Goal: Task Accomplishment & Management: Manage account settings

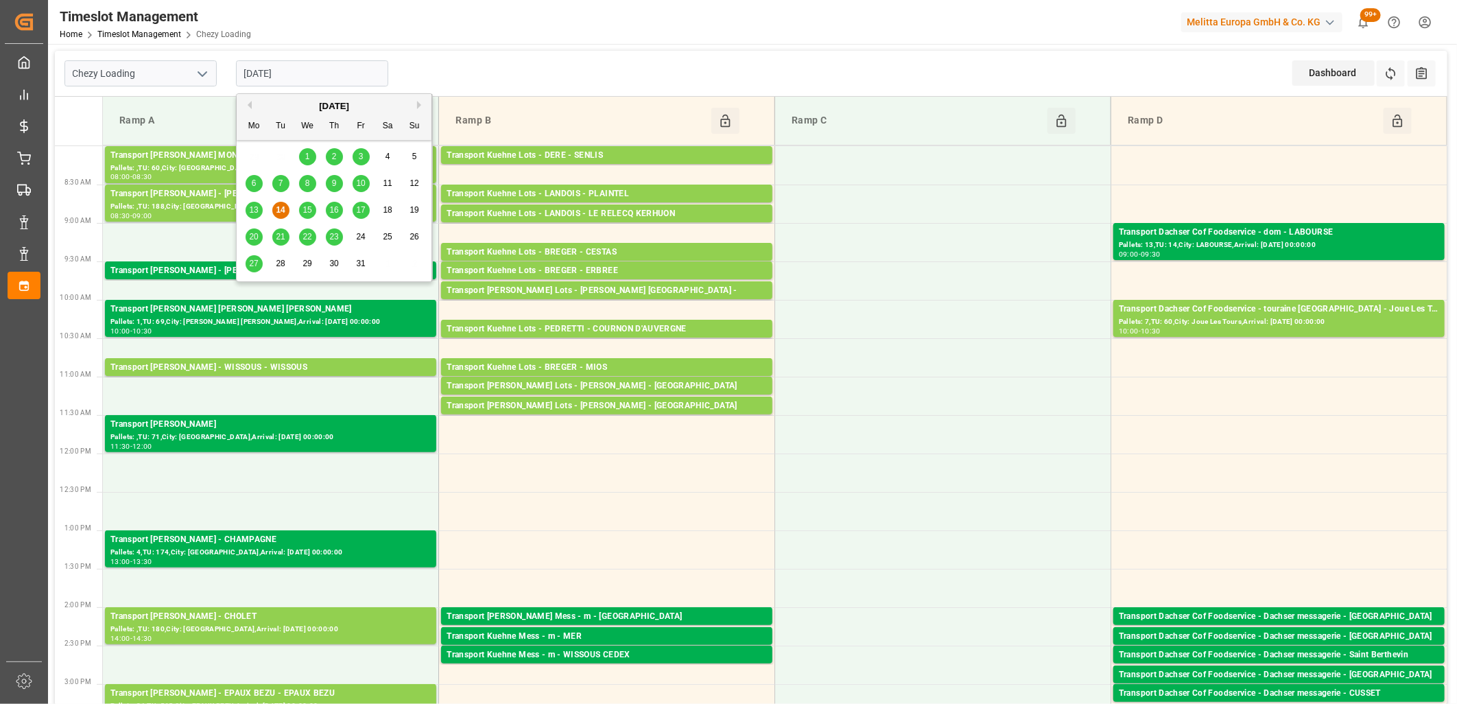
click at [318, 75] on input "[DATE]" at bounding box center [312, 73] width 152 height 26
click at [307, 211] on span "15" at bounding box center [307, 210] width 9 height 10
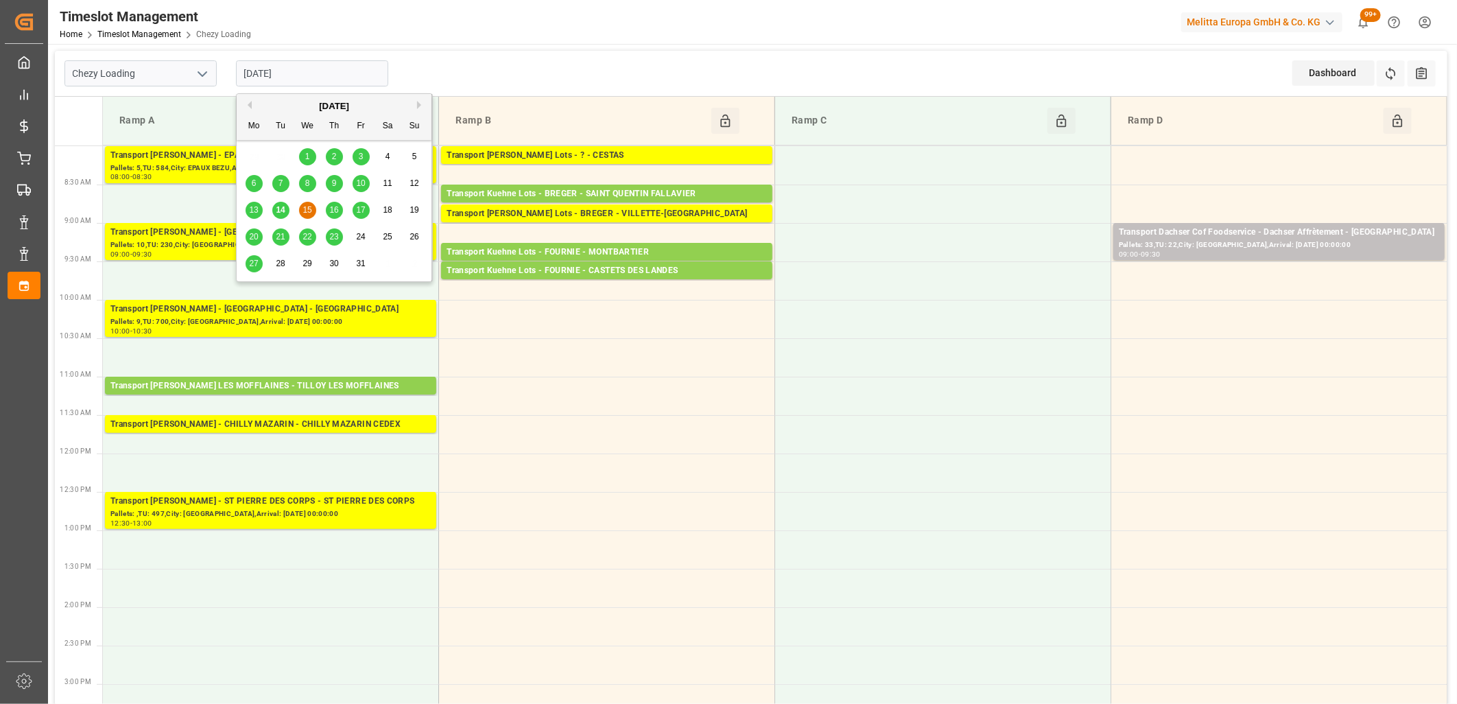
click at [311, 77] on input "[DATE]" at bounding box center [312, 73] width 152 height 26
click at [334, 214] on span "16" at bounding box center [333, 210] width 9 height 10
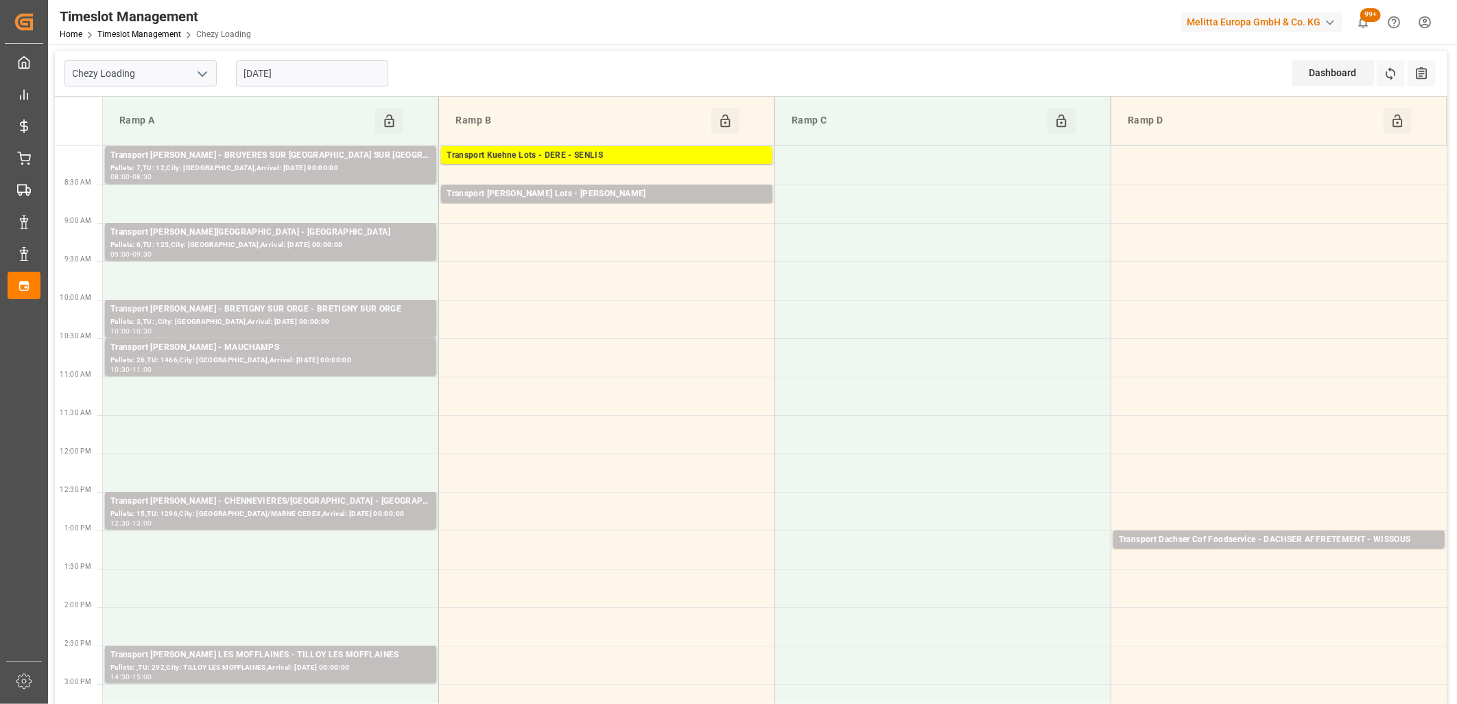
click at [333, 73] on input "[DATE]" at bounding box center [312, 73] width 152 height 26
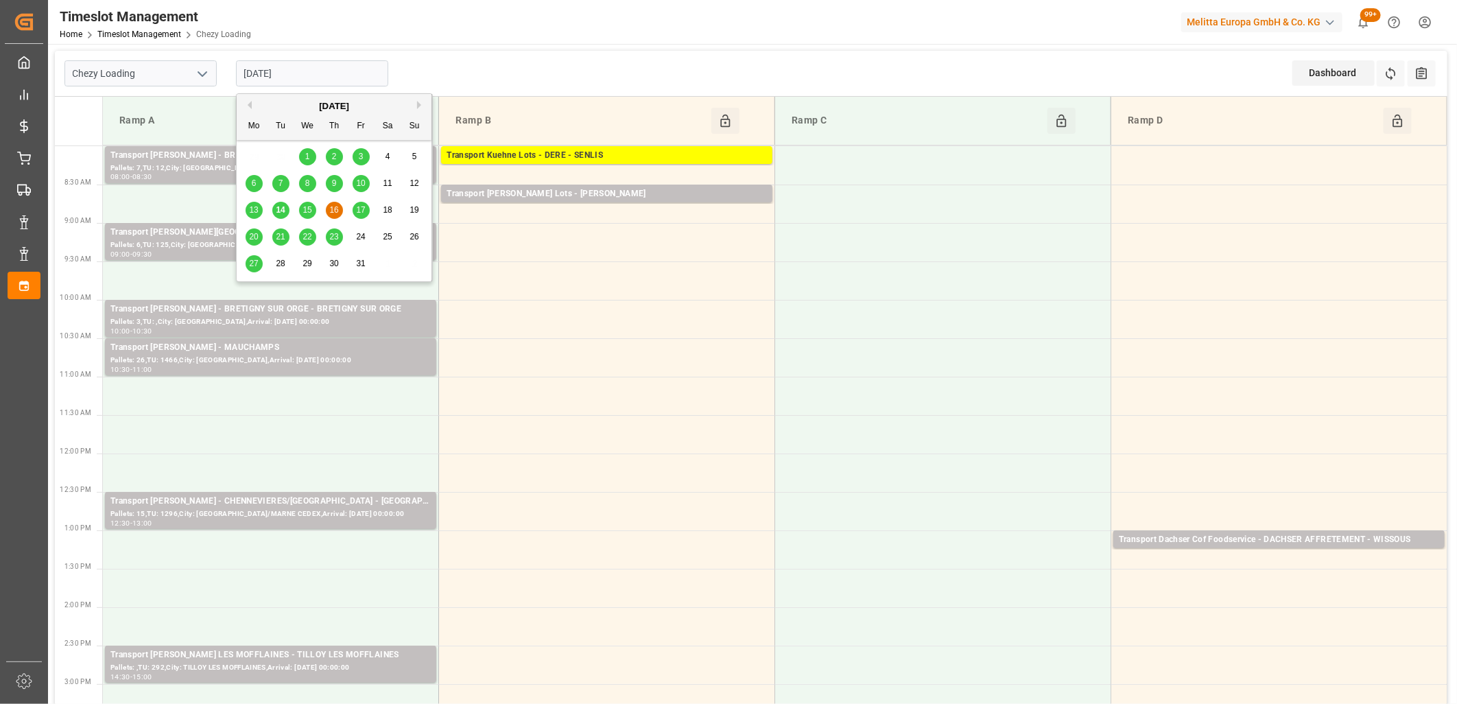
click at [357, 209] on span "17" at bounding box center [360, 210] width 9 height 10
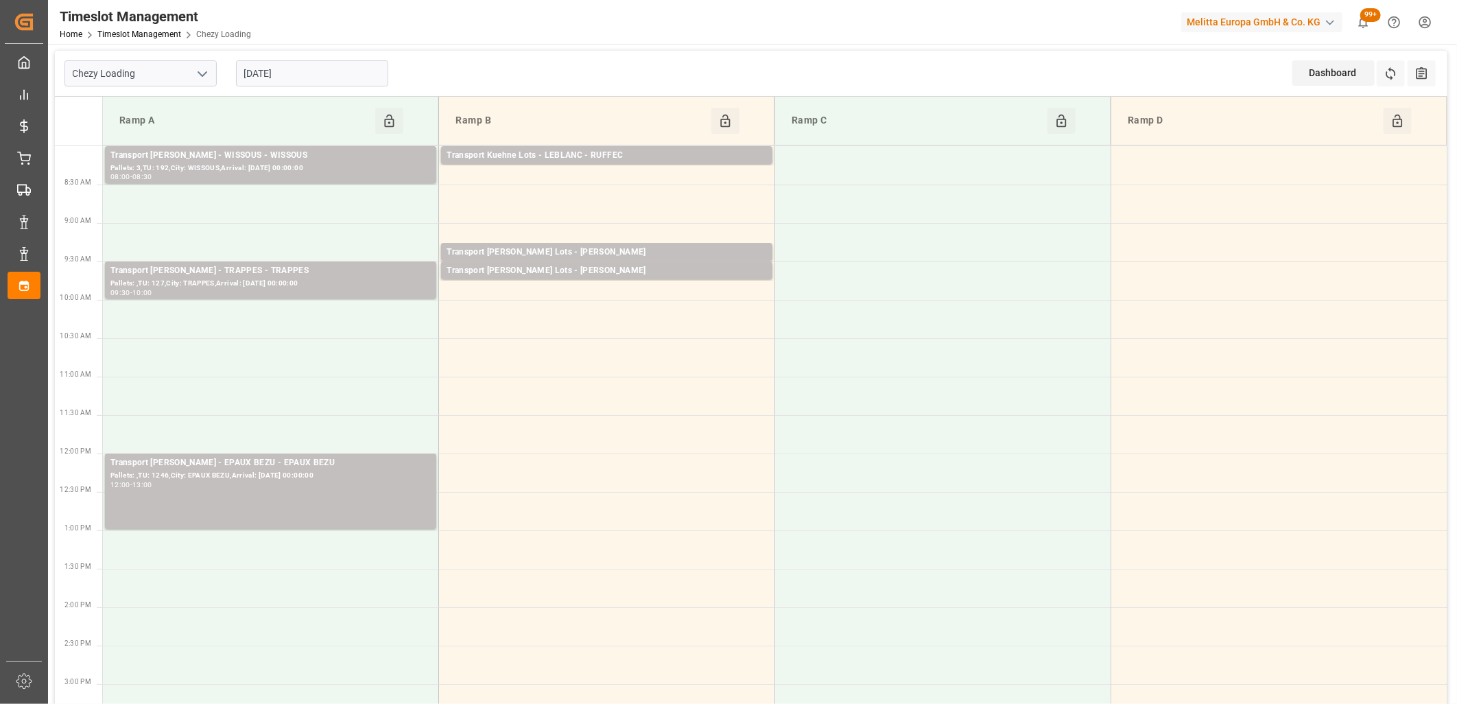
click at [340, 75] on input "17-10-2025" at bounding box center [312, 73] width 152 height 26
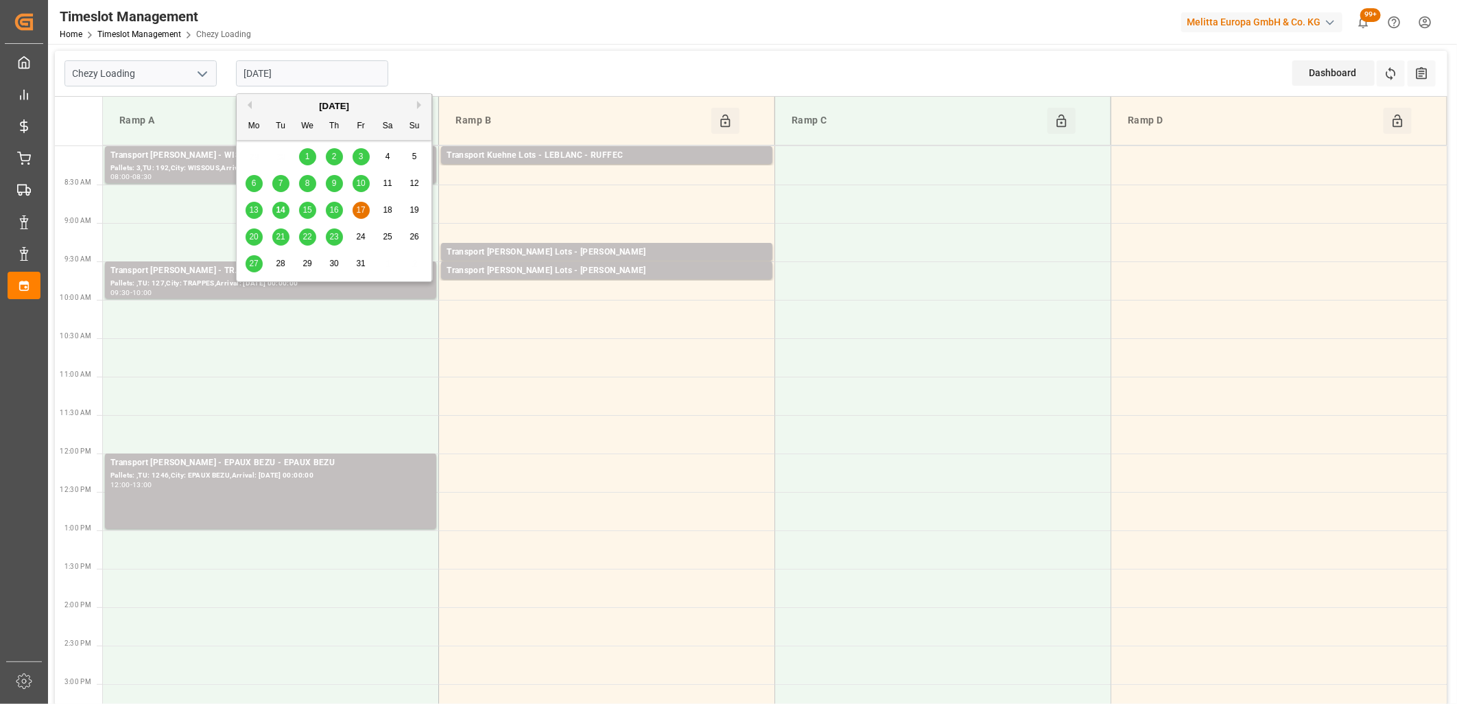
click at [306, 207] on span "15" at bounding box center [307, 210] width 9 height 10
type input "15-10-2025"
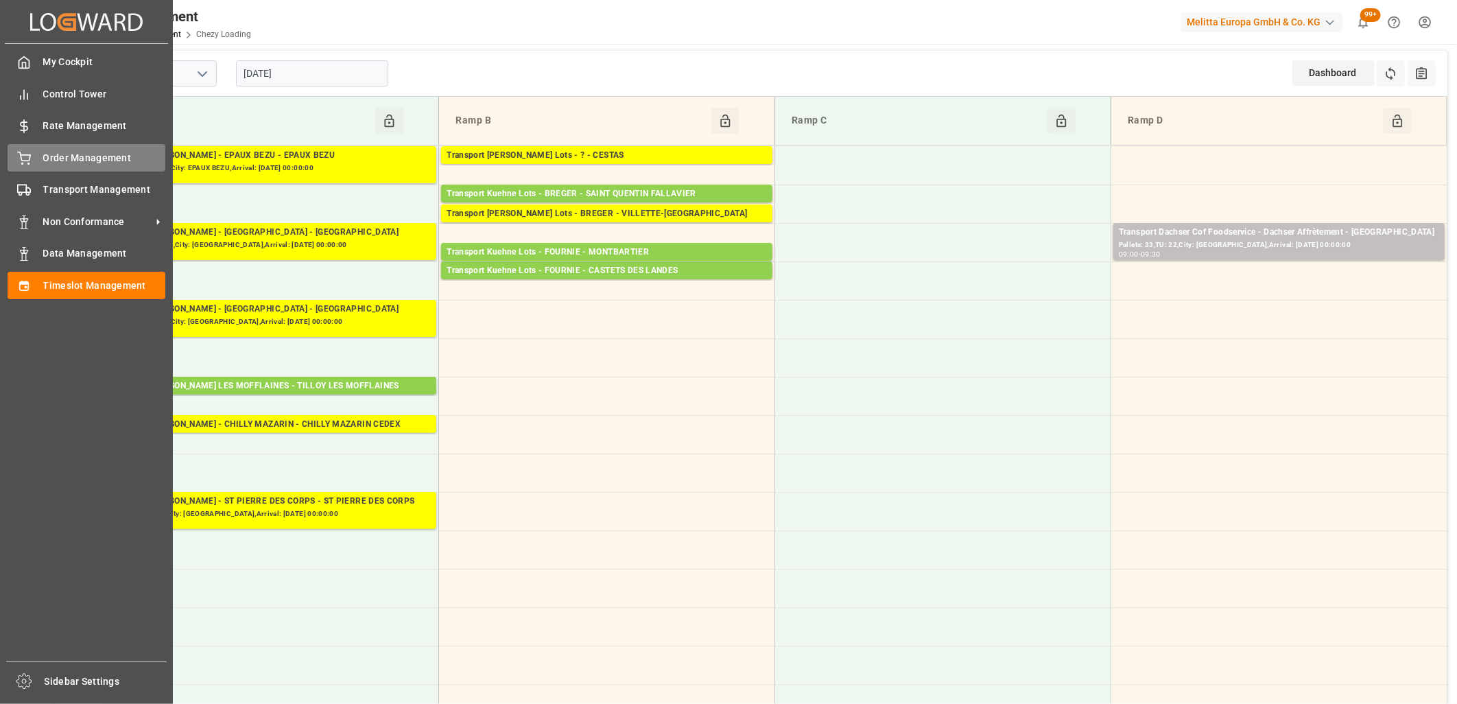
click at [43, 161] on span "Order Management" at bounding box center [104, 158] width 123 height 14
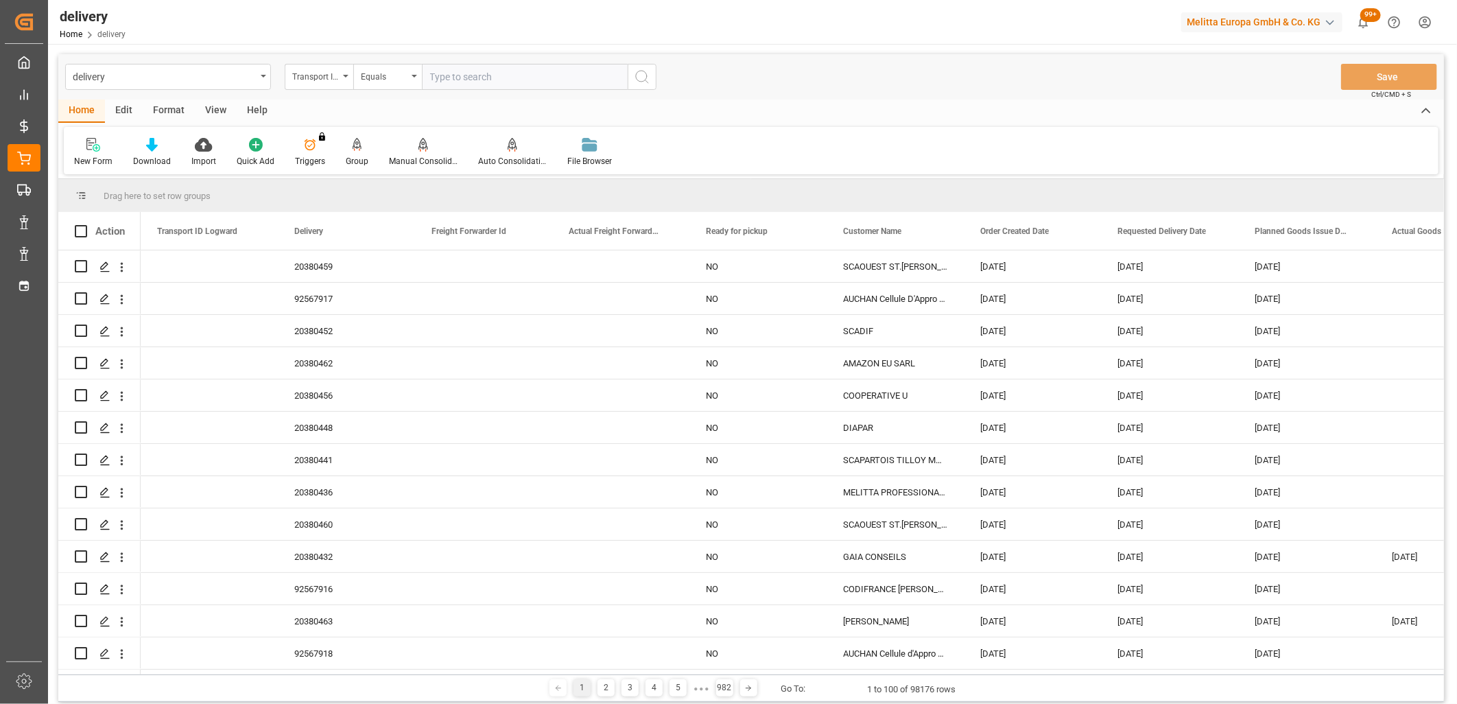
click at [353, 146] on icon at bounding box center [358, 145] width 10 height 14
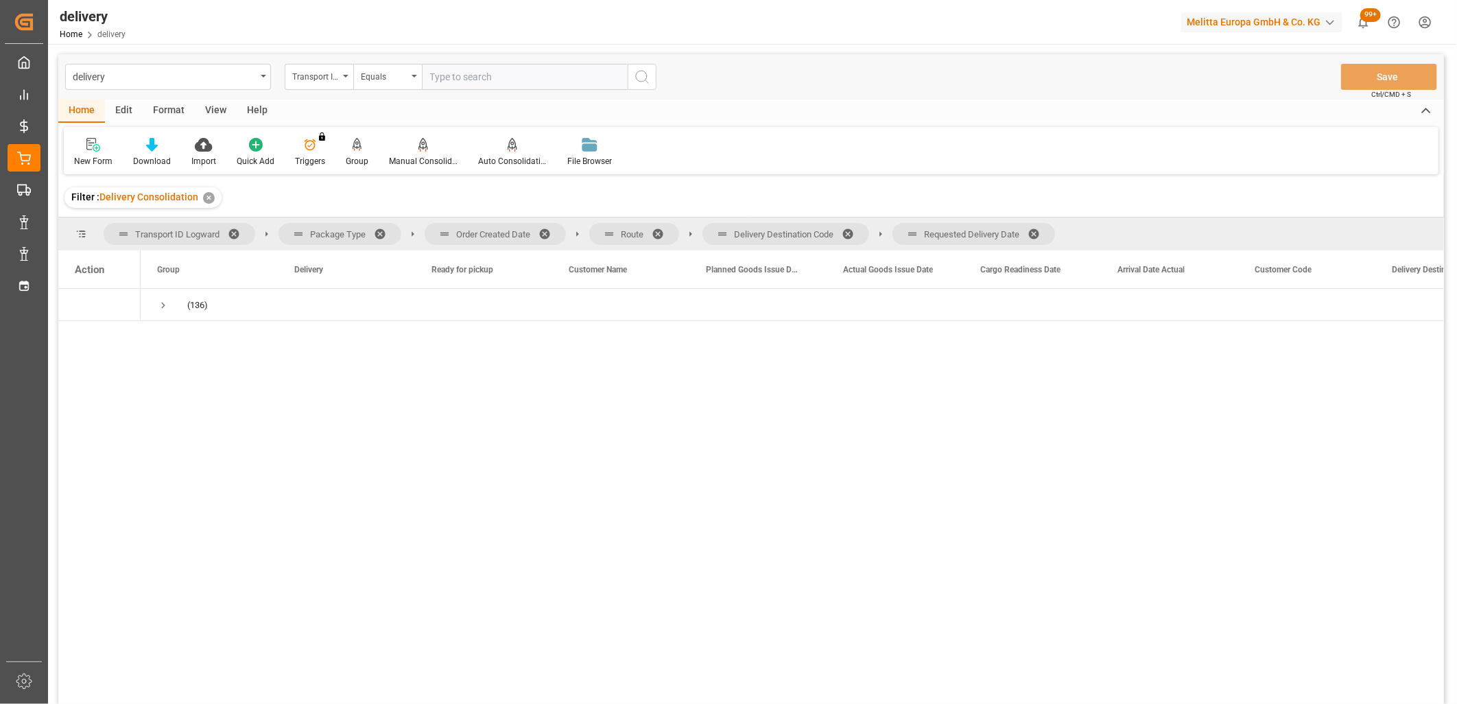
click at [1040, 235] on span at bounding box center [1039, 234] width 22 height 12
click at [848, 232] on span at bounding box center [853, 234] width 22 height 12
click at [660, 236] on span at bounding box center [663, 234] width 22 height 12
click at [543, 232] on span at bounding box center [550, 234] width 22 height 12
click at [161, 309] on span "Press SPACE to select this row." at bounding box center [163, 305] width 12 height 12
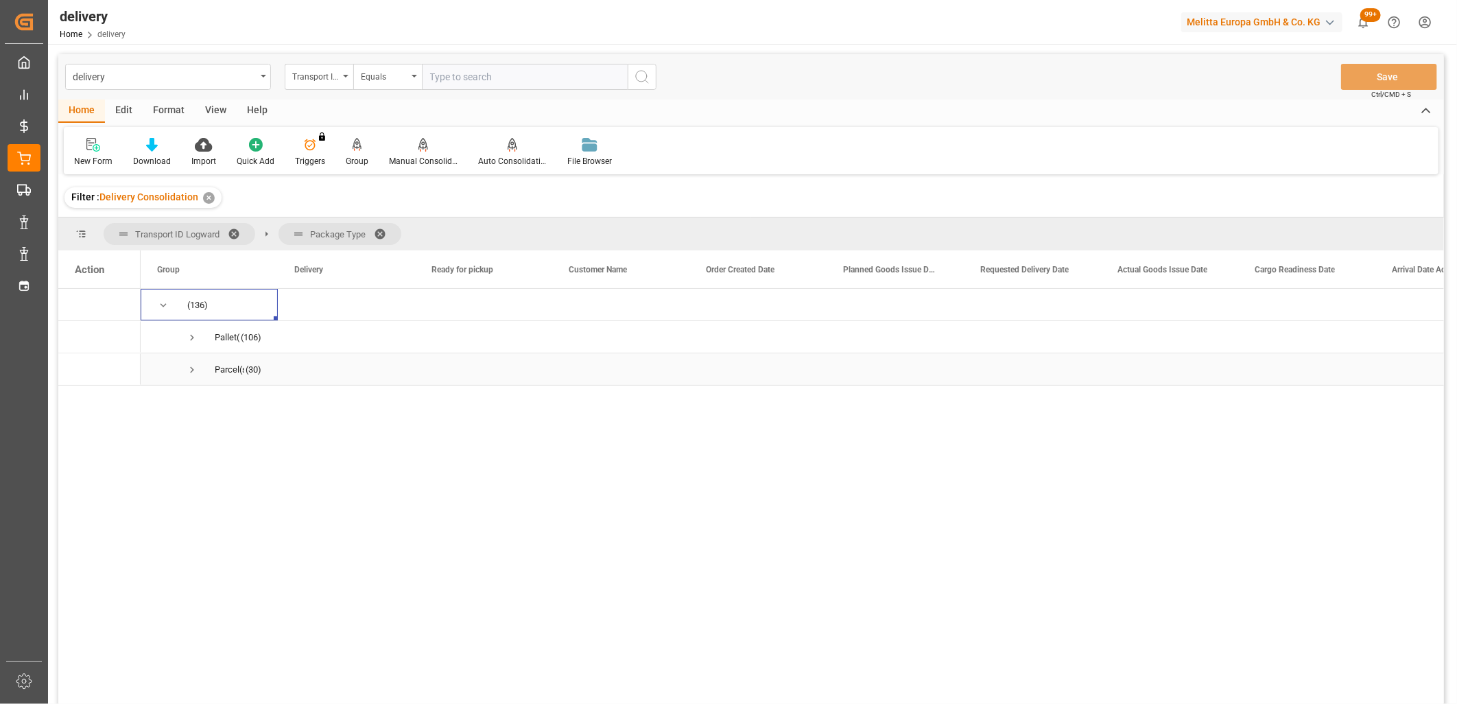
click at [192, 367] on span "Press SPACE to select this row." at bounding box center [192, 370] width 12 height 12
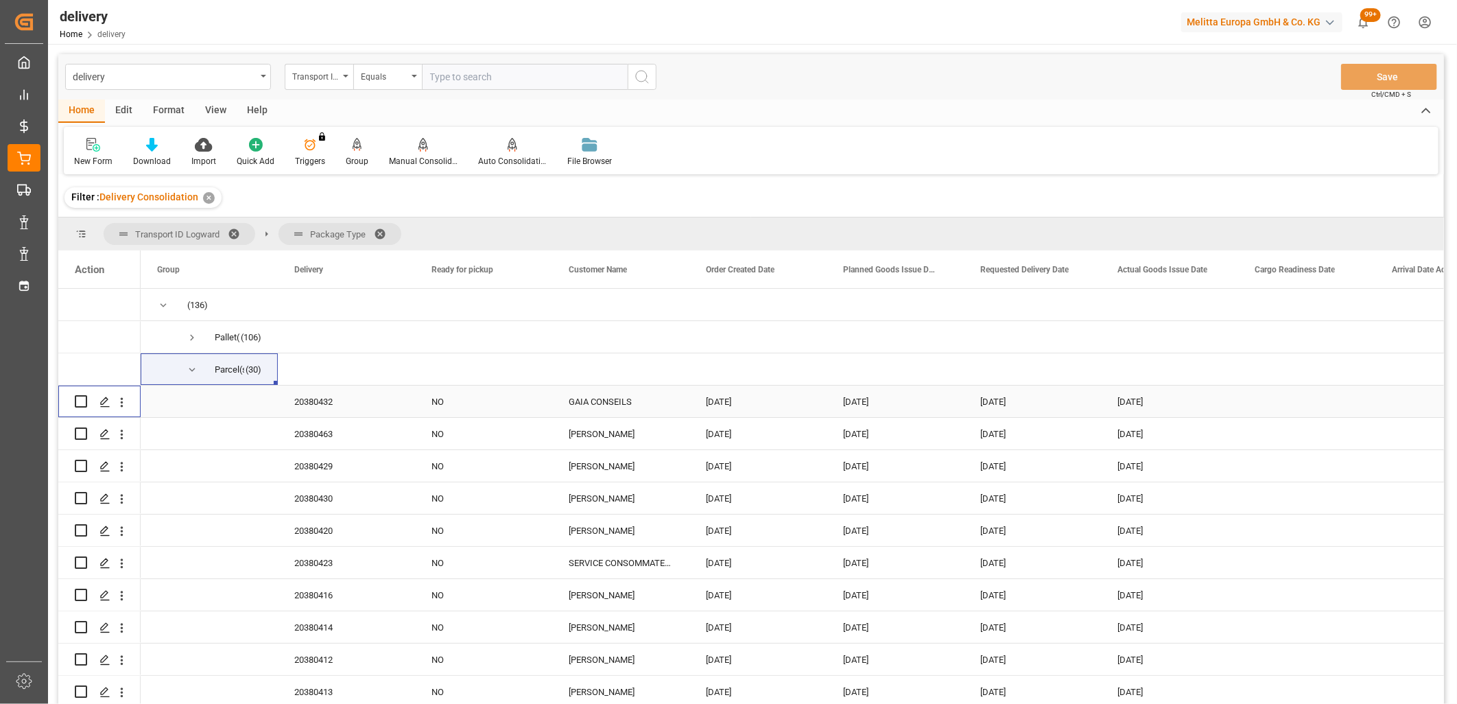
drag, startPoint x: 83, startPoint y: 399, endPoint x: 75, endPoint y: 439, distance: 41.2
click at [82, 400] on input "Press Space to toggle row selection (unchecked)" at bounding box center [81, 401] width 12 height 12
checkbox input "true"
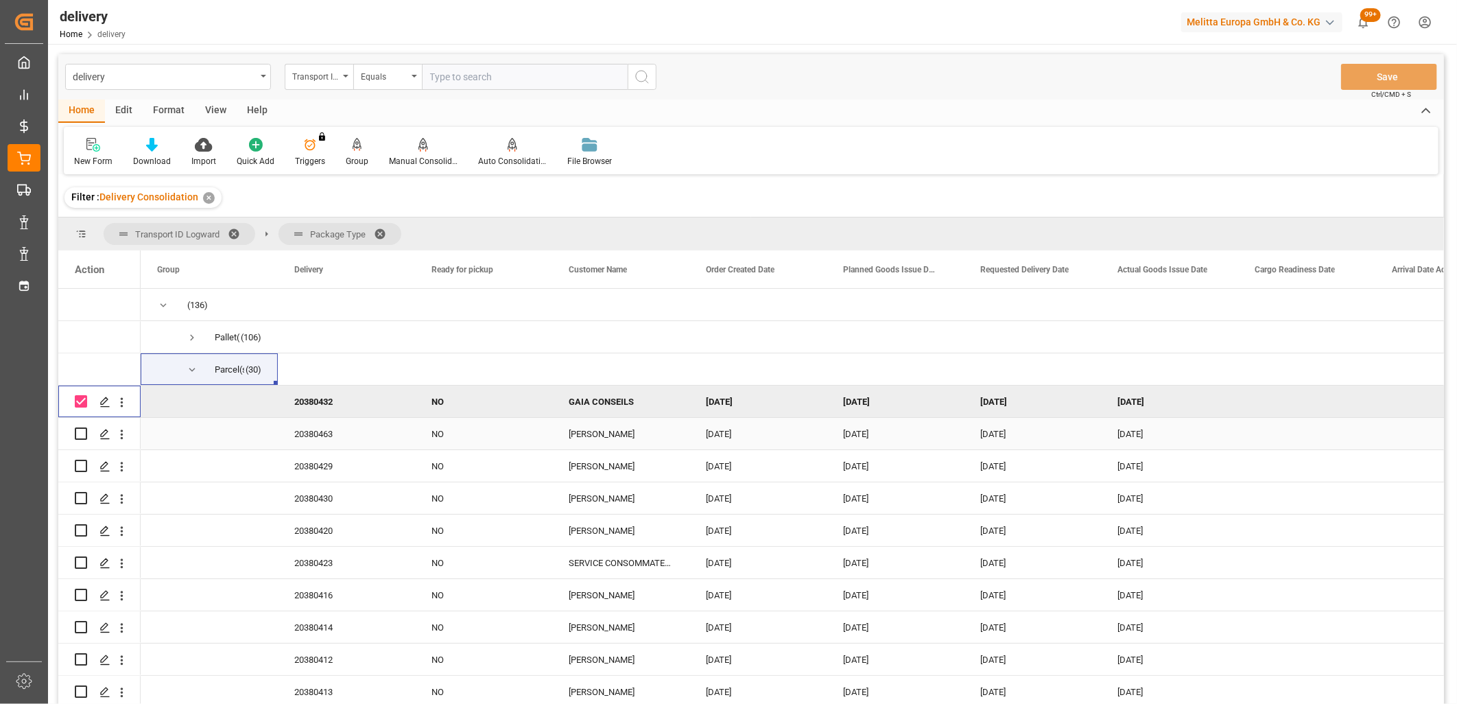
click at [75, 436] on input "Press Space to toggle row selection (unchecked)" at bounding box center [81, 434] width 12 height 12
checkbox input "true"
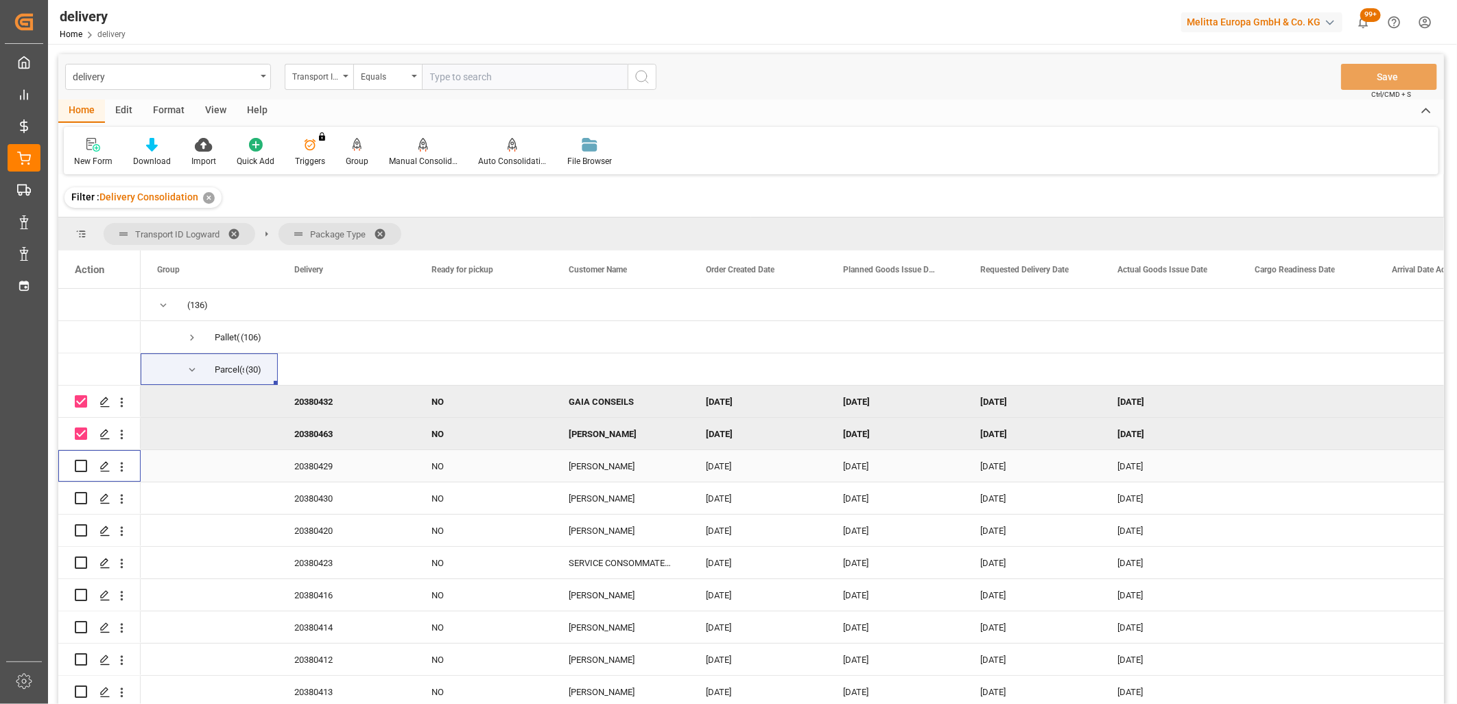
click at [78, 462] on input "Press Space to toggle row selection (unchecked)" at bounding box center [81, 466] width 12 height 12
checkbox input "true"
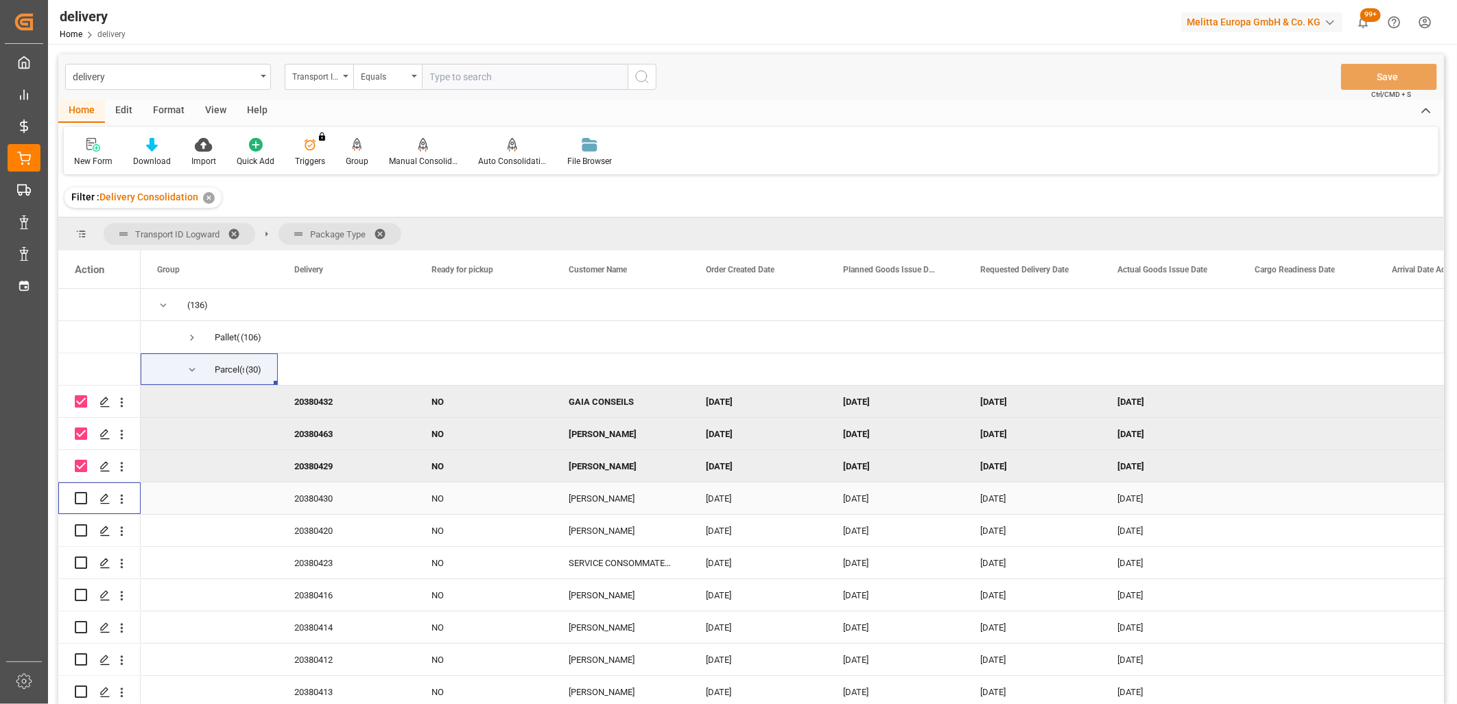
click at [80, 492] on input "Press Space to toggle row selection (unchecked)" at bounding box center [81, 498] width 12 height 12
checkbox input "true"
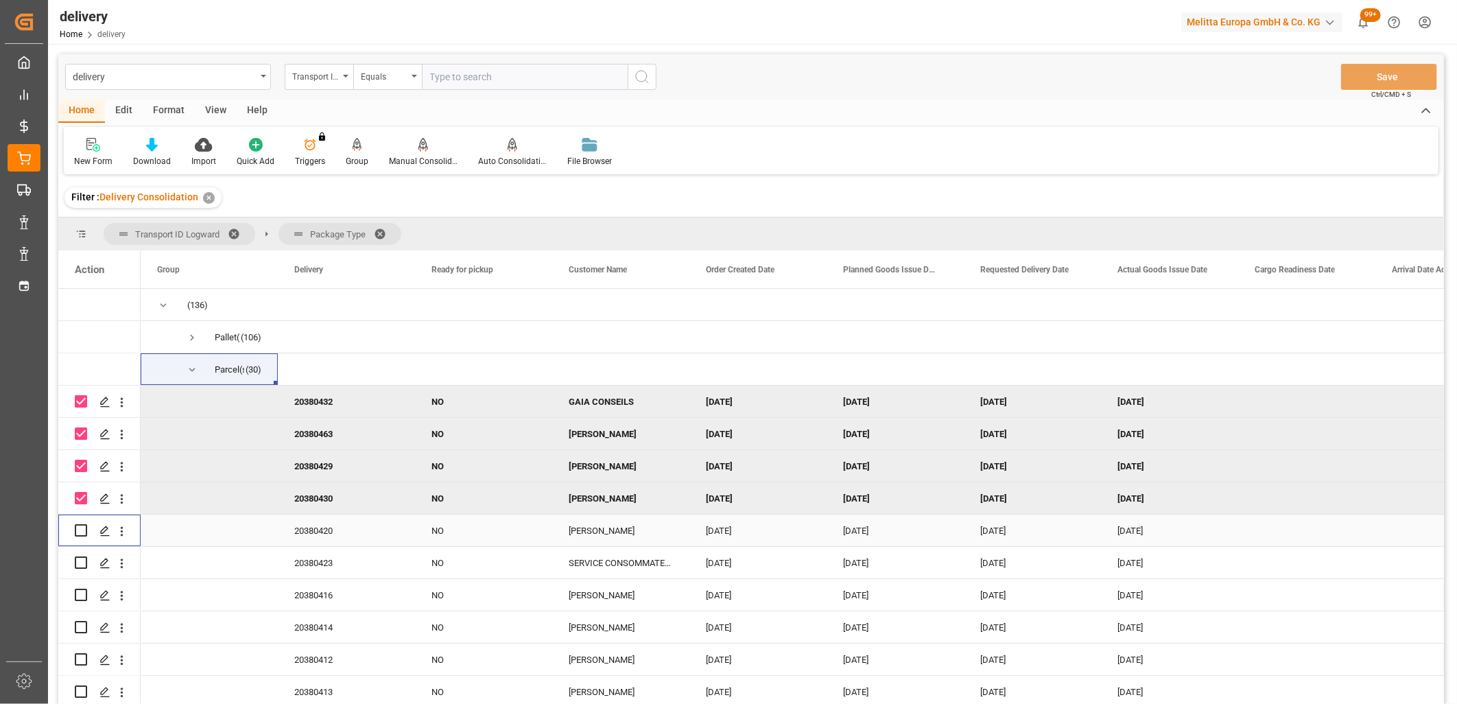
click at [82, 535] on input "Press Space to toggle row selection (unchecked)" at bounding box center [81, 530] width 12 height 12
checkbox input "true"
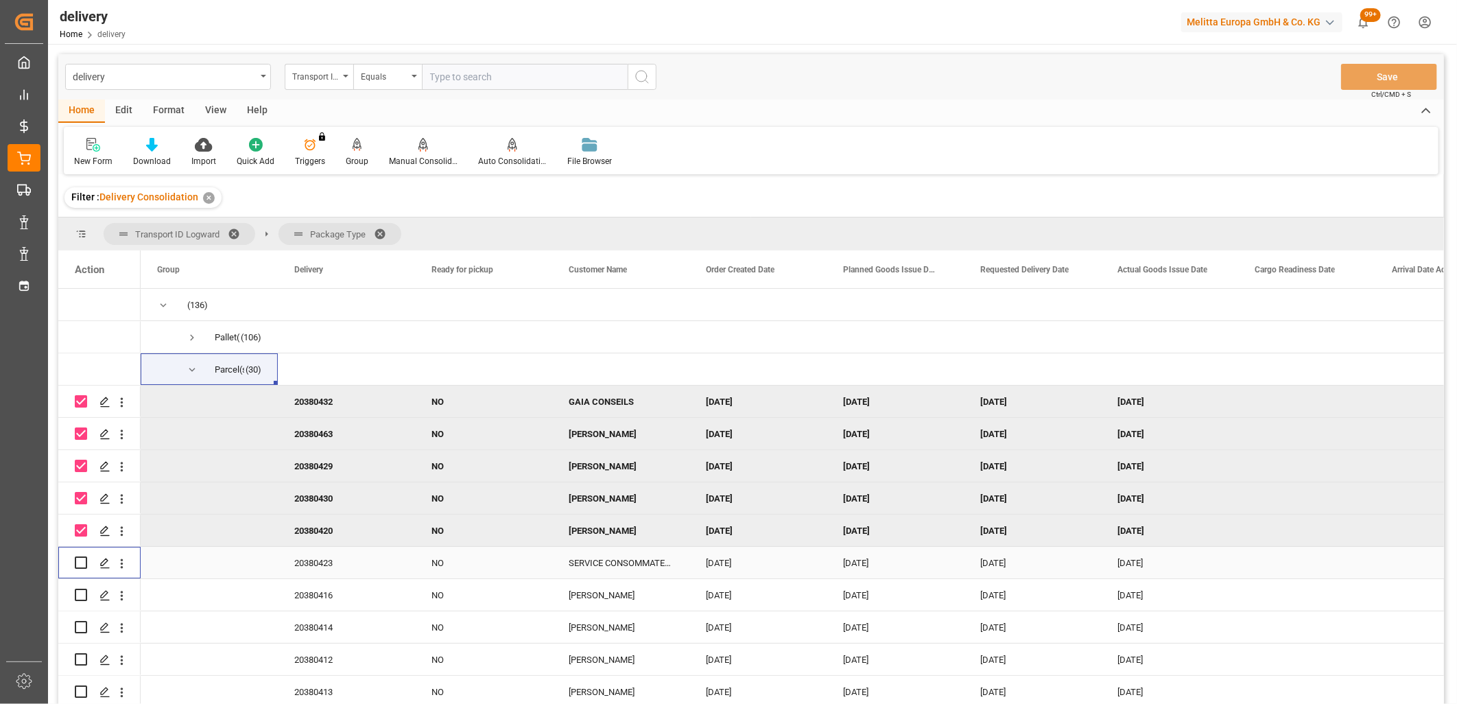
click at [80, 564] on input "Press Space to toggle row selection (unchecked)" at bounding box center [81, 563] width 12 height 12
checkbox input "true"
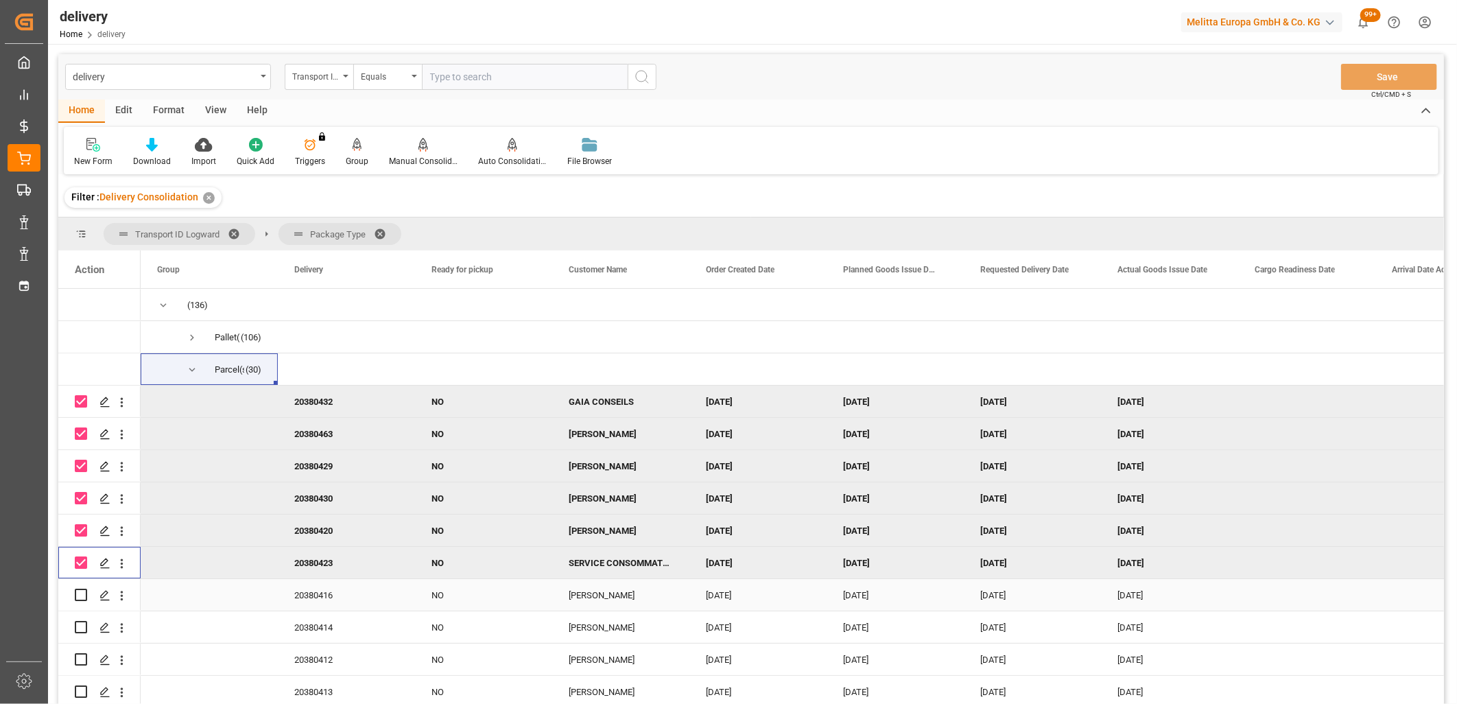
click at [80, 590] on input "Press Space to toggle row selection (unchecked)" at bounding box center [81, 595] width 12 height 12
checkbox input "true"
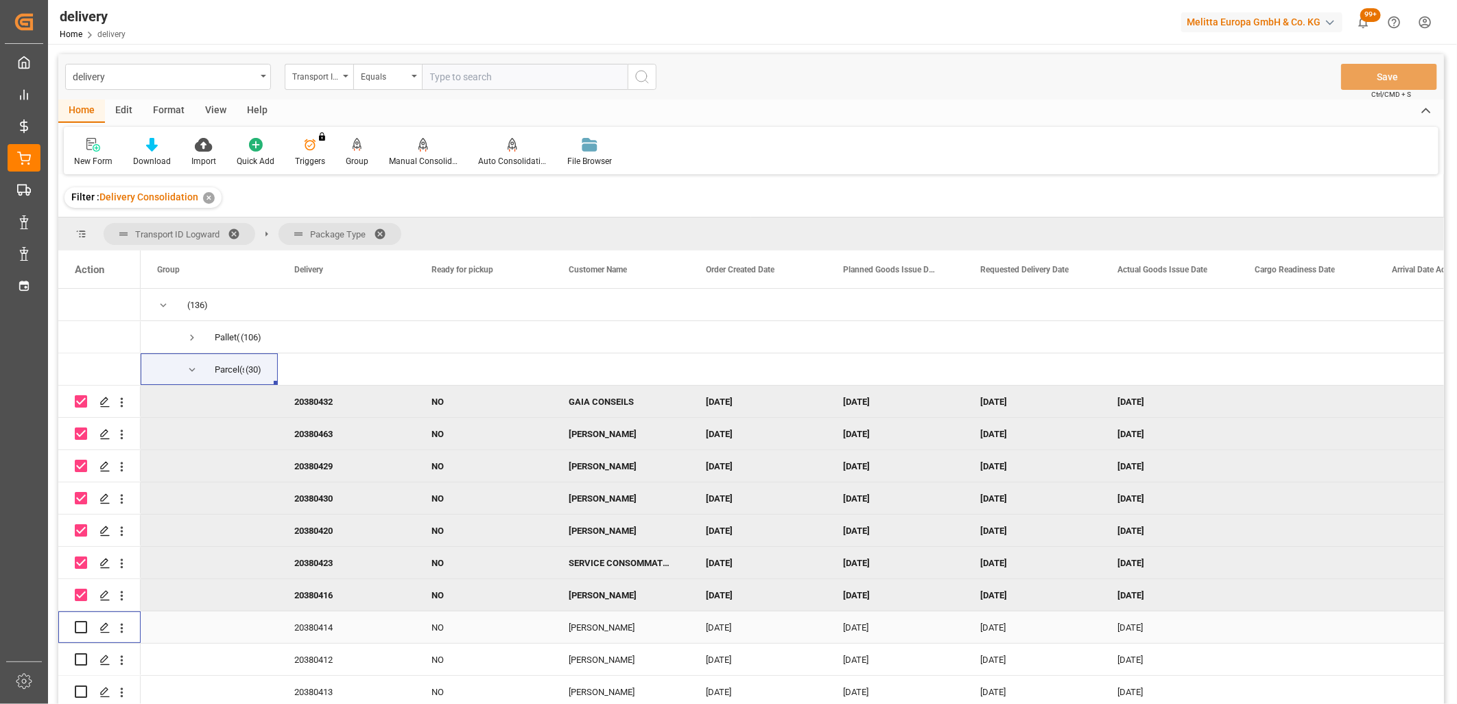
drag, startPoint x: 80, startPoint y: 623, endPoint x: 80, endPoint y: 660, distance: 37.1
click at [80, 626] on input "Press Space to toggle row selection (unchecked)" at bounding box center [81, 627] width 12 height 12
checkbox input "true"
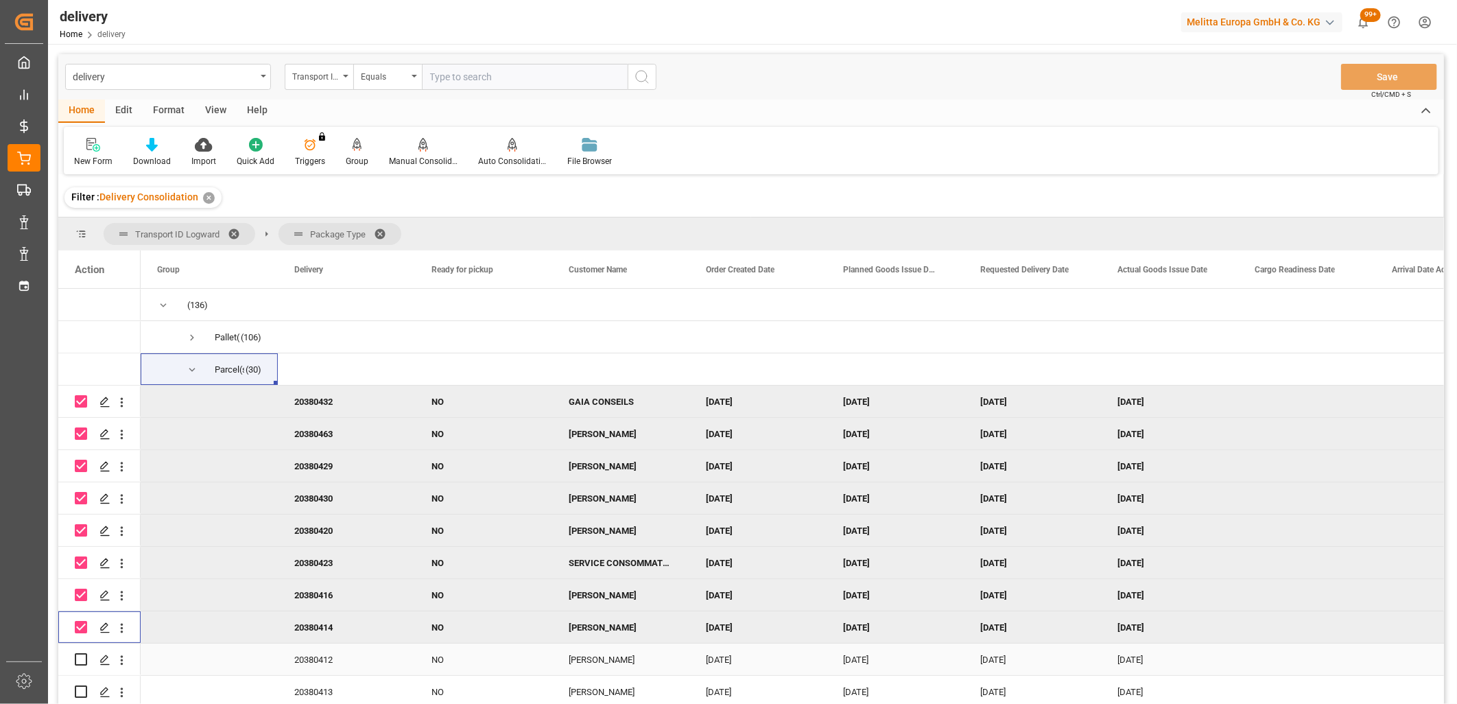
drag, startPoint x: 80, startPoint y: 661, endPoint x: 83, endPoint y: 675, distance: 14.1
click at [80, 662] on input "Press Space to toggle row selection (unchecked)" at bounding box center [81, 659] width 12 height 12
checkbox input "true"
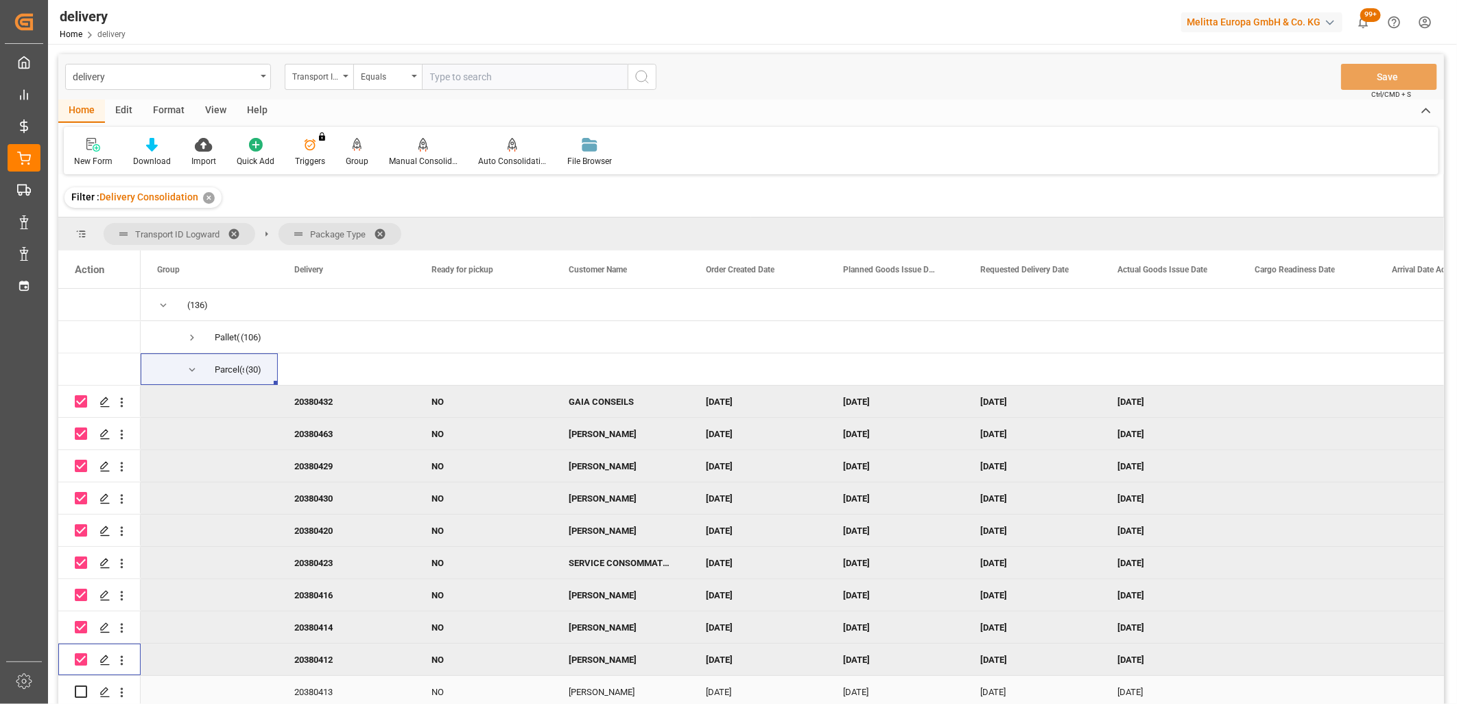
click at [86, 693] on input "Press Space to toggle row selection (unchecked)" at bounding box center [81, 692] width 12 height 12
checkbox input "true"
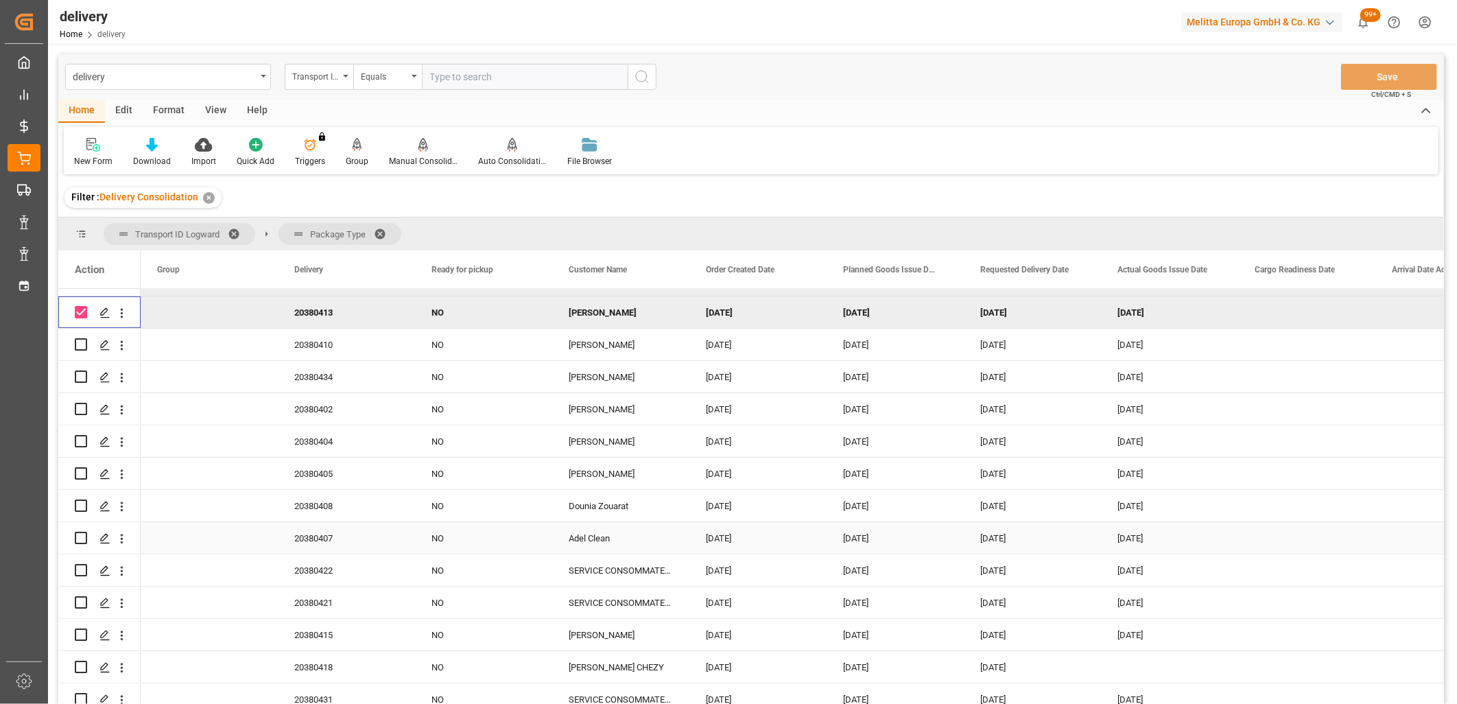
scroll to position [381, 0]
click at [80, 349] on div "Press SPACE to select this row." at bounding box center [81, 343] width 12 height 32
click at [80, 347] on input "Press Space to toggle row selection (unchecked)" at bounding box center [81, 343] width 12 height 12
checkbox input "true"
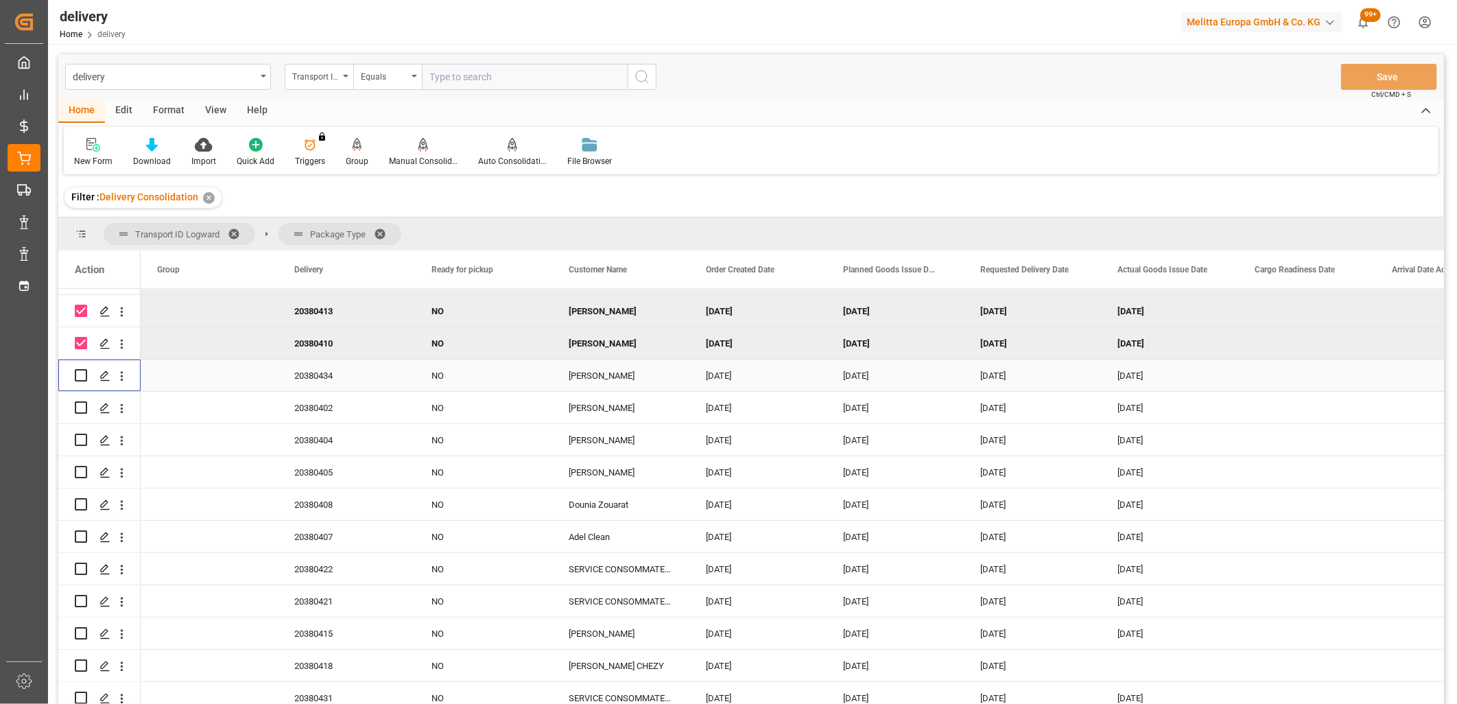
click at [78, 376] on input "Press Space to toggle row selection (unchecked)" at bounding box center [81, 375] width 12 height 12
checkbox input "true"
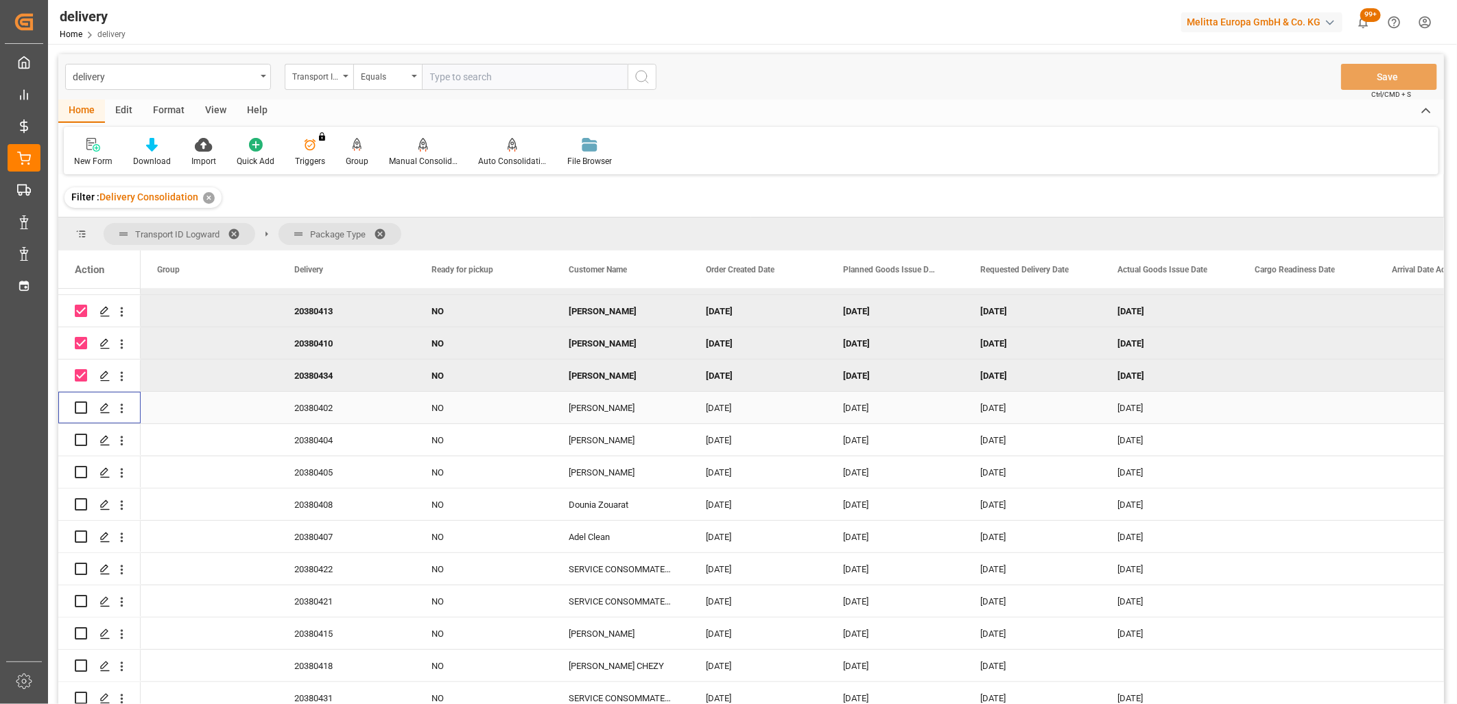
click at [78, 408] on input "Press Space to toggle row selection (unchecked)" at bounding box center [81, 407] width 12 height 12
checkbox input "true"
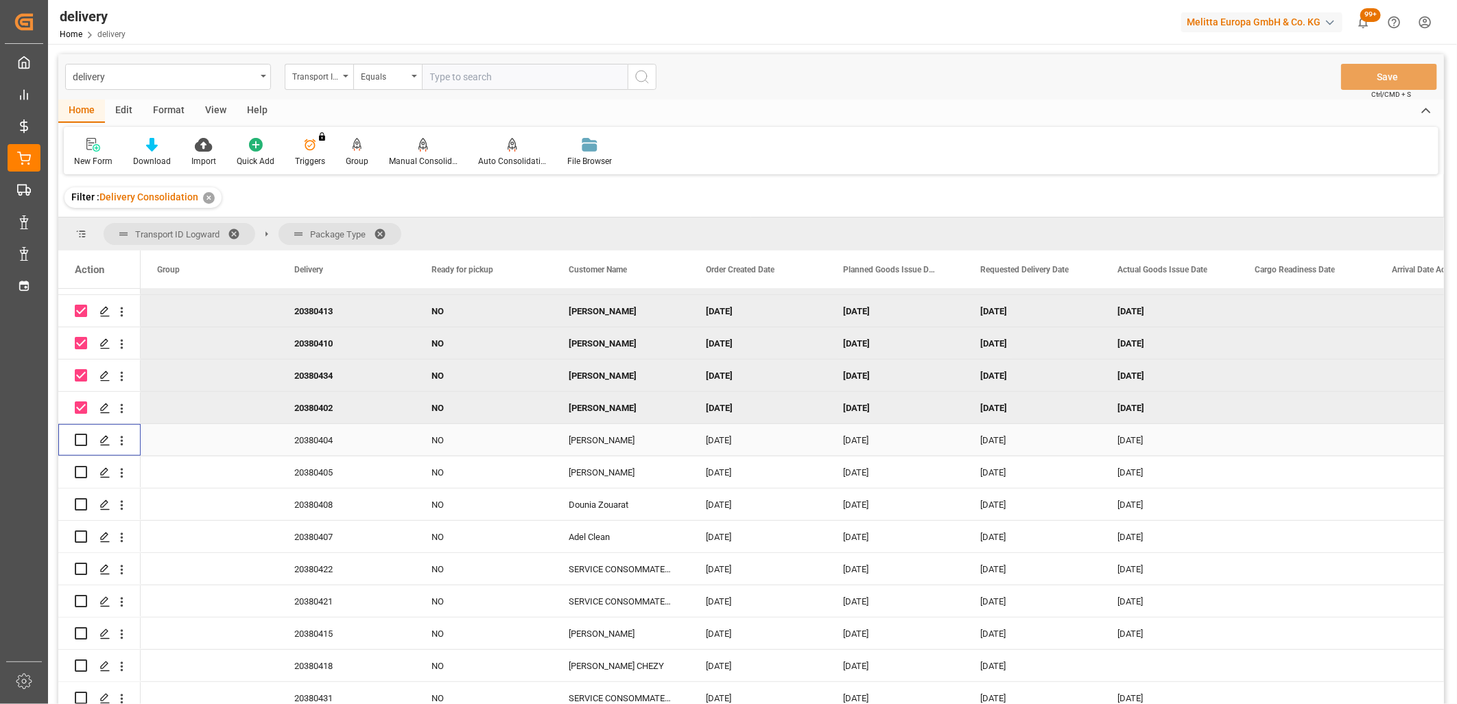
click at [78, 440] on input "Press Space to toggle row selection (unchecked)" at bounding box center [81, 440] width 12 height 12
checkbox input "true"
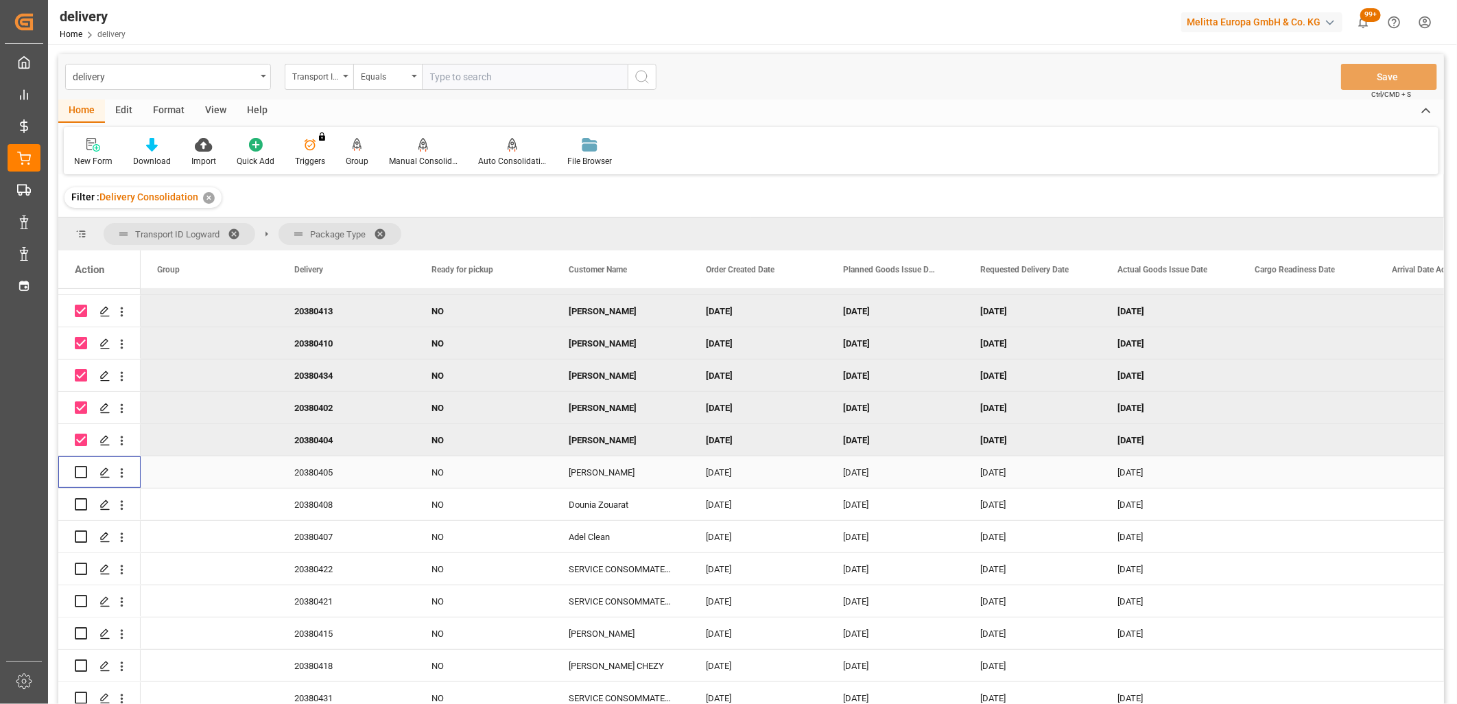
click at [78, 469] on input "Press Space to toggle row selection (unchecked)" at bounding box center [81, 472] width 12 height 12
checkbox input "true"
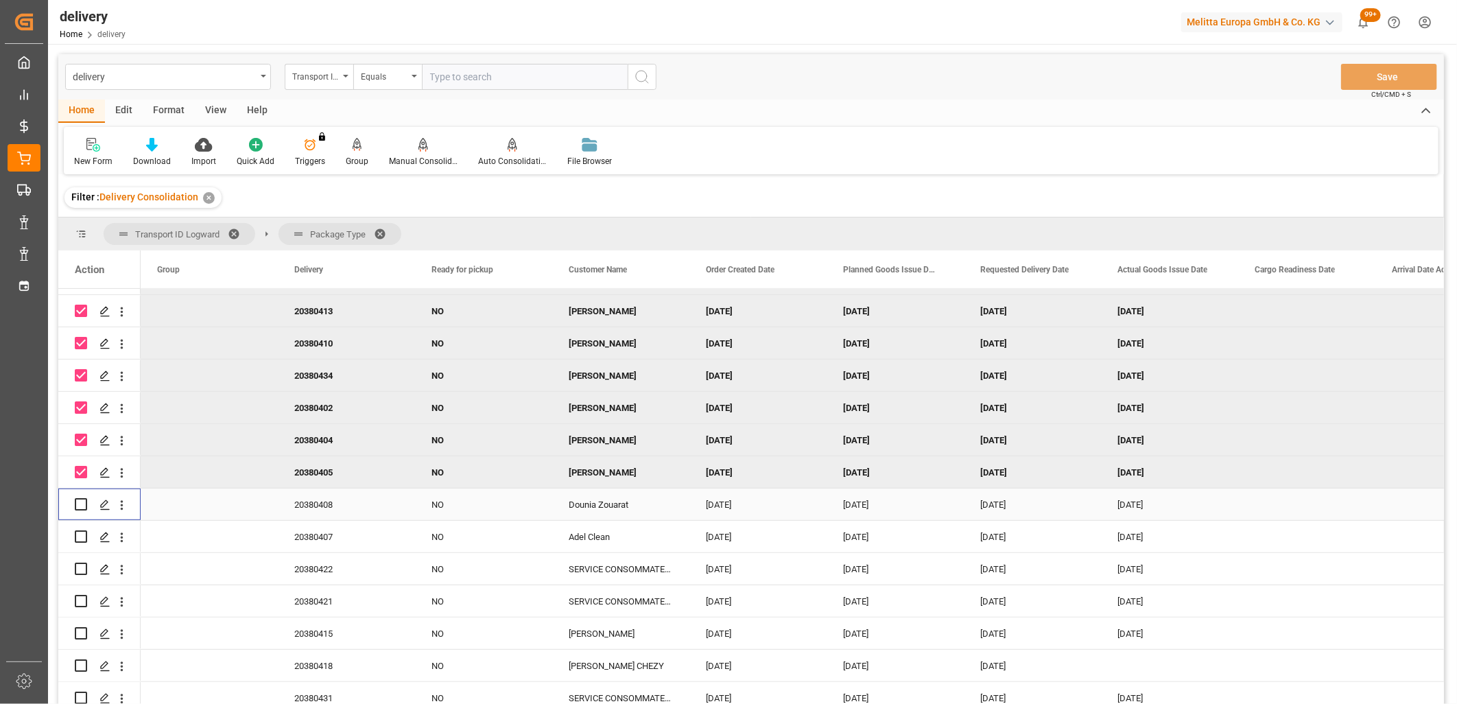
click at [78, 504] on input "Press Space to toggle row selection (unchecked)" at bounding box center [81, 504] width 12 height 12
checkbox input "true"
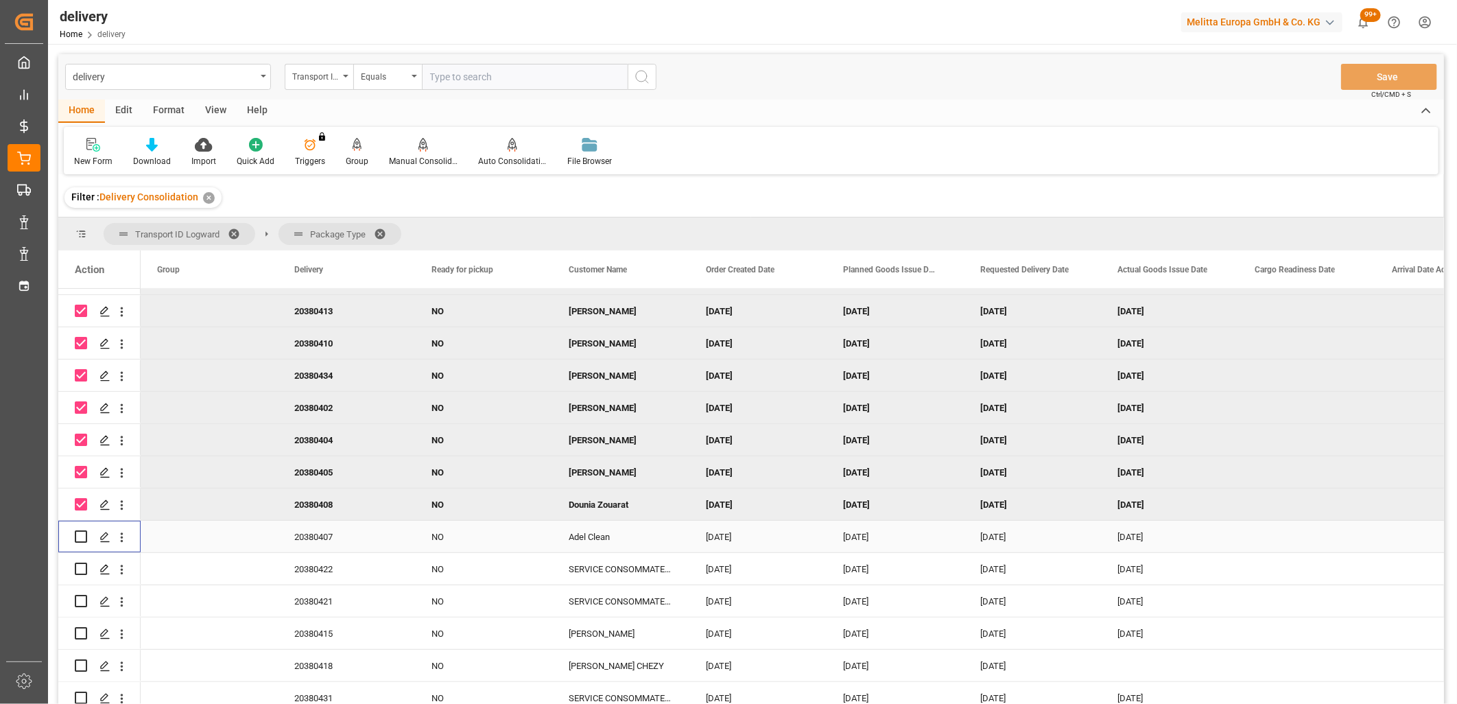
click at [78, 539] on input "Press Space to toggle row selection (unchecked)" at bounding box center [81, 536] width 12 height 12
checkbox input "true"
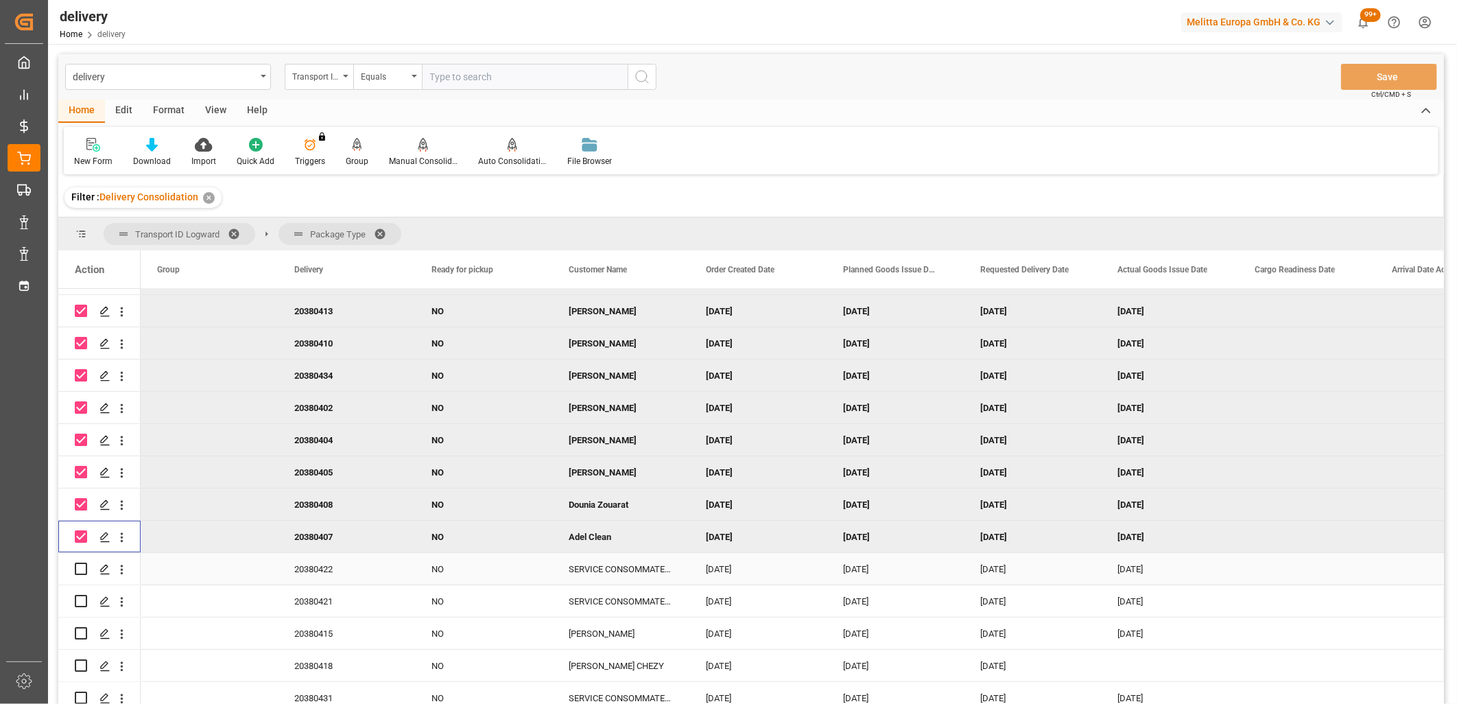
click at [80, 571] on input "Press Space to toggle row selection (unchecked)" at bounding box center [81, 569] width 12 height 12
checkbox input "true"
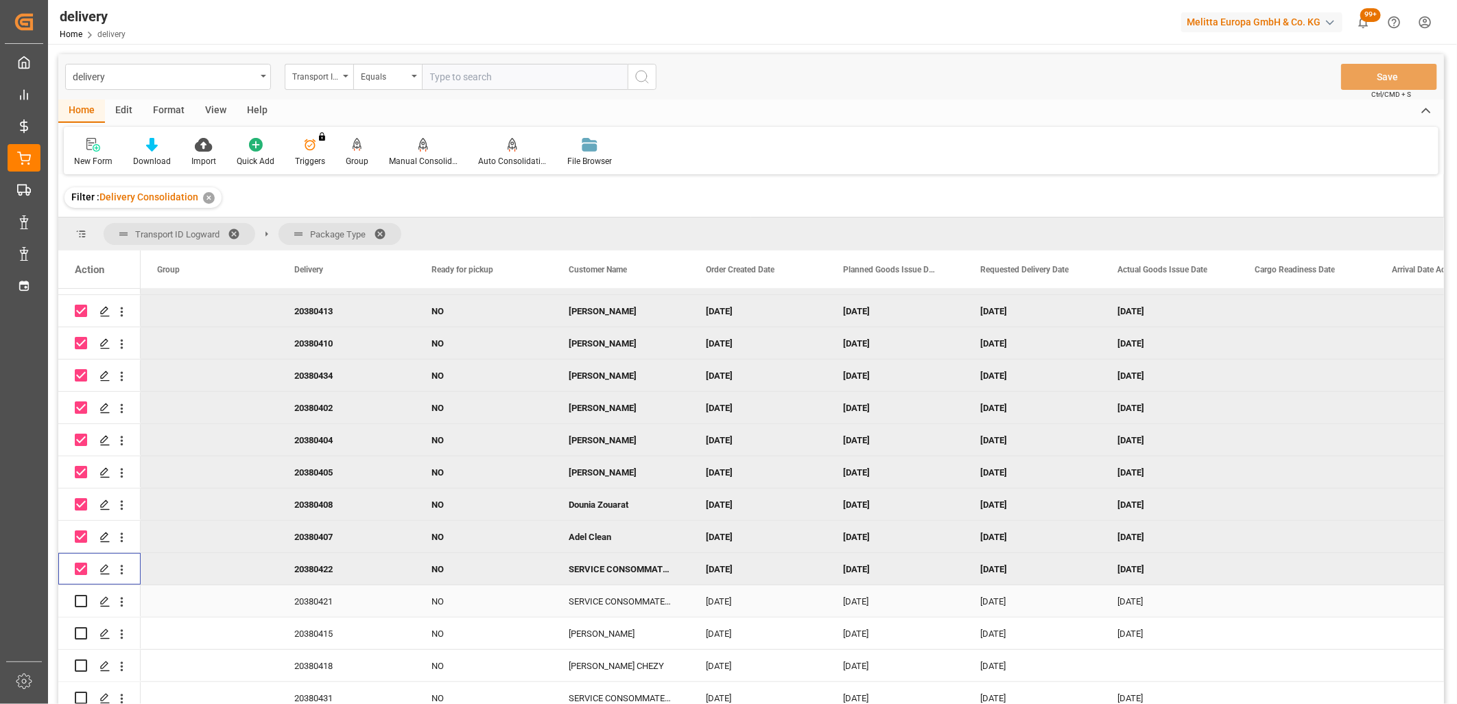
click at [80, 595] on input "Press Space to toggle row selection (unchecked)" at bounding box center [81, 601] width 12 height 12
checkbox input "true"
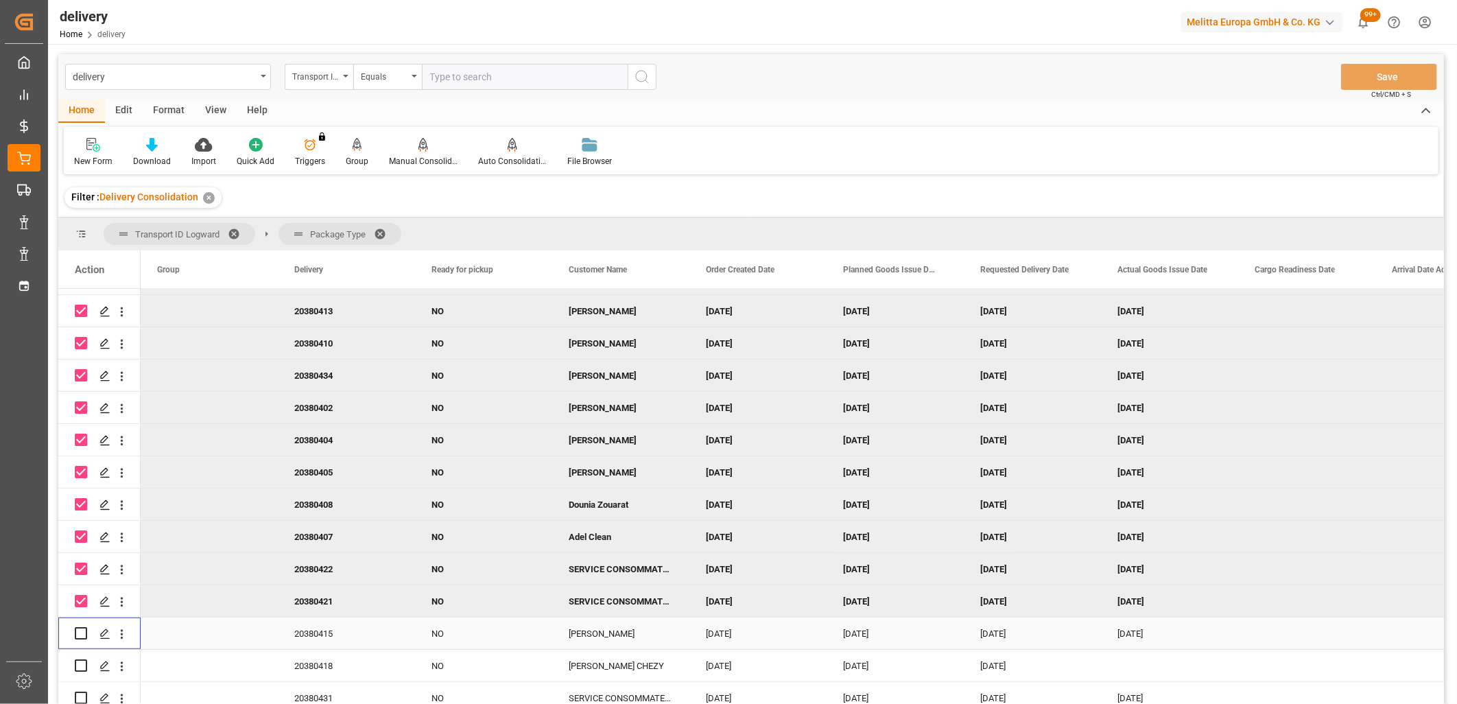
click at [81, 633] on input "Press Space to toggle row selection (unchecked)" at bounding box center [81, 633] width 12 height 12
checkbox input "true"
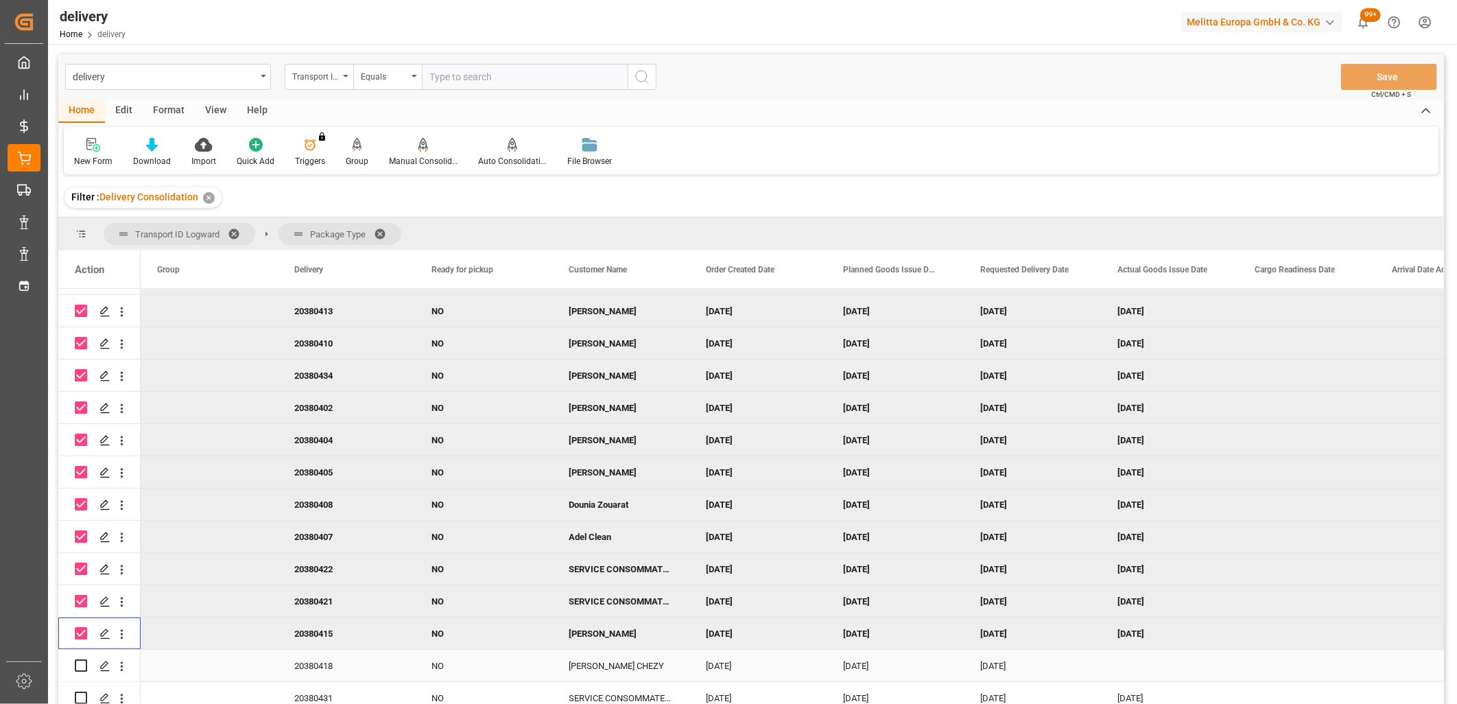
click at [81, 661] on input "Press Space to toggle row selection (unchecked)" at bounding box center [81, 665] width 12 height 12
checkbox input "true"
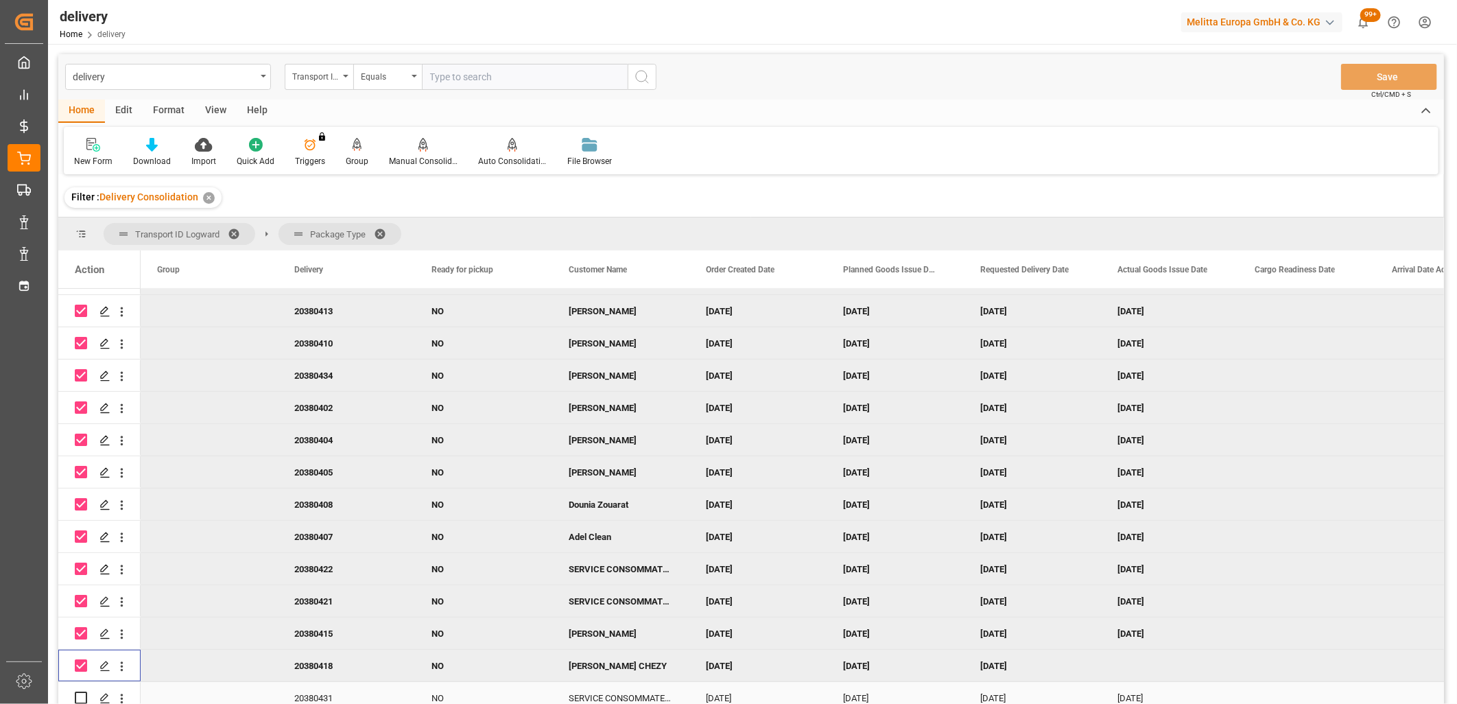
click at [80, 696] on input "Press Space to toggle row selection (unchecked)" at bounding box center [81, 698] width 12 height 12
checkbox input "true"
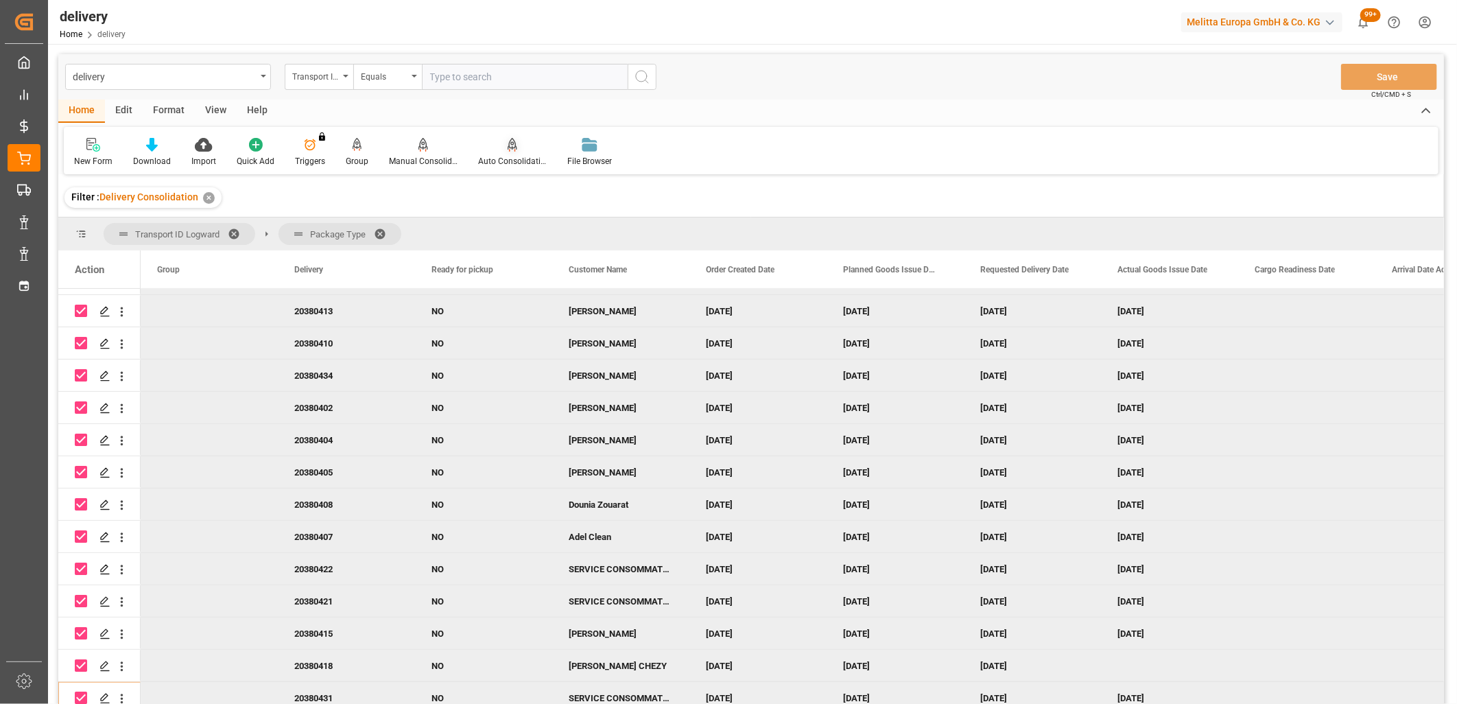
click at [506, 152] on div "Auto Consolidation" at bounding box center [512, 152] width 89 height 30
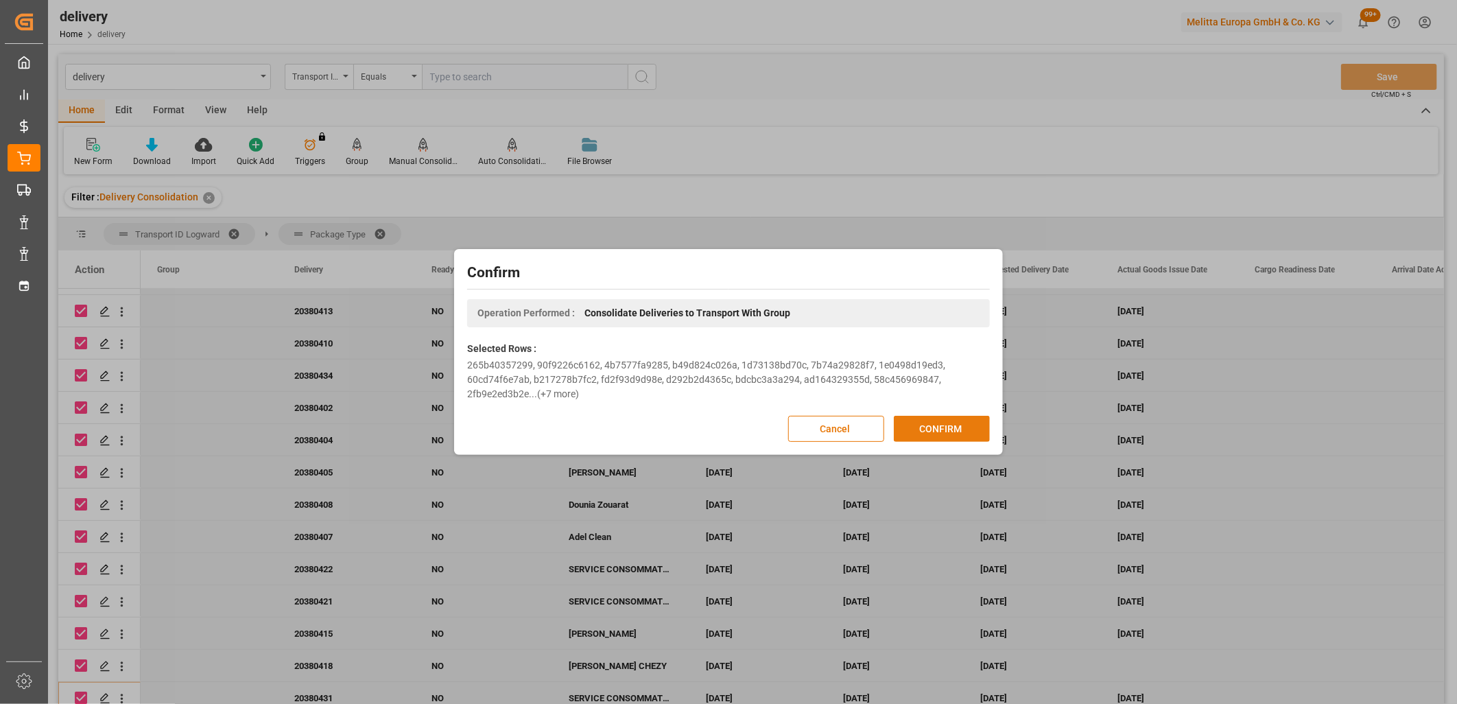
click at [924, 424] on button "CONFIRM" at bounding box center [942, 429] width 96 height 26
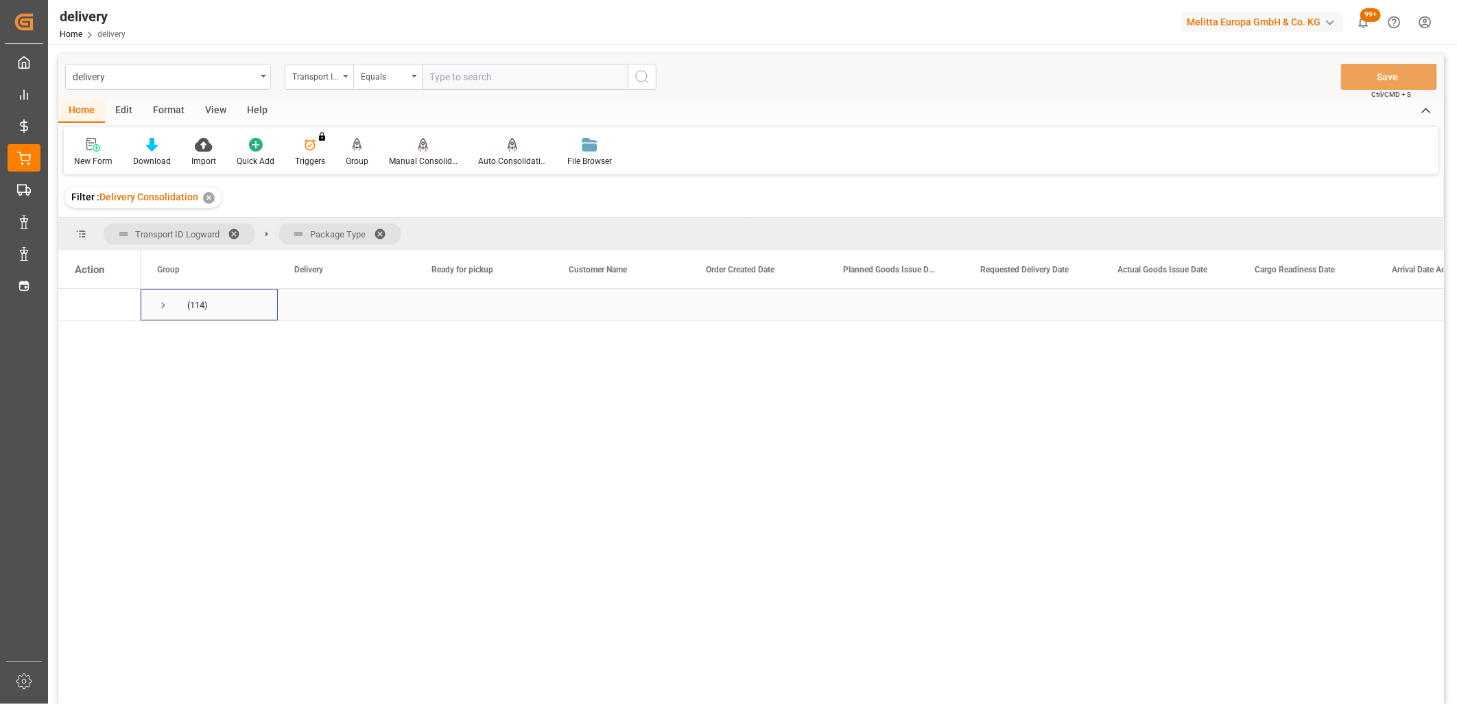
click at [163, 304] on span "Press SPACE to select this row." at bounding box center [163, 305] width 12 height 12
click at [194, 376] on span "Press SPACE to select this row." at bounding box center [192, 370] width 12 height 32
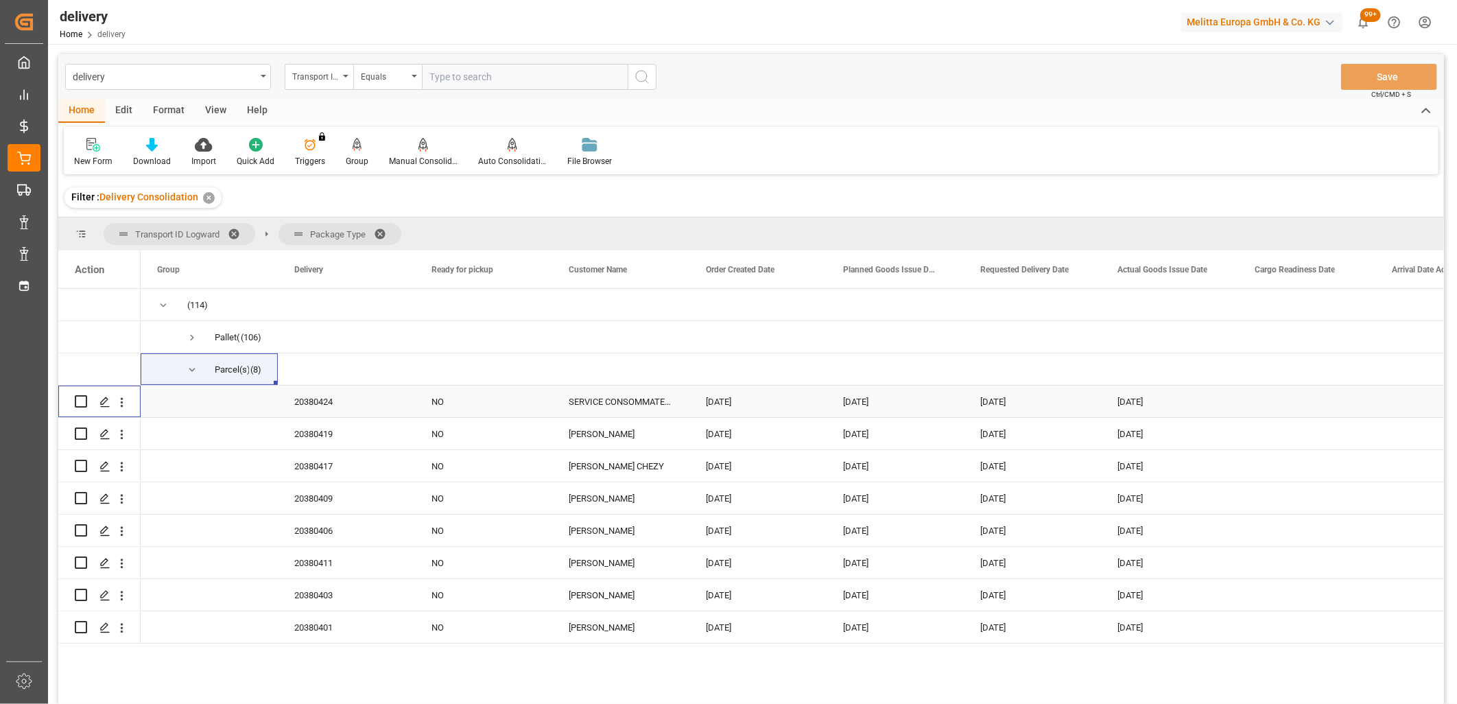
click at [82, 406] on input "Press Space to toggle row selection (unchecked)" at bounding box center [81, 401] width 12 height 12
checkbox input "true"
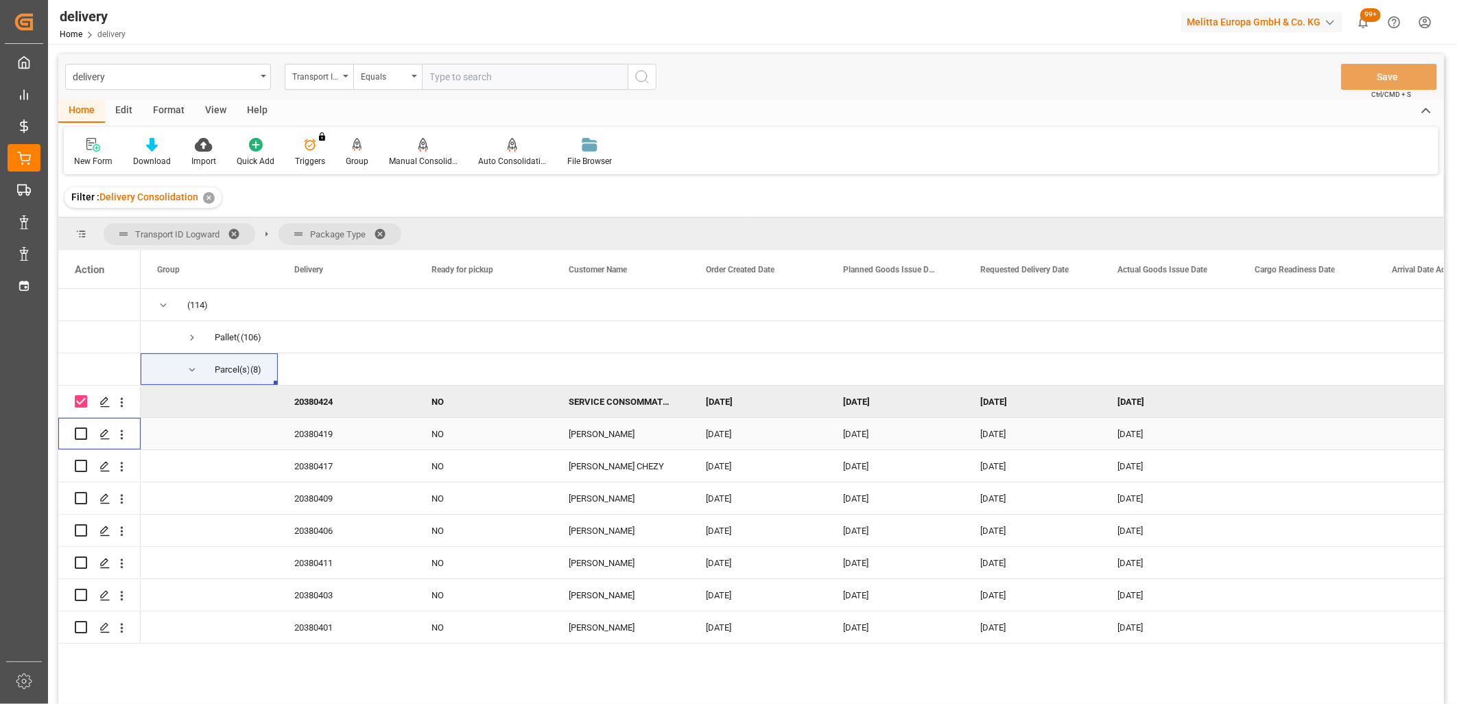
click at [78, 434] on input "Press Space to toggle row selection (unchecked)" at bounding box center [81, 434] width 12 height 12
checkbox input "true"
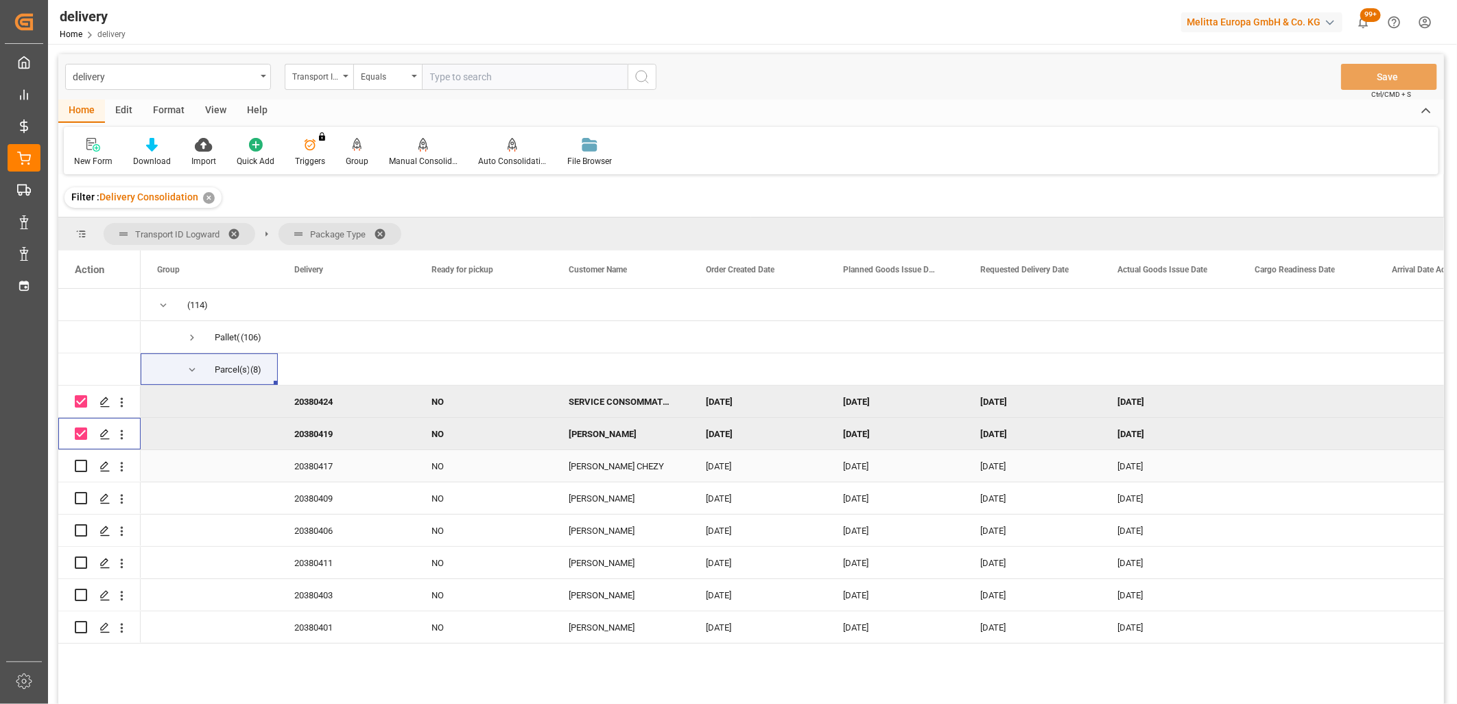
click at [78, 469] on input "Press Space to toggle row selection (unchecked)" at bounding box center [81, 466] width 12 height 12
checkbox input "true"
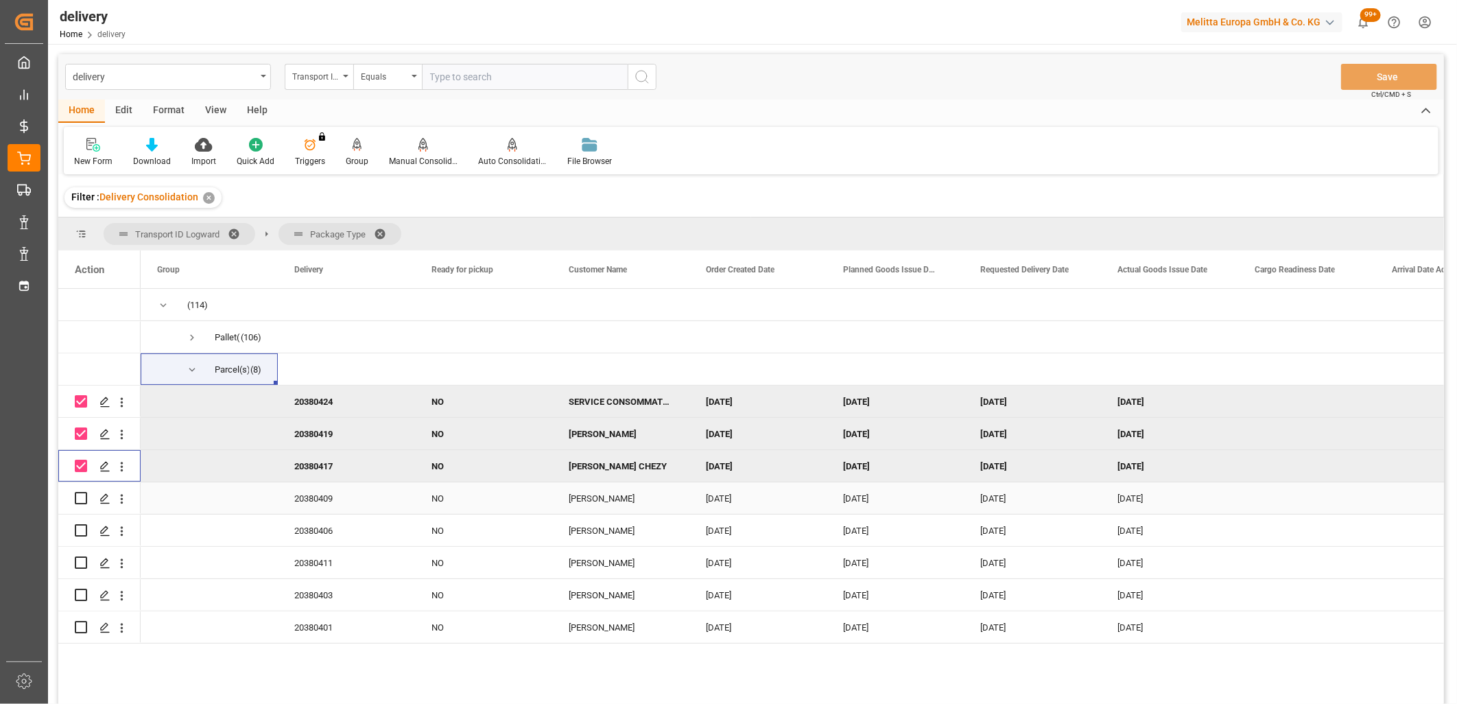
click at [78, 500] on input "Press Space to toggle row selection (unchecked)" at bounding box center [81, 498] width 12 height 12
checkbox input "true"
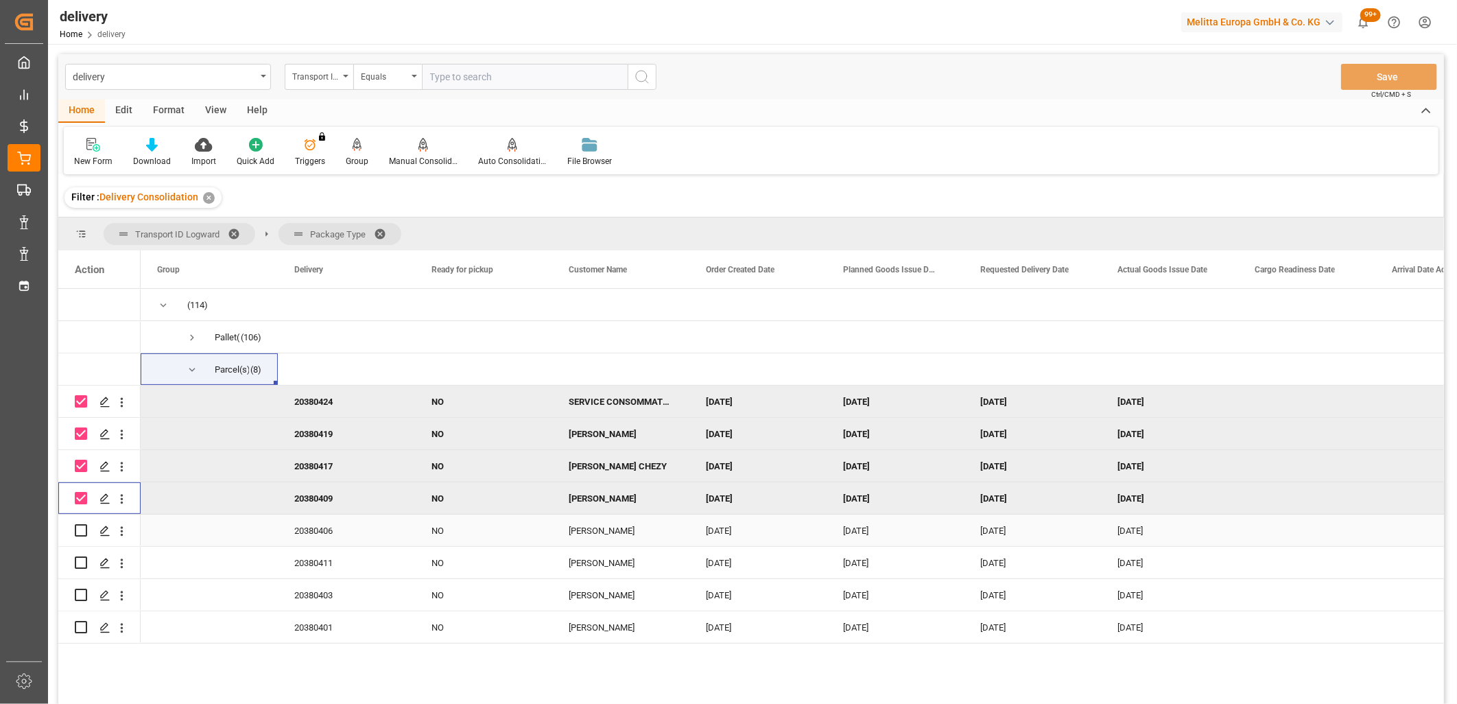
click at [78, 532] on input "Press Space to toggle row selection (unchecked)" at bounding box center [81, 530] width 12 height 12
checkbox input "true"
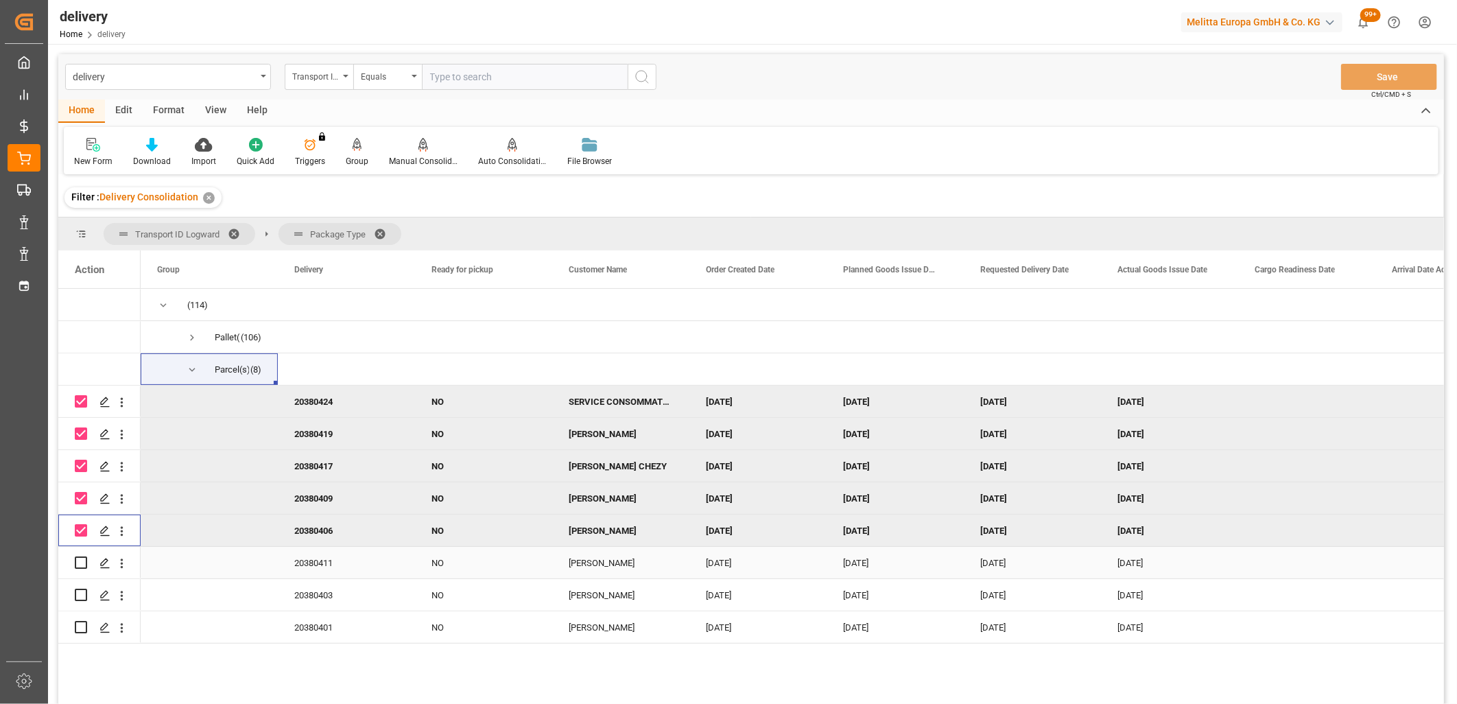
click at [78, 564] on input "Press Space to toggle row selection (unchecked)" at bounding box center [81, 563] width 12 height 12
checkbox input "true"
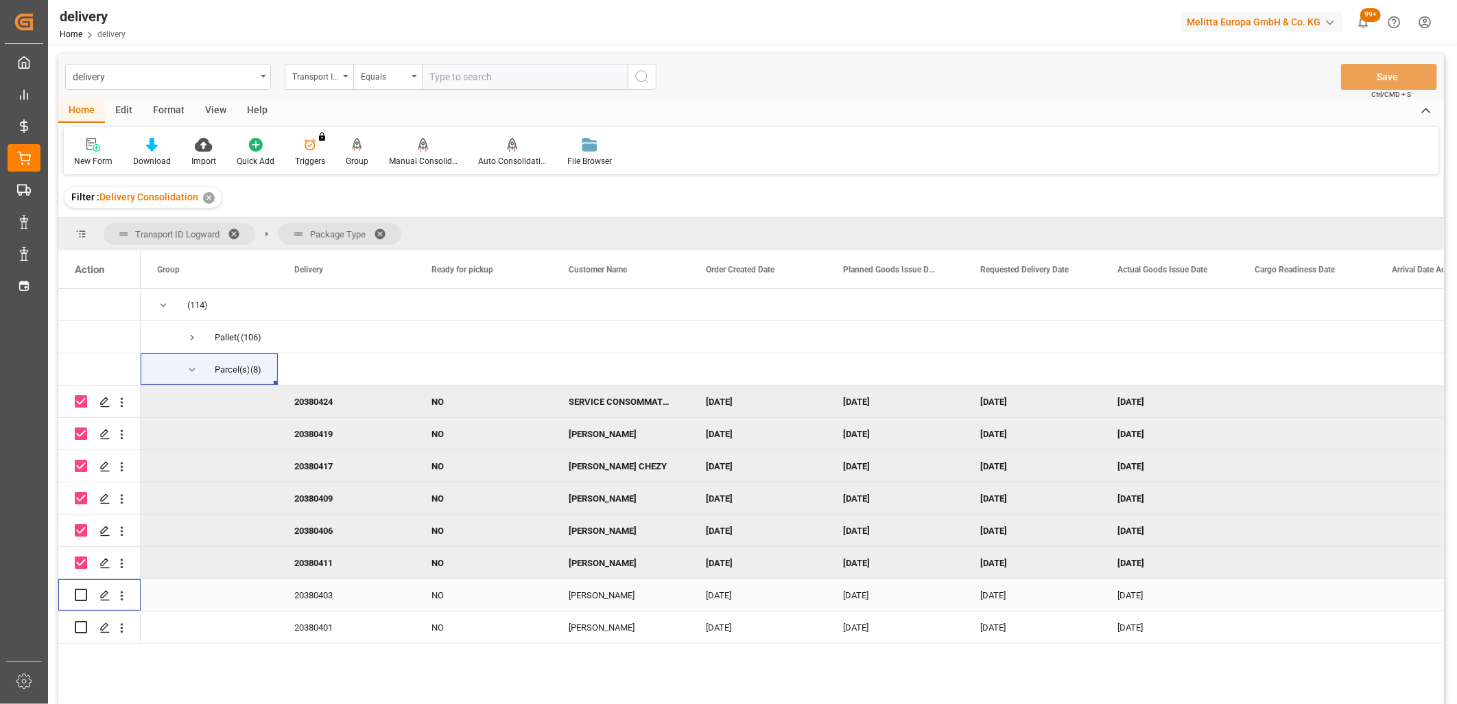
click at [79, 598] on input "Press Space to toggle row selection (unchecked)" at bounding box center [81, 595] width 12 height 12
checkbox input "true"
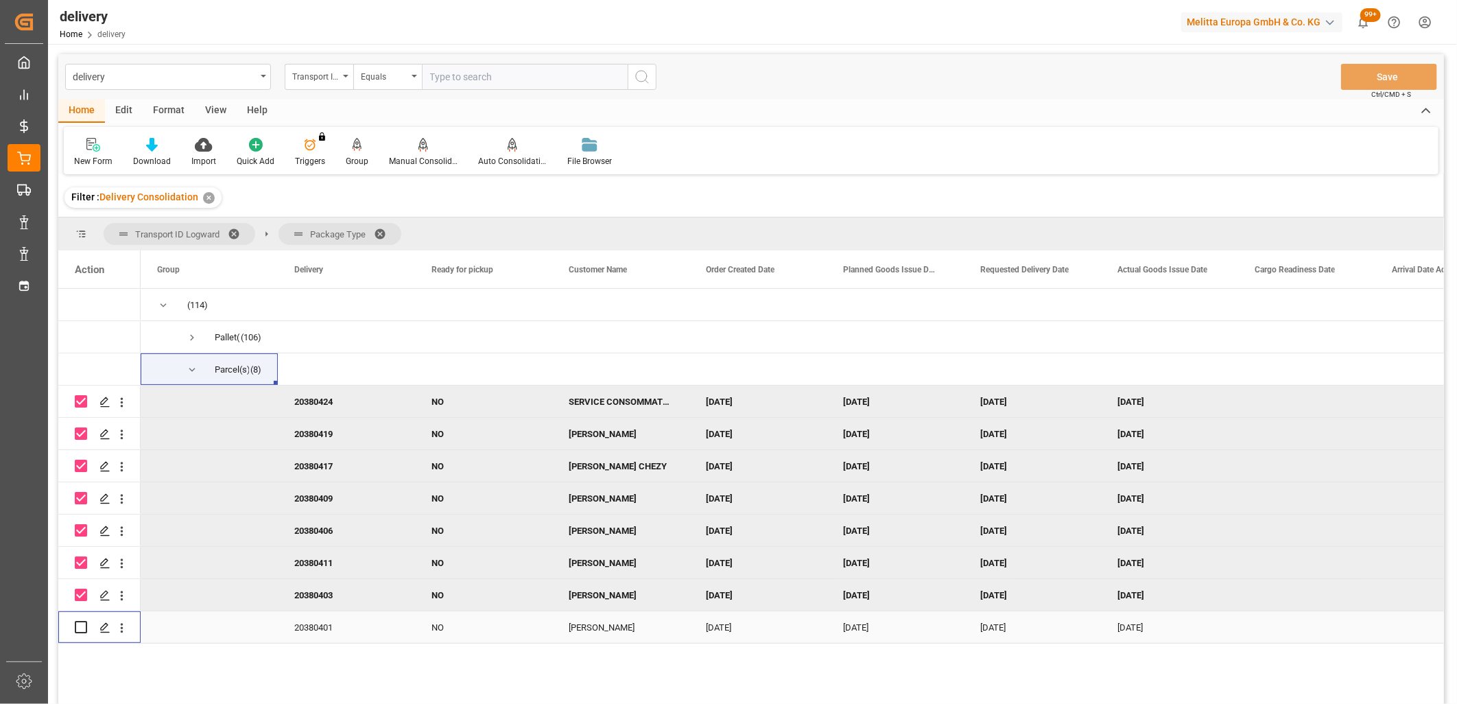
click at [78, 629] on input "Press Space to toggle row selection (unchecked)" at bounding box center [81, 627] width 12 height 12
checkbox input "true"
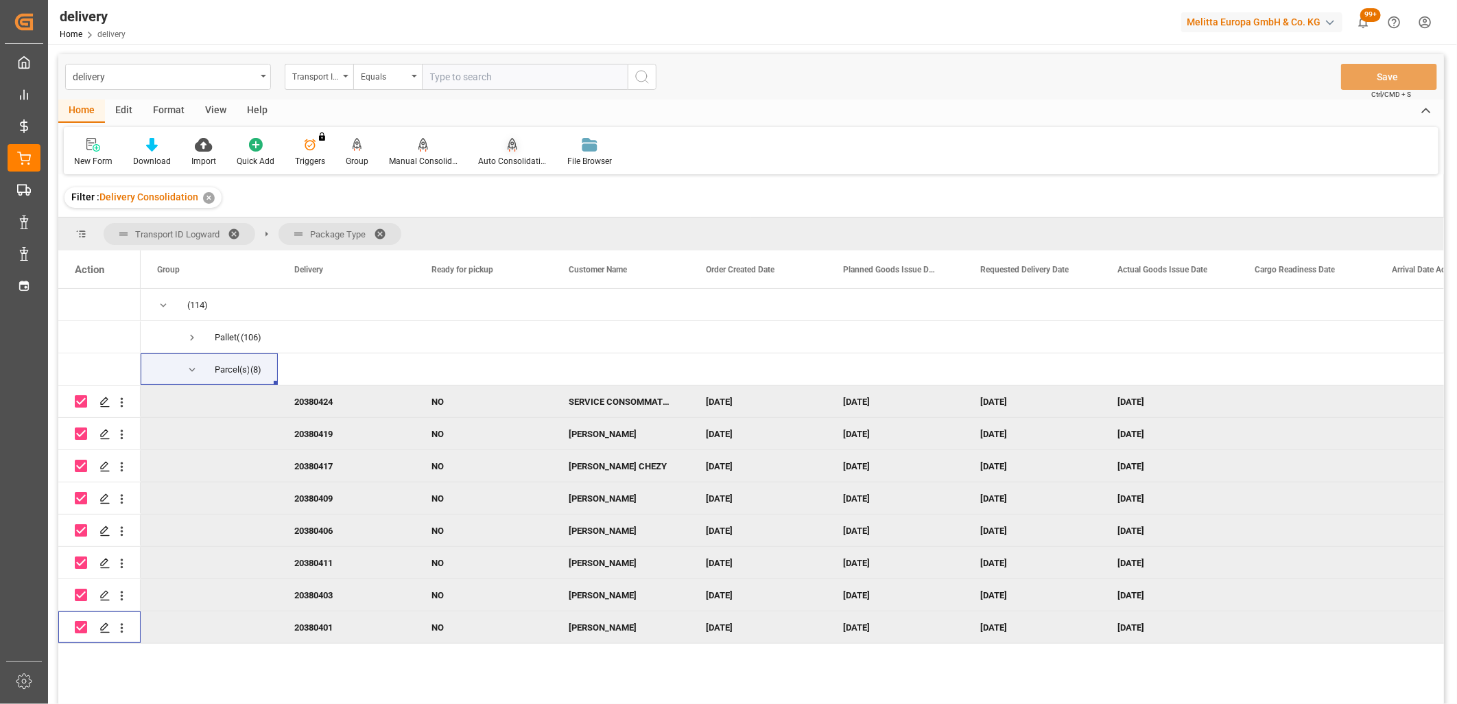
click at [513, 148] on icon at bounding box center [513, 144] width 10 height 12
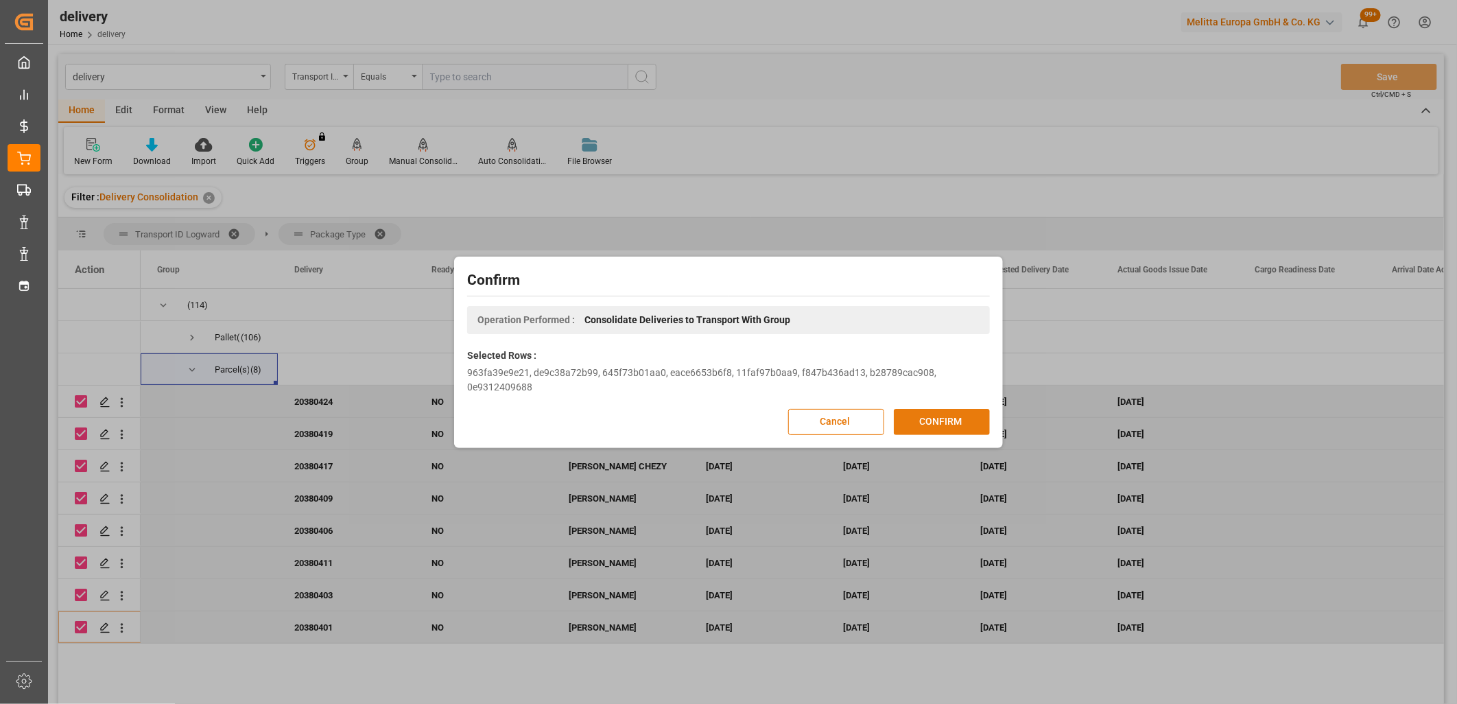
click at [917, 423] on button "CONFIRM" at bounding box center [942, 422] width 96 height 26
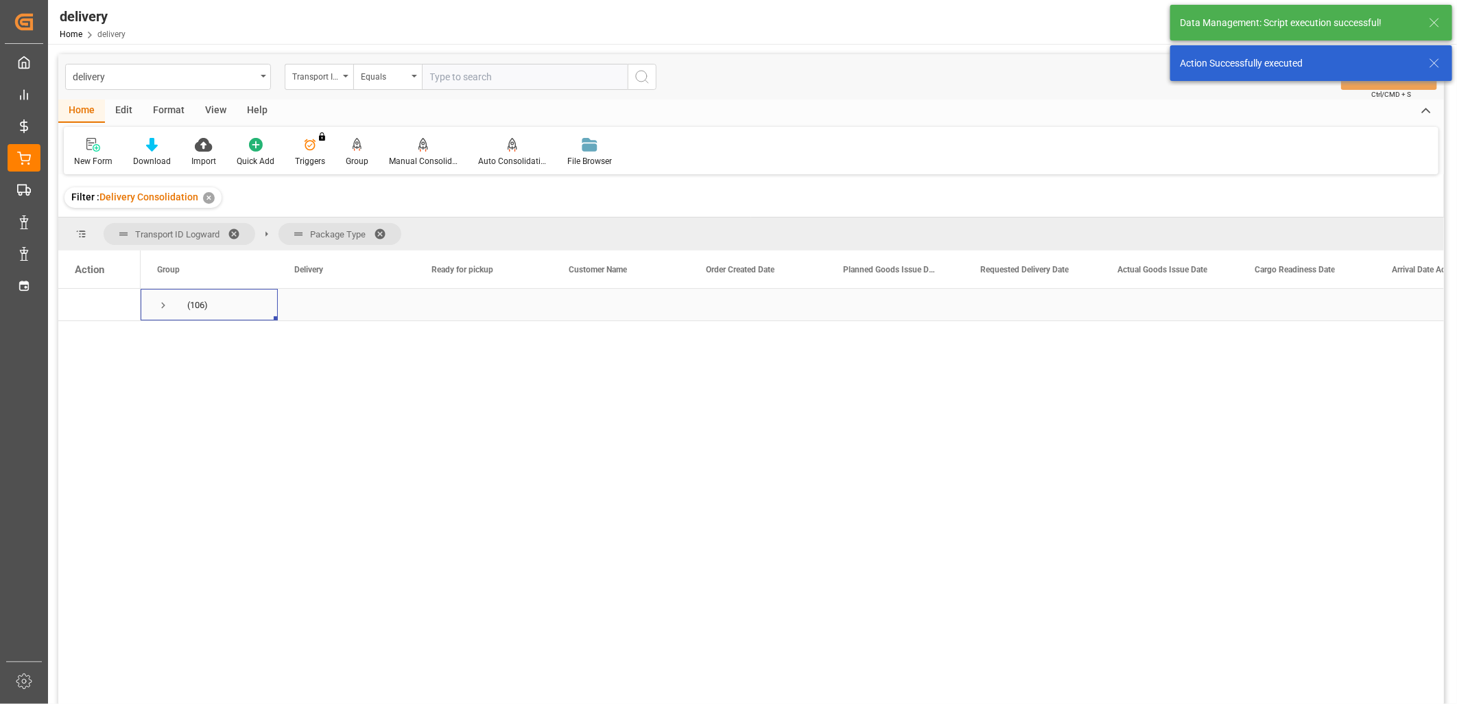
click at [163, 309] on span "Press SPACE to select this row." at bounding box center [163, 305] width 12 height 12
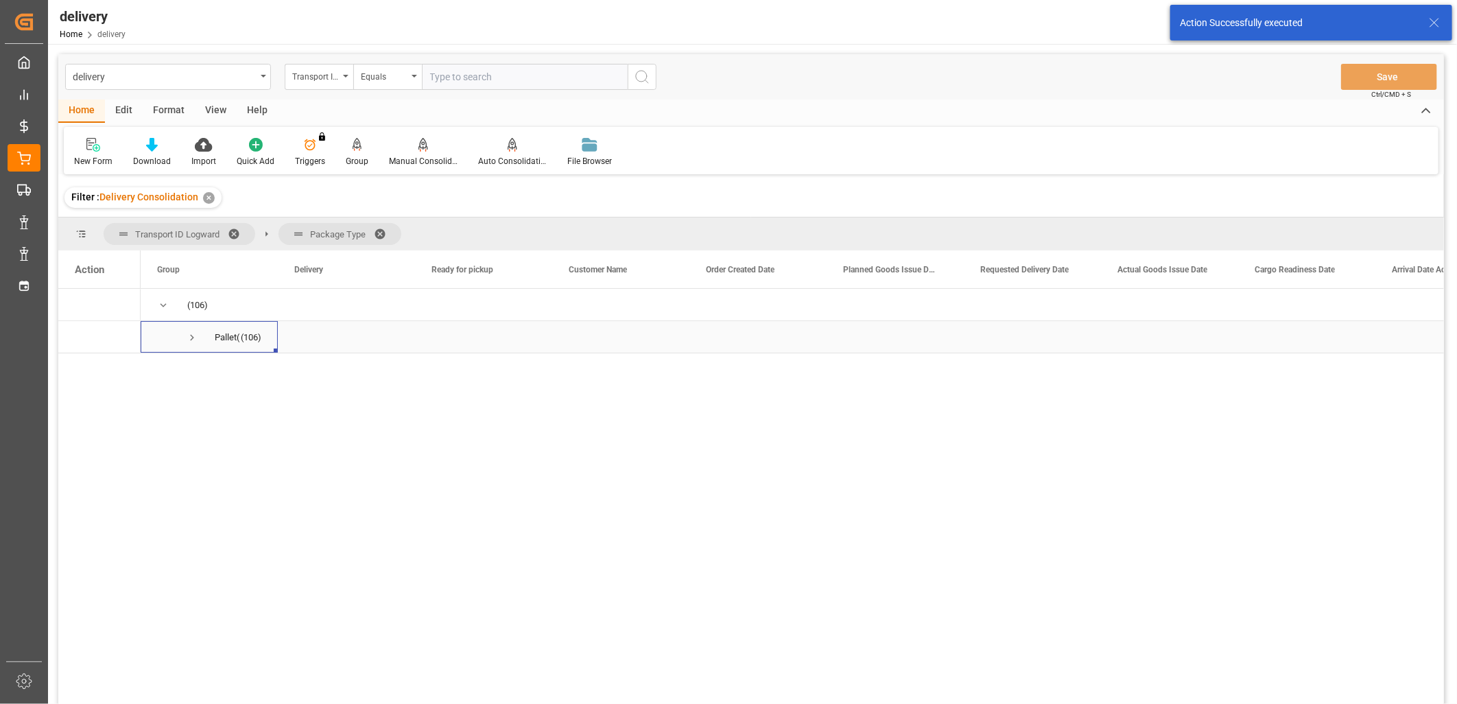
click at [190, 339] on span "Press SPACE to select this row." at bounding box center [192, 337] width 12 height 12
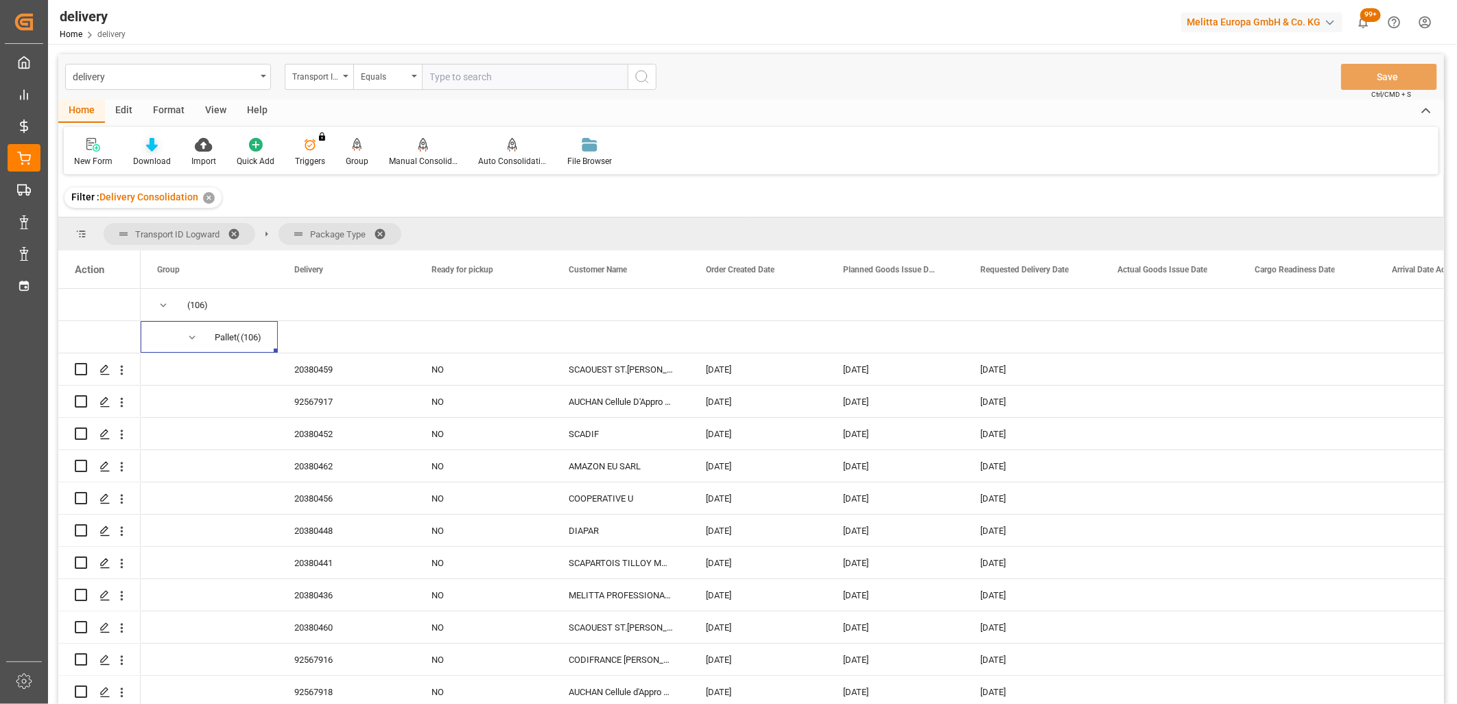
click at [152, 145] on icon at bounding box center [152, 145] width 12 height 14
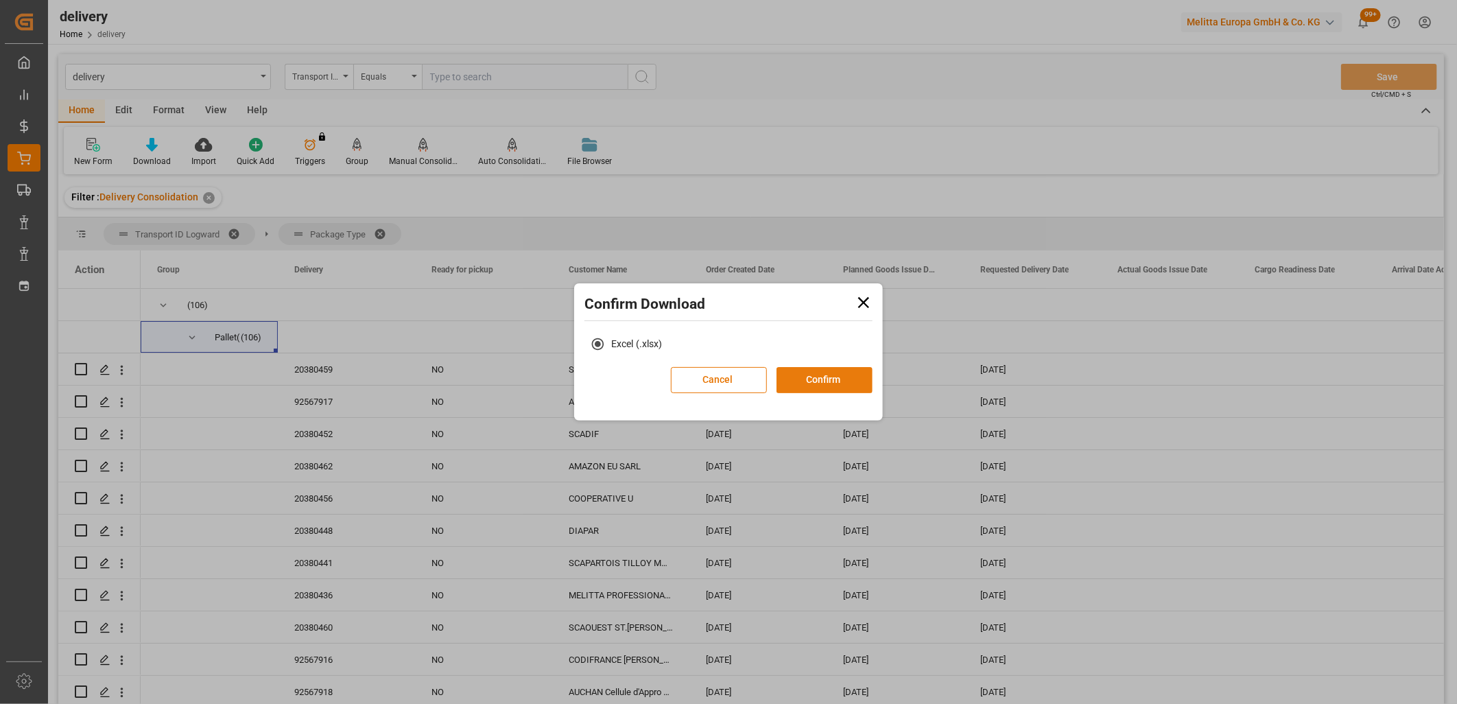
click at [825, 377] on button "Confirm" at bounding box center [825, 380] width 96 height 26
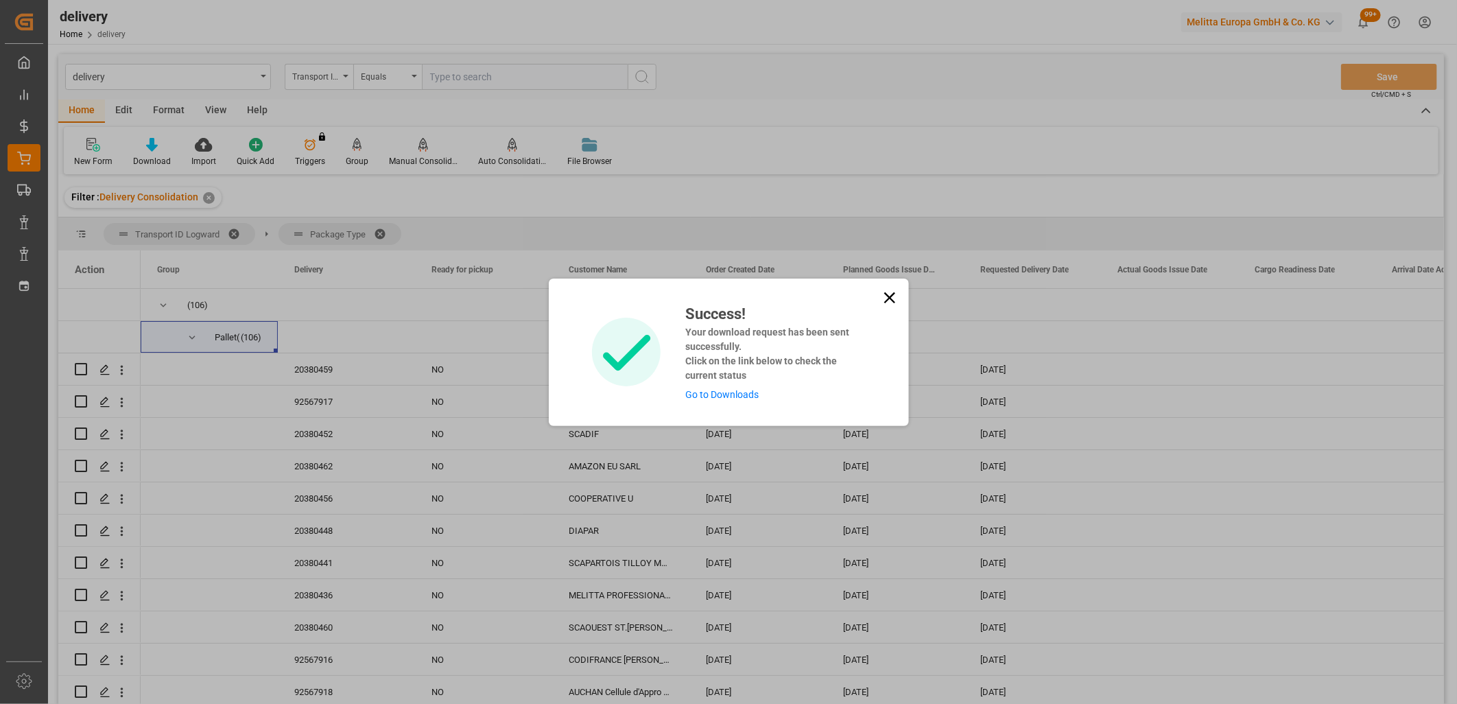
click at [747, 395] on link "Go to Downloads" at bounding box center [722, 394] width 73 height 11
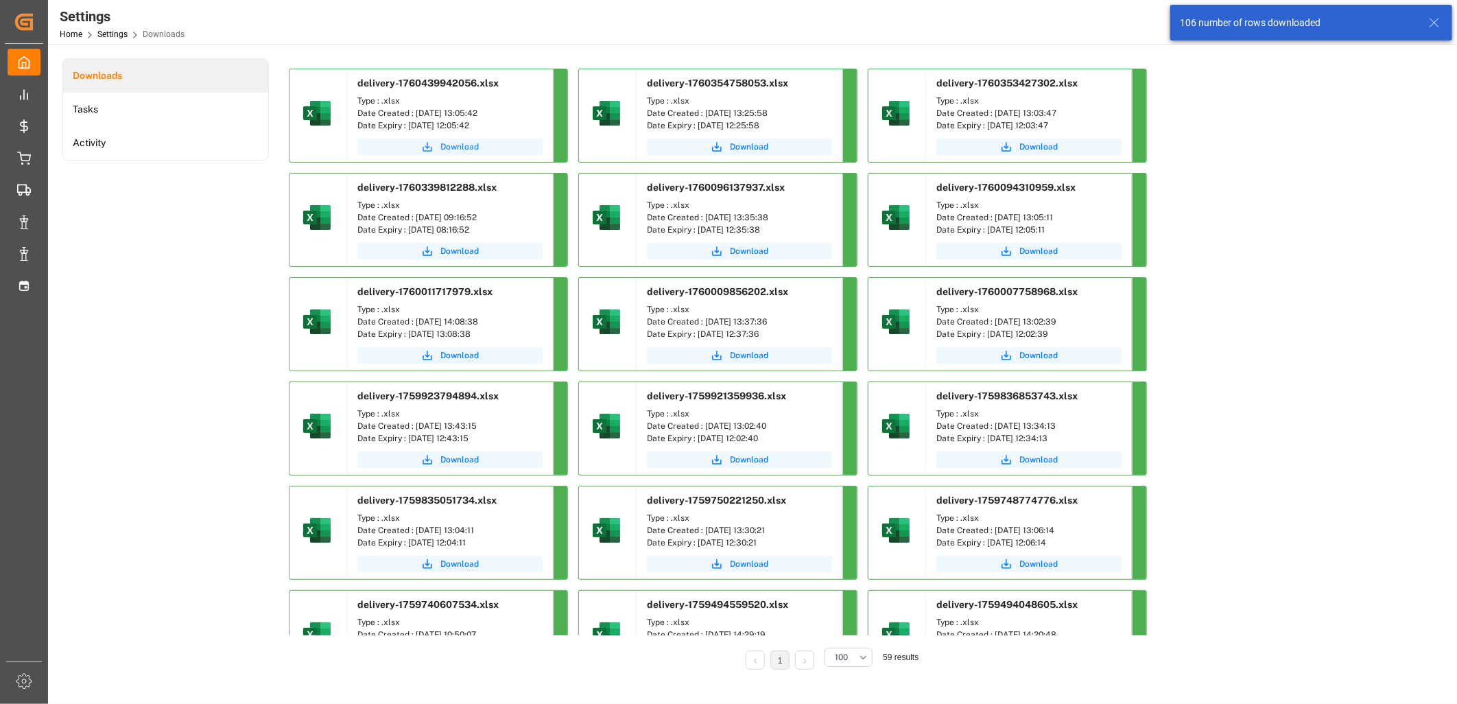
click at [454, 150] on span "Download" at bounding box center [460, 147] width 38 height 12
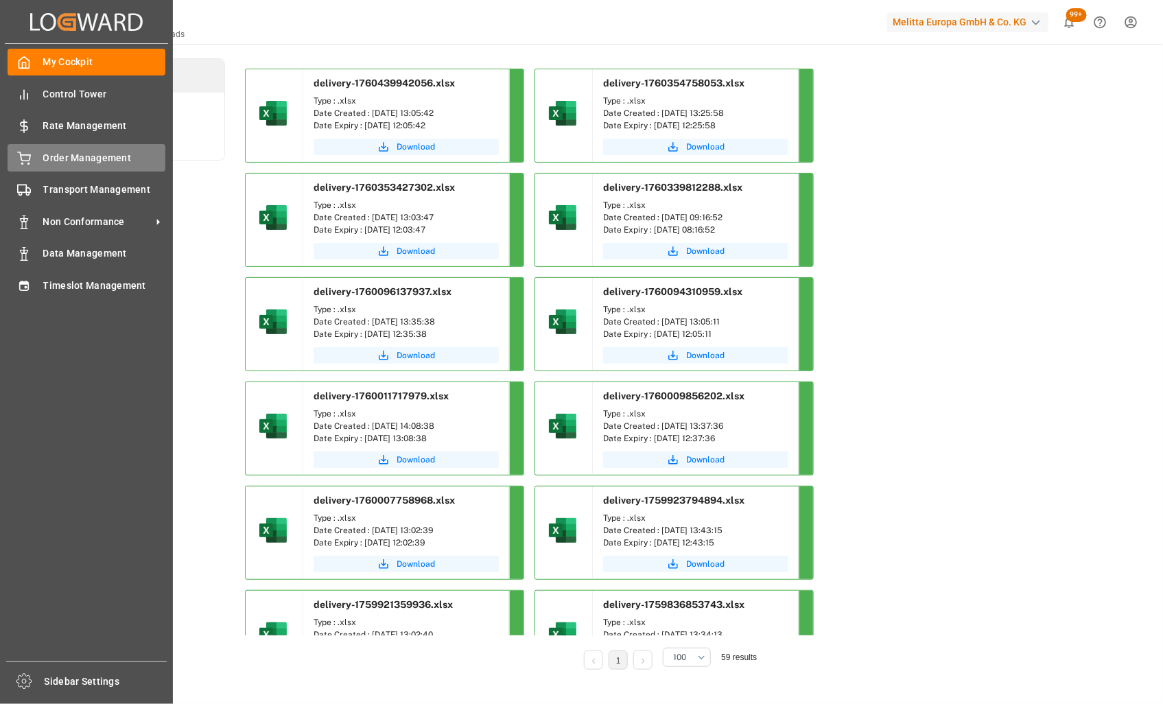
click at [34, 166] on div "Order Management Order Management" at bounding box center [87, 157] width 158 height 27
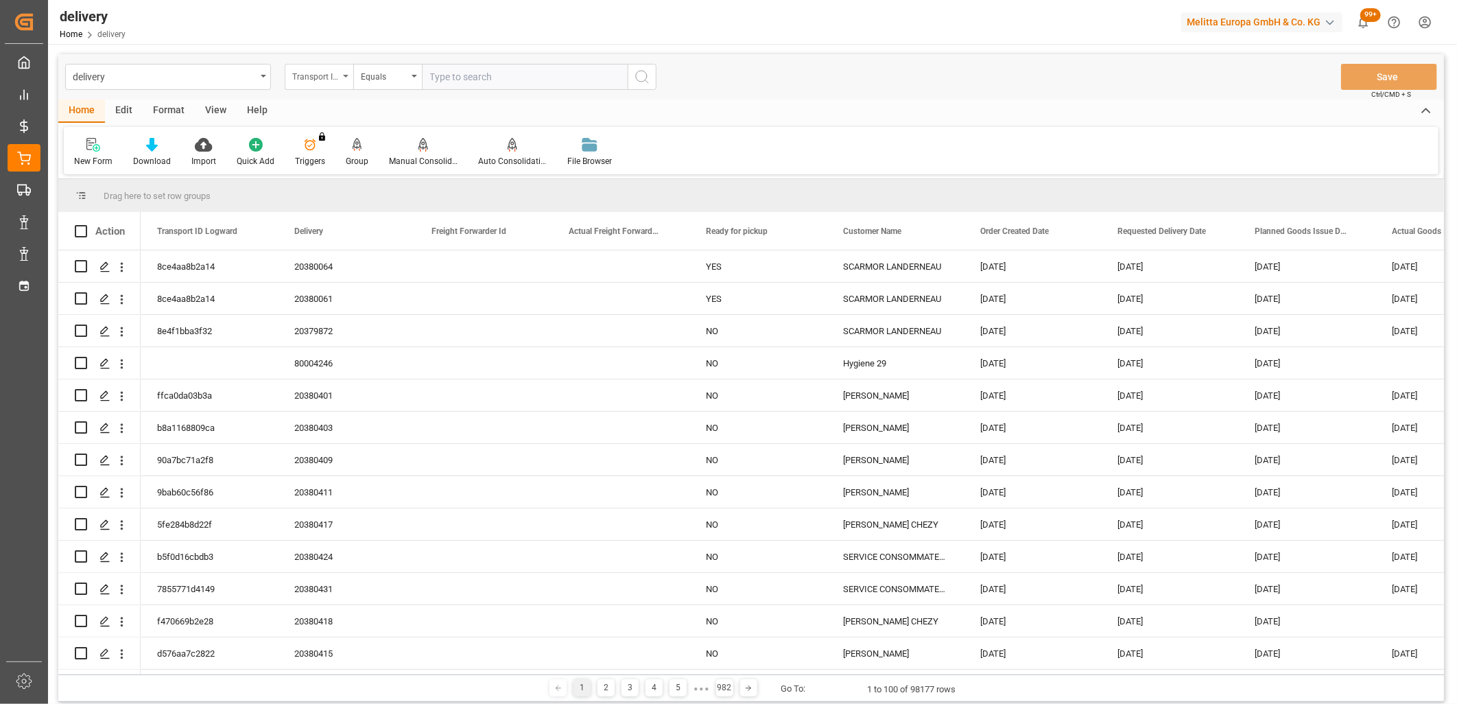
click at [326, 82] on div "Transport ID Logward" at bounding box center [315, 75] width 47 height 16
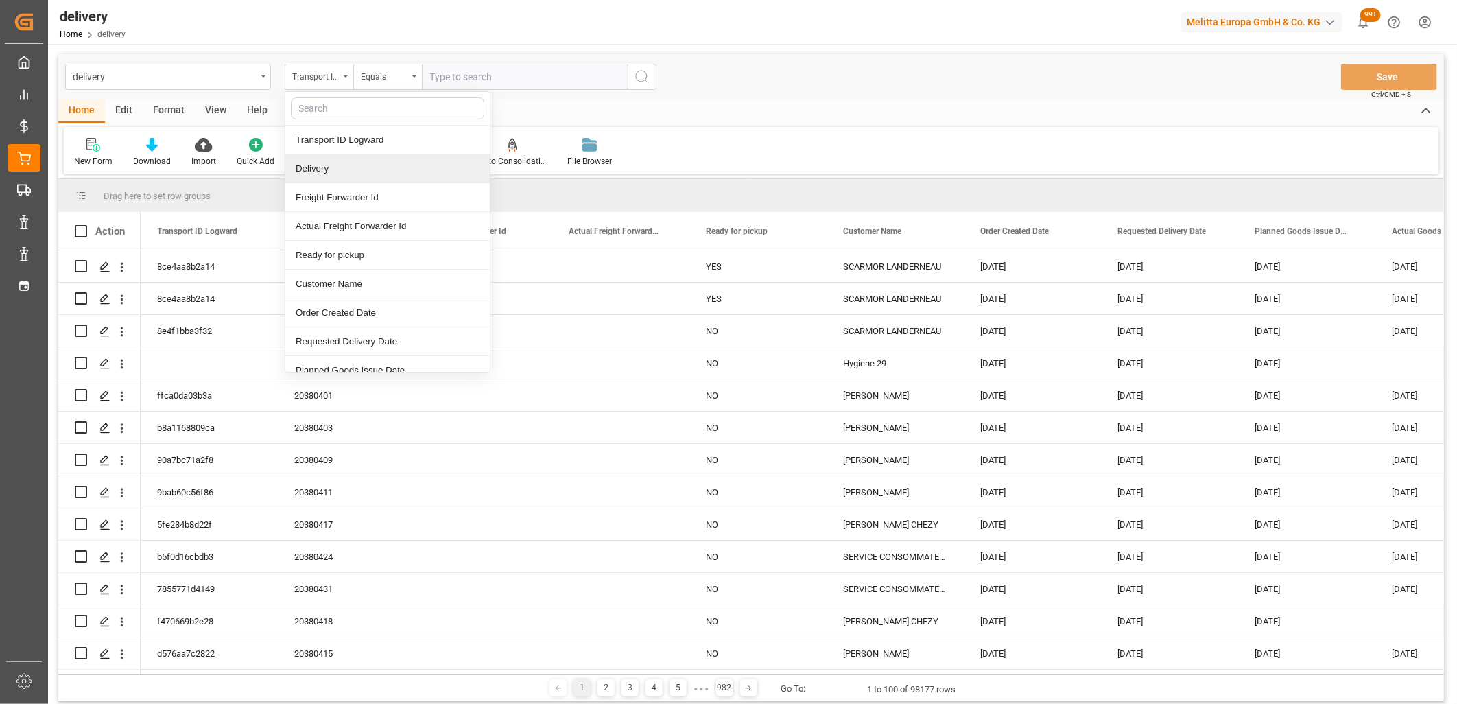
click at [327, 163] on div "Delivery" at bounding box center [387, 168] width 204 height 29
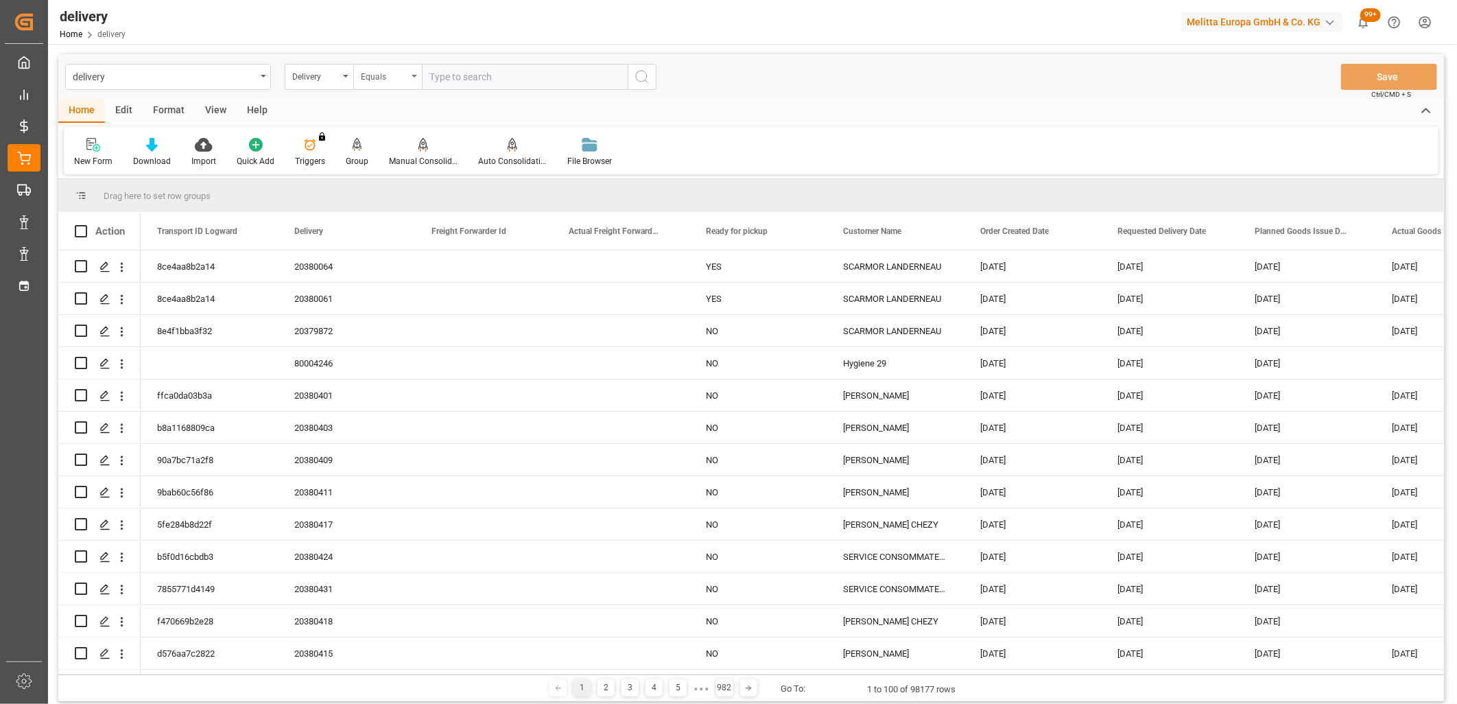
click at [406, 77] on div "Equals" at bounding box center [384, 75] width 47 height 16
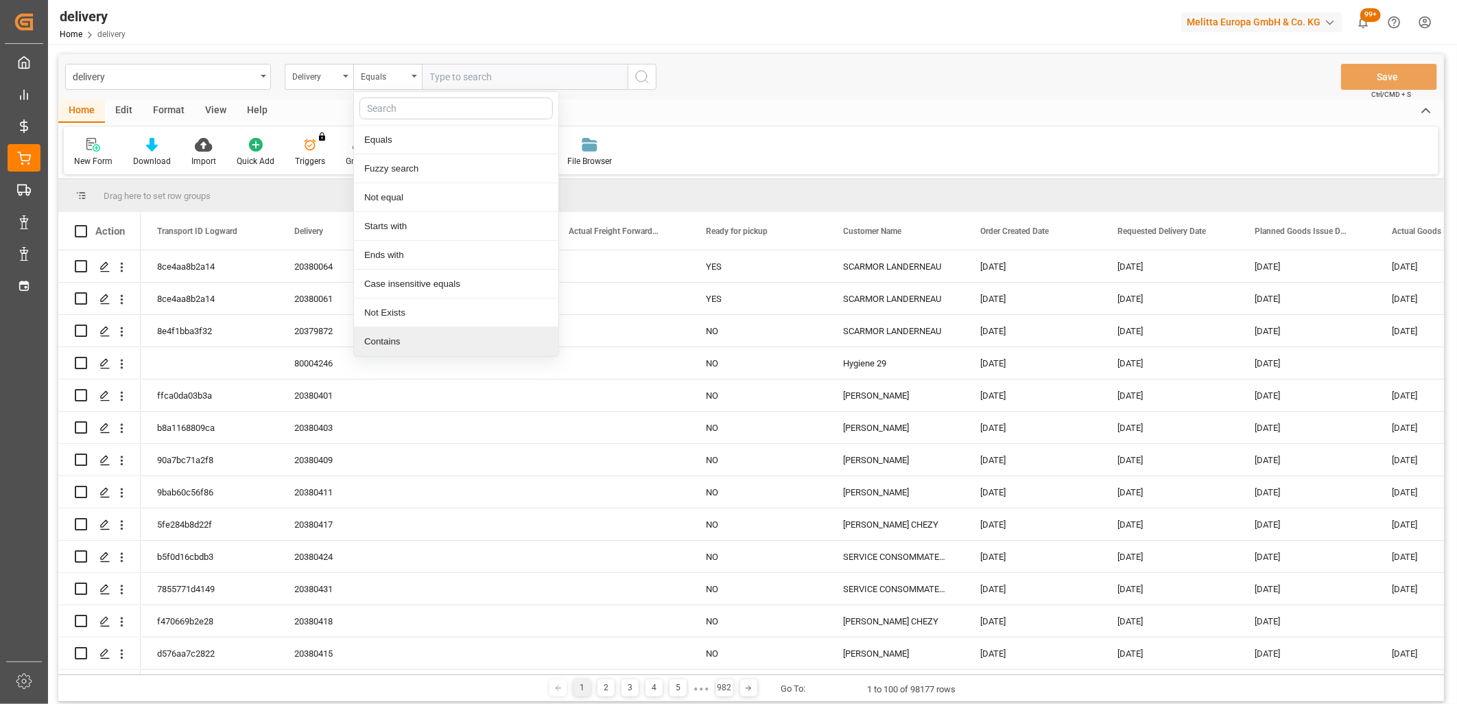
click at [399, 332] on div "Contains" at bounding box center [456, 341] width 204 height 29
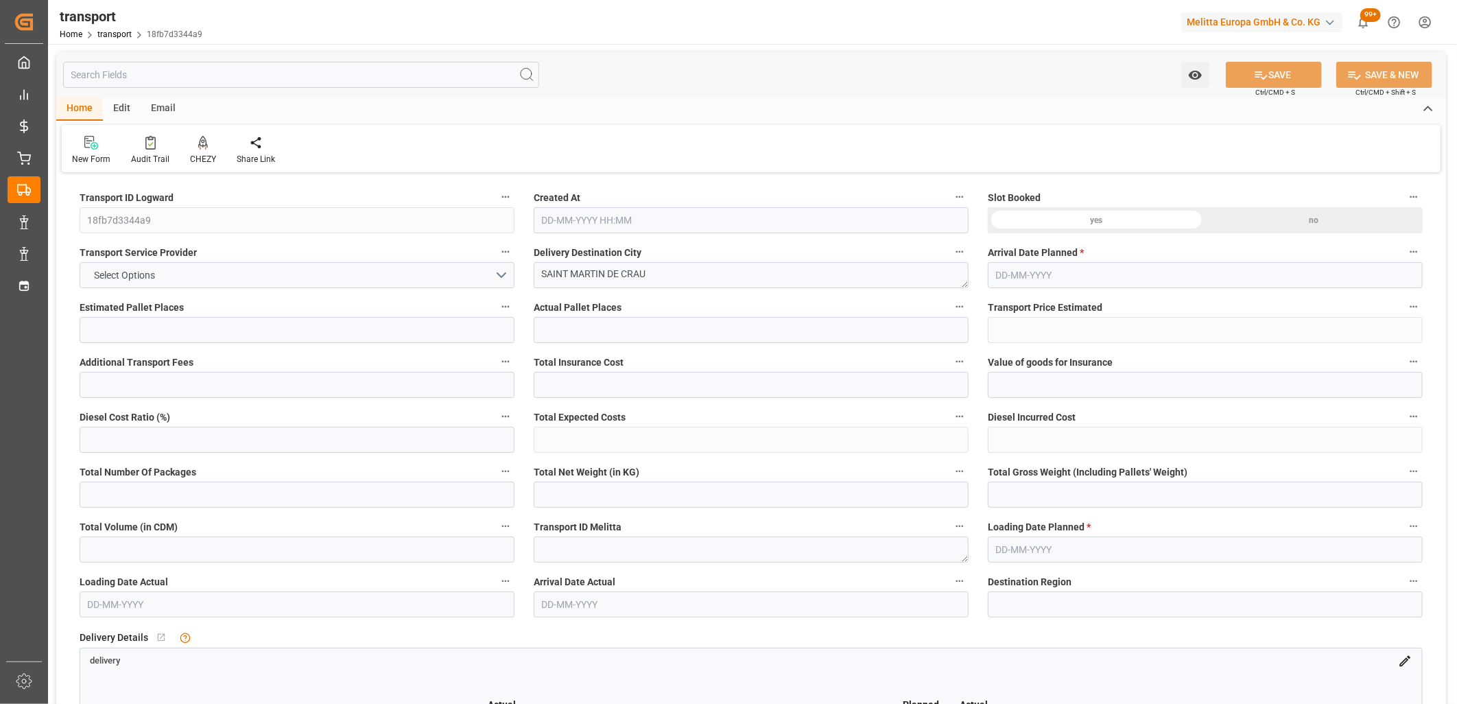
type input "1"
type input "266.83"
type input "0"
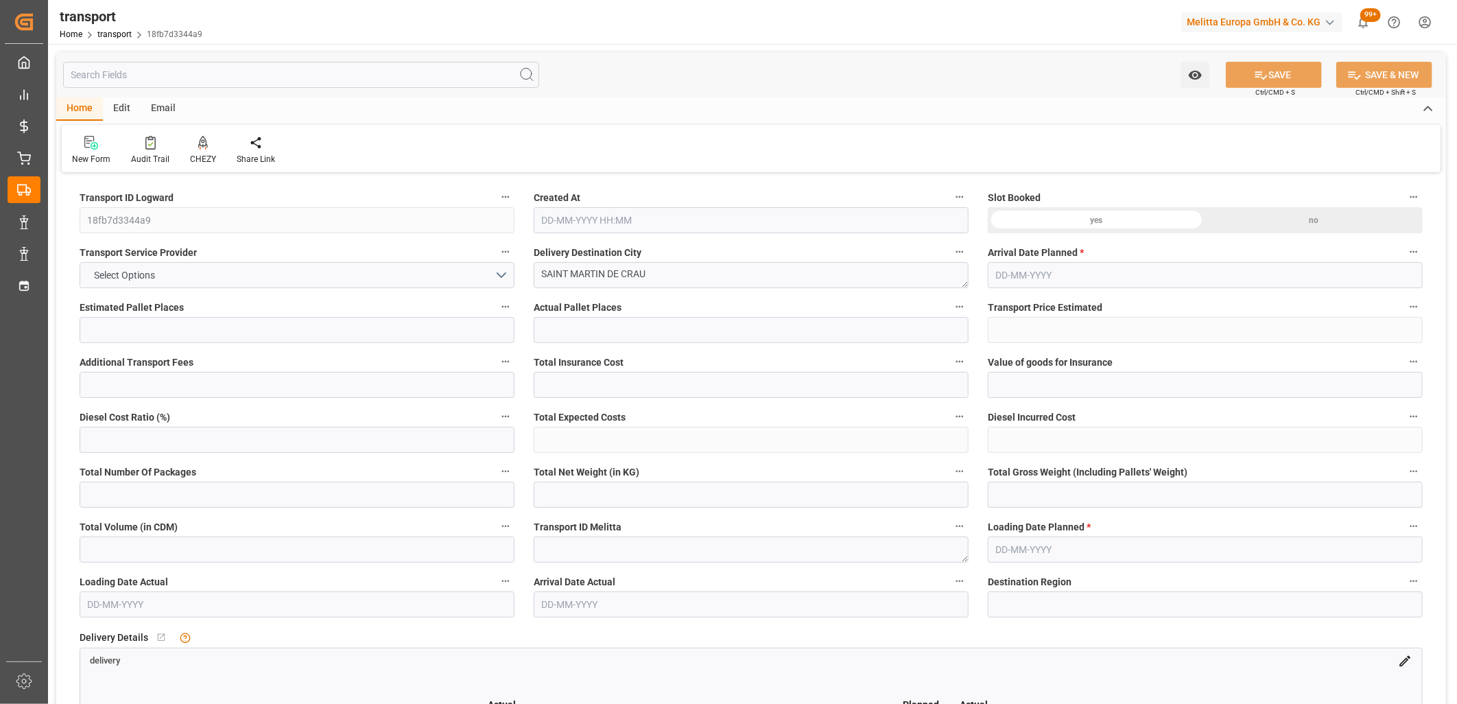
type input "266.83"
type input "0"
type input "461.922"
type input "570.548"
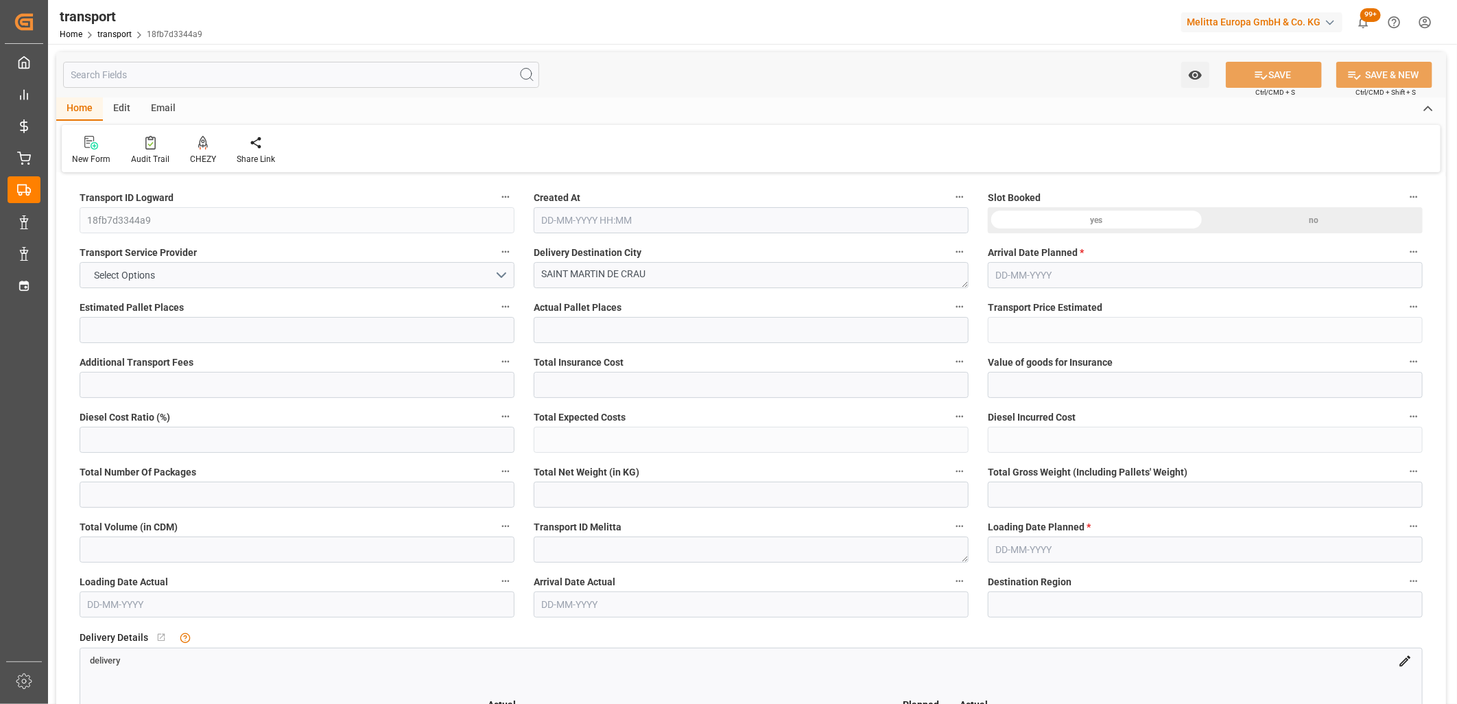
type input "1402.464"
type input "13"
type input "0"
type input "75"
type input "1"
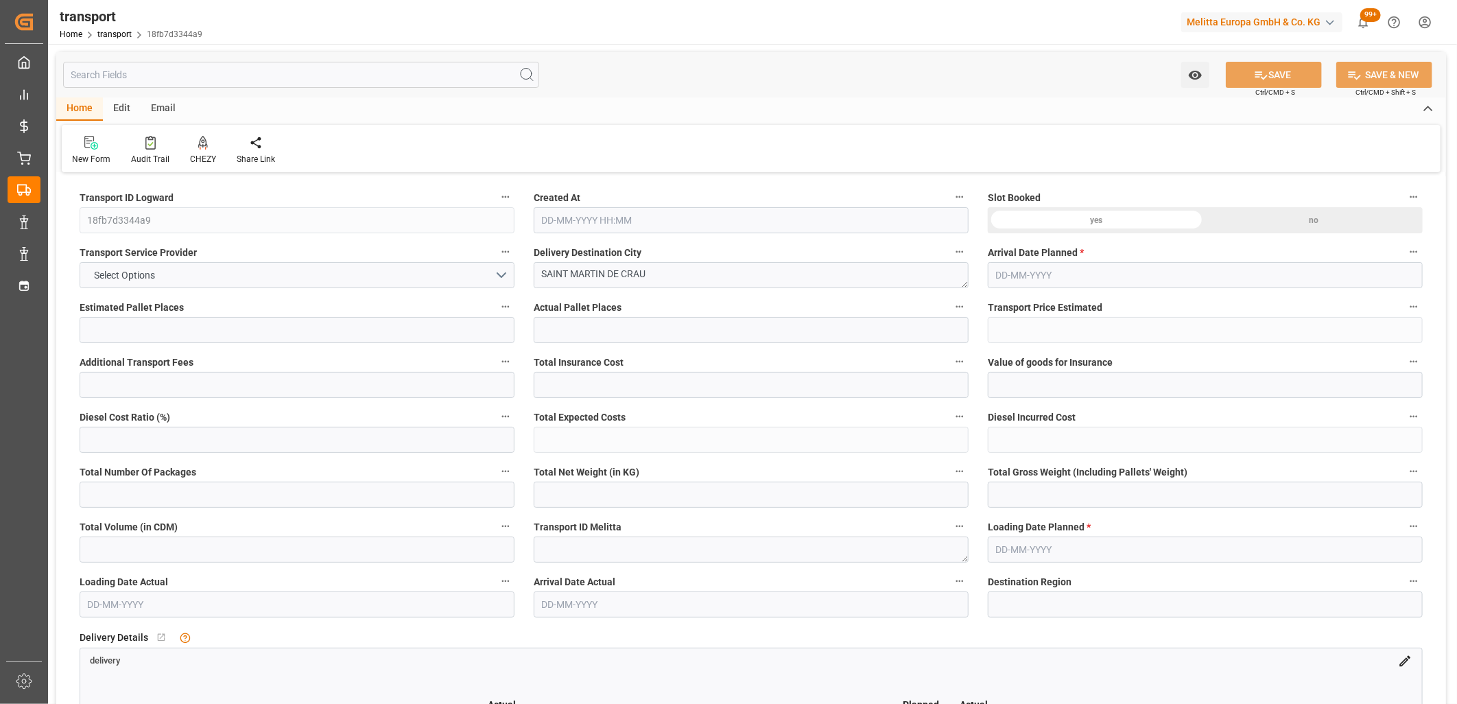
type input "101"
type input "547.548"
type input "0"
type input "4710.8598"
type input "0"
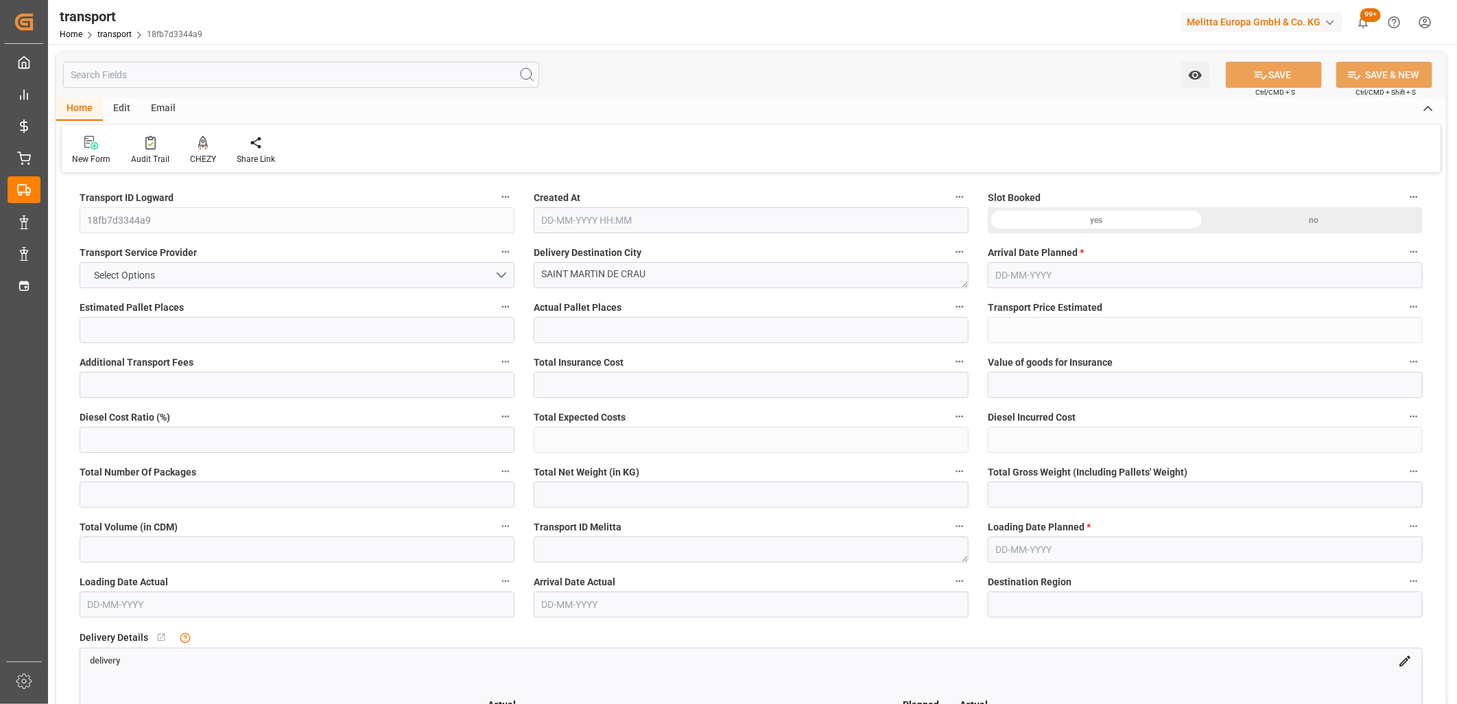
type input "0"
type input "21"
type input "35"
type input "14-10-2025 11:23"
type input "[DATE]"
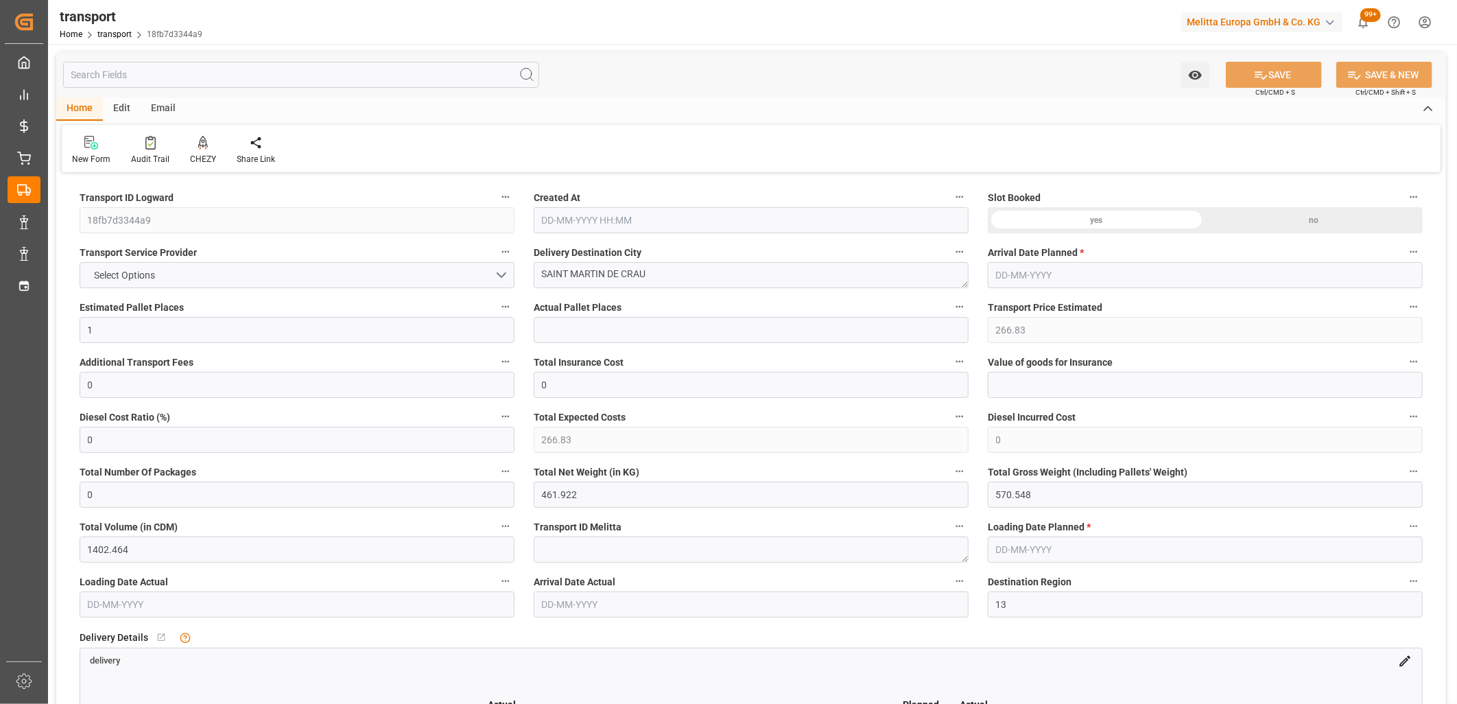
type input "[DATE]"
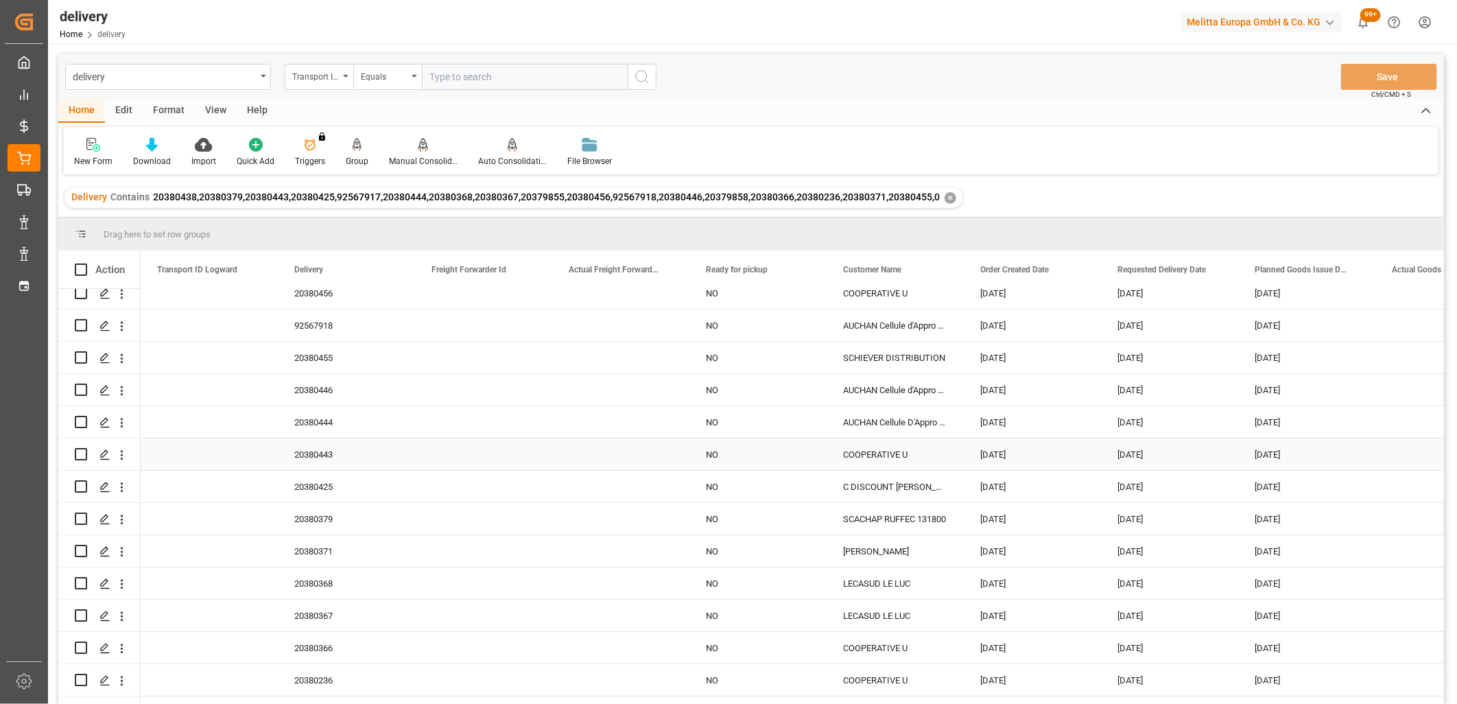
scroll to position [132, 0]
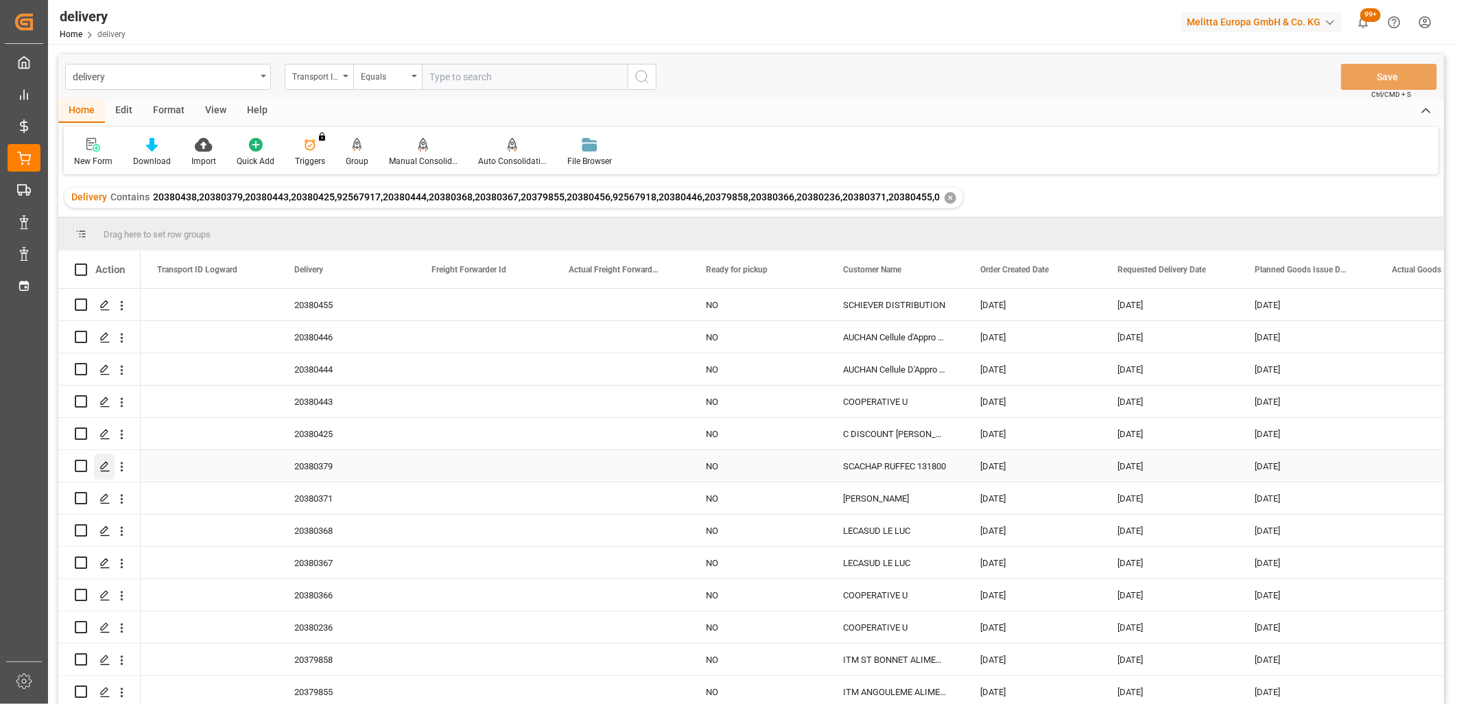
drag, startPoint x: 84, startPoint y: 460, endPoint x: 104, endPoint y: 452, distance: 20.9
click at [84, 460] on input "Press Space to toggle row selection (unchecked)" at bounding box center [81, 466] width 12 height 12
checkbox input "true"
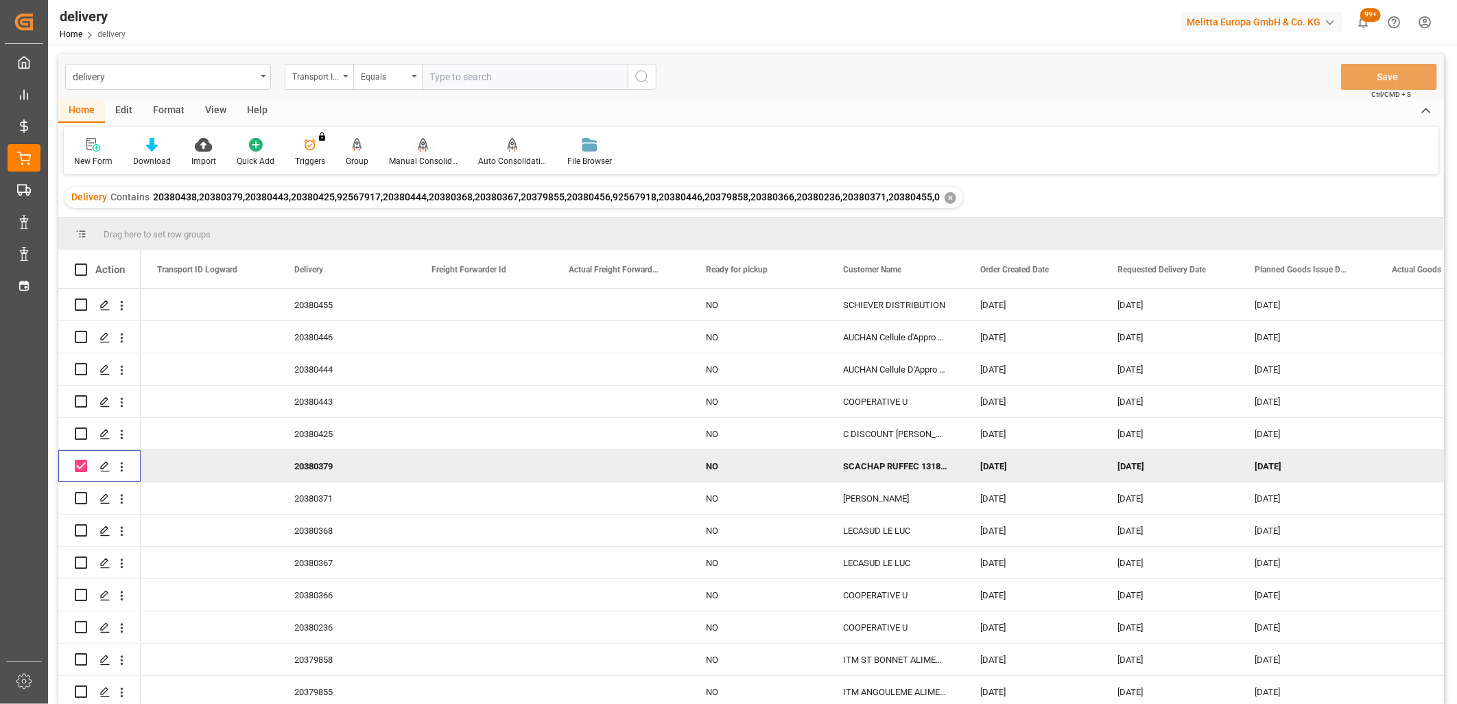
click at [419, 143] on icon at bounding box center [424, 144] width 10 height 12
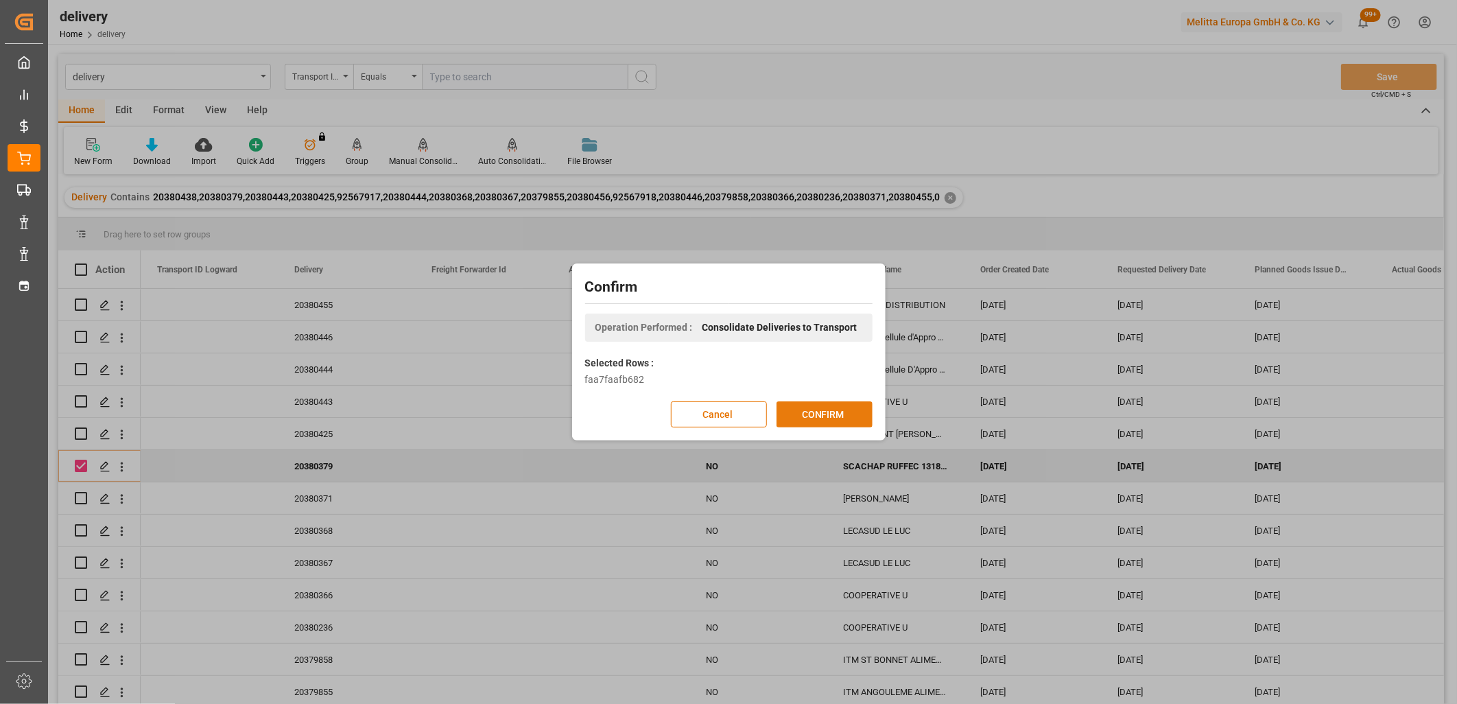
click at [803, 413] on button "CONFIRM" at bounding box center [825, 414] width 96 height 26
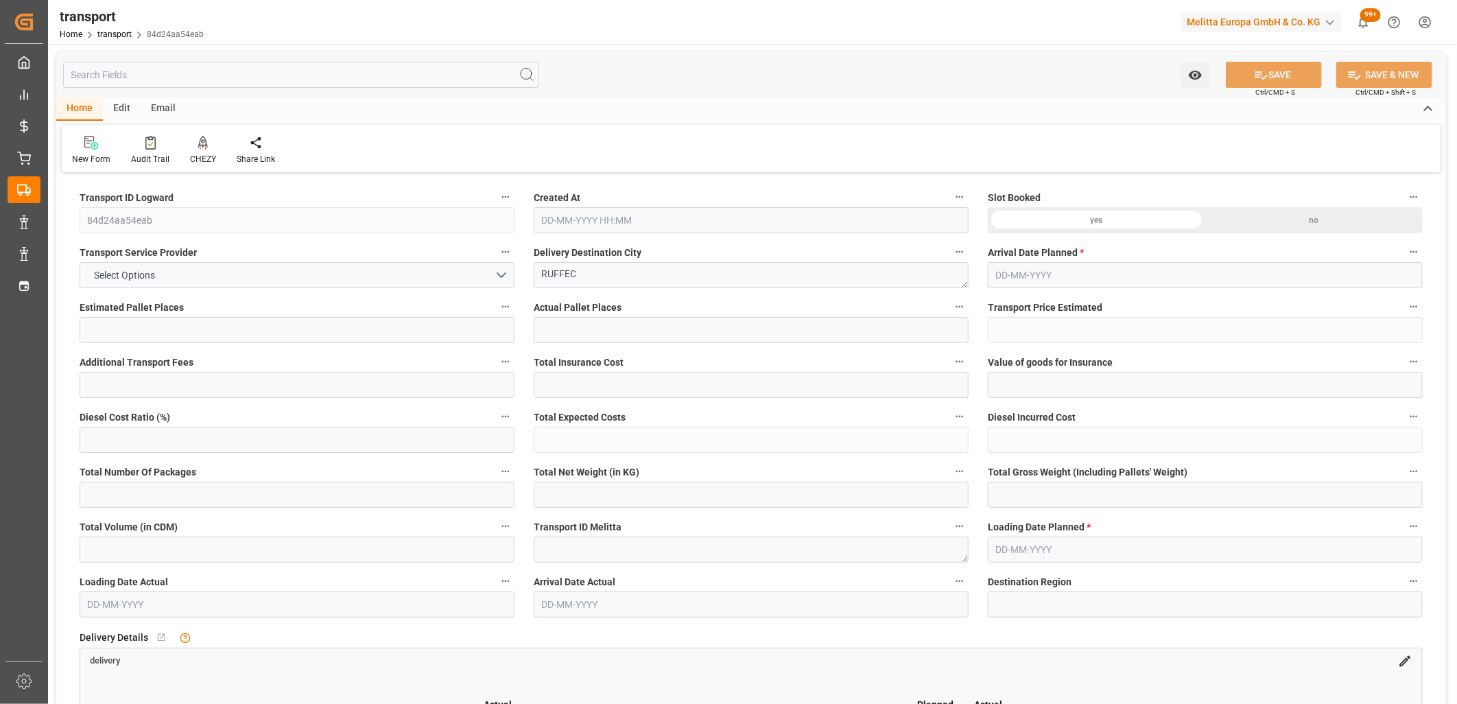
type input "4"
type input "257.23"
type input "0"
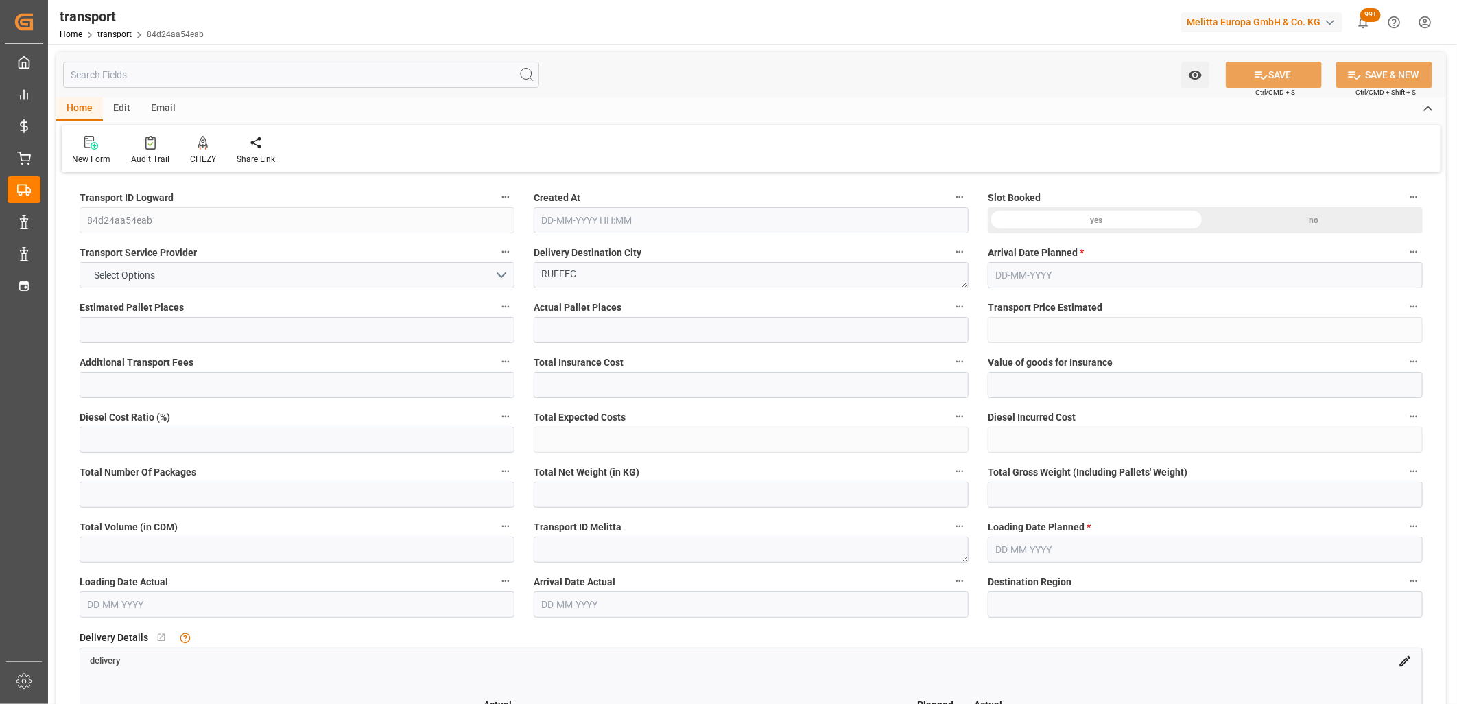
type input "257.23"
type input "0"
type input "243.432"
type input "482.05"
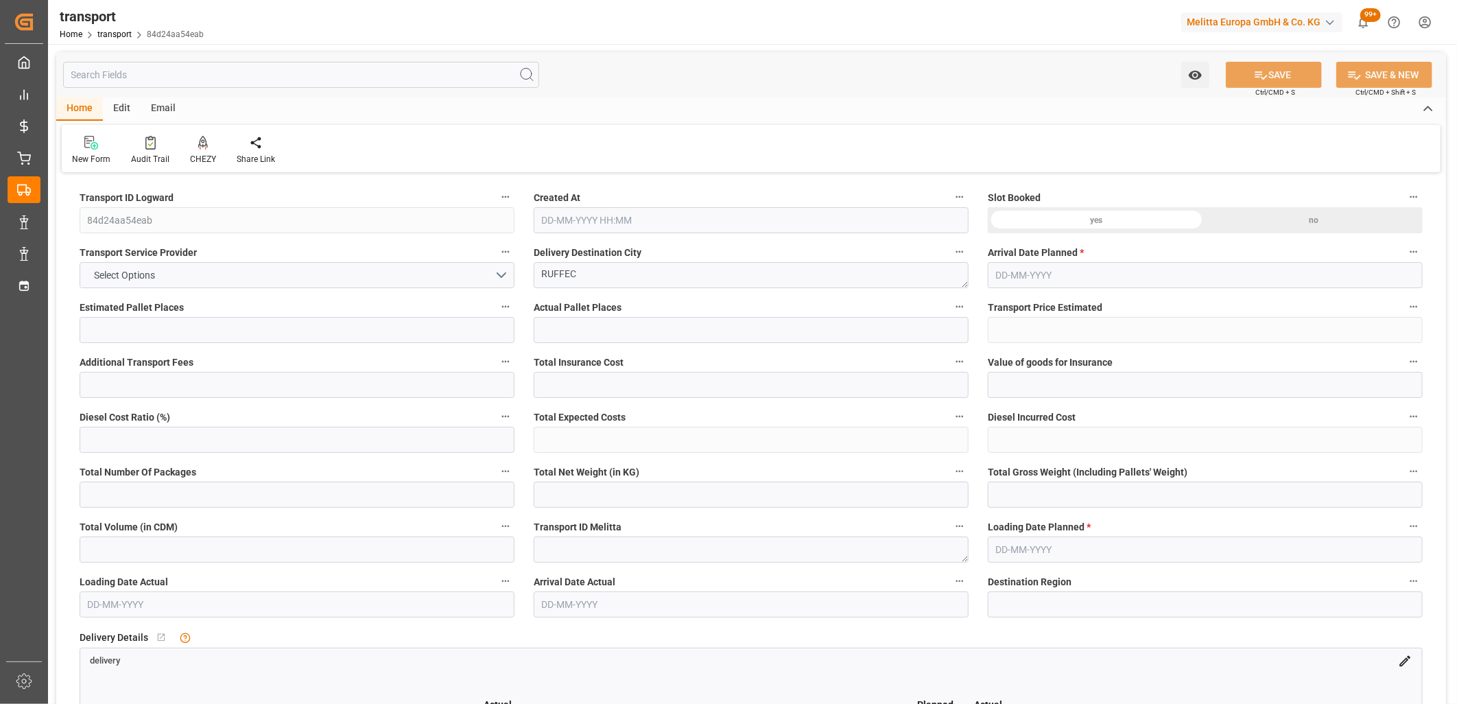
type input "23"
type input "16"
type input "0"
type input "23"
type input "4"
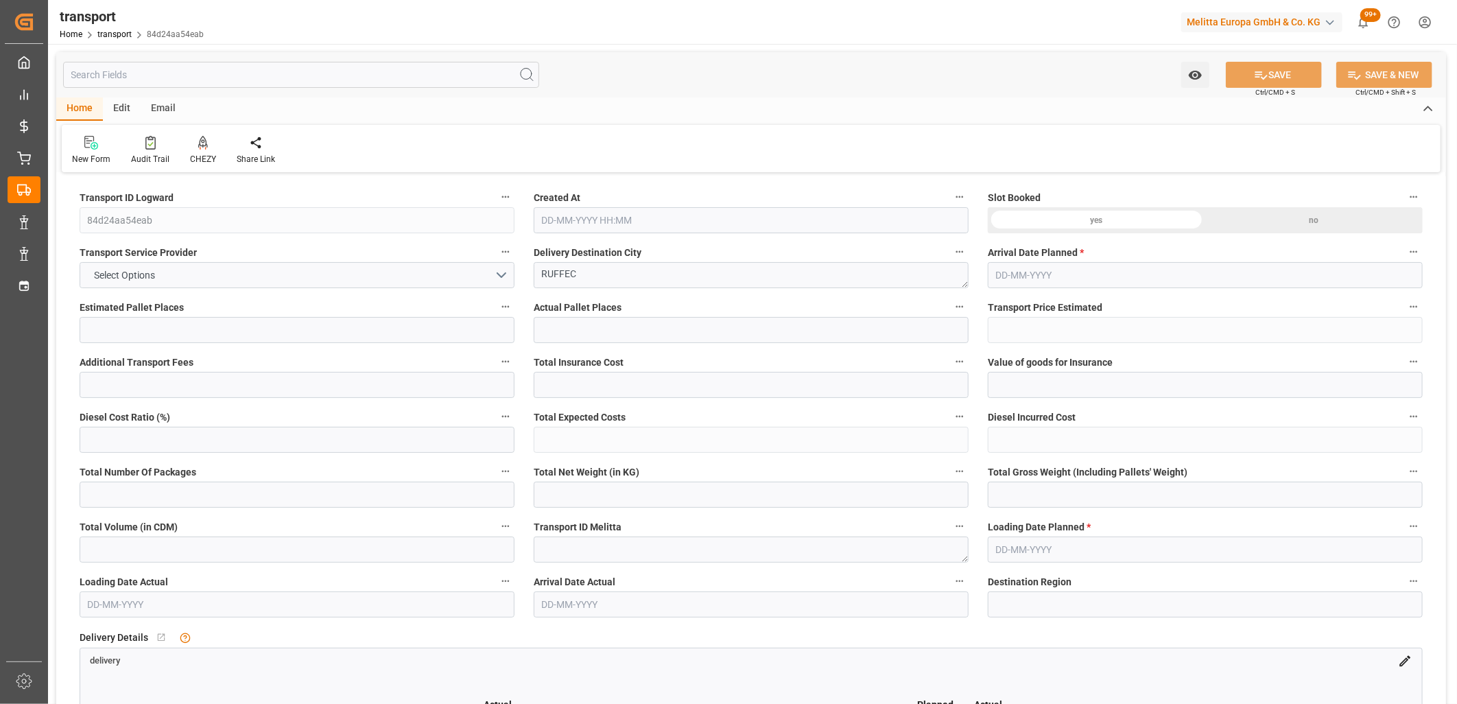
type input "101"
type input "386.63"
type input "0"
type input "4710.8598"
type input "0"
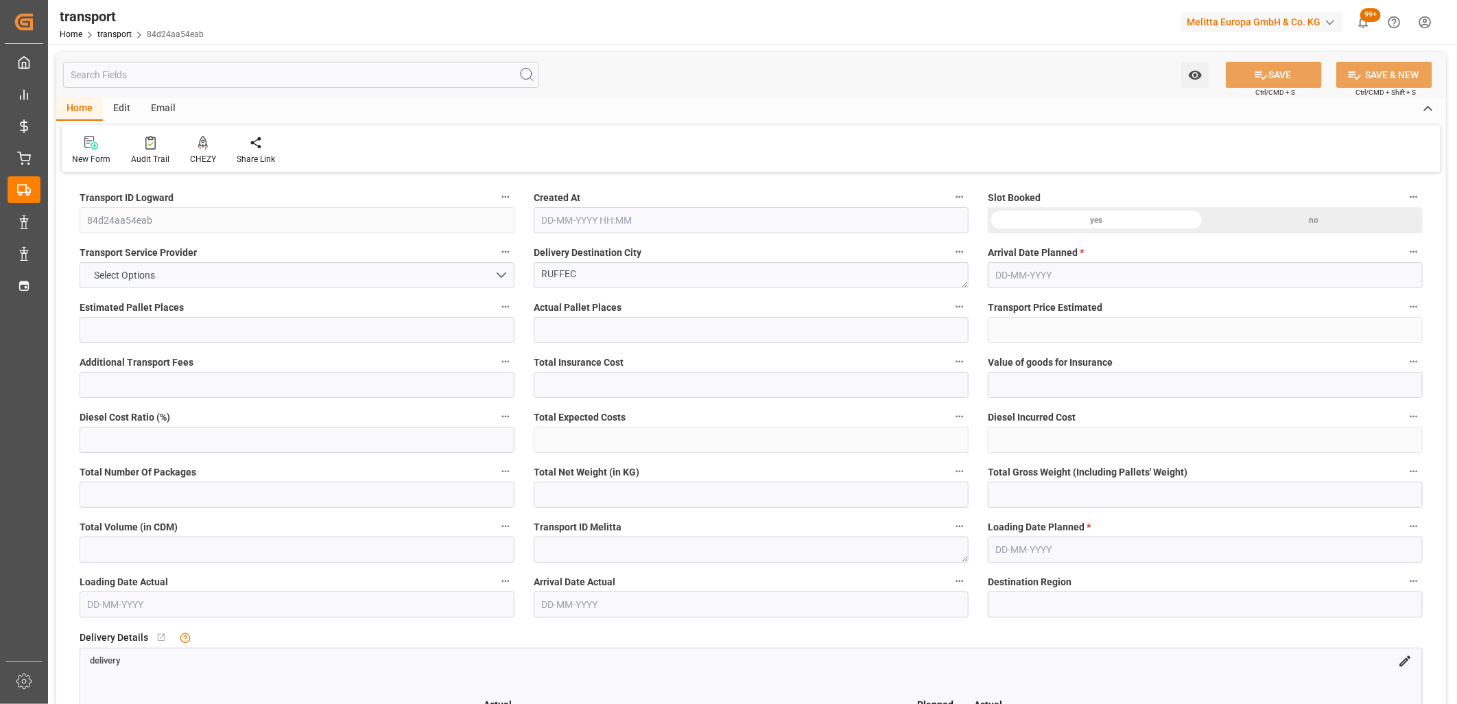
type input "0"
type input "21"
type input "35"
type input "[DATE] 11:24"
type input "[DATE]"
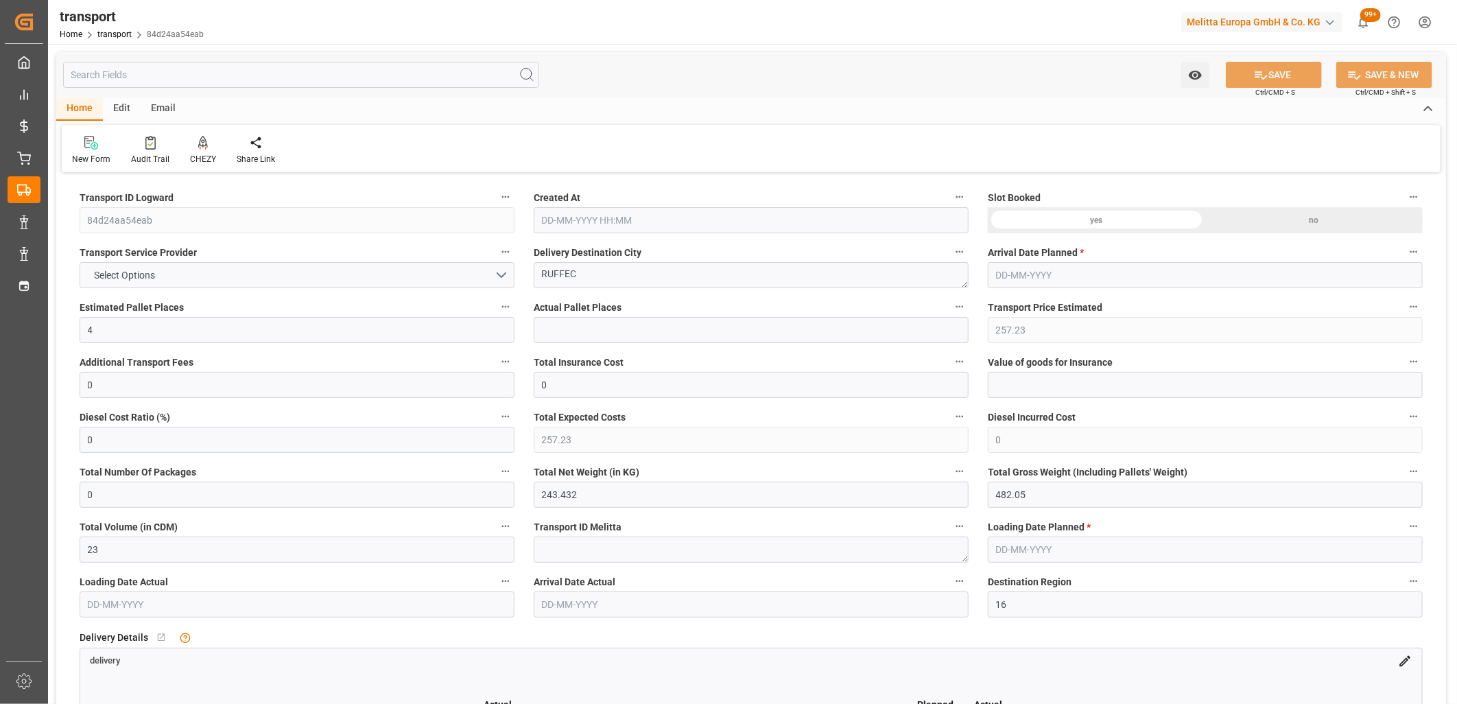
type input "[DATE]"
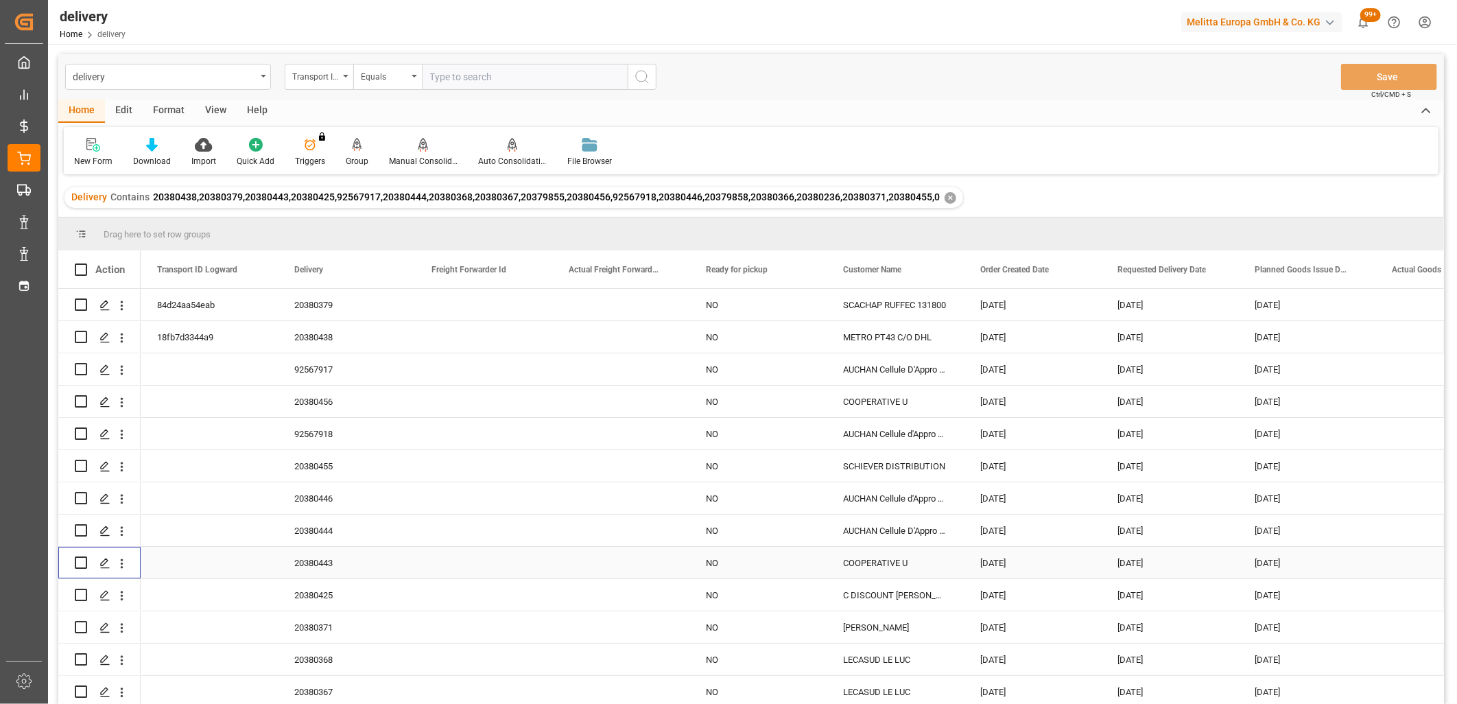
click at [78, 563] on input "Press Space to toggle row selection (unchecked)" at bounding box center [81, 563] width 12 height 12
checkbox input "true"
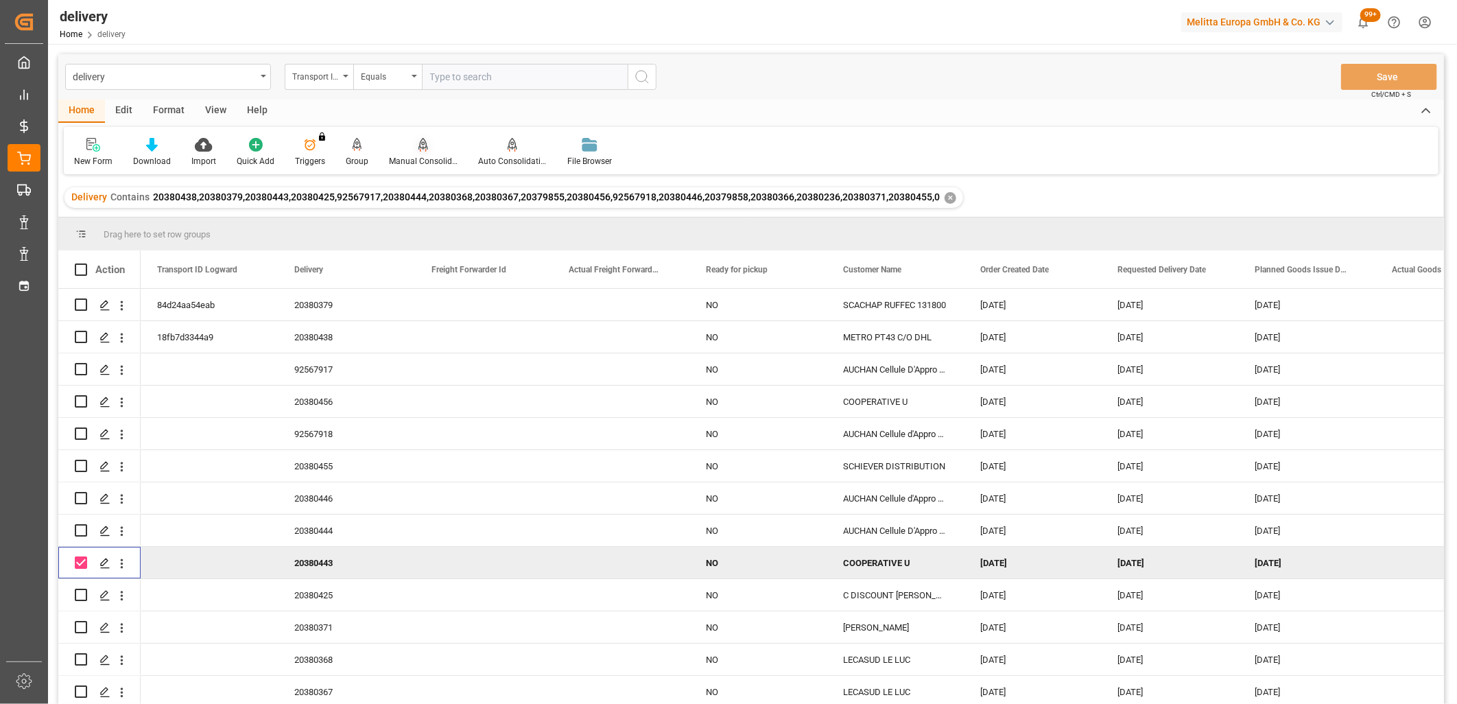
click at [419, 145] on icon at bounding box center [424, 145] width 10 height 14
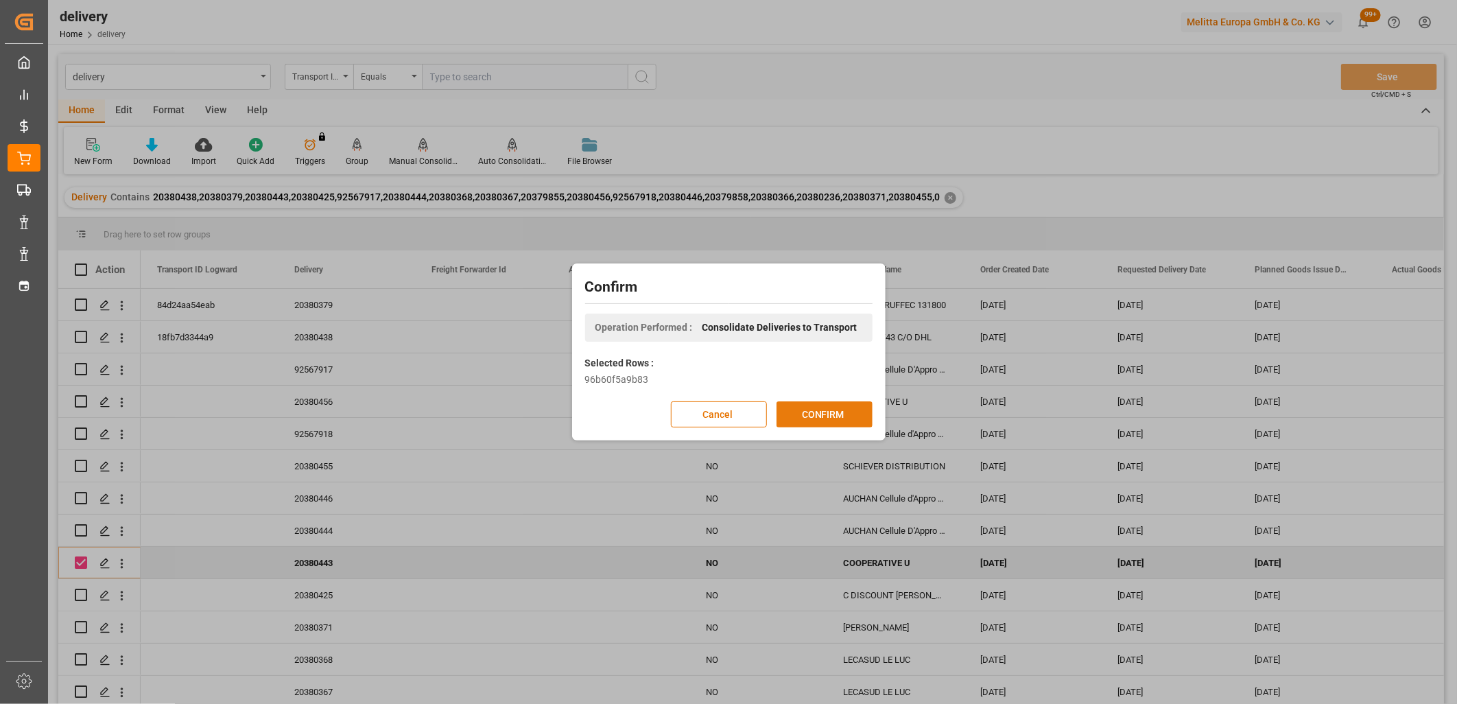
click at [811, 415] on button "CONFIRM" at bounding box center [825, 414] width 96 height 26
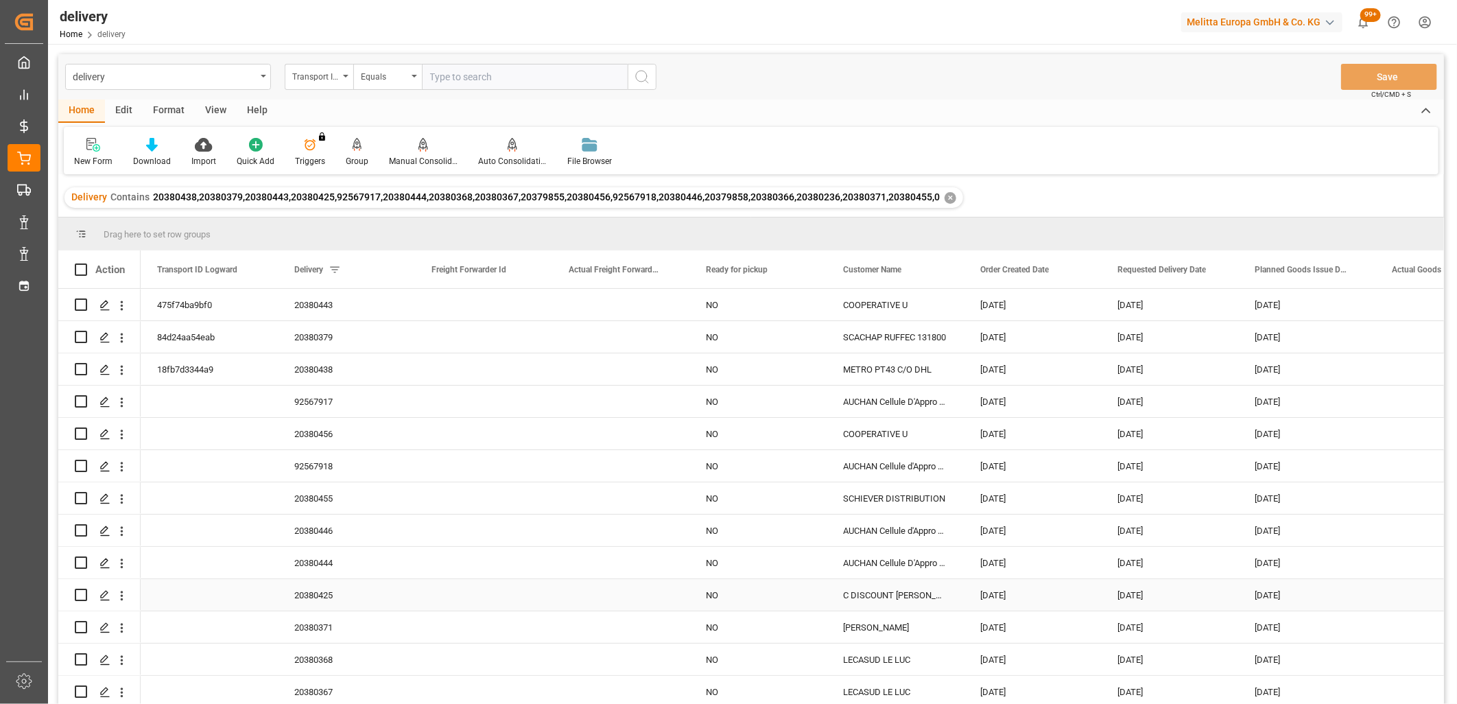
click at [82, 592] on input "Press Space to toggle row selection (unchecked)" at bounding box center [81, 595] width 12 height 12
checkbox input "true"
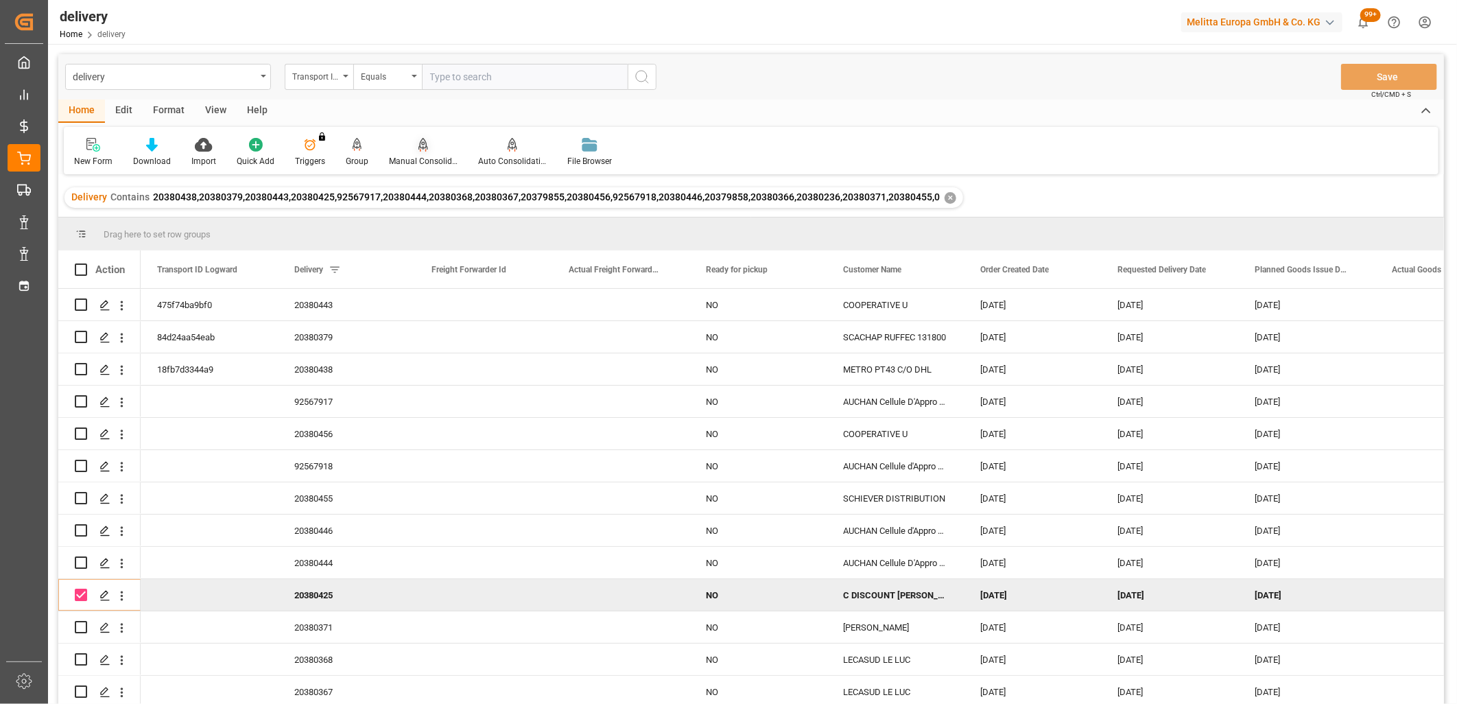
click at [421, 143] on icon at bounding box center [424, 145] width 10 height 14
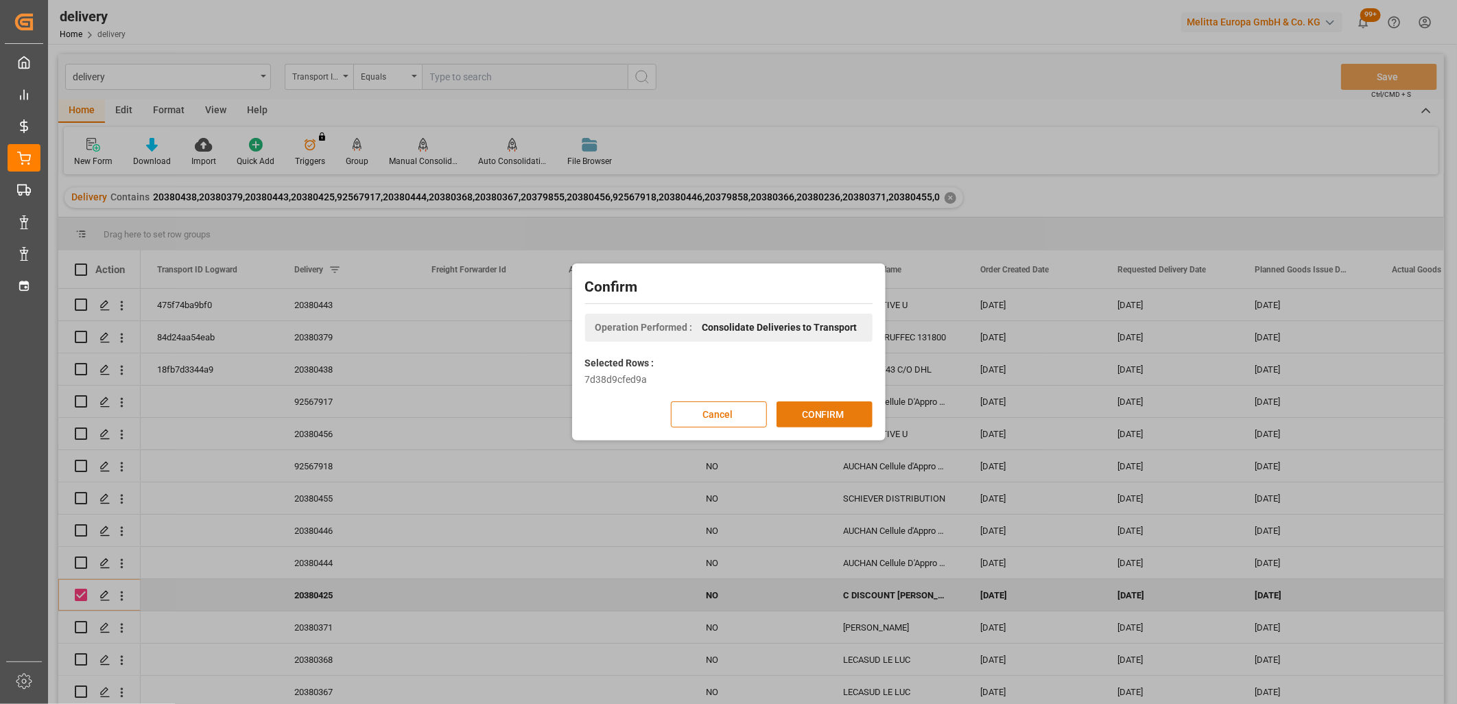
click at [831, 410] on button "CONFIRM" at bounding box center [825, 414] width 96 height 26
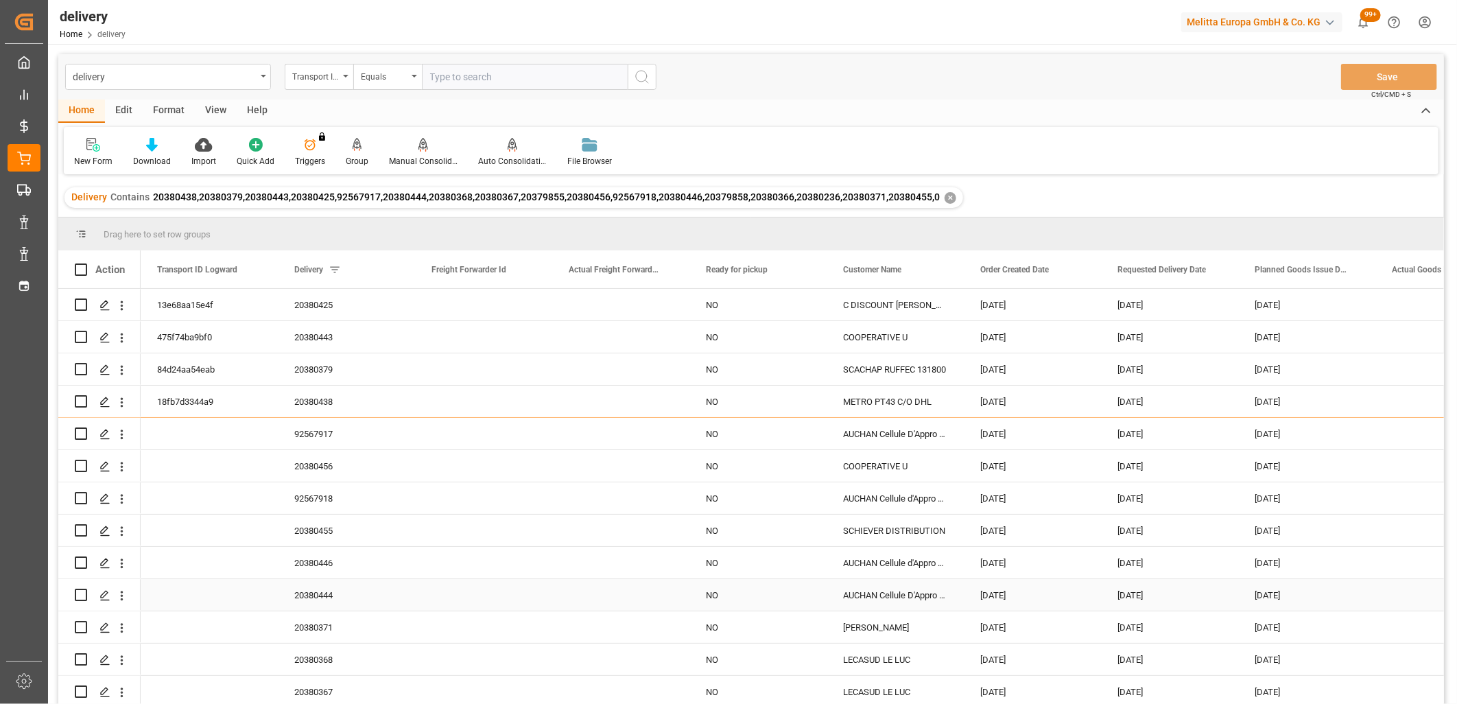
click at [84, 592] on input "Press Space to toggle row selection (unchecked)" at bounding box center [81, 595] width 12 height 12
checkbox input "true"
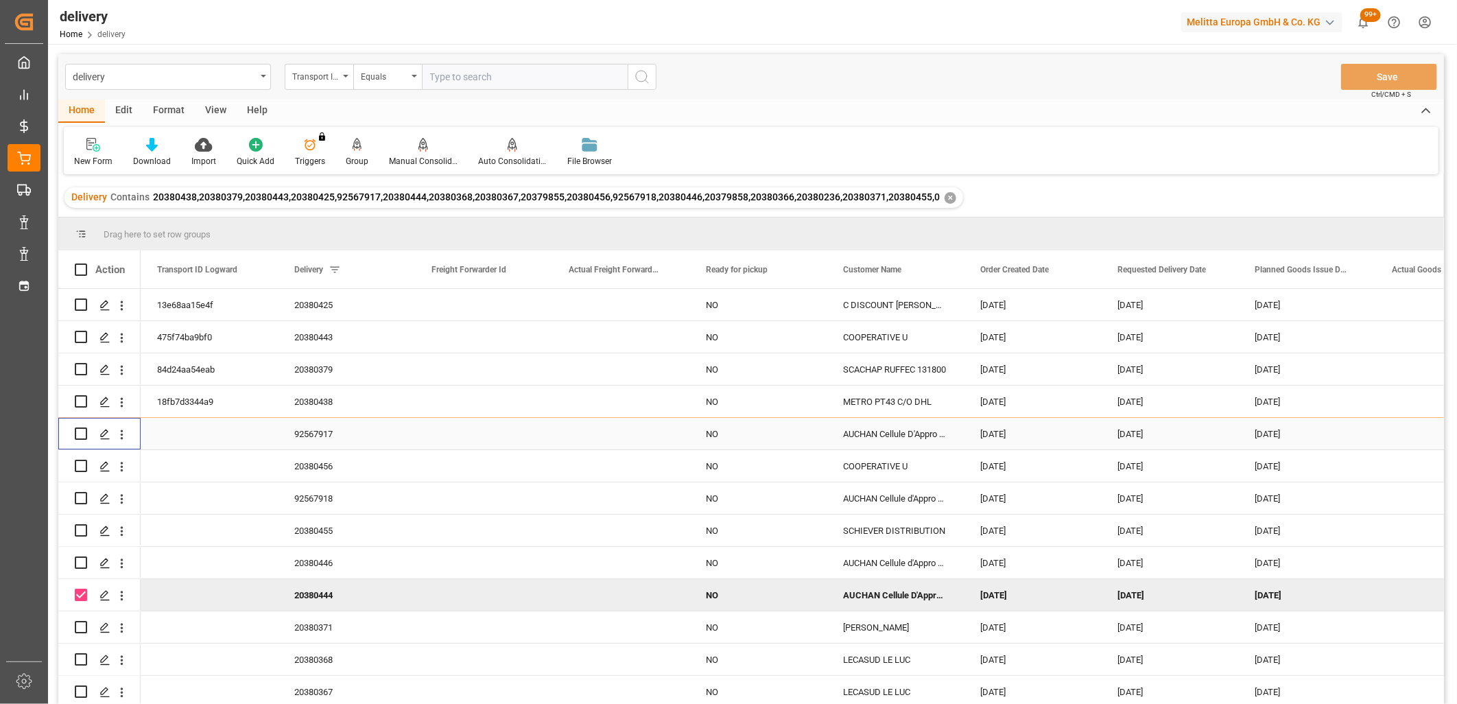
click at [76, 431] on input "Press Space to toggle row selection (unchecked)" at bounding box center [81, 434] width 12 height 12
checkbox input "true"
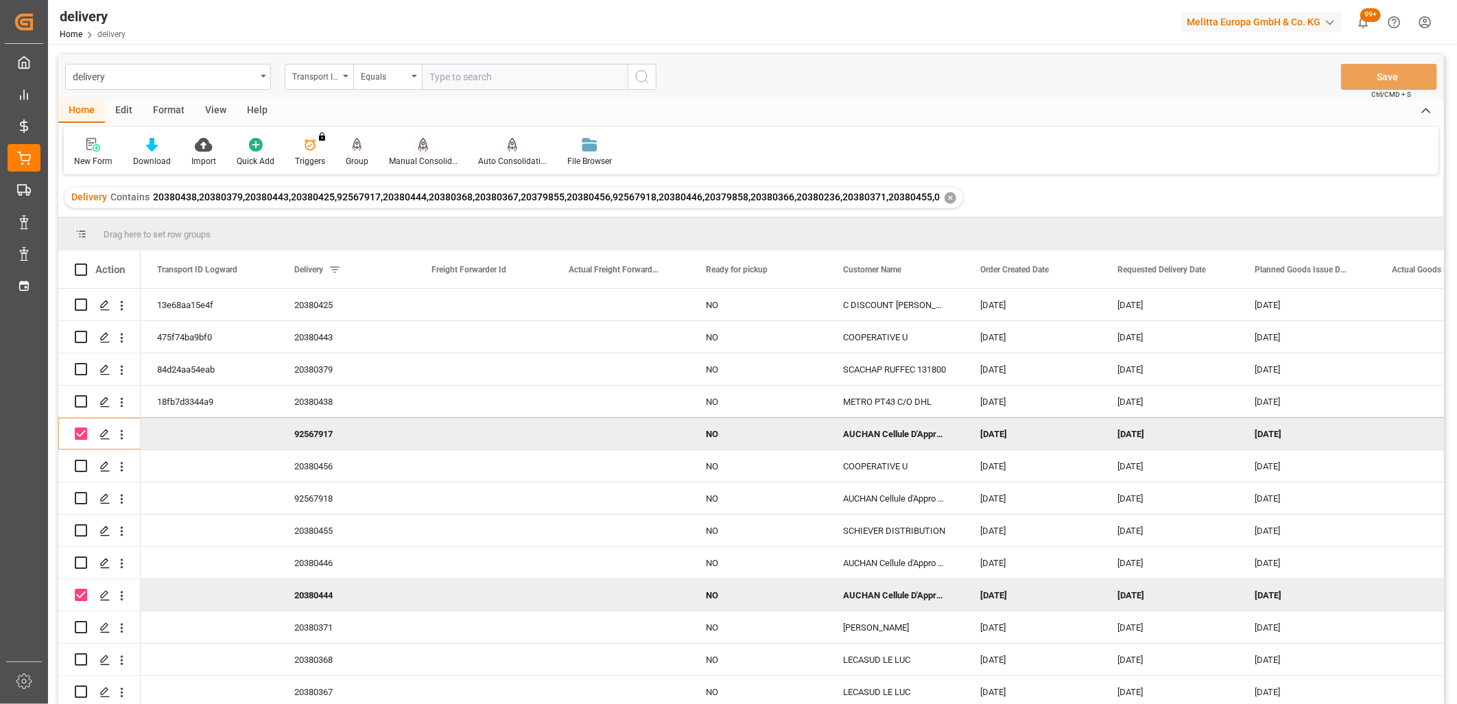
click at [420, 142] on icon at bounding box center [424, 145] width 10 height 14
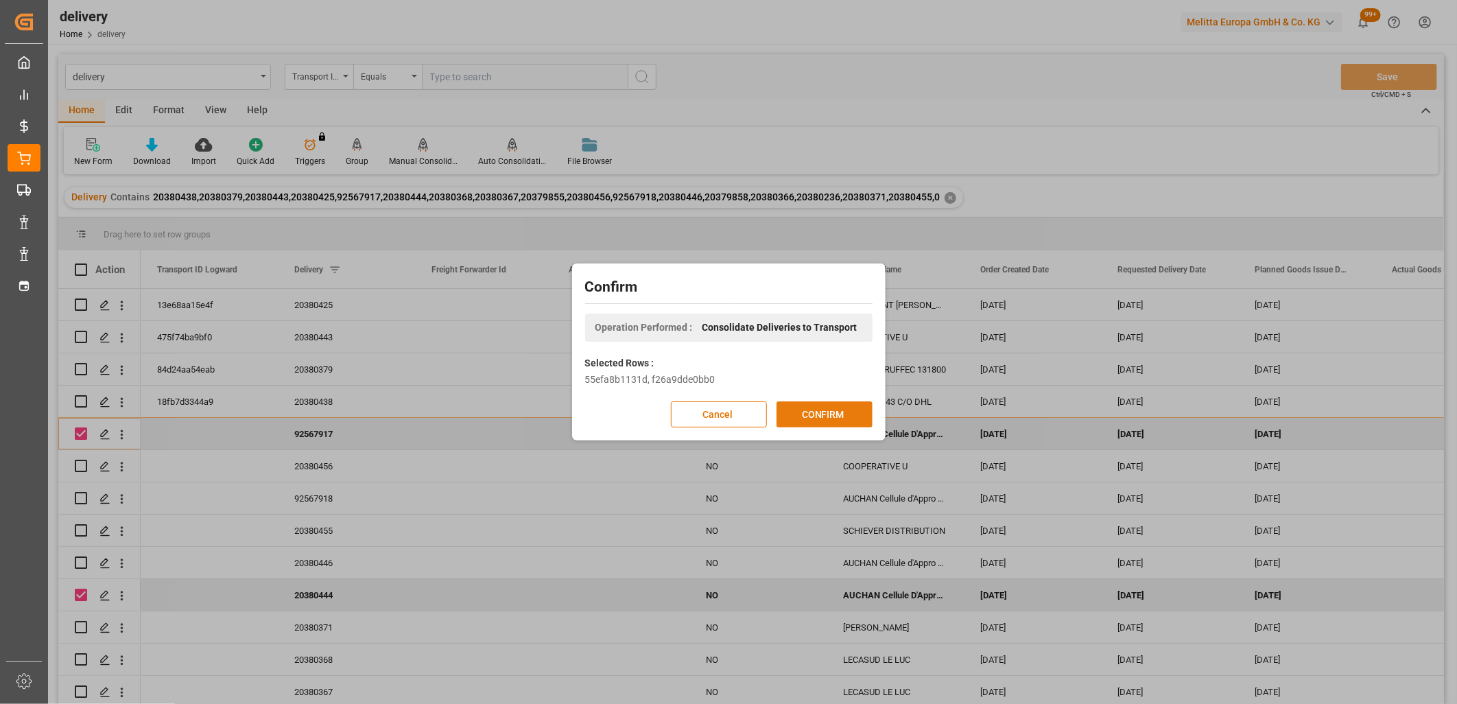
click at [817, 414] on button "CONFIRM" at bounding box center [825, 414] width 96 height 26
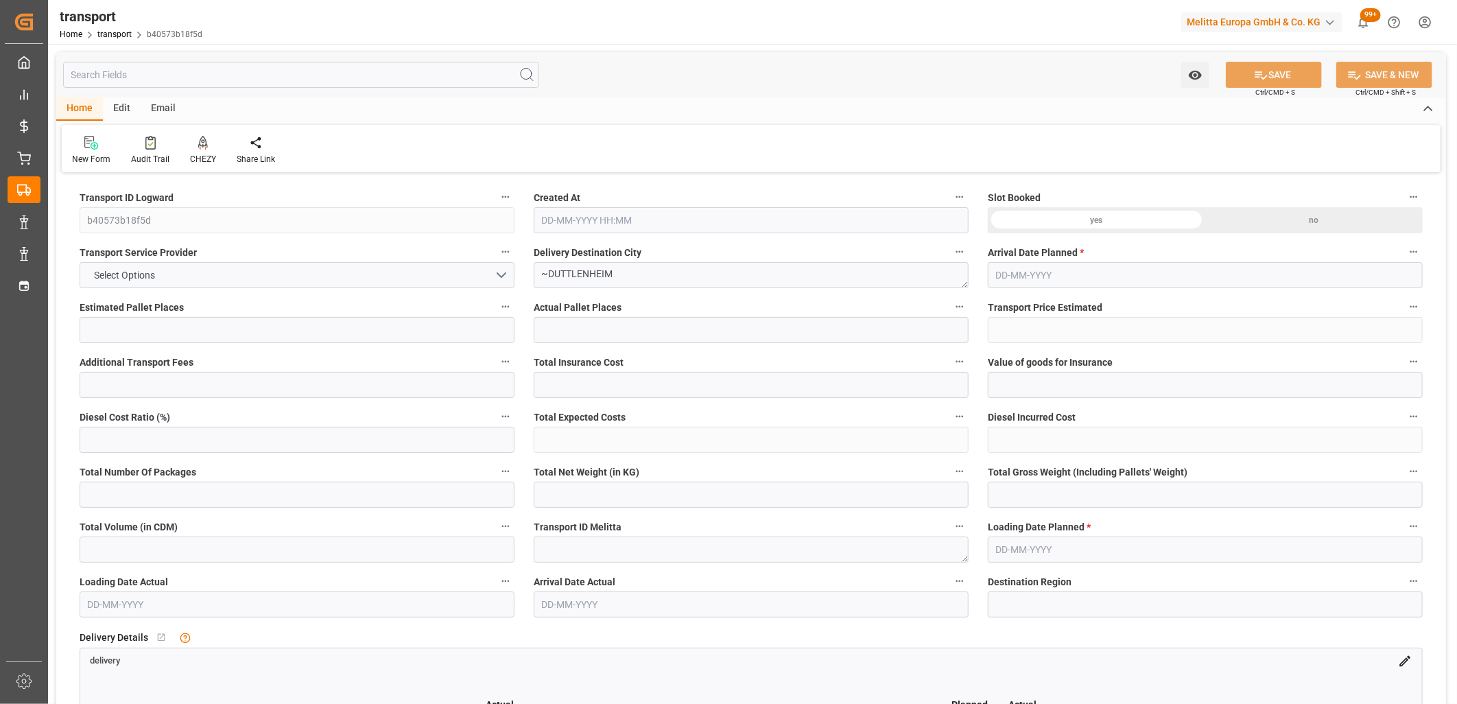
type input "2"
type input "159.7"
type input "0"
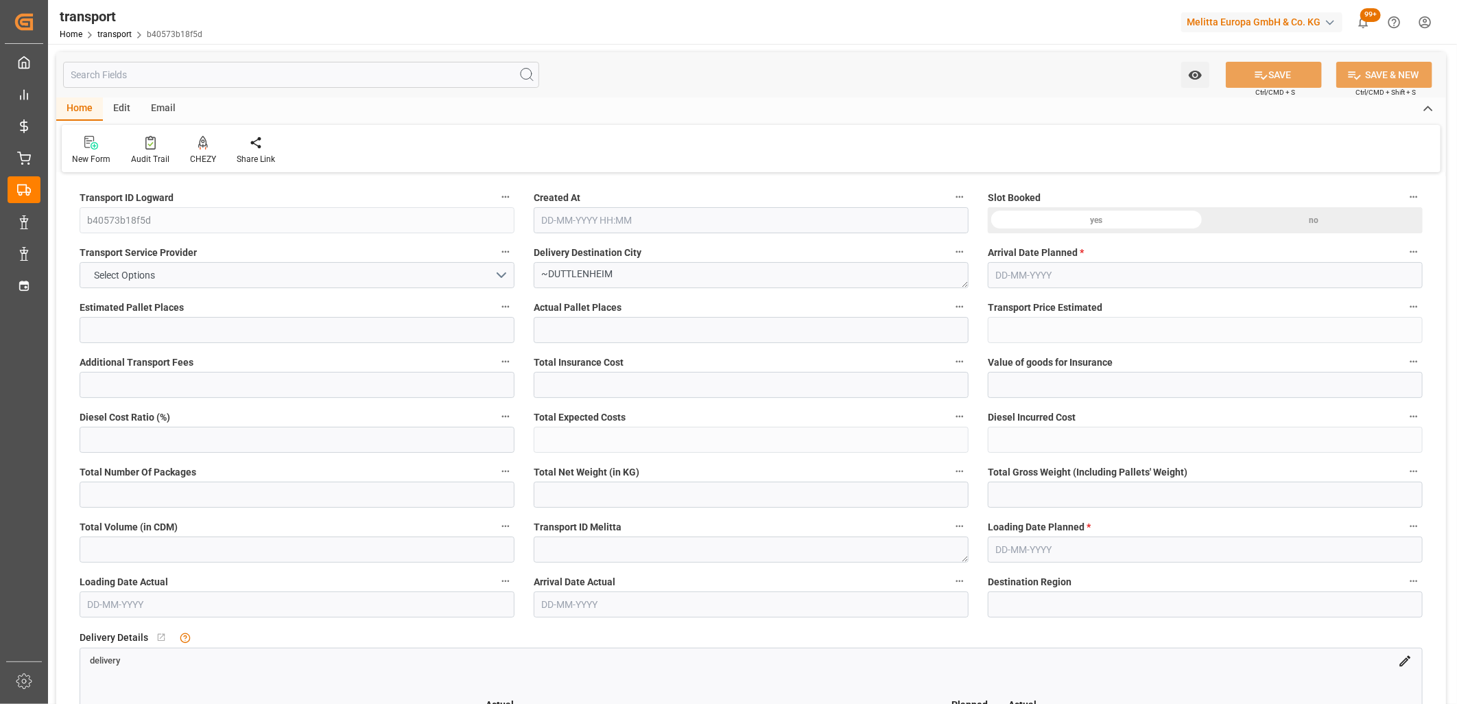
type input "159.7"
type input "0"
type input "255.251"
type input "364.71"
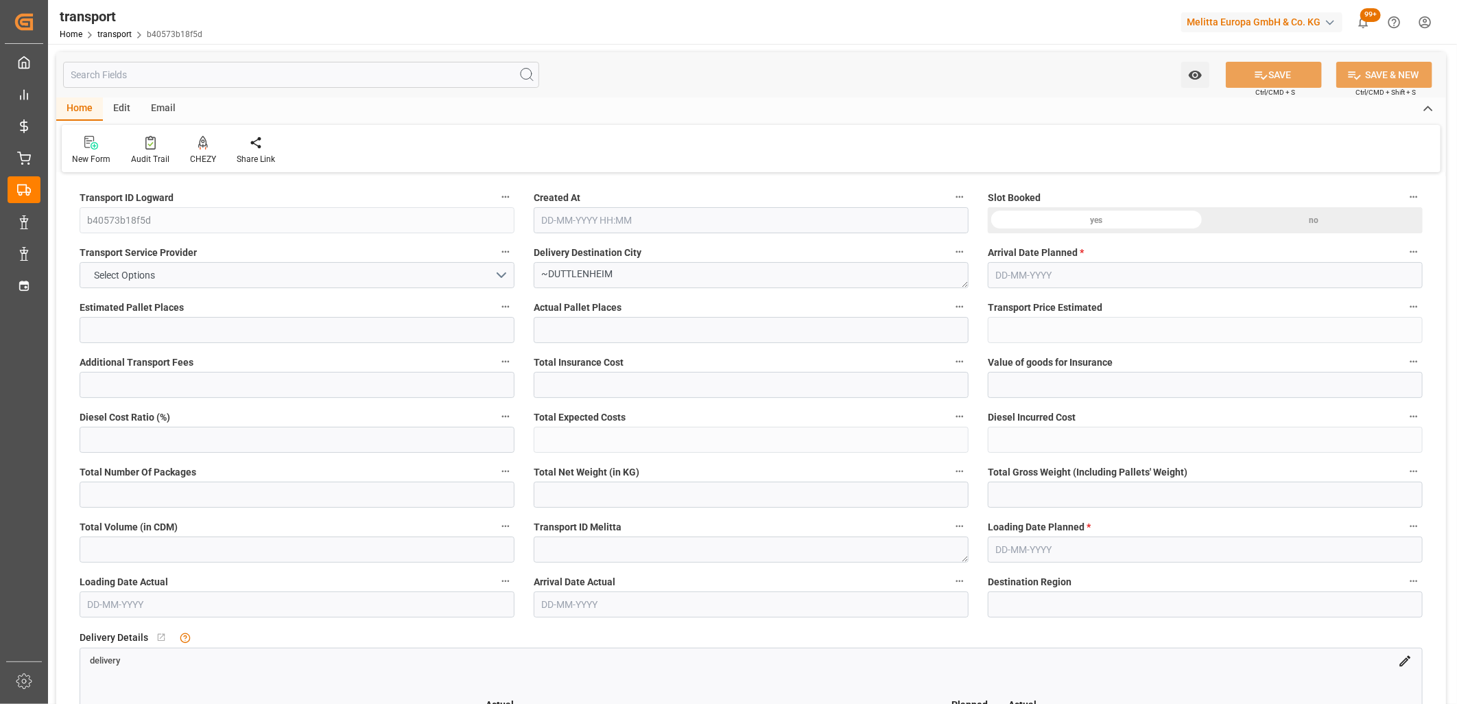
type input "1806.816"
type input "67"
type input "1"
type input "136"
type input "2"
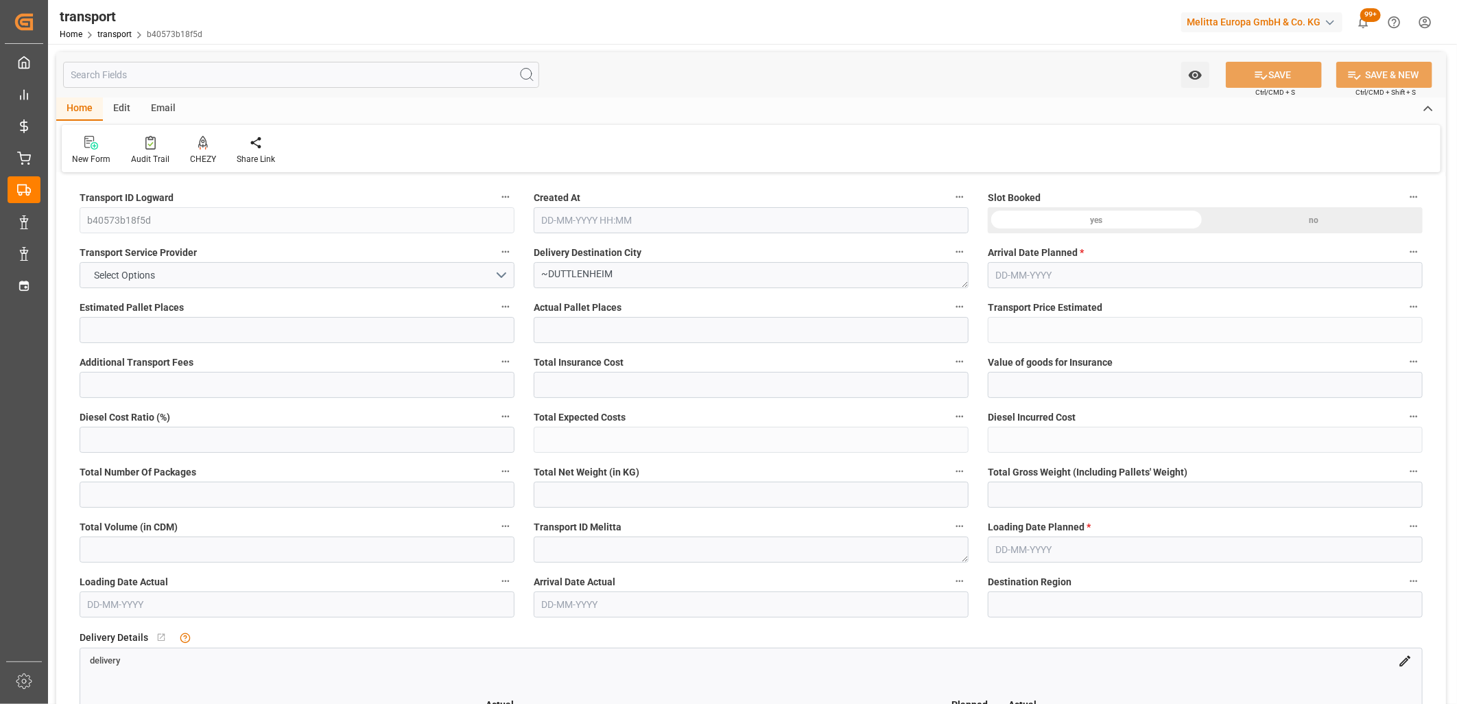
type input "101"
type input "314.87"
type input "0"
type input "4710.8598"
type input "0"
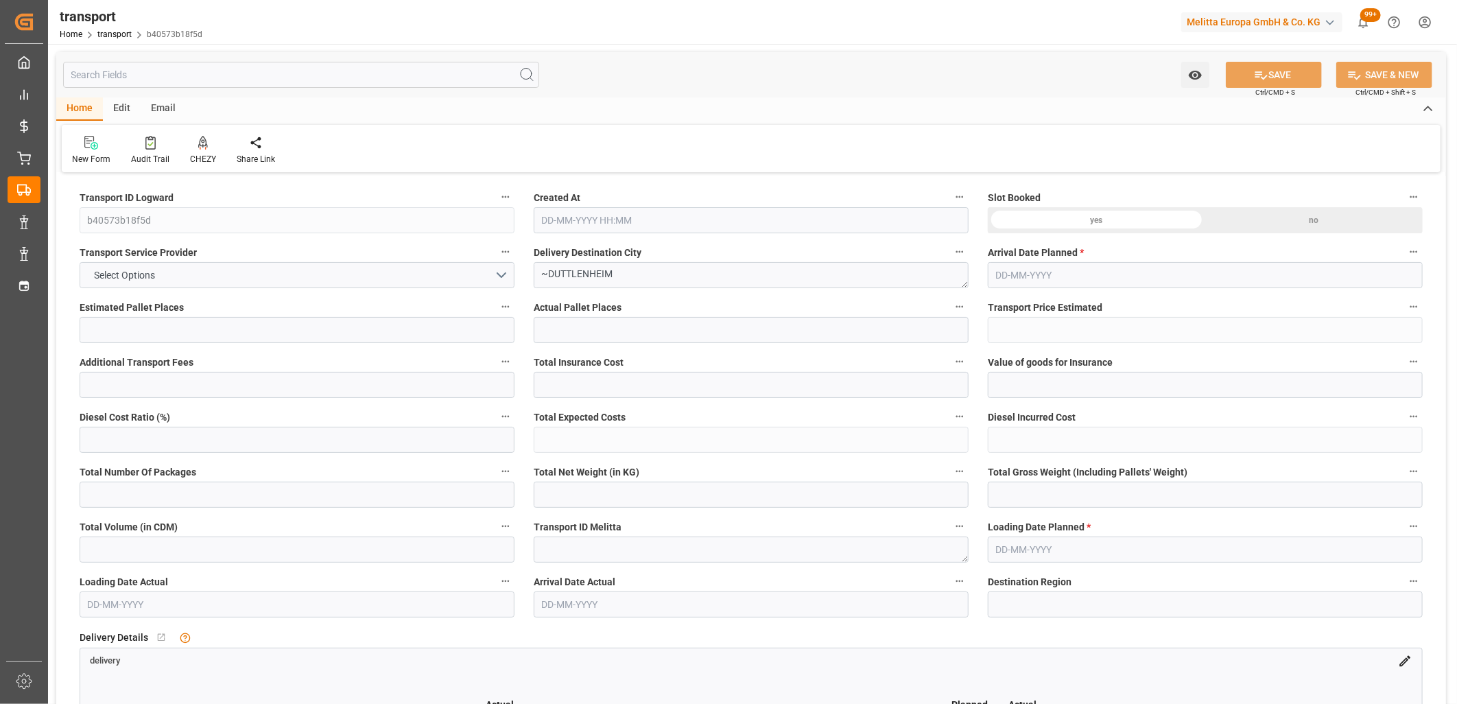
type input "0"
type input "21"
type input "35"
type input "14-10-2025 11:25"
type input "[DATE]"
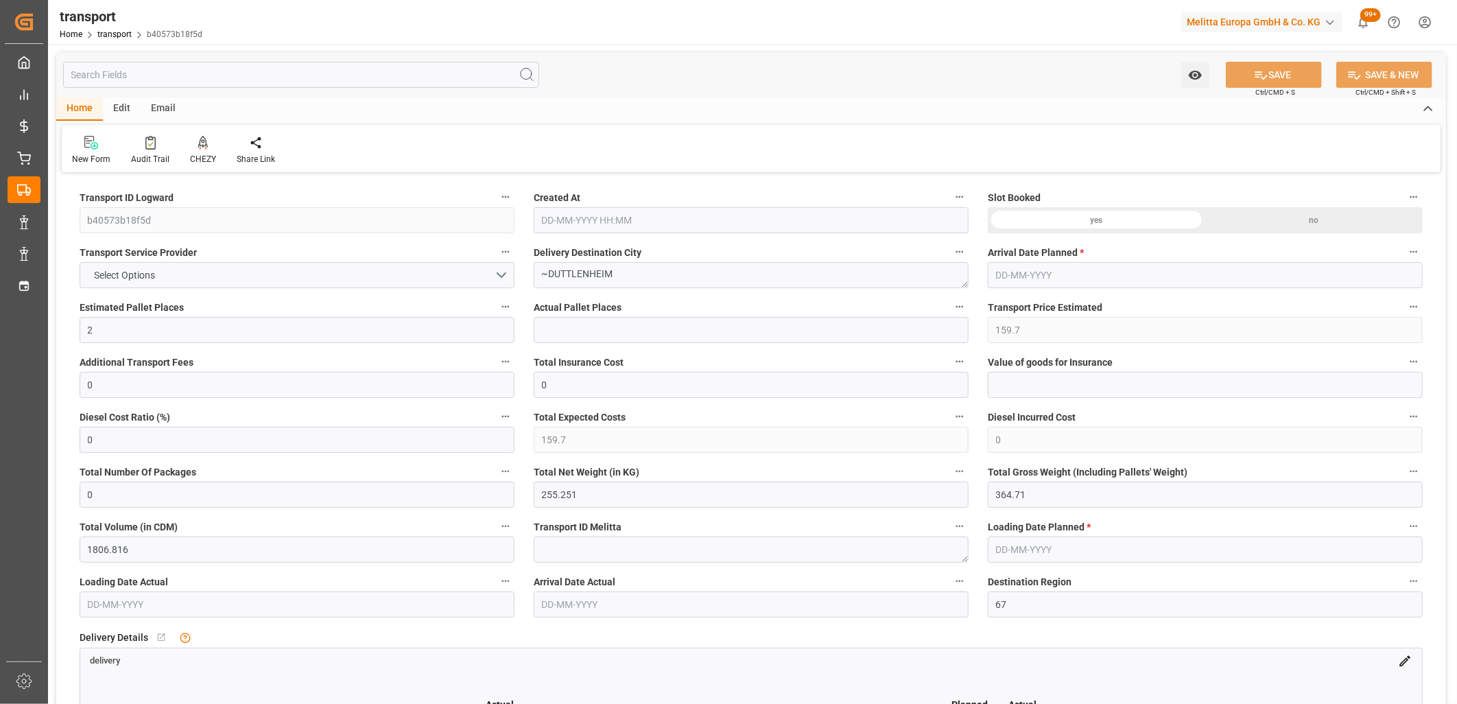
type input "17-10-2025"
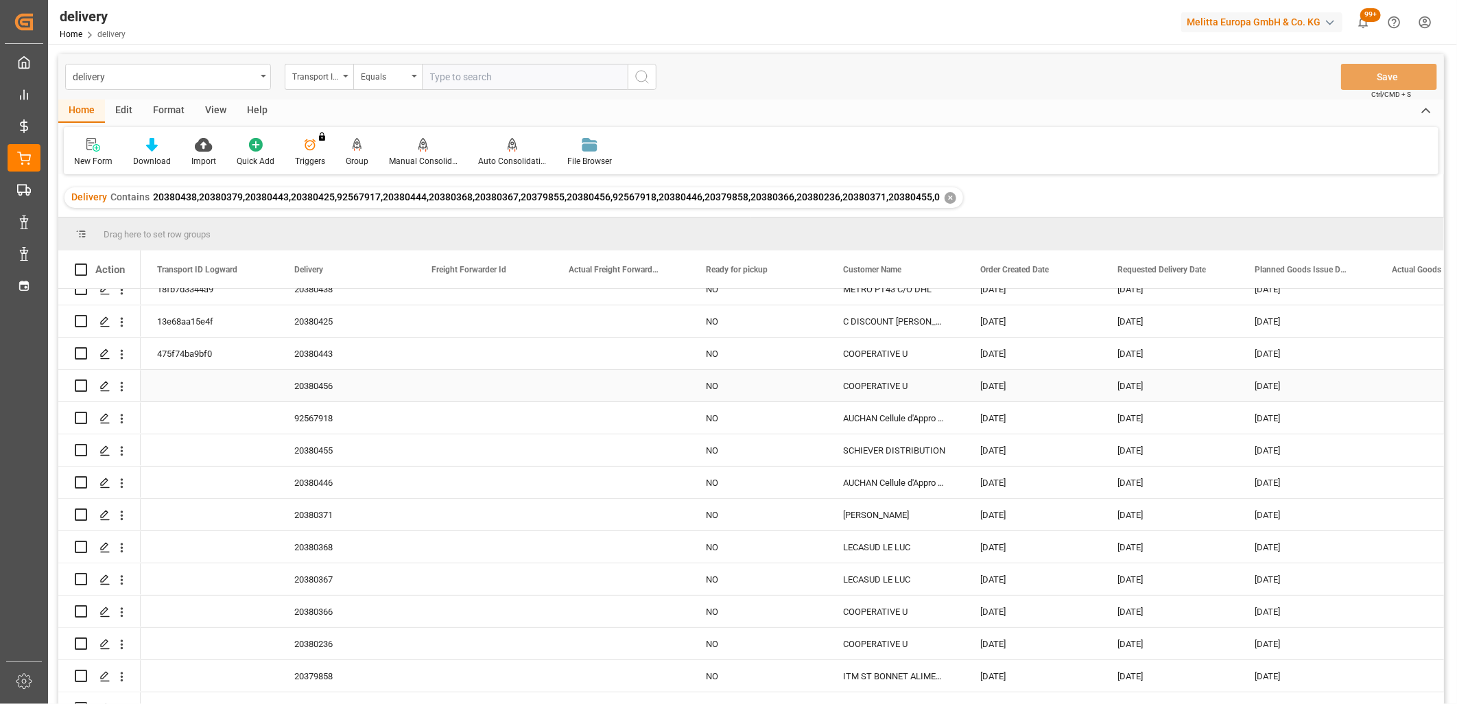
scroll to position [132, 0]
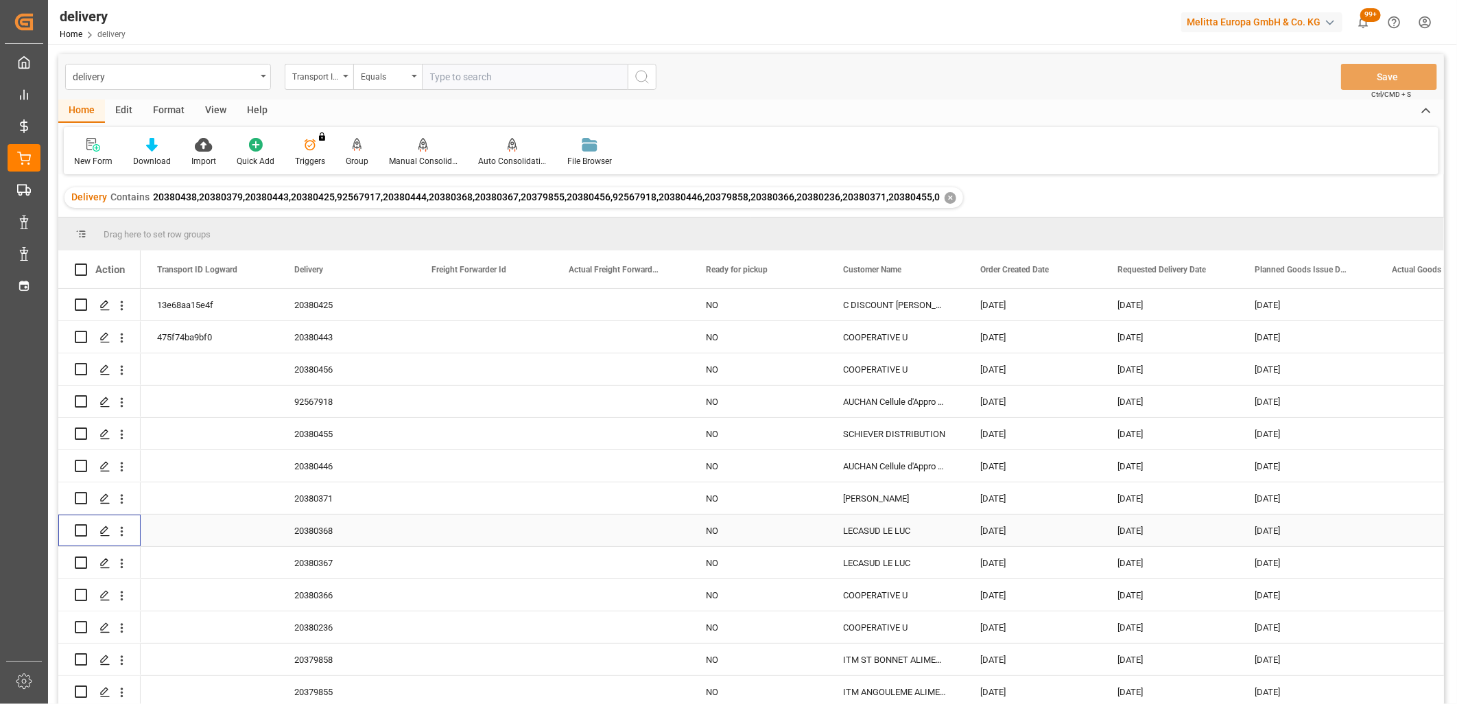
click at [82, 525] on input "Press Space to toggle row selection (unchecked)" at bounding box center [81, 530] width 12 height 12
checkbox input "true"
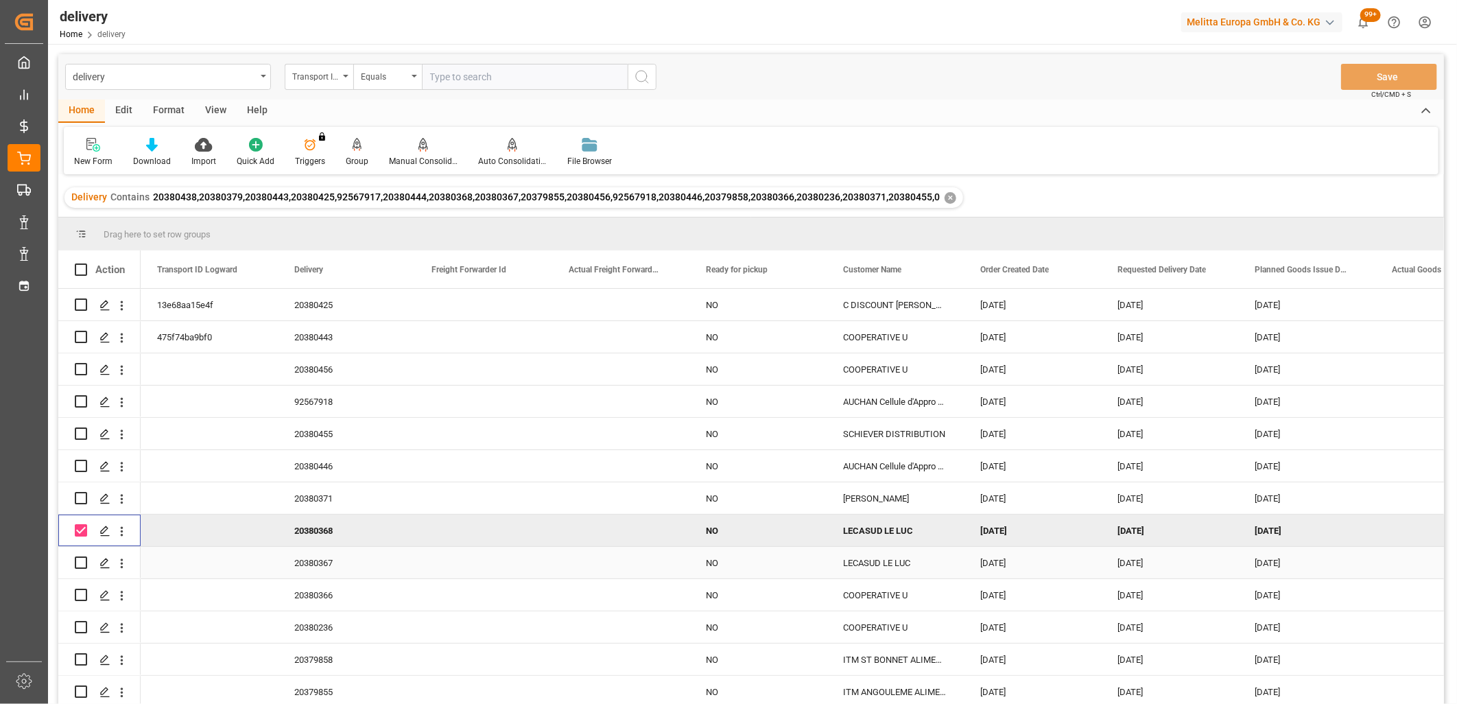
click at [82, 557] on input "Press Space to toggle row selection (unchecked)" at bounding box center [81, 563] width 12 height 12
checkbox input "true"
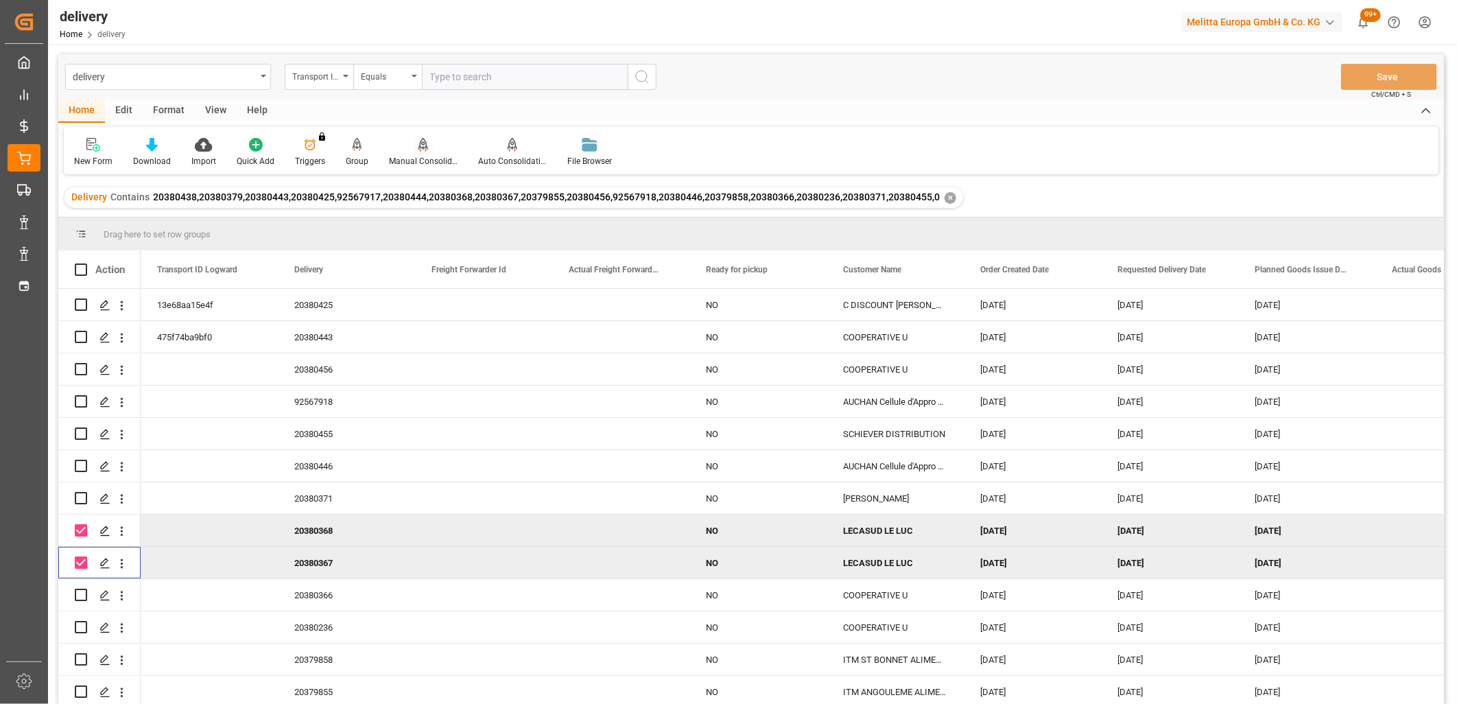
click at [419, 152] on div "Manual Consolidation" at bounding box center [423, 152] width 89 height 30
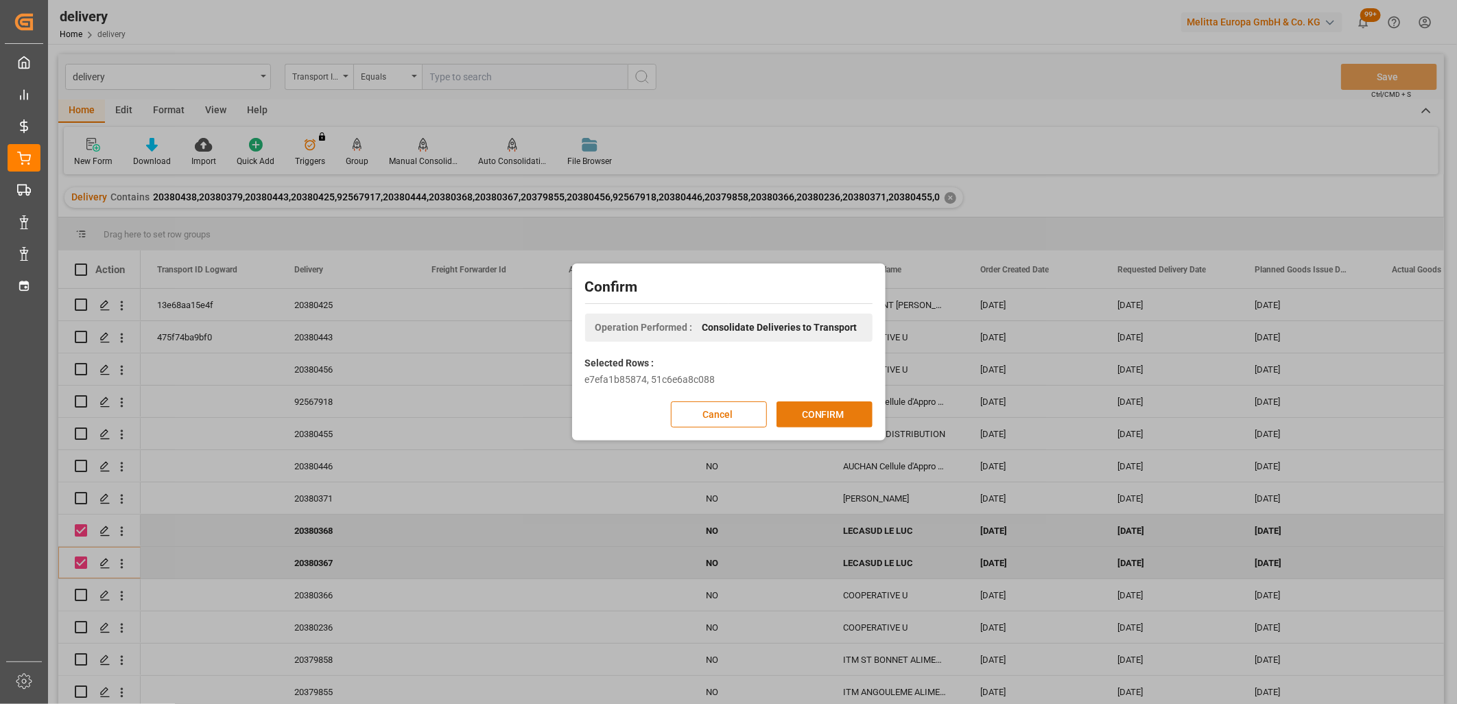
click at [812, 408] on button "CONFIRM" at bounding box center [825, 414] width 96 height 26
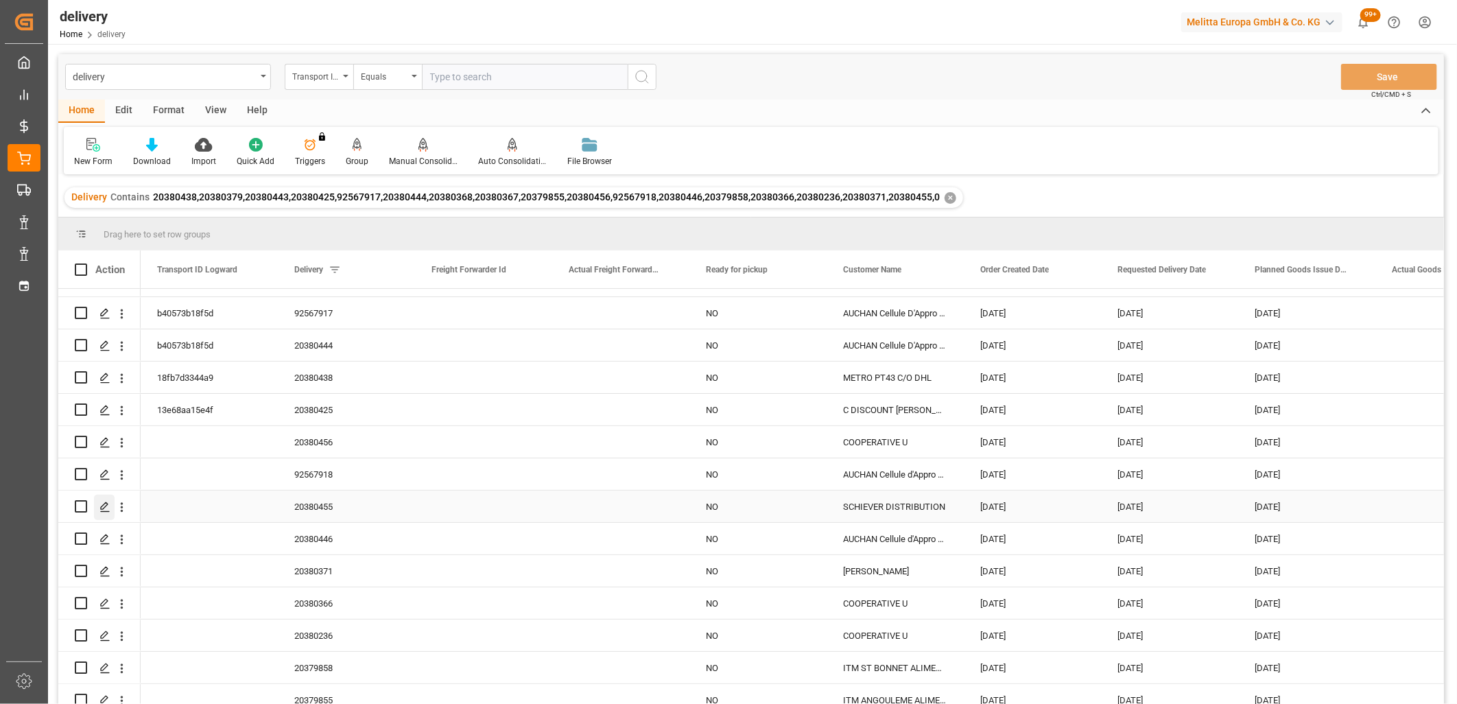
scroll to position [132, 0]
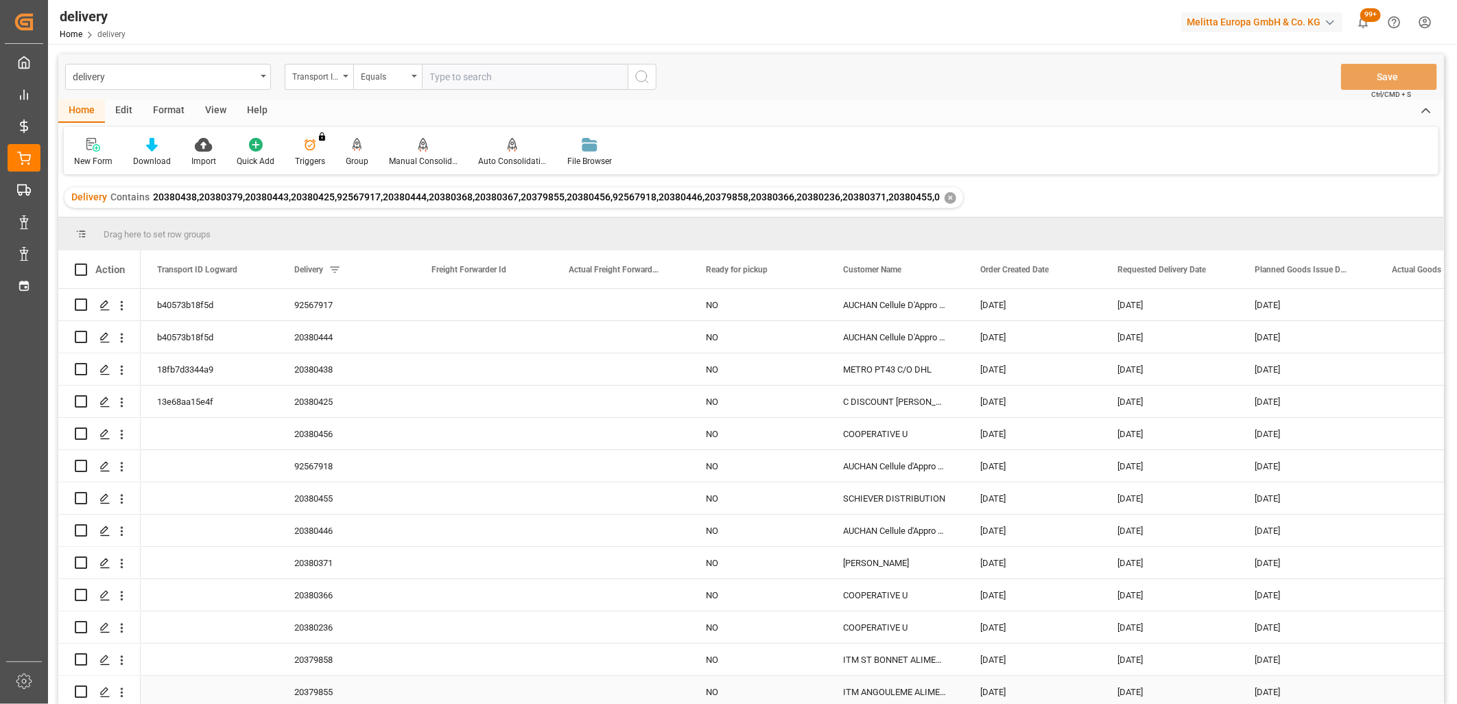
click at [77, 692] on input "Press Space to toggle row selection (unchecked)" at bounding box center [81, 692] width 12 height 12
checkbox input "true"
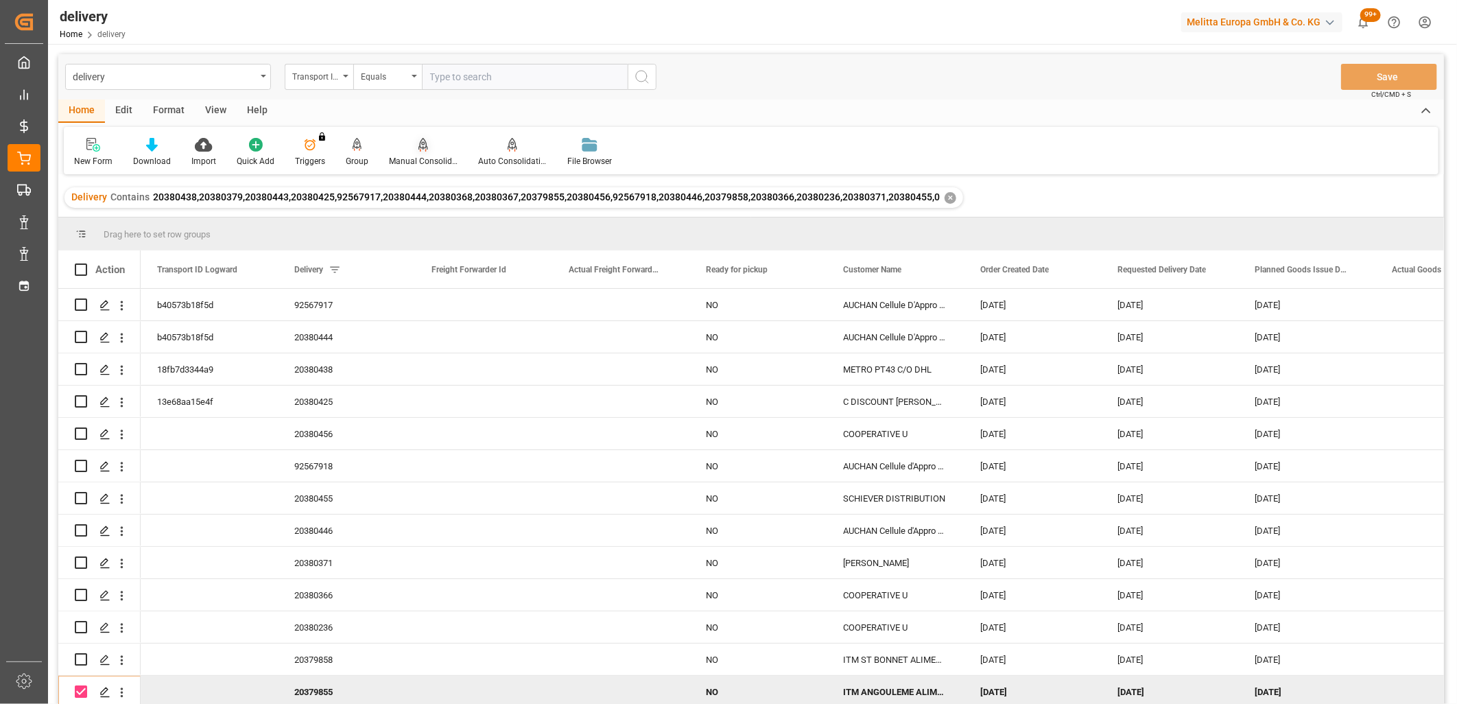
click at [423, 152] on div "Manual Consolidation" at bounding box center [423, 152] width 89 height 30
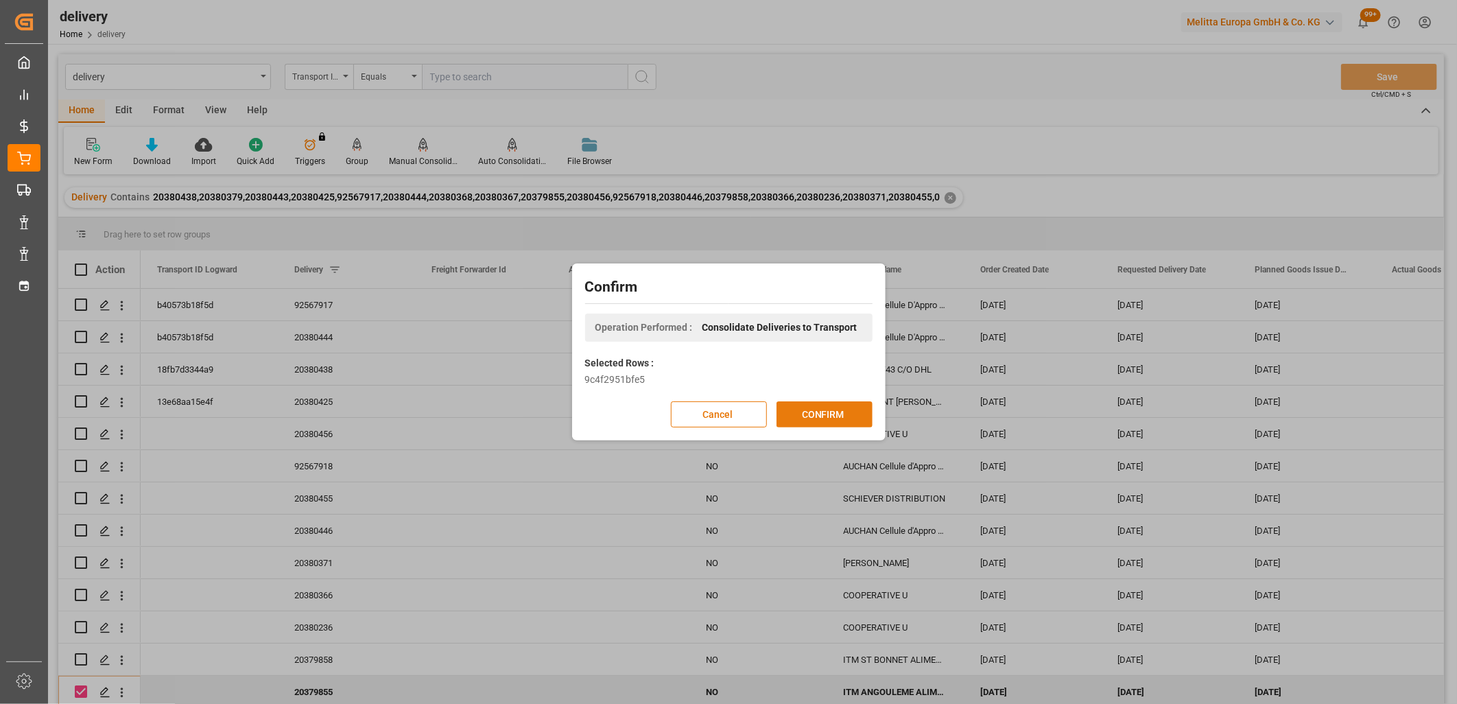
click at [845, 416] on button "CONFIRM" at bounding box center [825, 414] width 96 height 26
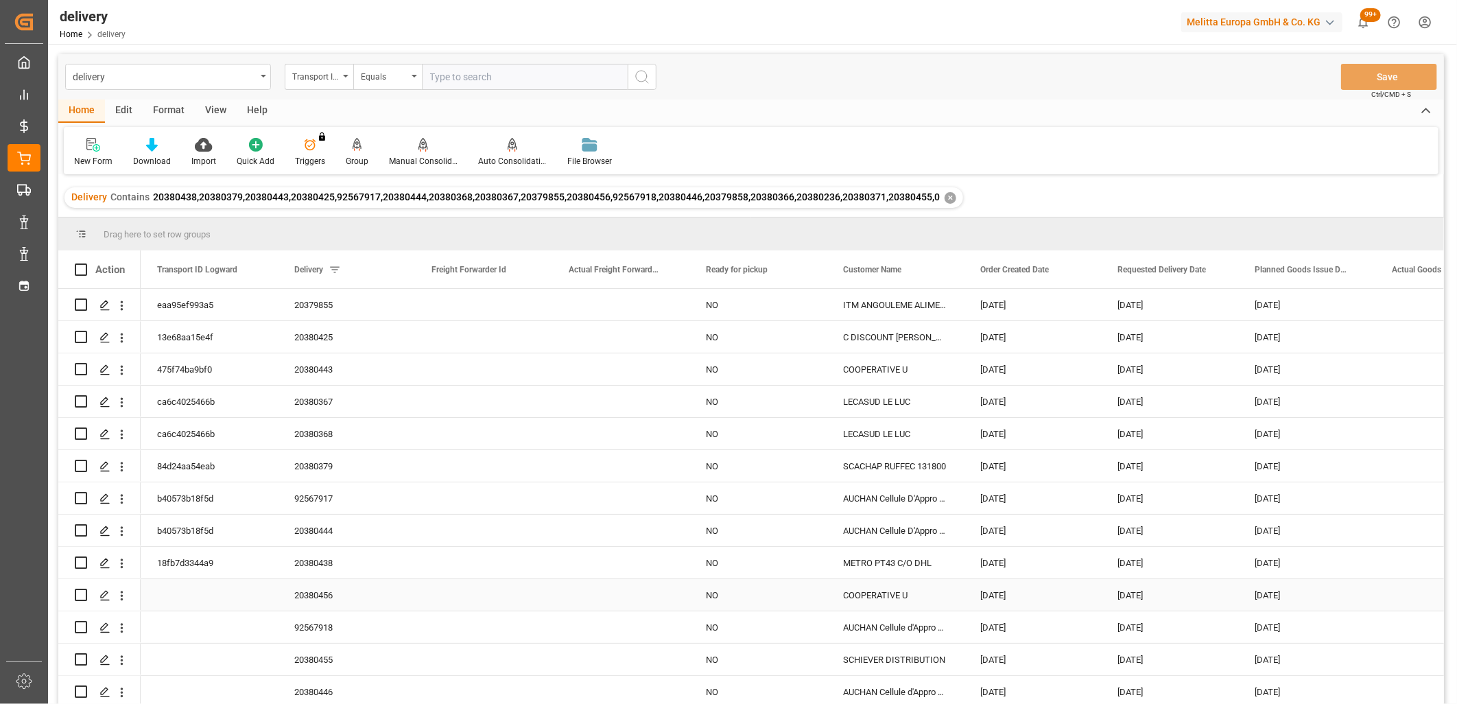
click at [80, 594] on input "Press Space to toggle row selection (unchecked)" at bounding box center [81, 595] width 12 height 12
checkbox input "true"
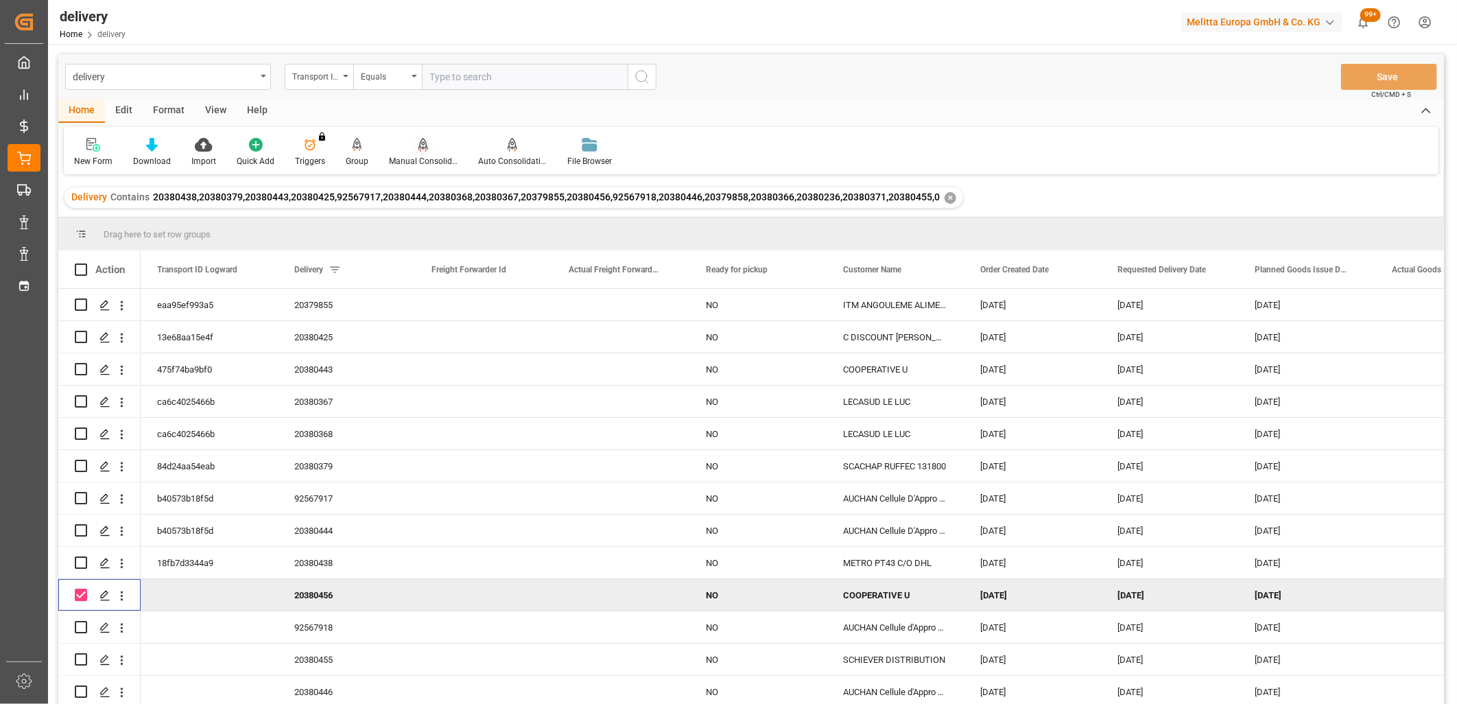
click at [419, 155] on div "Manual Consolidation" at bounding box center [423, 161] width 69 height 12
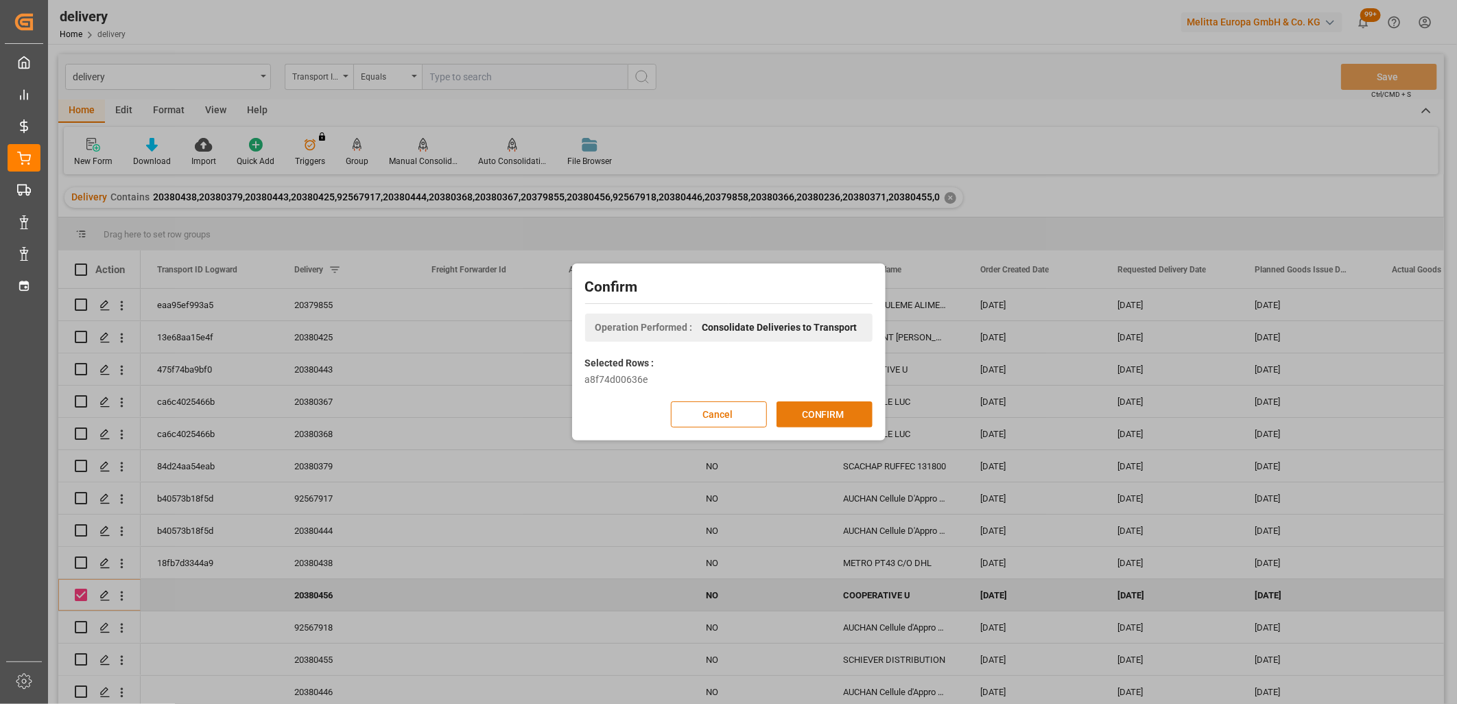
click at [845, 419] on button "CONFIRM" at bounding box center [825, 414] width 96 height 26
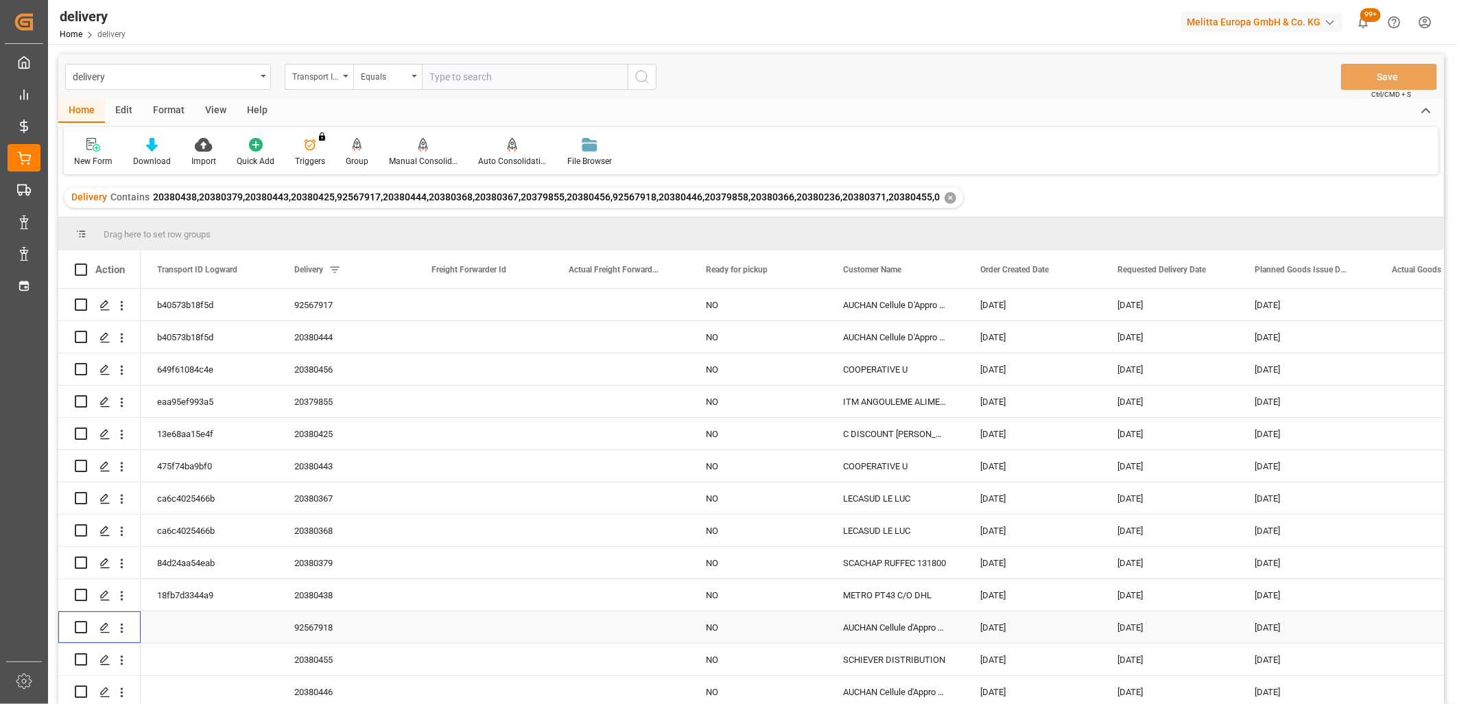
click at [82, 626] on input "Press Space to toggle row selection (unchecked)" at bounding box center [81, 627] width 12 height 12
checkbox input "true"
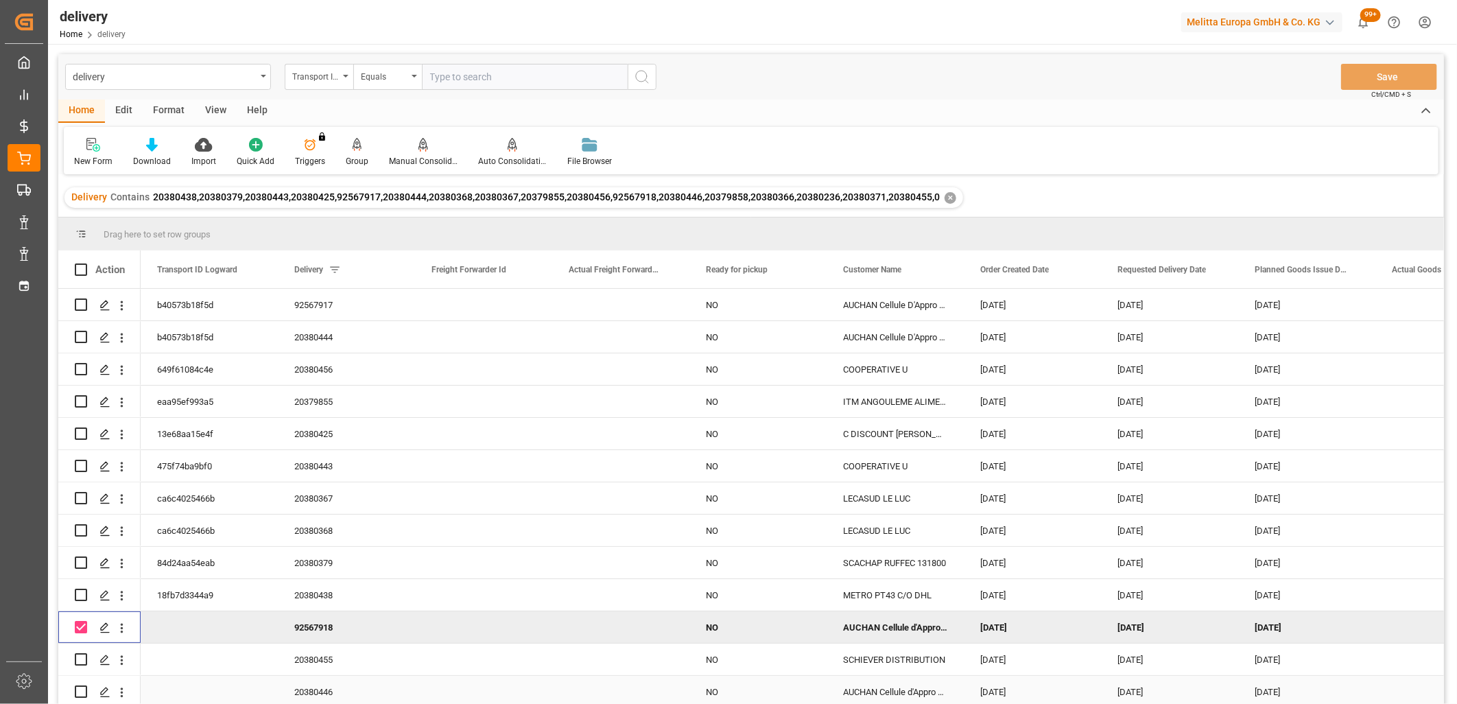
click at [81, 693] on input "Press Space to toggle row selection (unchecked)" at bounding box center [81, 692] width 12 height 12
checkbox input "true"
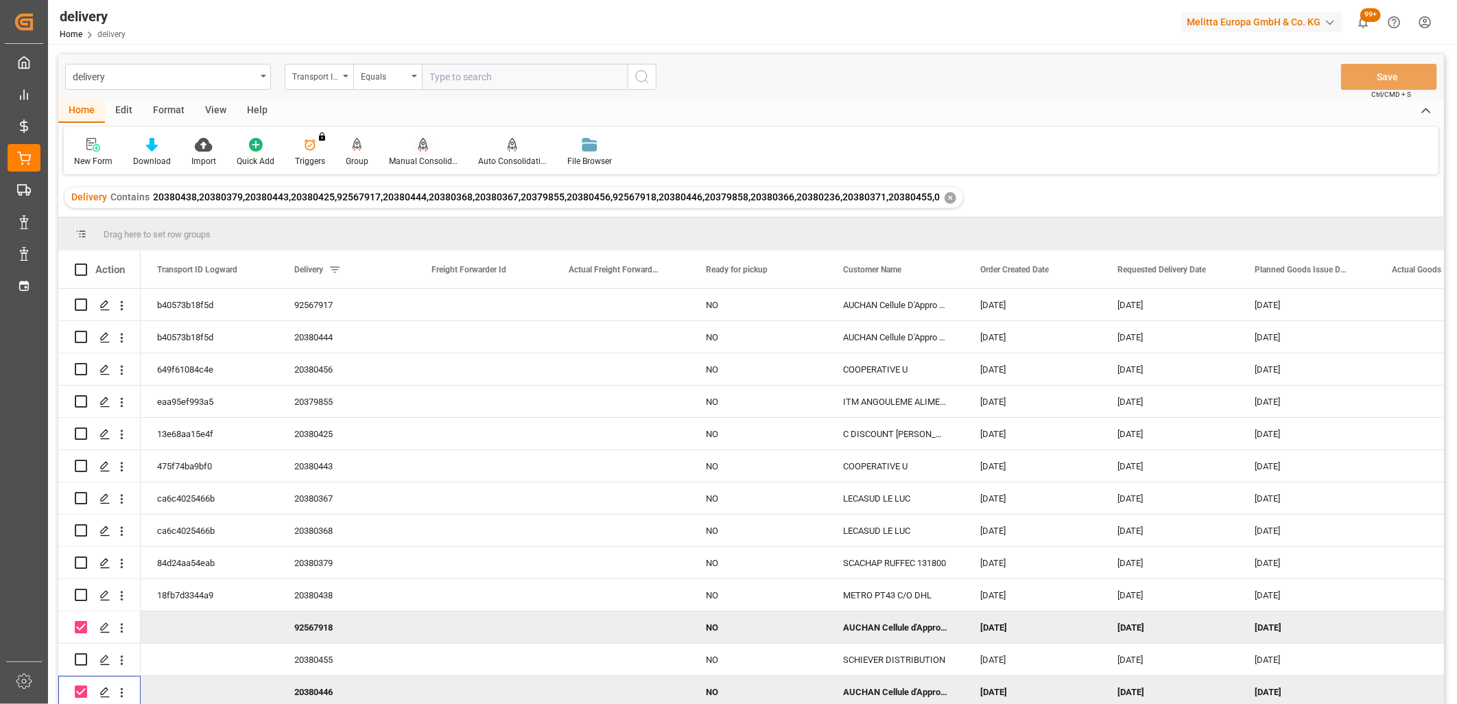
click at [421, 146] on icon at bounding box center [424, 145] width 10 height 14
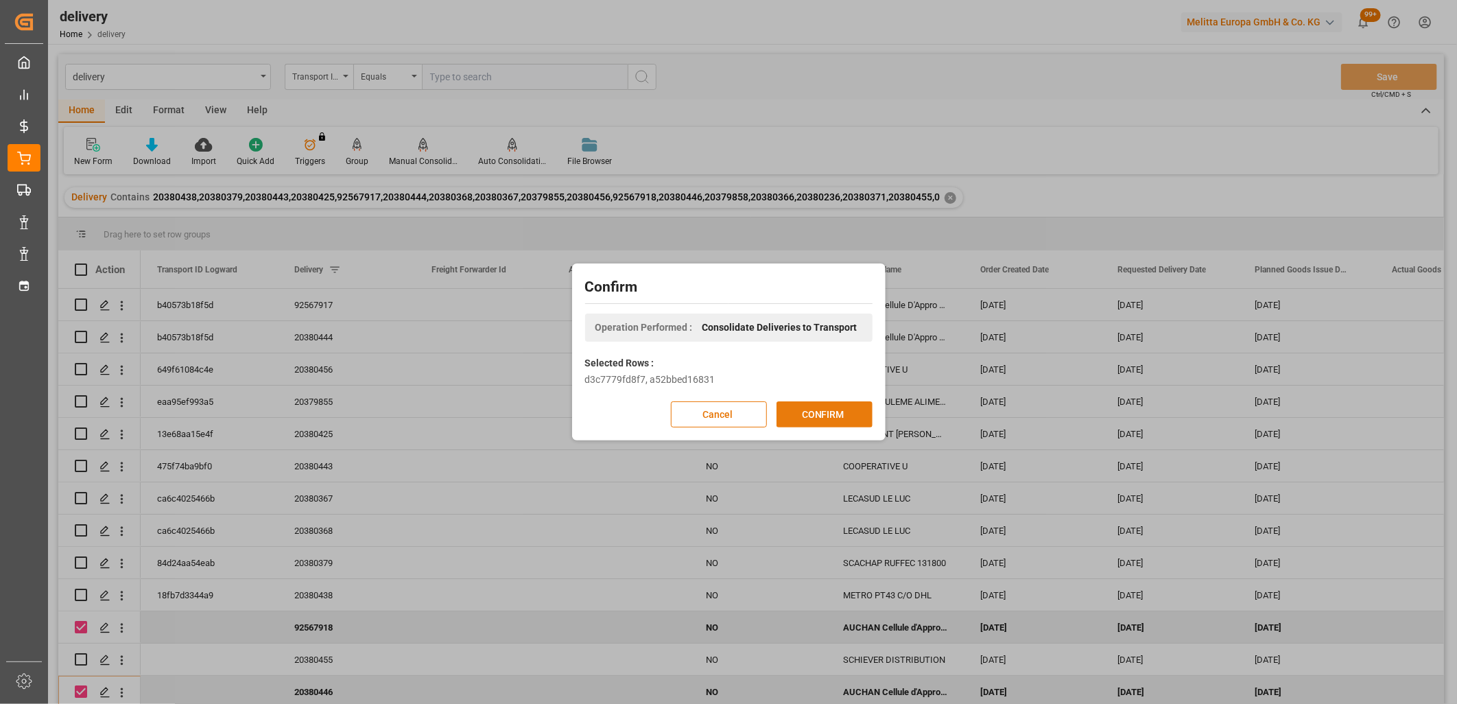
click at [823, 412] on button "CONFIRM" at bounding box center [825, 414] width 96 height 26
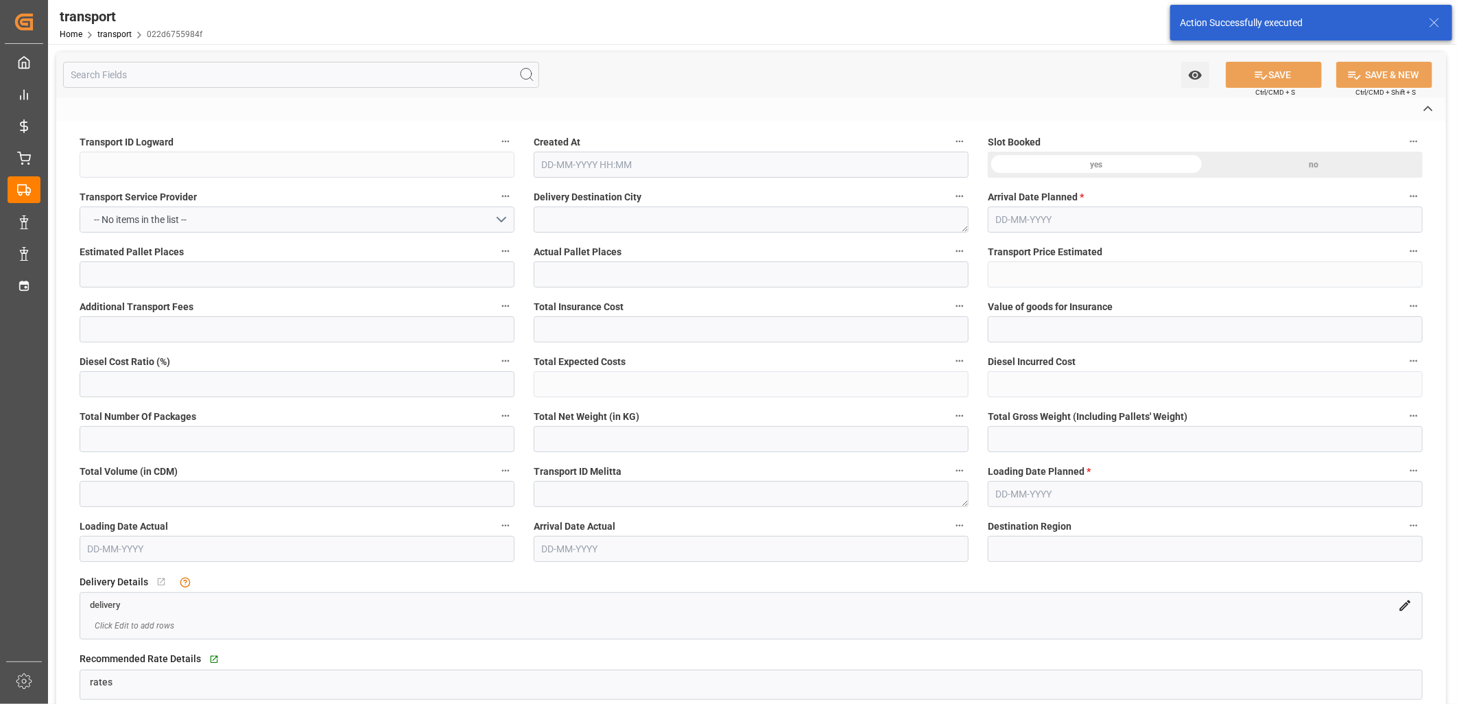
type input "022d6755984f"
type textarea "BLANQUEFORT"
type textarea "0000720058"
type textarea "FR-02570"
type textarea "FR"
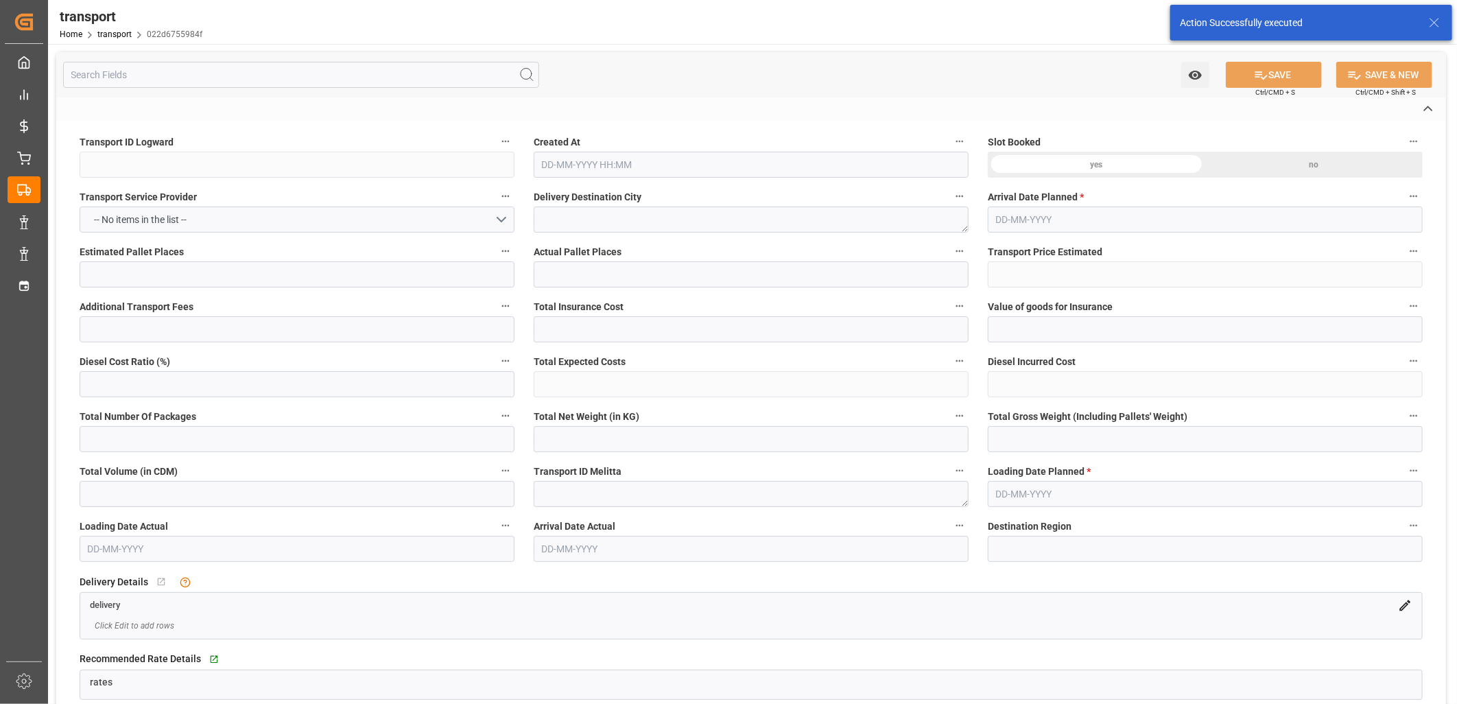
type input "Road"
type input "FR"
type input "33291"
type input "Small Shipment"
type input "3.5-7.5 t"
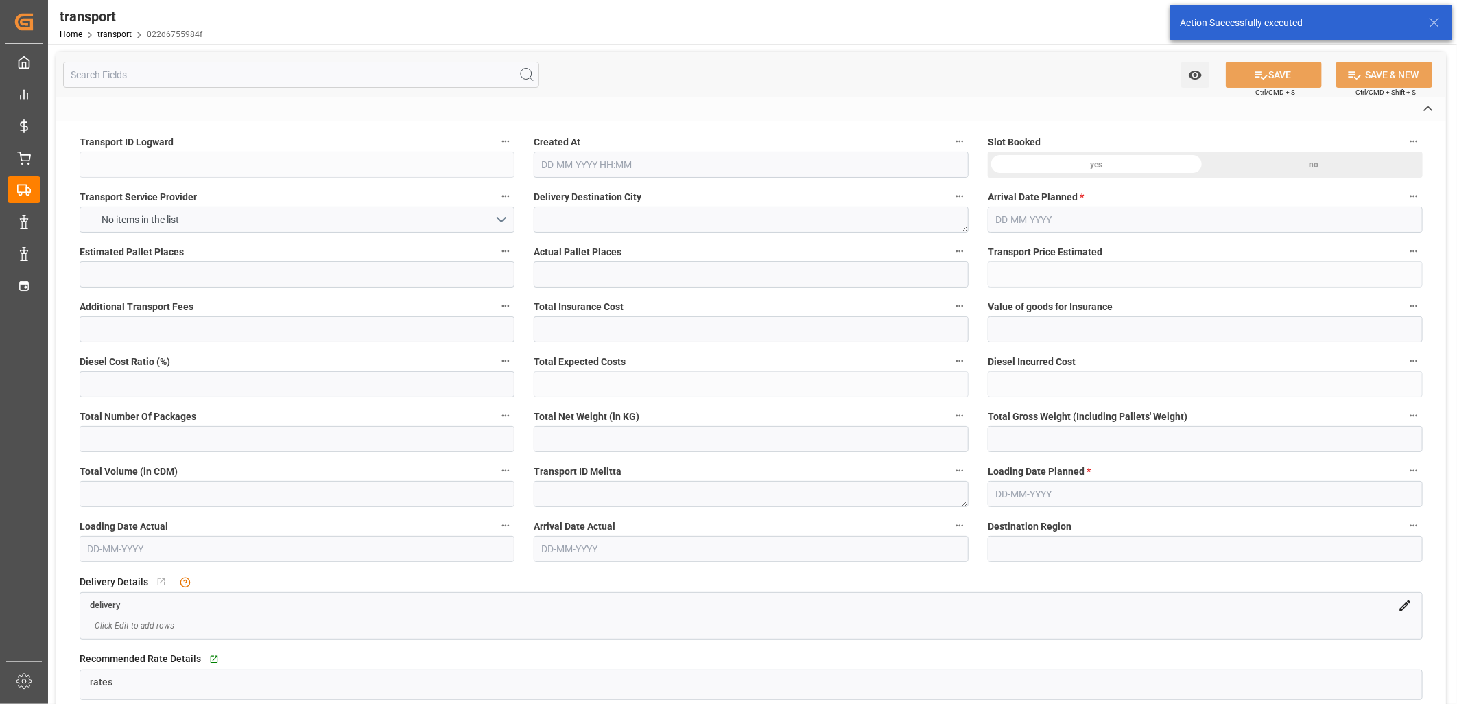
type input "EURO 6"
type input "Diesel"
type input "5"
type input "336.21"
type input "0"
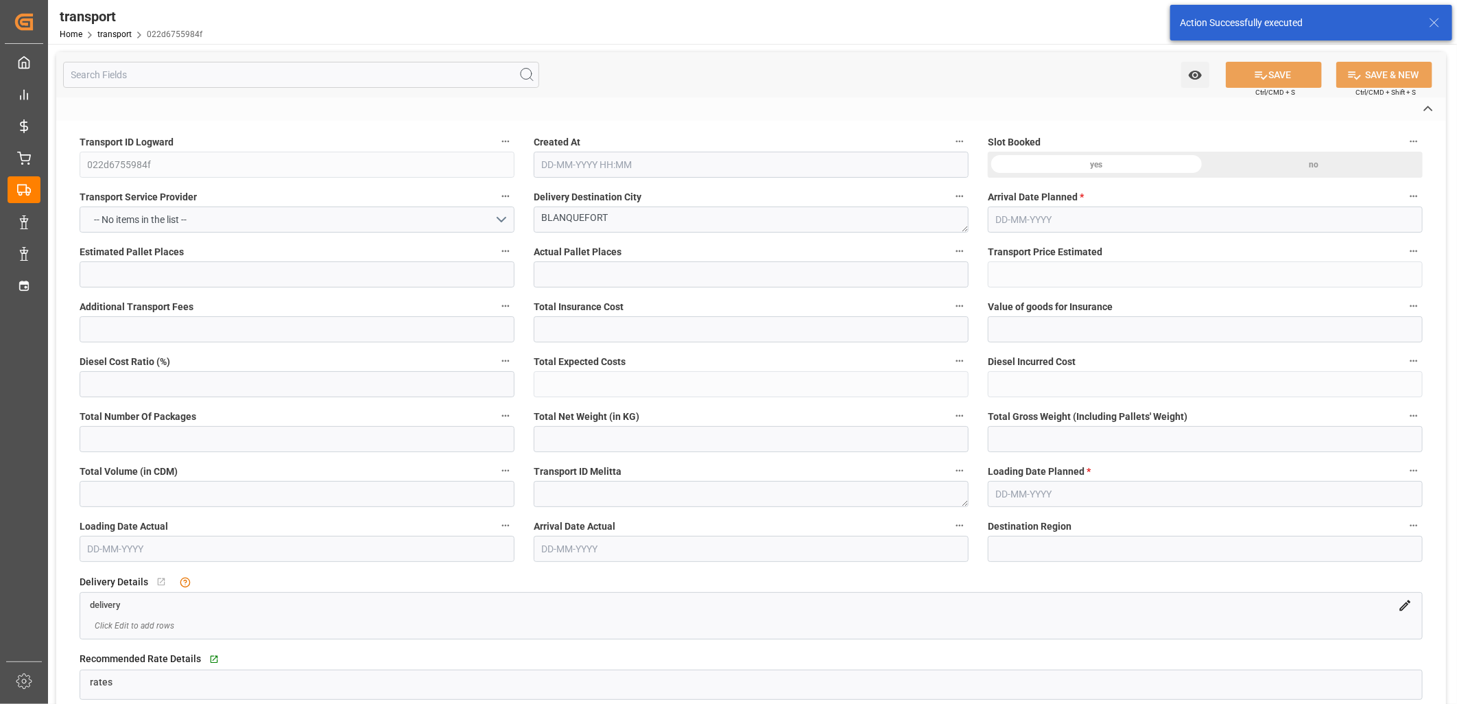
type input "0"
type input "336.21"
type input "0"
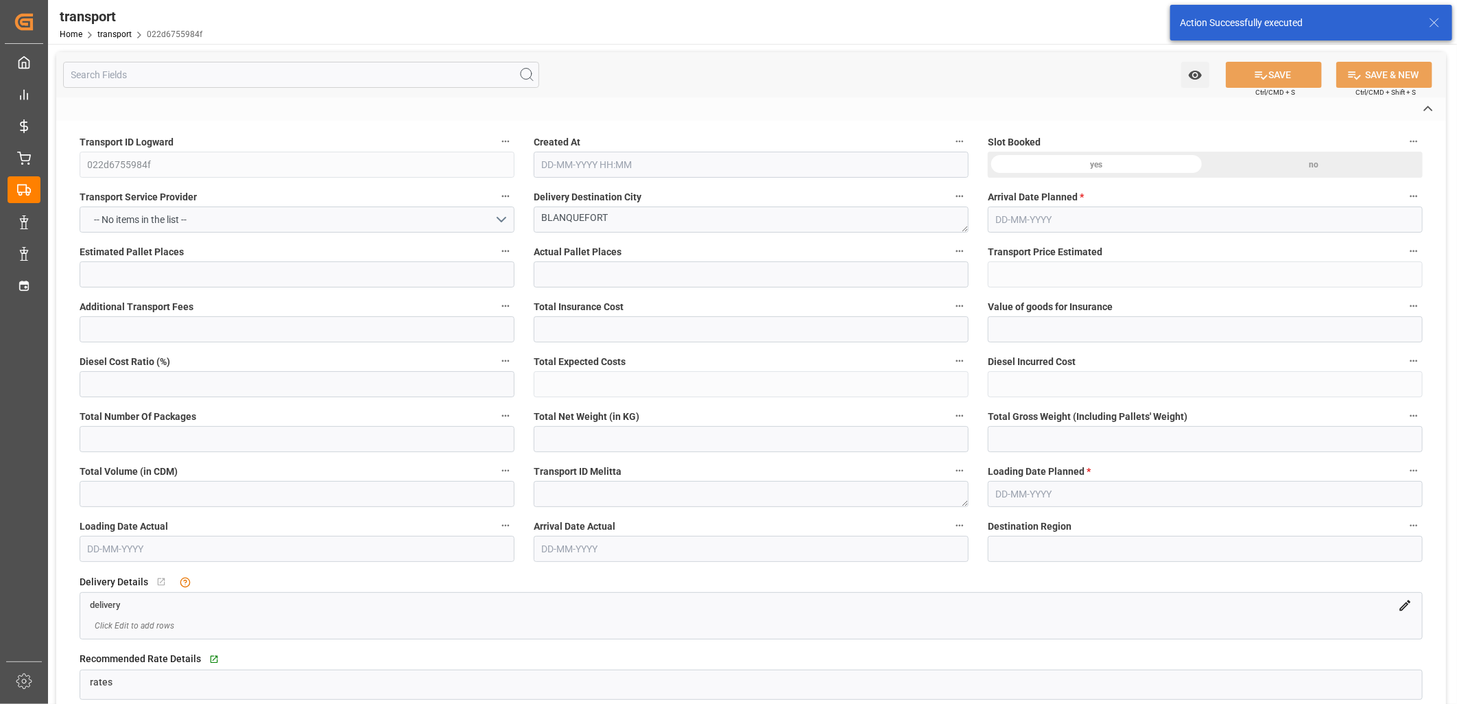
type input "635.708"
type input "1120.28"
type input "4185.141"
type input "33"
type input "4"
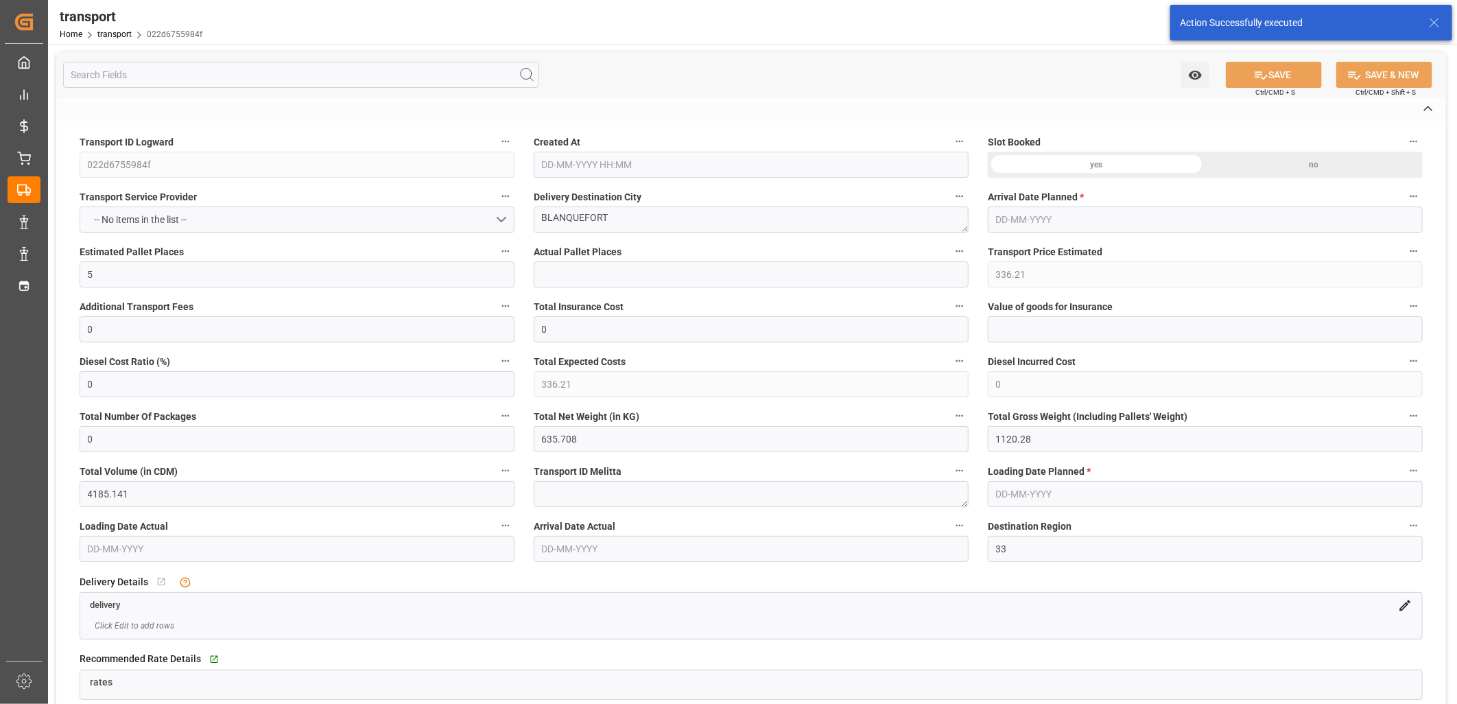
type input "187"
type input "14"
type input "101"
type input "777.64"
type input "0"
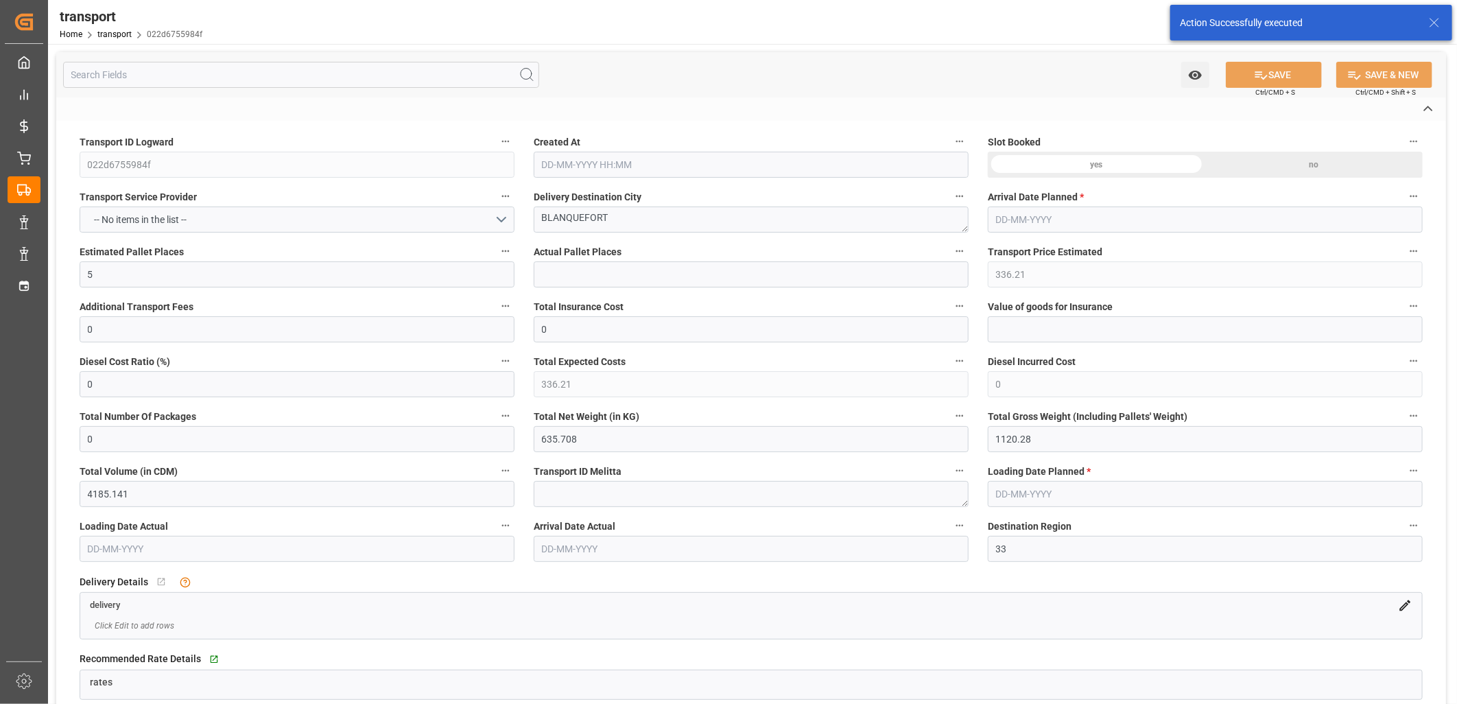
type input "4710.8598"
type input "0"
type input "21"
type input "35"
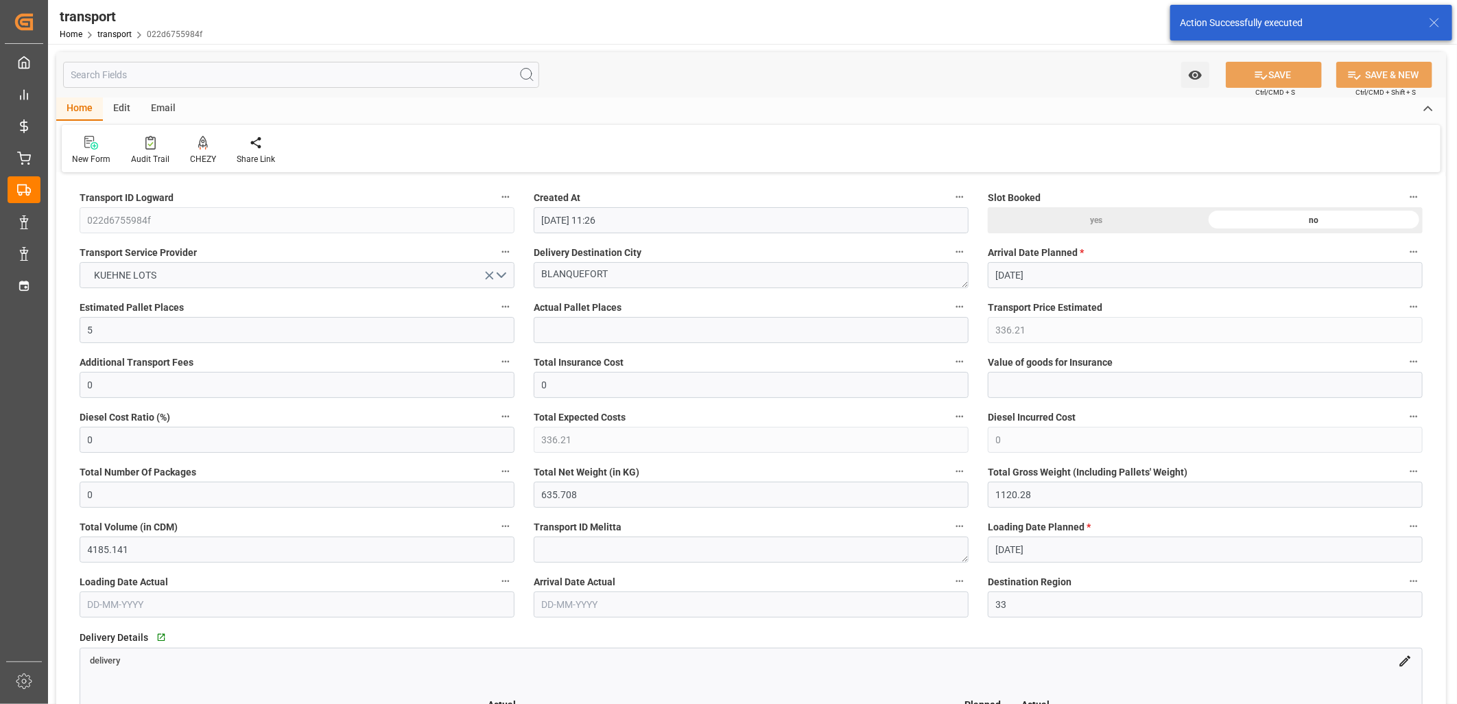
type input "14-10-2025 11:26"
type input "[DATE]"
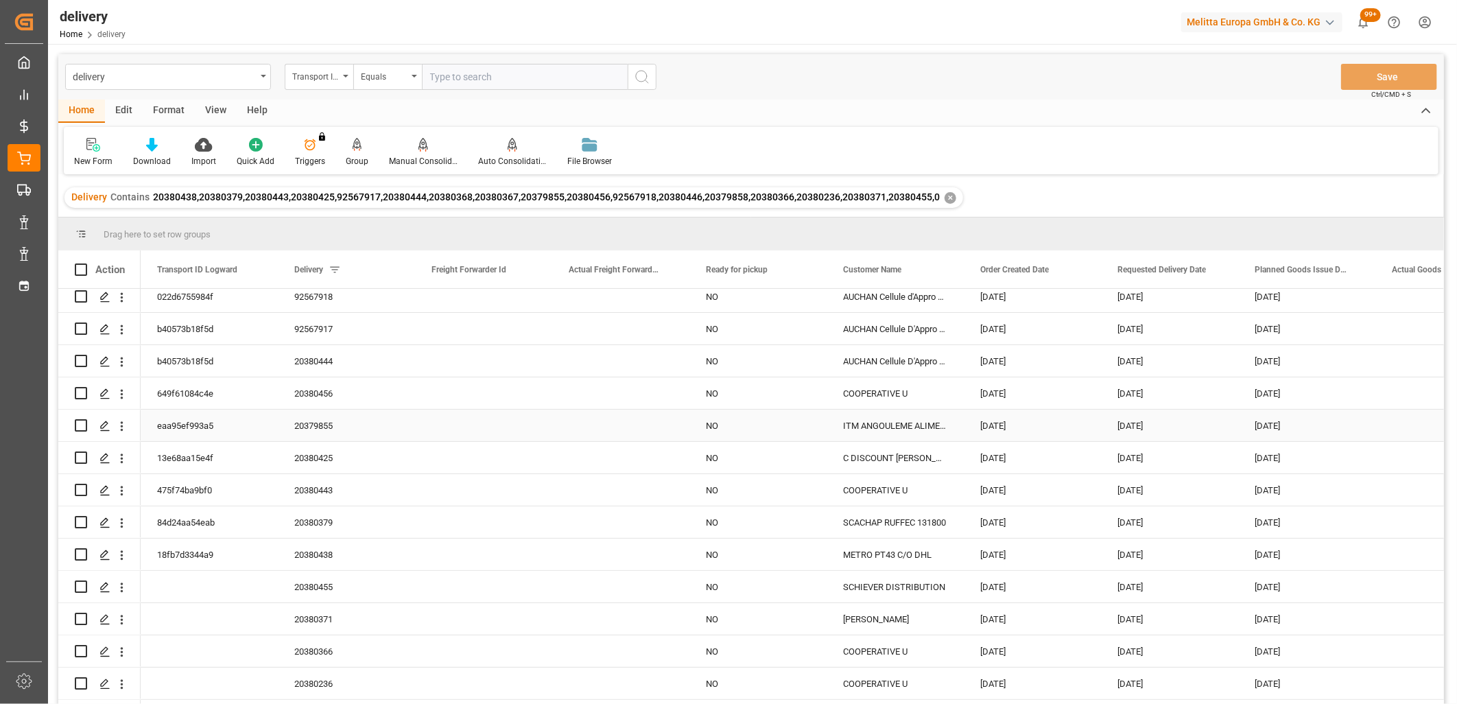
scroll to position [132, 0]
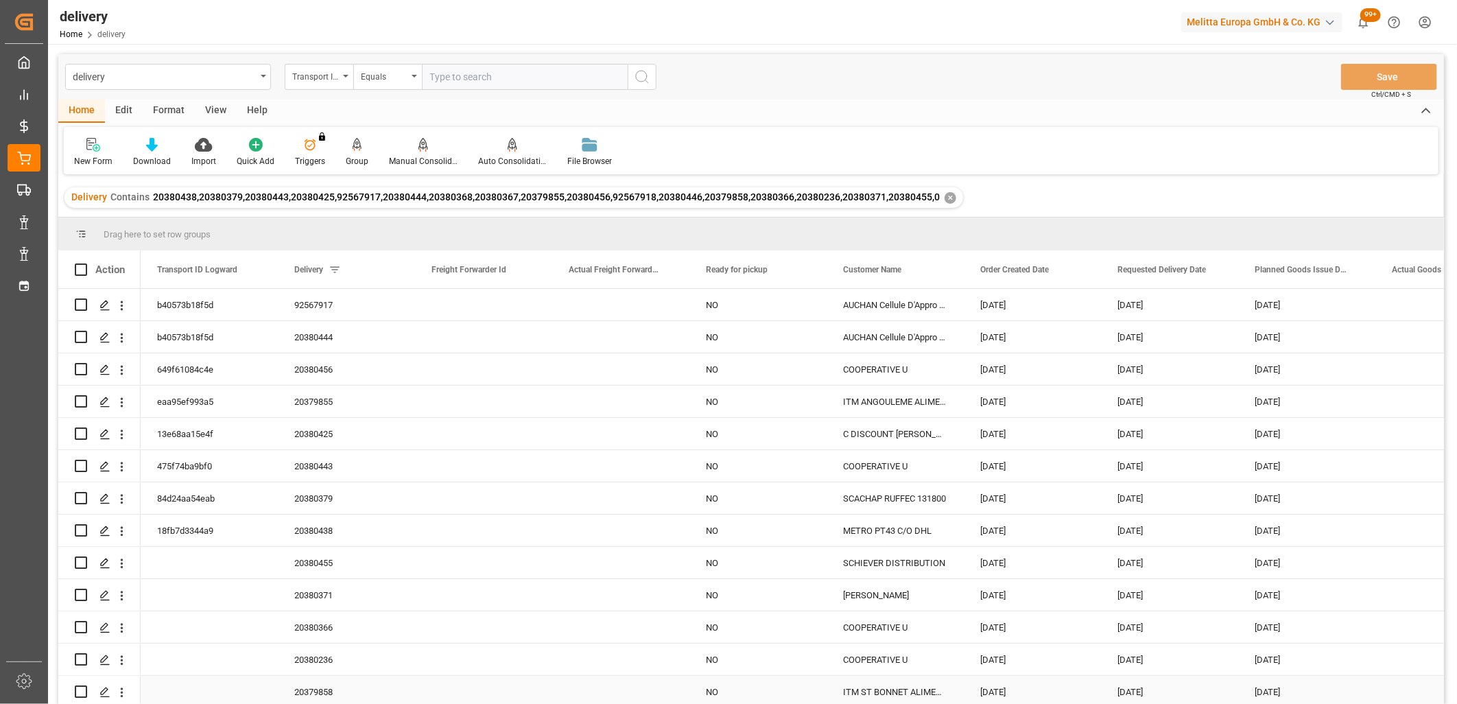
click at [84, 686] on input "Press Space to toggle row selection (unchecked)" at bounding box center [81, 692] width 12 height 12
checkbox input "true"
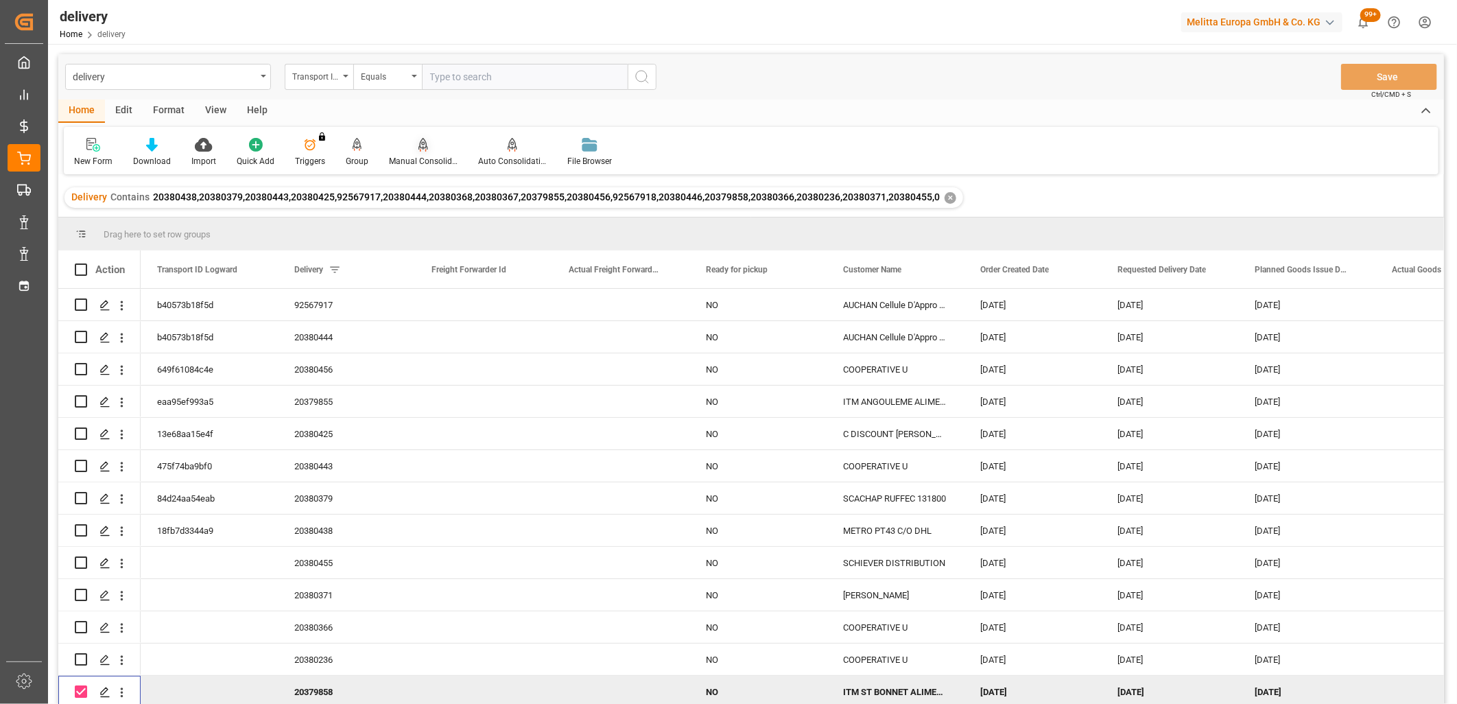
click at [420, 143] on icon at bounding box center [424, 145] width 10 height 14
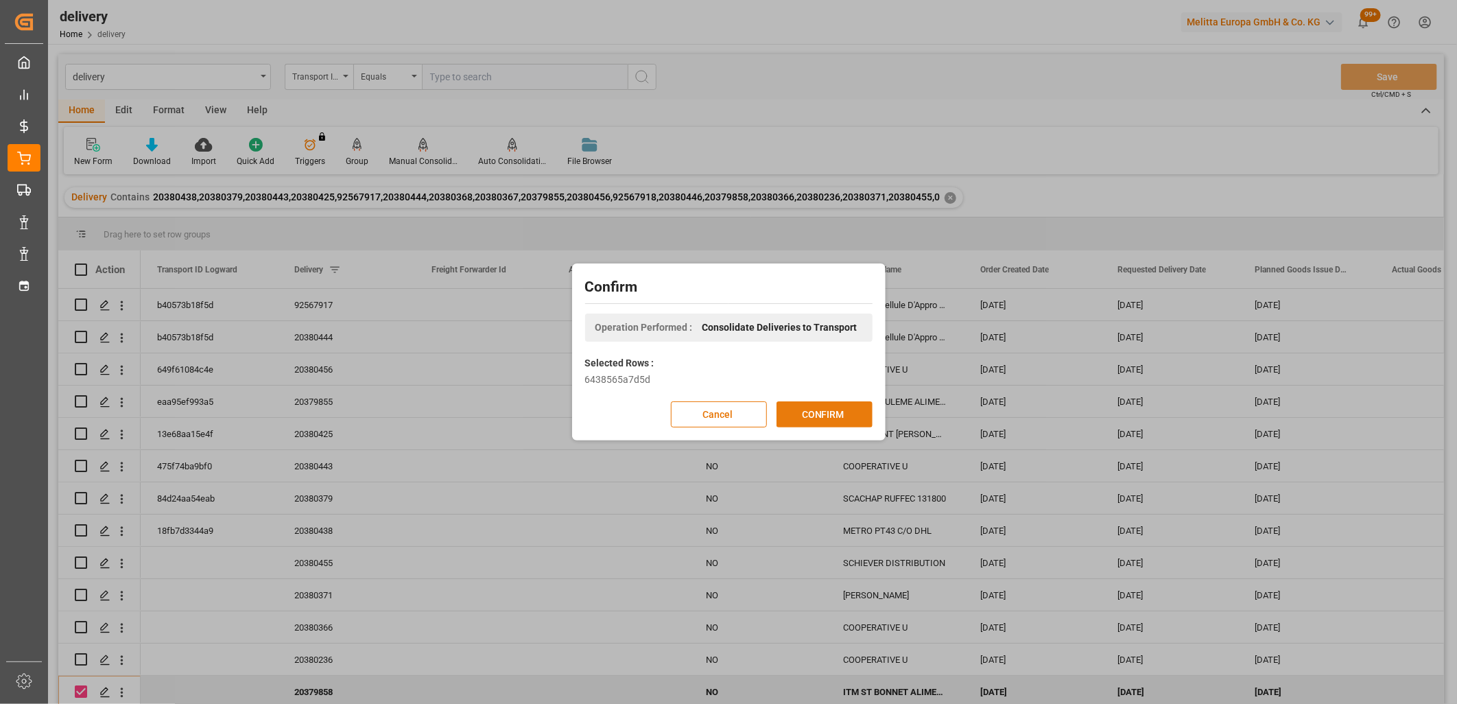
click at [827, 413] on button "CONFIRM" at bounding box center [825, 414] width 96 height 26
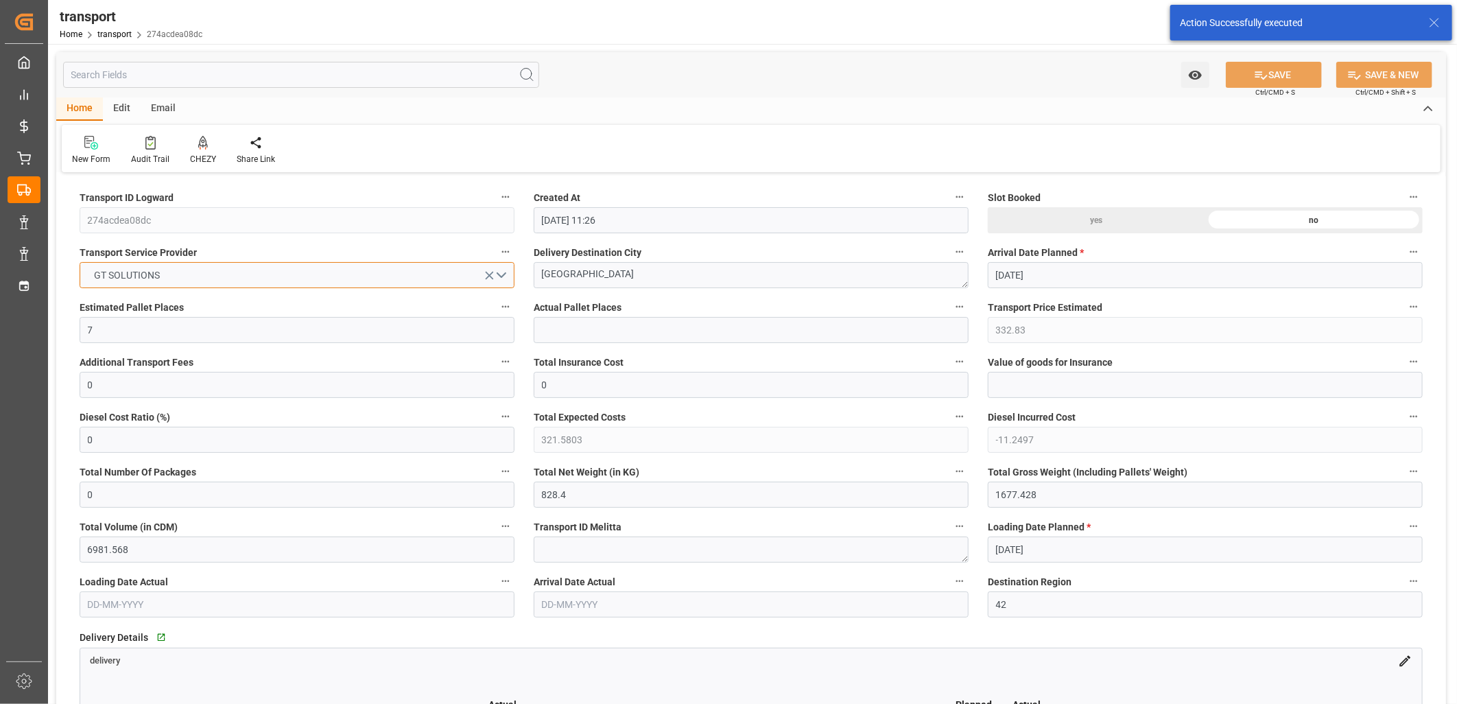
click at [250, 268] on button "GT SOLUTIONS" at bounding box center [297, 275] width 435 height 26
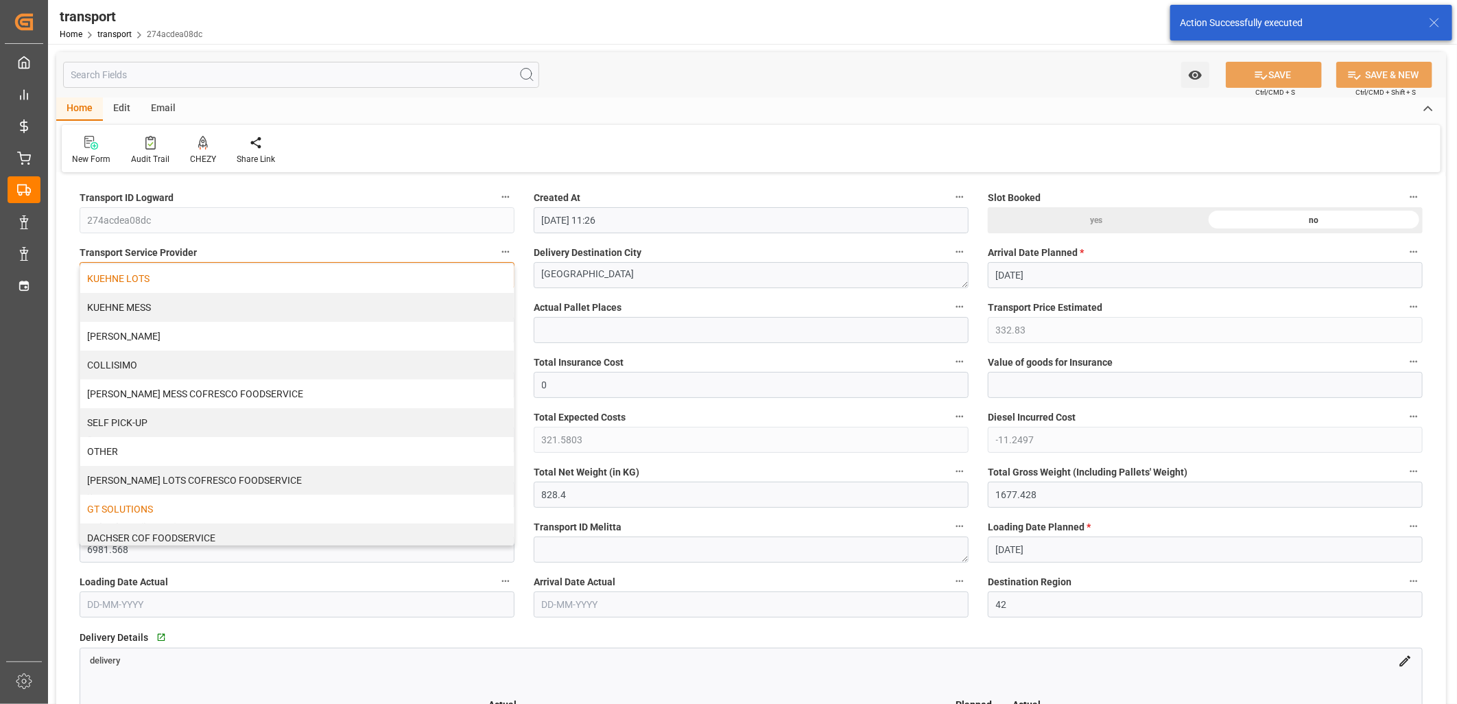
click at [244, 272] on div "KUEHNE LOTS" at bounding box center [297, 278] width 434 height 29
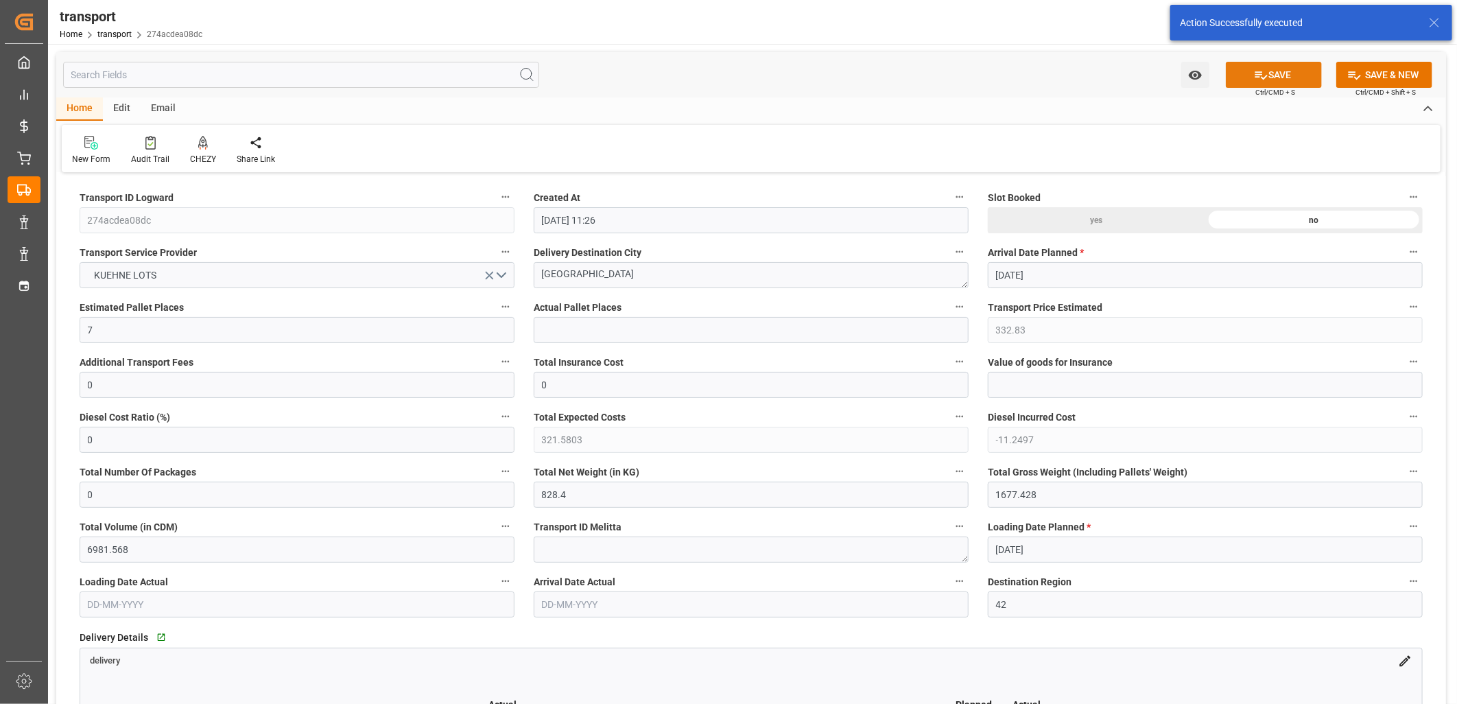
click at [1258, 70] on icon at bounding box center [1261, 75] width 14 height 14
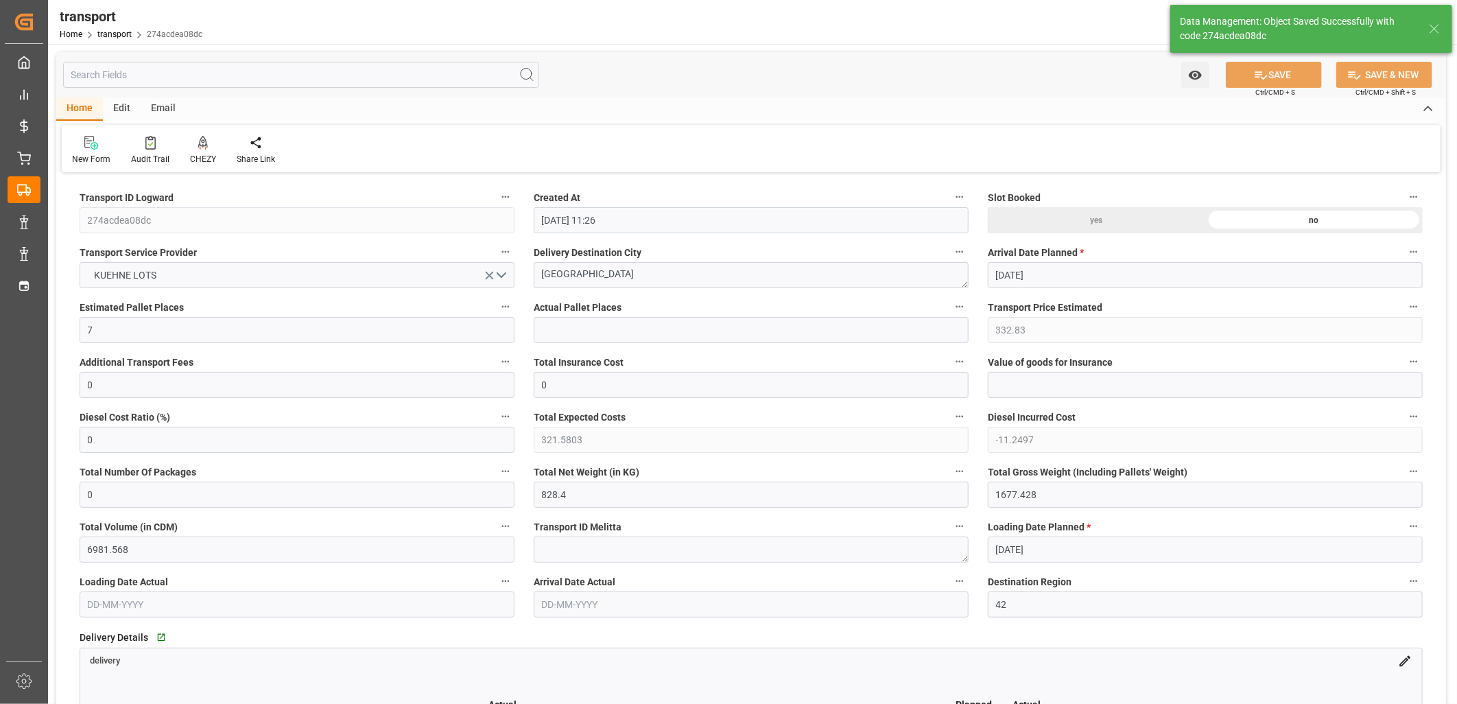
type input "325.82"
type input "0"
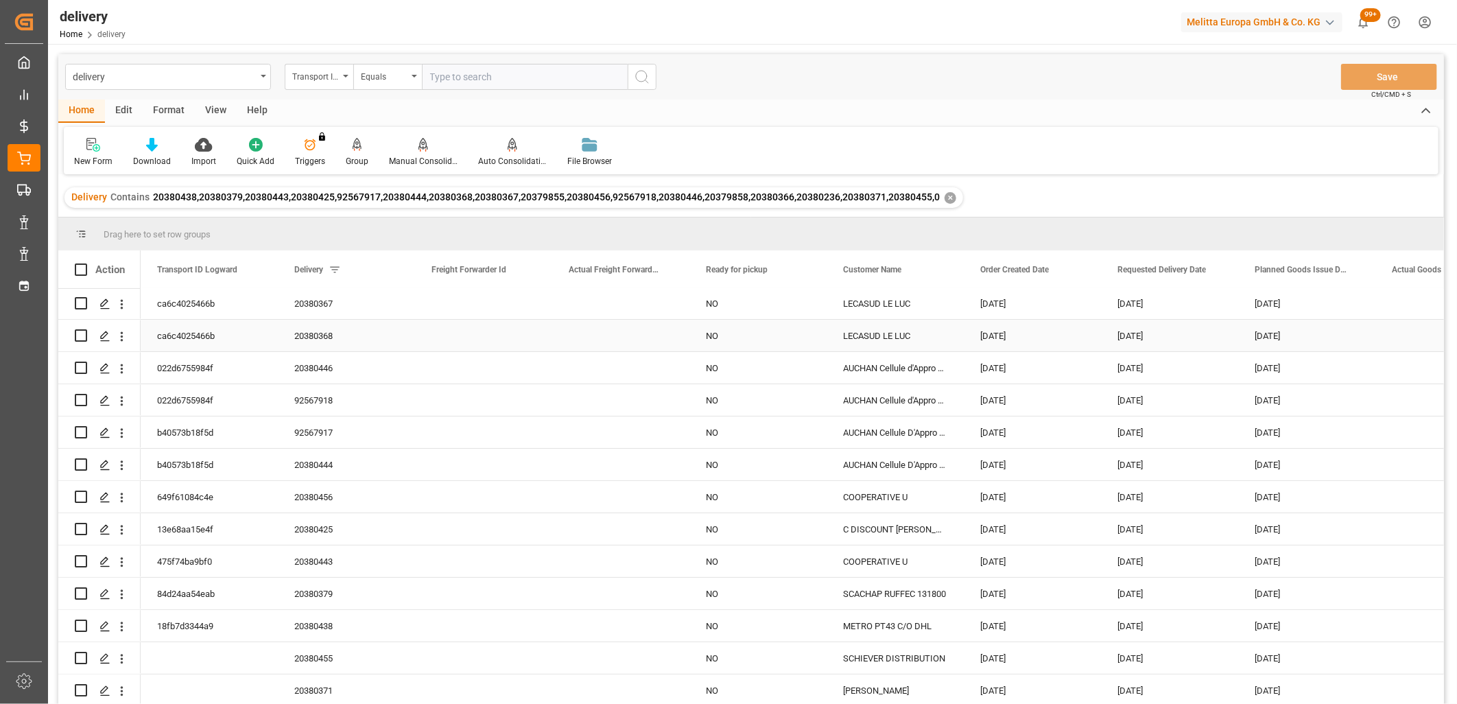
scroll to position [132, 0]
click at [76, 654] on input "Press Space to toggle row selection (unchecked)" at bounding box center [81, 659] width 12 height 12
checkbox input "true"
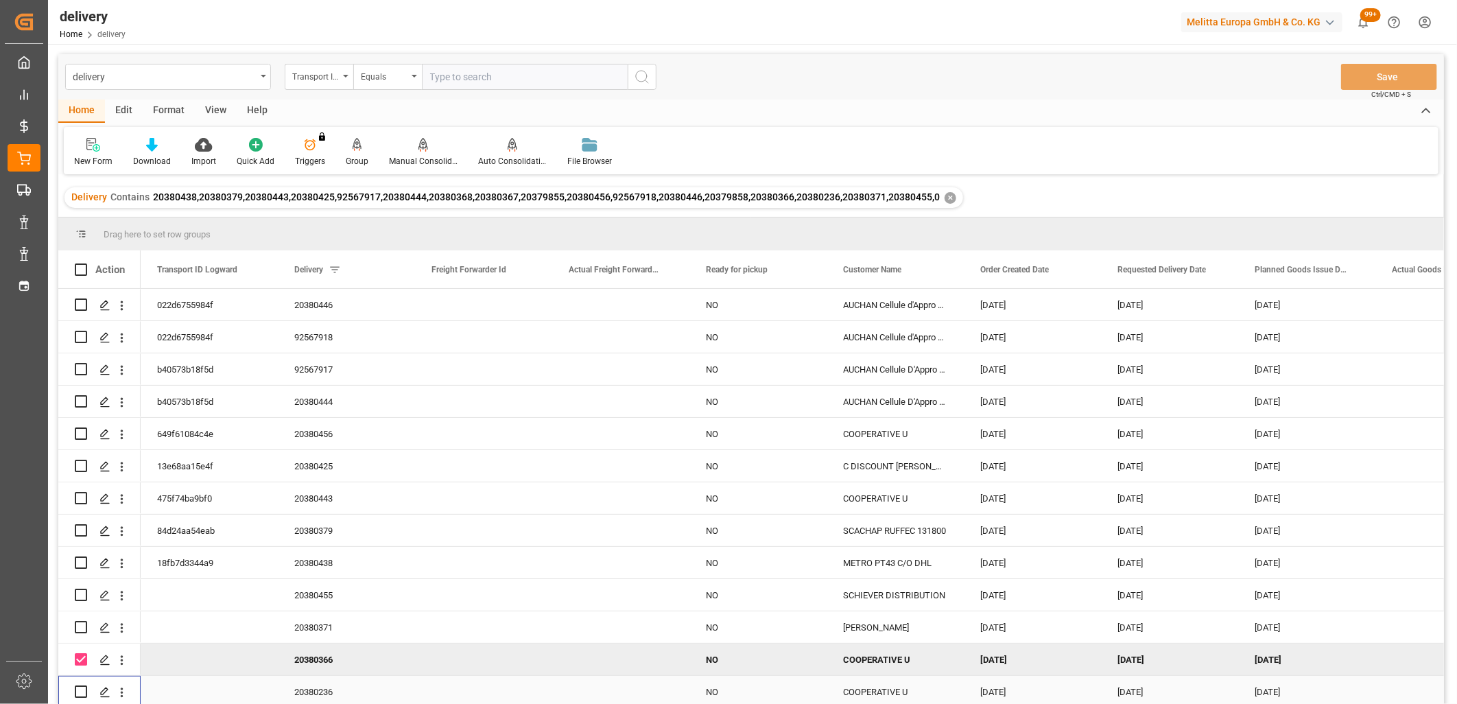
click at [78, 686] on input "Press Space to toggle row selection (unchecked)" at bounding box center [81, 692] width 12 height 12
checkbox input "true"
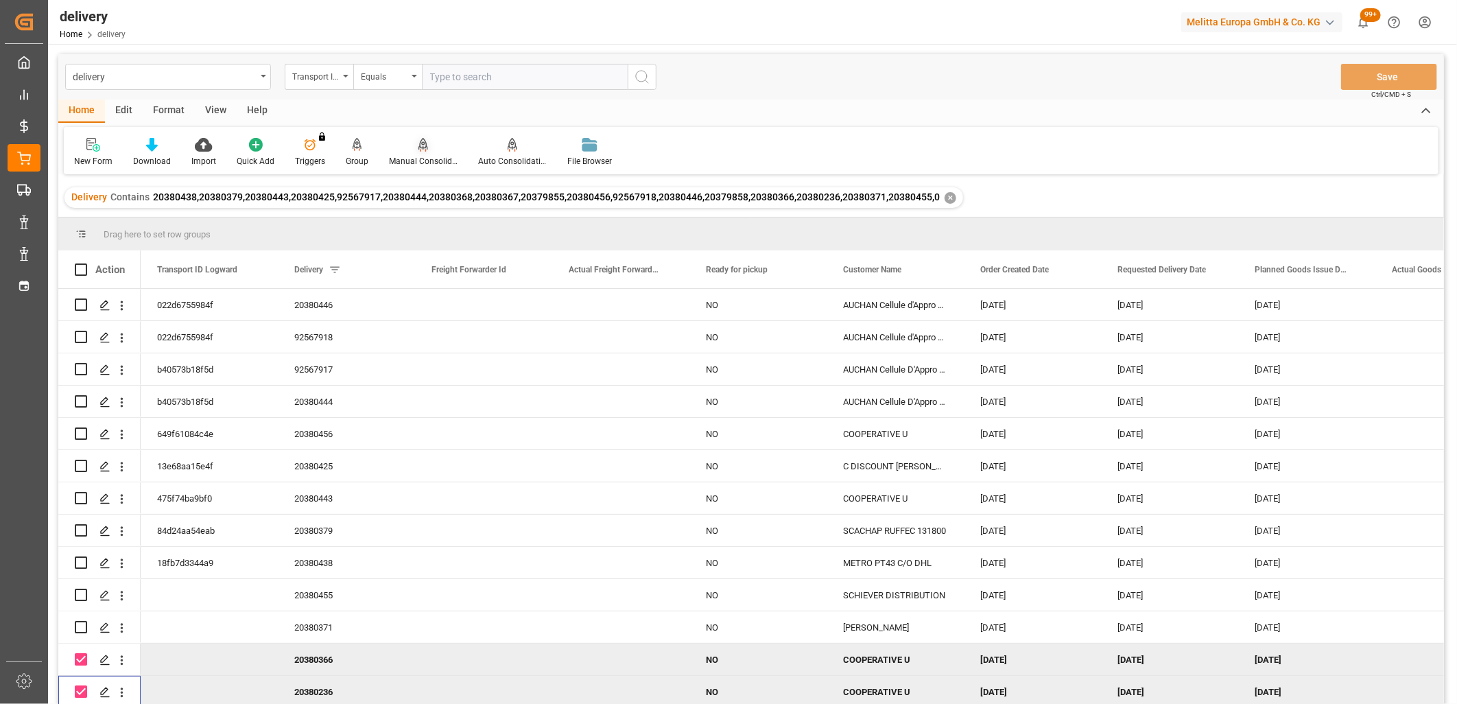
click at [420, 150] on icon at bounding box center [424, 145] width 10 height 14
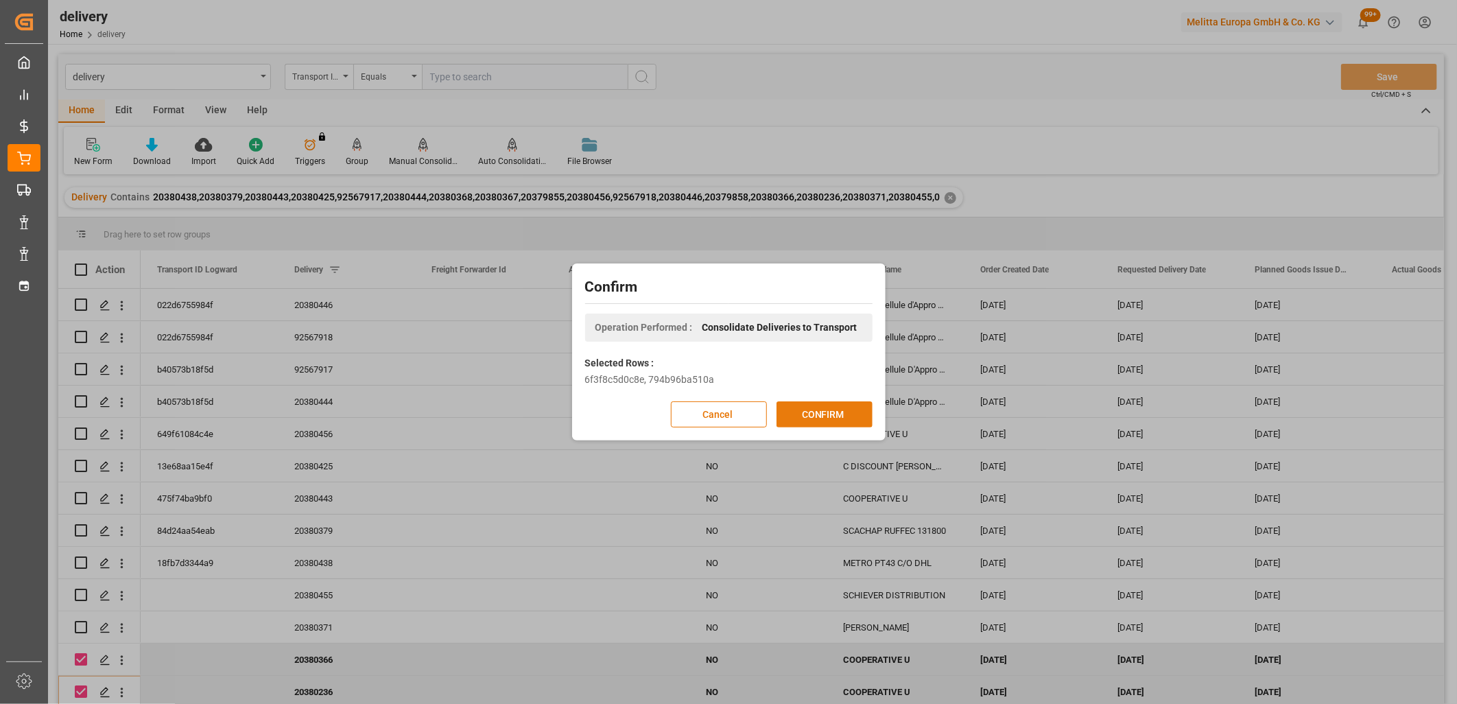
click at [830, 416] on button "CONFIRM" at bounding box center [825, 414] width 96 height 26
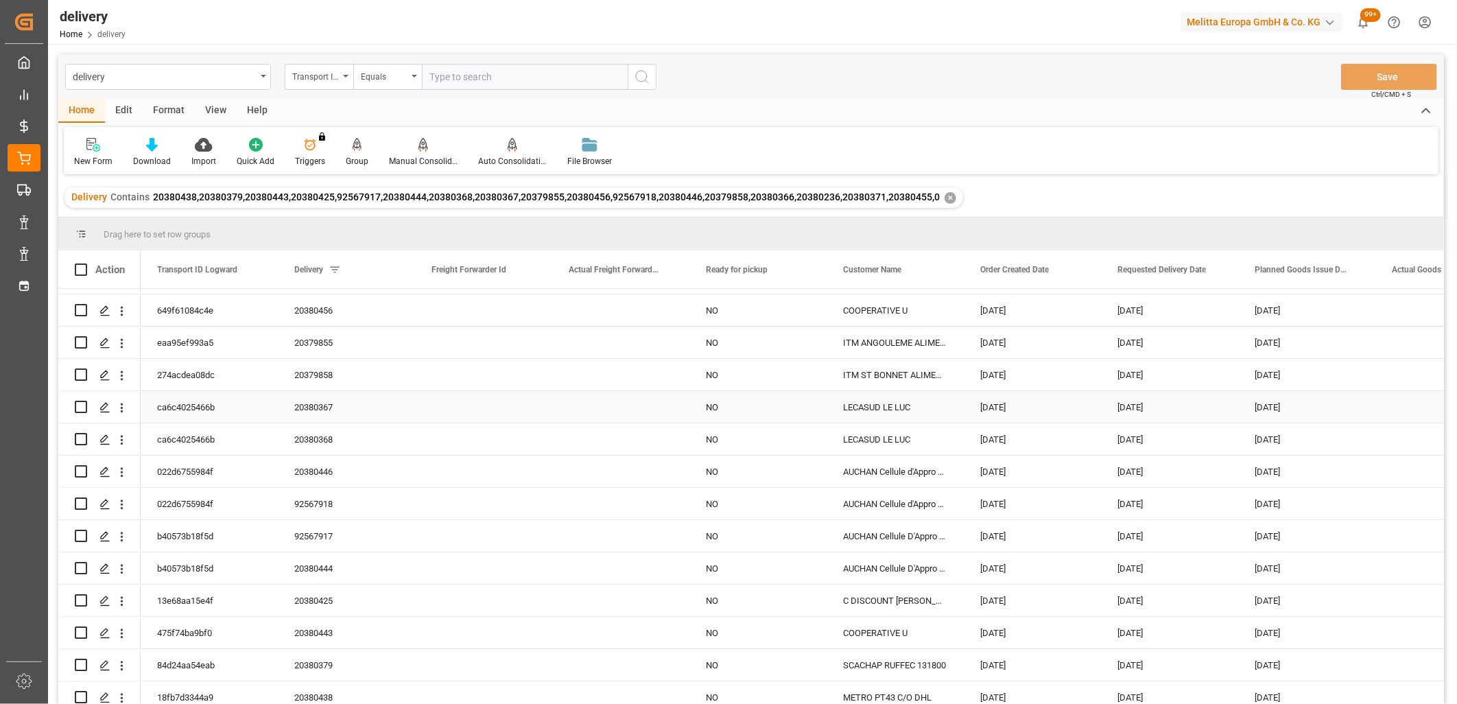
scroll to position [132, 0]
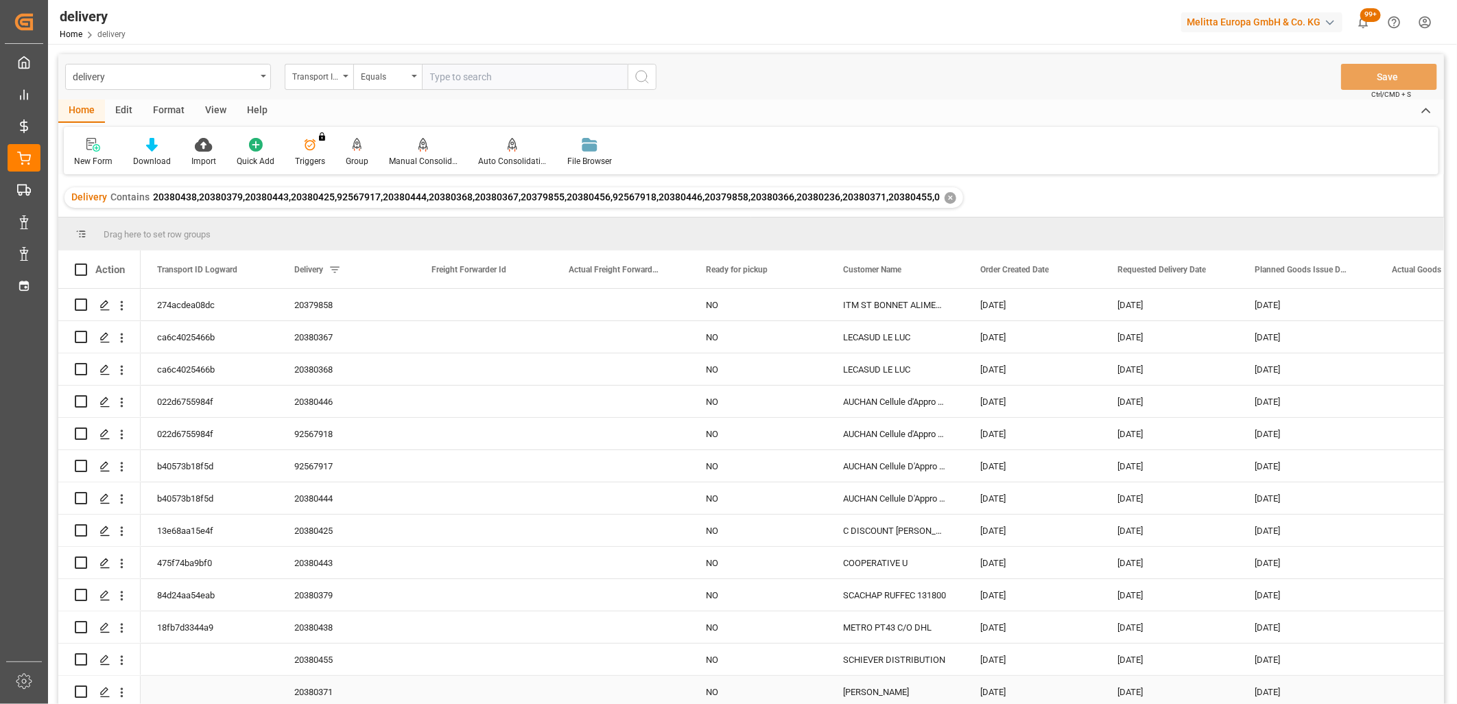
click at [84, 691] on input "Press Space to toggle row selection (unchecked)" at bounding box center [81, 692] width 12 height 12
checkbox input "true"
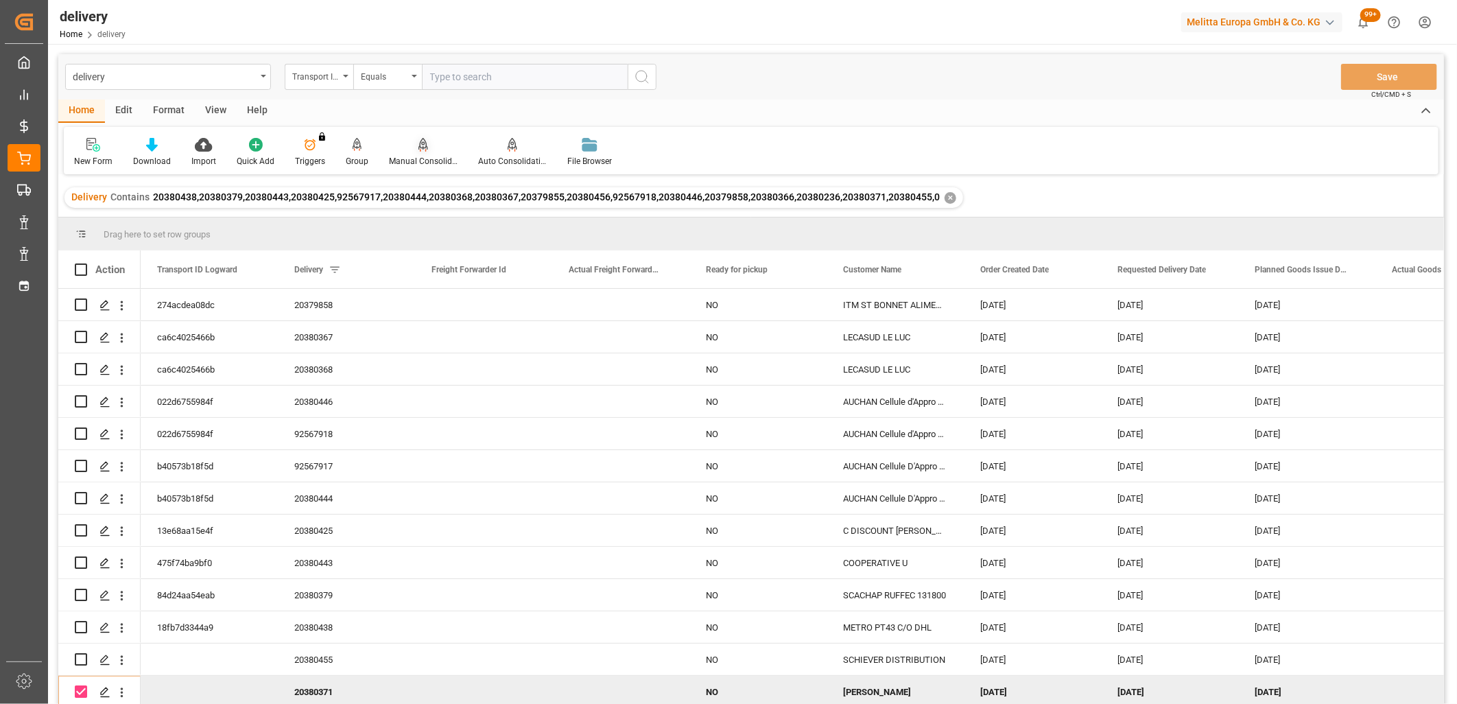
click at [419, 145] on icon at bounding box center [424, 145] width 10 height 14
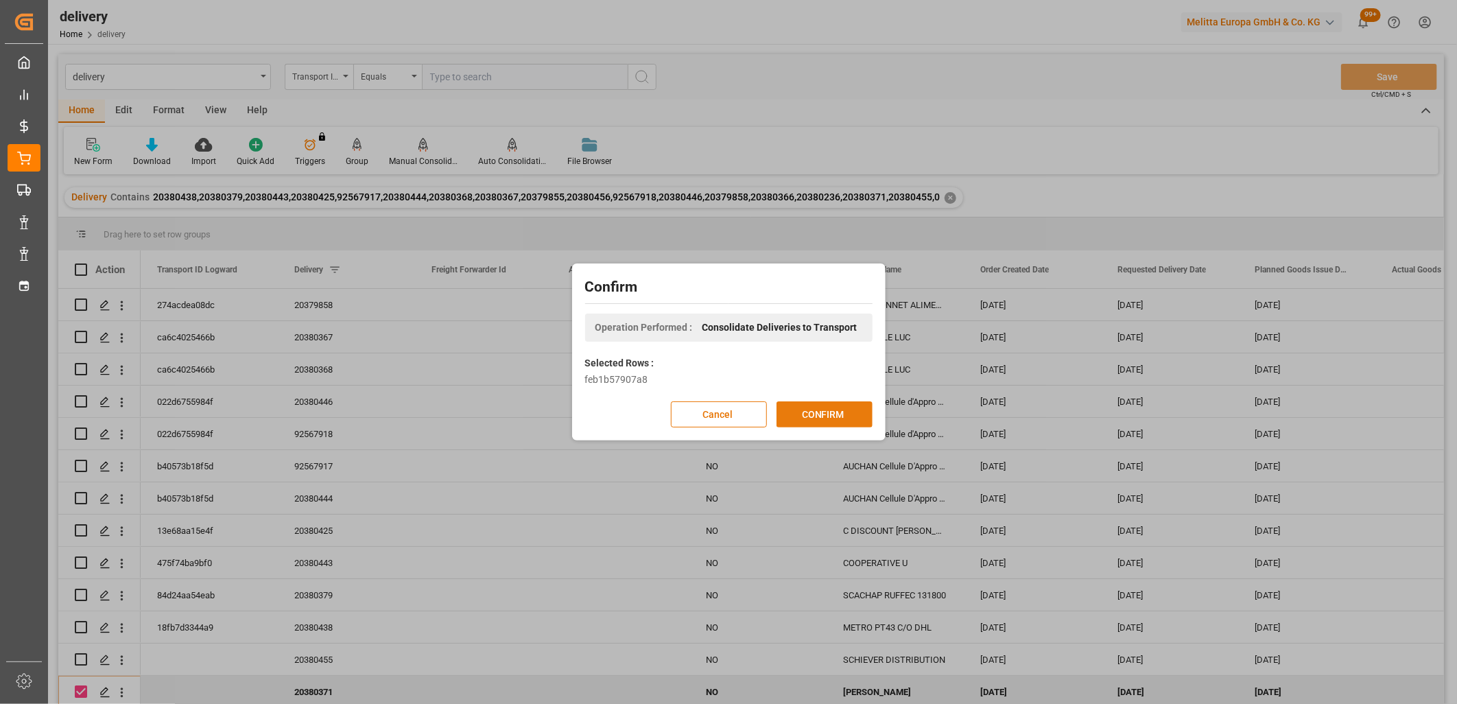
click at [817, 407] on button "CONFIRM" at bounding box center [825, 414] width 96 height 26
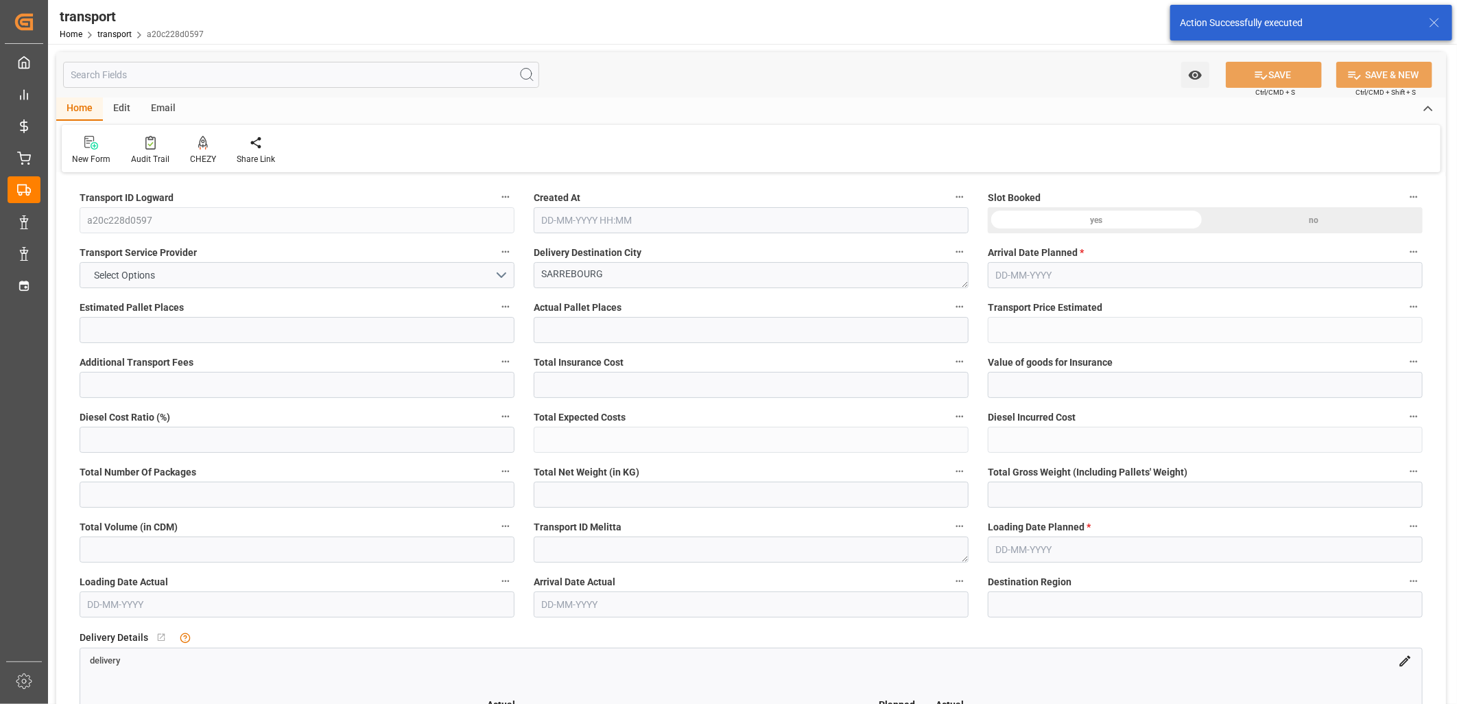
type input "9"
type input "230.32"
type input "0"
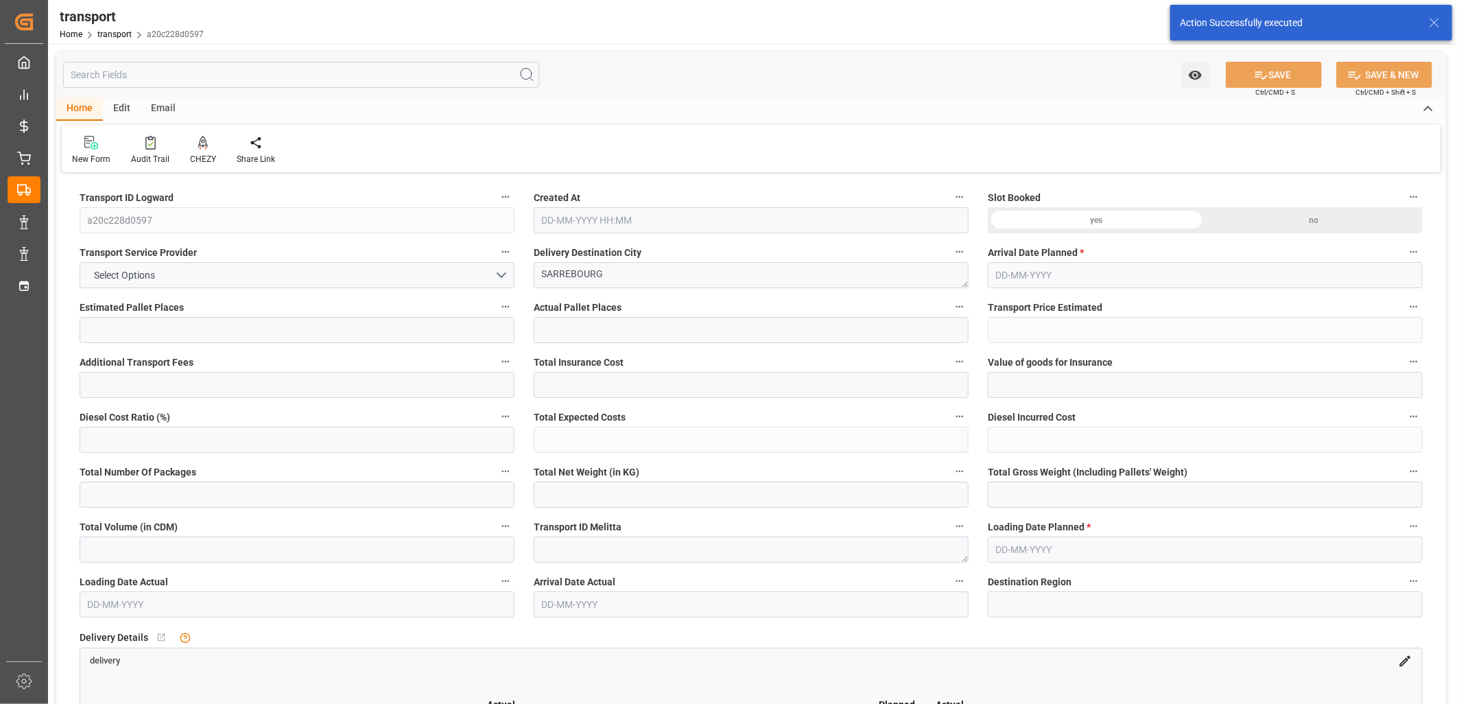
type input "230.32"
type input "0"
type input "730.296"
type input "1152.28"
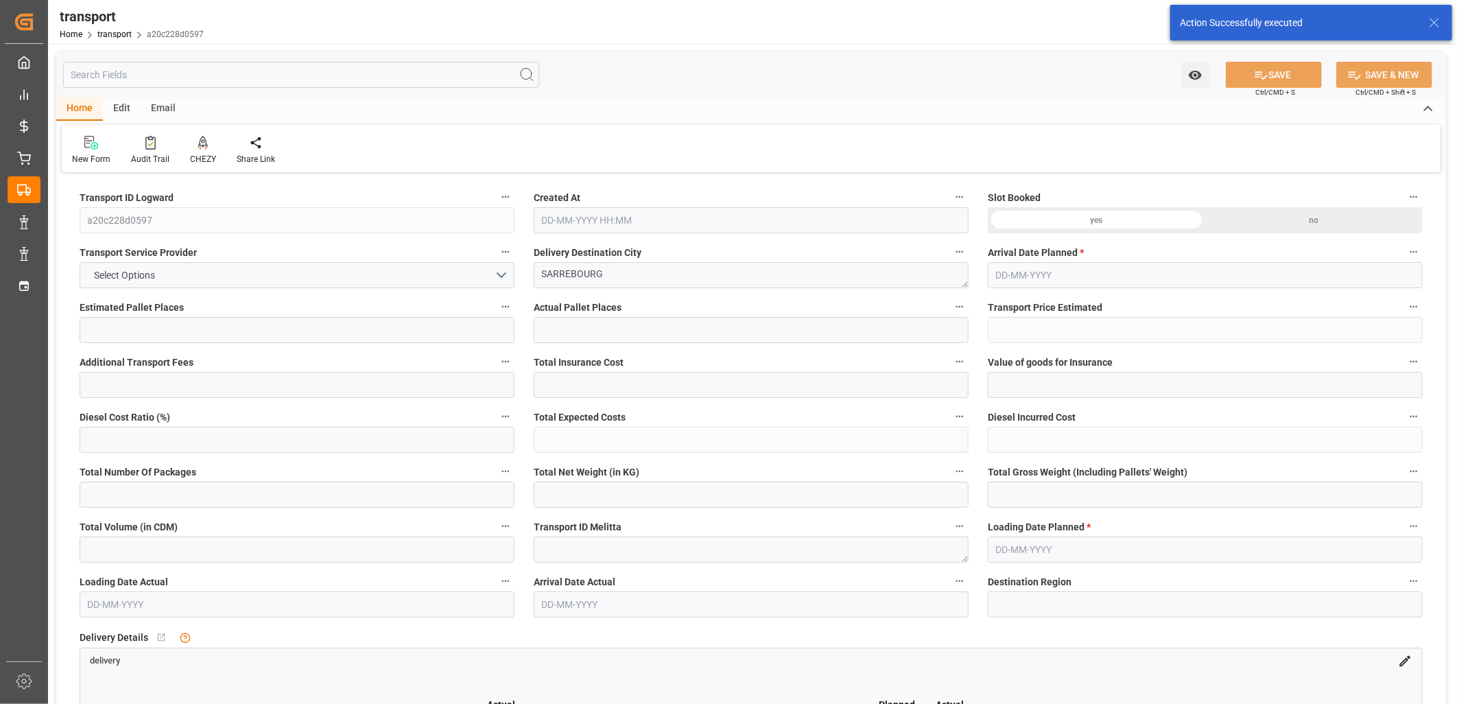
type input "5464.8"
type input "57"
type input "8"
type input "5"
type input "9"
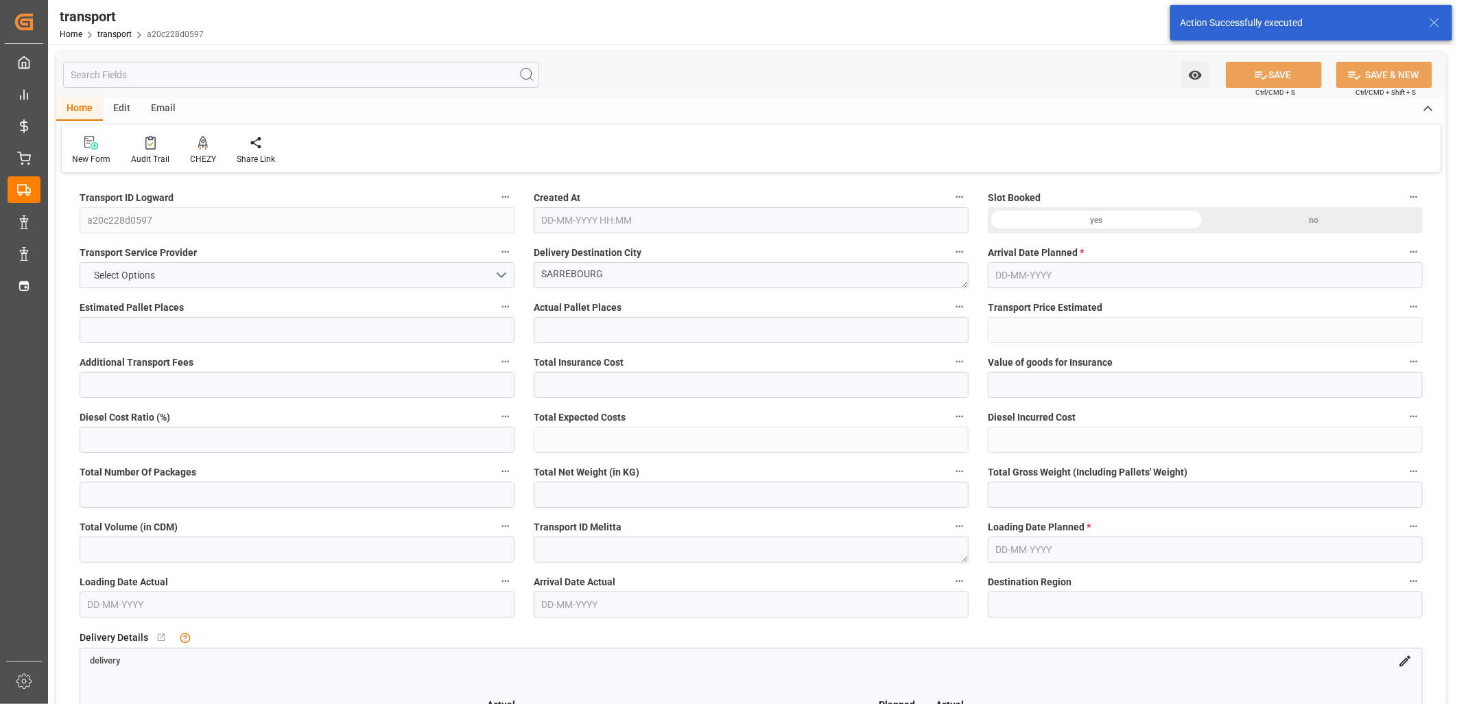
type input "101"
type input "900.864"
type input "0"
type input "4710.8598"
type input "0"
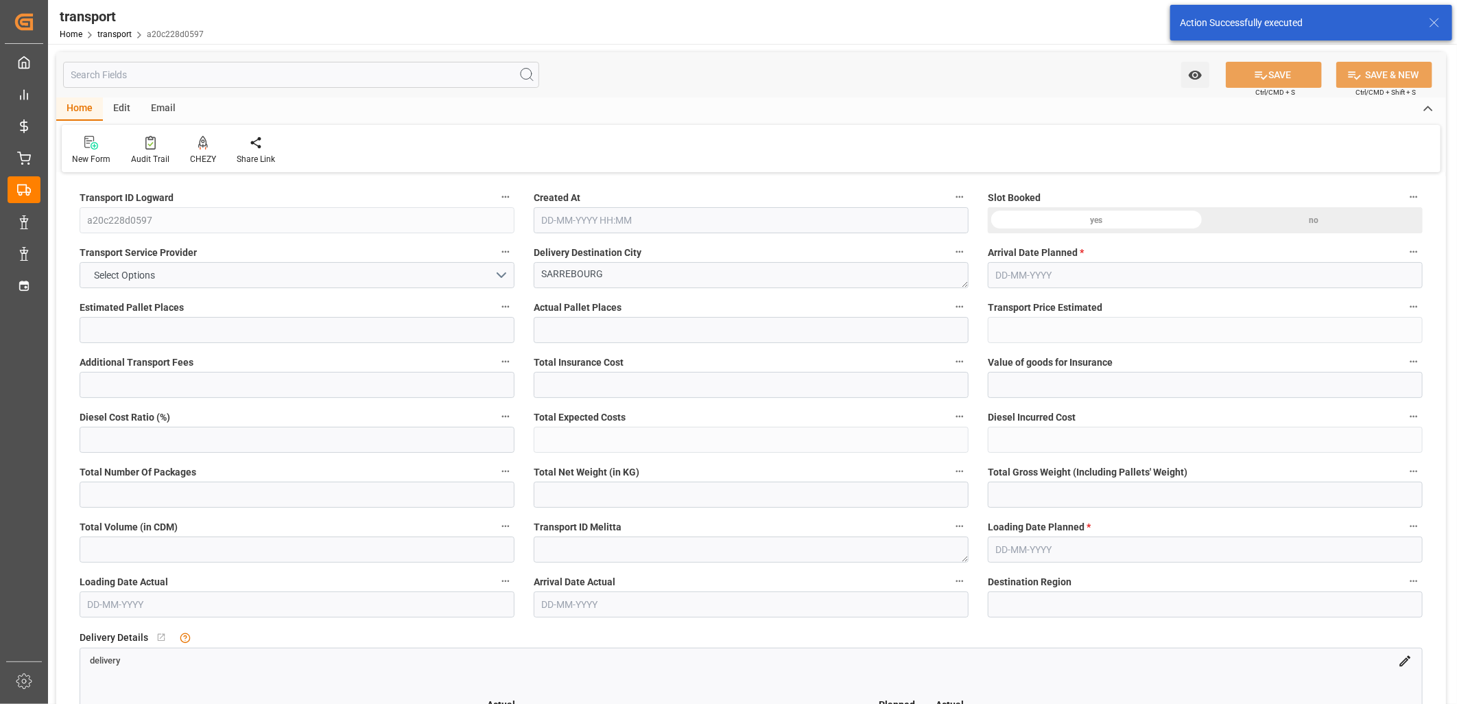
type input "0"
type input "21"
type input "35"
type input "14-10-2025 11:27"
type input "[DATE]"
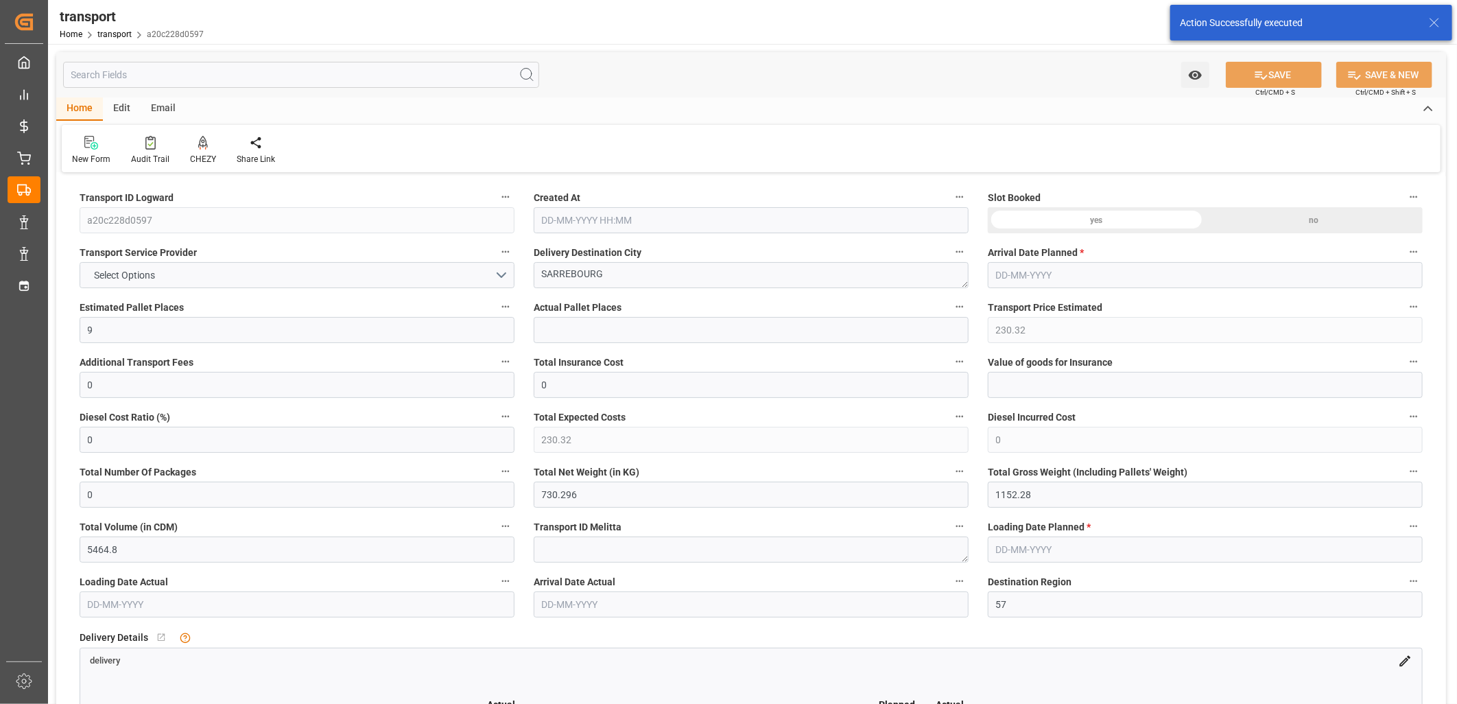
type input "[DATE]"
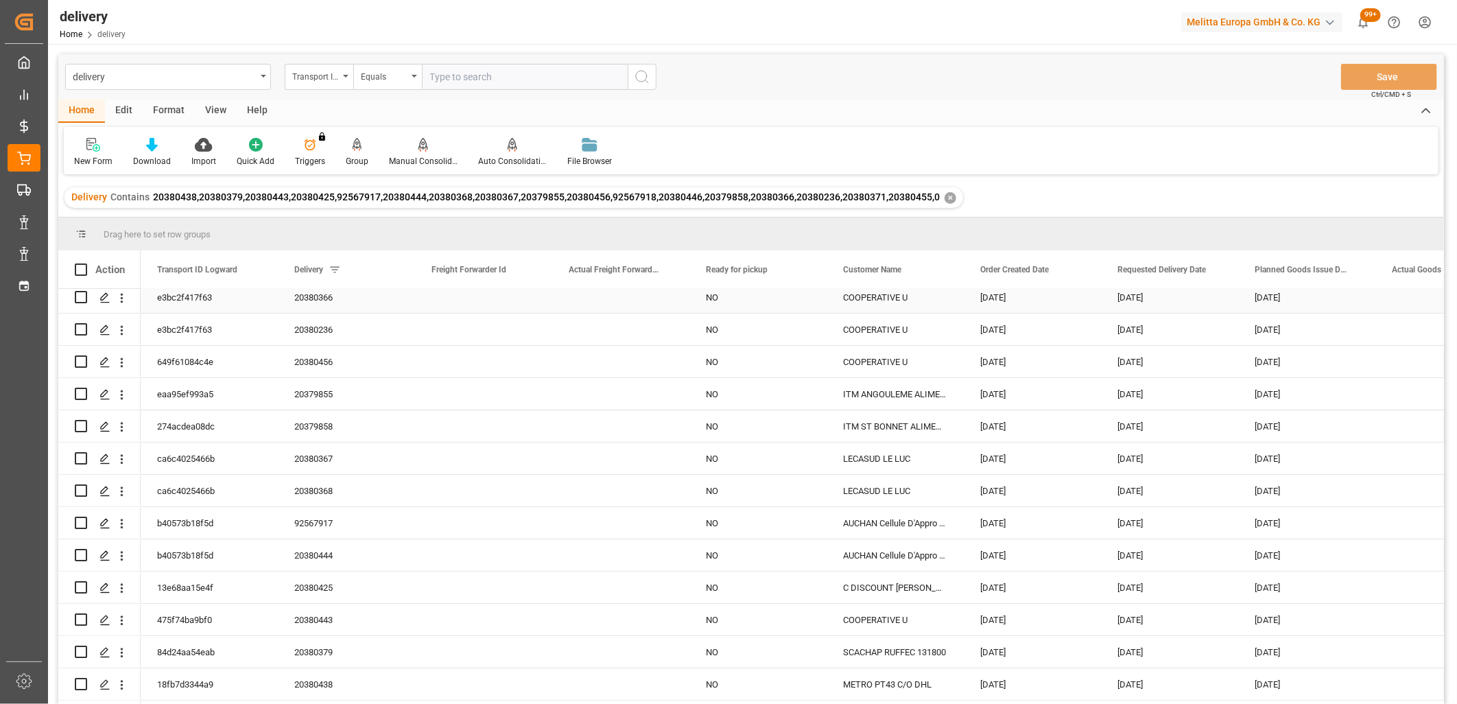
scroll to position [132, 0]
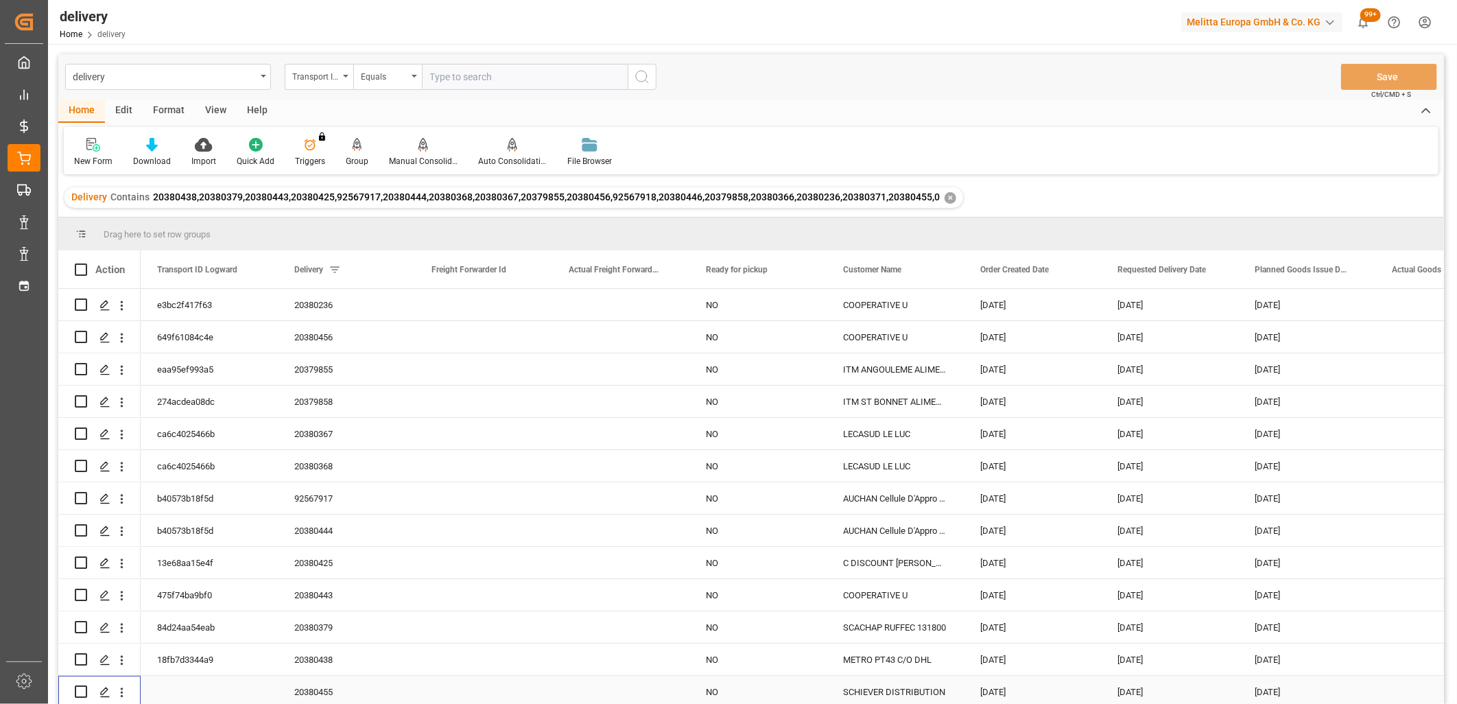
click at [85, 690] on input "Press Space to toggle row selection (unchecked)" at bounding box center [81, 692] width 12 height 12
checkbox input "true"
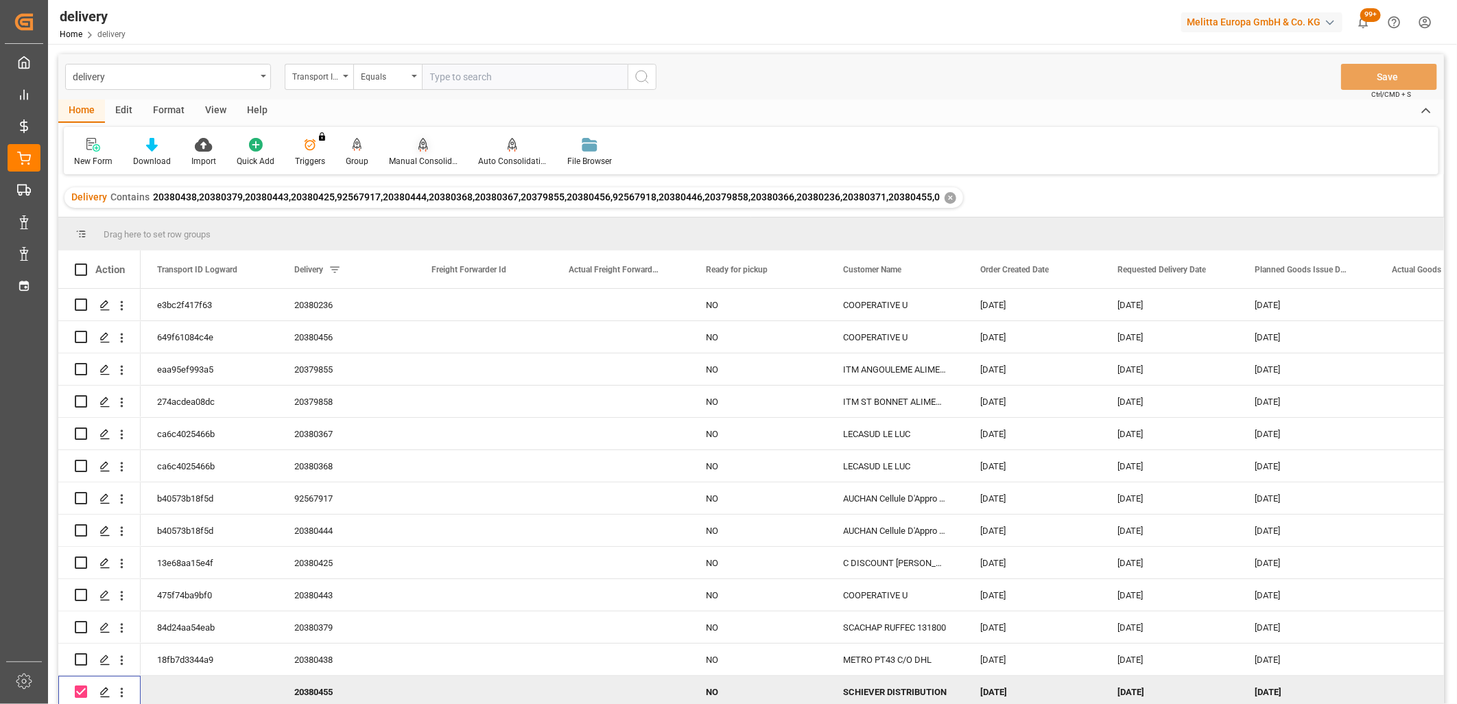
click at [425, 146] on div at bounding box center [423, 144] width 69 height 14
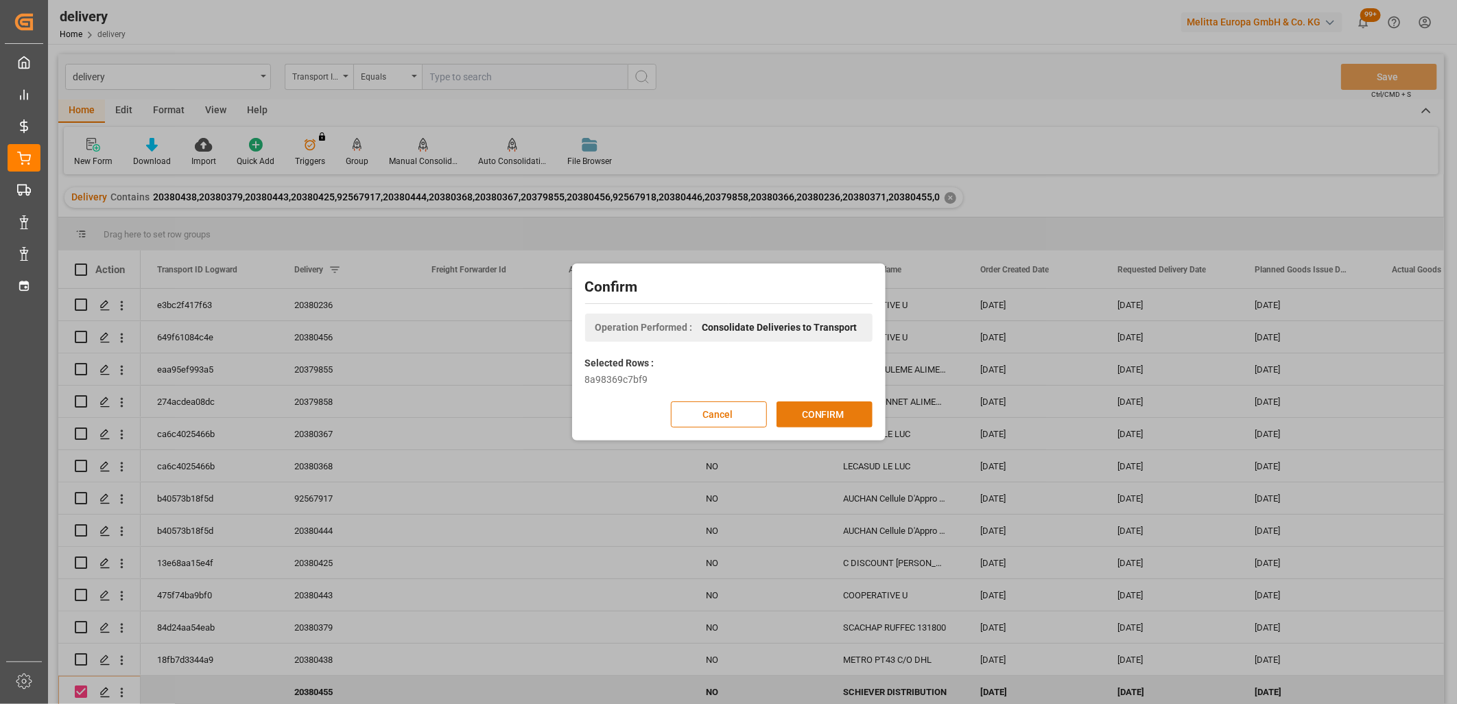
click at [799, 410] on button "CONFIRM" at bounding box center [825, 414] width 96 height 26
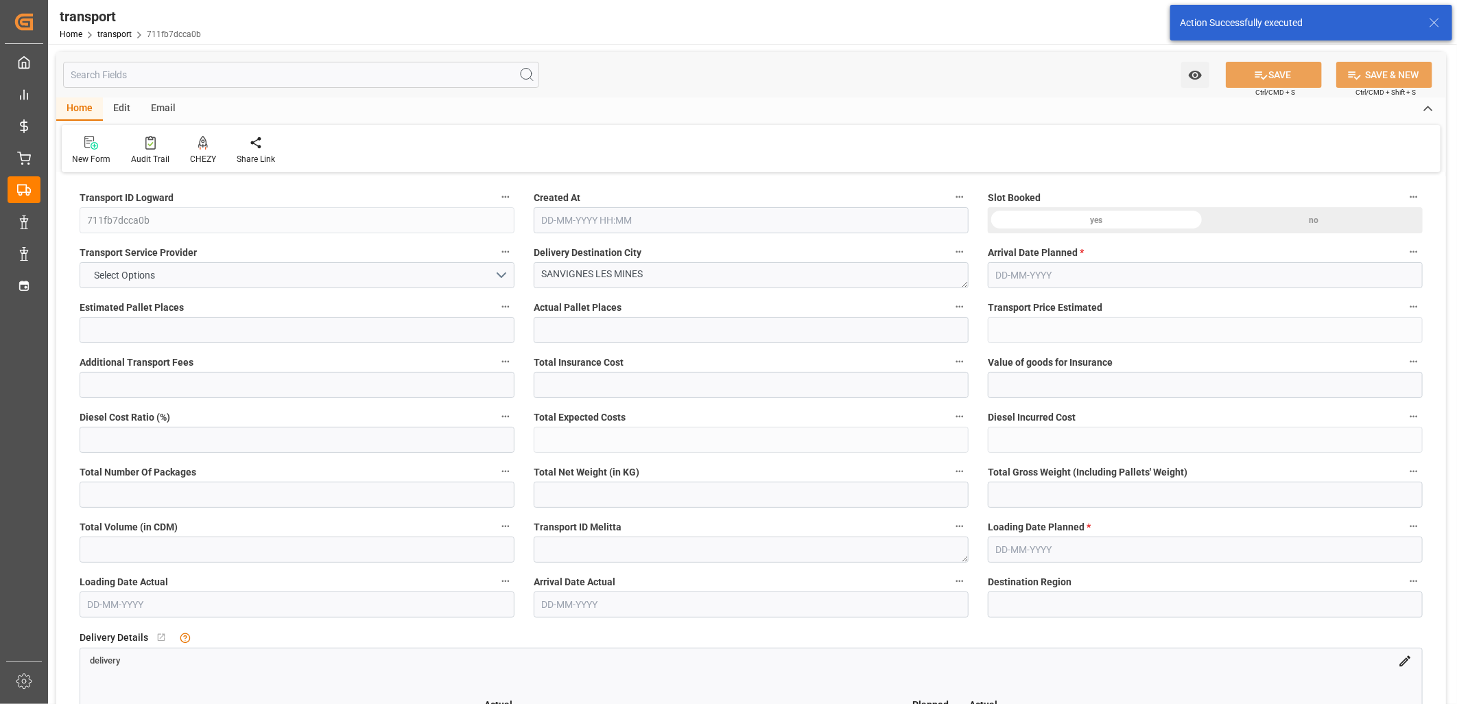
type input "3"
type input "186.31"
type input "0"
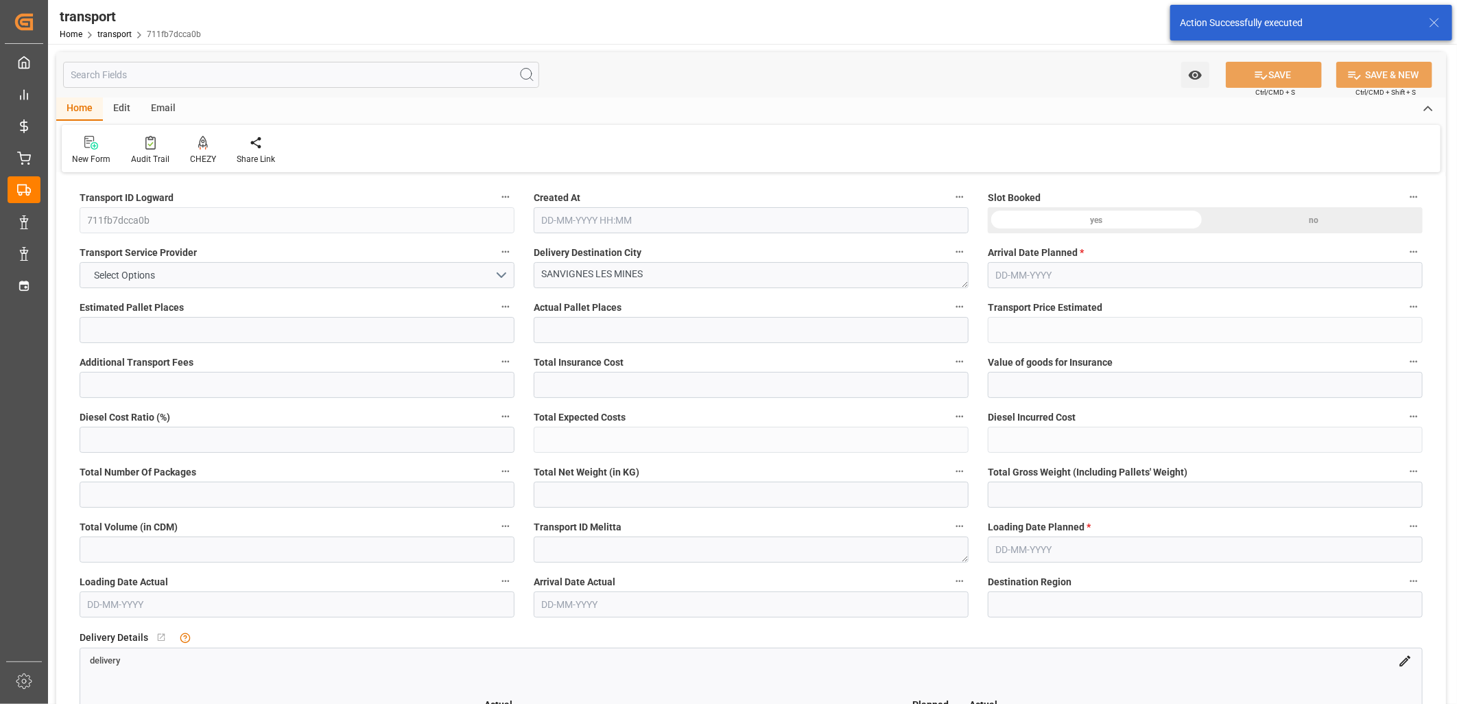
type input "186.31"
type input "0"
type input "1261.08"
type input "1420.664"
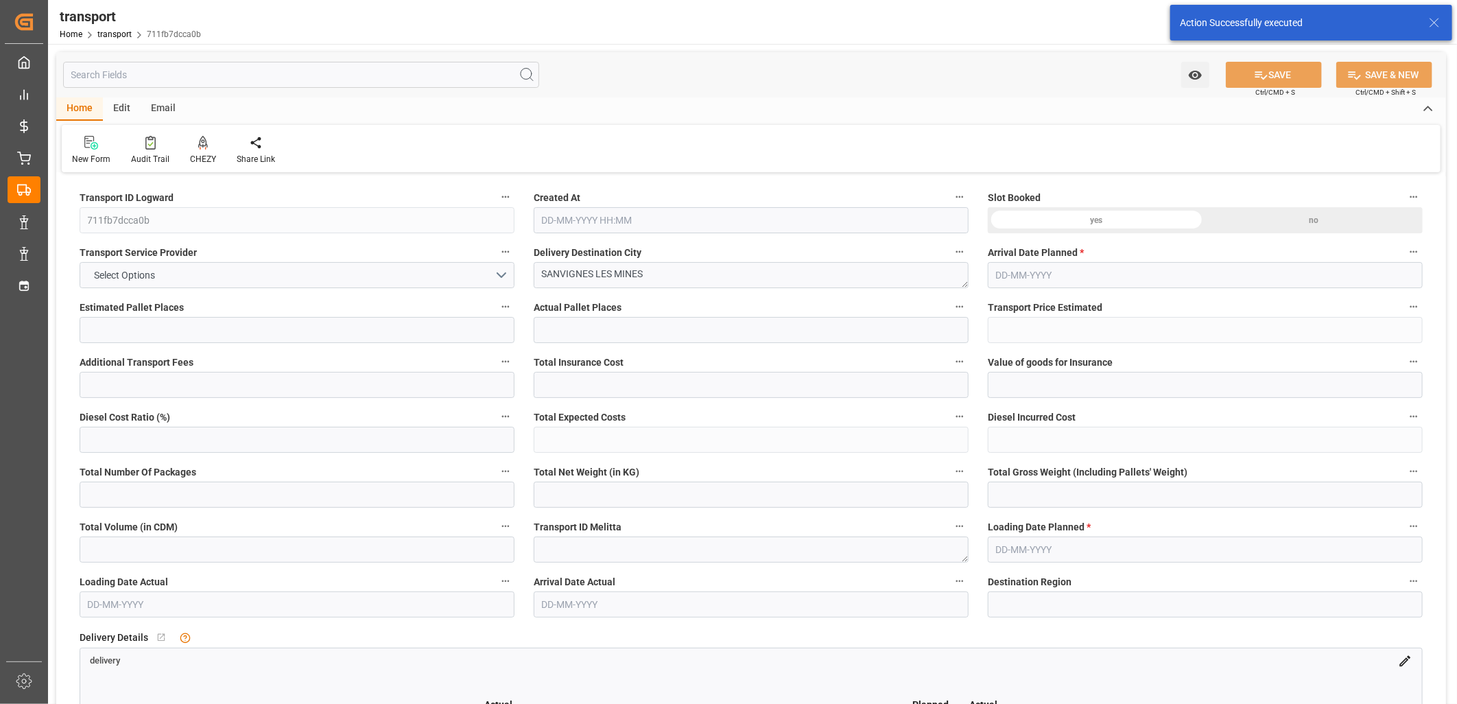
type input "3749.4"
type input "71"
type input "1"
type input "299"
type input "3"
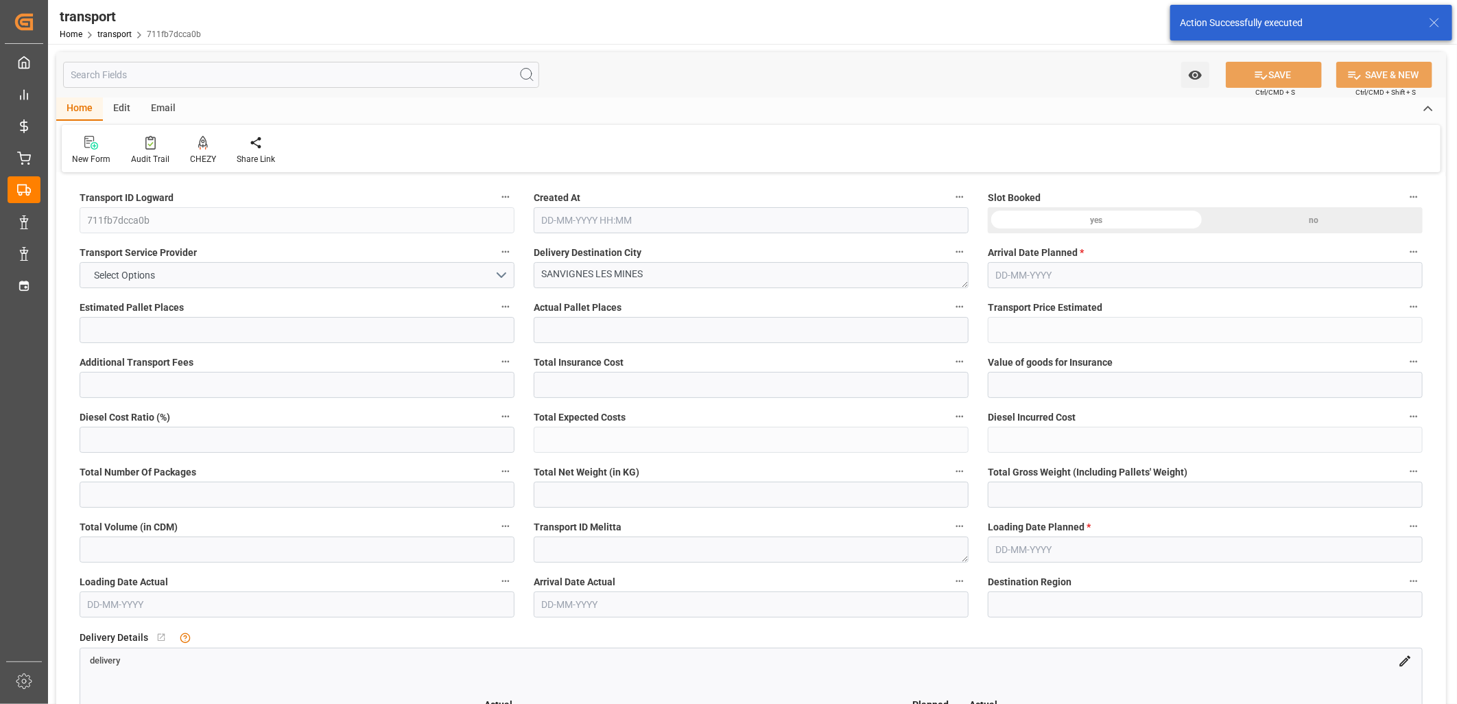
type input "101"
type input "1347.192"
type input "0"
type input "4710.8598"
type input "0"
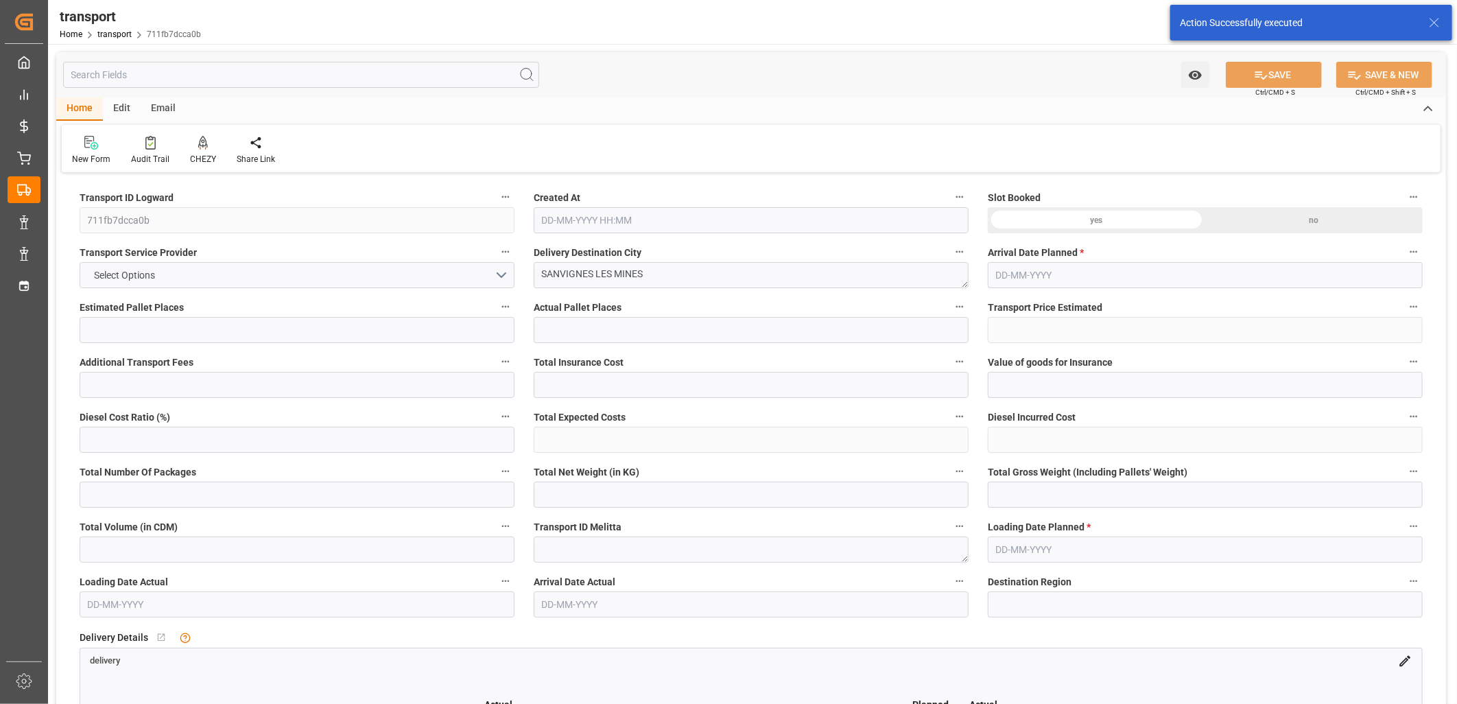
type input "0"
type input "21"
type input "35"
type input "14-10-2025 11:27"
type input "[DATE]"
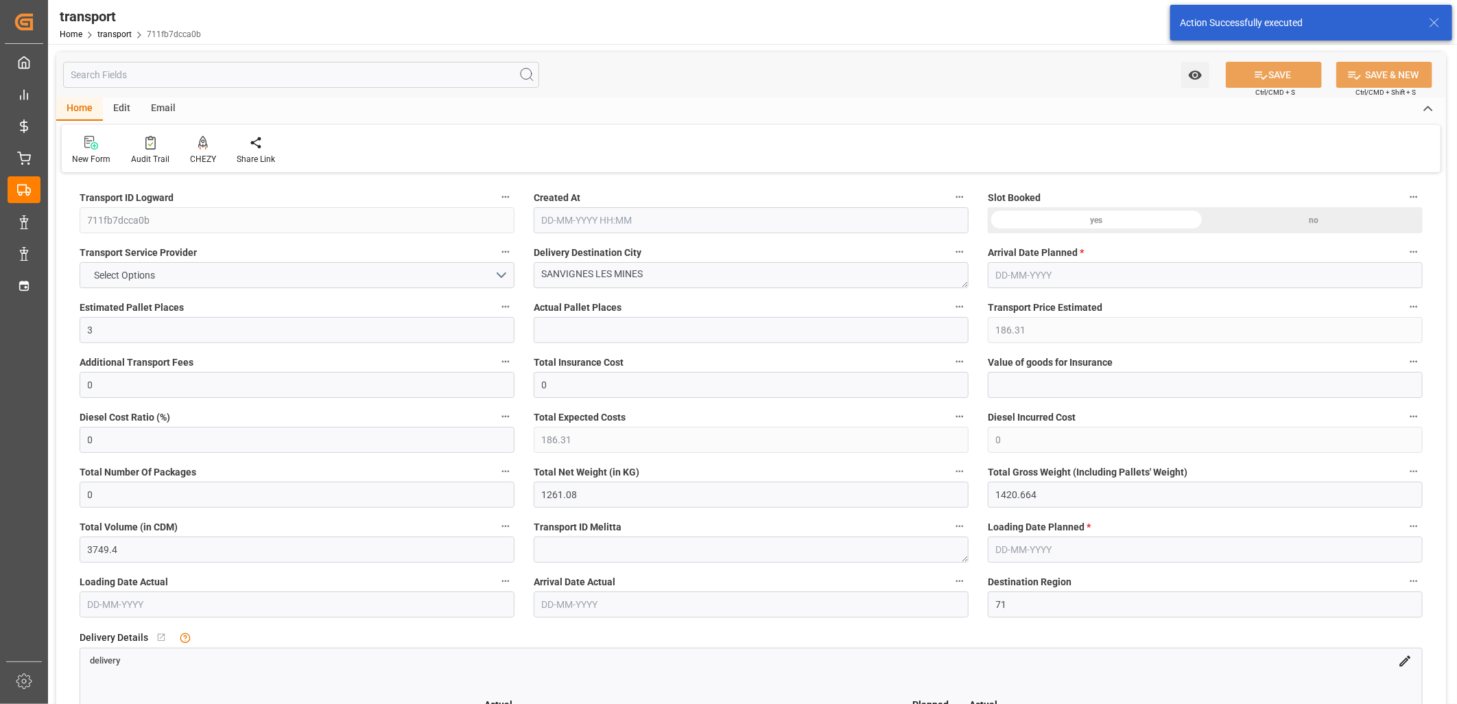
type input "[DATE]"
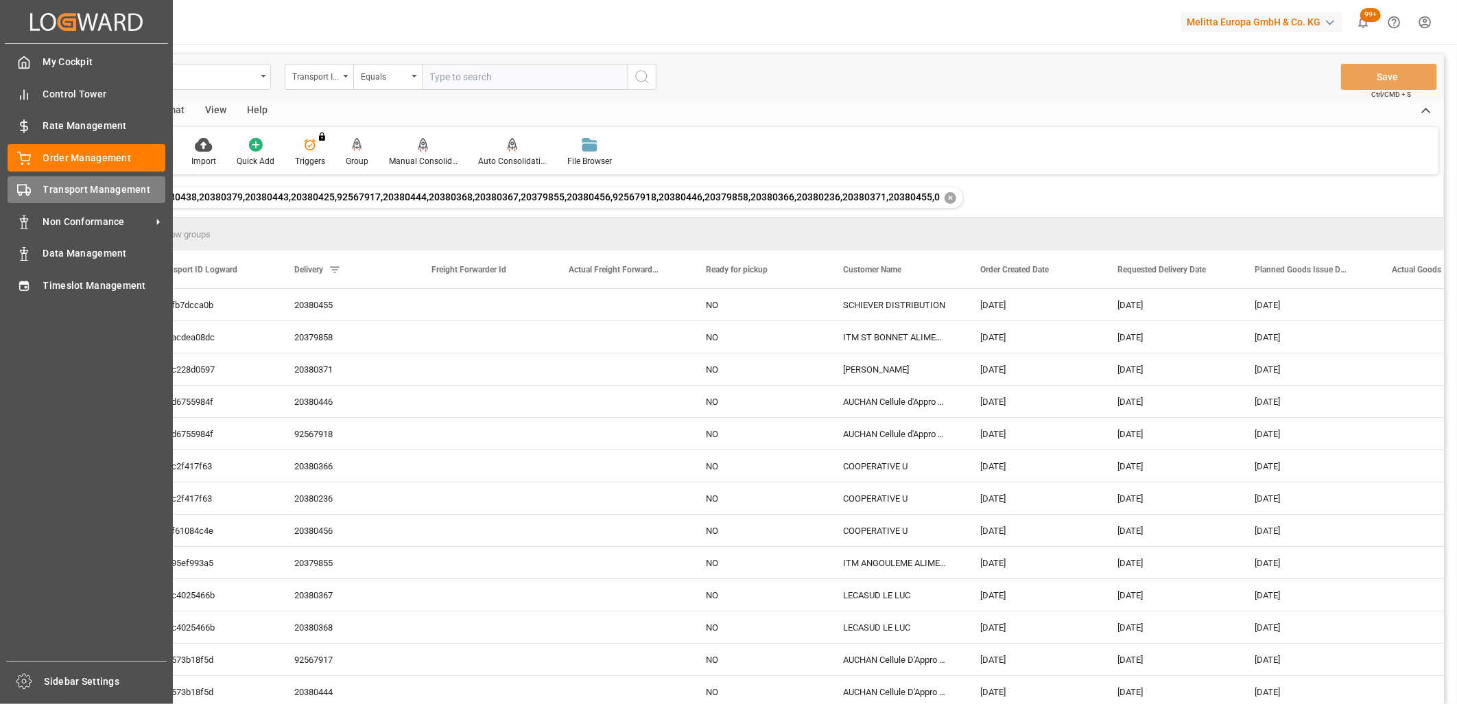
click at [37, 187] on div "Transport Management Transport Management" at bounding box center [87, 189] width 158 height 27
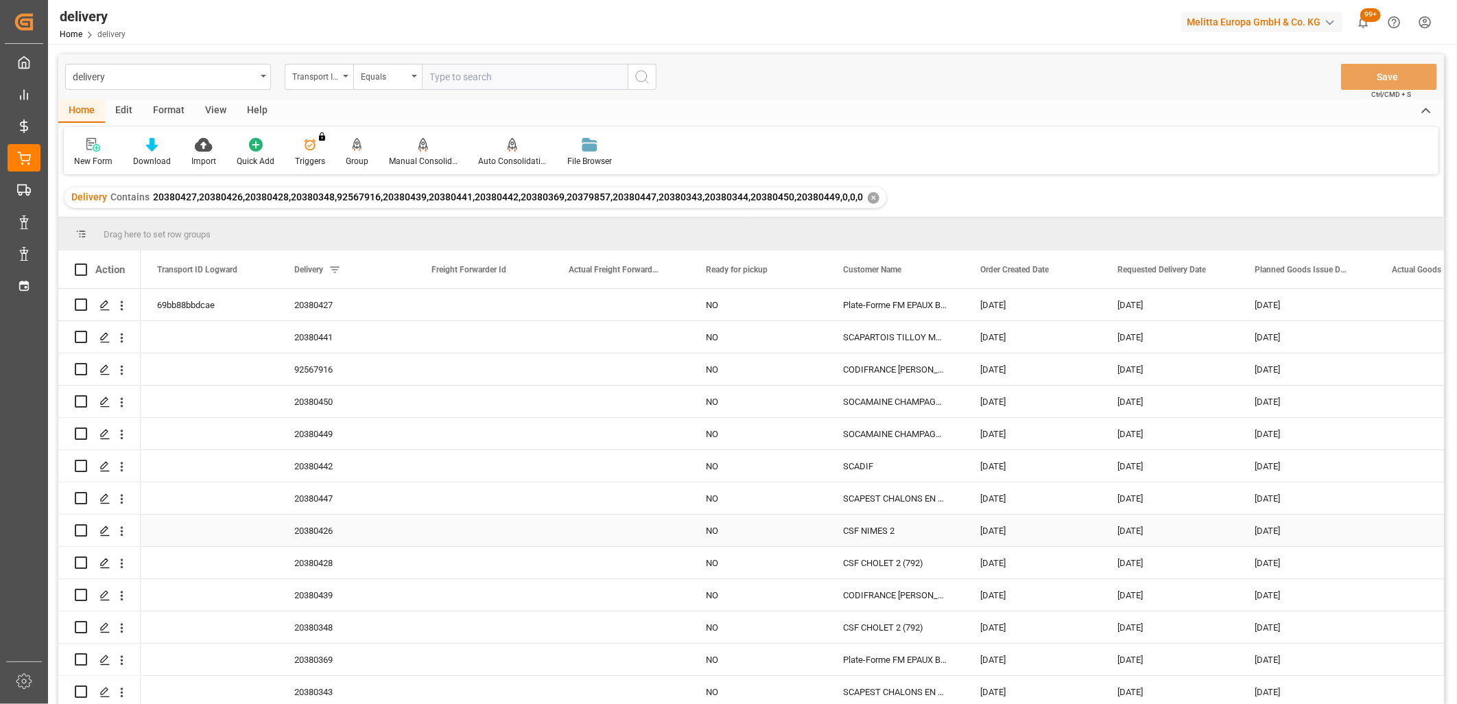
click at [80, 532] on input "Press Space to toggle row selection (unchecked)" at bounding box center [81, 530] width 12 height 12
checkbox input "true"
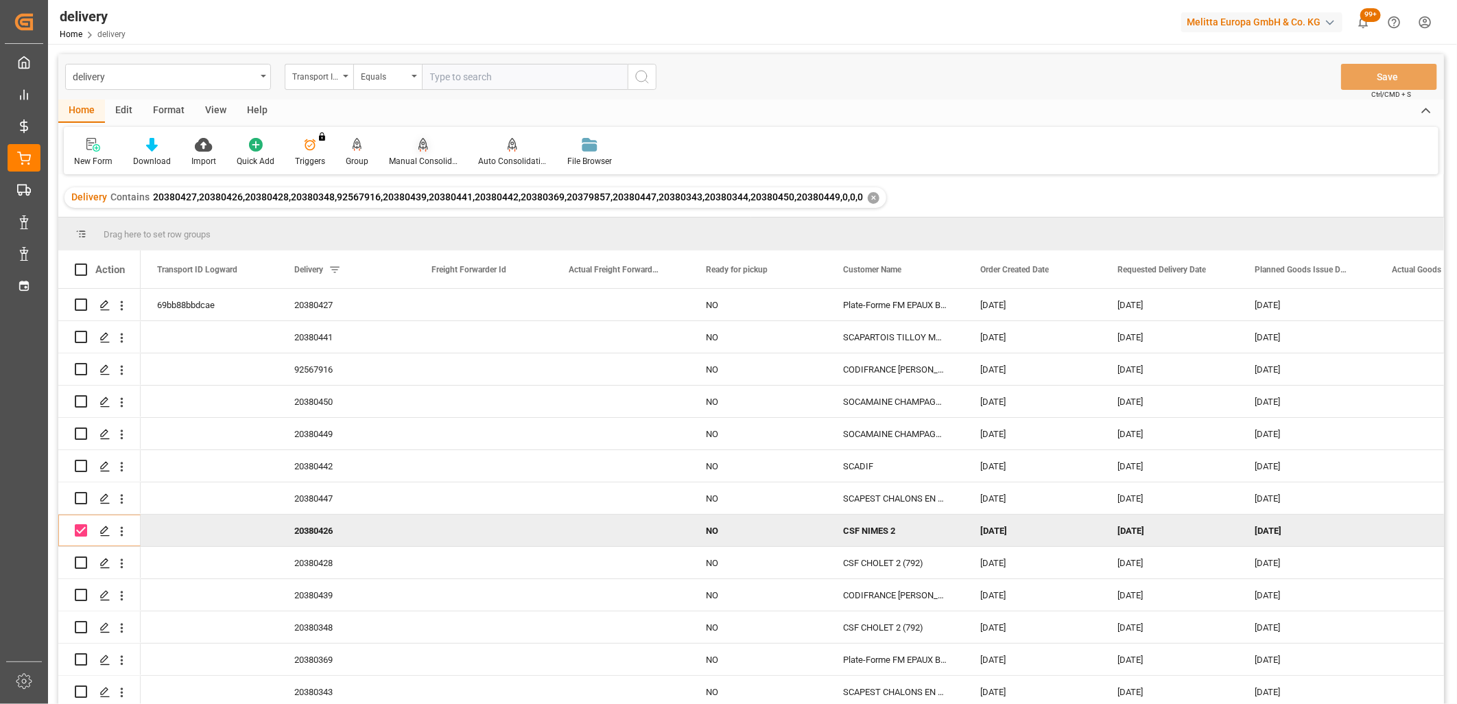
click at [419, 147] on icon at bounding box center [424, 145] width 10 height 14
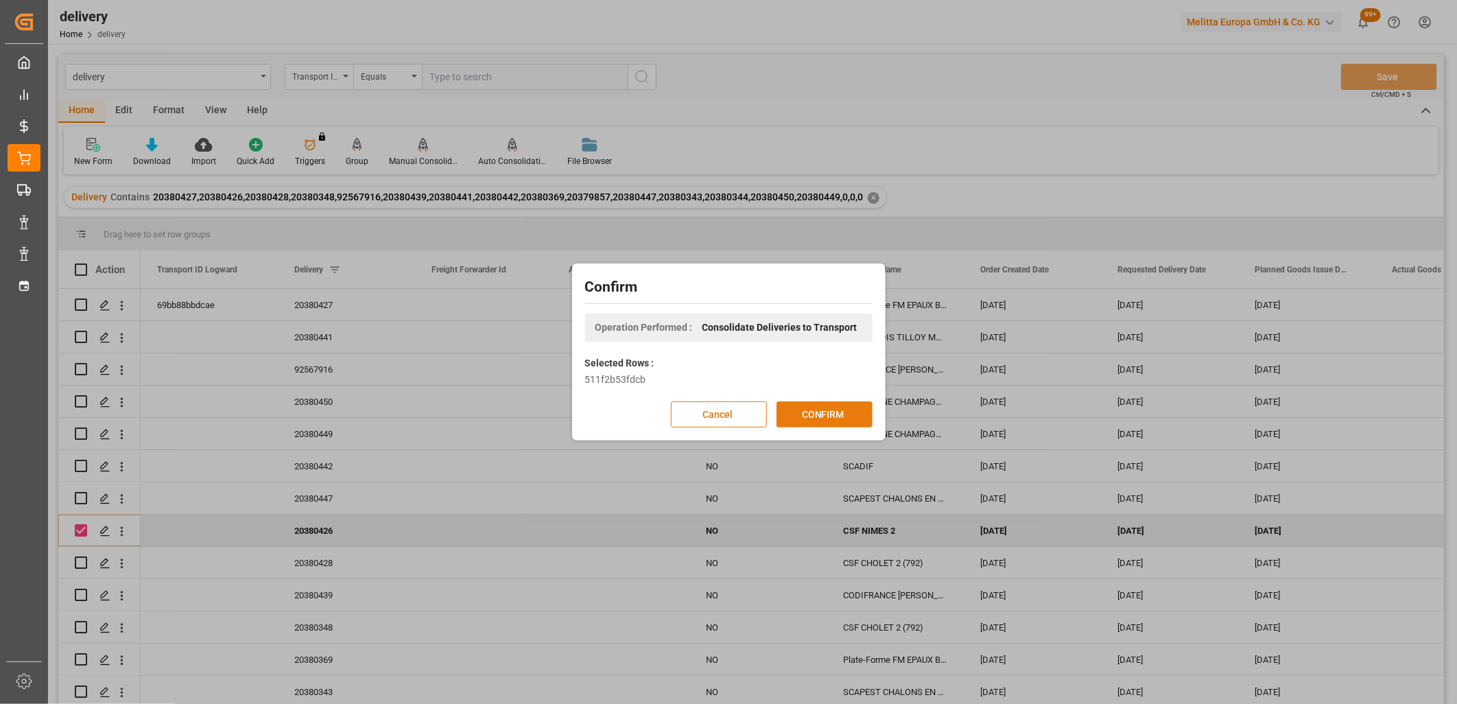
click at [796, 410] on button "CONFIRM" at bounding box center [825, 414] width 96 height 26
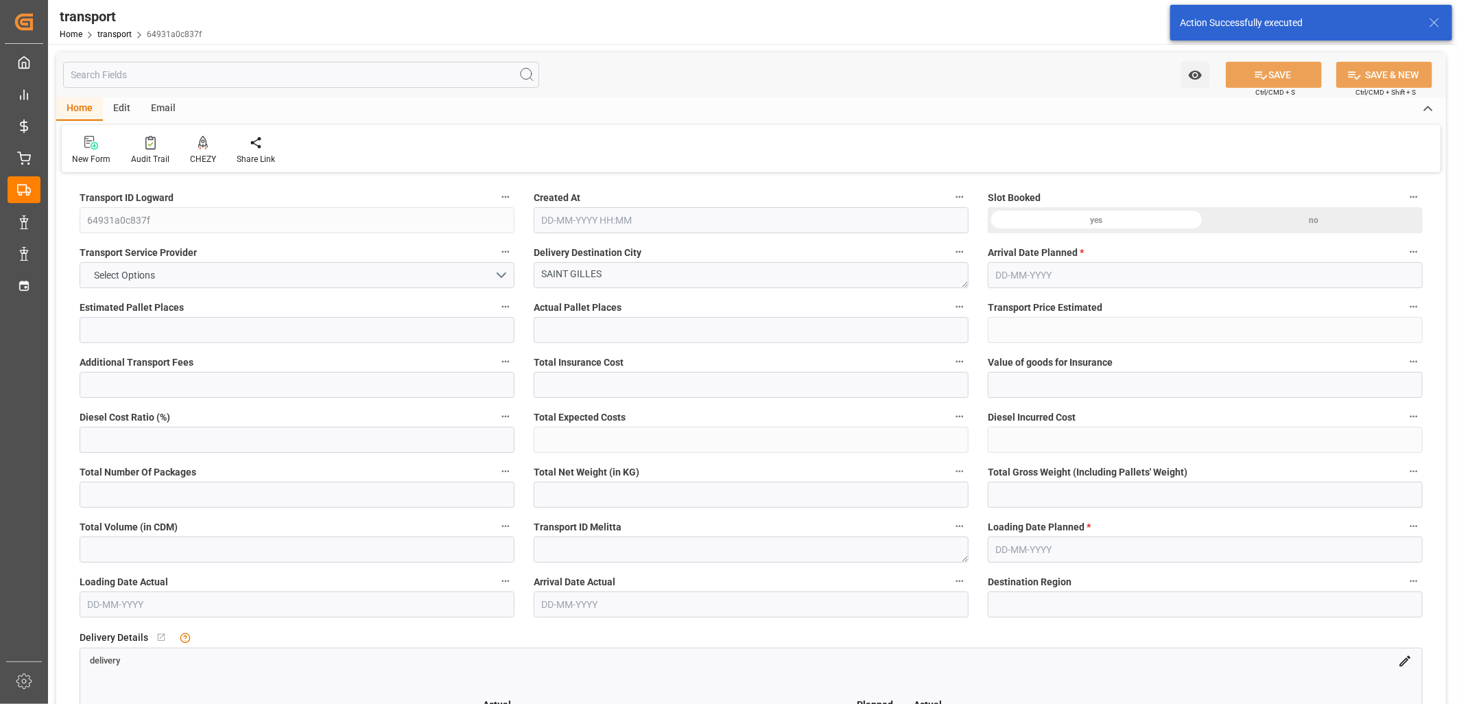
type input "6"
type input "414.75"
type input "0"
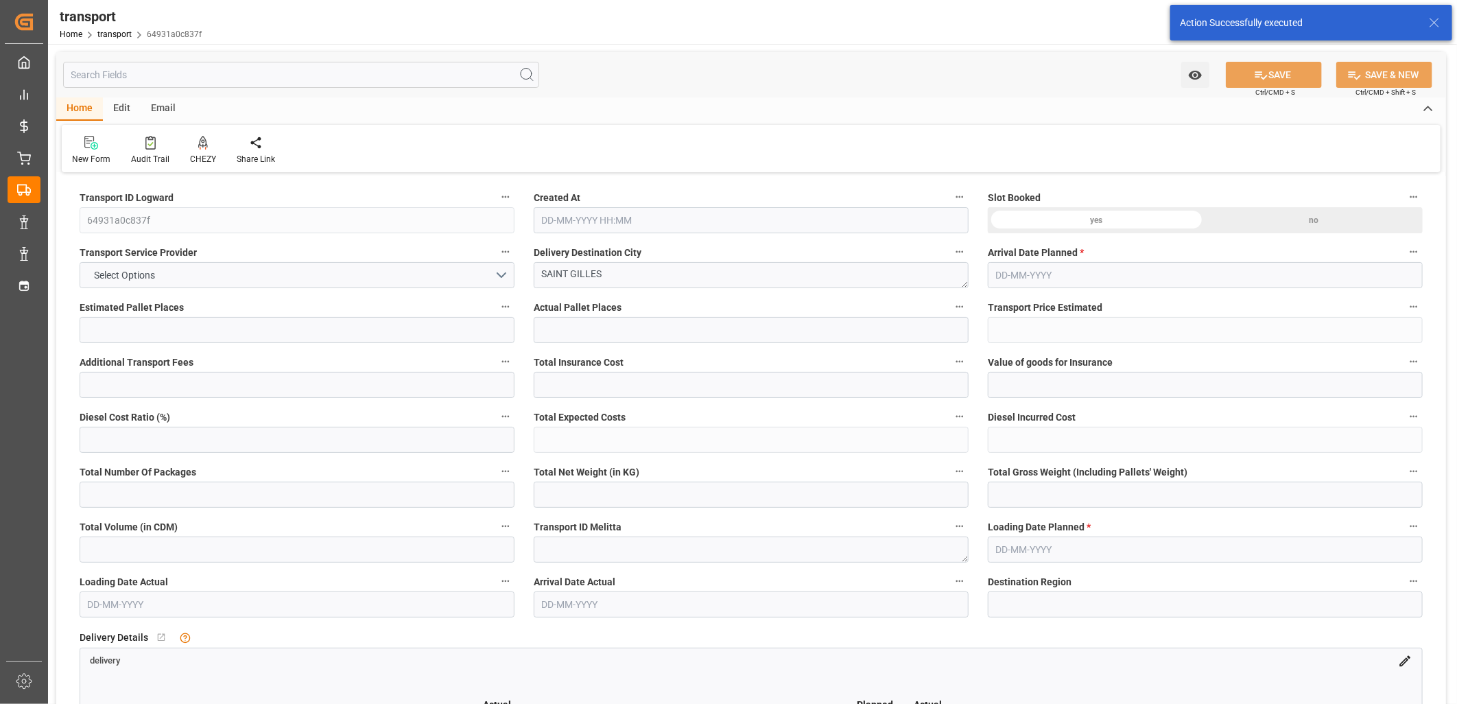
type input "400.7315"
type input "-14.0185"
type input "0"
type input "770.616"
type input "1165.814"
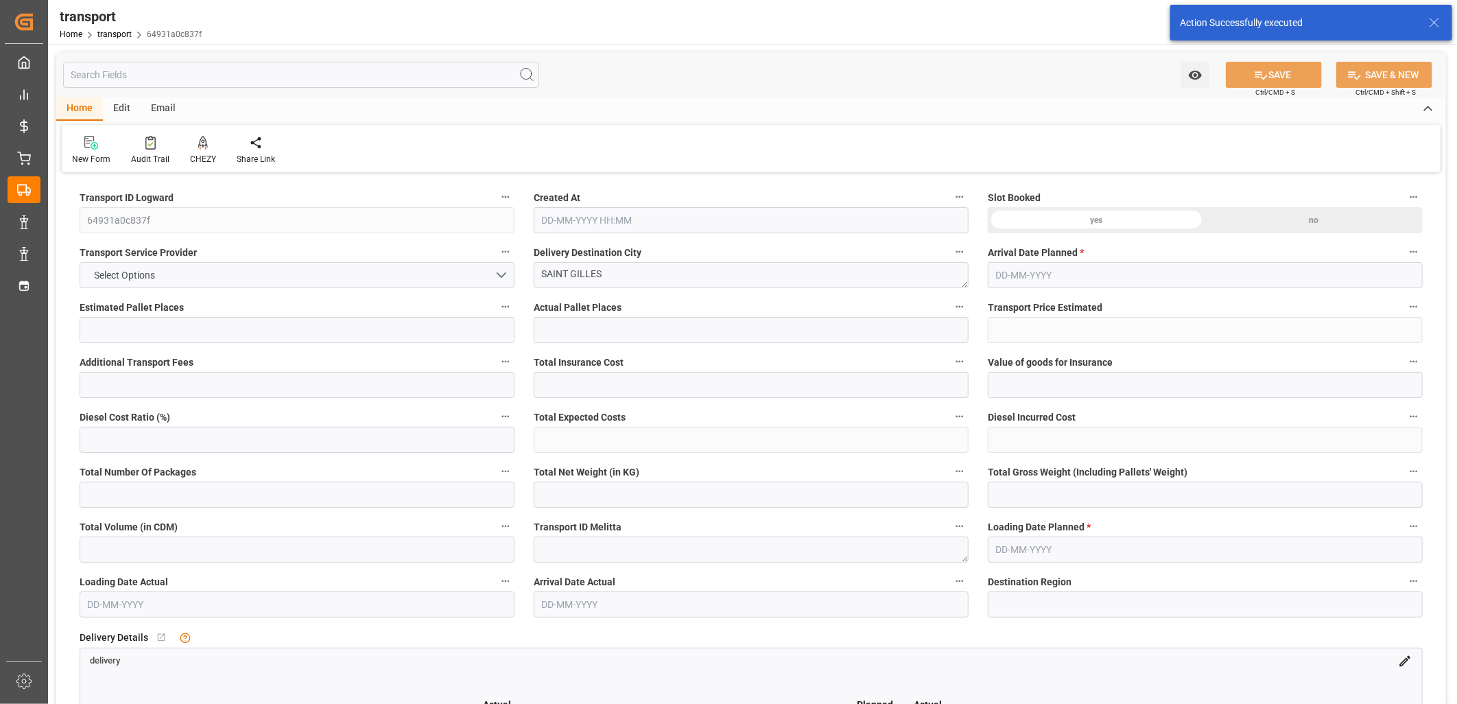
type input "6712.2"
type input "30"
type input "5"
type input "201"
type input "6"
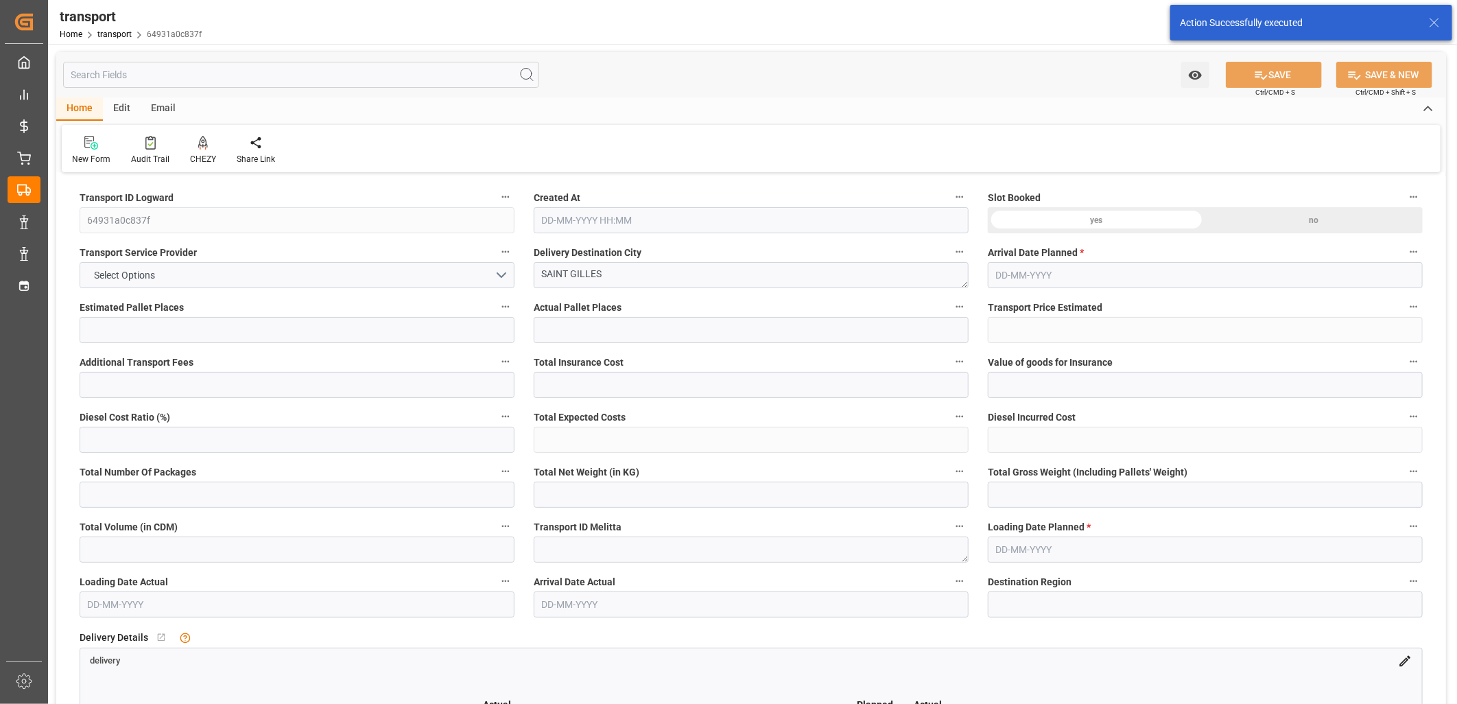
type input "101"
type input "1020.954"
type input "0"
type input "4710.8598"
type input "0"
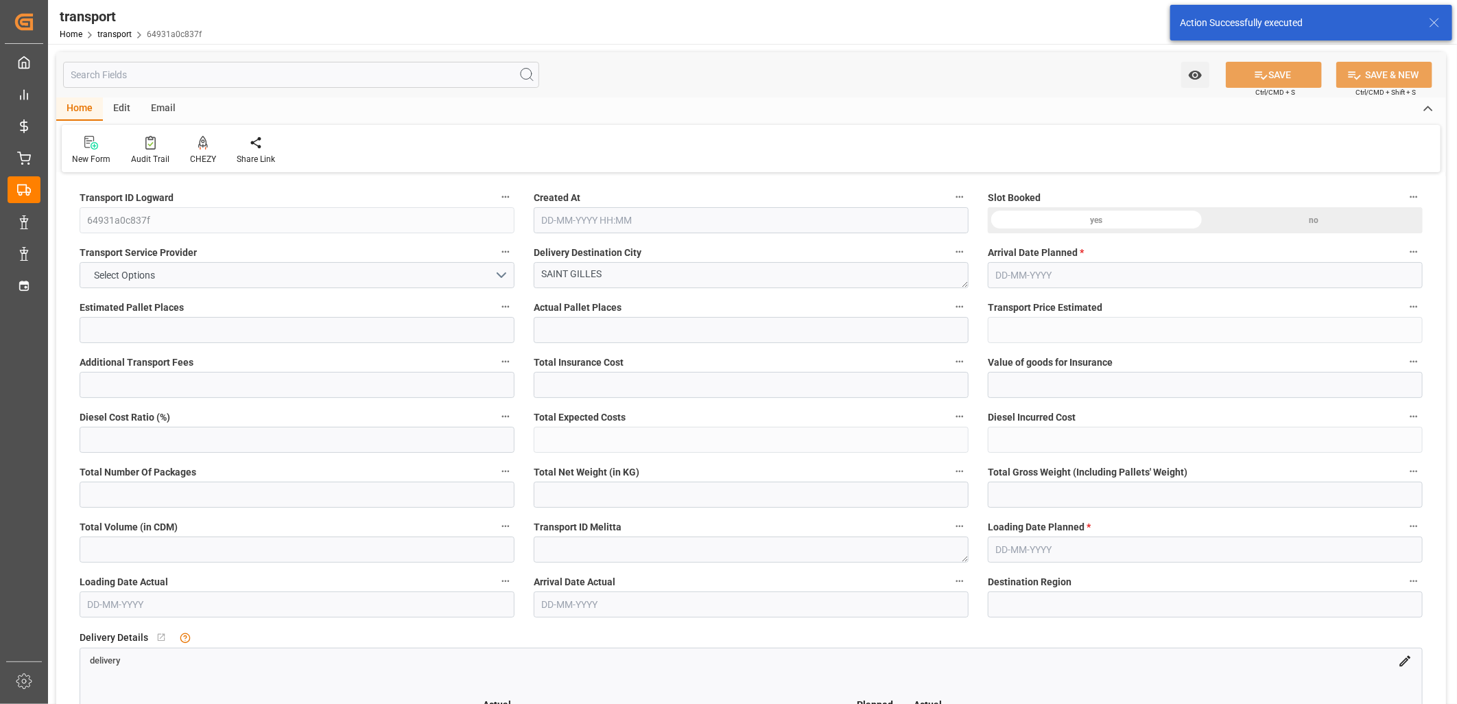
type input "0"
type input "21"
type input "35"
type input "14-10-2025 11:30"
type input "[DATE]"
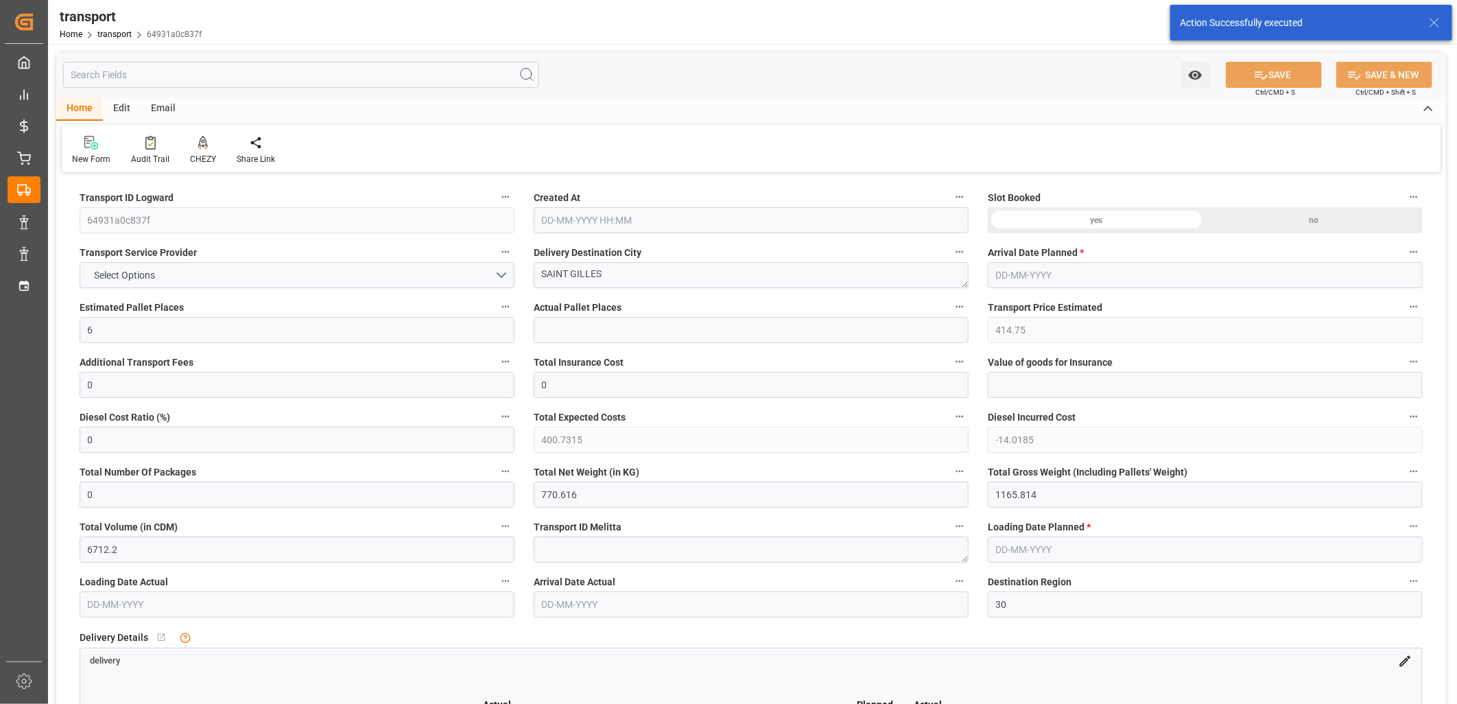
type input "[DATE]"
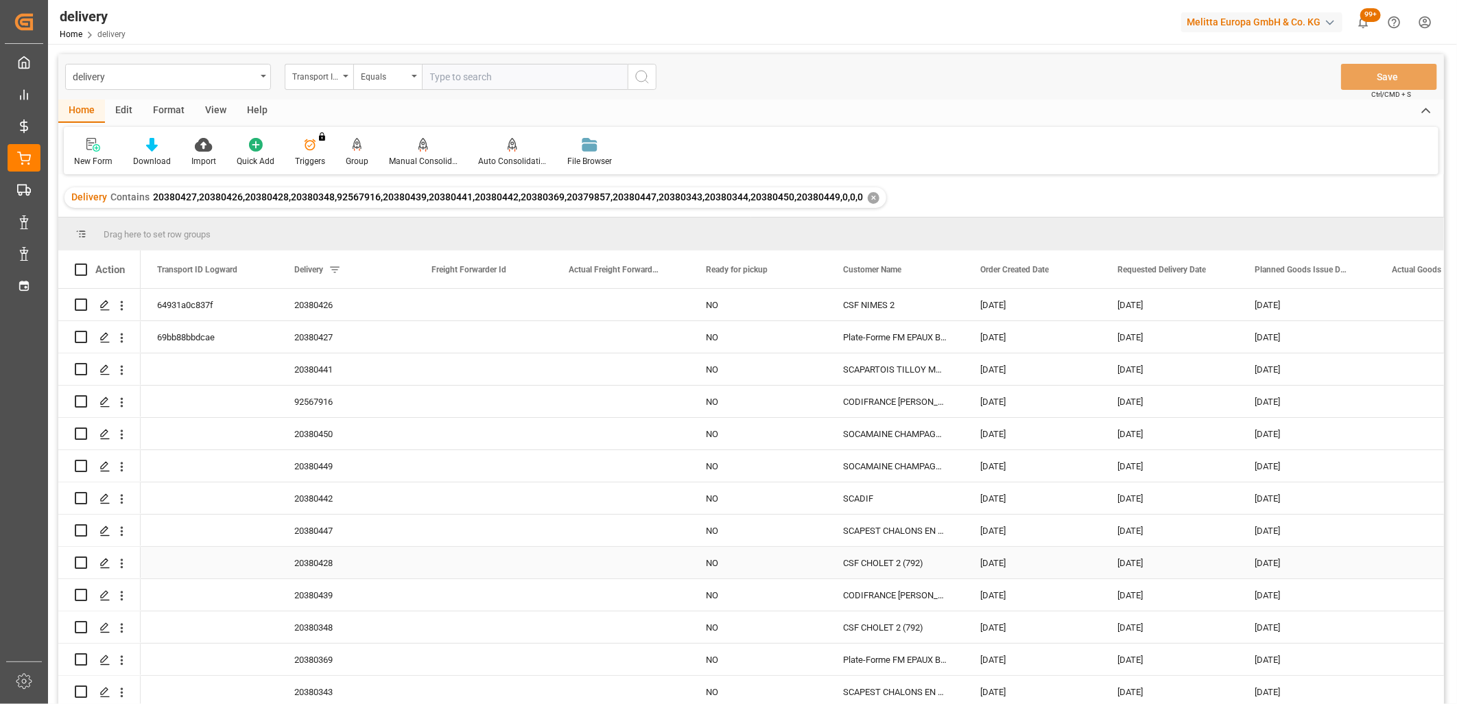
click at [84, 560] on input "Press Space to toggle row selection (unchecked)" at bounding box center [81, 563] width 12 height 12
checkbox input "true"
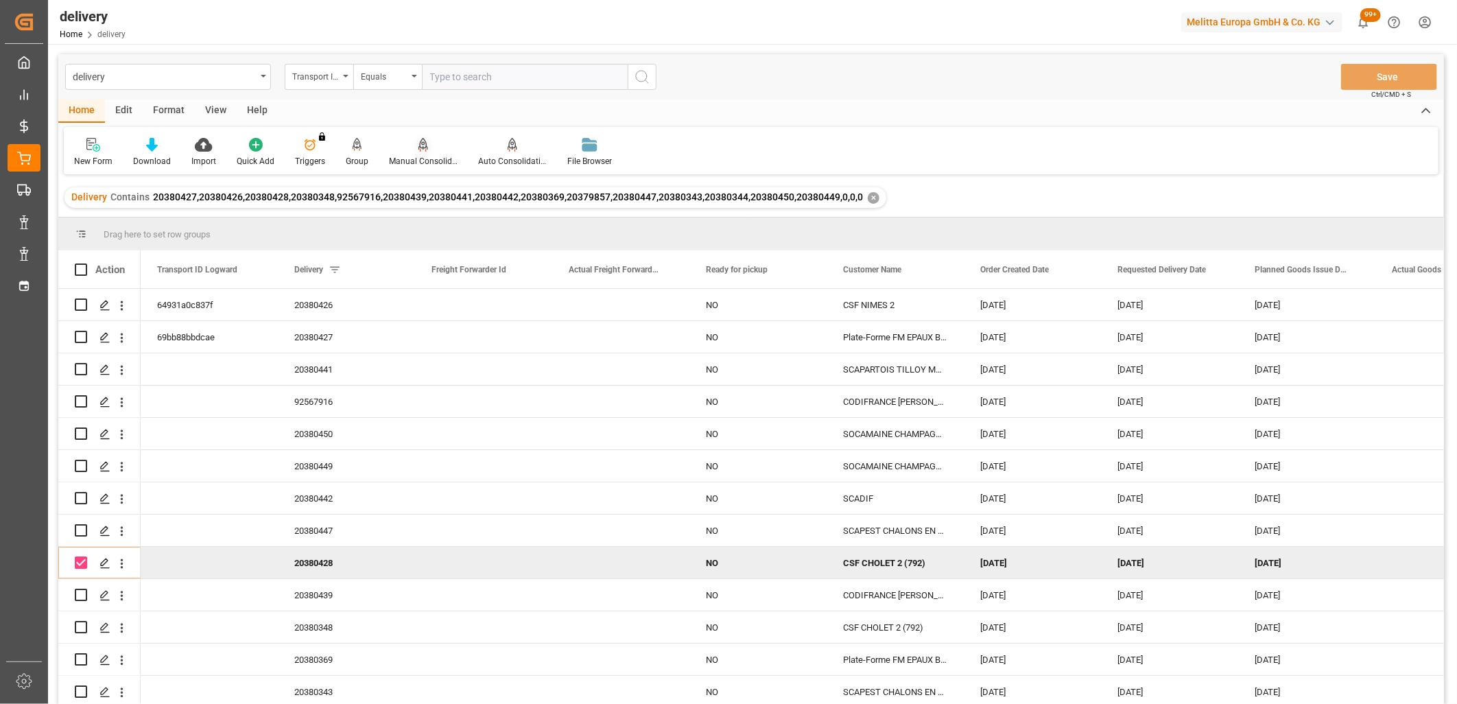
click at [419, 139] on icon at bounding box center [424, 144] width 10 height 12
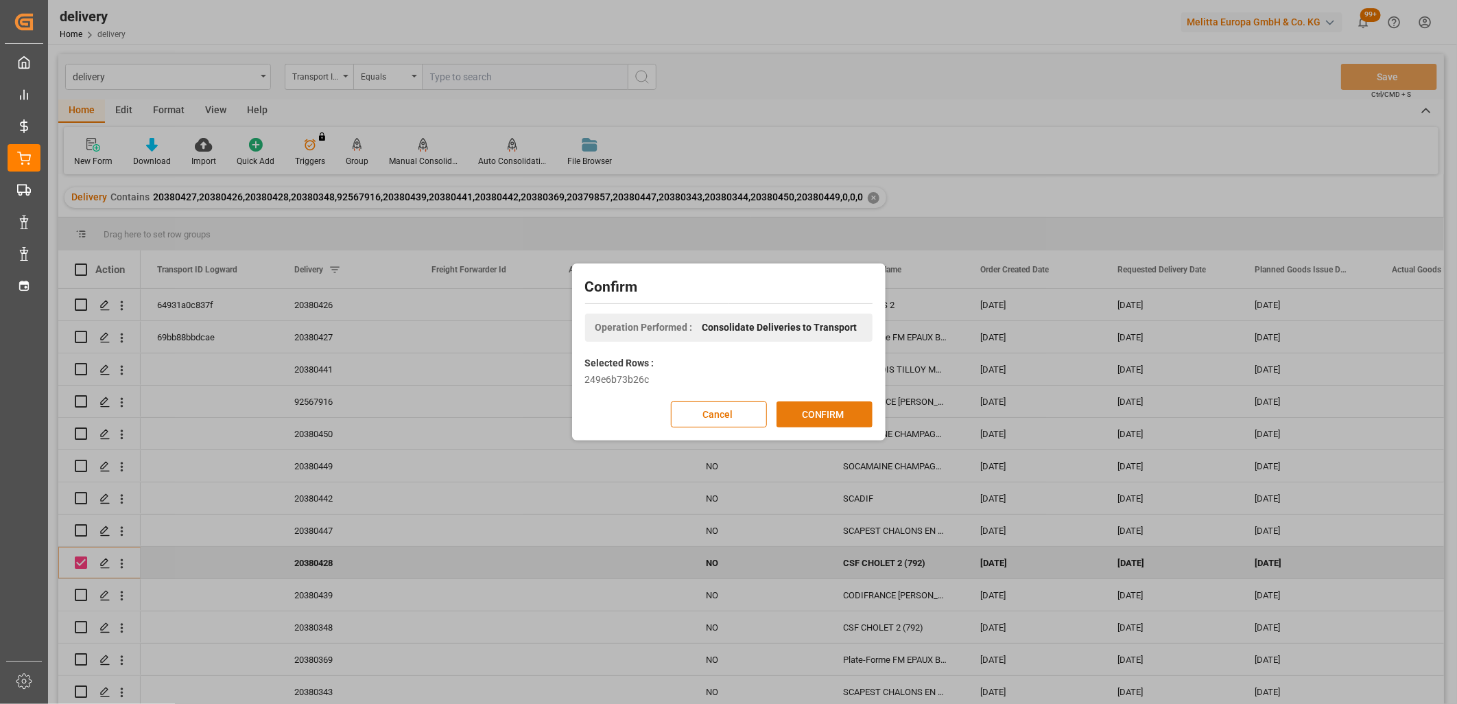
click at [819, 417] on button "CONFIRM" at bounding box center [825, 414] width 96 height 26
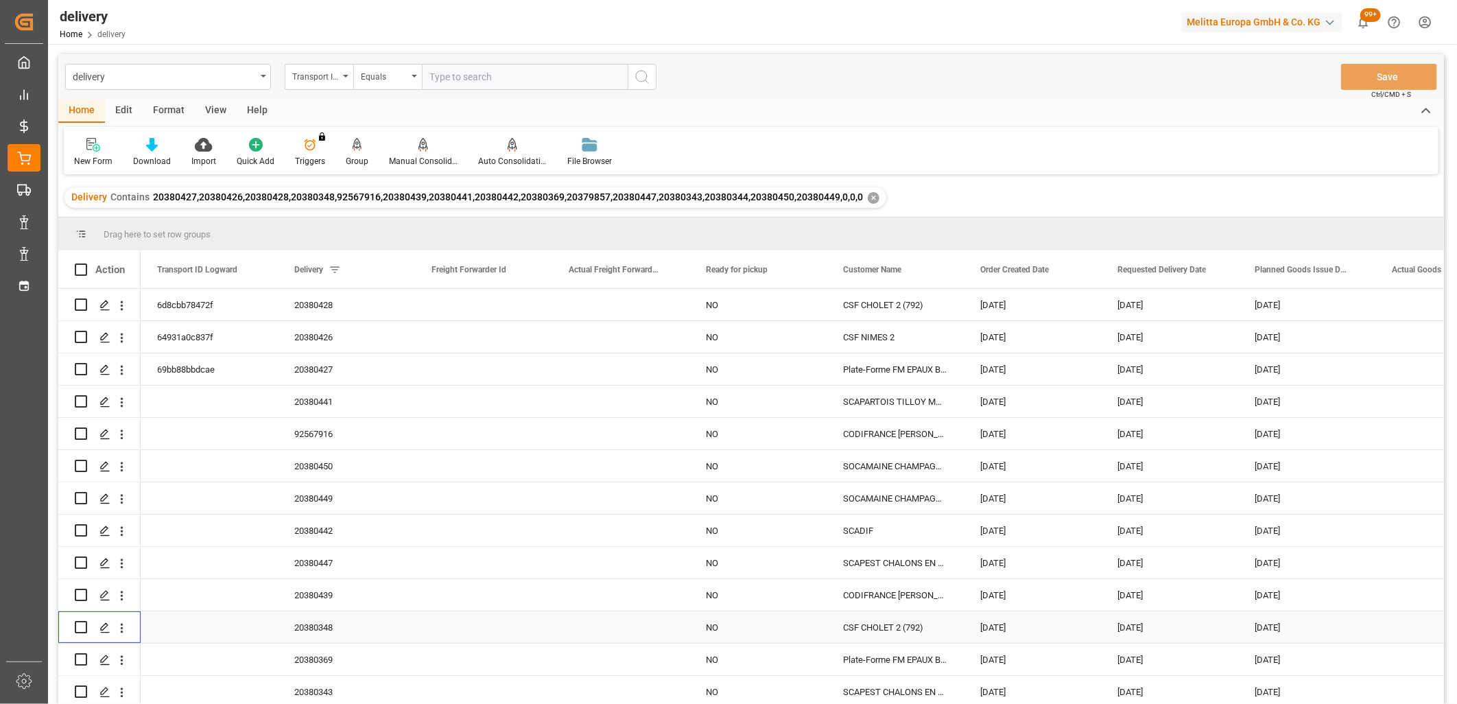
click at [82, 629] on input "Press Space to toggle row selection (unchecked)" at bounding box center [81, 627] width 12 height 12
checkbox input "true"
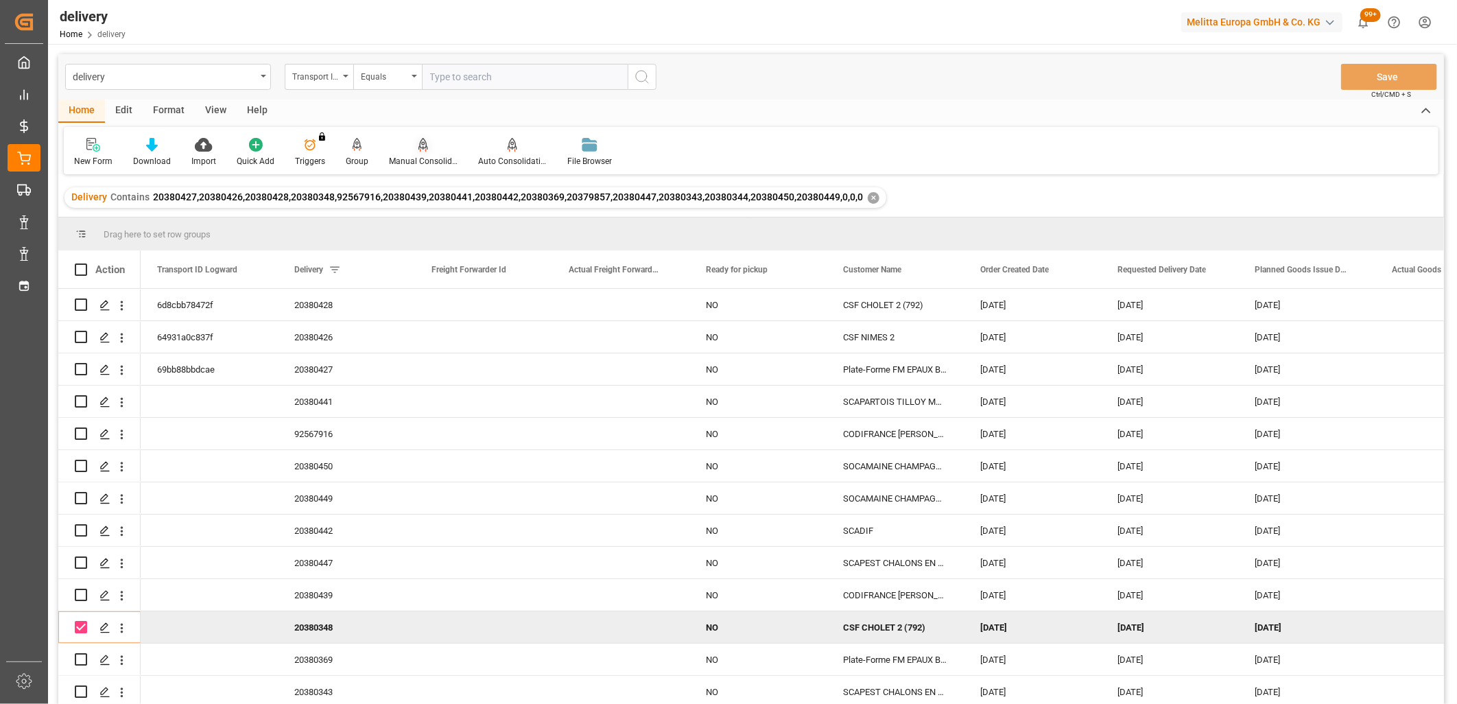
click at [420, 152] on div "Manual Consolidation" at bounding box center [423, 152] width 89 height 30
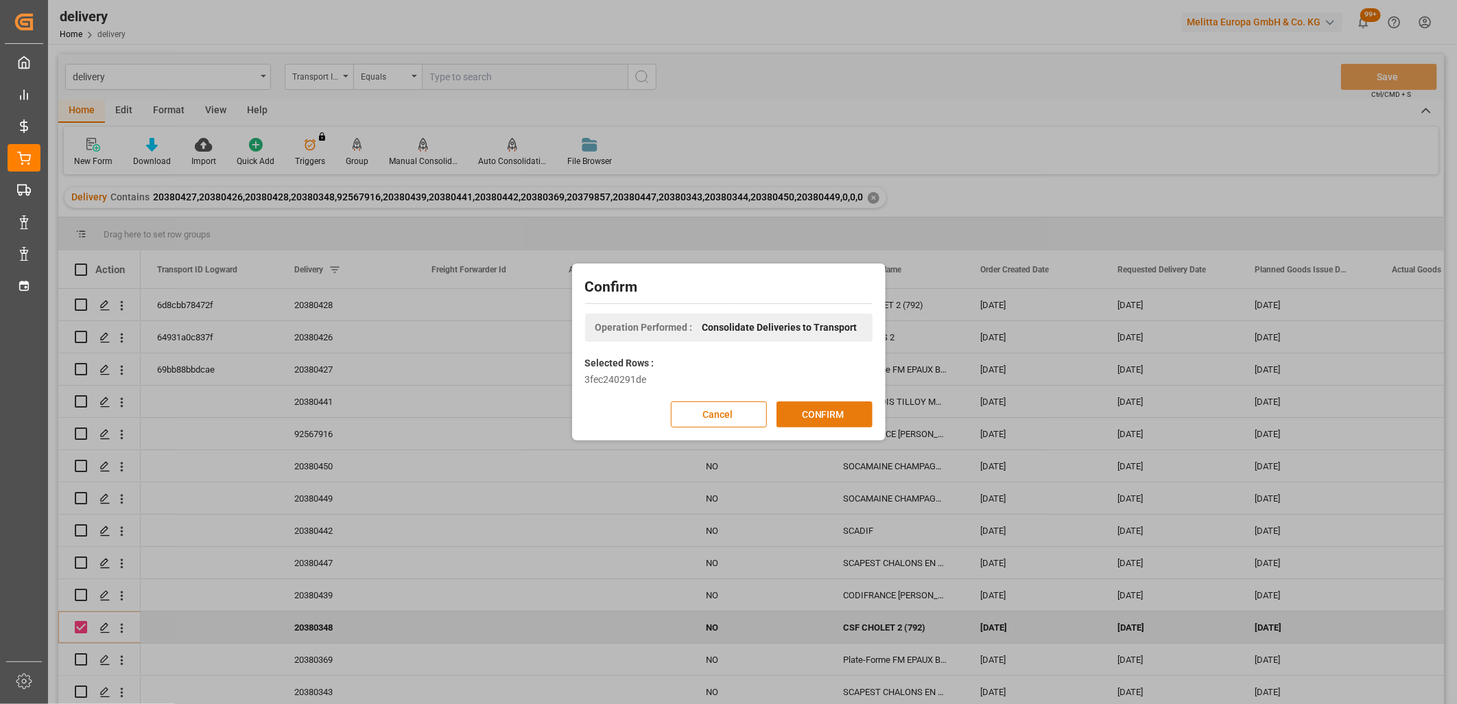
click at [817, 417] on button "CONFIRM" at bounding box center [825, 414] width 96 height 26
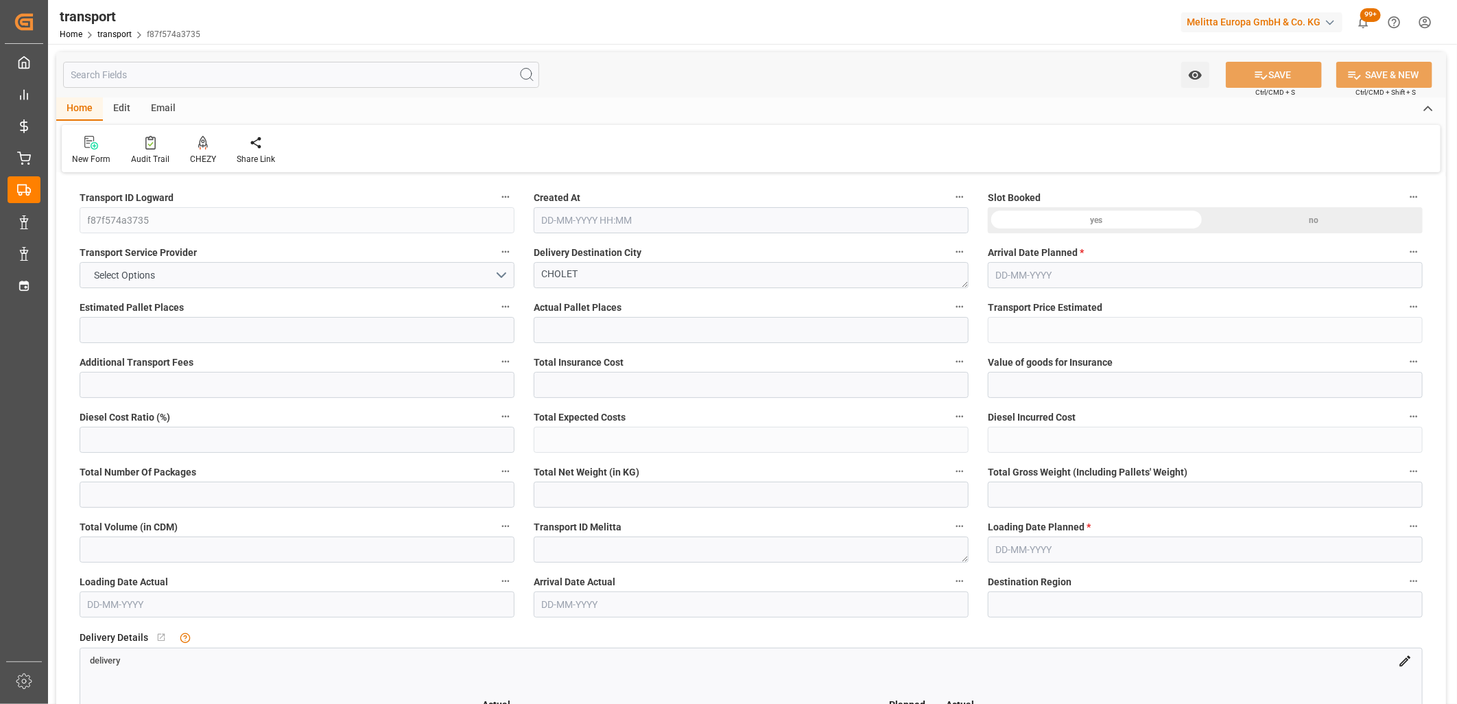
type input "33"
type input "905"
type input "0"
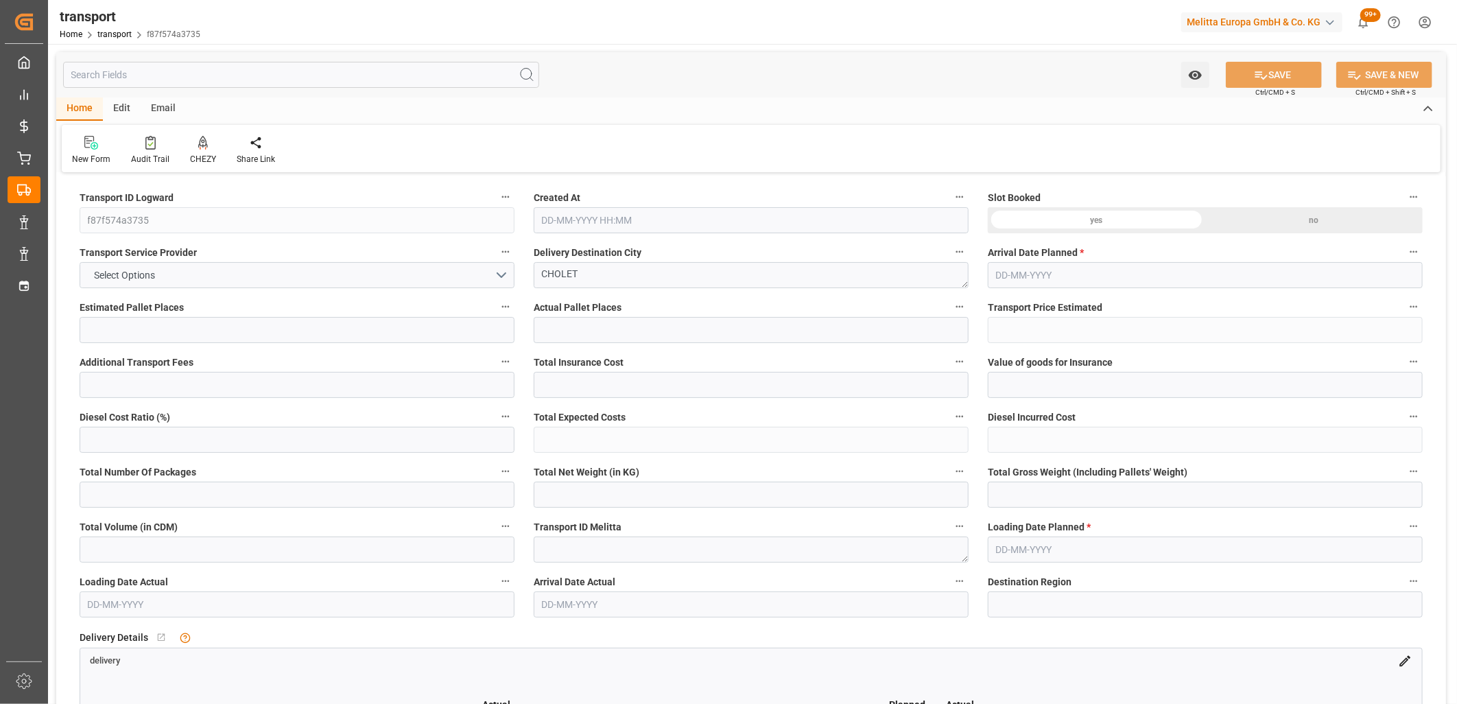
type input "874.411"
type input "-30.589"
type input "0"
type input "6352.179"
type input "10523.711"
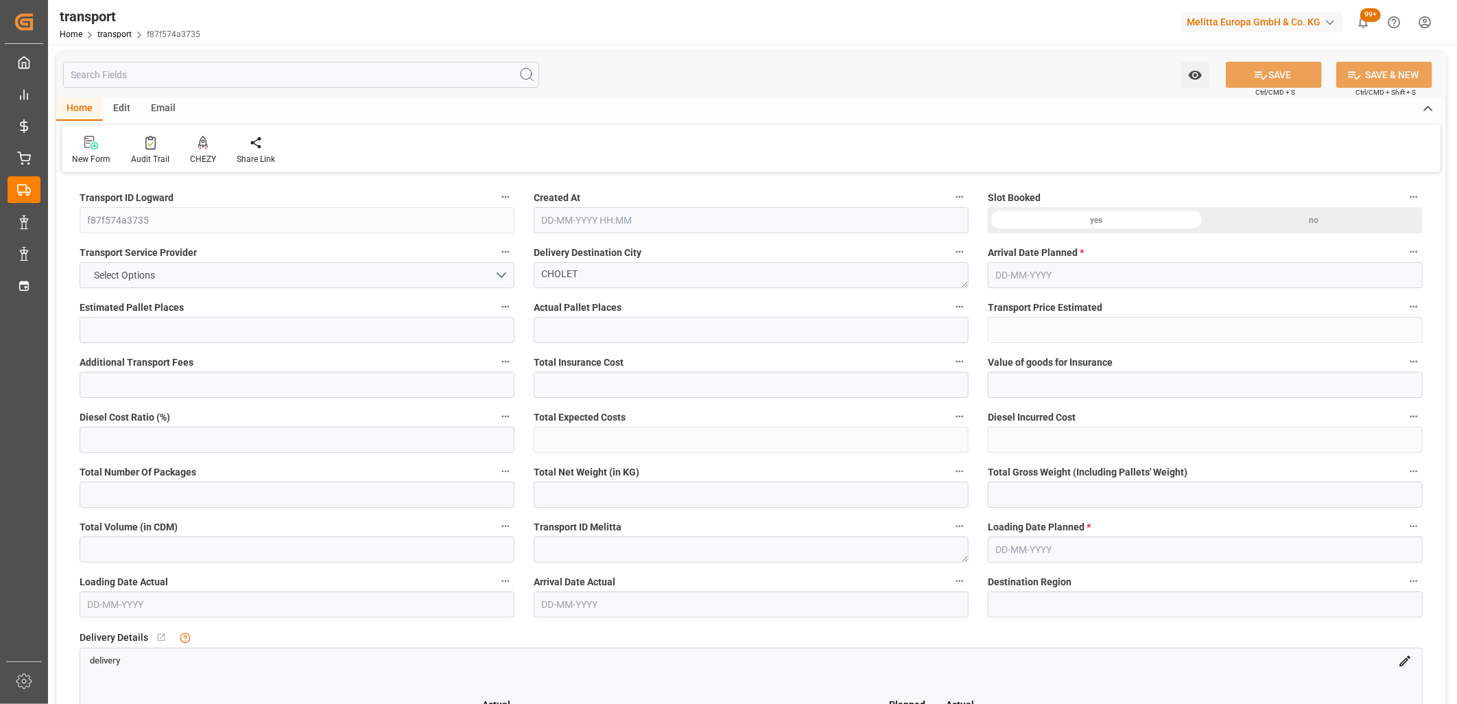
type input "39735.268"
type input "49"
type input "24"
type input "2235"
type input "59"
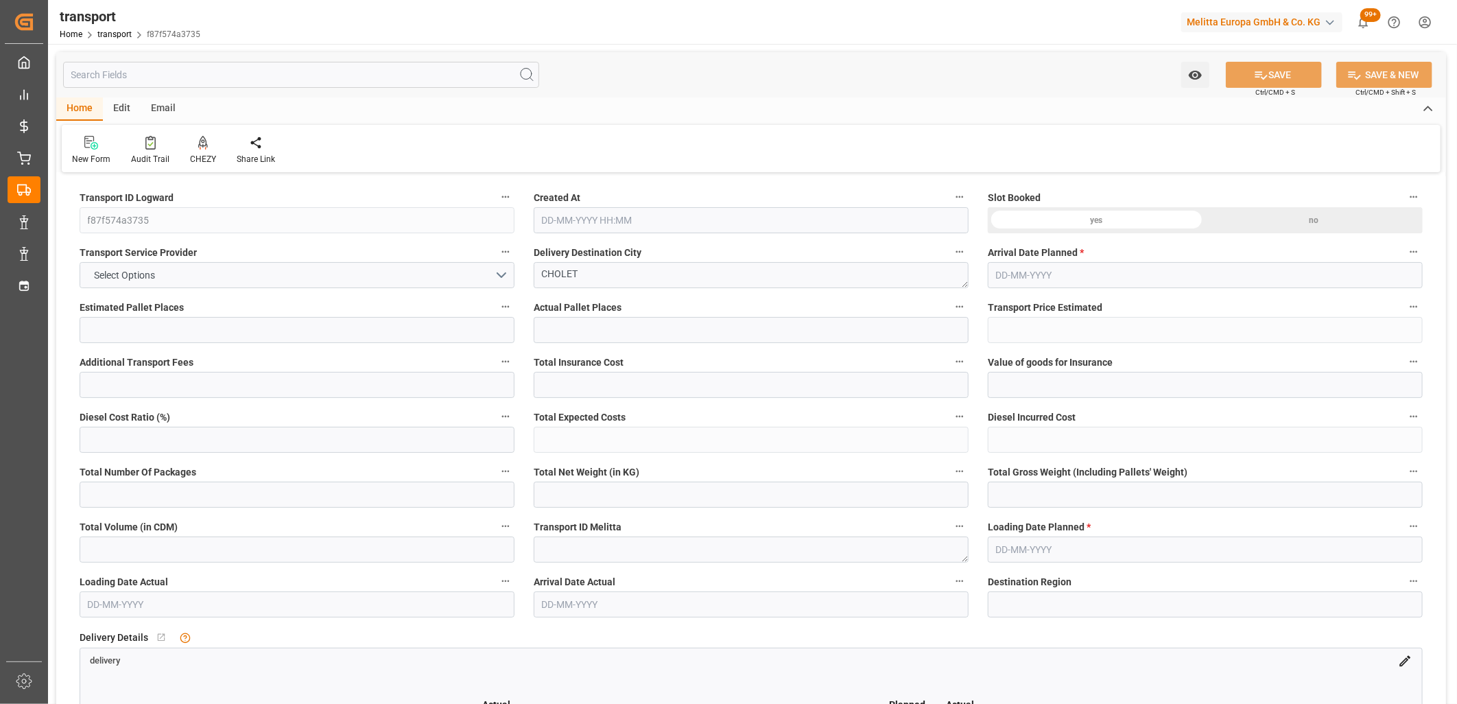
type input "101"
type input "8781.167"
type input "0"
type input "4710.8598"
type input "0"
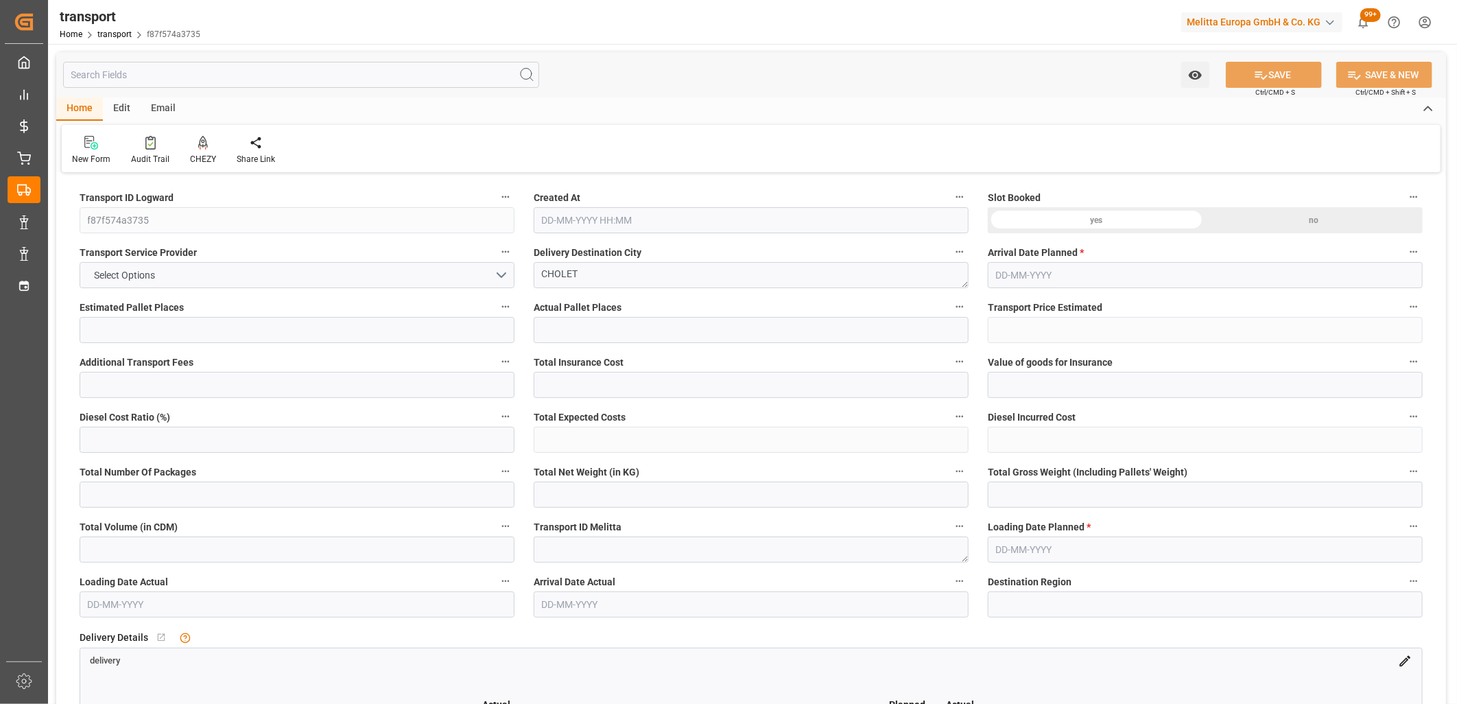
type input "0"
type input "21"
type input "35"
type input "14-10-2025 11:31"
type input "[DATE]"
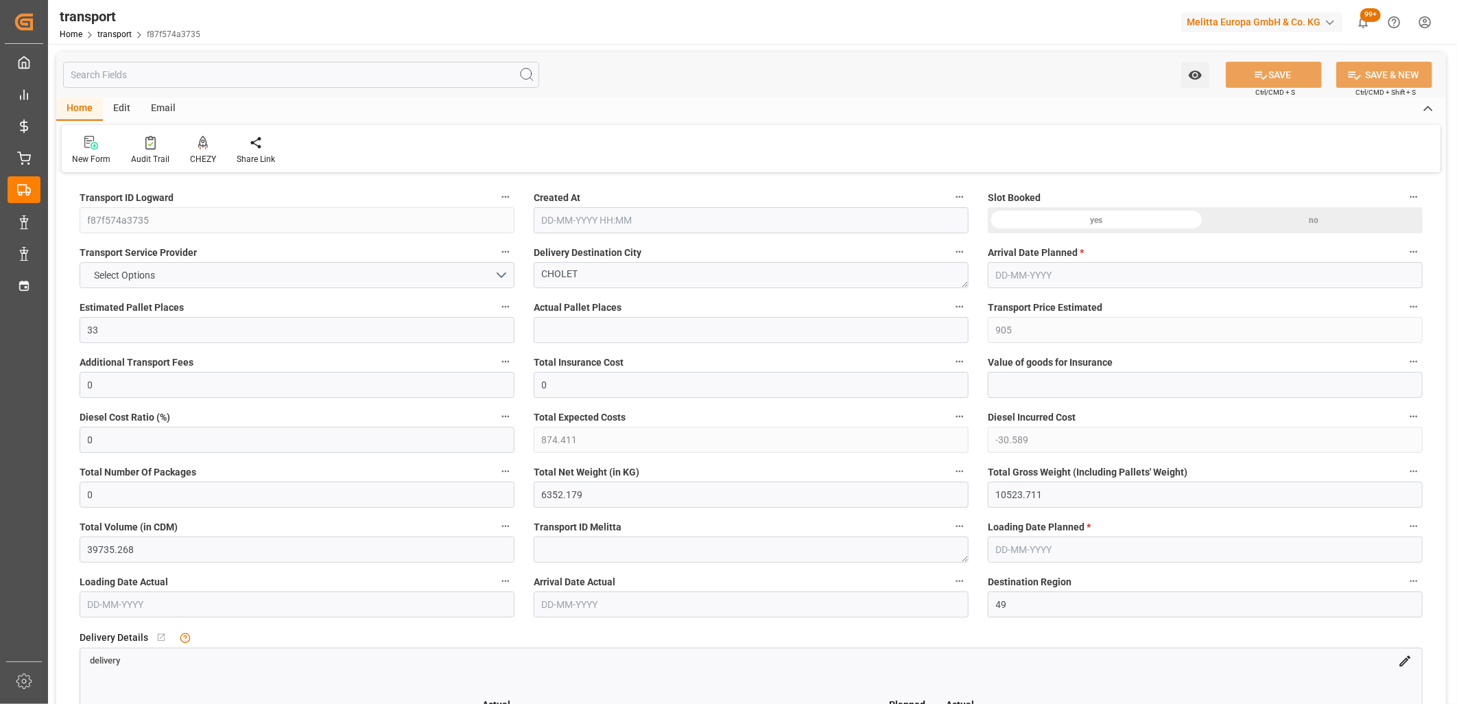
type input "[DATE]"
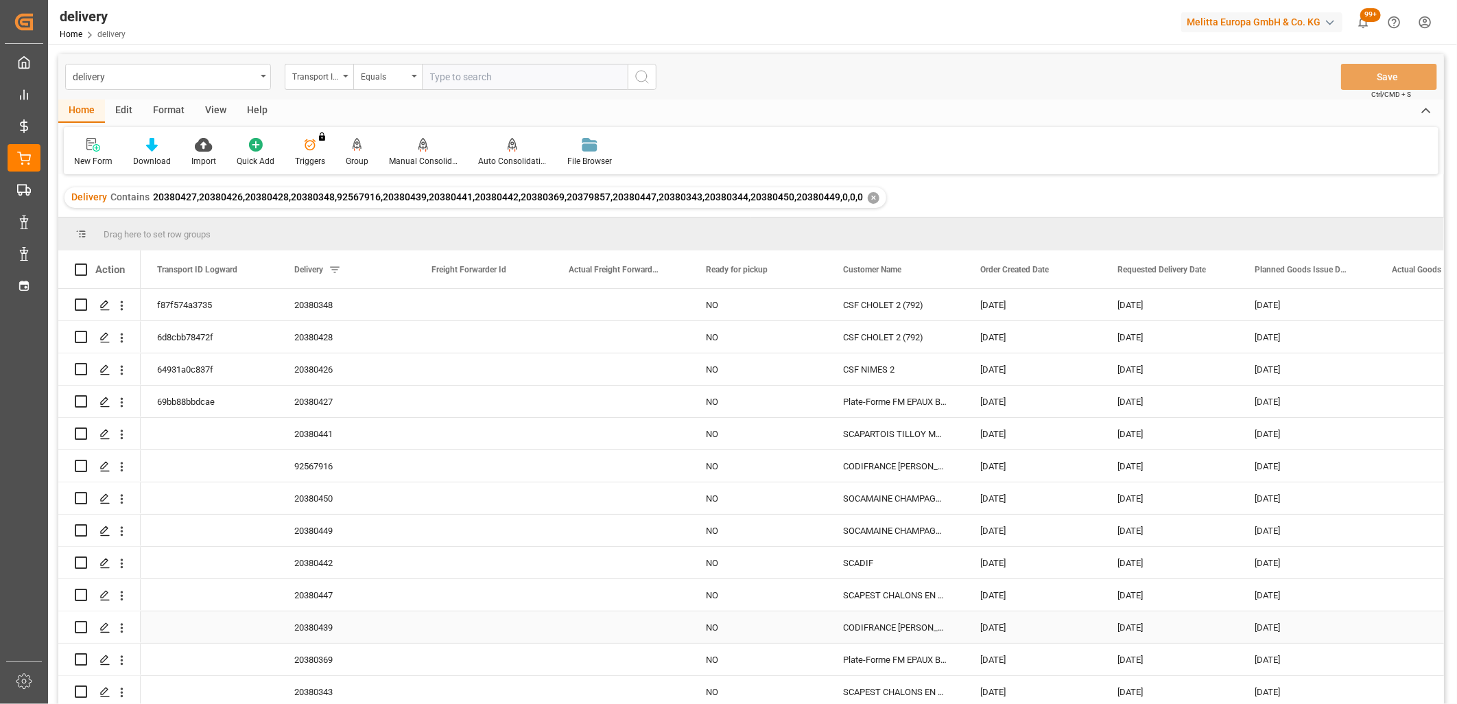
click at [83, 629] on input "Press Space to toggle row selection (unchecked)" at bounding box center [81, 627] width 12 height 12
checkbox input "true"
click at [83, 497] on input "Press Space to toggle row selection (unchecked)" at bounding box center [81, 498] width 12 height 12
checkbox input "true"
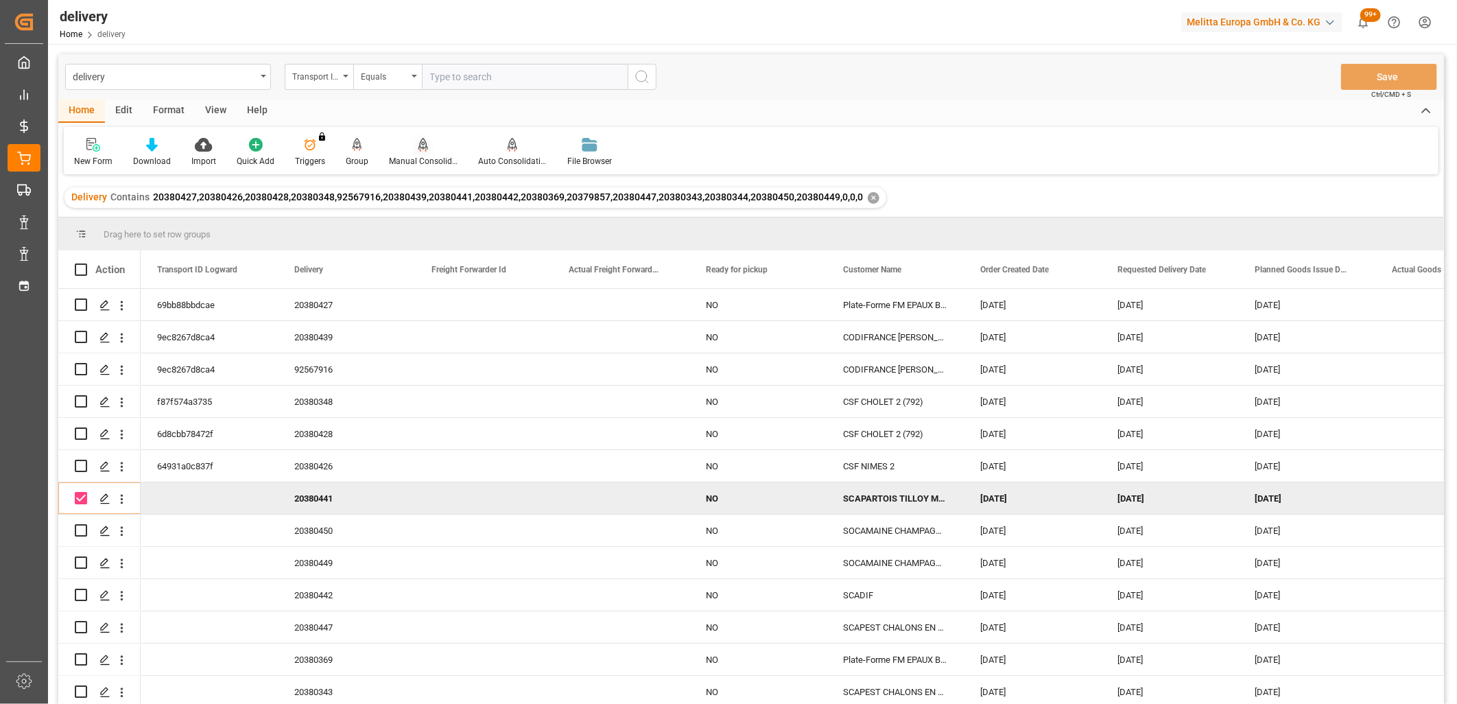
click at [420, 143] on icon at bounding box center [424, 145] width 10 height 14
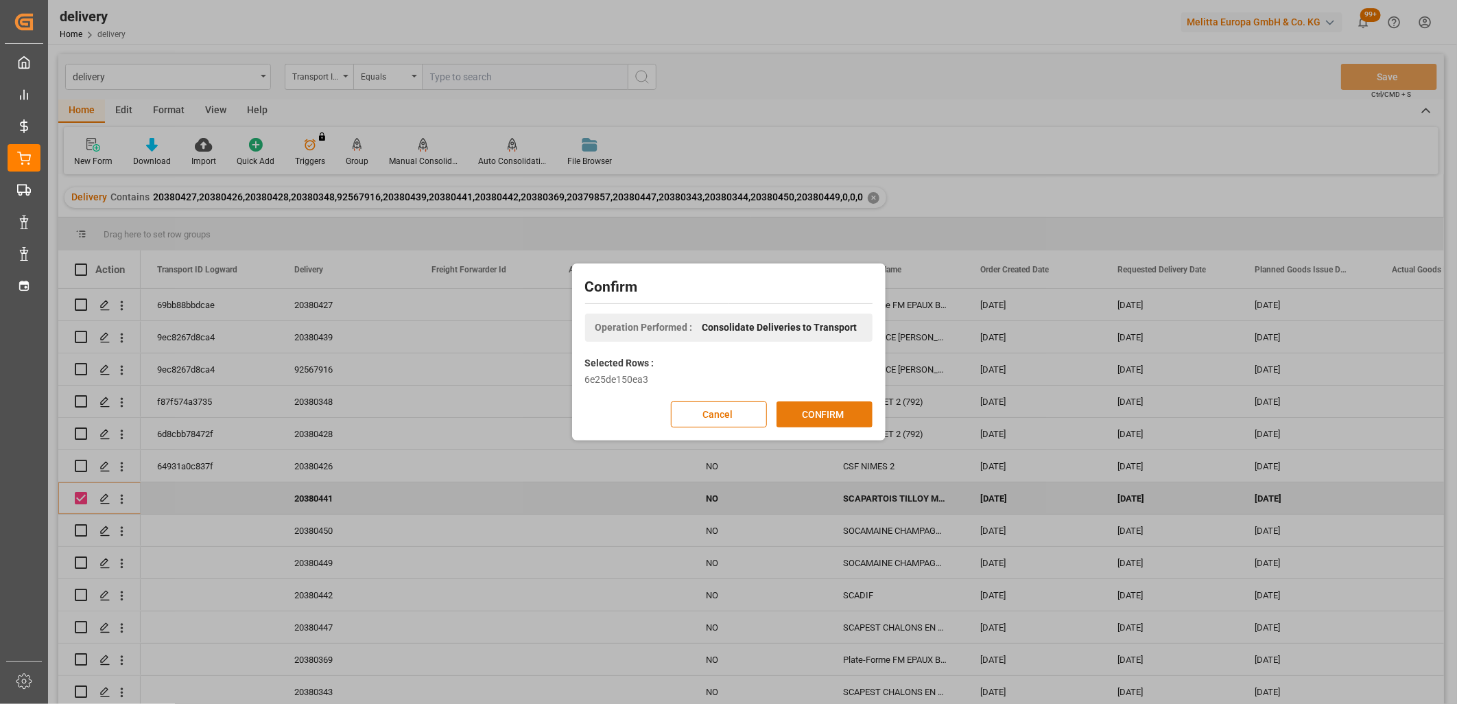
click at [810, 419] on button "CONFIRM" at bounding box center [825, 414] width 96 height 26
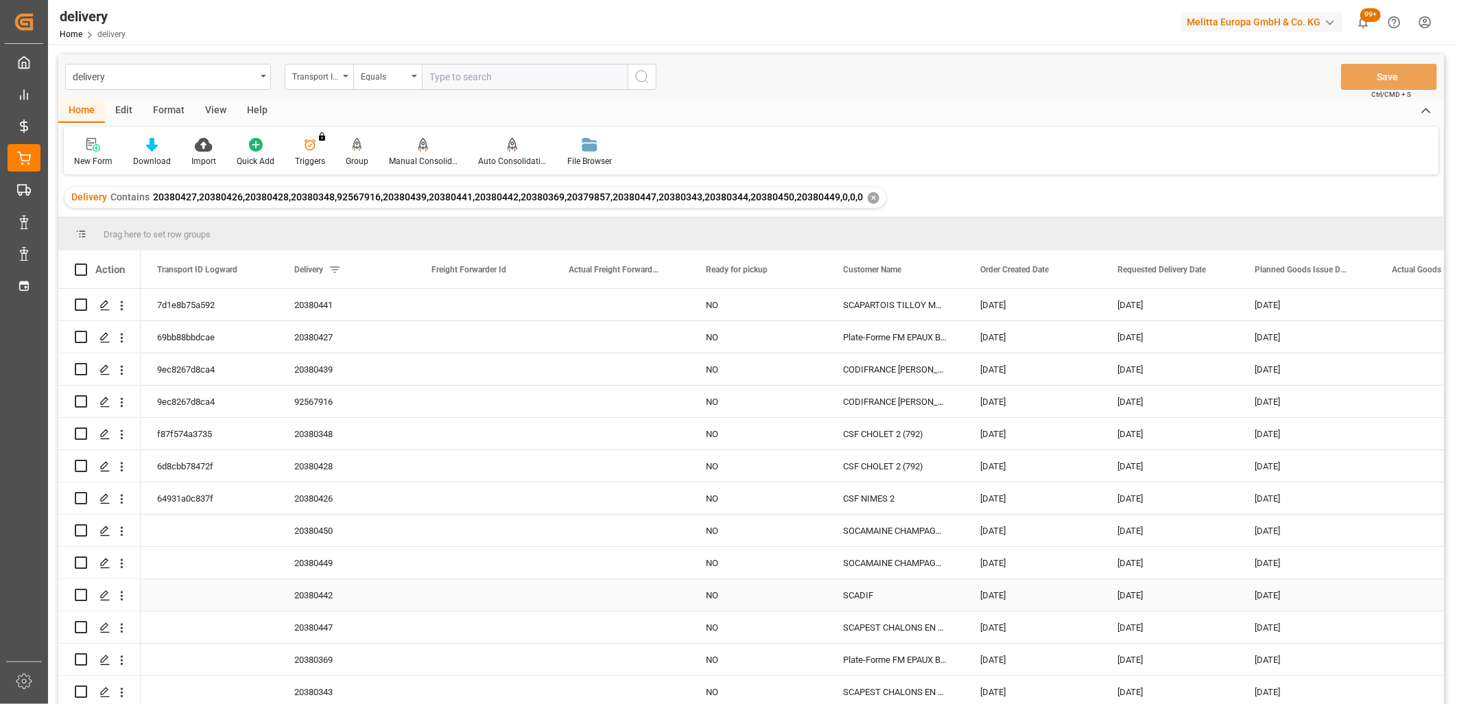
click at [84, 594] on input "Press Space to toggle row selection (unchecked)" at bounding box center [81, 595] width 12 height 12
checkbox input "true"
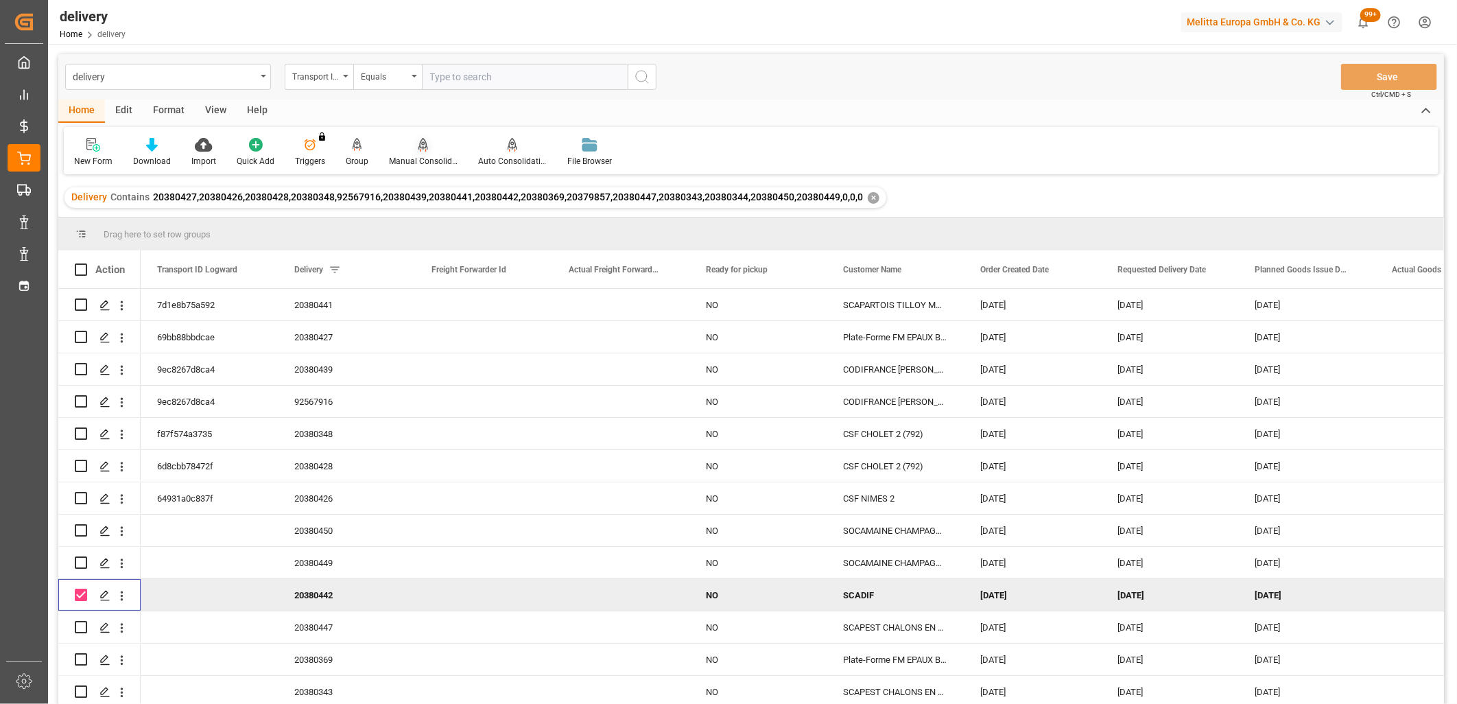
click at [421, 143] on icon at bounding box center [424, 145] width 10 height 14
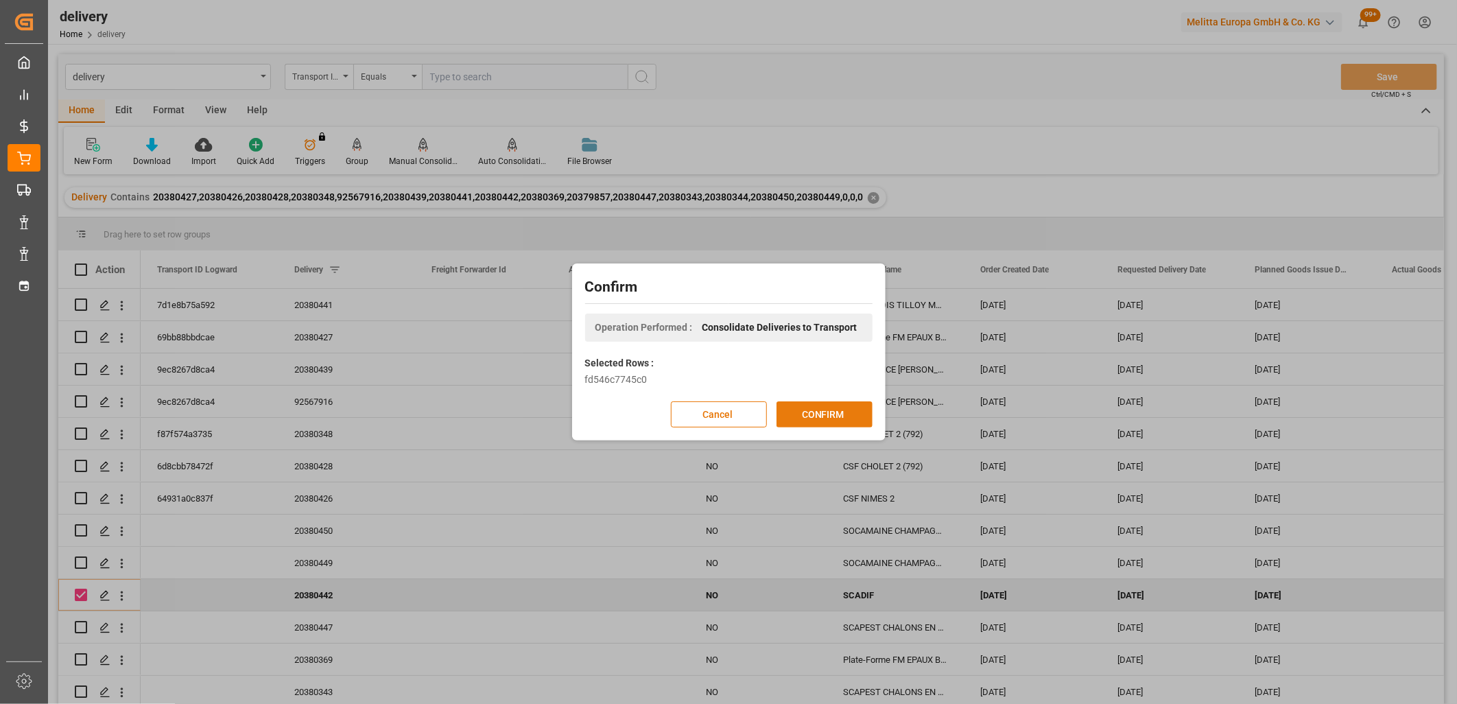
click at [796, 410] on button "CONFIRM" at bounding box center [825, 414] width 96 height 26
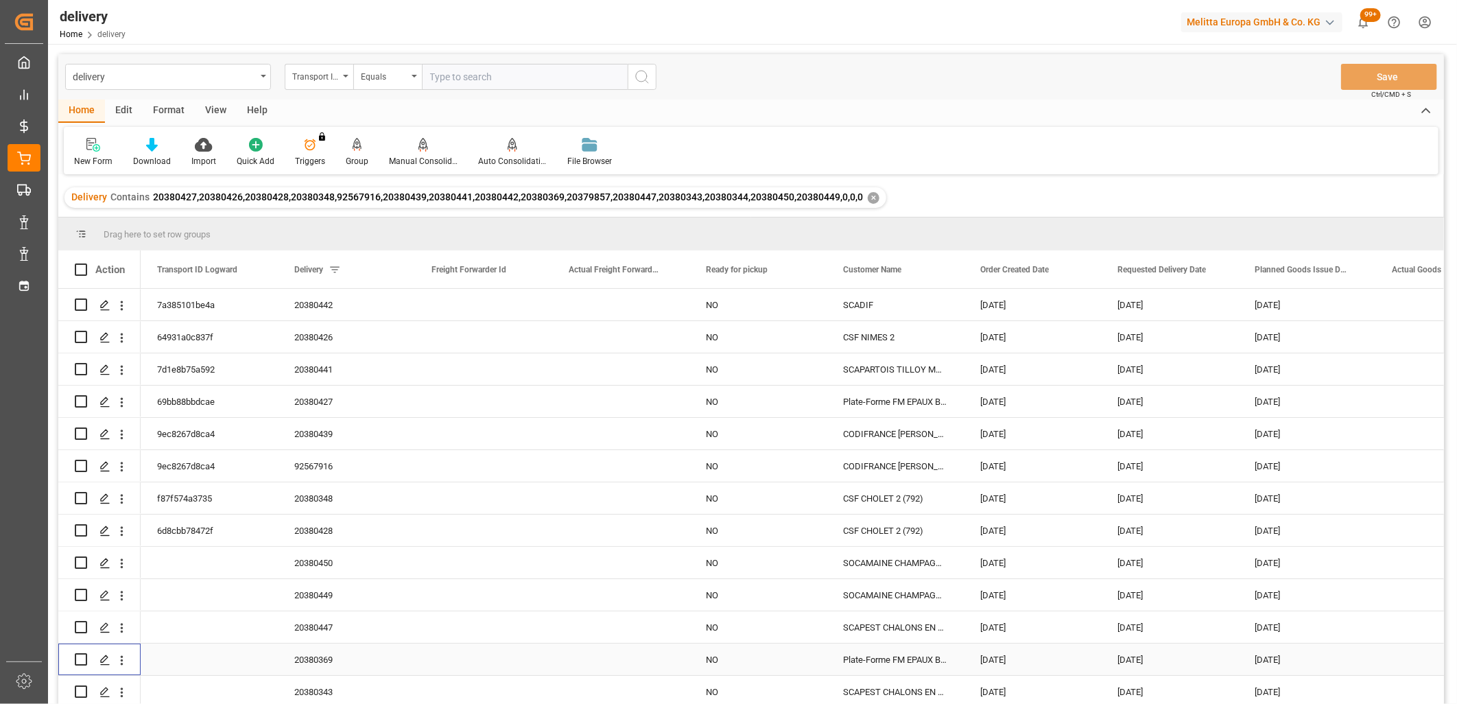
click at [76, 657] on input "Press Space to toggle row selection (unchecked)" at bounding box center [81, 659] width 12 height 12
checkbox input "true"
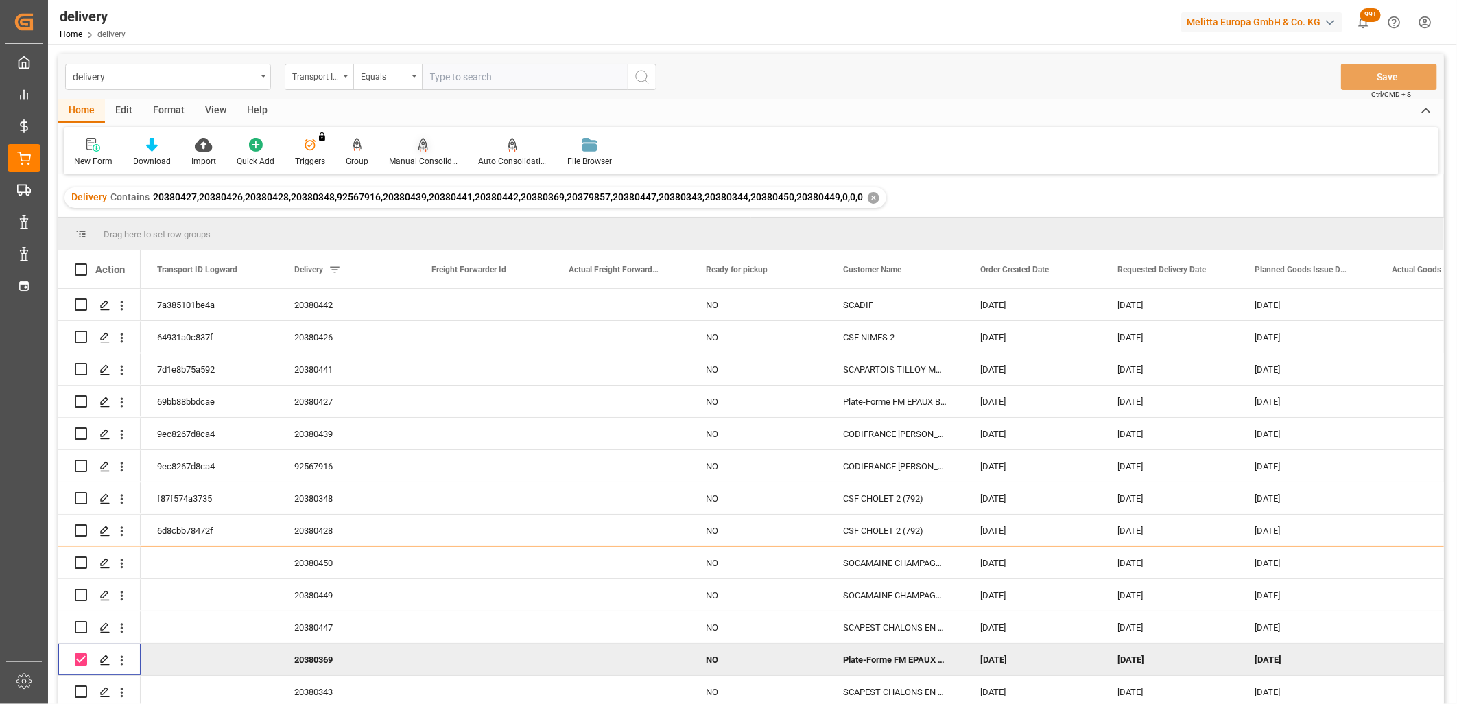
click at [420, 150] on icon at bounding box center [423, 151] width 6 height 3
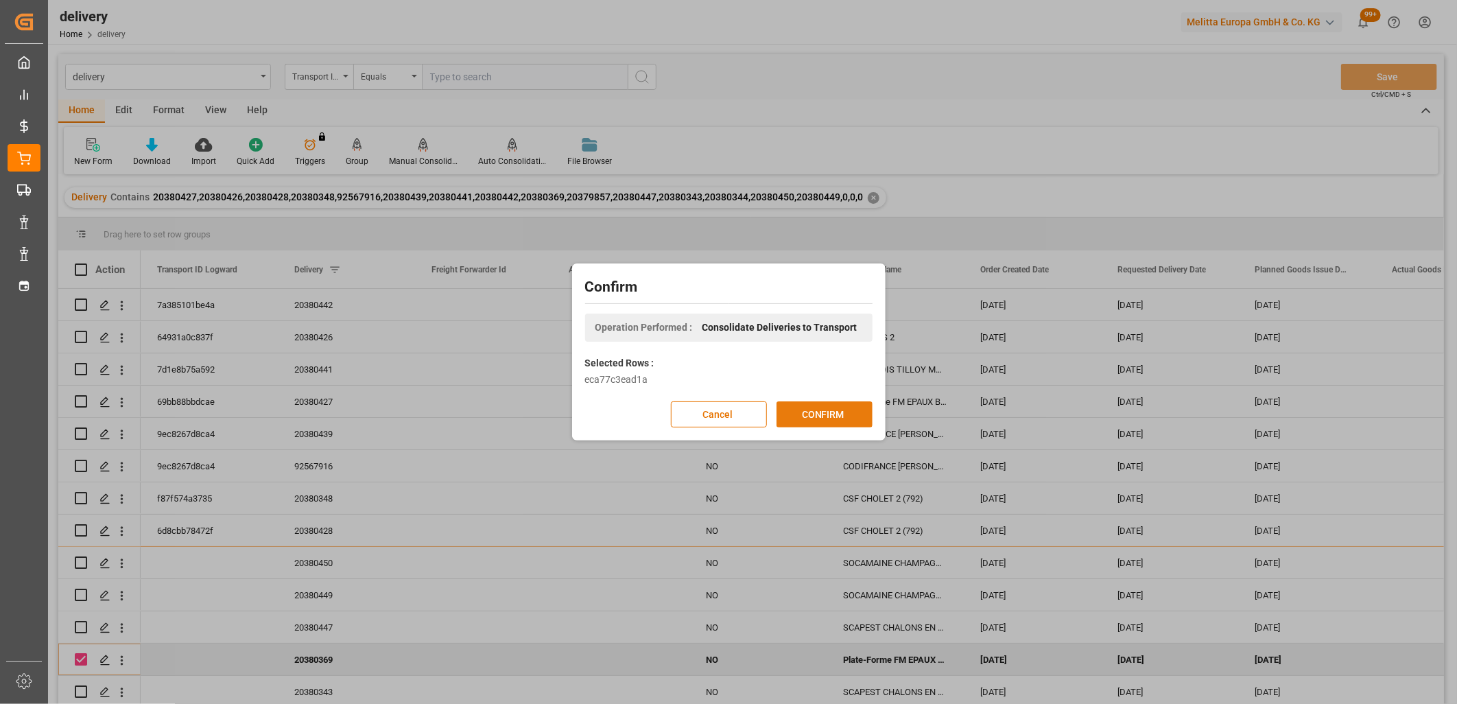
click at [810, 414] on button "CONFIRM" at bounding box center [825, 414] width 96 height 26
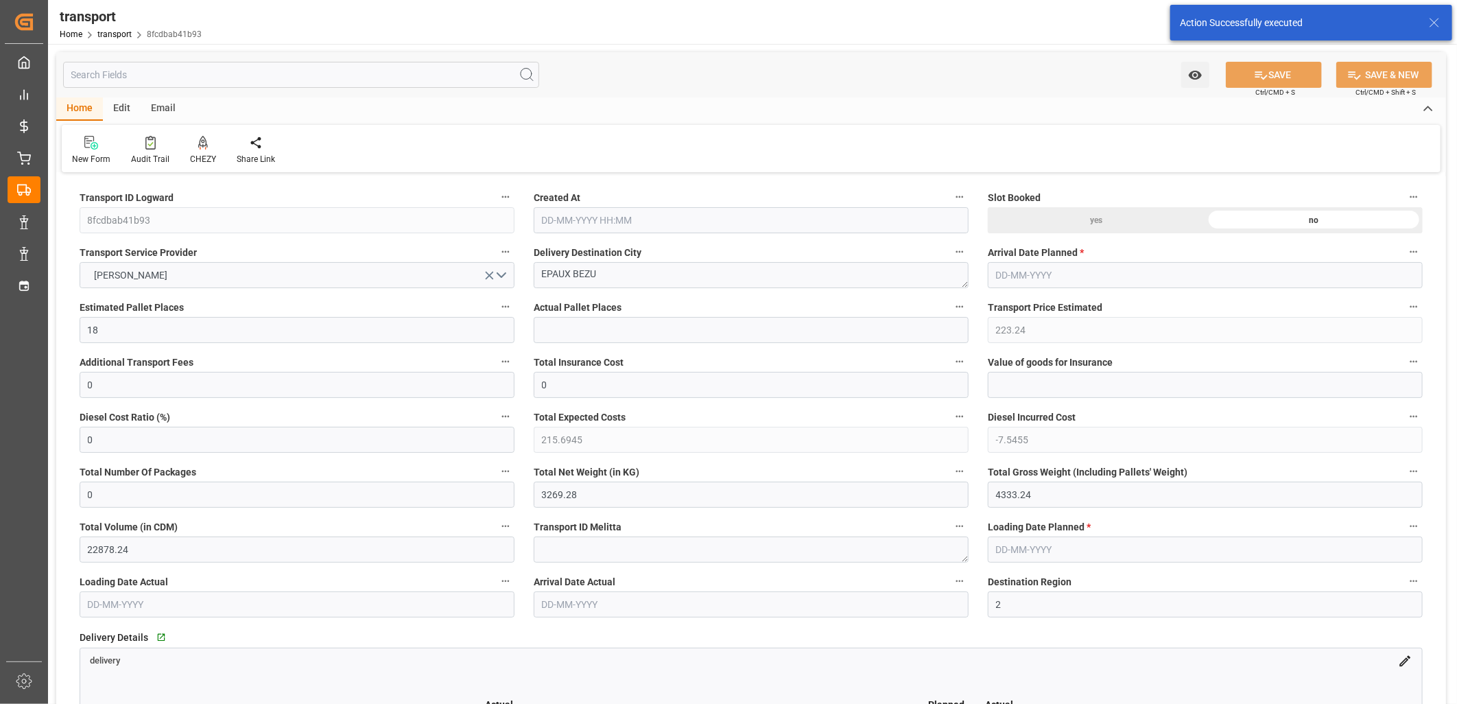
type input "[DATE] 11:31"
type input "[DATE]"
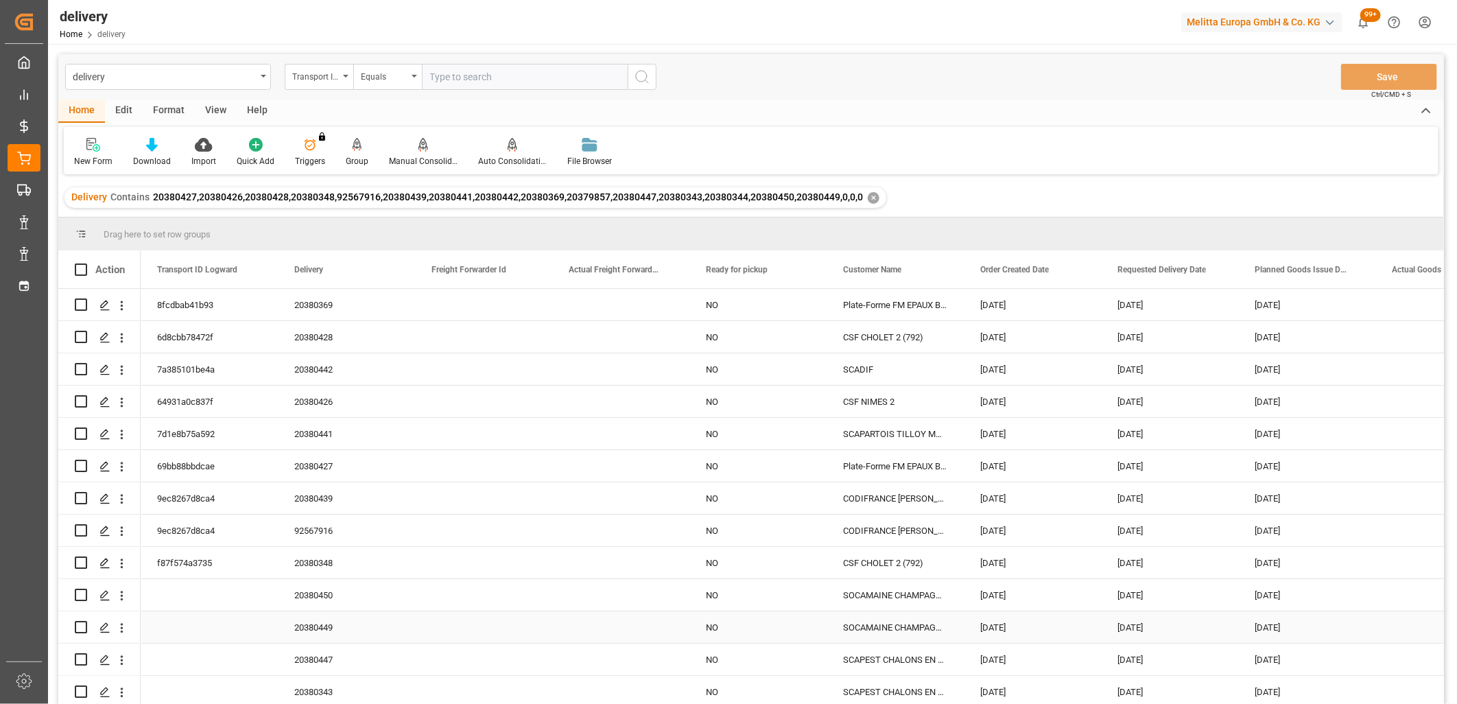
scroll to position [69, 0]
click at [80, 686] on input "Press Space to toggle row selection (unchecked)" at bounding box center [81, 692] width 12 height 12
checkbox input "true"
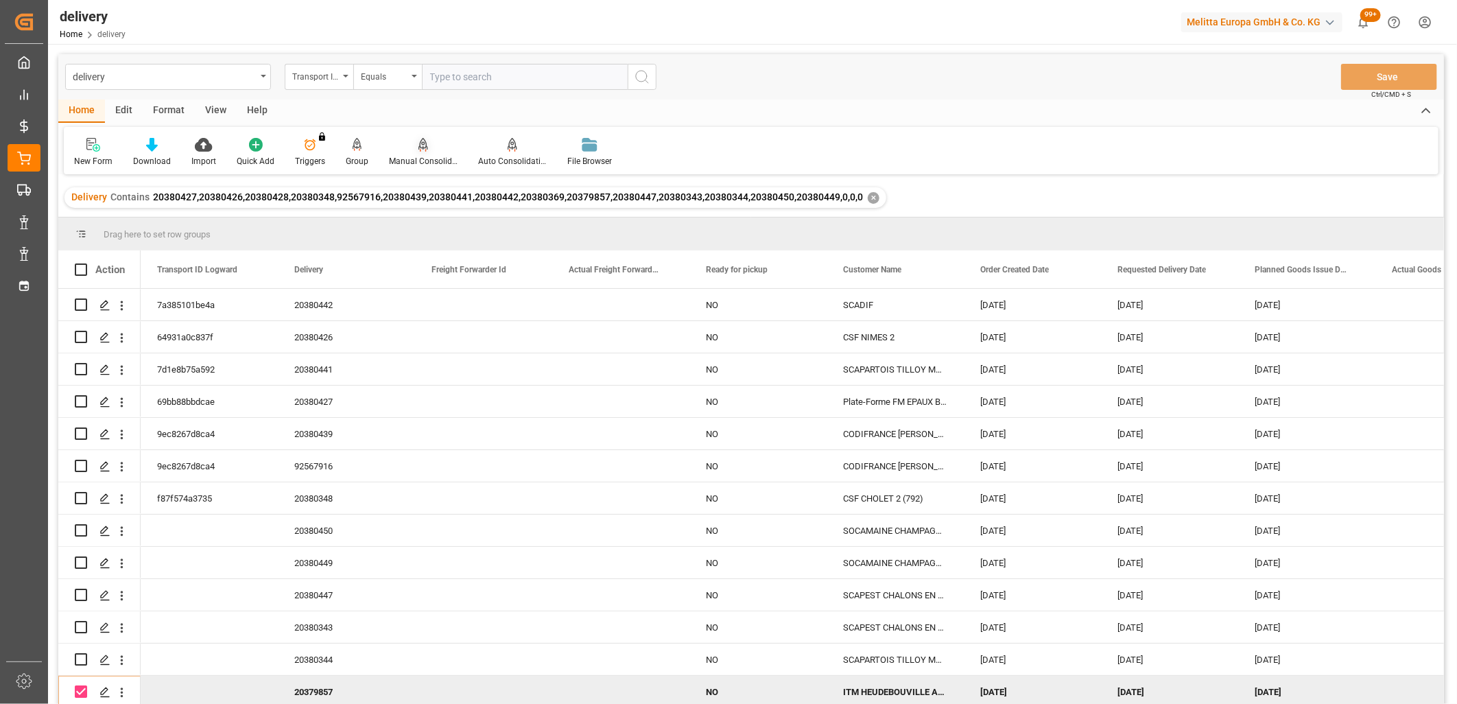
click at [414, 145] on div at bounding box center [423, 144] width 69 height 14
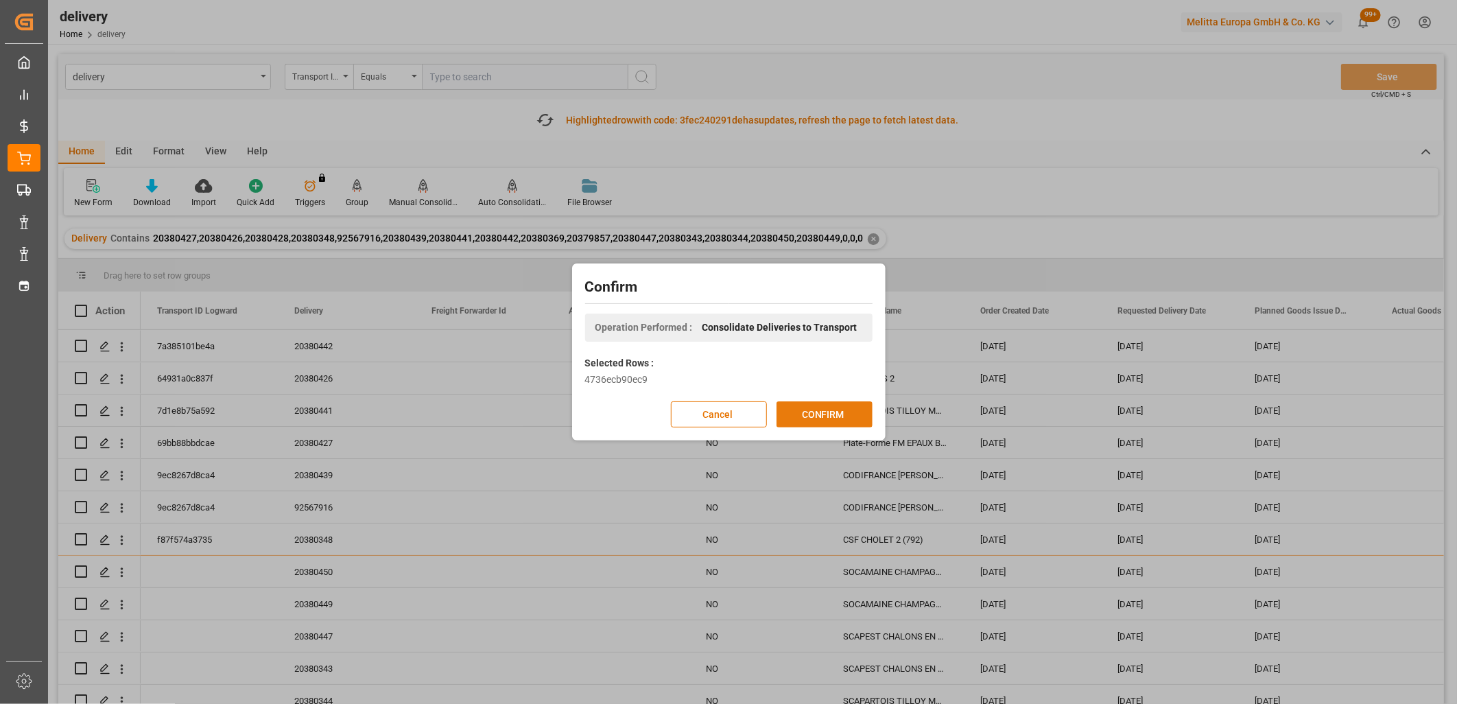
click at [810, 407] on button "CONFIRM" at bounding box center [825, 414] width 96 height 26
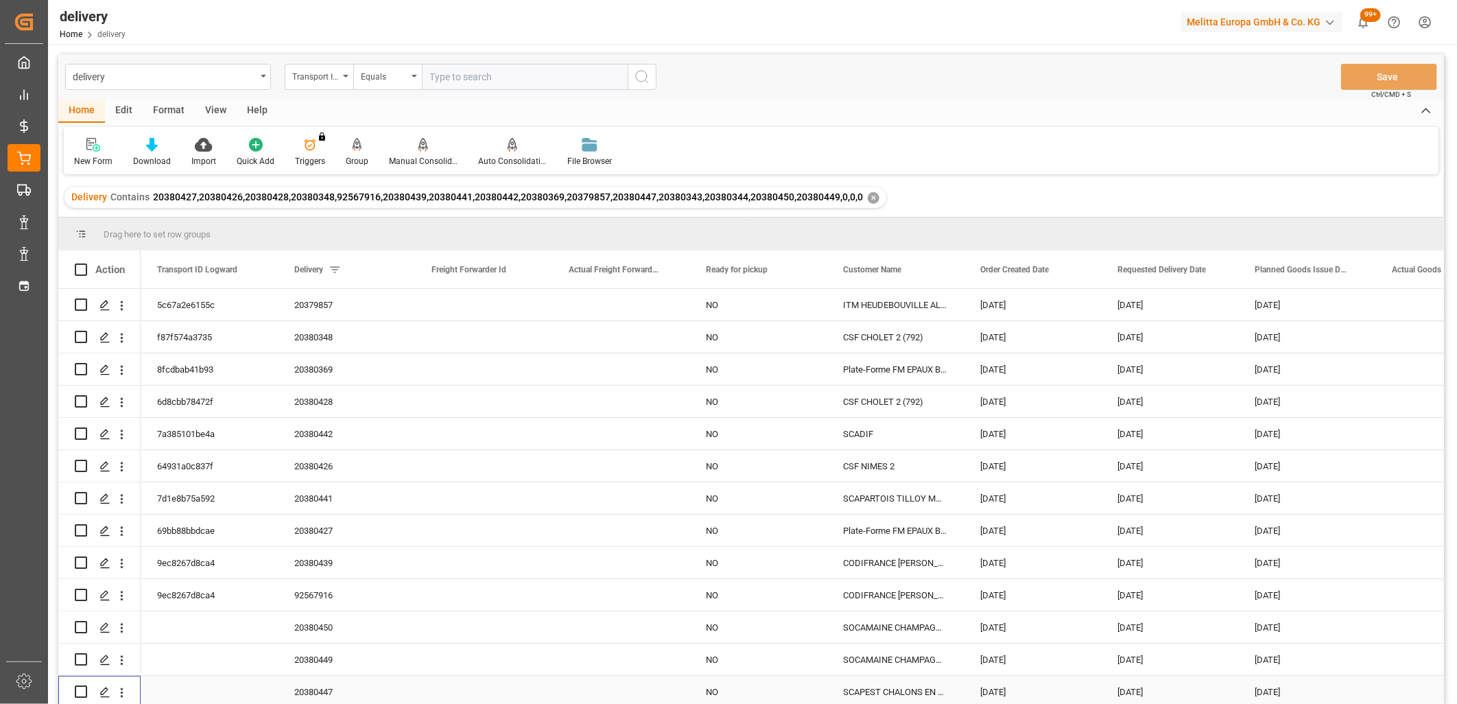
click at [78, 691] on input "Press Space to toggle row selection (unchecked)" at bounding box center [81, 692] width 12 height 12
checkbox input "true"
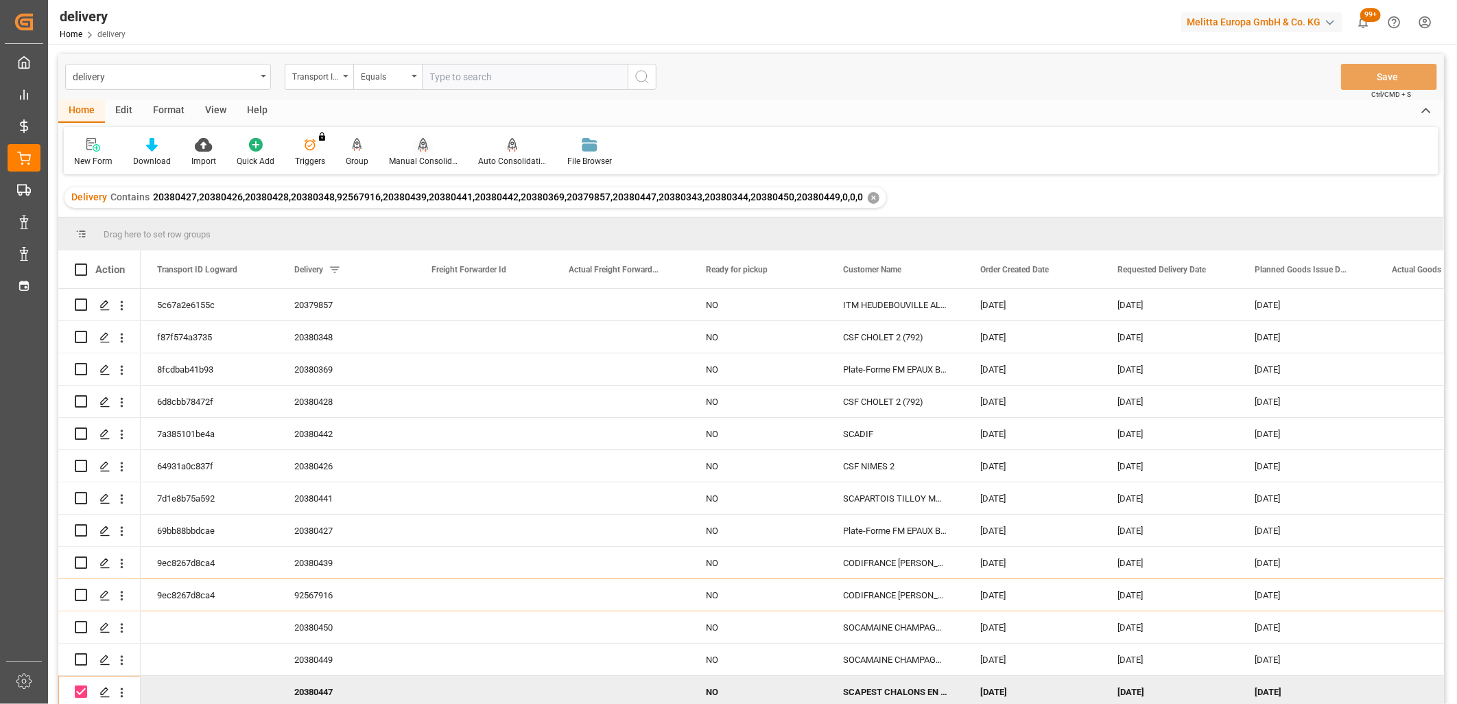
click at [421, 149] on icon at bounding box center [424, 145] width 10 height 14
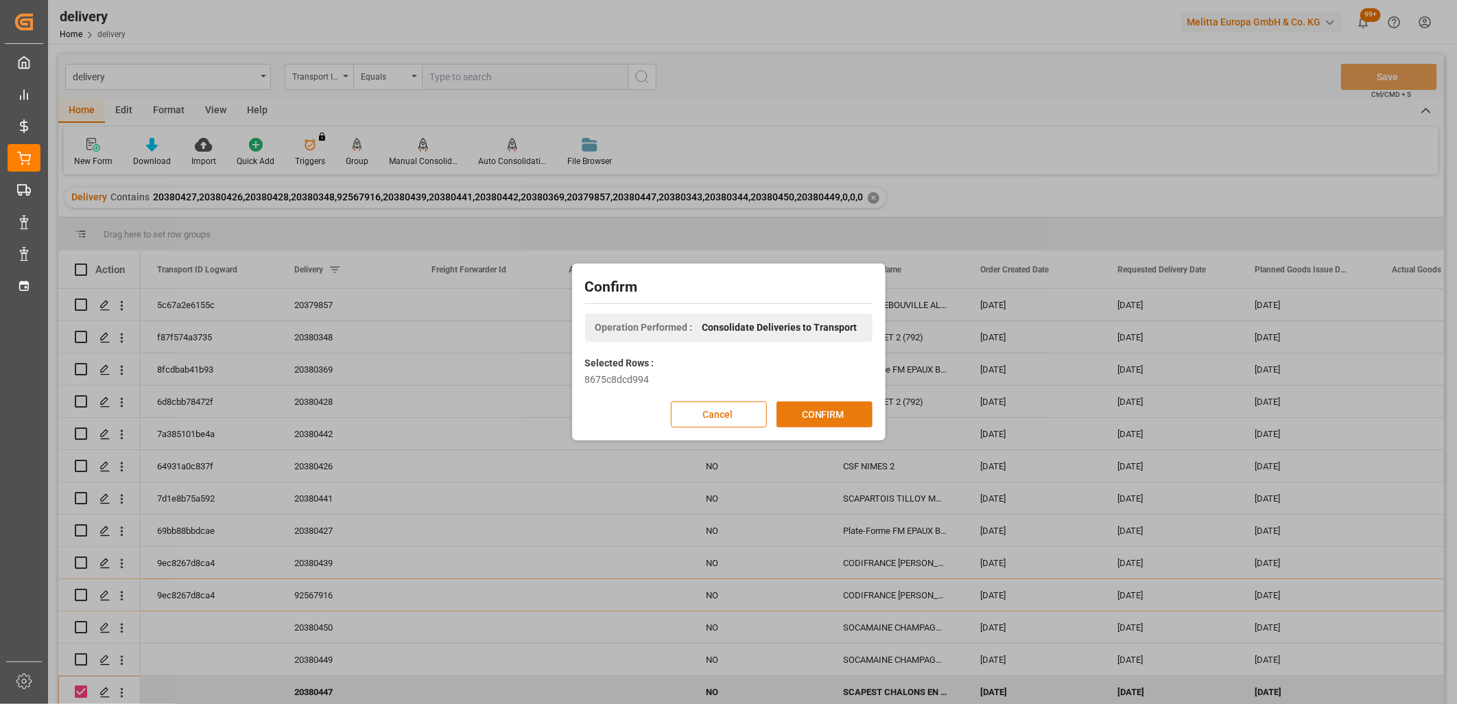
click at [811, 408] on button "CONFIRM" at bounding box center [825, 414] width 96 height 26
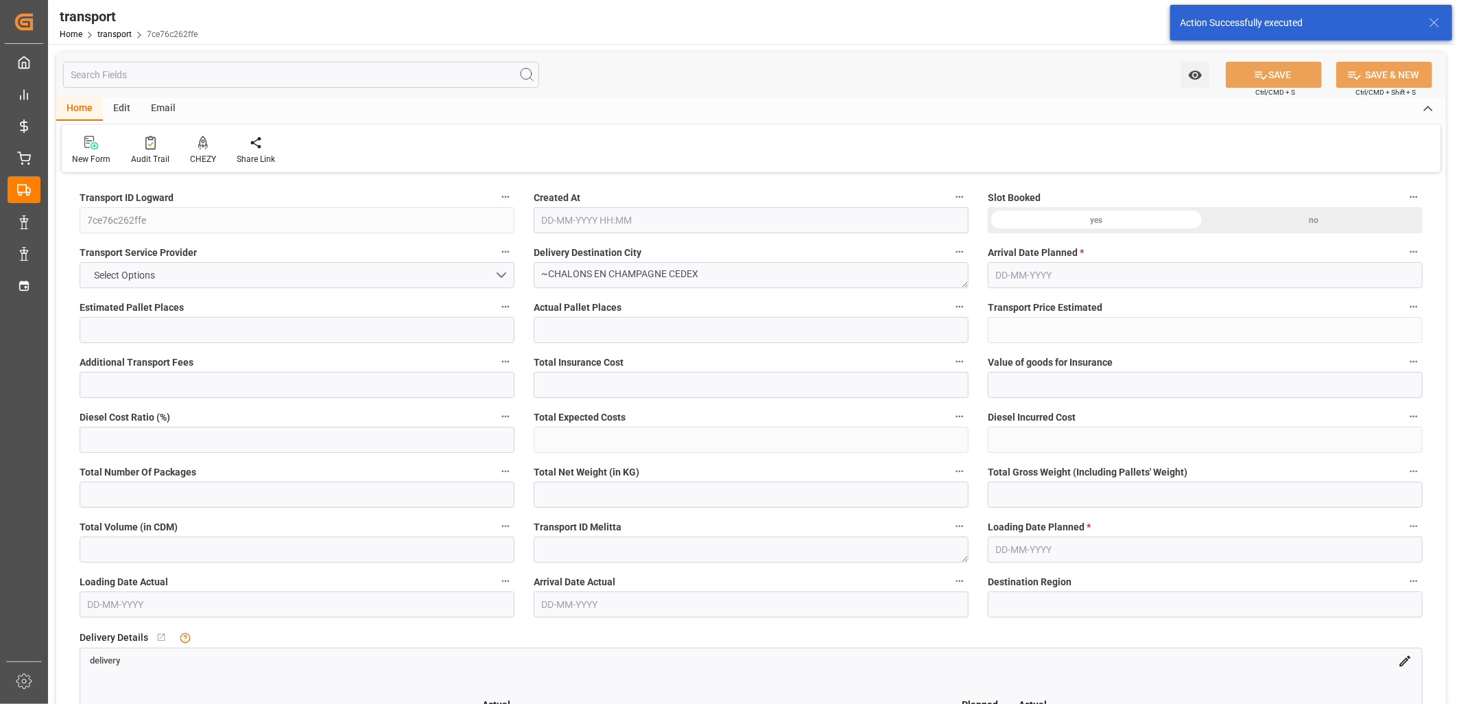
type input "12"
type input "260.33"
type input "0"
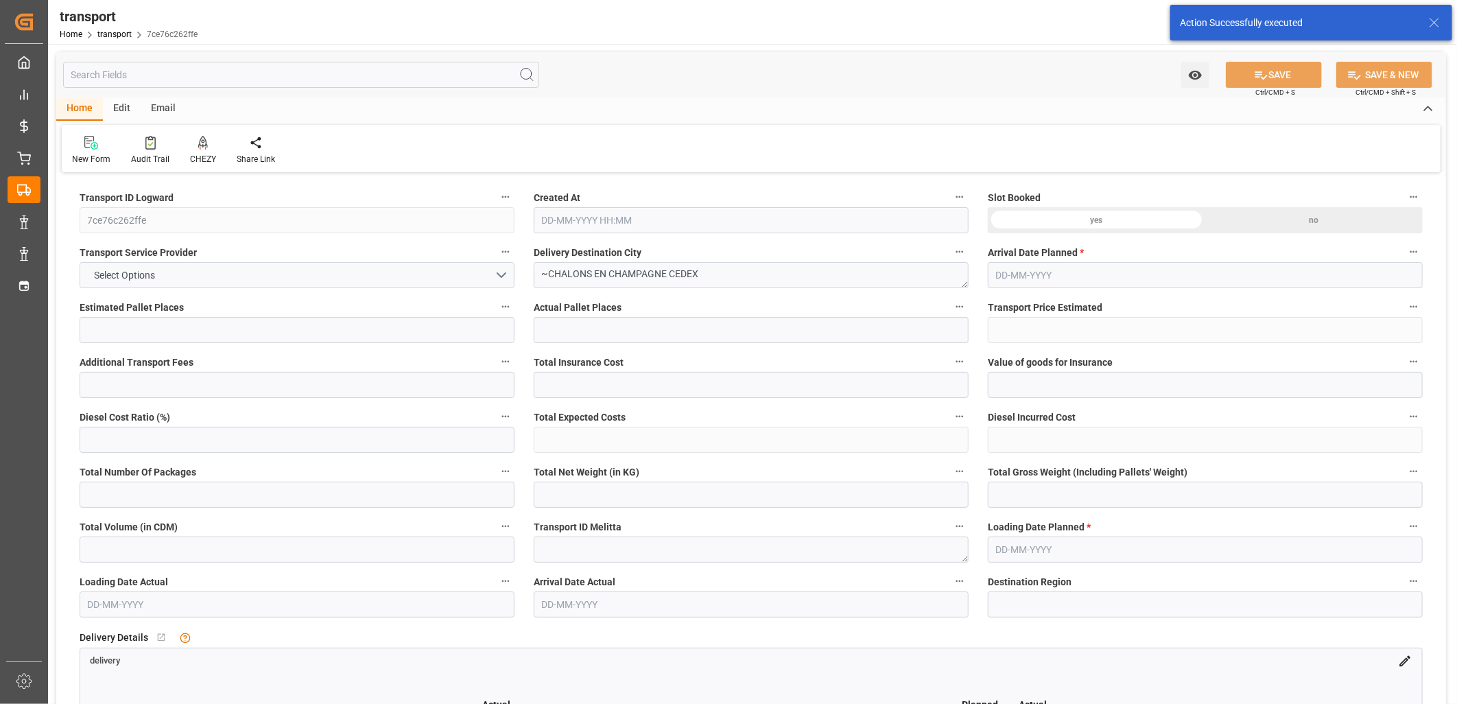
type input "251.5308"
type input "-8.7992"
type input "0"
type input "2109.719"
type input "3511.358"
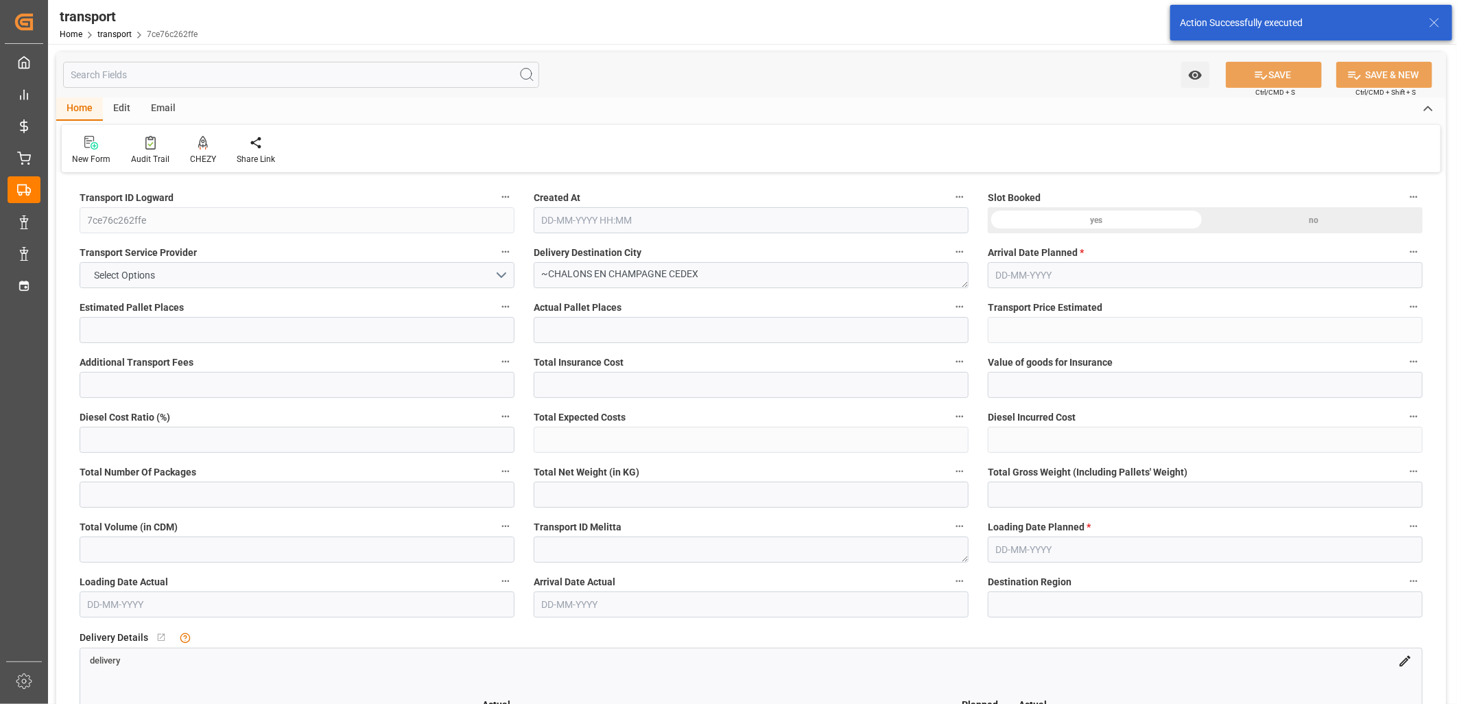
type input "9078.359"
type input "51"
type input "2"
type input "787"
type input "43"
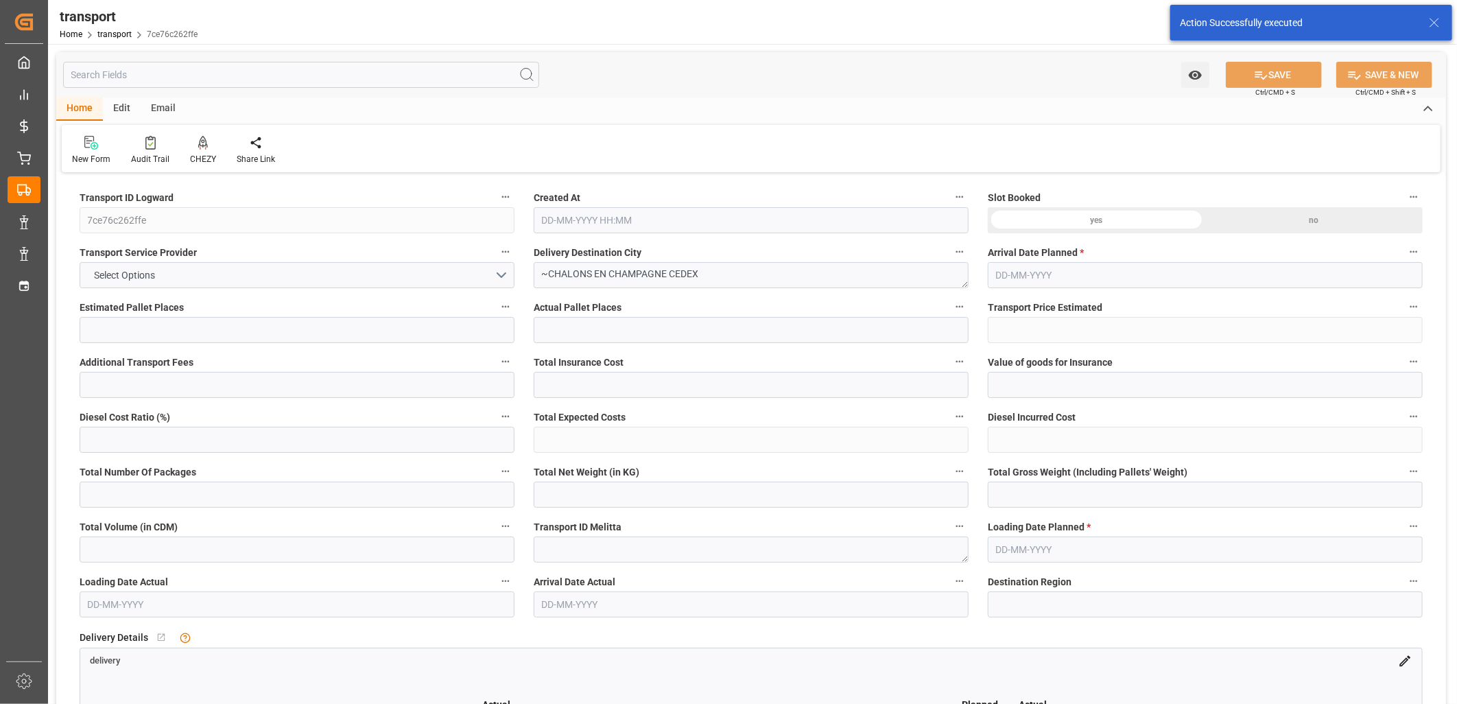
type input "101"
type input "2507.526"
type input "0"
type input "4710.8598"
type input "0"
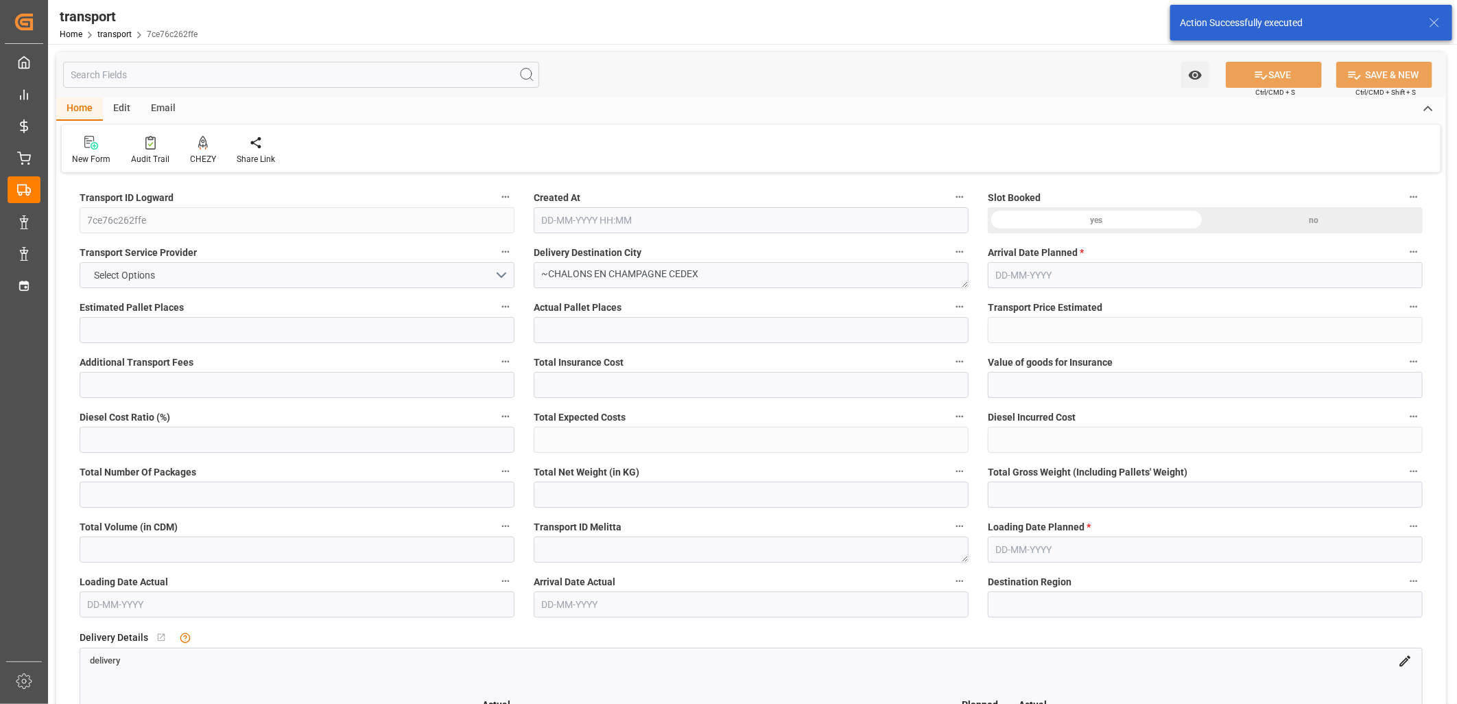
type input "0"
type input "21"
type input "35"
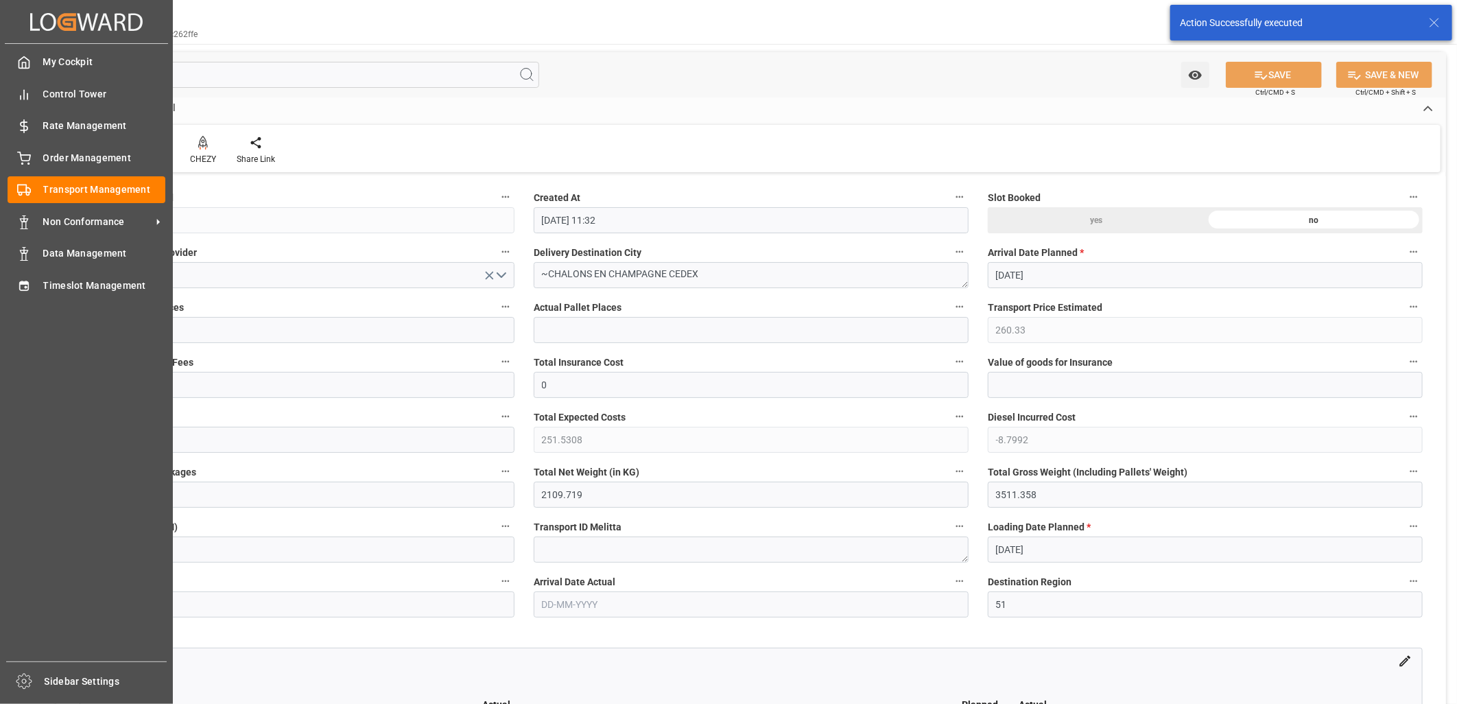
type input "14-10-2025 11:32"
type input "[DATE]"
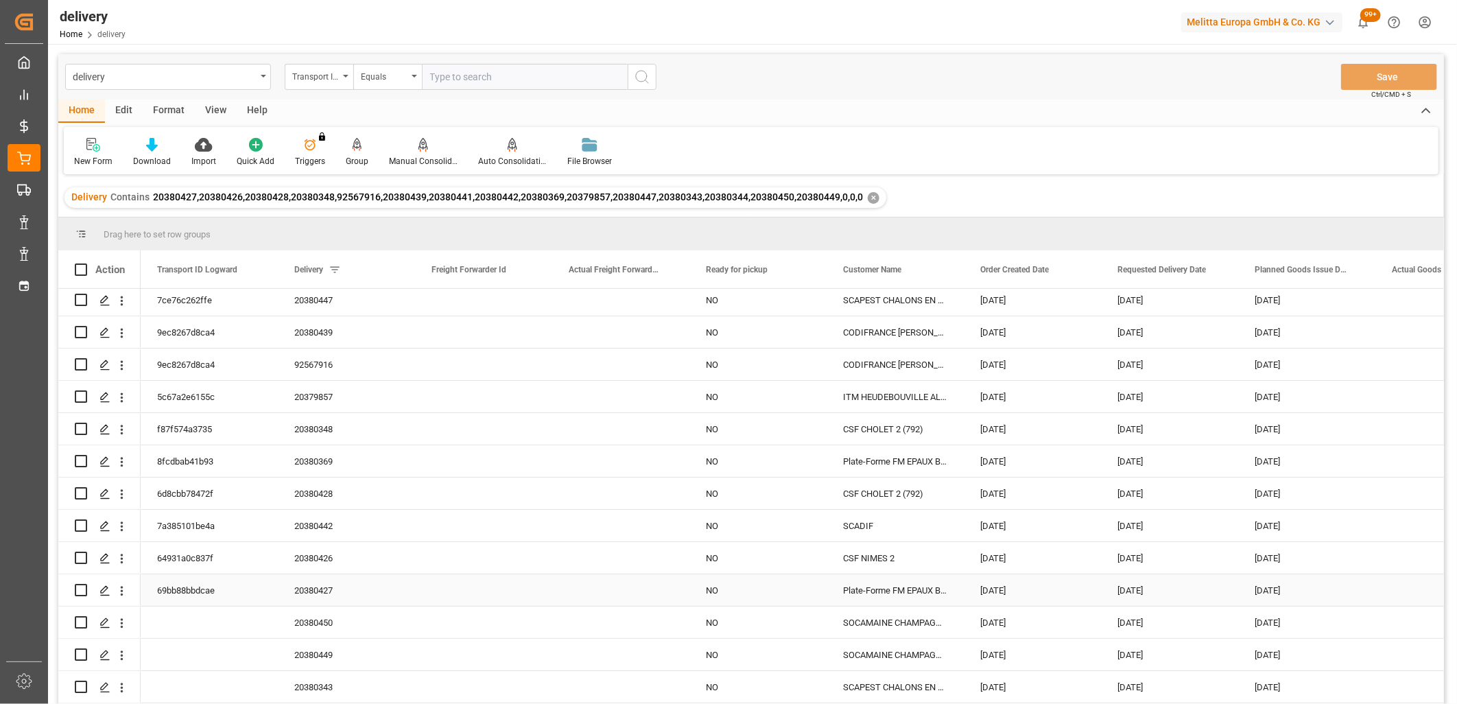
scroll to position [69, 0]
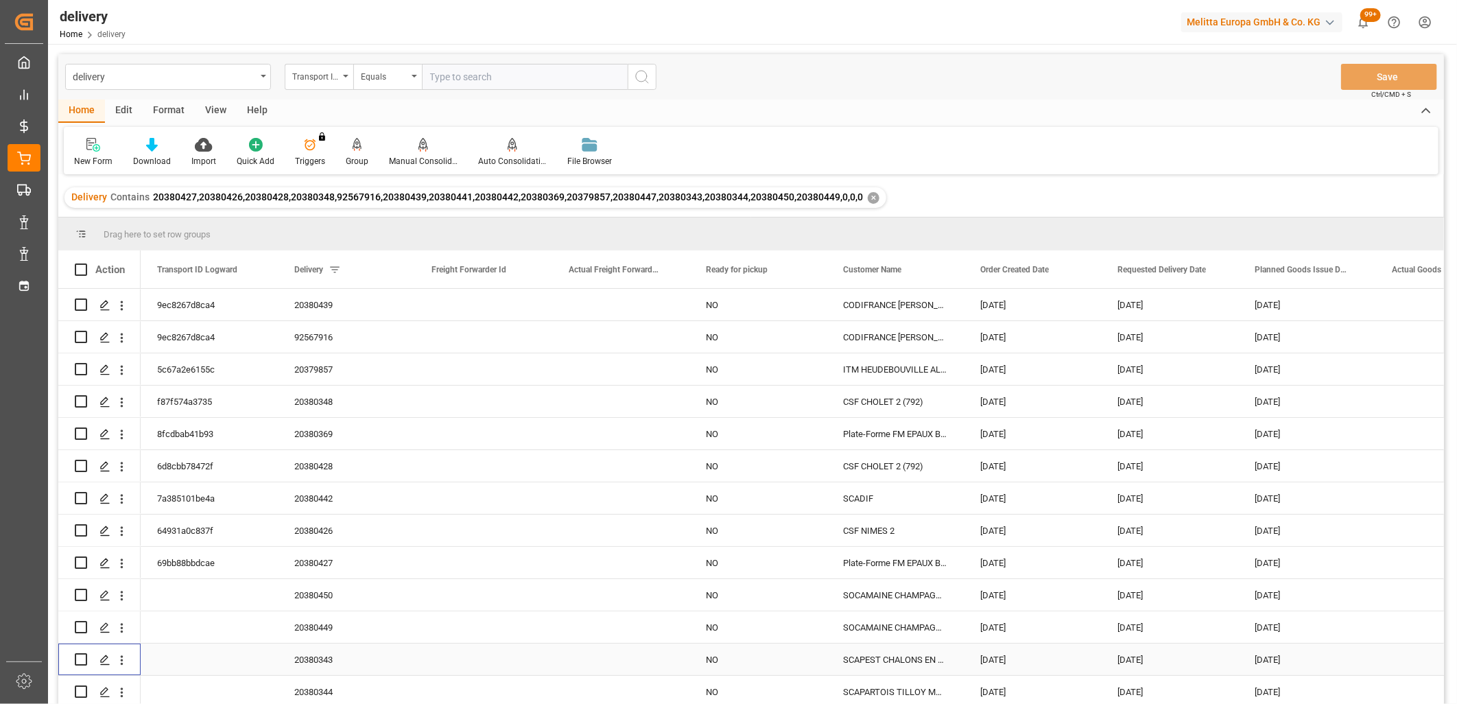
click at [79, 654] on input "Press Space to toggle row selection (unchecked)" at bounding box center [81, 659] width 12 height 12
checkbox input "true"
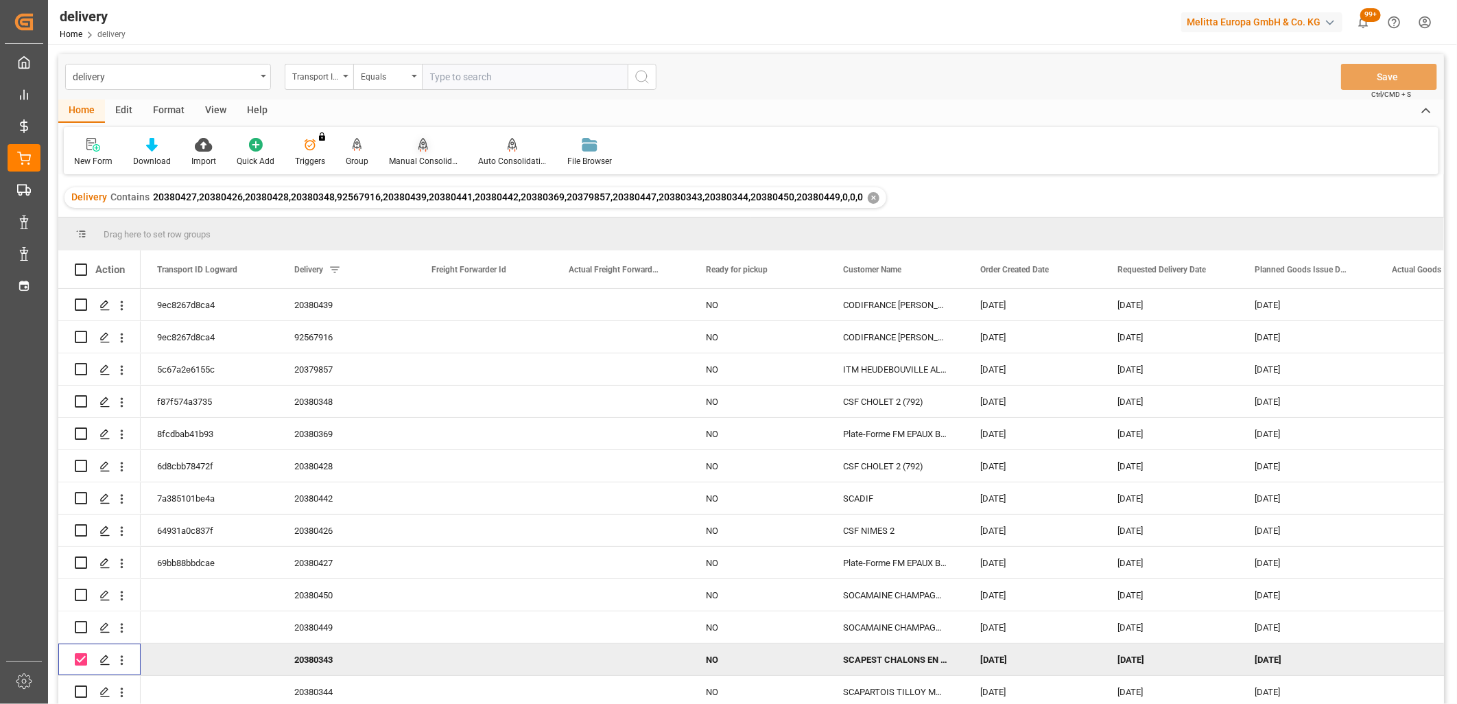
click at [419, 145] on icon at bounding box center [424, 145] width 10 height 14
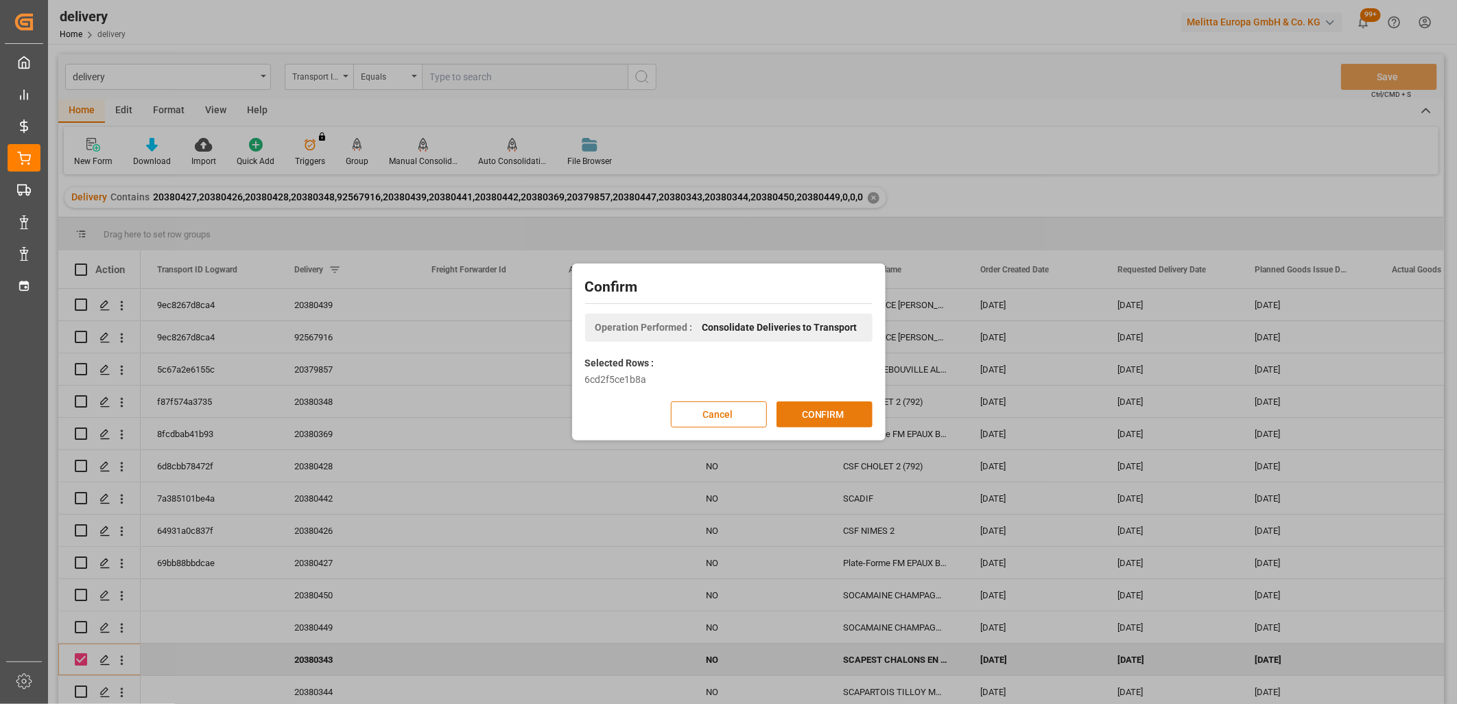
click at [817, 412] on button "CONFIRM" at bounding box center [825, 414] width 96 height 26
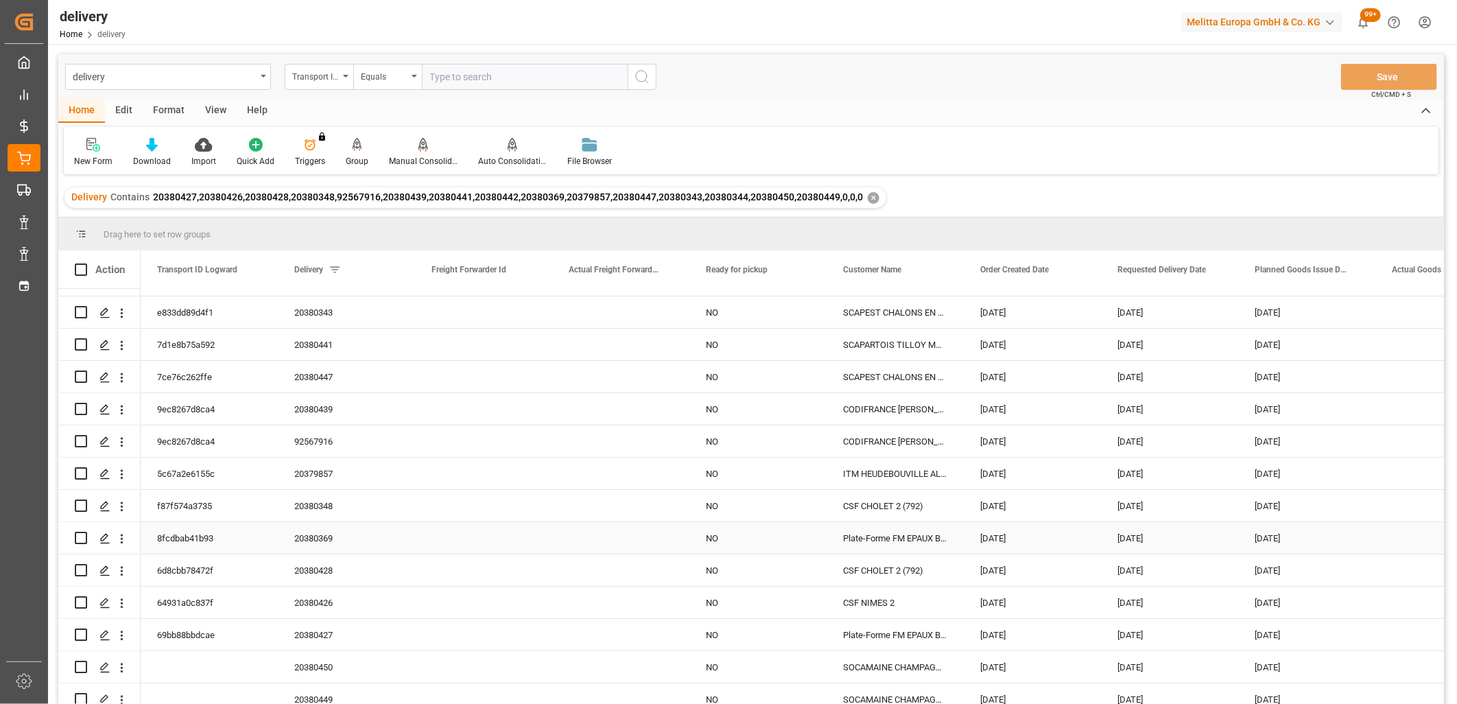
scroll to position [69, 0]
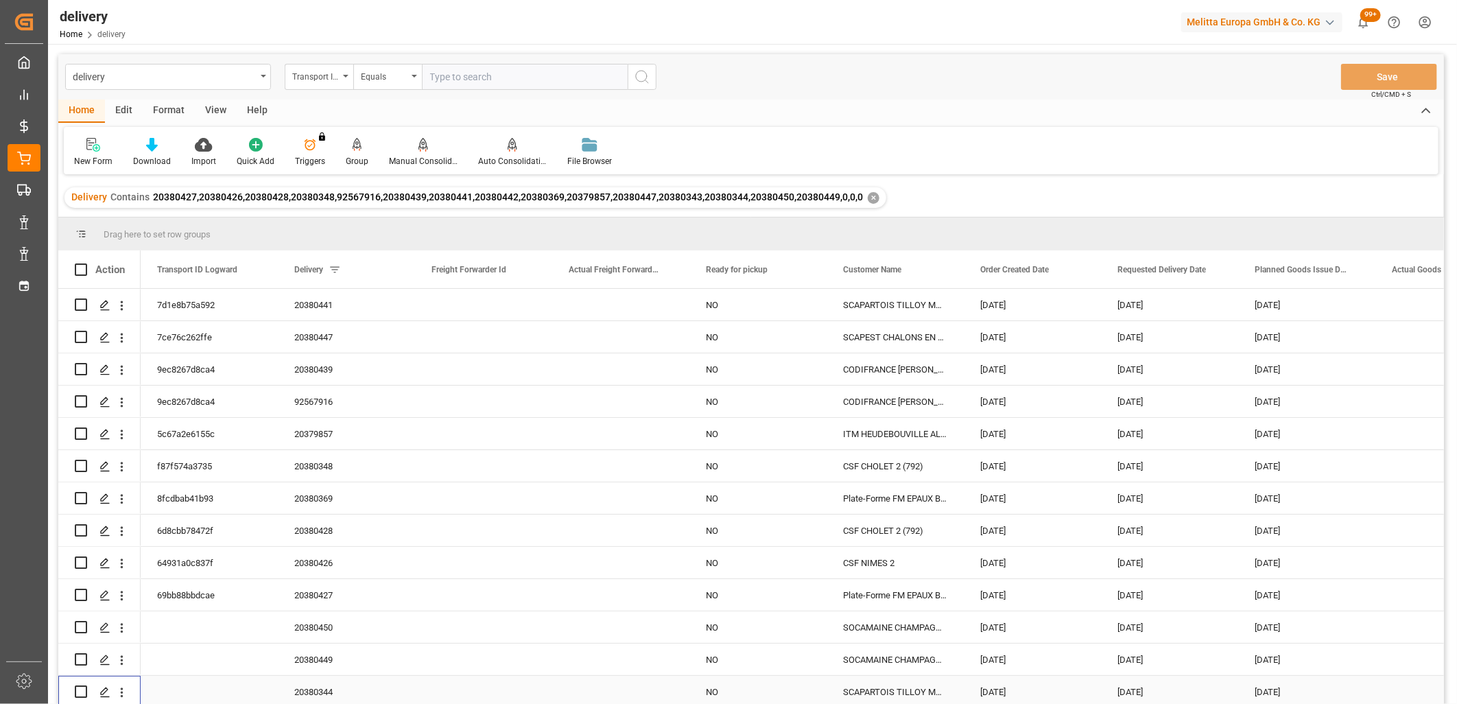
click at [78, 688] on input "Press Space to toggle row selection (unchecked)" at bounding box center [81, 692] width 12 height 12
checkbox input "true"
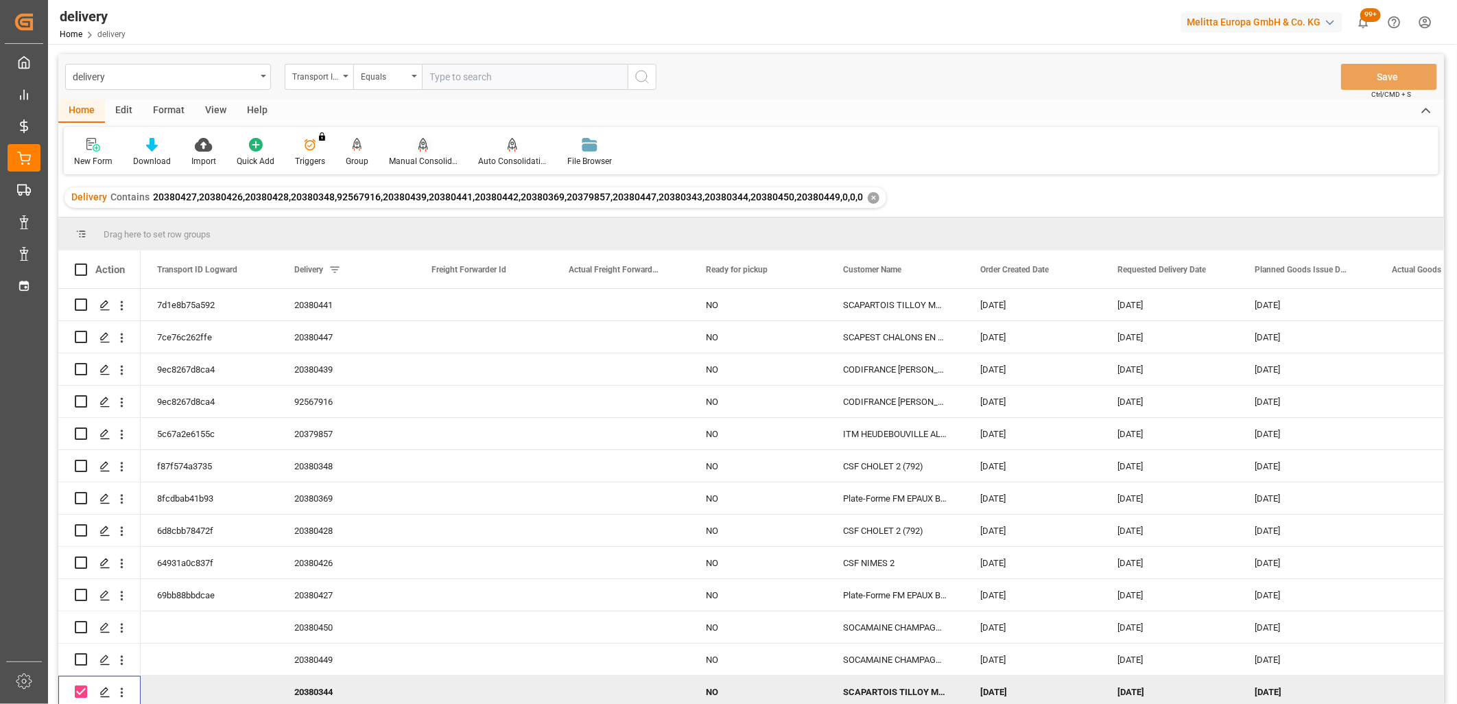
click at [419, 144] on icon at bounding box center [424, 144] width 10 height 12
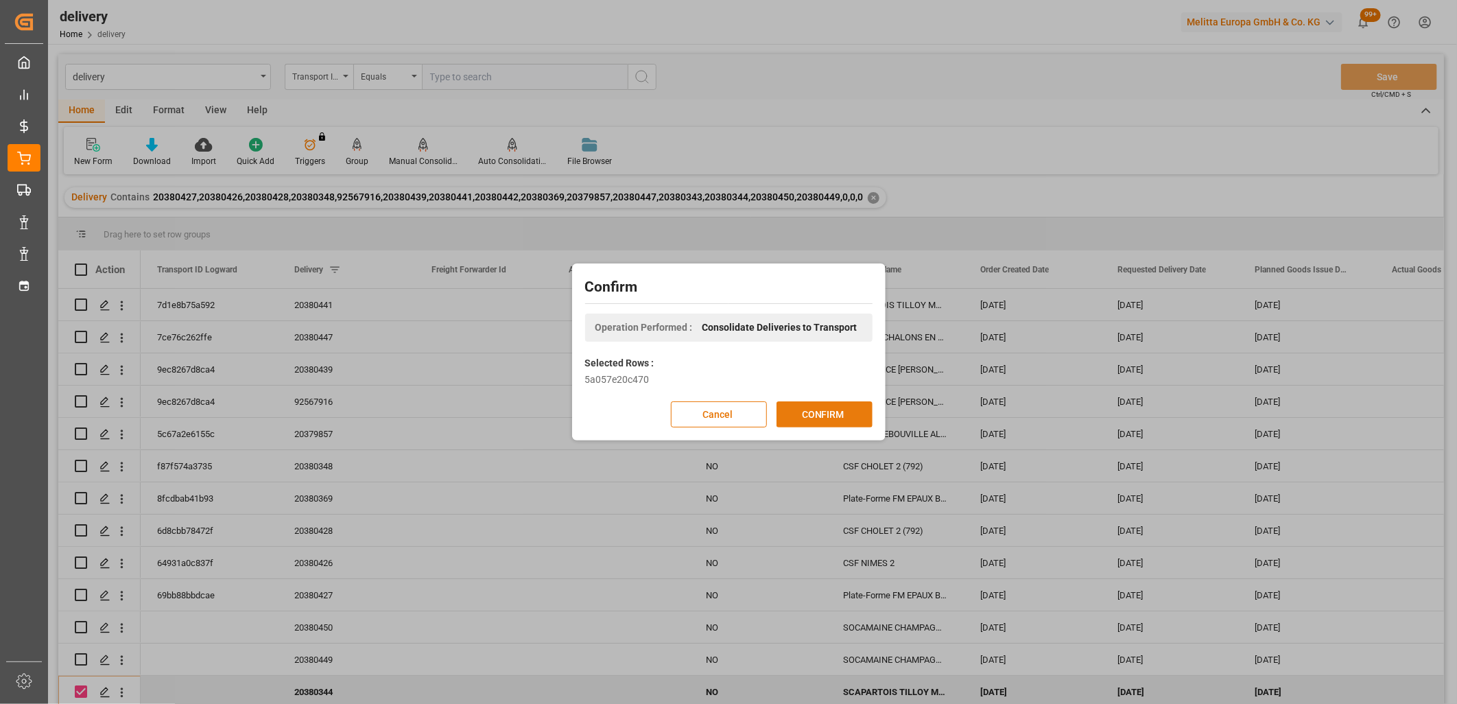
click at [799, 412] on button "CONFIRM" at bounding box center [825, 414] width 96 height 26
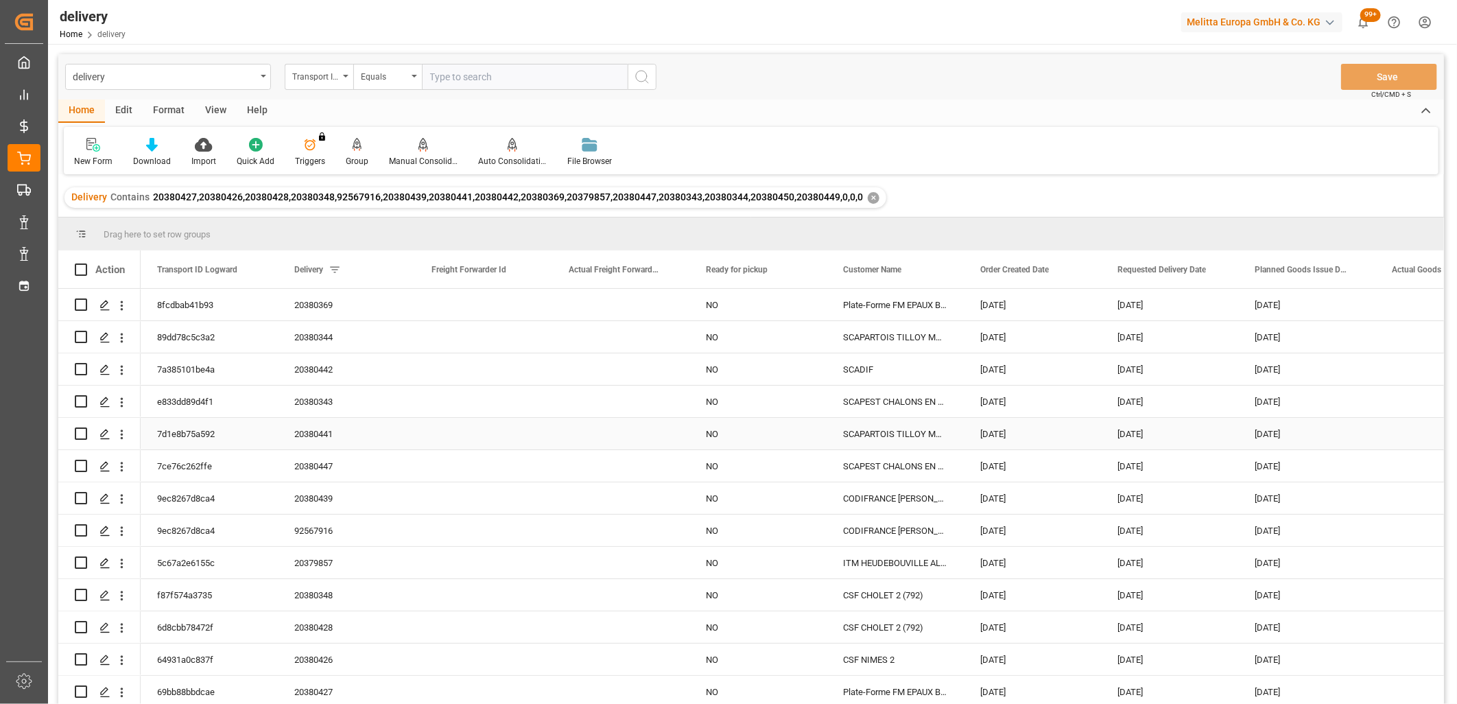
scroll to position [69, 0]
click at [79, 657] on input "Press Space to toggle row selection (unchecked)" at bounding box center [81, 659] width 12 height 12
checkbox input "true"
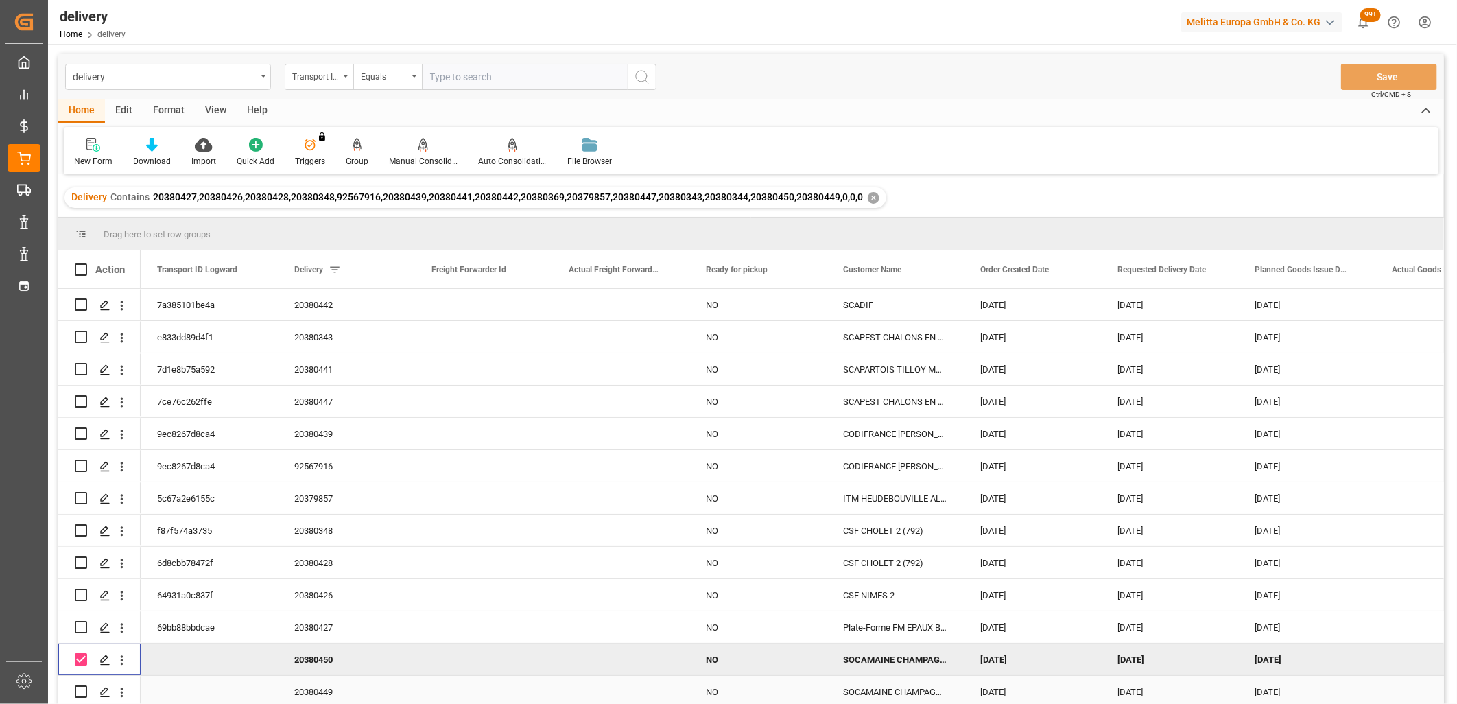
click at [80, 690] on input "Press Space to toggle row selection (unchecked)" at bounding box center [81, 692] width 12 height 12
checkbox input "true"
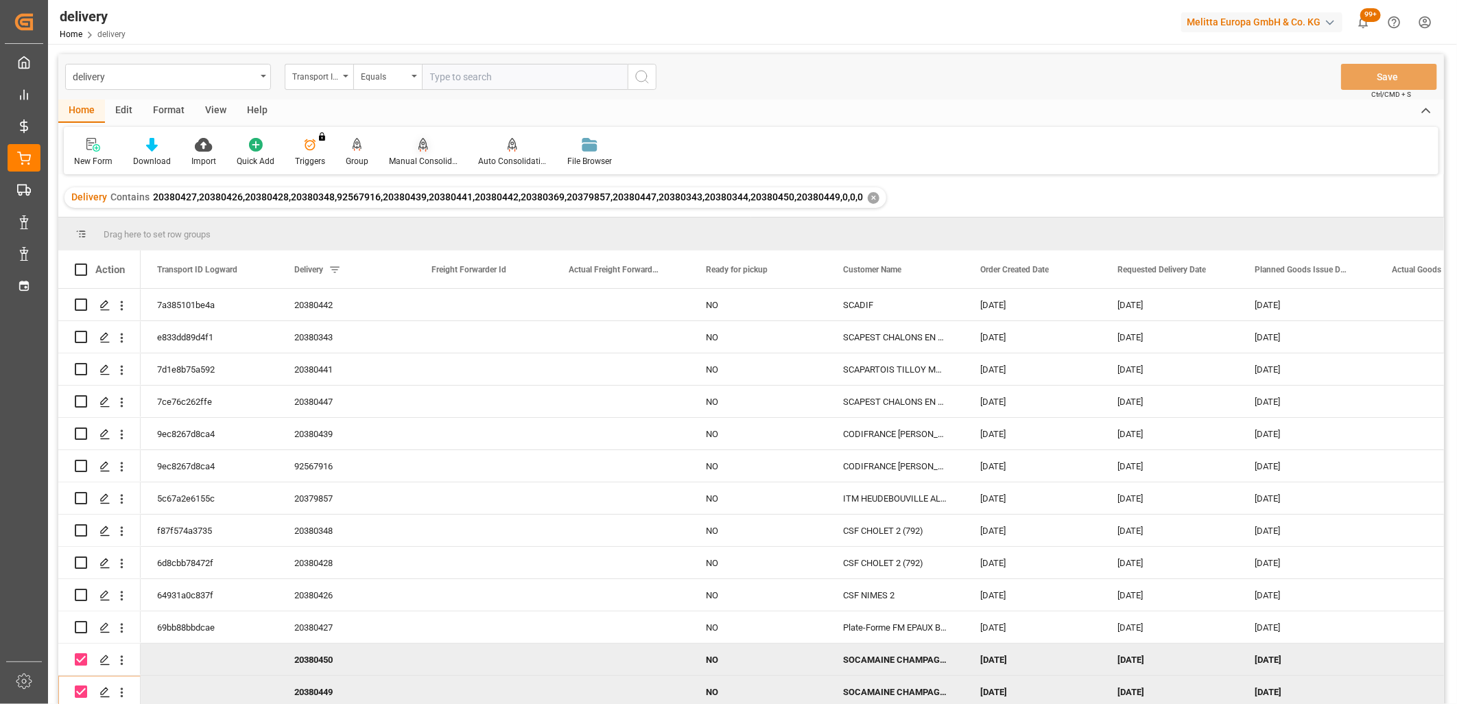
click at [419, 150] on icon at bounding box center [424, 145] width 10 height 14
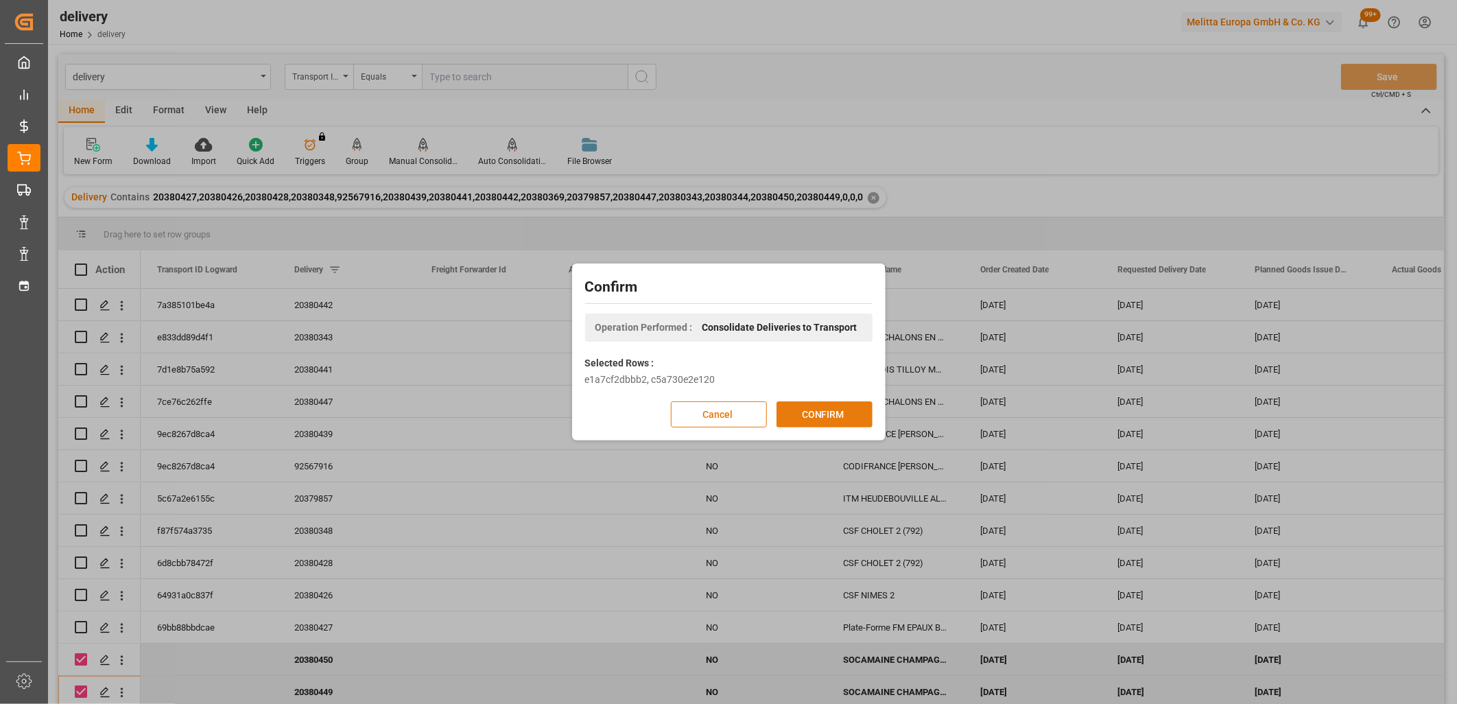
click at [815, 407] on button "CONFIRM" at bounding box center [825, 414] width 96 height 26
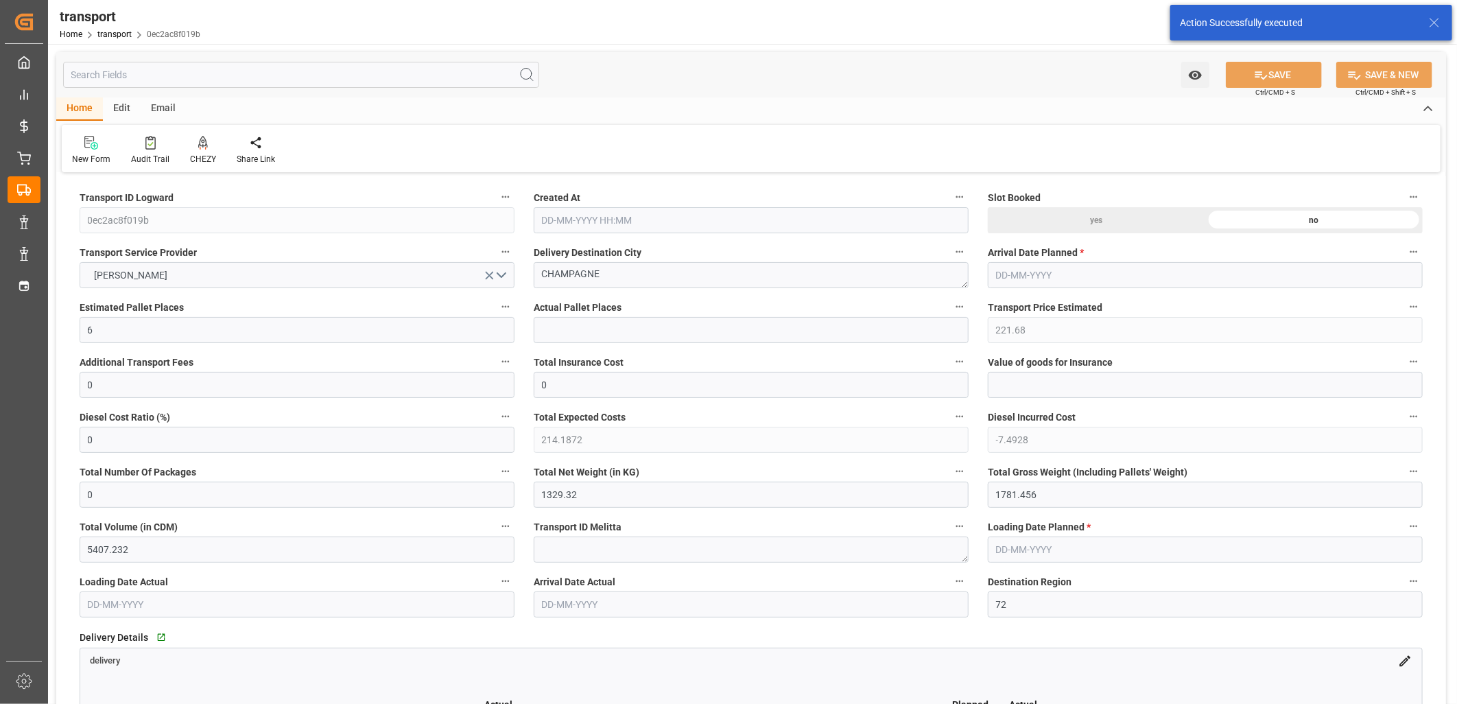
type input "14-10-2025 11:33"
type input "[DATE]"
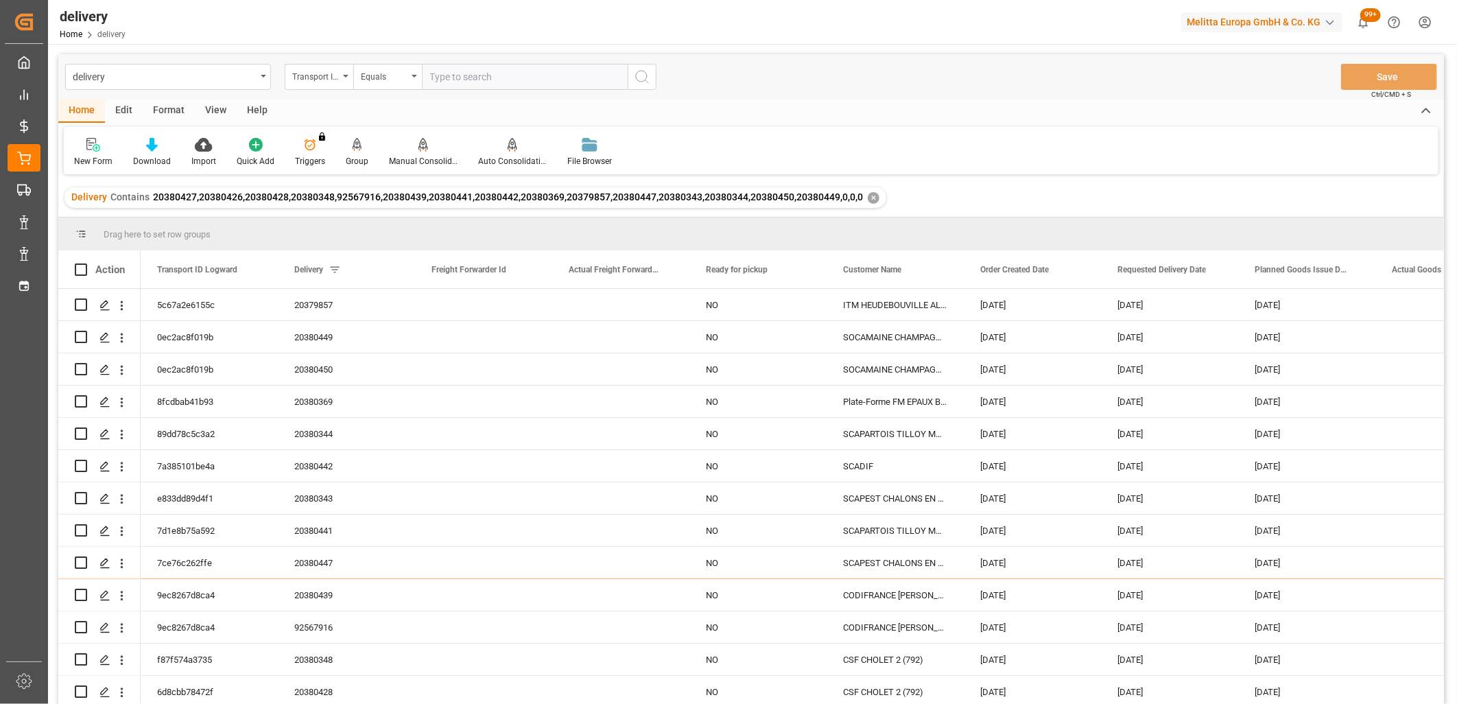
click at [870, 194] on div "✕" at bounding box center [874, 198] width 12 height 12
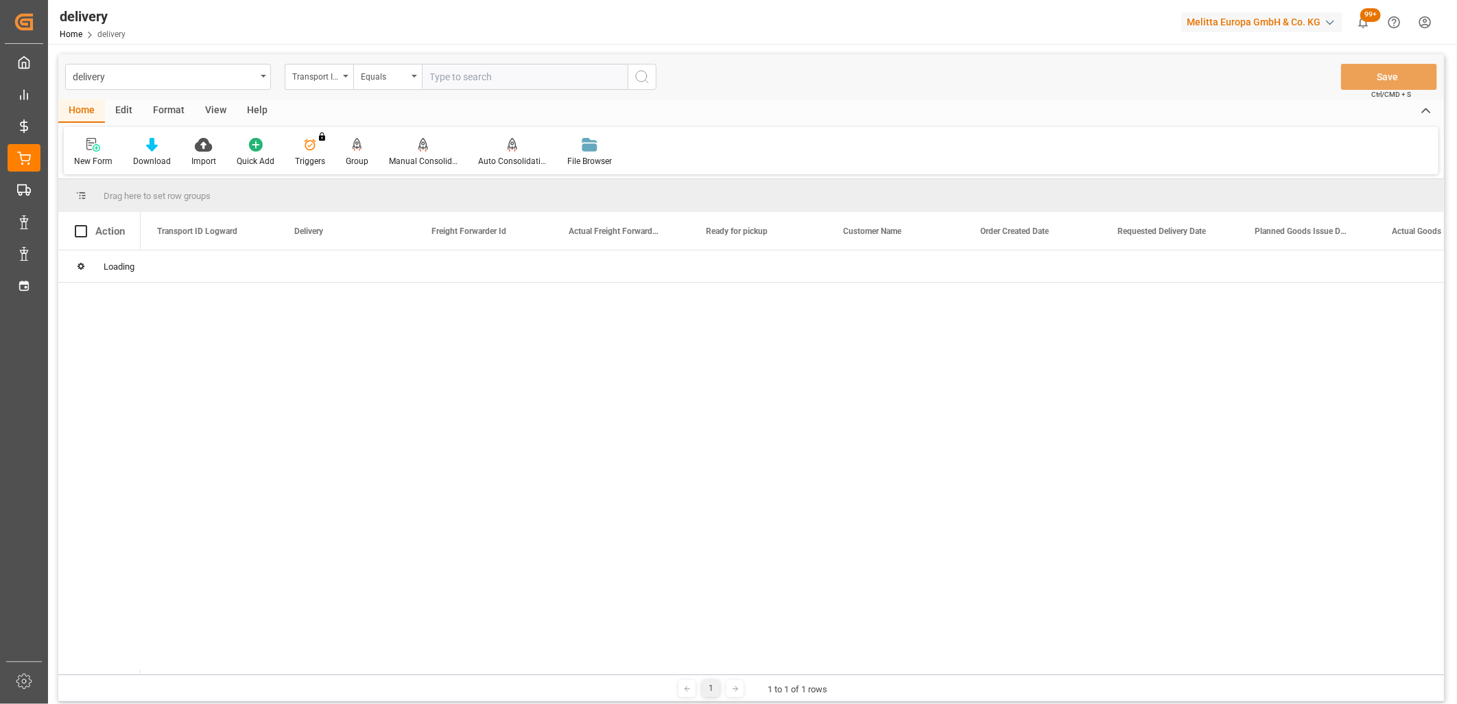
click at [345, 80] on div "Transport ID Logward" at bounding box center [319, 77] width 69 height 26
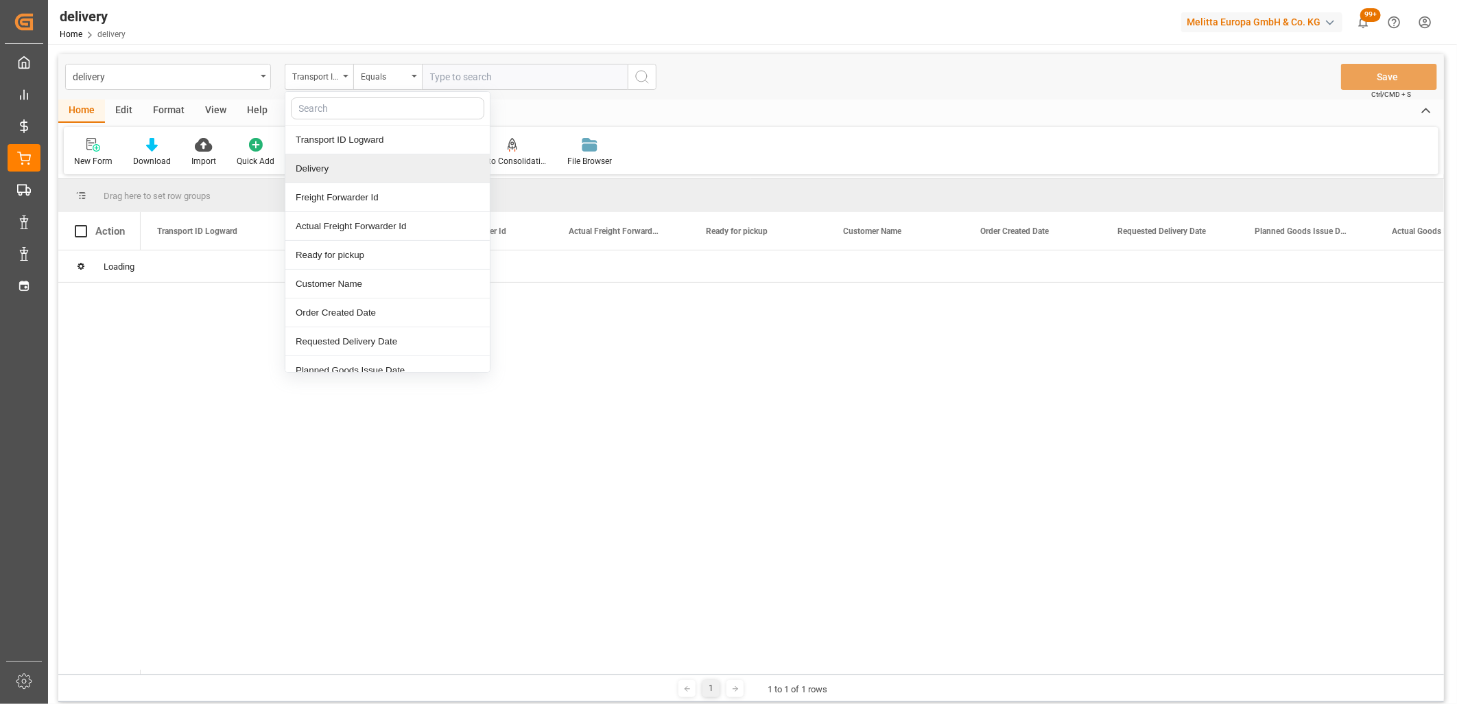
click at [344, 161] on div "Delivery" at bounding box center [387, 168] width 204 height 29
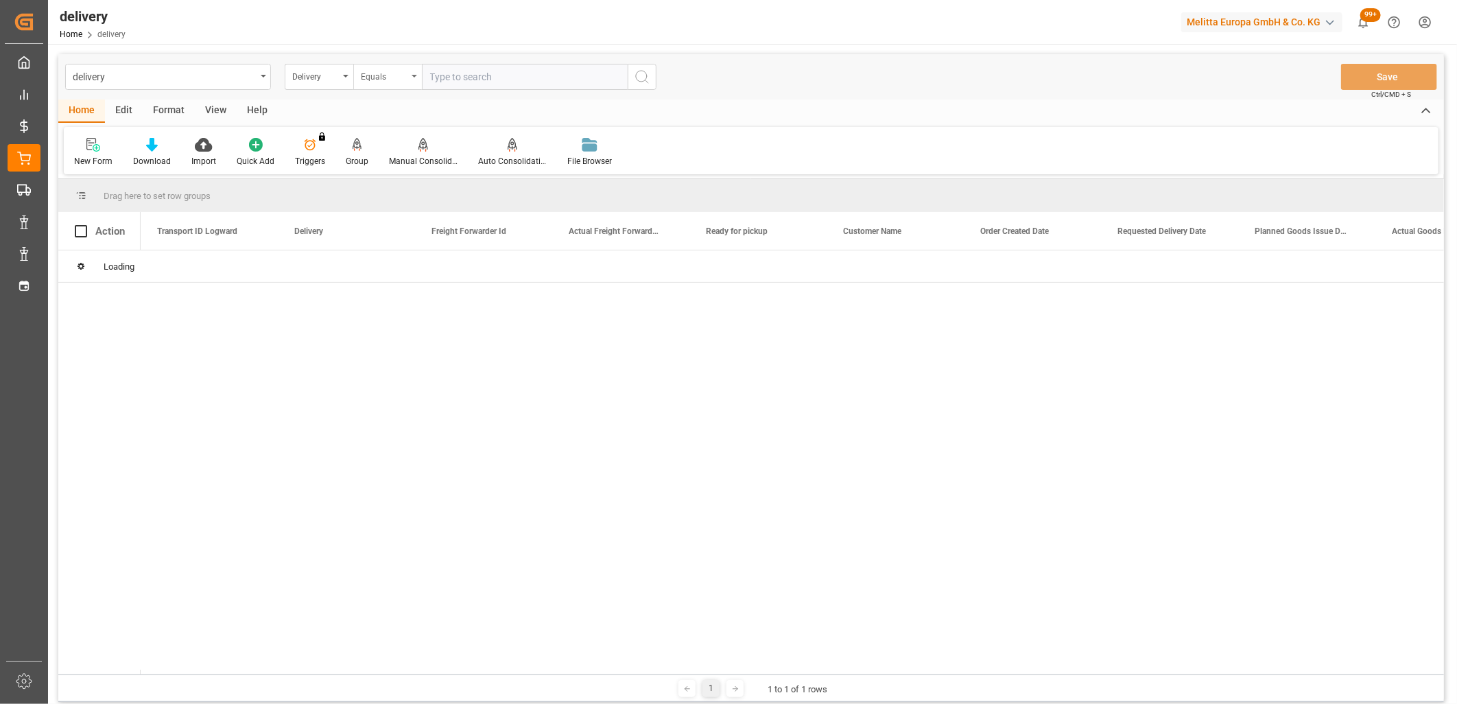
click at [395, 78] on div "Equals" at bounding box center [384, 75] width 47 height 16
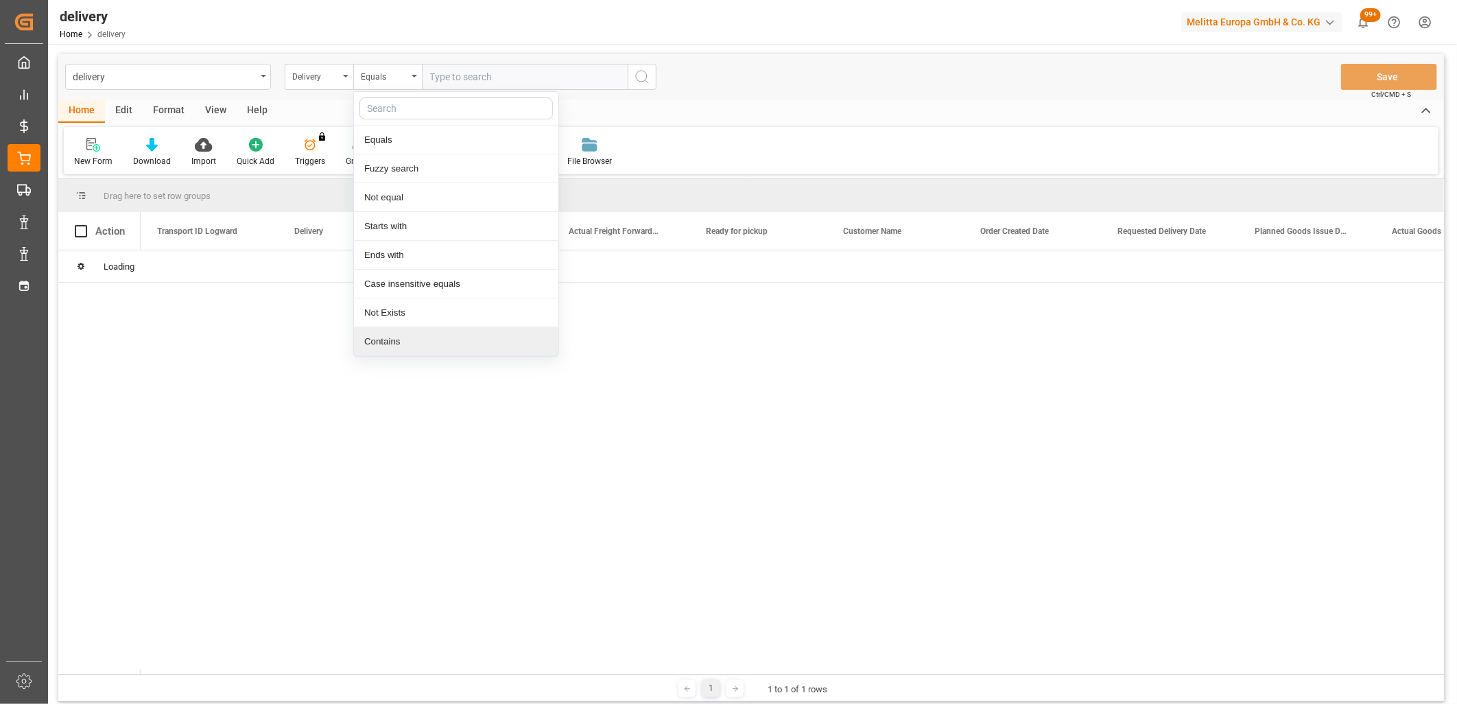
click at [406, 335] on div "Contains" at bounding box center [456, 341] width 204 height 29
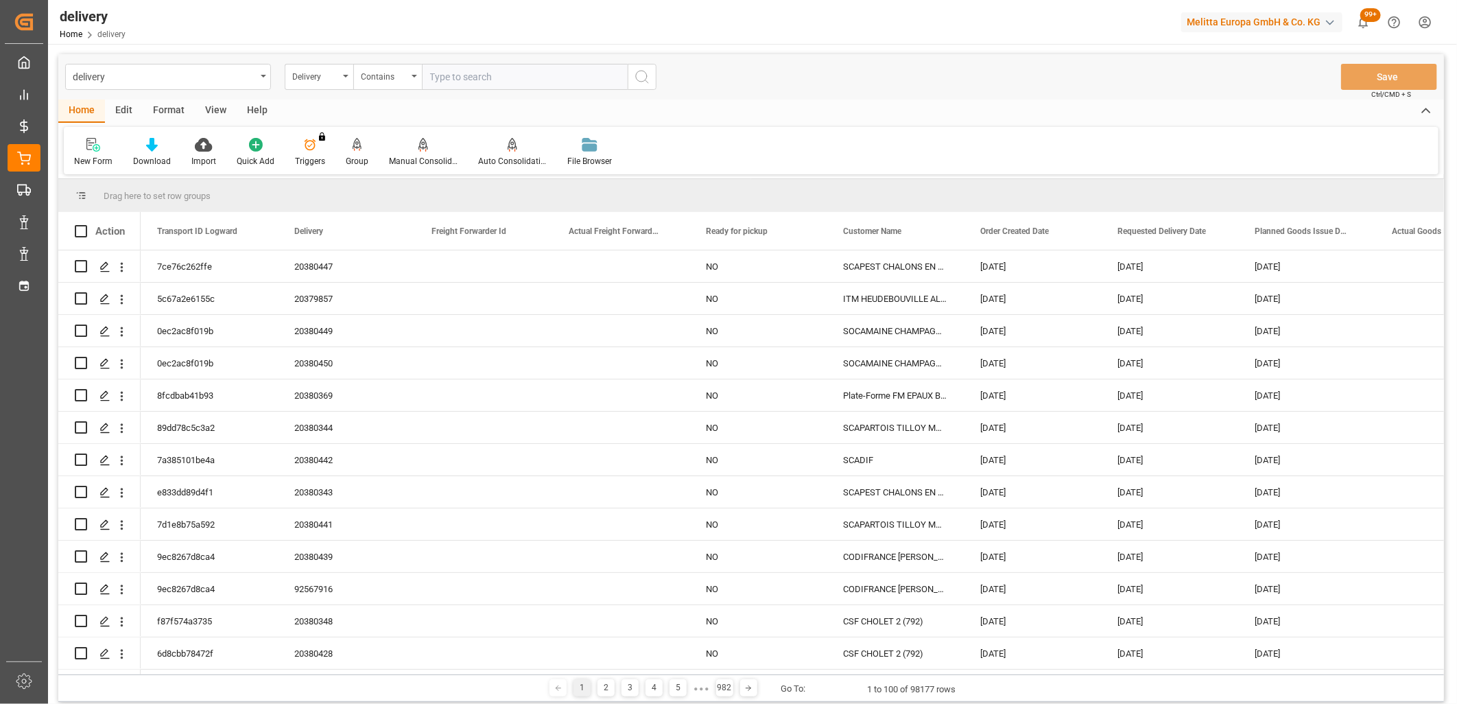
click at [447, 80] on input "text" at bounding box center [525, 77] width 206 height 26
paste input "20379856,20380452,20380451,20380370,20380454,20380453,20380448,0,0,0,0,0,0,0,0,…"
type input "20379856,20380452,20380451,20380370,20380454,20380453,20380448,0,0,0,0,0,0,0,0,…"
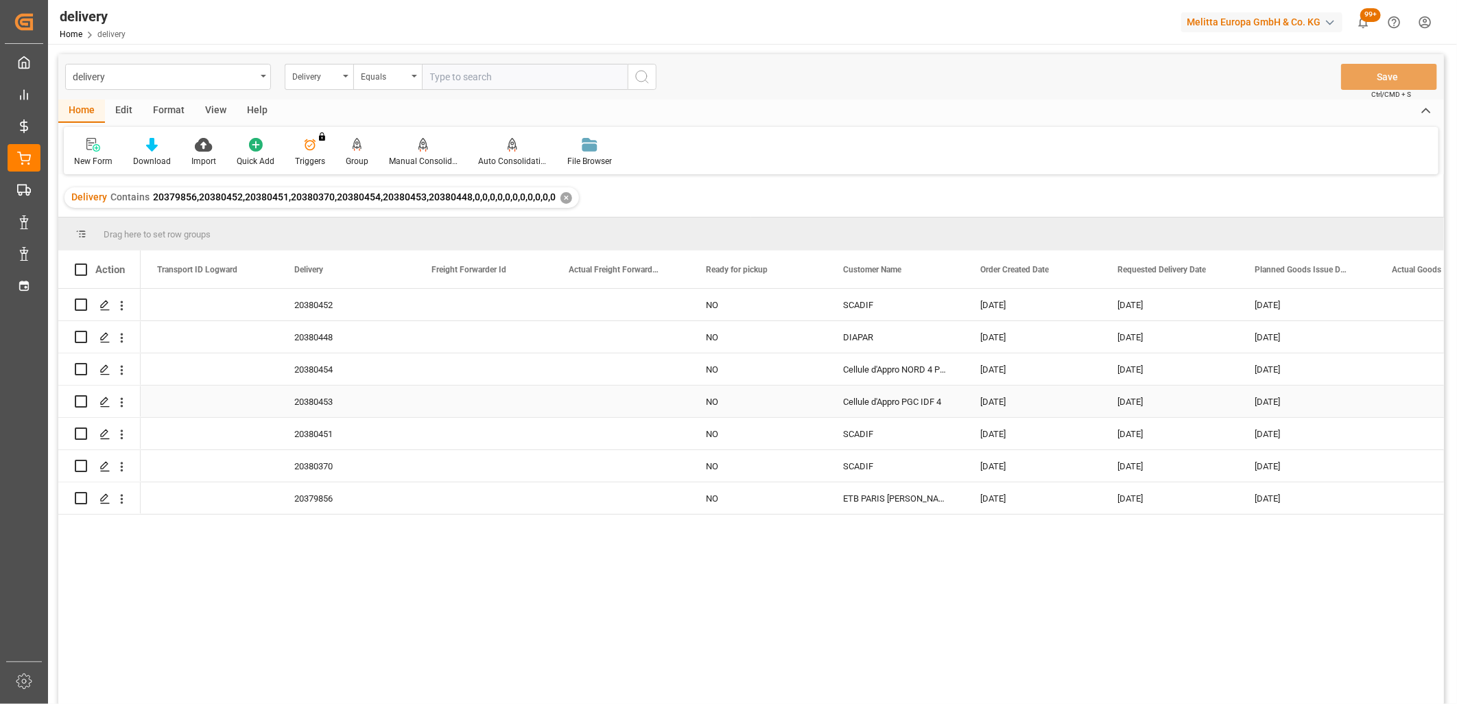
drag, startPoint x: 273, startPoint y: 456, endPoint x: 269, endPoint y: 462, distance: 7.4
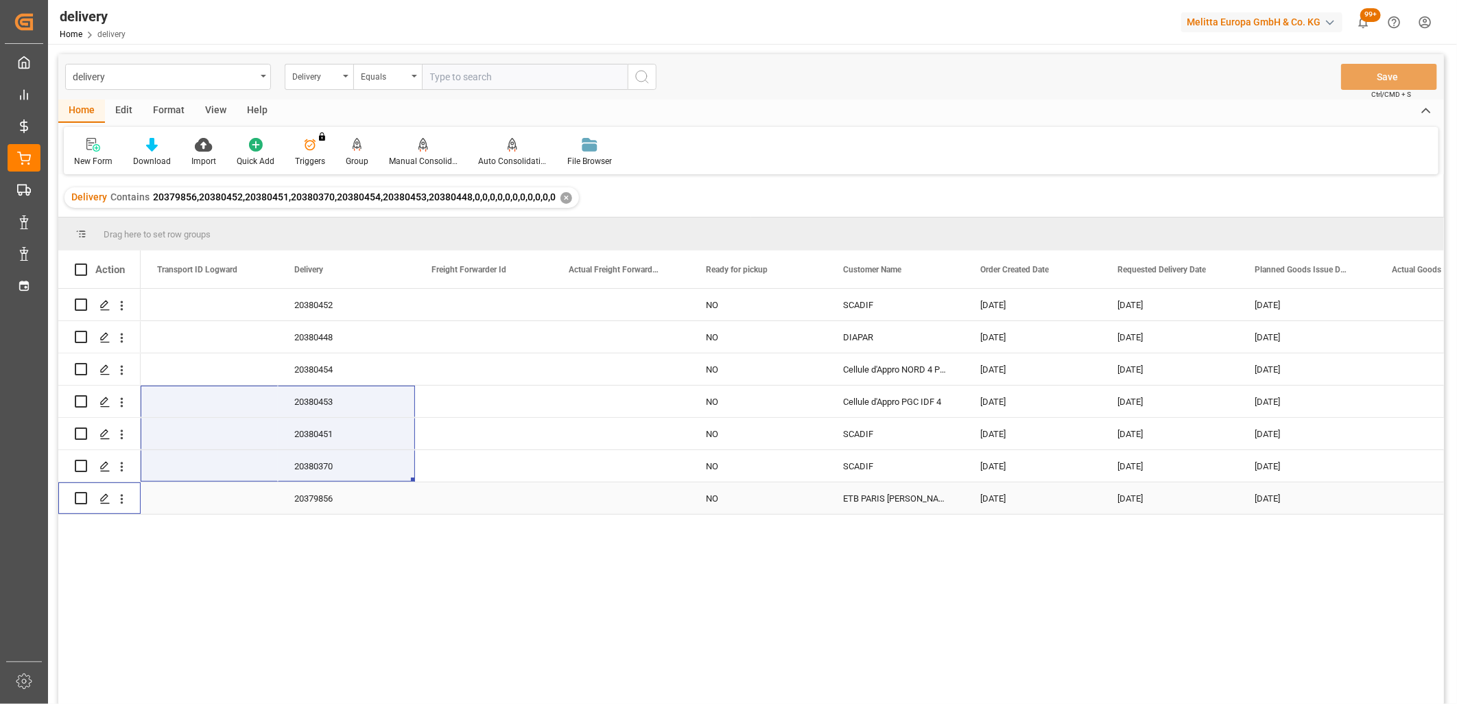
click at [81, 499] on input "Press Space to toggle row selection (unchecked)" at bounding box center [81, 498] width 12 height 12
checkbox input "true"
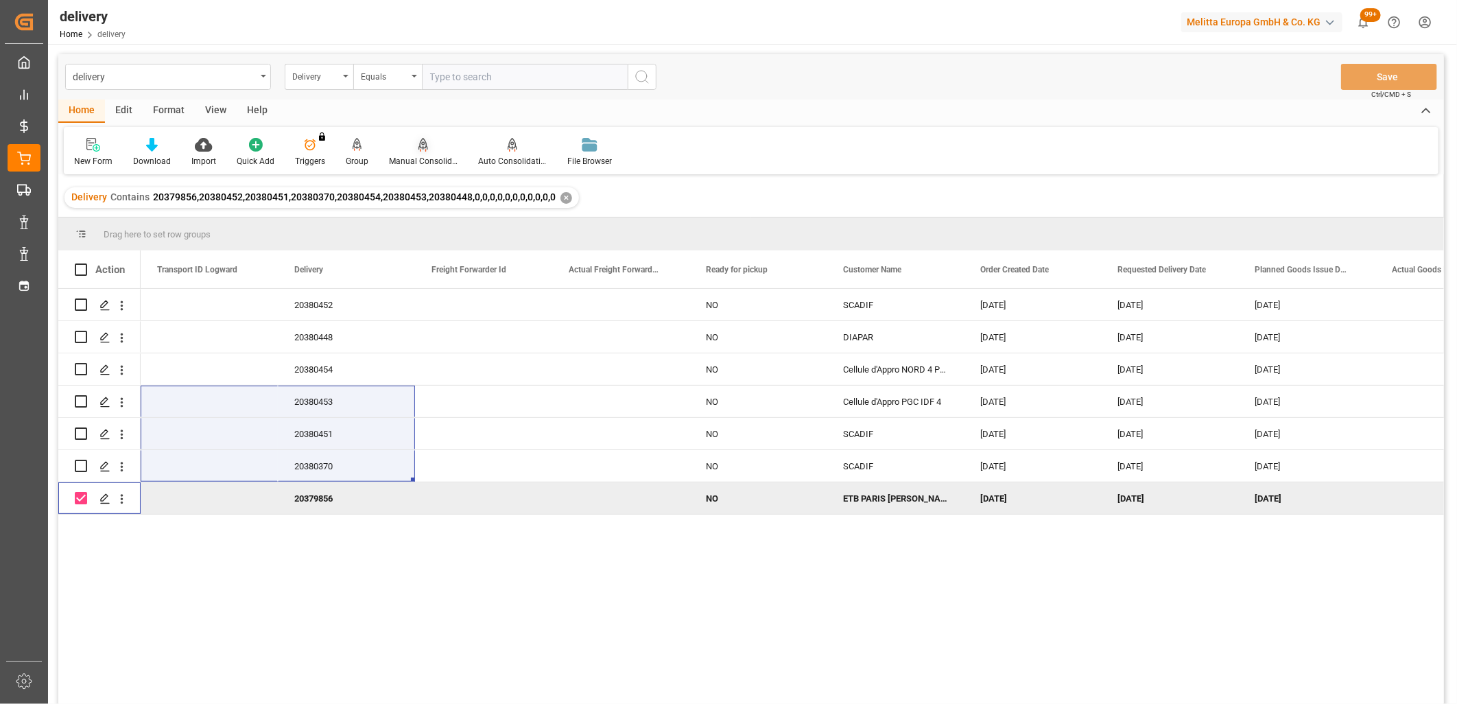
click at [424, 141] on icon at bounding box center [424, 145] width 10 height 14
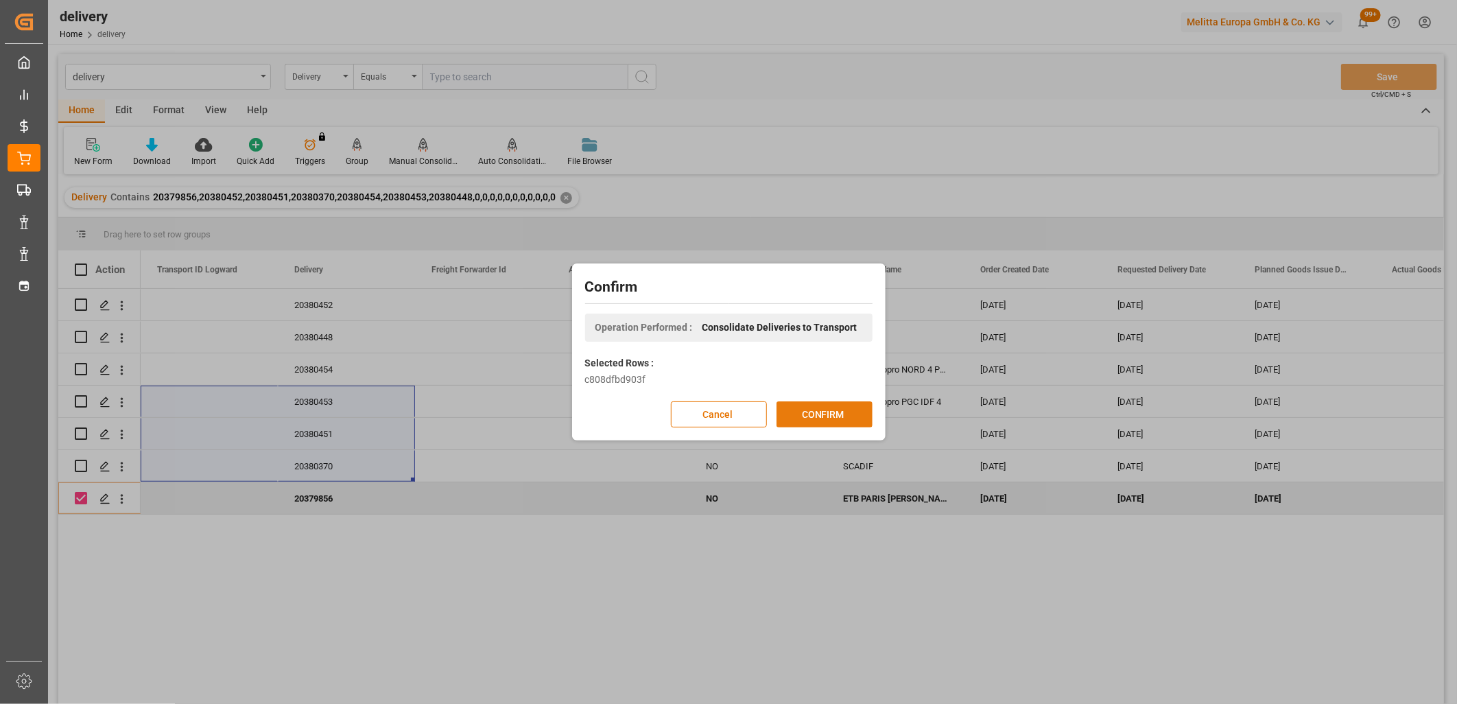
click at [812, 406] on button "CONFIRM" at bounding box center [825, 414] width 96 height 26
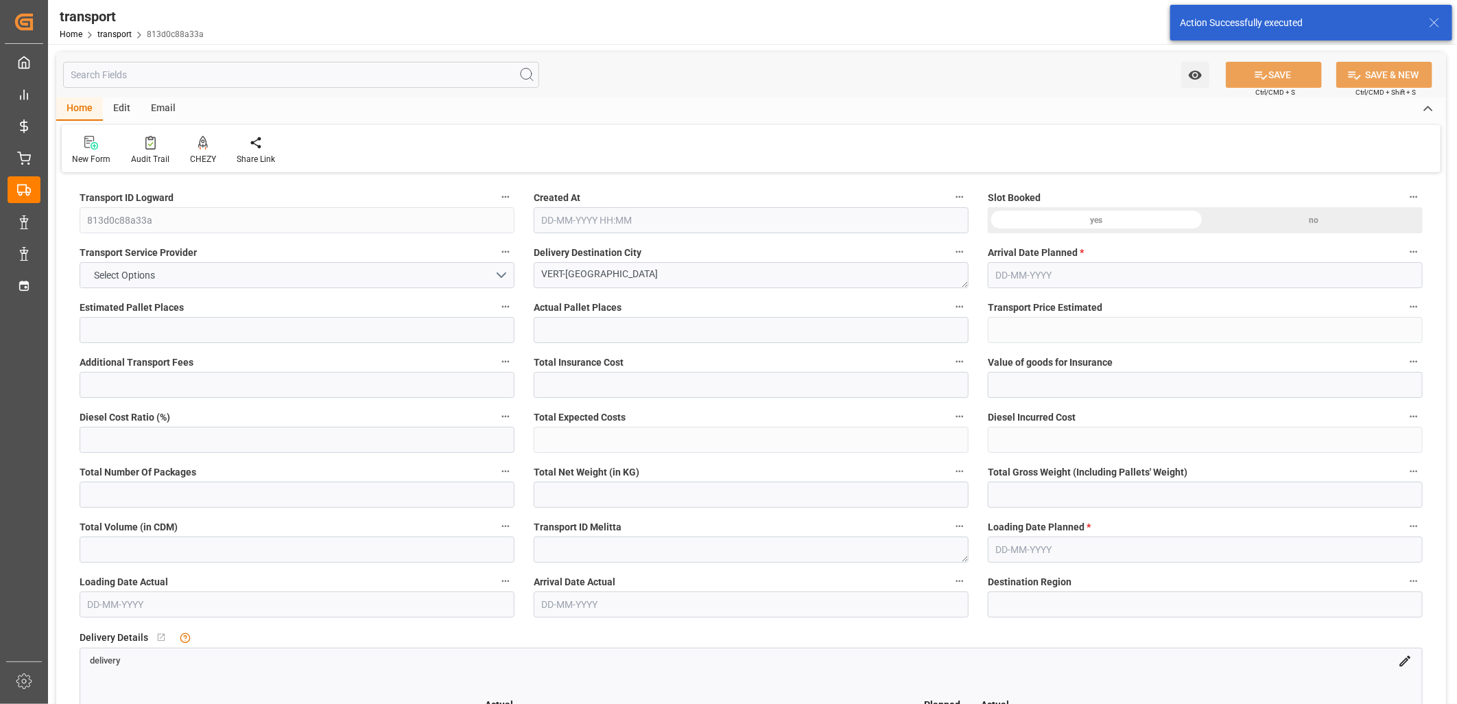
type input "9"
type input "214.85"
type input "0"
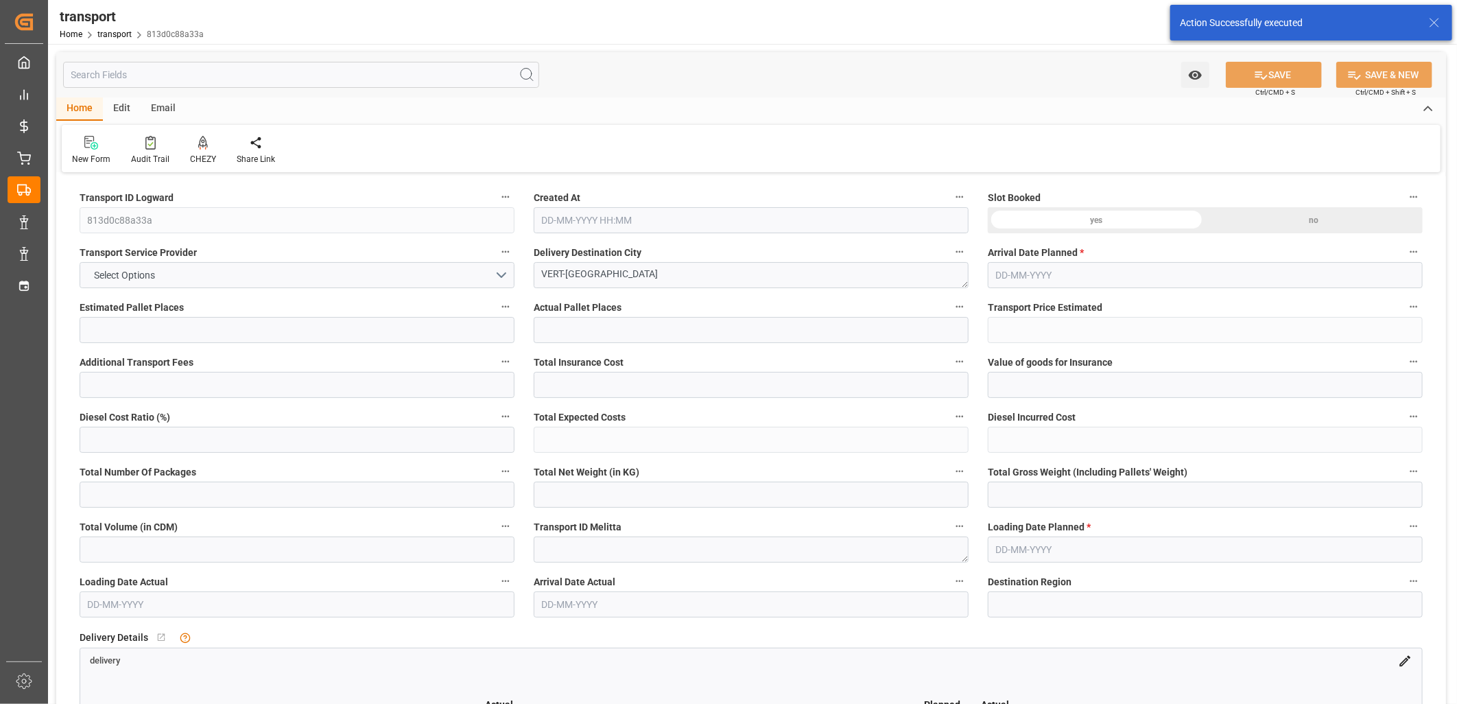
type input "207.5881"
type input "-7.2619"
type input "0"
type input "1017.296"
type input "2088.428"
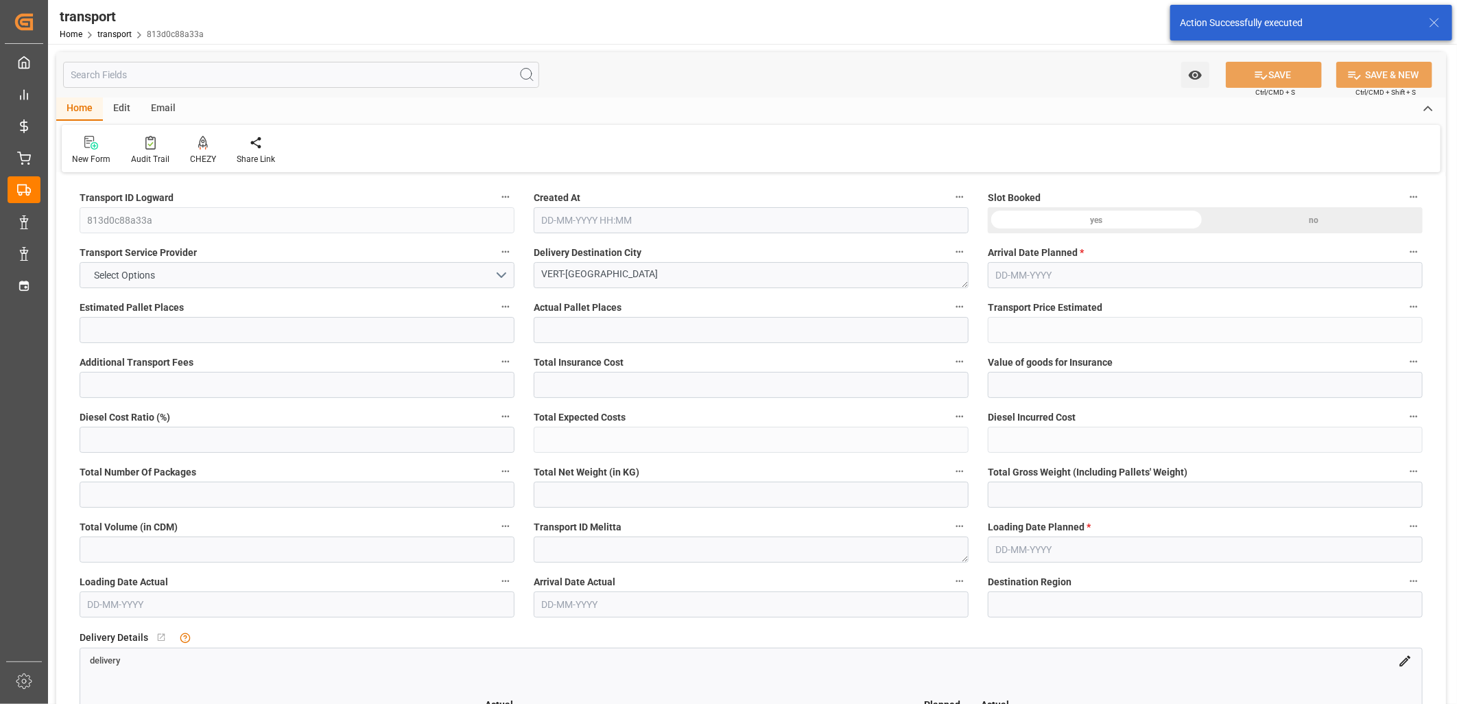
type input "8840.768"
type input "77"
type input "4"
type input "201"
type input "9"
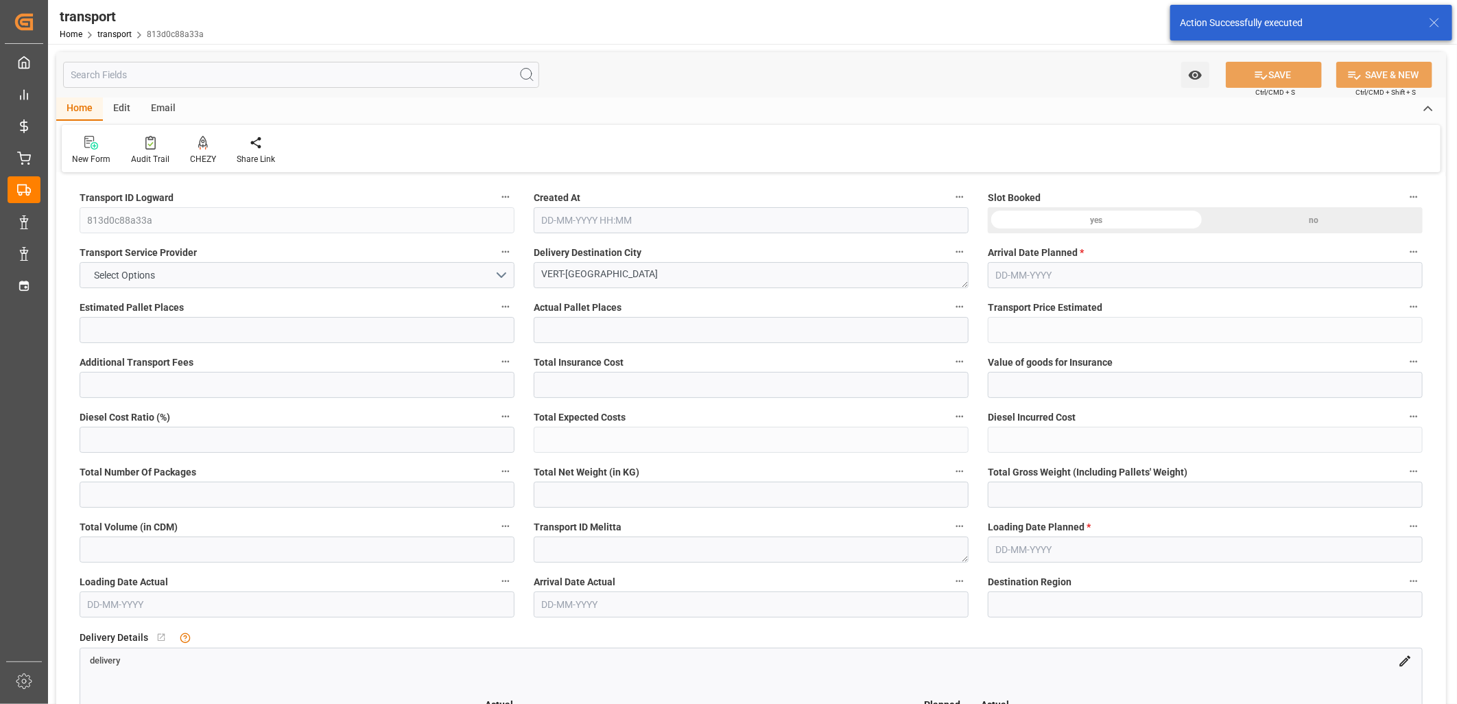
type input "101"
type input "1763.572"
type input "0"
type input "4710.8598"
type input "0"
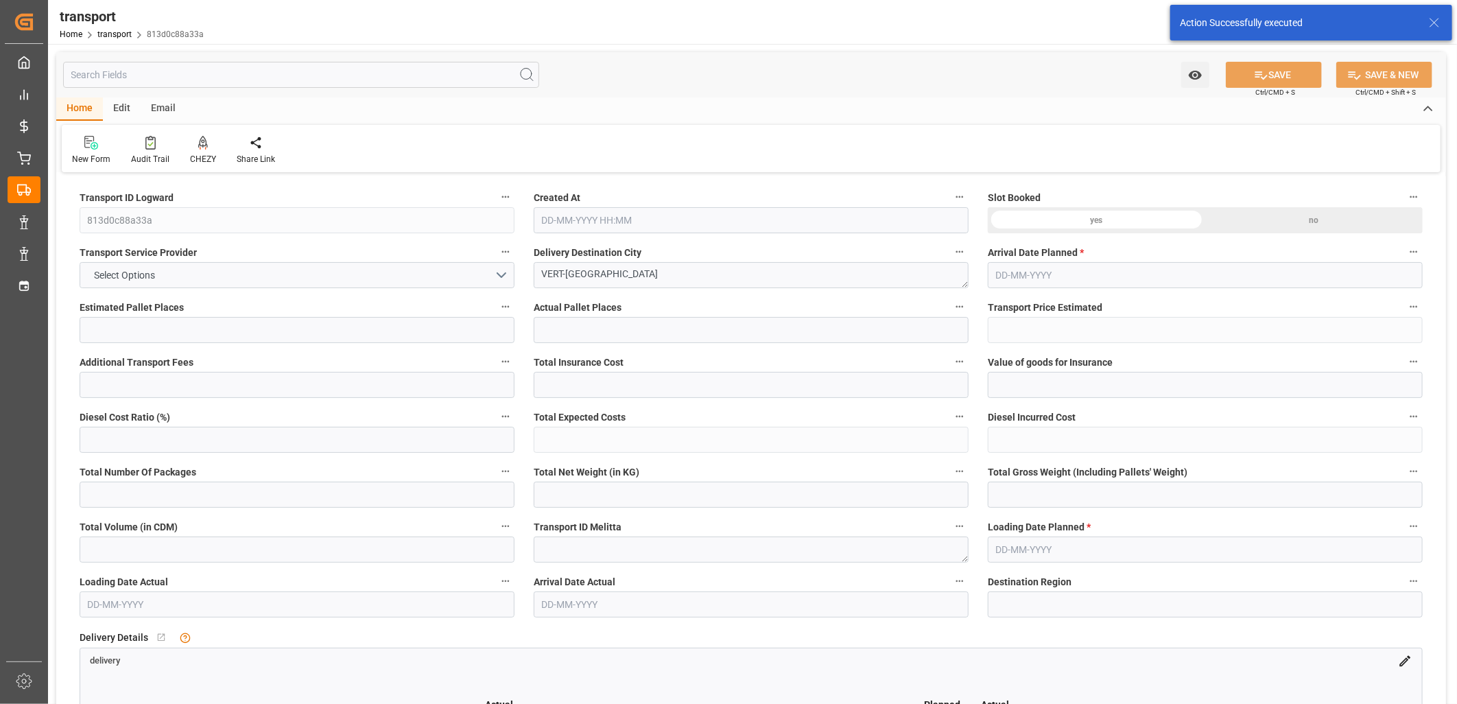
type input "0"
type input "21"
type input "35"
type input "14-10-2025 11:33"
type input "[DATE]"
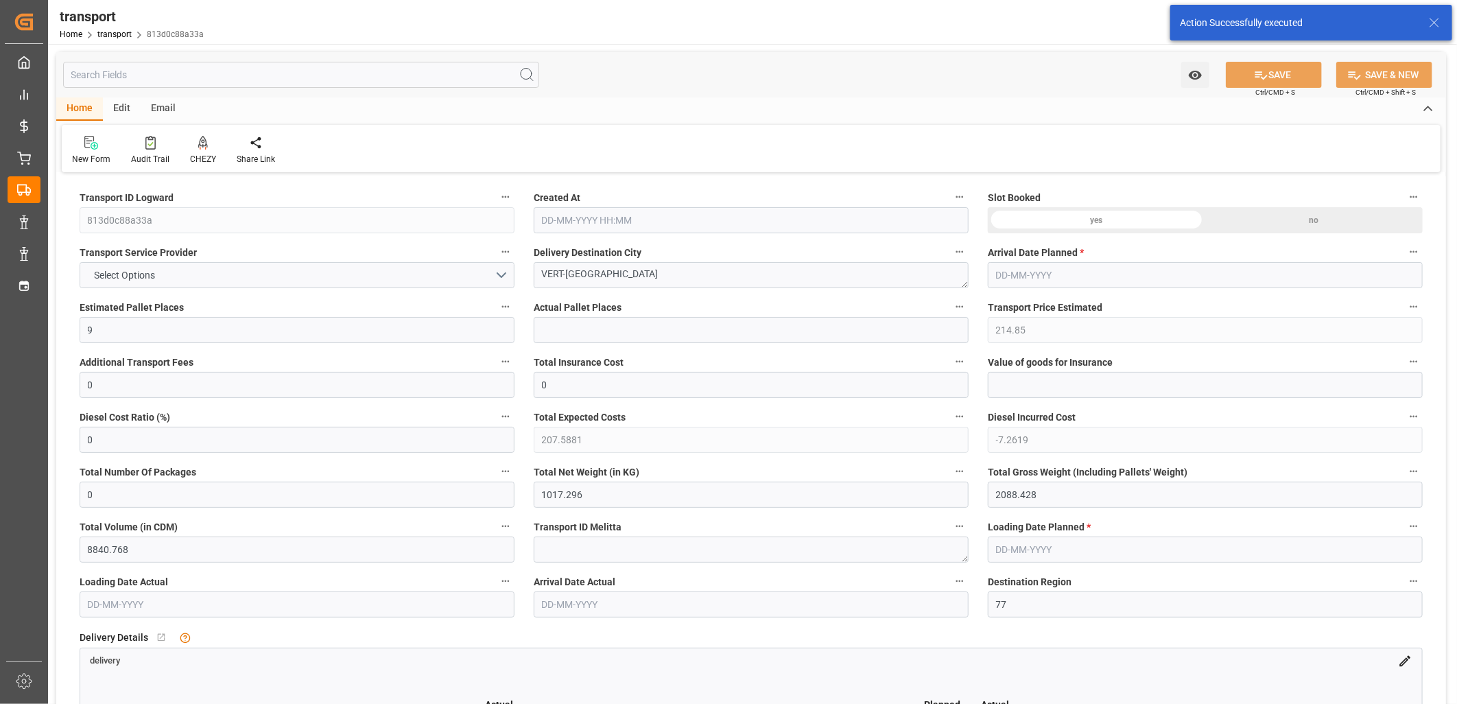
type input "[DATE]"
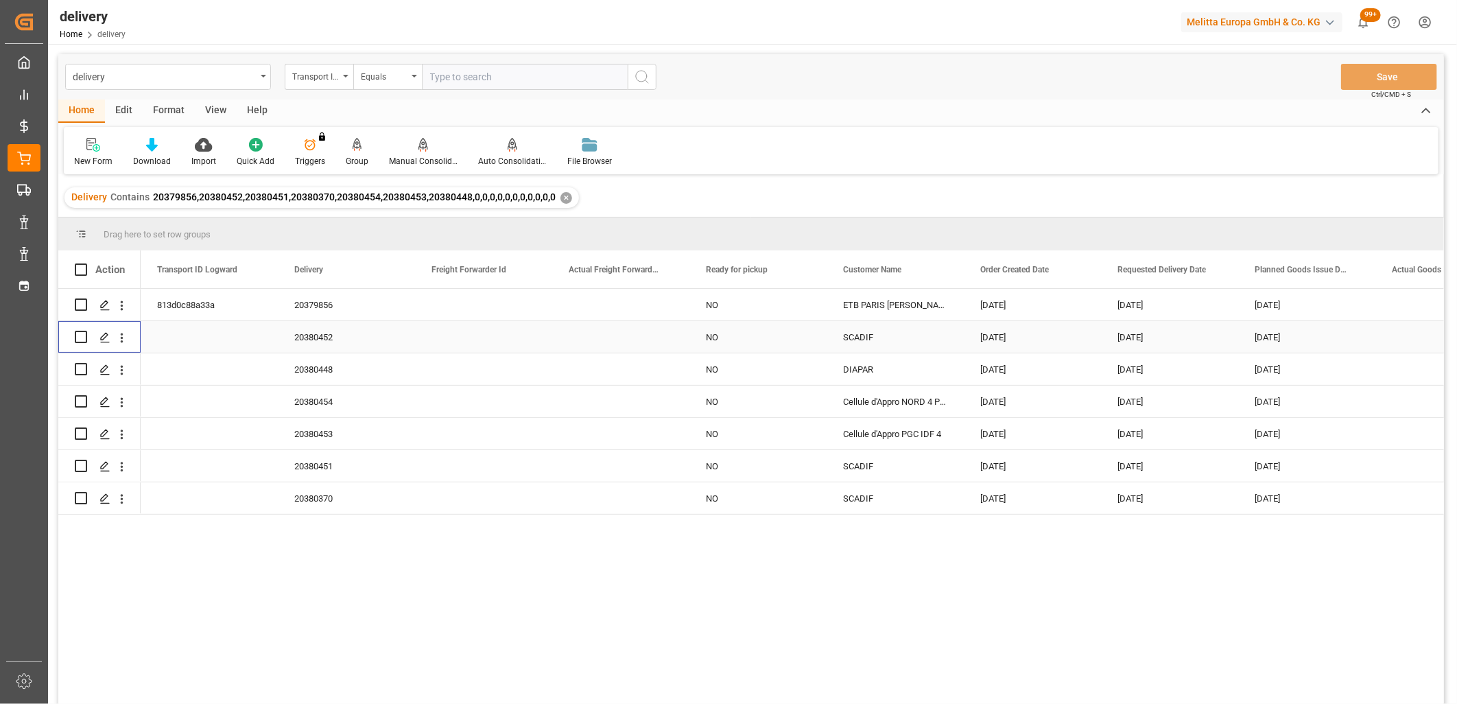
click at [82, 333] on input "Press Space to toggle row selection (unchecked)" at bounding box center [81, 337] width 12 height 12
checkbox input "true"
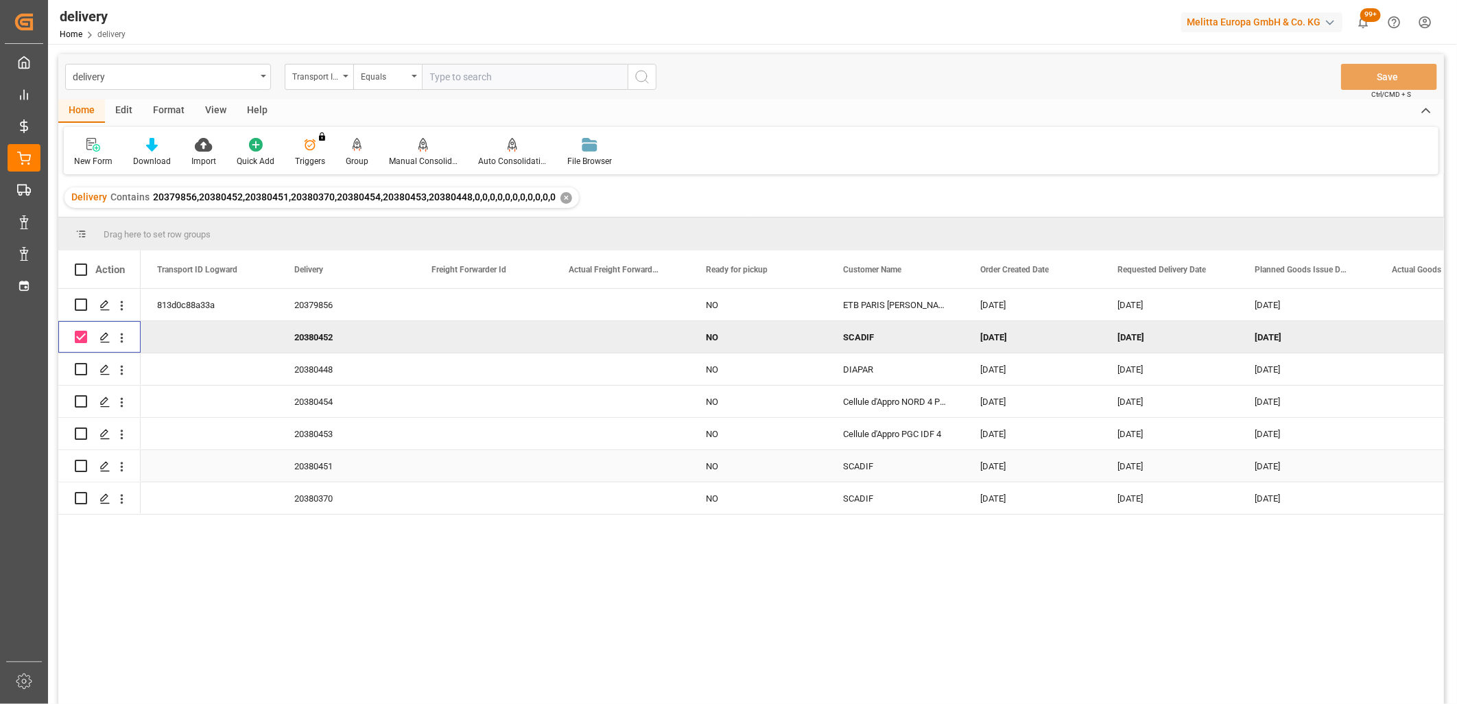
click at [78, 465] on input "Press Space to toggle row selection (unchecked)" at bounding box center [81, 466] width 12 height 12
checkbox input "true"
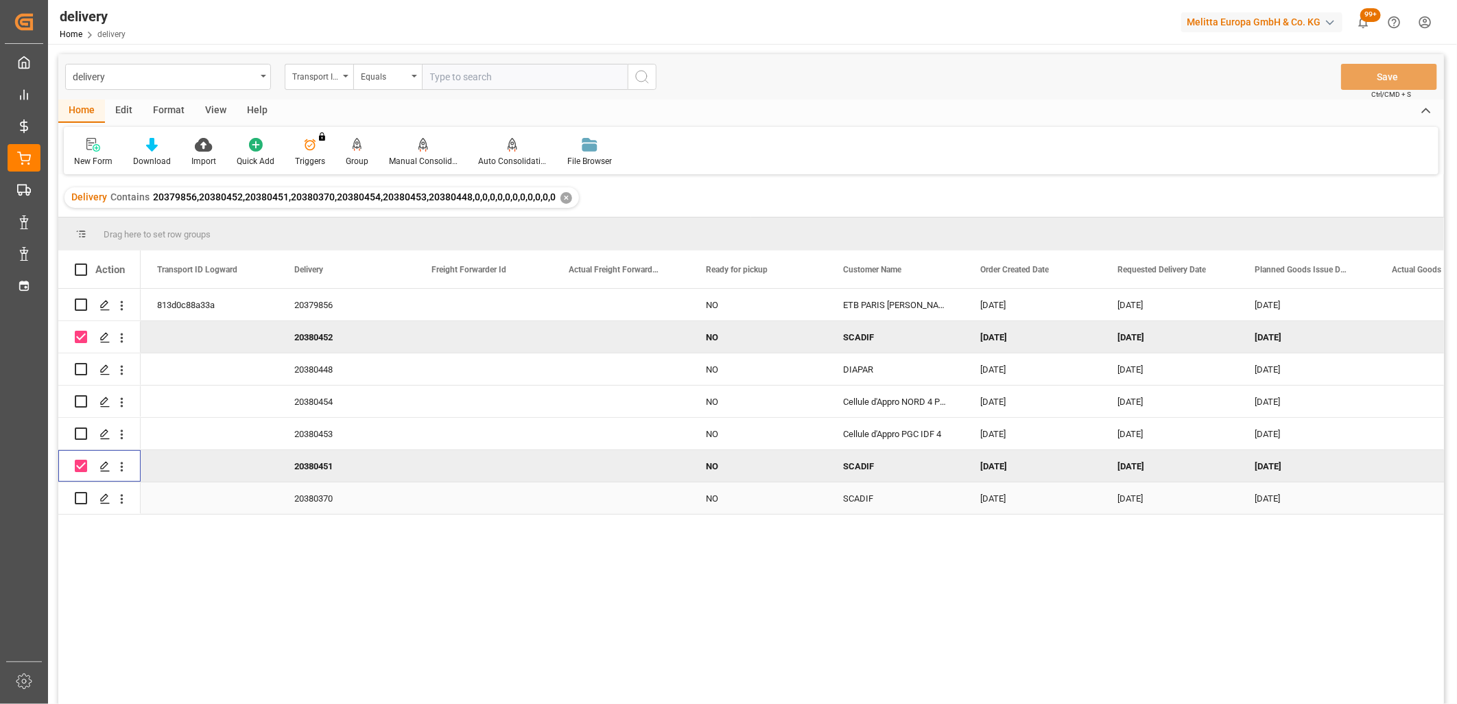
click at [79, 495] on input "Press Space to toggle row selection (unchecked)" at bounding box center [81, 498] width 12 height 12
checkbox input "true"
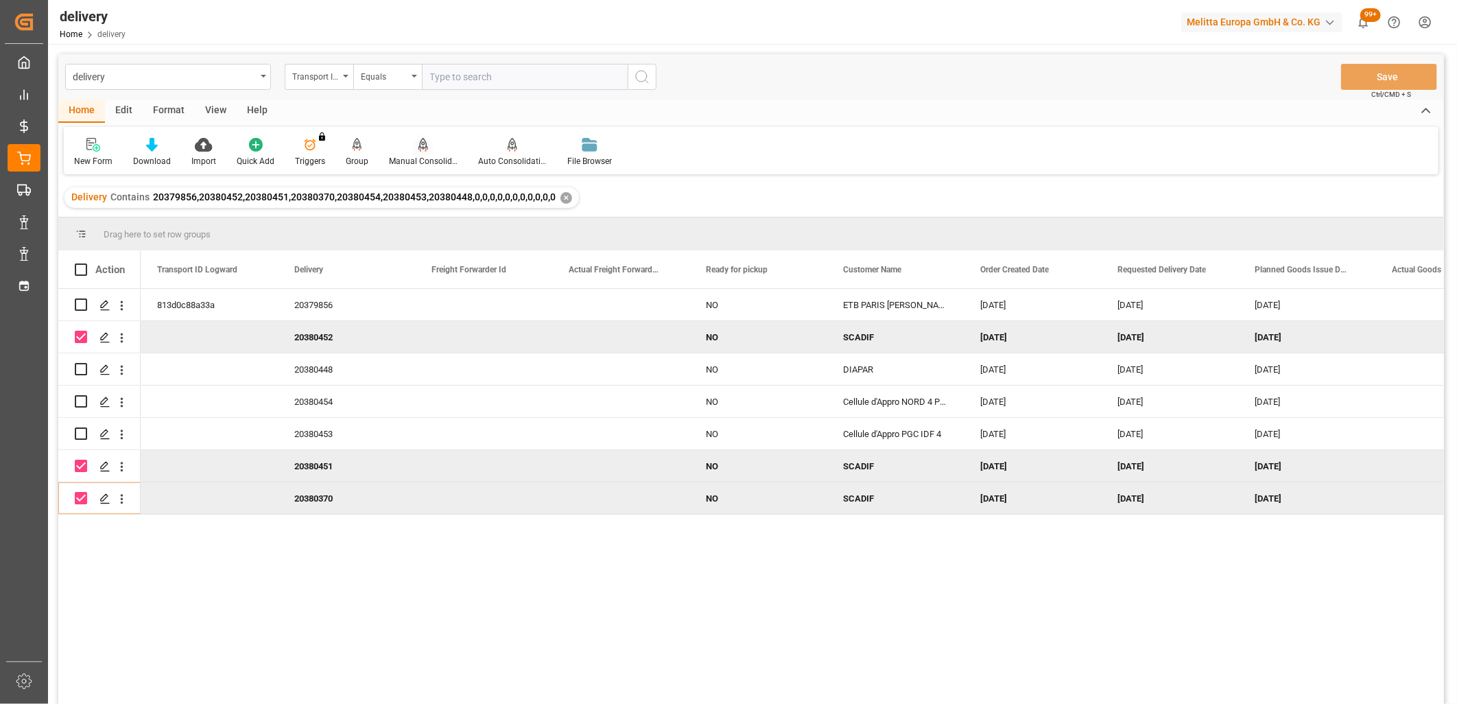
click at [425, 144] on div at bounding box center [423, 144] width 69 height 14
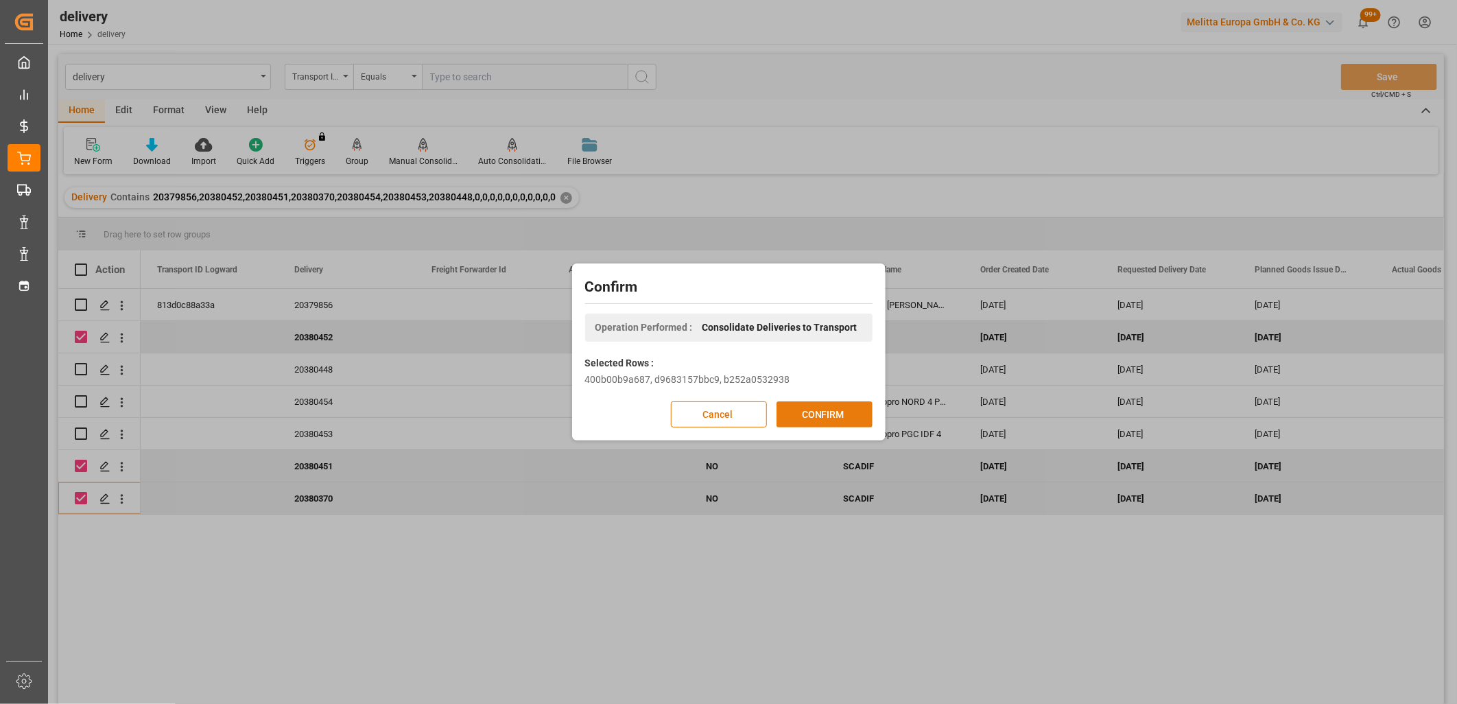
click at [832, 412] on button "CONFIRM" at bounding box center [825, 414] width 96 height 26
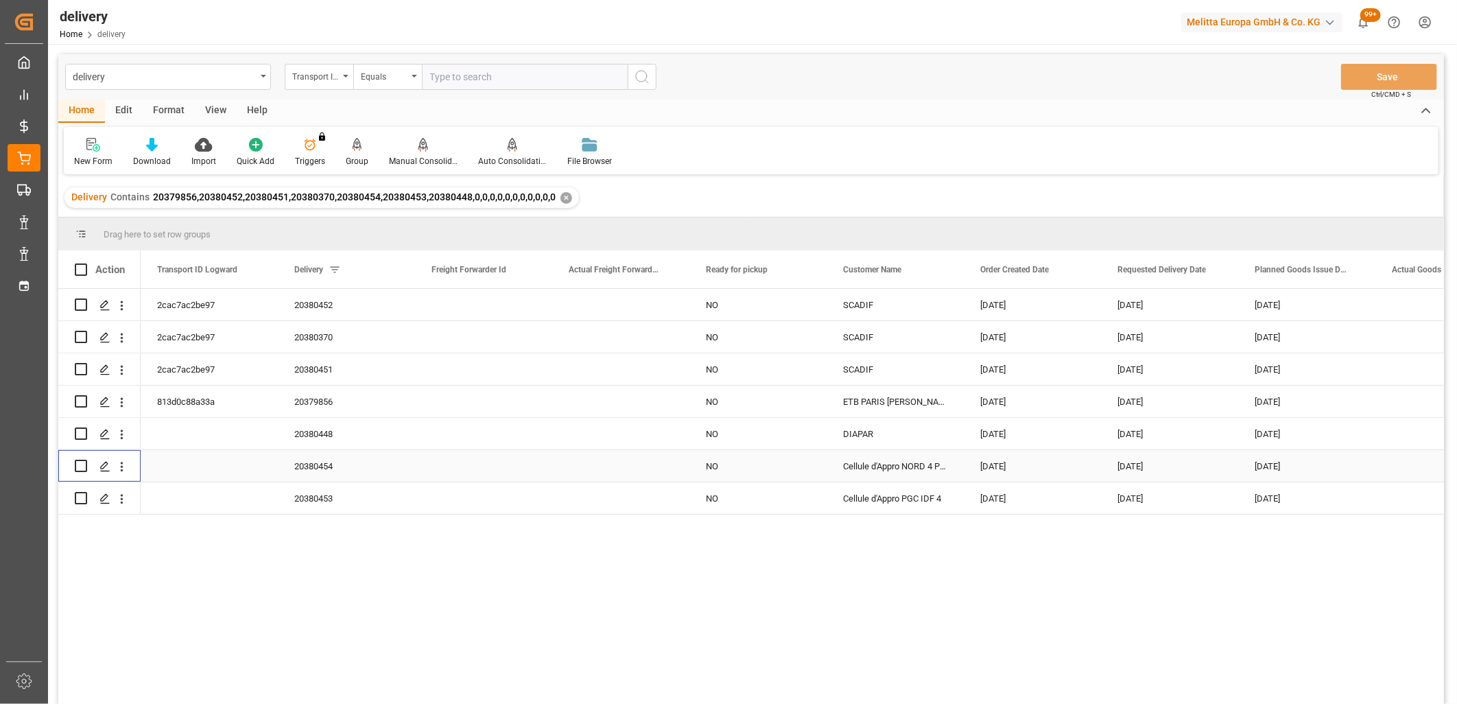
click at [83, 462] on input "Press Space to toggle row selection (unchecked)" at bounding box center [81, 466] width 12 height 12
checkbox input "true"
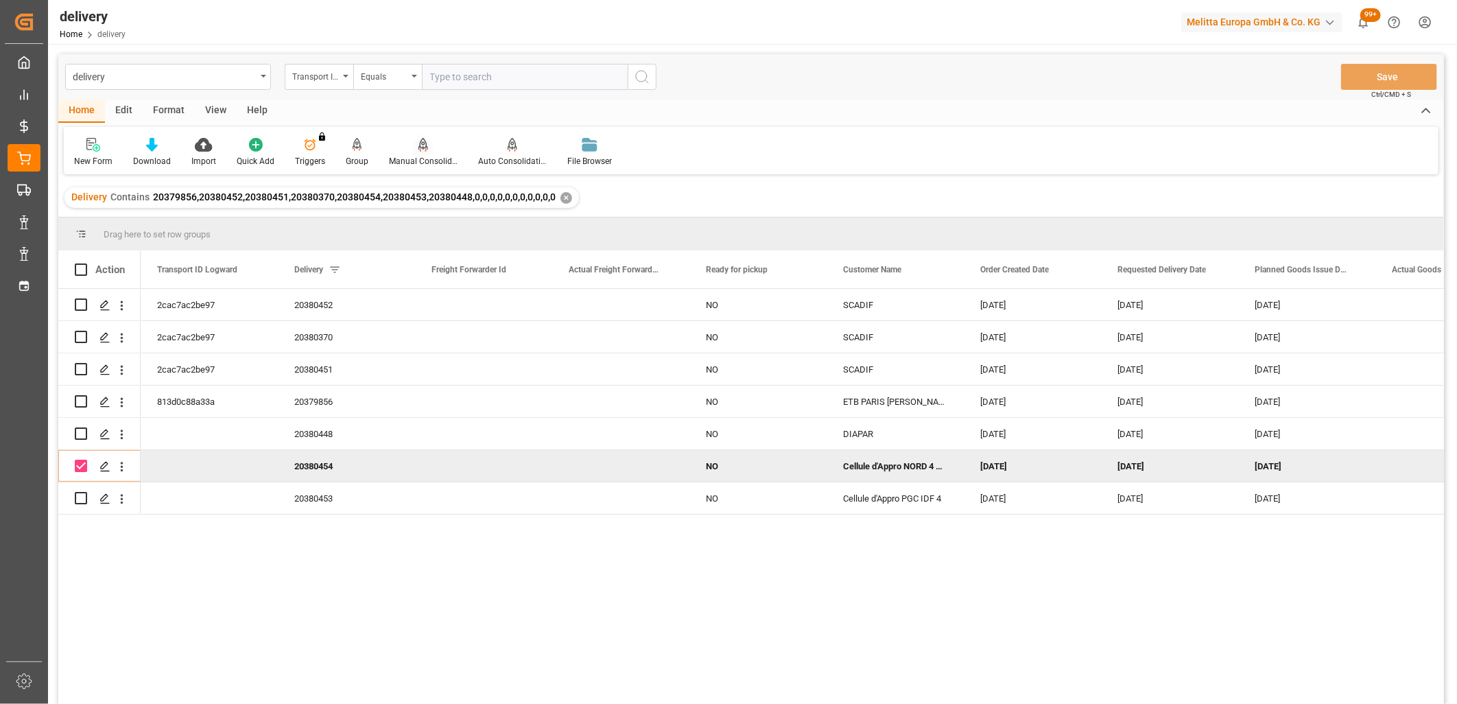
click at [422, 142] on icon at bounding box center [424, 145] width 10 height 14
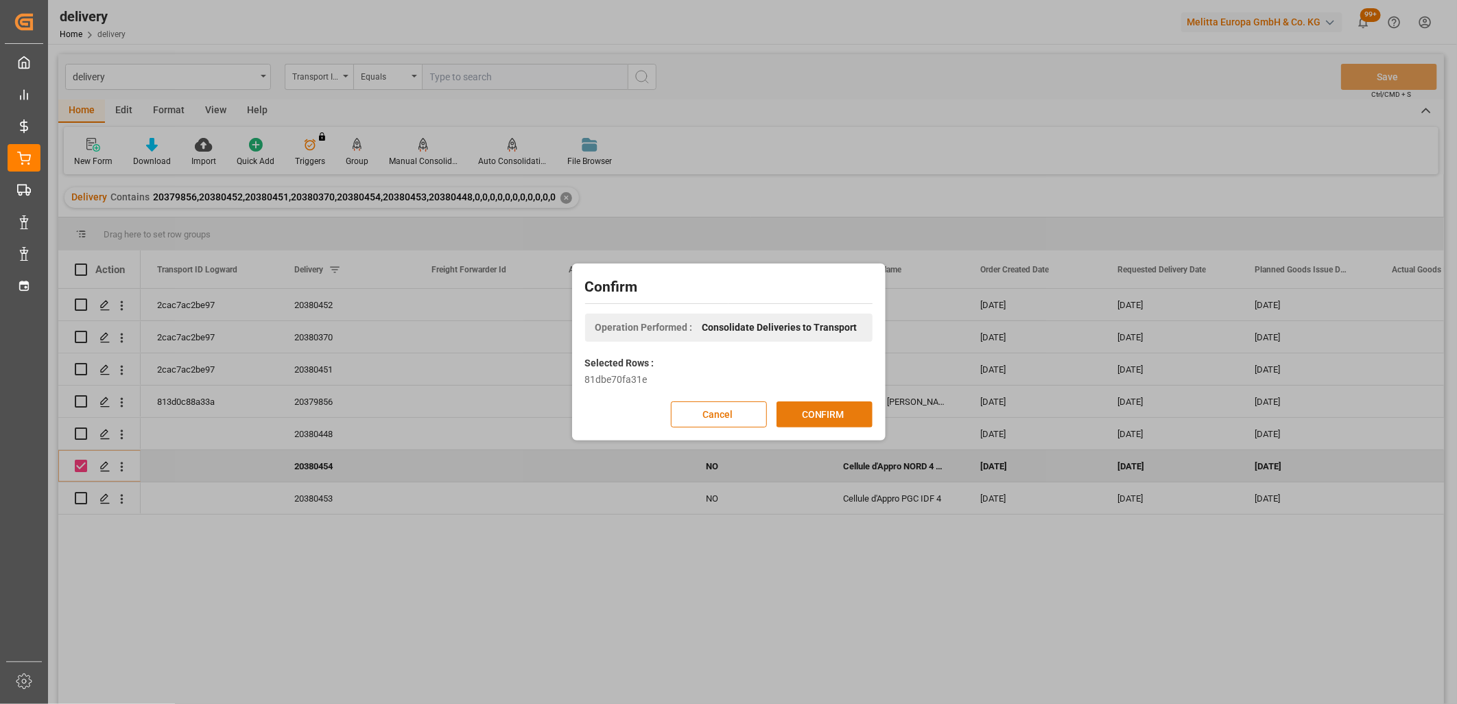
click at [813, 408] on button "CONFIRM" at bounding box center [825, 414] width 96 height 26
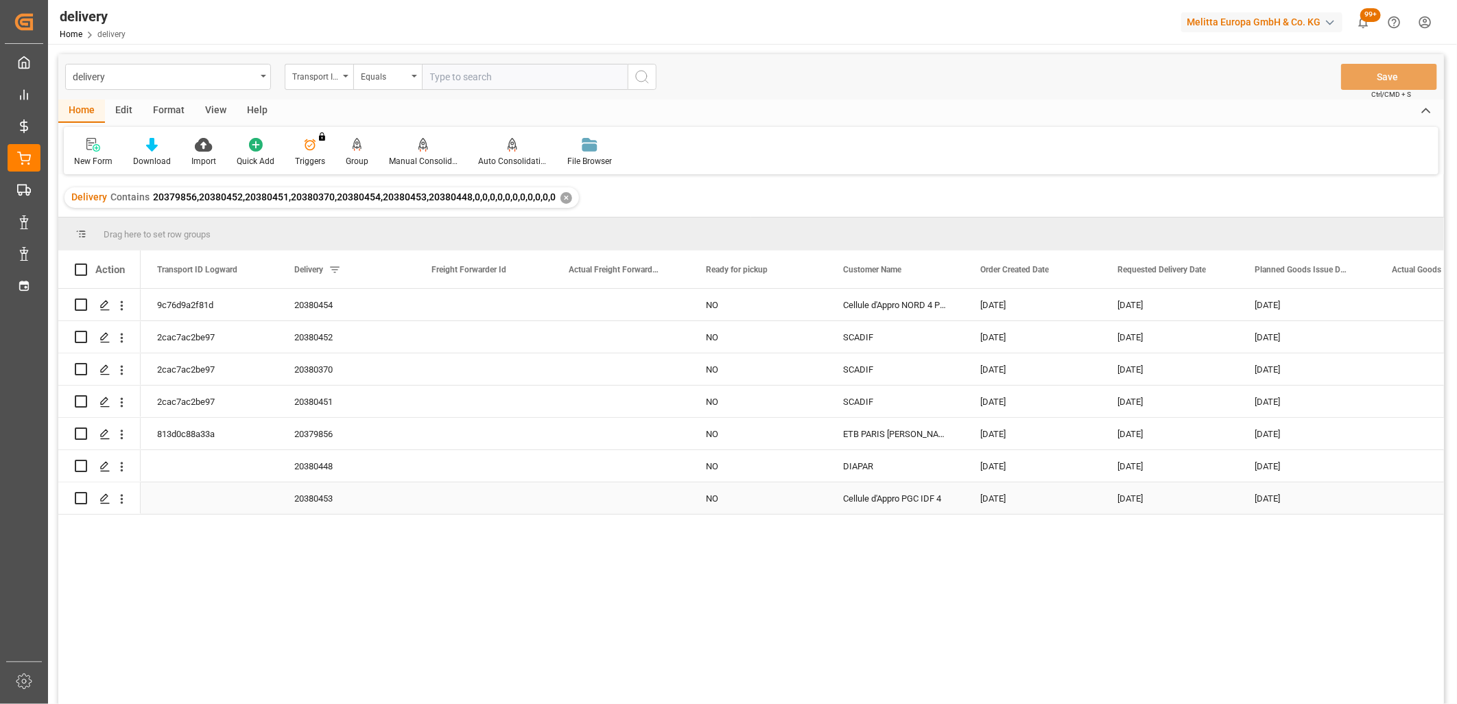
click at [82, 499] on input "Press Space to toggle row selection (unchecked)" at bounding box center [81, 498] width 12 height 12
checkbox input "true"
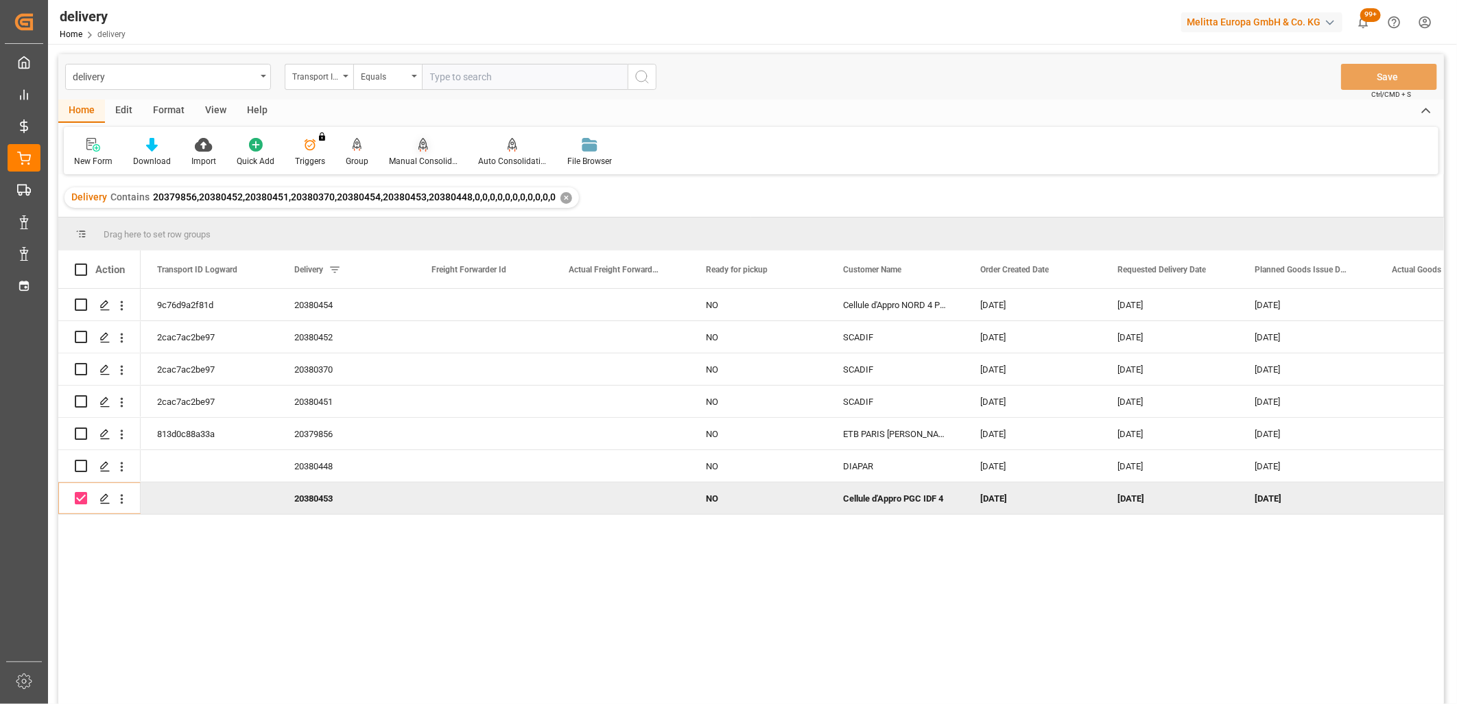
click at [419, 155] on div "Manual Consolidation" at bounding box center [423, 161] width 69 height 12
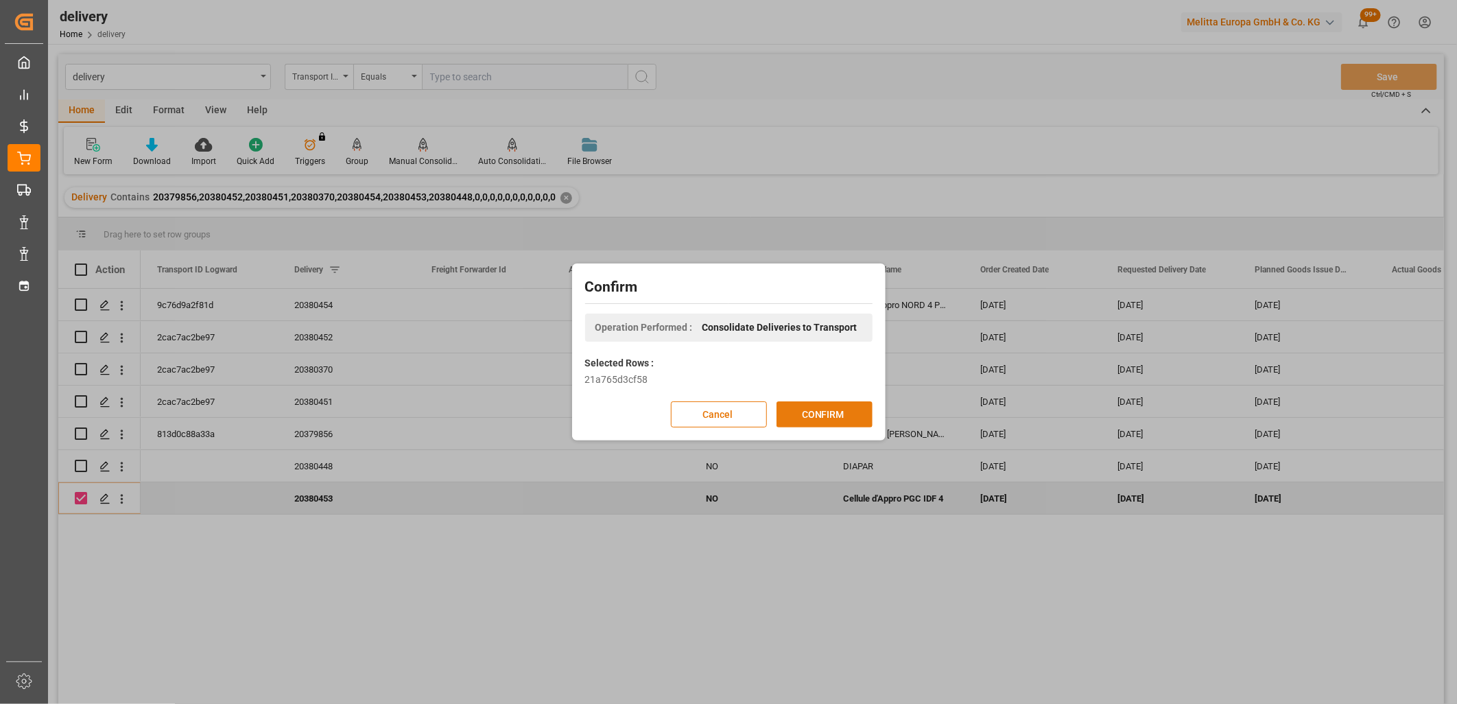
click at [826, 413] on button "CONFIRM" at bounding box center [825, 414] width 96 height 26
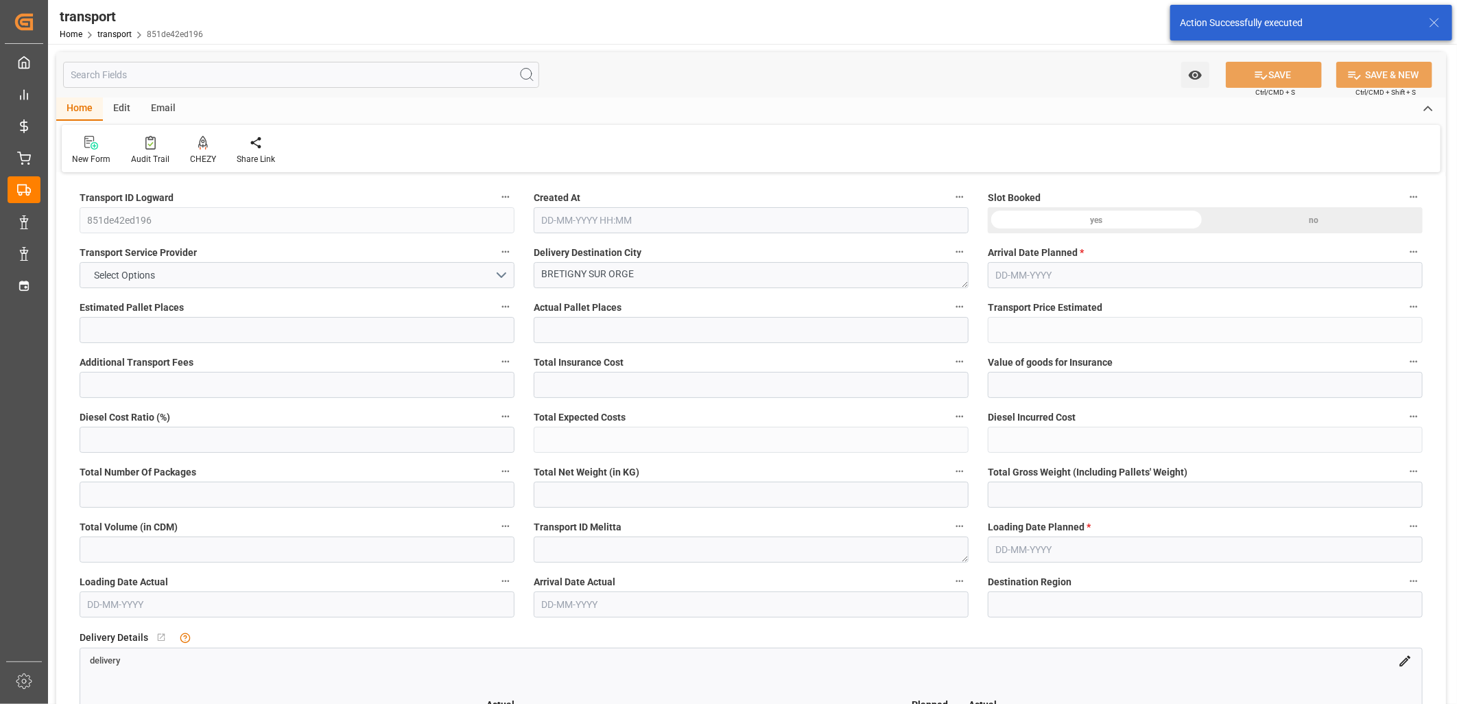
type input "1"
type input "128.16"
type input "0"
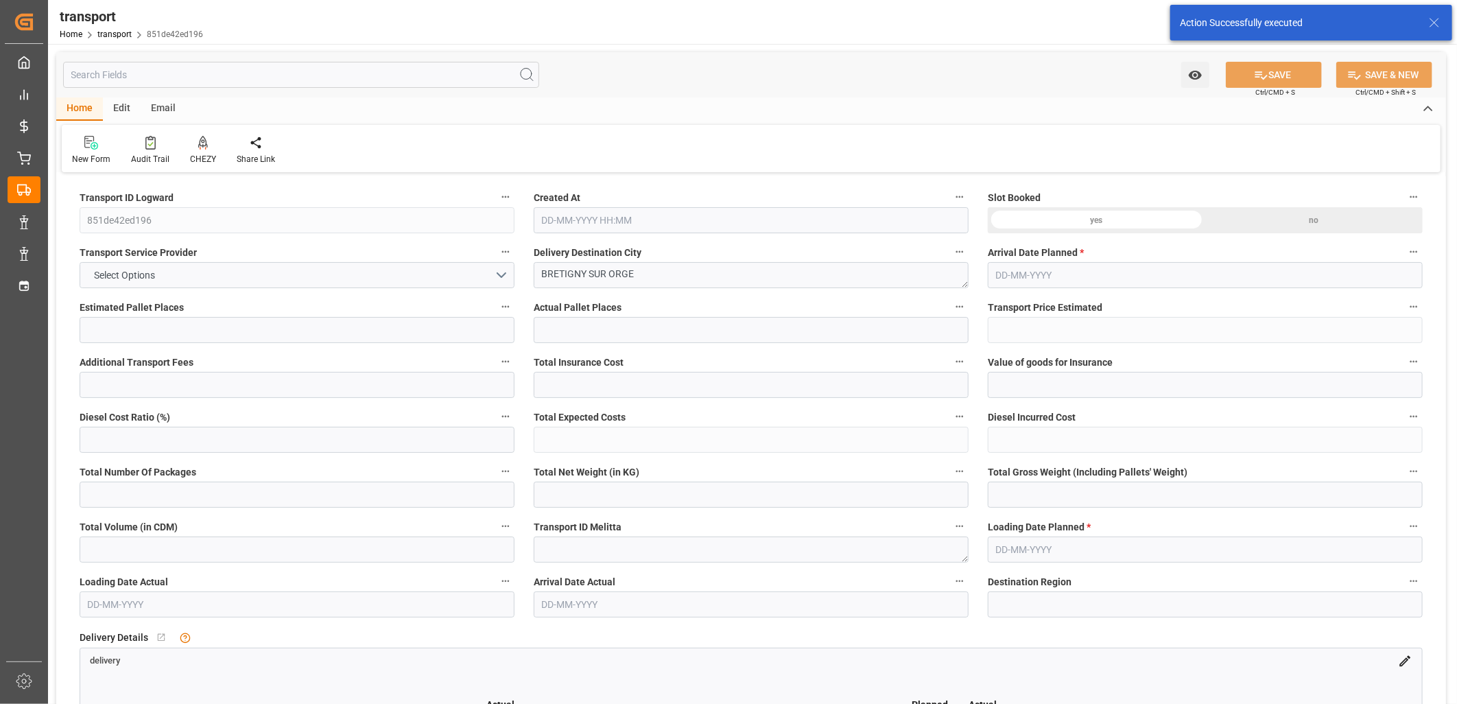
type input "123.8282"
type input "-4.3318"
type input "0"
type input "121.104"
type input "216.456"
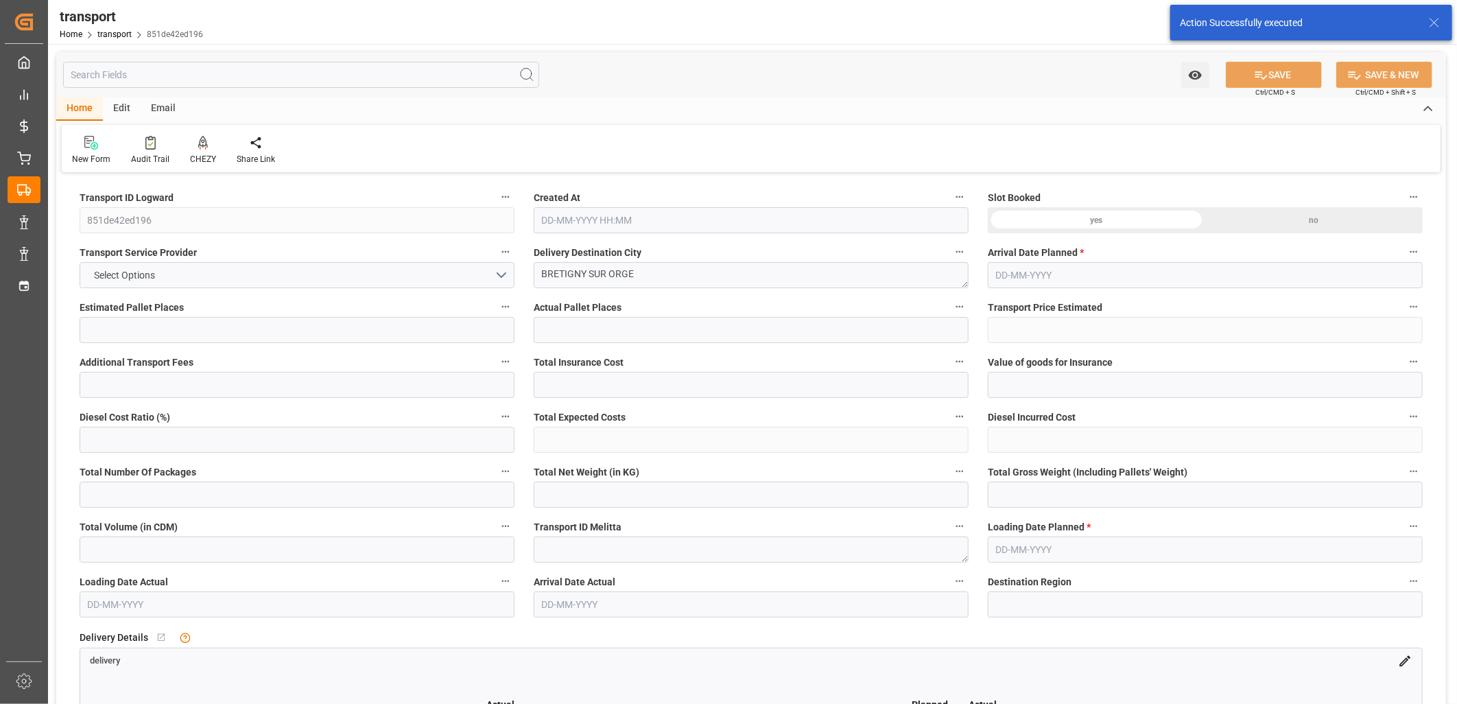
type input "754.848"
type input "91"
type input "0"
type input "91"
type input "3"
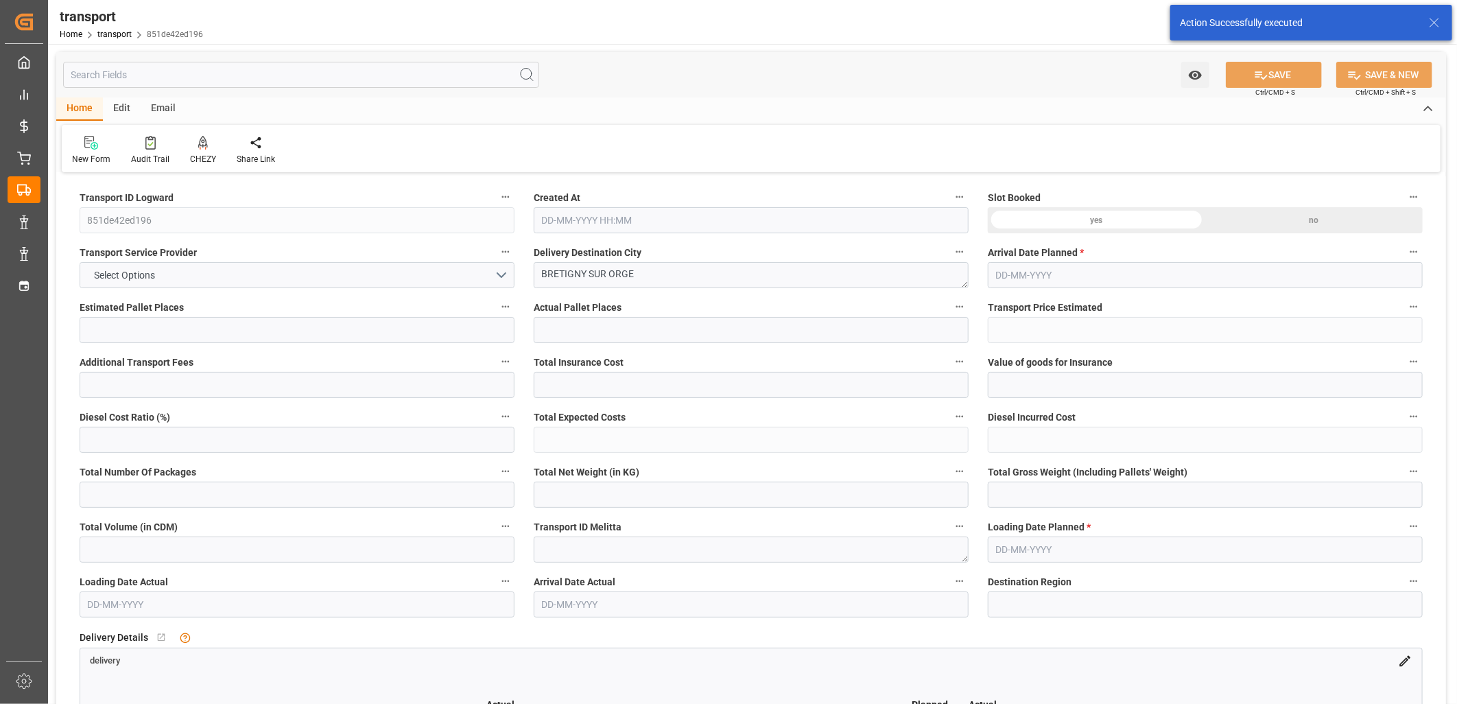
type input "101"
type input "147.456"
type input "0"
type input "4710.8598"
type input "0"
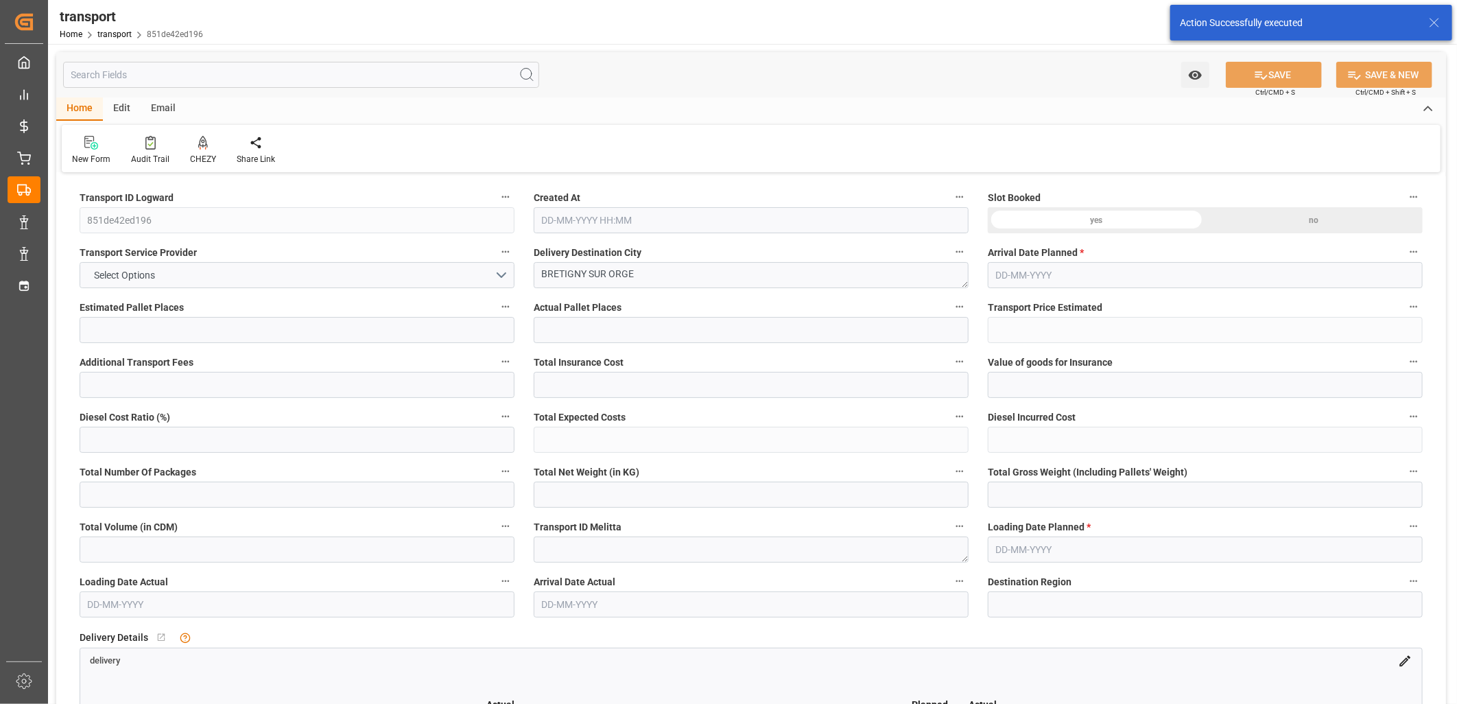
type input "0"
type input "21"
type input "35"
type input "14-10-2025 11:34"
type input "[DATE]"
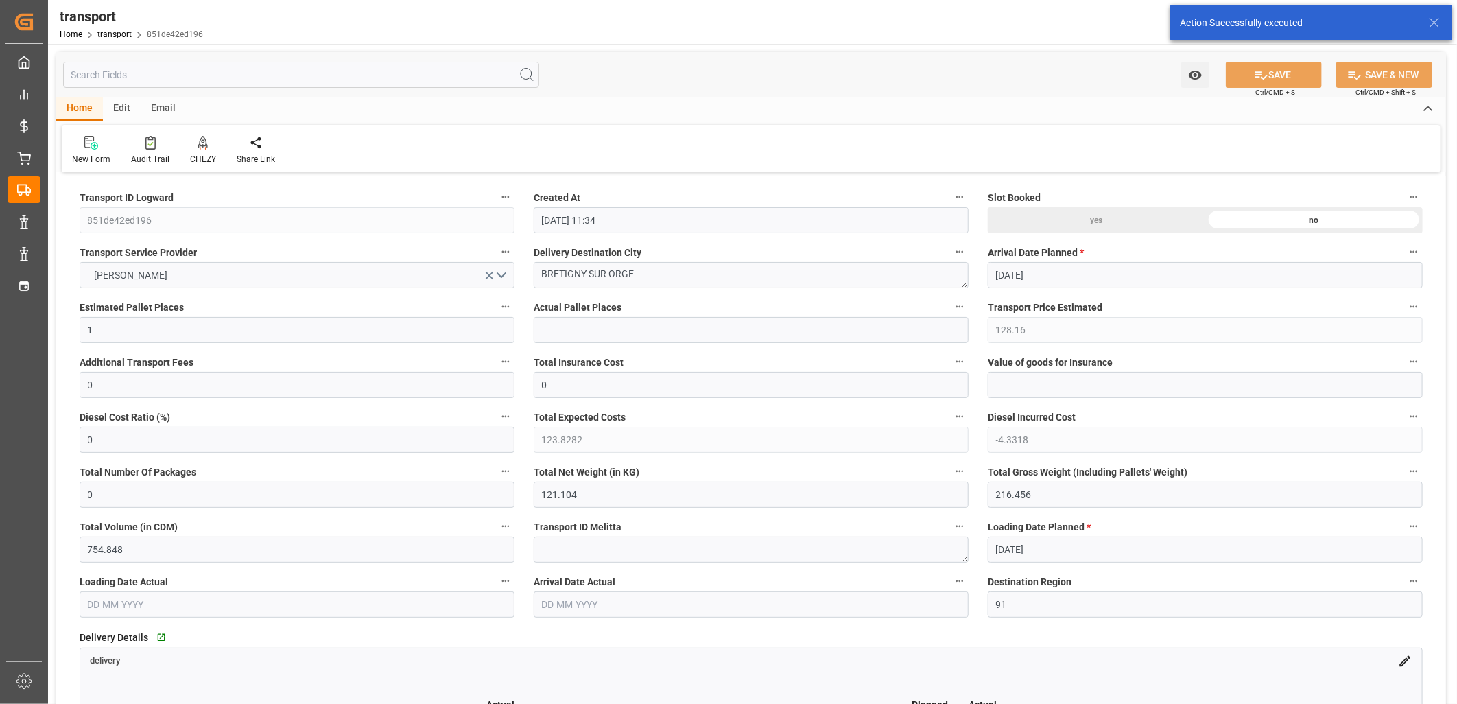
type input "[DATE]"
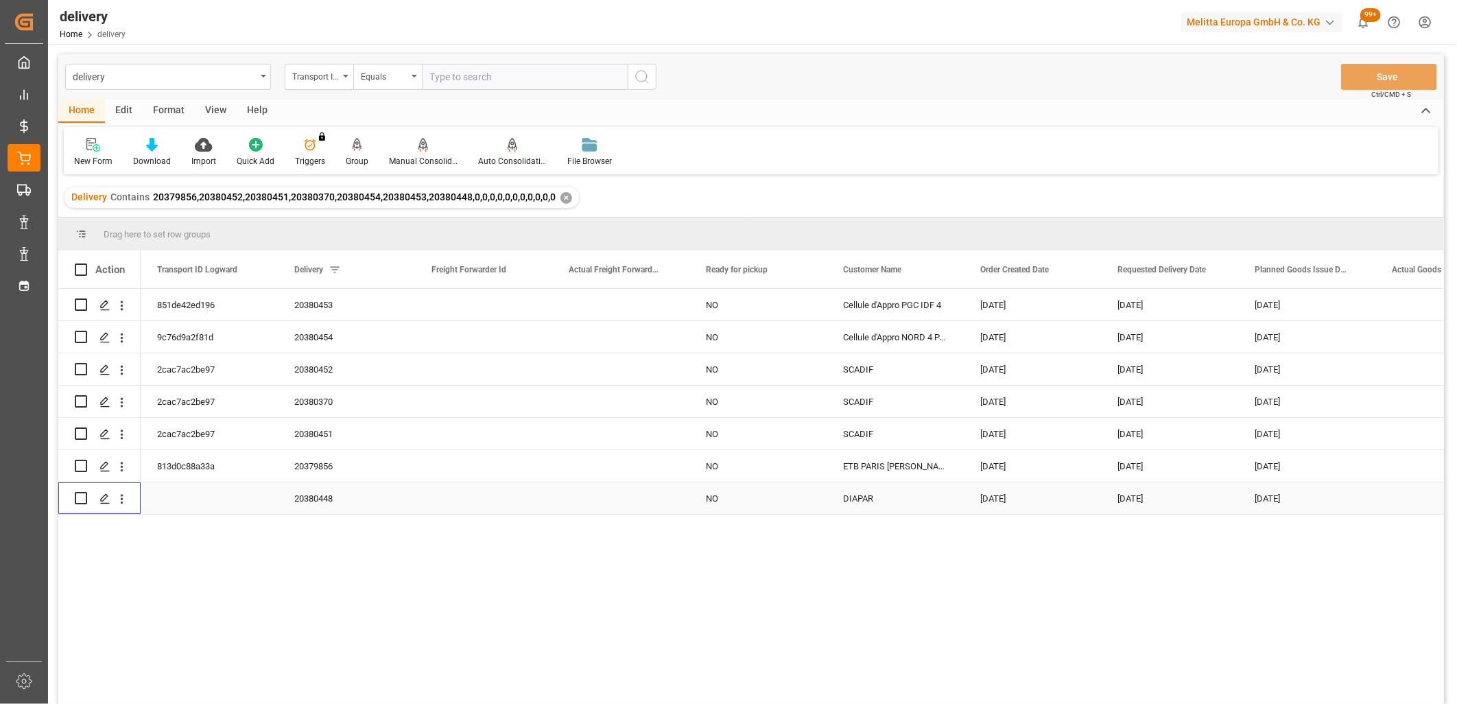
click at [79, 500] on input "Press Space to toggle row selection (unchecked)" at bounding box center [81, 498] width 12 height 12
checkbox input "true"
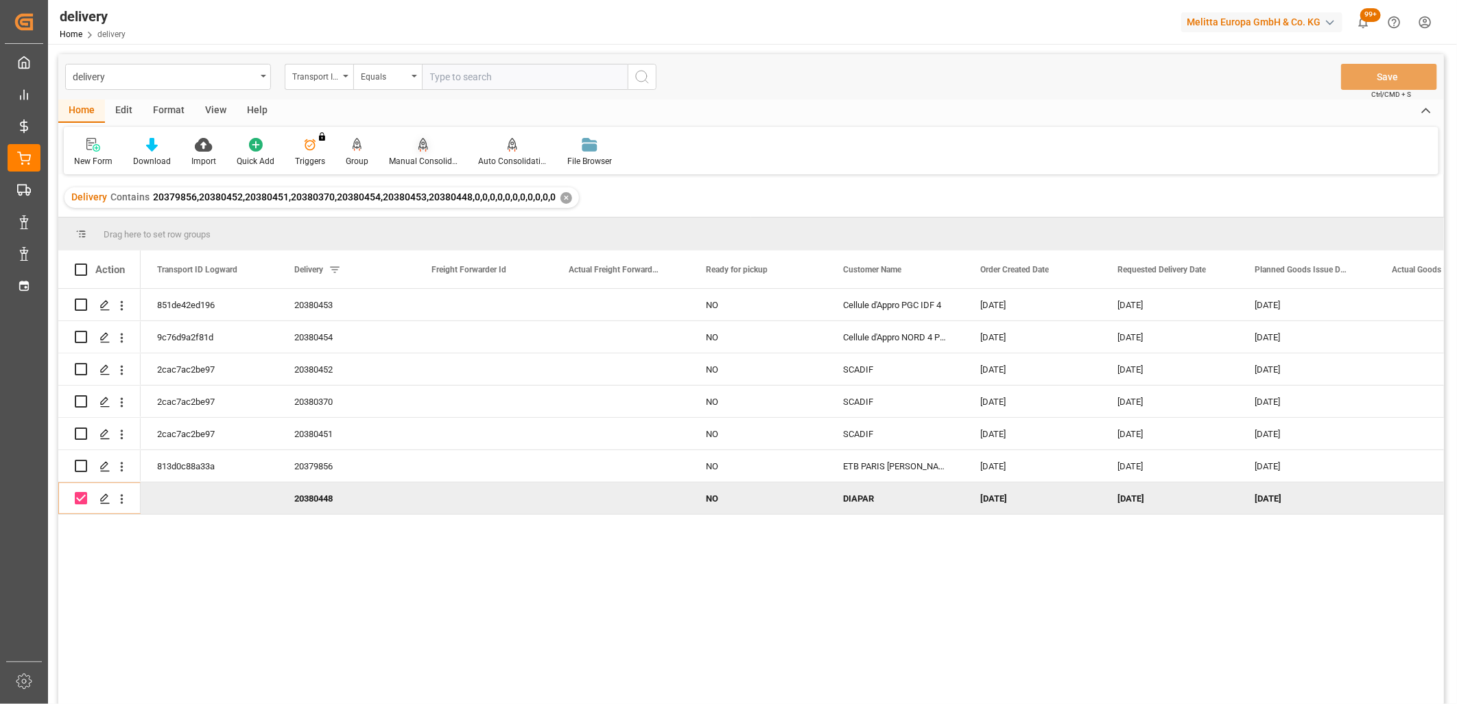
click at [419, 148] on icon at bounding box center [424, 144] width 10 height 12
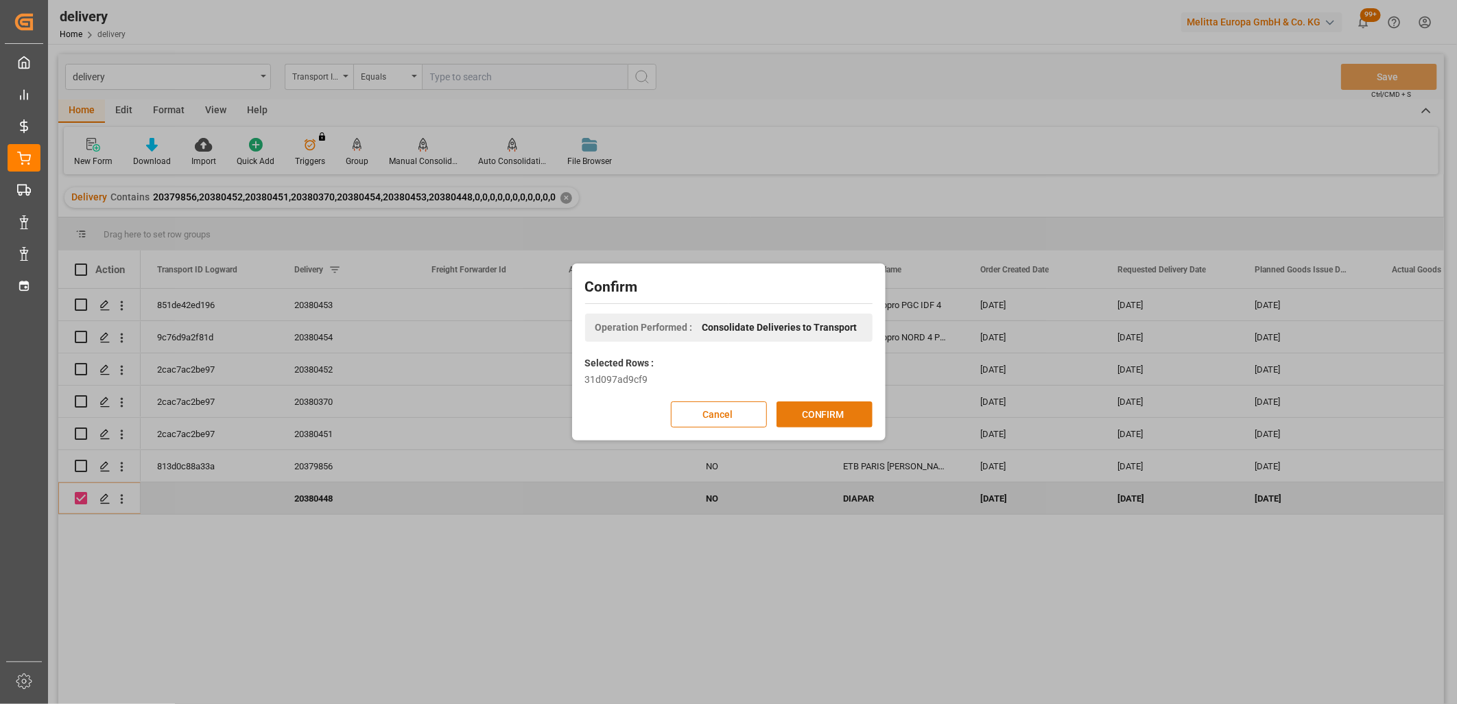
click at [817, 415] on button "CONFIRM" at bounding box center [825, 414] width 96 height 26
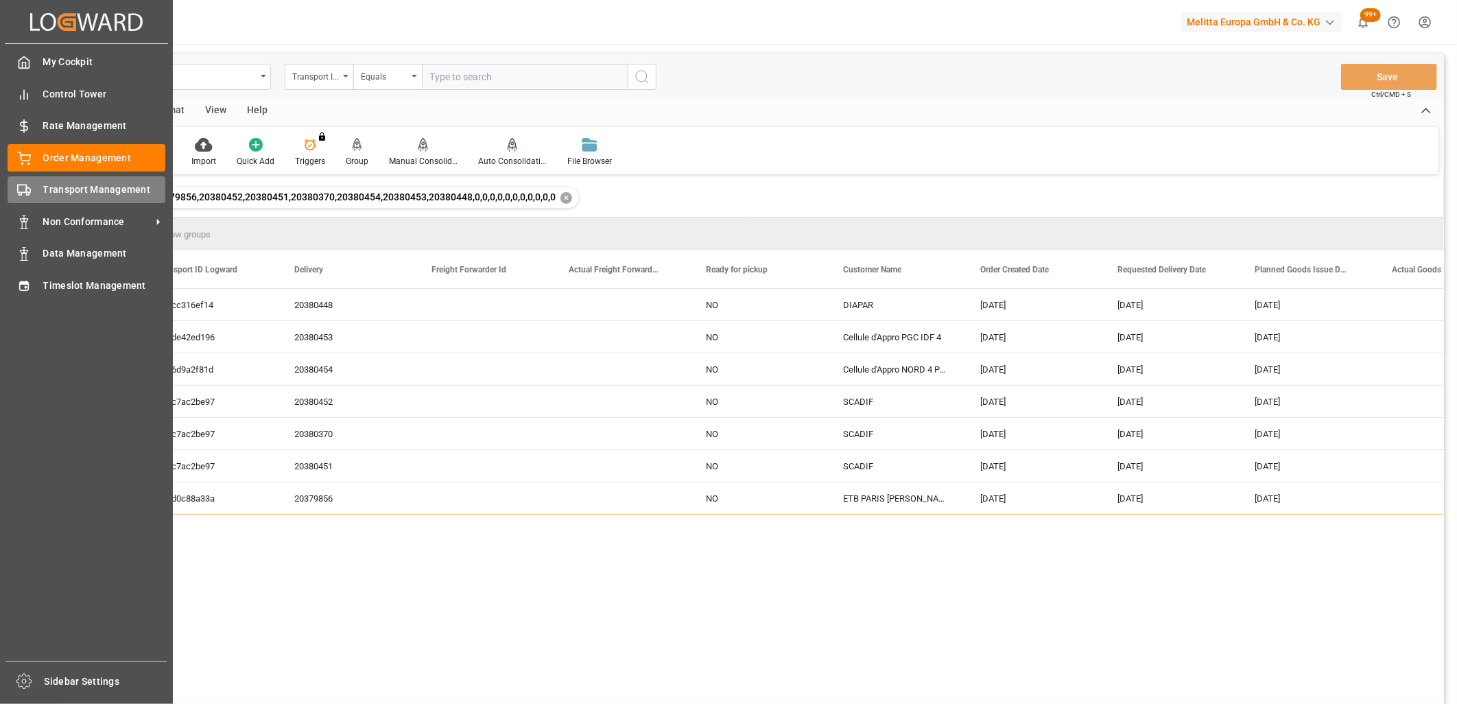
click at [42, 195] on div "Transport Management Transport Management" at bounding box center [87, 189] width 158 height 27
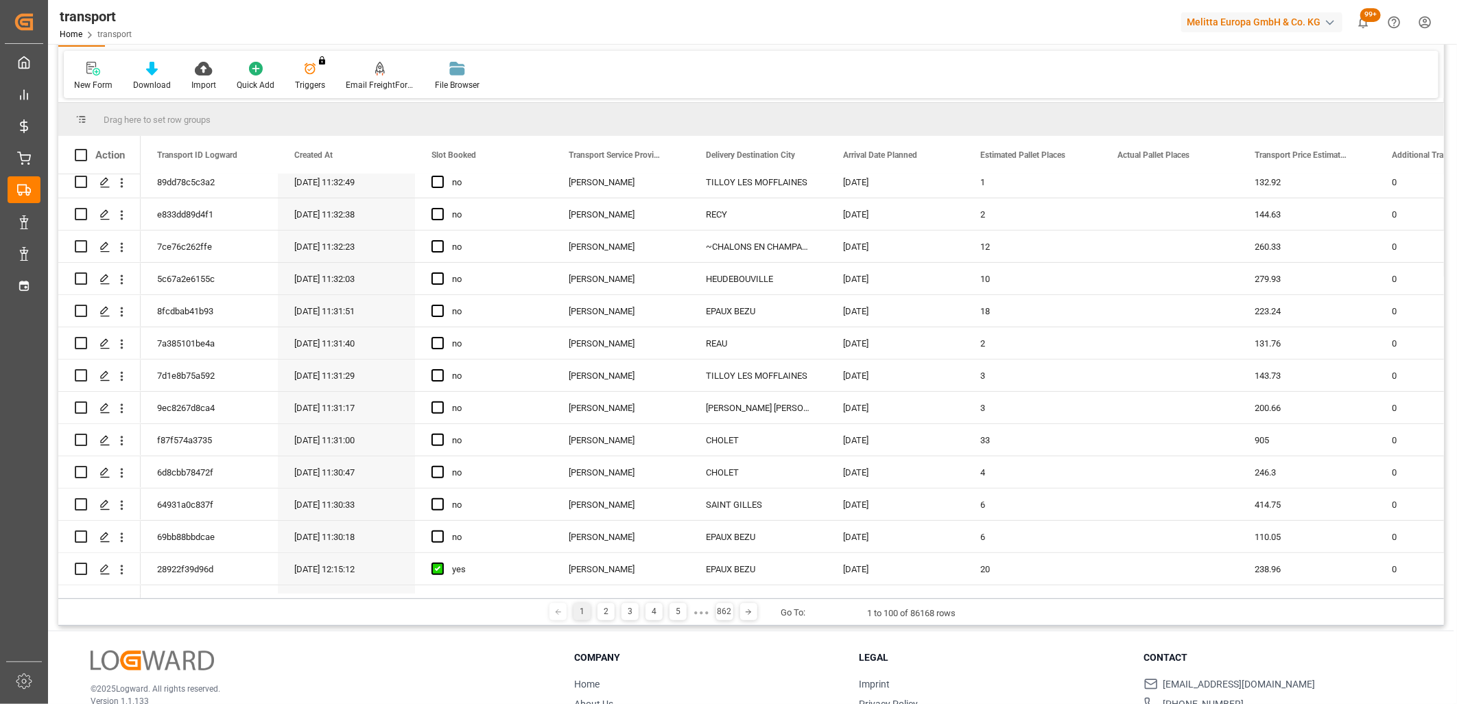
scroll to position [229, 0]
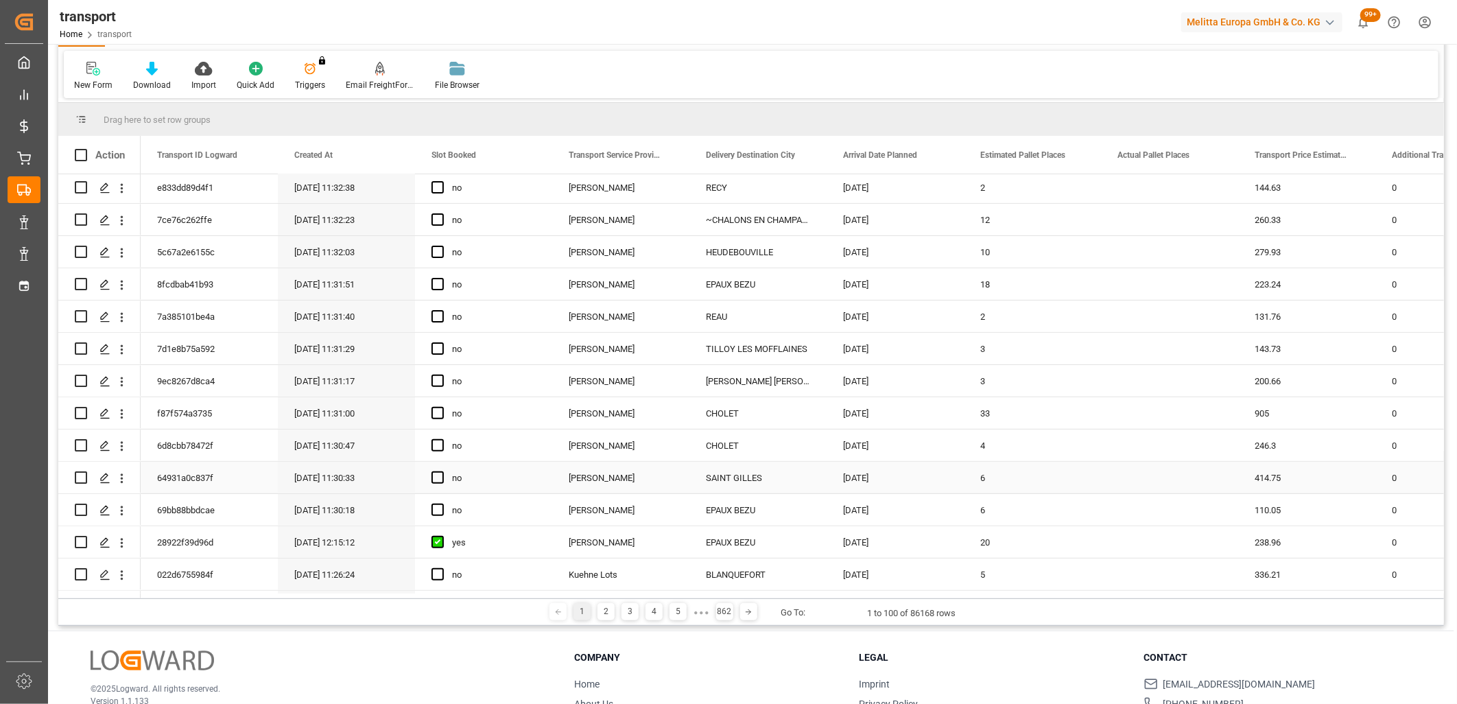
click at [575, 475] on div "Delisle" at bounding box center [620, 478] width 137 height 32
click at [585, 408] on div "[PERSON_NAME]" at bounding box center [620, 413] width 137 height 32
click at [585, 352] on div "Delisle" at bounding box center [620, 349] width 137 height 32
click at [585, 288] on div "Delisle" at bounding box center [620, 284] width 137 height 32
click at [585, 214] on div "Delisle" at bounding box center [620, 220] width 137 height 32
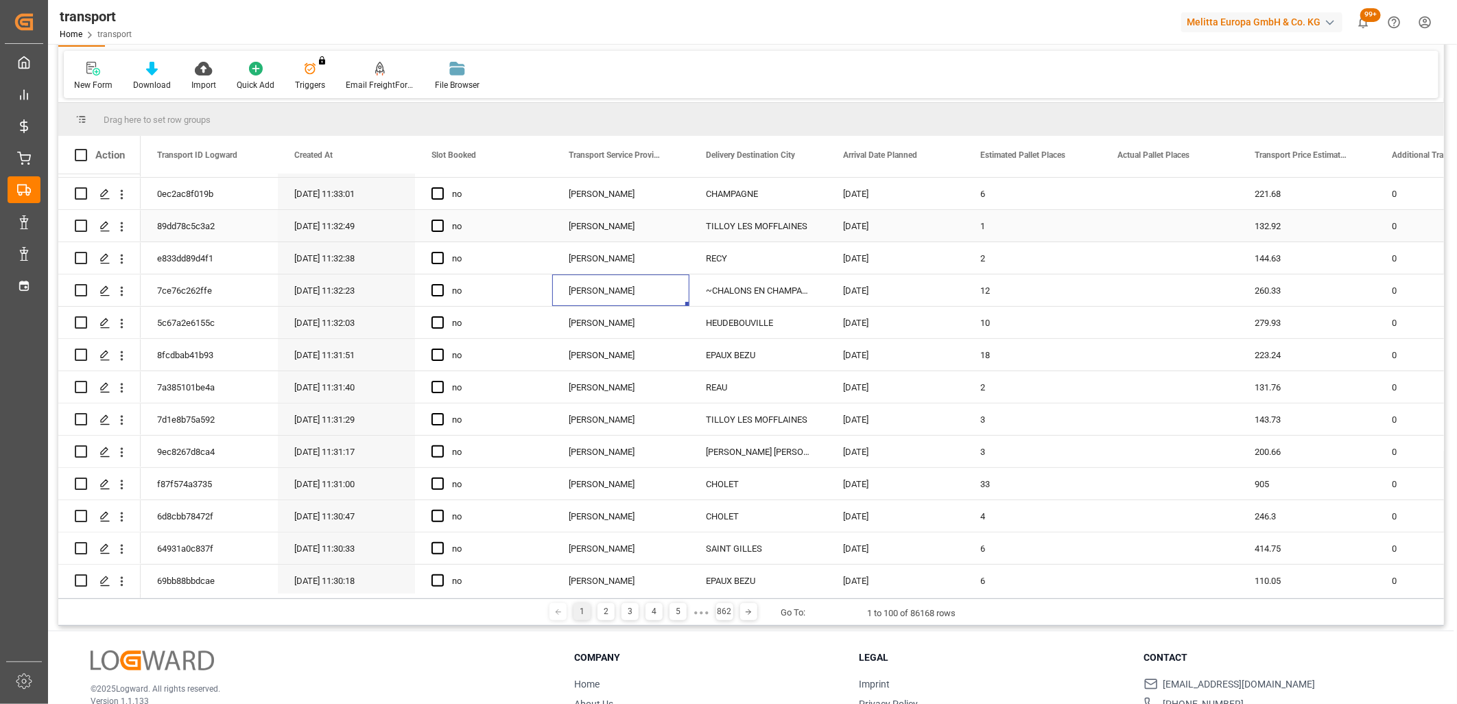
scroll to position [0, 0]
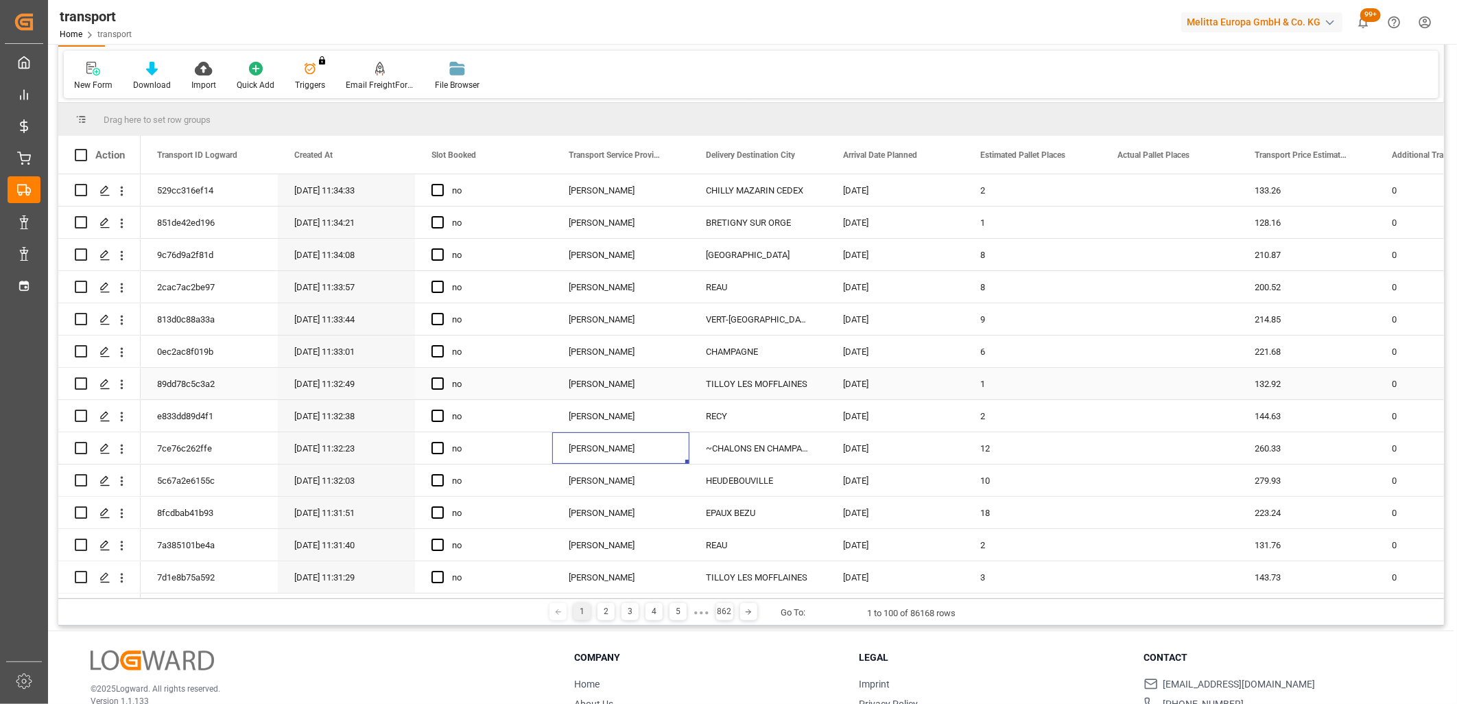
click at [575, 386] on div "Delisle" at bounding box center [620, 384] width 137 height 32
click at [580, 320] on div "Delisle" at bounding box center [620, 319] width 137 height 32
click at [570, 253] on div "Delisle" at bounding box center [620, 255] width 137 height 32
click at [575, 192] on div "Delisle" at bounding box center [620, 190] width 137 height 32
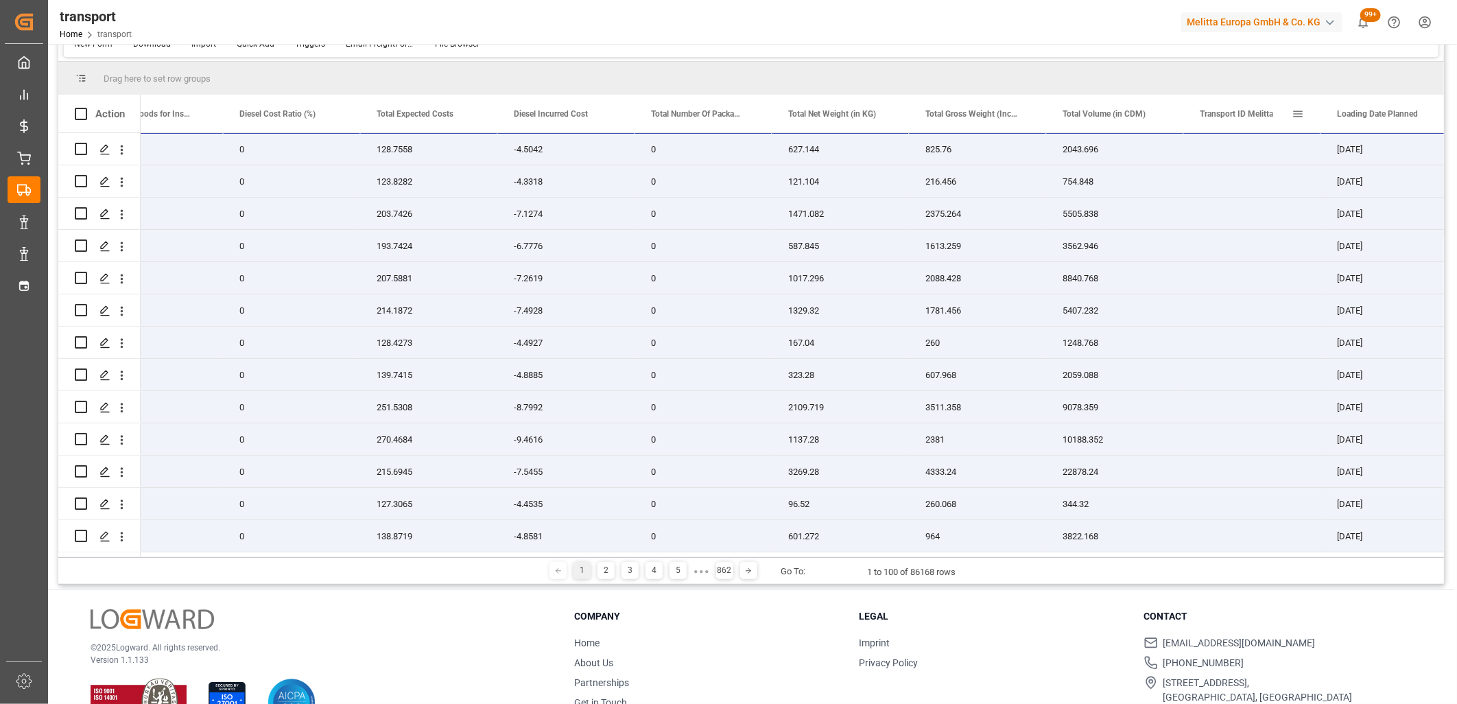
scroll to position [76, 0]
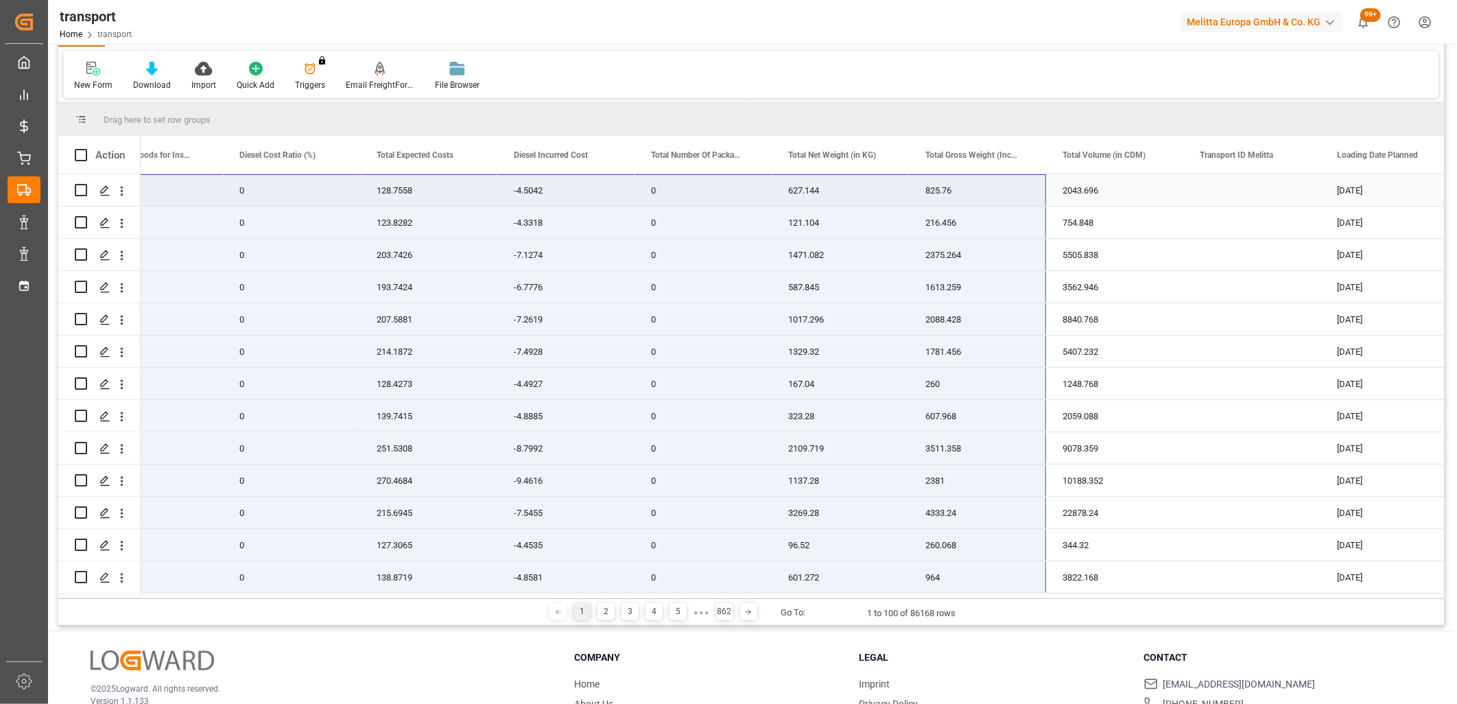
drag, startPoint x: 161, startPoint y: 515, endPoint x: 955, endPoint y: 183, distance: 860.9
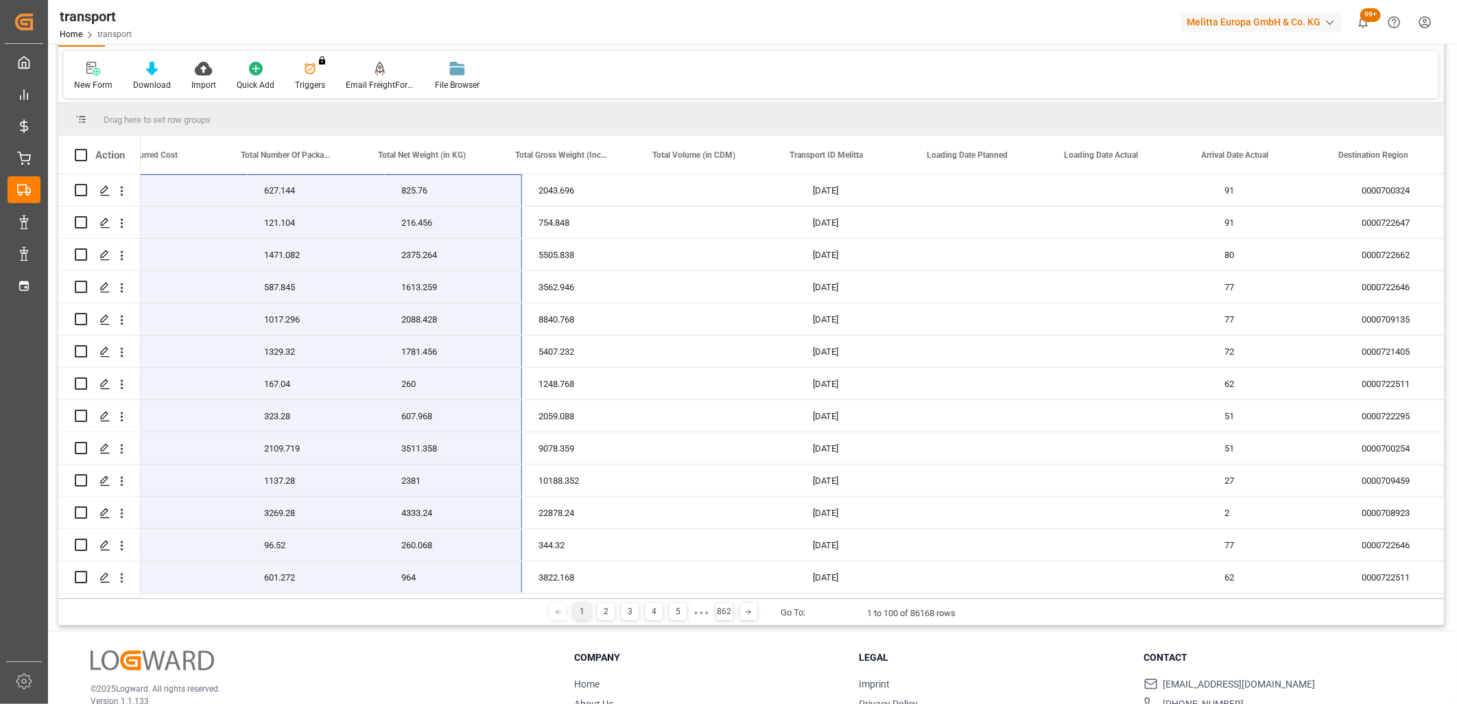
scroll to position [0, 0]
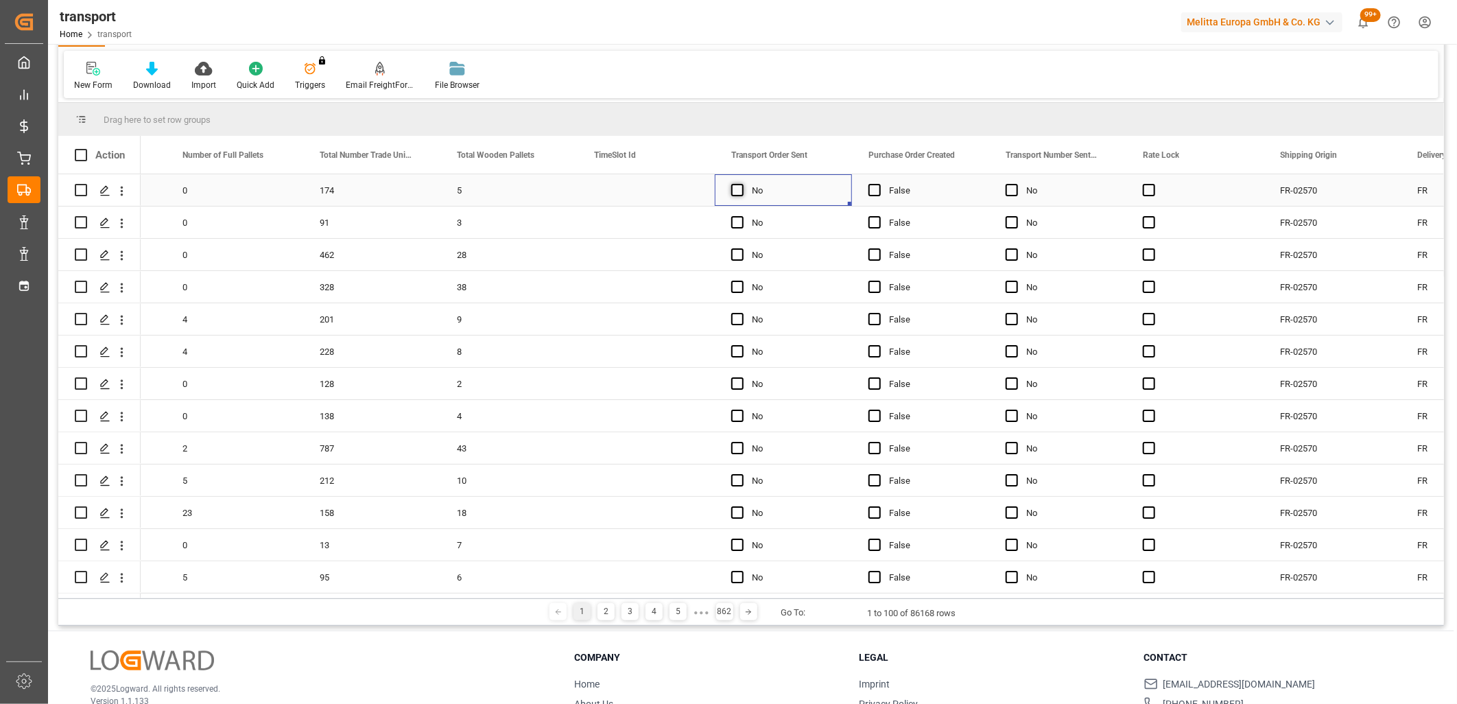
click at [740, 195] on span "Press SPACE to select this row." at bounding box center [737, 190] width 12 height 12
click at [742, 184] on input "Press SPACE to select this row." at bounding box center [742, 184] width 0 height 0
click at [734, 218] on span "Press SPACE to select this row." at bounding box center [737, 222] width 12 height 12
click at [742, 216] on input "Press SPACE to select this row." at bounding box center [742, 216] width 0 height 0
click at [736, 251] on span "Press SPACE to select this row." at bounding box center [737, 254] width 12 height 12
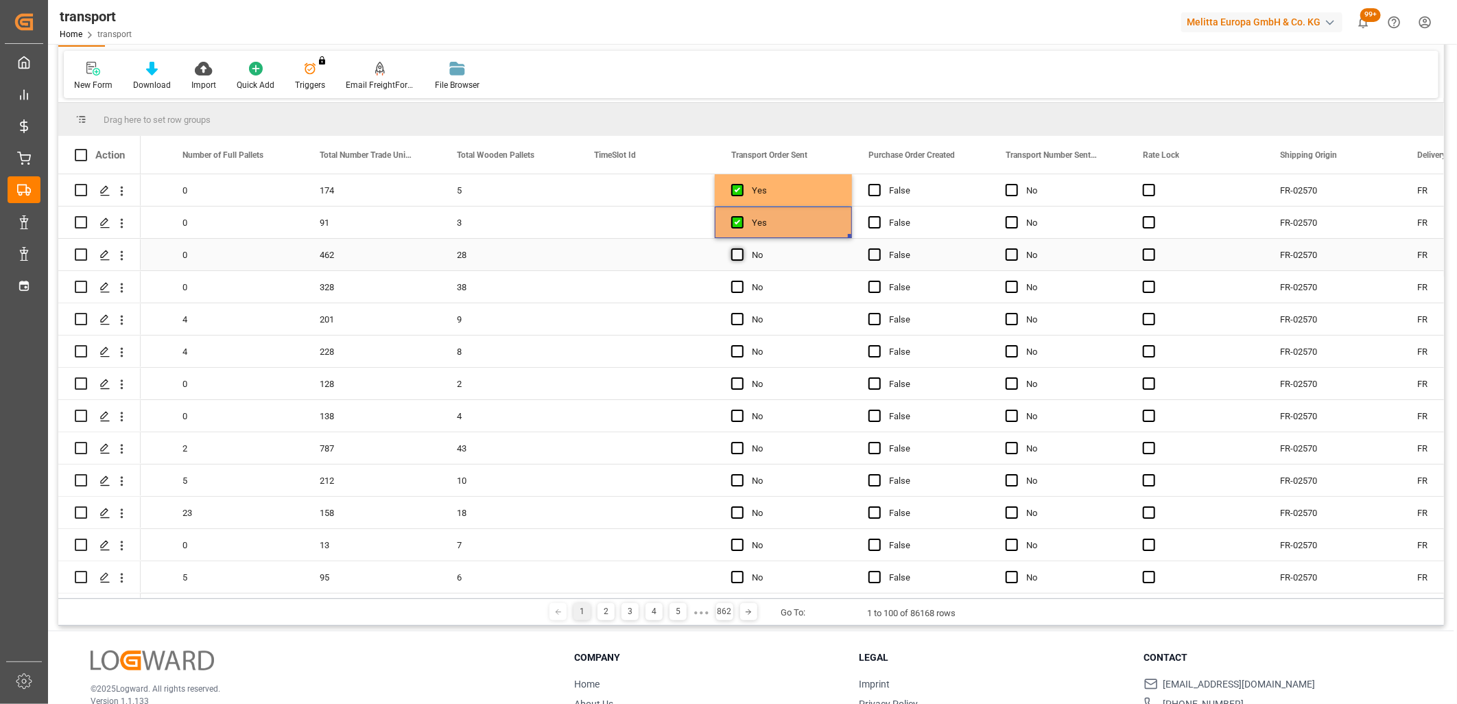
click at [742, 248] on input "Press SPACE to select this row." at bounding box center [742, 248] width 0 height 0
click at [736, 285] on span "Press SPACE to select this row." at bounding box center [737, 287] width 12 height 12
click at [742, 281] on input "Press SPACE to select this row." at bounding box center [742, 281] width 0 height 0
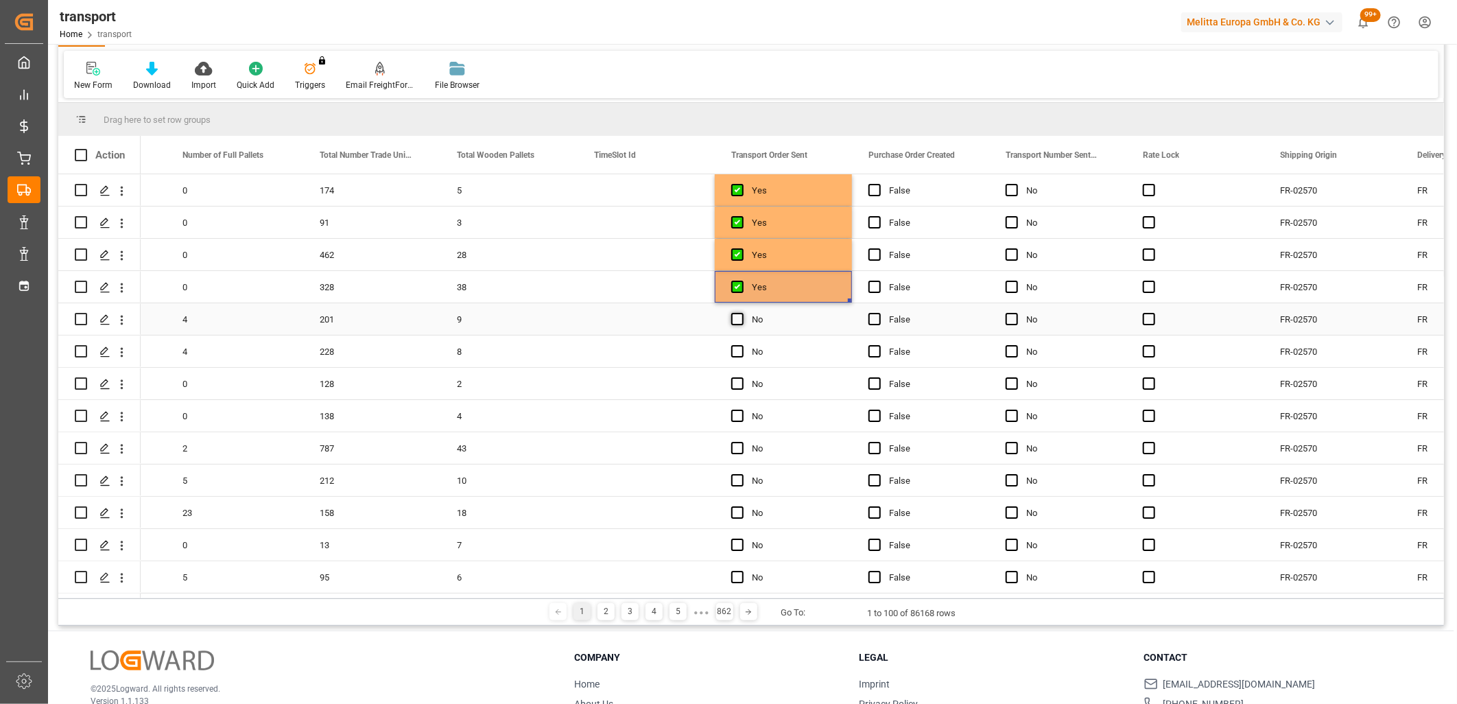
click at [736, 318] on span "Press SPACE to select this row." at bounding box center [737, 319] width 12 height 12
click at [742, 313] on input "Press SPACE to select this row." at bounding box center [742, 313] width 0 height 0
click at [737, 347] on span "Press SPACE to select this row." at bounding box center [737, 351] width 12 height 12
click at [742, 345] on input "Press SPACE to select this row." at bounding box center [742, 345] width 0 height 0
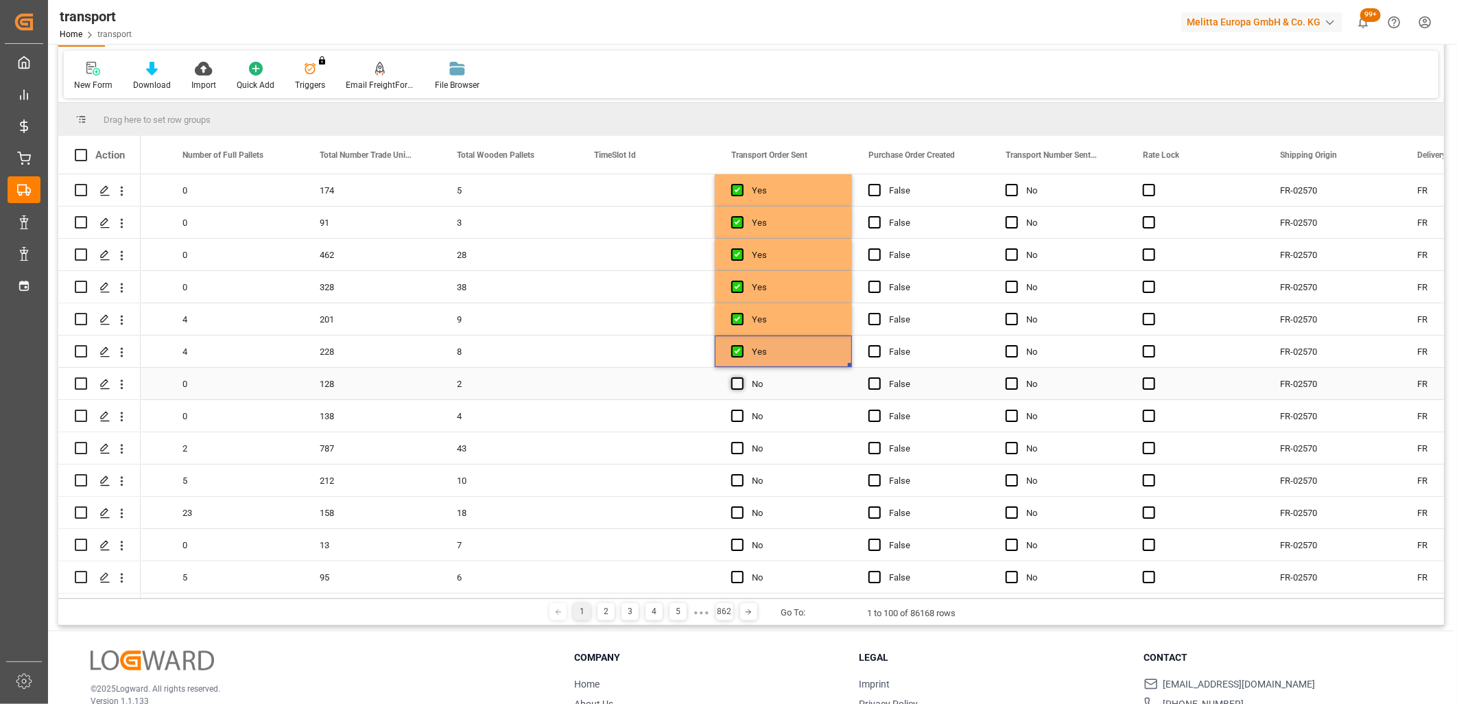
click at [737, 383] on span "Press SPACE to select this row." at bounding box center [737, 383] width 12 height 12
click at [742, 377] on input "Press SPACE to select this row." at bounding box center [742, 377] width 0 height 0
click at [736, 414] on span "Press SPACE to select this row." at bounding box center [737, 416] width 12 height 12
click at [742, 410] on input "Press SPACE to select this row." at bounding box center [742, 410] width 0 height 0
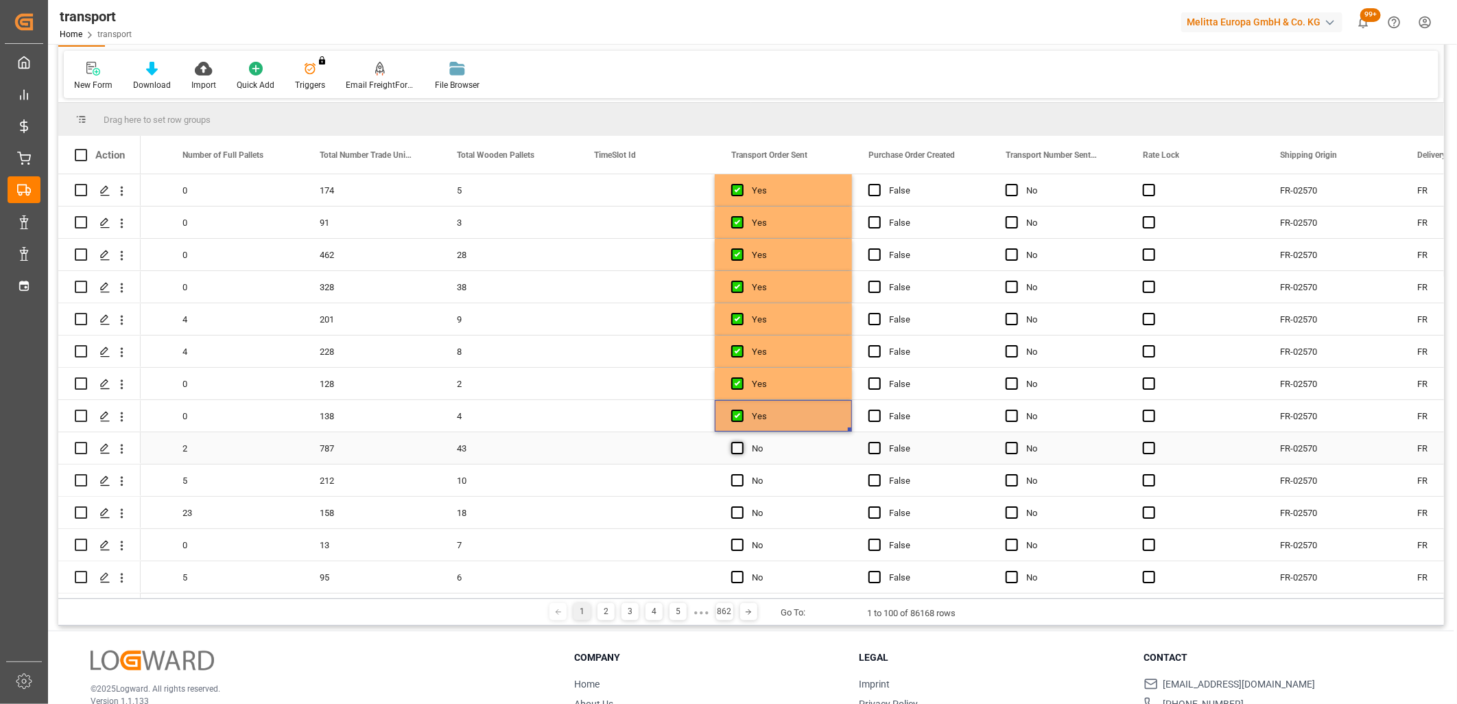
click at [732, 449] on span "Press SPACE to select this row." at bounding box center [737, 448] width 12 height 12
click at [742, 442] on input "Press SPACE to select this row." at bounding box center [742, 442] width 0 height 0
click at [740, 480] on span "Press SPACE to select this row." at bounding box center [737, 480] width 12 height 12
click at [742, 474] on input "Press SPACE to select this row." at bounding box center [742, 474] width 0 height 0
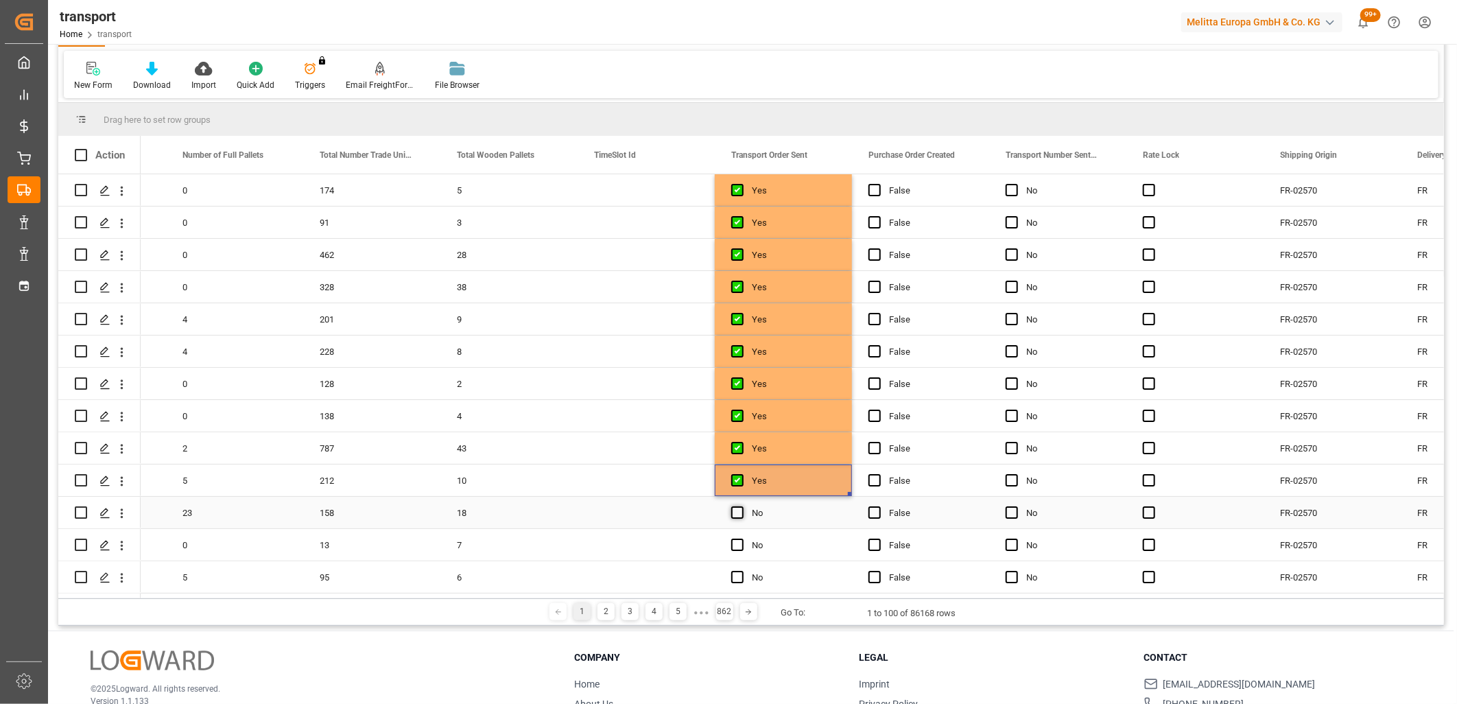
click at [740, 510] on span "Press SPACE to select this row." at bounding box center [737, 512] width 12 height 12
click at [742, 506] on input "Press SPACE to select this row." at bounding box center [742, 506] width 0 height 0
click at [738, 542] on span "Press SPACE to select this row." at bounding box center [737, 545] width 12 height 12
click at [742, 539] on input "Press SPACE to select this row." at bounding box center [742, 539] width 0 height 0
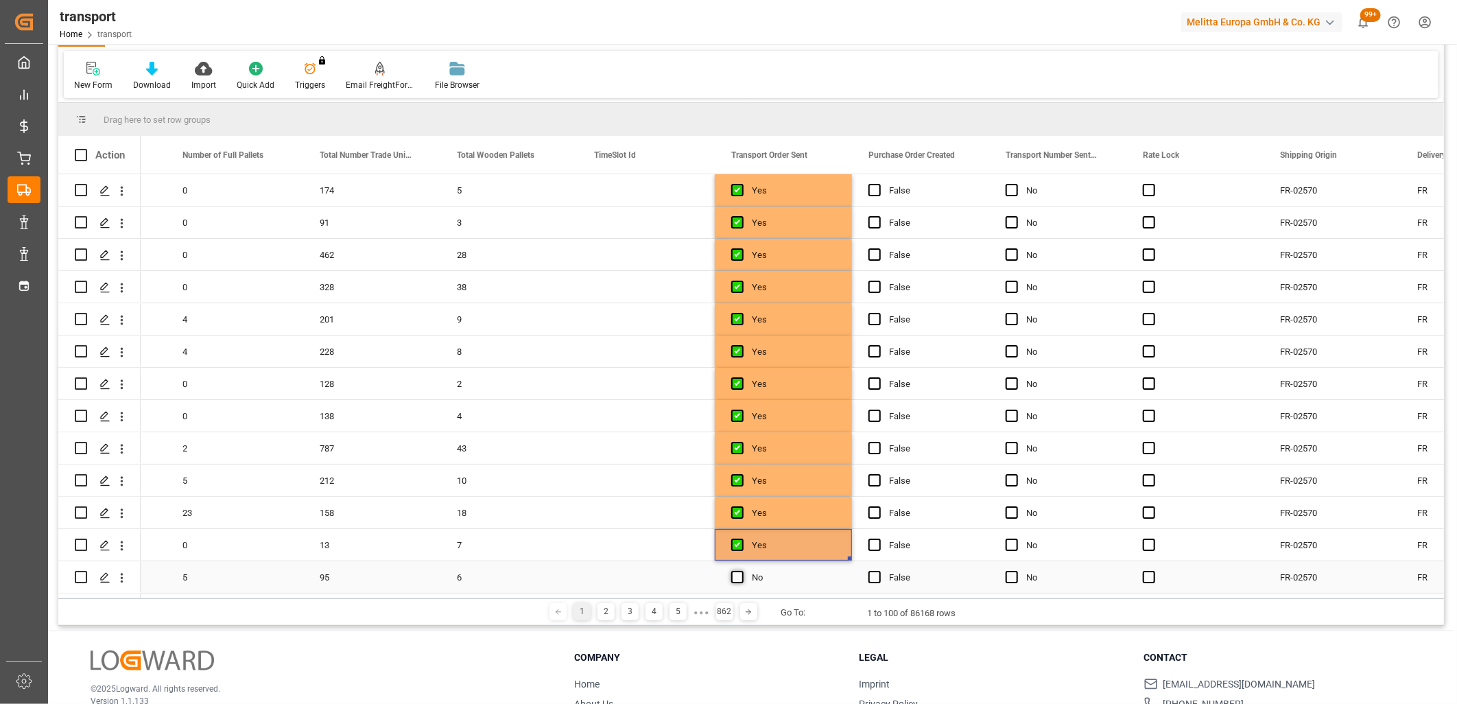
click at [738, 574] on span "Press SPACE to select this row." at bounding box center [737, 577] width 12 height 12
click at [742, 571] on input "Press SPACE to select this row." at bounding box center [742, 571] width 0 height 0
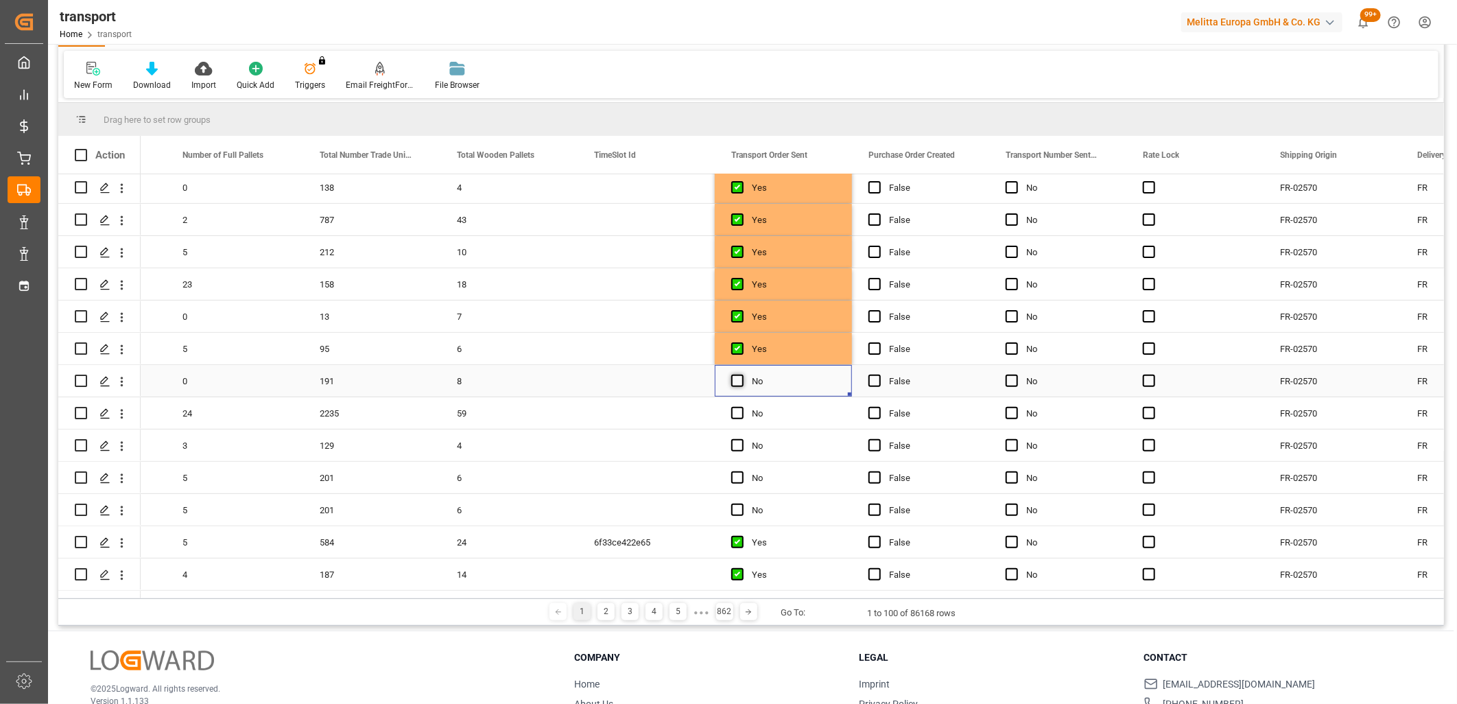
click at [735, 376] on span "Press SPACE to select this row." at bounding box center [737, 381] width 12 height 12
click at [742, 375] on input "Press SPACE to select this row." at bounding box center [742, 375] width 0 height 0
click at [738, 412] on span "Press SPACE to select this row." at bounding box center [737, 413] width 12 height 12
click at [742, 407] on input "Press SPACE to select this row." at bounding box center [742, 407] width 0 height 0
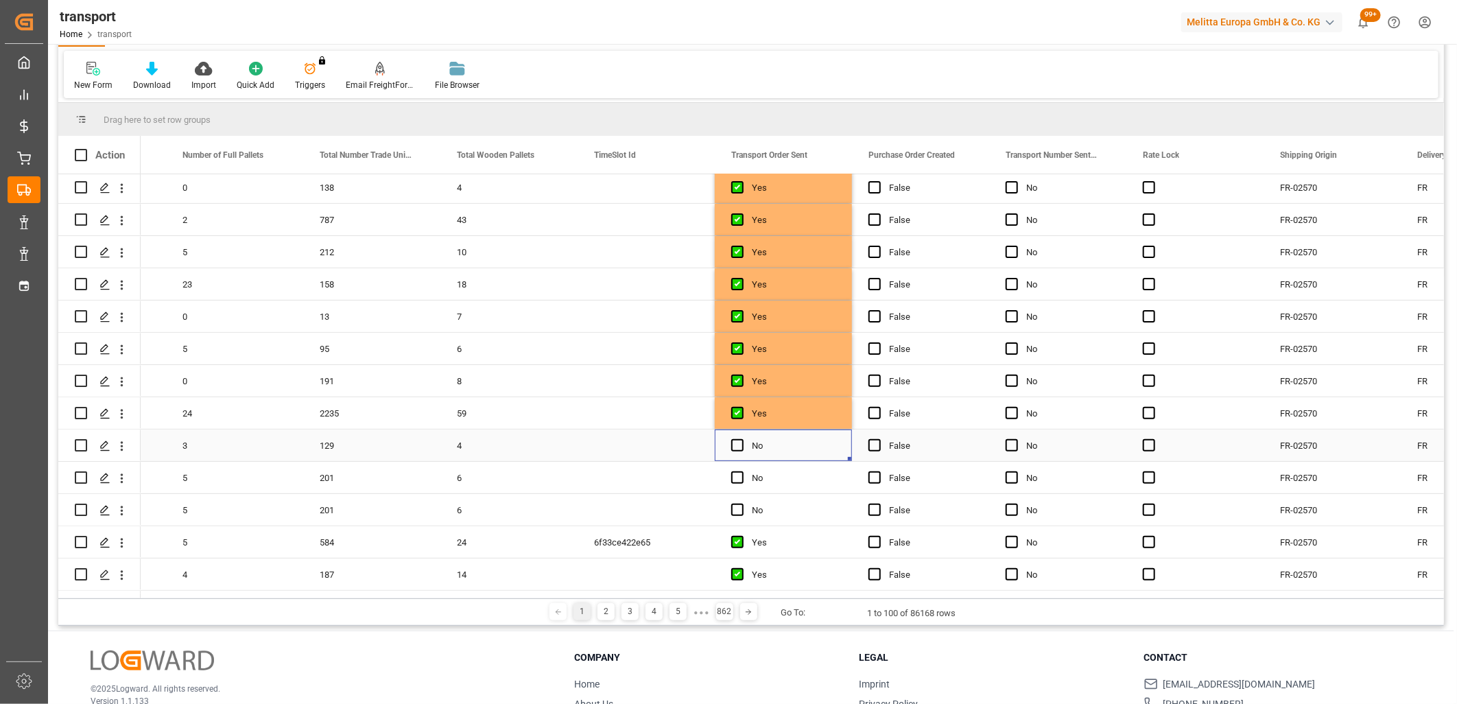
click at [738, 436] on div "Press SPACE to select this row." at bounding box center [741, 446] width 21 height 32
click at [738, 442] on span "Press SPACE to select this row." at bounding box center [737, 445] width 12 height 12
click at [742, 439] on input "Press SPACE to select this row." at bounding box center [742, 439] width 0 height 0
click at [737, 471] on span "Press SPACE to select this row." at bounding box center [737, 477] width 12 height 12
click at [742, 471] on input "Press SPACE to select this row." at bounding box center [742, 471] width 0 height 0
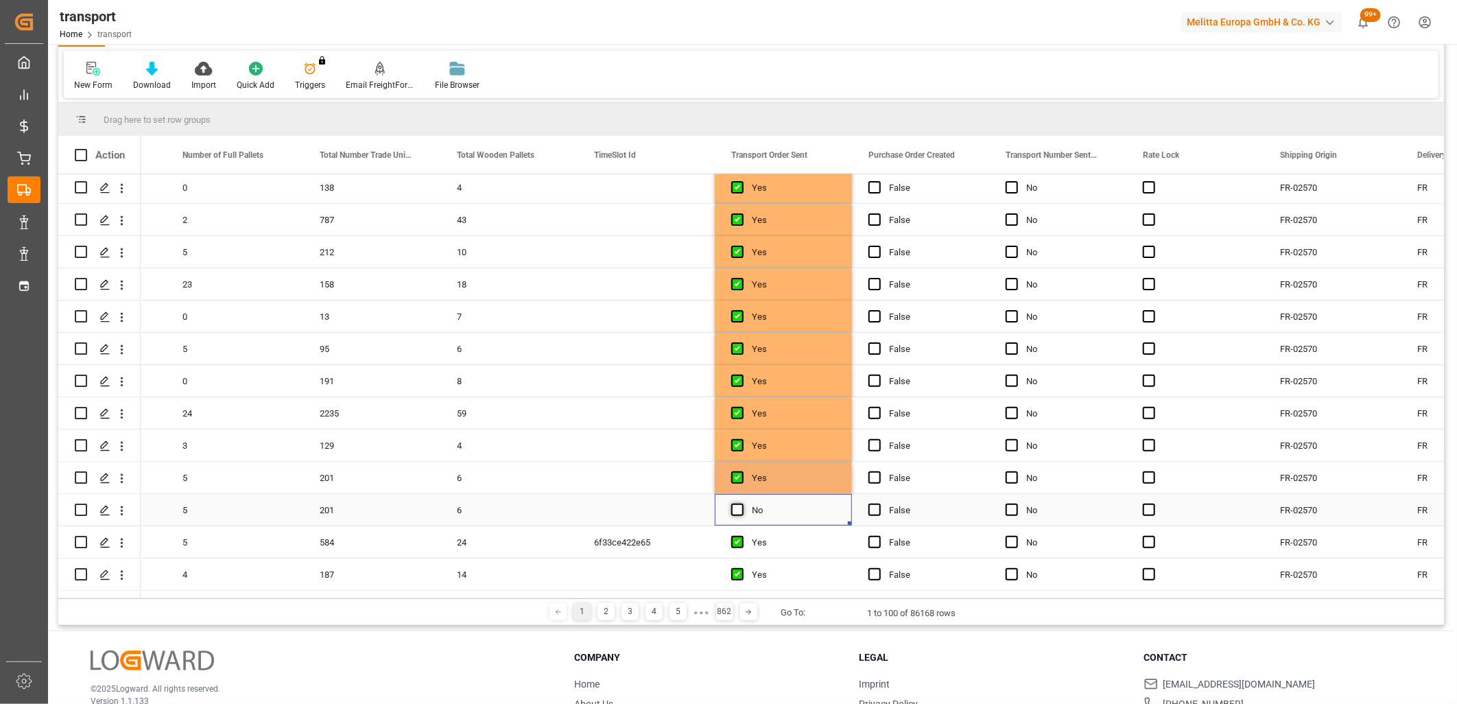
click at [738, 506] on span "Press SPACE to select this row." at bounding box center [737, 510] width 12 height 12
click at [742, 504] on input "Press SPACE to select this row." at bounding box center [742, 504] width 0 height 0
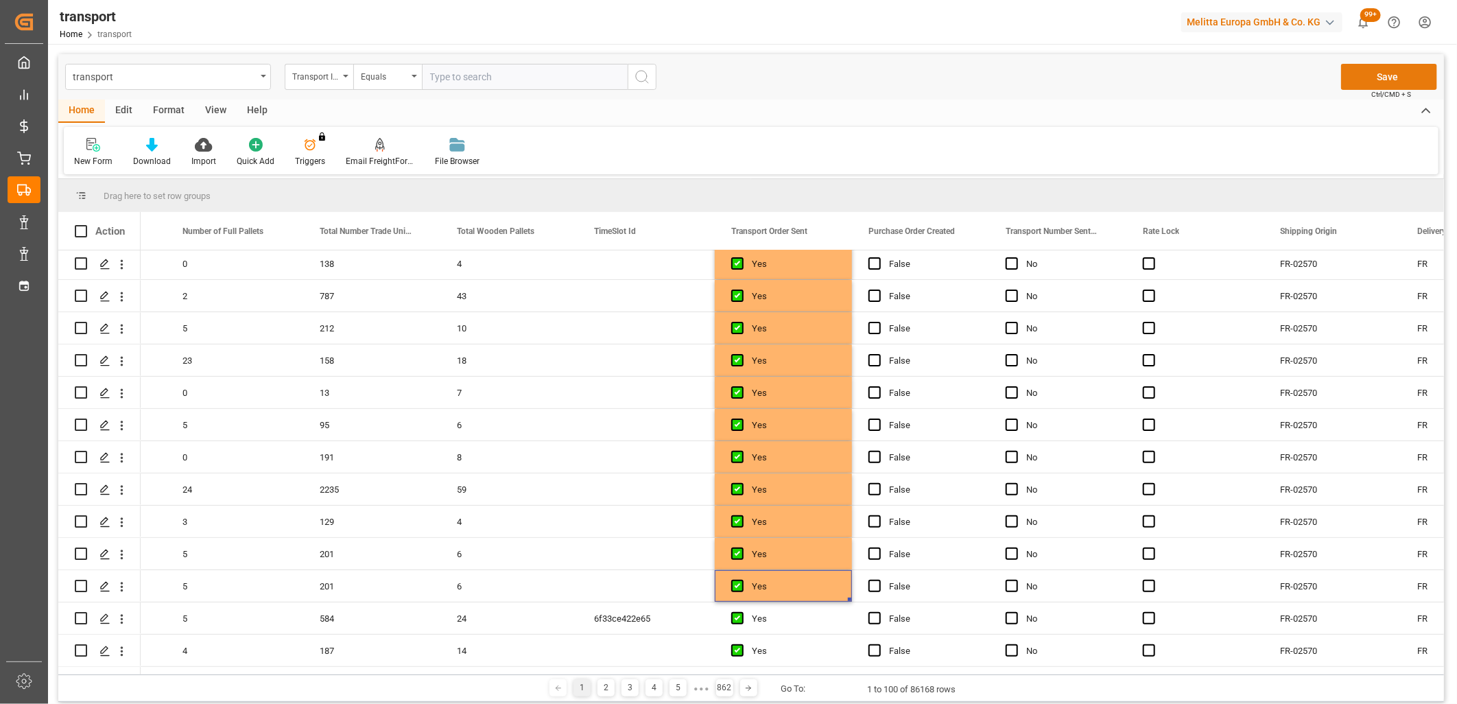
click at [1359, 80] on button "Save" at bounding box center [1390, 77] width 96 height 26
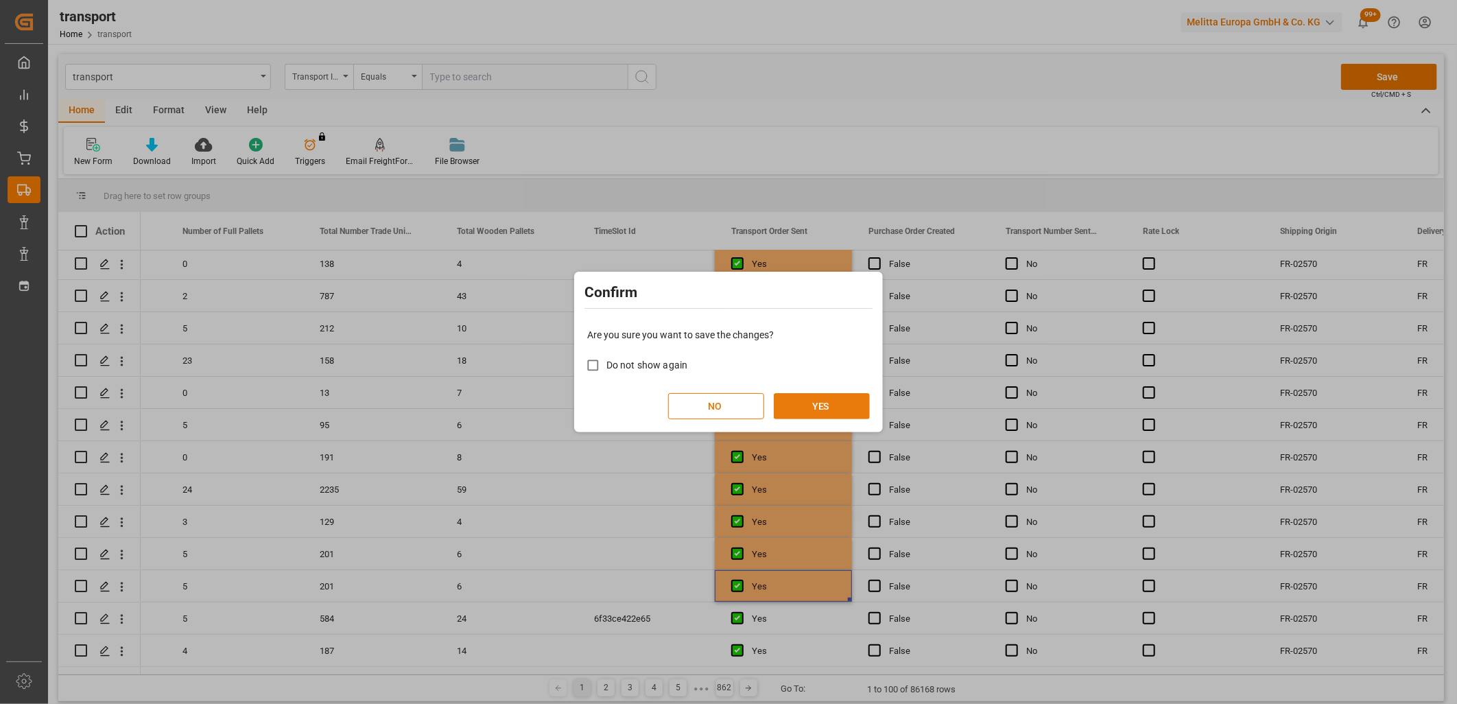
click at [813, 405] on button "YES" at bounding box center [822, 406] width 96 height 26
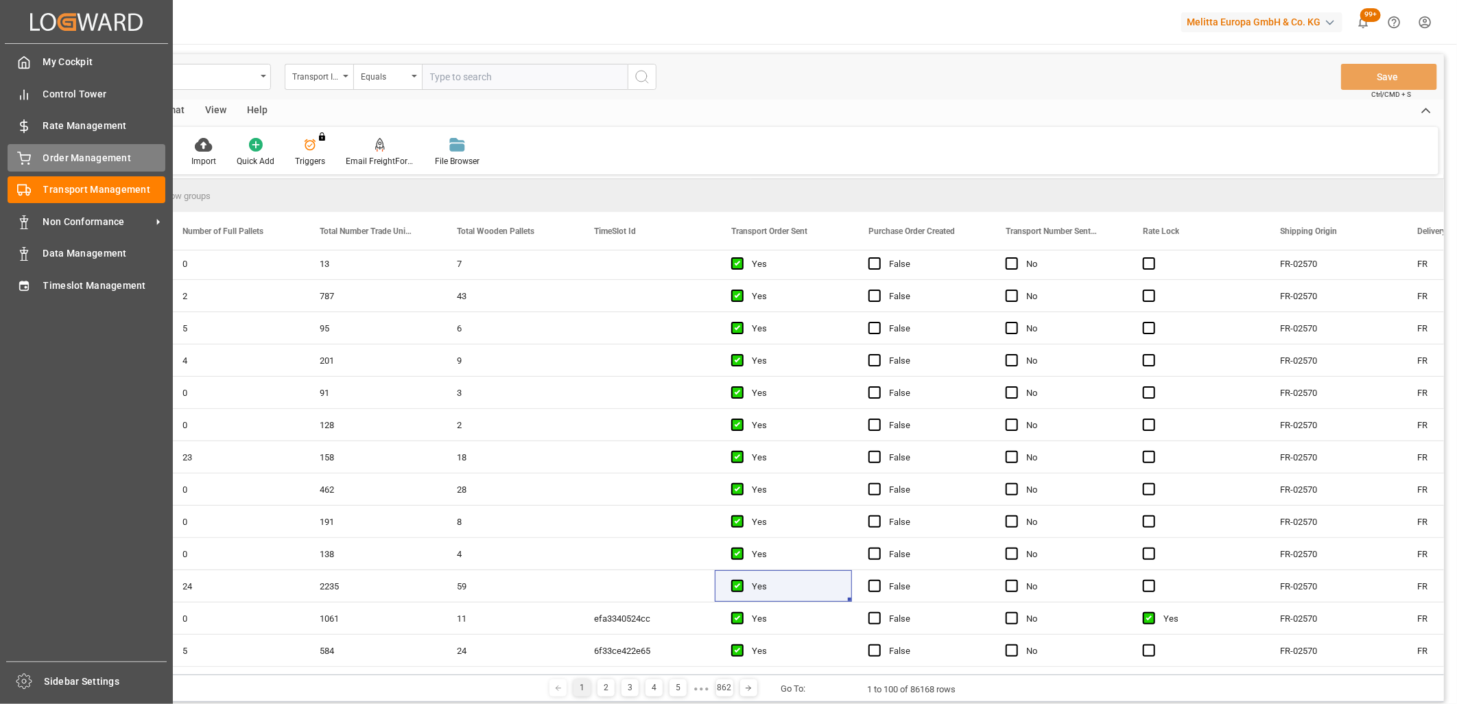
click at [38, 152] on div "Order Management Order Management" at bounding box center [87, 157] width 158 height 27
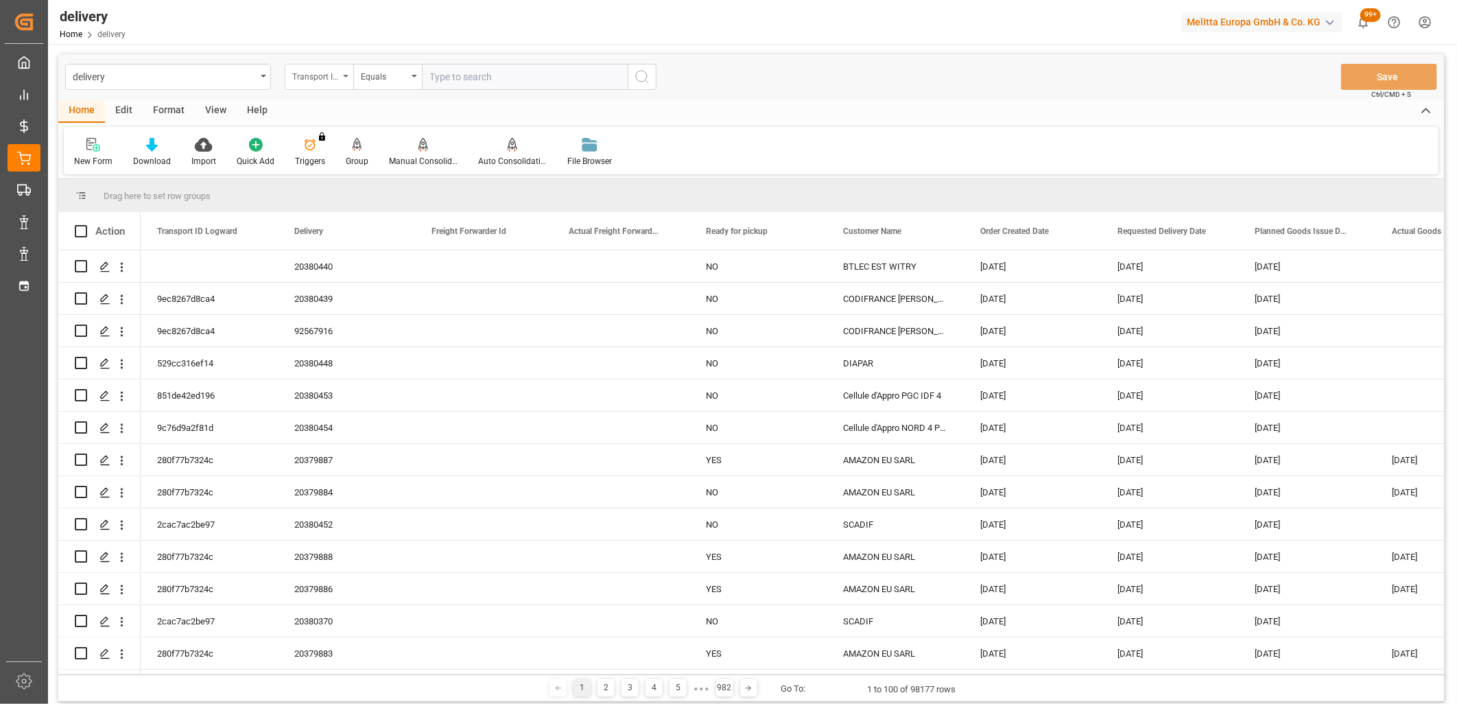
click at [311, 73] on div "Transport ID Logward" at bounding box center [315, 75] width 47 height 16
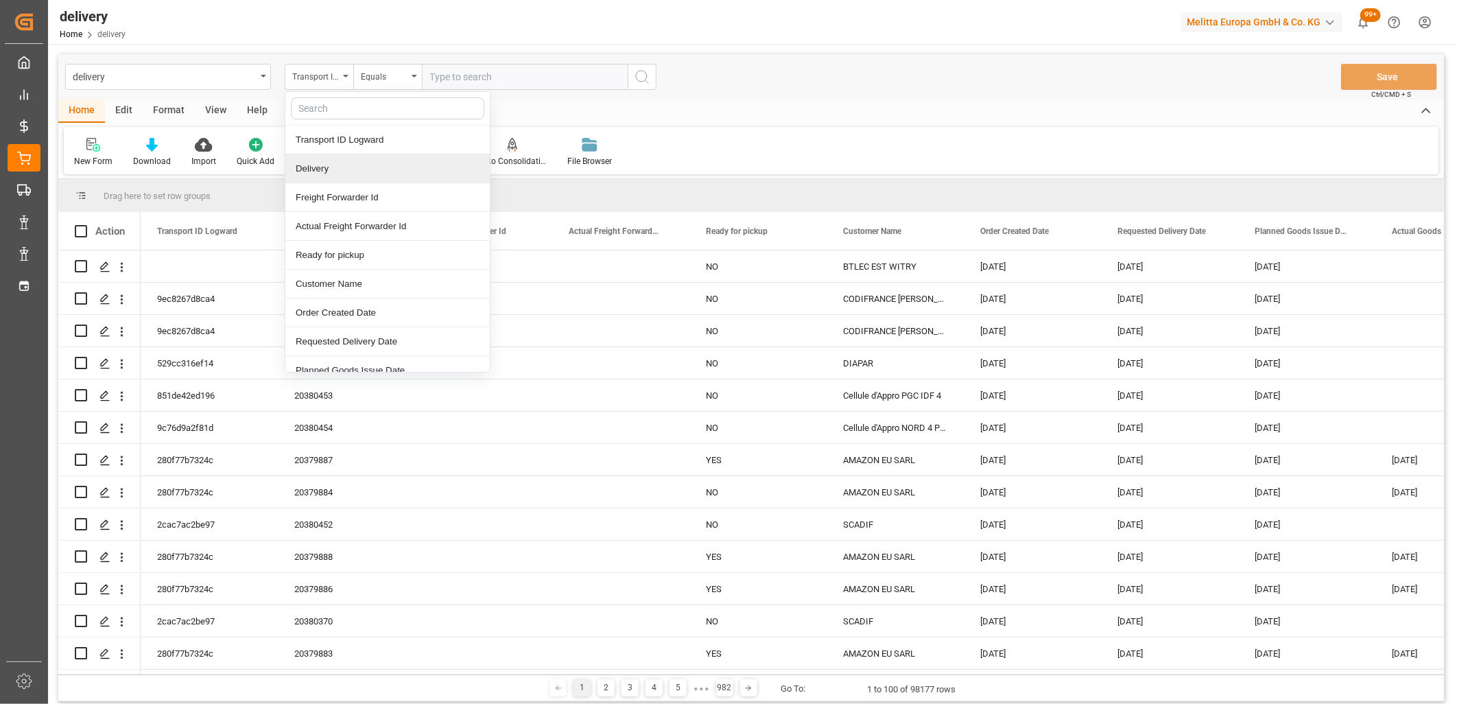
click at [314, 172] on div "Delivery" at bounding box center [387, 168] width 204 height 29
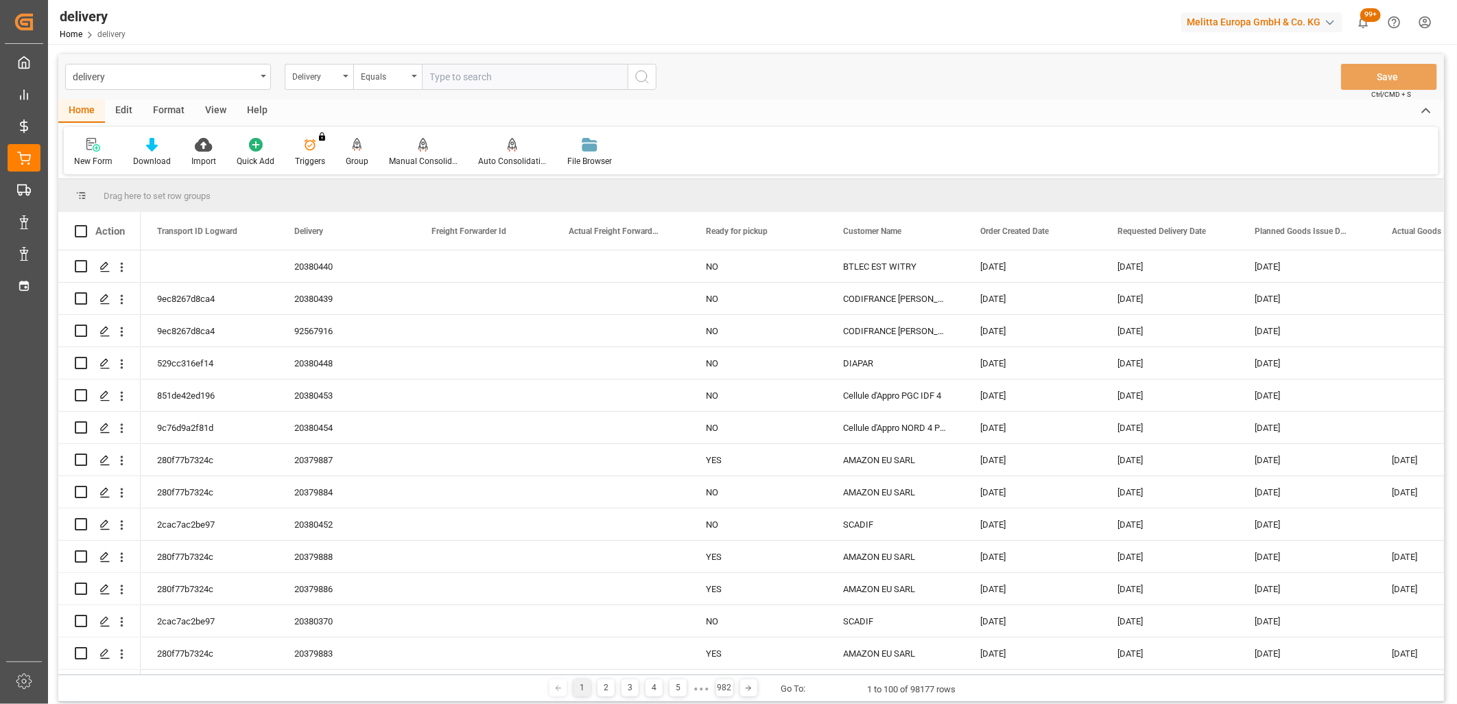
click at [452, 79] on input "text" at bounding box center [525, 77] width 206 height 26
paste input "80004192,80004196,80004195,0,0,80004211,80004181,80004198,80004199,80004197,800…"
type input "80004192,80004196,80004195,0,0,80004211,80004181,80004198,80004199,80004197,800…"
click at [106, 266] on icon "Press SPACE to select this row." at bounding box center [104, 266] width 11 height 11
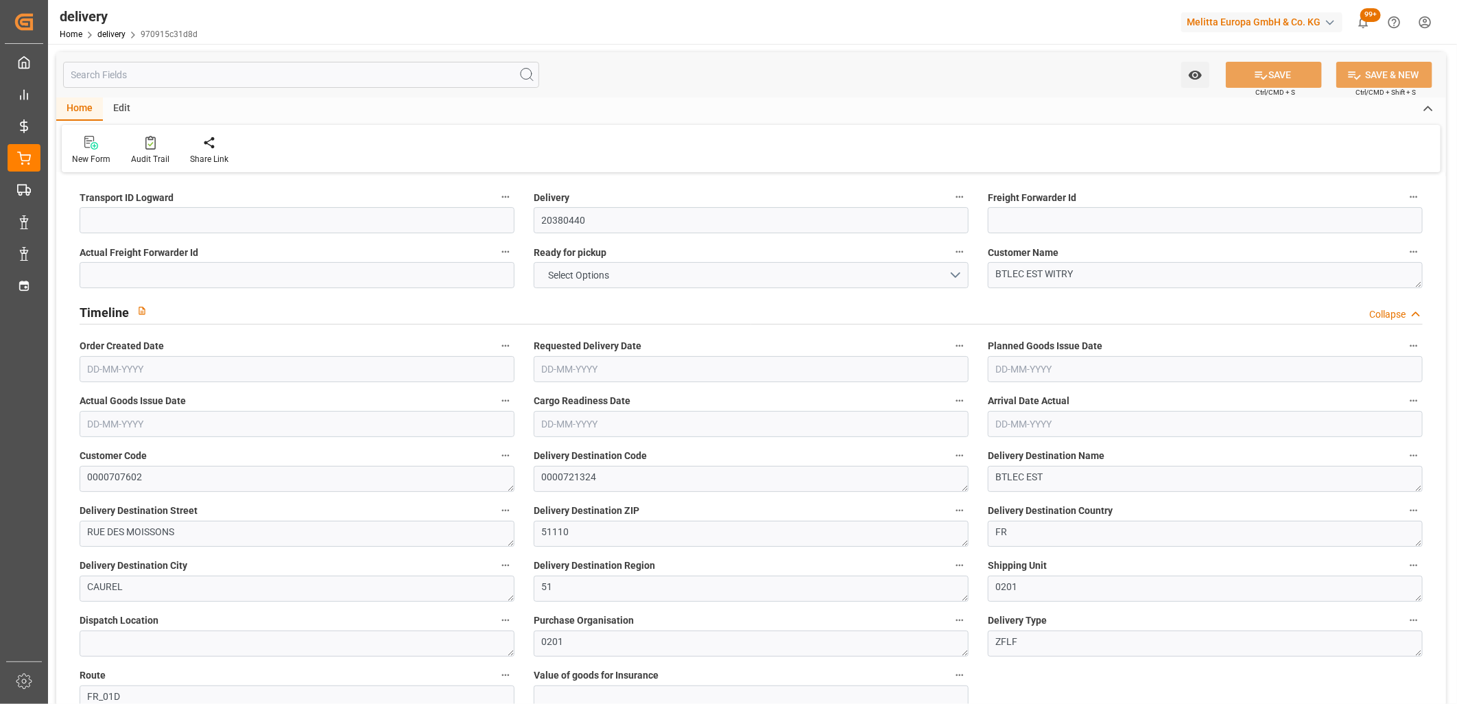
type input "1.176"
type input "25.058"
type input "19874.106"
type input "7"
type input "1"
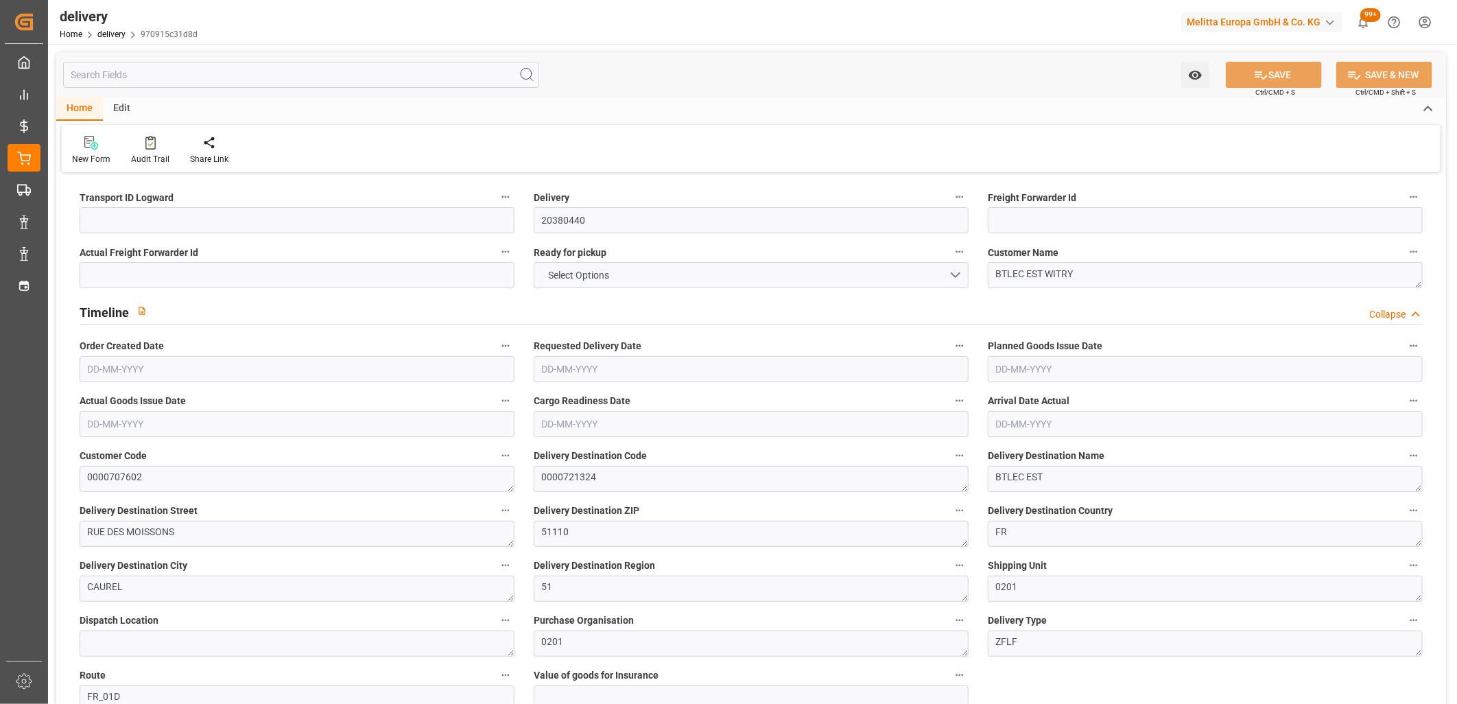
type input "0"
type input "1"
type input "0"
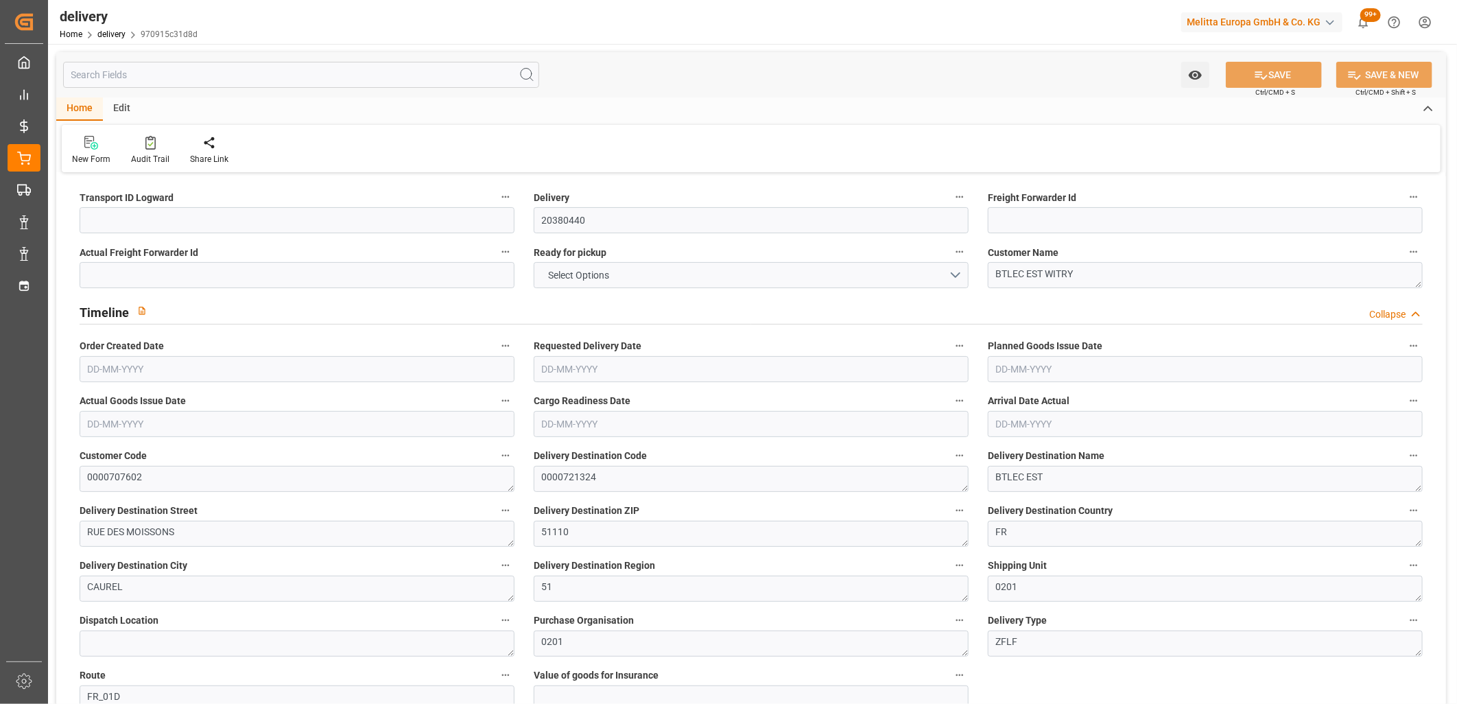
type input "0"
type input "2.52"
type input "1.5"
type input "1.3"
type input "0"
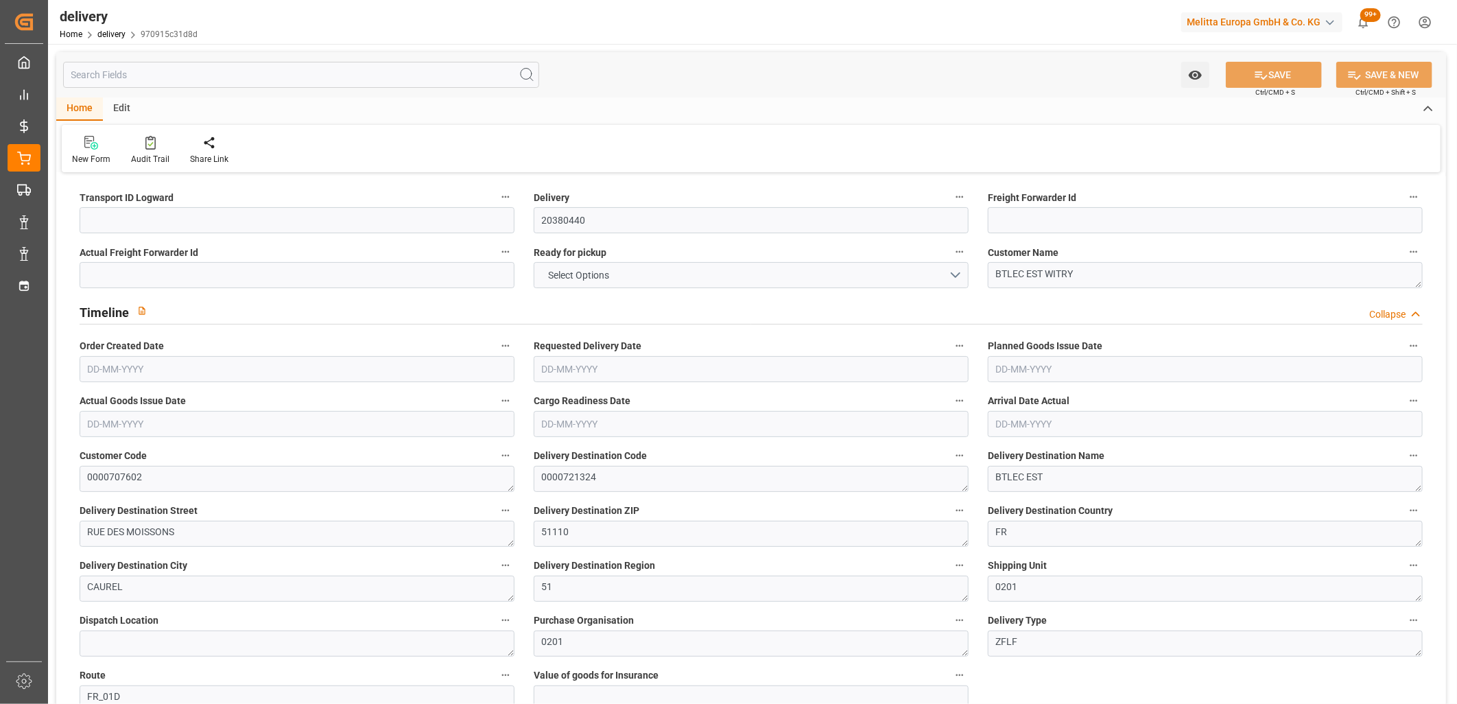
type input "1.5"
type input "2.058"
type input "101"
type input "0"
type input "[DATE]"
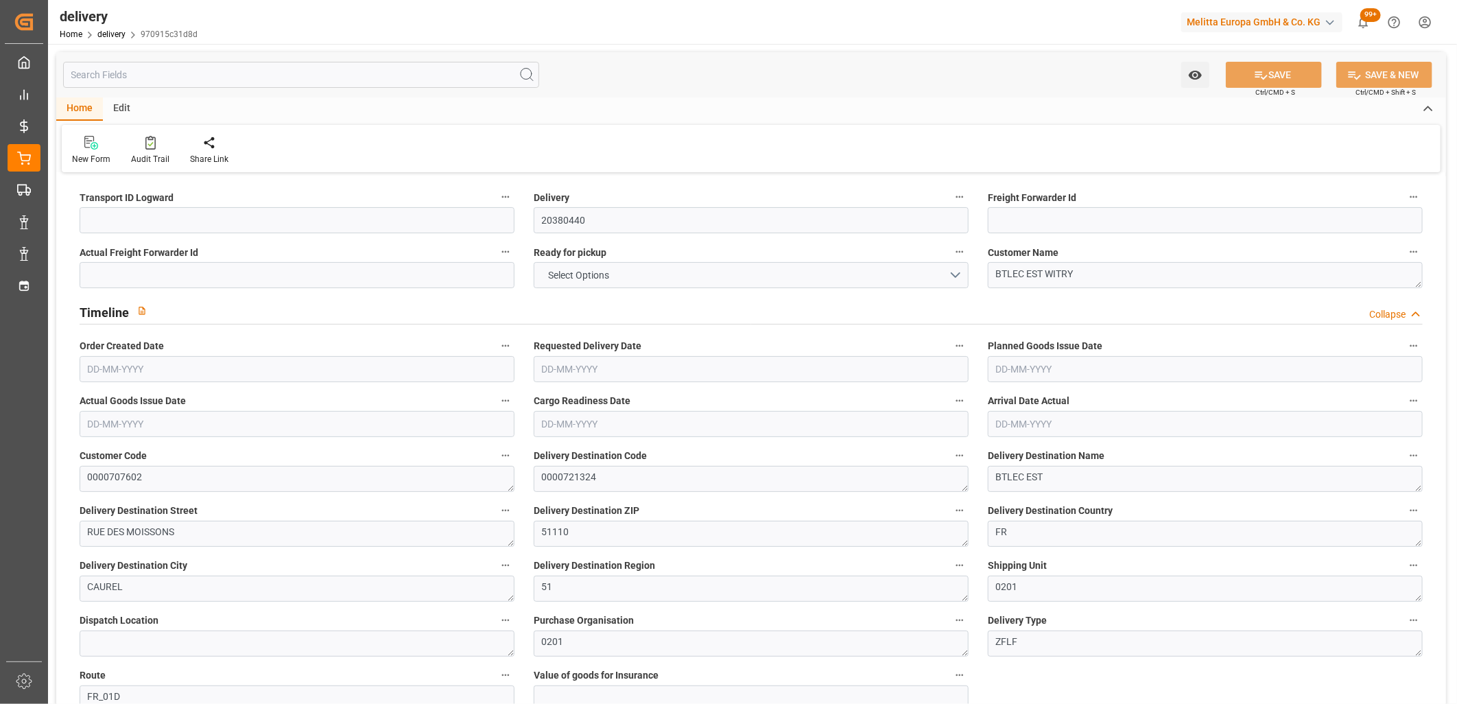
type input "[DATE]"
type input "14-10-2025 11:01"
click at [121, 220] on input at bounding box center [297, 220] width 435 height 26
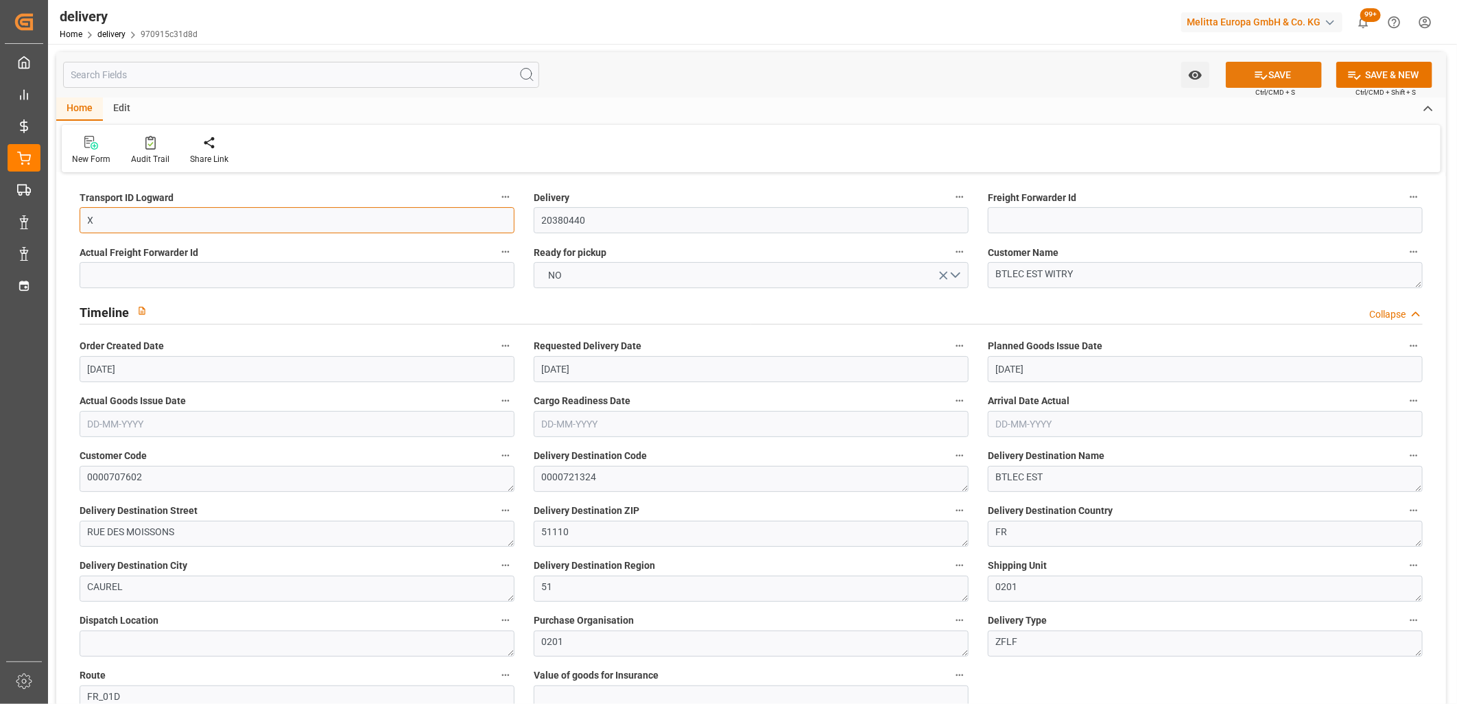
type input "X"
click at [1265, 78] on icon at bounding box center [1261, 75] width 14 height 14
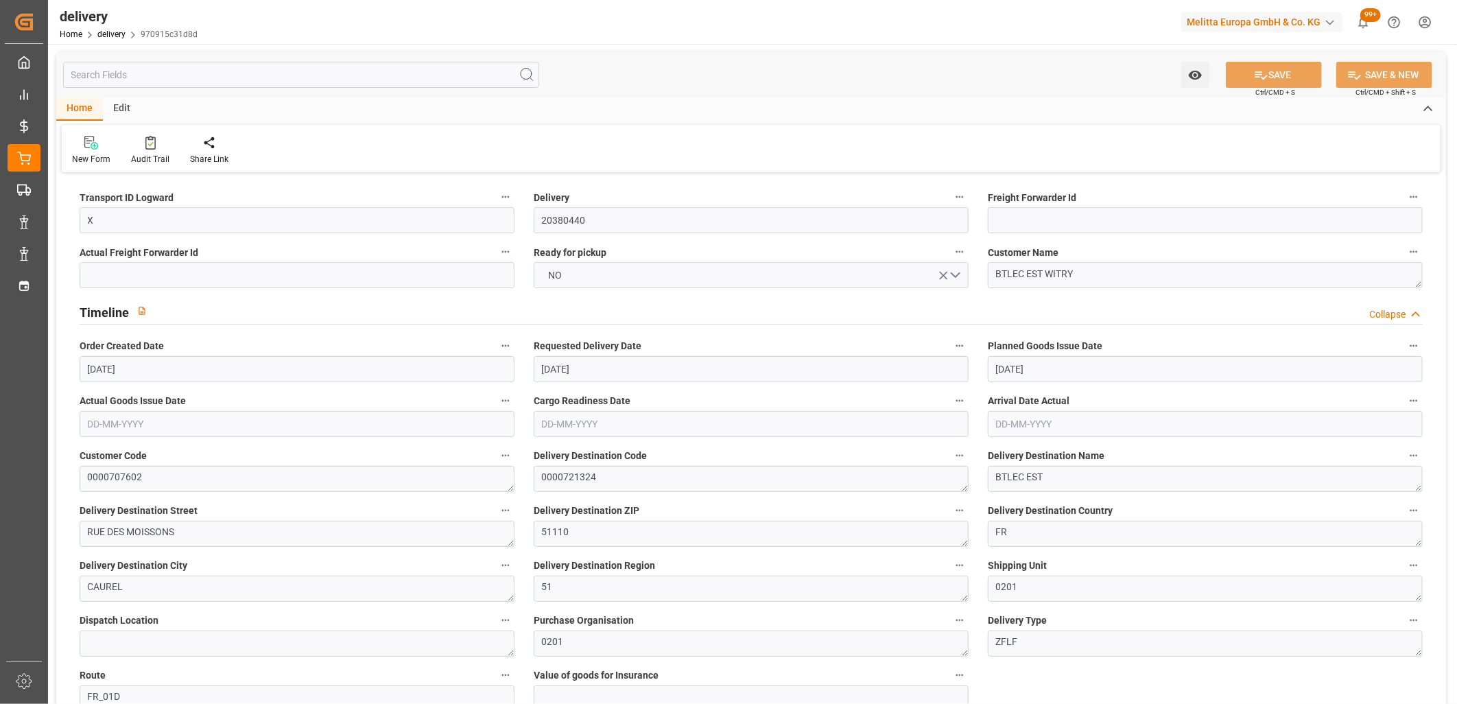
type textarea "X ~ Pallet(s) ~ 2025-10-14 00:00:00 ~ FR_01D ~ 2025-10-20 00:00:00~0000721324"
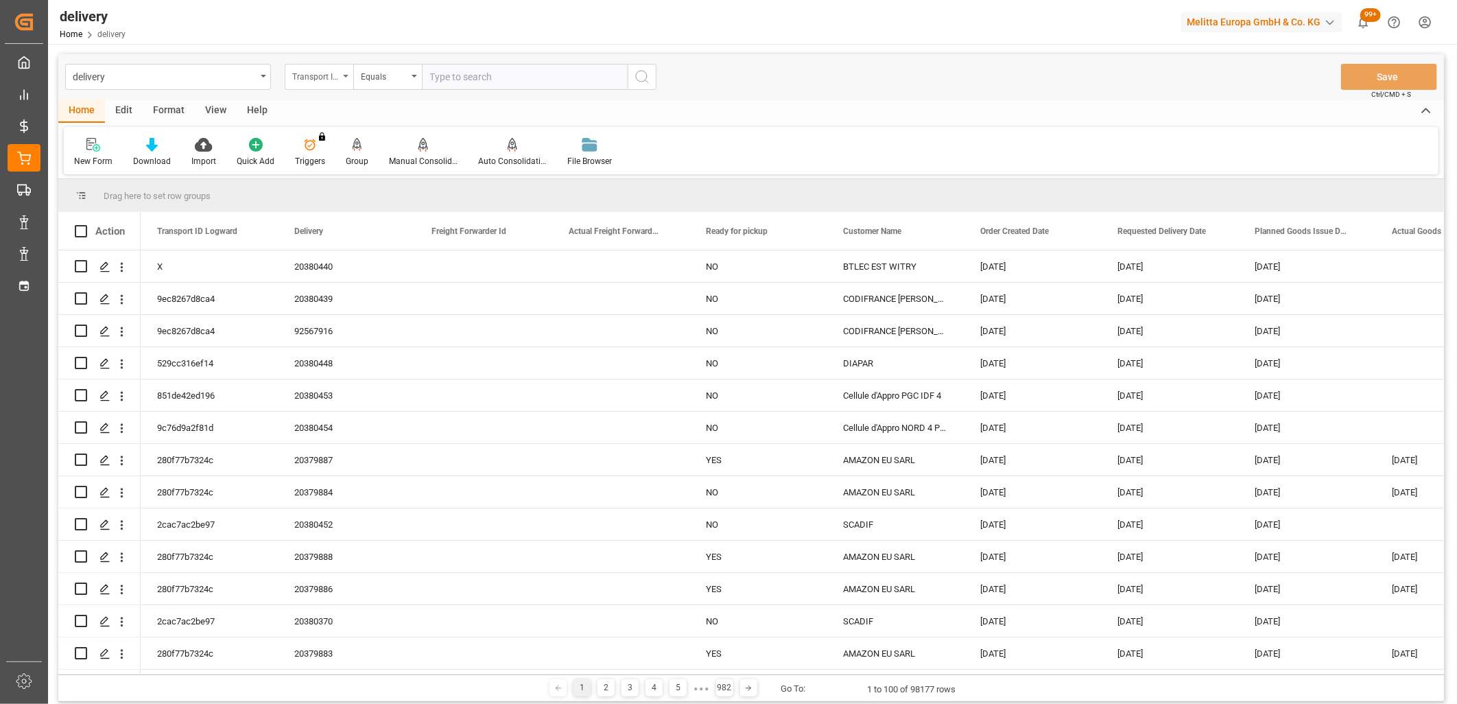
click at [314, 78] on div "Transport ID Logward" at bounding box center [315, 75] width 47 height 16
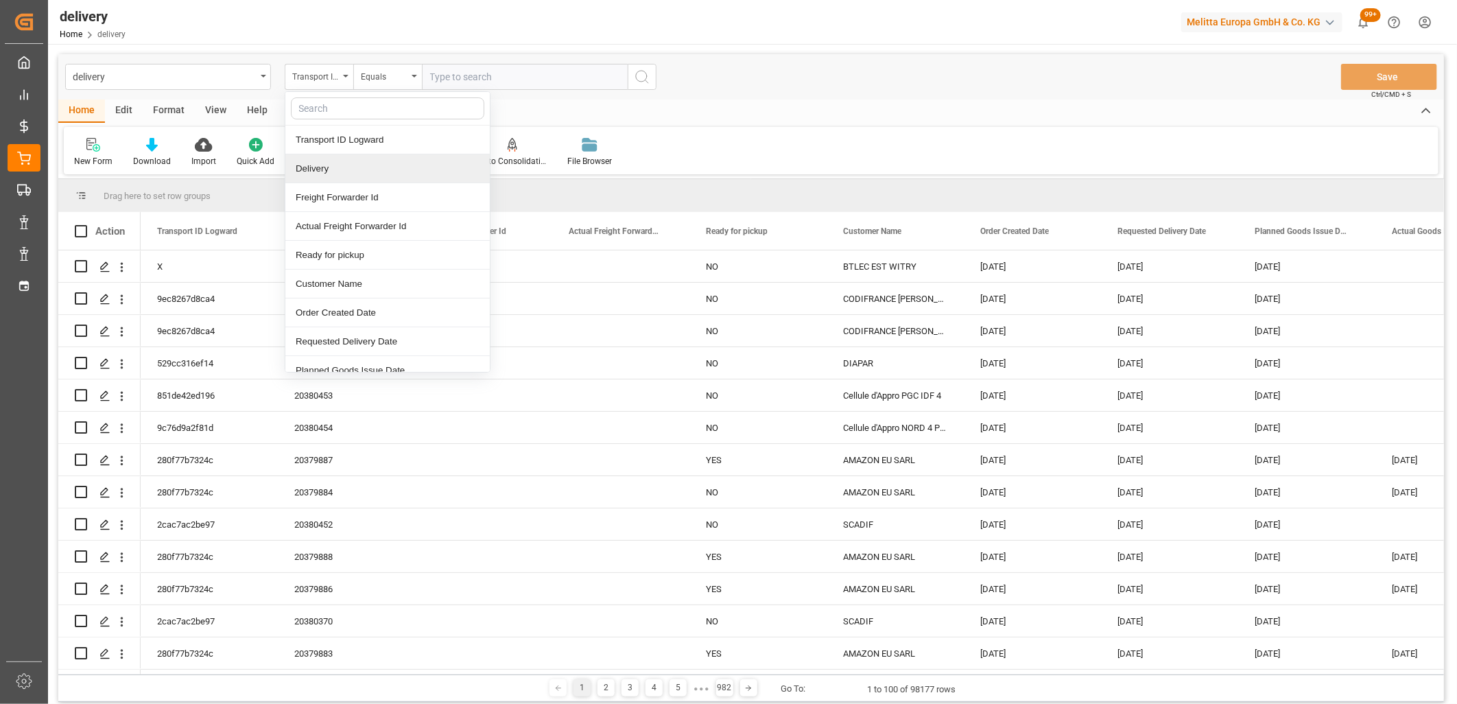
click at [312, 167] on div "Delivery" at bounding box center [387, 168] width 204 height 29
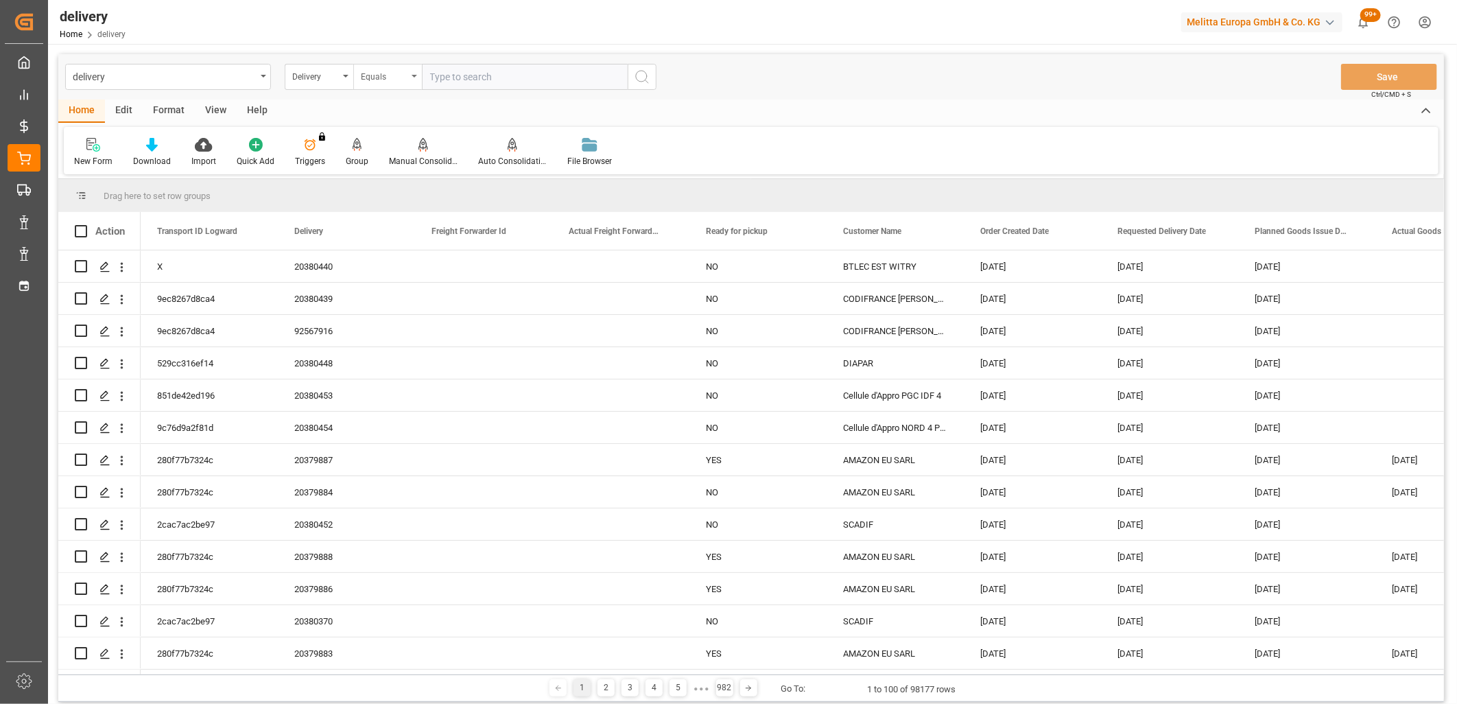
click at [389, 81] on div "Equals" at bounding box center [384, 75] width 47 height 16
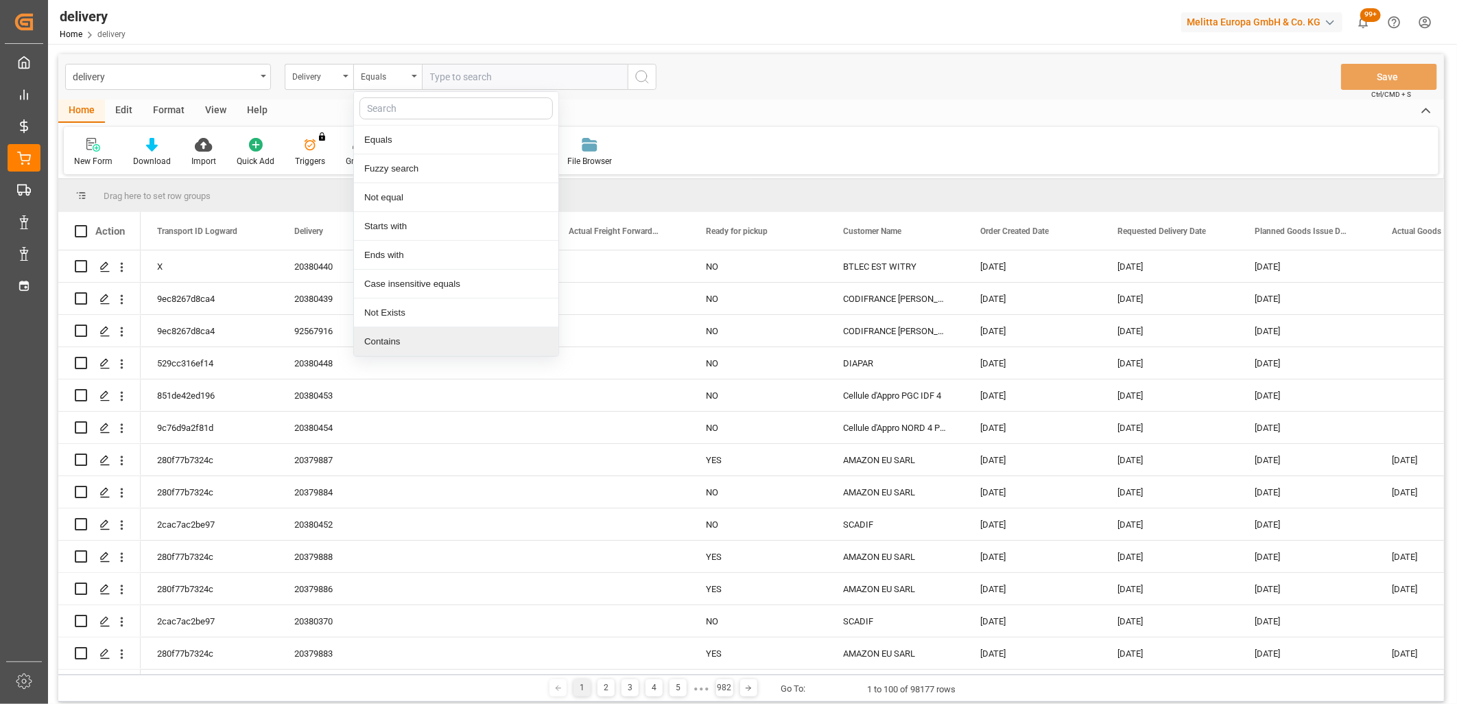
click at [382, 341] on div "Contains" at bounding box center [456, 341] width 204 height 29
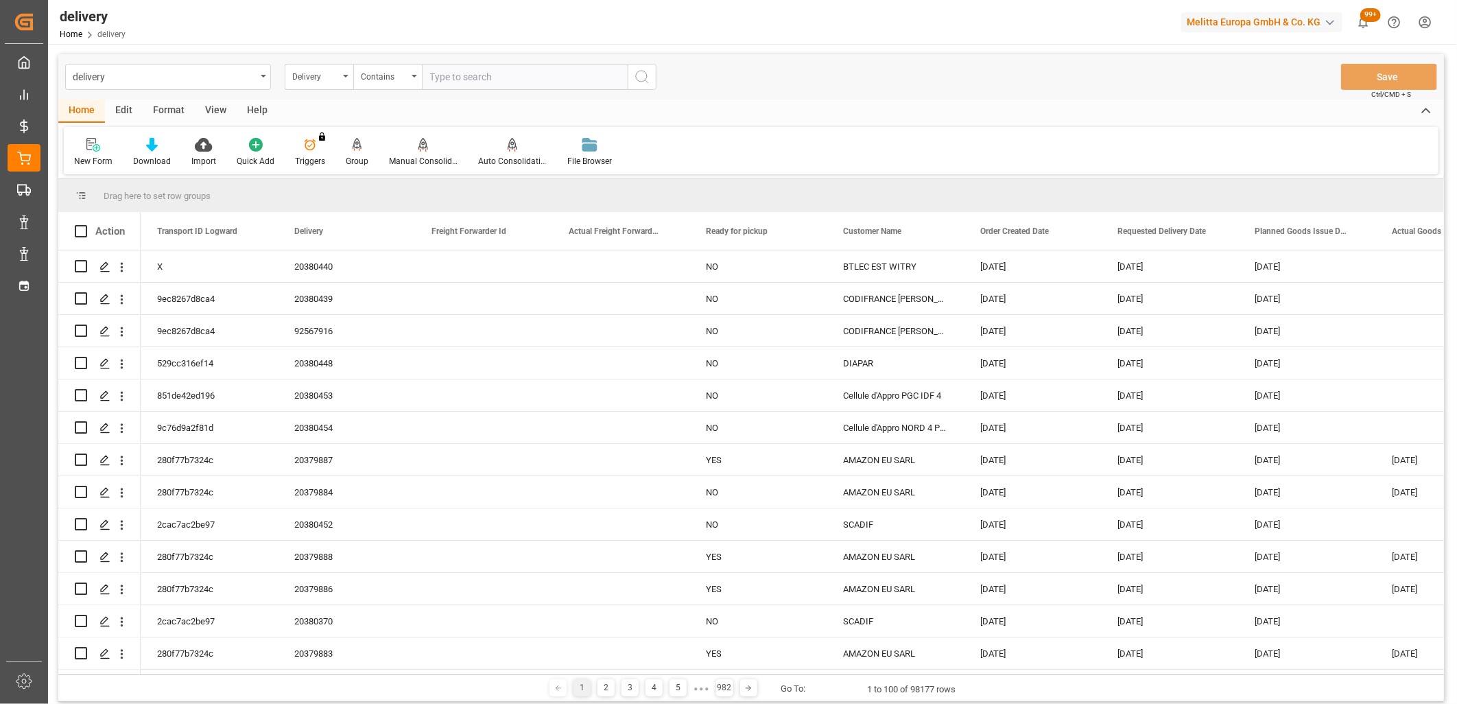
click at [454, 80] on input "text" at bounding box center [525, 77] width 206 height 26
paste input "80004192,80004196,80004195,0,0,80004211,80004181,80004198,80004199,80004197,800…"
type input "80004192,80004196,80004195,0,0,80004211,80004181,80004198,80004199,80004197,800…"
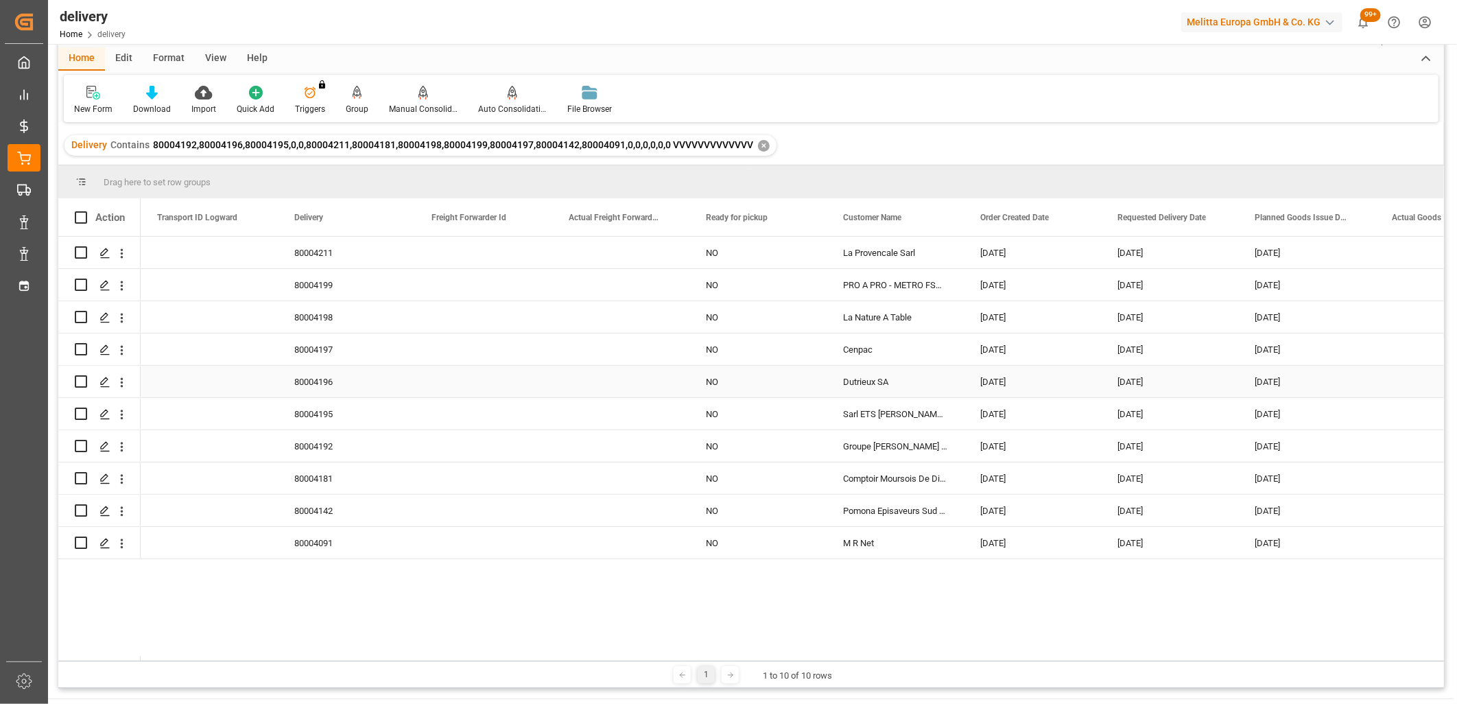
scroll to position [76, 0]
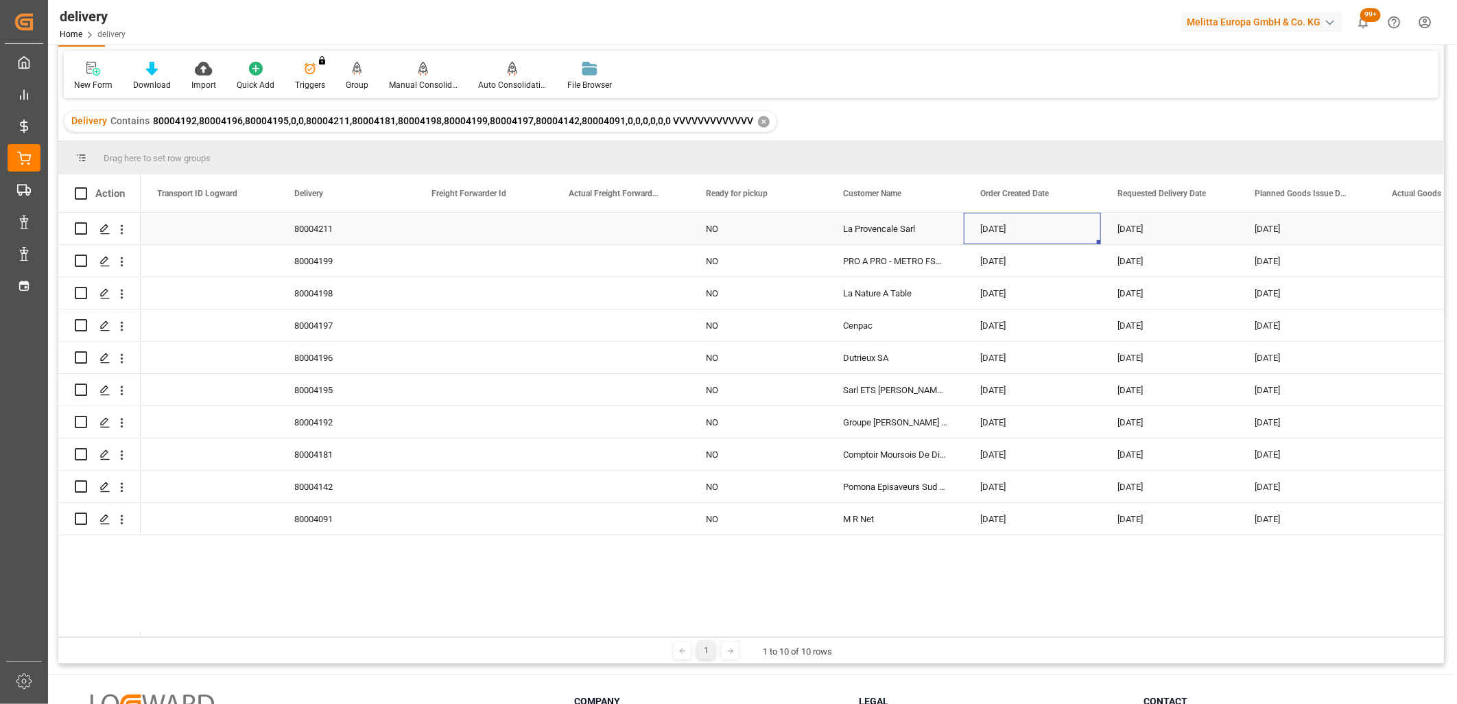
click at [1014, 227] on div "[DATE]" at bounding box center [1032, 229] width 137 height 32
drag, startPoint x: 1098, startPoint y: 242, endPoint x: 1100, endPoint y: 503, distance: 260.8
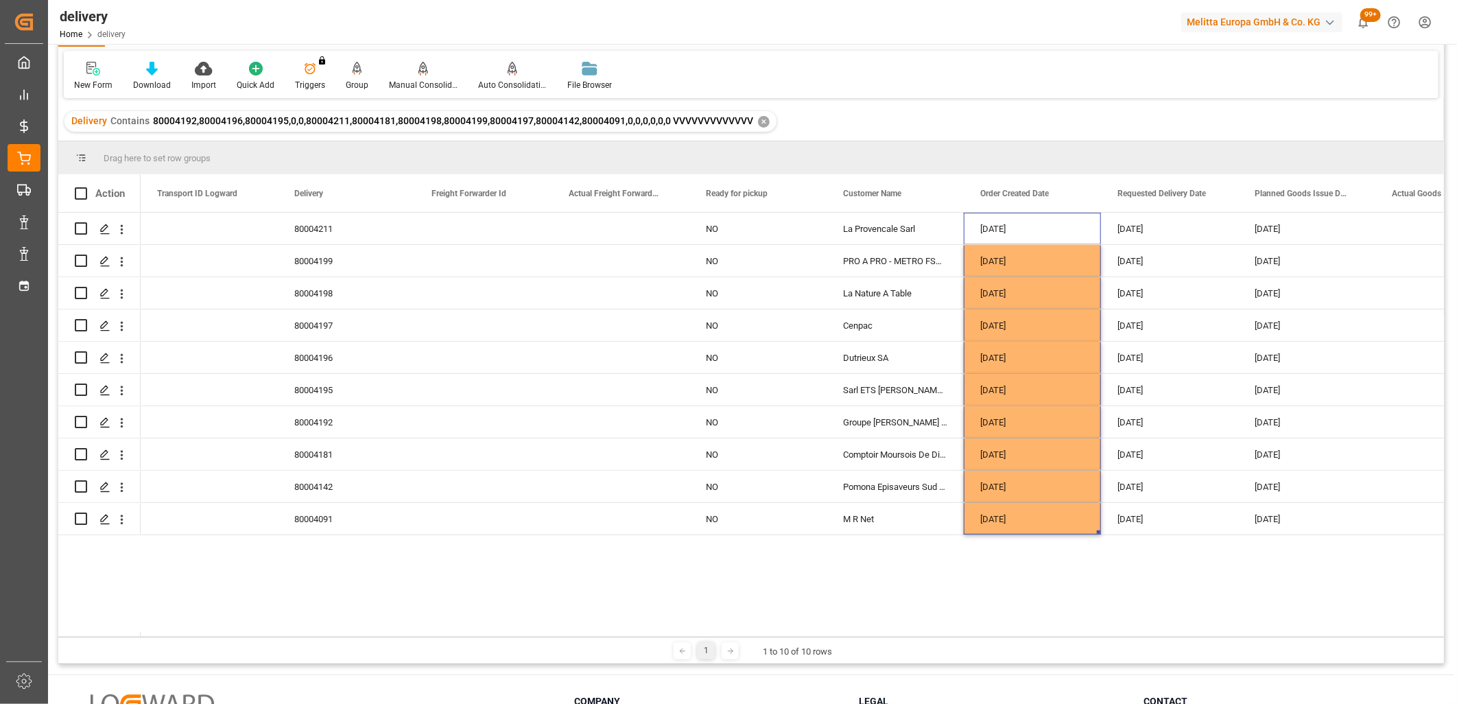
scroll to position [0, 0]
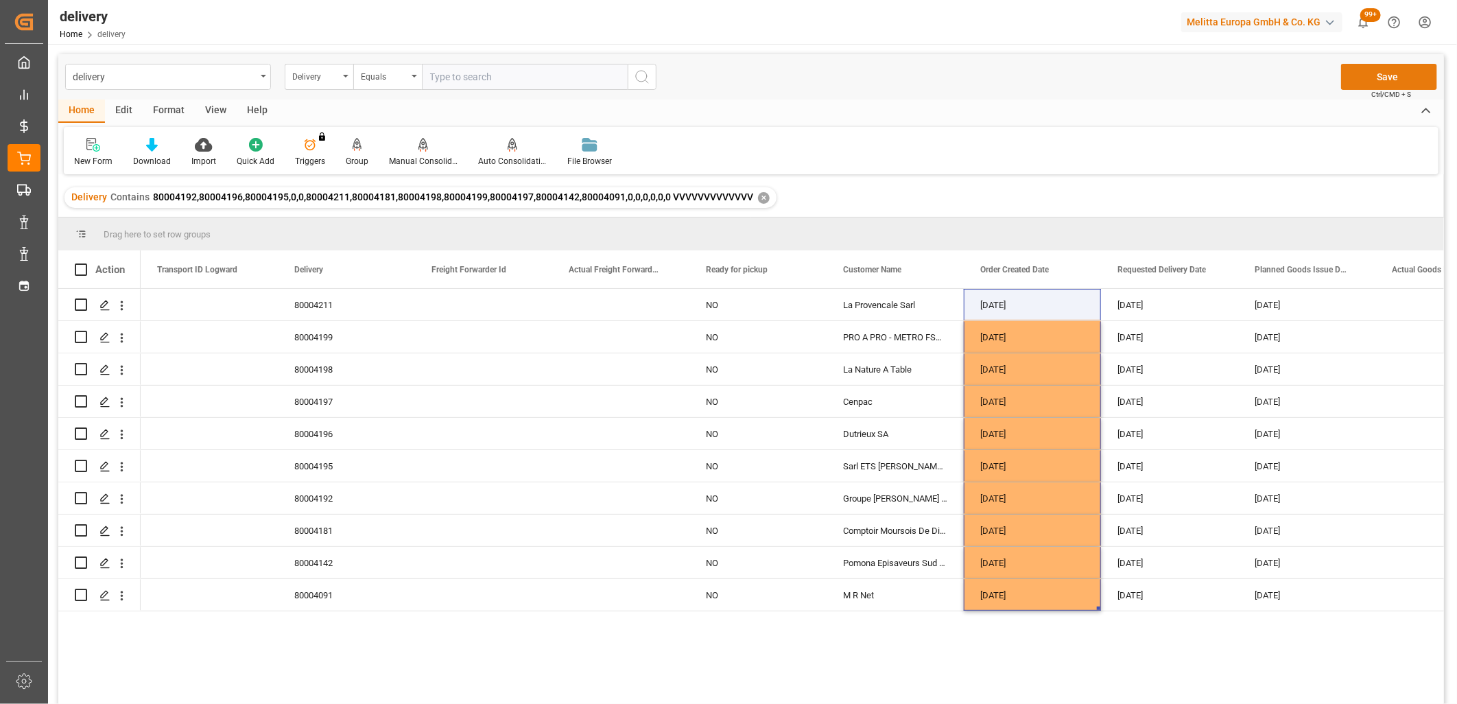
click at [1381, 73] on button "Save" at bounding box center [1390, 77] width 96 height 26
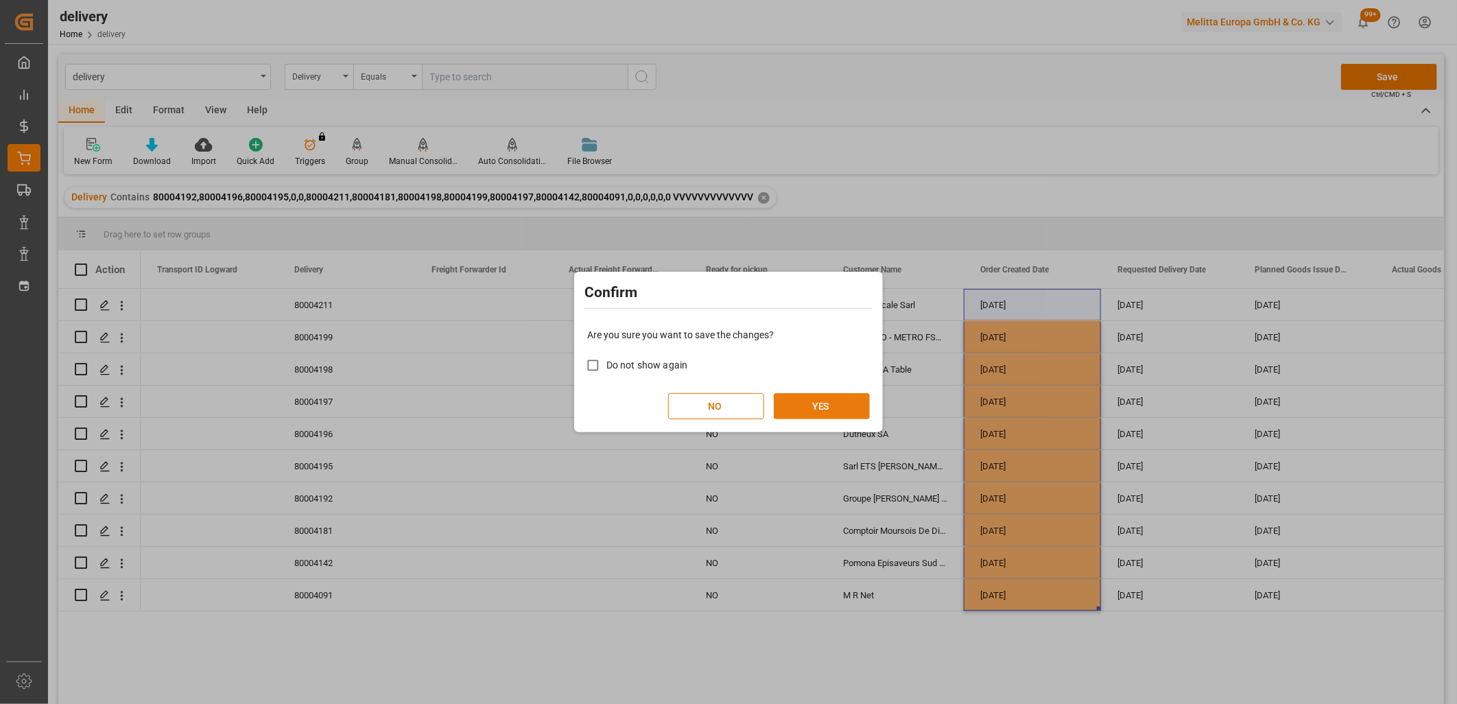
click at [812, 407] on button "YES" at bounding box center [822, 406] width 96 height 26
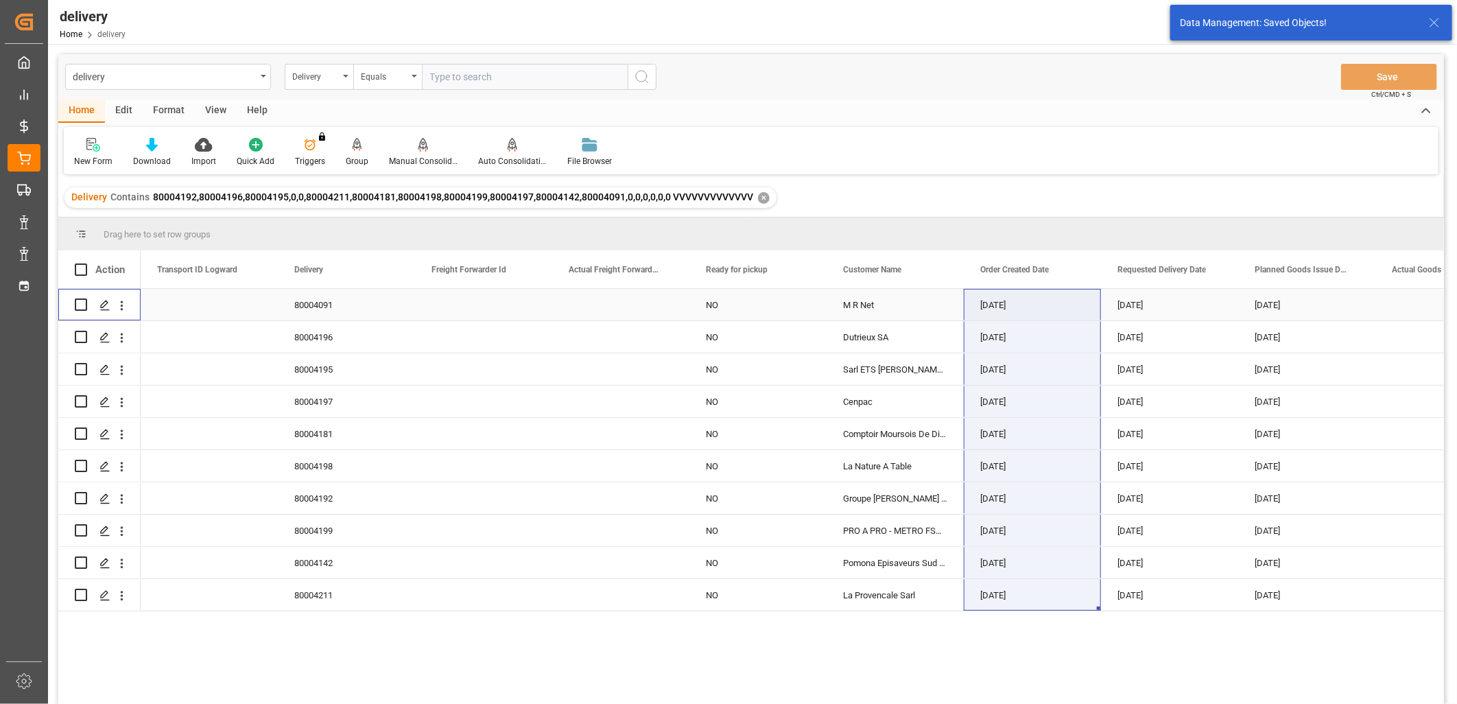
click at [80, 303] on input "Press Space to toggle row selection (unchecked)" at bounding box center [81, 304] width 12 height 12
checkbox input "true"
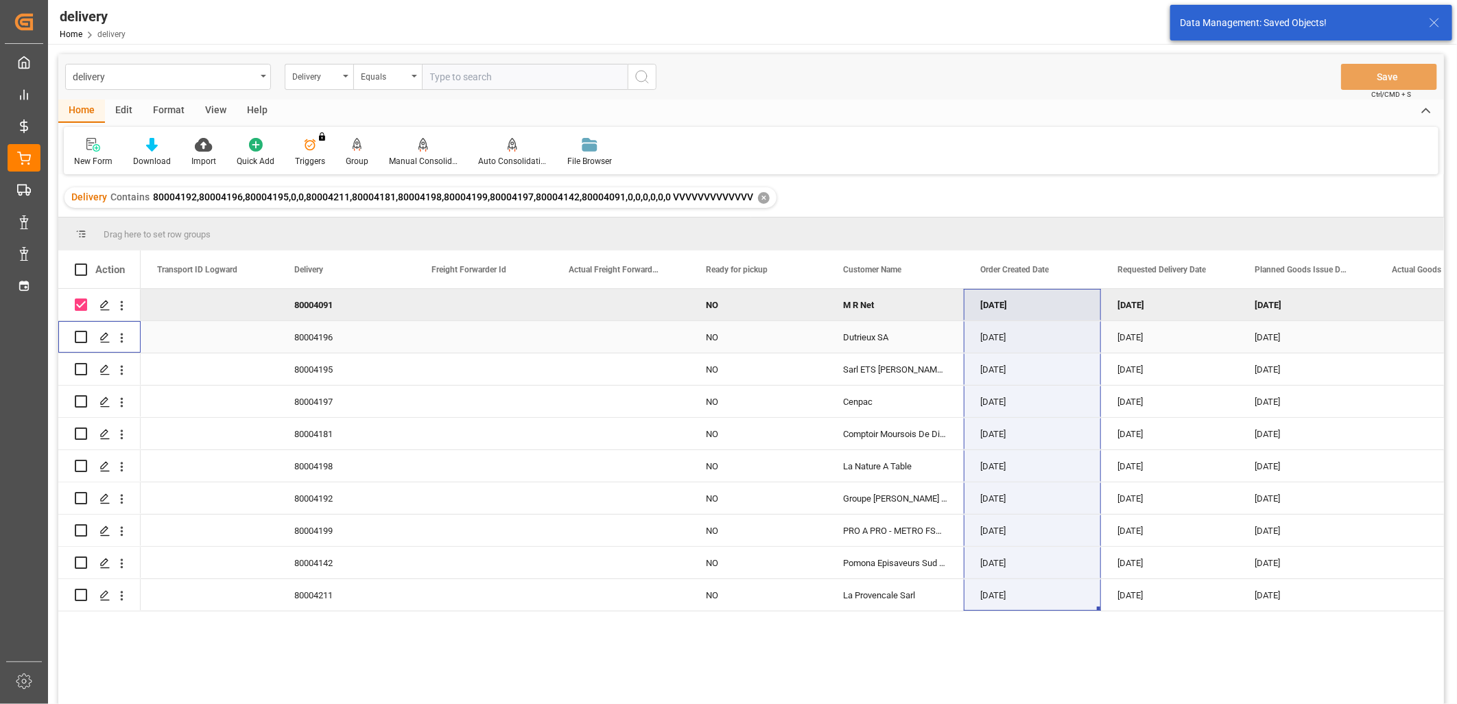
click at [83, 338] on input "Press Space to toggle row selection (unchecked)" at bounding box center [81, 337] width 12 height 12
checkbox input "true"
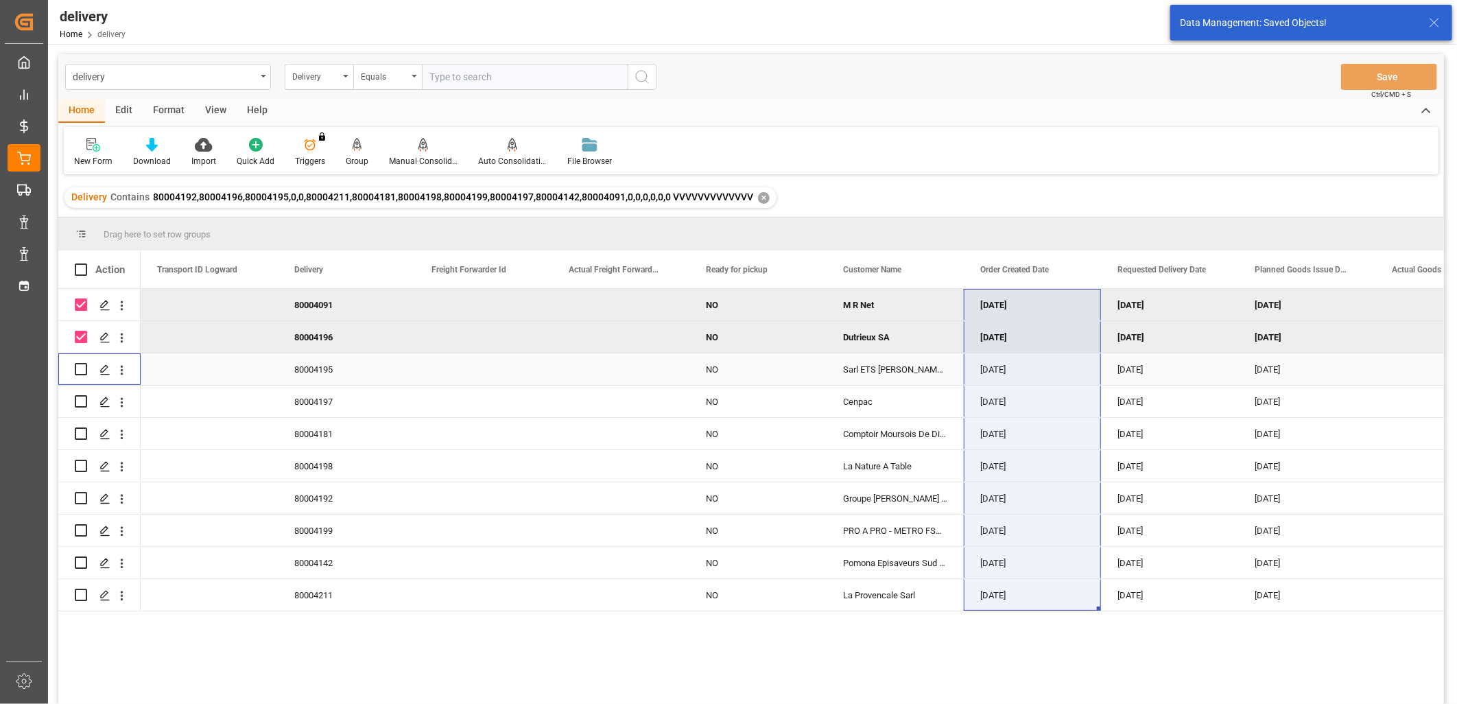
click at [80, 365] on input "Press Space to toggle row selection (unchecked)" at bounding box center [81, 369] width 12 height 12
checkbox input "true"
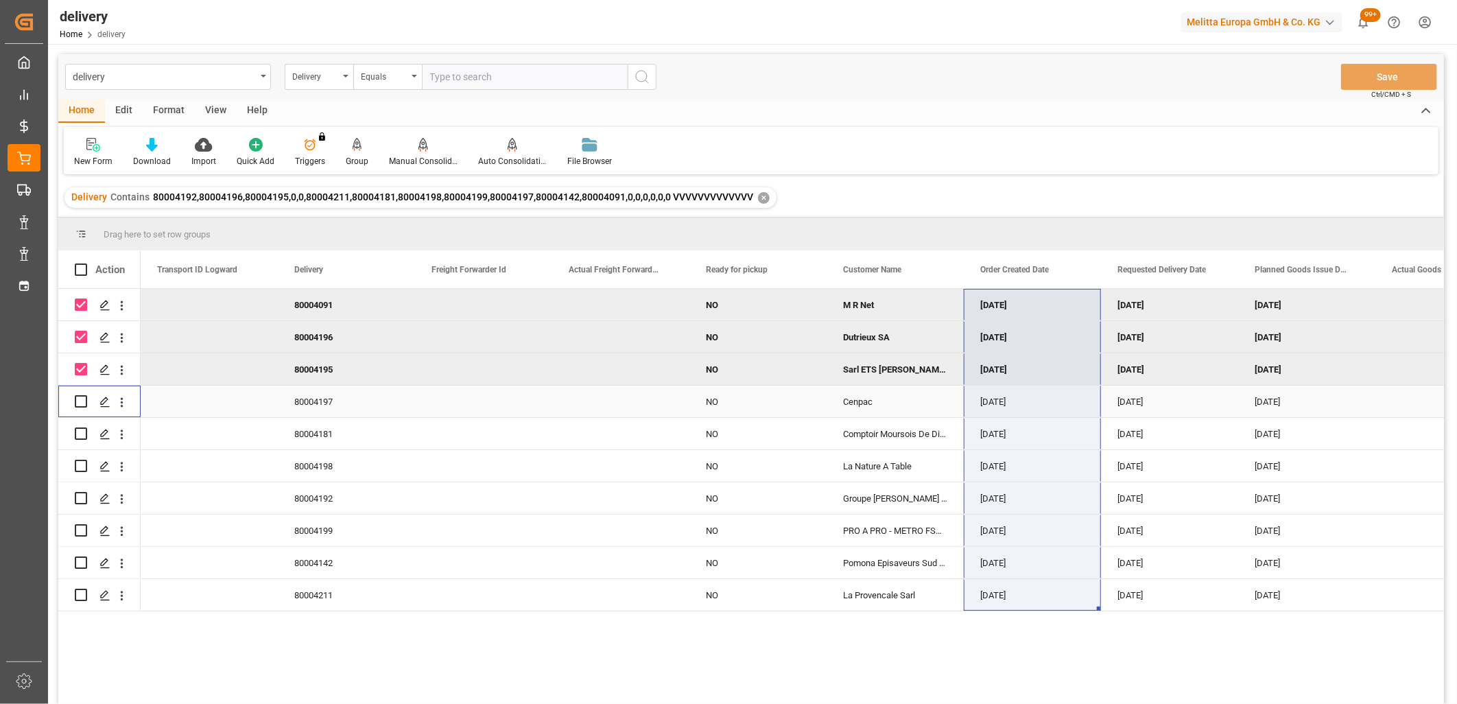
click at [78, 397] on input "Press Space to toggle row selection (unchecked)" at bounding box center [81, 401] width 12 height 12
checkbox input "true"
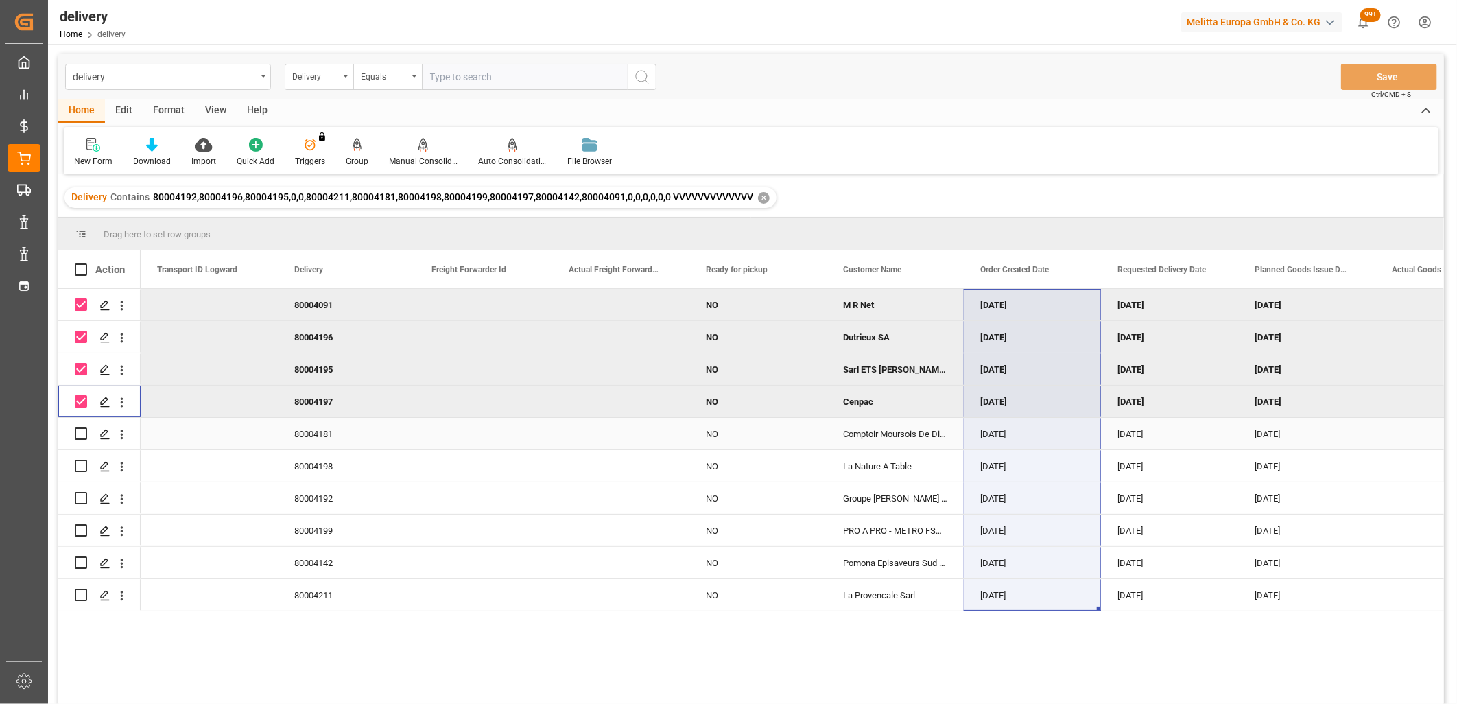
click at [78, 434] on input "Press Space to toggle row selection (unchecked)" at bounding box center [81, 434] width 12 height 12
checkbox input "true"
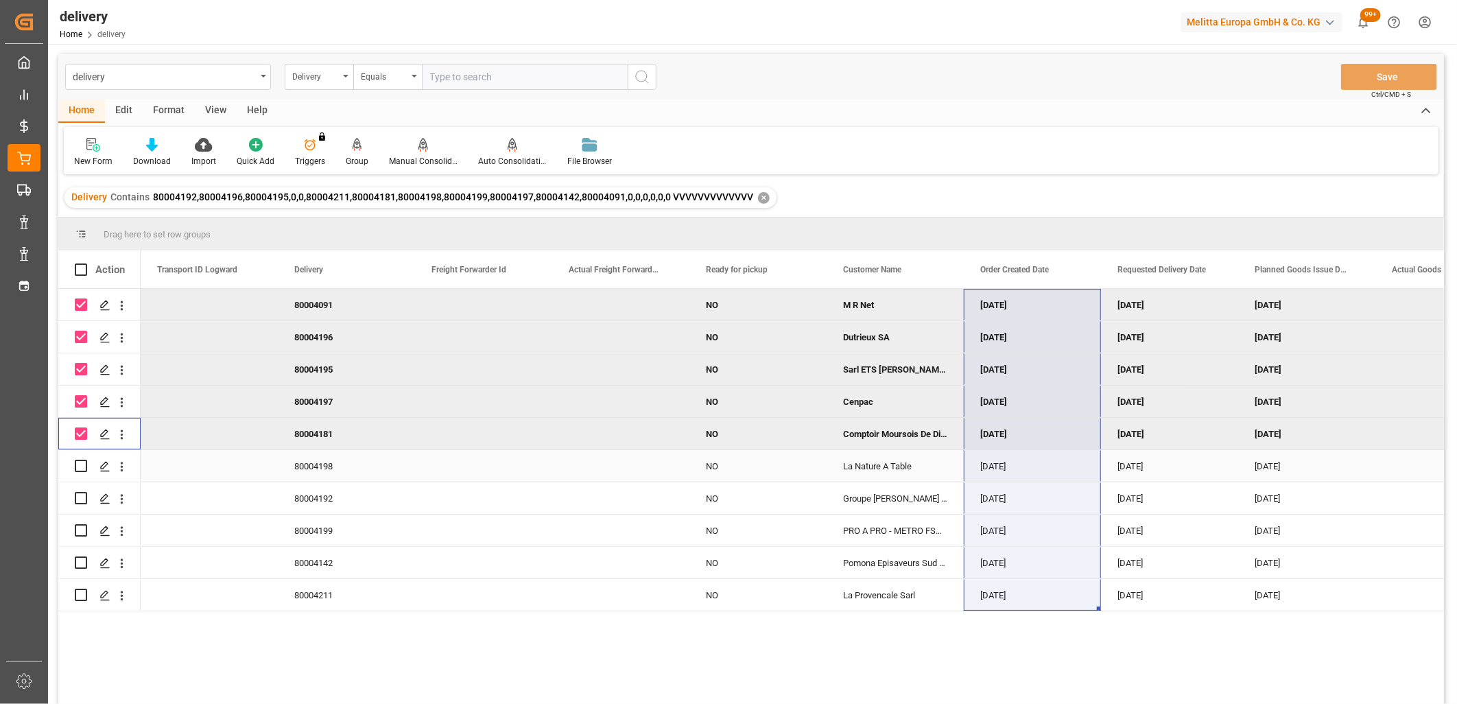
click at [82, 467] on input "Press Space to toggle row selection (unchecked)" at bounding box center [81, 466] width 12 height 12
checkbox input "true"
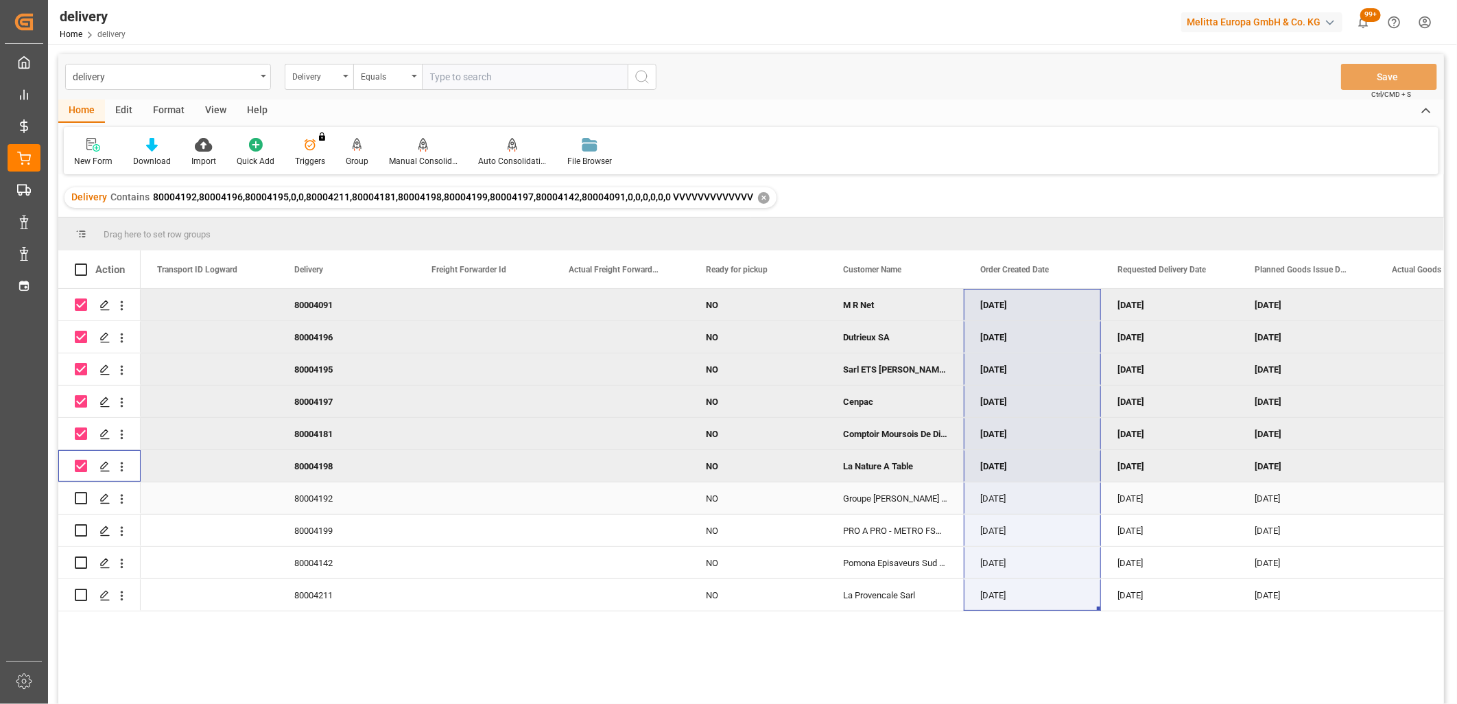
click at [82, 495] on input "Press Space to toggle row selection (unchecked)" at bounding box center [81, 498] width 12 height 12
checkbox input "true"
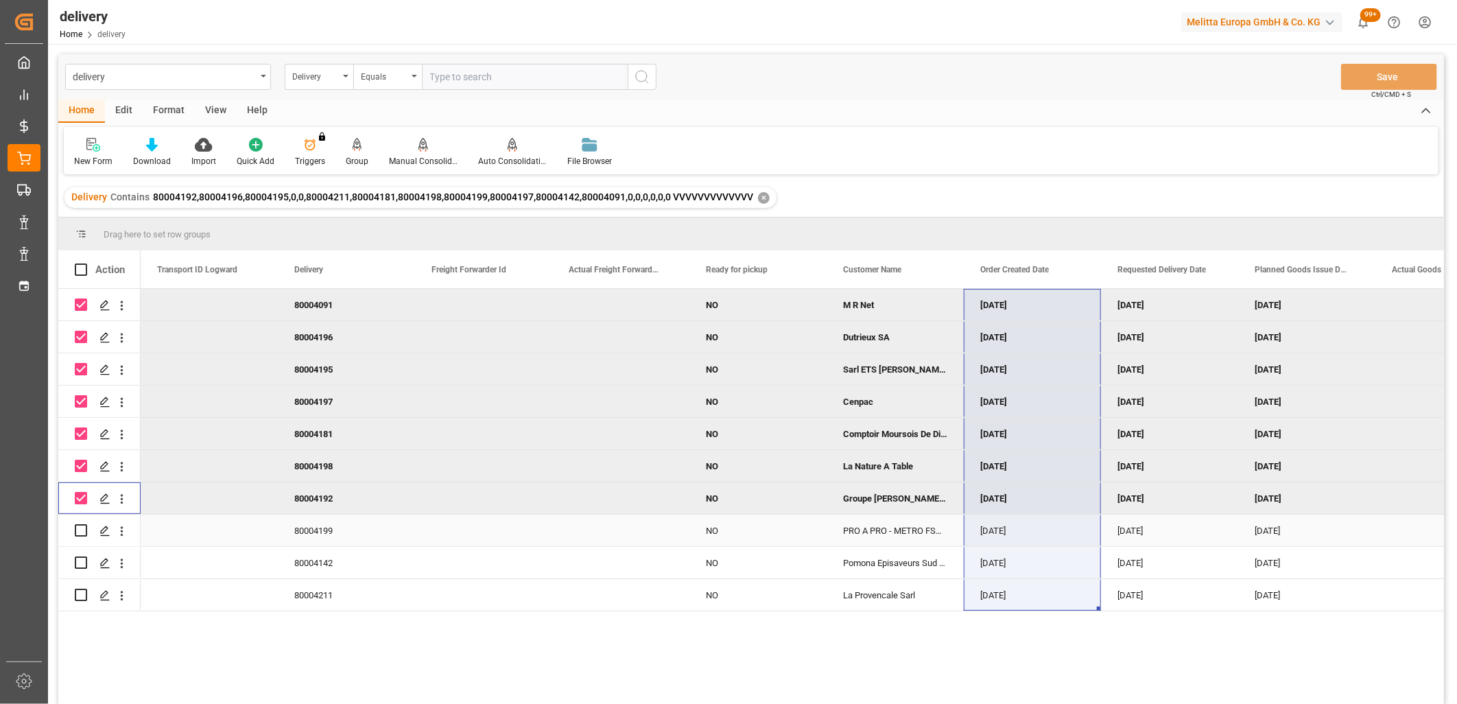
click at [86, 531] on input "Press Space to toggle row selection (unchecked)" at bounding box center [81, 530] width 12 height 12
checkbox input "true"
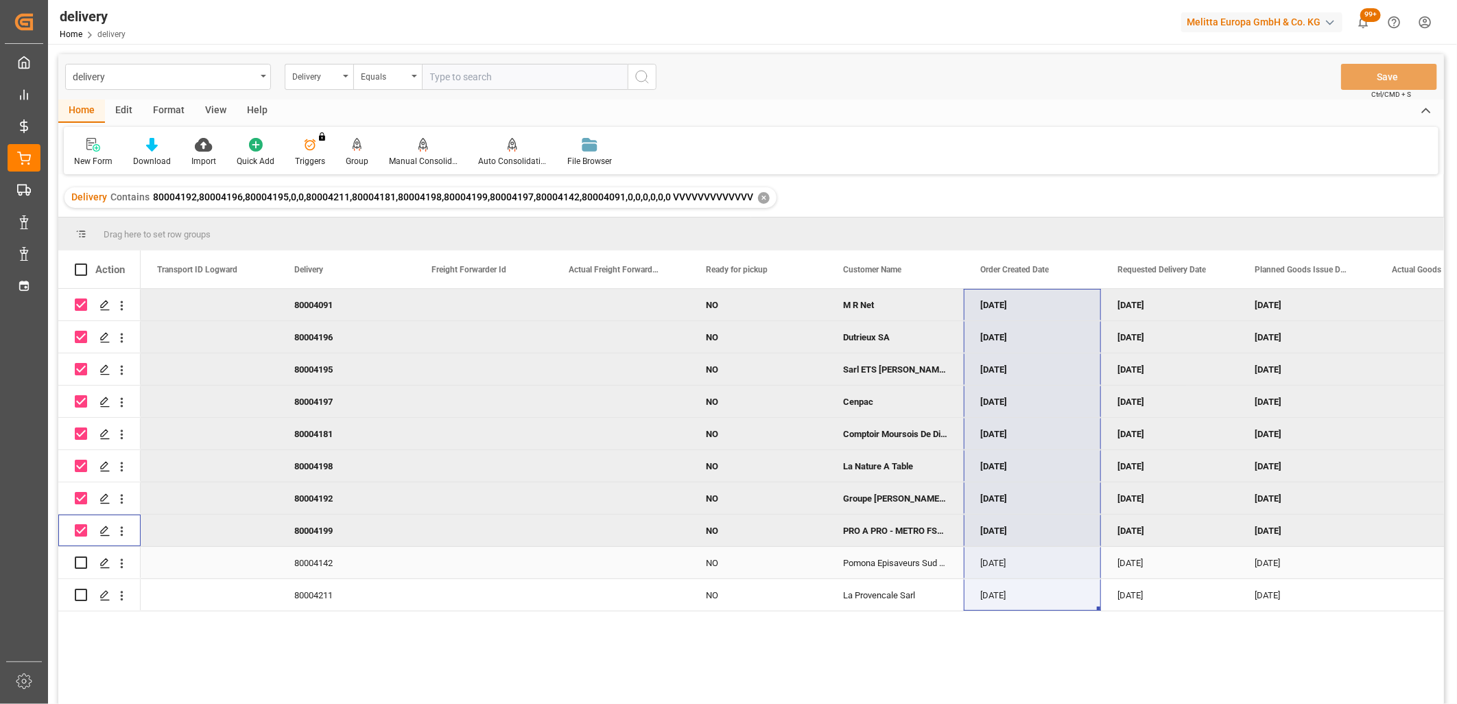
click at [83, 564] on input "Press Space to toggle row selection (unchecked)" at bounding box center [81, 563] width 12 height 12
checkbox input "true"
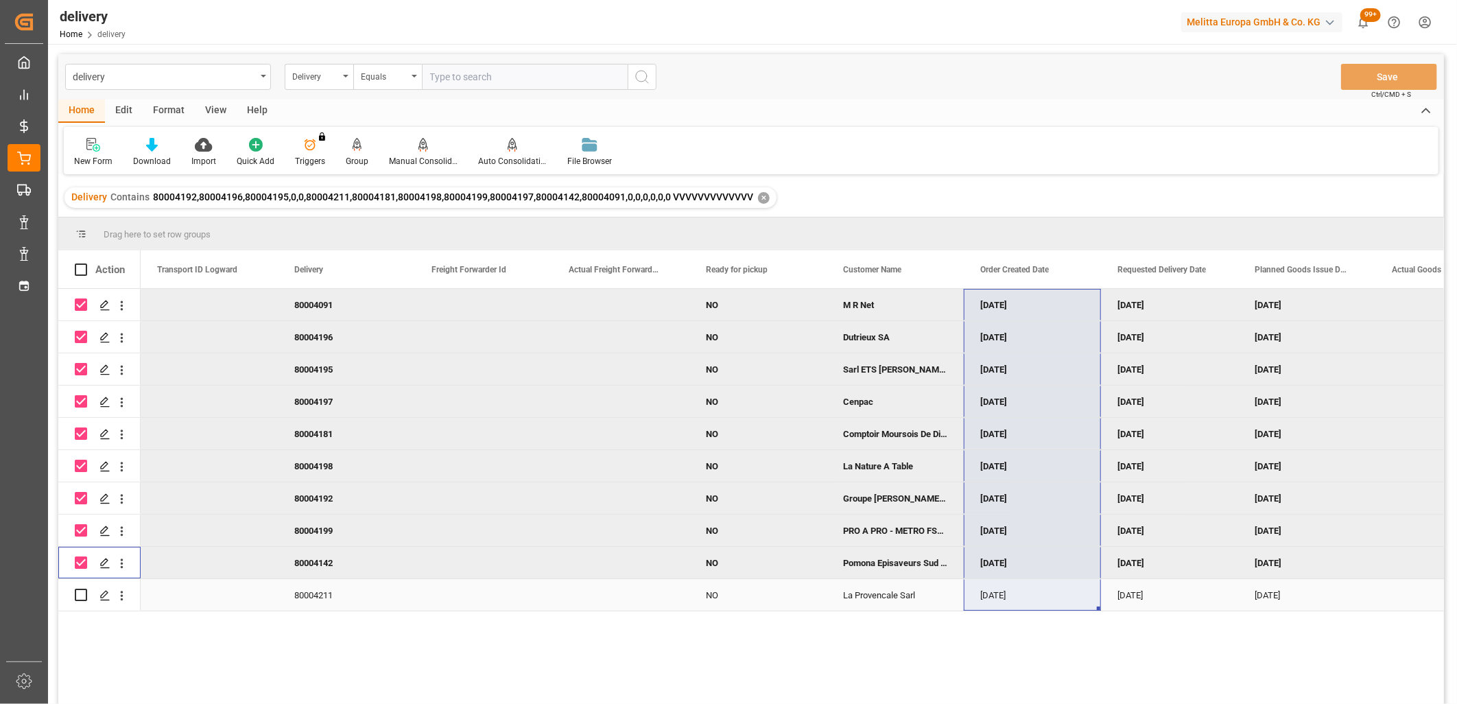
click at [83, 595] on input "Press Space to toggle row selection (unchecked)" at bounding box center [81, 595] width 12 height 12
checkbox input "true"
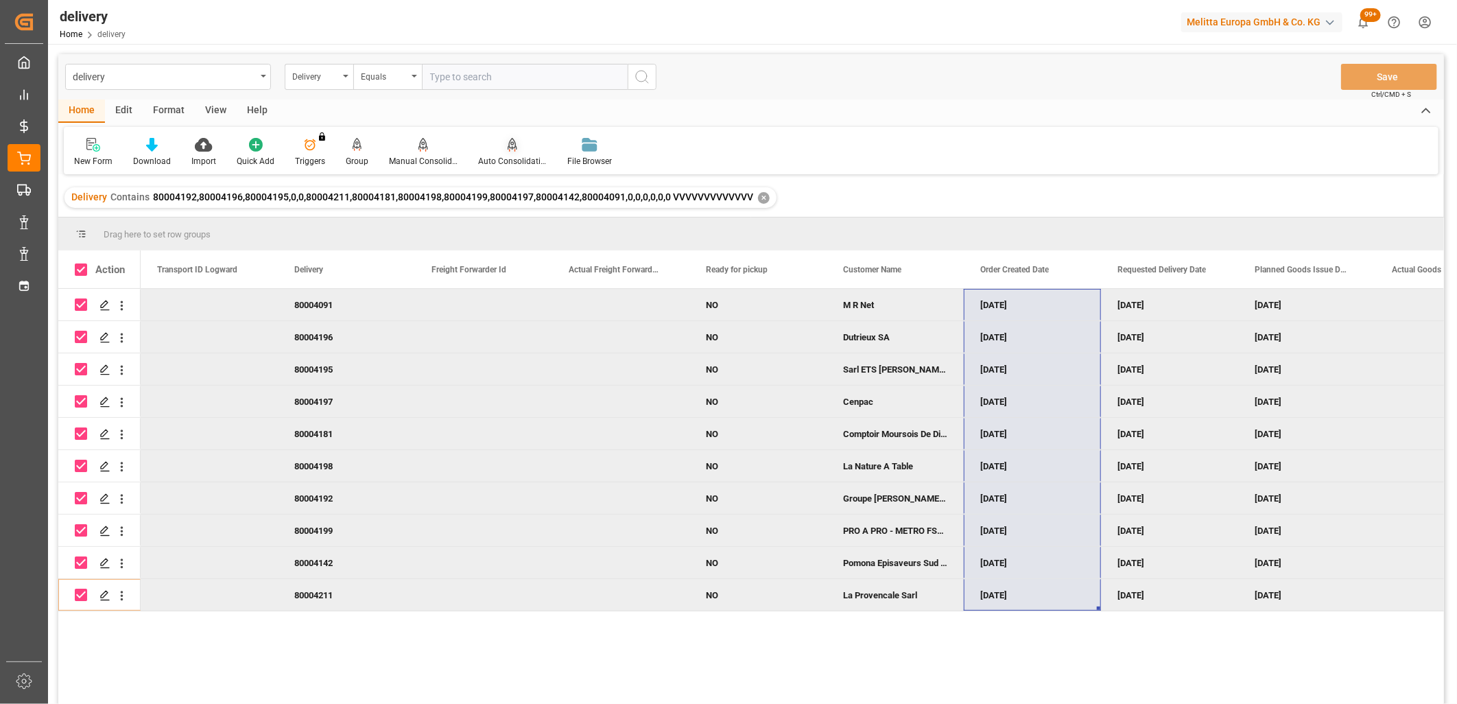
click at [512, 150] on icon at bounding box center [512, 151] width 6 height 3
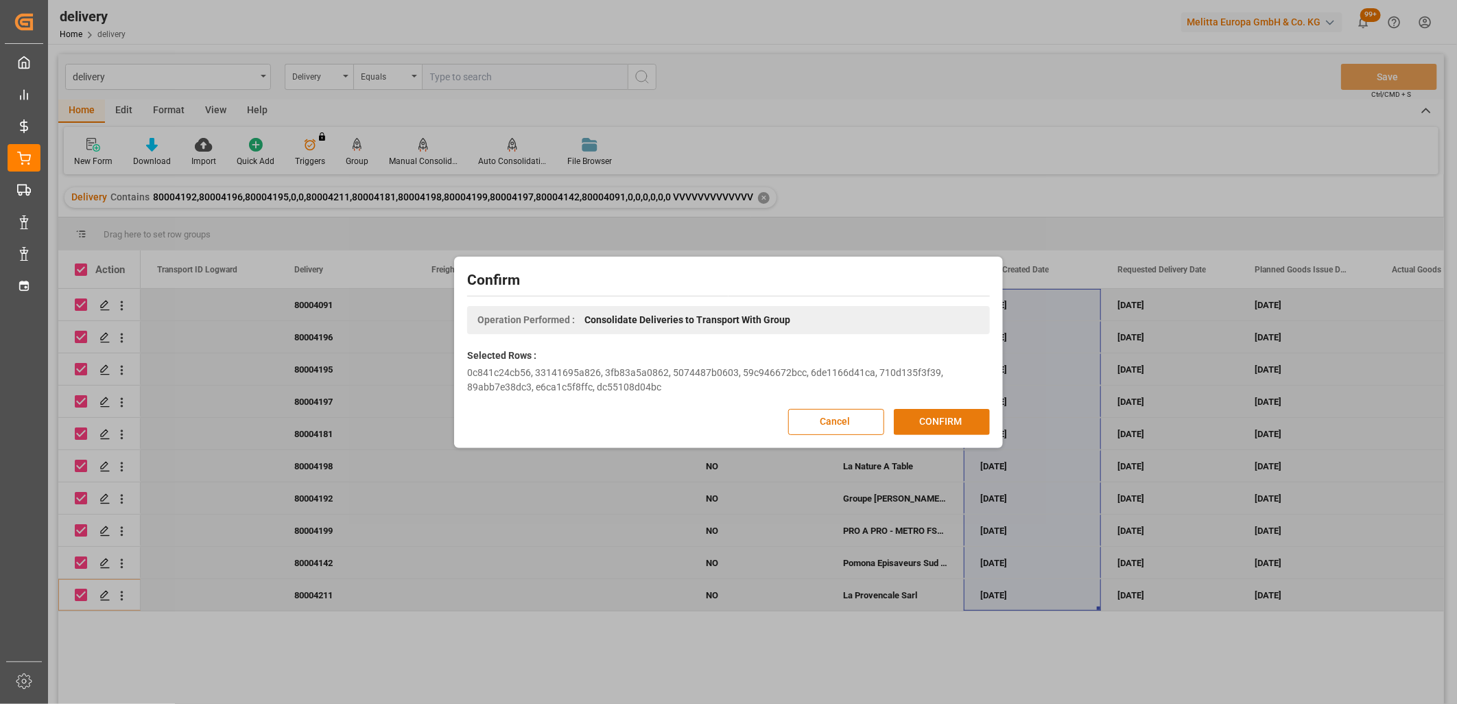
click at [944, 420] on button "CONFIRM" at bounding box center [942, 422] width 96 height 26
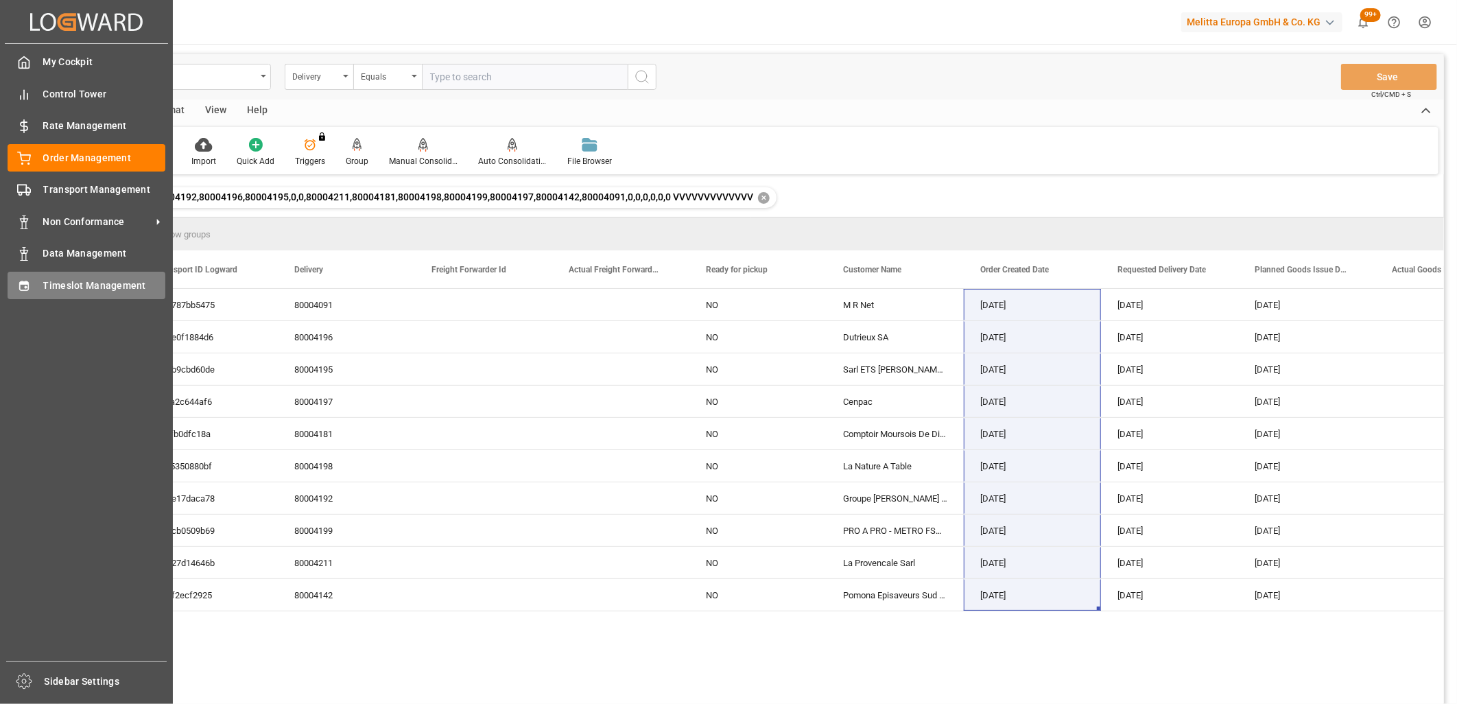
click at [36, 285] on div "Timeslot Management Timeslot Management" at bounding box center [87, 285] width 158 height 27
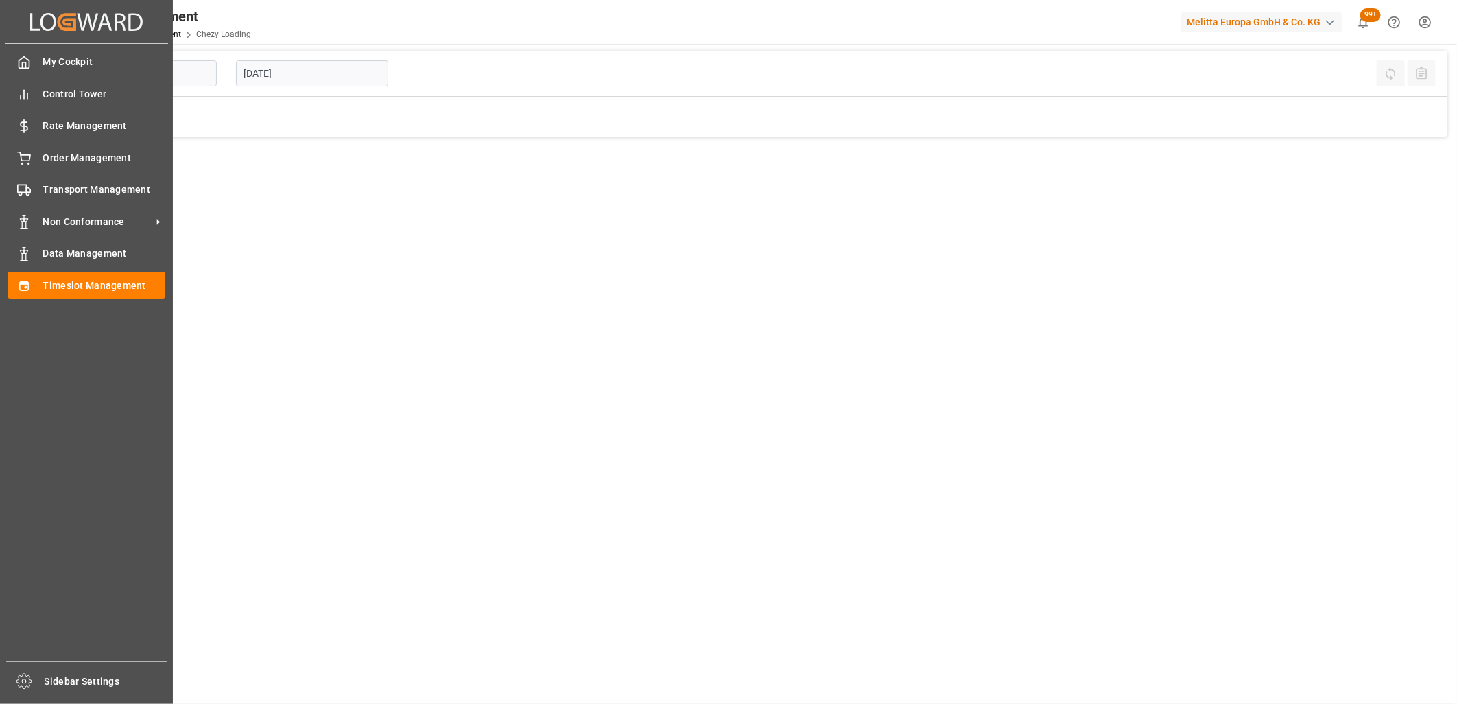
type input "Chezy Loading"
click at [36, 156] on div "Order Management Order Management" at bounding box center [87, 157] width 158 height 27
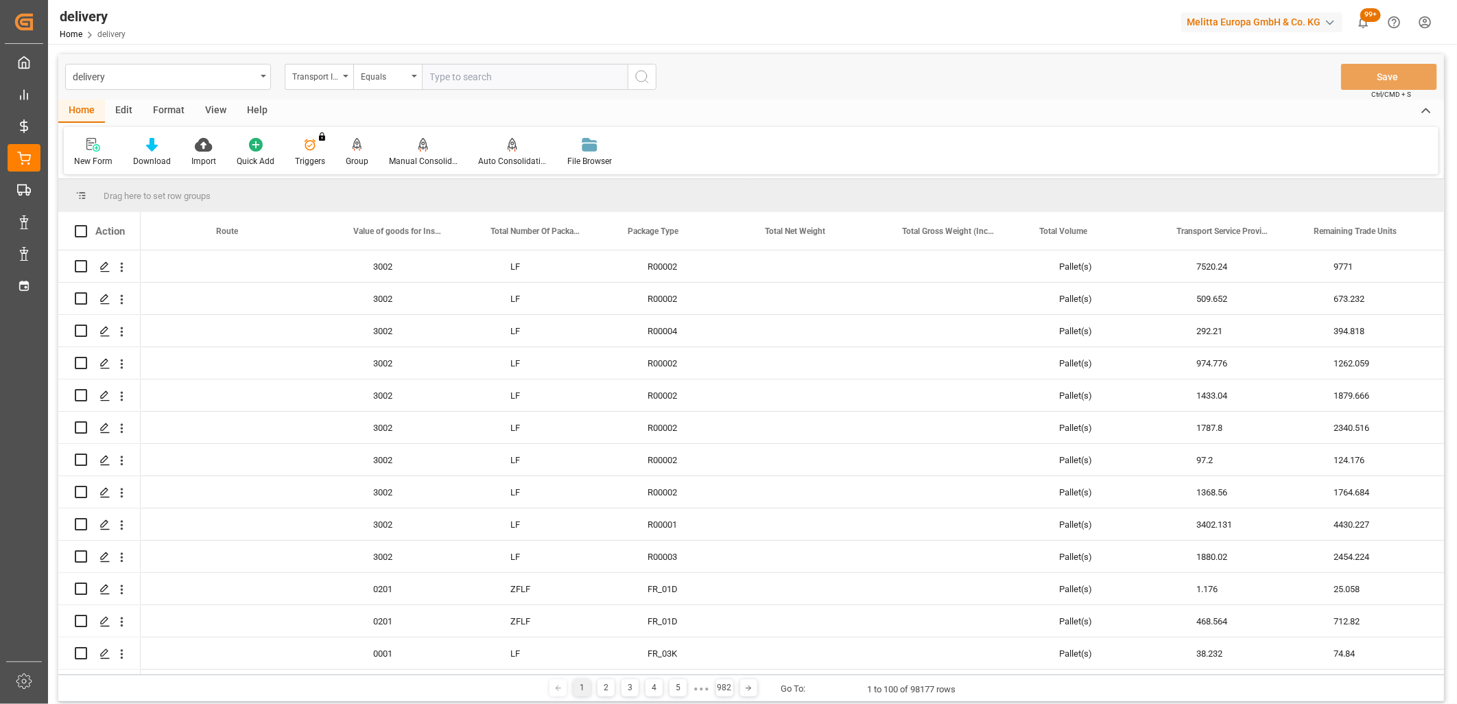
scroll to position [0, 3331]
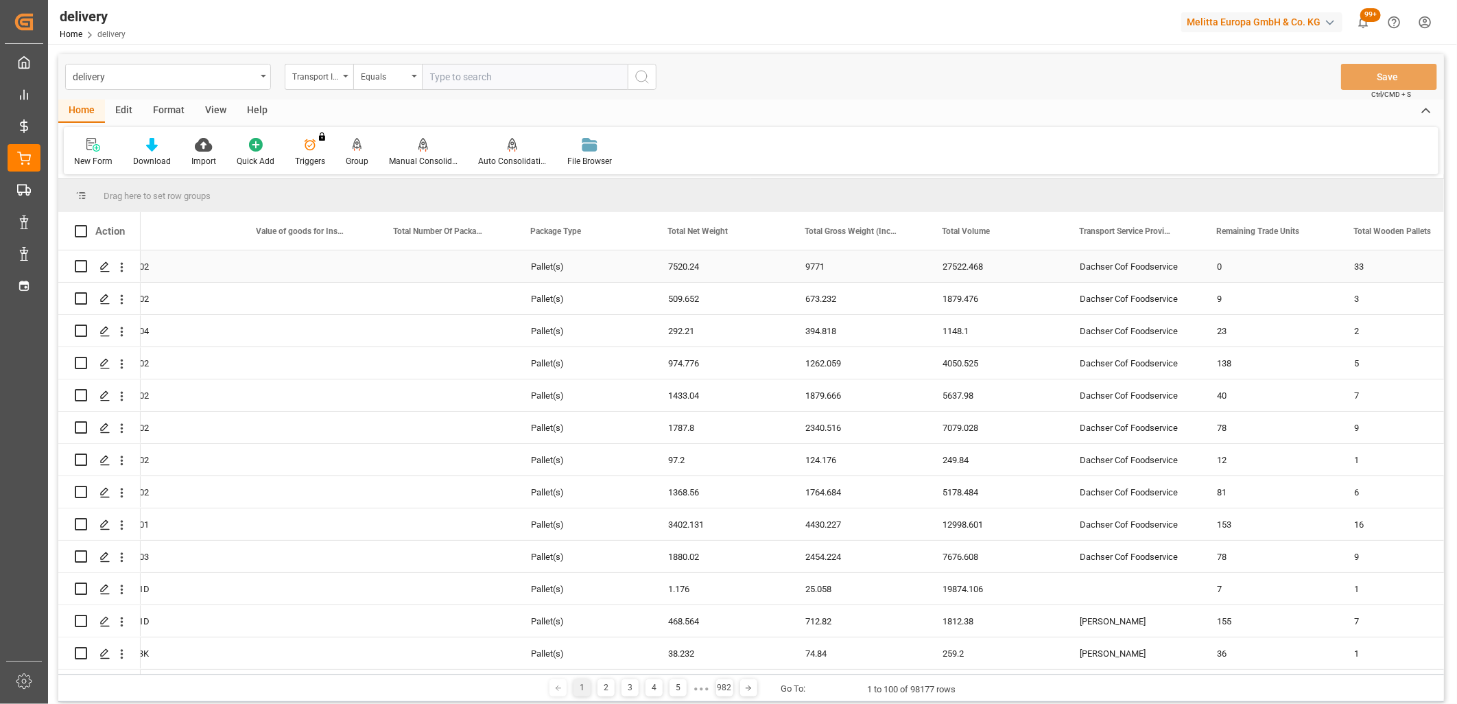
click at [1140, 264] on div "Dachser Cof Foodservice" at bounding box center [1132, 266] width 137 height 32
click at [1179, 229] on span at bounding box center [1177, 231] width 12 height 12
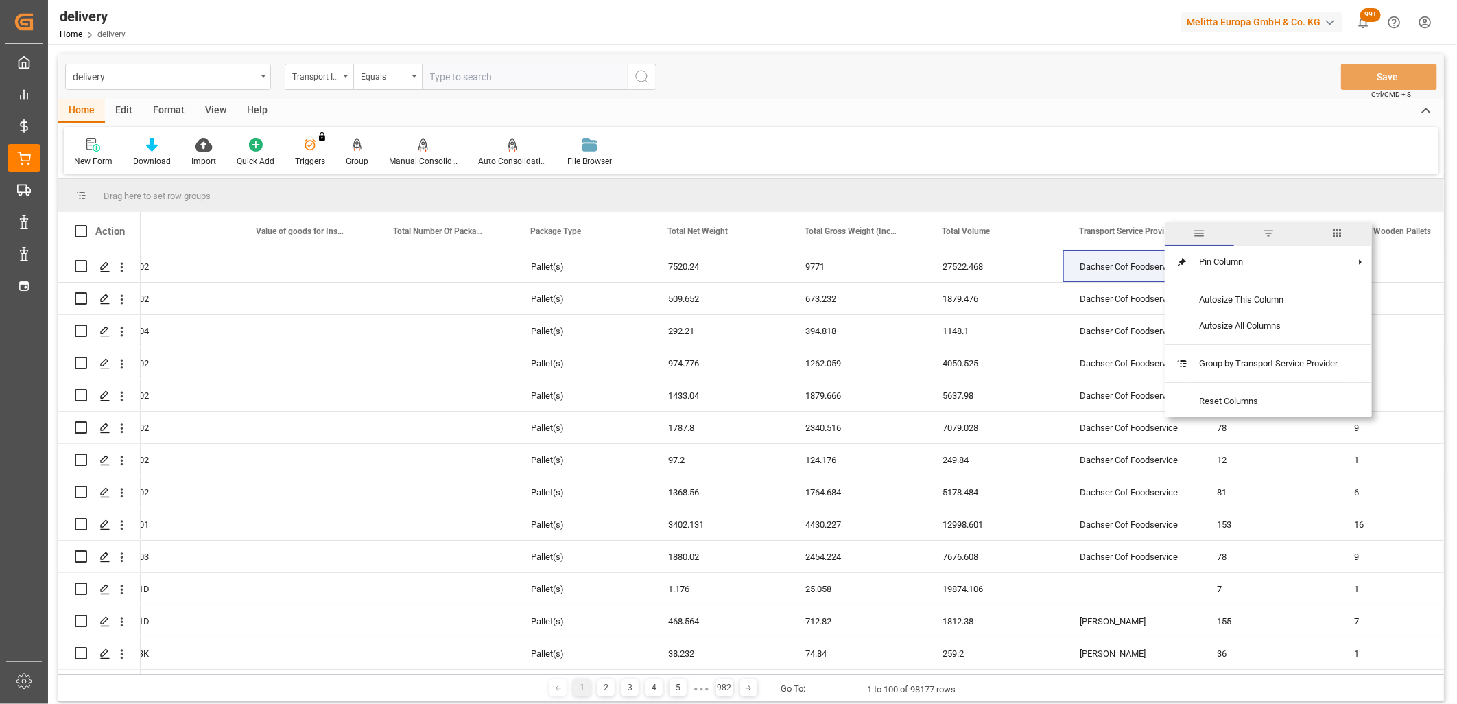
click at [1269, 233] on span "filter" at bounding box center [1269, 233] width 12 height 12
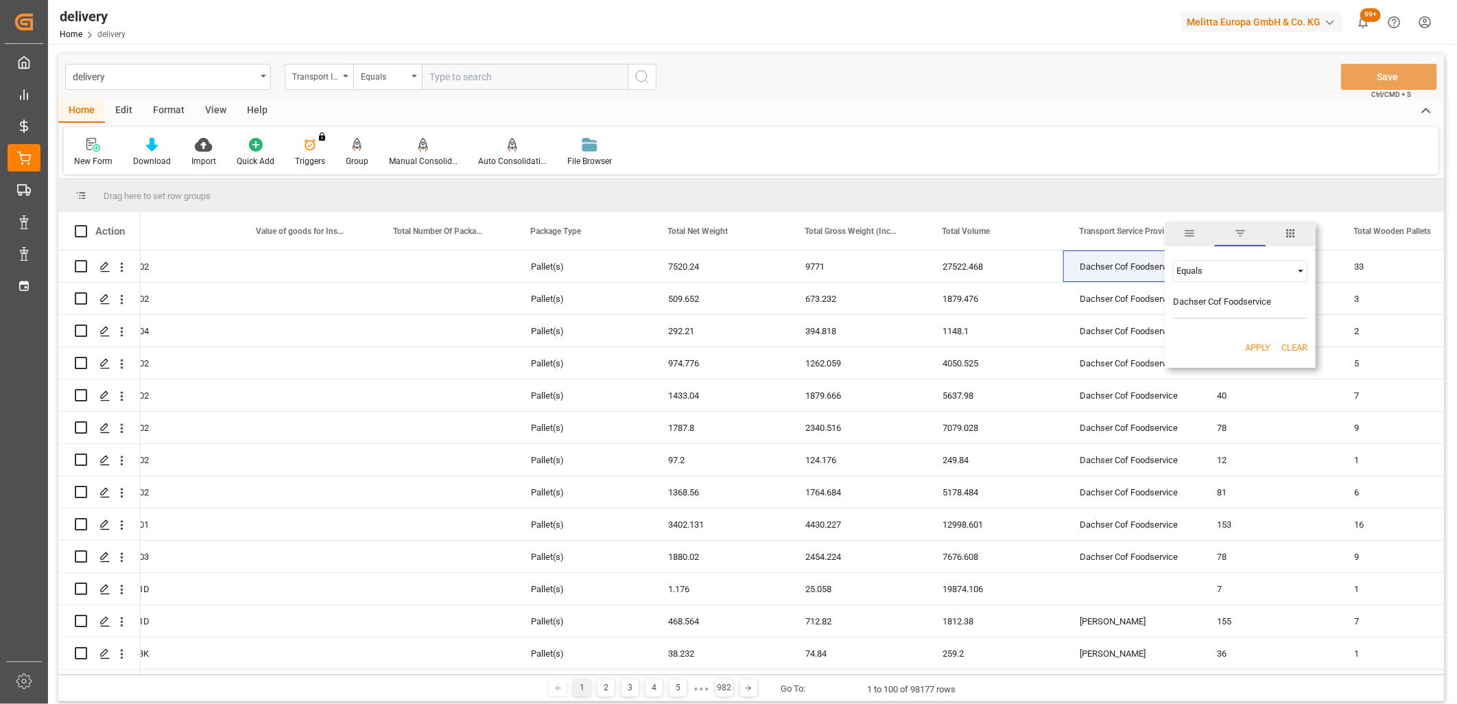
type input "Dachser Cof Foodservice"
click at [1256, 346] on button "Apply" at bounding box center [1257, 348] width 25 height 14
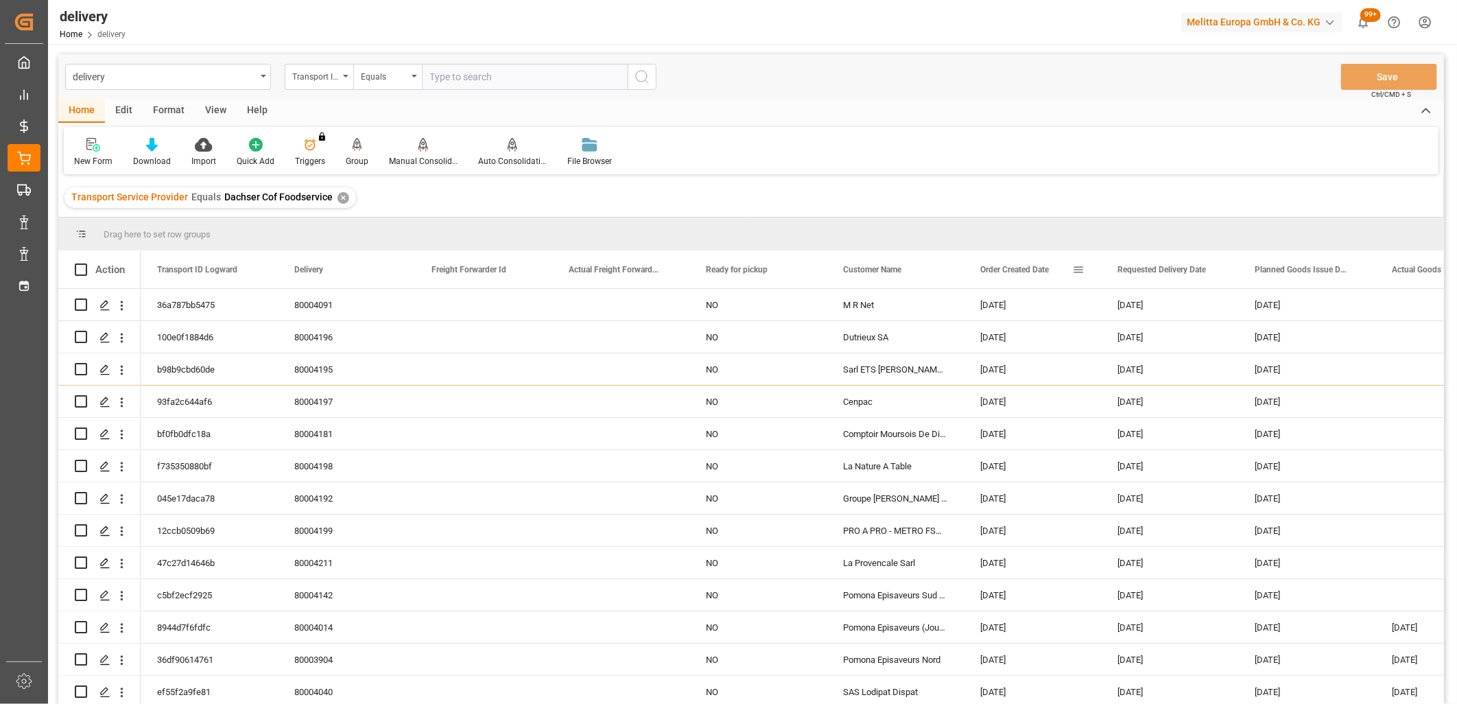
click at [1080, 268] on span at bounding box center [1079, 270] width 12 height 12
type input "2025-10-14"
click at [1163, 384] on button "Apply" at bounding box center [1159, 386] width 25 height 14
click at [148, 151] on icon at bounding box center [152, 145] width 12 height 14
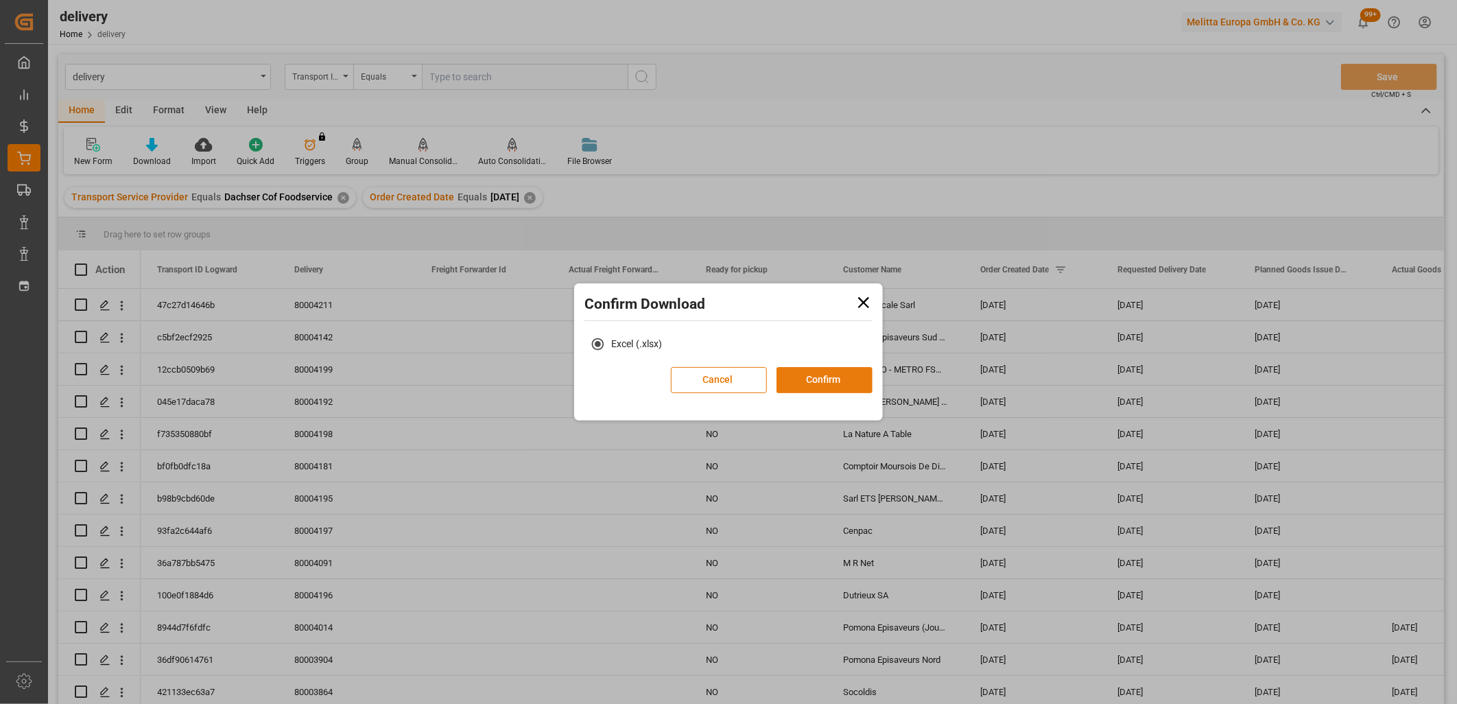
click at [817, 378] on button "Confirm" at bounding box center [825, 380] width 96 height 26
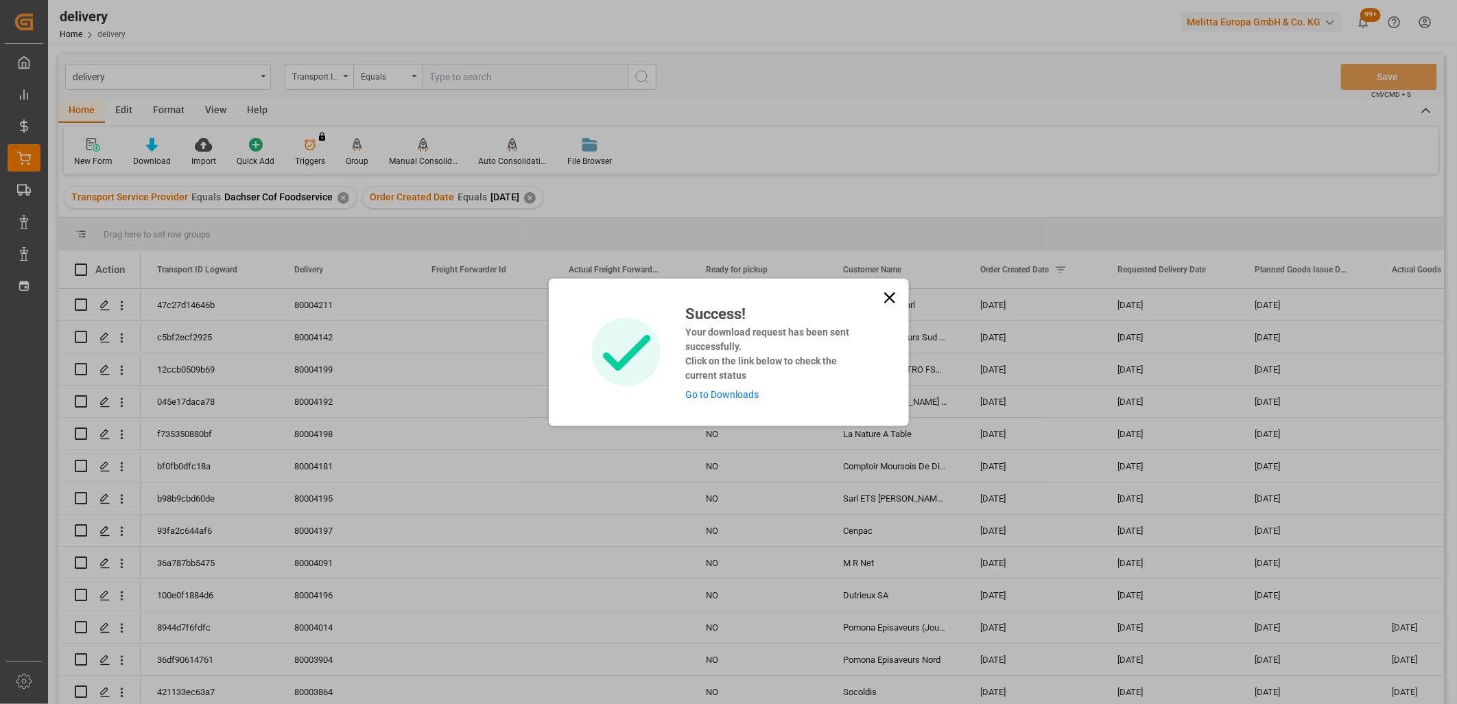
click at [730, 394] on link "Go to Downloads" at bounding box center [722, 394] width 73 height 11
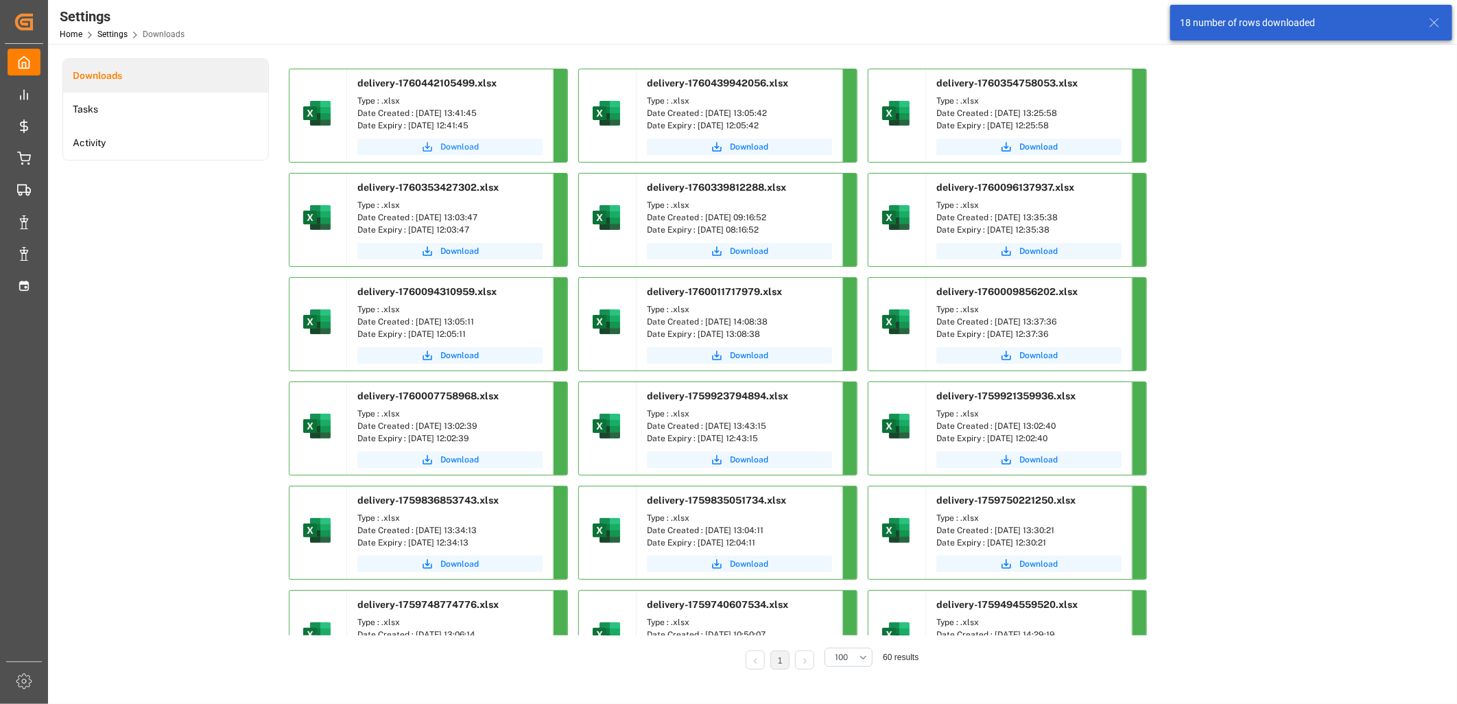
click at [454, 145] on span "Download" at bounding box center [460, 147] width 38 height 12
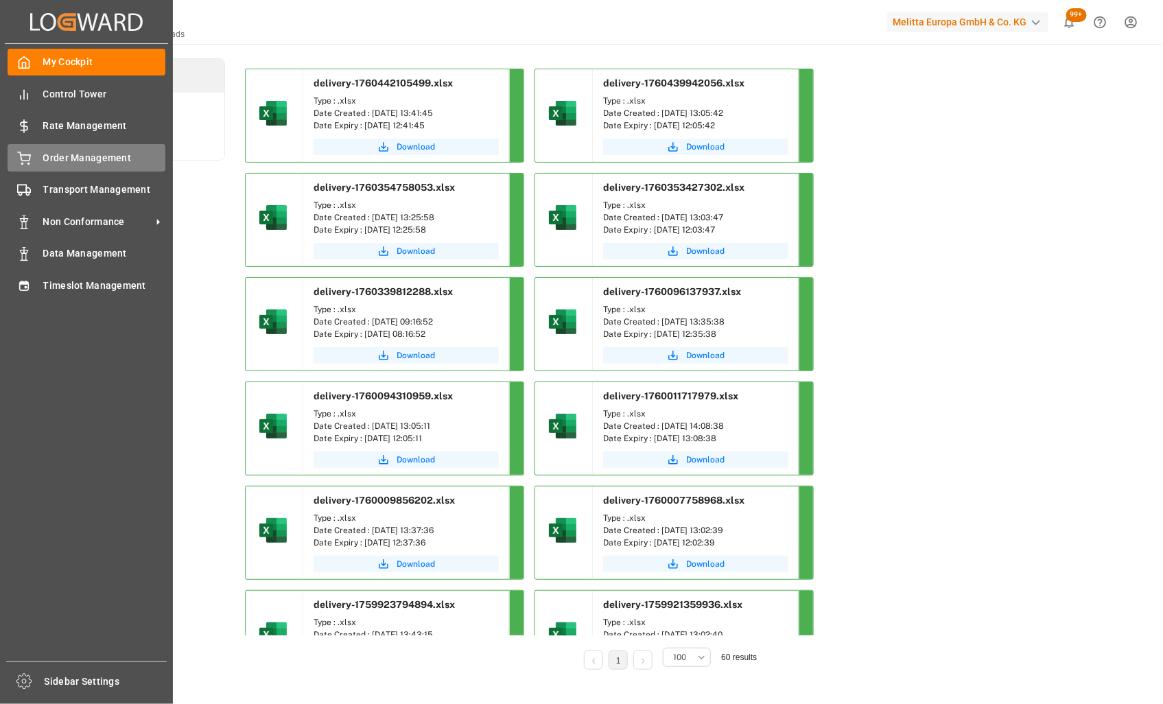
click at [23, 156] on icon at bounding box center [24, 159] width 14 height 14
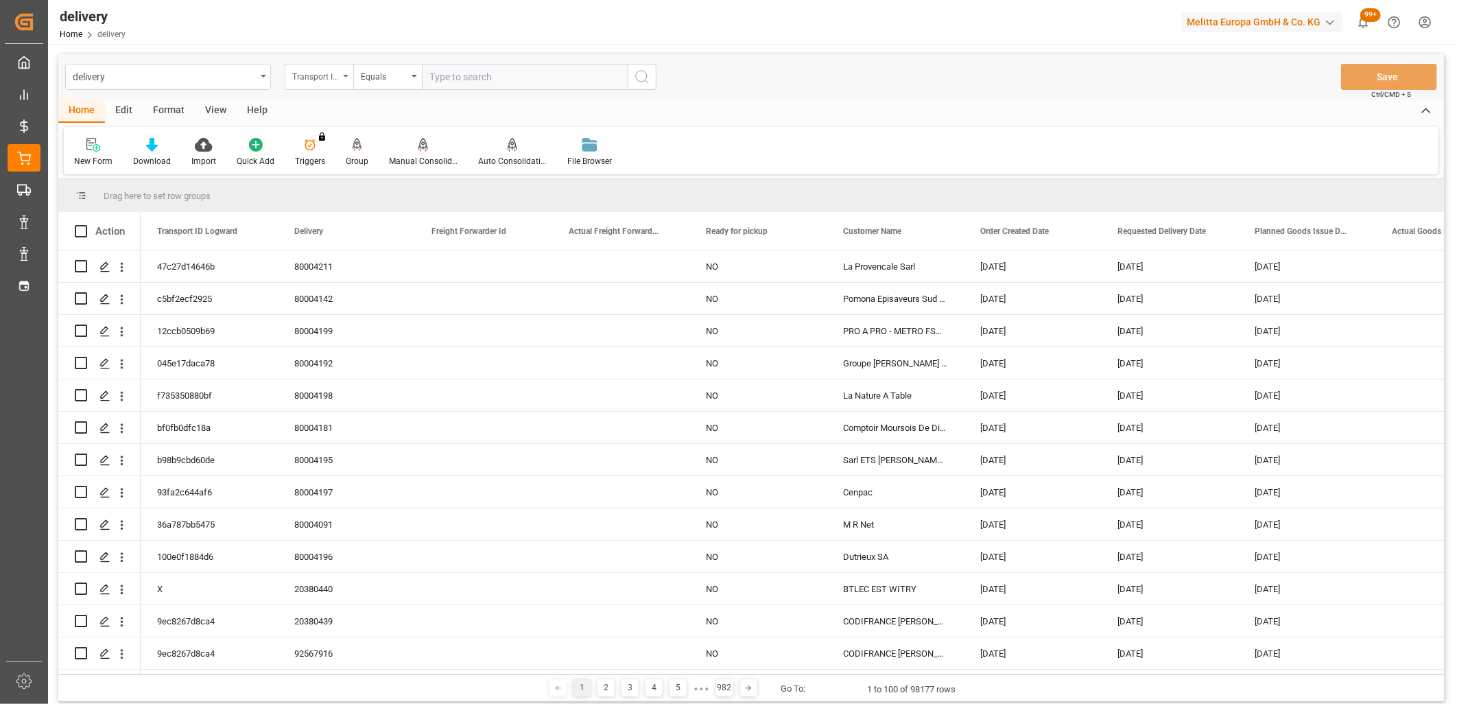
click at [312, 76] on div "Transport ID Logward" at bounding box center [315, 75] width 47 height 16
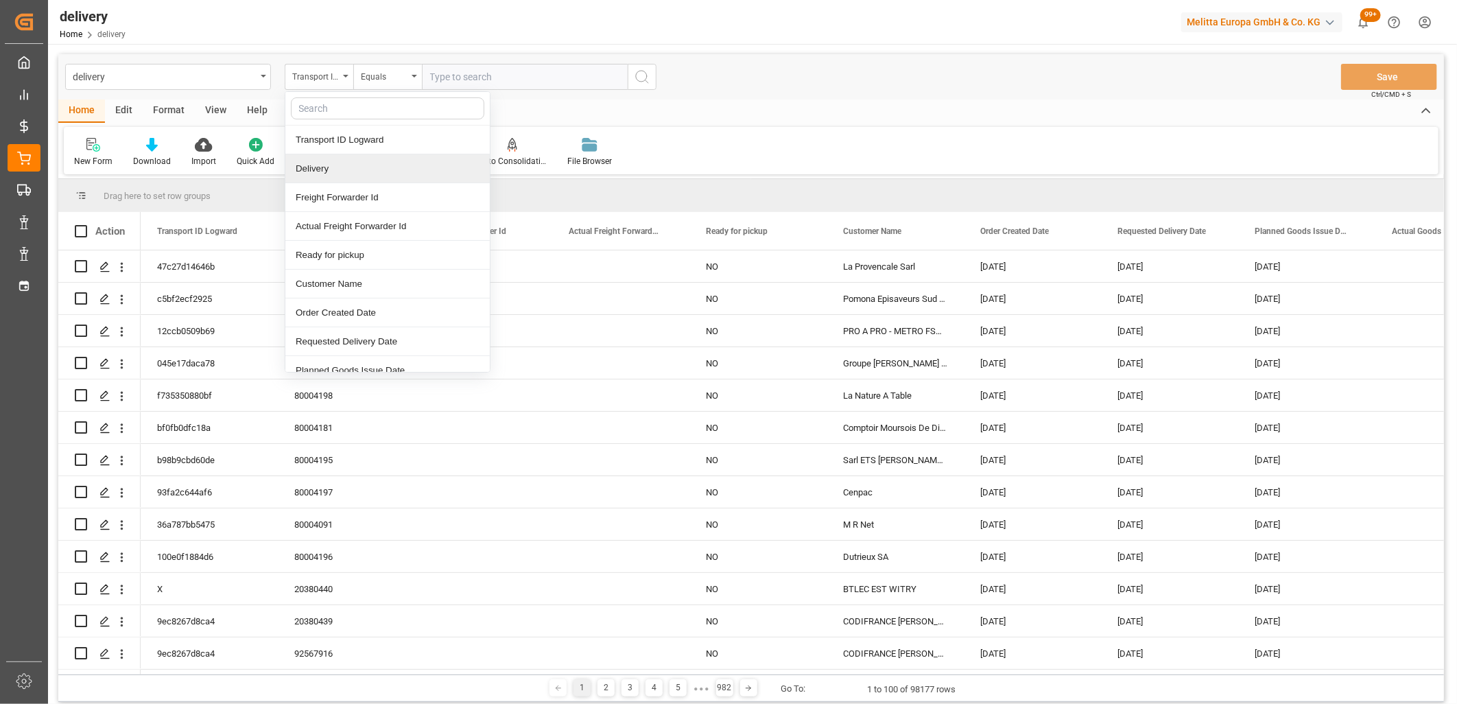
click at [325, 162] on div "Delivery" at bounding box center [387, 168] width 204 height 29
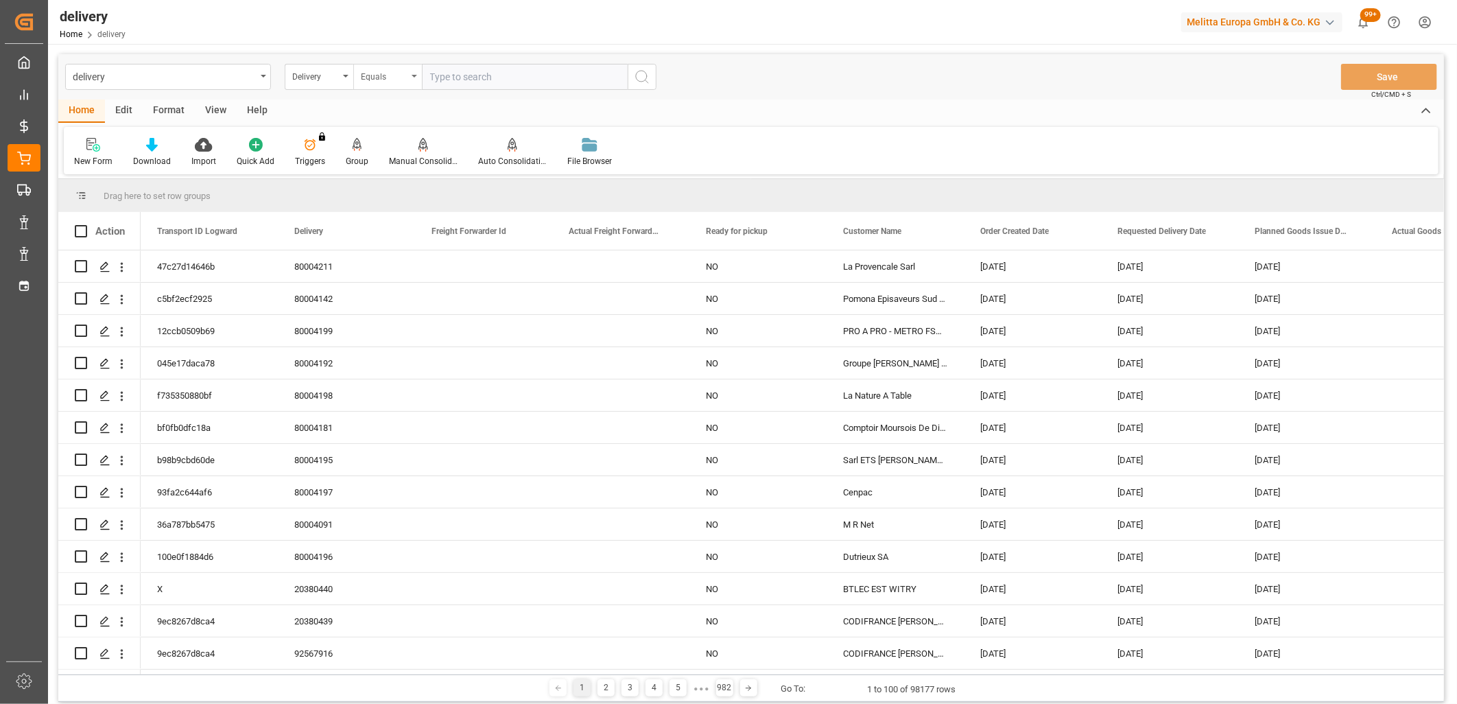
drag, startPoint x: 392, startPoint y: 73, endPoint x: 390, endPoint y: 84, distance: 11.2
click at [392, 75] on div "Equals" at bounding box center [384, 75] width 47 height 16
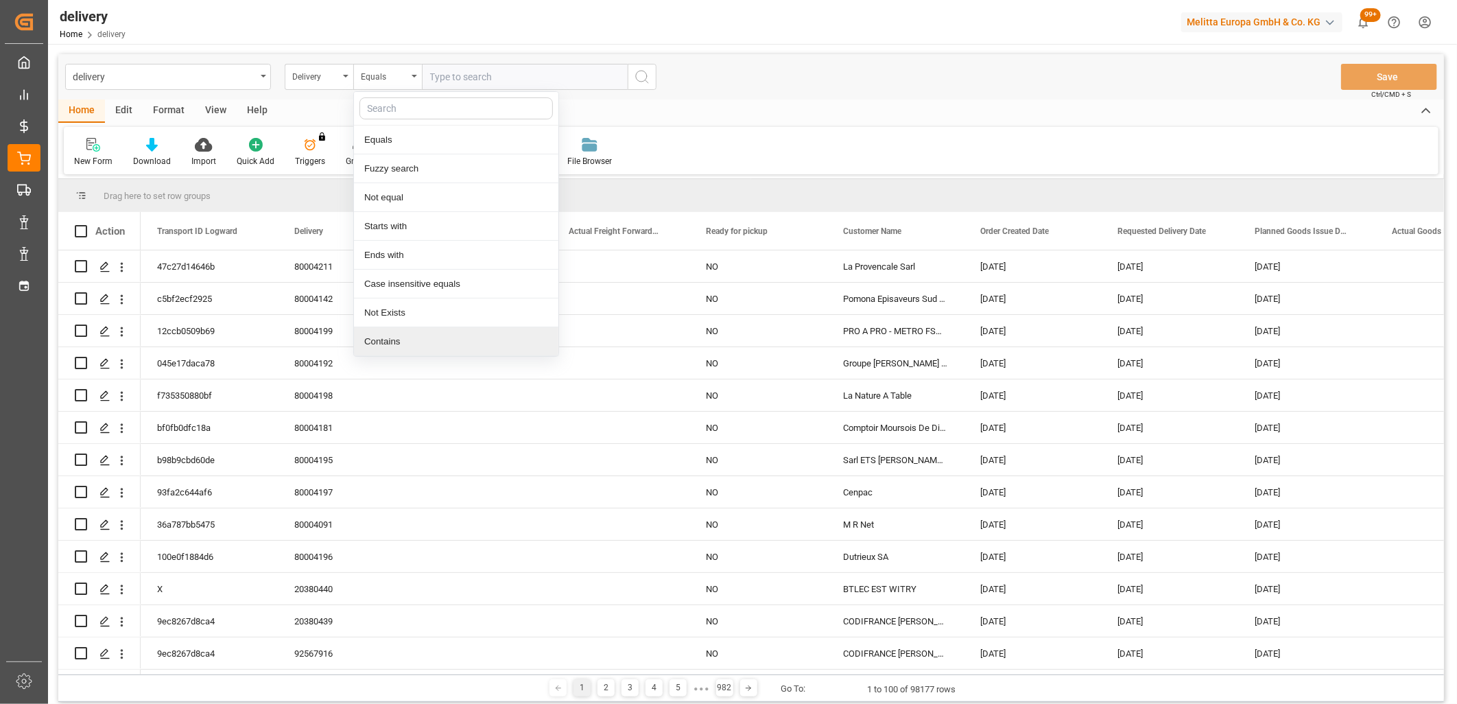
click at [395, 338] on div "Contains" at bounding box center [456, 341] width 204 height 29
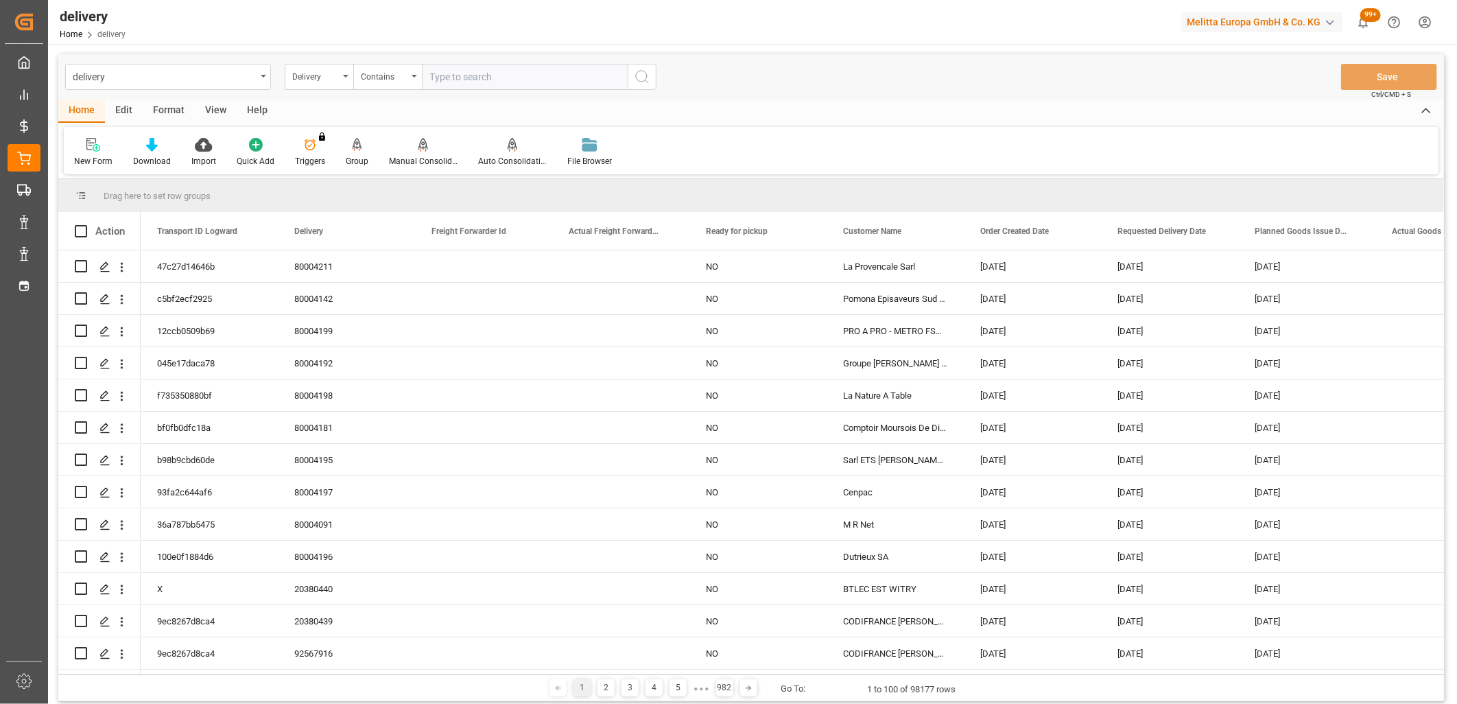
click at [448, 77] on input "text" at bounding box center [525, 77] width 206 height 26
paste input "20380437,20380436,20380457,20380445,0,0,0,0,0,0,0,0,0,0,0,0,0,0"
type input "20380437,20380436,20380457,20380445,0,0,0,0,0,0,0,0,0,0,0,0,0,0"
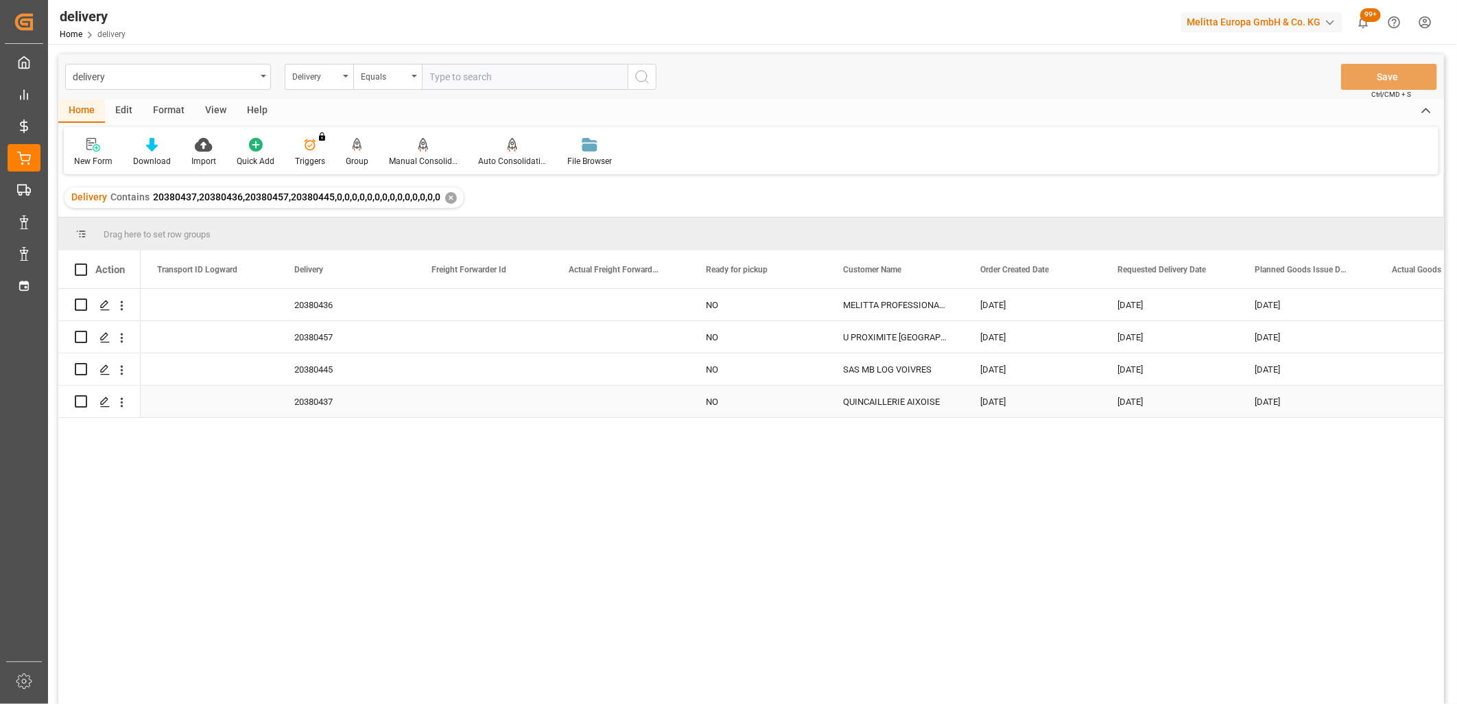
click at [84, 406] on input "Press Space to toggle row selection (unchecked)" at bounding box center [81, 401] width 12 height 12
checkbox input "true"
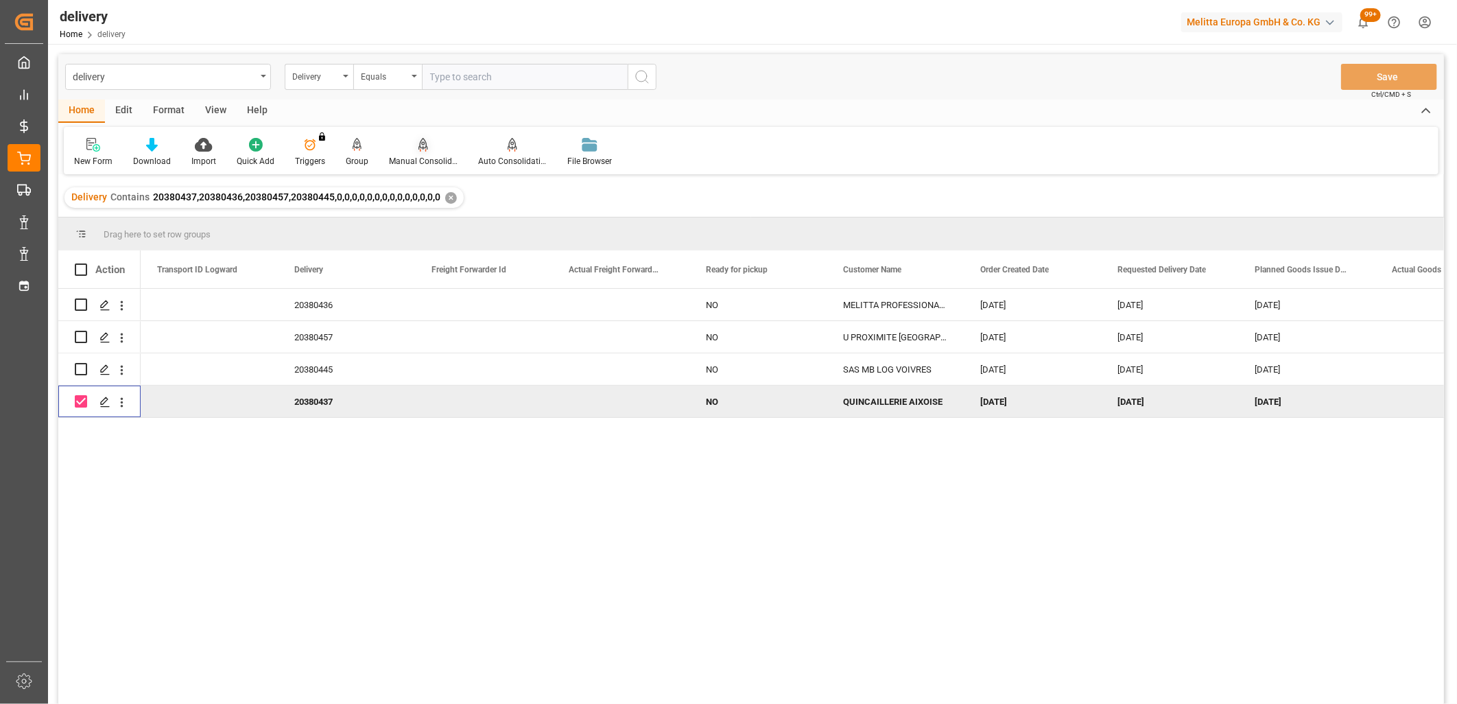
click at [419, 147] on icon at bounding box center [424, 145] width 10 height 14
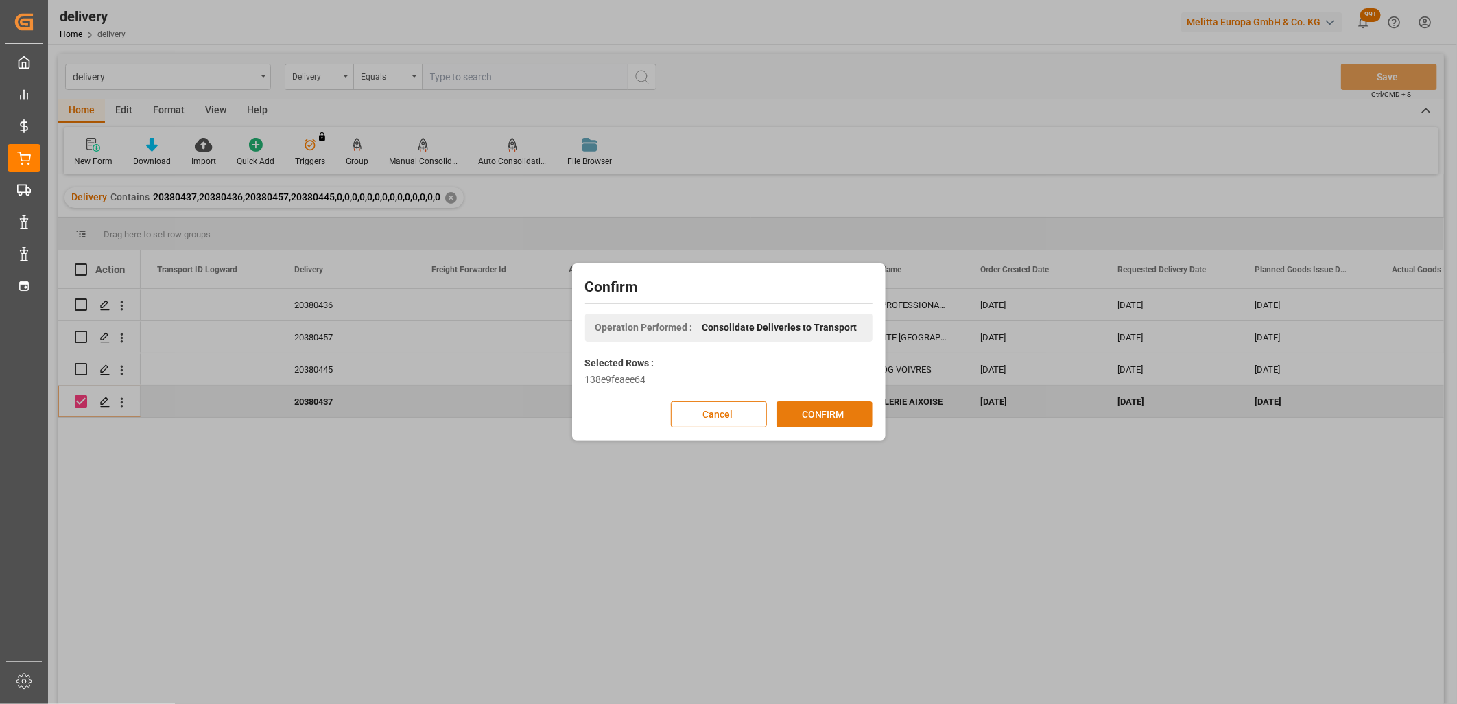
click at [820, 420] on button "CONFIRM" at bounding box center [825, 414] width 96 height 26
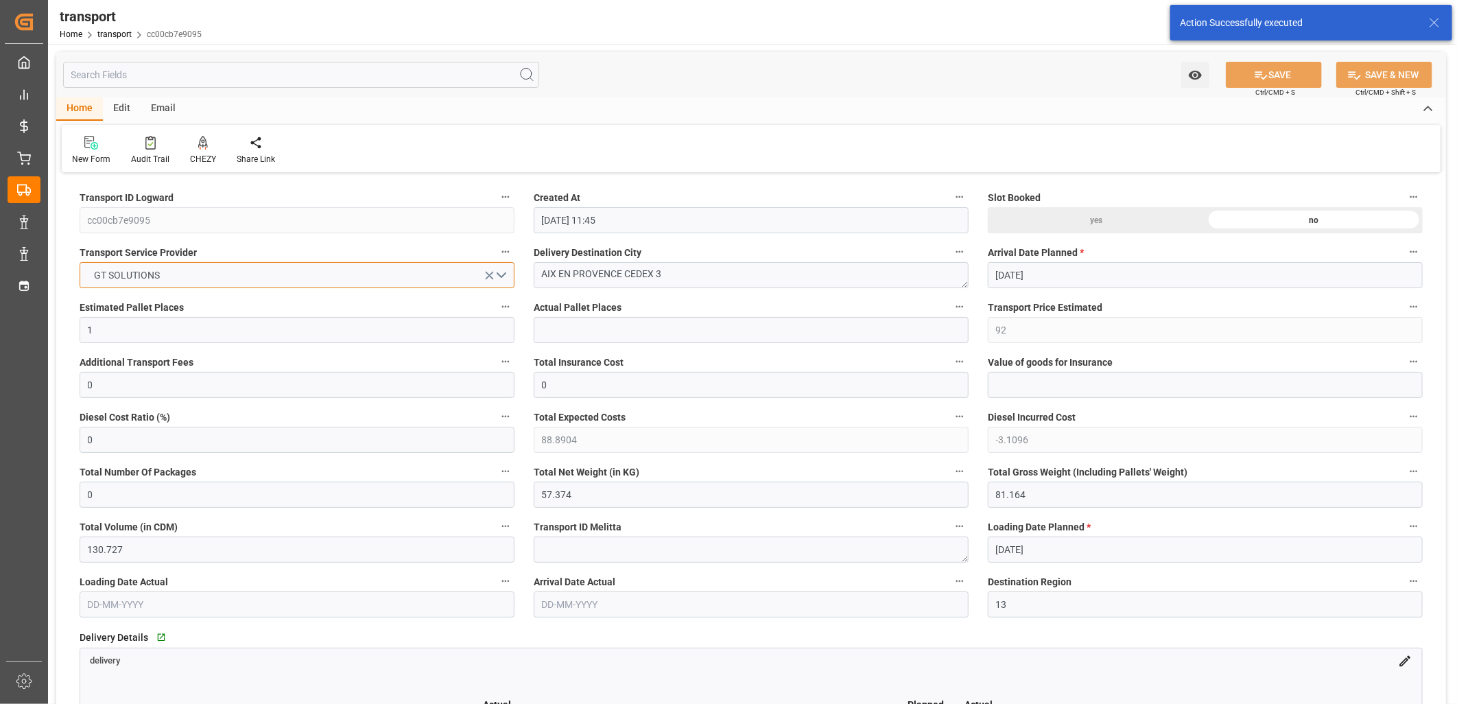
click at [178, 275] on button "GT SOLUTIONS" at bounding box center [297, 275] width 435 height 26
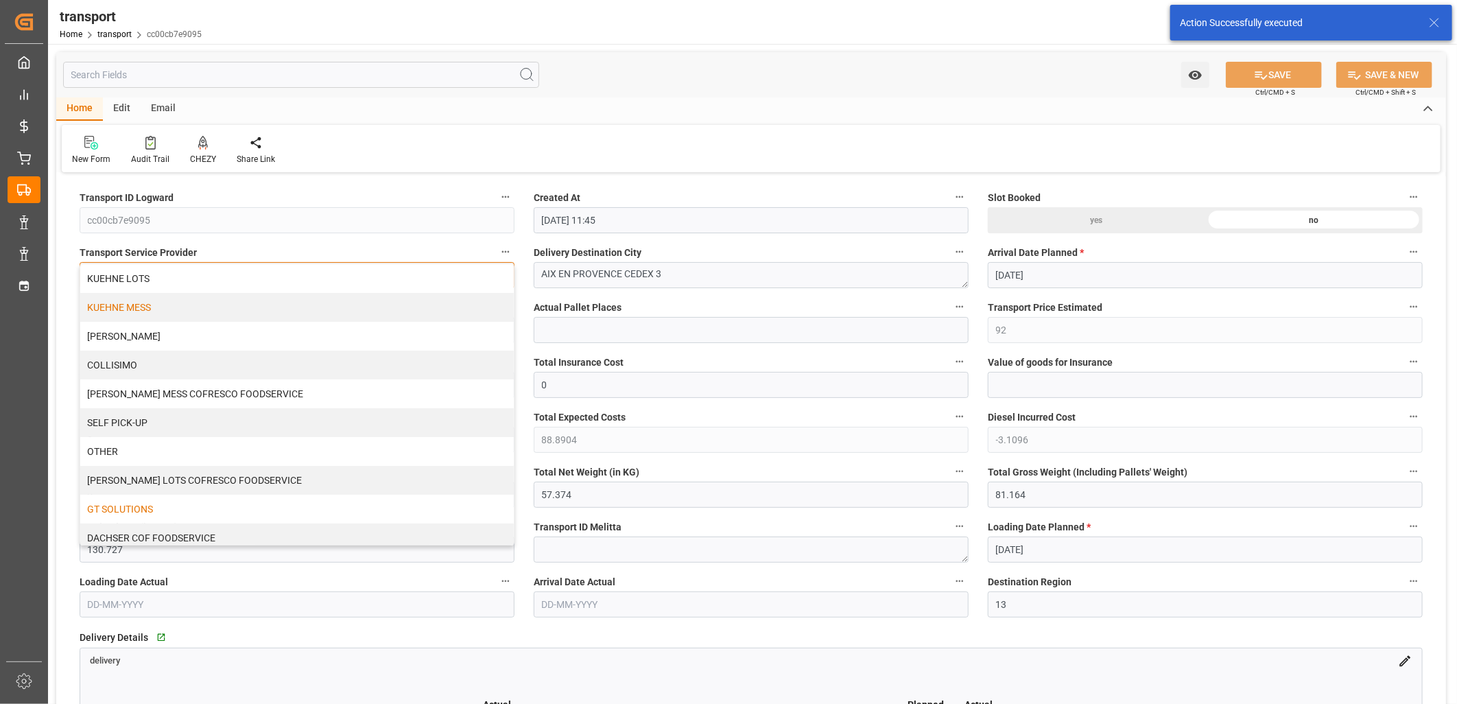
click at [160, 303] on div "KUEHNE MESS" at bounding box center [297, 307] width 434 height 29
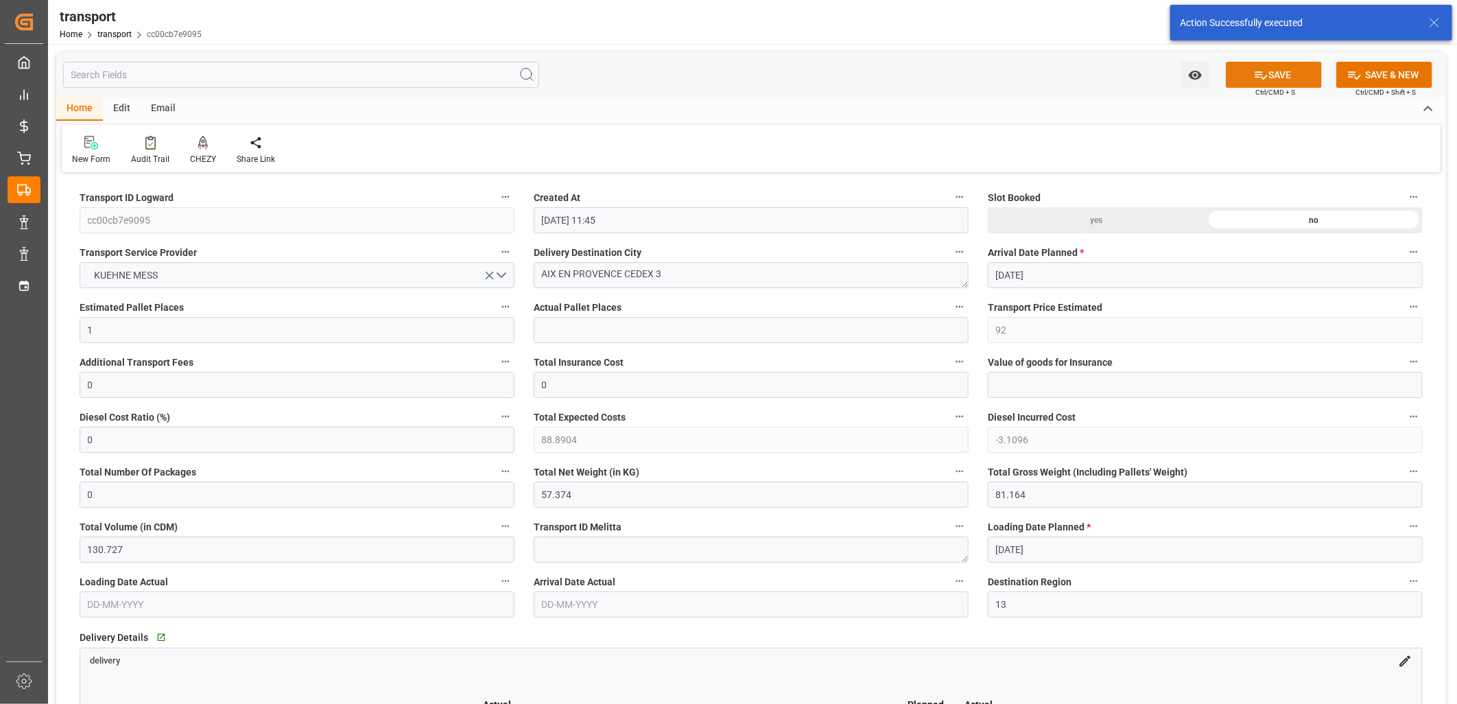
click at [1296, 70] on button "SAVE" at bounding box center [1274, 75] width 96 height 26
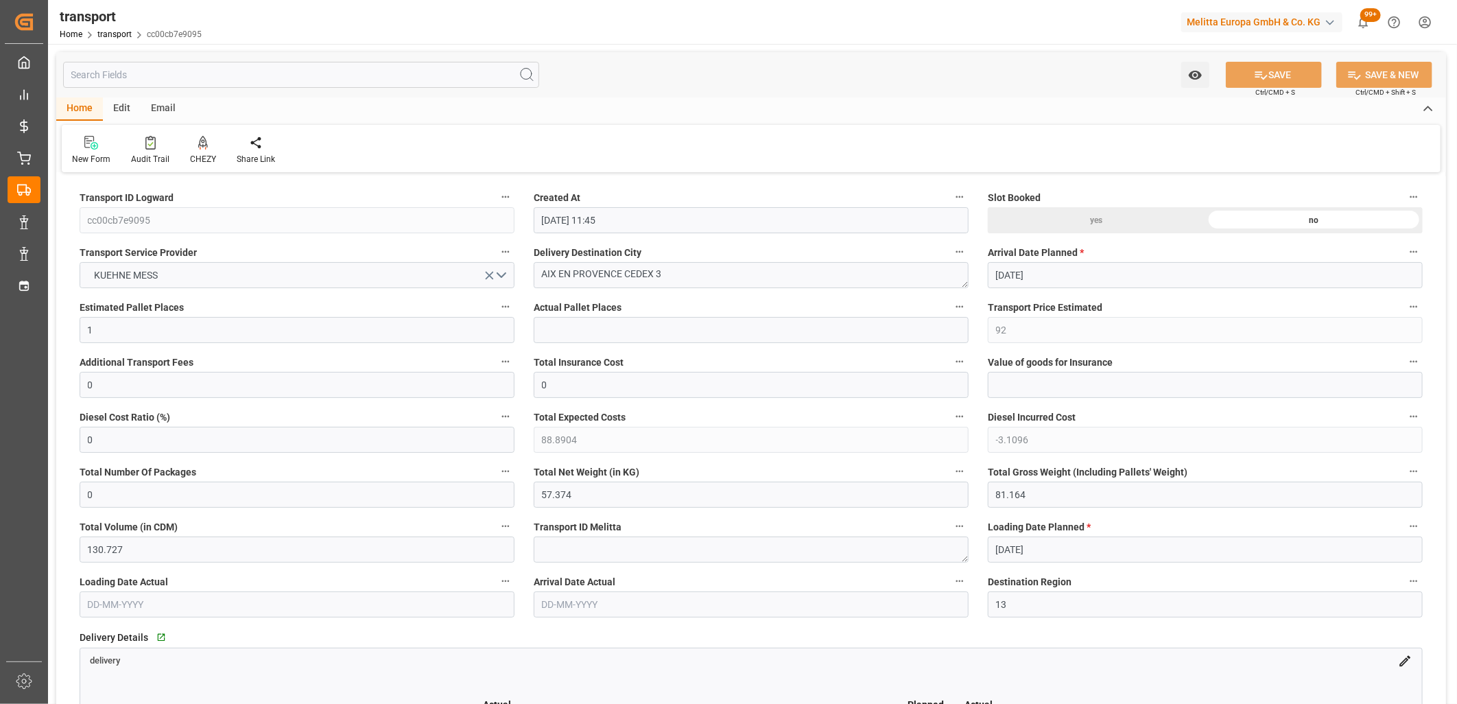
type input "60.31"
type input "0"
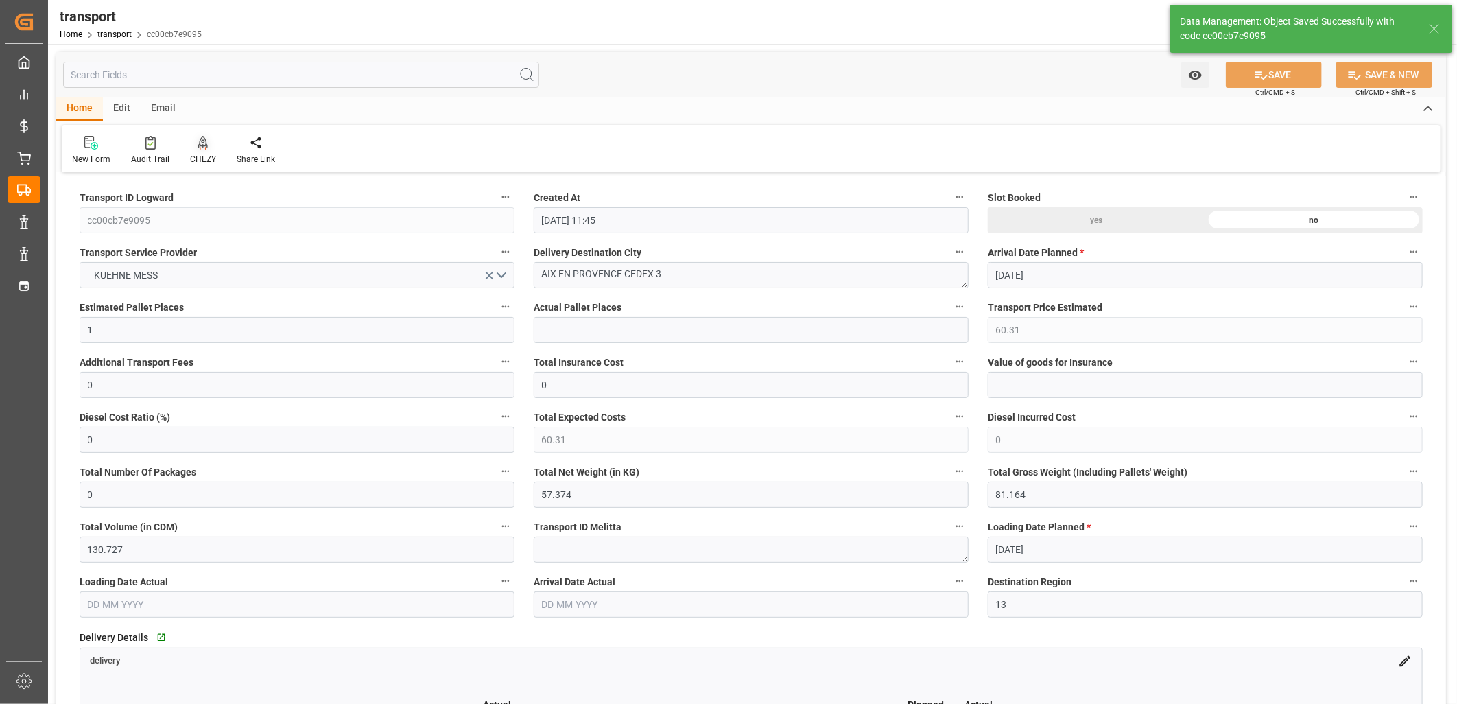
click at [199, 143] on icon at bounding box center [203, 143] width 10 height 14
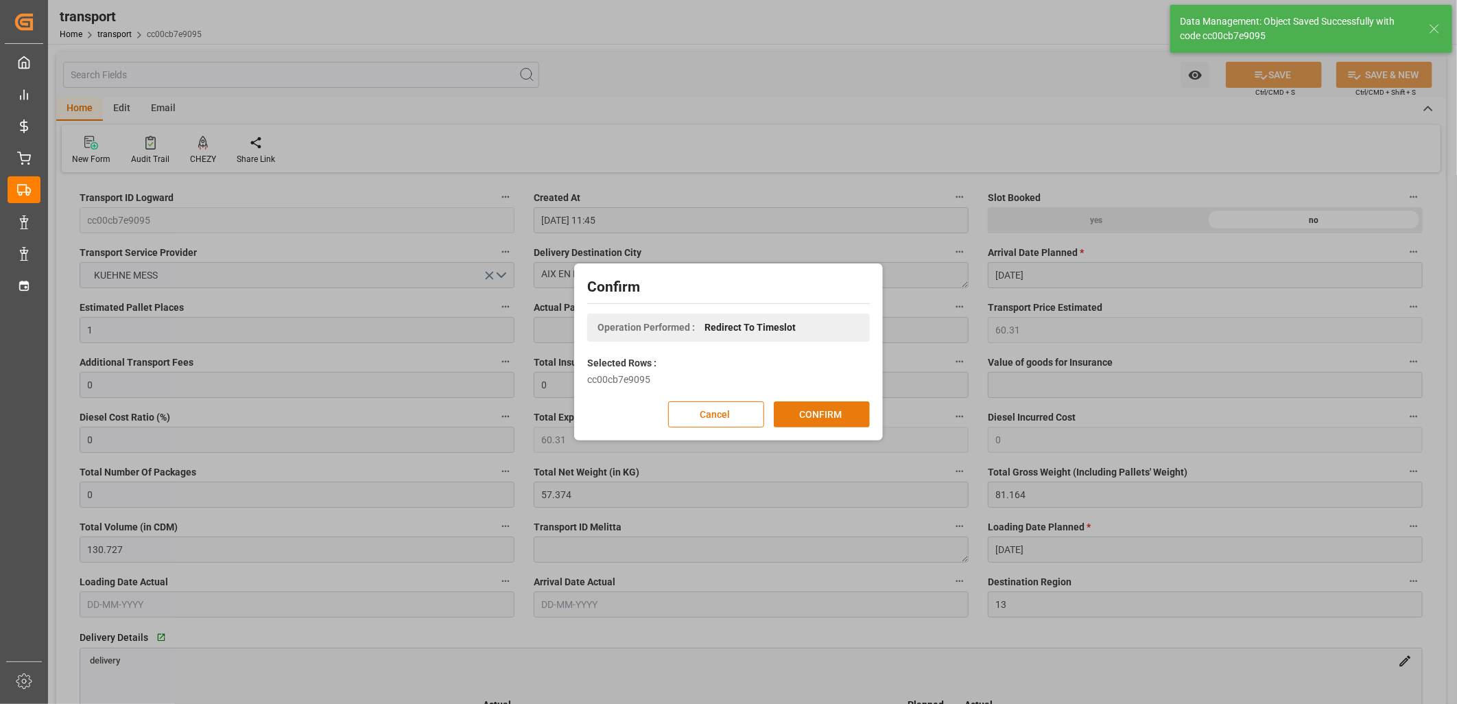
click at [803, 412] on button "CONFIRM" at bounding box center [822, 414] width 96 height 26
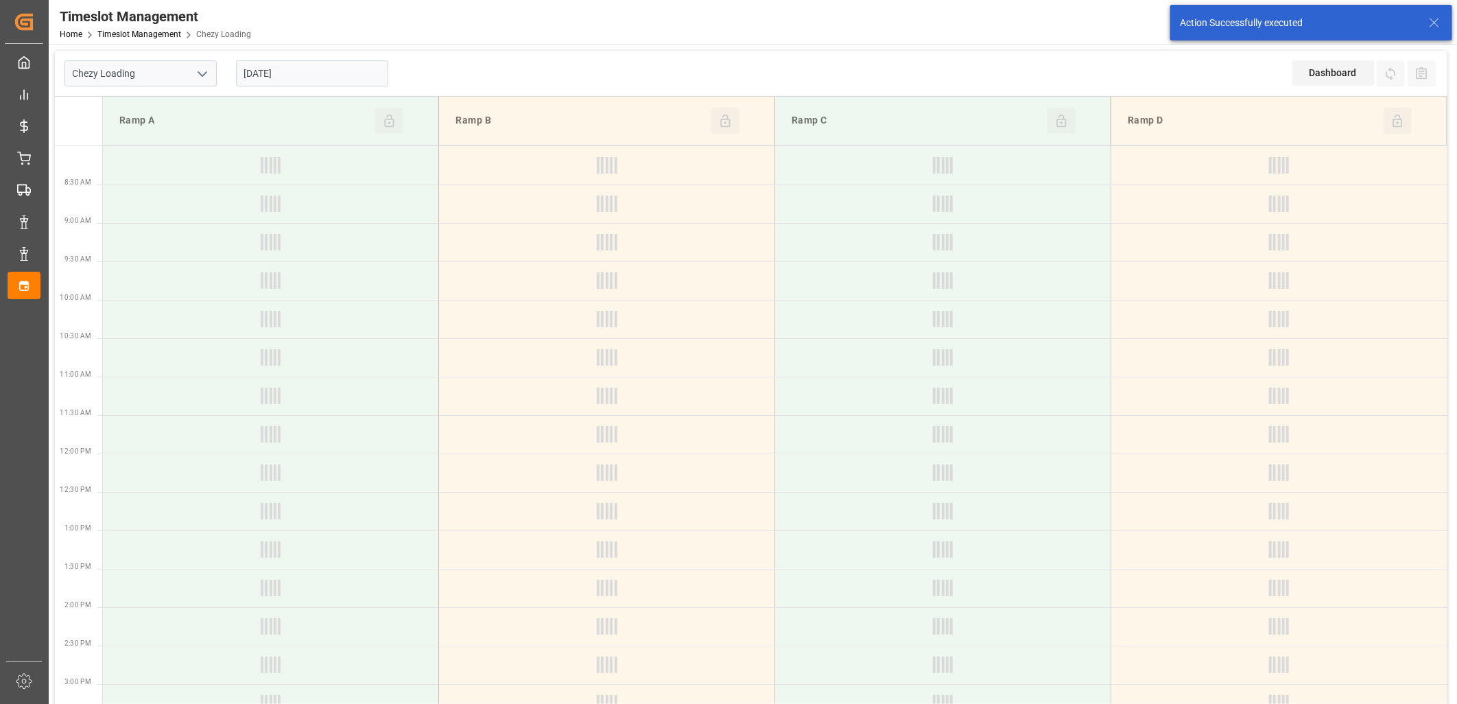
type input "Chezy Loading"
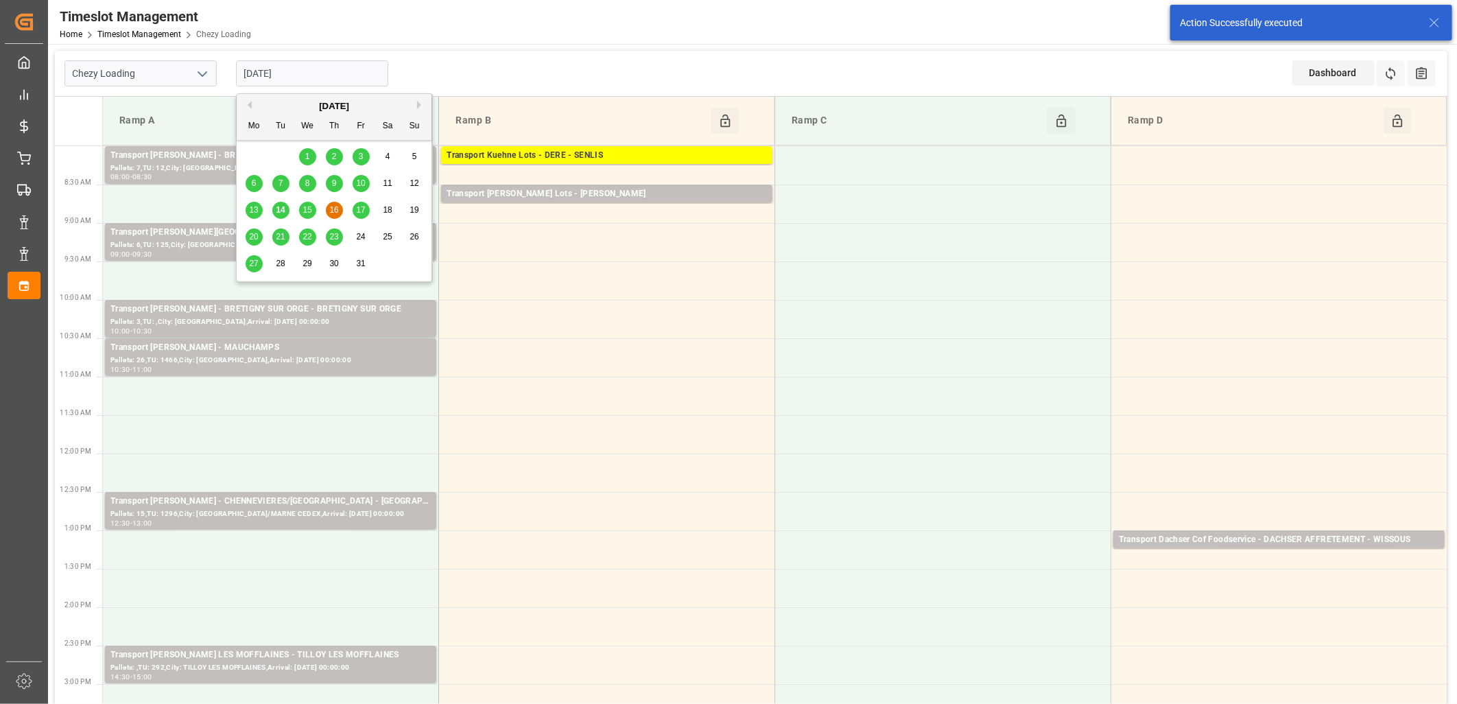
click at [335, 67] on input "[DATE]" at bounding box center [312, 73] width 152 height 26
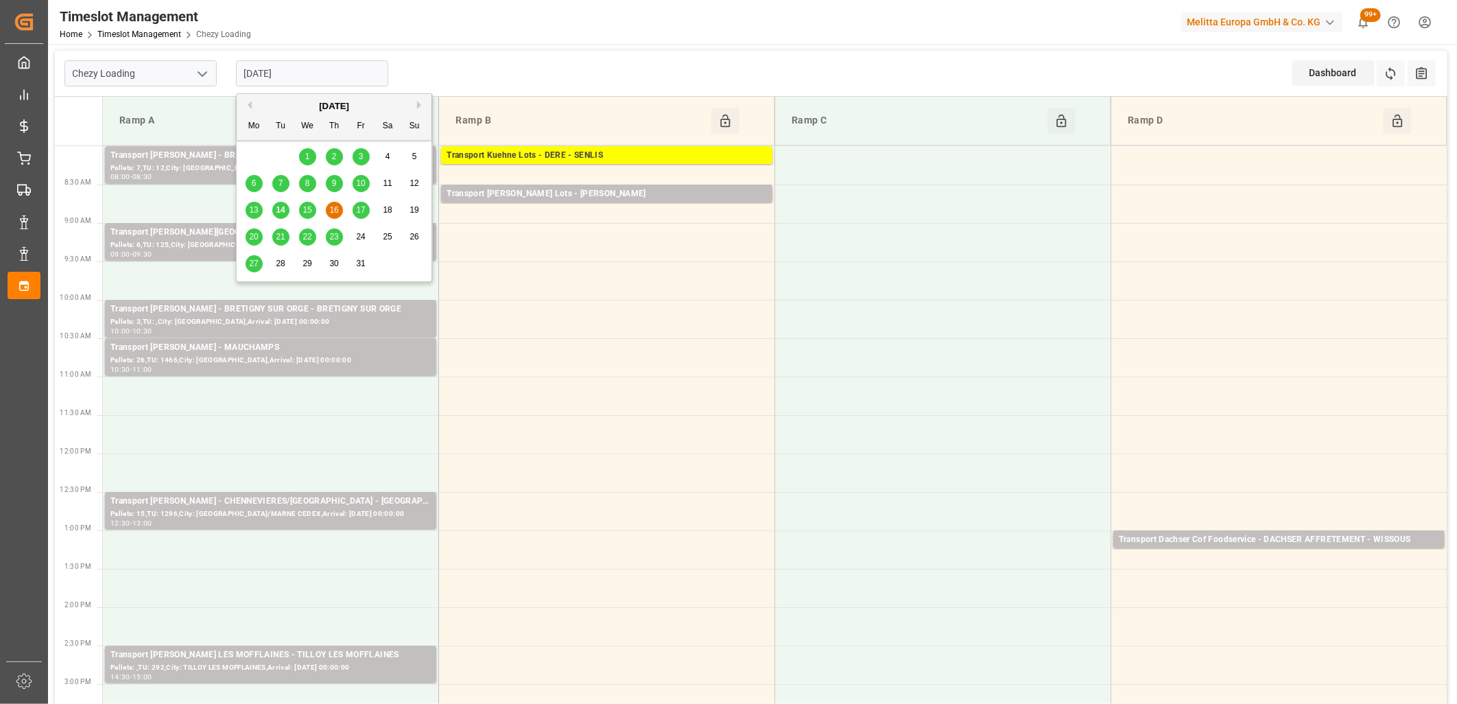
click at [303, 211] on span "15" at bounding box center [307, 210] width 9 height 10
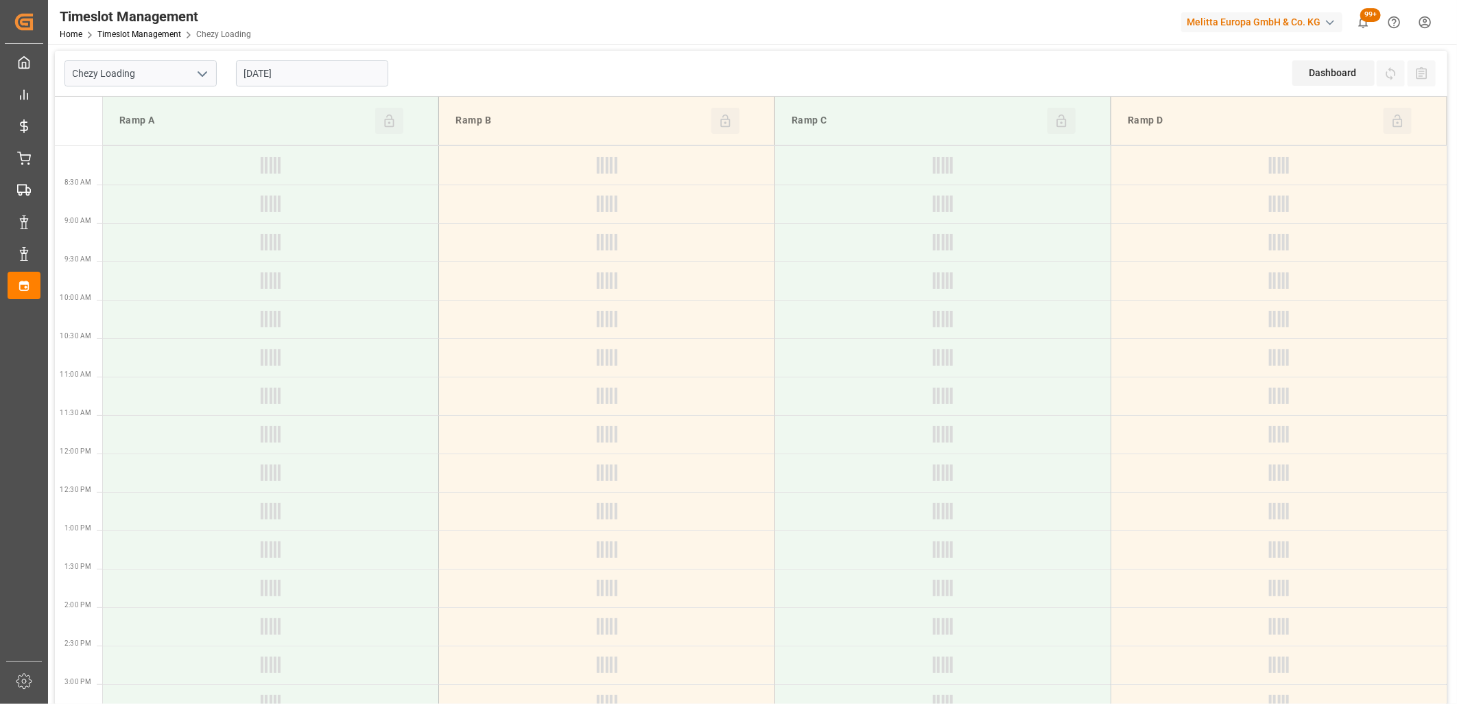
type input "[DATE]"
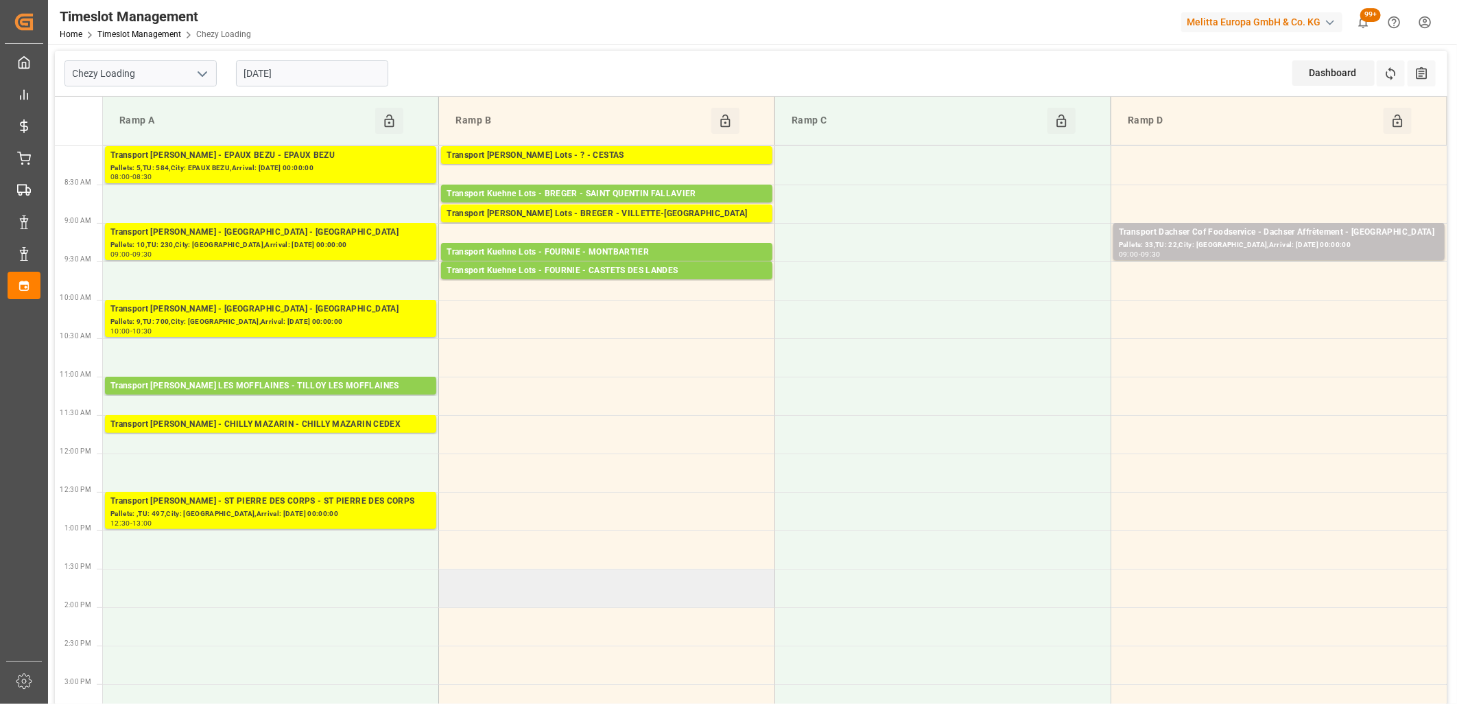
click at [559, 574] on td at bounding box center [607, 588] width 336 height 38
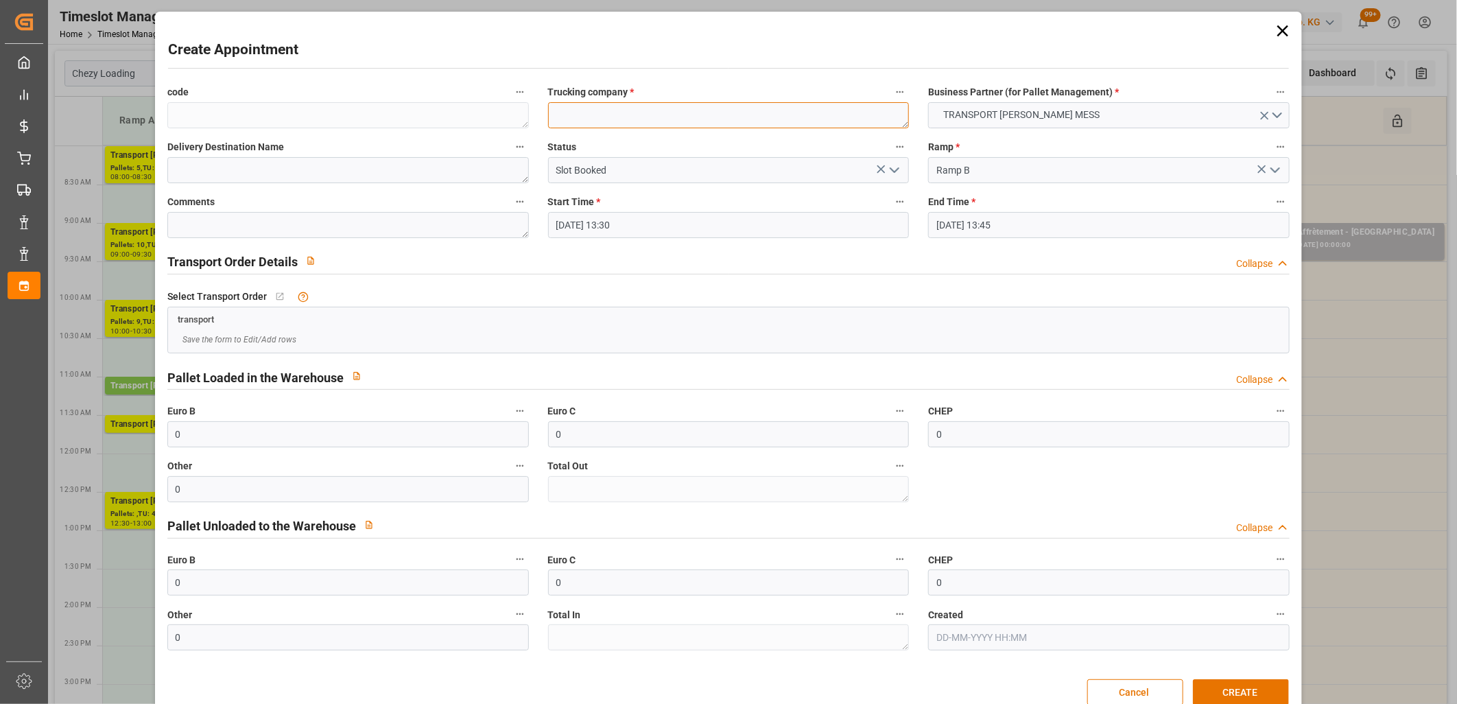
click at [589, 108] on textarea at bounding box center [729, 115] width 362 height 26
type textarea "m"
click at [1230, 681] on button "CREATE" at bounding box center [1241, 692] width 96 height 26
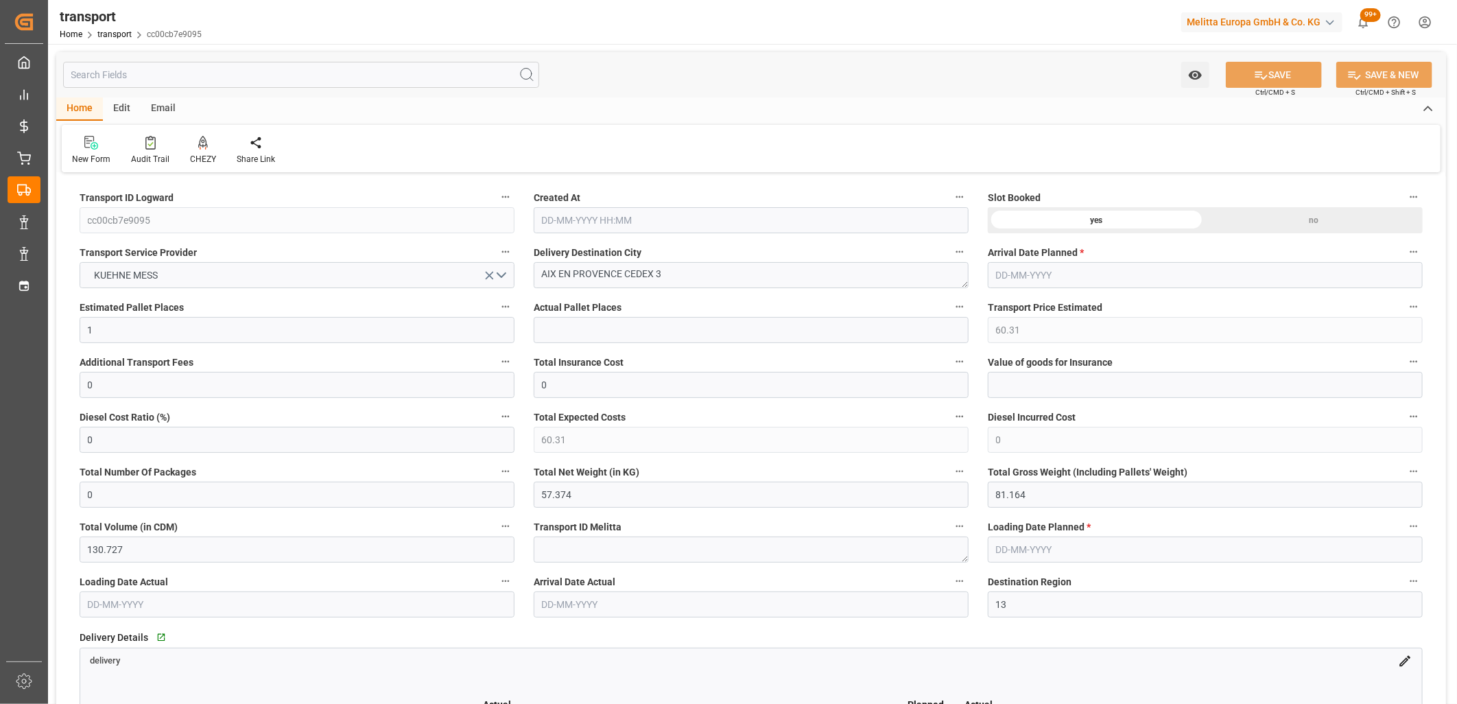
type input "[DATE] 11:45"
type input "[DATE]"
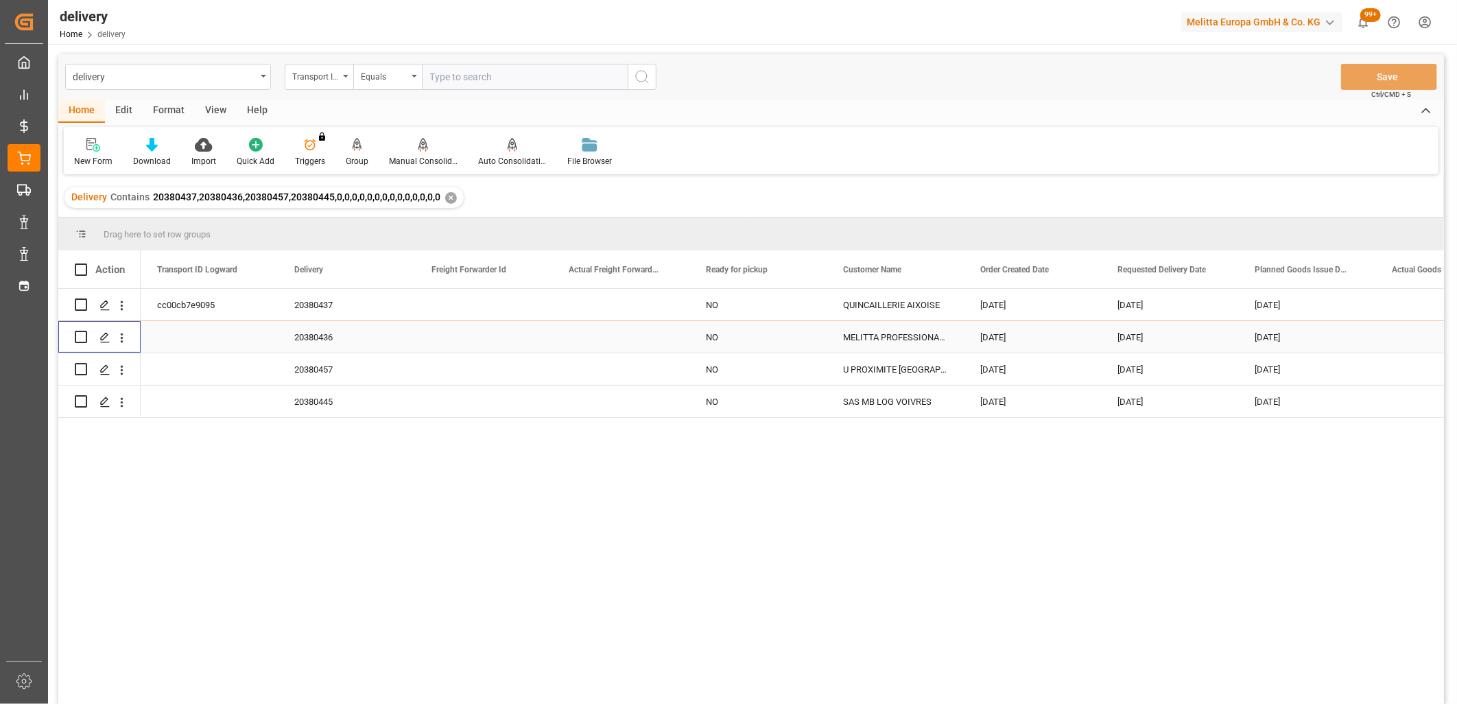
click at [80, 340] on input "Press Space to toggle row selection (unchecked)" at bounding box center [81, 337] width 12 height 12
checkbox input "true"
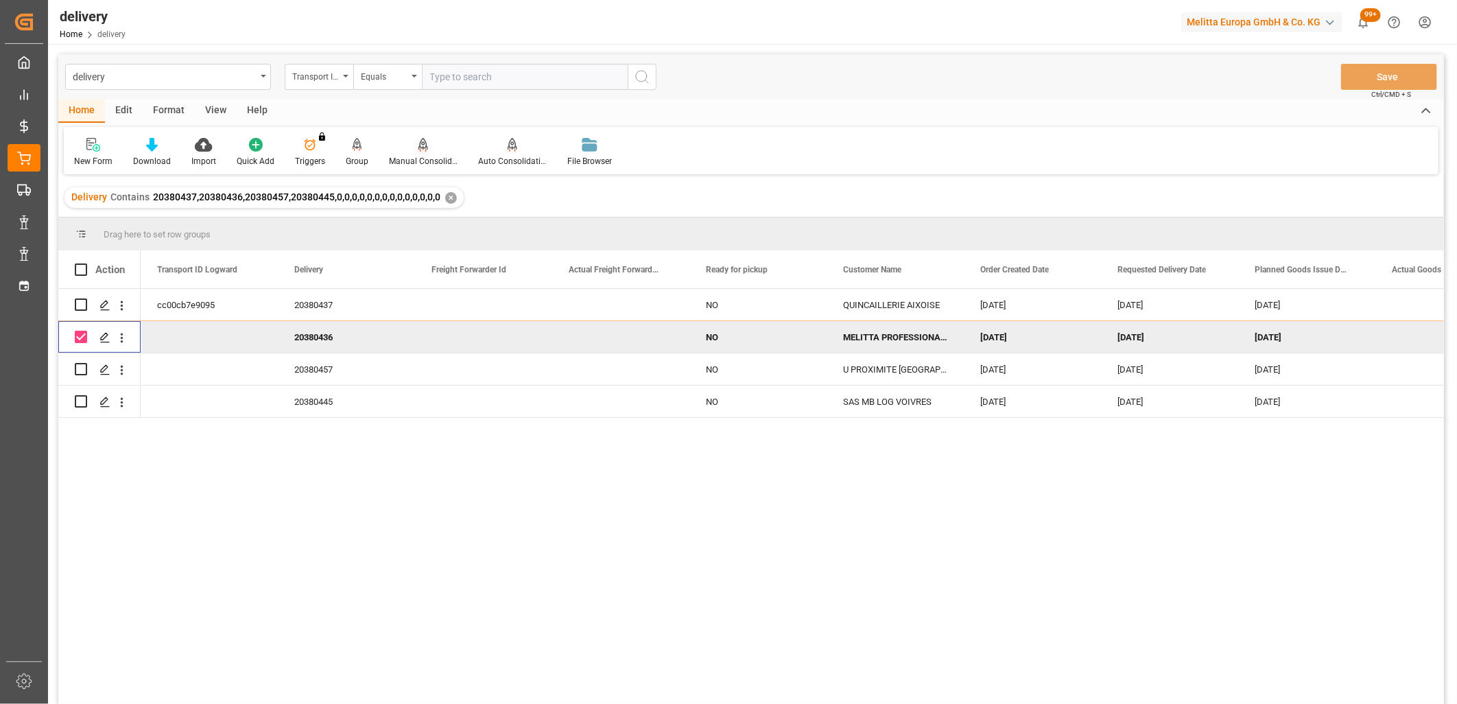
click at [417, 152] on div "Manual Consolidation" at bounding box center [423, 152] width 89 height 30
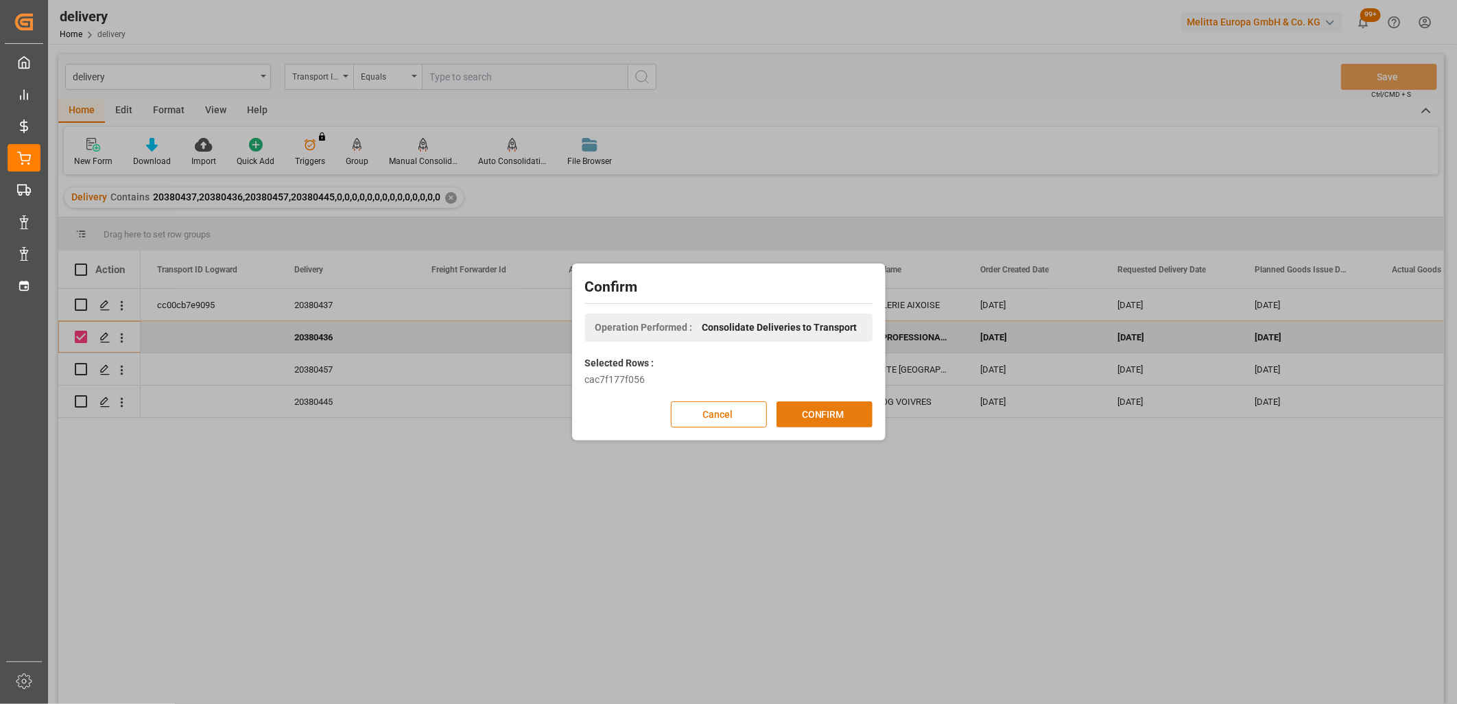
click at [789, 406] on button "CONFIRM" at bounding box center [825, 414] width 96 height 26
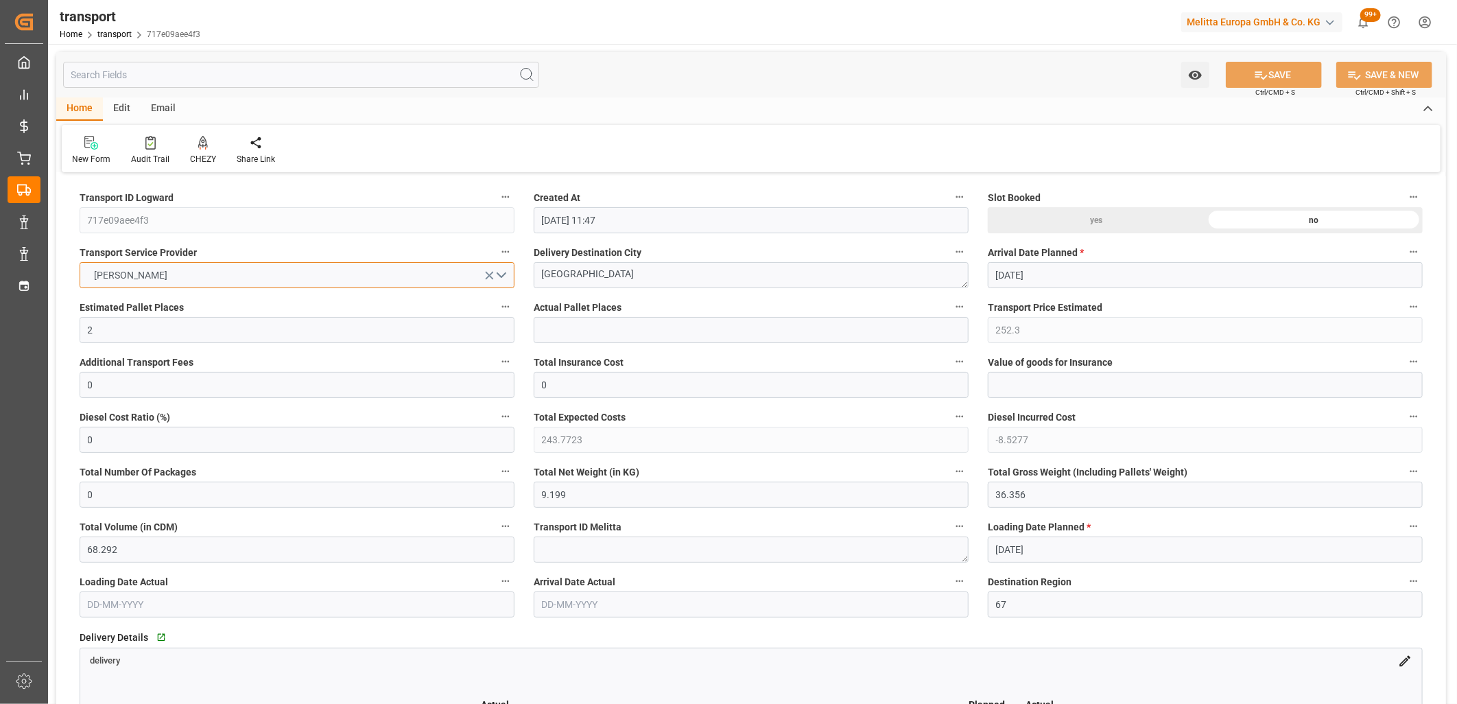
click at [197, 281] on button "DELISLE" at bounding box center [297, 275] width 435 height 26
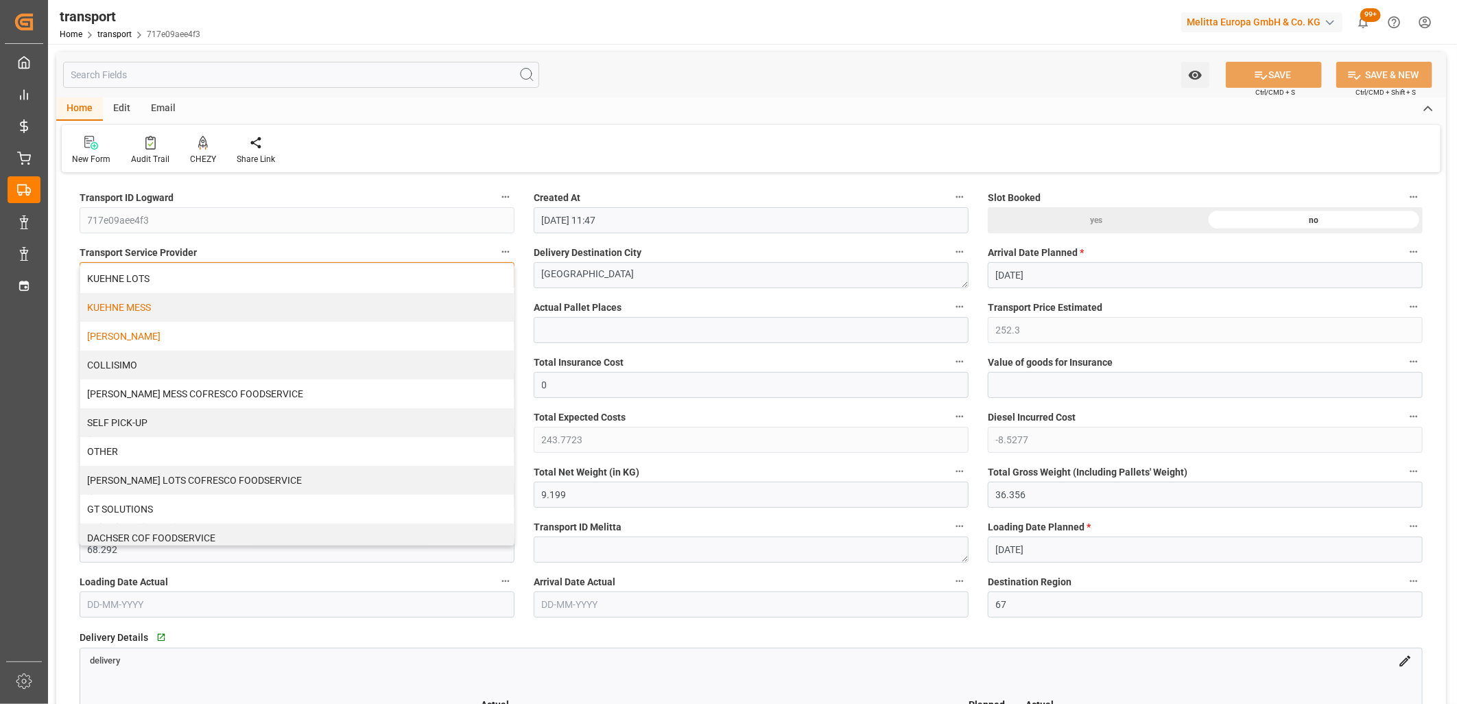
click at [181, 301] on div "KUEHNE MESS" at bounding box center [297, 307] width 434 height 29
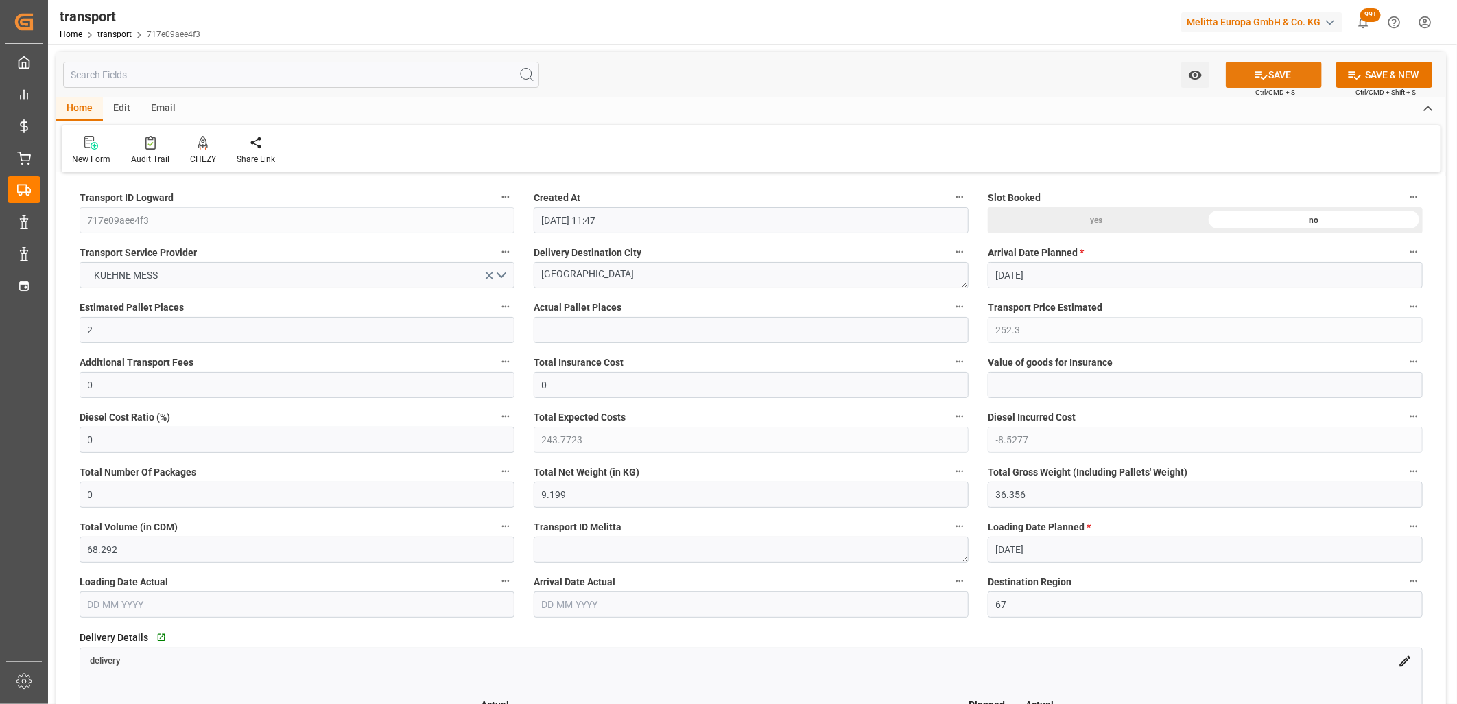
click at [1258, 79] on icon at bounding box center [1261, 75] width 14 height 14
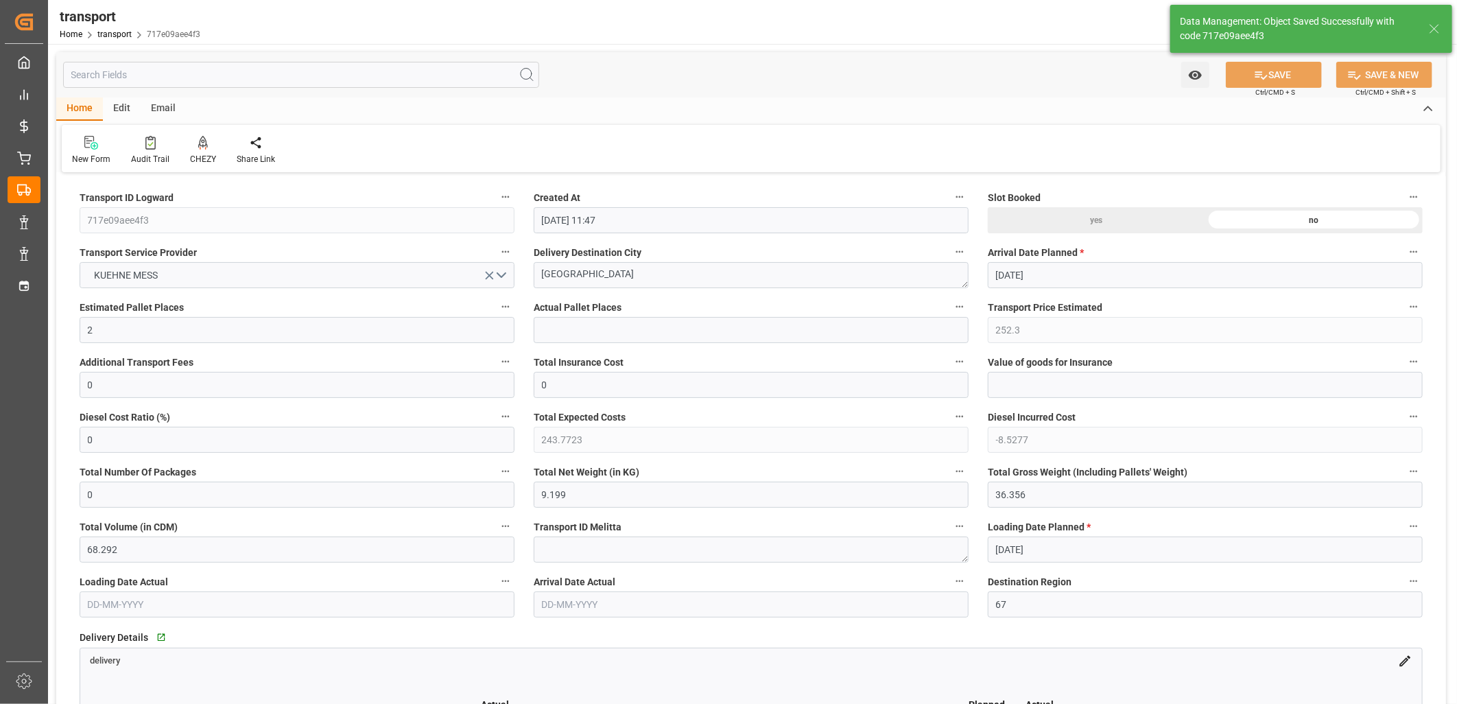
type input "39.74"
type input "0"
click at [201, 145] on icon at bounding box center [203, 142] width 10 height 12
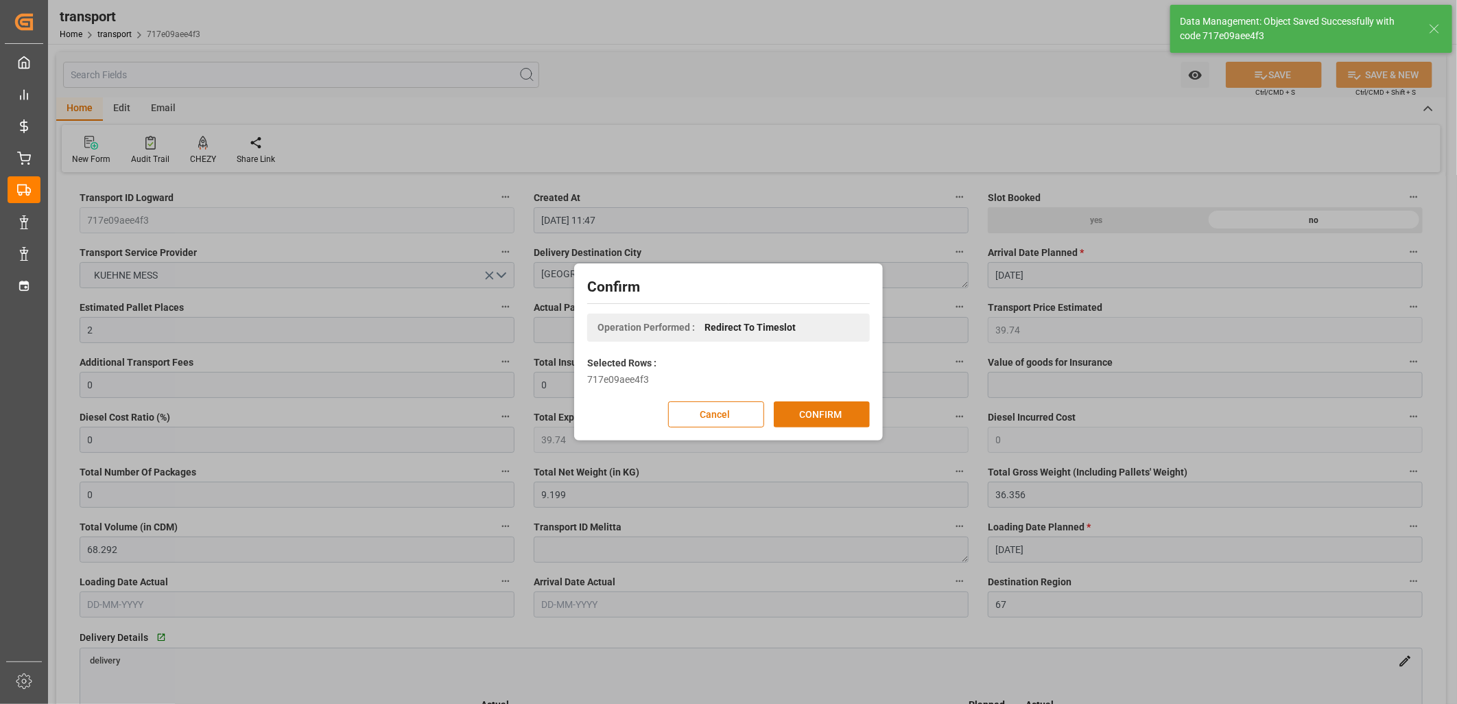
click at [832, 410] on button "CONFIRM" at bounding box center [822, 414] width 96 height 26
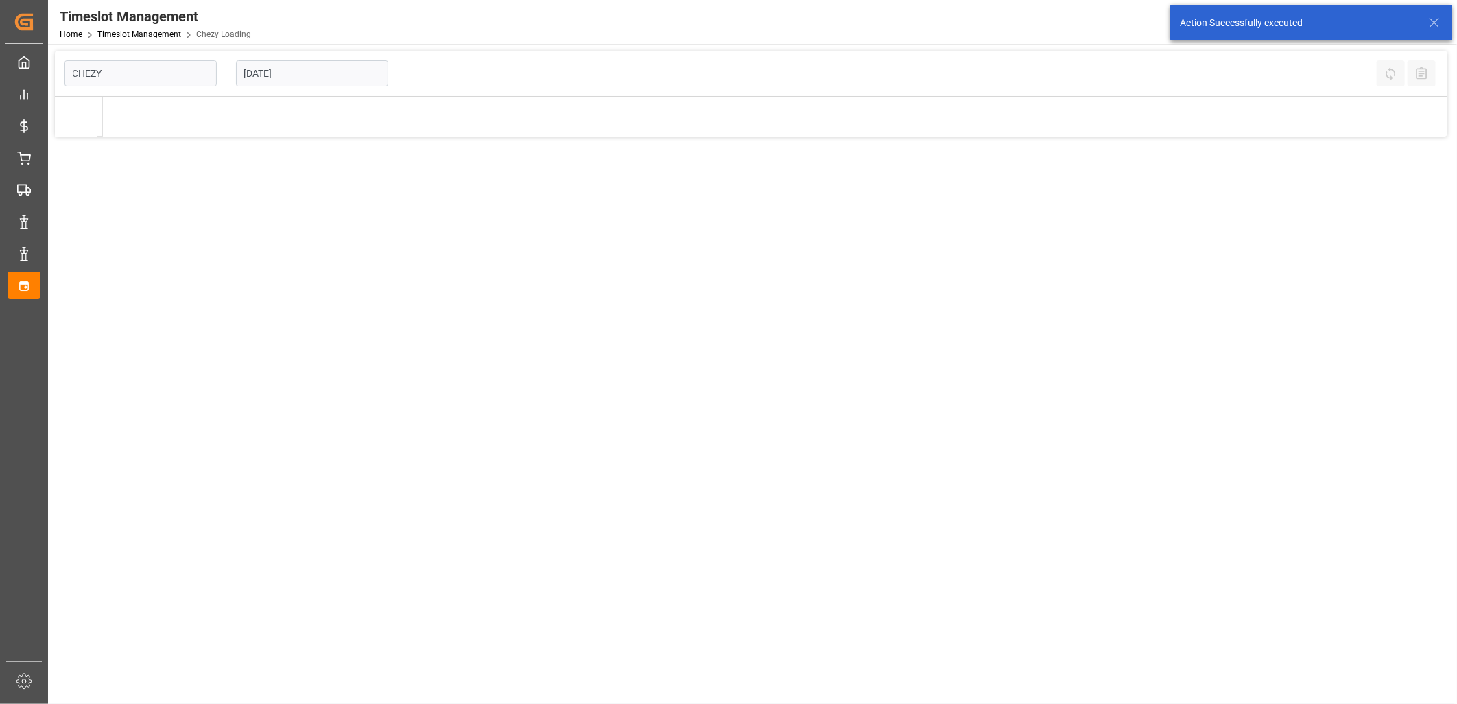
type input "Chezy Loading"
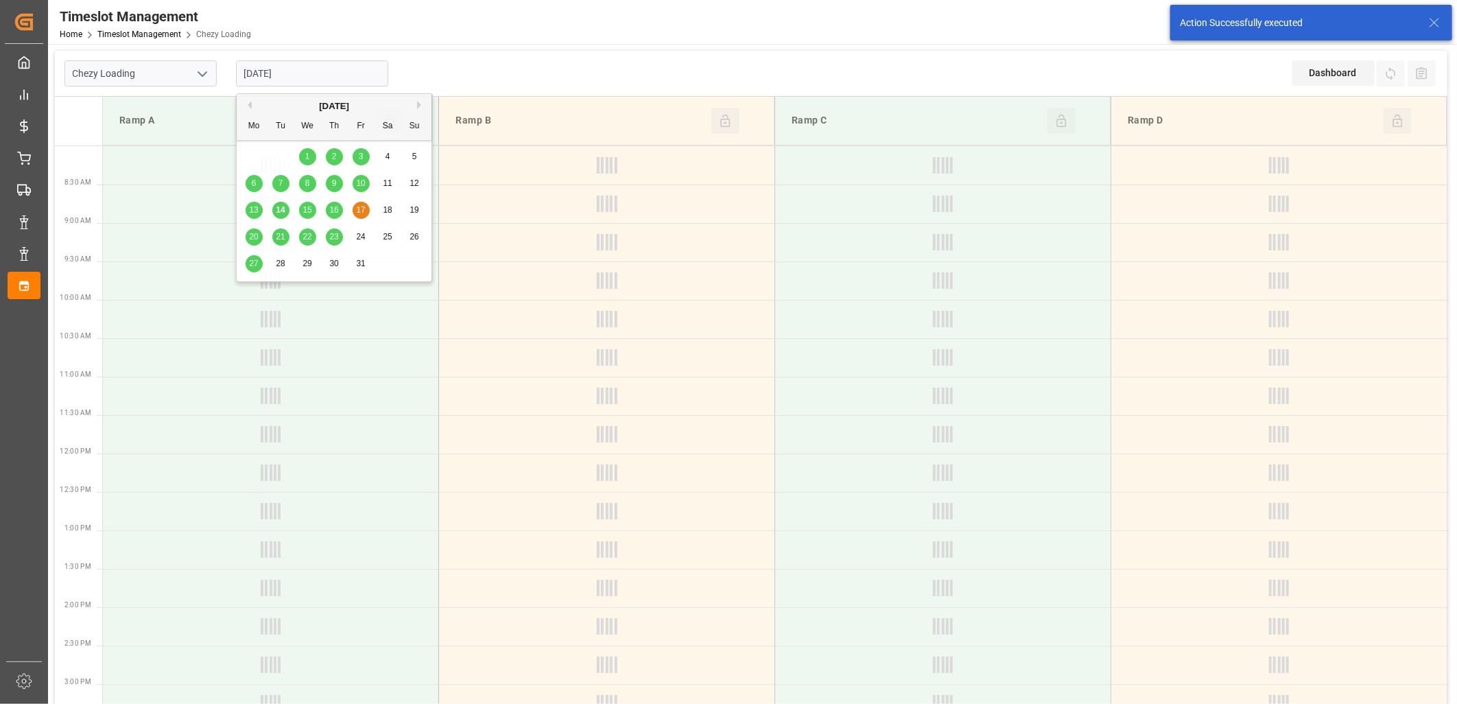
click at [325, 81] on input "[DATE]" at bounding box center [312, 73] width 152 height 26
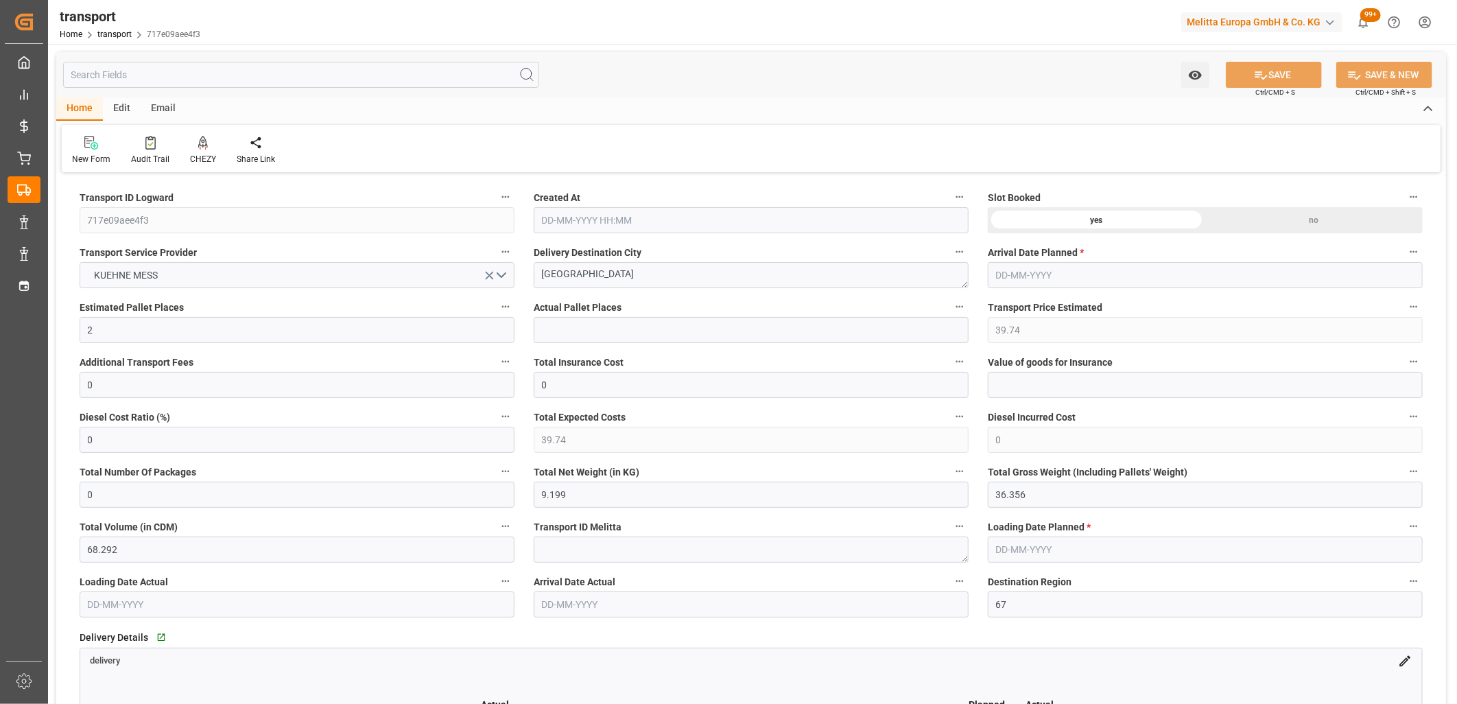
type input "[DATE] 11:47"
type input "[DATE]"
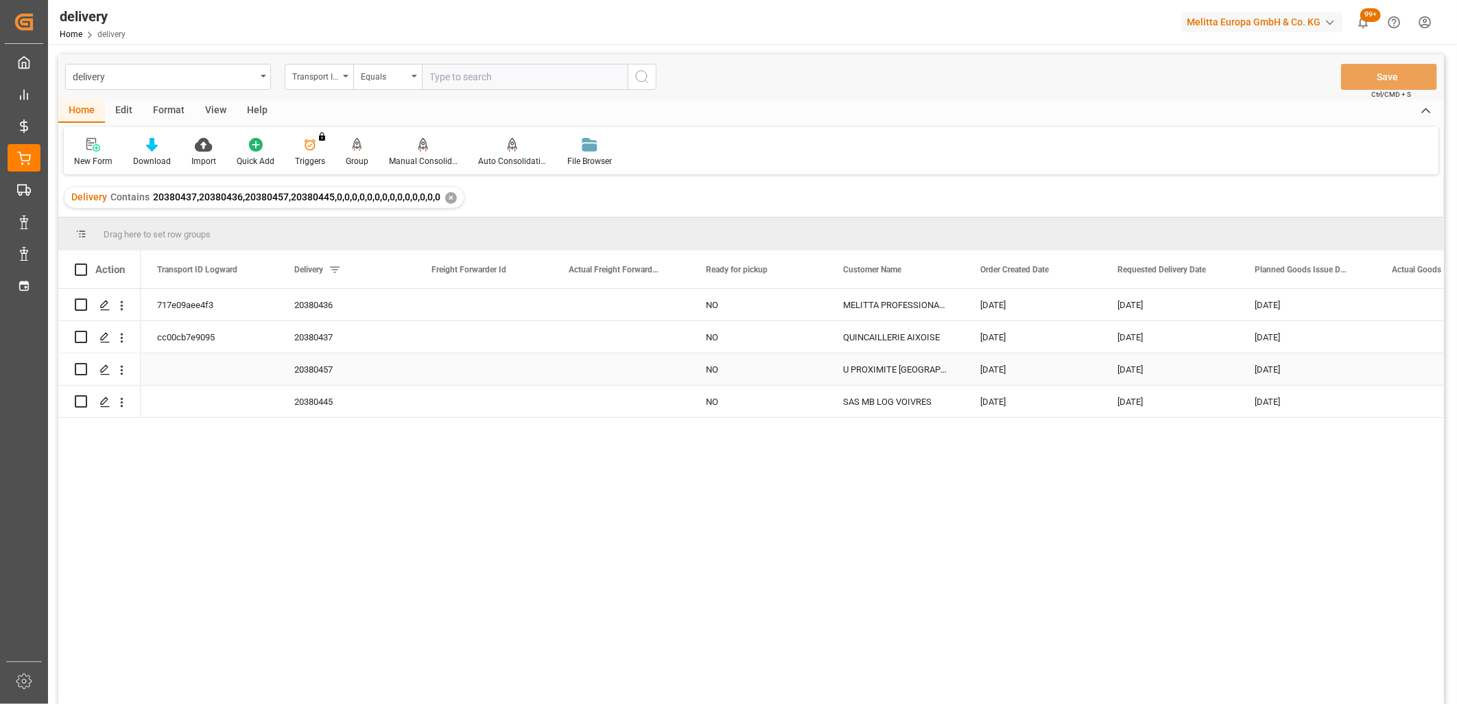
click at [82, 371] on input "Press Space to toggle row selection (unchecked)" at bounding box center [81, 369] width 12 height 12
checkbox input "true"
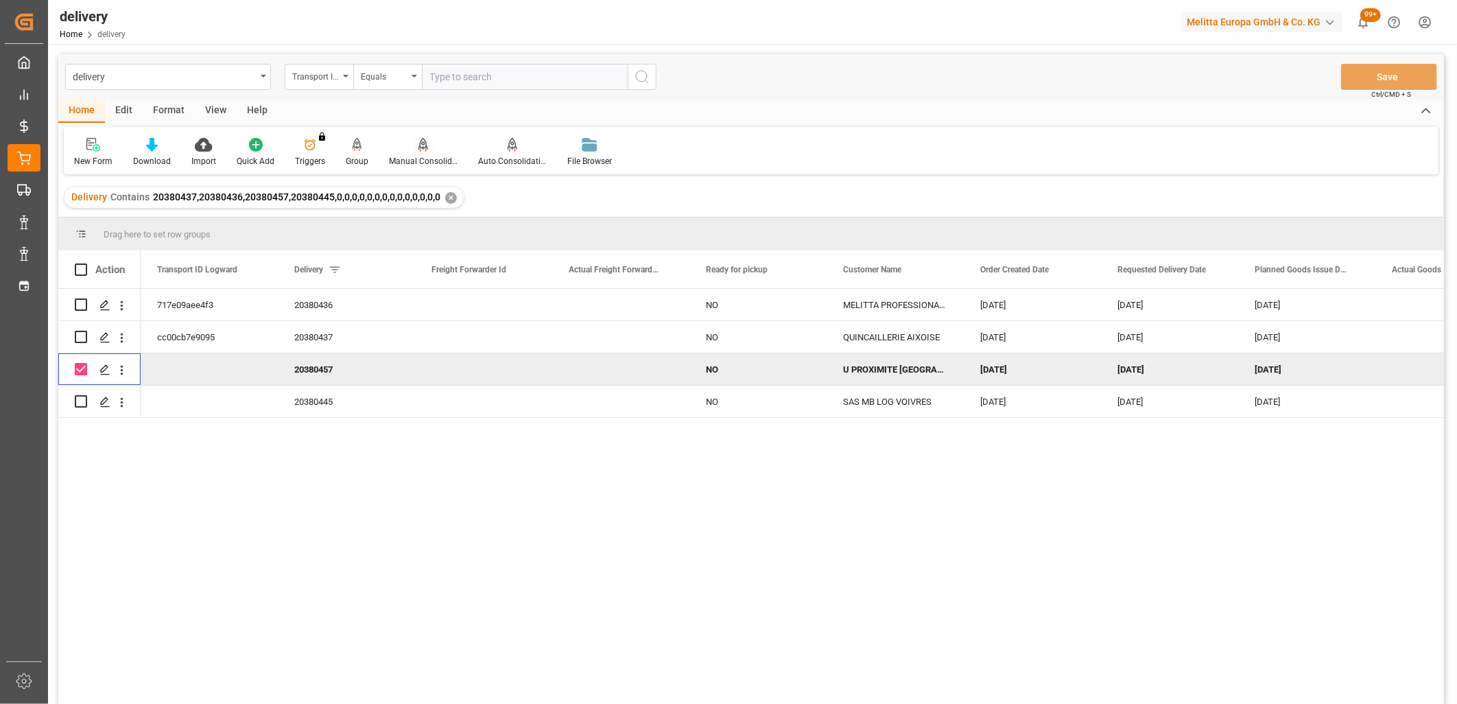
click at [419, 143] on icon at bounding box center [424, 145] width 10 height 14
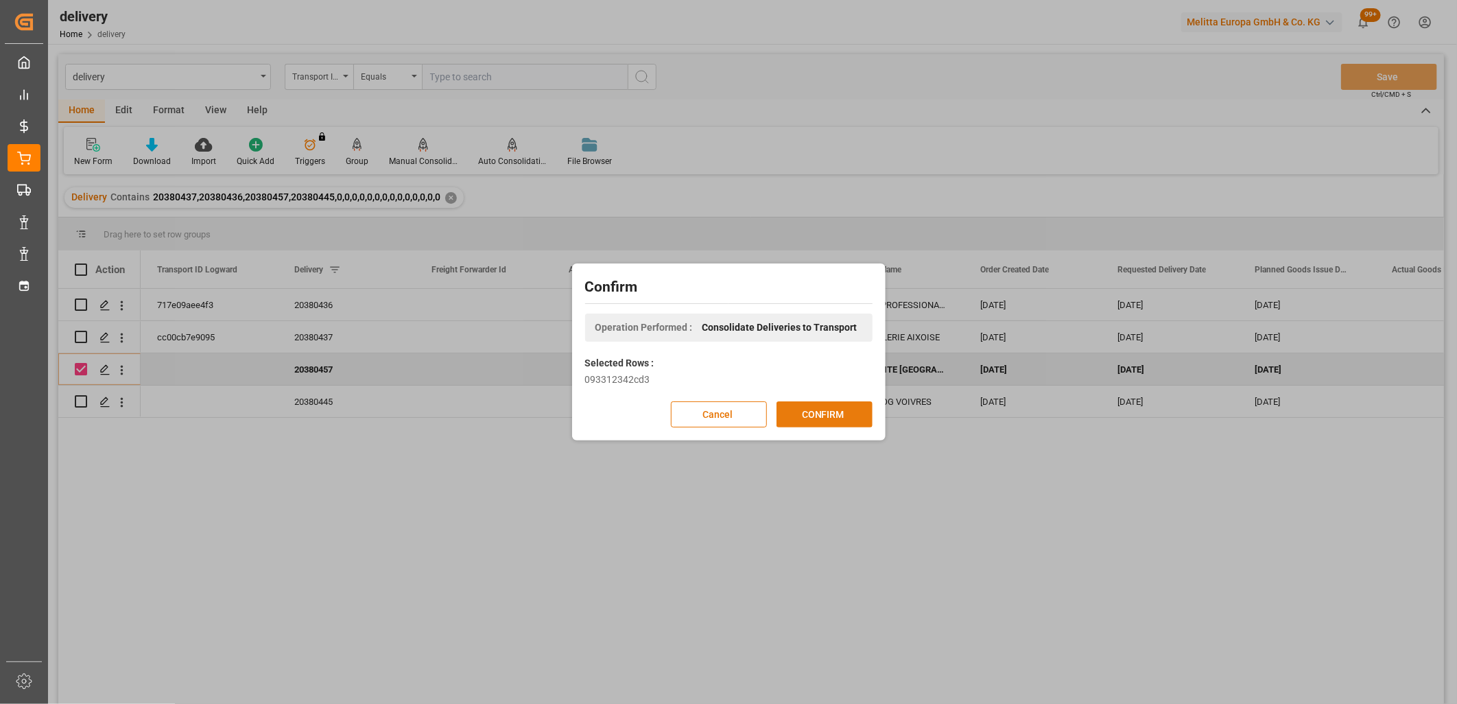
click at [793, 417] on button "CONFIRM" at bounding box center [825, 414] width 96 height 26
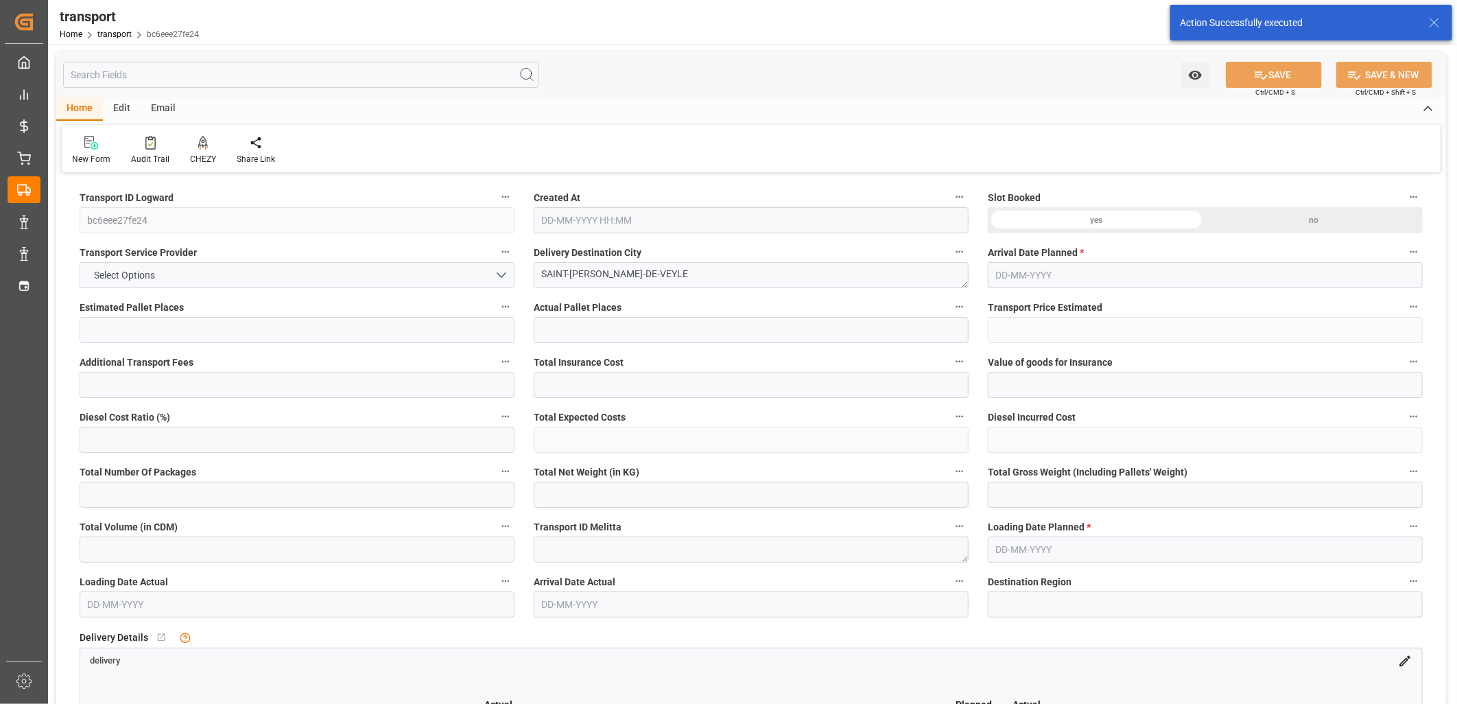
type input "1"
type input "66.4131"
type input "0"
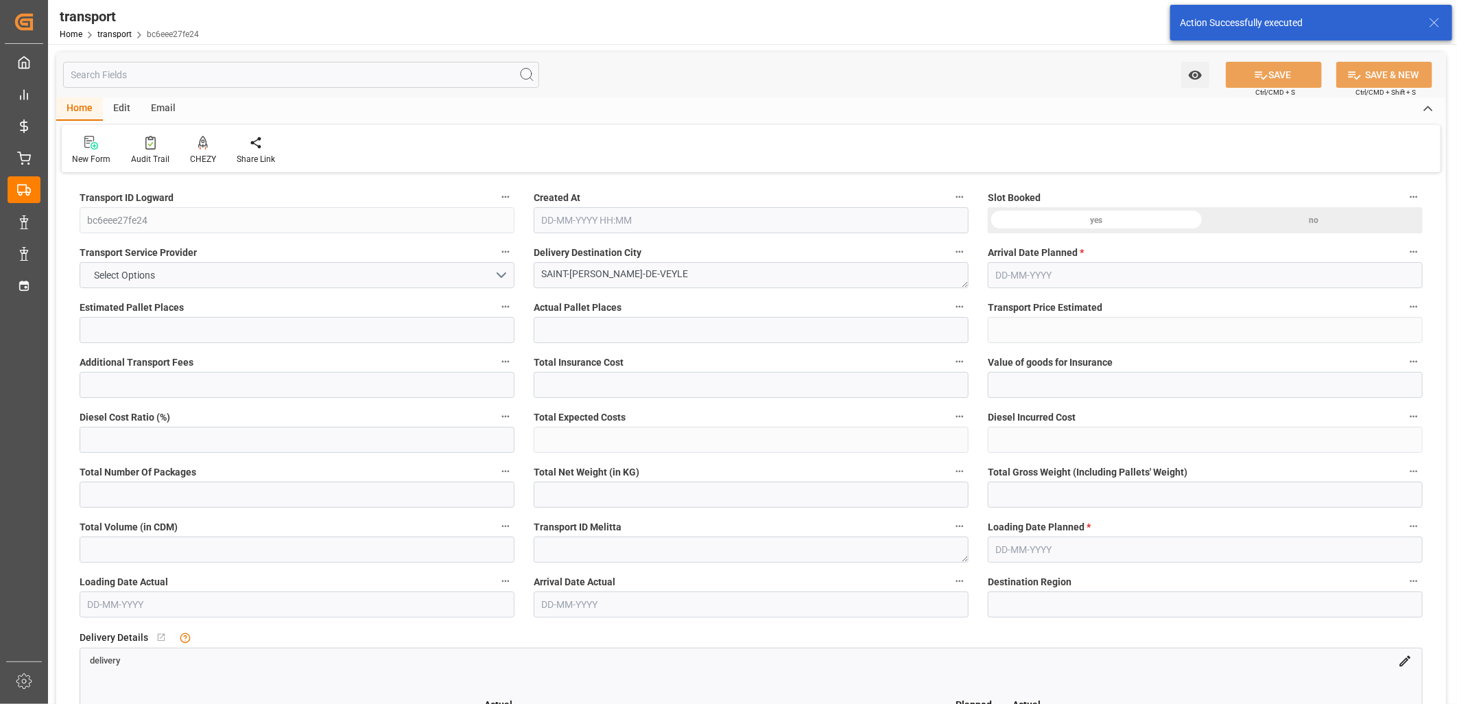
type input "66.4131"
type input "0"
type input "127.752"
type input "175.696"
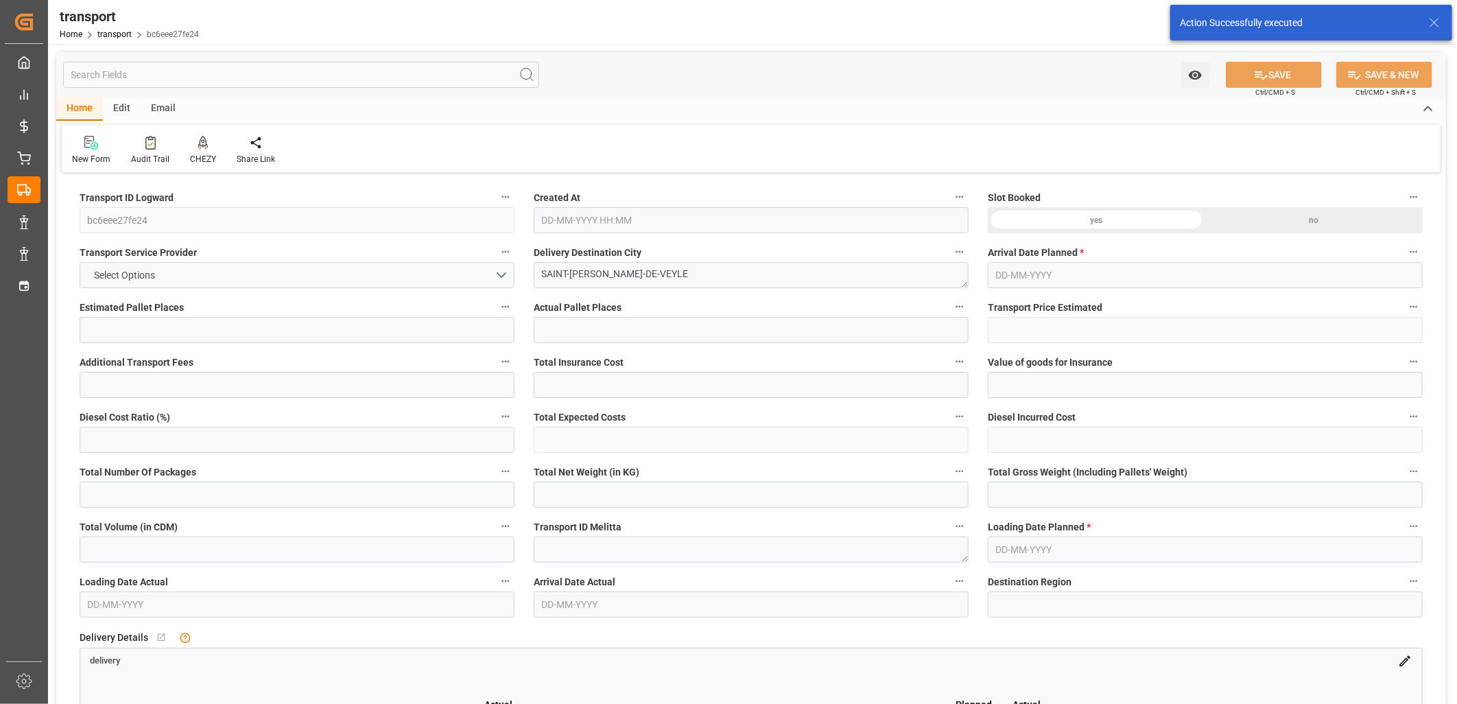
type input "223.128"
type input "1"
type input "0"
type input "33"
type input "2"
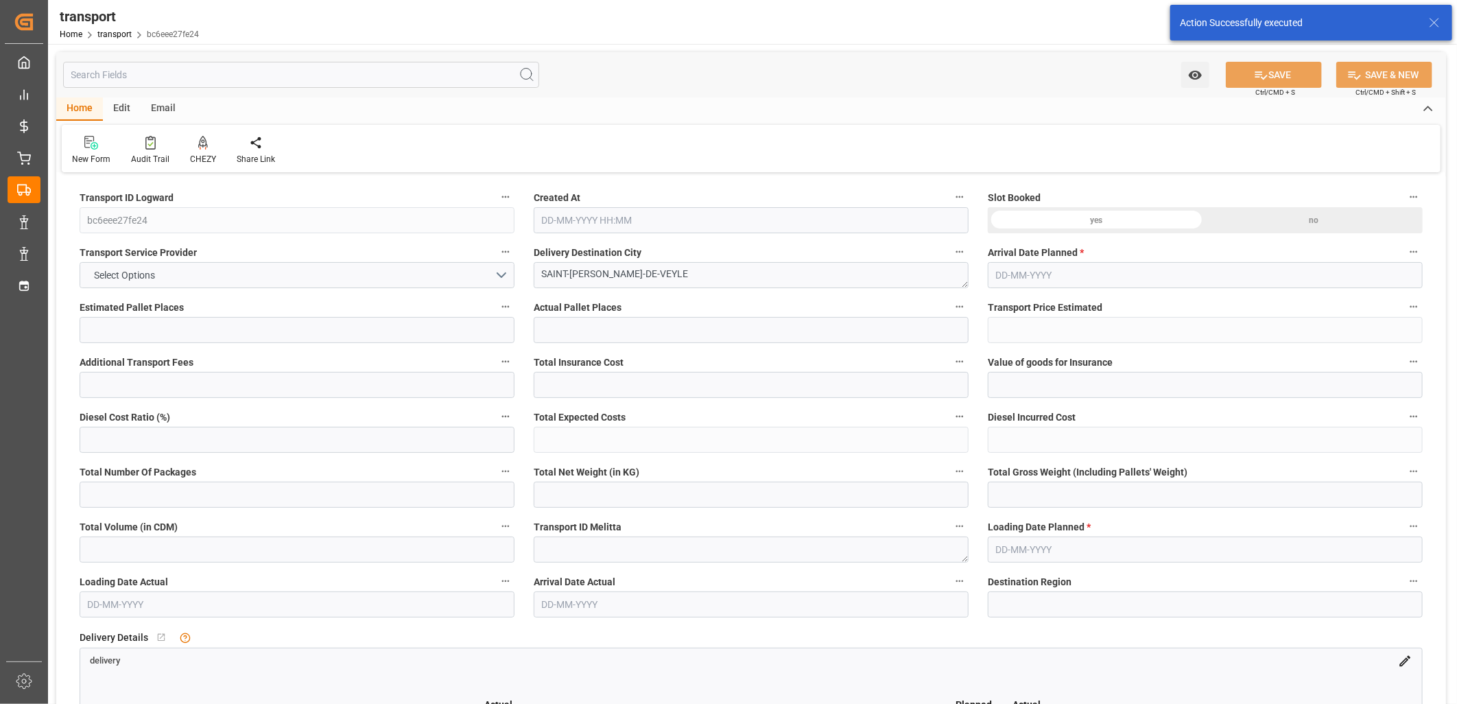
type input "101"
type input "129.696"
type input "0"
type input "4710.8598"
type input "0"
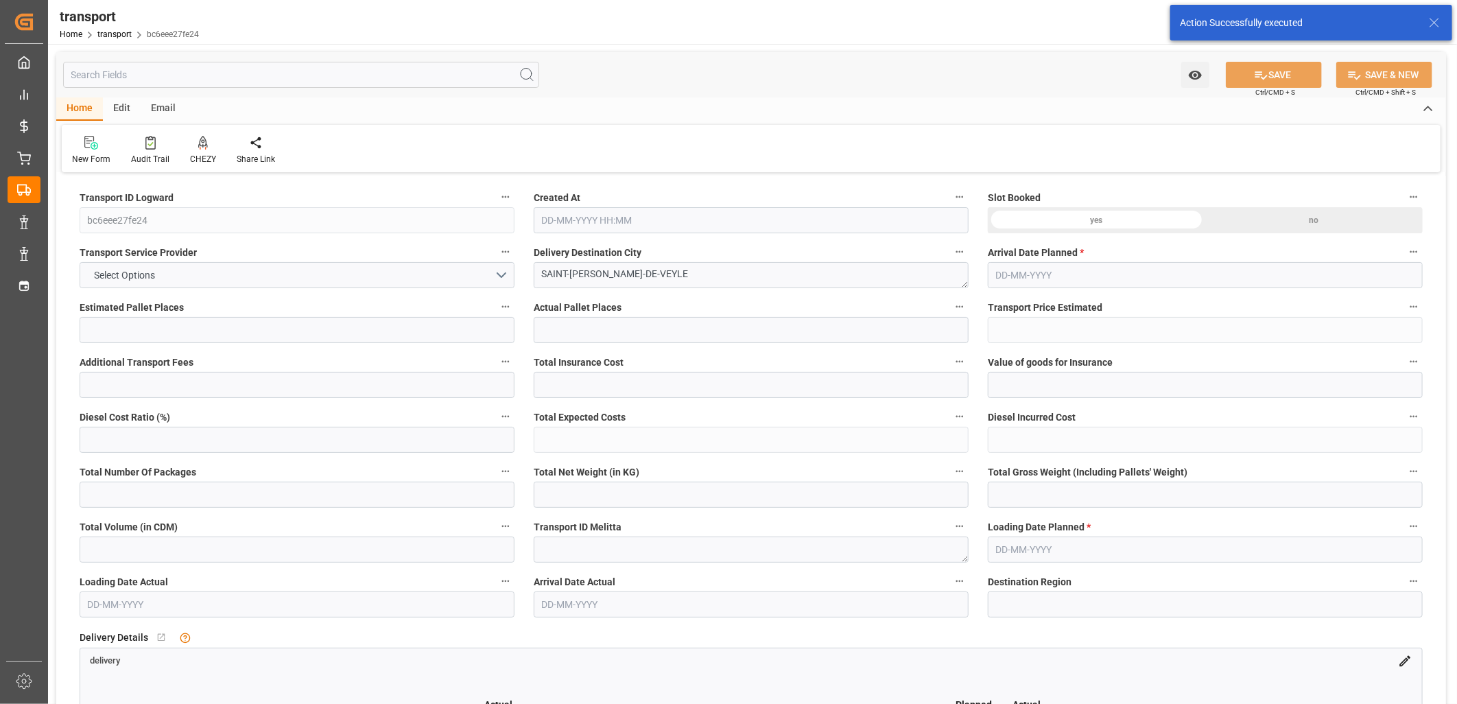
type input "0"
type input "21"
type input "35"
type input "14-10-2025 11:47"
type input "21-10-2025"
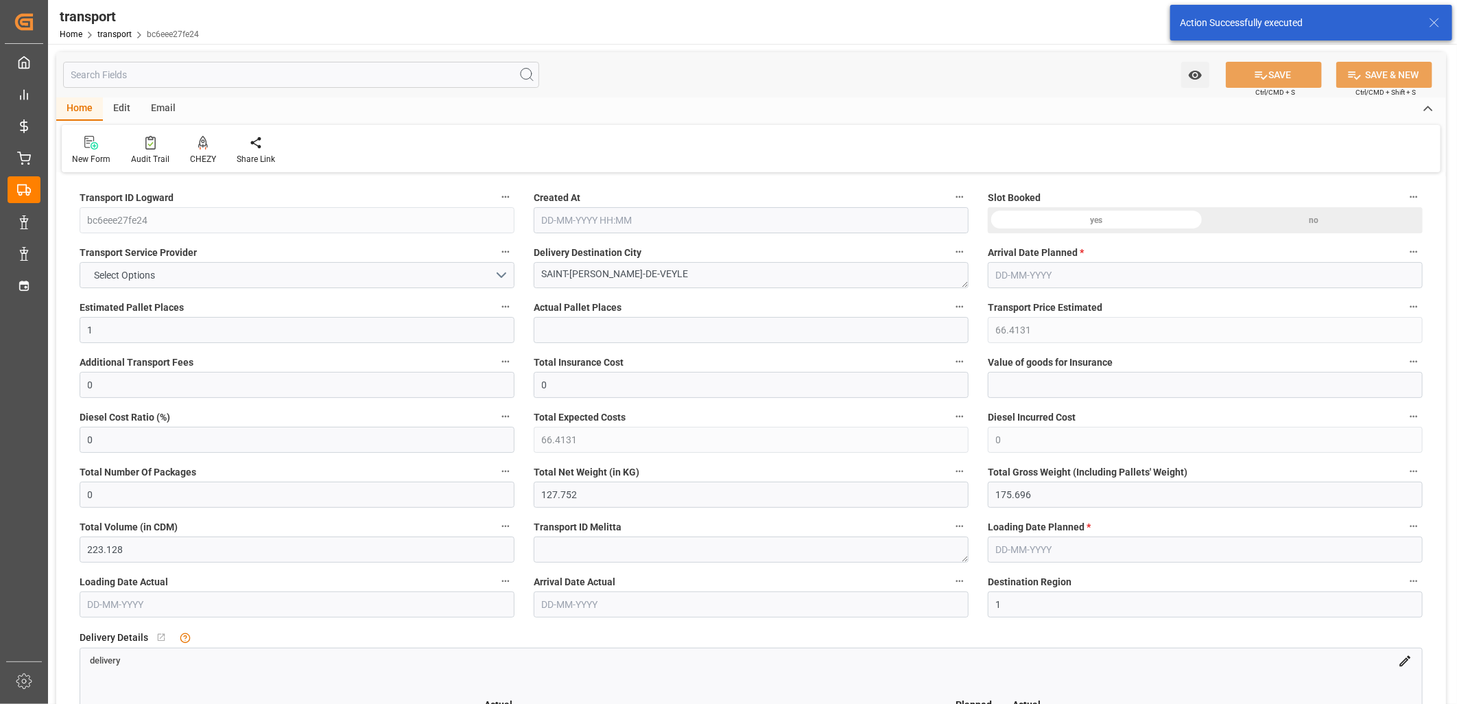
type input "20-10-2025"
click at [198, 141] on icon at bounding box center [203, 143] width 10 height 14
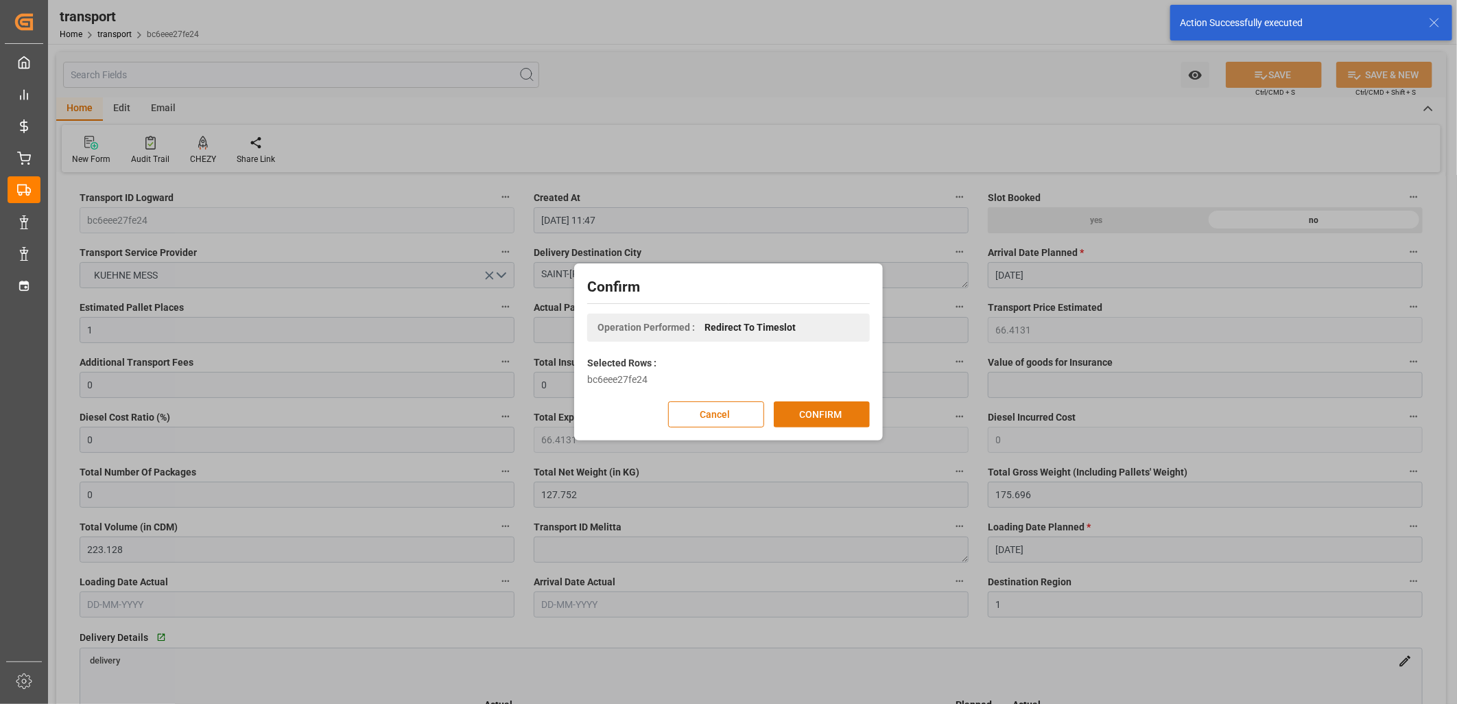
click at [839, 421] on button "CONFIRM" at bounding box center [822, 414] width 96 height 26
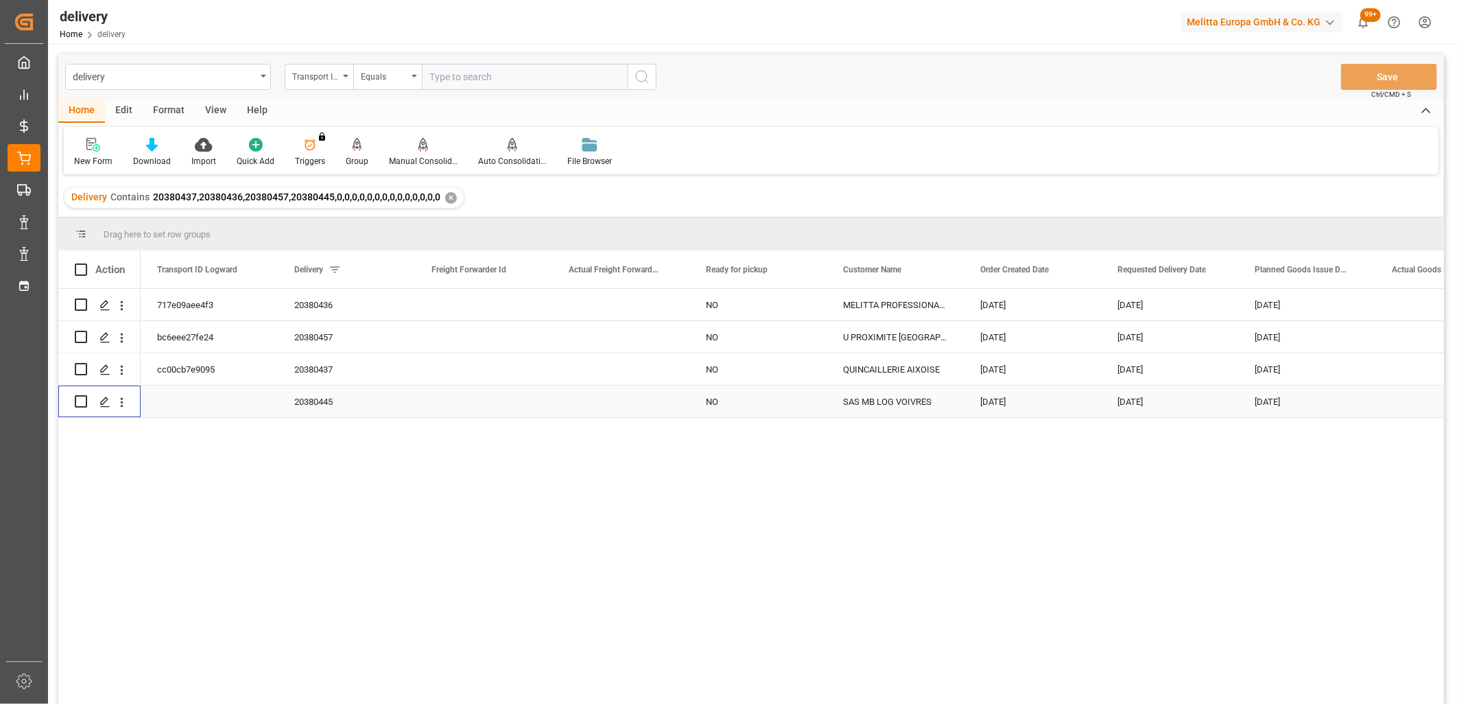
click at [76, 403] on input "Press Space to toggle row selection (unchecked)" at bounding box center [81, 401] width 12 height 12
checkbox input "true"
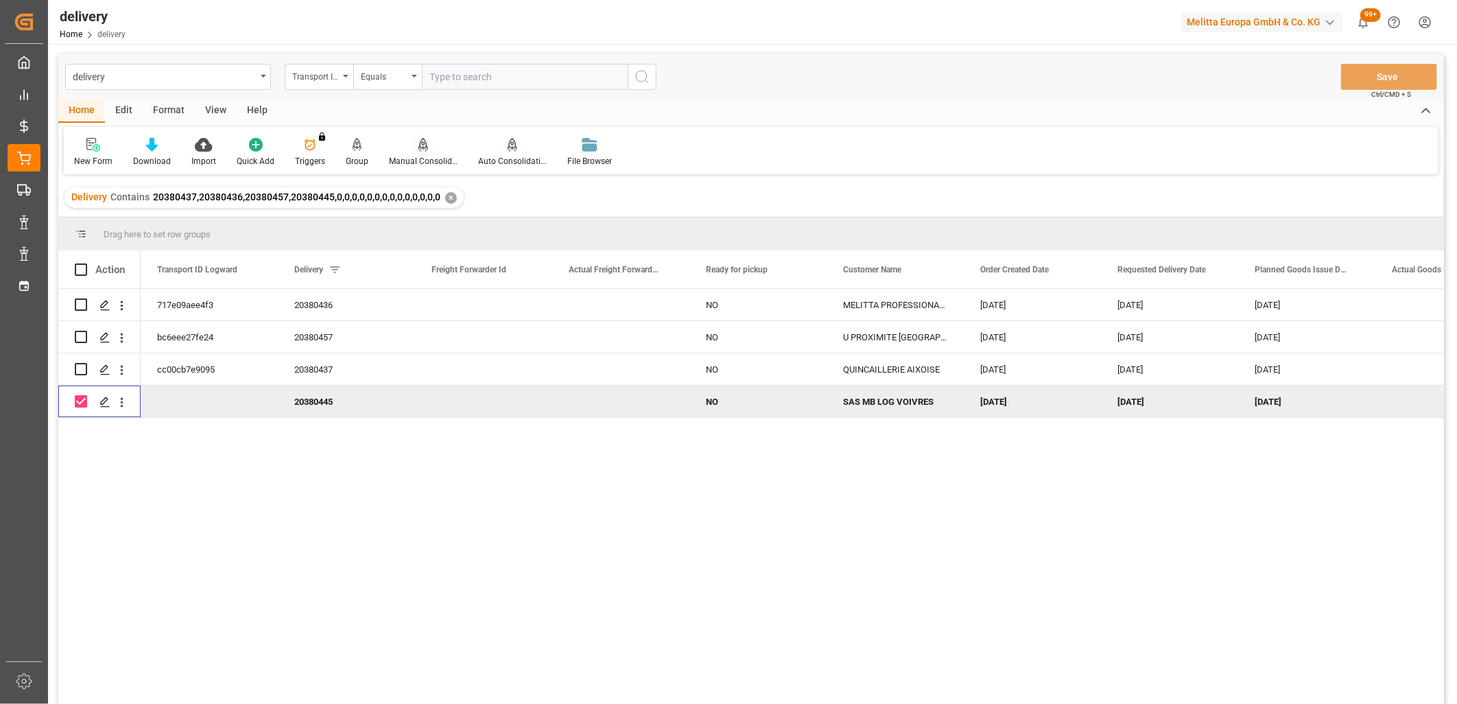
click at [419, 147] on icon at bounding box center [424, 145] width 10 height 14
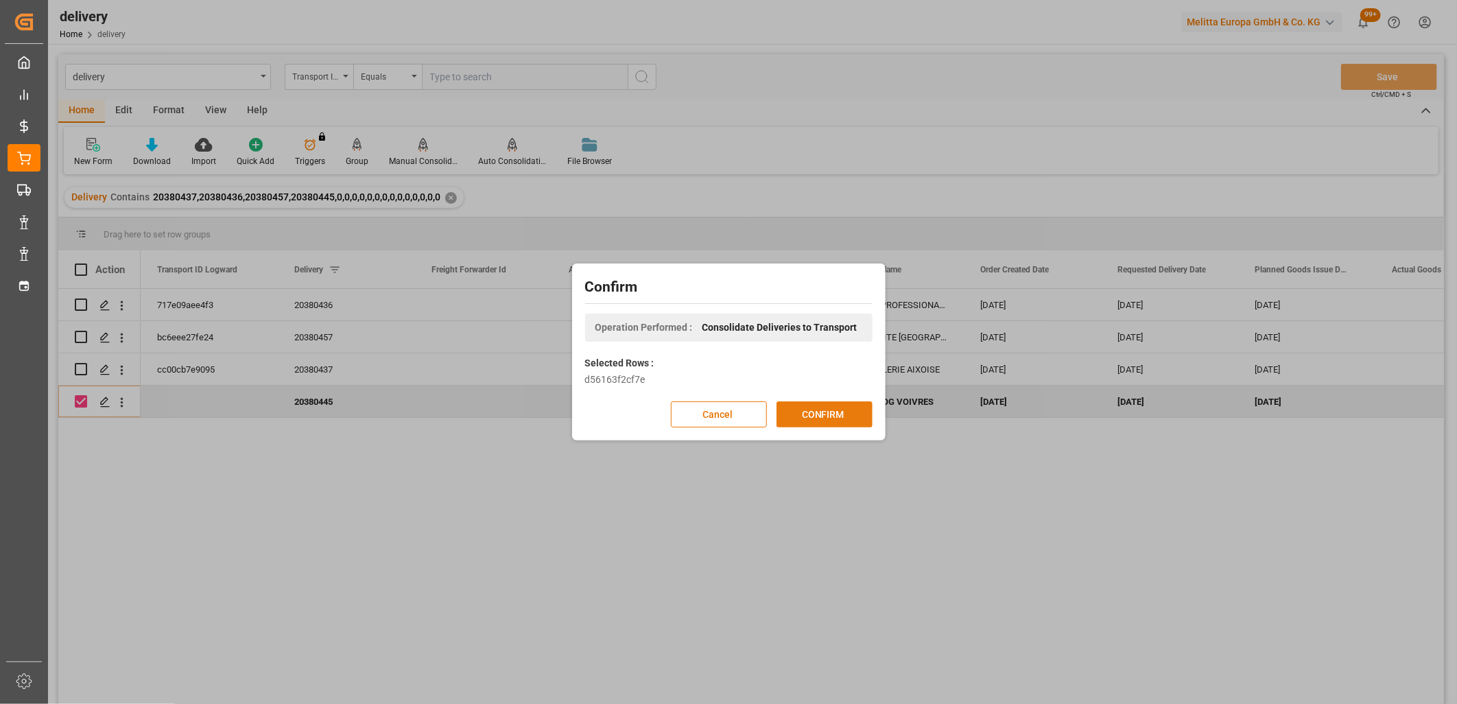
click at [783, 414] on button "CONFIRM" at bounding box center [825, 414] width 96 height 26
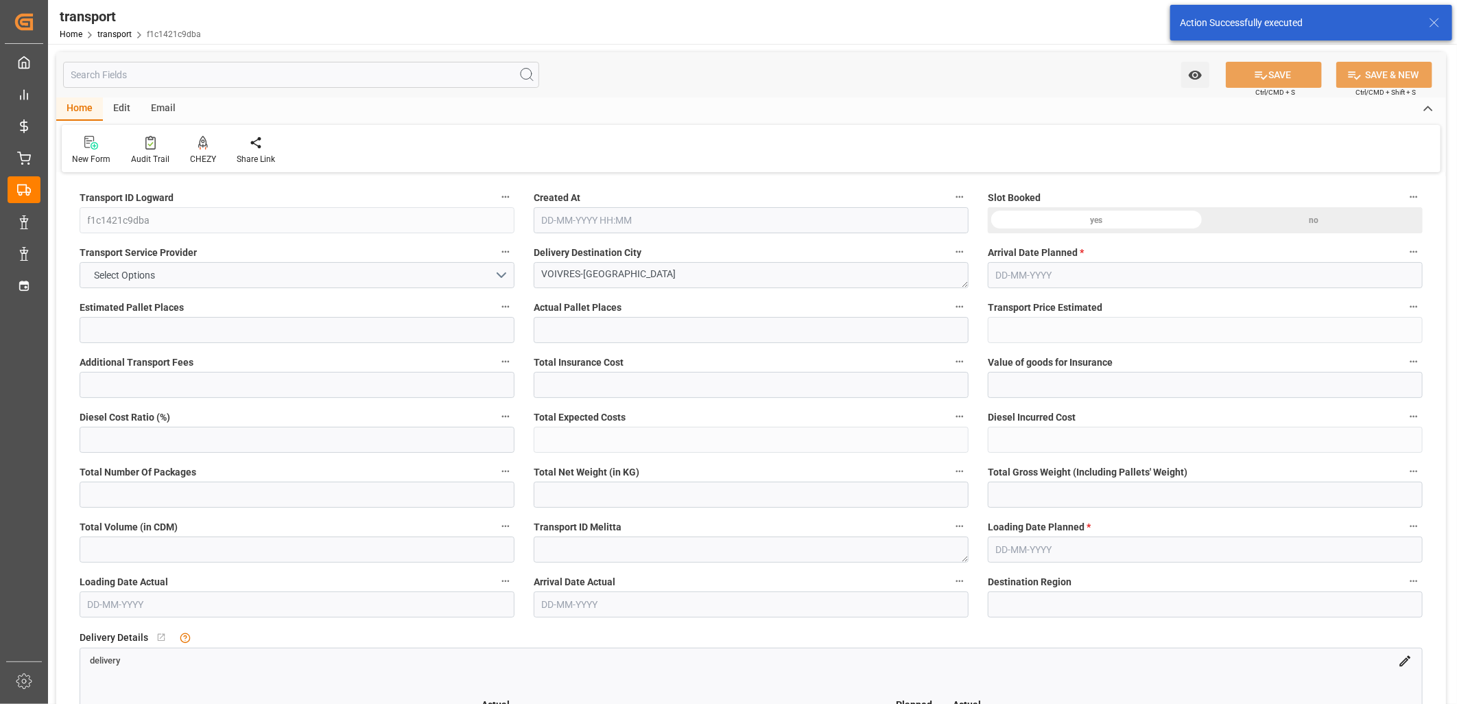
type input "1"
type input "79.2632"
type input "0"
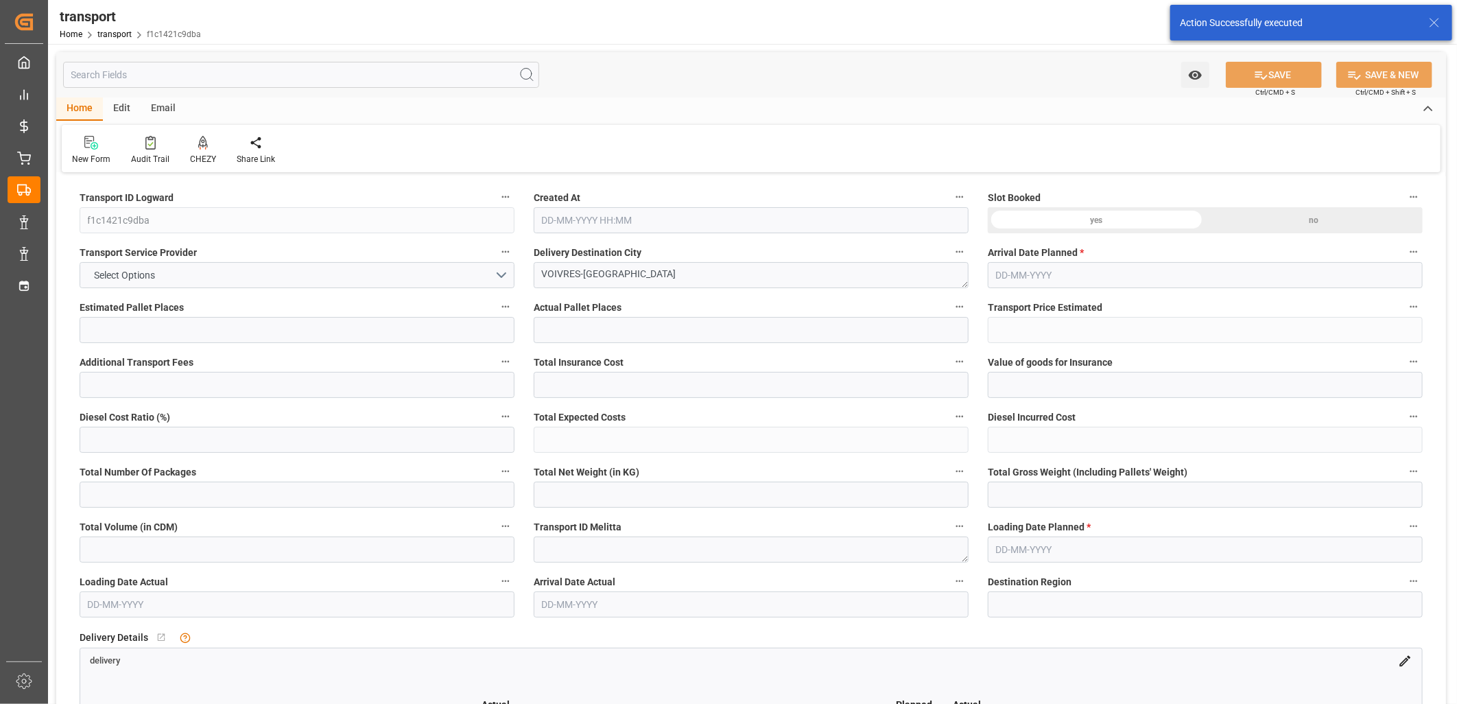
type input "79.2632"
type input "0"
type input "33.924"
type input "232.171"
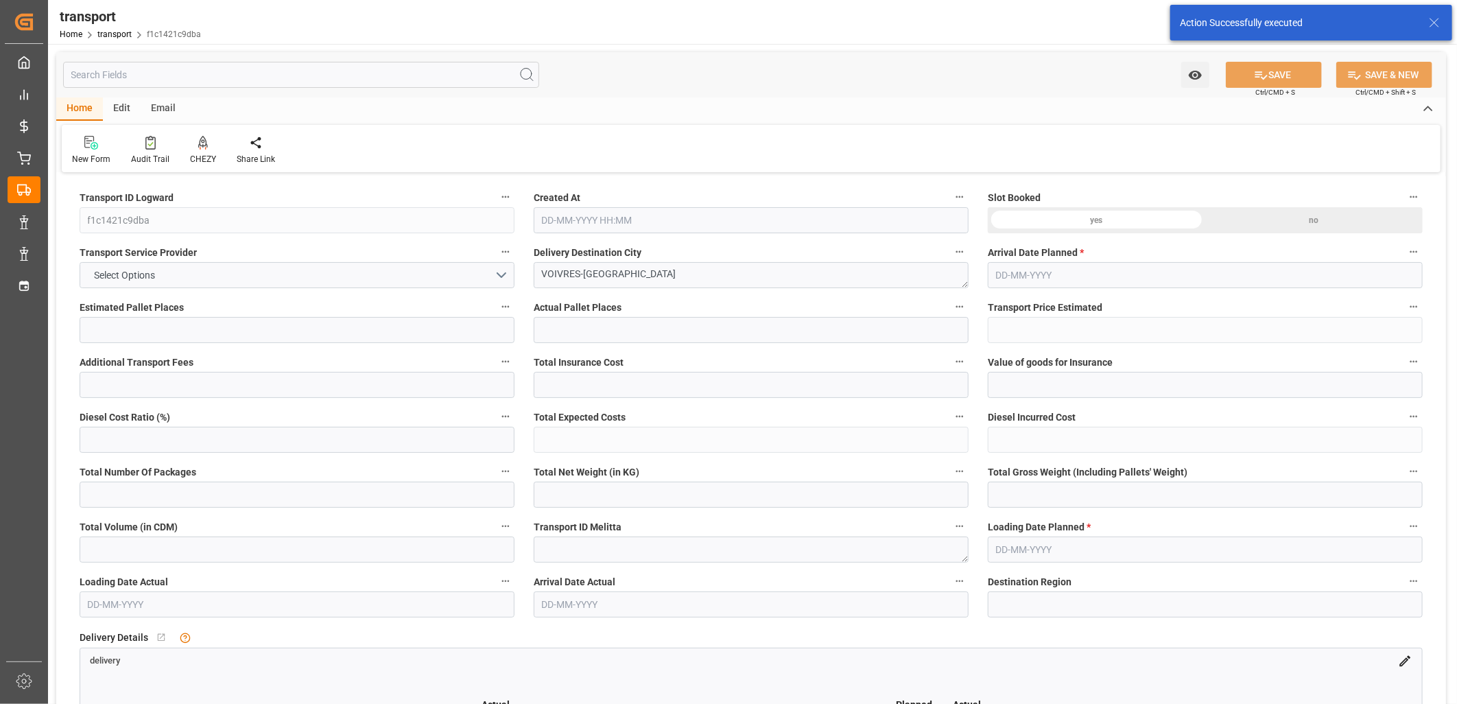
type input "588"
type input "72"
type input "0"
type input "70"
type input "8"
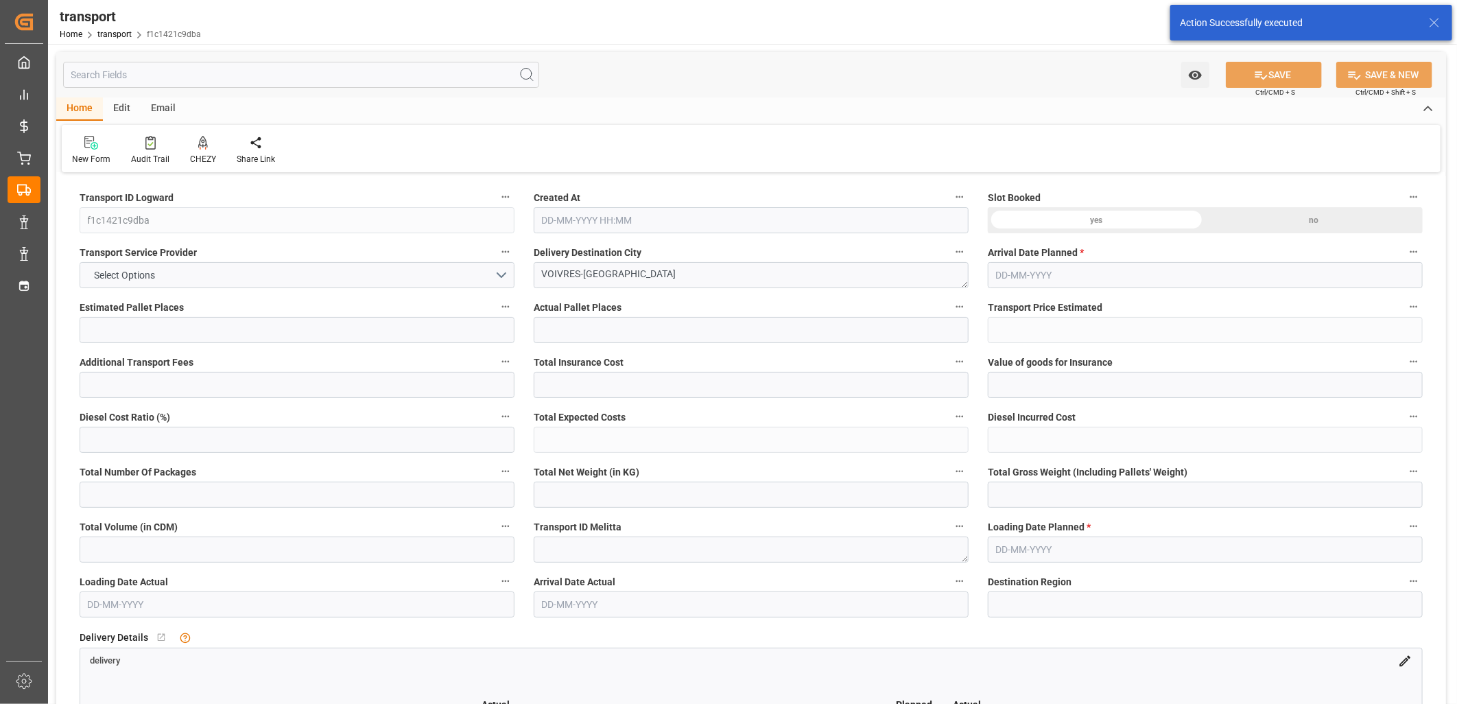
type input "101"
type input "48.171"
type input "0"
type input "4710.8598"
type input "0"
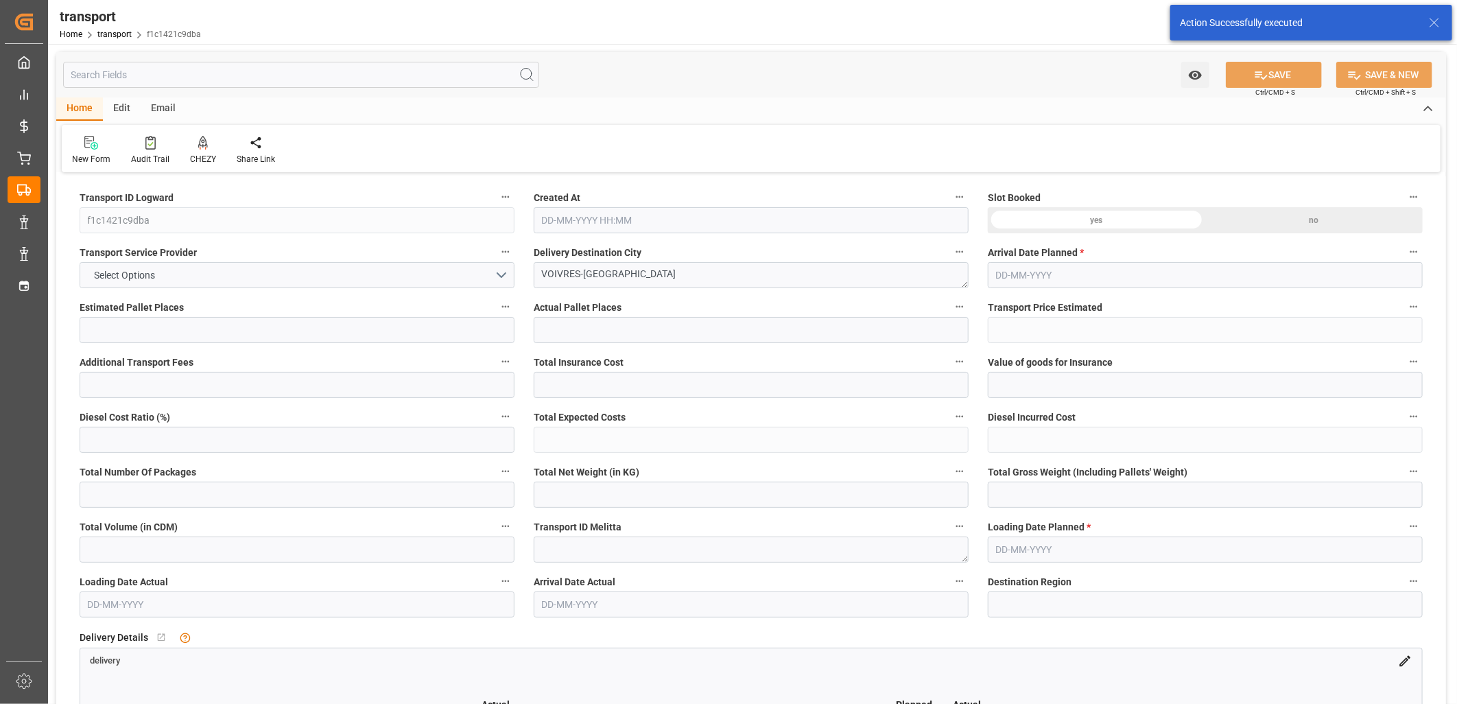
type input "0"
type input "21"
type input "35"
type input "14-10-2025 11:48"
type input "[DATE]"
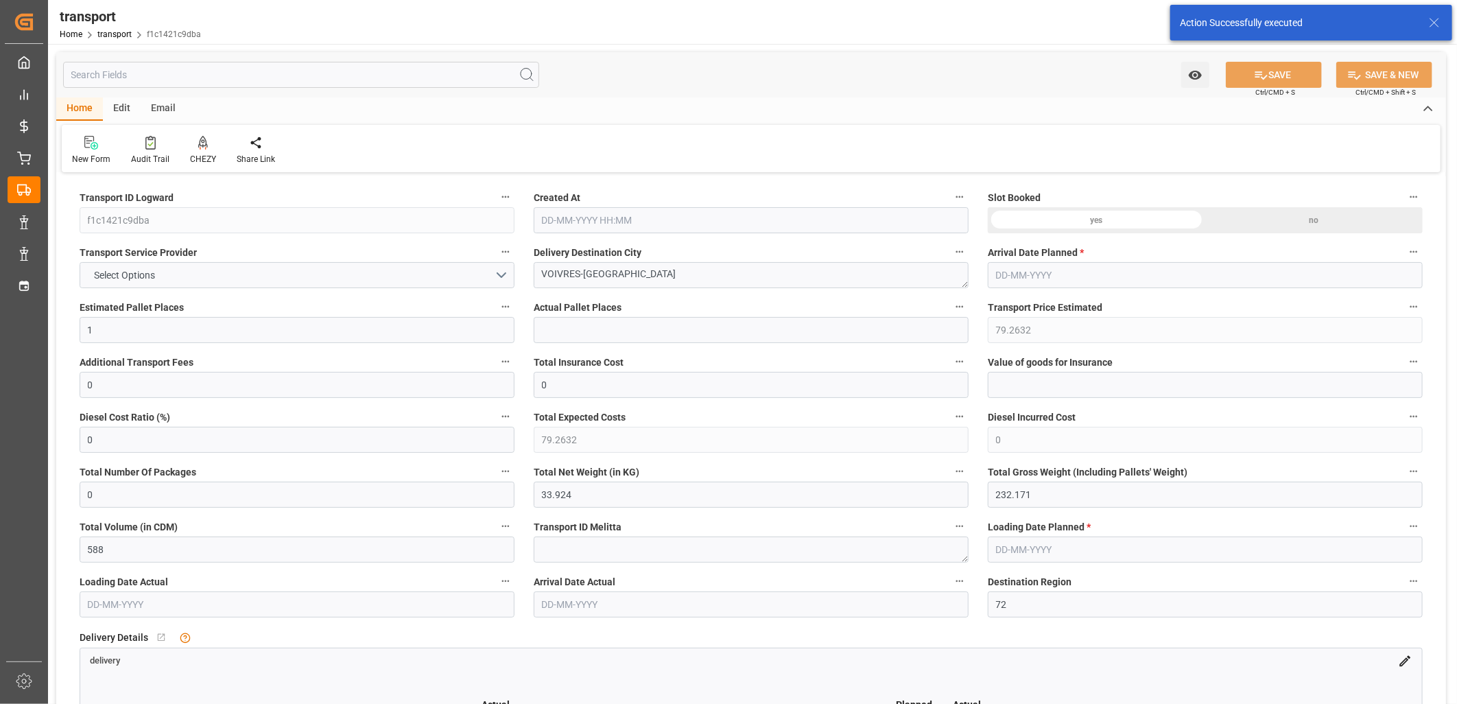
type input "[DATE]"
click at [202, 141] on icon at bounding box center [203, 143] width 10 height 14
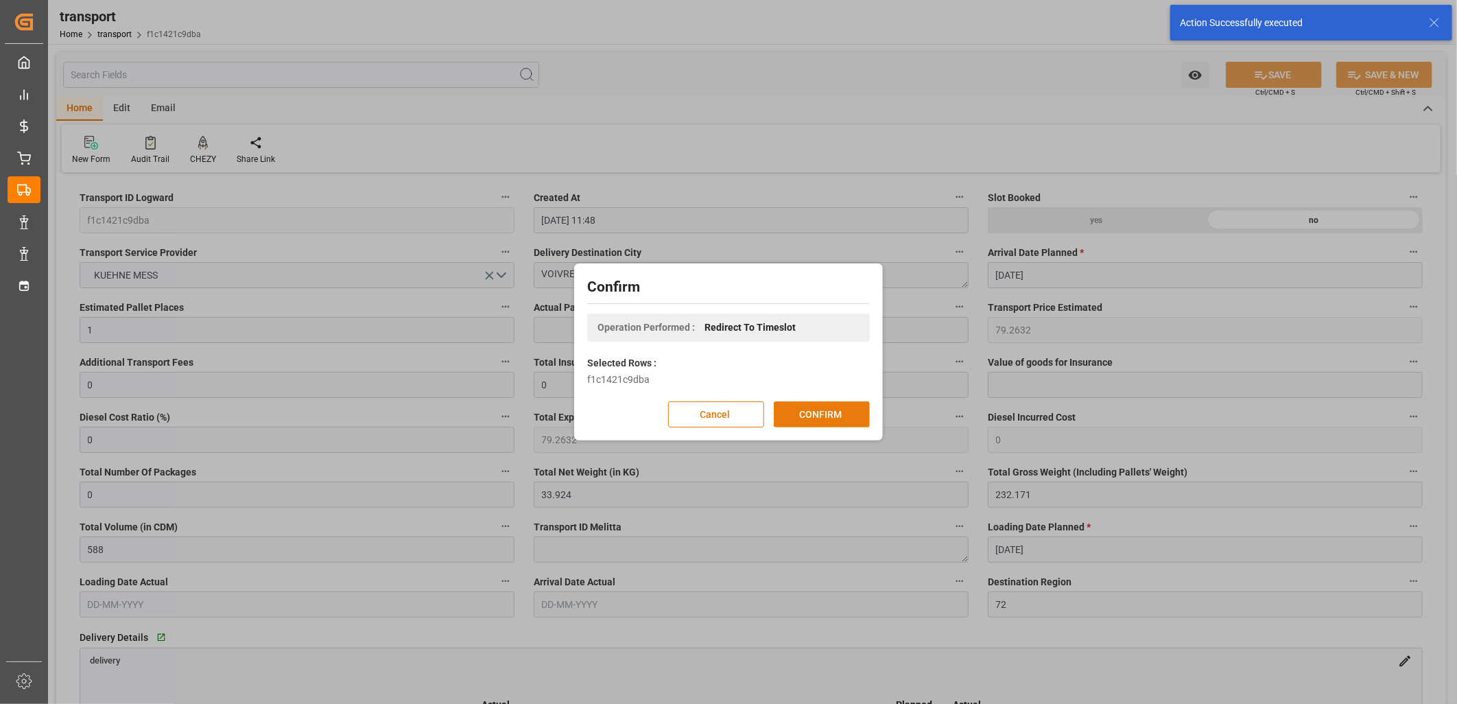
click at [807, 403] on button "CONFIRM" at bounding box center [822, 414] width 96 height 26
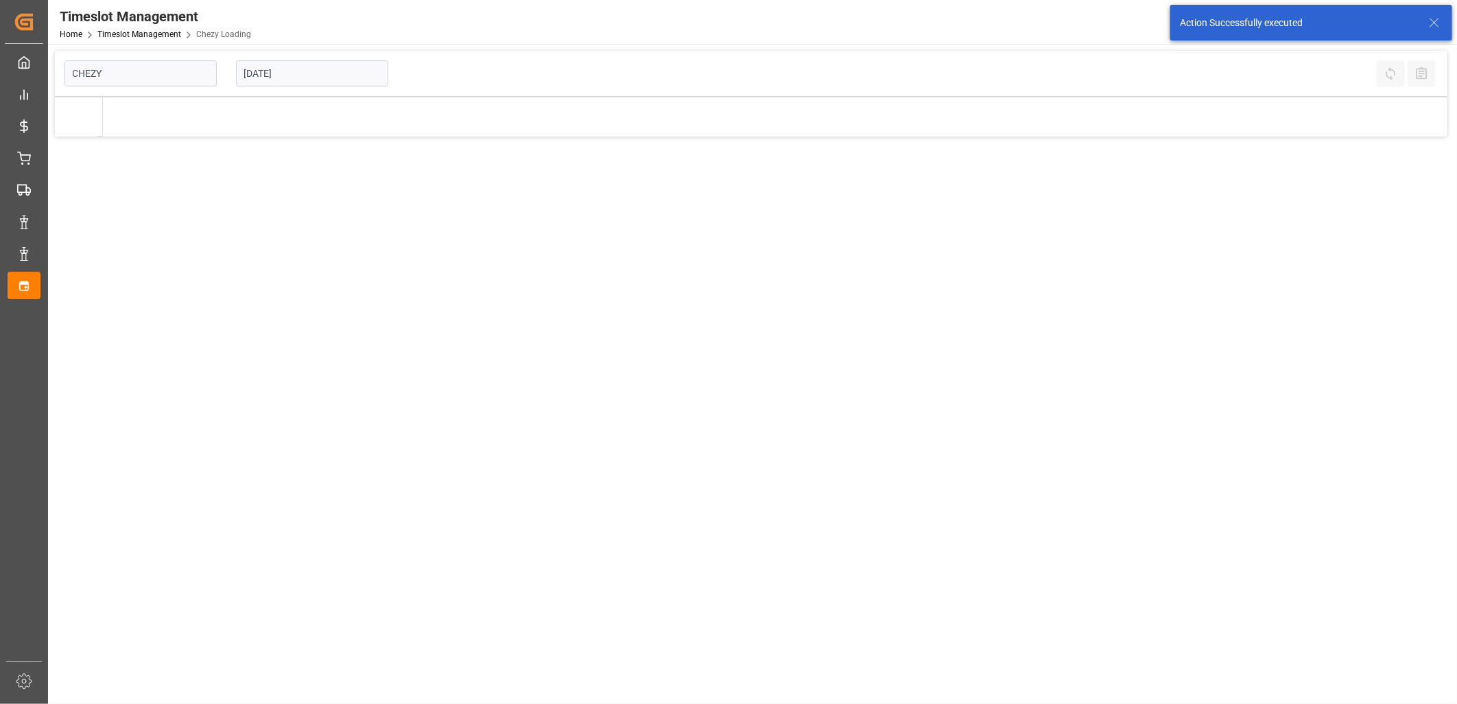
type input "Chezy Loading"
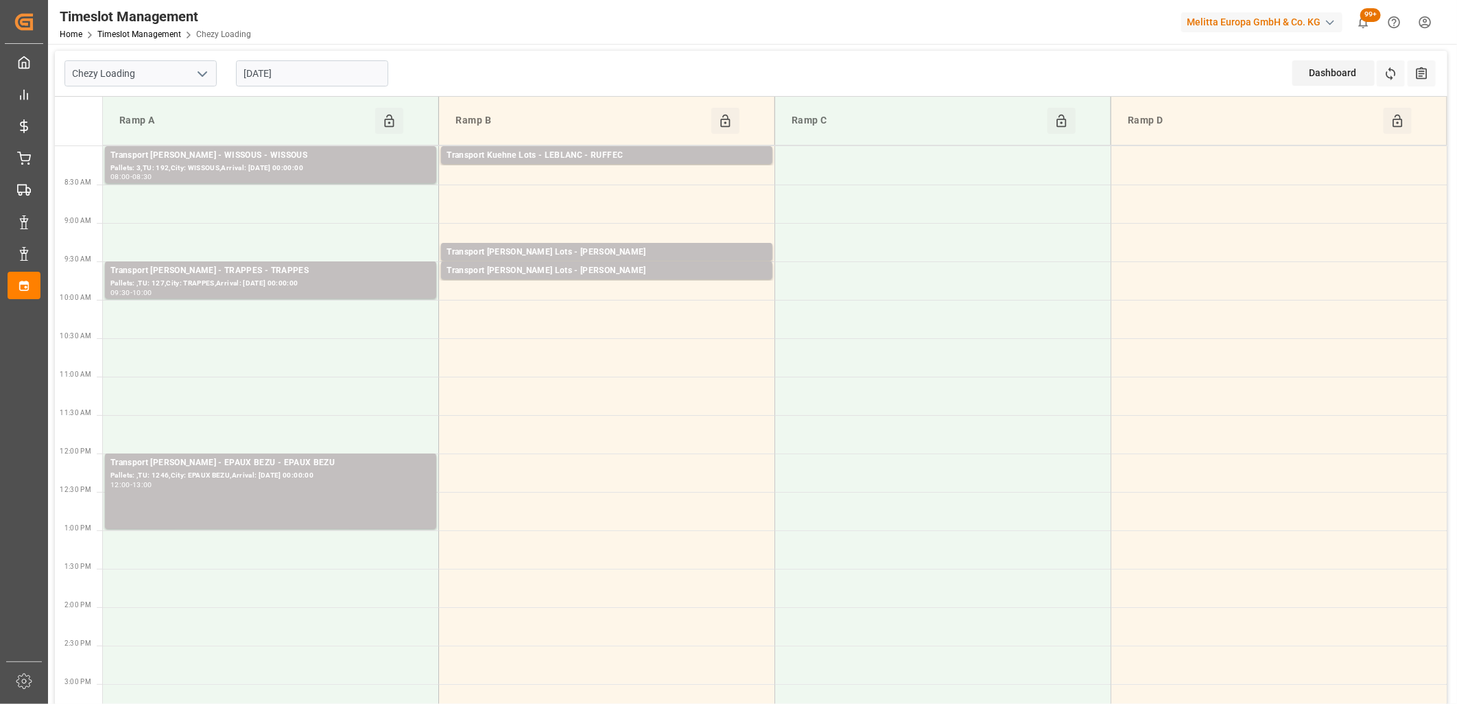
click at [336, 69] on input "[DATE]" at bounding box center [312, 73] width 152 height 26
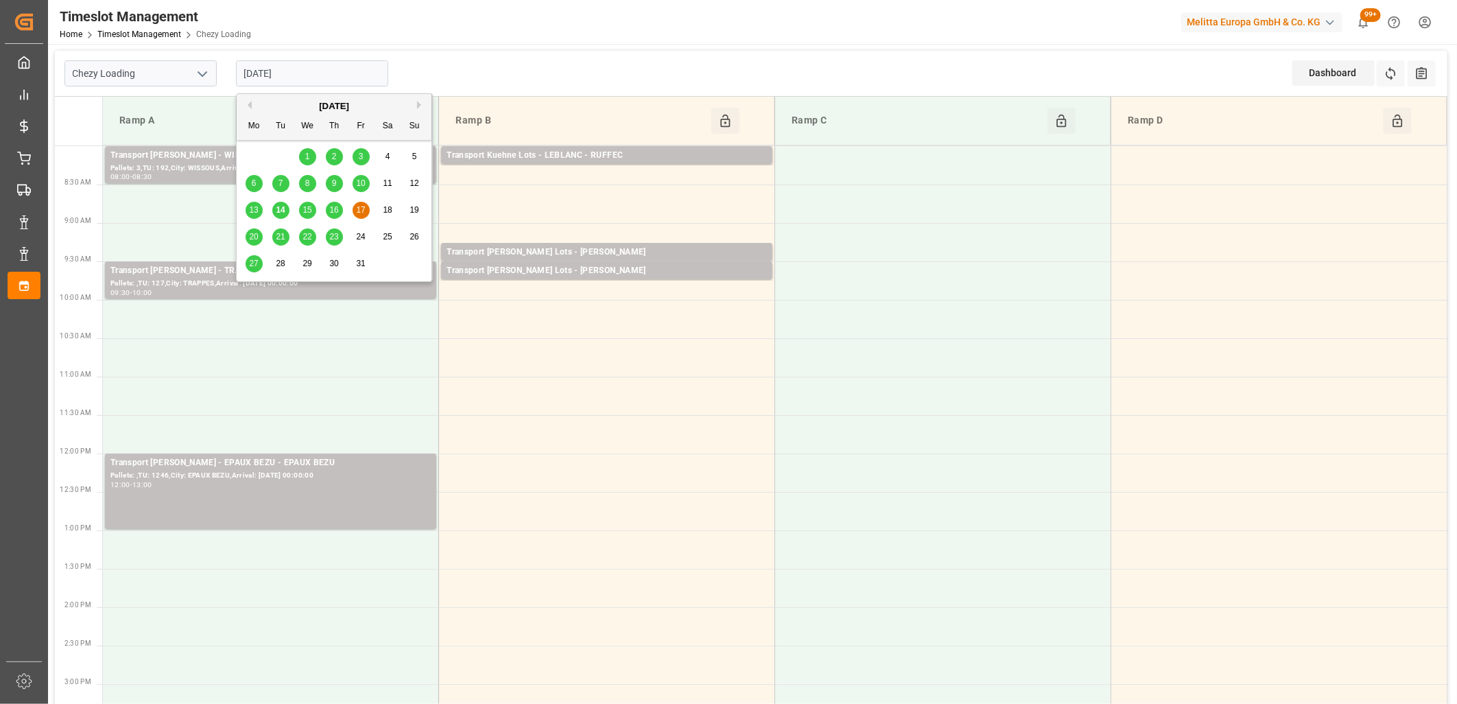
click at [305, 214] on span "15" at bounding box center [307, 210] width 9 height 10
type input "[DATE]"
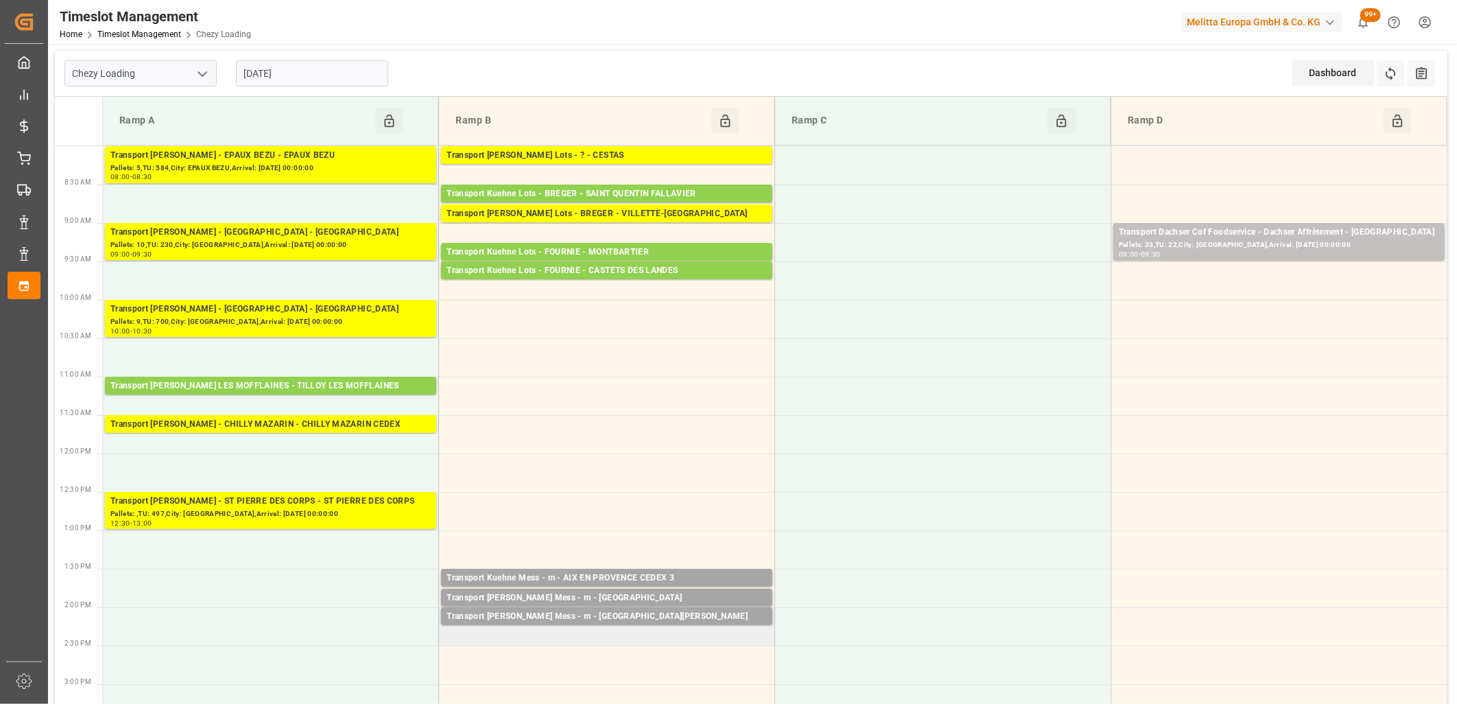
click at [565, 640] on td "Transport [PERSON_NAME] Mess - m - [GEOGRAPHIC_DATA][PERSON_NAME]: ,TU: 33,City…" at bounding box center [607, 626] width 336 height 38
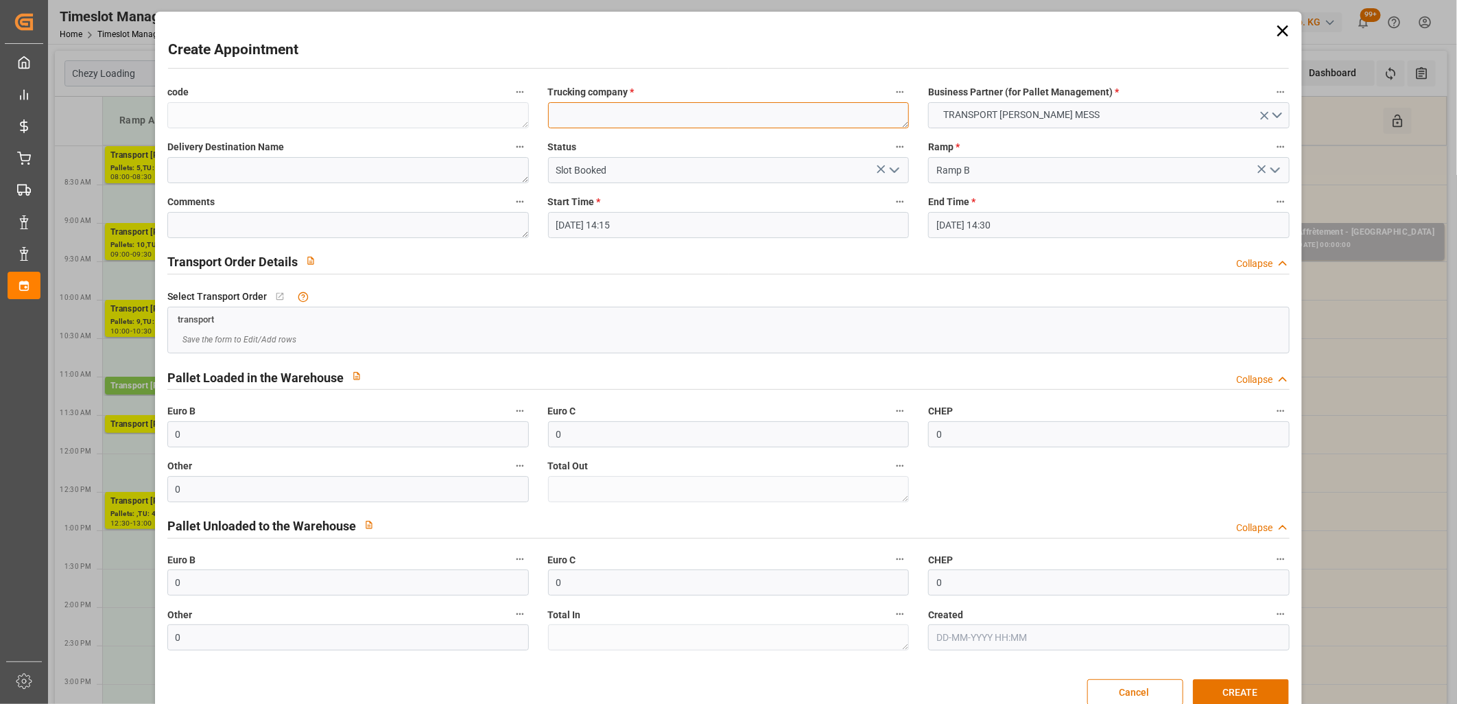
click at [650, 120] on textarea at bounding box center [729, 115] width 362 height 26
type textarea "m"
click at [1252, 688] on button "CREATE" at bounding box center [1241, 692] width 96 height 26
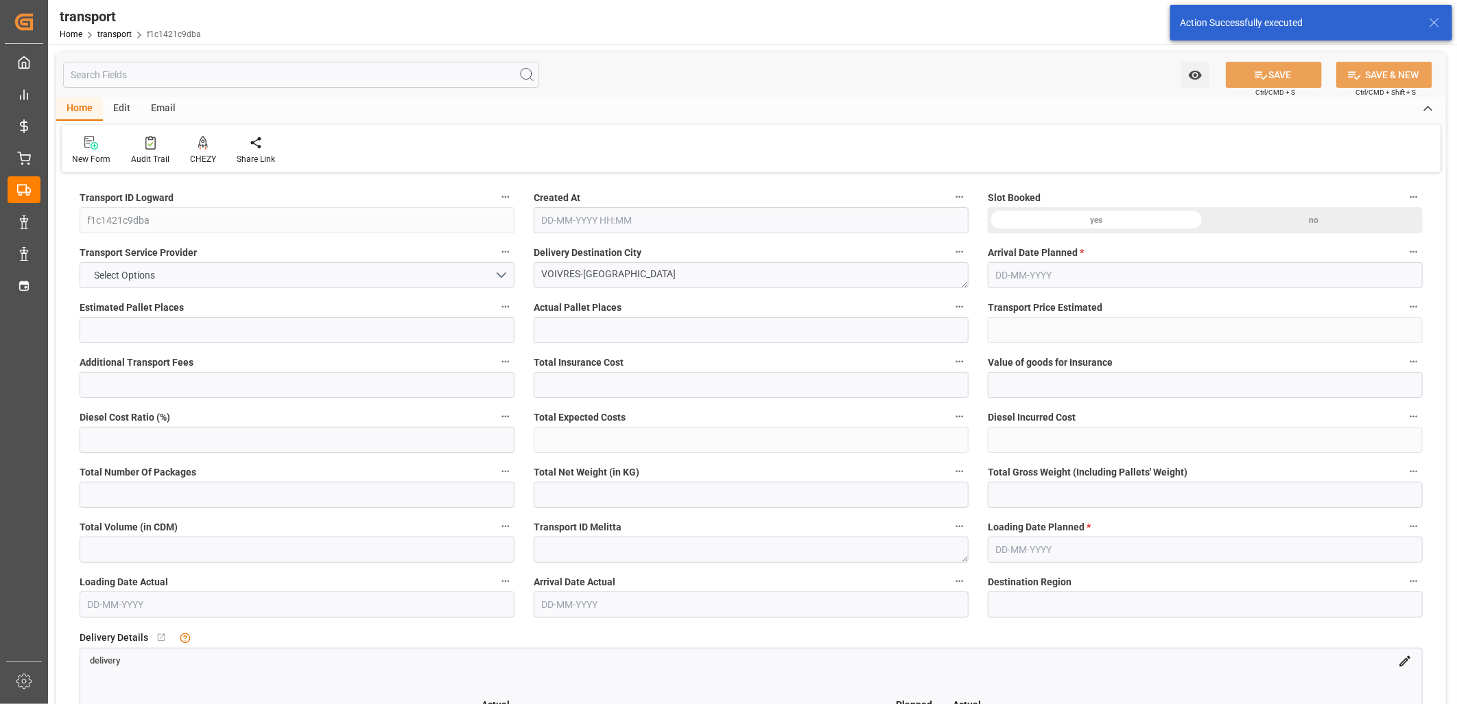
type input "1"
type input "79.2632"
type input "0"
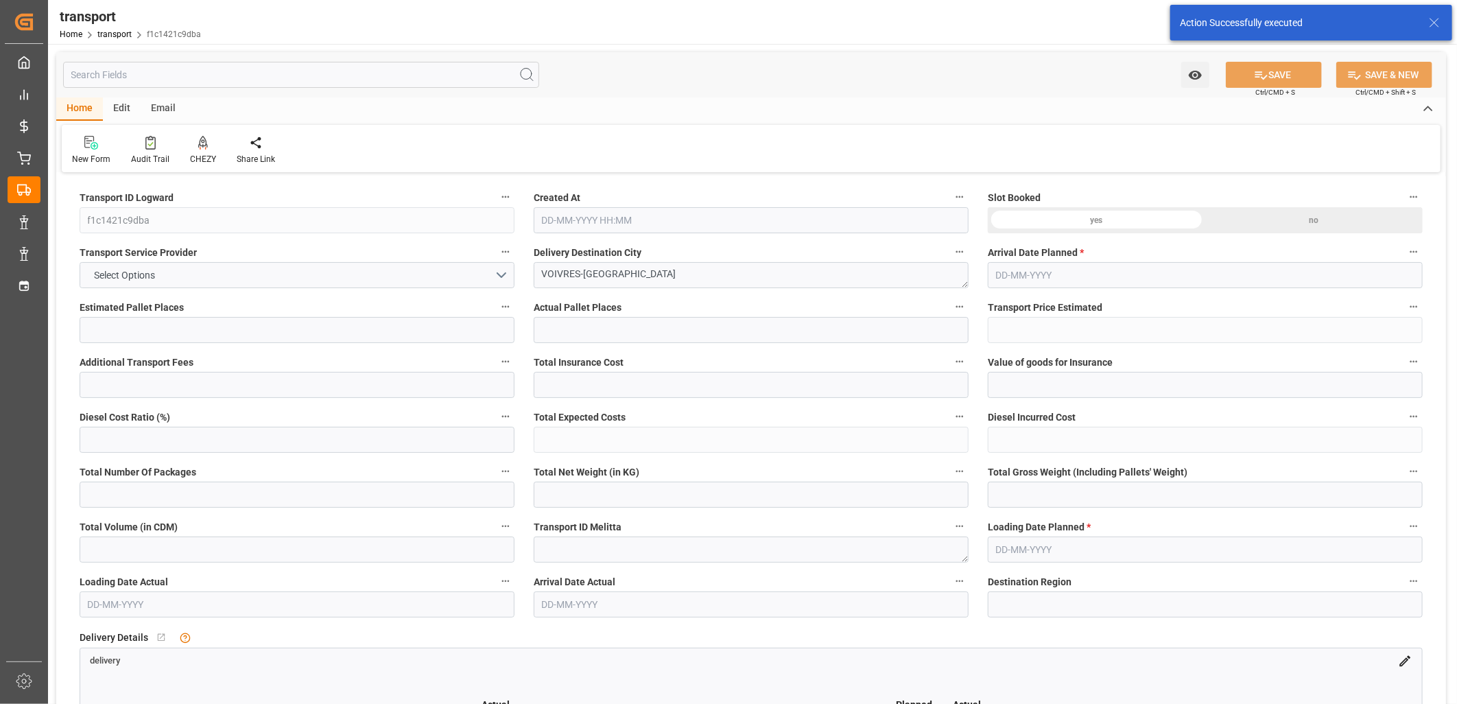
type input "79.2632"
type input "0"
type input "33.924"
type input "232.171"
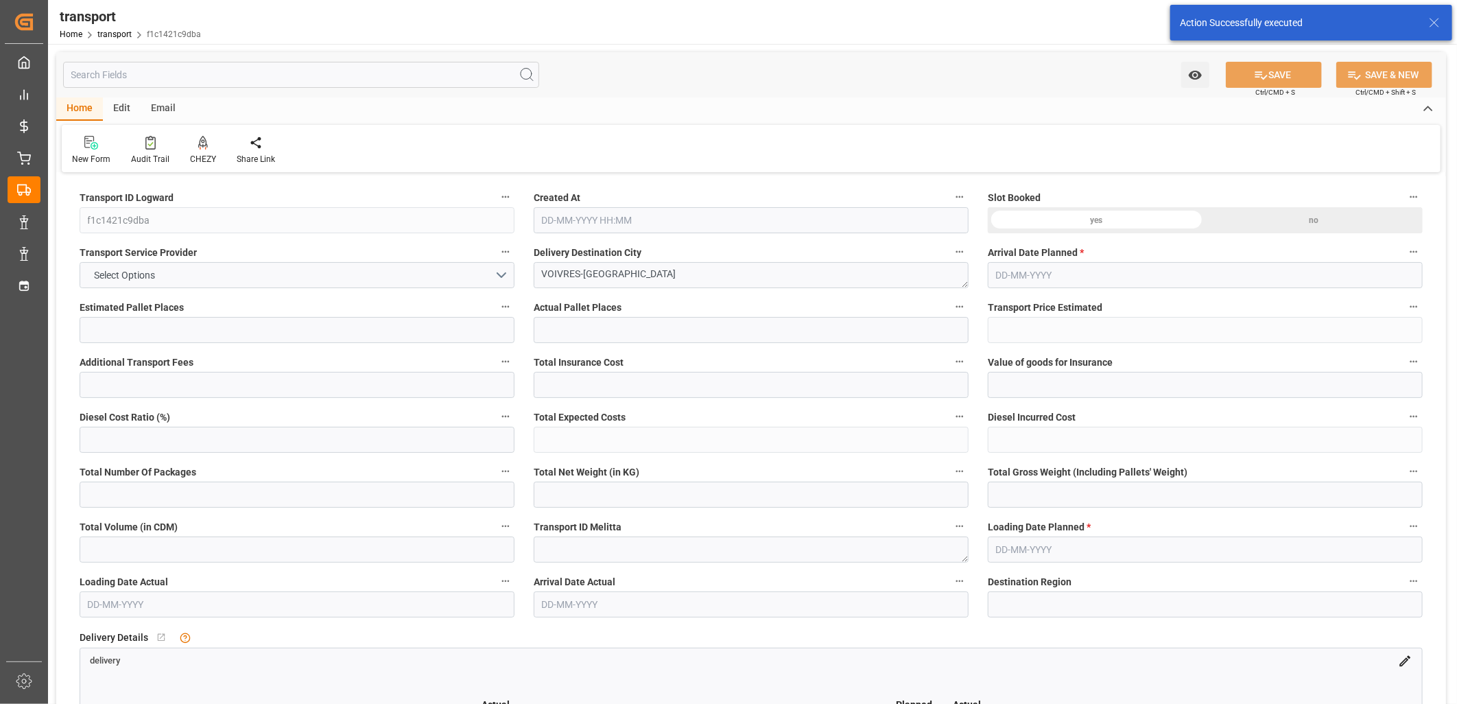
type input "588"
type input "72"
type input "0"
type input "70"
type input "8"
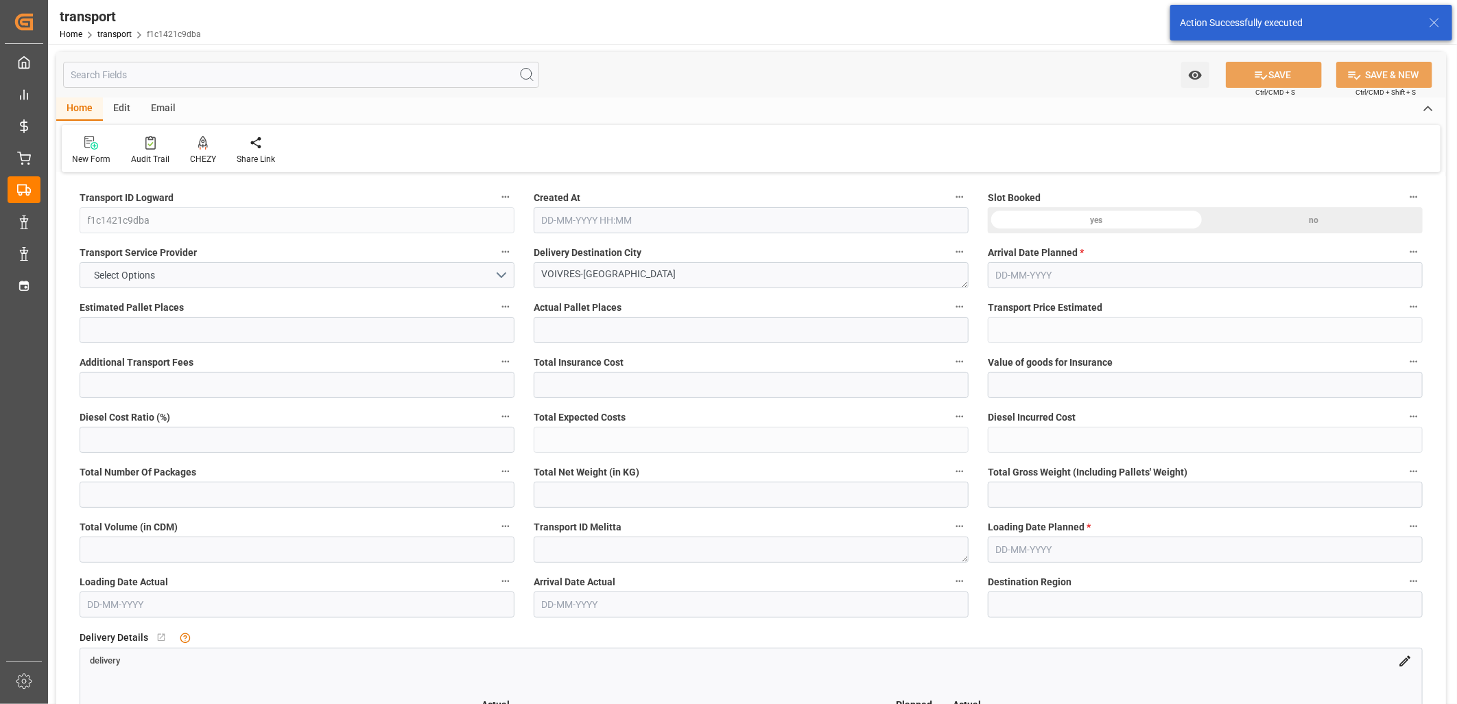
type input "101"
type input "48.171"
type input "0"
type input "4710.8598"
type input "0"
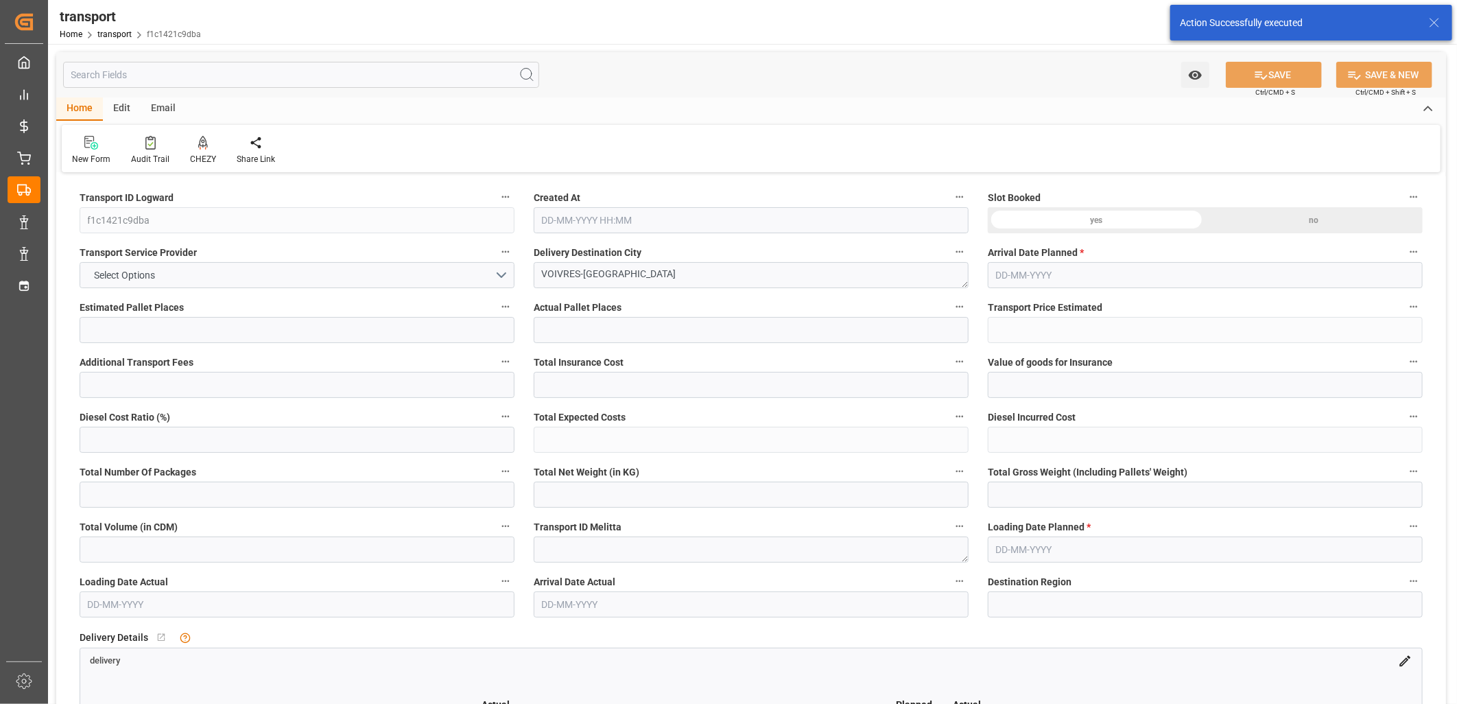
type input "0"
type input "21"
type input "35"
type input "14-10-2025 11:48"
type input "[DATE]"
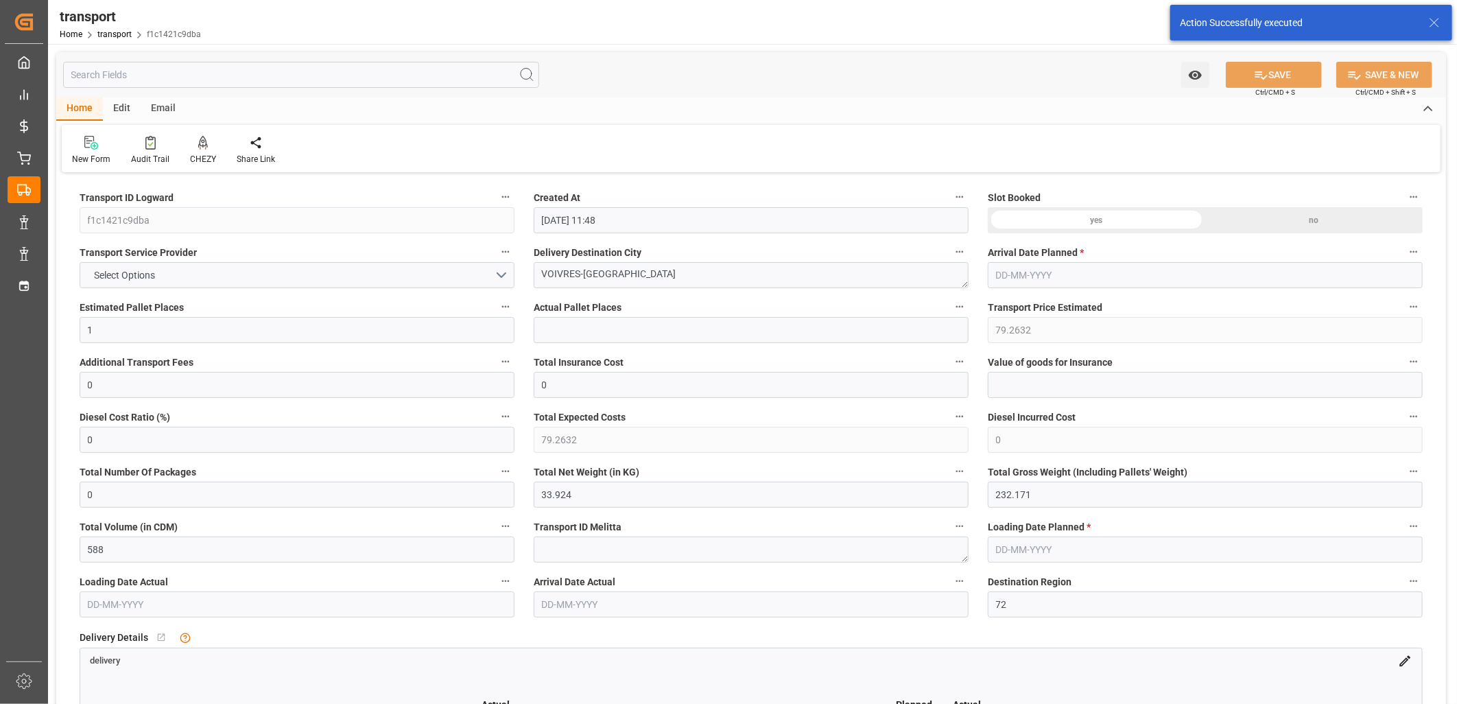
type input "[DATE]"
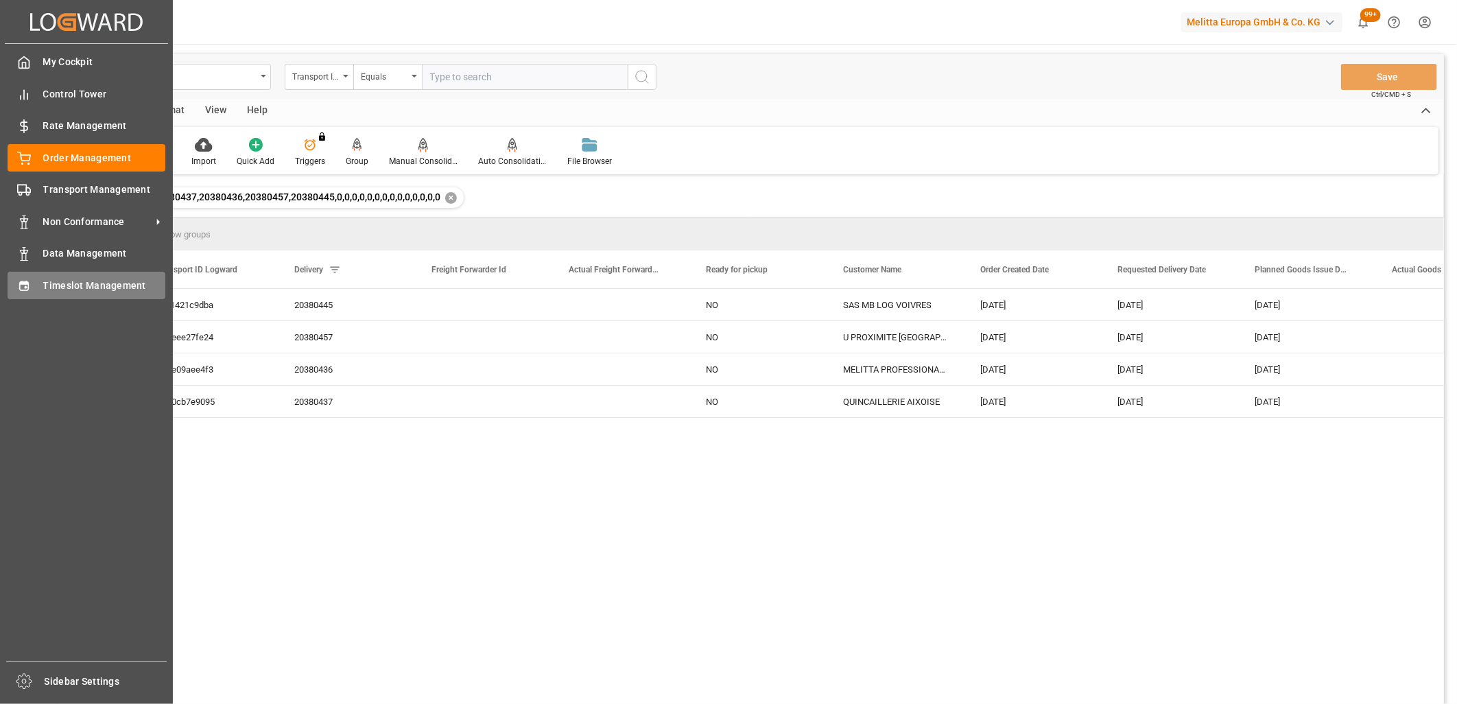
click at [30, 279] on icon at bounding box center [24, 286] width 14 height 14
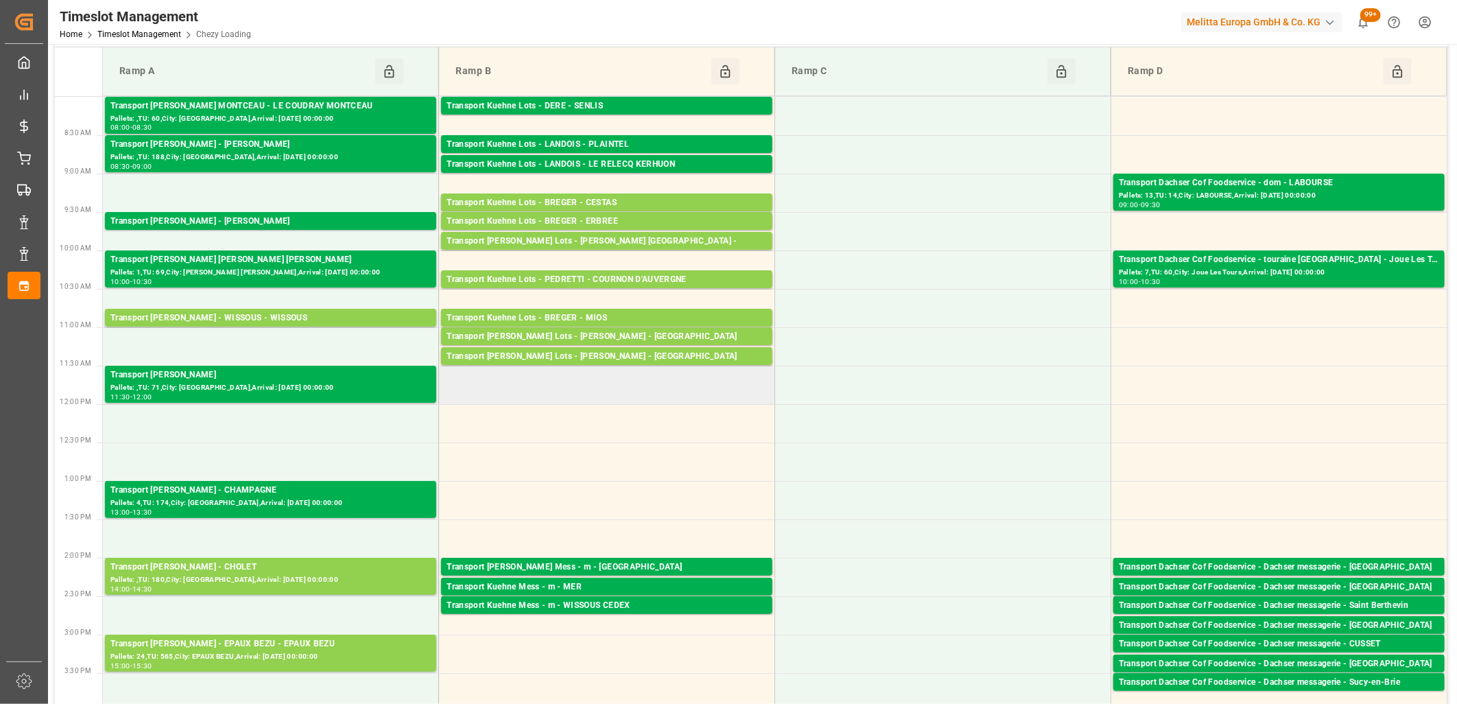
scroll to position [152, 0]
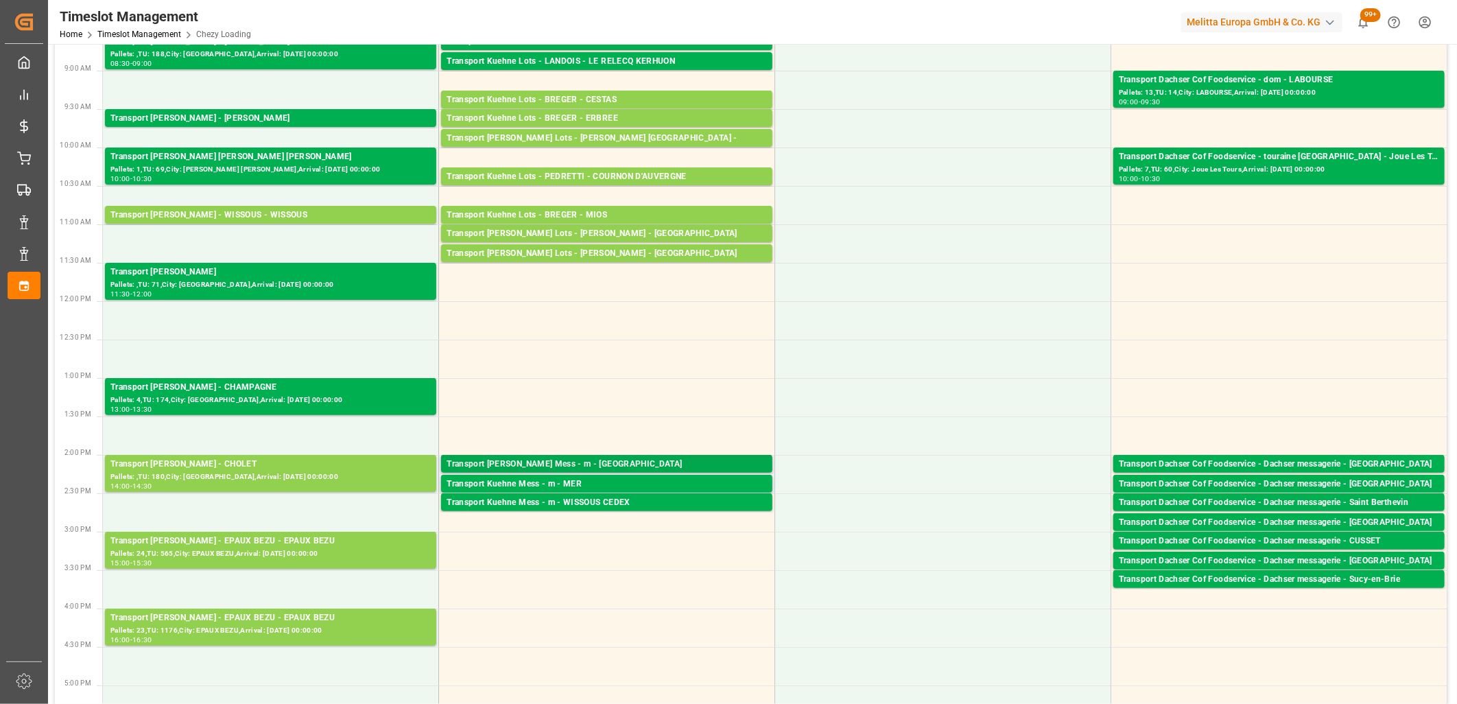
click at [666, 467] on div "Transport [PERSON_NAME] Mess - m - [GEOGRAPHIC_DATA]" at bounding box center [607, 465] width 320 height 14
click at [664, 482] on div "Transport Kuehne Mess - m - MER" at bounding box center [607, 485] width 320 height 14
click at [666, 497] on div "Transport Kuehne Mess - m - WISSOUS CEDEX" at bounding box center [607, 503] width 320 height 14
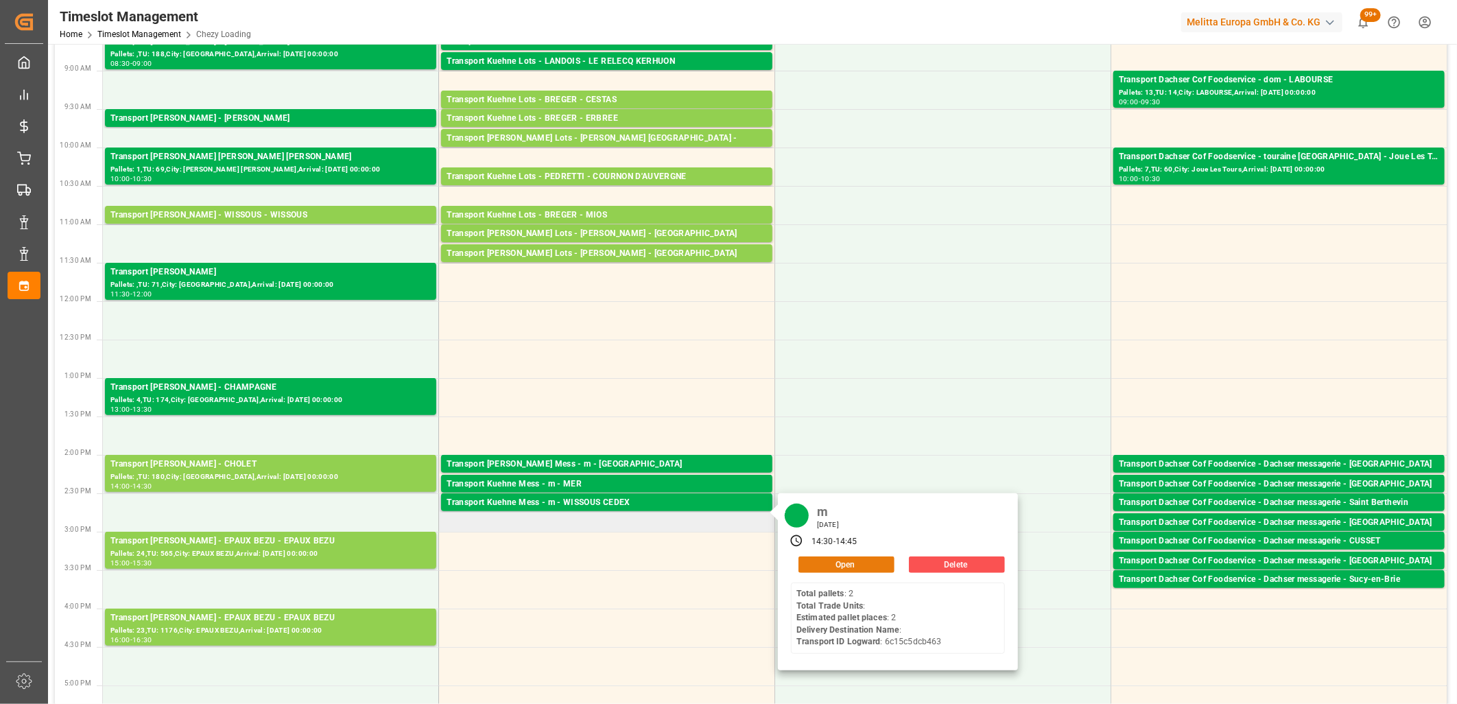
click at [818, 563] on button "Open" at bounding box center [847, 565] width 96 height 16
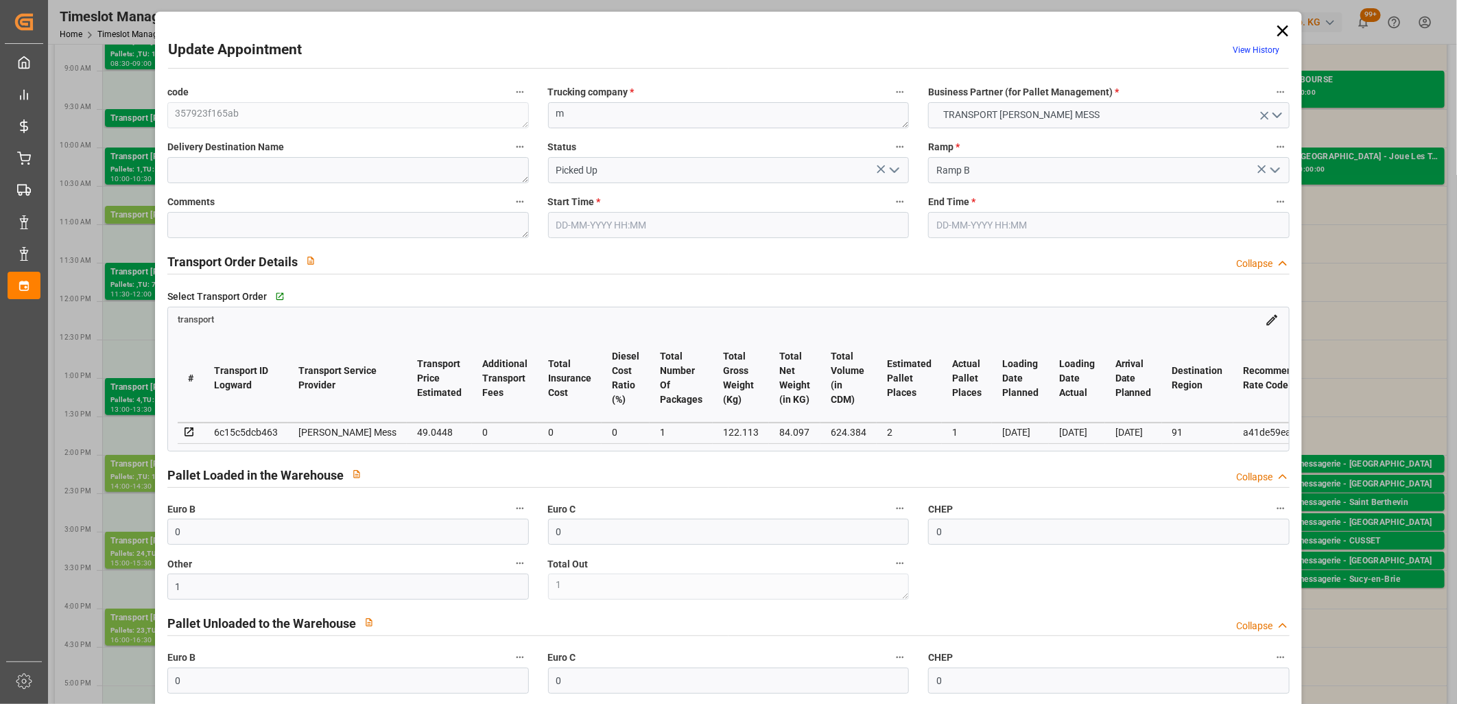
type input "14-10-2025 14:30"
type input "14-10-2025 14:45"
type input "13-10-2025 11:30"
type input "20-10-2025"
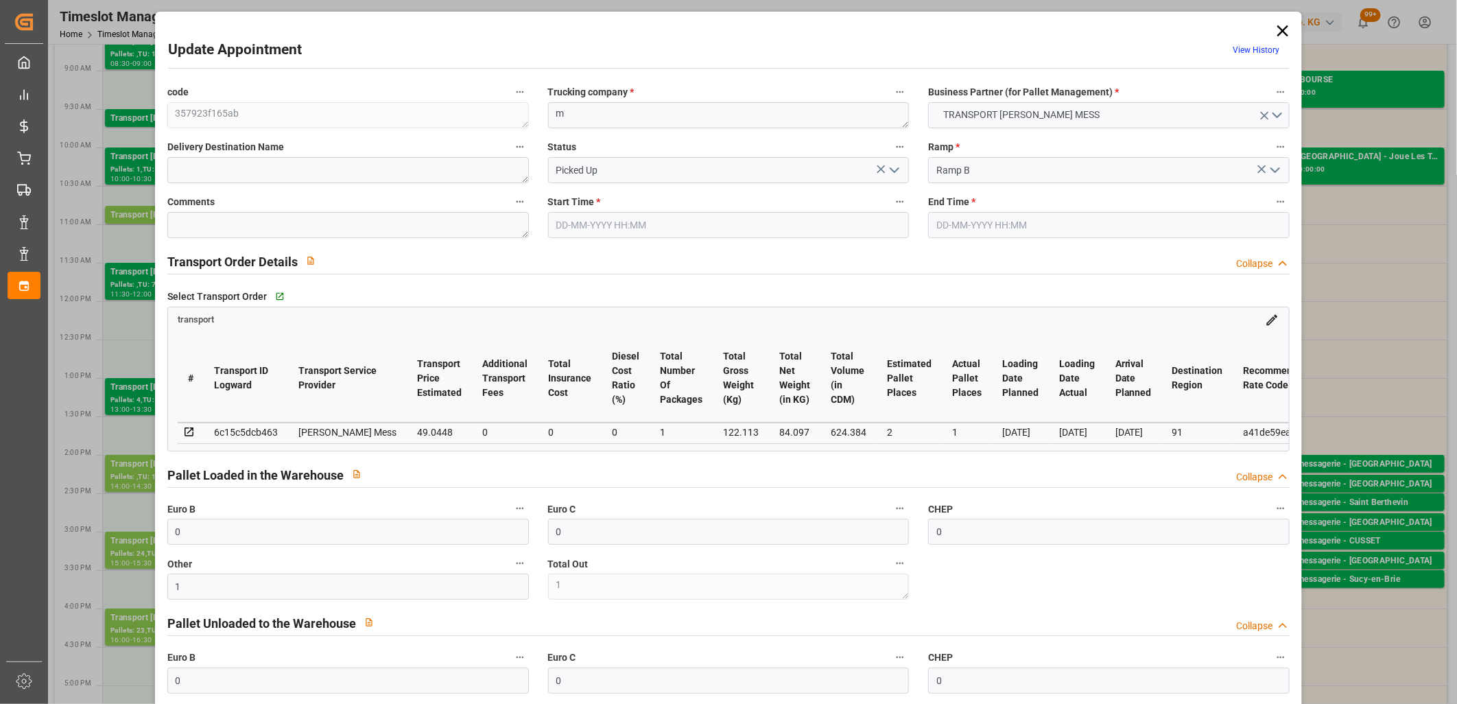
type input "17-10-2025"
type input "[DATE]"
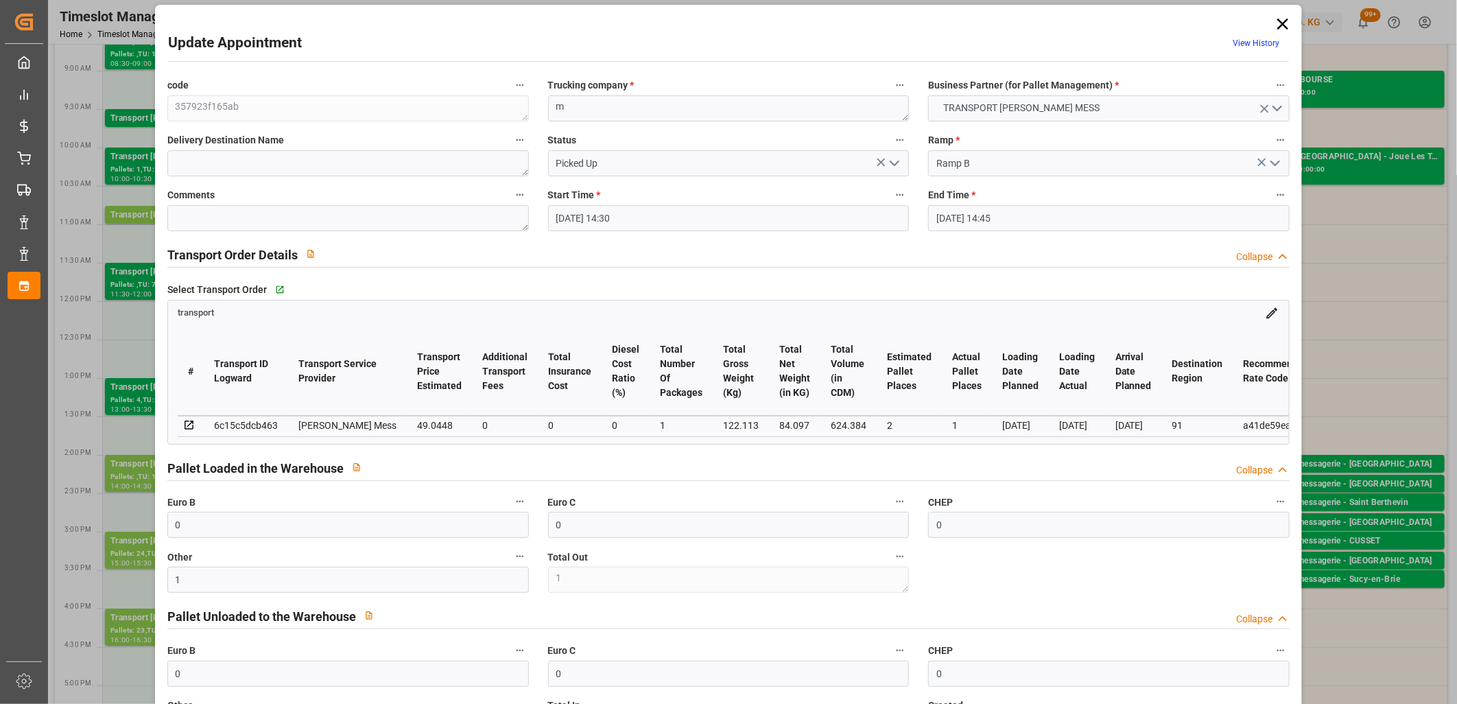
scroll to position [0, 0]
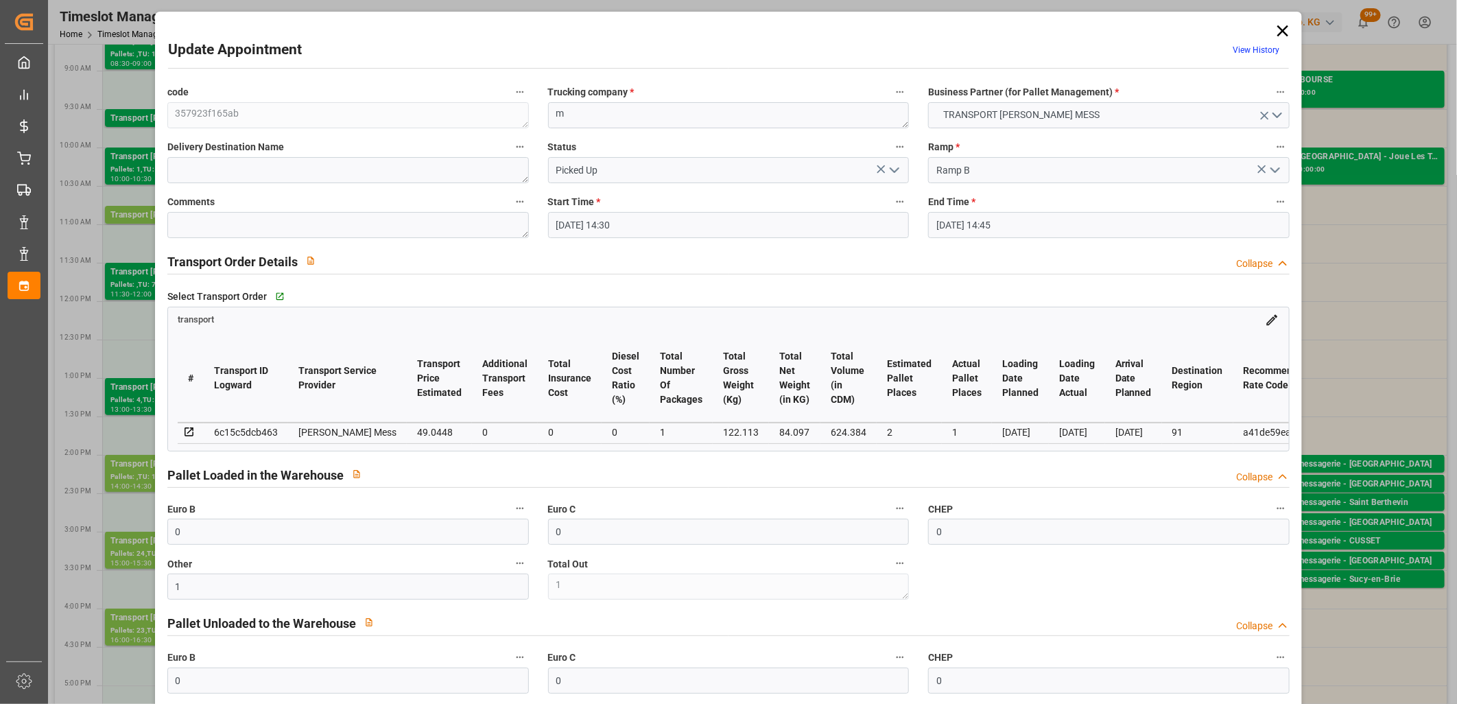
click at [1274, 29] on icon at bounding box center [1283, 30] width 19 height 19
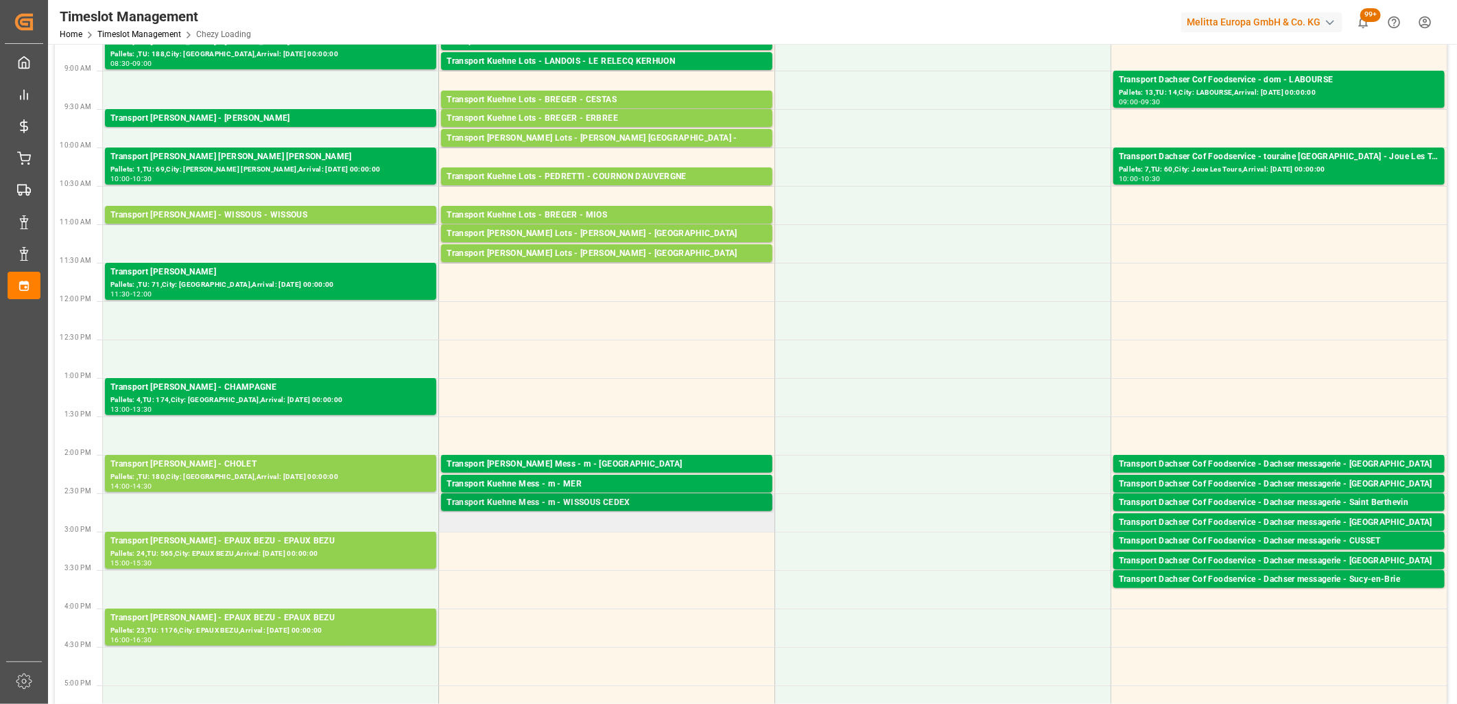
click at [616, 502] on div "Transport Kuehne Mess - m - WISSOUS CEDEX" at bounding box center [607, 503] width 320 height 14
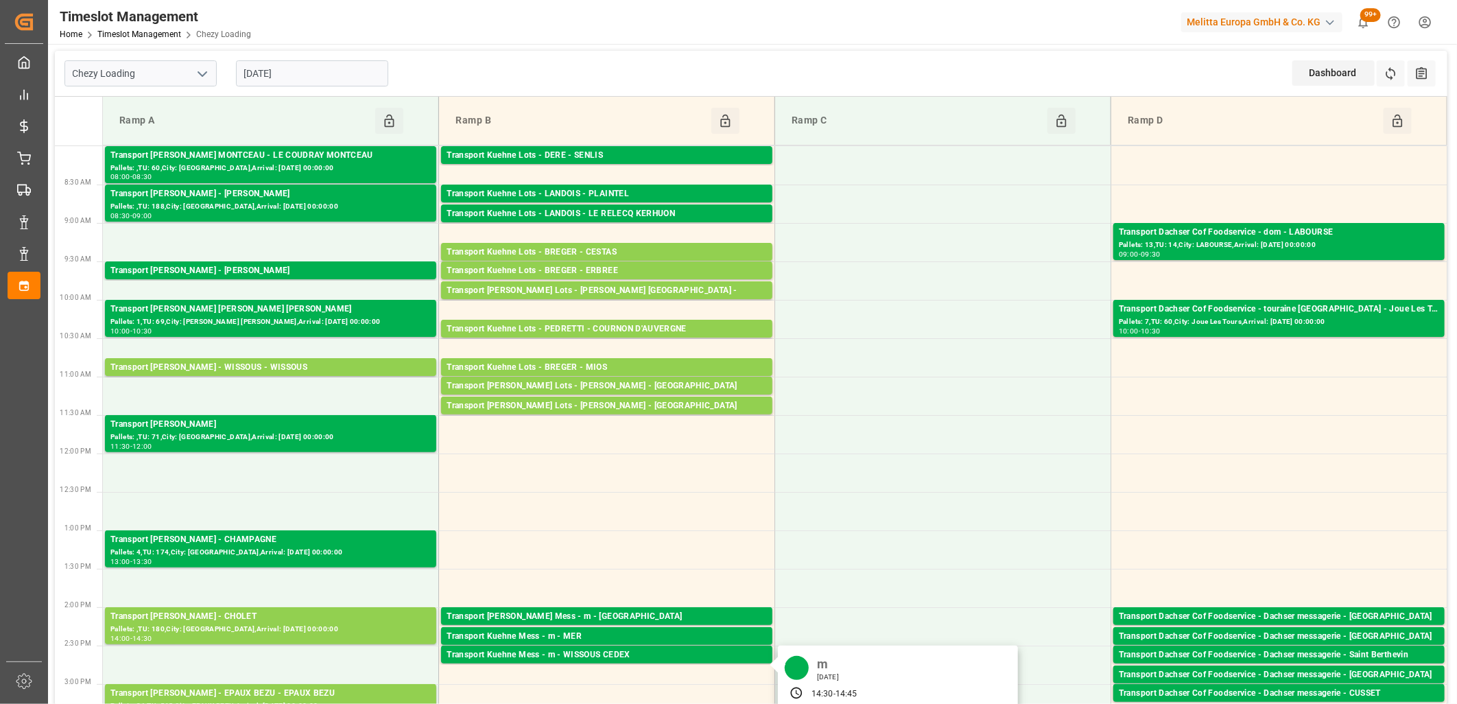
click at [358, 73] on input "[DATE]" at bounding box center [312, 73] width 152 height 26
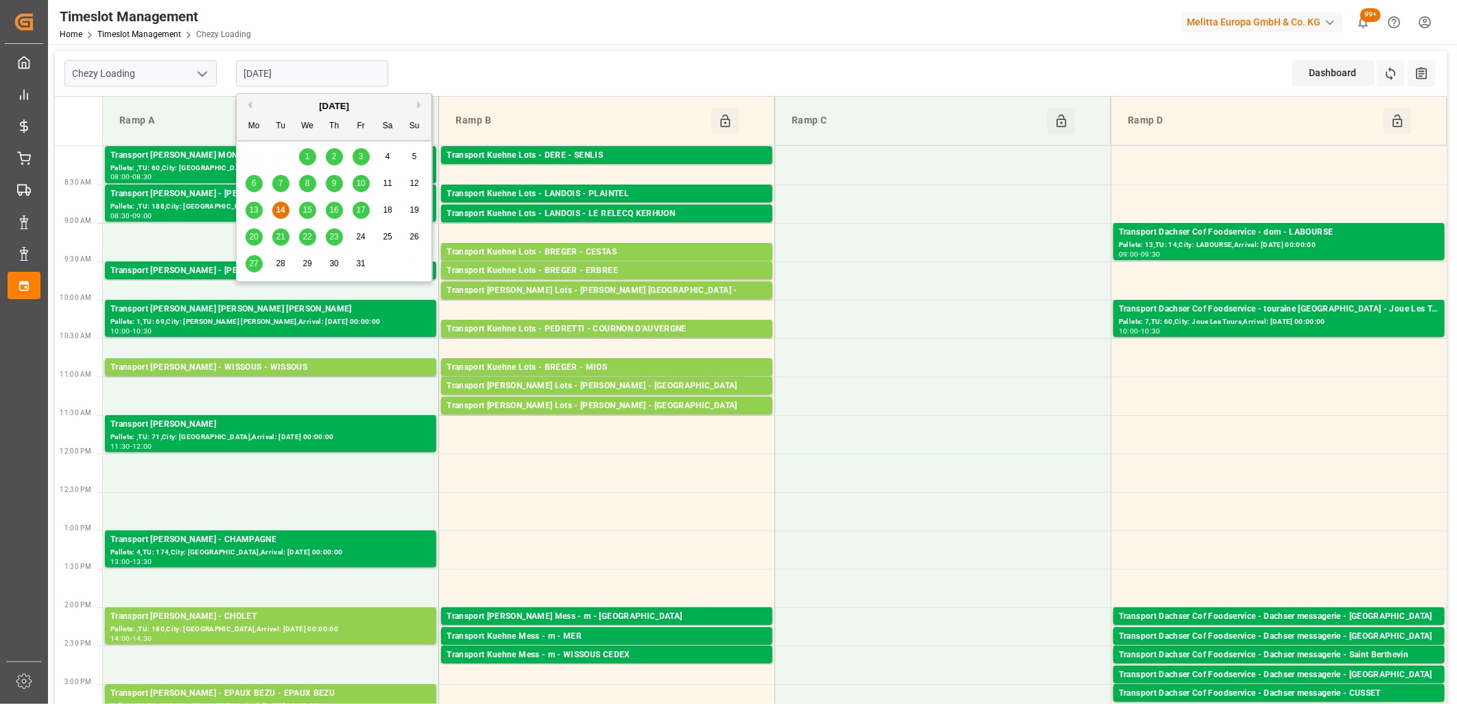
click at [309, 205] on span "15" at bounding box center [307, 210] width 9 height 10
type input "[DATE]"
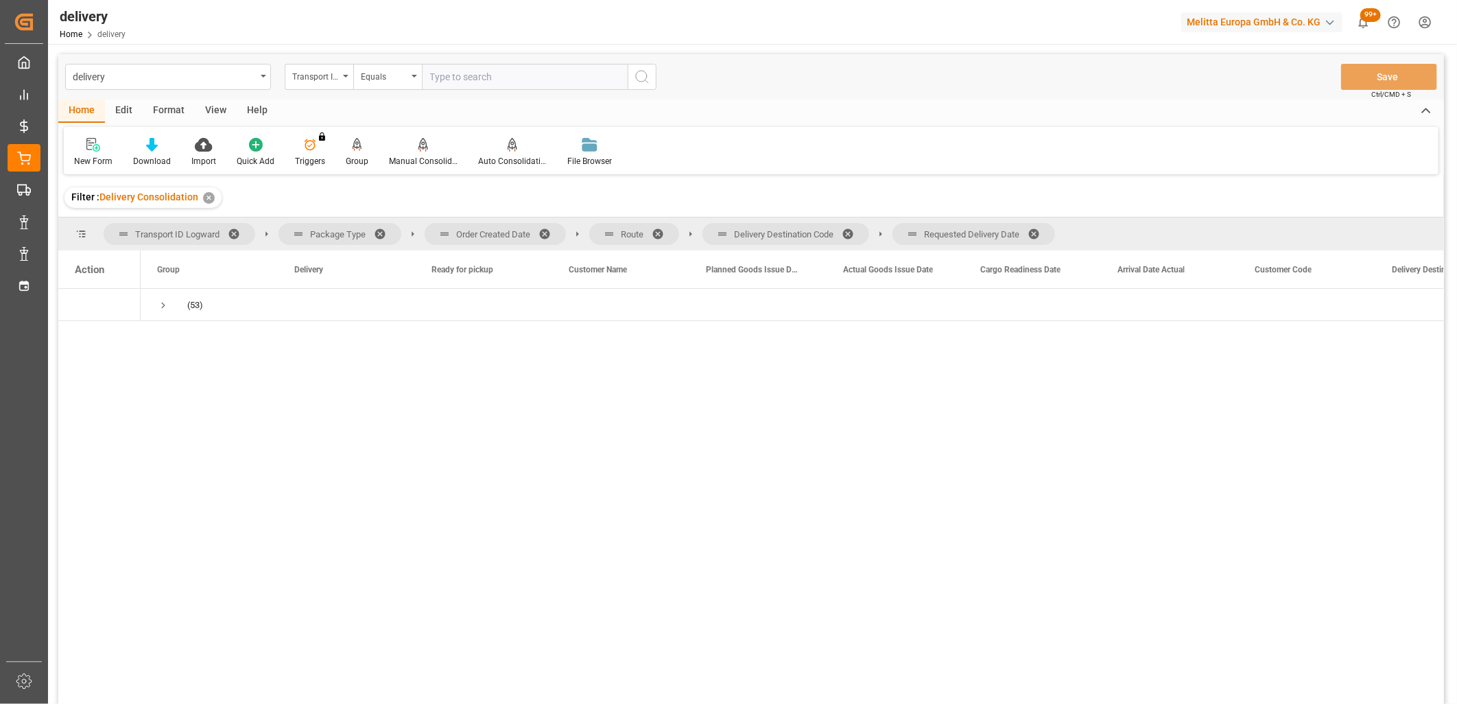
click at [1036, 229] on span at bounding box center [1039, 234] width 22 height 12
click at [849, 229] on span at bounding box center [853, 234] width 22 height 12
click at [660, 233] on span at bounding box center [663, 234] width 22 height 12
click at [550, 231] on span at bounding box center [550, 234] width 22 height 12
click at [168, 306] on span "Press SPACE to select this row." at bounding box center [163, 305] width 12 height 12
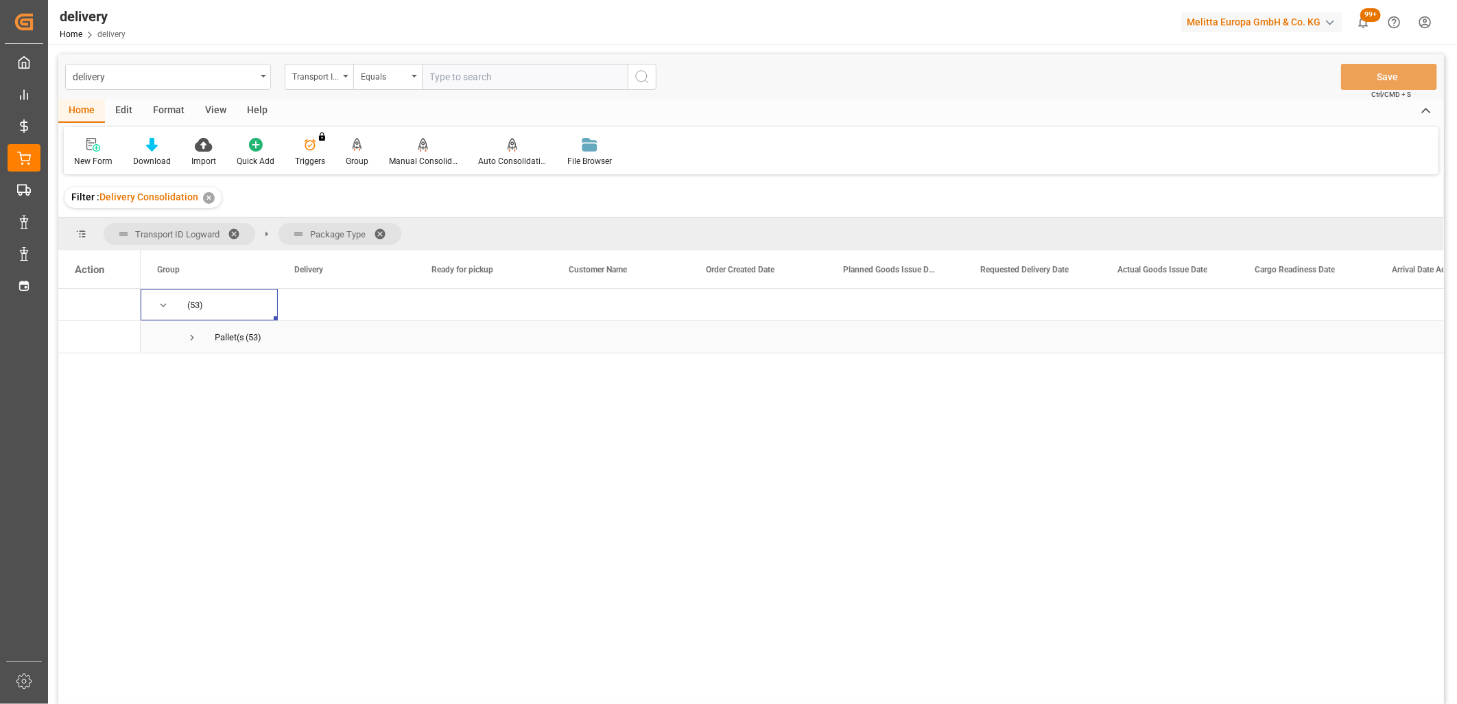
click at [196, 336] on span "Press SPACE to select this row." at bounding box center [192, 337] width 12 height 12
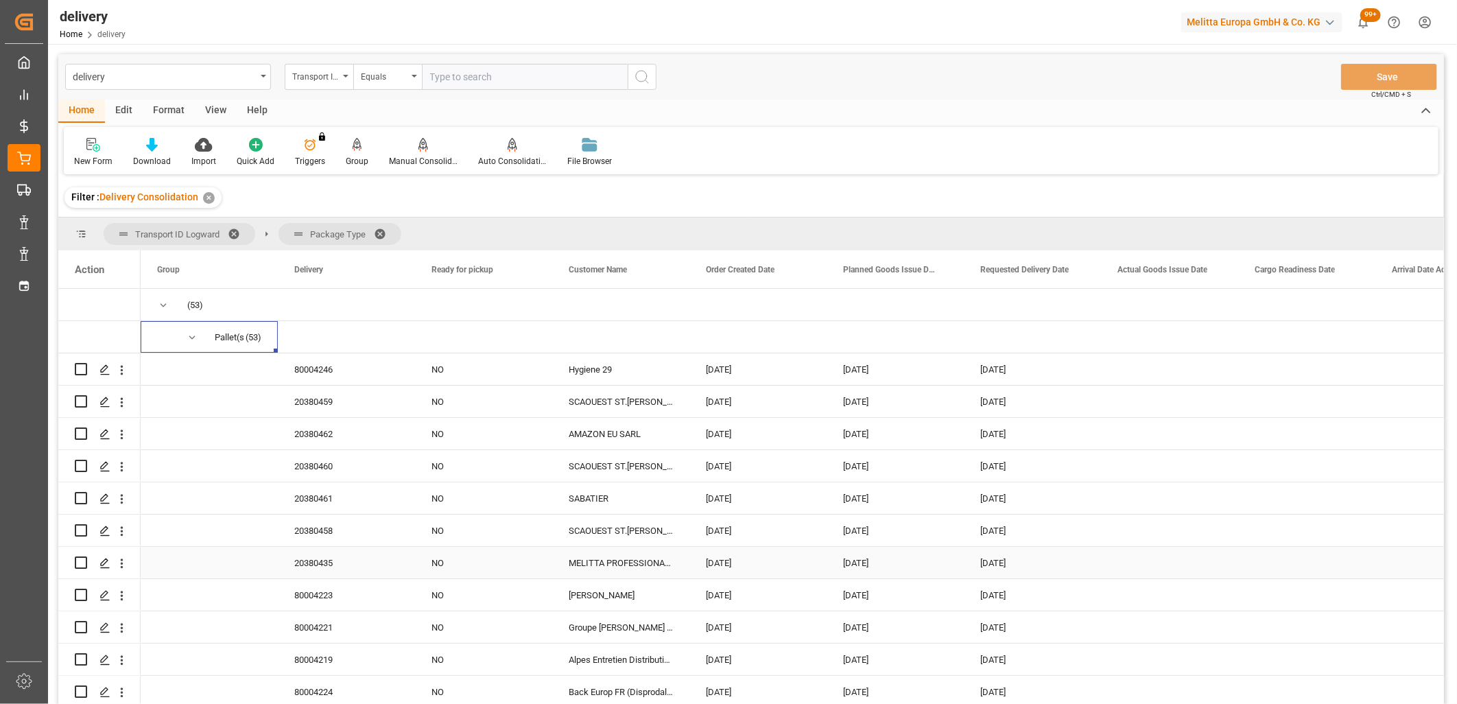
click at [320, 563] on div "20380435" at bounding box center [346, 563] width 137 height 32
click at [108, 561] on icon "Press SPACE to select this row." at bounding box center [104, 563] width 11 height 11
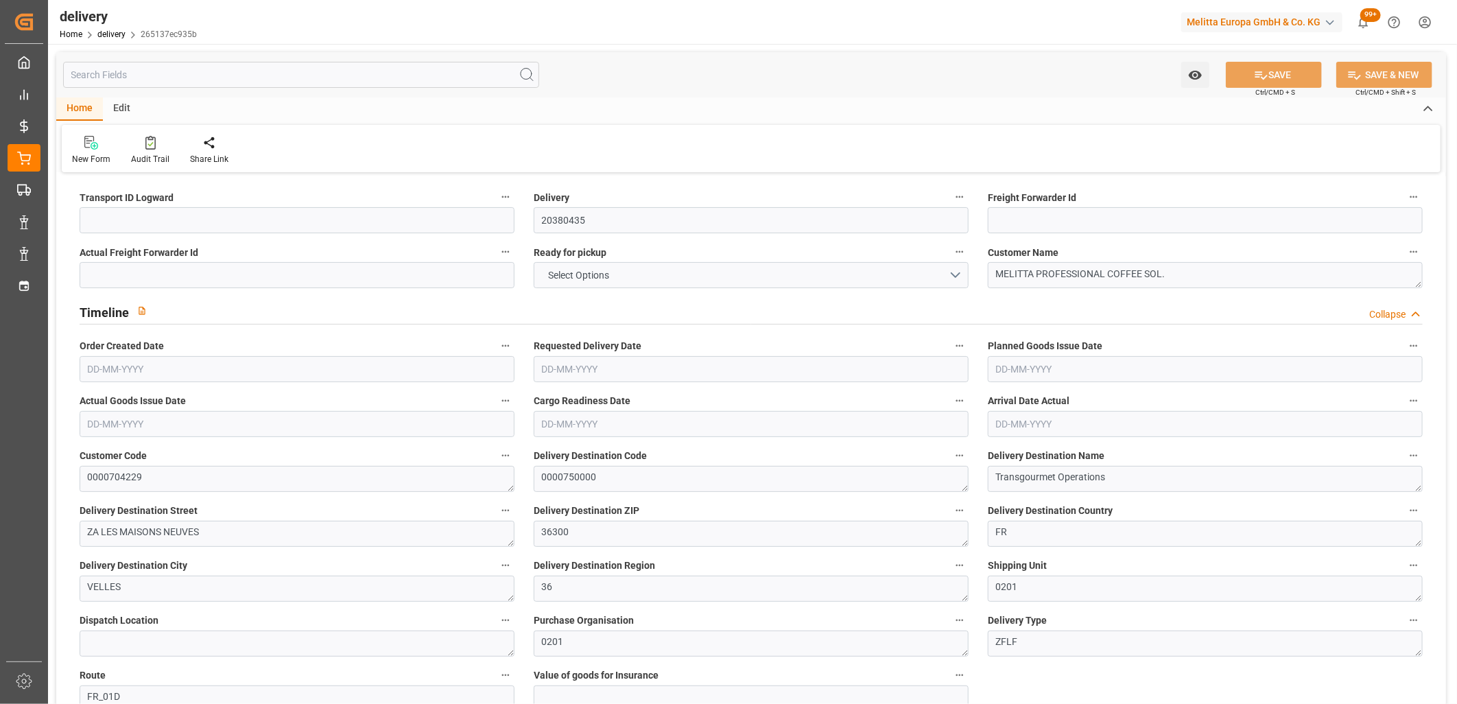
type input "2.629"
type input "26.816"
type input "19.512"
type input "2"
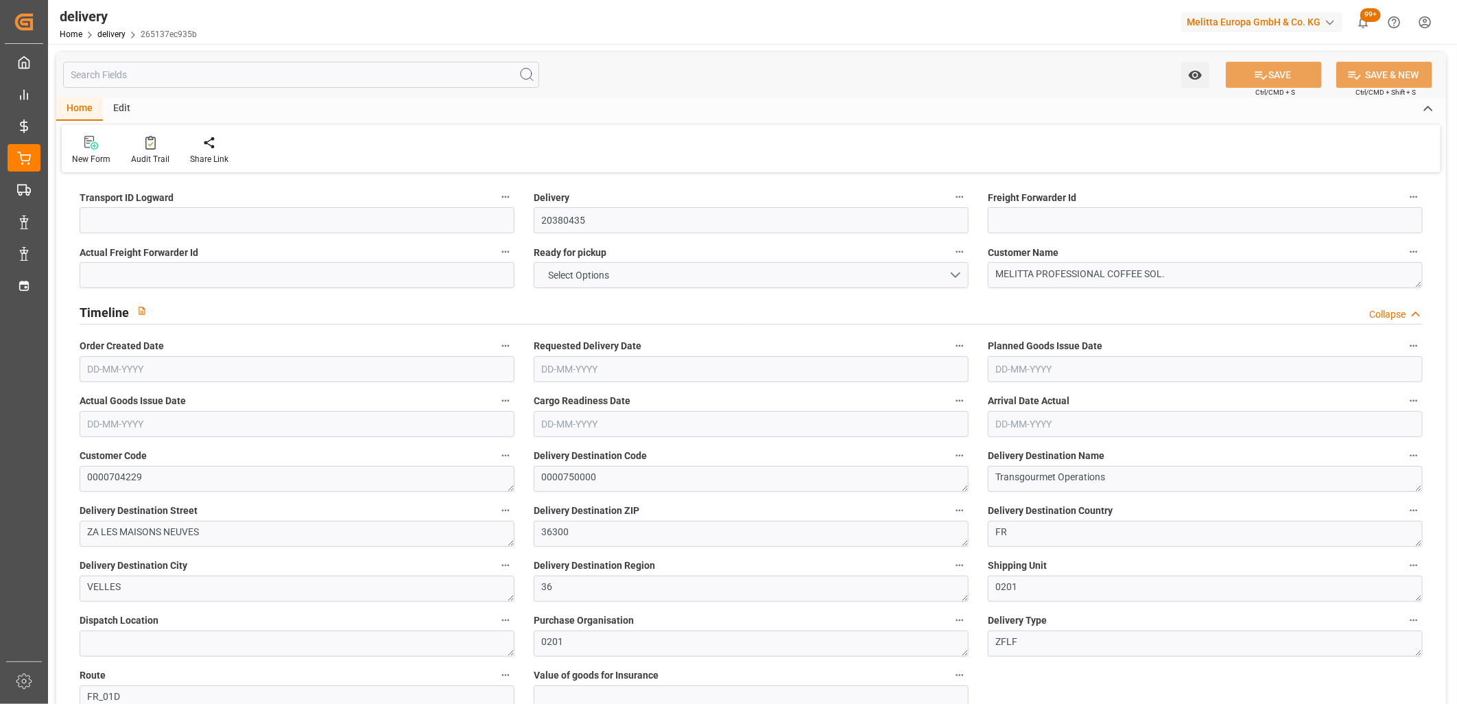
type input "1"
type input "2"
type input "0"
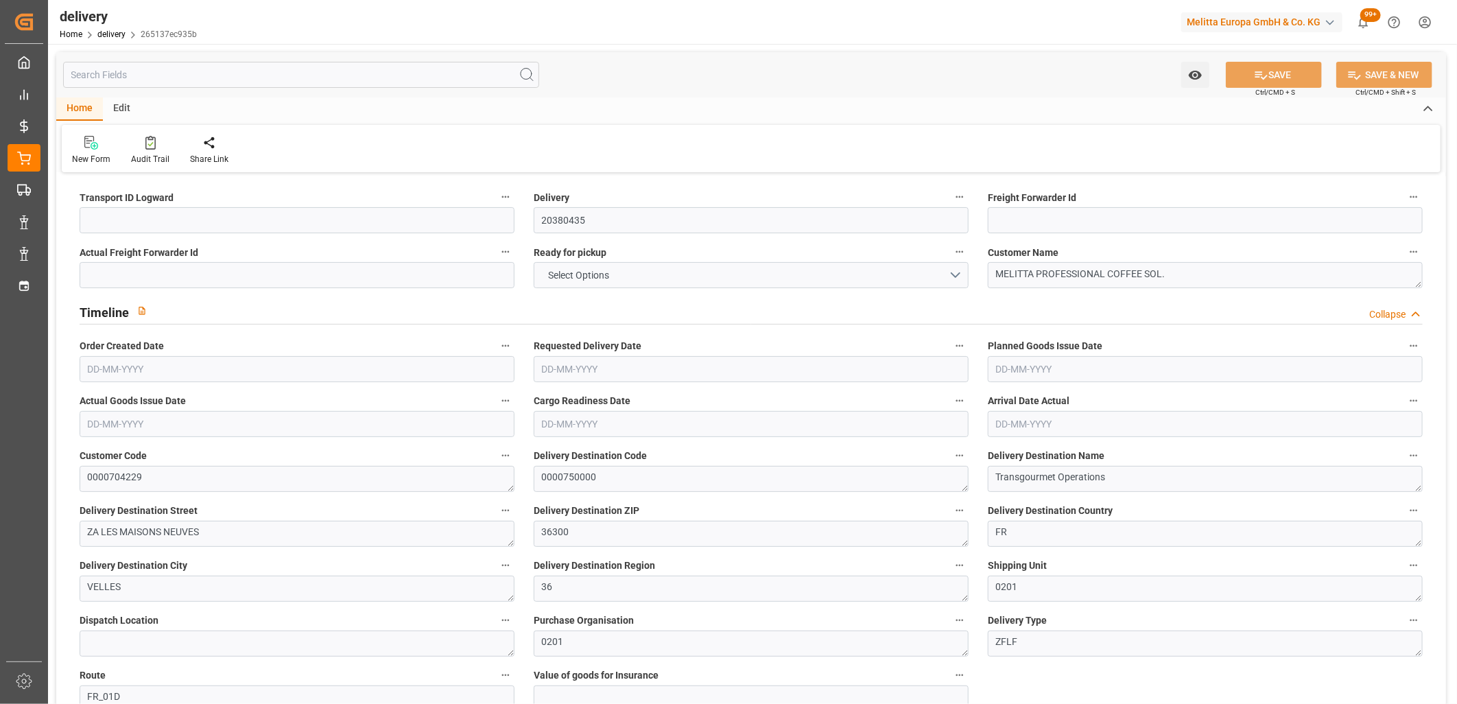
type input "2.45"
type input "0.72"
type input "1.5"
type input "1.3"
type input "0"
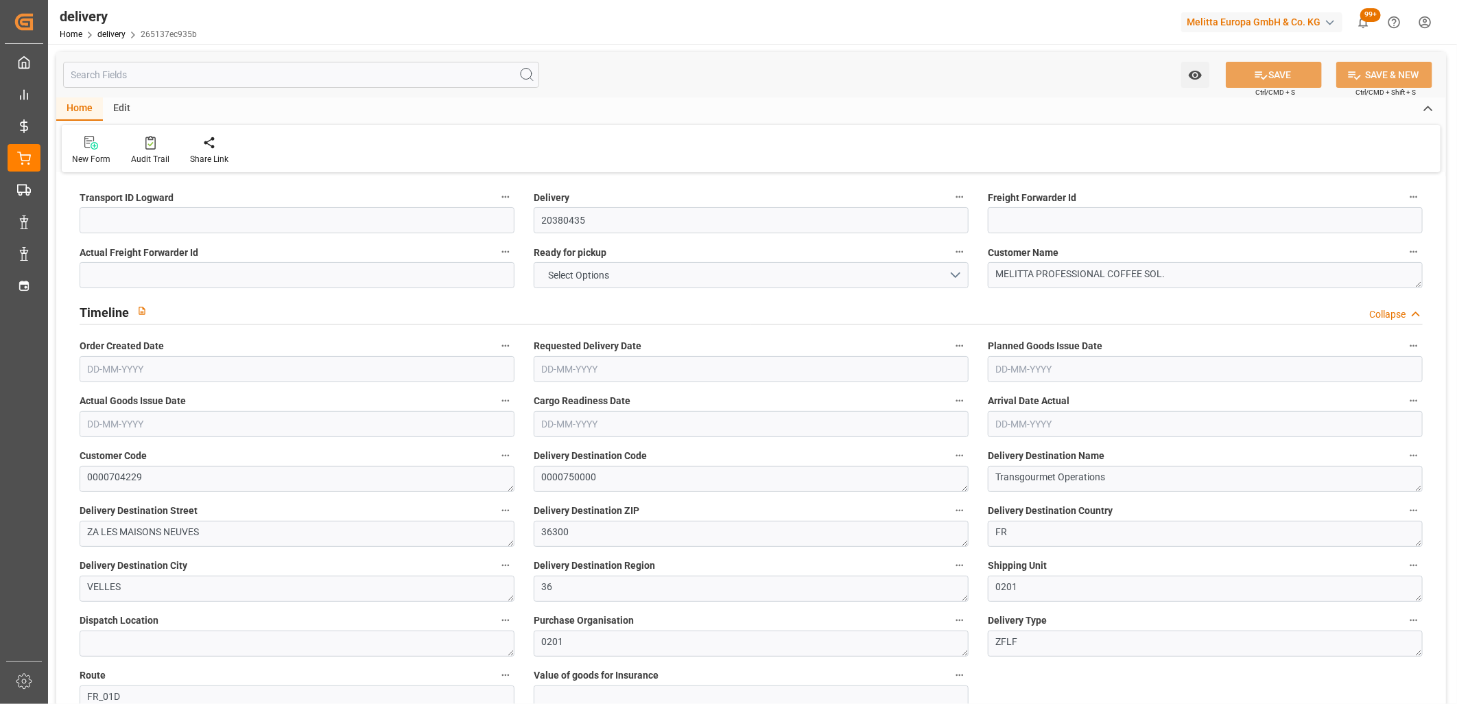
type input "3"
type input "3.817"
type input "101"
type input "0"
type input "[DATE]"
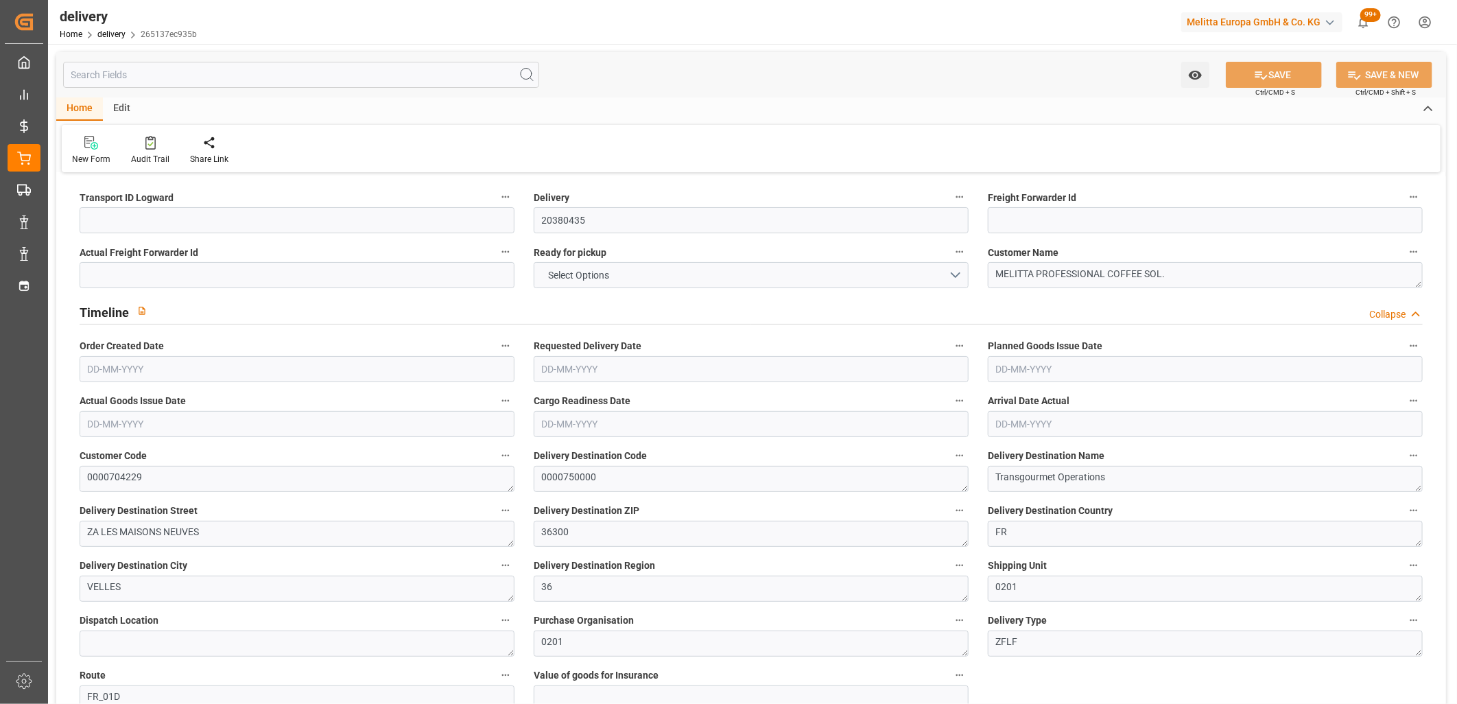
type input "[DATE]"
type input "17-10-2025"
type input "14-10-2025 11:01"
click at [104, 214] on input at bounding box center [297, 220] width 435 height 26
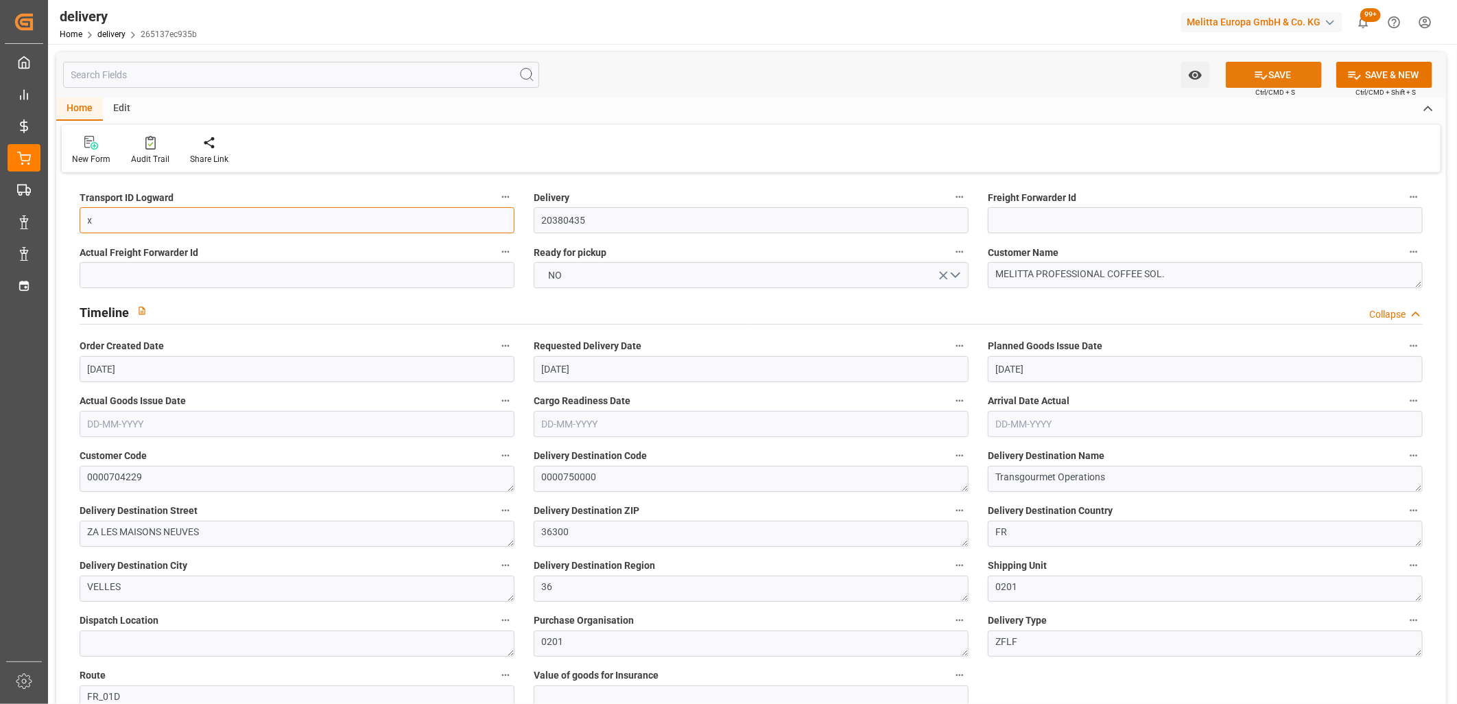
type input "x"
click at [1281, 74] on button "SAVE" at bounding box center [1274, 75] width 96 height 26
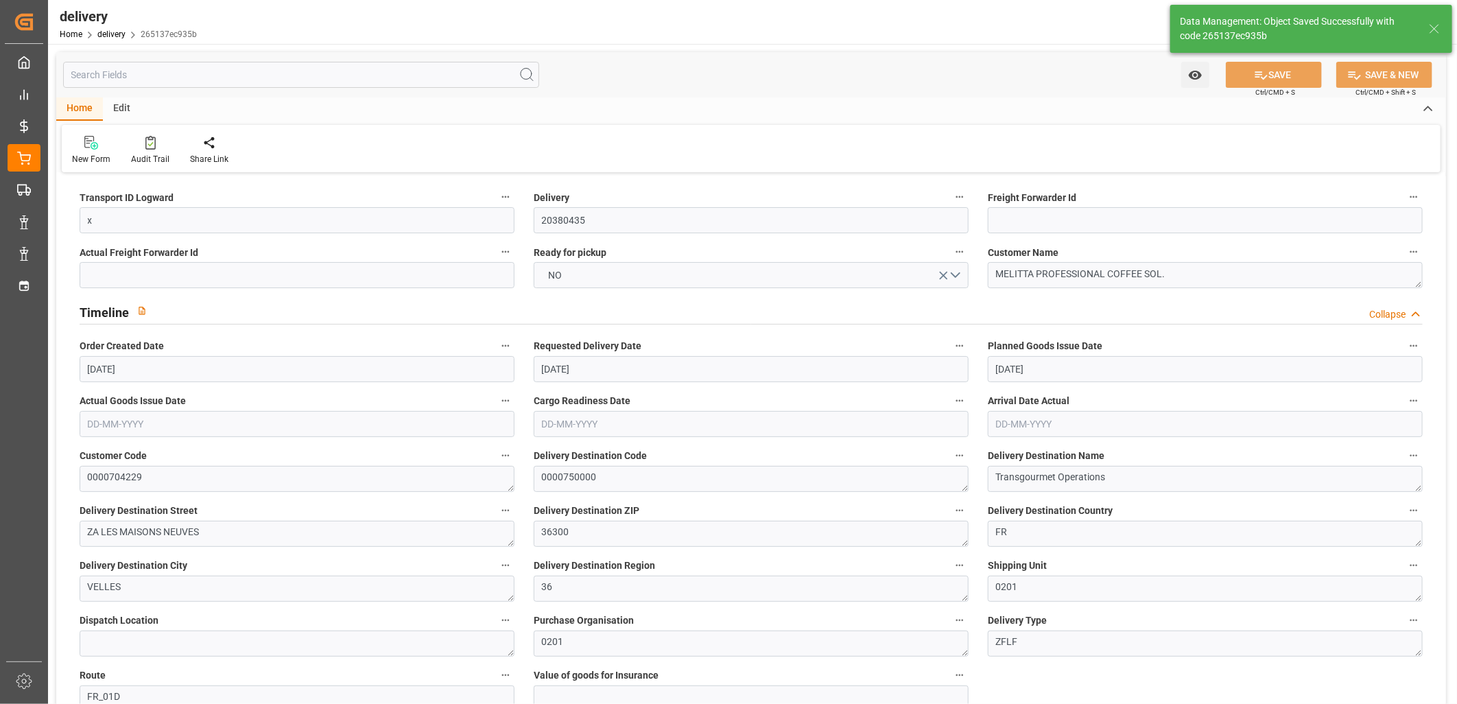
type textarea "x ~ Pallet(s) ~ 2025-10-14 00:00:00 ~ FR_01D ~ 2025-10-20 00:00:00~0000750000"
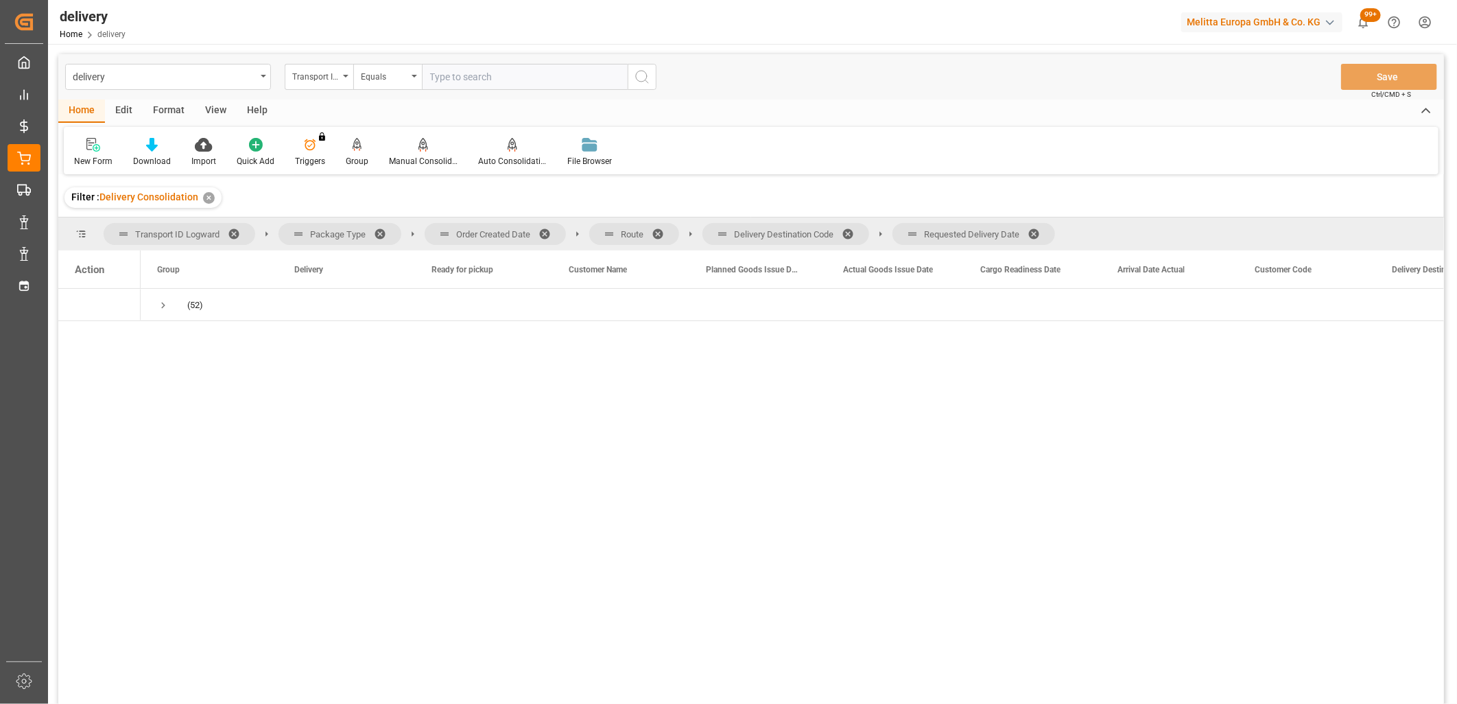
click at [1039, 231] on span at bounding box center [1039, 234] width 22 height 12
click at [851, 231] on span at bounding box center [853, 234] width 22 height 12
click at [662, 235] on span at bounding box center [663, 234] width 22 height 12
click at [546, 232] on span at bounding box center [550, 234] width 22 height 12
click at [161, 305] on span "Press SPACE to select this row." at bounding box center [163, 305] width 12 height 12
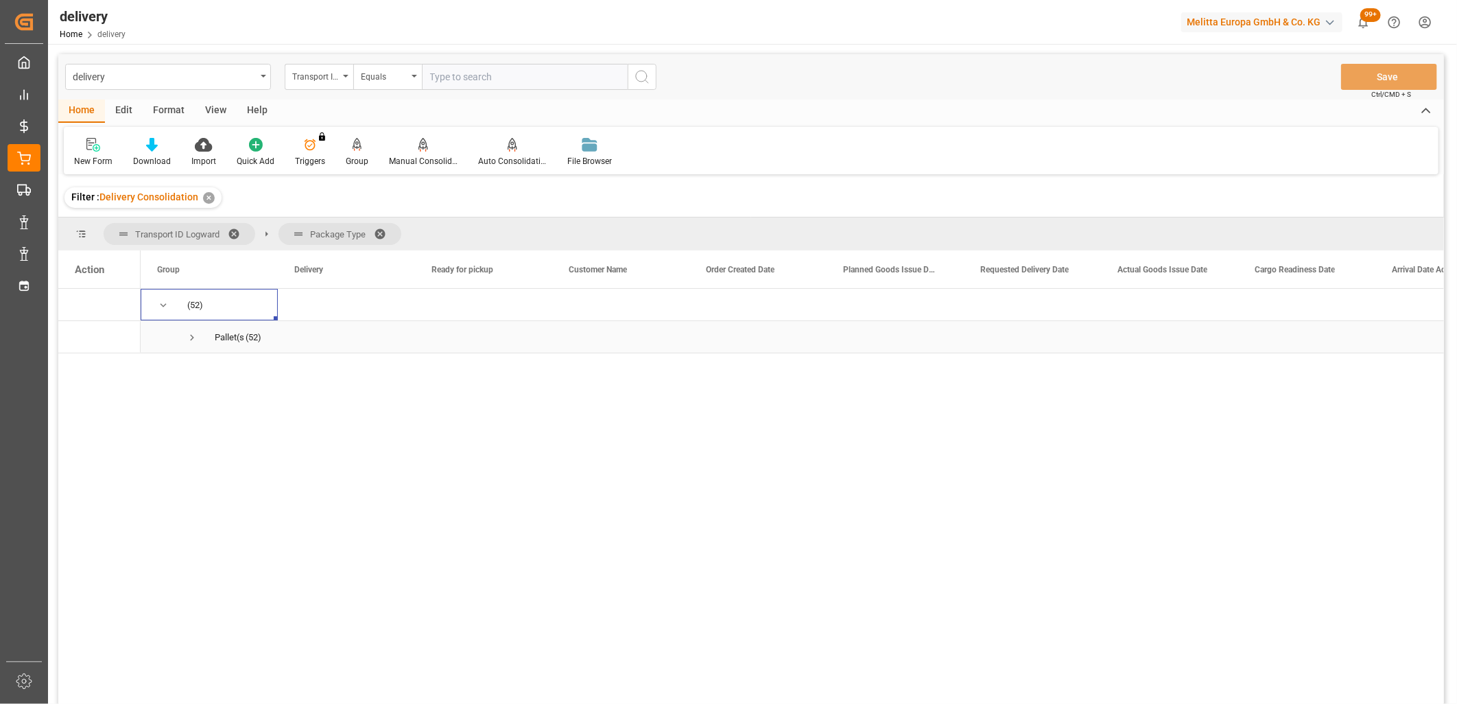
click at [190, 340] on span "Press SPACE to select this row." at bounding box center [192, 337] width 12 height 12
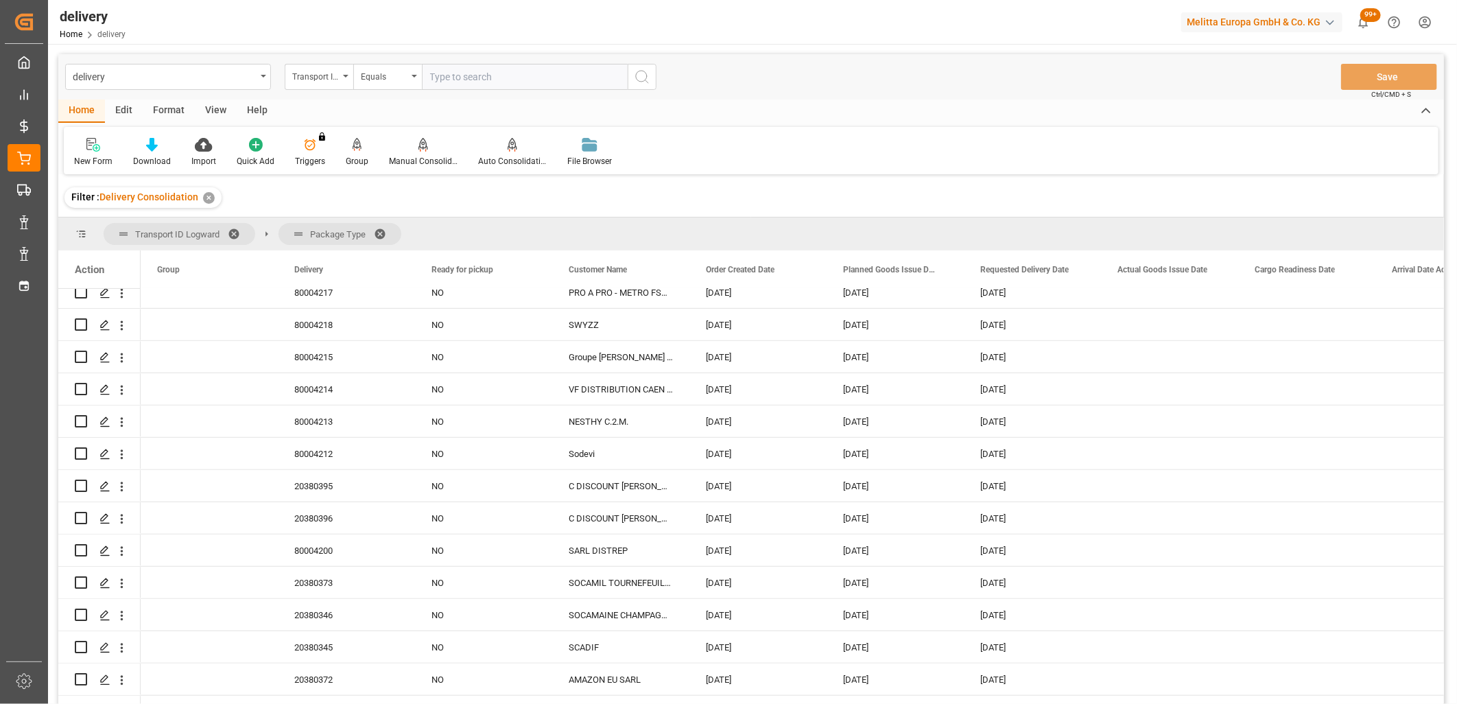
scroll to position [533, 0]
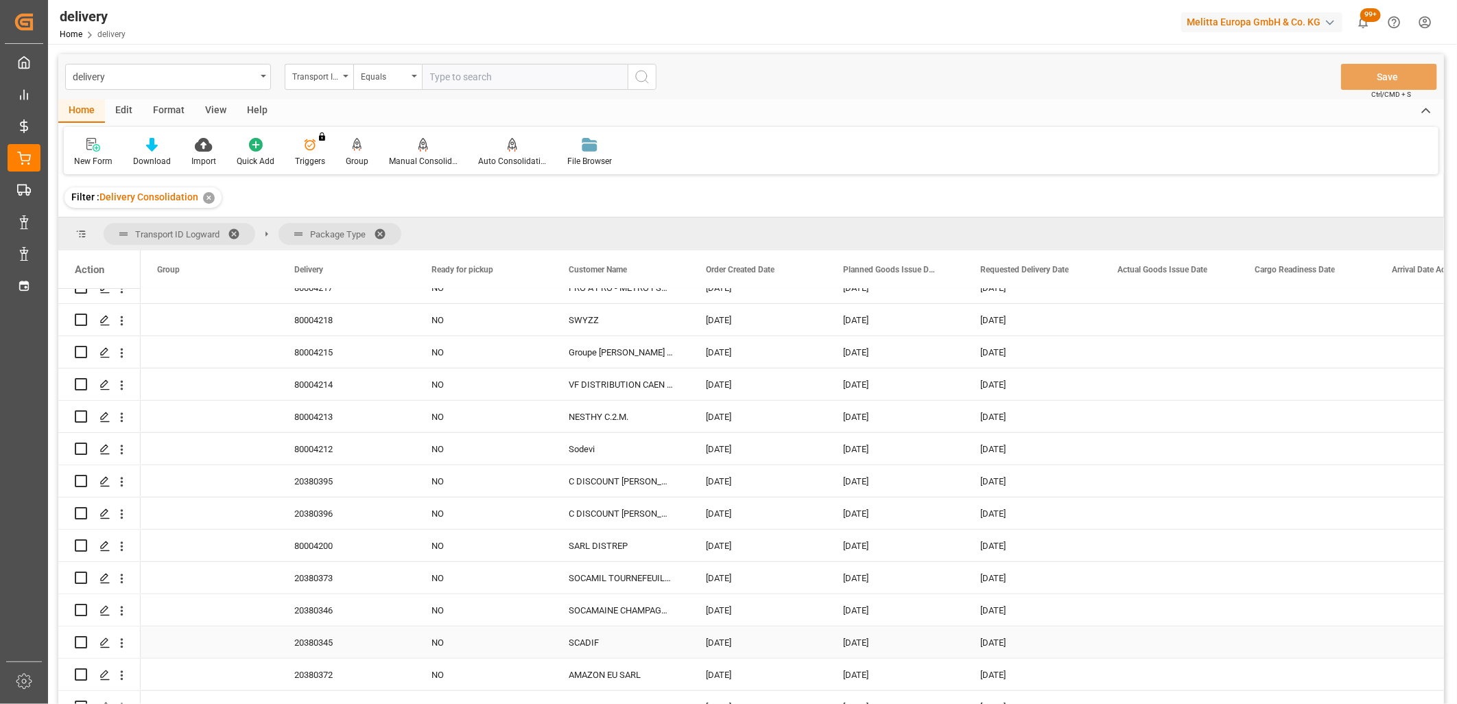
click at [310, 640] on div "20380345" at bounding box center [346, 643] width 137 height 32
click at [323, 640] on div "20380345" at bounding box center [346, 643] width 137 height 32
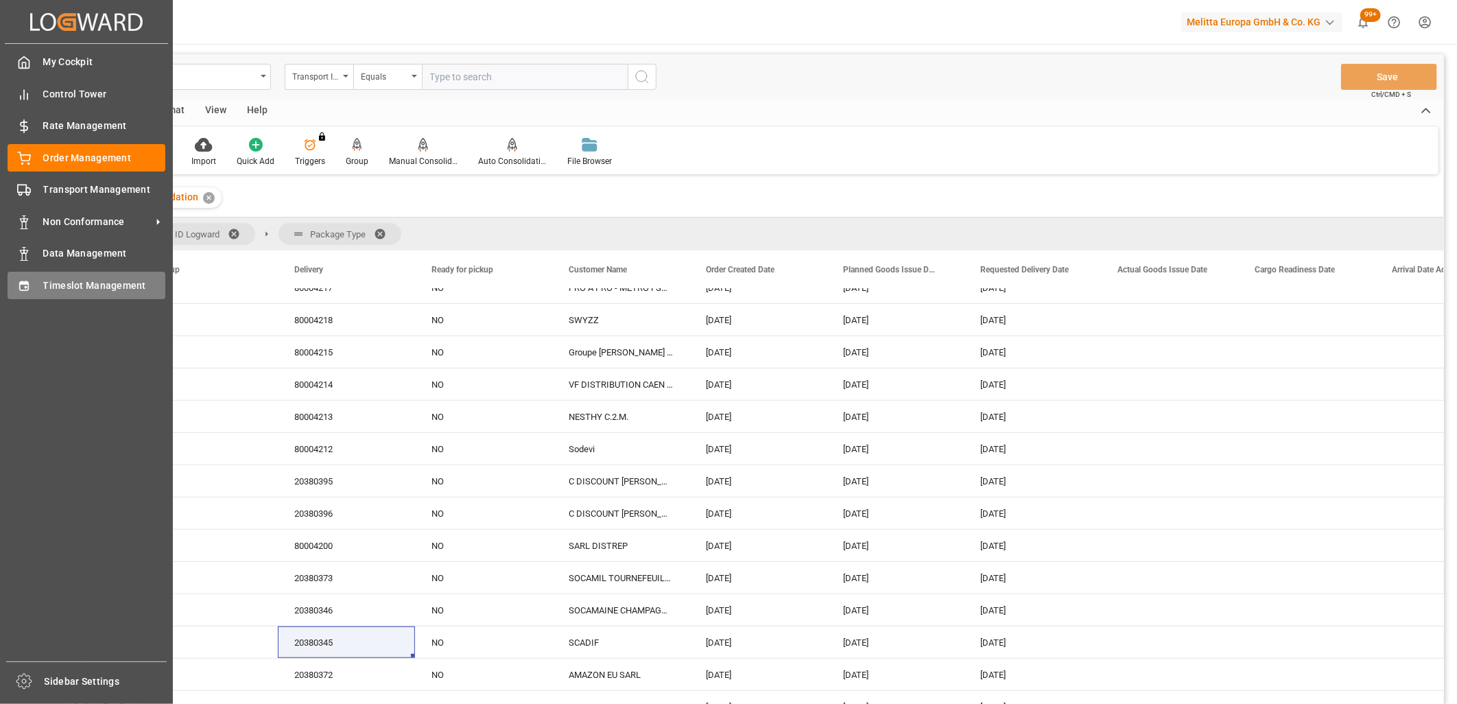
click at [28, 283] on icon at bounding box center [23, 286] width 9 height 10
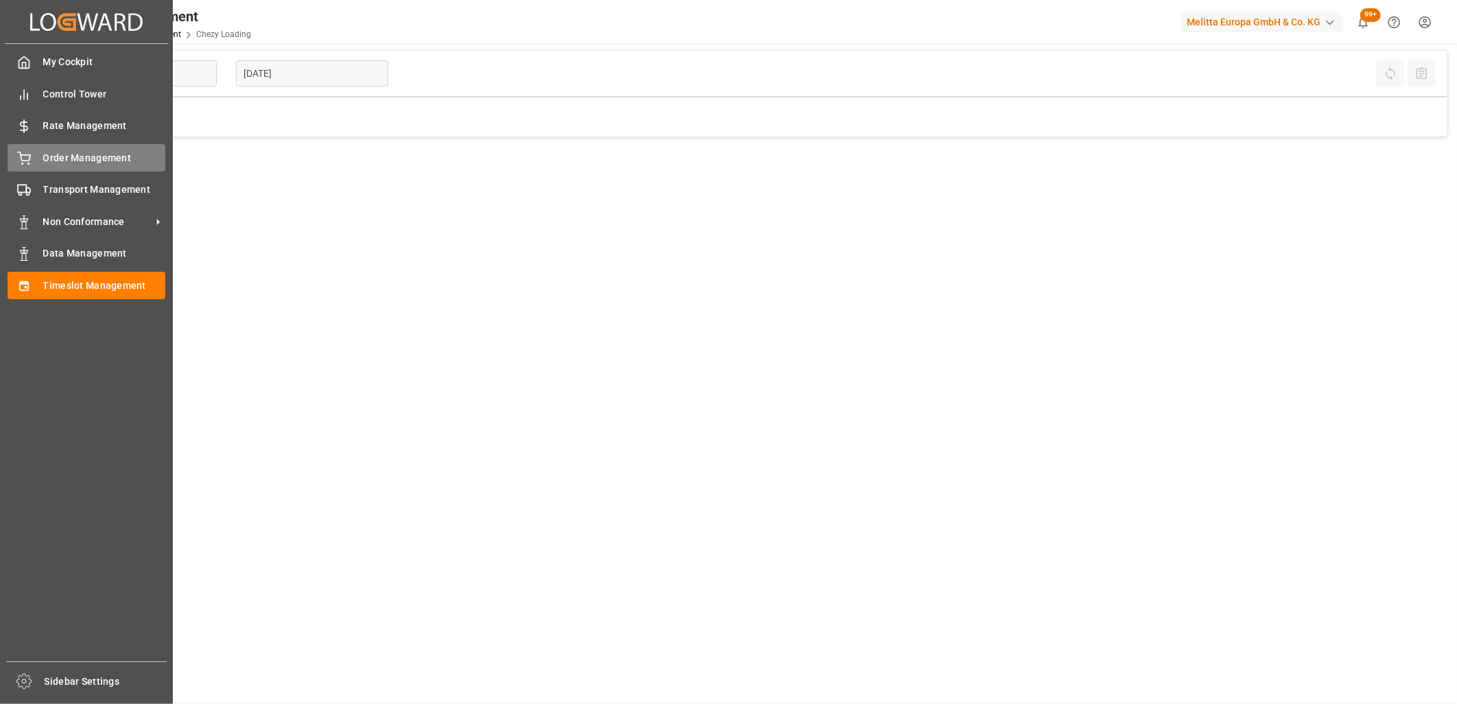
click at [19, 156] on icon at bounding box center [24, 159] width 14 height 14
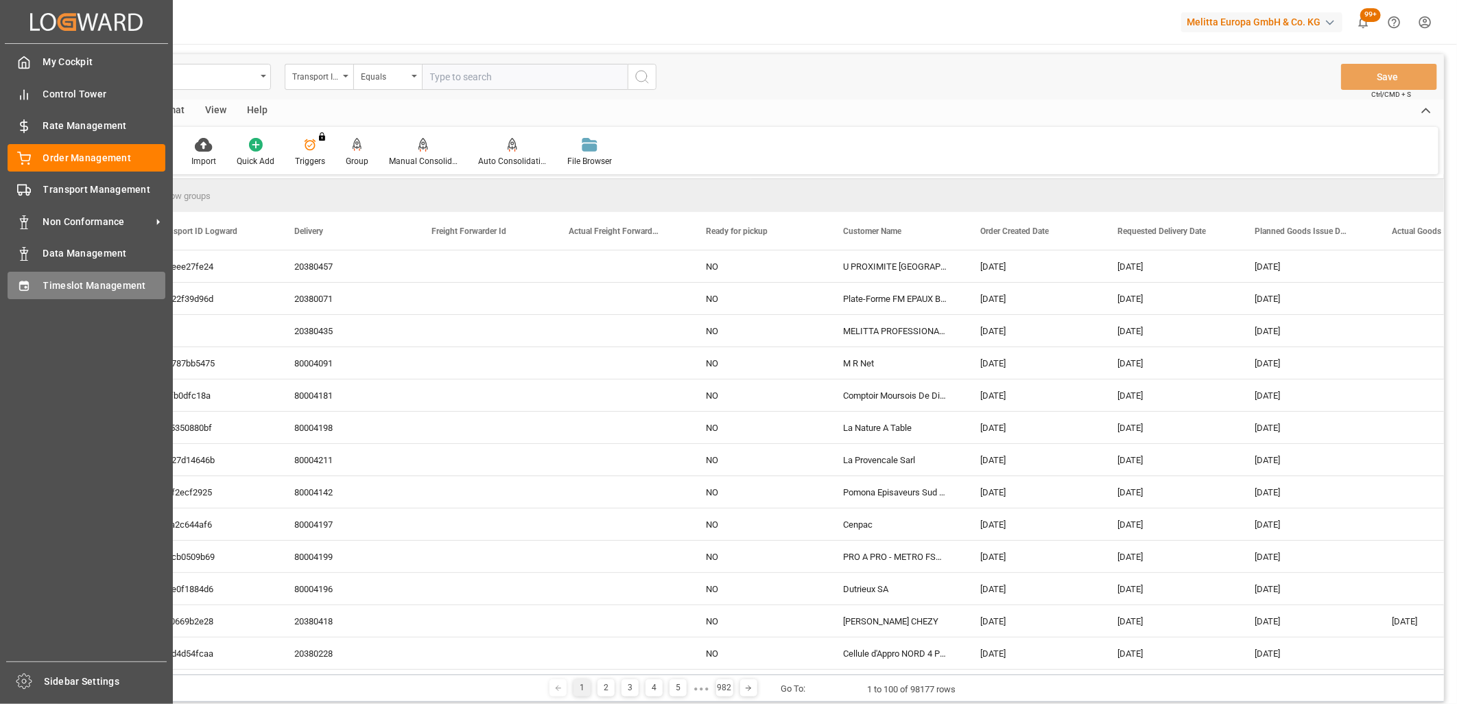
click at [30, 295] on div "Timeslot Management Timeslot Management" at bounding box center [87, 285] width 158 height 27
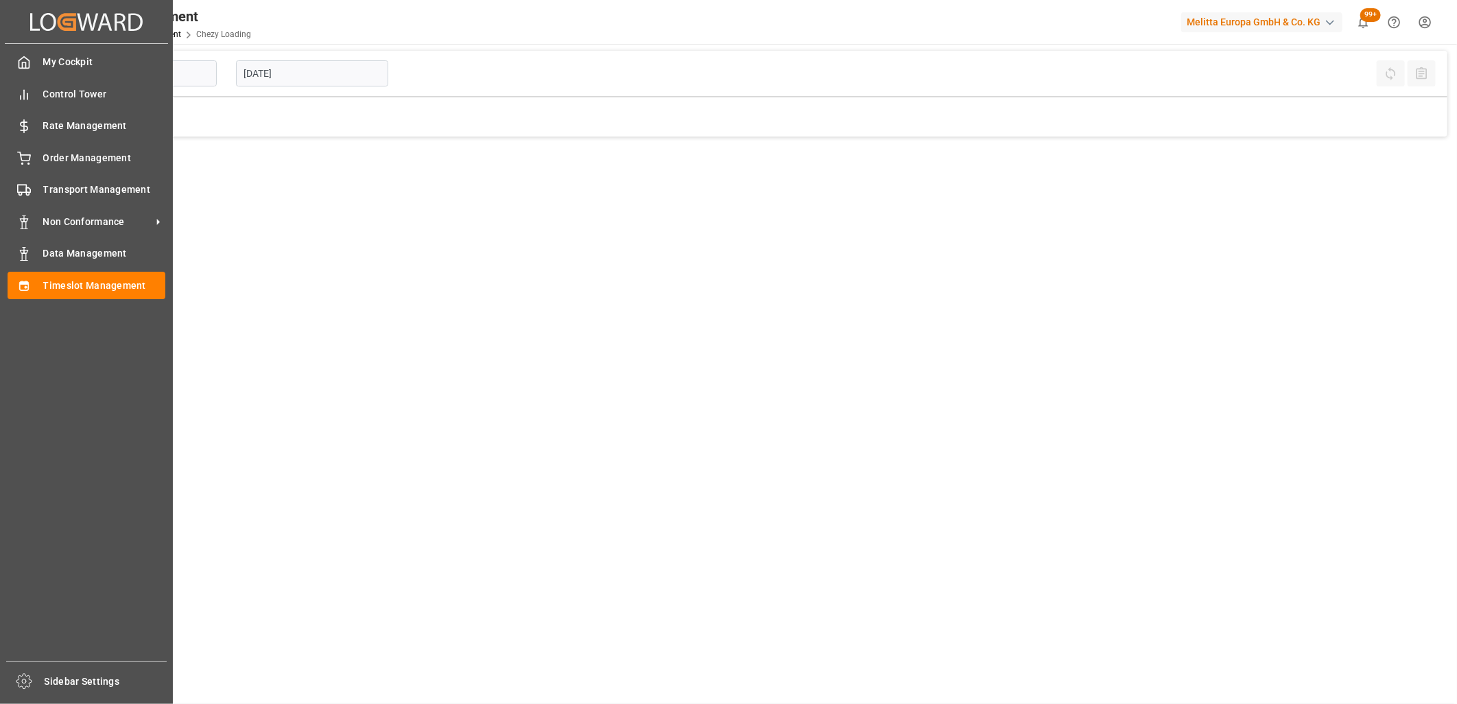
type input "Chezy Loading"
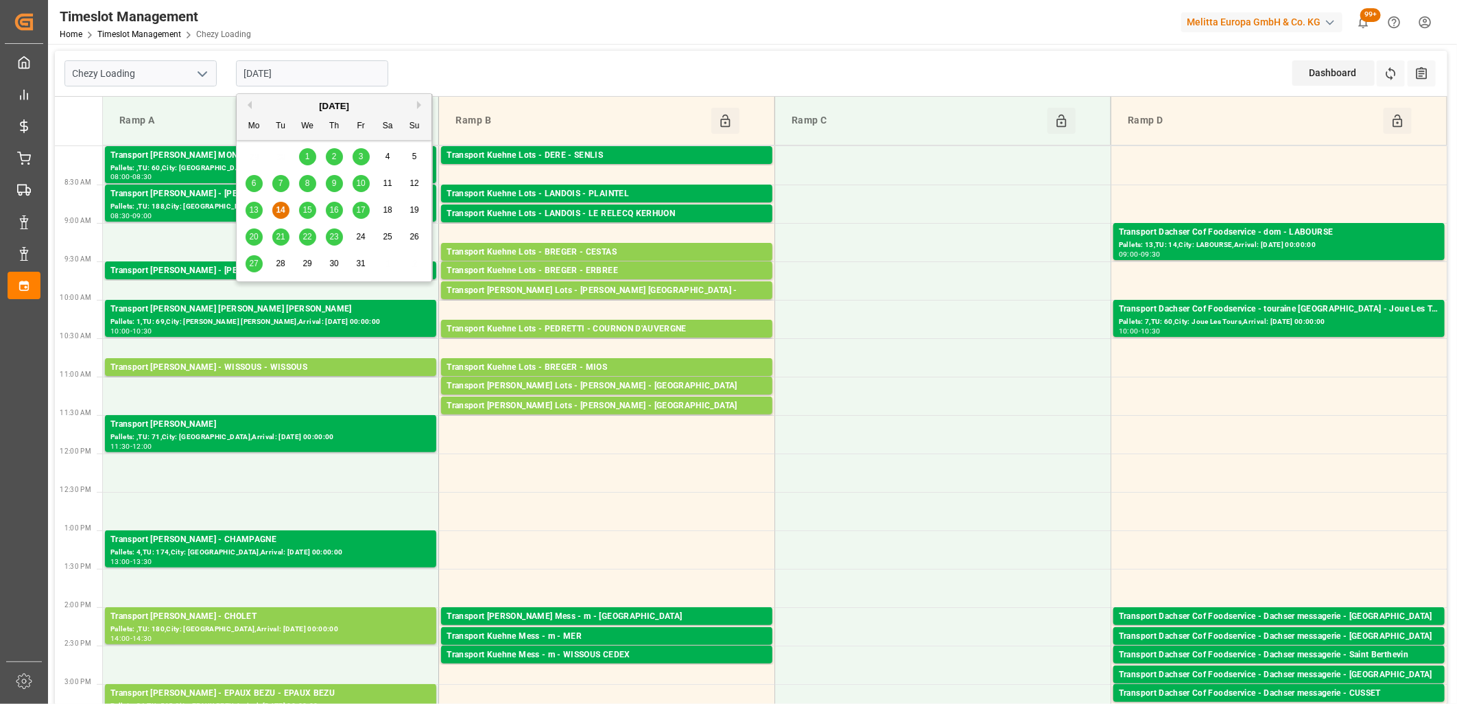
click at [316, 78] on input "[DATE]" at bounding box center [312, 73] width 152 height 26
click at [305, 211] on span "15" at bounding box center [307, 210] width 9 height 10
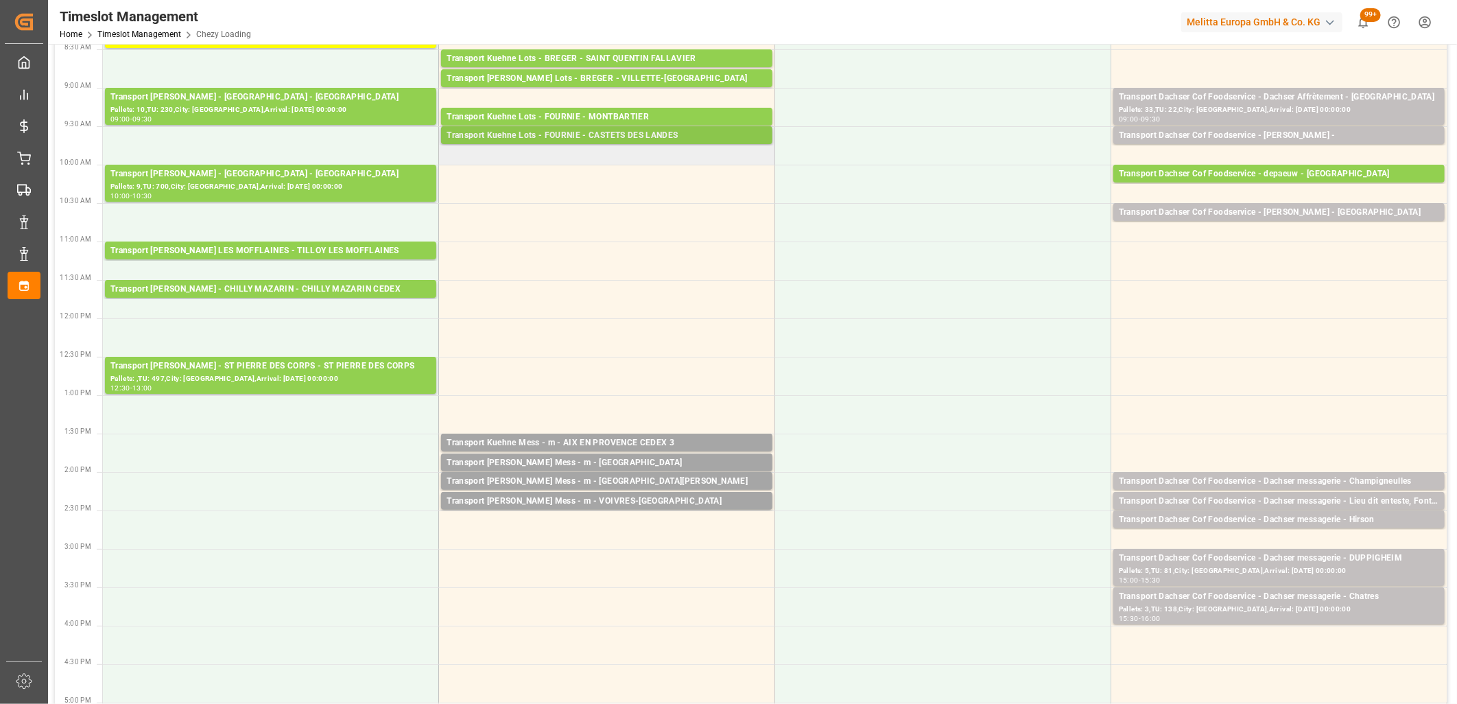
scroll to position [152, 0]
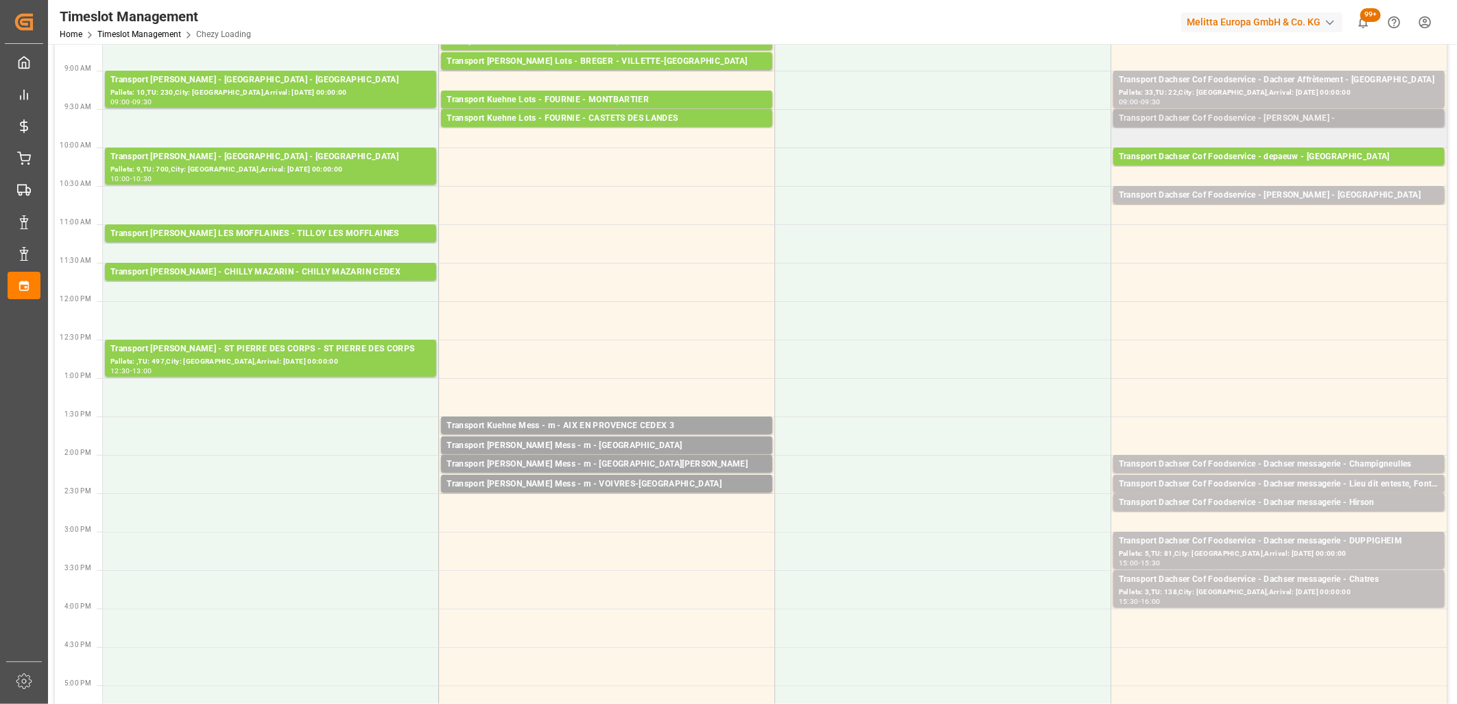
click at [1176, 121] on div "Transport Dachser Cof Foodservice - welter -" at bounding box center [1279, 119] width 320 height 14
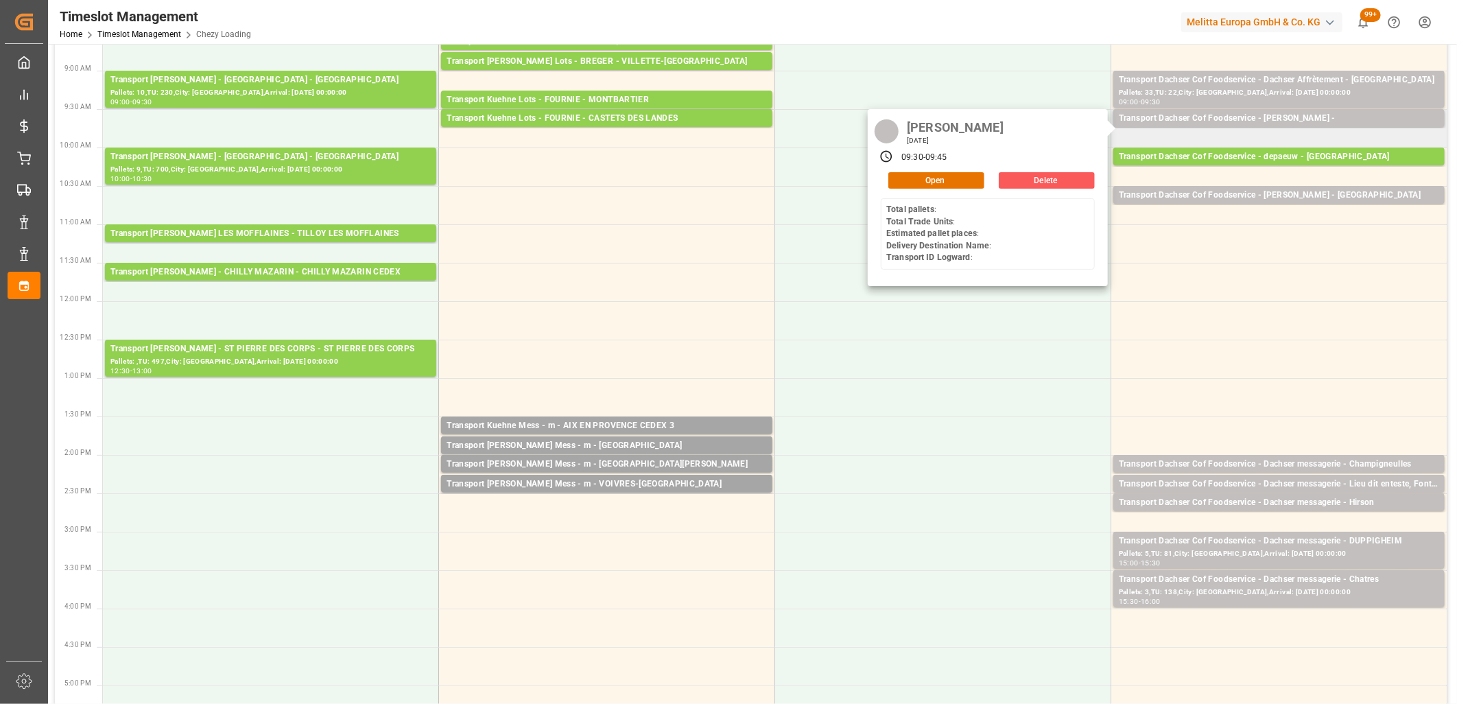
click at [1054, 176] on button "Delete" at bounding box center [1047, 180] width 96 height 16
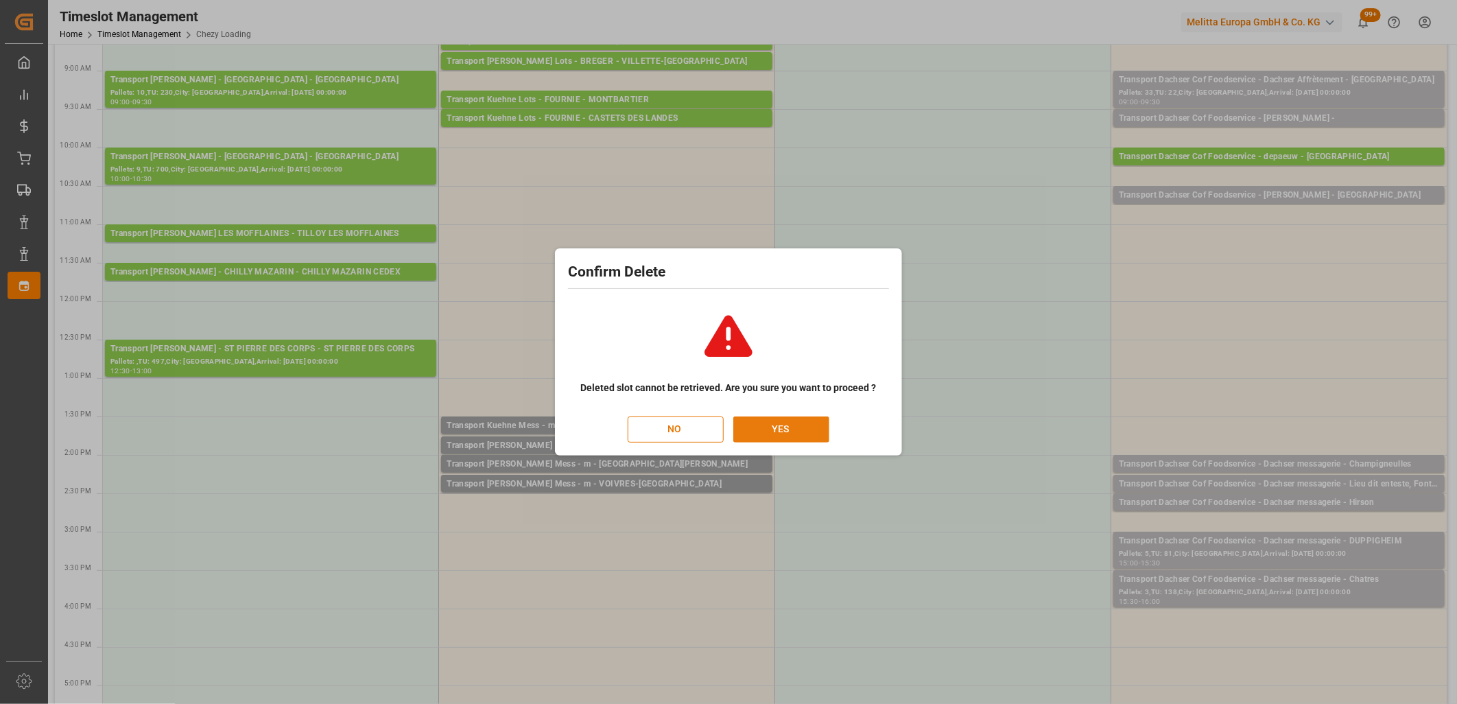
click at [799, 434] on button "YES" at bounding box center [782, 430] width 96 height 26
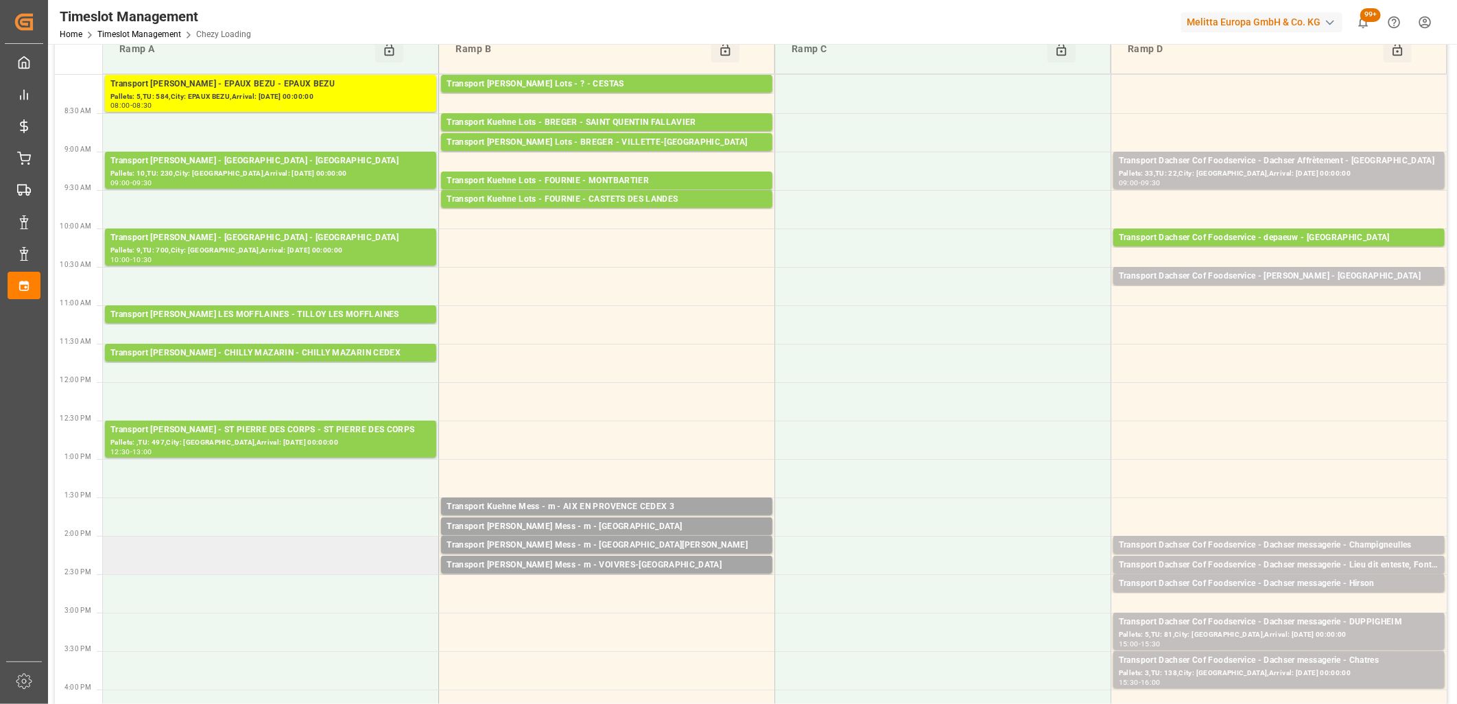
scroll to position [0, 0]
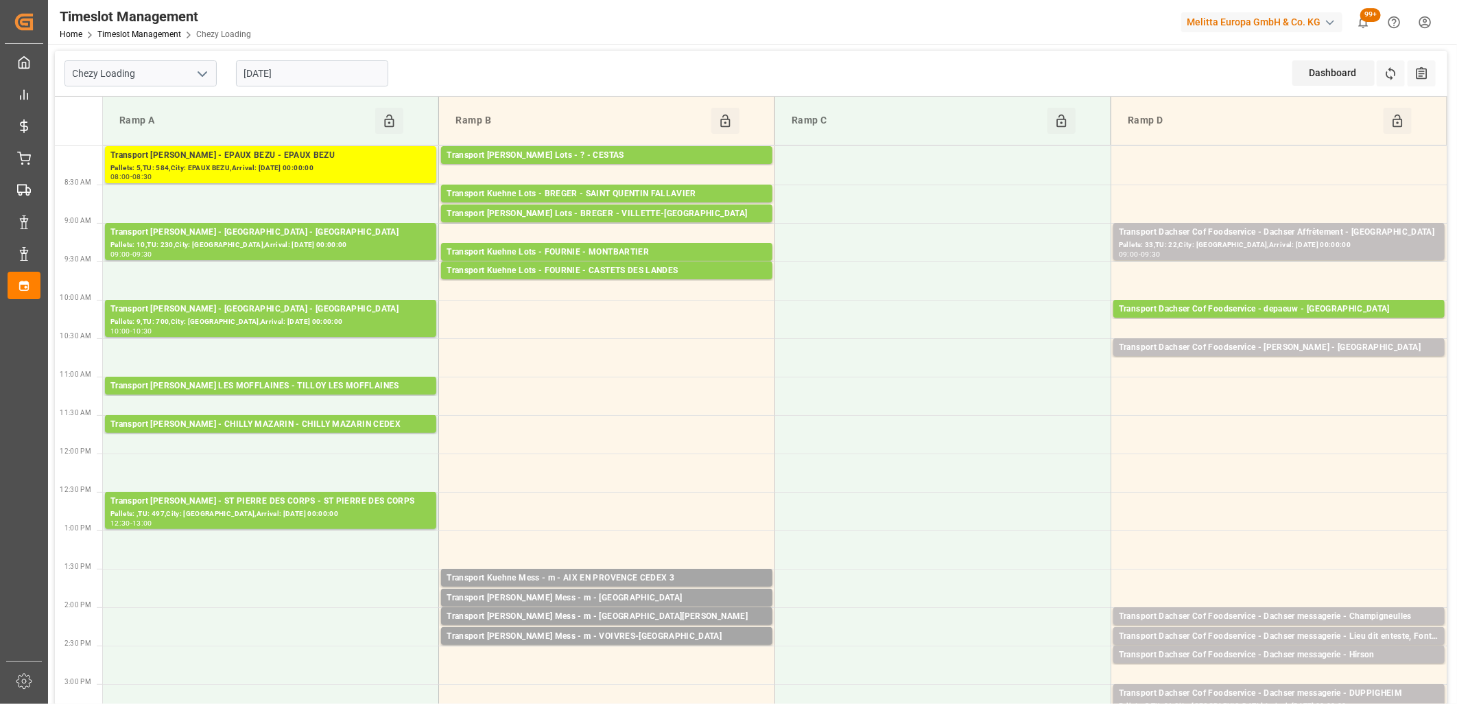
click at [365, 55] on div "[DATE]" at bounding box center [312, 73] width 172 height 45
click at [364, 67] on input "[DATE]" at bounding box center [312, 73] width 152 height 26
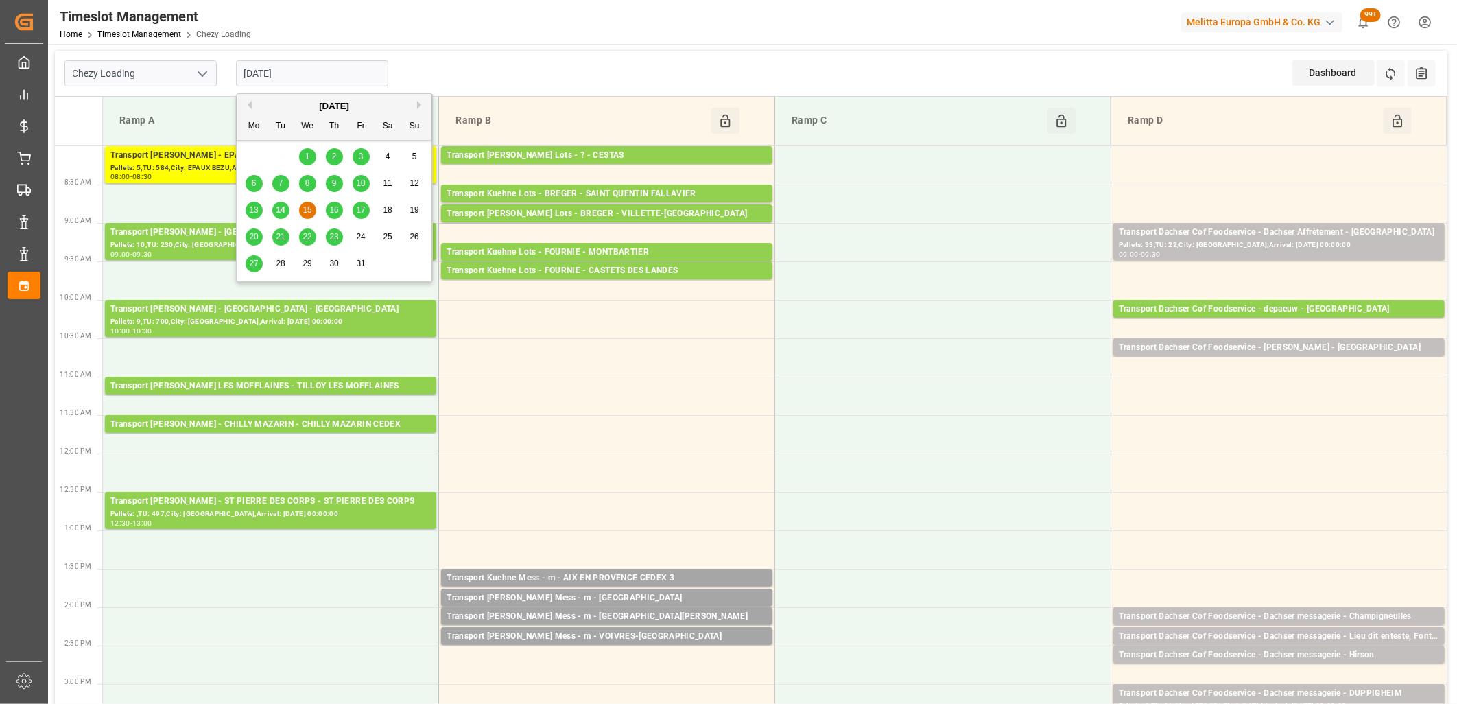
click at [338, 211] on span "16" at bounding box center [333, 210] width 9 height 10
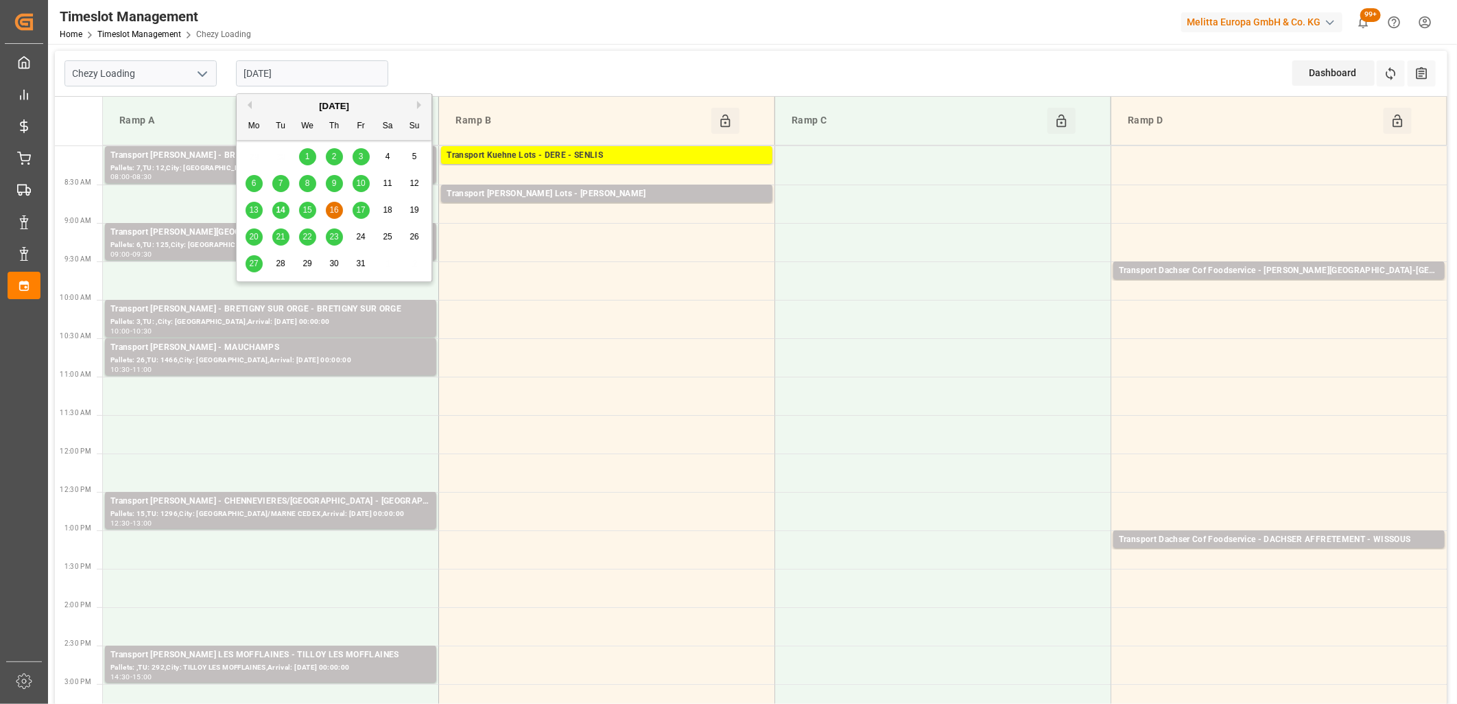
click at [343, 80] on input "[DATE]" at bounding box center [312, 73] width 152 height 26
click at [360, 213] on span "17" at bounding box center [360, 210] width 9 height 10
type input "[DATE]"
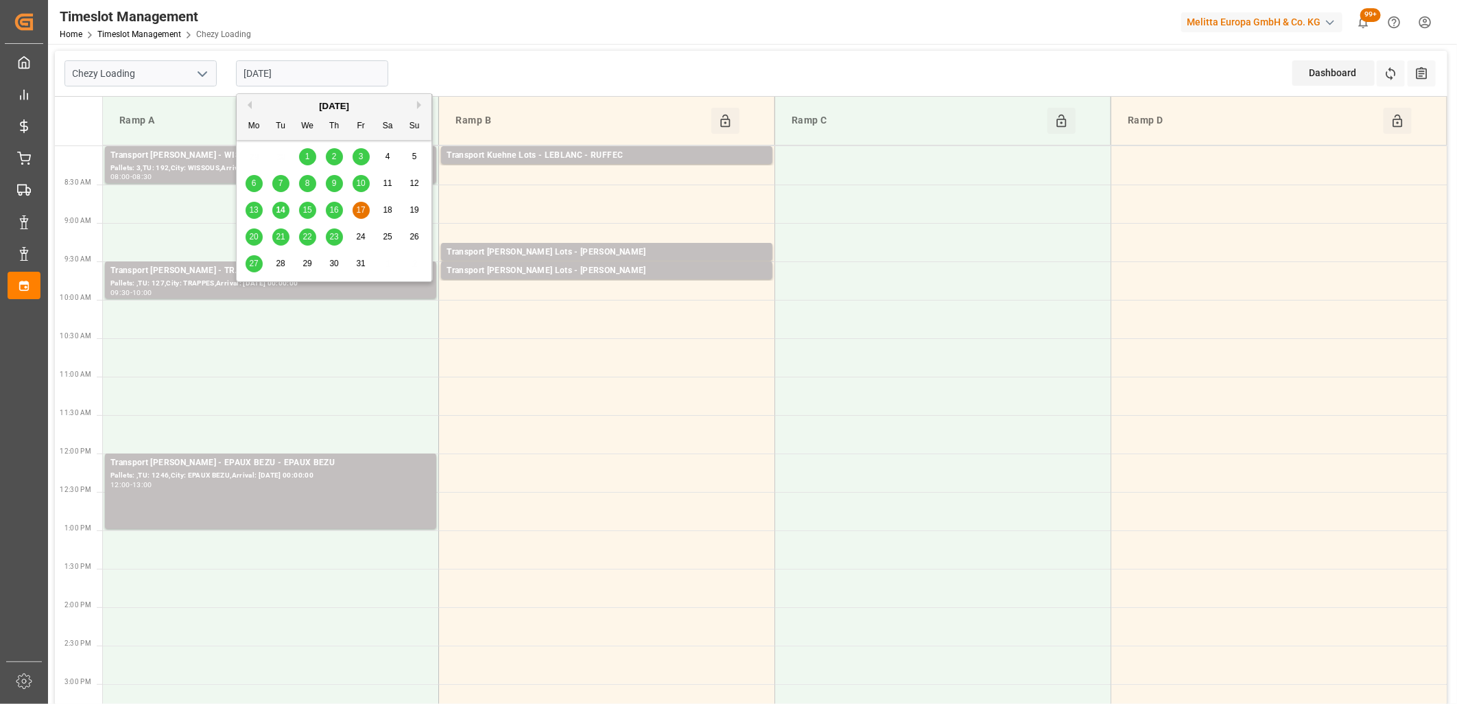
click at [351, 74] on input "[DATE]" at bounding box center [312, 73] width 152 height 26
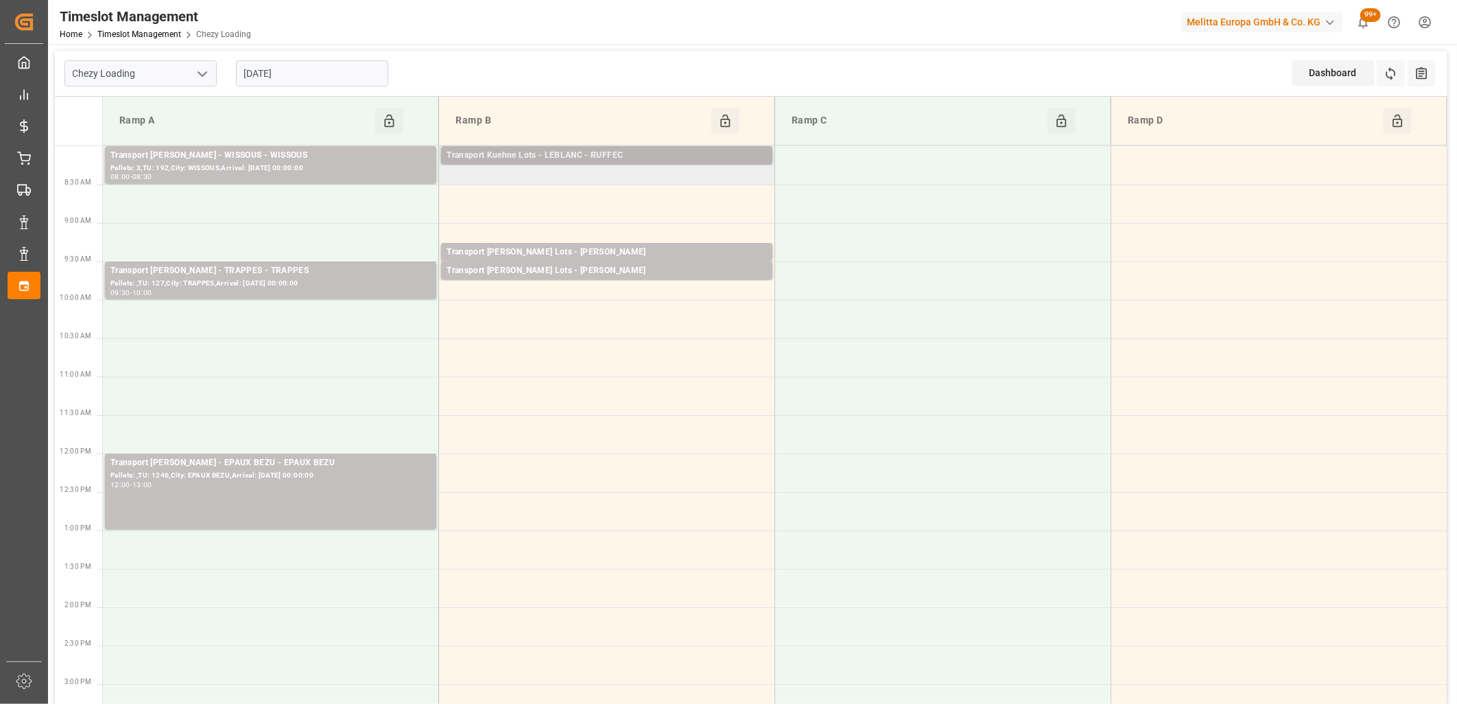
click at [526, 154] on div "Transport Kuehne Lots - LEBLANC - RUFFEC" at bounding box center [607, 156] width 320 height 14
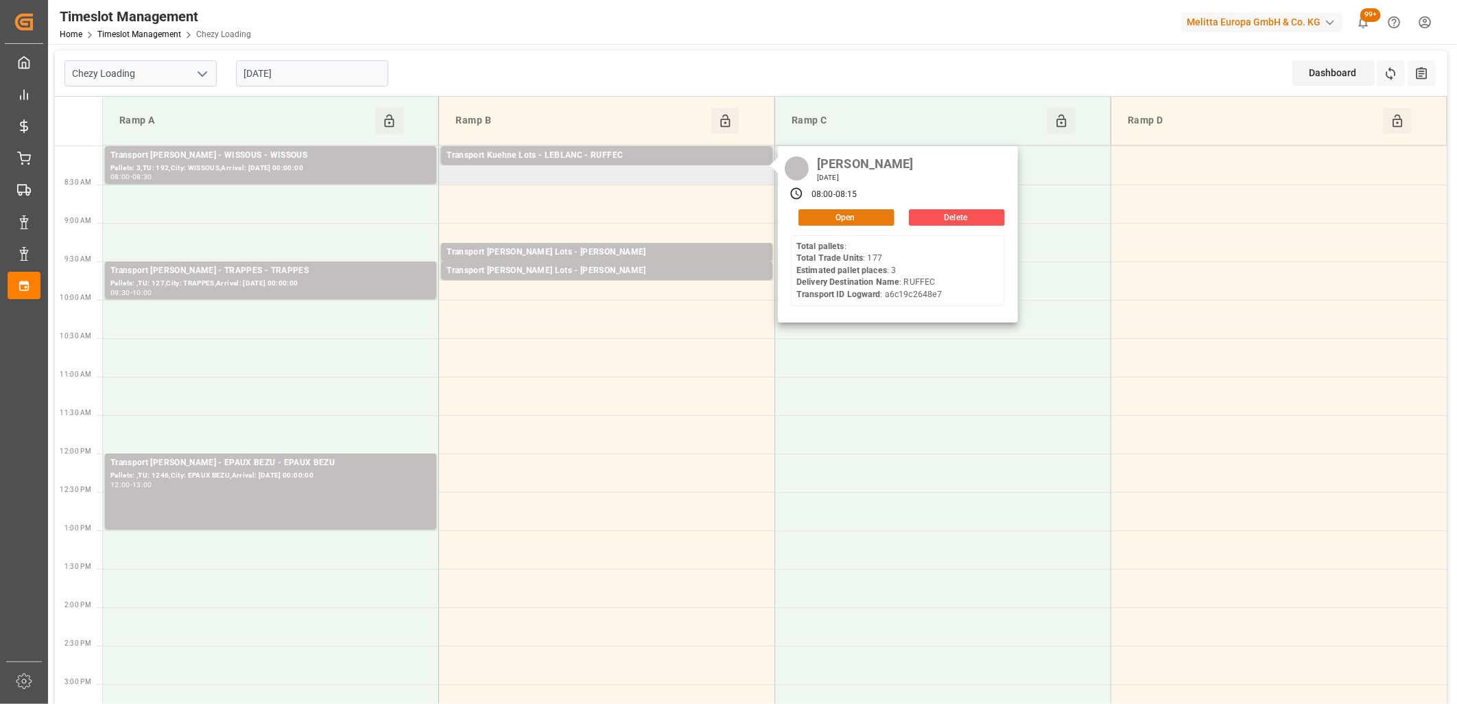
click at [814, 213] on button "Open" at bounding box center [847, 217] width 96 height 16
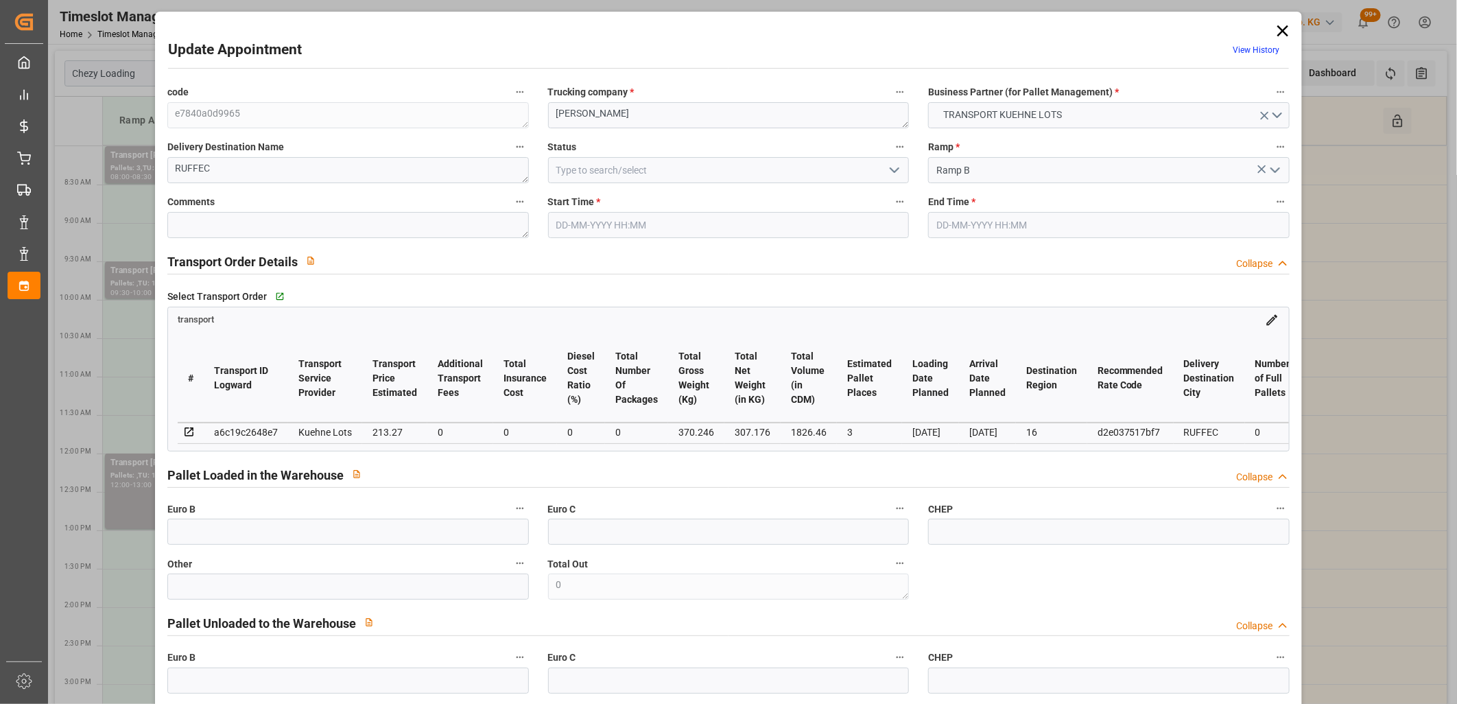
type input "3"
type input "213.27"
type input "0"
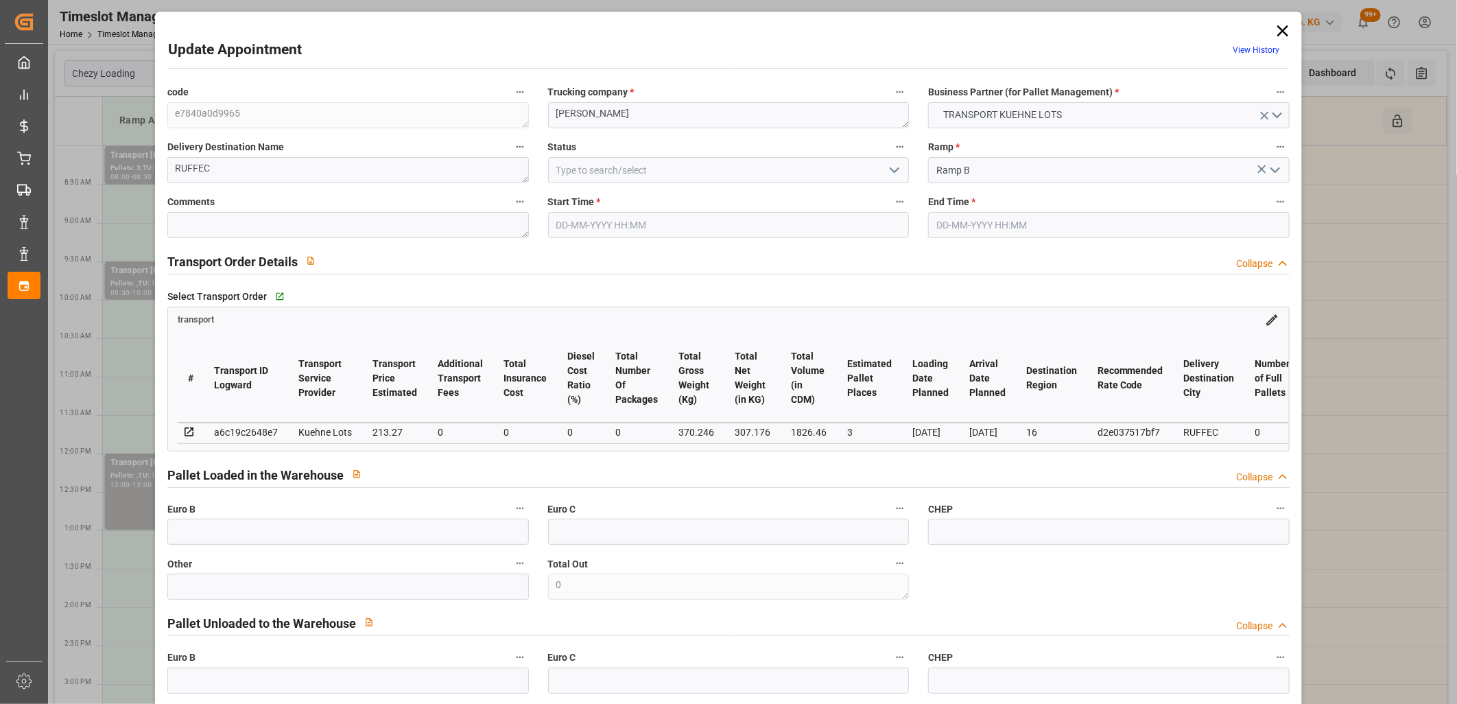
type input "213.27"
type input "0"
type input "307.176"
type input "586.19"
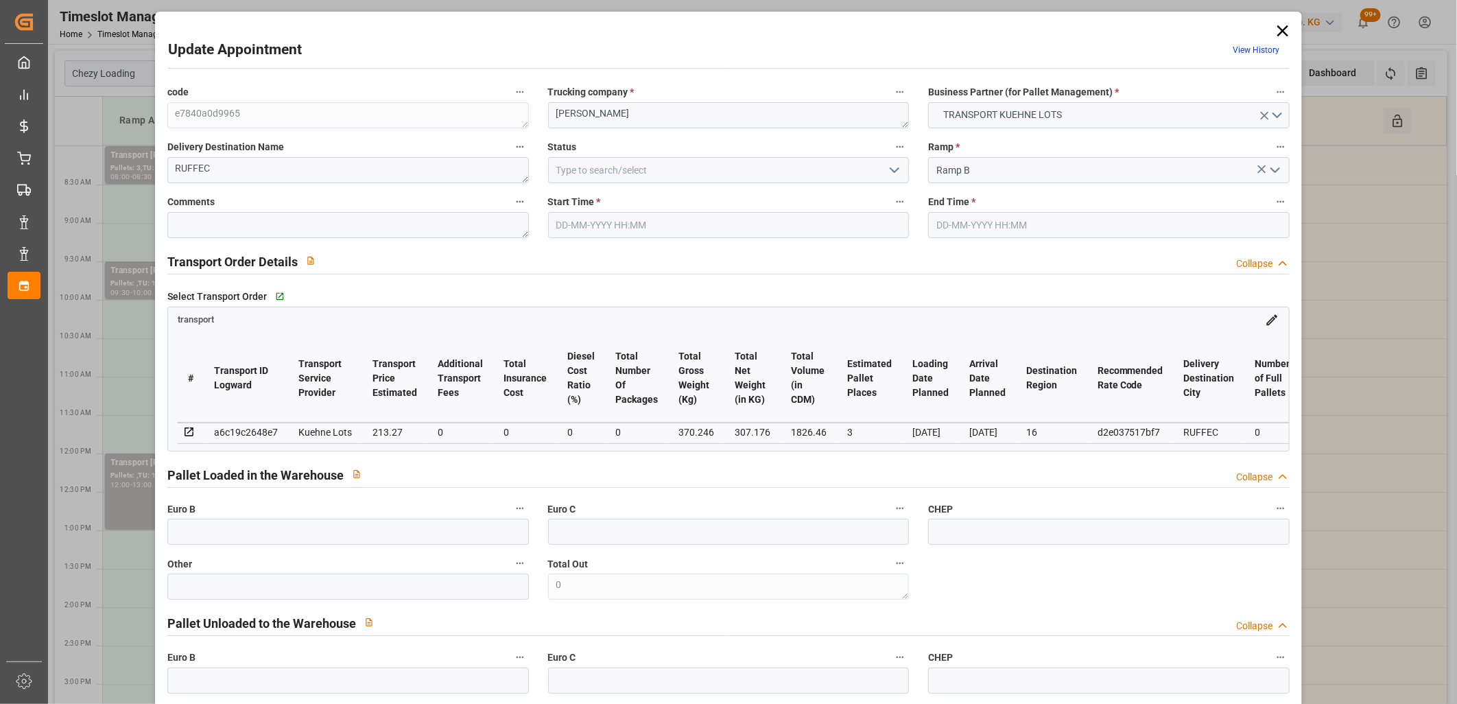
type input "1826.46"
type input "16"
type input "0"
type input "177"
type input "9"
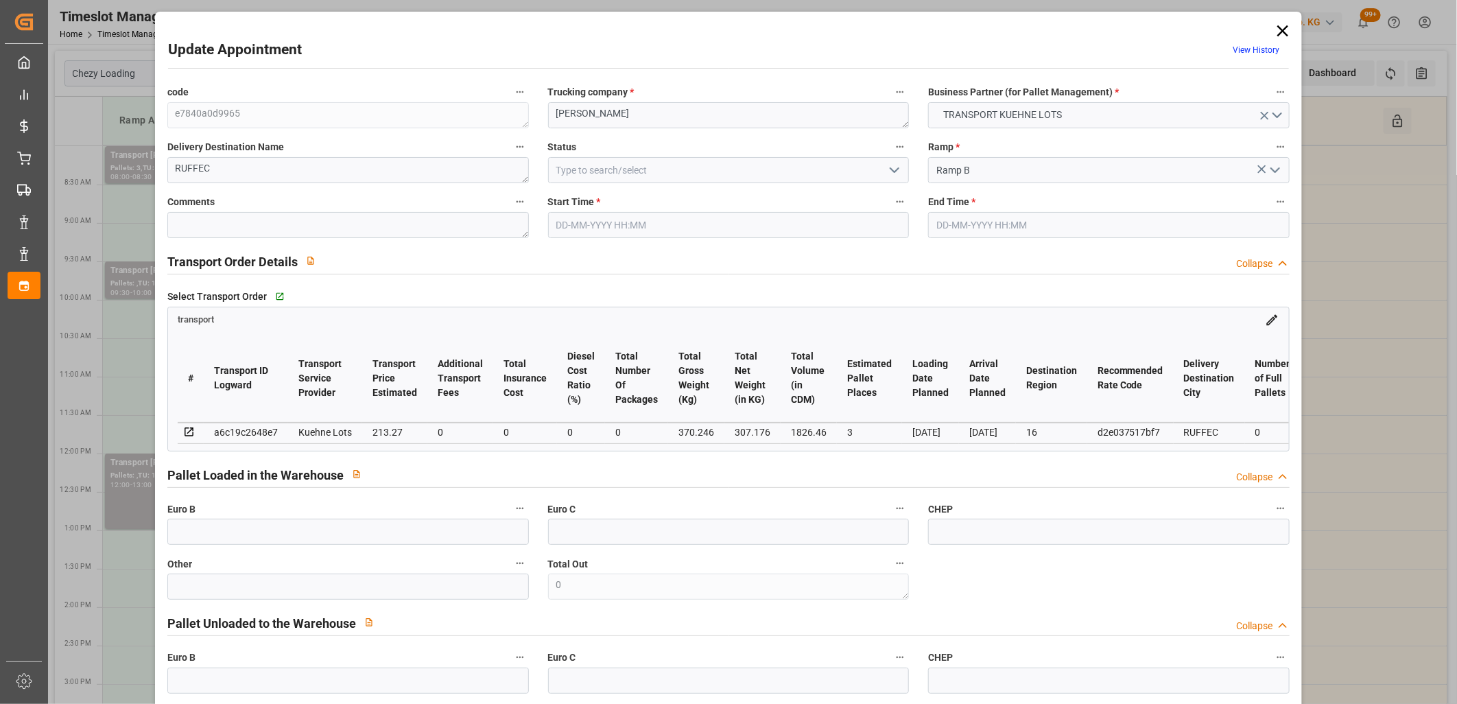
type input "101"
type input "370.246"
type input "0"
type input "4710.8598"
type input "0"
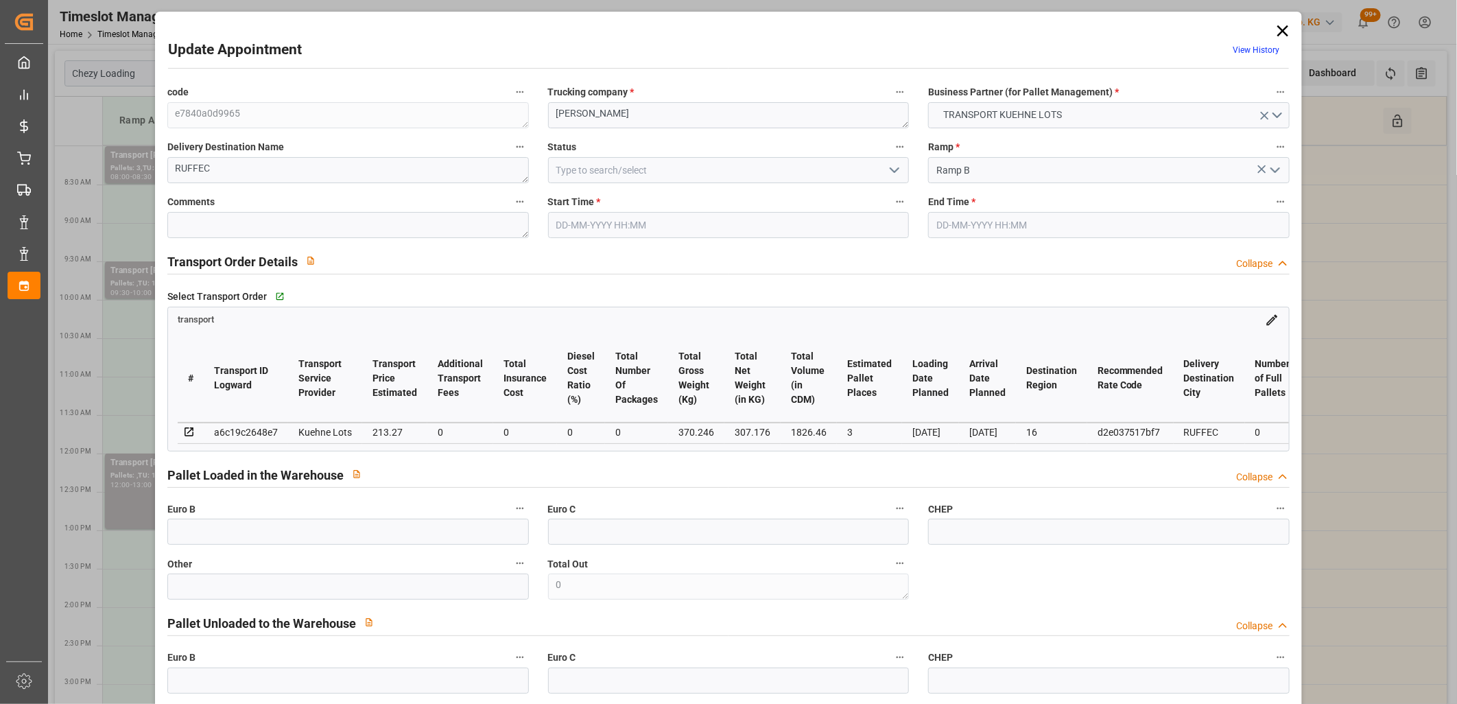
type input "0"
type input "21"
type input "35"
type input "17-10-2025 08:00"
type input "17-10-2025 08:15"
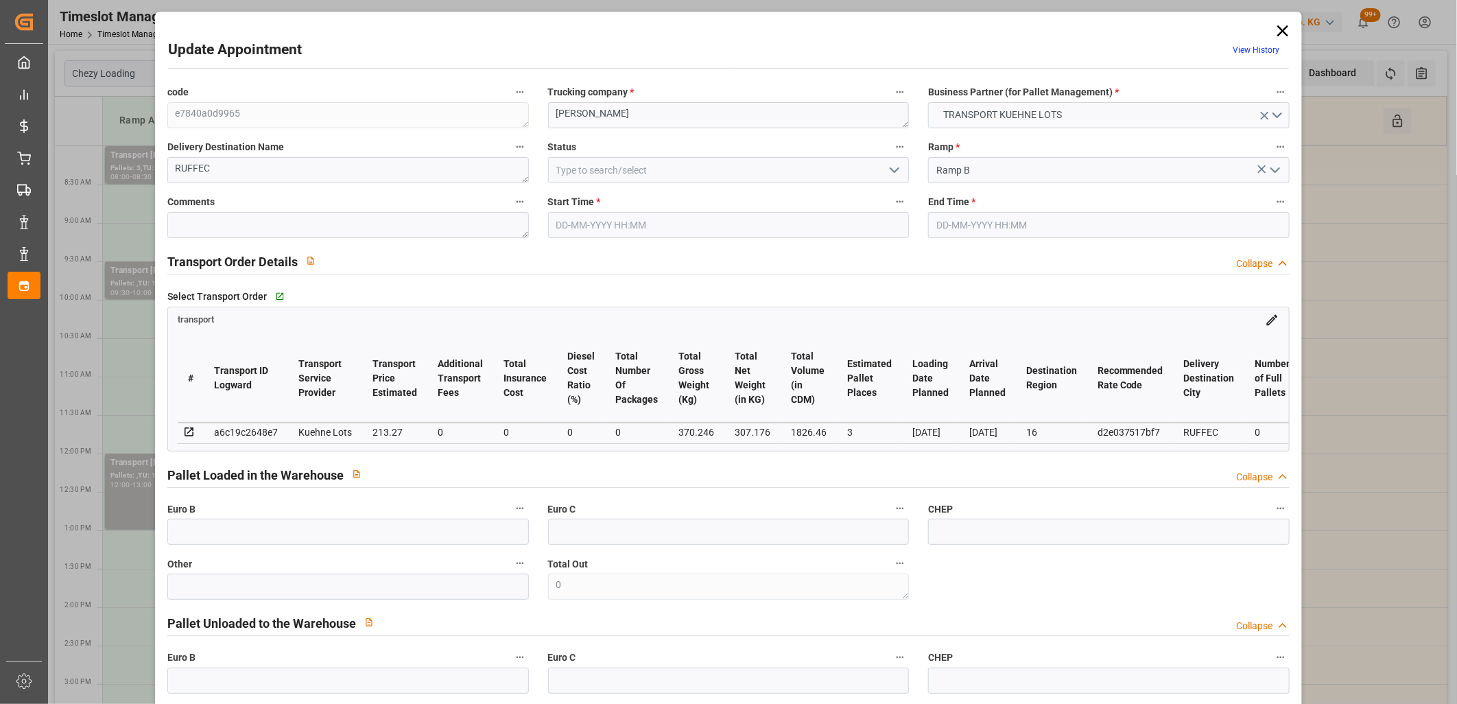
type input "13-10-2025 14:09"
type input "13-10-2025 11:16"
type input "[DATE]"
click at [1275, 30] on icon at bounding box center [1283, 30] width 19 height 19
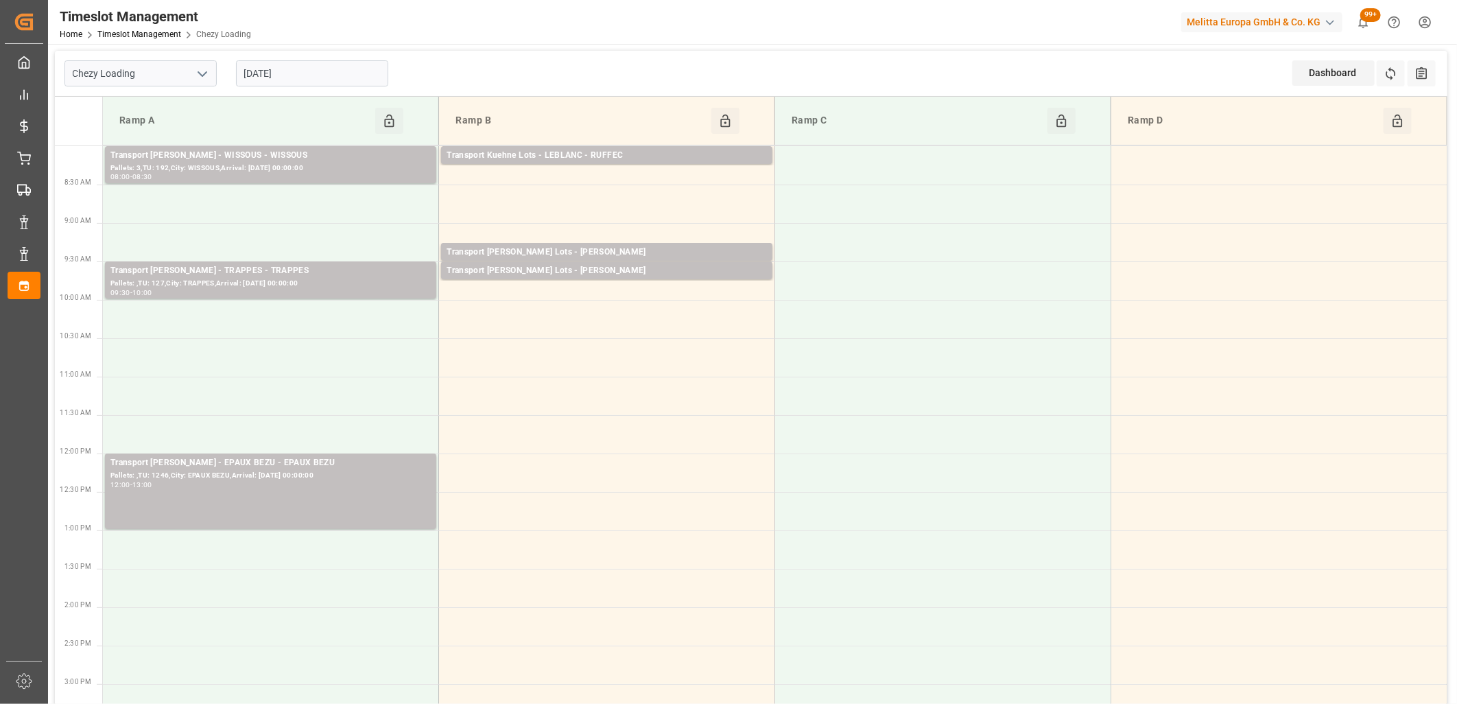
click at [358, 77] on input "[DATE]" at bounding box center [312, 73] width 152 height 26
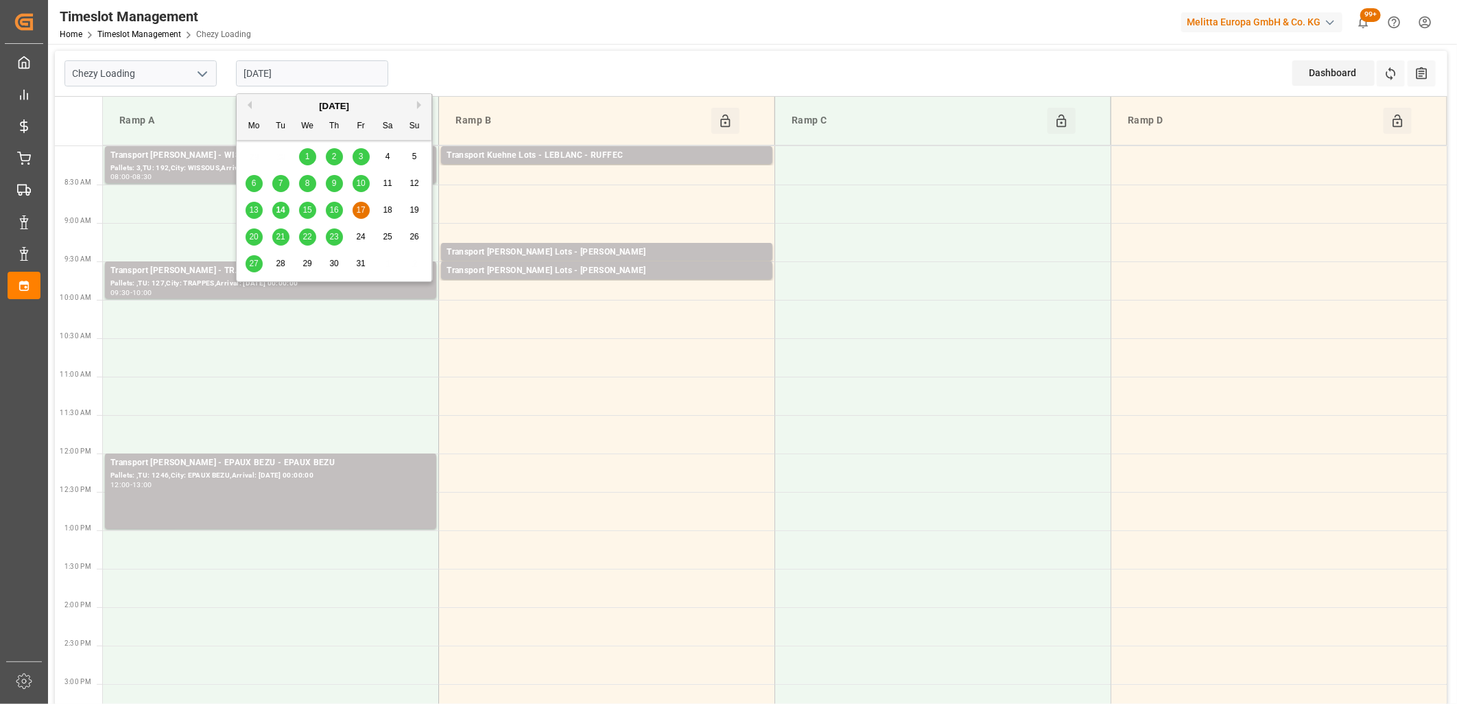
click at [252, 240] on span "20" at bounding box center [253, 237] width 9 height 10
type input "[DATE]"
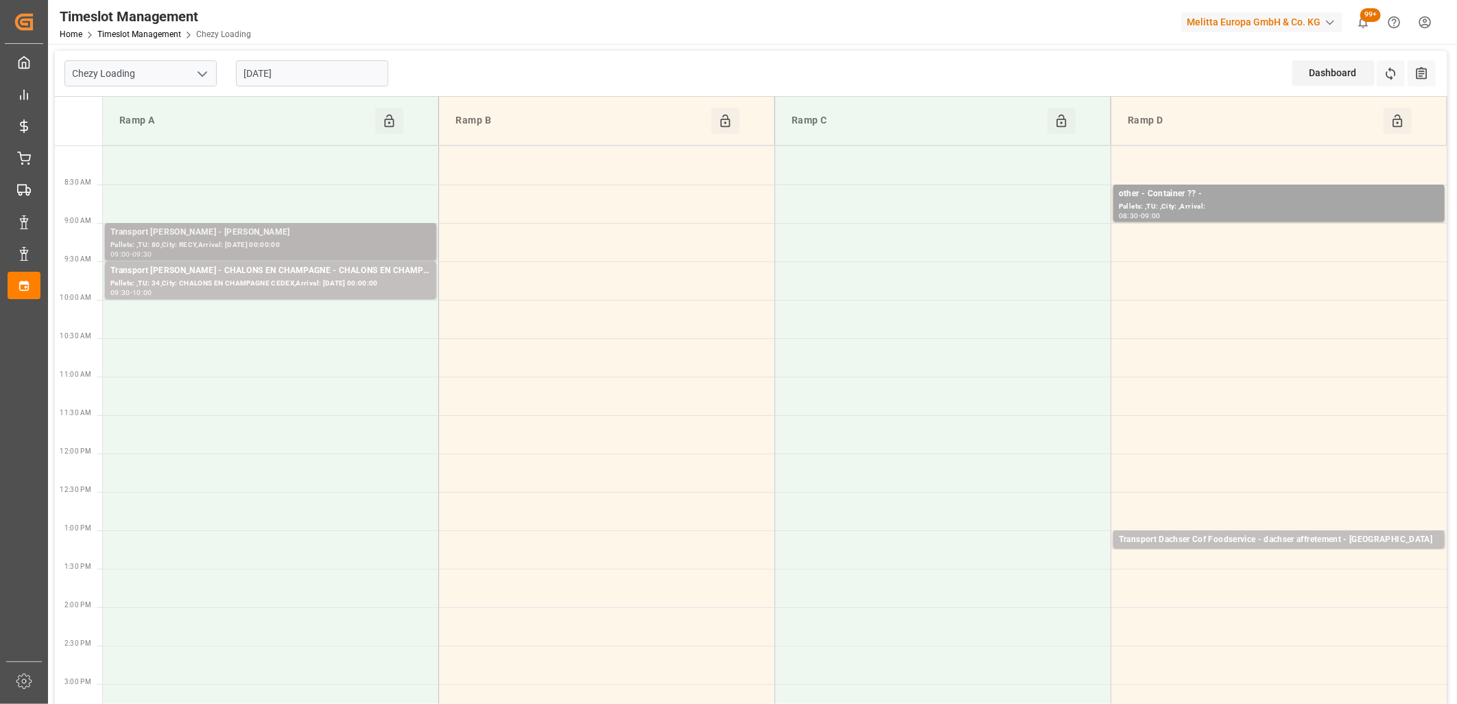
click at [282, 251] on div "09:00 - 09:30" at bounding box center [270, 255] width 320 height 8
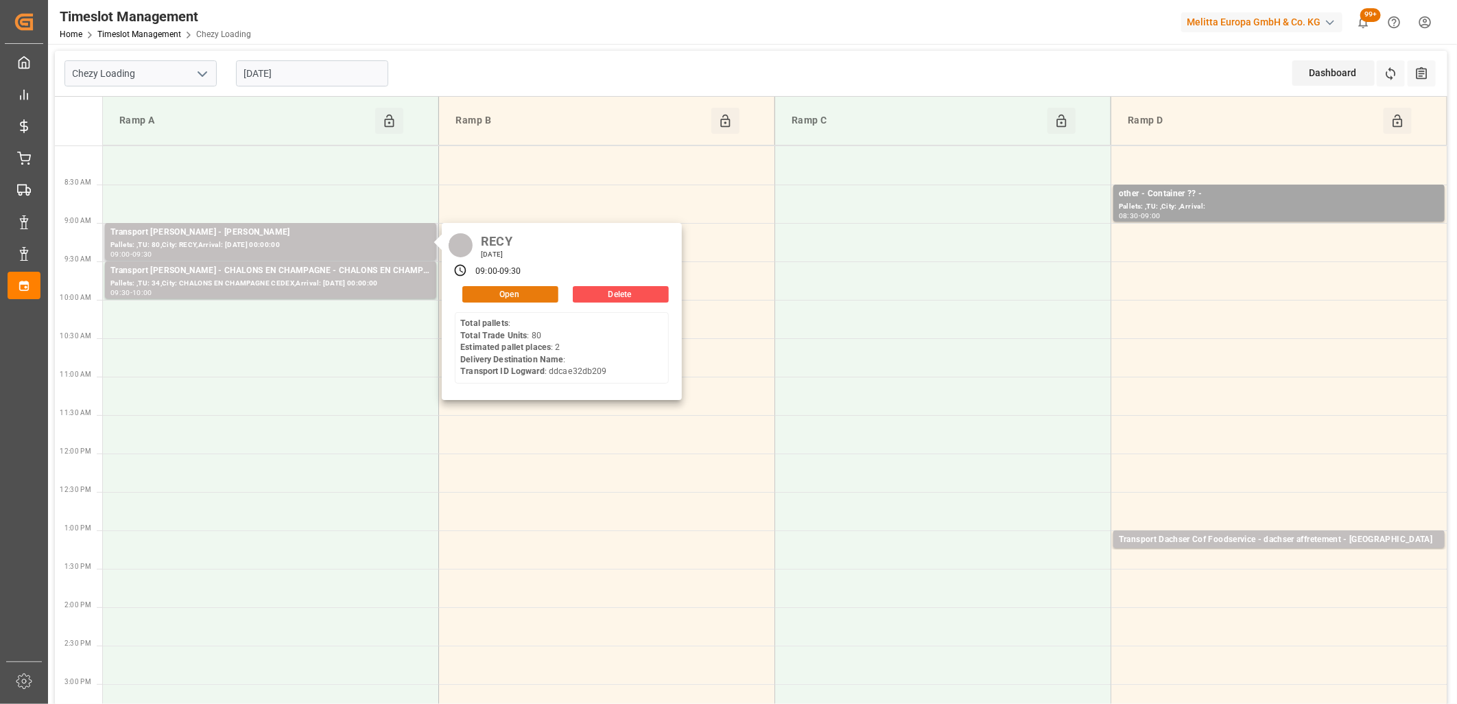
click at [494, 292] on button "Open" at bounding box center [510, 294] width 96 height 16
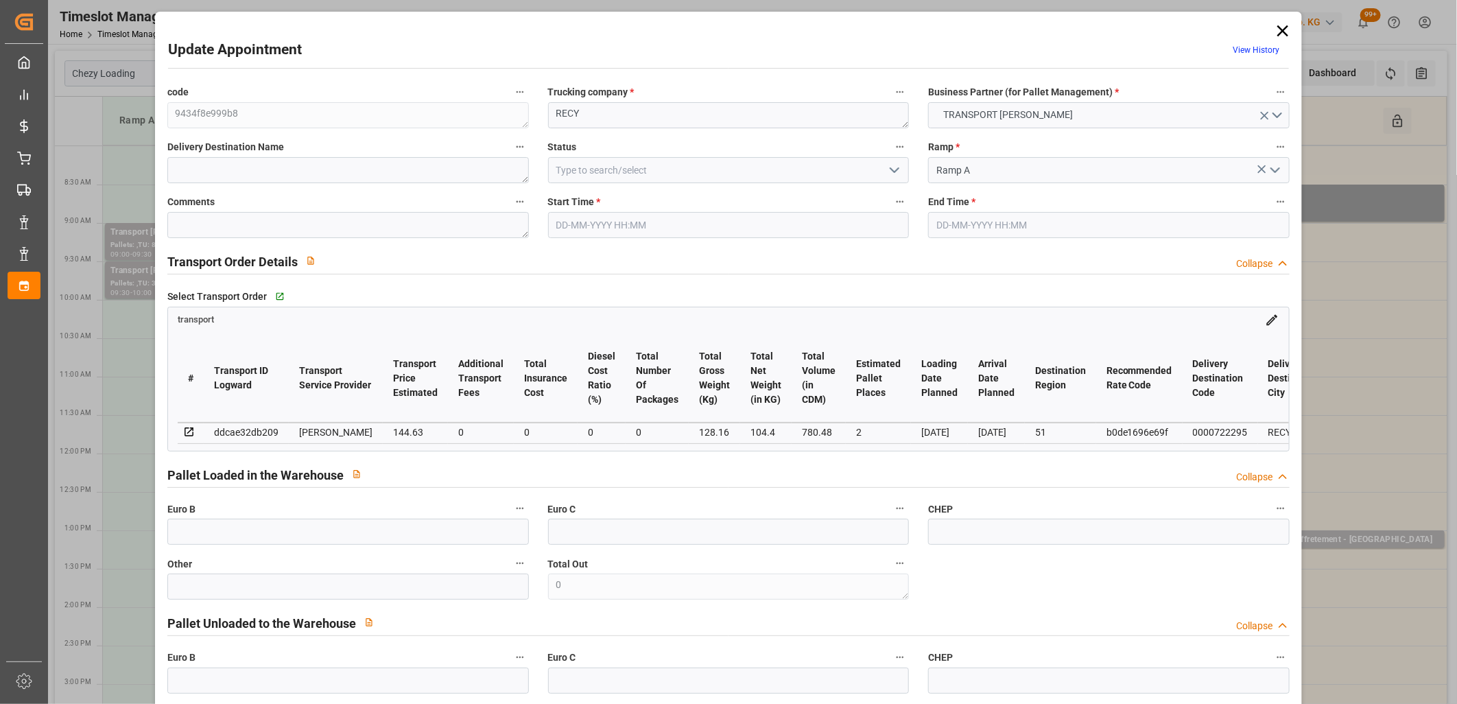
type input "20-10-2025 09:00"
type input "20-10-2025 09:30"
type input "09-10-2025 13:41"
type input "09-10-2025 11:28"
type input "[DATE]"
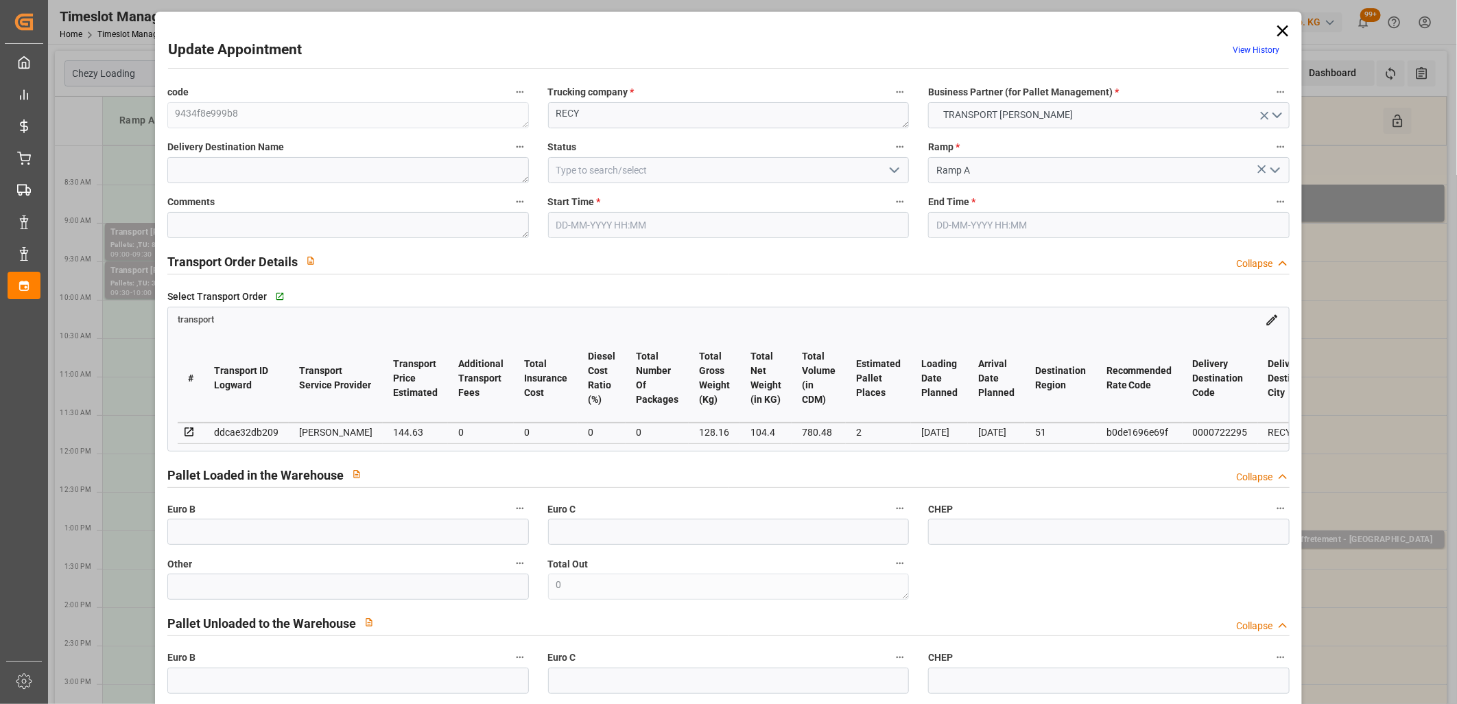
type input "[DATE]"
click at [1280, 36] on icon at bounding box center [1283, 30] width 19 height 19
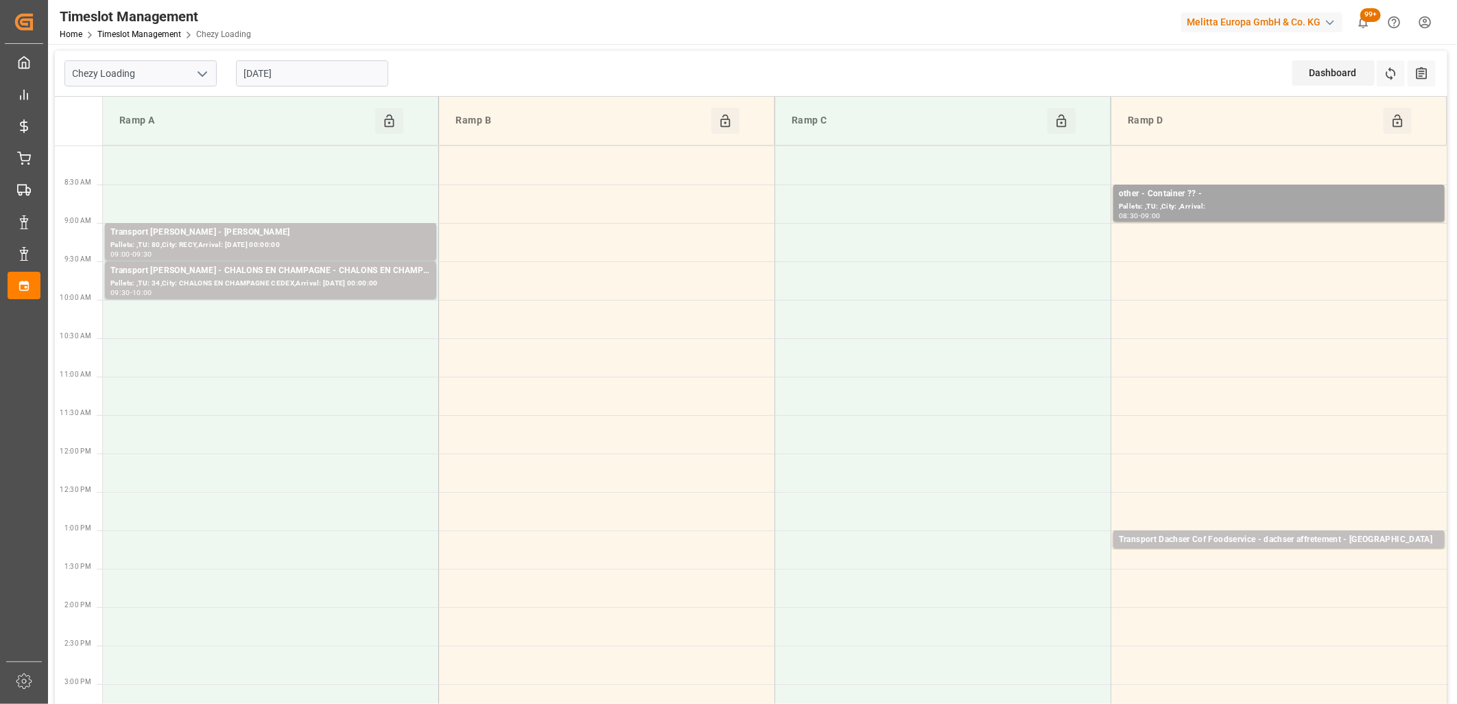
click at [316, 57] on div "[DATE]" at bounding box center [312, 73] width 172 height 45
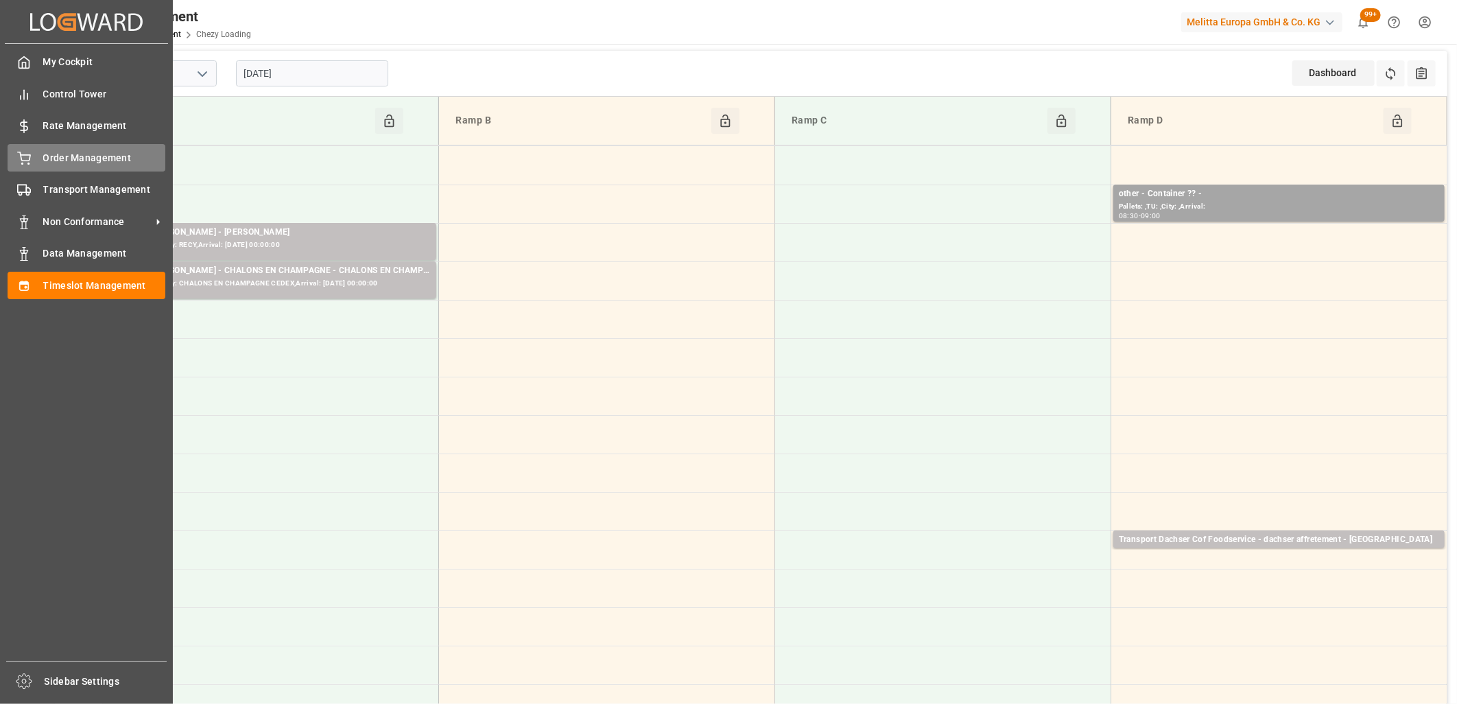
click at [43, 162] on span "Order Management" at bounding box center [104, 158] width 123 height 14
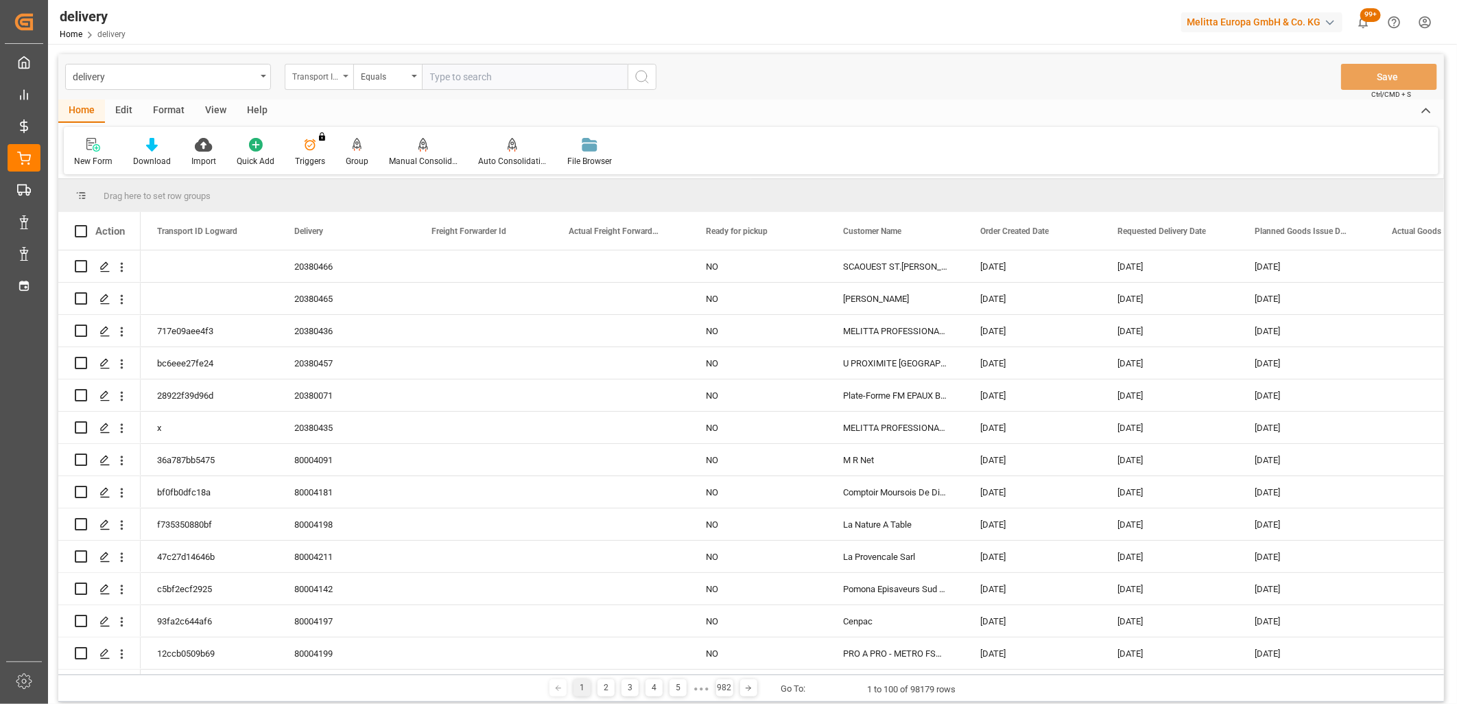
click at [319, 77] on div "Transport ID Logward" at bounding box center [315, 75] width 47 height 16
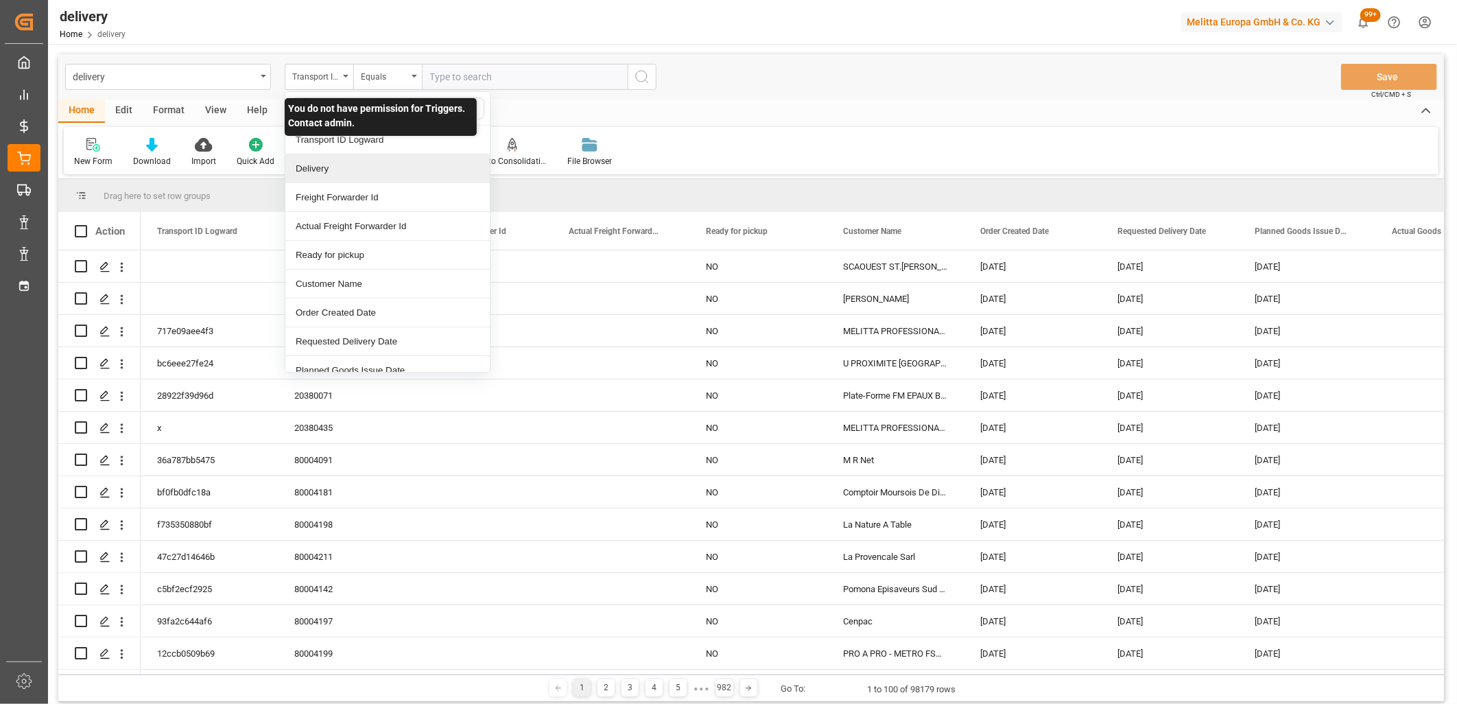
click at [313, 161] on div "Delivery" at bounding box center [387, 168] width 204 height 29
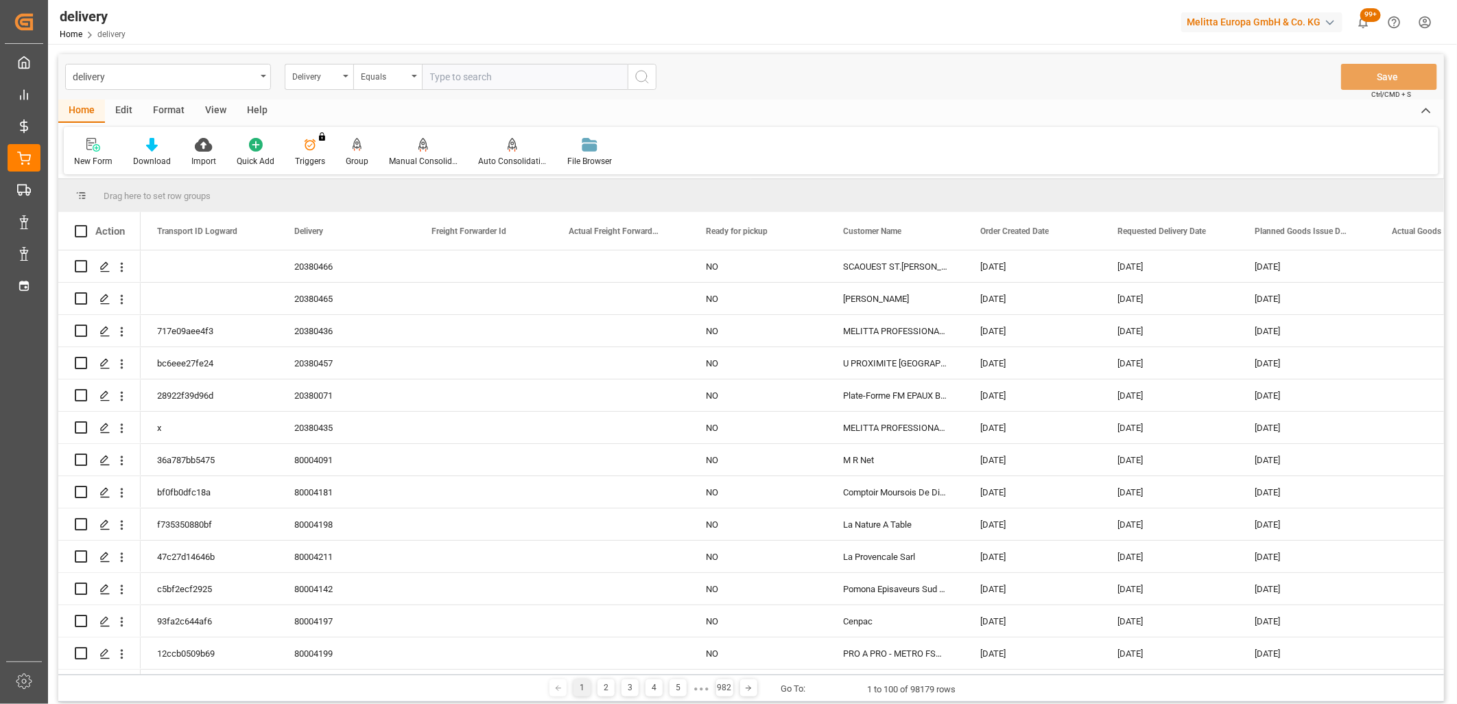
click at [449, 79] on input "text" at bounding box center [525, 77] width 206 height 26
type input "2"
type input "92565916"
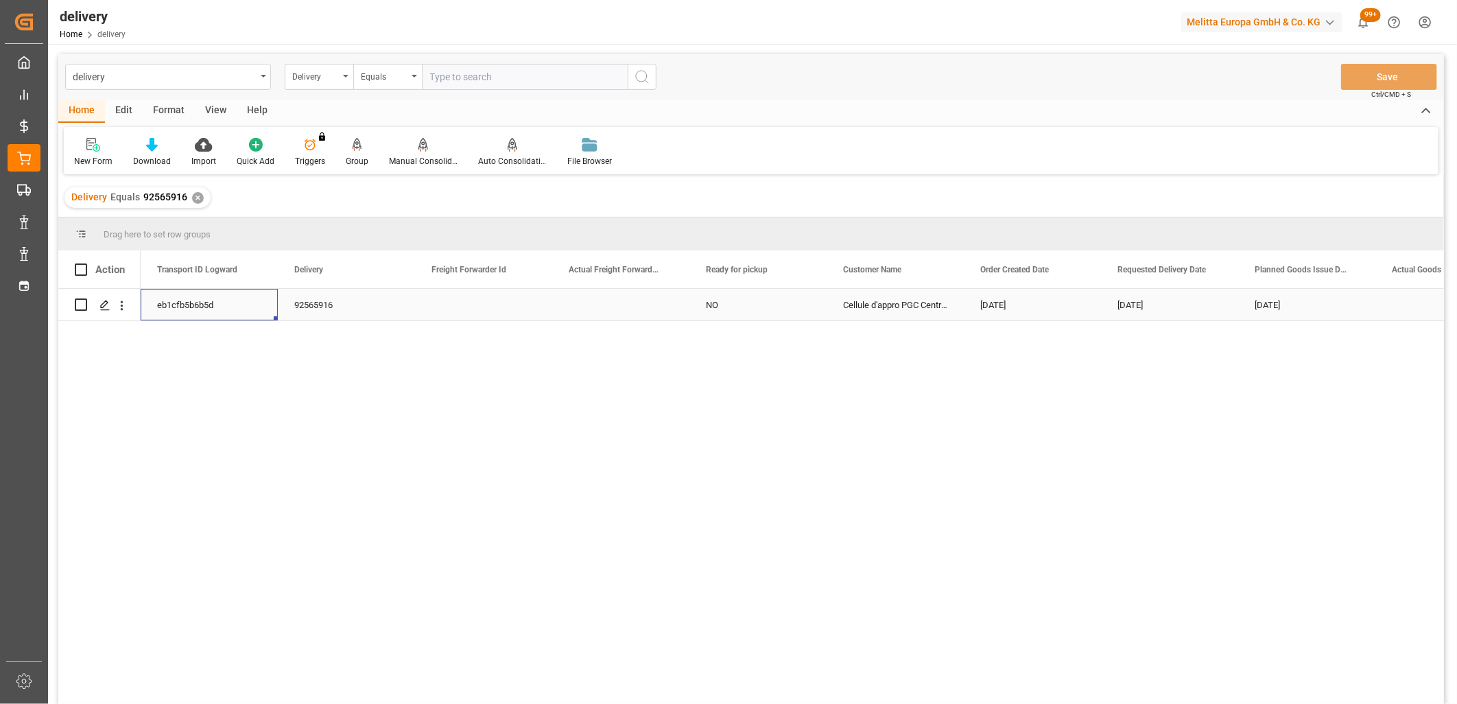
click at [211, 297] on div "eb1cfb5b6b5d" at bounding box center [209, 305] width 137 height 32
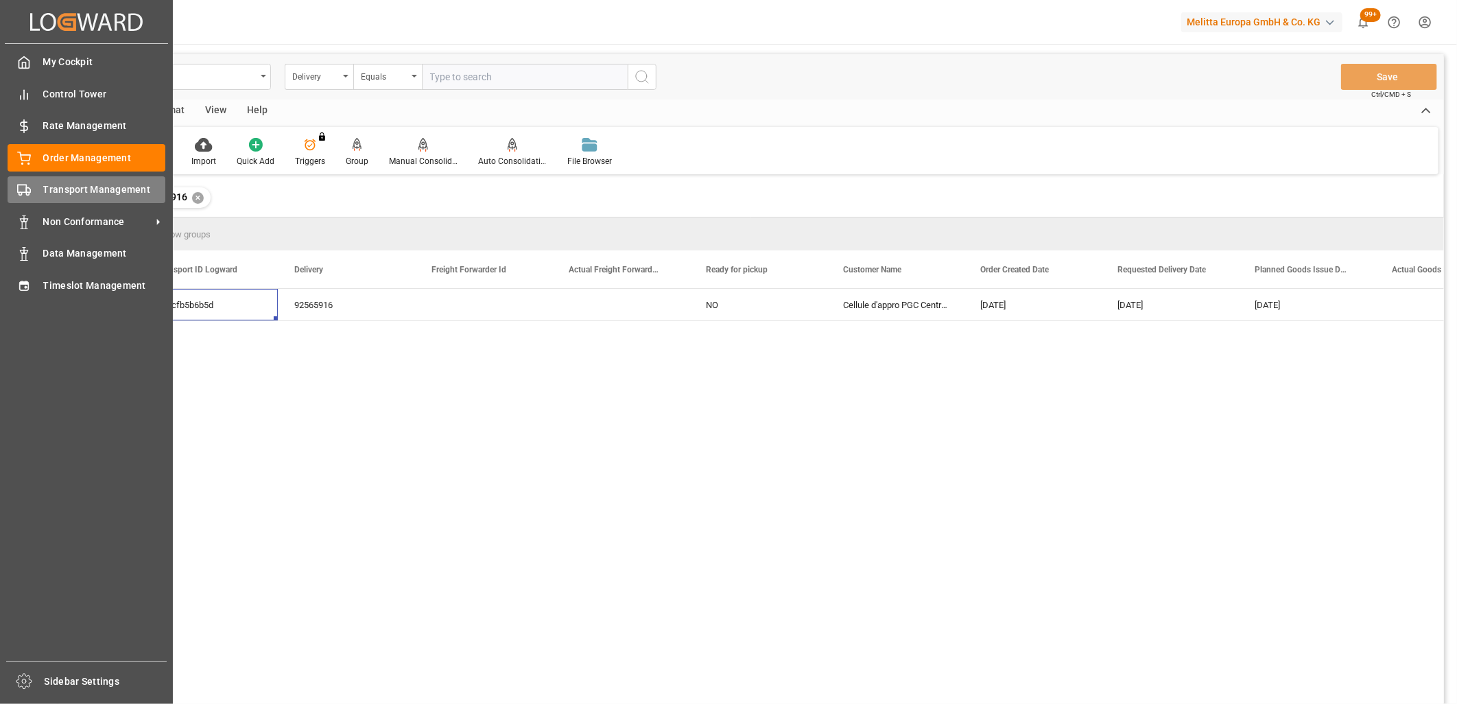
click at [14, 193] on div at bounding box center [19, 190] width 23 height 14
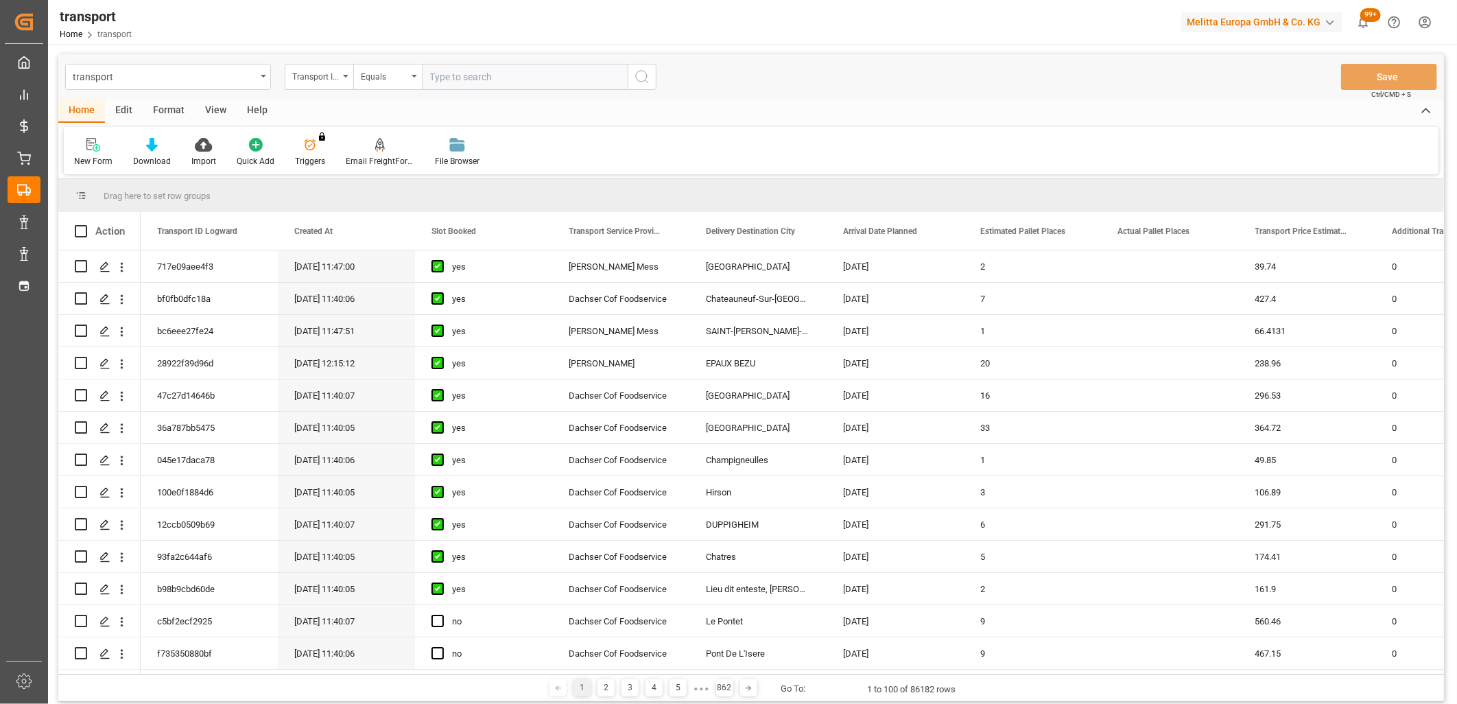
click at [449, 84] on input "text" at bounding box center [525, 77] width 206 height 26
paste input "eb1cfb5b6b5d"
type input "eb1cfb5b6b5d"
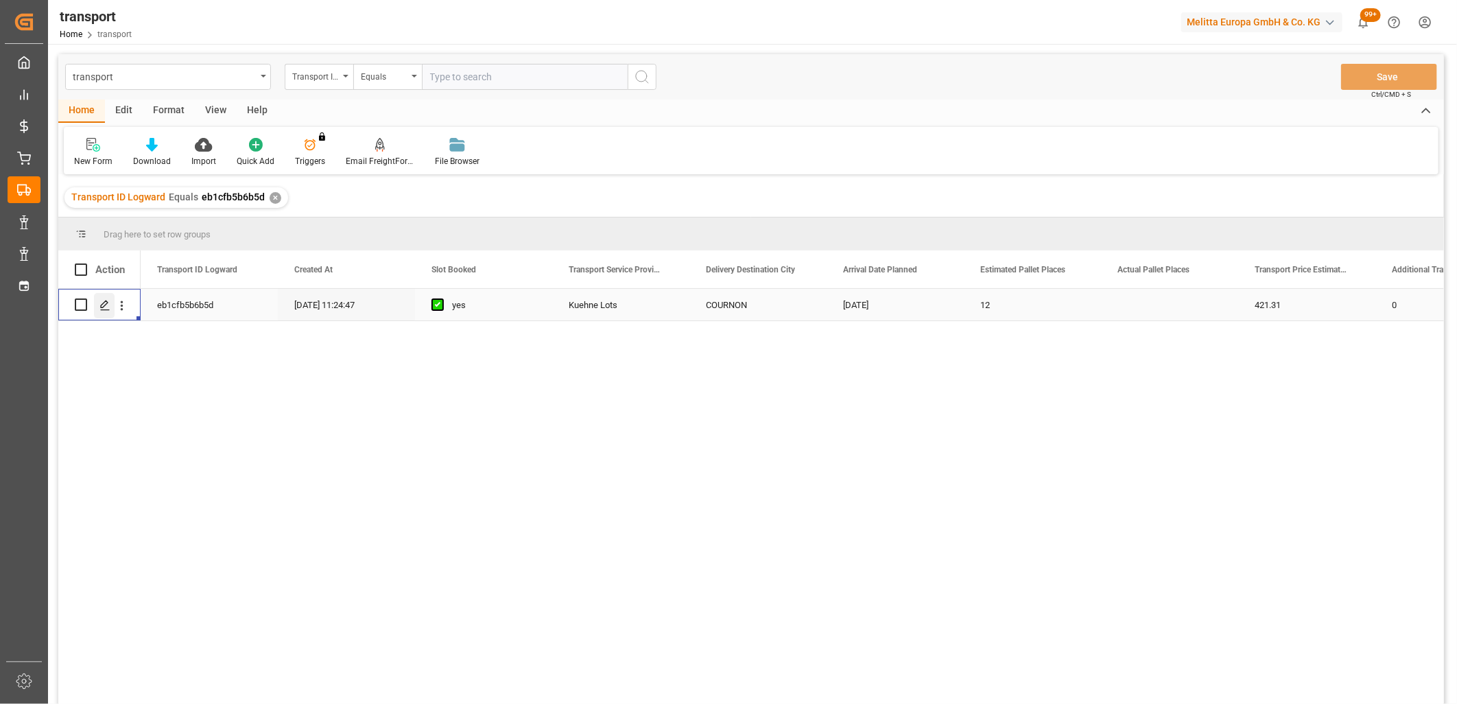
click at [107, 311] on div "Press SPACE to select this row." at bounding box center [104, 305] width 21 height 25
click at [104, 309] on line "Press SPACE to select this row." at bounding box center [105, 309] width 8 height 0
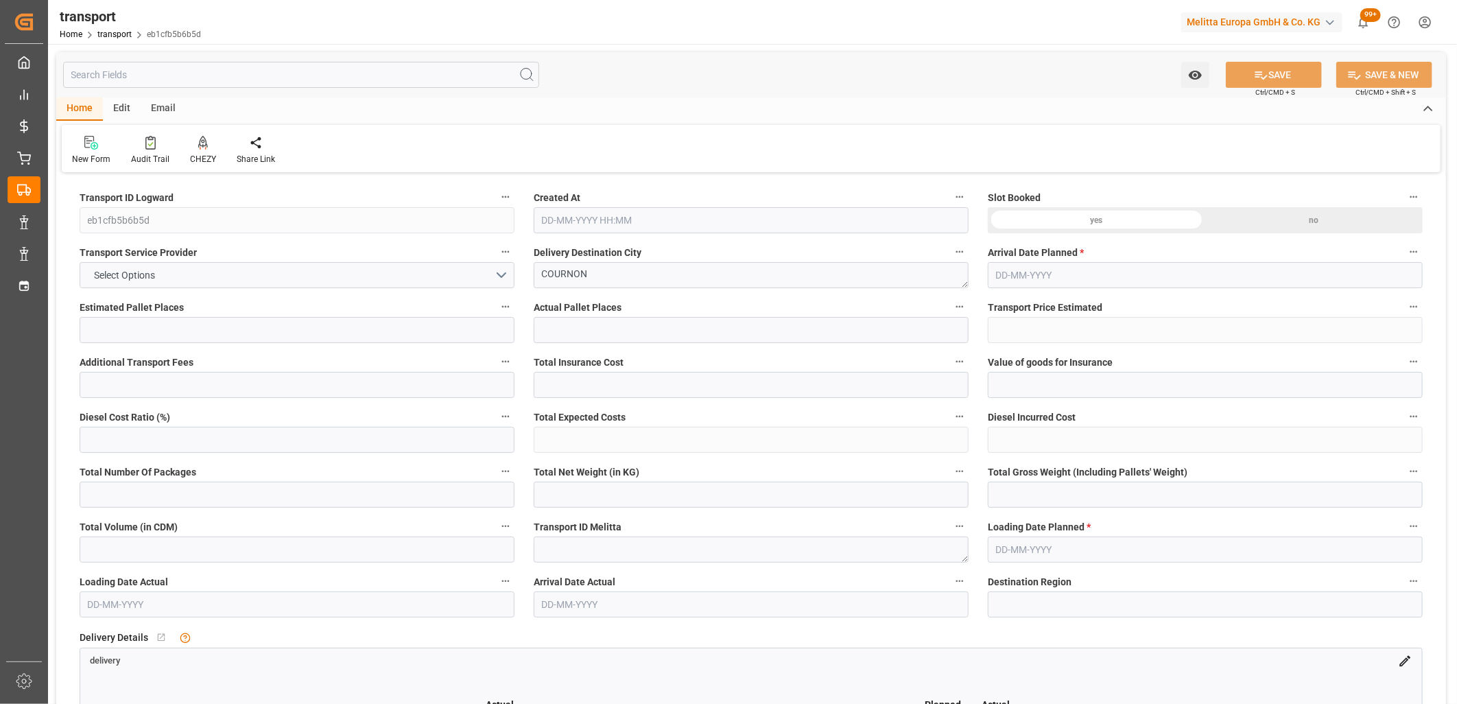
type input "12"
type input "421.31"
type input "0"
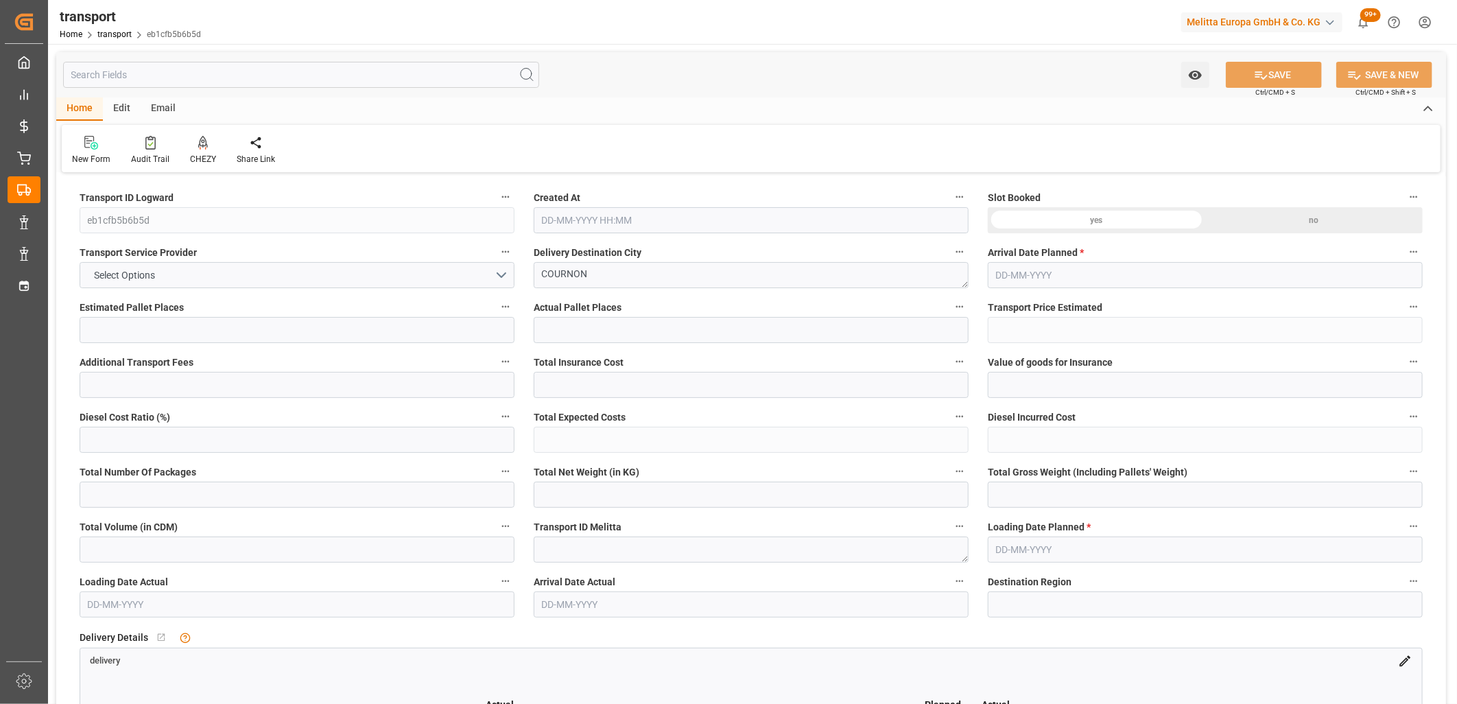
type input "421.31"
type input "0"
type input "1973.386"
type input "3255.899"
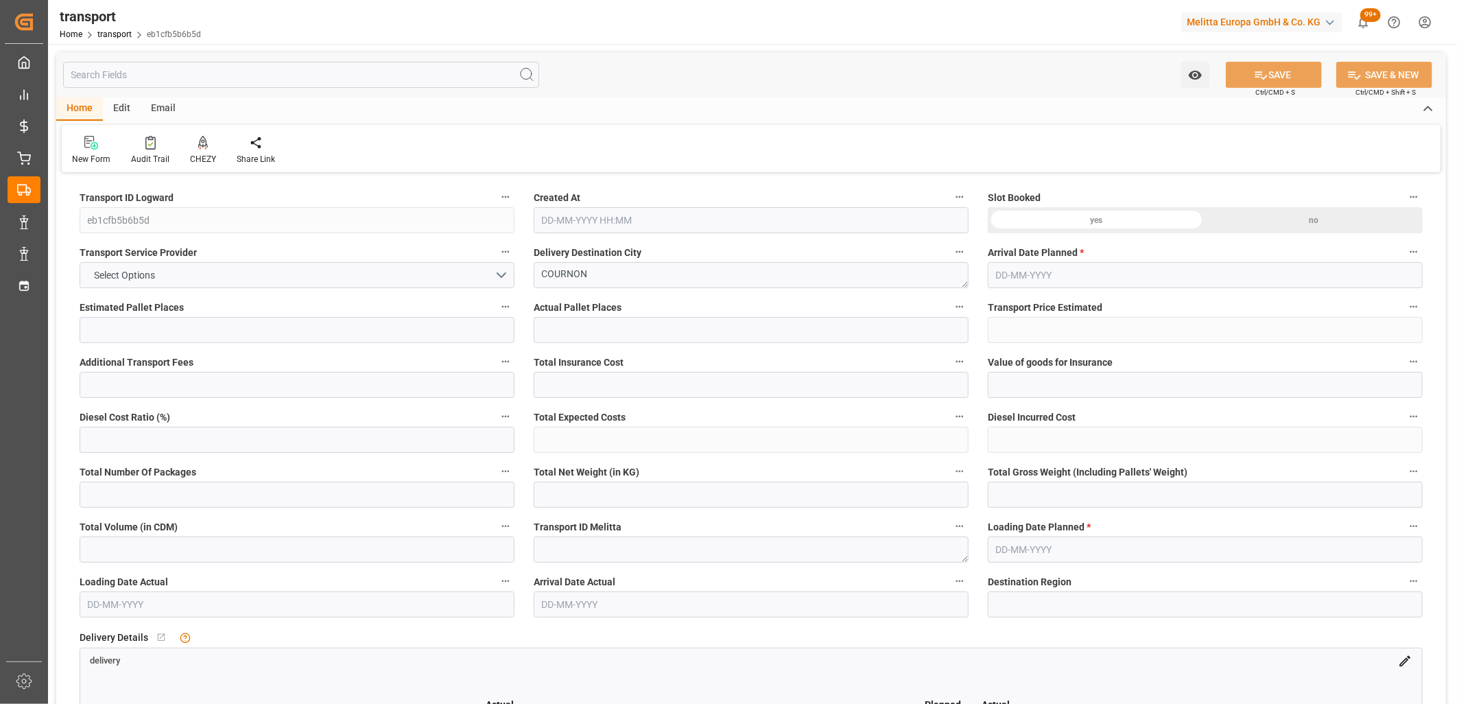
type input "8591.187"
type input "63"
type input "5"
type input "488"
type input "41"
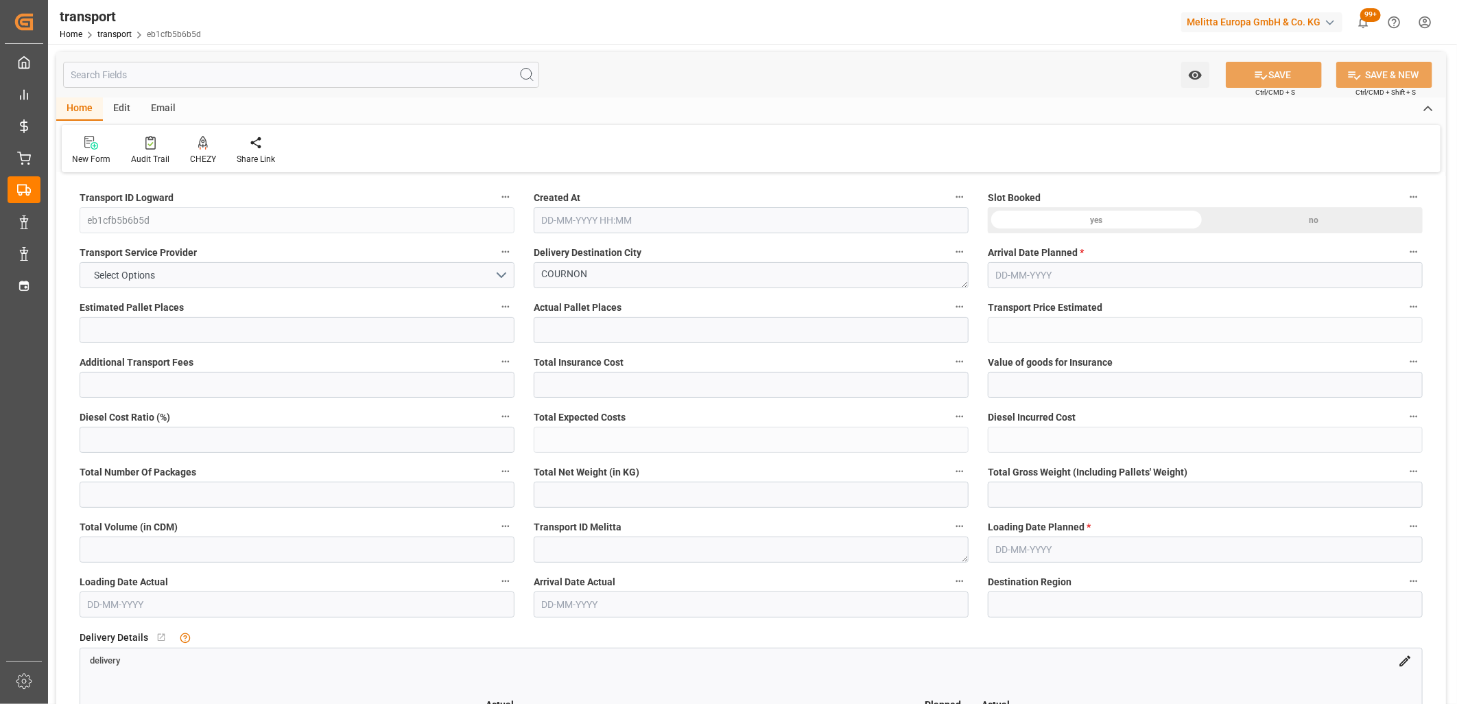
type input "101"
type input "2291.139"
type input "0"
type input "4710.8598"
type input "0"
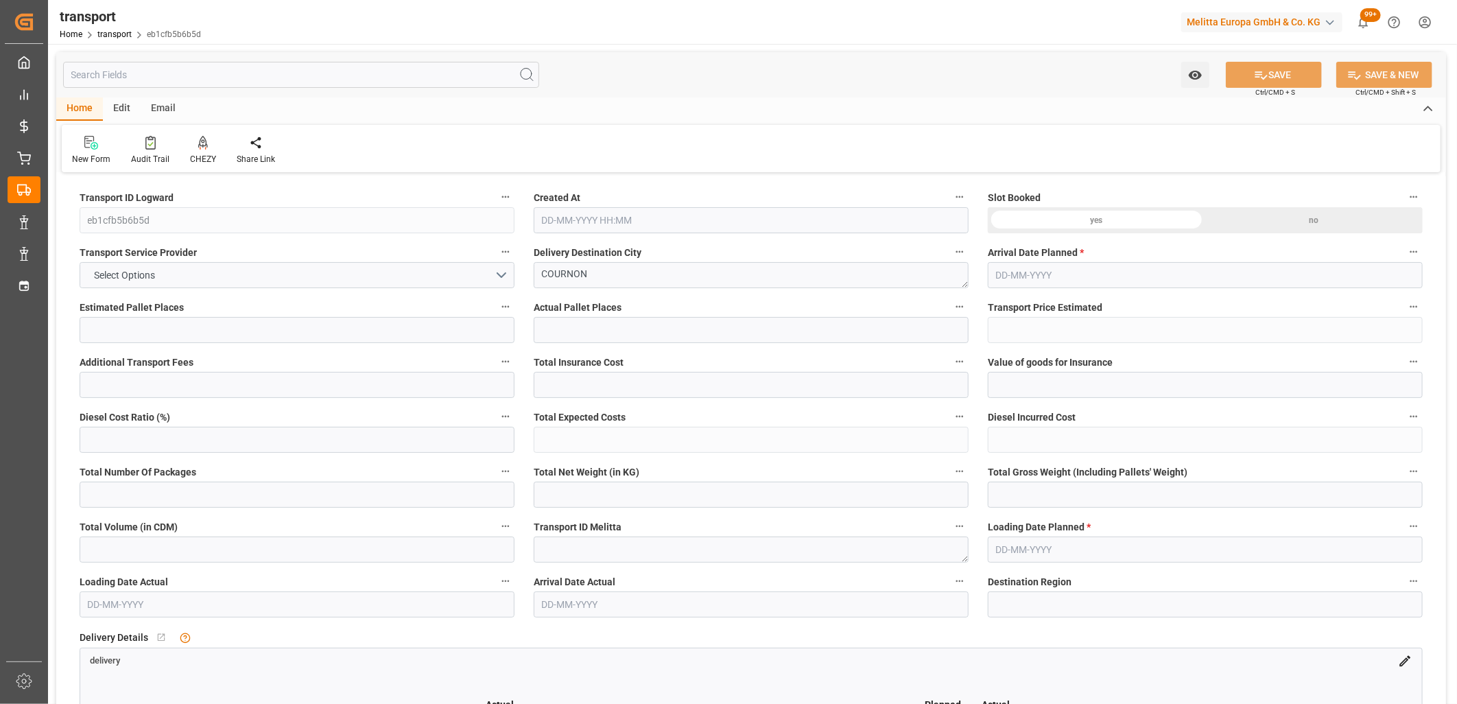
type input "0"
type input "21"
type input "35"
type input "08-10-2025 11:24"
type input "[DATE]"
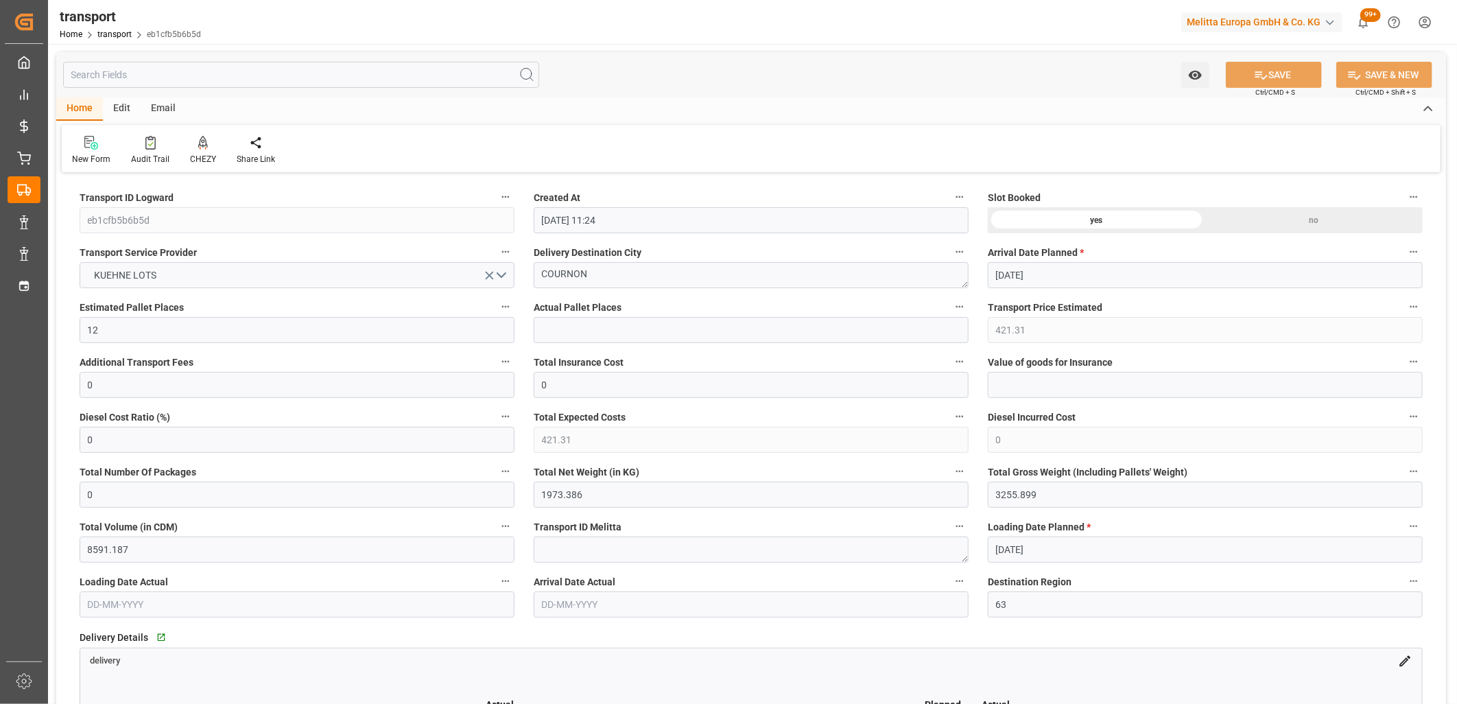
type input "14-10-2025"
click at [140, 141] on div at bounding box center [150, 142] width 38 height 14
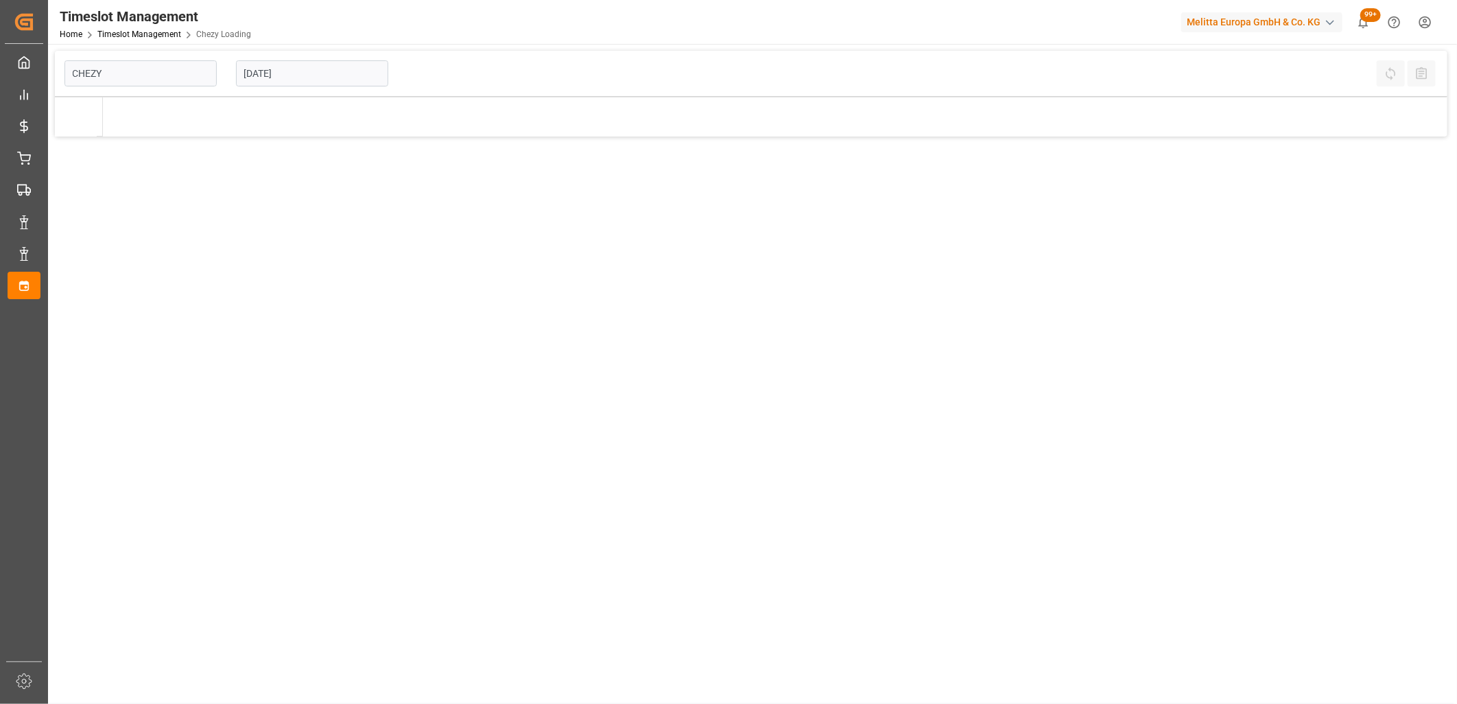
type input "Chezy Loading"
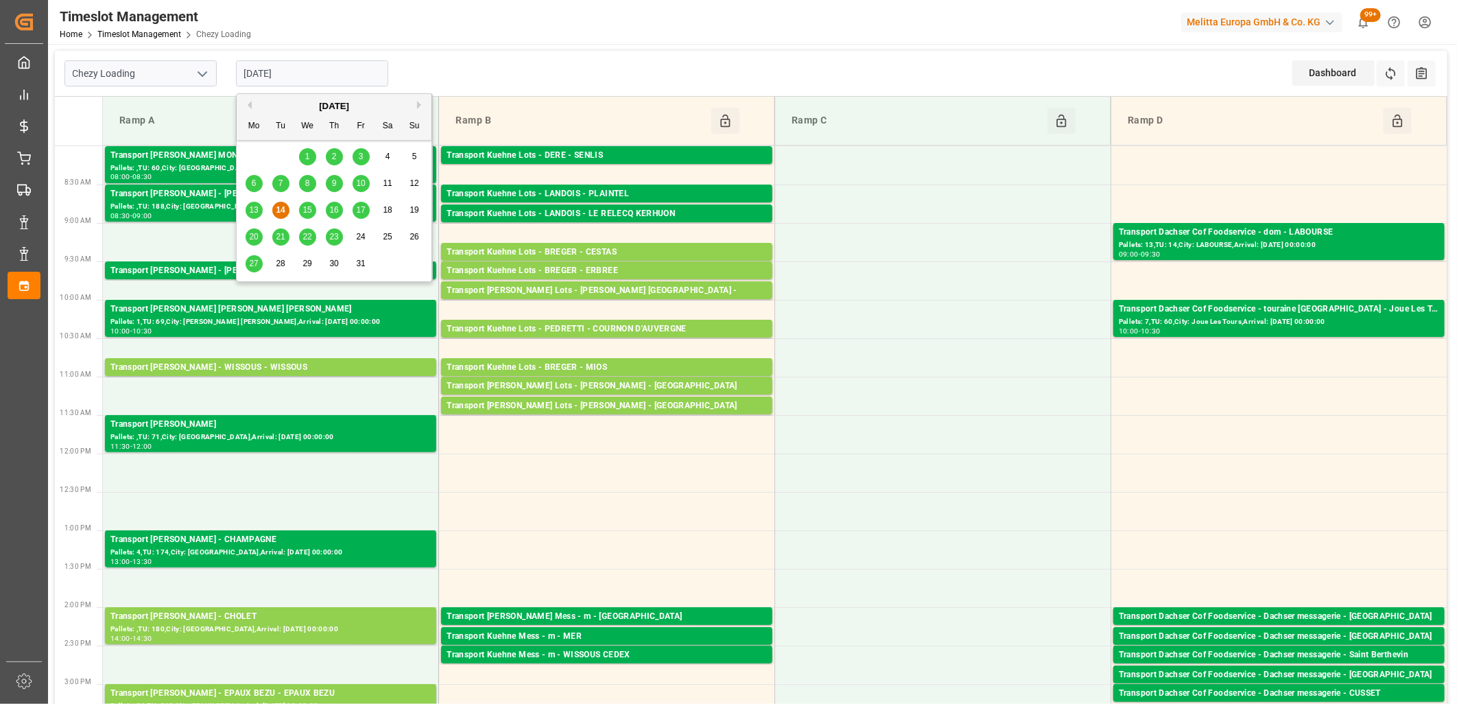
click at [316, 66] on input "[DATE]" at bounding box center [312, 73] width 152 height 26
click at [303, 215] on div "15" at bounding box center [307, 210] width 17 height 16
type input "[DATE]"
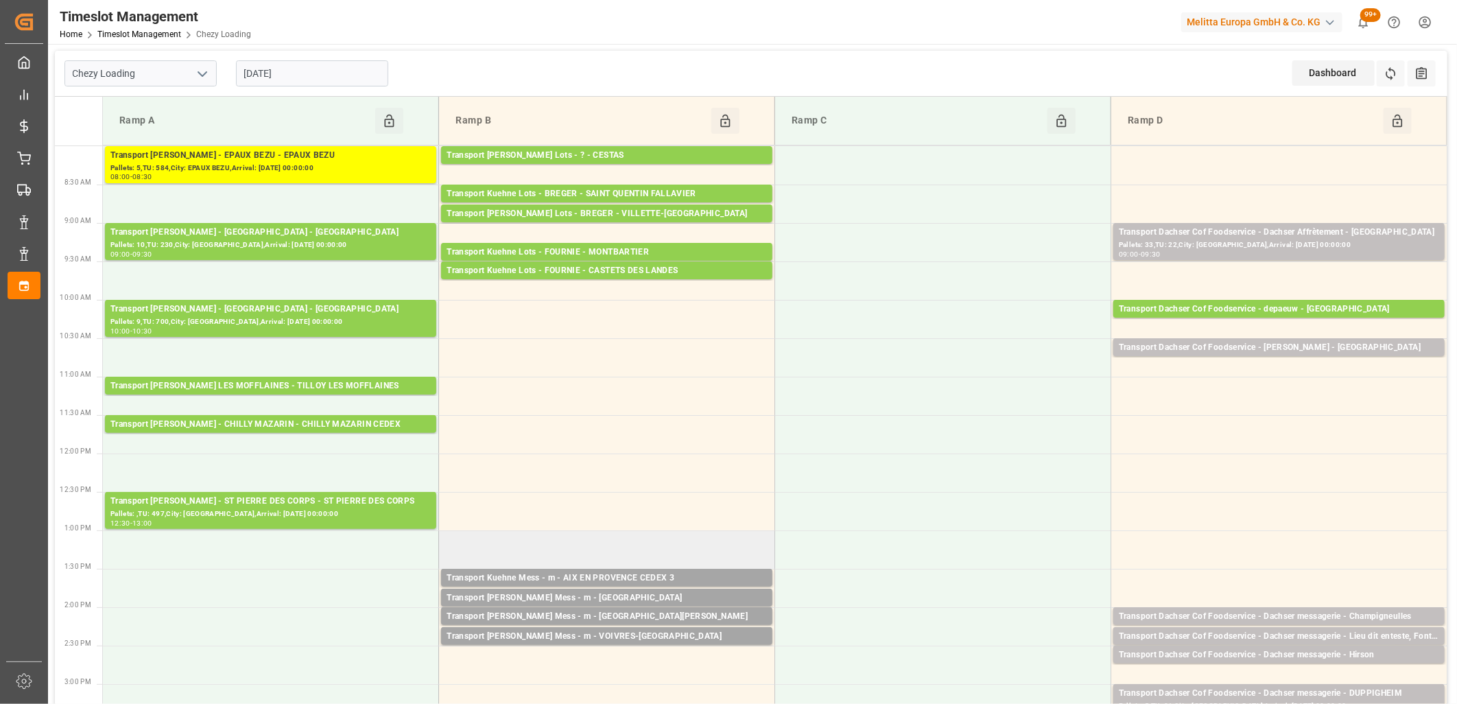
click at [560, 544] on td at bounding box center [607, 549] width 336 height 38
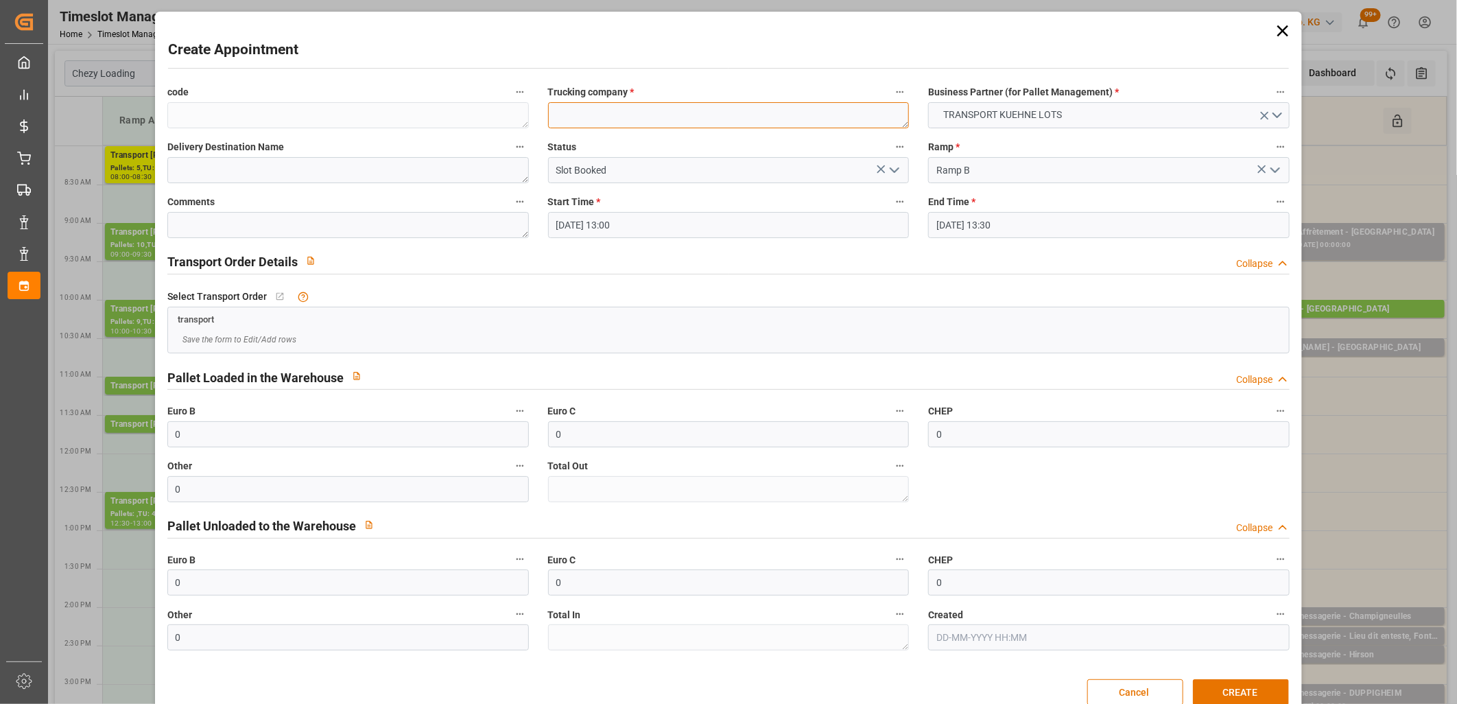
click at [600, 114] on textarea at bounding box center [729, 115] width 362 height 26
type textarea "C"
type textarea "KUEHNE LOT"
click at [1210, 683] on button "CREATE" at bounding box center [1241, 692] width 96 height 26
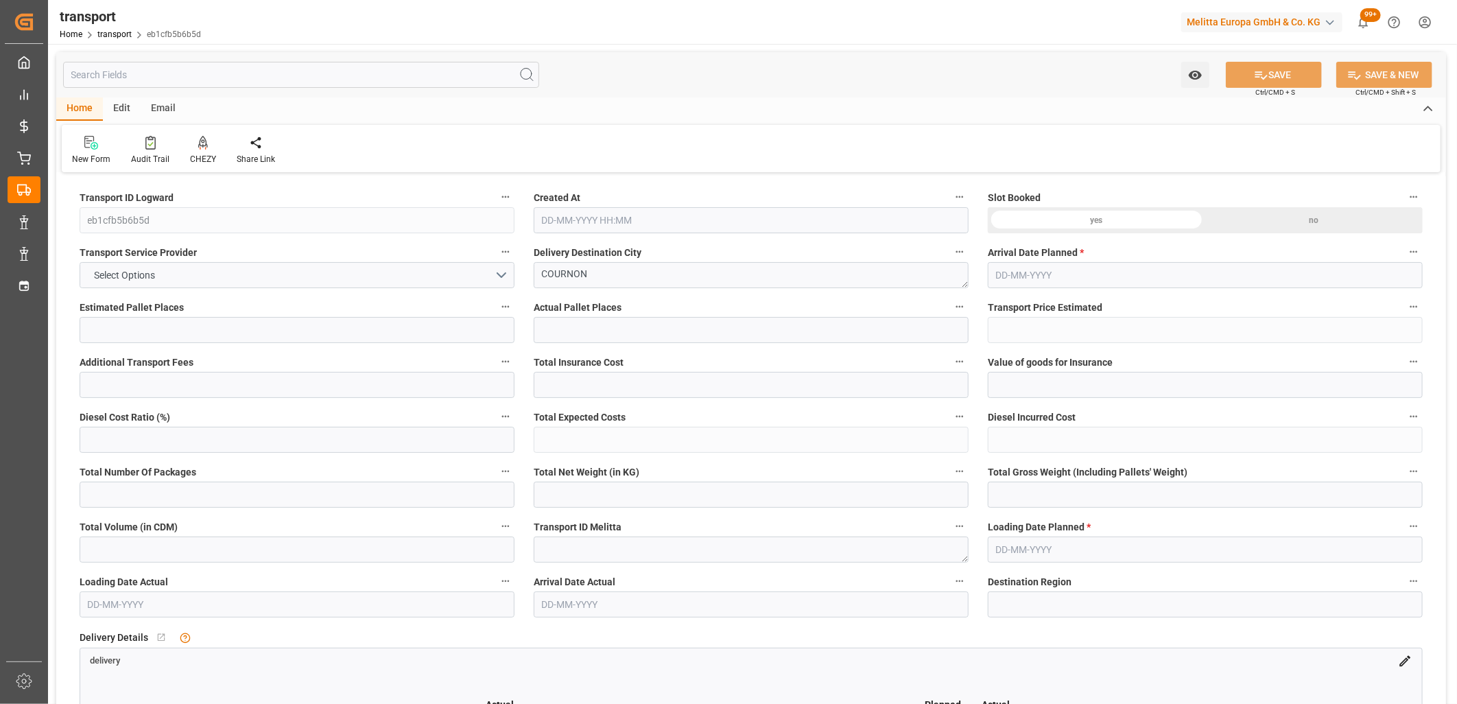
type input "12"
type input "421.31"
type input "0"
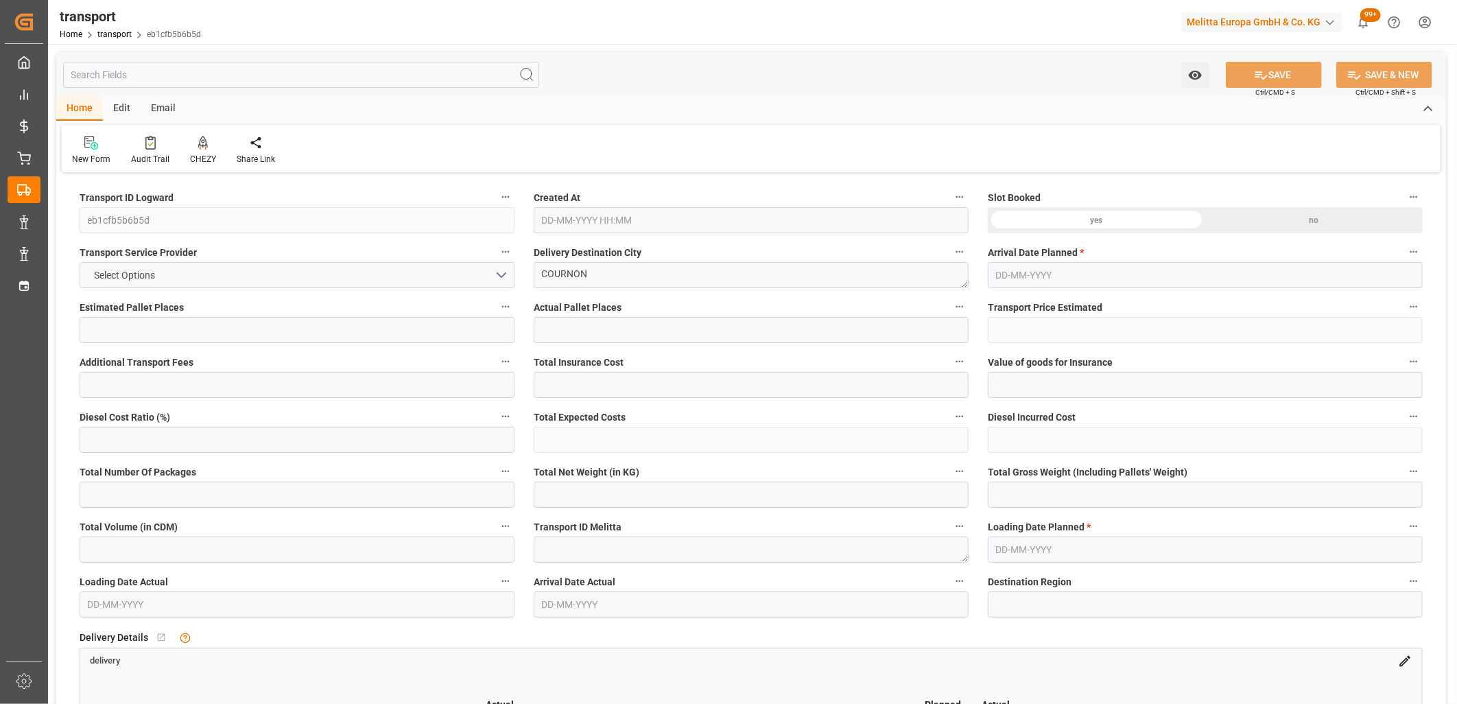
type input "421.31"
type input "0"
type input "4"
type input "1973.386"
type input "3255.899"
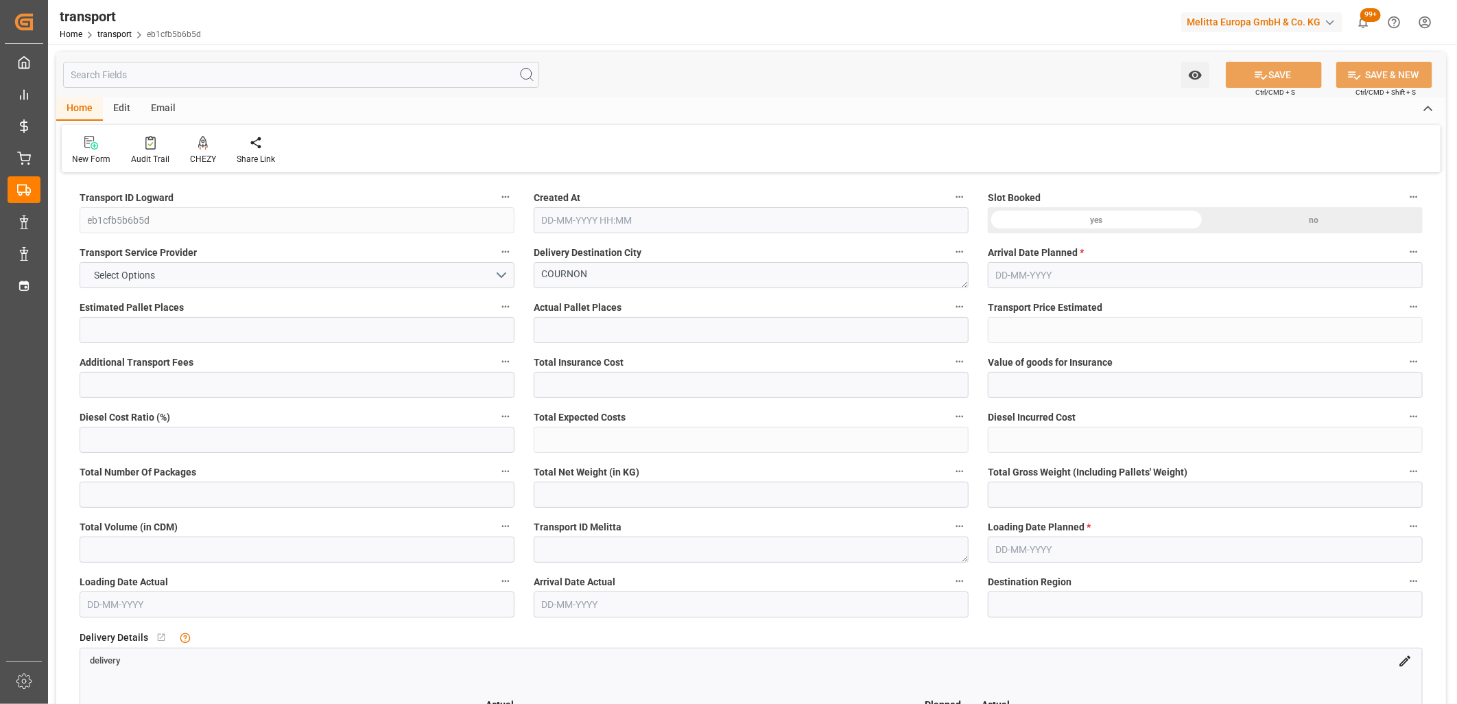
type input "8591.187"
type input "63"
type input "5"
type input "488"
type input "41"
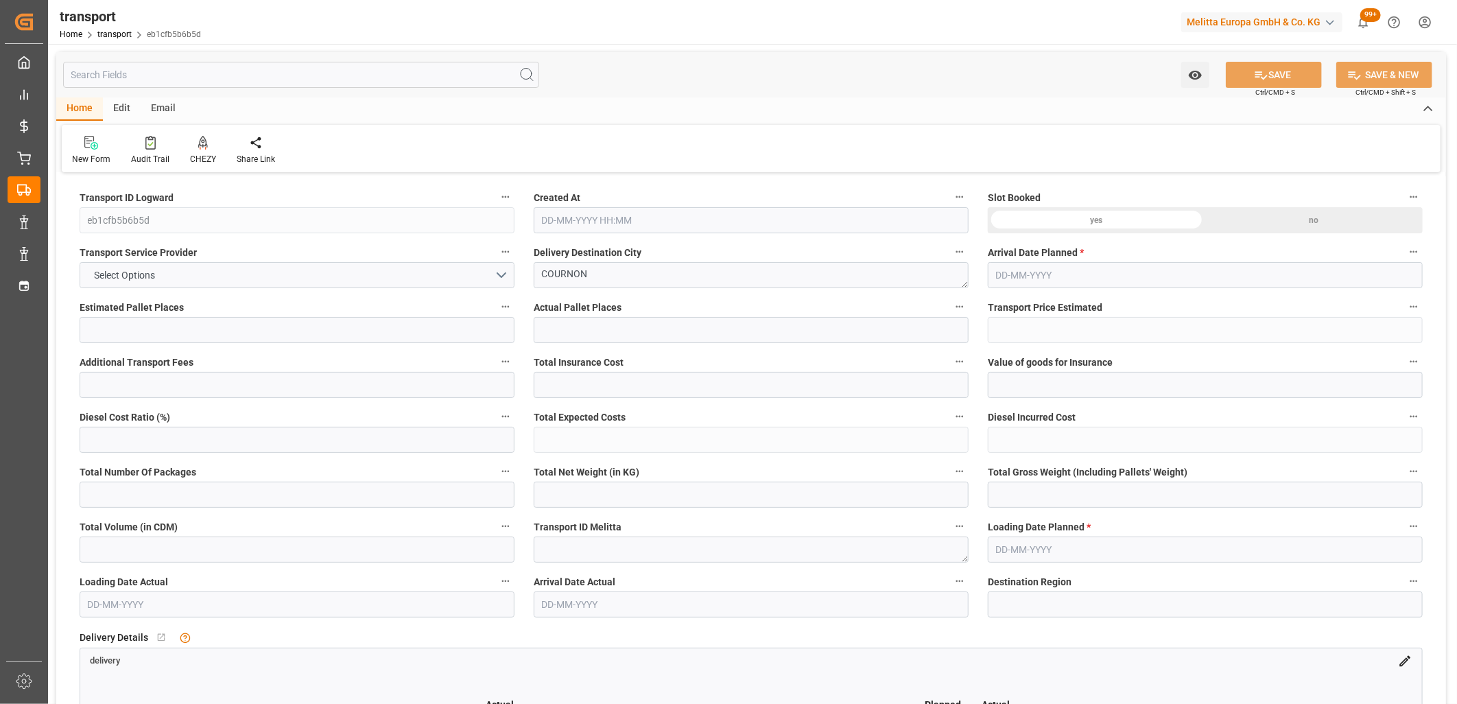
type input "101"
type input "2291.139"
type input "0"
type input "4710.8598"
type input "0"
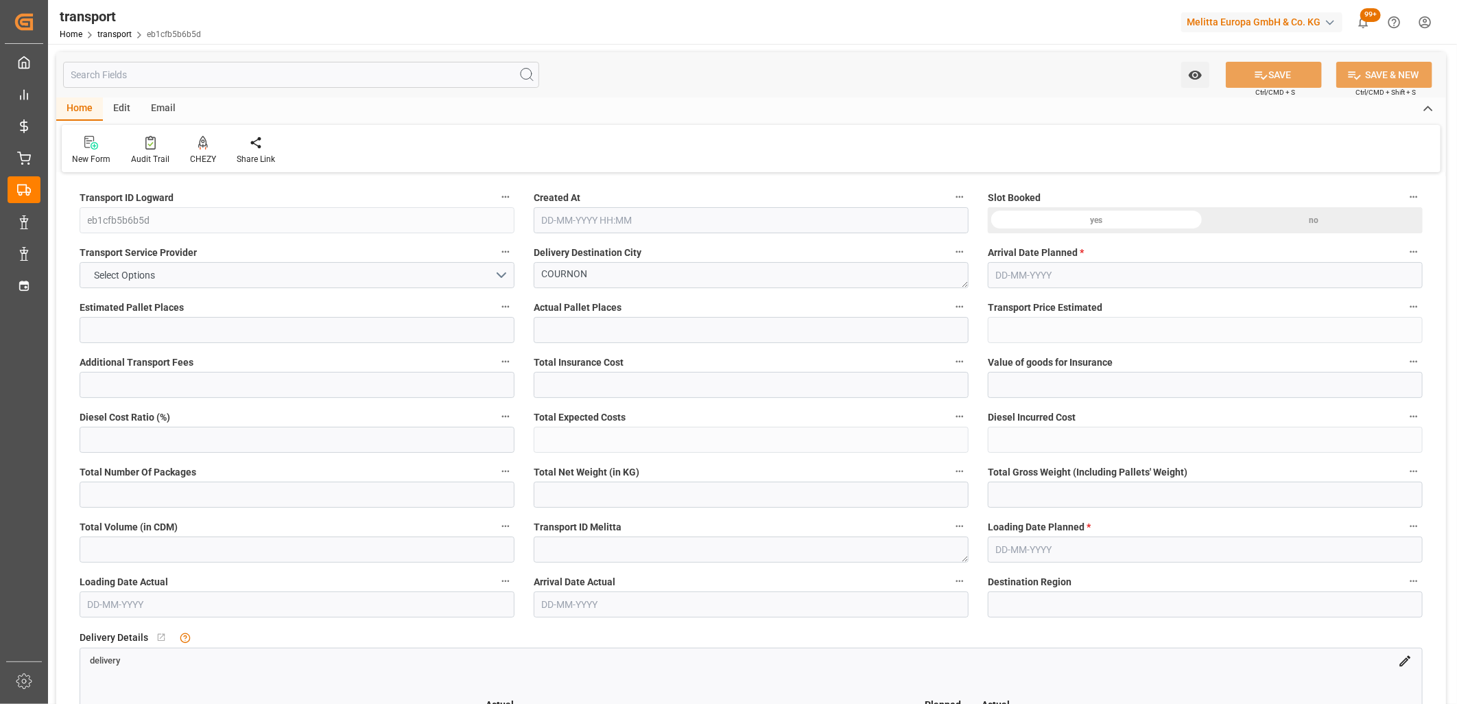
type input "0"
type input "21"
type input "35"
type input "[DATE] 11:24"
type input "[DATE]"
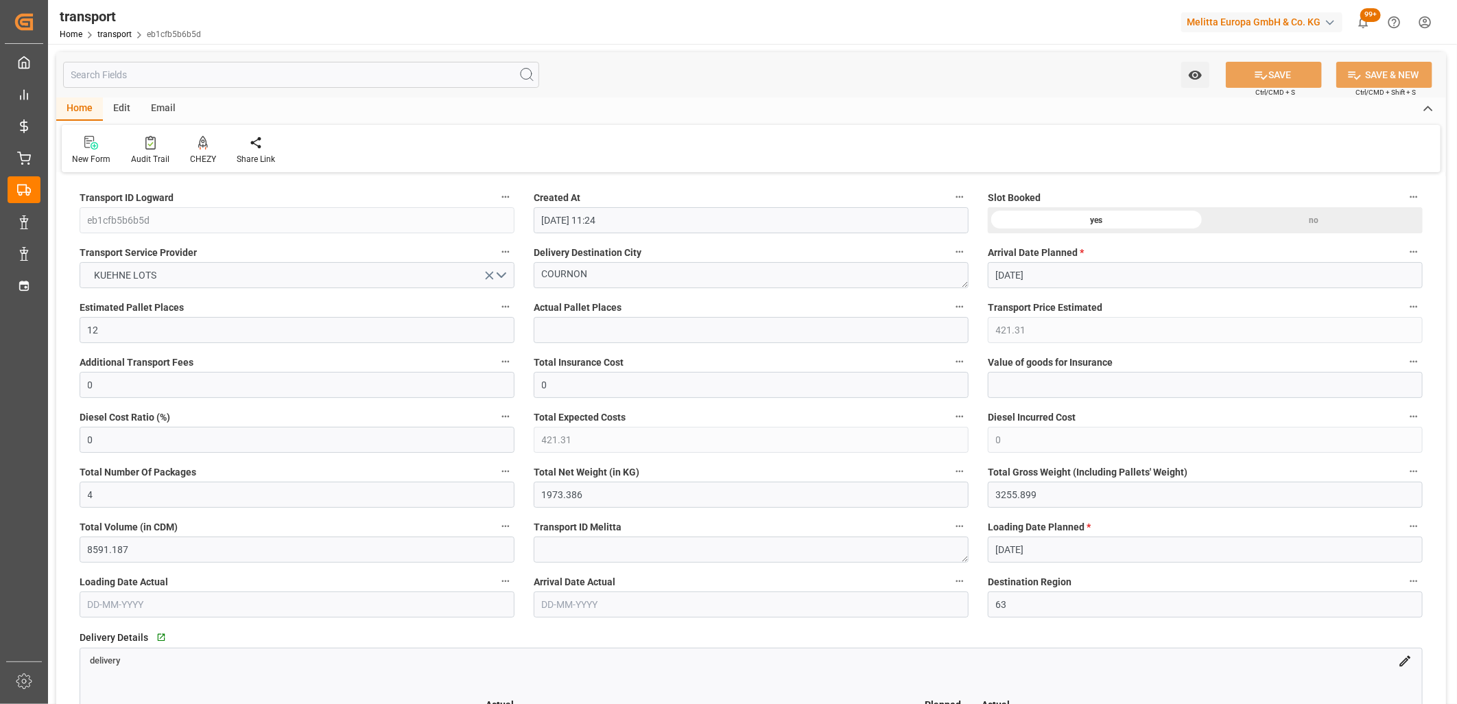
type input "[DATE]"
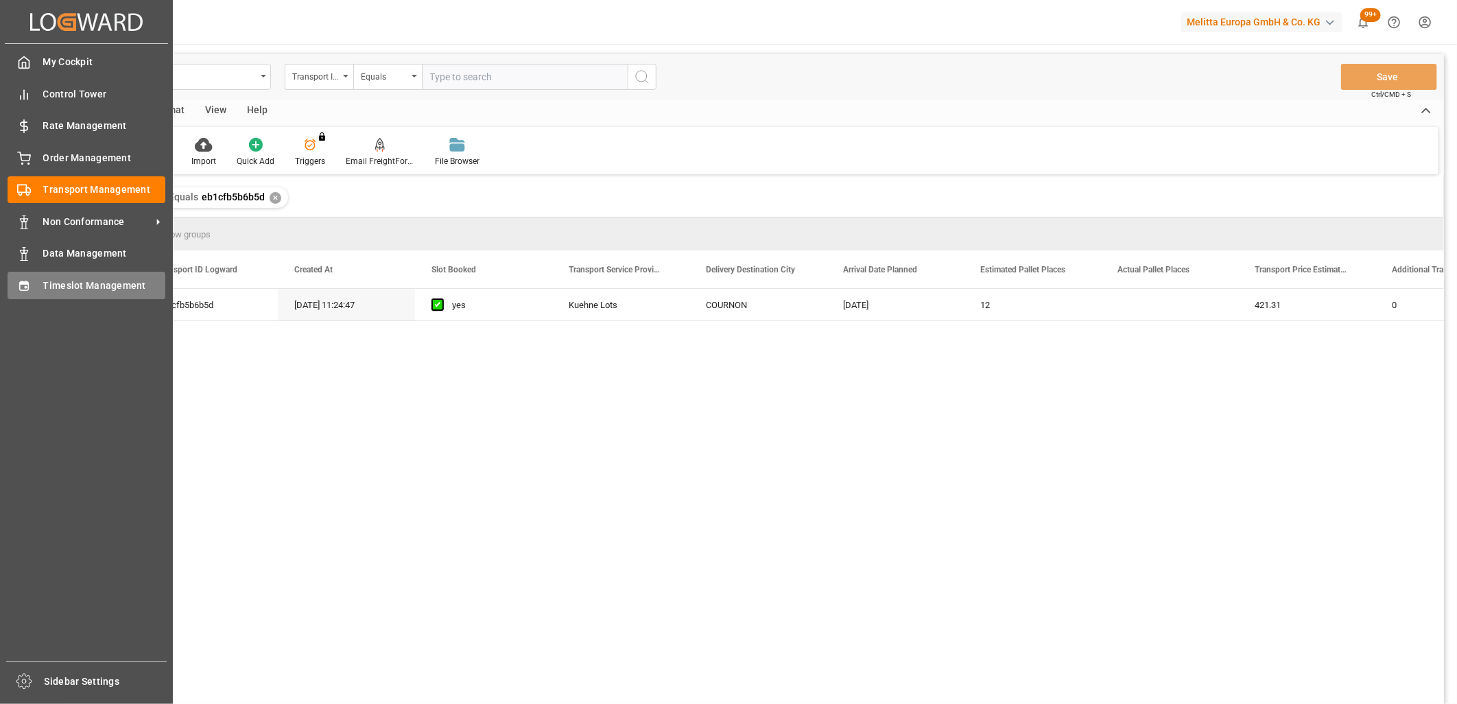
click at [37, 285] on div "Timeslot Management Timeslot Management" at bounding box center [87, 285] width 158 height 27
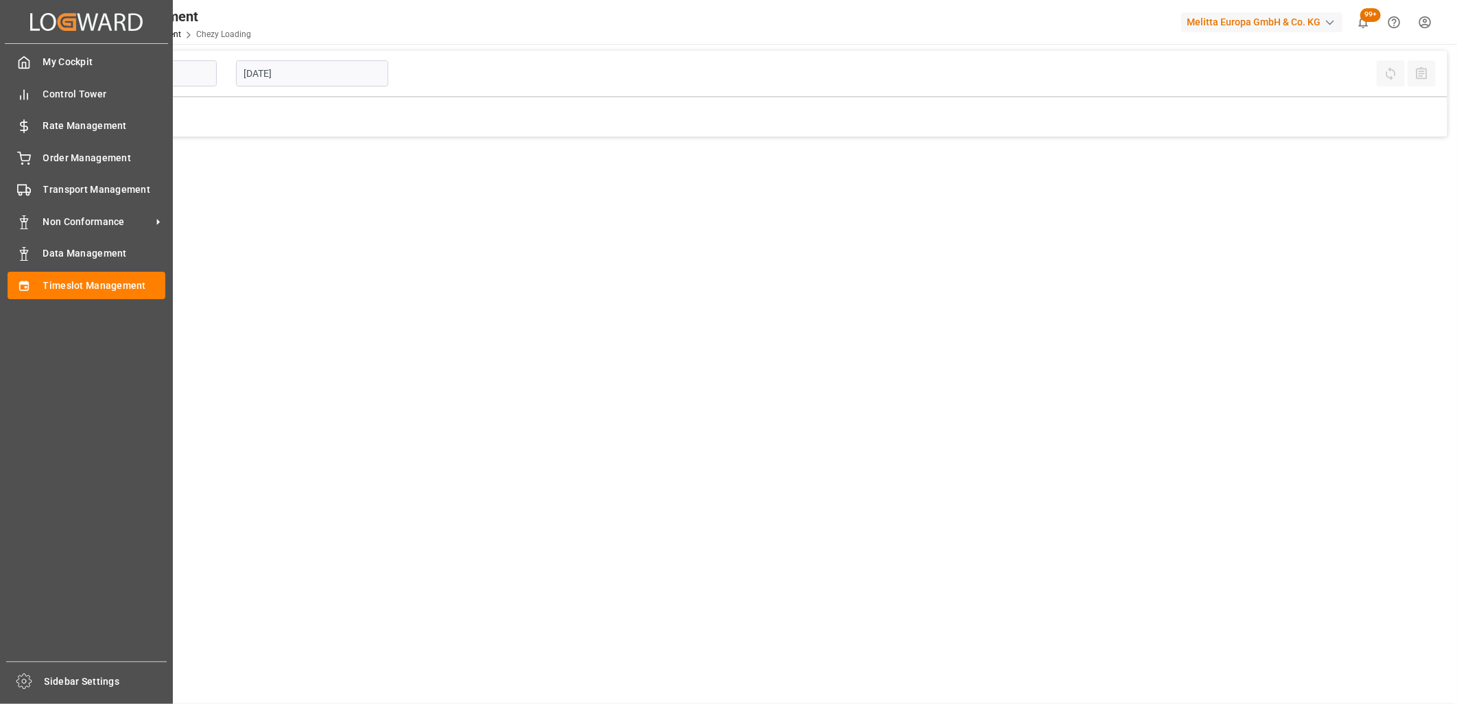
type input "Chezy Loading"
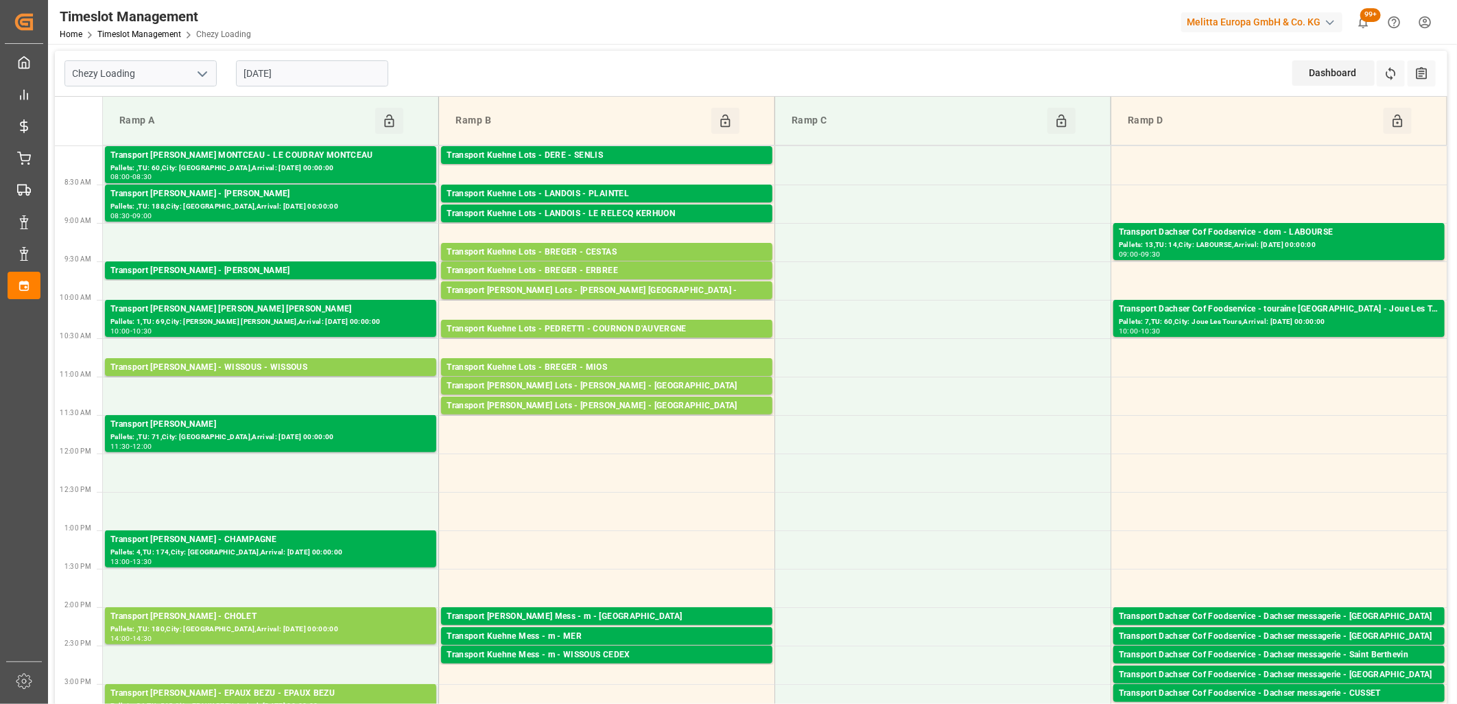
click at [314, 72] on input "[DATE]" at bounding box center [312, 73] width 152 height 26
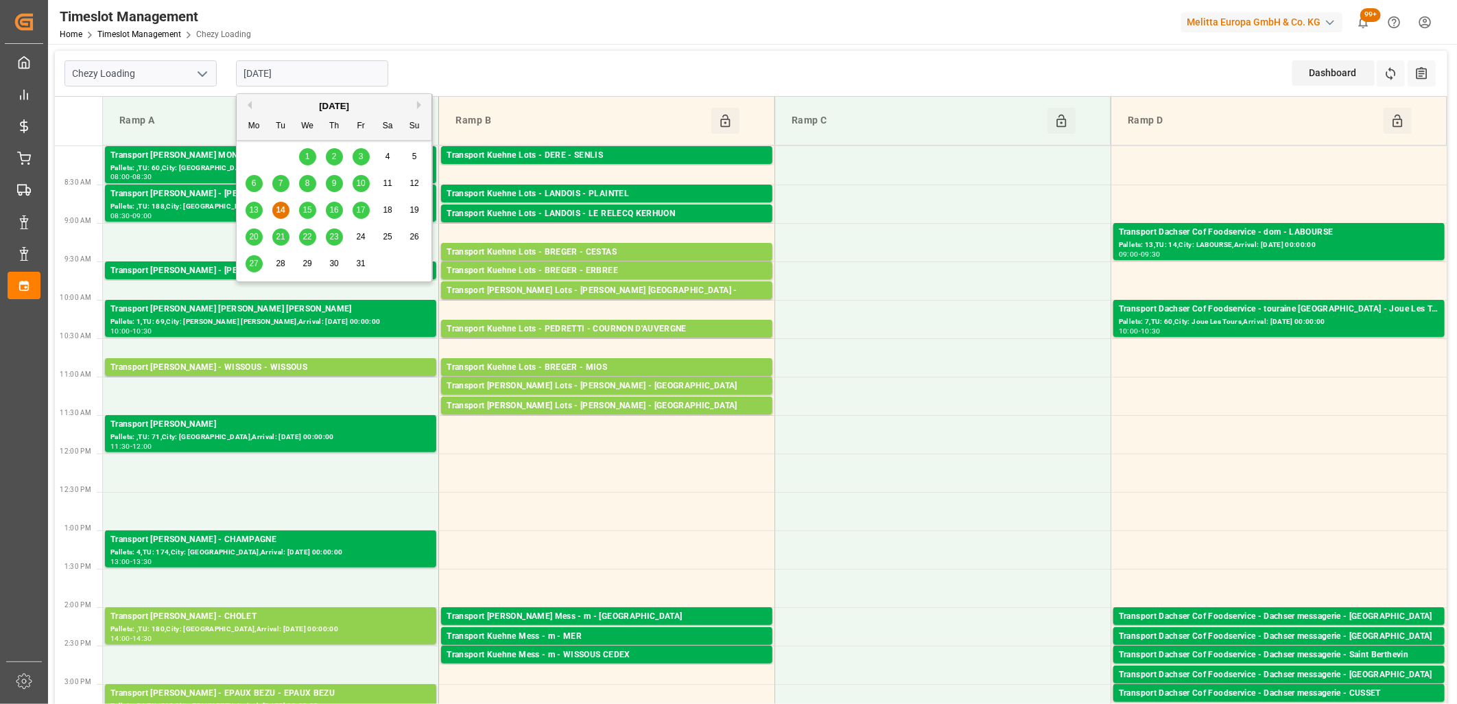
click at [307, 209] on span "15" at bounding box center [307, 210] width 9 height 10
type input "[DATE]"
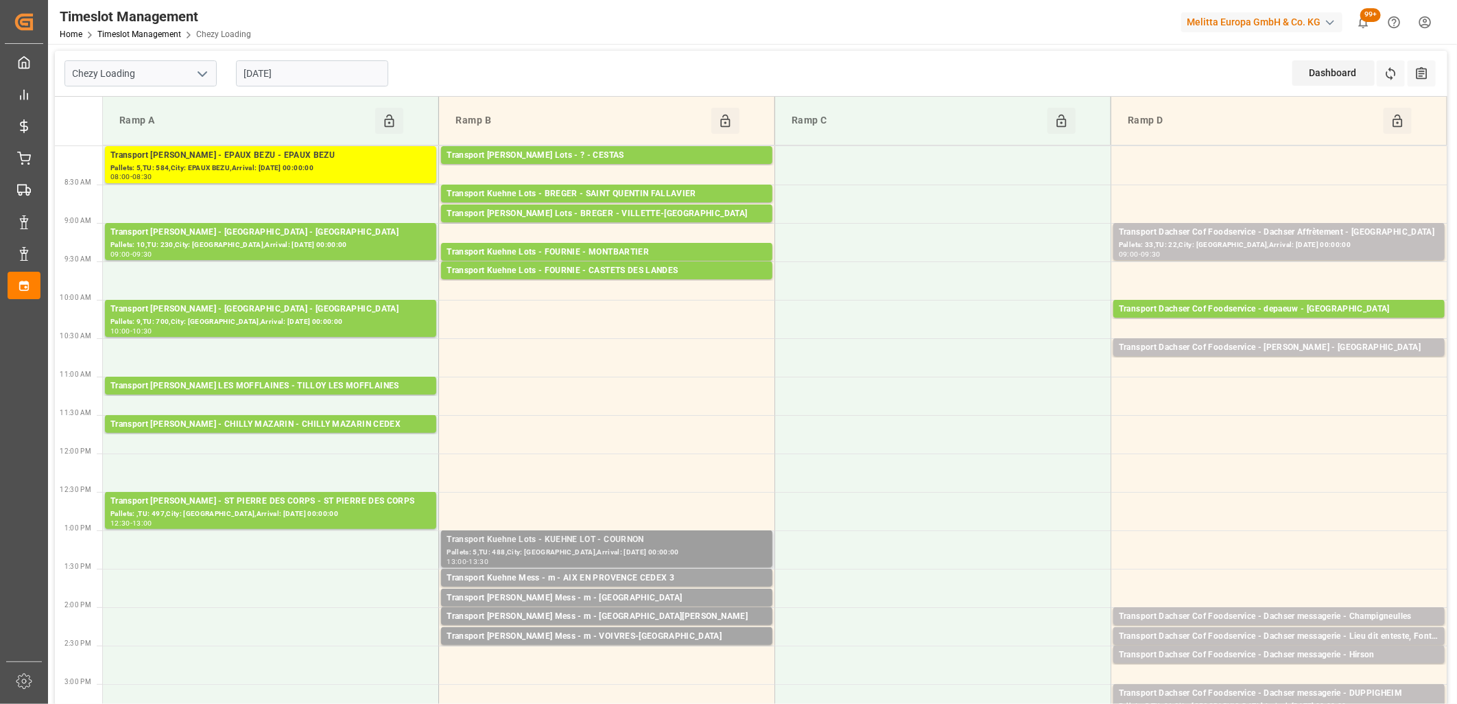
click at [627, 544] on div "Transport Kuehne Lots - KUEHNE LOT - COURNON" at bounding box center [607, 540] width 320 height 14
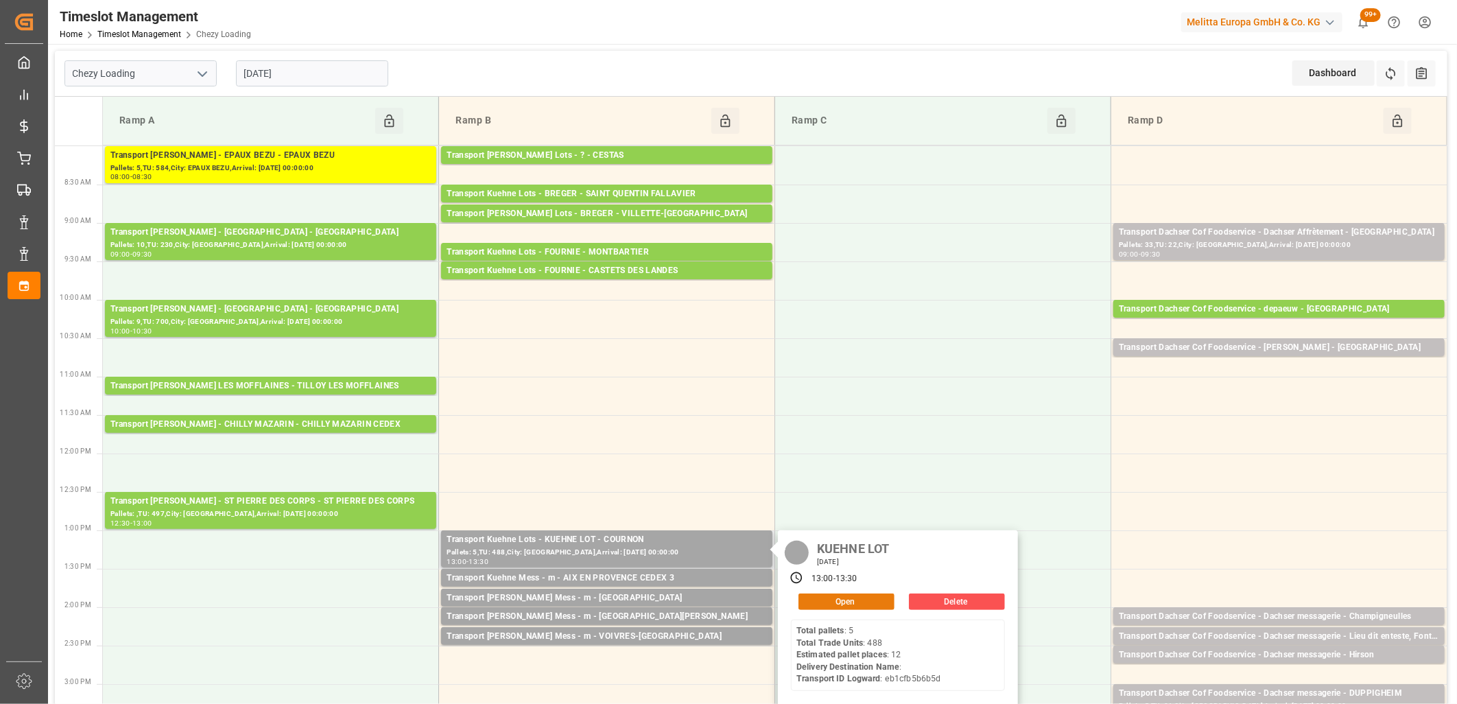
click at [824, 607] on button "Open" at bounding box center [847, 602] width 96 height 16
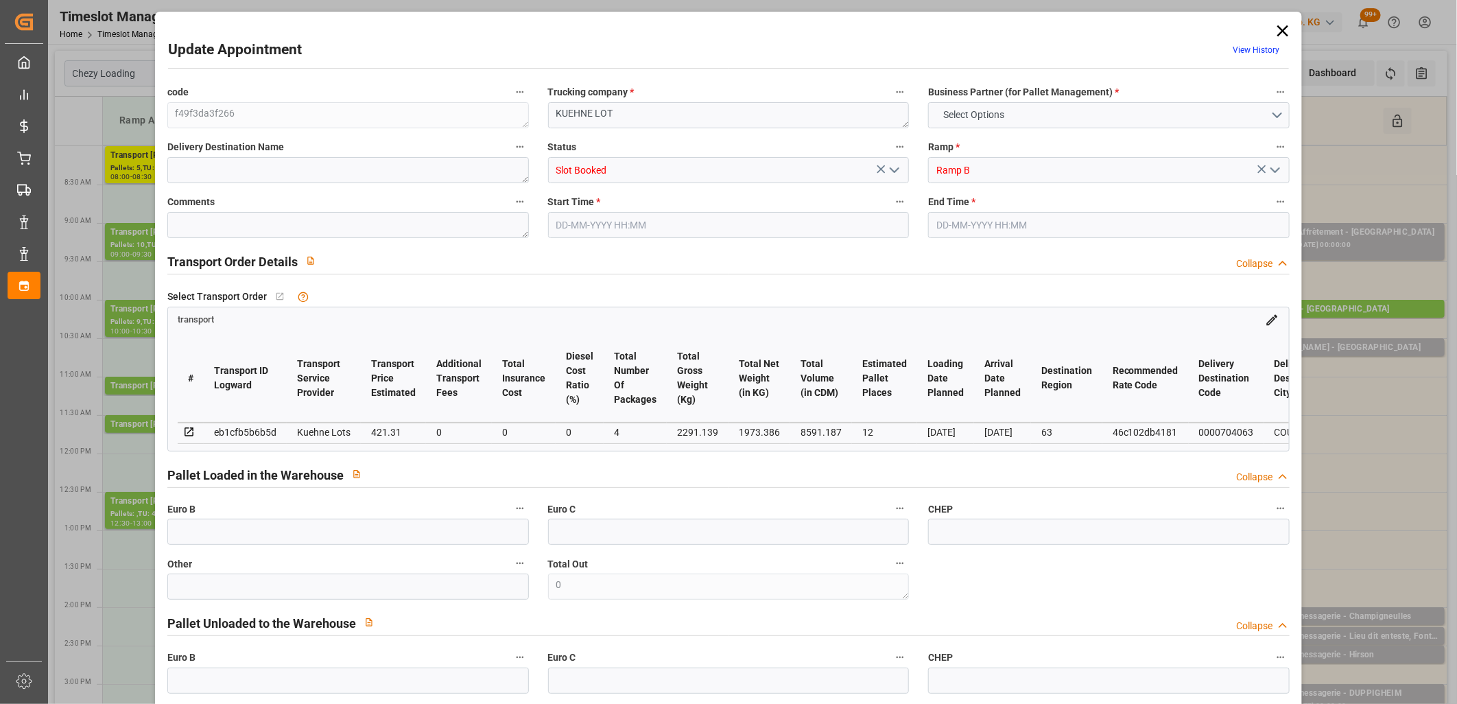
type input "0"
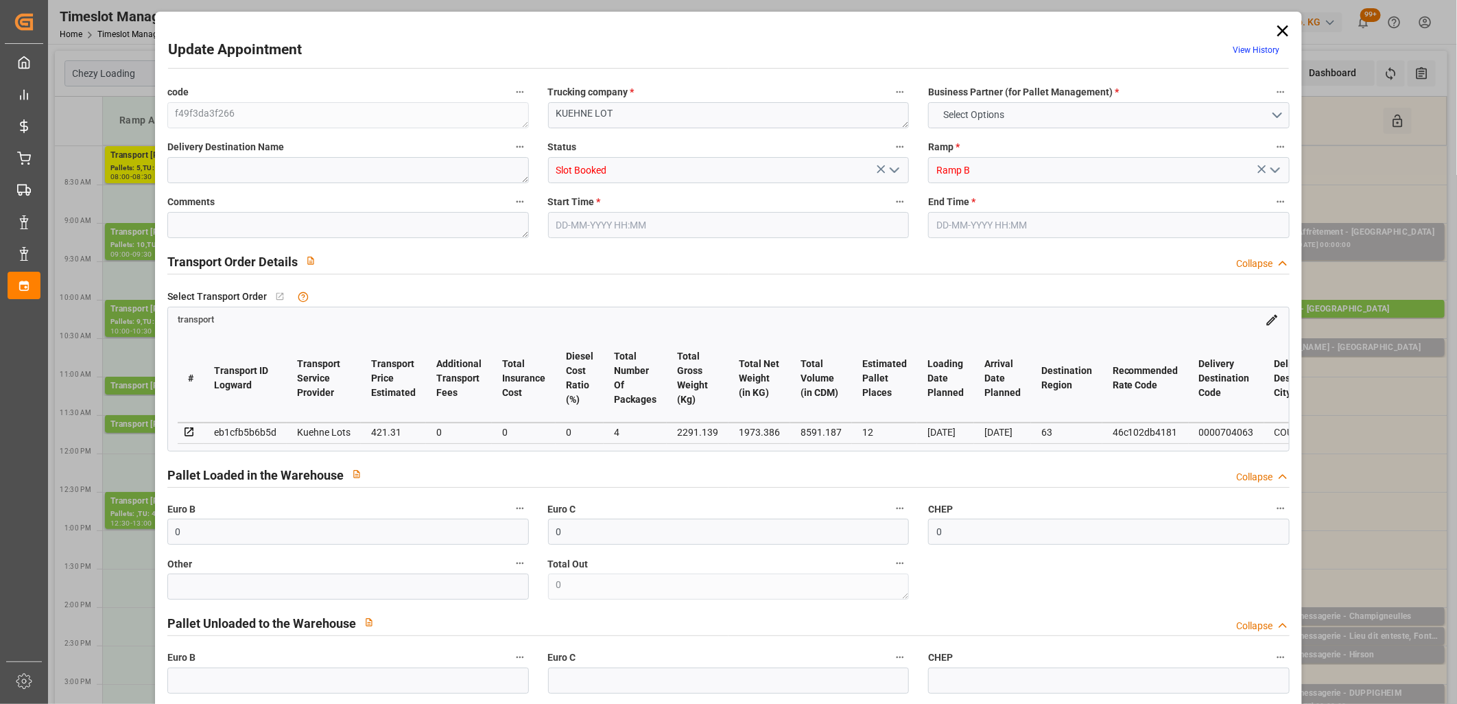
type input "0"
type input "12"
type input "421.31"
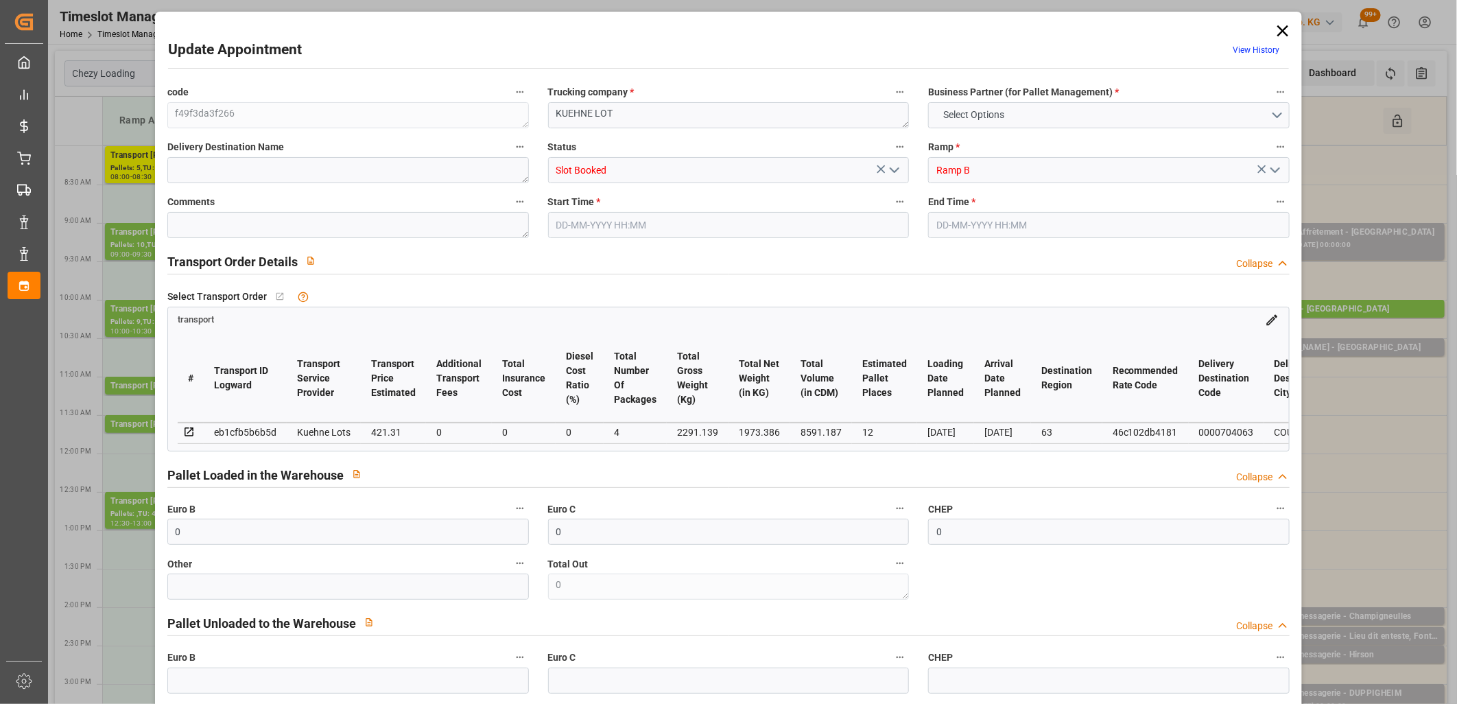
type input "0"
type input "421.31"
type input "0"
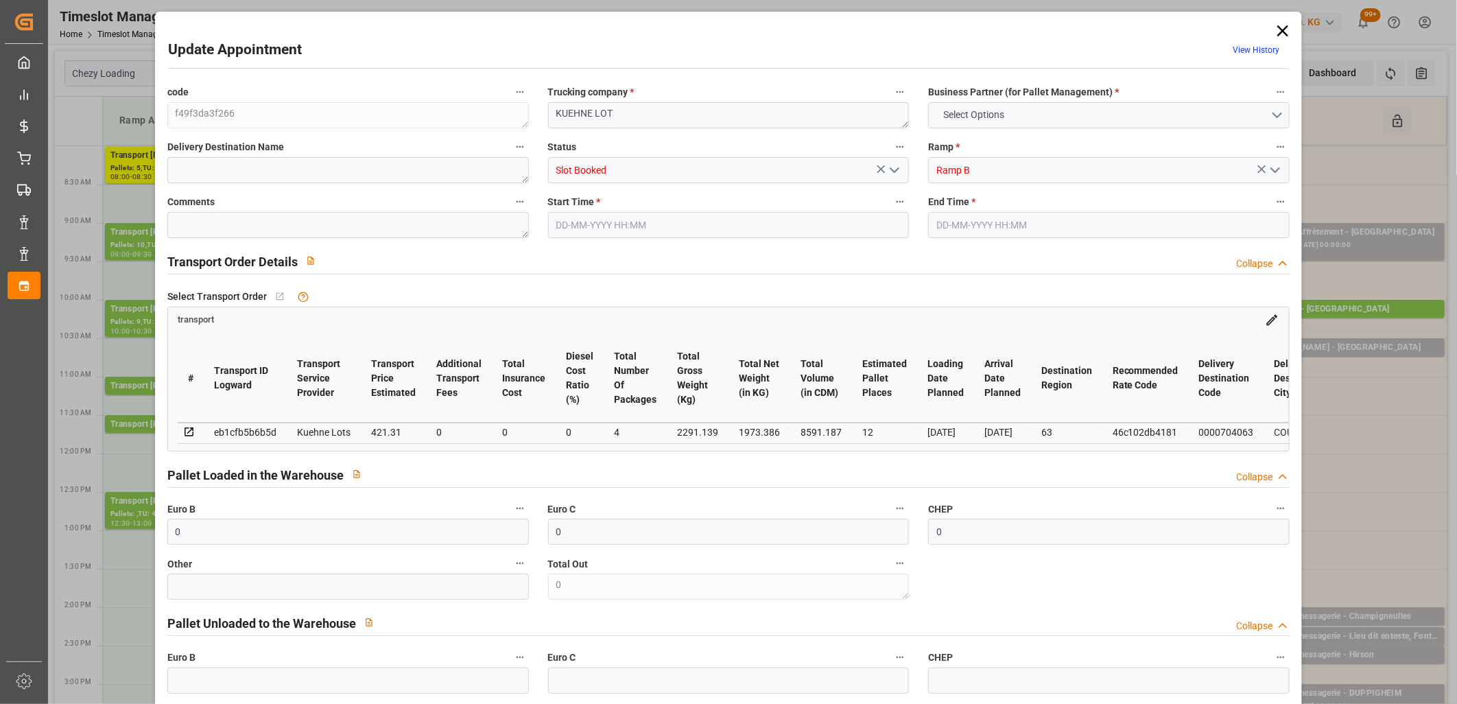
type input "4"
type input "1973.386"
type input "3255.899"
type input "8591.187"
type input "63"
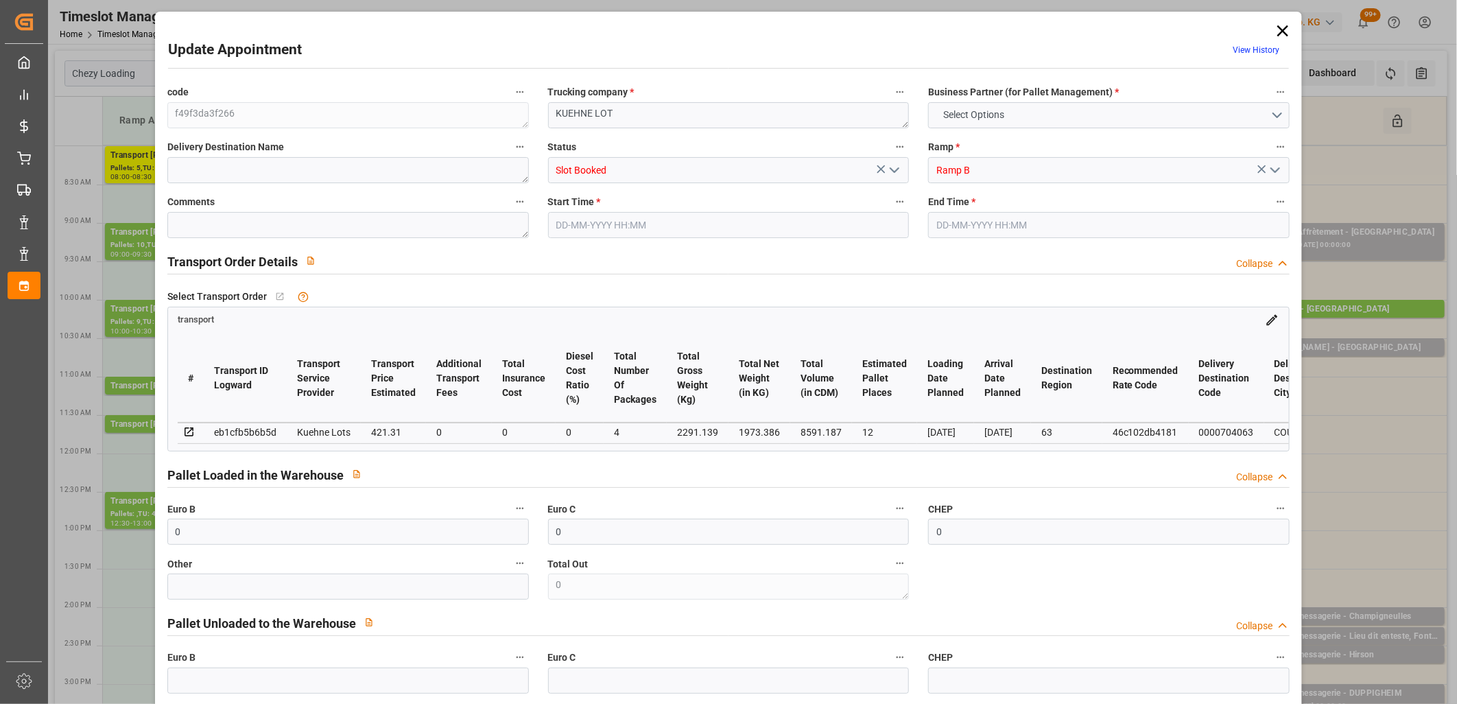
type input "5"
type input "488"
type input "41"
type input "101"
type input "2291.139"
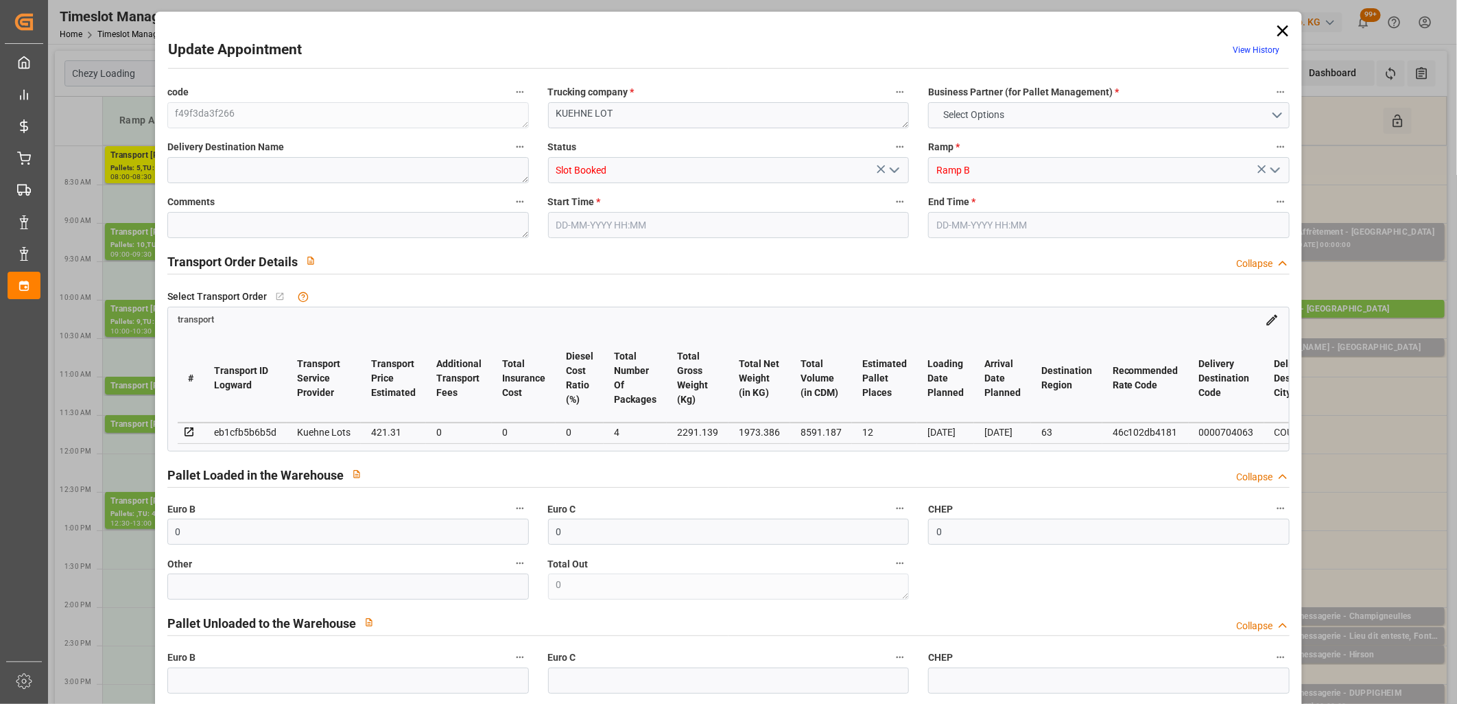
type input "0"
type input "4710.8598"
type input "0"
type input "21"
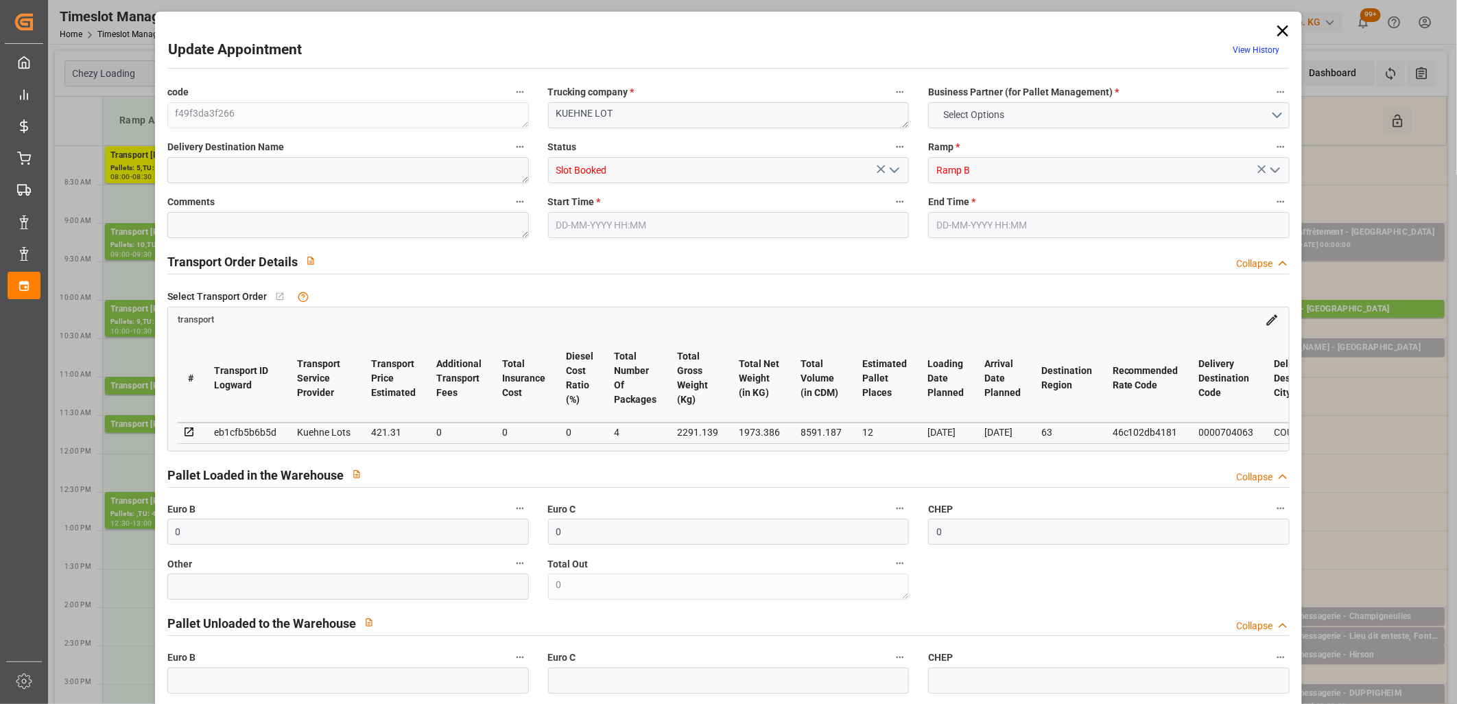
type input "35"
type input "[DATE] 13:00"
type input "[DATE] 13:30"
type input "[DATE] 13:33"
type input "[DATE] 11:24"
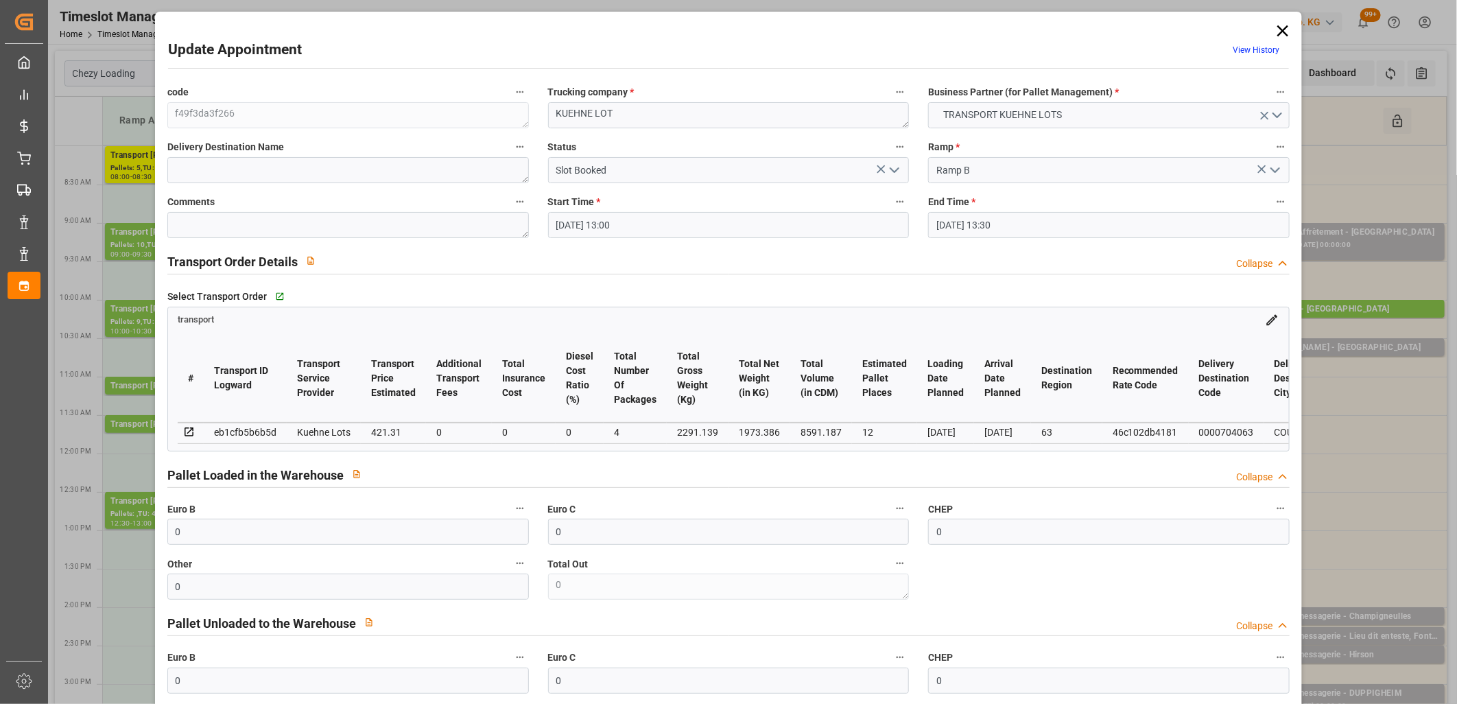
type input "[DATE]"
click at [889, 172] on icon "open menu" at bounding box center [895, 170] width 16 height 16
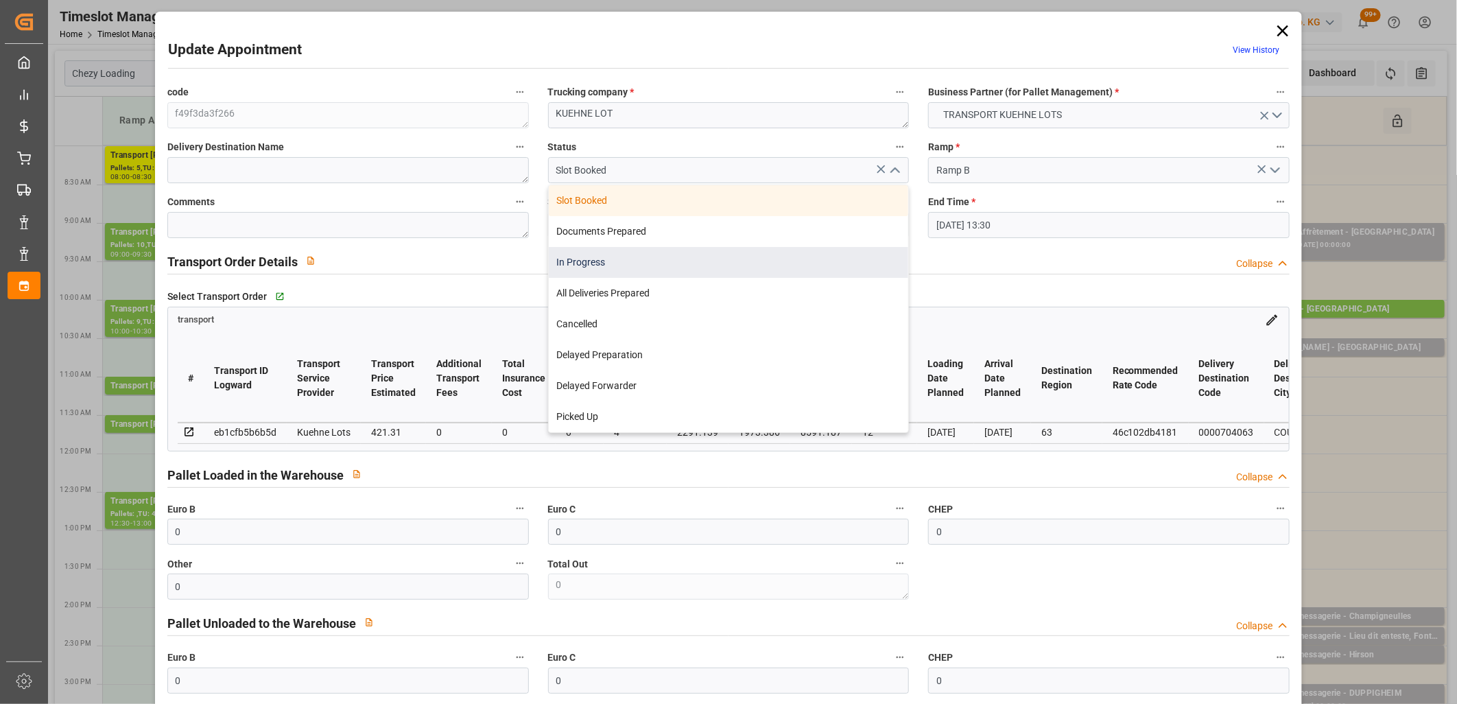
click at [818, 261] on div "In Progress" at bounding box center [729, 262] width 360 height 31
type input "In Progress"
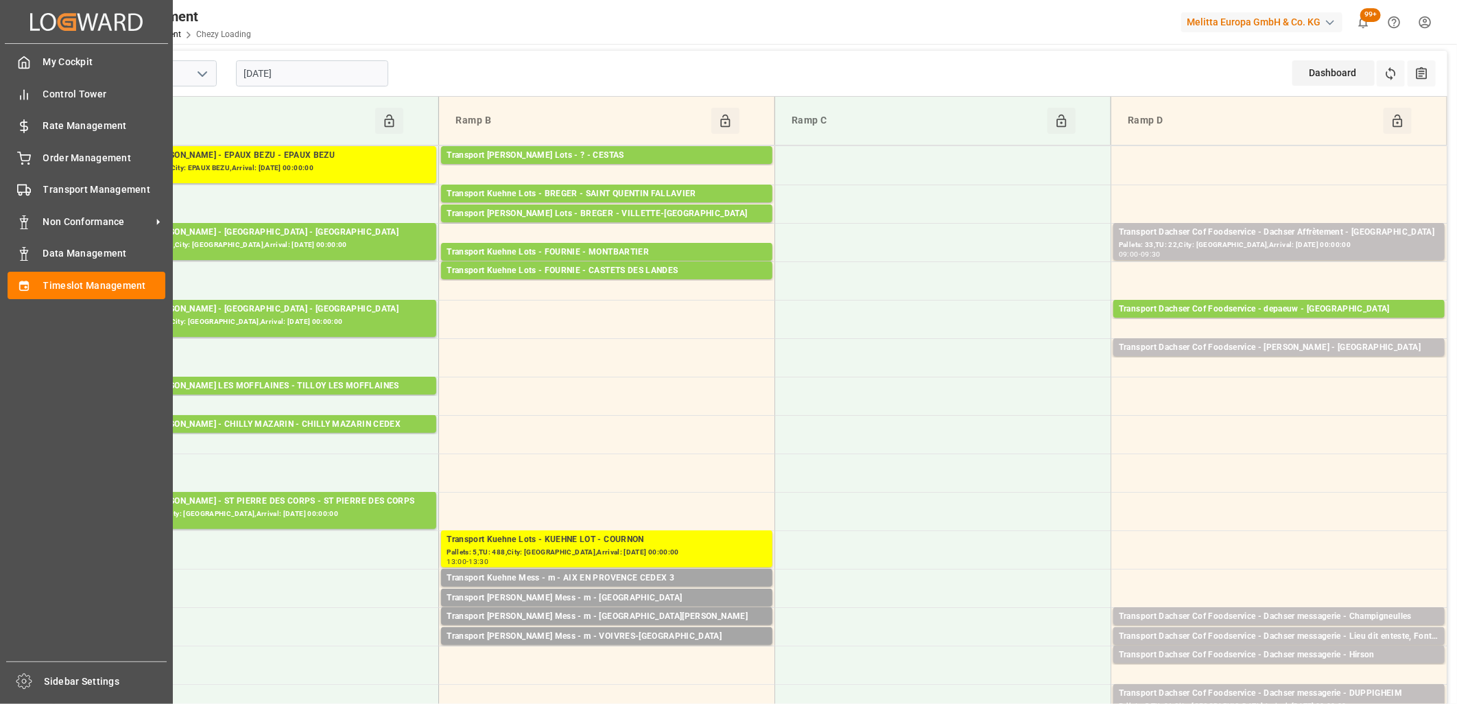
click at [34, 172] on div "My Cockpit My Cockpit Control Tower Control Tower Rate Management Rate Manageme…" at bounding box center [86, 353] width 163 height 618
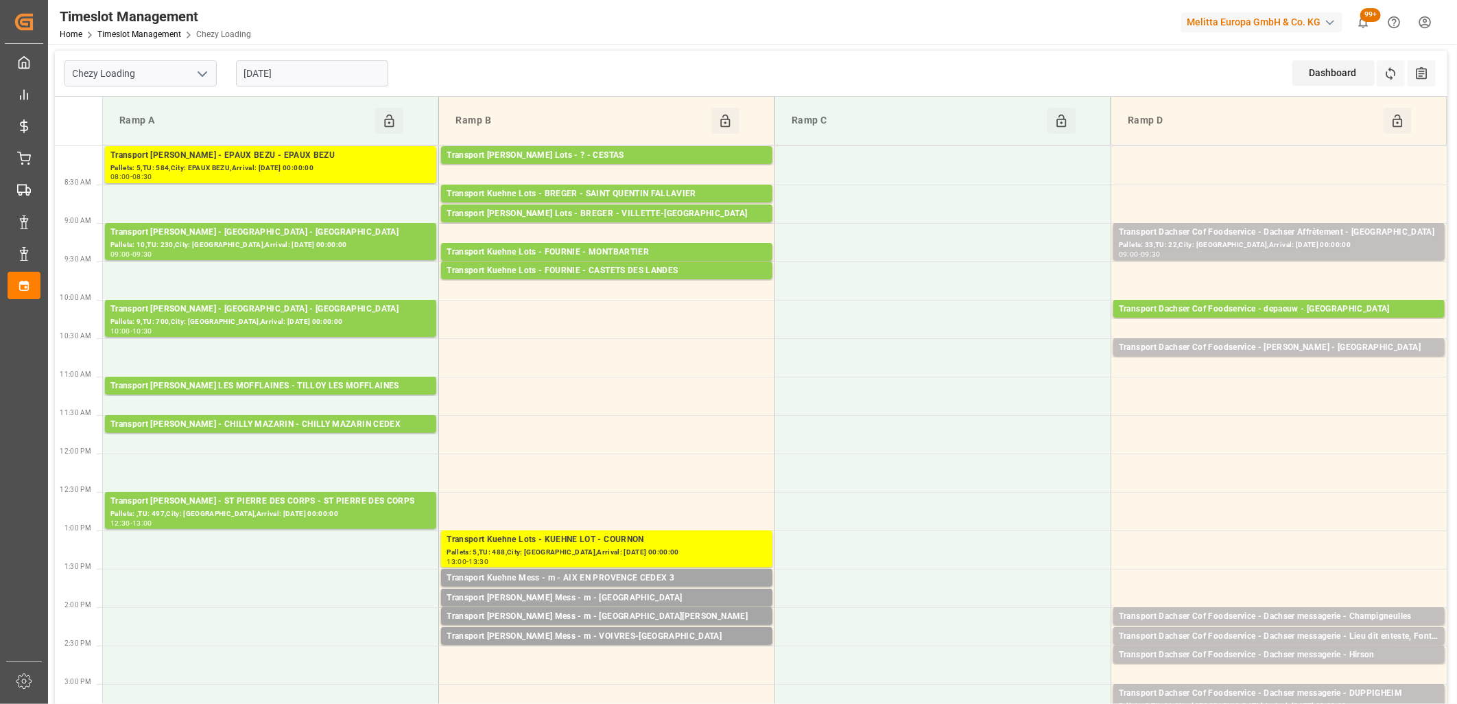
click at [325, 69] on input "[DATE]" at bounding box center [312, 73] width 152 height 26
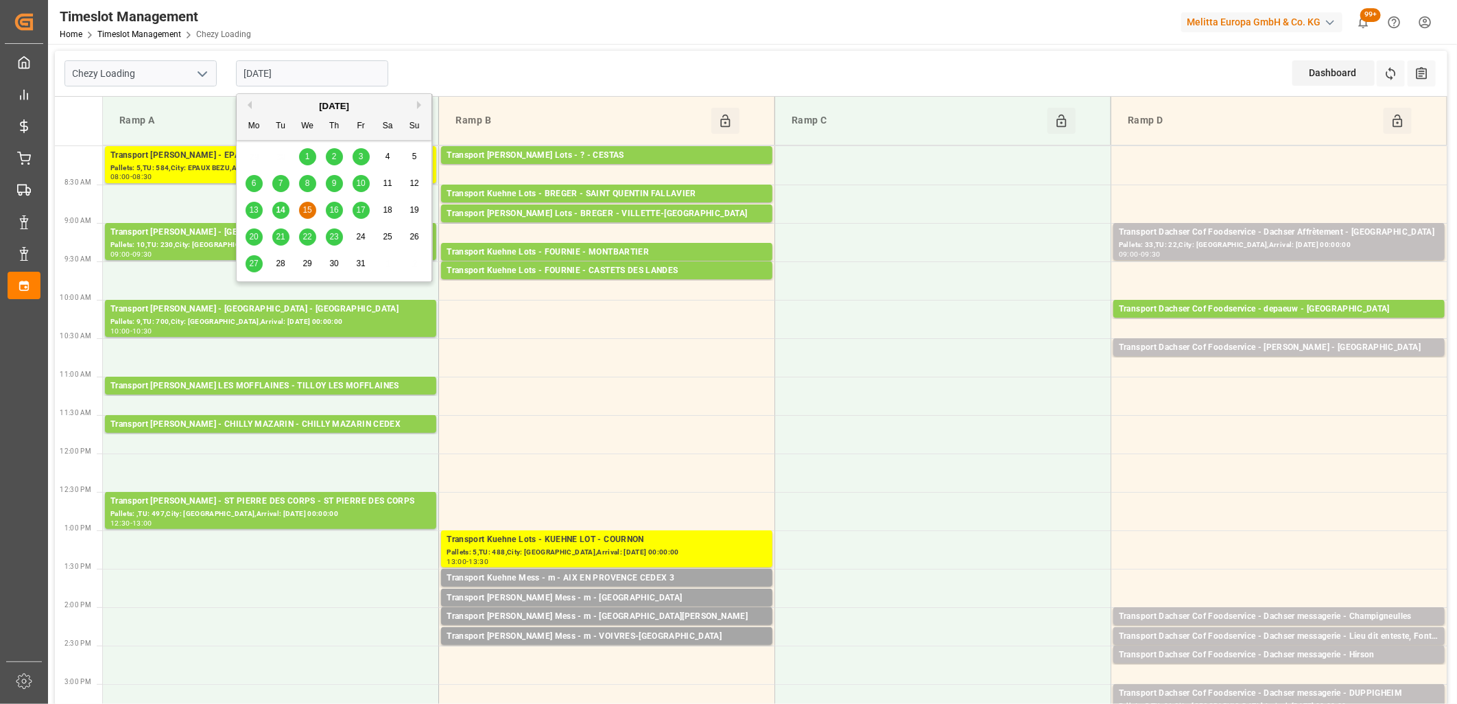
click at [331, 210] on span "16" at bounding box center [333, 210] width 9 height 10
type input "[DATE]"
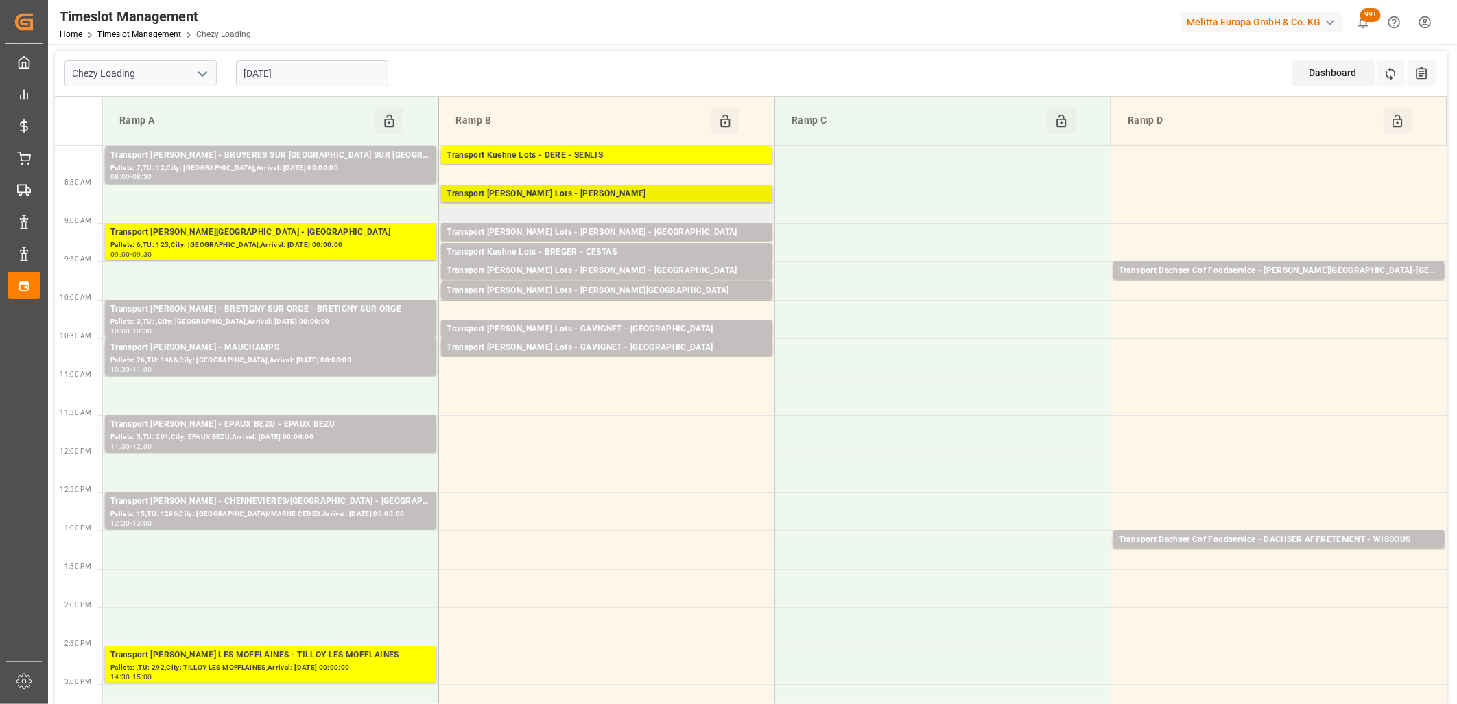
click at [559, 190] on div "Transport Kuehne Lots - ANTOINE - CARQUEFOU" at bounding box center [607, 194] width 320 height 14
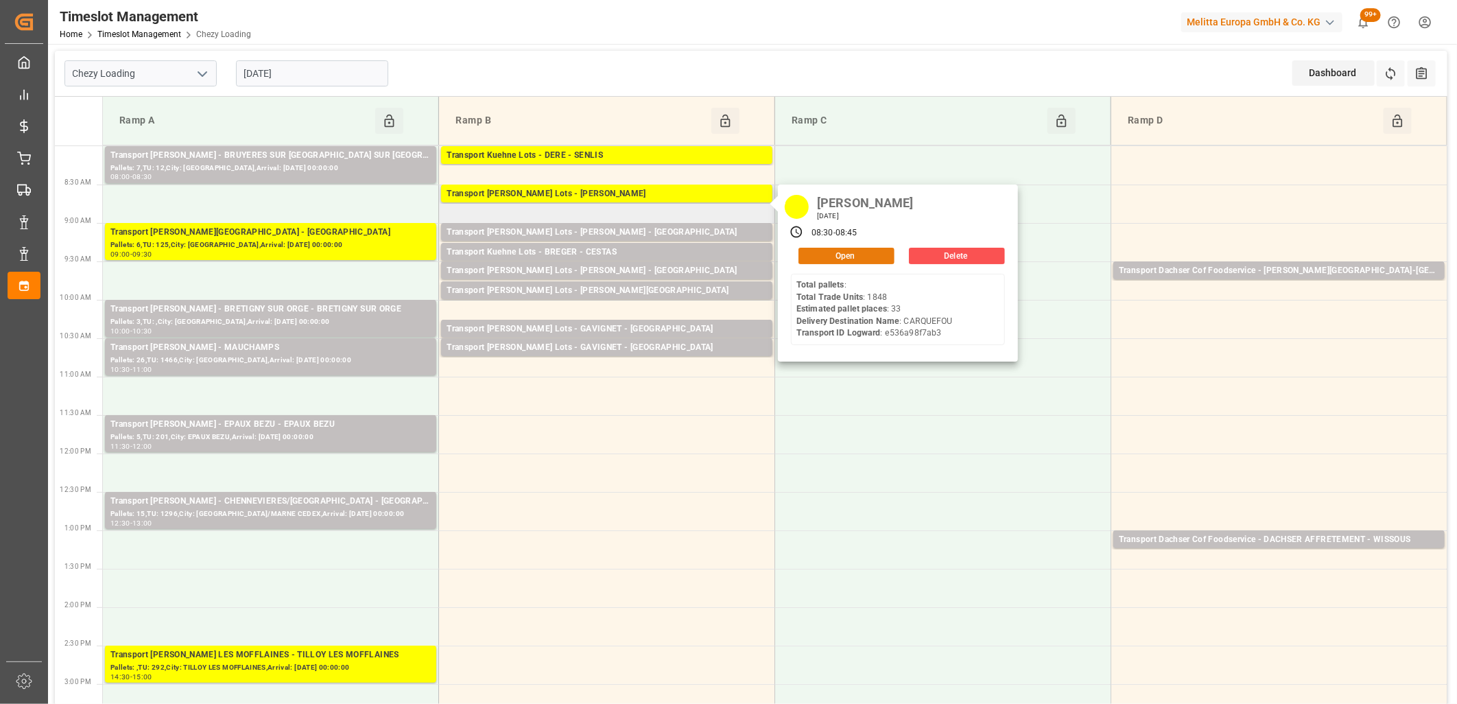
click at [812, 250] on button "Open" at bounding box center [847, 256] width 96 height 16
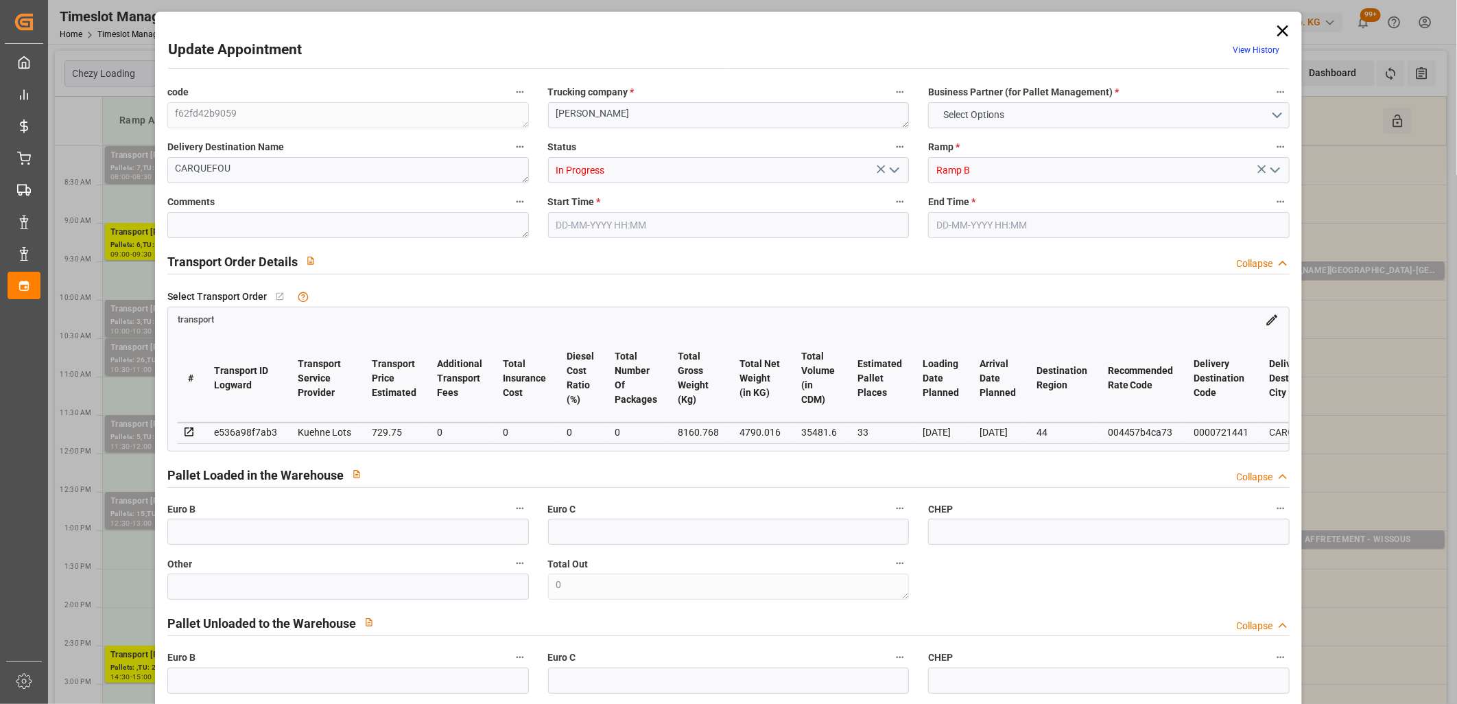
type input "33"
type input "729.75"
type input "0"
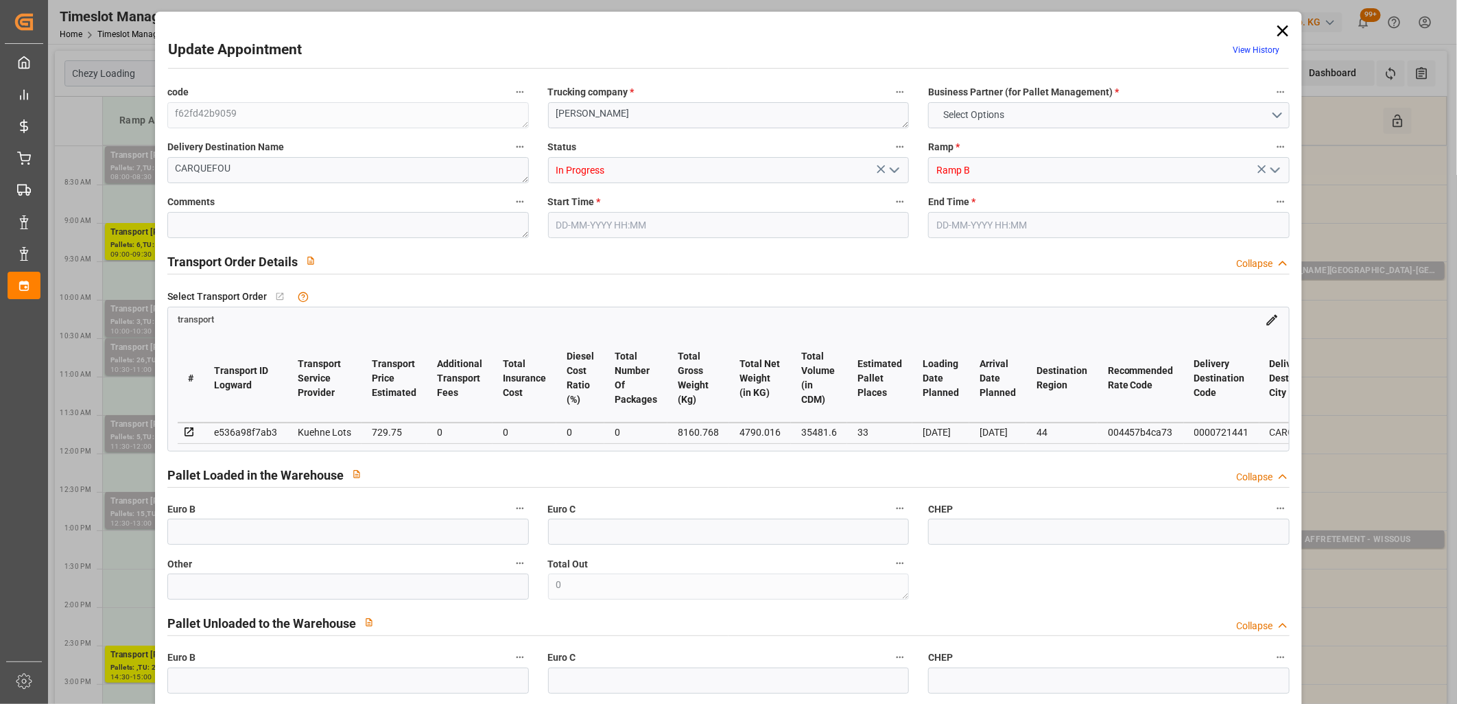
type input "729.75"
type input "0"
type input "4790.016"
type input "9438"
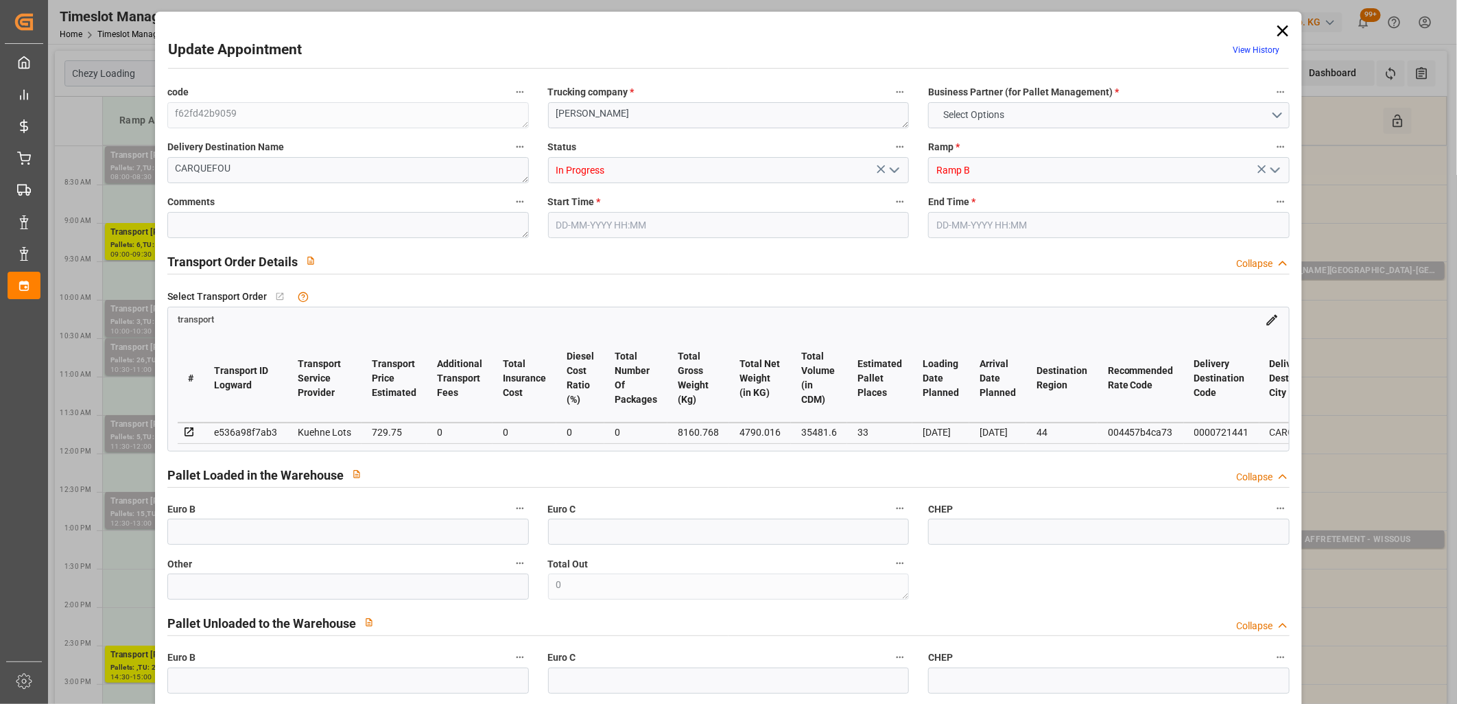
type input "35481.6"
type input "44"
type input "0"
type input "1848"
type input "33"
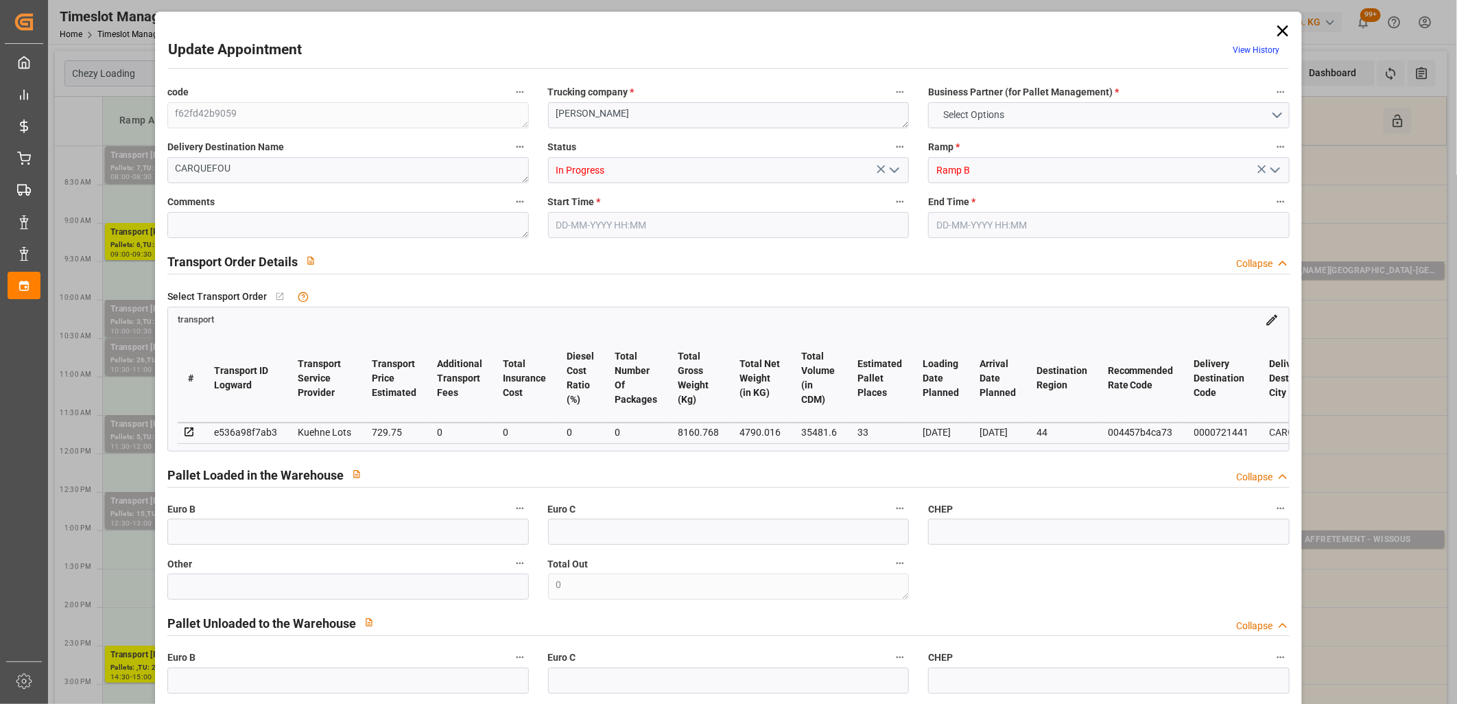
type input "101"
type input "8160.768"
type input "0"
type input "4710.8598"
type input "0"
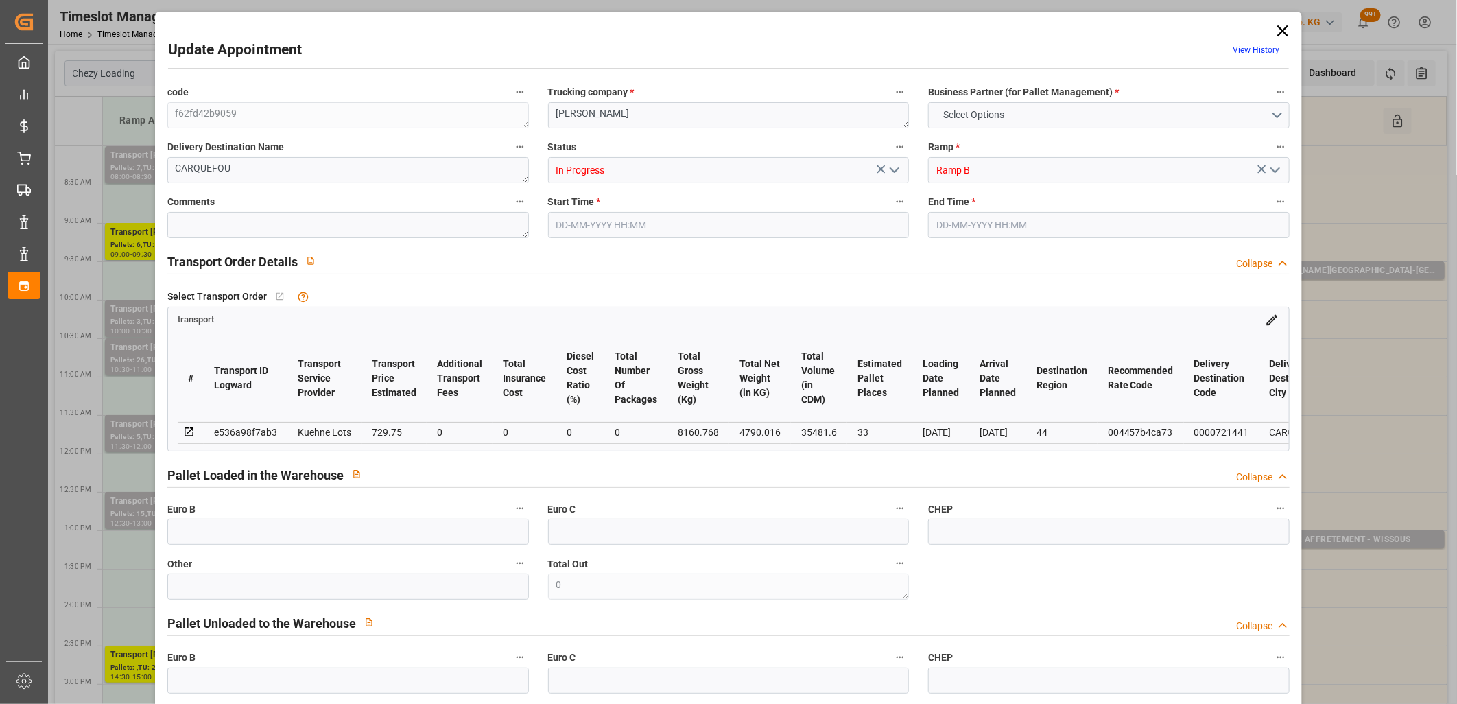
type input "0"
type input "21"
type input "35"
type input "16-10-2025 08:30"
type input "16-10-2025 08:45"
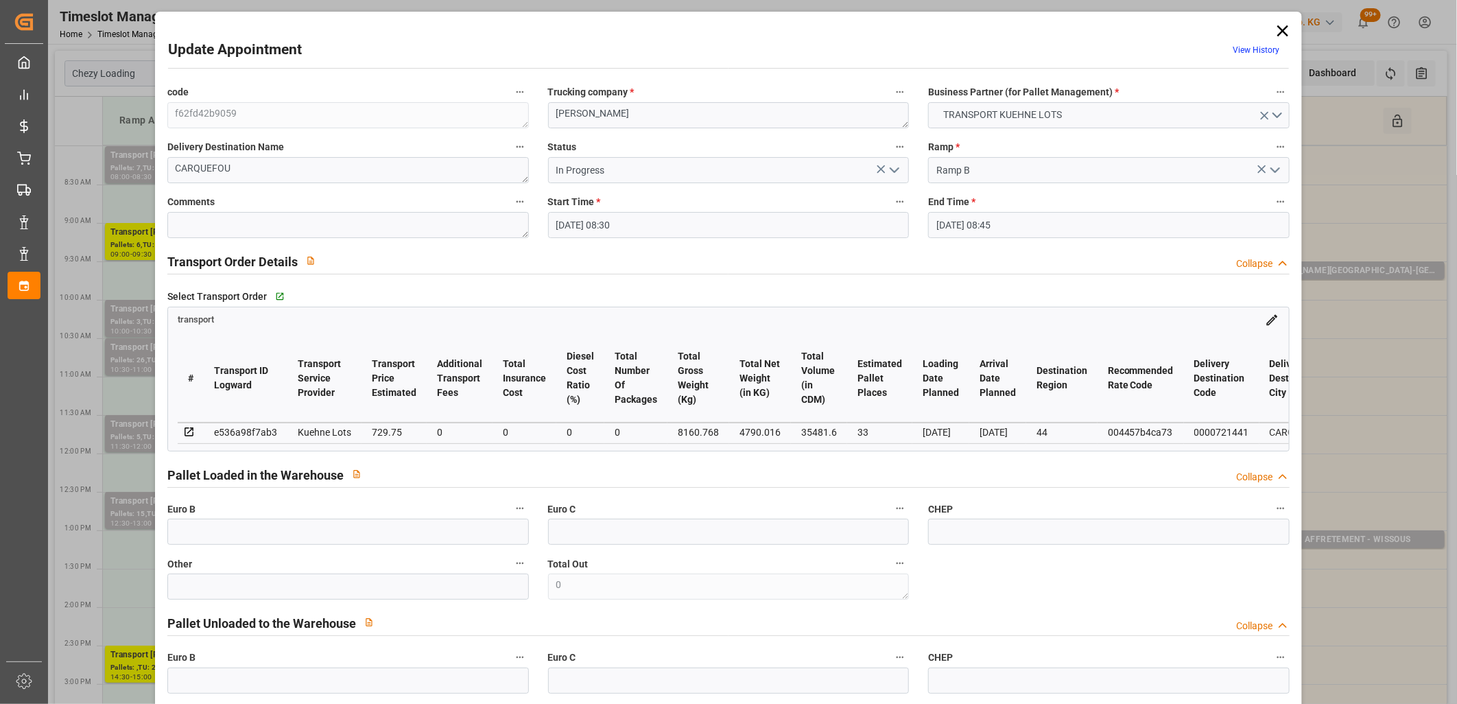
type input "13-10-2025 14:11"
type input "13-10-2025 11:18"
type input "[DATE]"
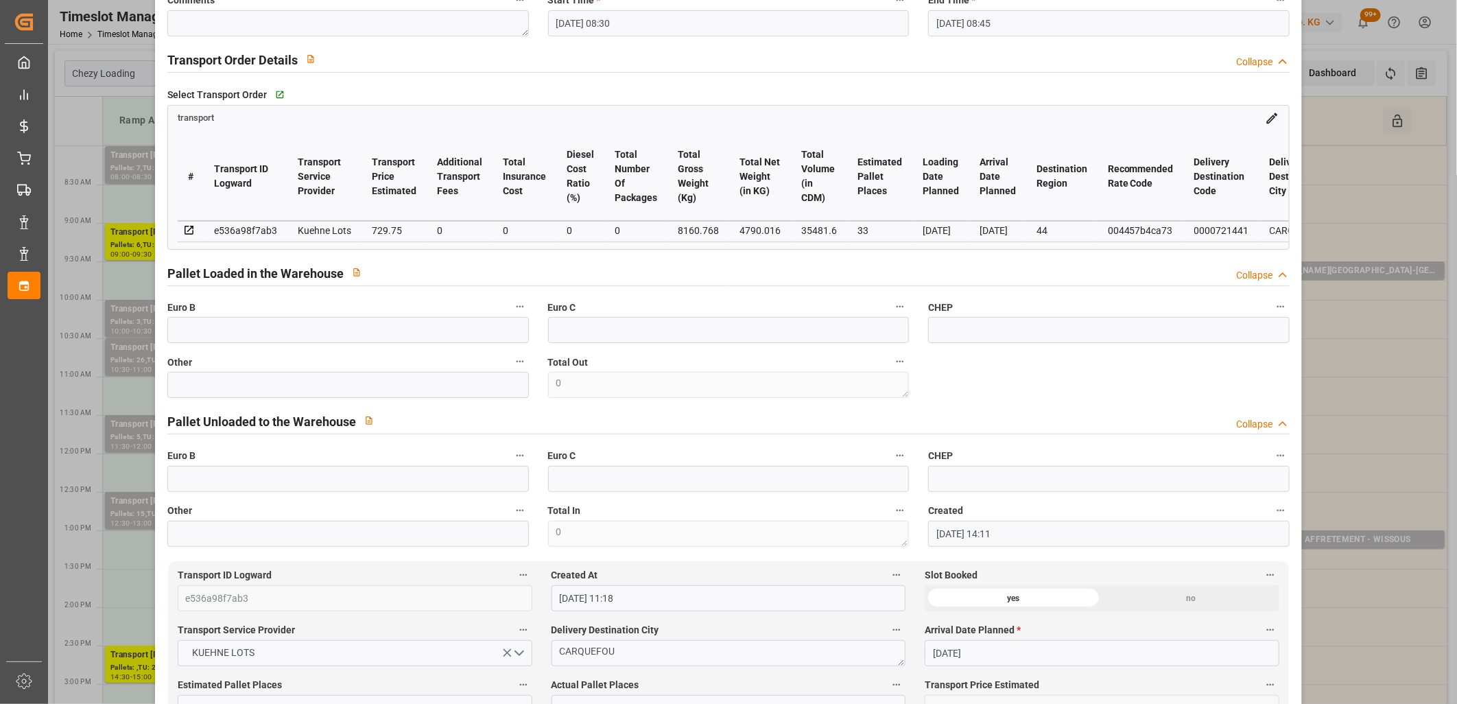
scroll to position [76, 0]
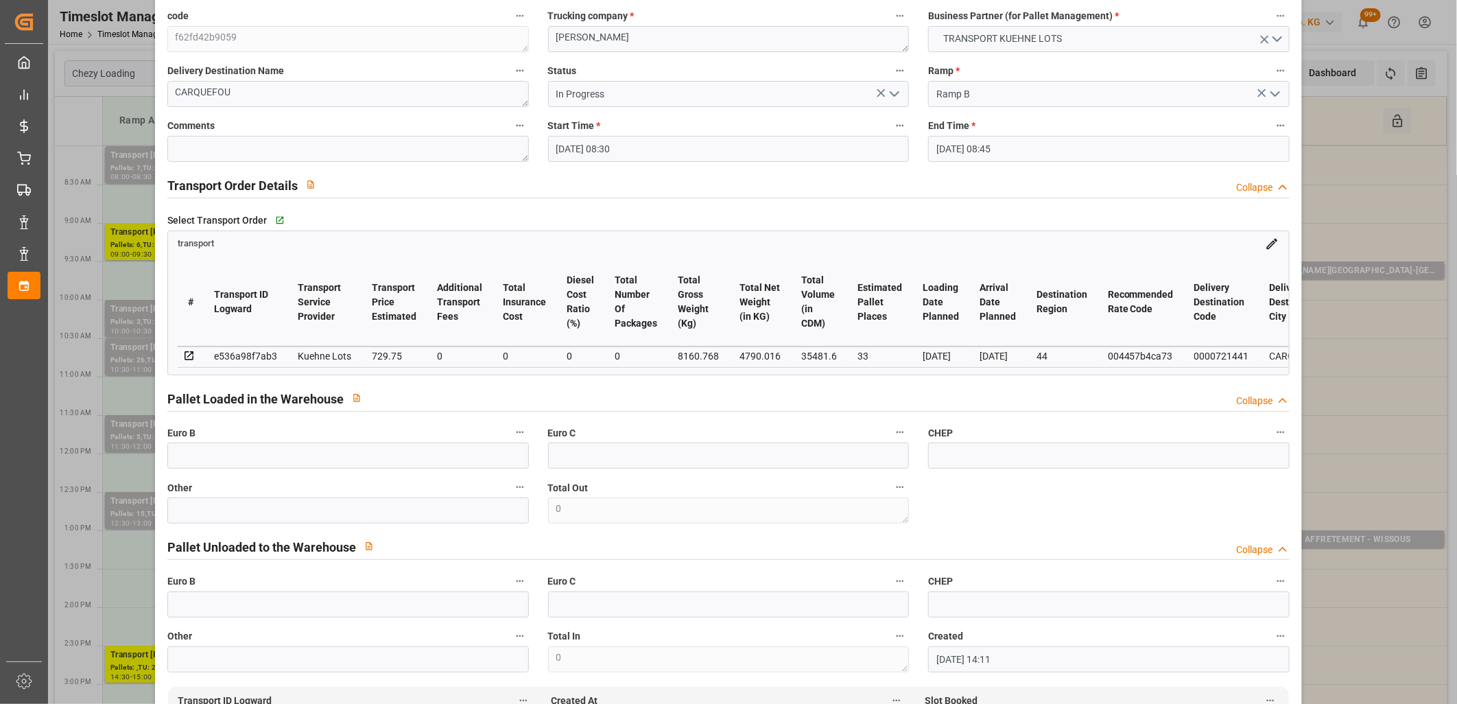
click at [891, 96] on polyline "open menu" at bounding box center [895, 94] width 8 height 4
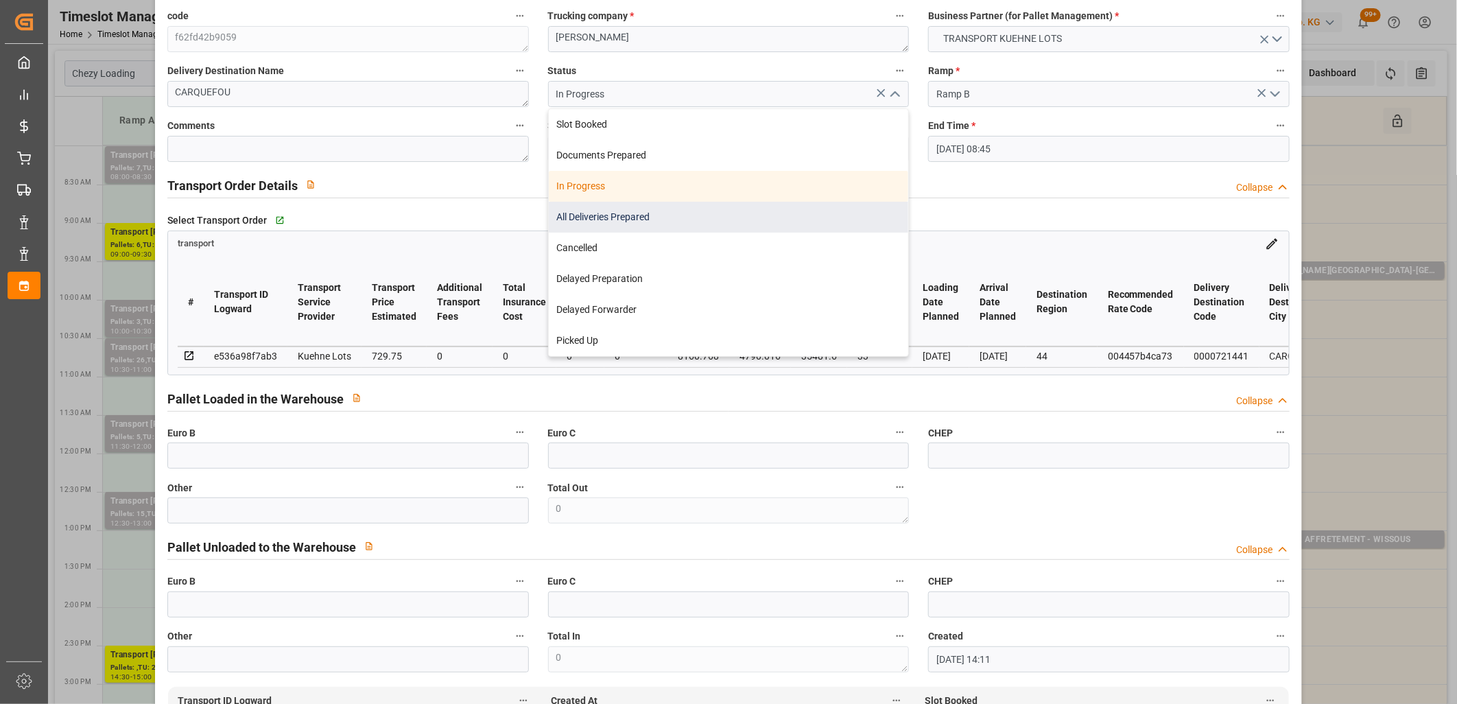
click at [787, 208] on div "All Deliveries Prepared" at bounding box center [729, 217] width 360 height 31
type input "All Deliveries Prepared"
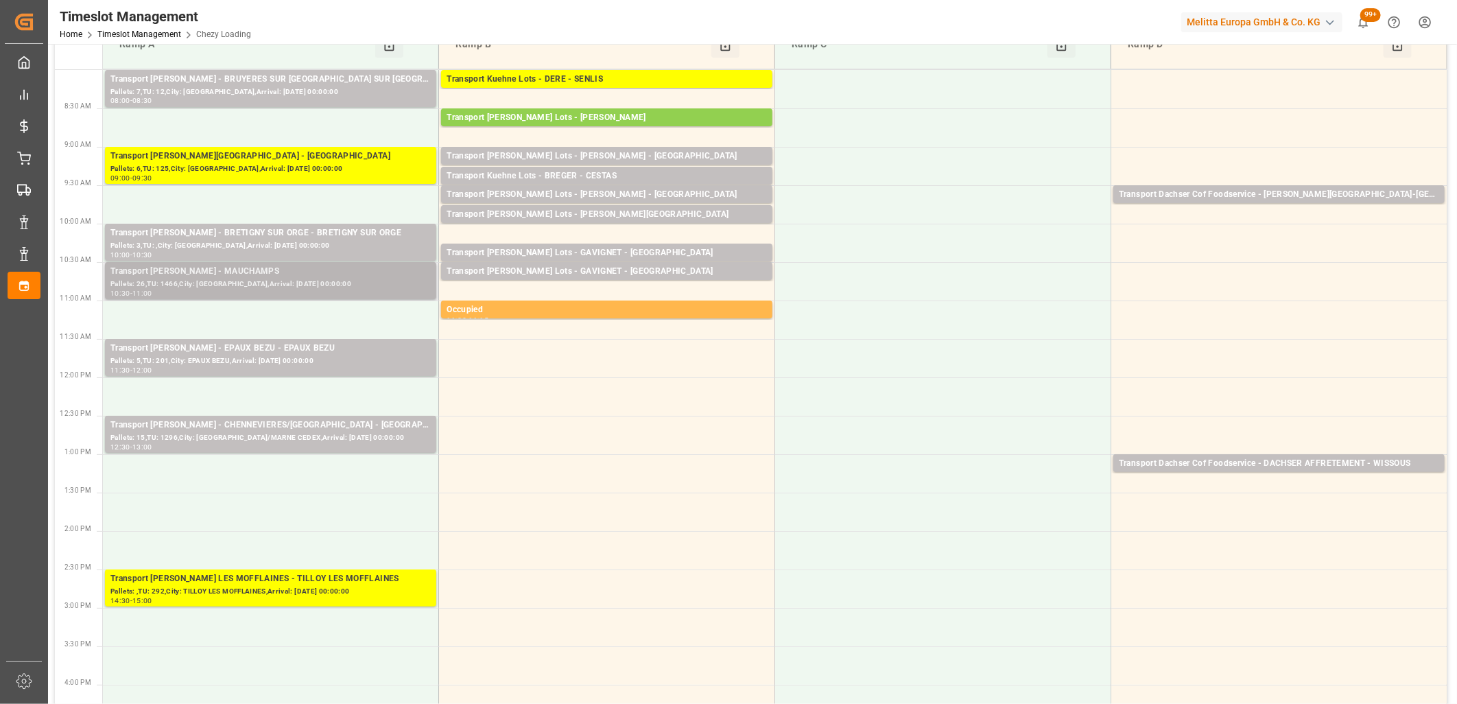
scroll to position [0, 0]
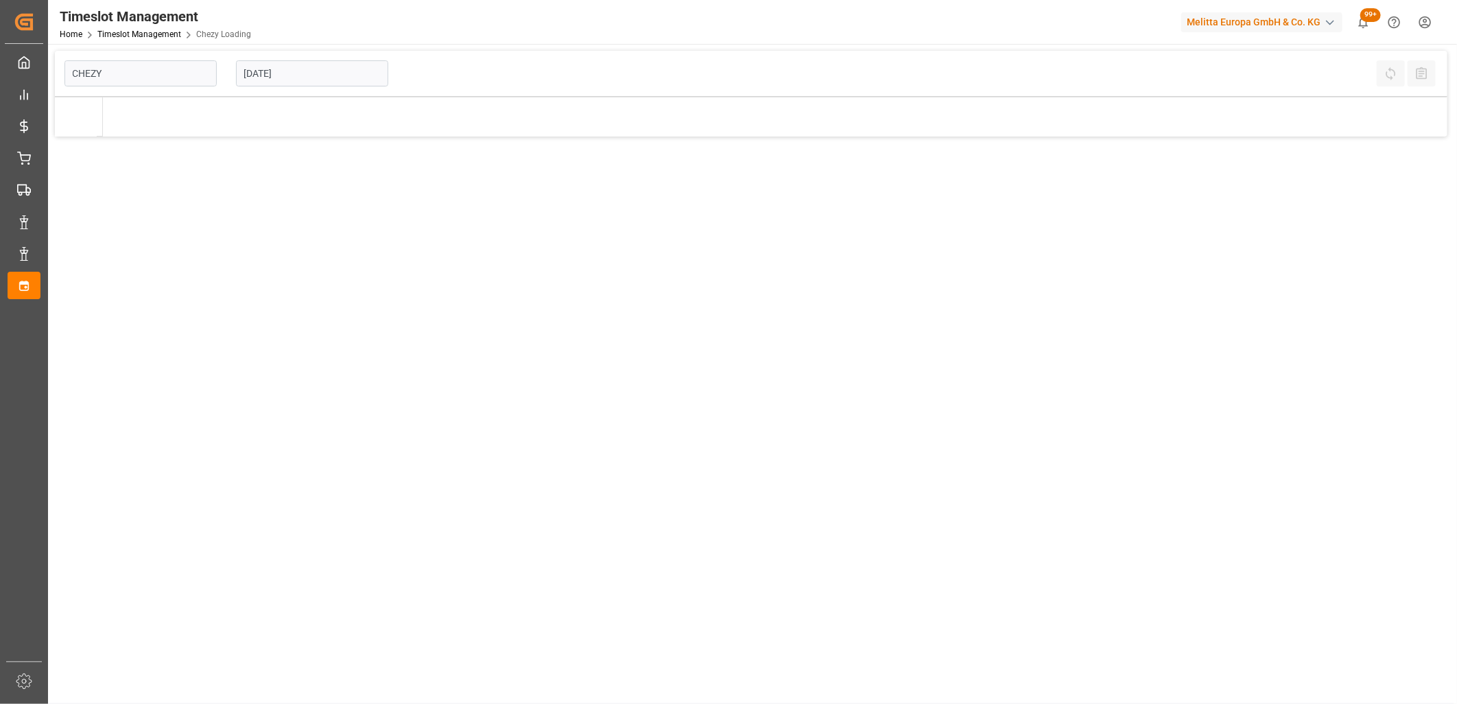
type input "Chezy Loading"
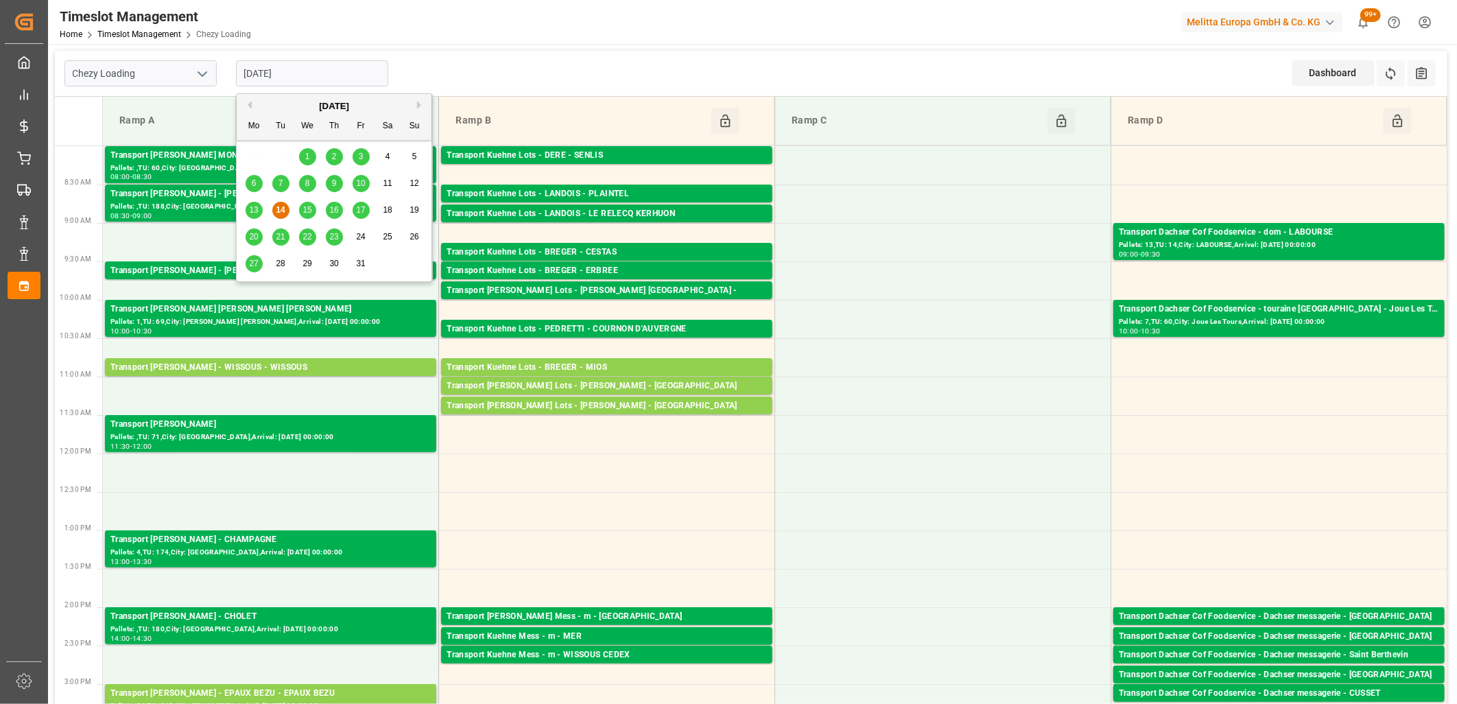
click at [316, 74] on input "[DATE]" at bounding box center [312, 73] width 152 height 26
click at [307, 211] on span "15" at bounding box center [307, 210] width 9 height 10
type input "[DATE]"
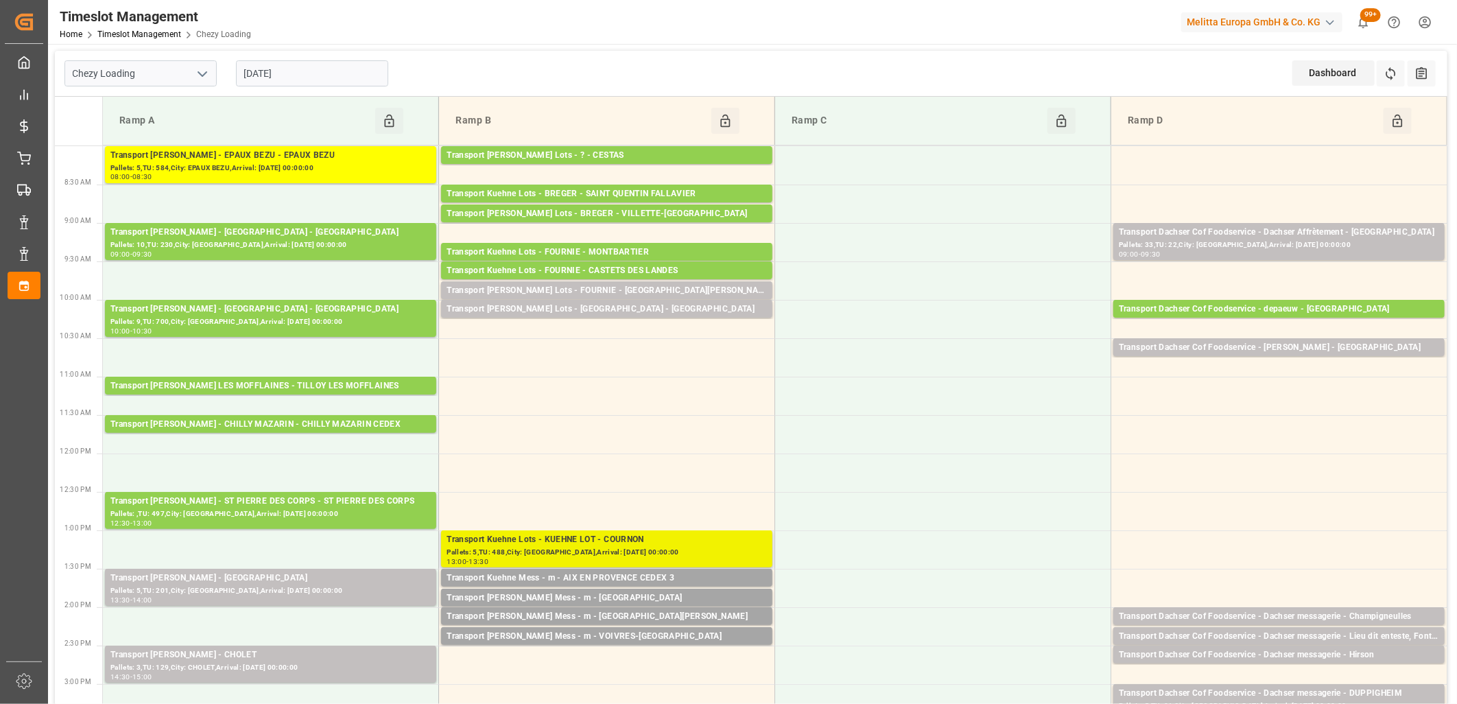
click at [524, 543] on div "Transport Kuehne Lots - KUEHNE LOT - COURNON" at bounding box center [607, 540] width 320 height 14
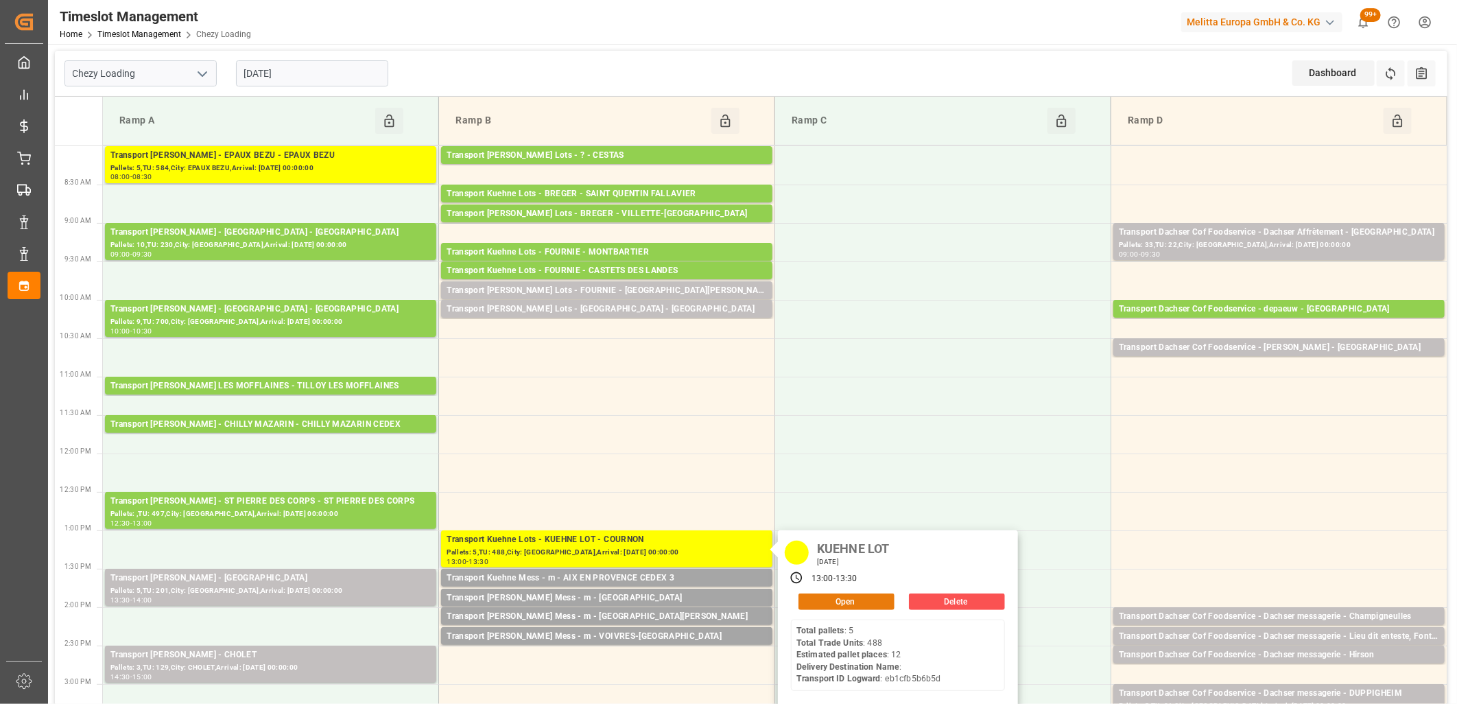
click at [869, 595] on button "Open" at bounding box center [847, 602] width 96 height 16
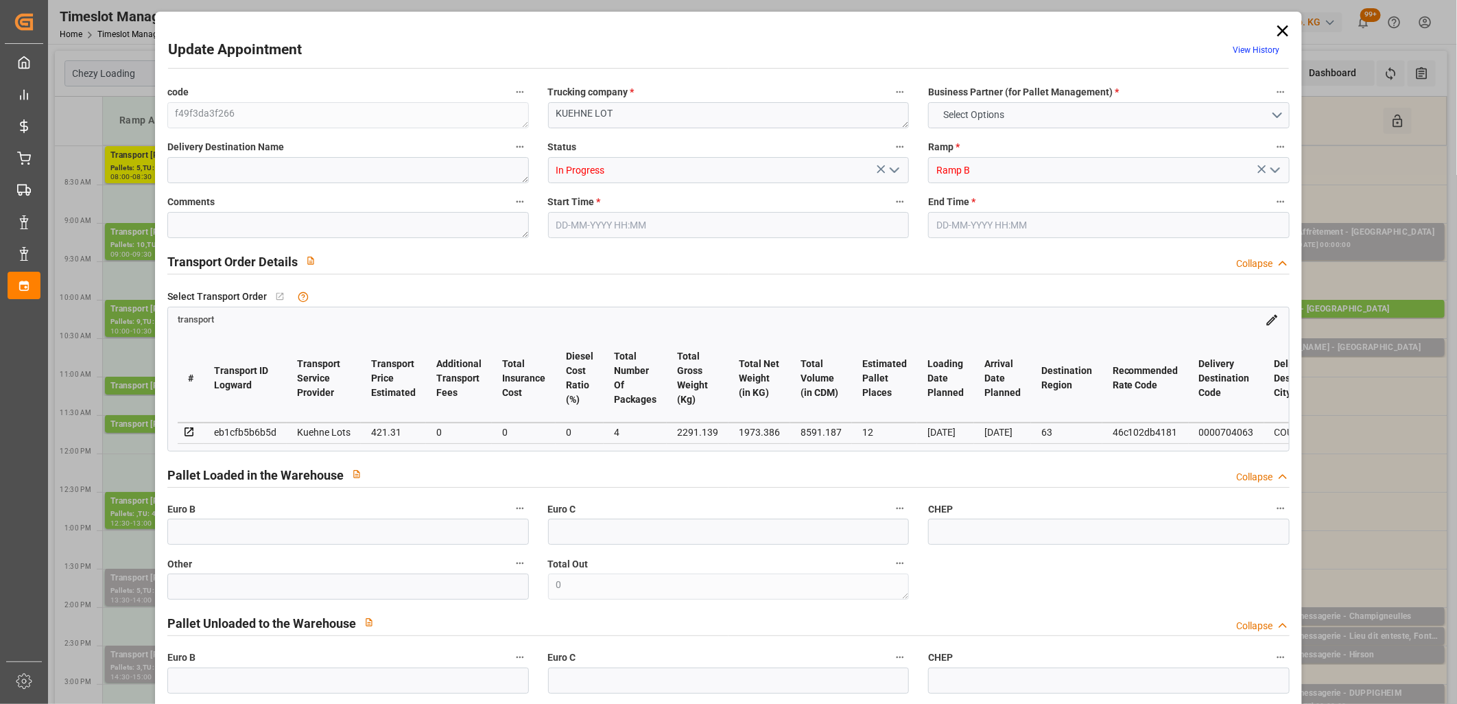
type input "0"
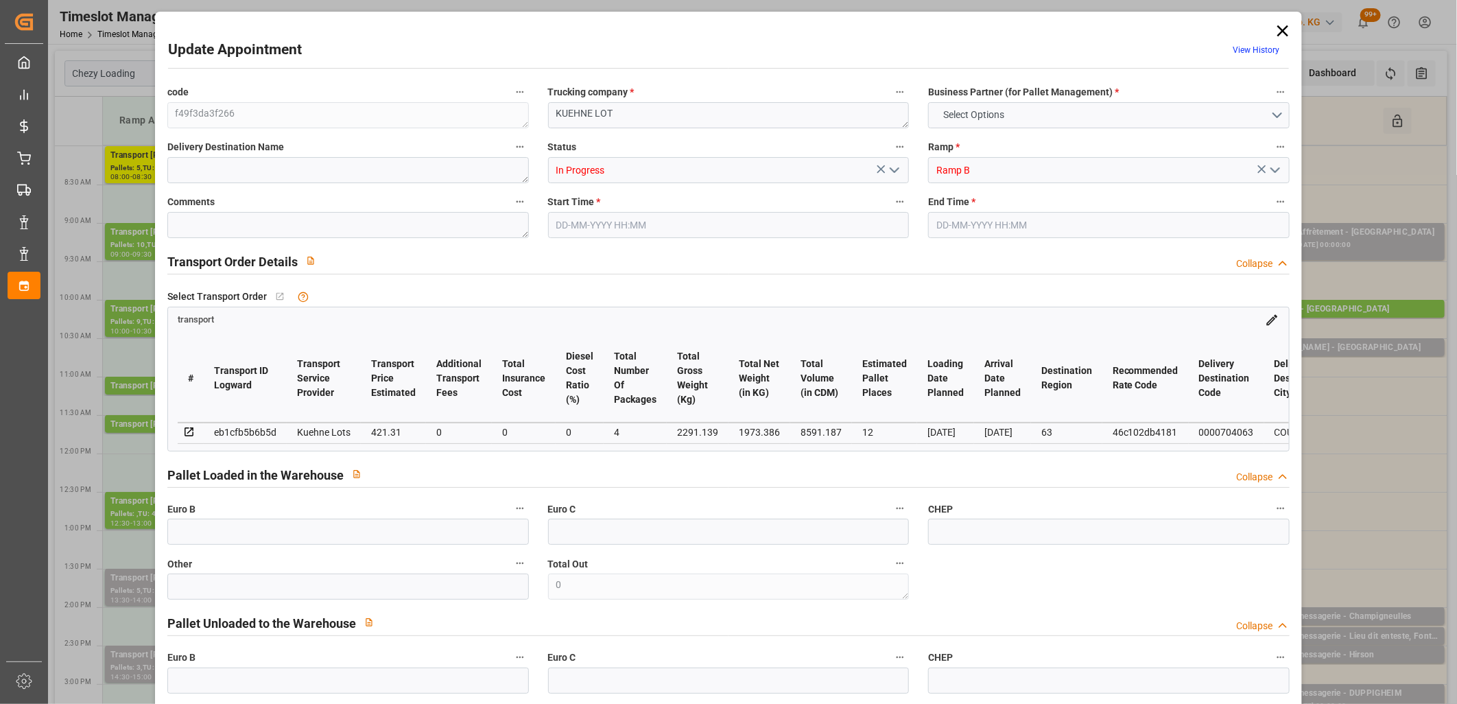
type input "0"
type input "12"
type input "421.31"
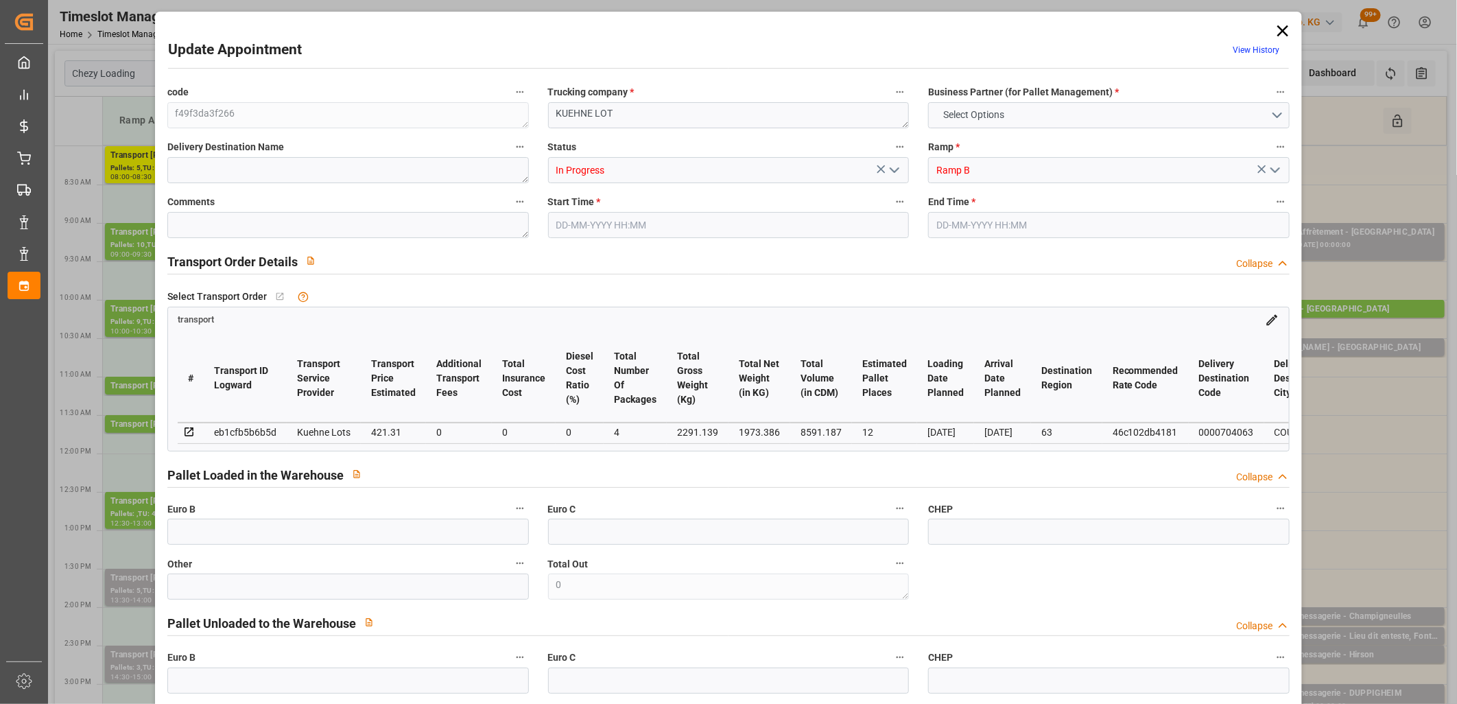
type input "0"
type input "421.31"
type input "0"
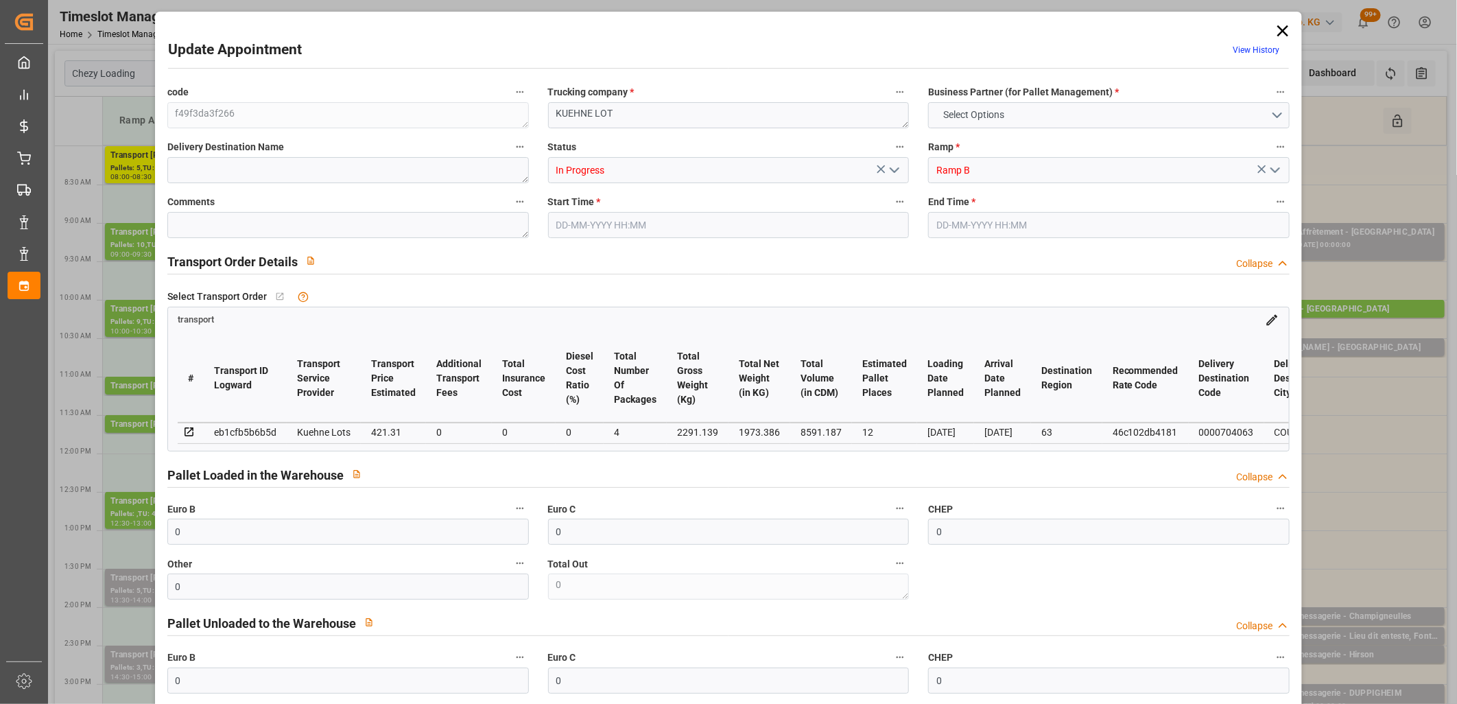
type input "4"
type input "1973.386"
type input "3255.899"
type input "8591.187"
type input "63"
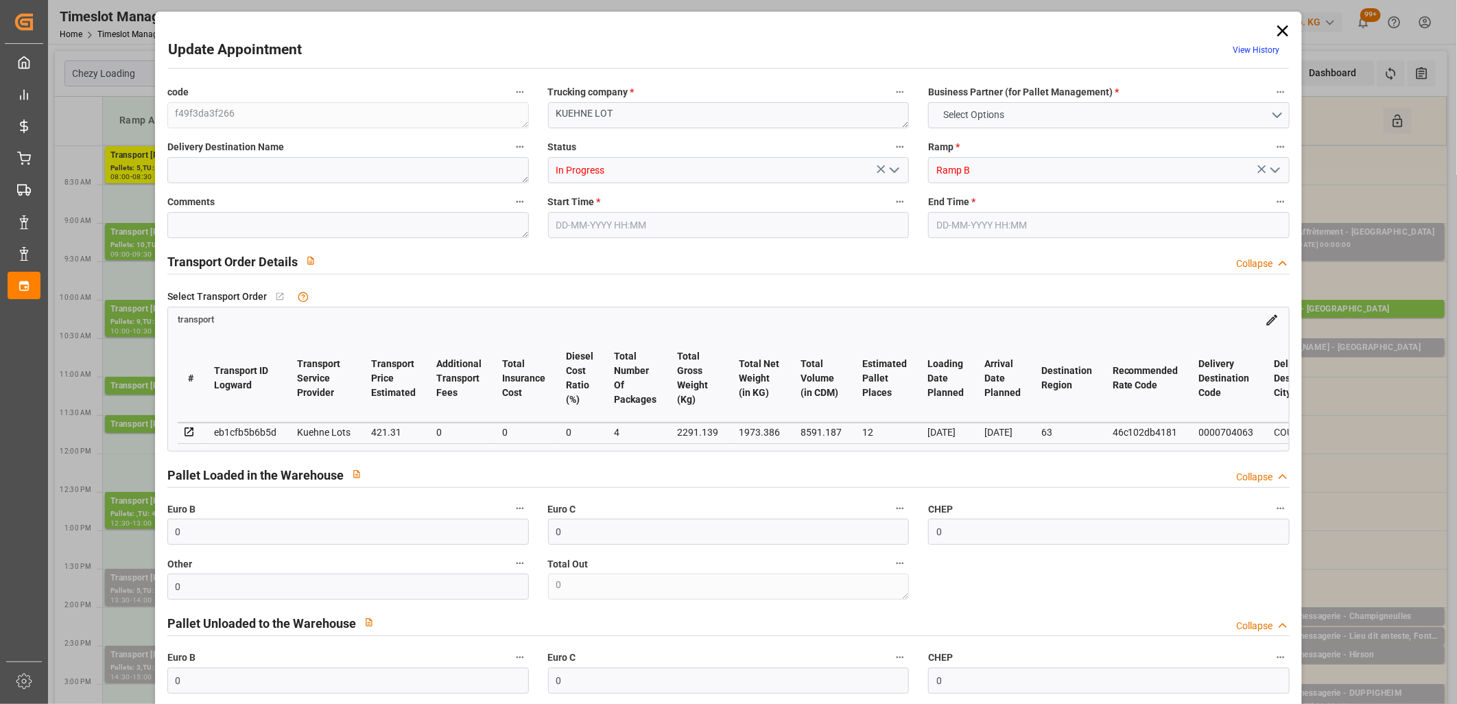
type input "5"
type input "488"
type input "41"
type input "101"
type input "2291.139"
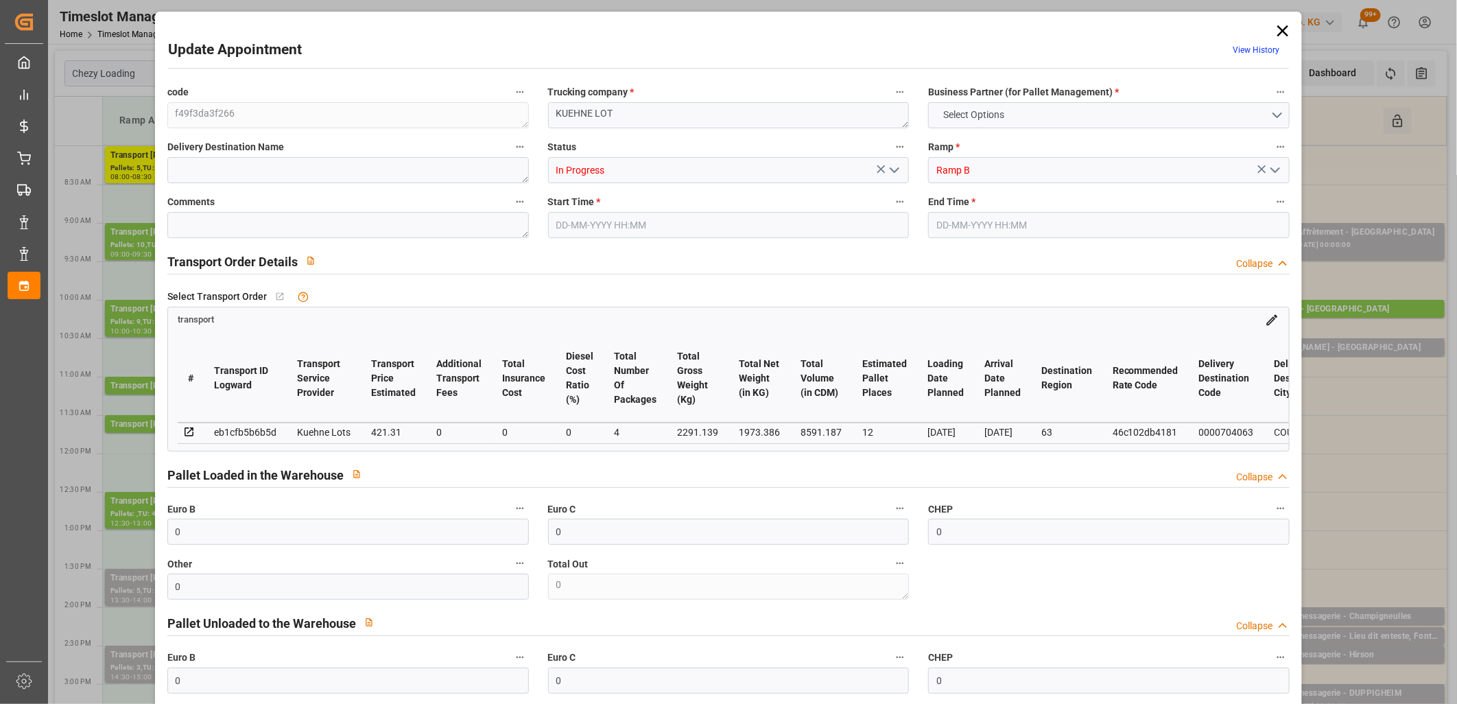
type input "0"
type input "4710.8598"
type input "0"
type input "21"
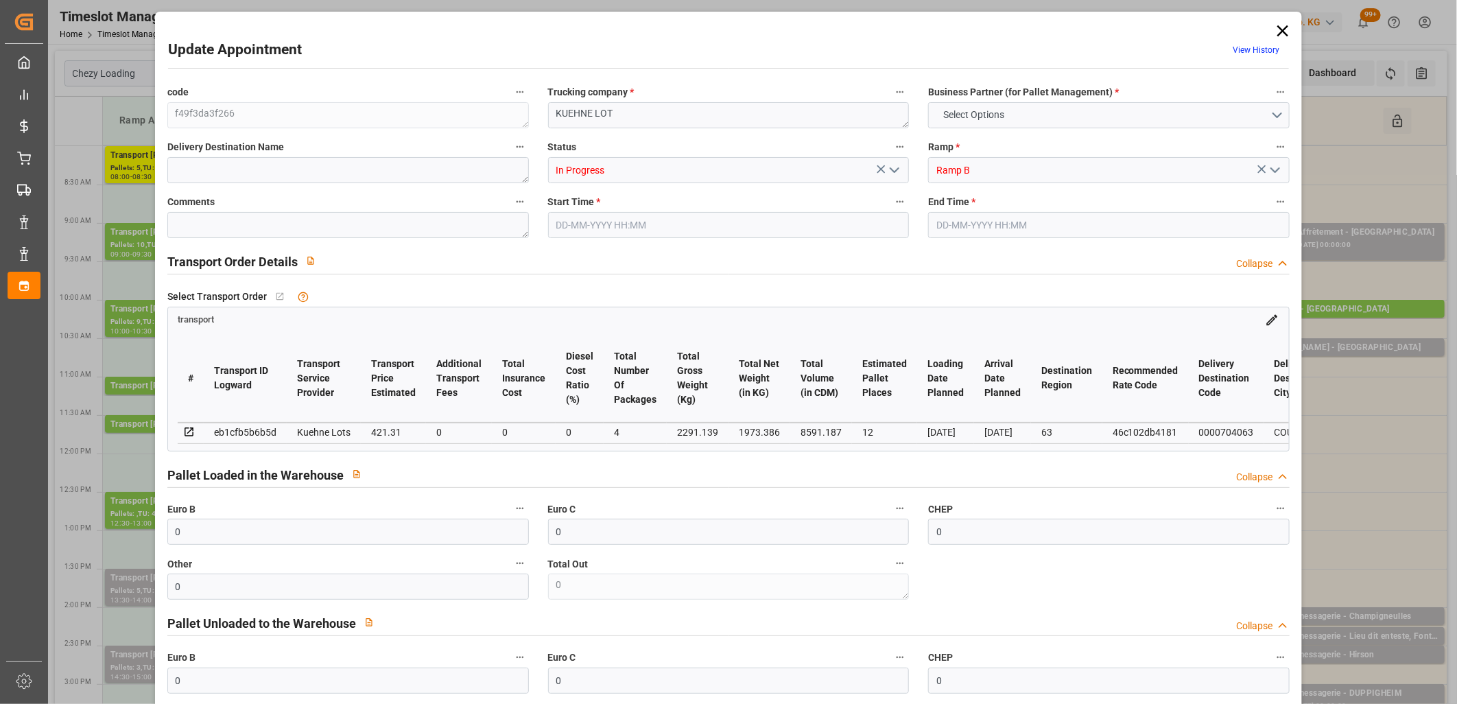
type input "35"
type input "[DATE] 13:00"
type input "[DATE] 13:30"
type input "[DATE] 13:33"
type input "[DATE] 11:24"
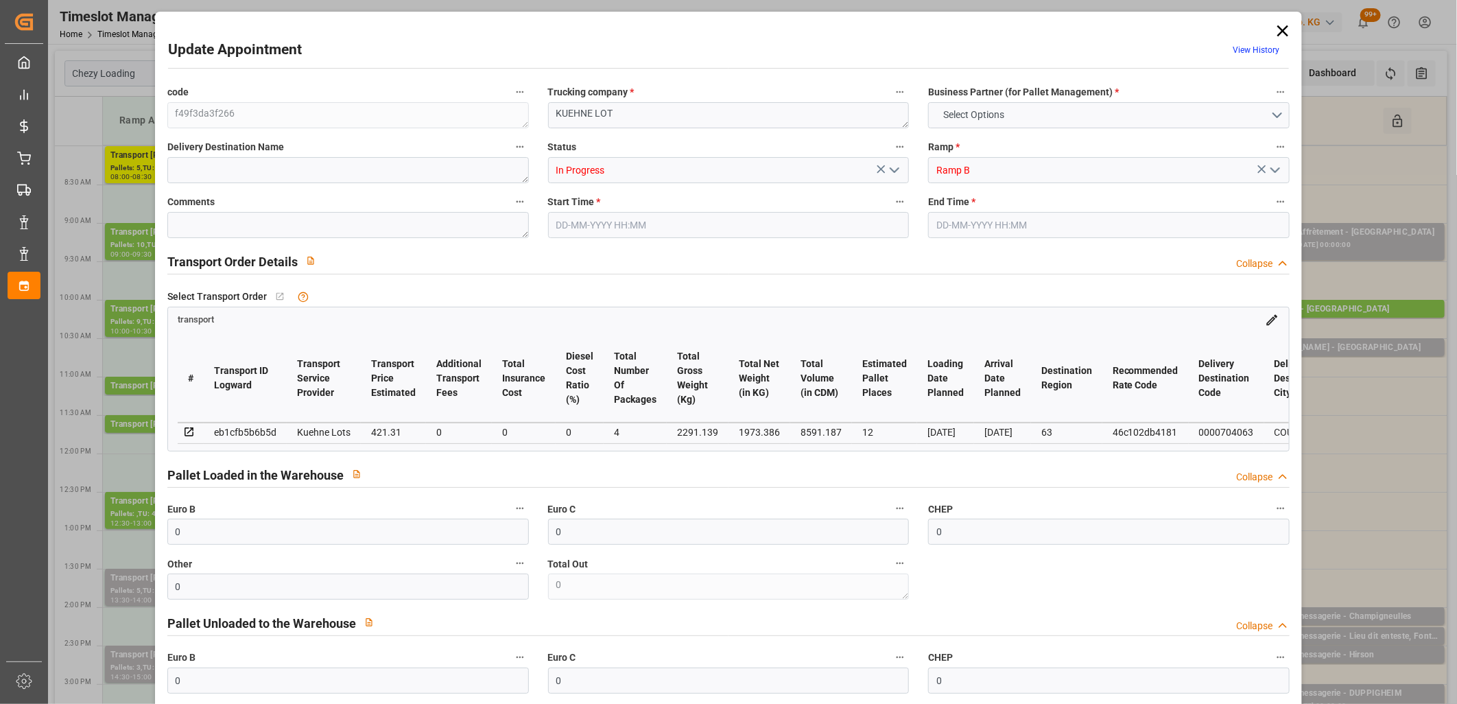
type input "[DATE]"
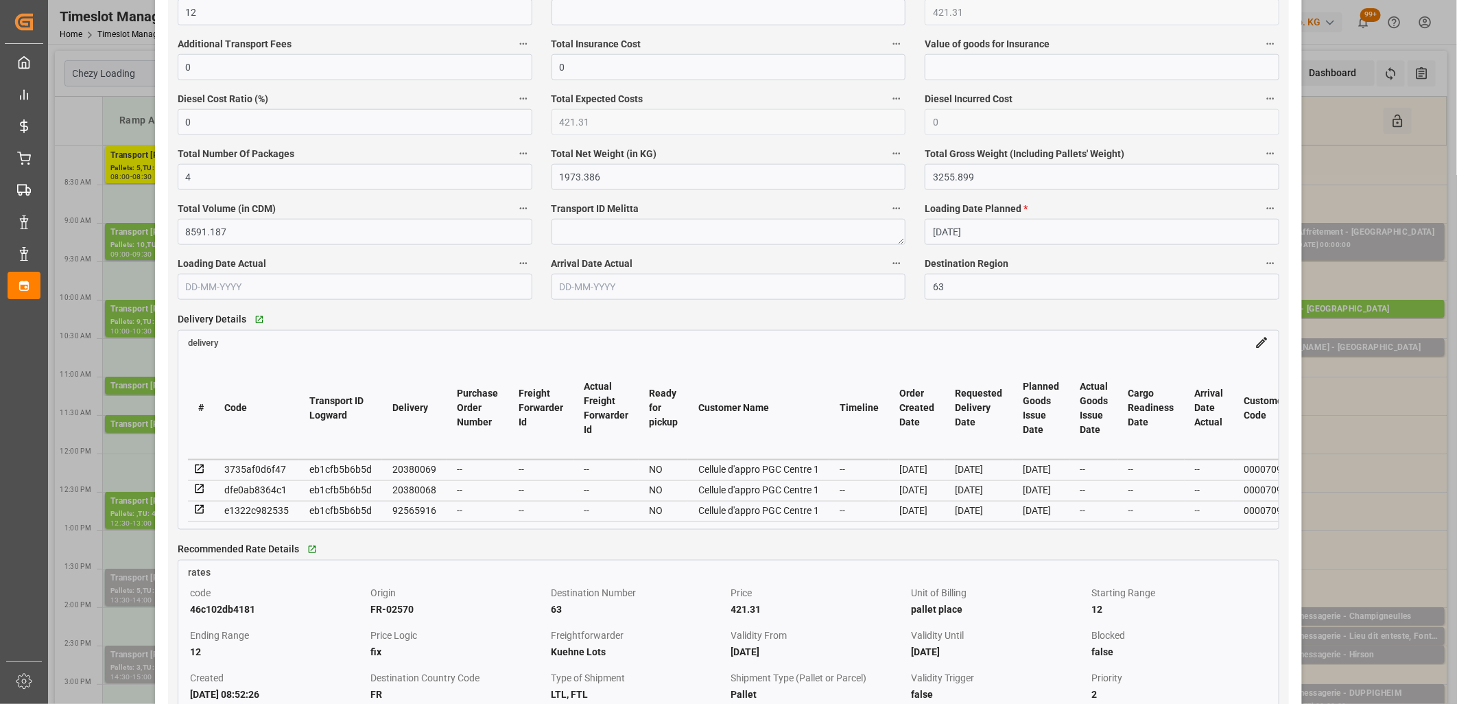
scroll to position [915, 0]
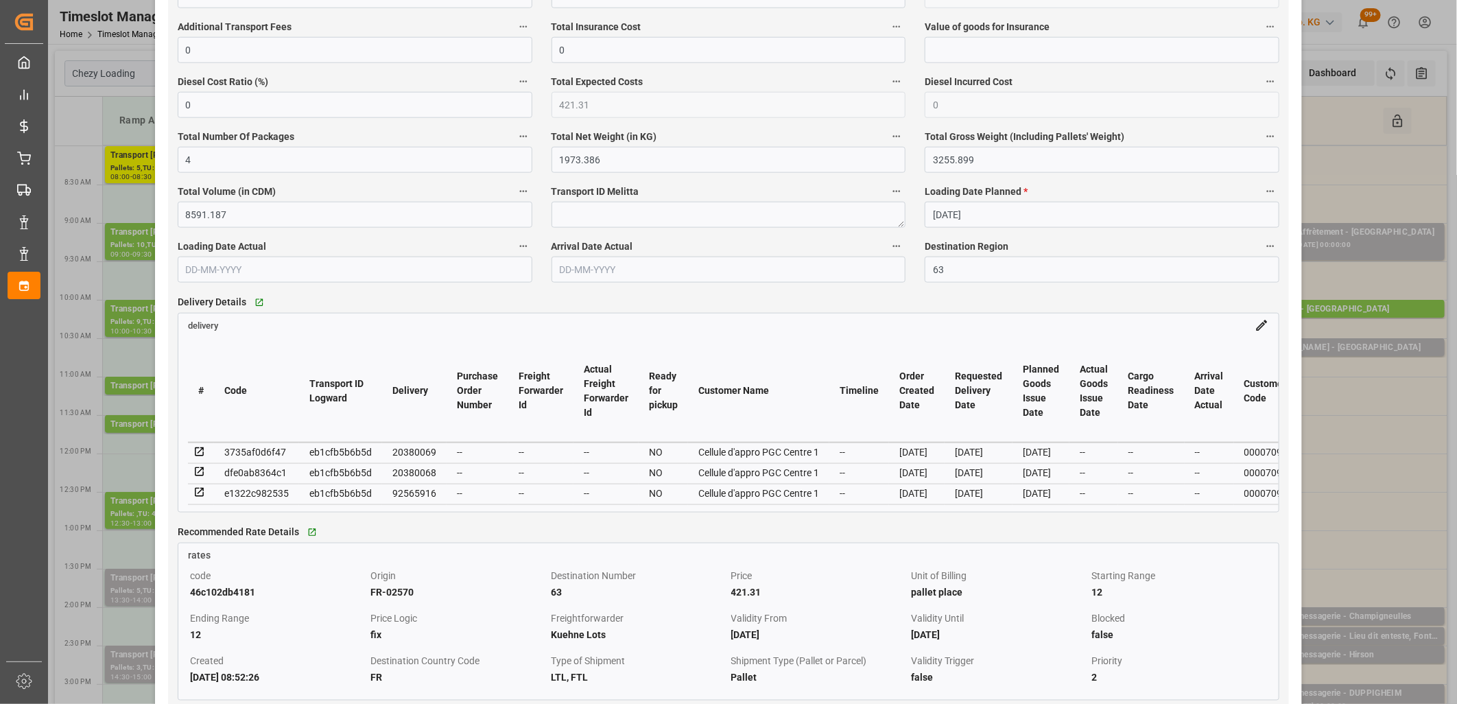
click at [200, 474] on icon at bounding box center [199, 472] width 9 height 9
click at [194, 491] on icon at bounding box center [200, 493] width 12 height 12
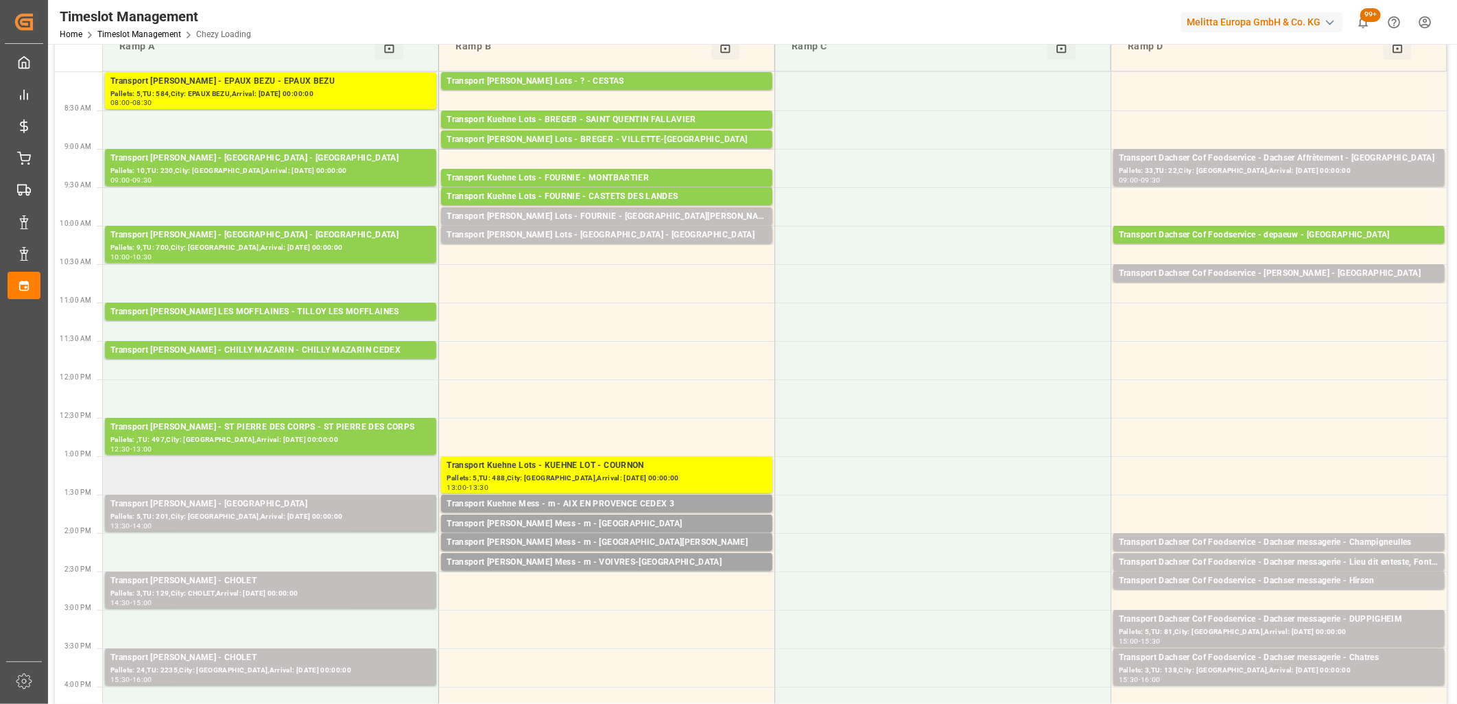
scroll to position [0, 0]
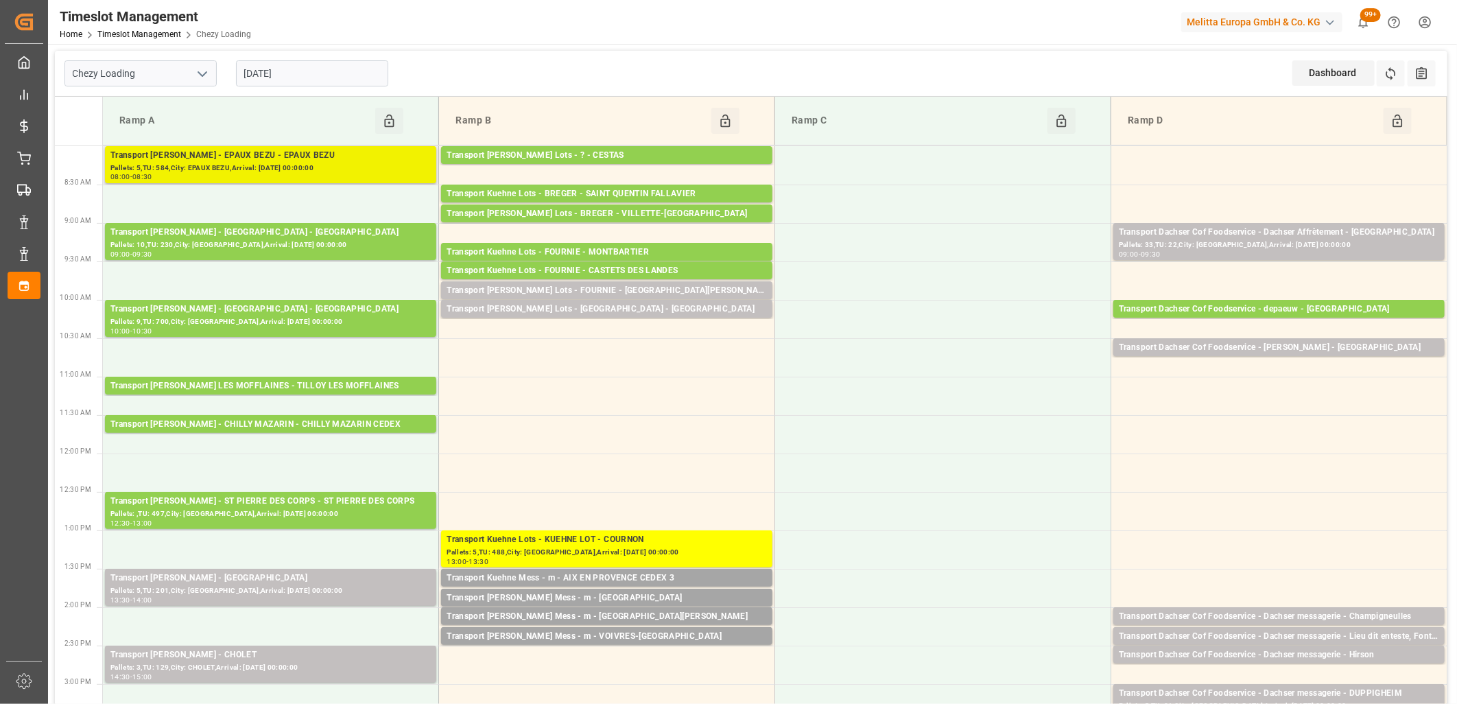
click at [284, 163] on div "Pallets: 5,TU: 584,City: EPAUX BEZU,Arrival: [DATE] 00:00:00" at bounding box center [270, 169] width 320 height 12
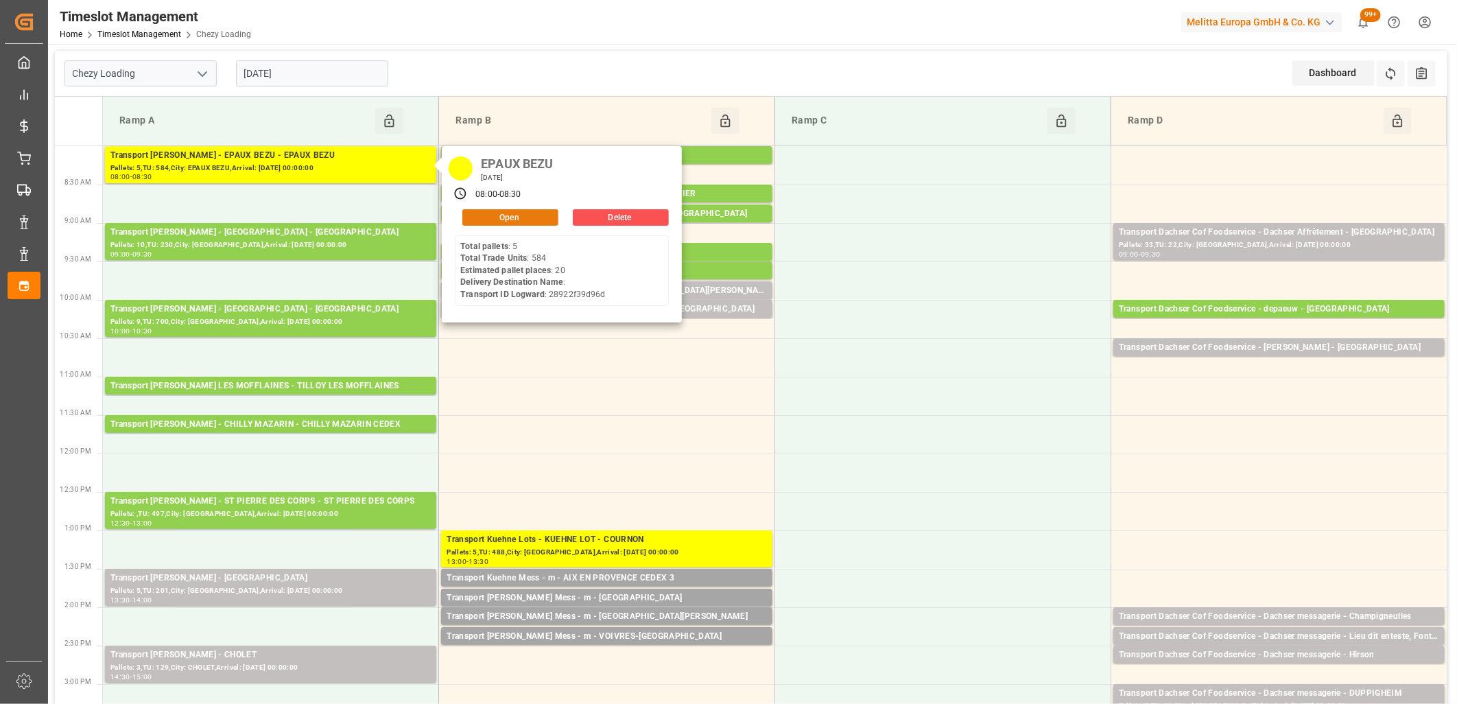
click at [468, 216] on button "Open" at bounding box center [510, 217] width 96 height 16
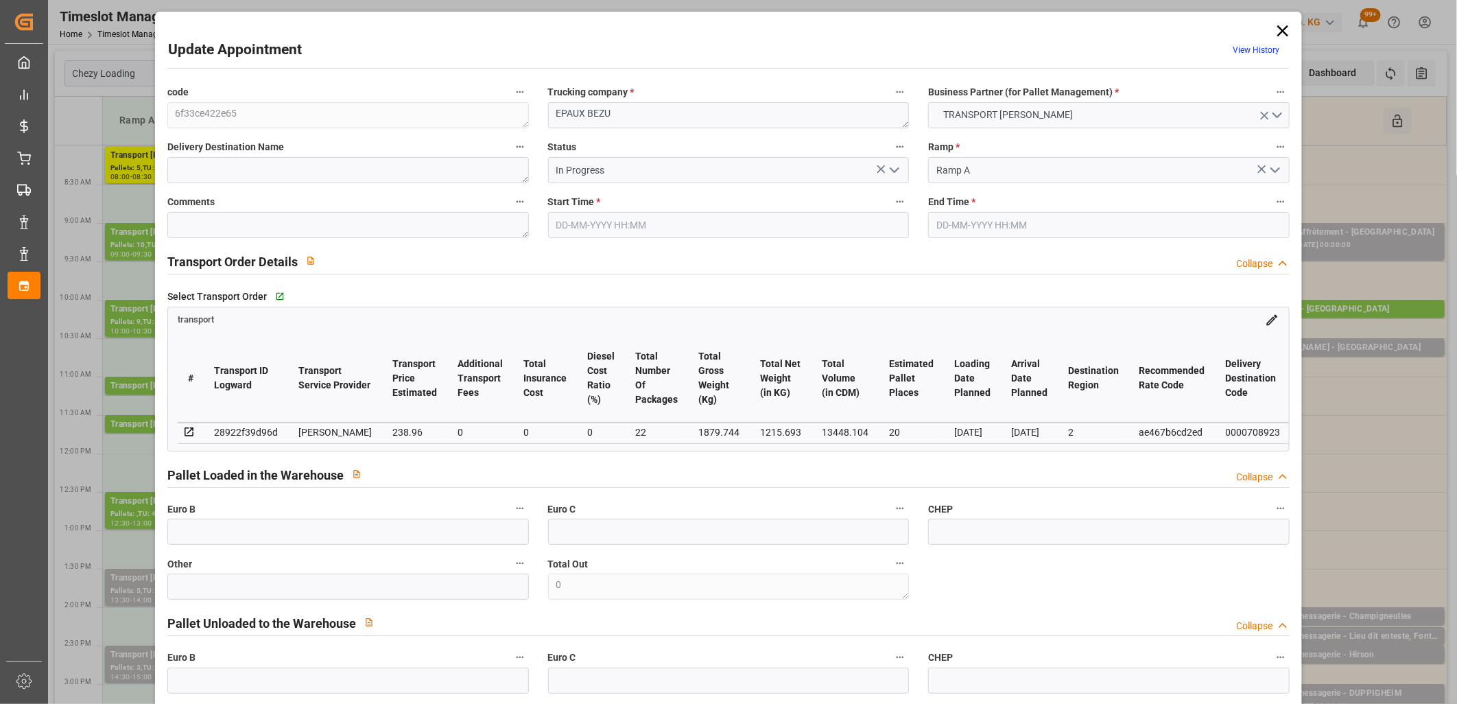
type input "[DATE] 08:00"
type input "[DATE] 08:30"
type input "[DATE] 13:46"
type input "[DATE] 12:15"
type input "[DATE]"
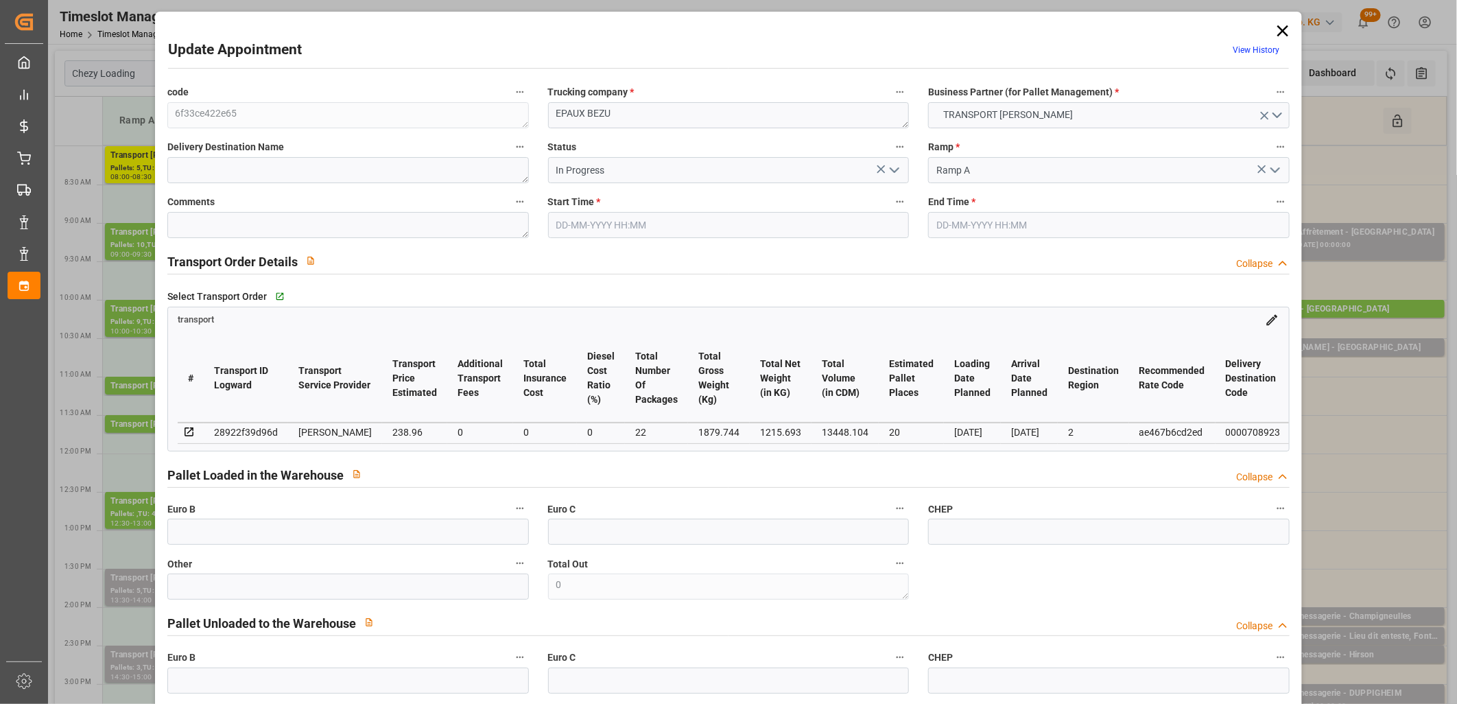
type input "[DATE]"
drag, startPoint x: 897, startPoint y: 172, endPoint x: 887, endPoint y: 181, distance: 14.1
click at [897, 172] on icon "open menu" at bounding box center [895, 170] width 16 height 16
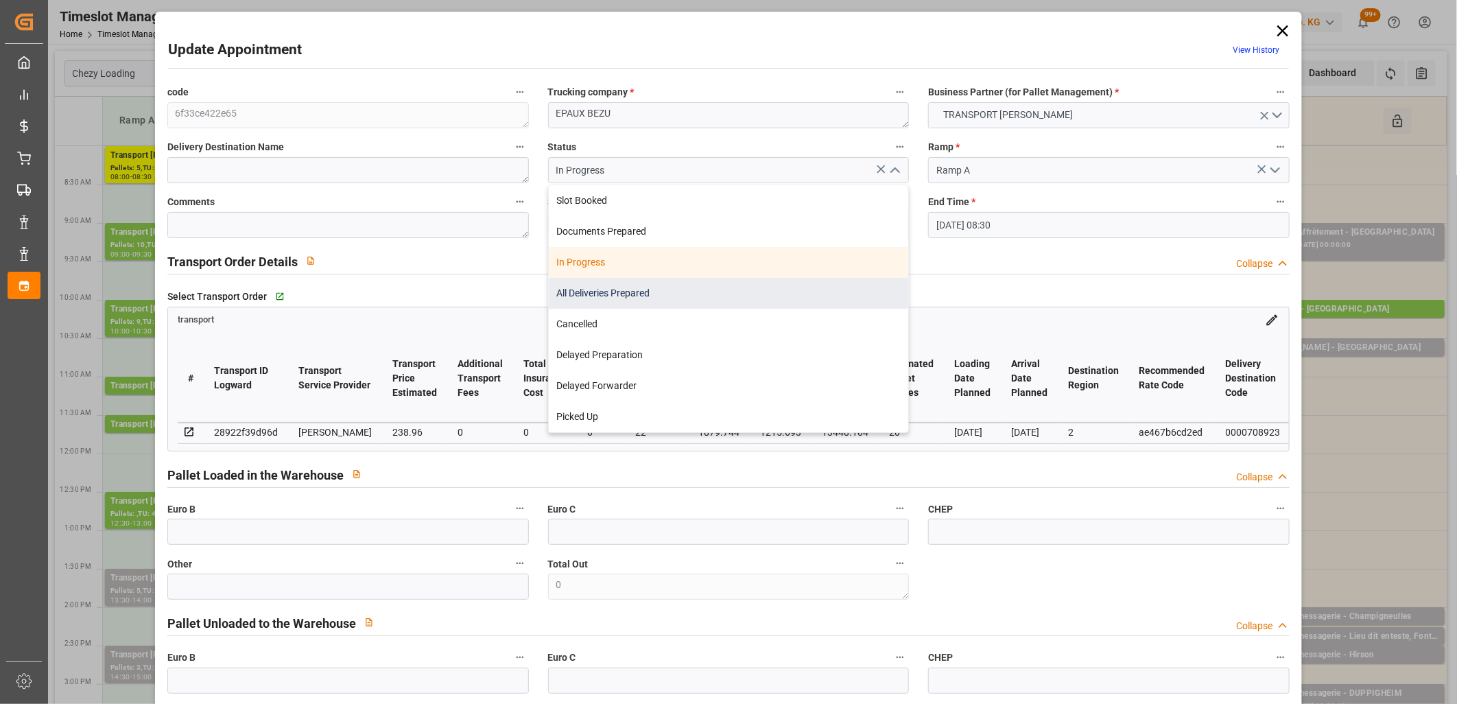
click at [745, 301] on div "All Deliveries Prepared" at bounding box center [729, 293] width 360 height 31
type input "All Deliveries Prepared"
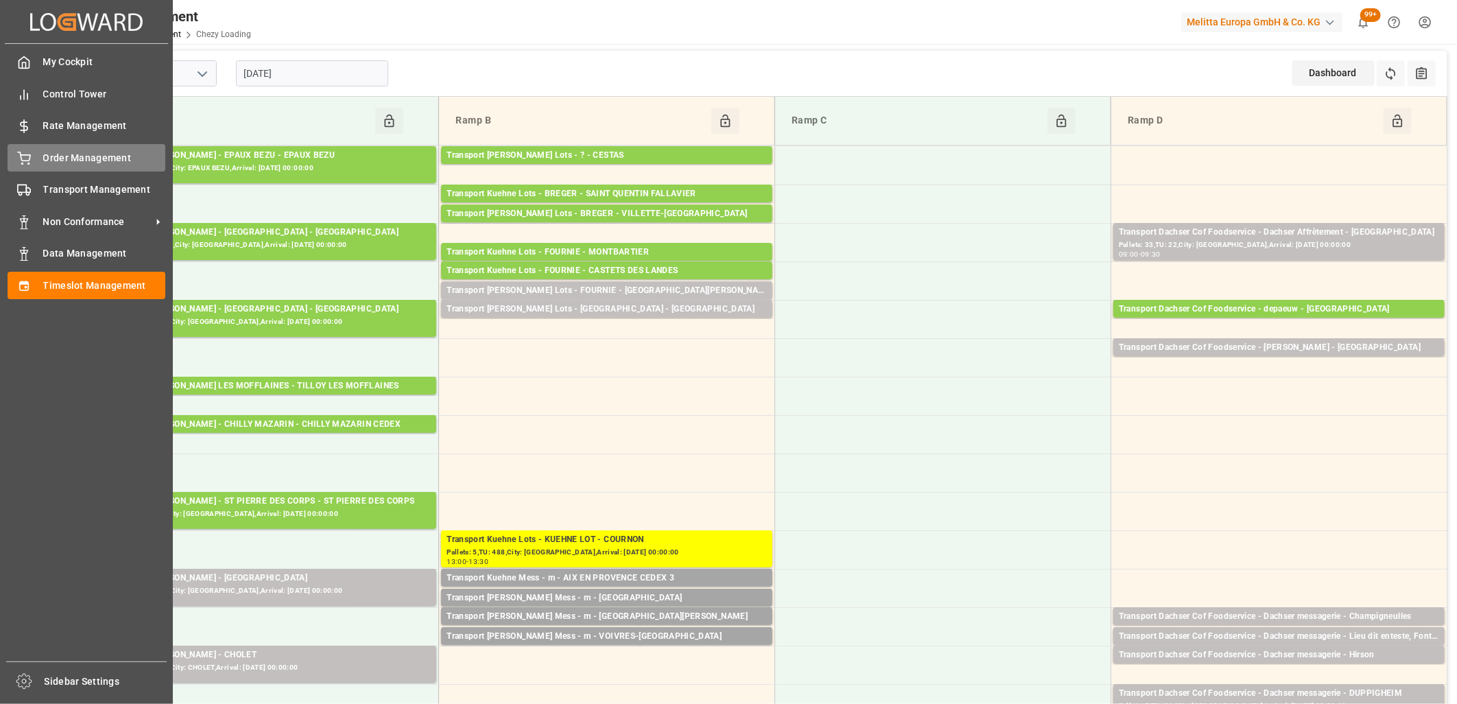
click at [25, 163] on icon at bounding box center [24, 159] width 14 height 14
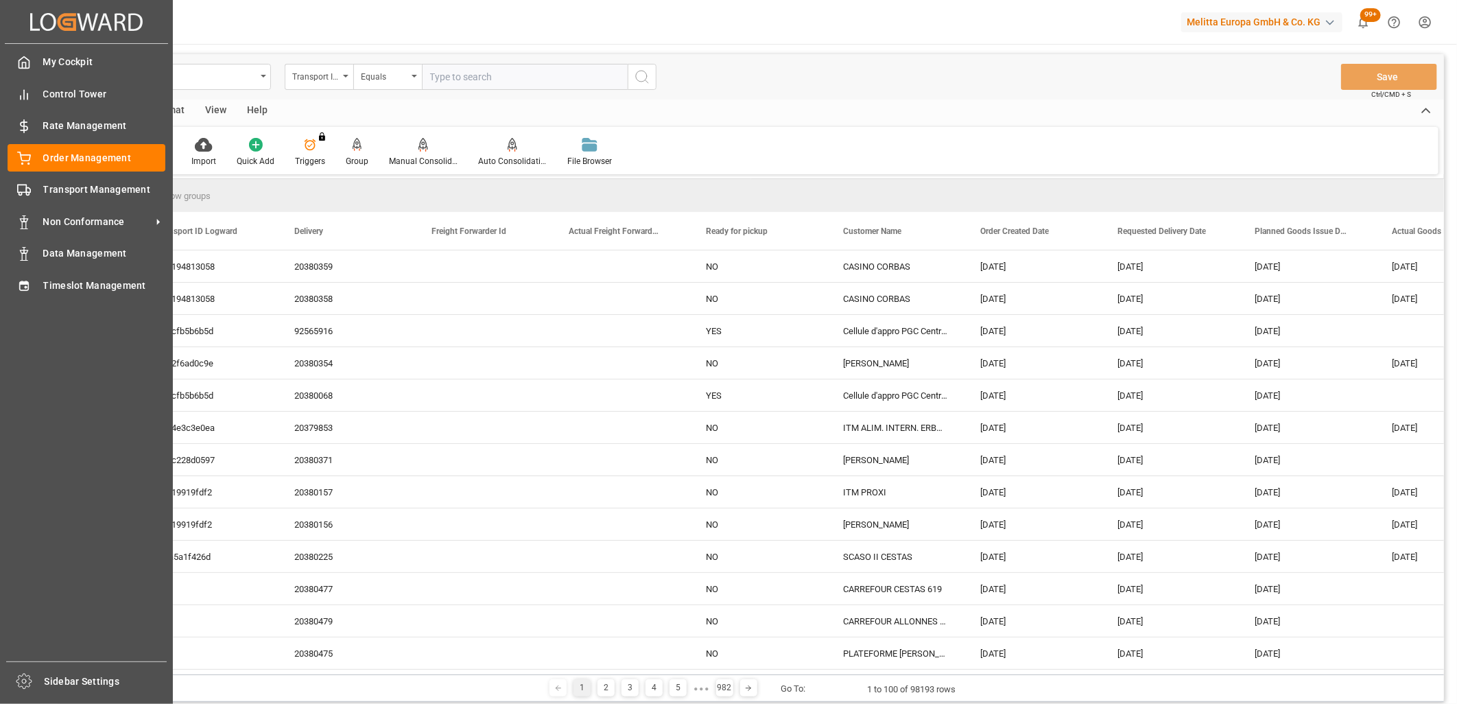
click at [19, 303] on div "My Cockpit My Cockpit Control Tower Control Tower Rate Management Rate Manageme…" at bounding box center [86, 353] width 163 height 618
click at [18, 276] on div "Timeslot Management Timeslot Management" at bounding box center [87, 285] width 158 height 27
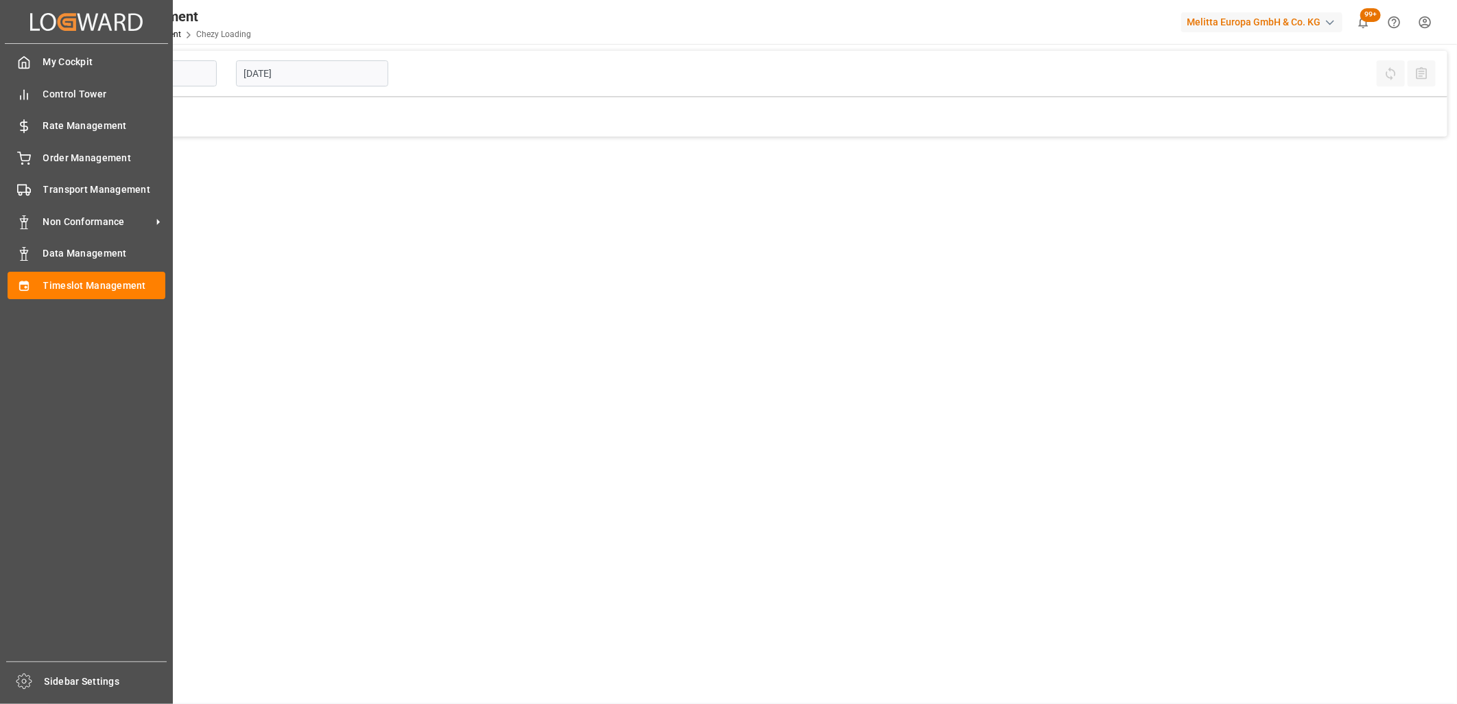
type input "Chezy Loading"
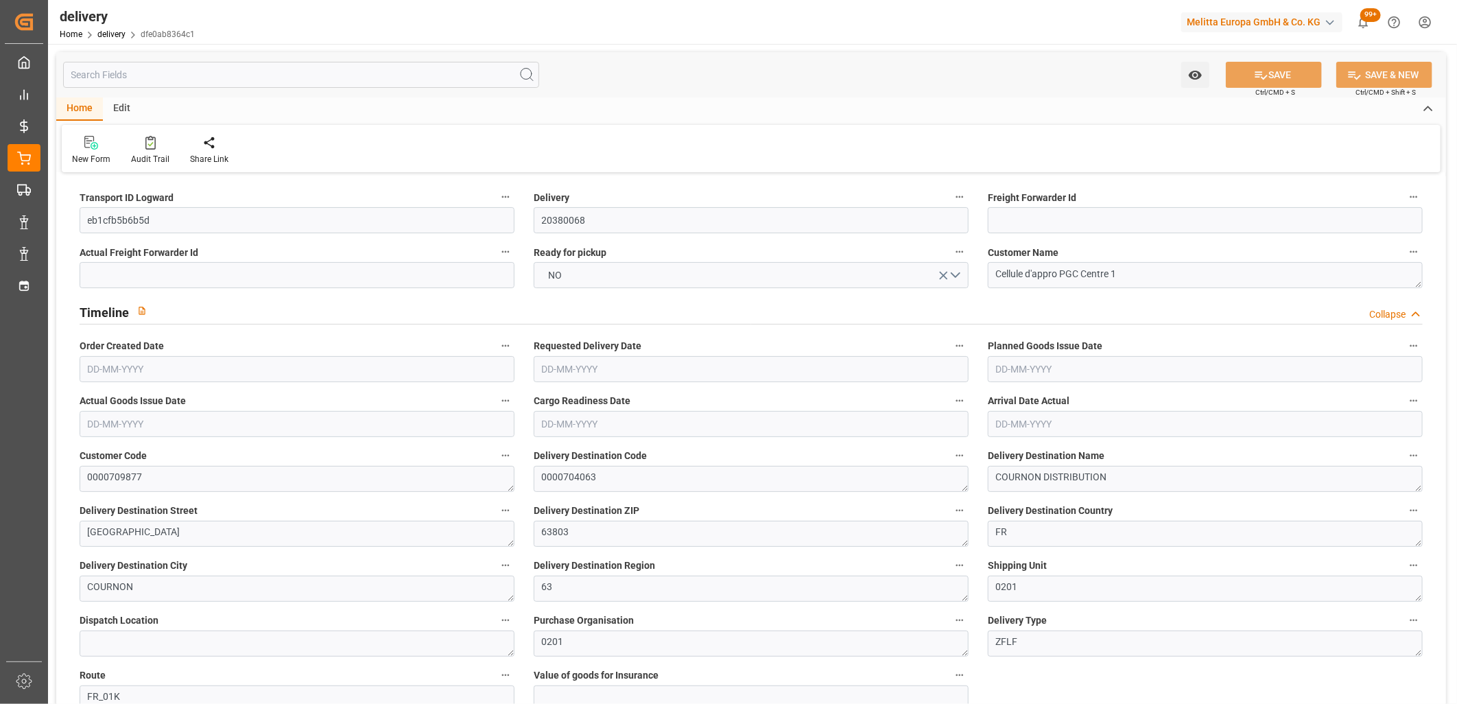
type input "1"
type input "121.371"
type input "354.808"
type input "618.705"
type input "71"
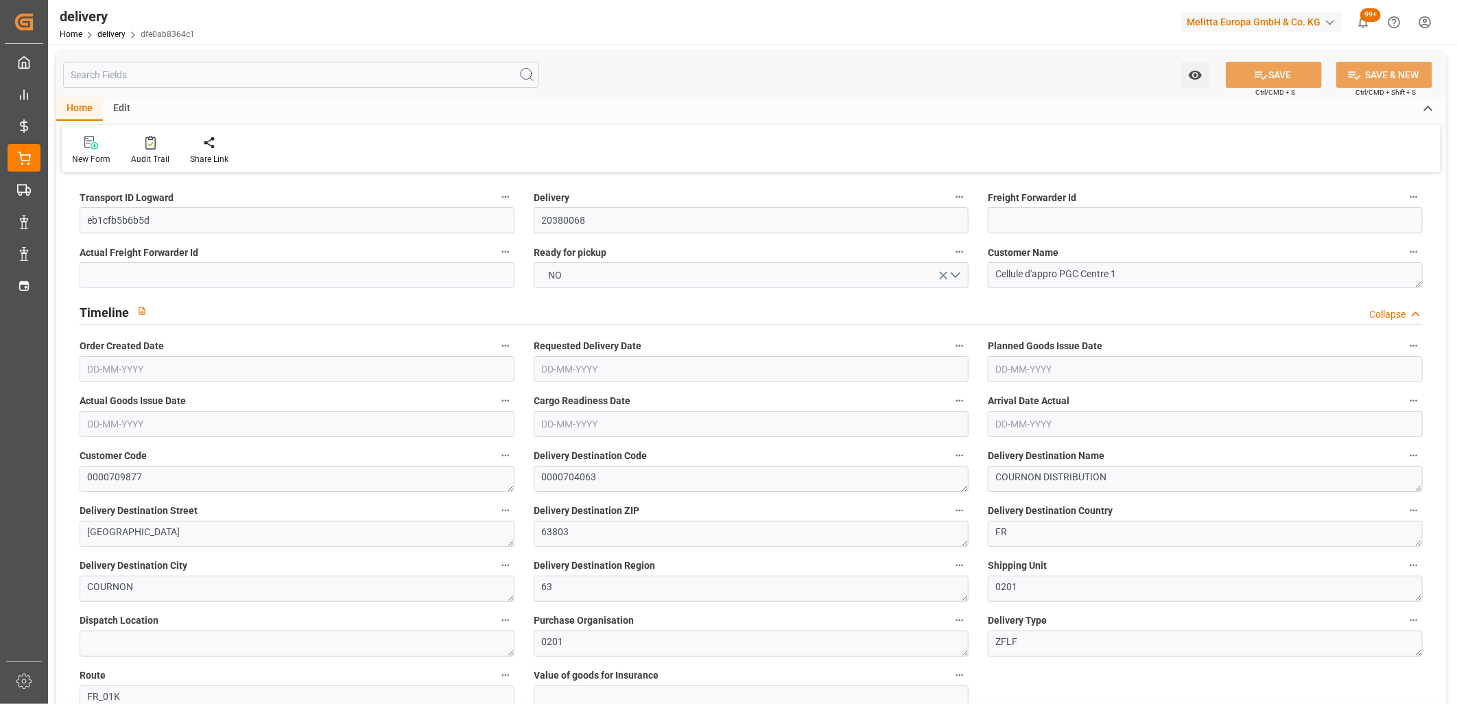
type input "9"
type input "0"
type input "2"
type input "0"
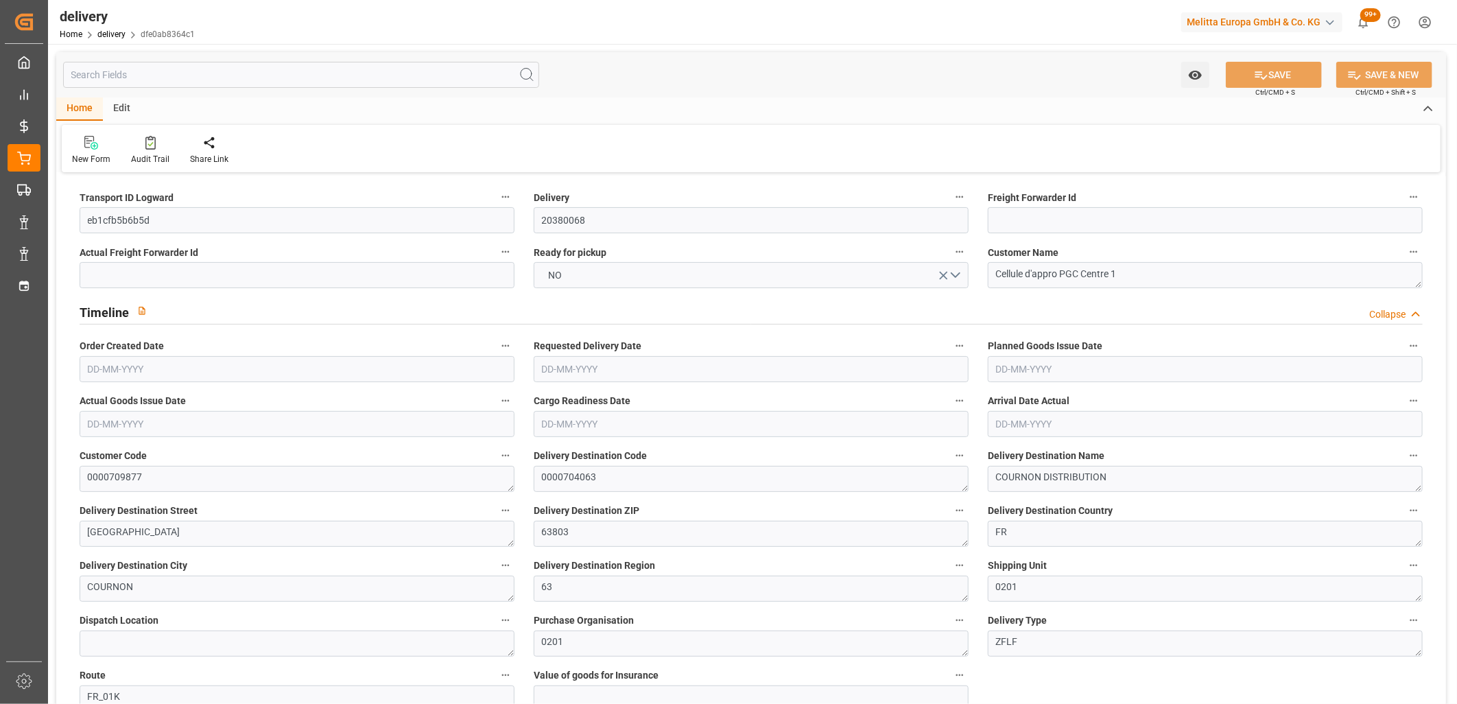
type input "0"
type input "70.2183"
type input "0"
type input "25.56"
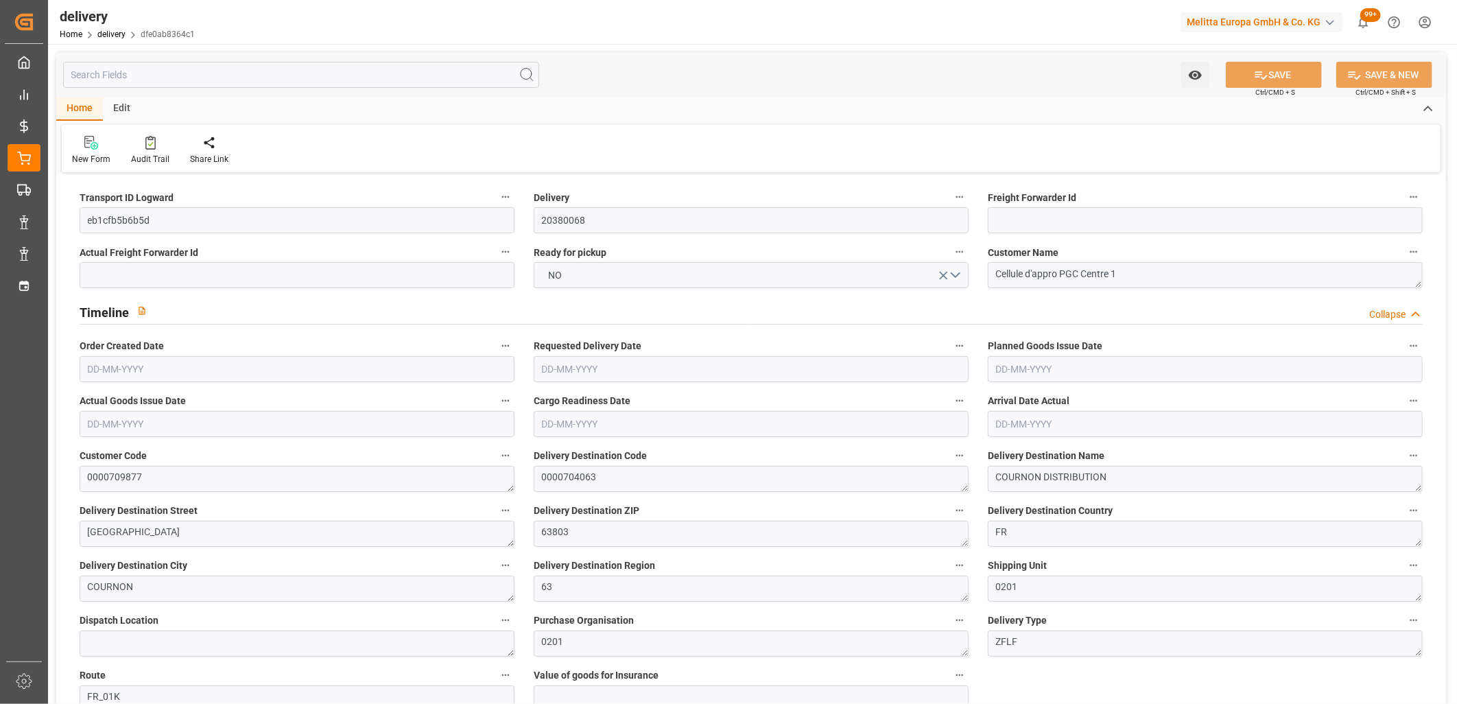
type input "1.5"
type input "1.3"
type input "0"
type input "13.5"
type input "147.808"
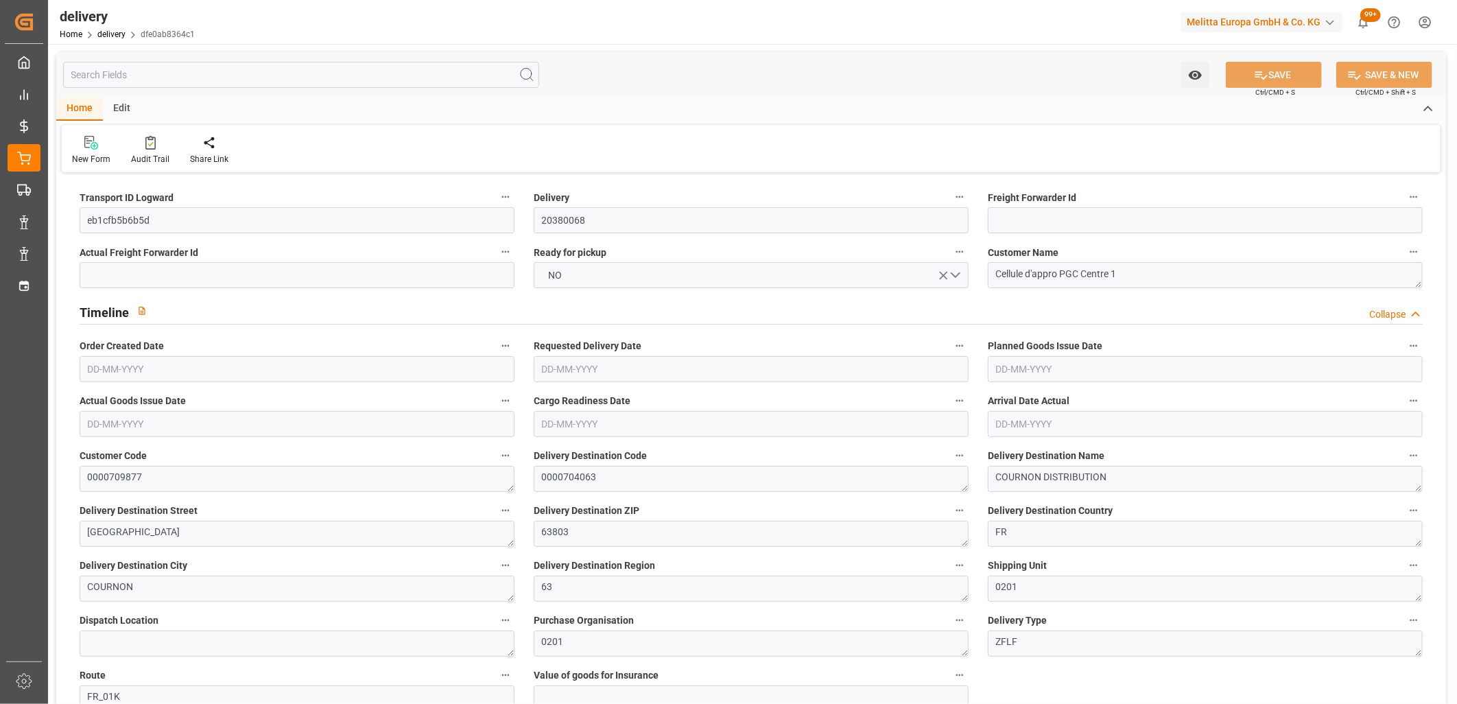
type input "101"
type input "0"
type input "[DATE]"
type input "15-10-2025"
type input "[DATE]"
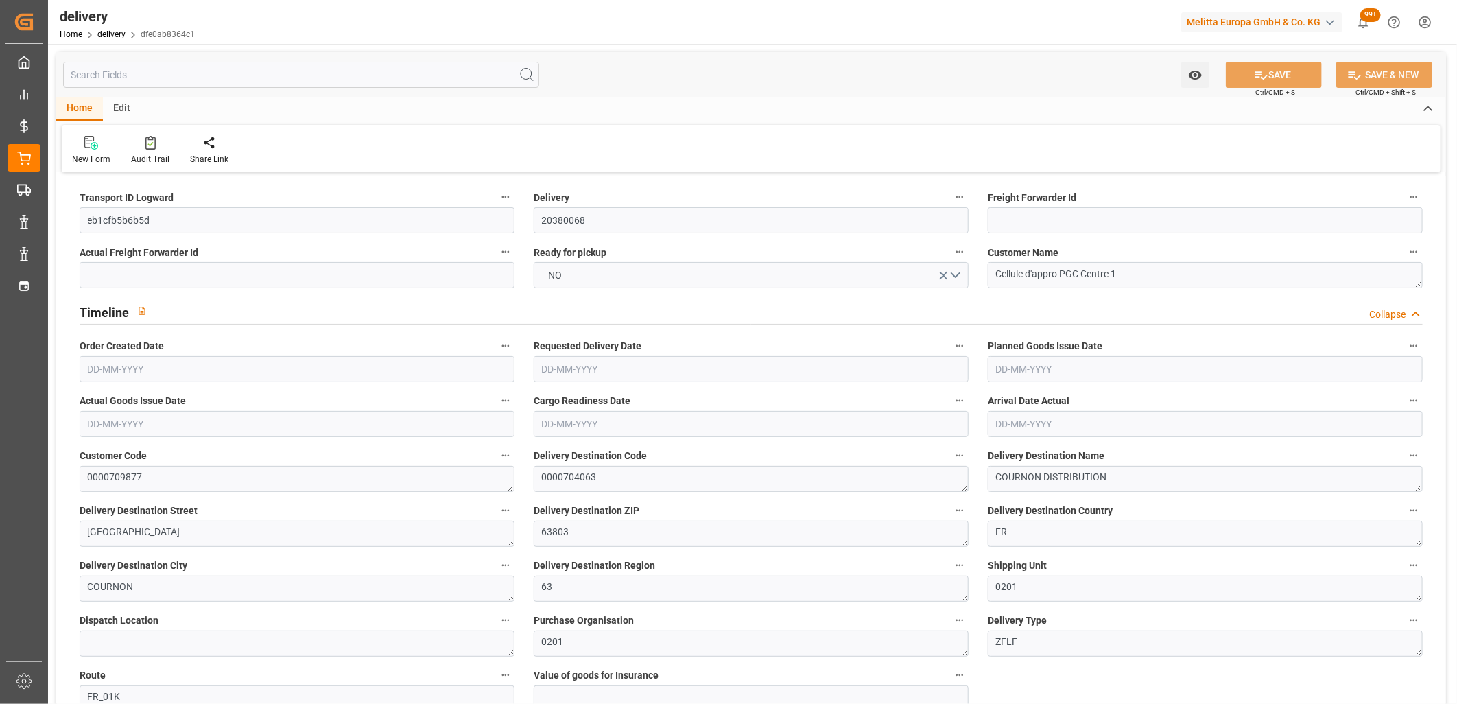
type input "08-10-2025 11:00"
click at [951, 278] on button "NO" at bounding box center [751, 275] width 435 height 26
click at [769, 287] on div "YES" at bounding box center [752, 278] width 434 height 29
click at [1237, 76] on button "SAVE" at bounding box center [1274, 75] width 96 height 26
type input "[DATE]"
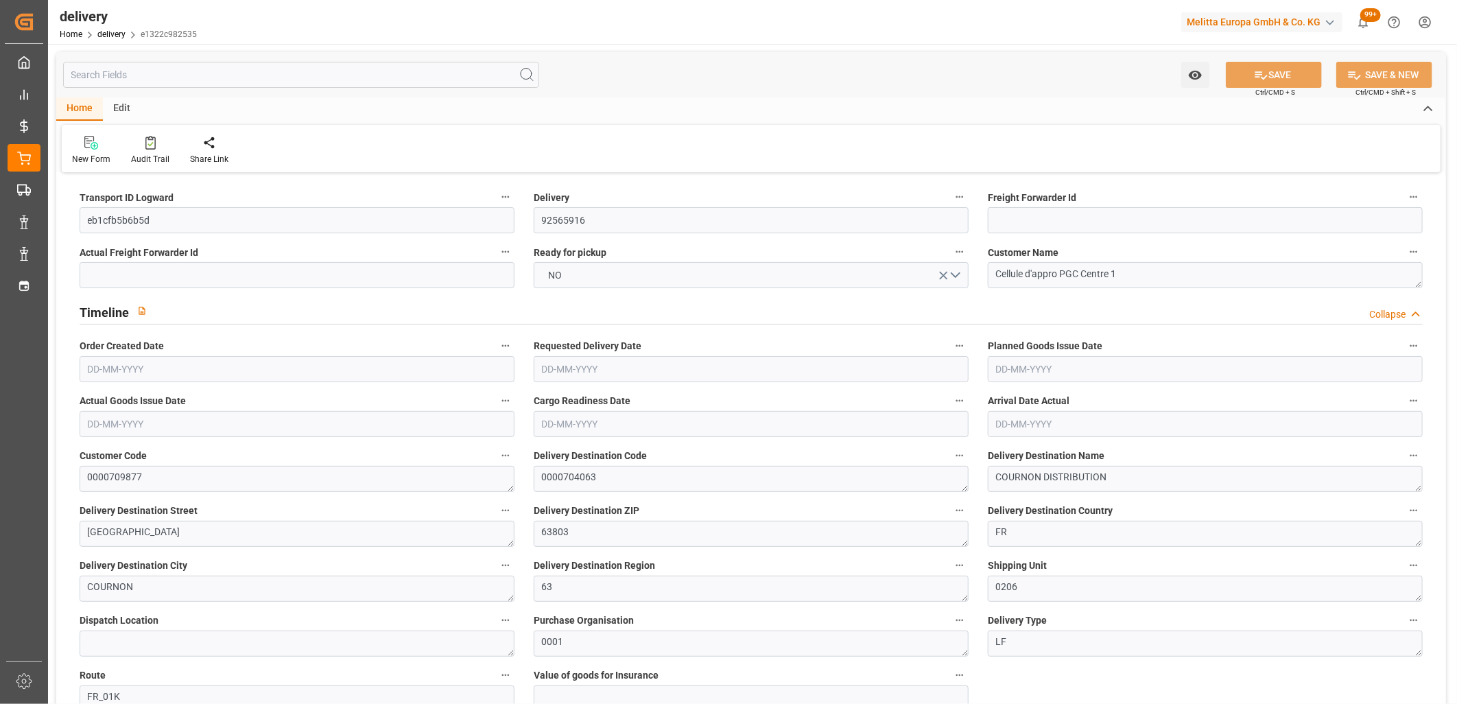
type input "[DATE]"
type input "[DATE] 11:00"
click at [620, 271] on button "NO" at bounding box center [751, 275] width 435 height 26
click at [1243, 73] on button "SAVE" at bounding box center [1274, 75] width 96 height 26
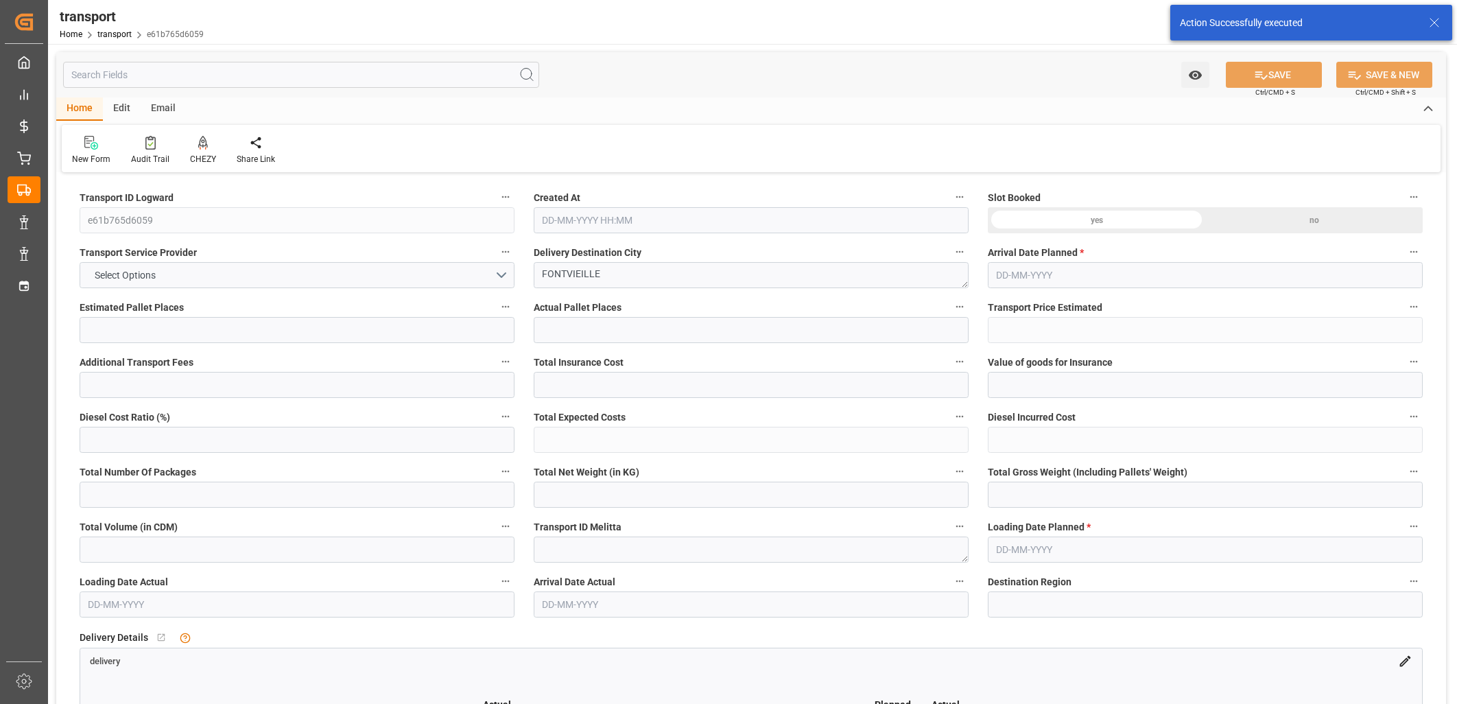
type input "1"
type input "54.7"
type input "0"
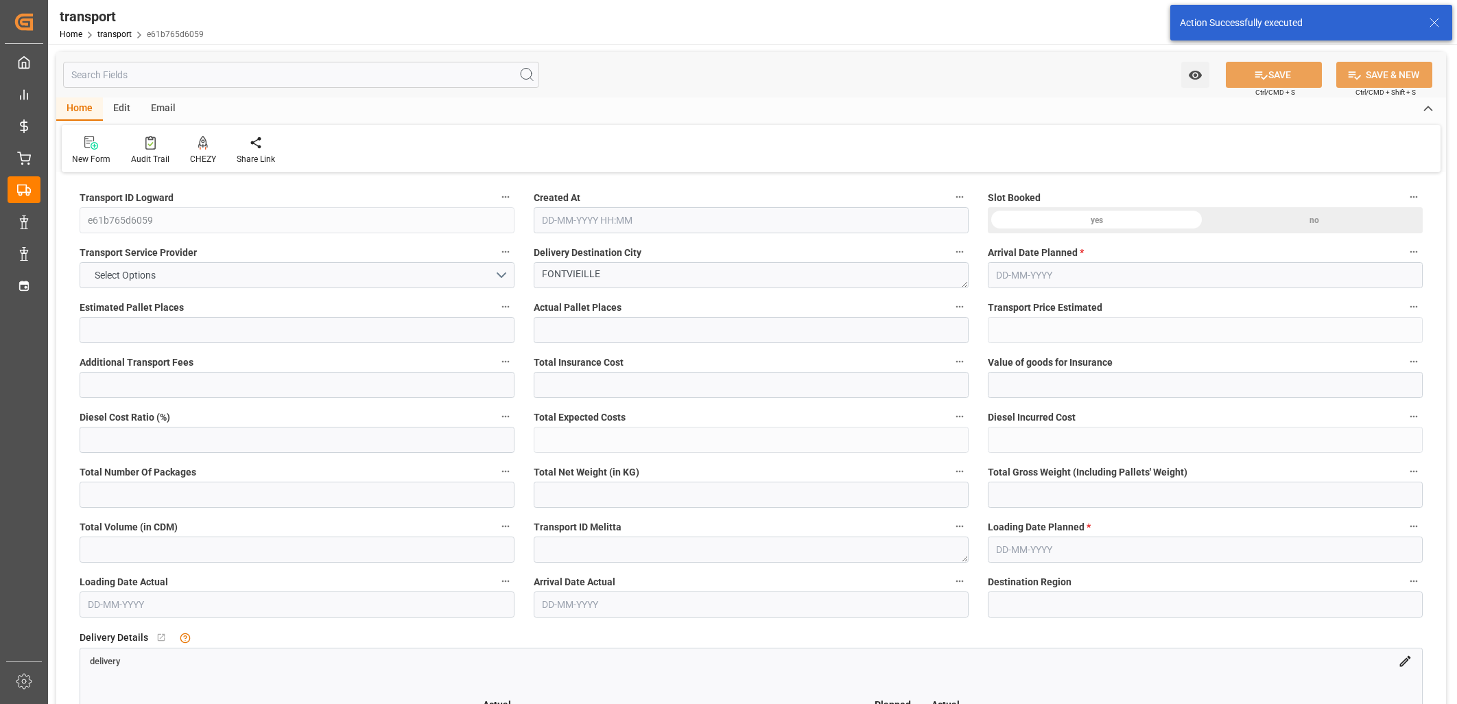
type input "54.7"
type input "0"
type input "13.871"
type input "39.543"
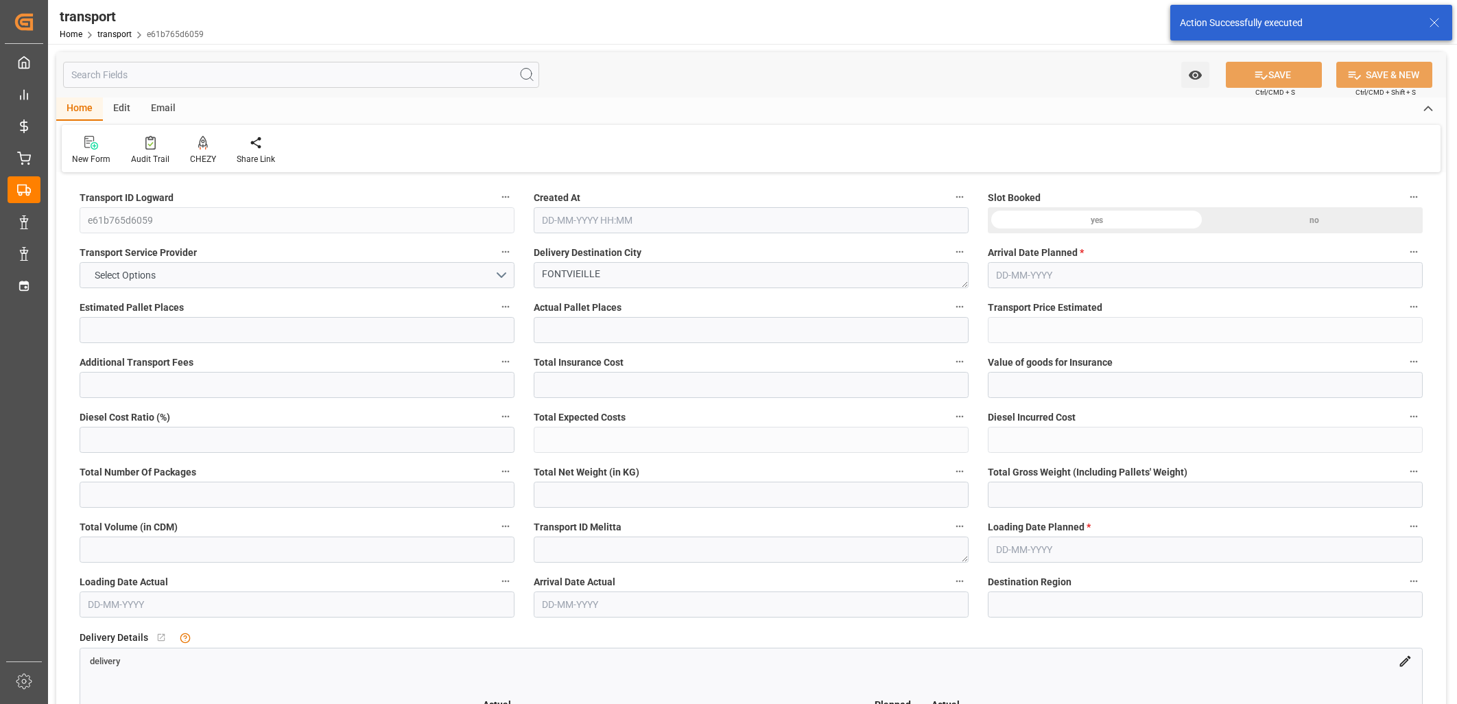
type input "140.953"
type input "13"
type input "0"
type input "2"
type input "1"
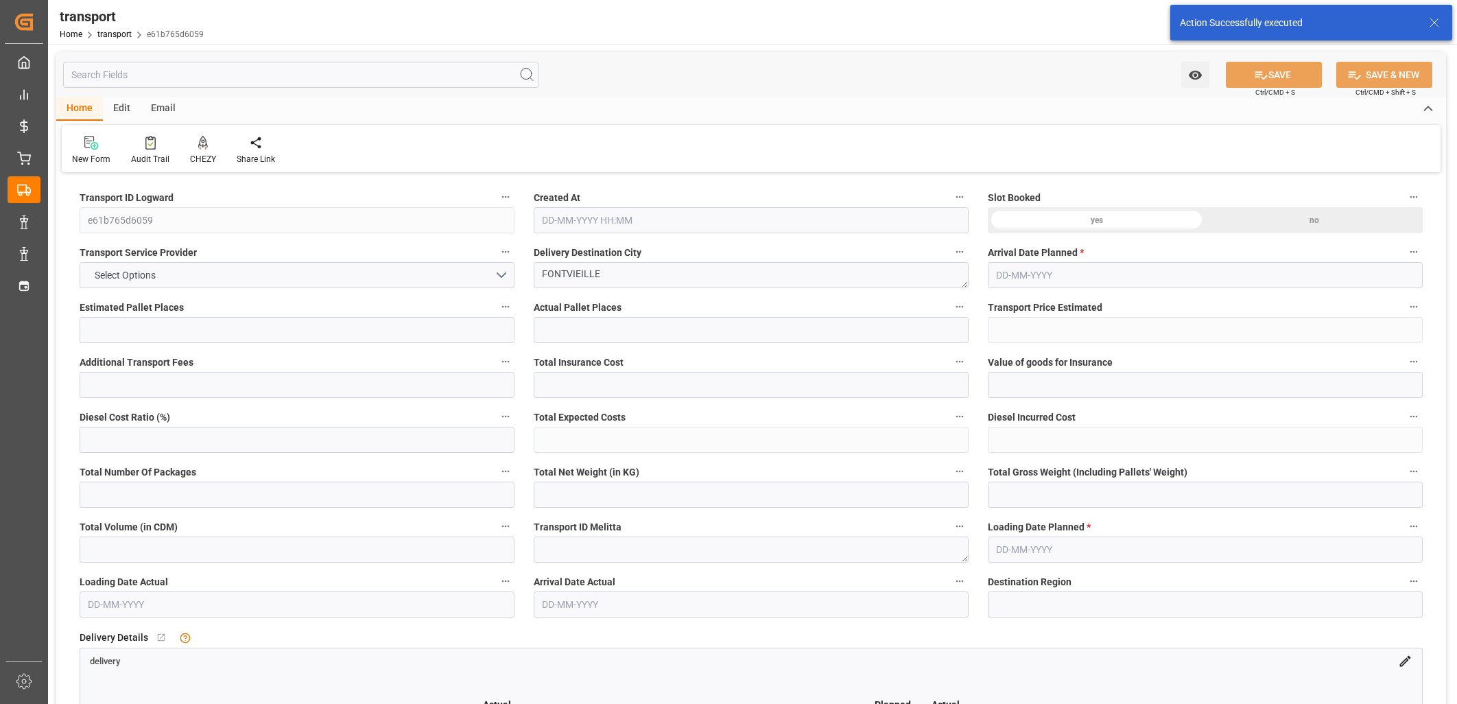
type input "101"
type input "16.543"
type input "0"
type input "4710.8598"
type input "0"
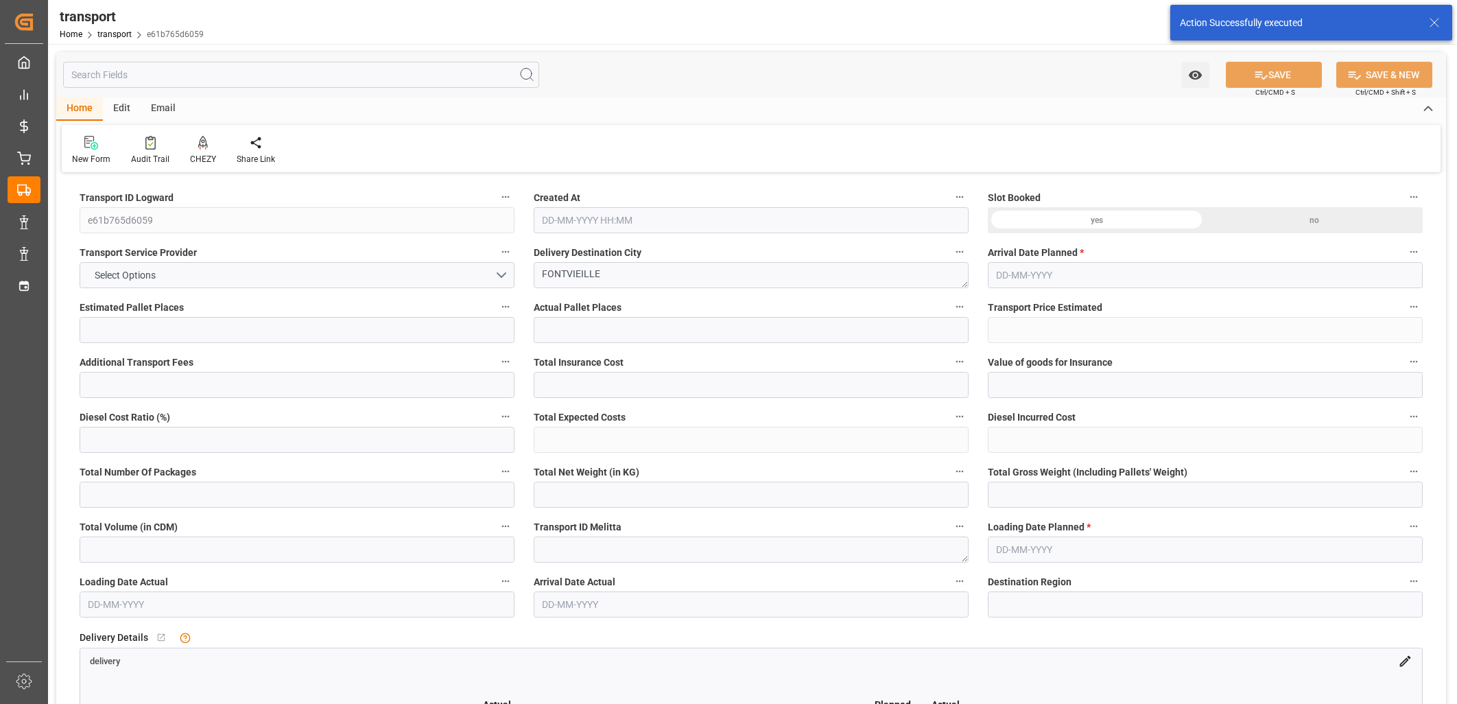
type input "0"
type input "21"
type input "35"
type input "[DATE] 14:28"
type input "21-10-2025"
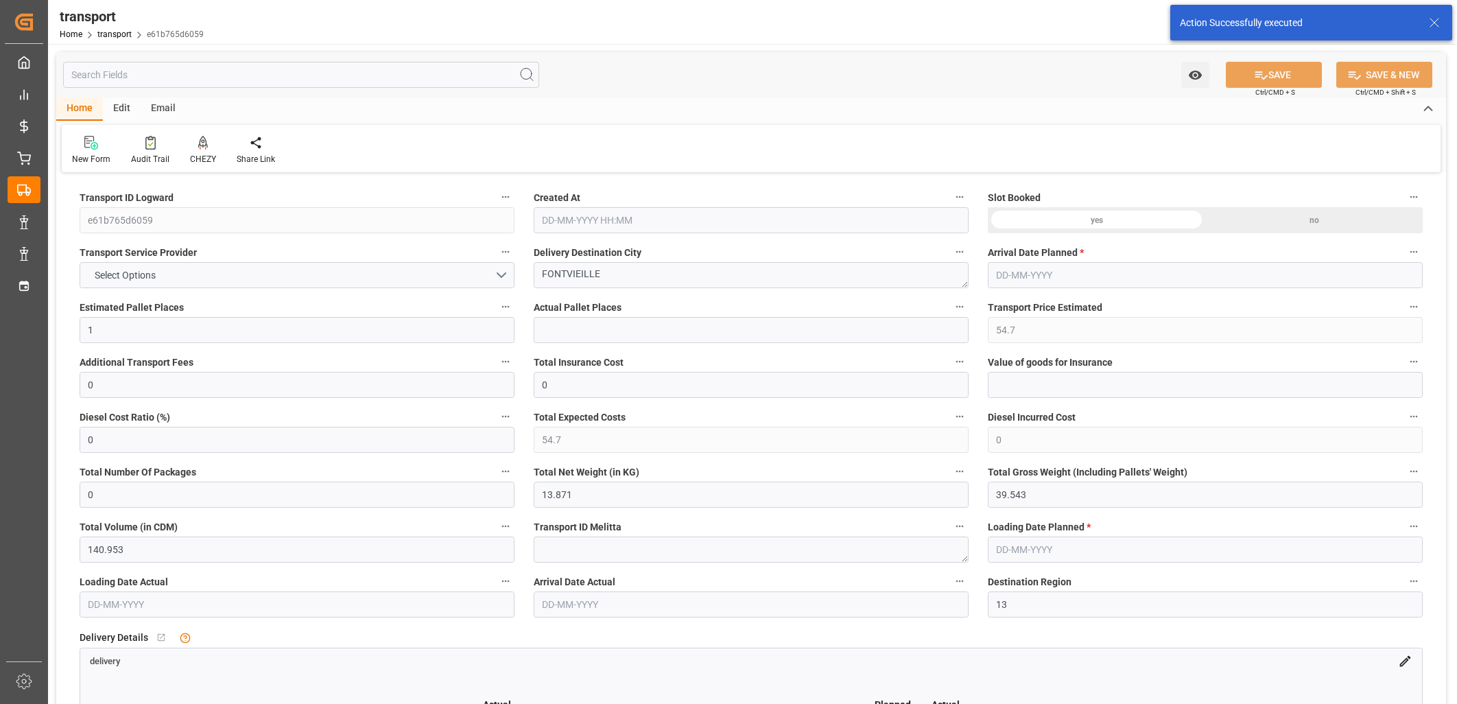
type input "[DATE]"
click at [202, 141] on icon at bounding box center [203, 142] width 10 height 12
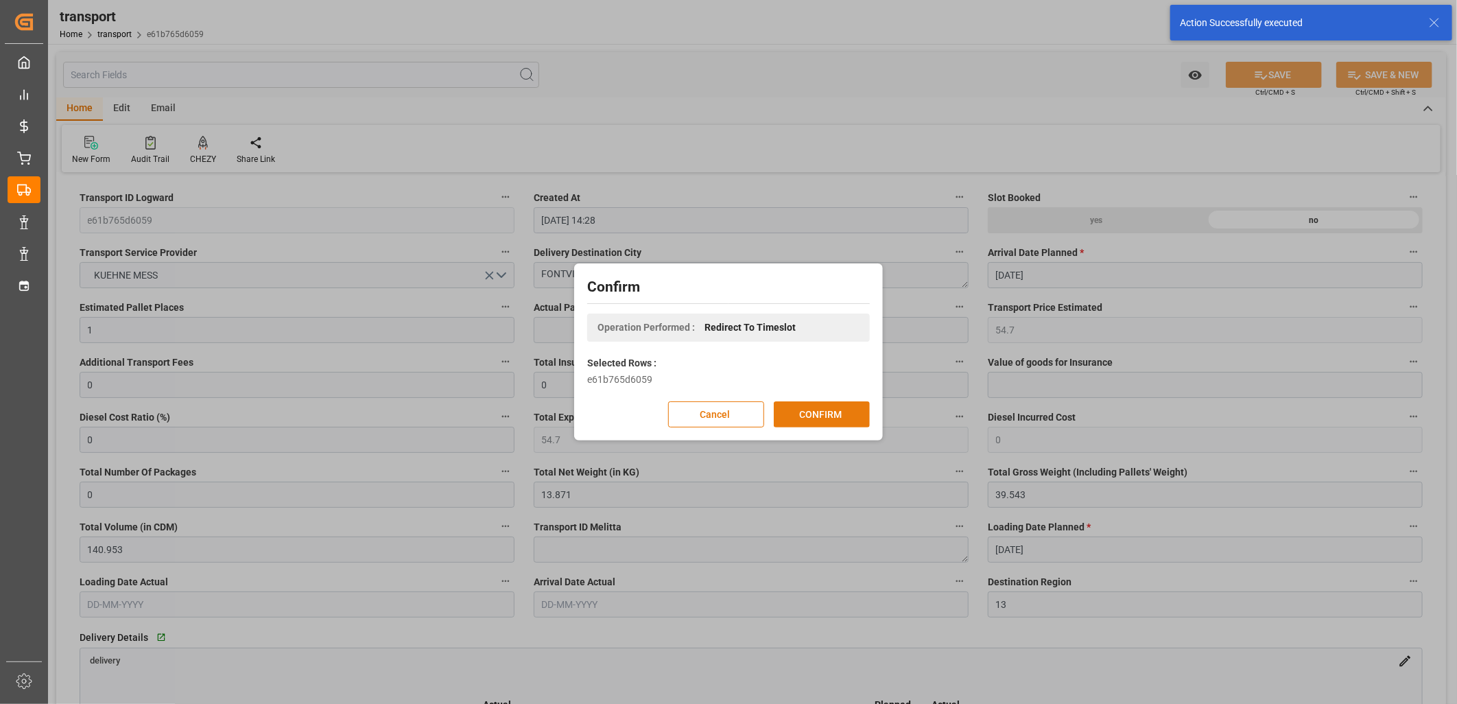
click at [817, 410] on button "CONFIRM" at bounding box center [822, 414] width 96 height 26
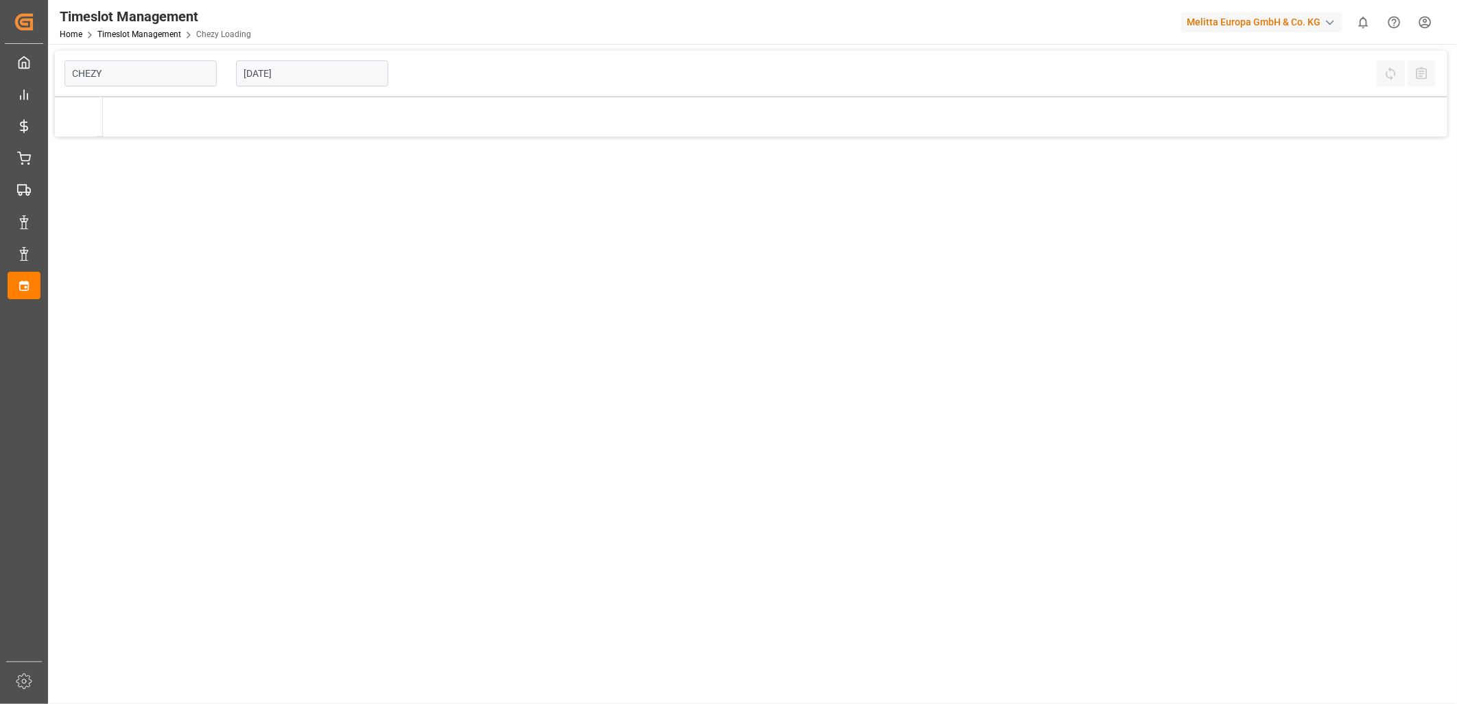
type input "Chezy Loading"
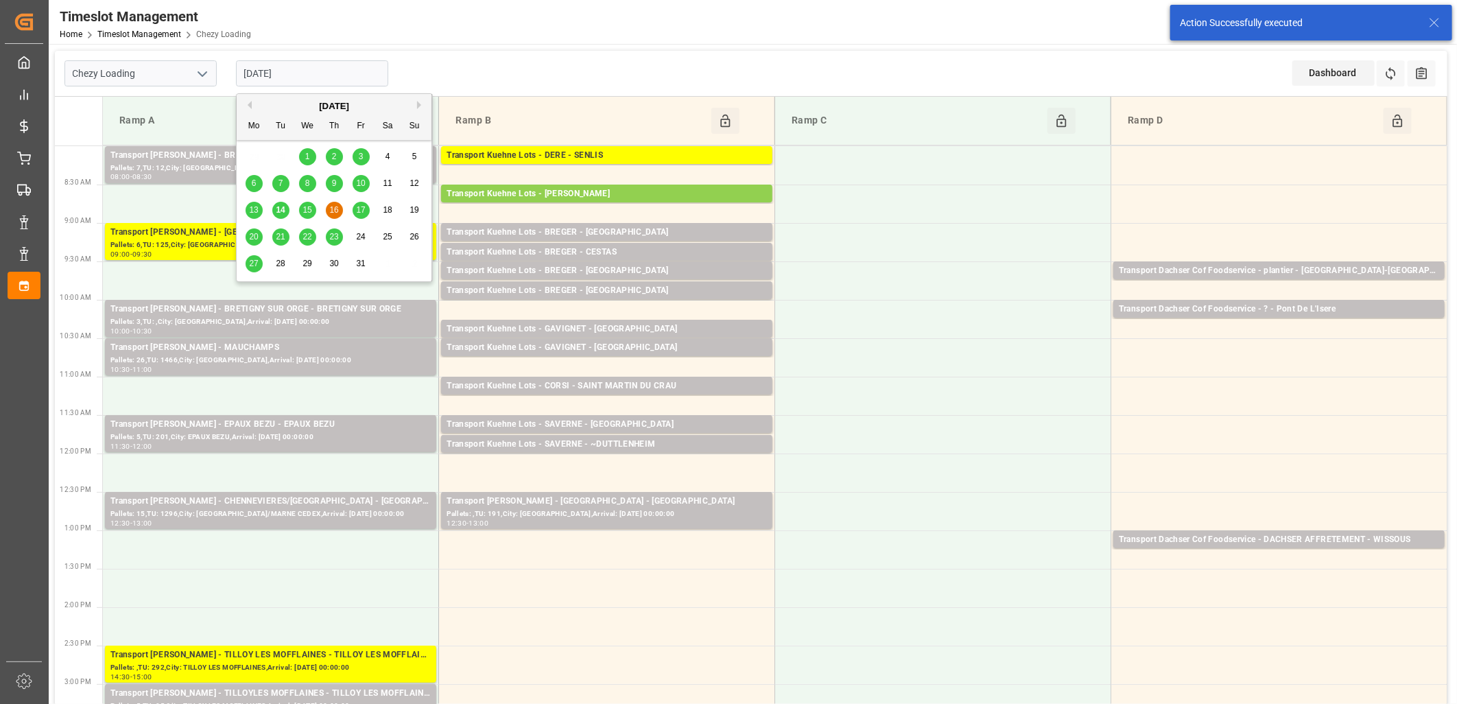
click at [309, 71] on input "[DATE]" at bounding box center [312, 73] width 152 height 26
click at [304, 213] on span "15" at bounding box center [307, 210] width 9 height 10
type input "[DATE]"
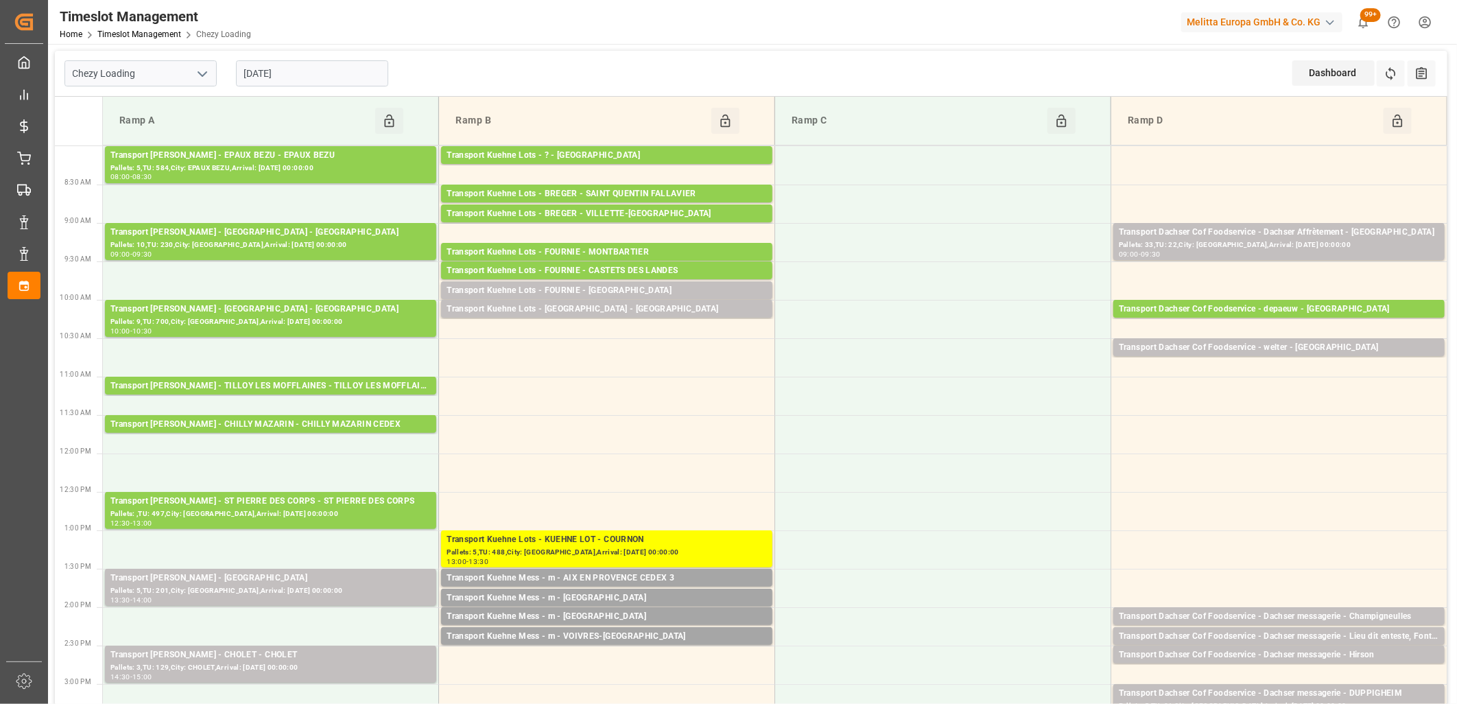
scroll to position [76, 0]
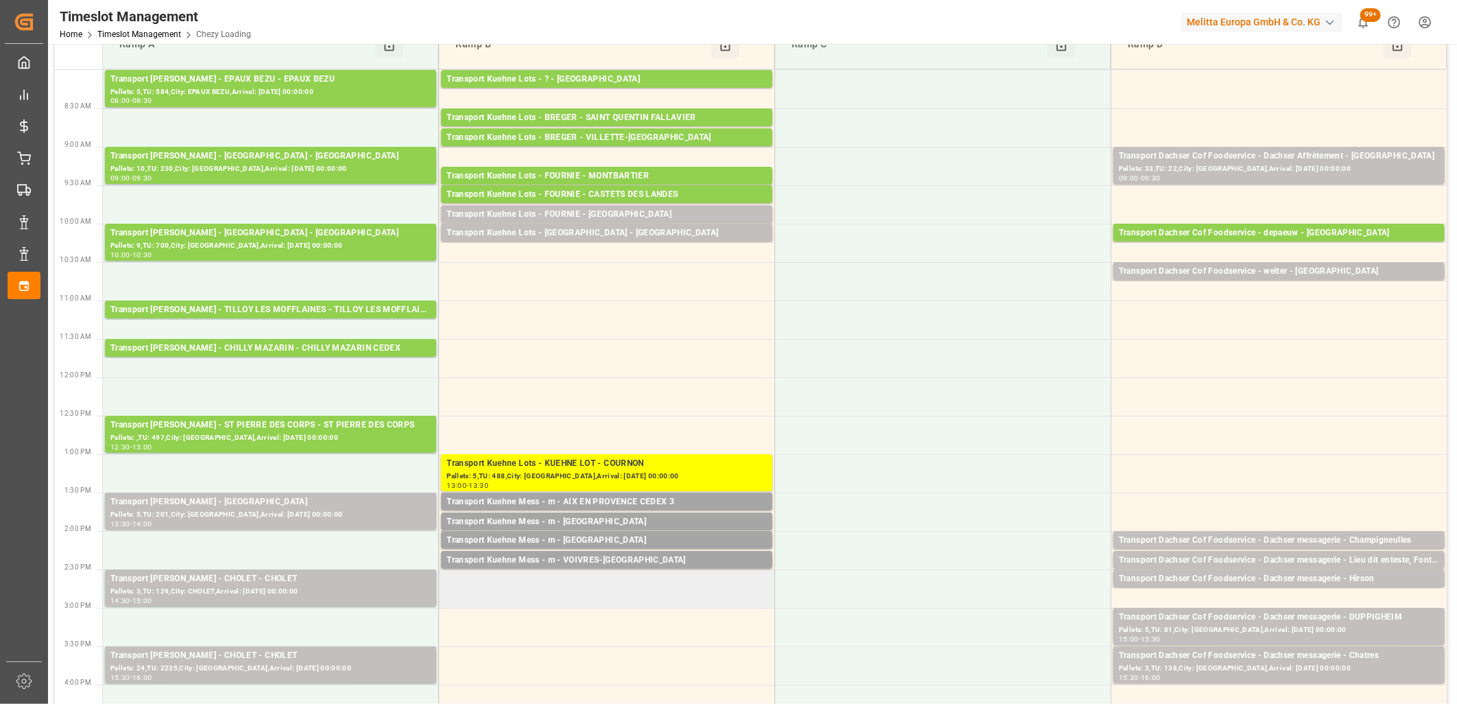
click at [529, 578] on td at bounding box center [607, 589] width 336 height 38
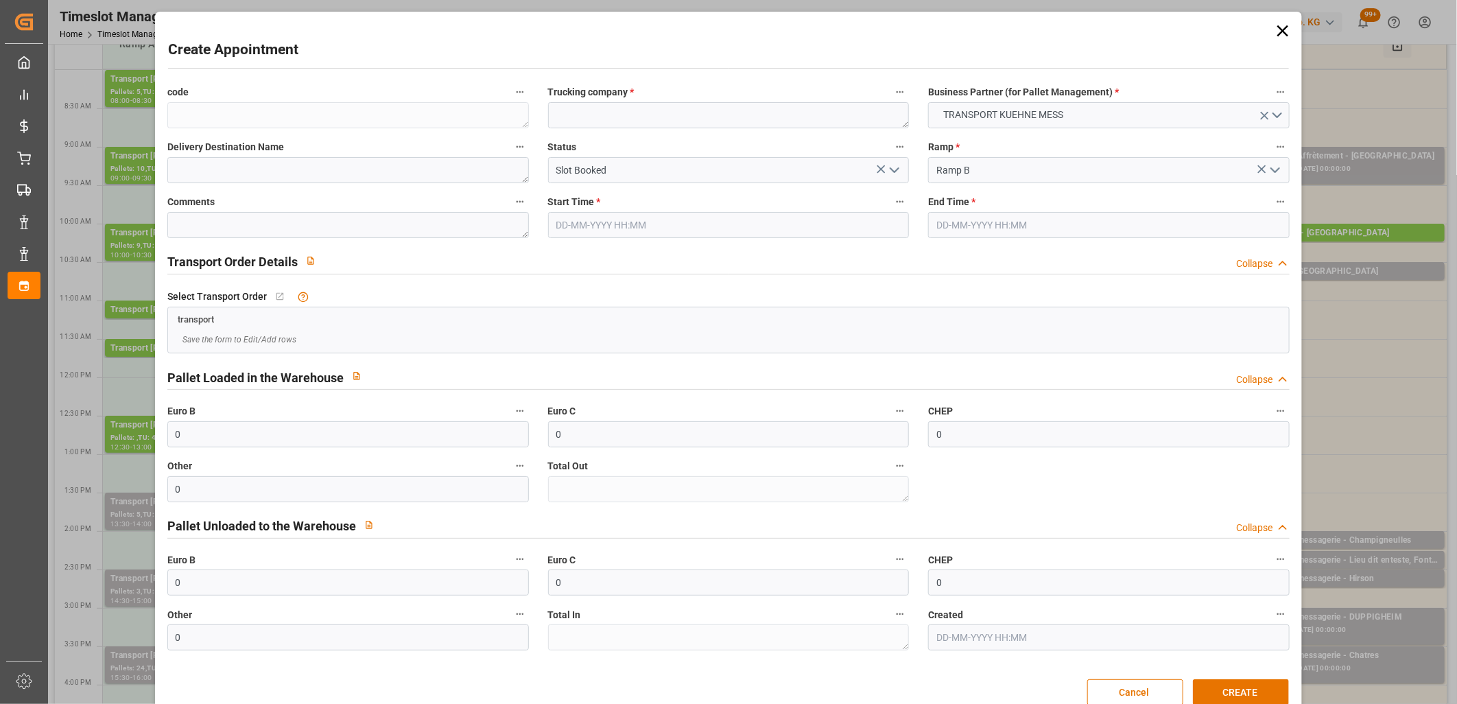
type input "[DATE] 14:30"
type input "[DATE] 14:45"
click at [585, 126] on textarea at bounding box center [729, 115] width 362 height 26
type textarea "m"
click at [1239, 681] on button "CREATE" at bounding box center [1241, 692] width 96 height 26
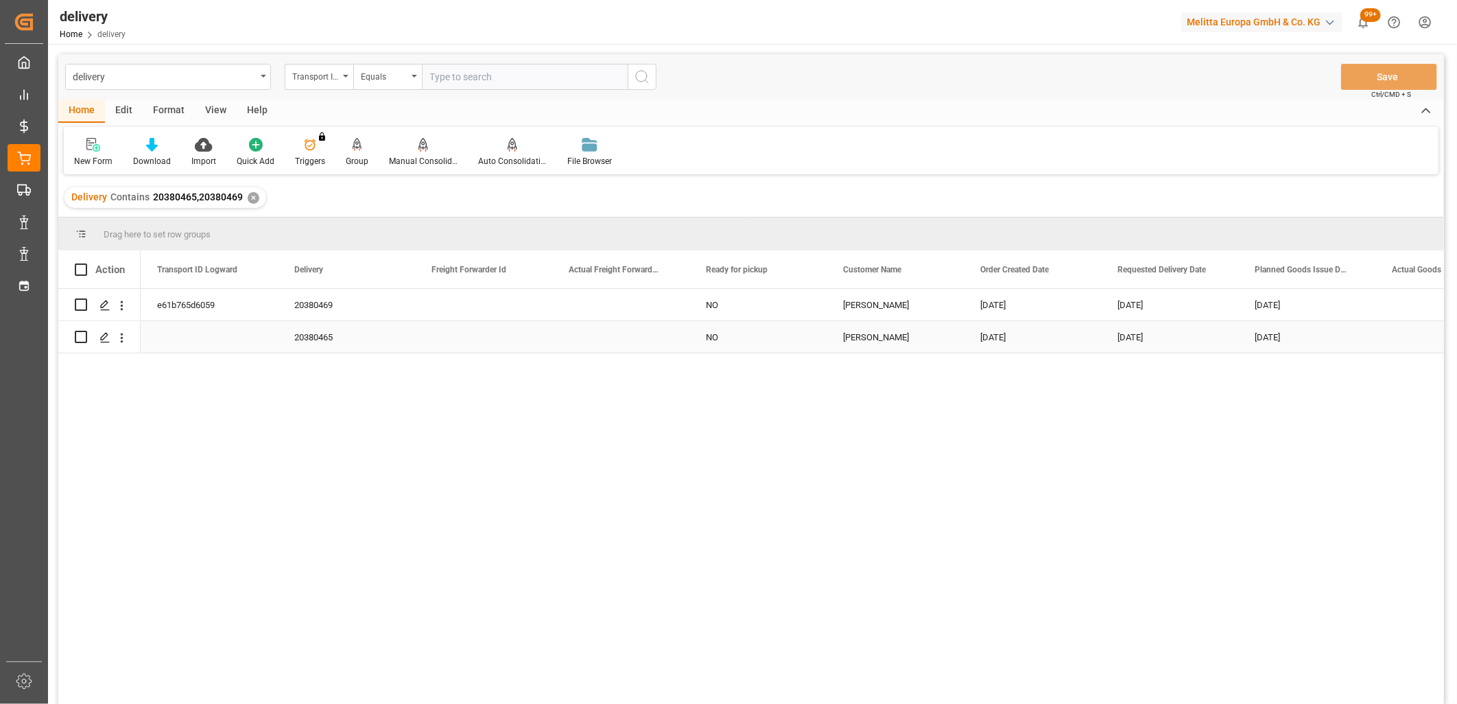
click at [80, 333] on input "Press Space to toggle row selection (unchecked)" at bounding box center [81, 337] width 12 height 12
checkbox input "true"
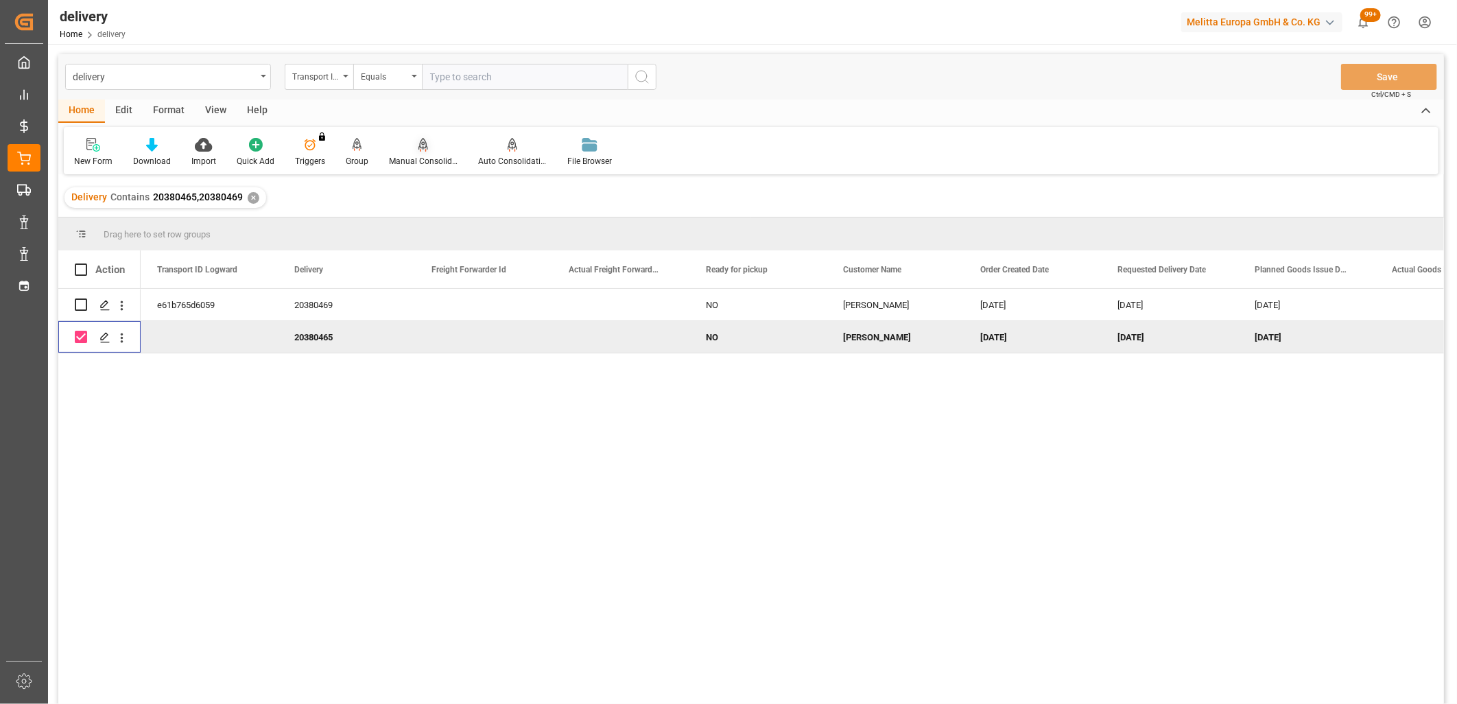
click at [419, 146] on icon at bounding box center [424, 145] width 10 height 14
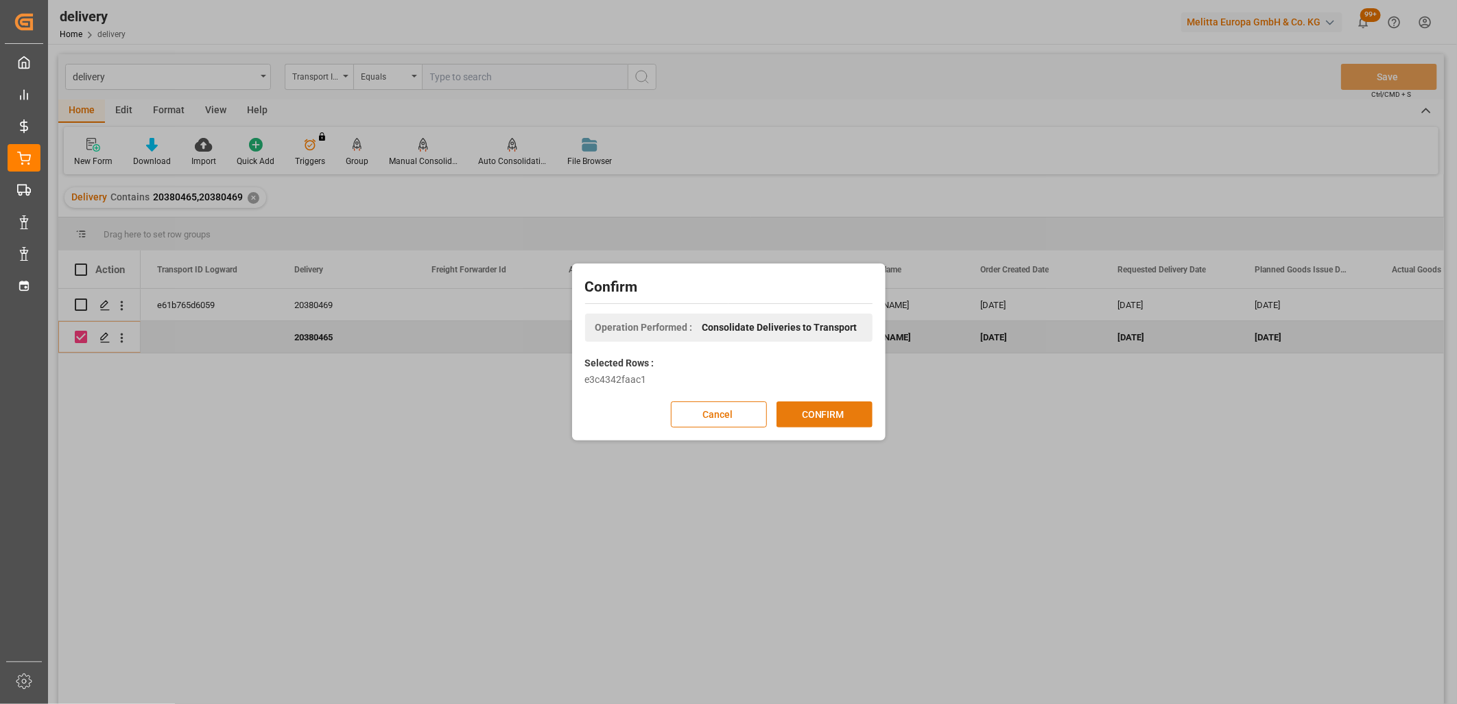
click at [798, 415] on button "CONFIRM" at bounding box center [825, 414] width 96 height 26
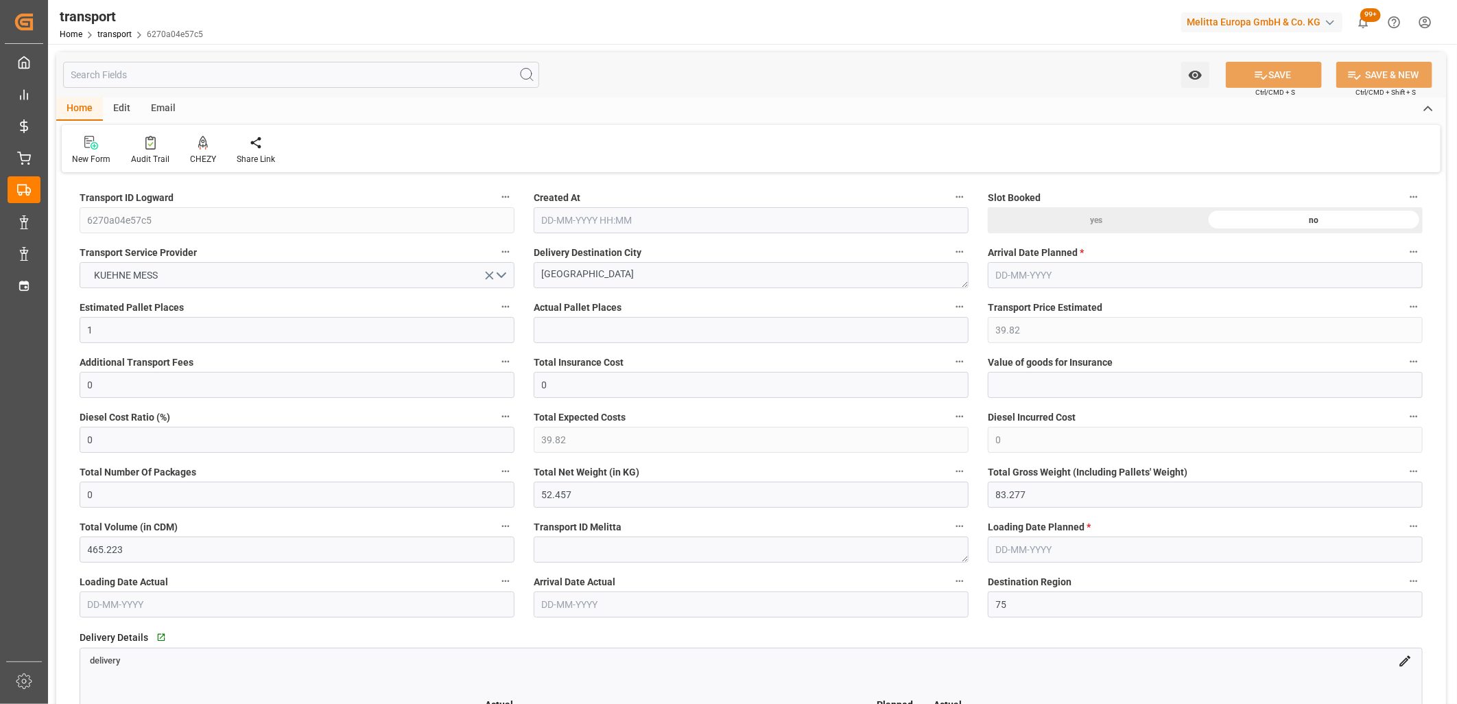
type input "14-10-2025 14:29"
type input "[DATE]"
click at [198, 143] on icon at bounding box center [203, 143] width 10 height 14
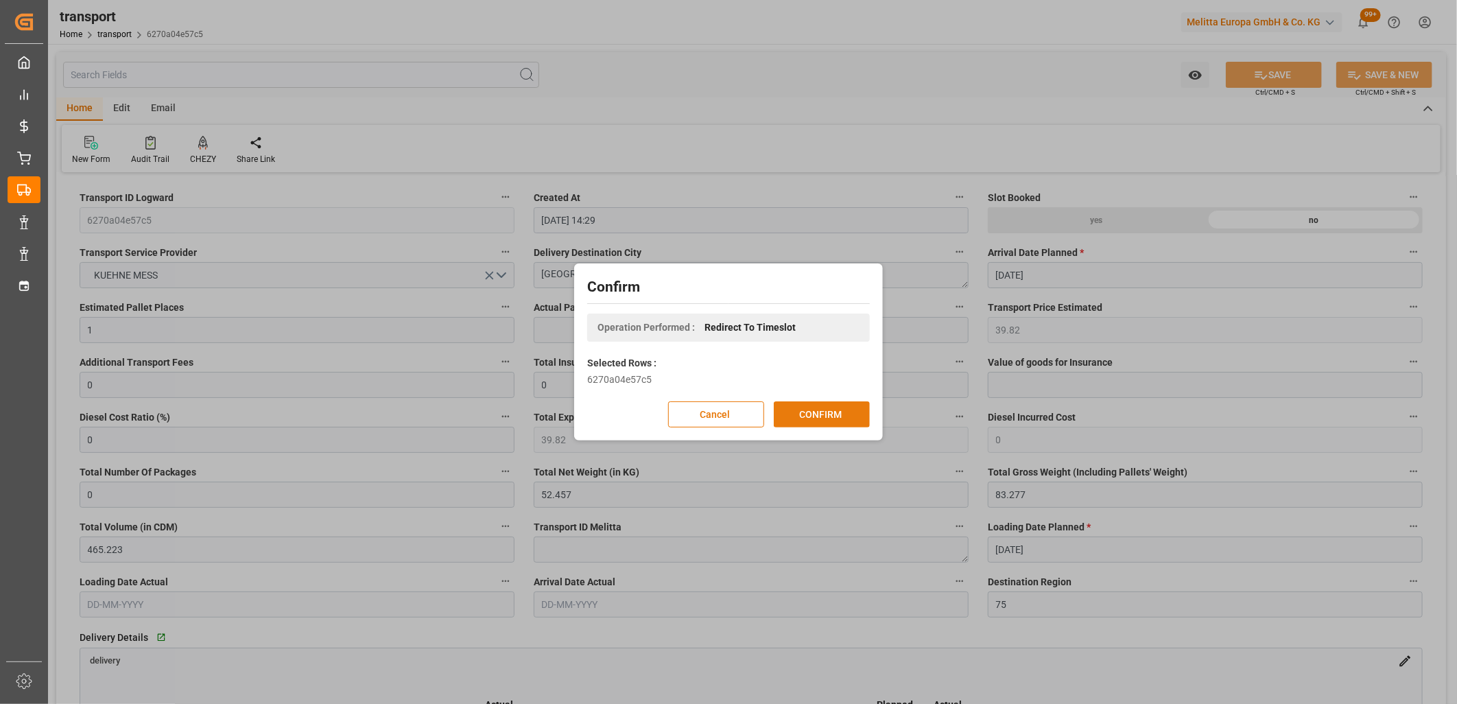
click at [804, 406] on button "CONFIRM" at bounding box center [822, 414] width 96 height 26
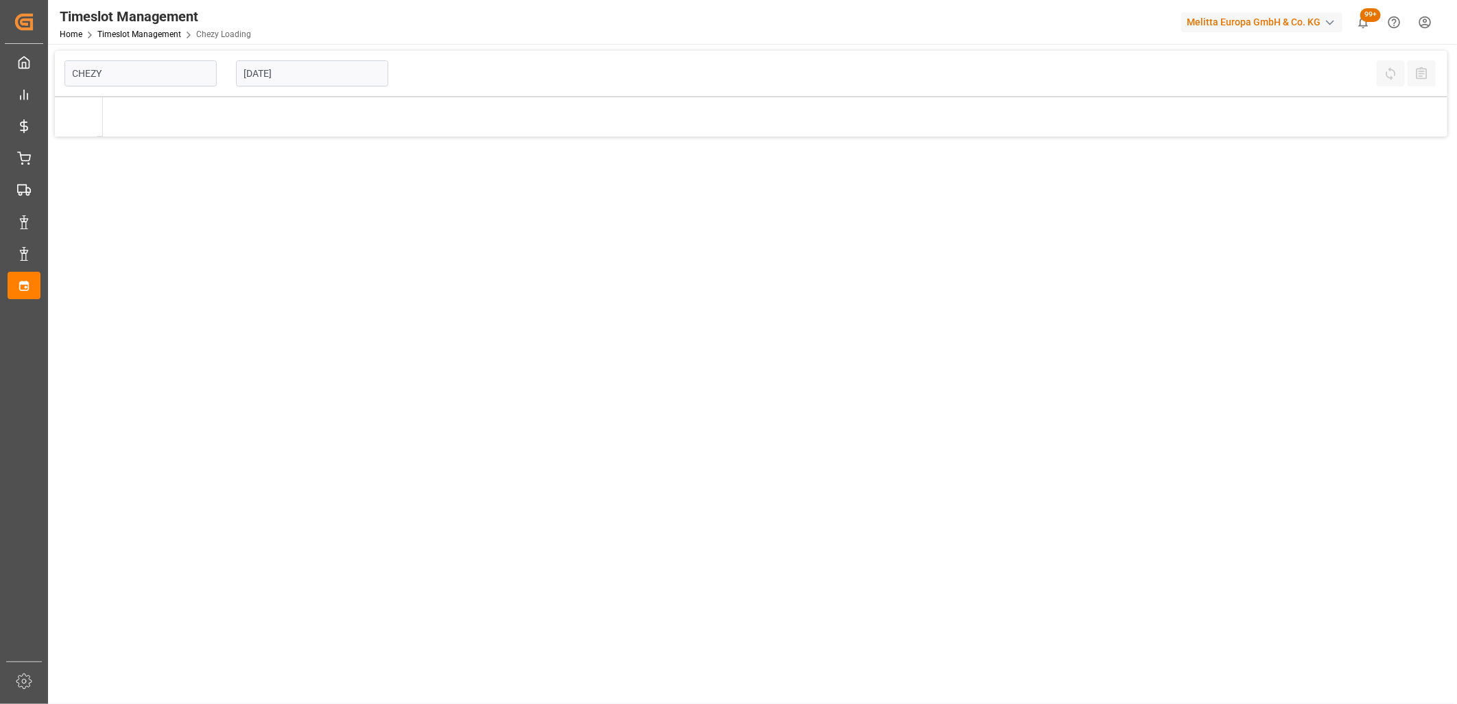
type input "Chezy Loading"
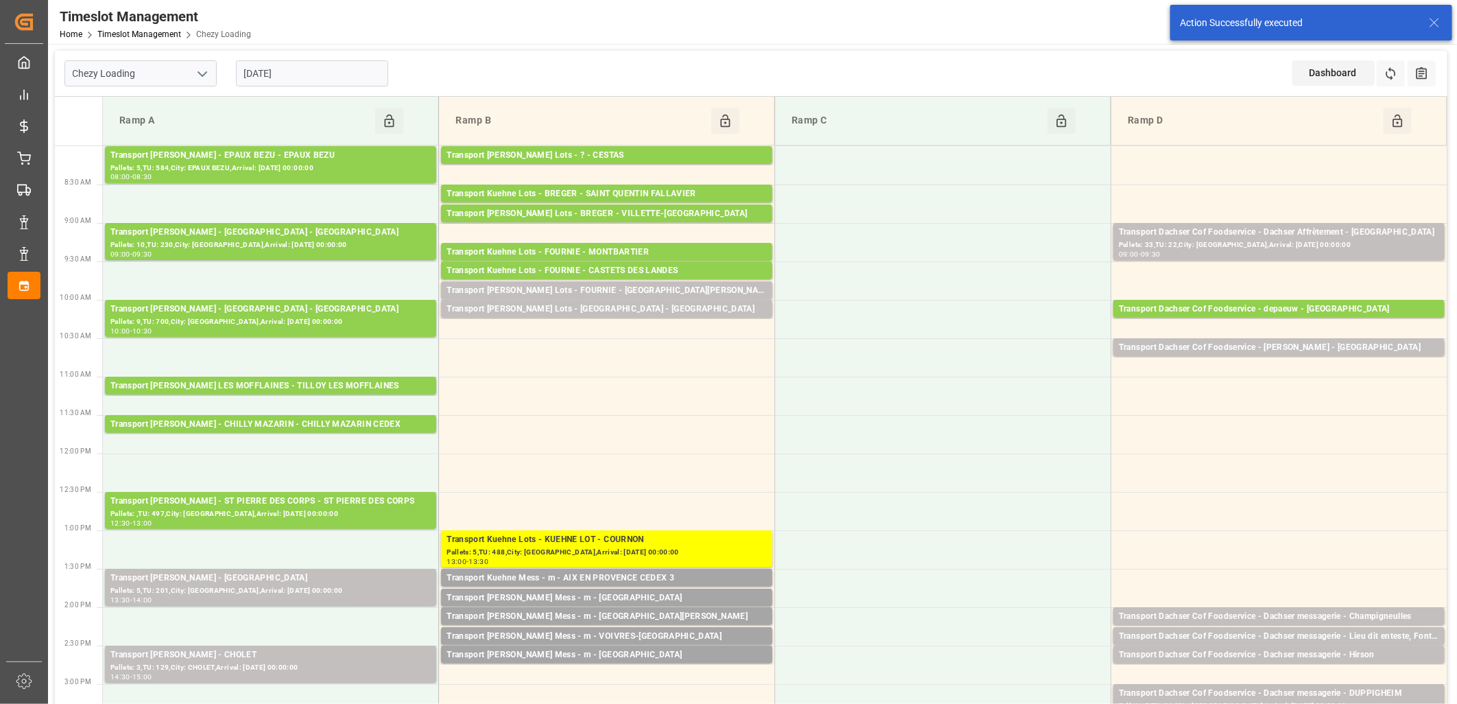
click at [336, 73] on input "[DATE]" at bounding box center [312, 73] width 152 height 26
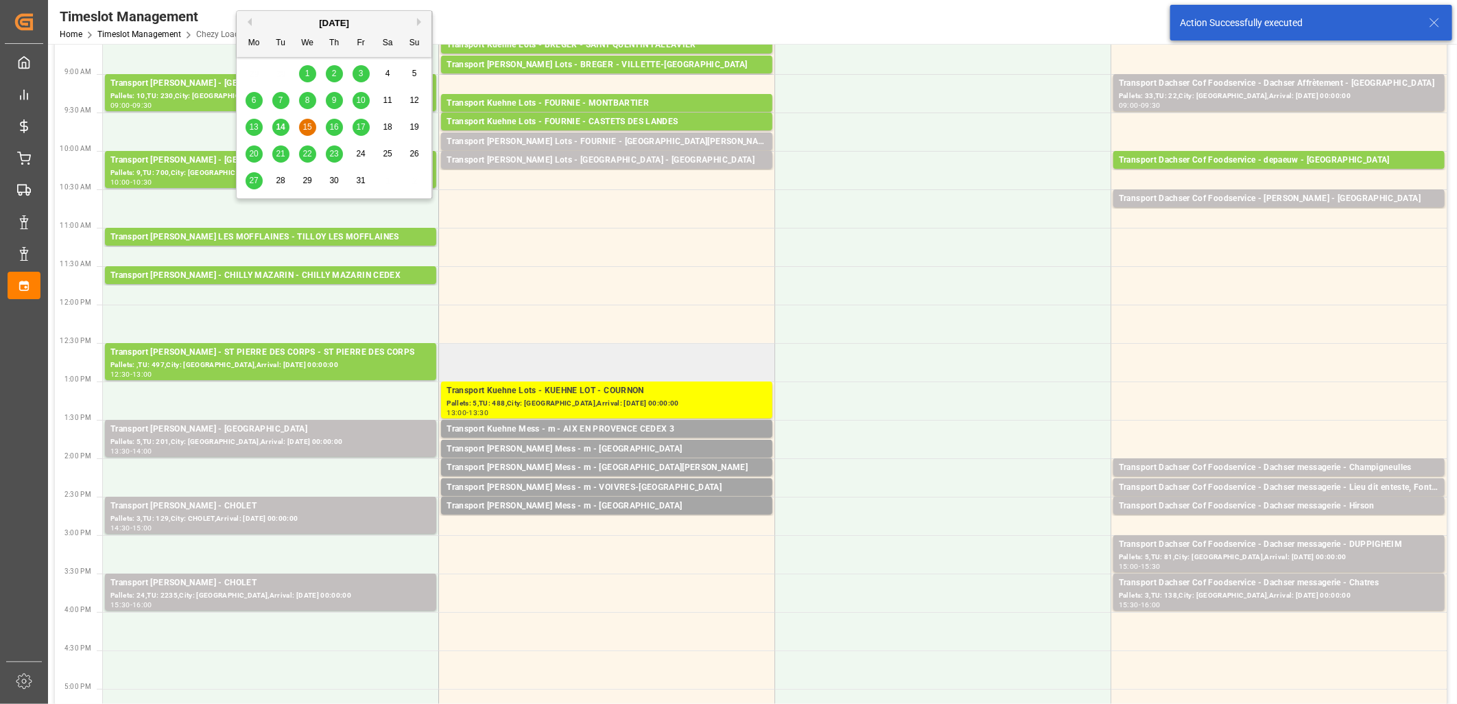
scroll to position [152, 0]
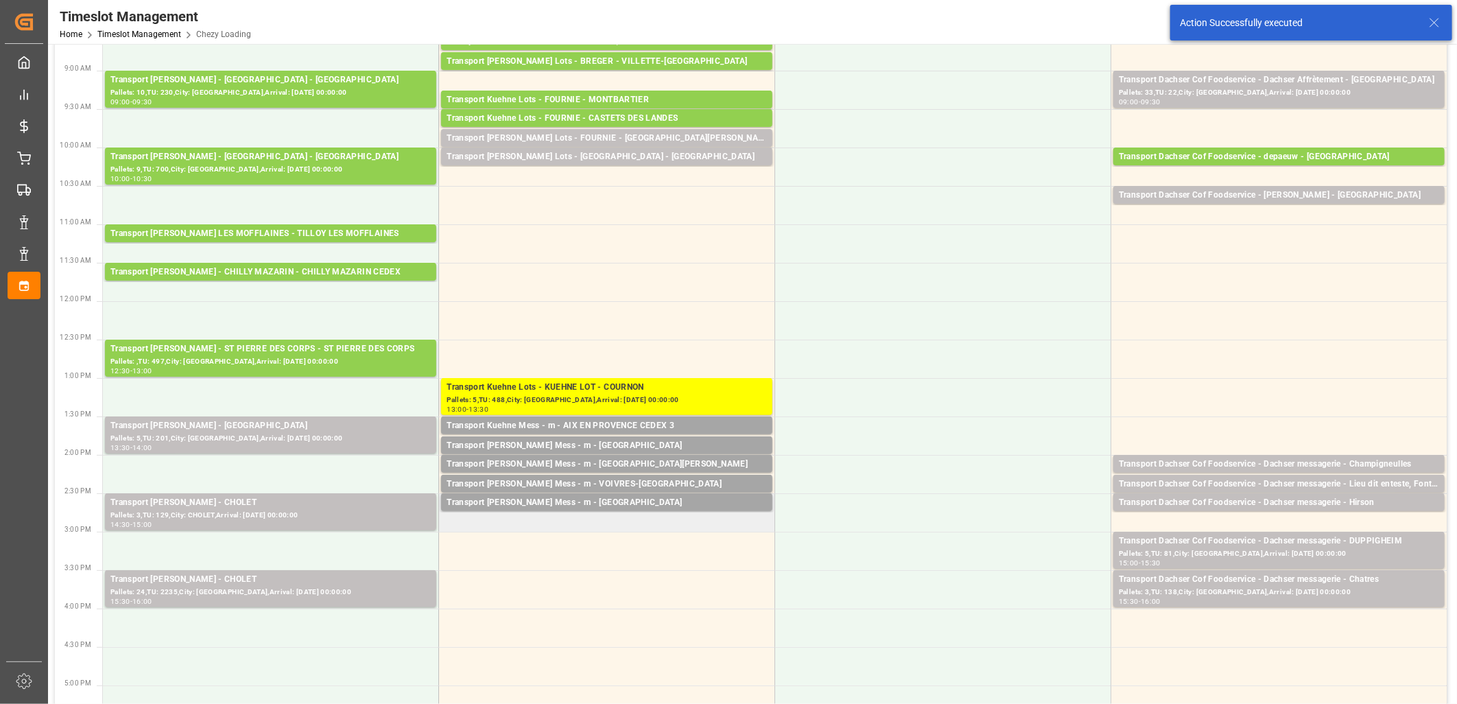
click at [524, 519] on td "Transport [PERSON_NAME] Mess - m - FONTVIEILLE Pallets: ,TU: 2,City: [GEOGRAPHI…" at bounding box center [607, 512] width 336 height 38
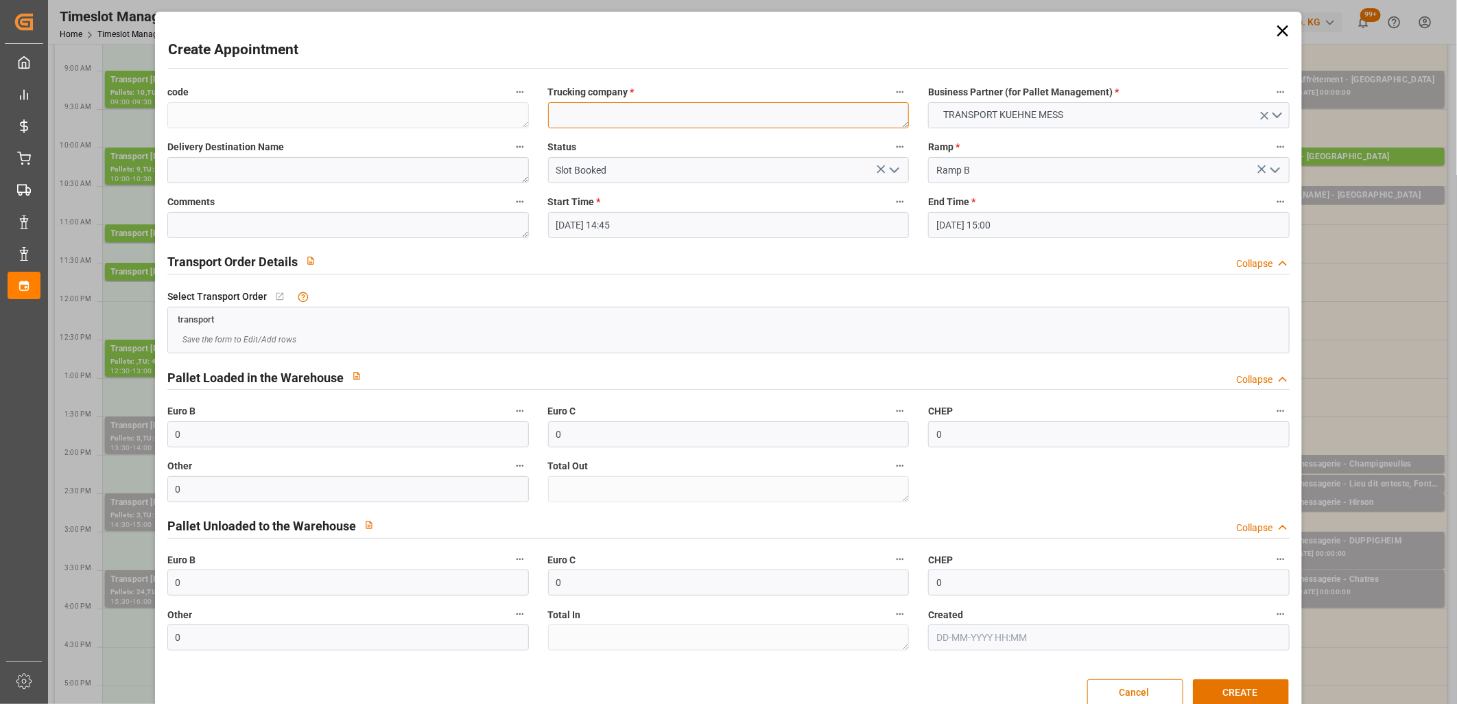
click at [644, 106] on textarea at bounding box center [729, 115] width 362 height 26
type textarea "m"
click at [1224, 686] on button "CREATE" at bounding box center [1241, 692] width 96 height 26
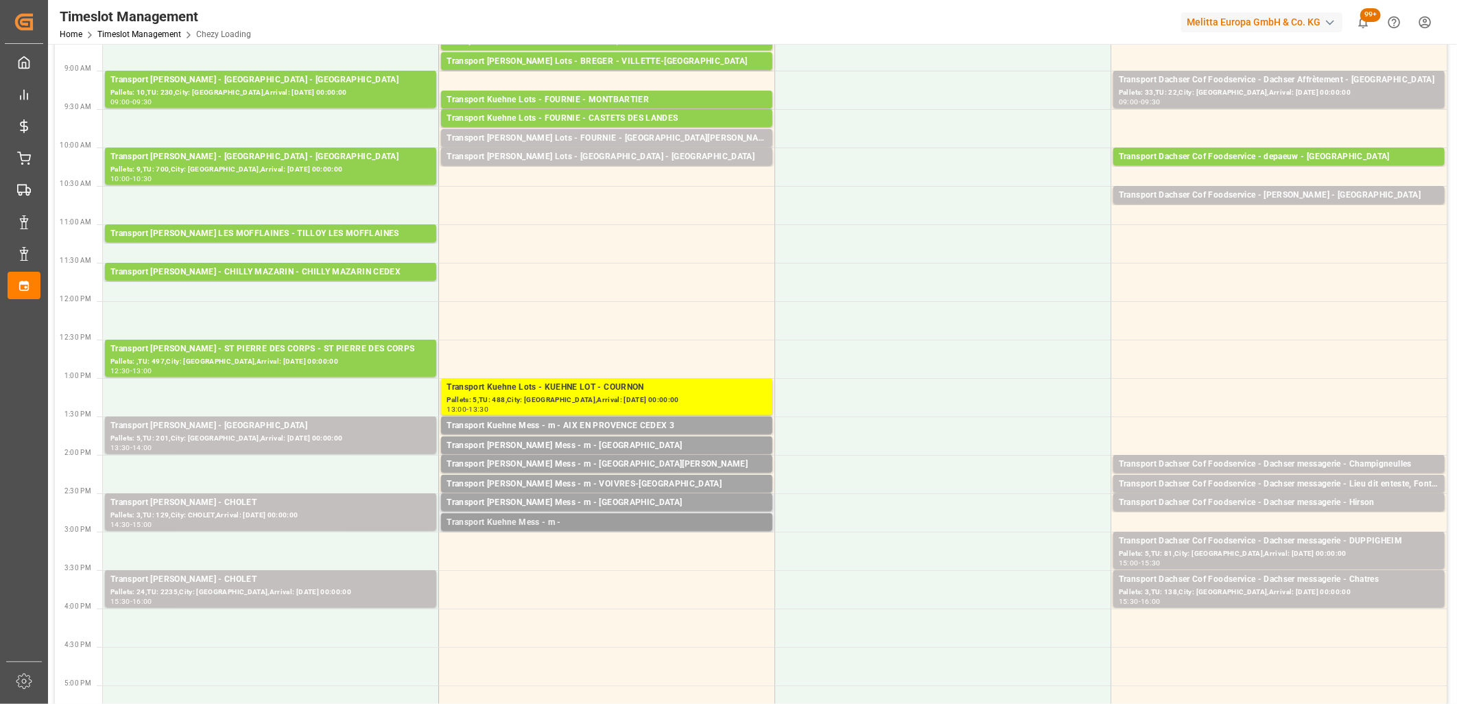
click at [532, 524] on div "Transport Kuehne Mess - m -" at bounding box center [607, 523] width 320 height 14
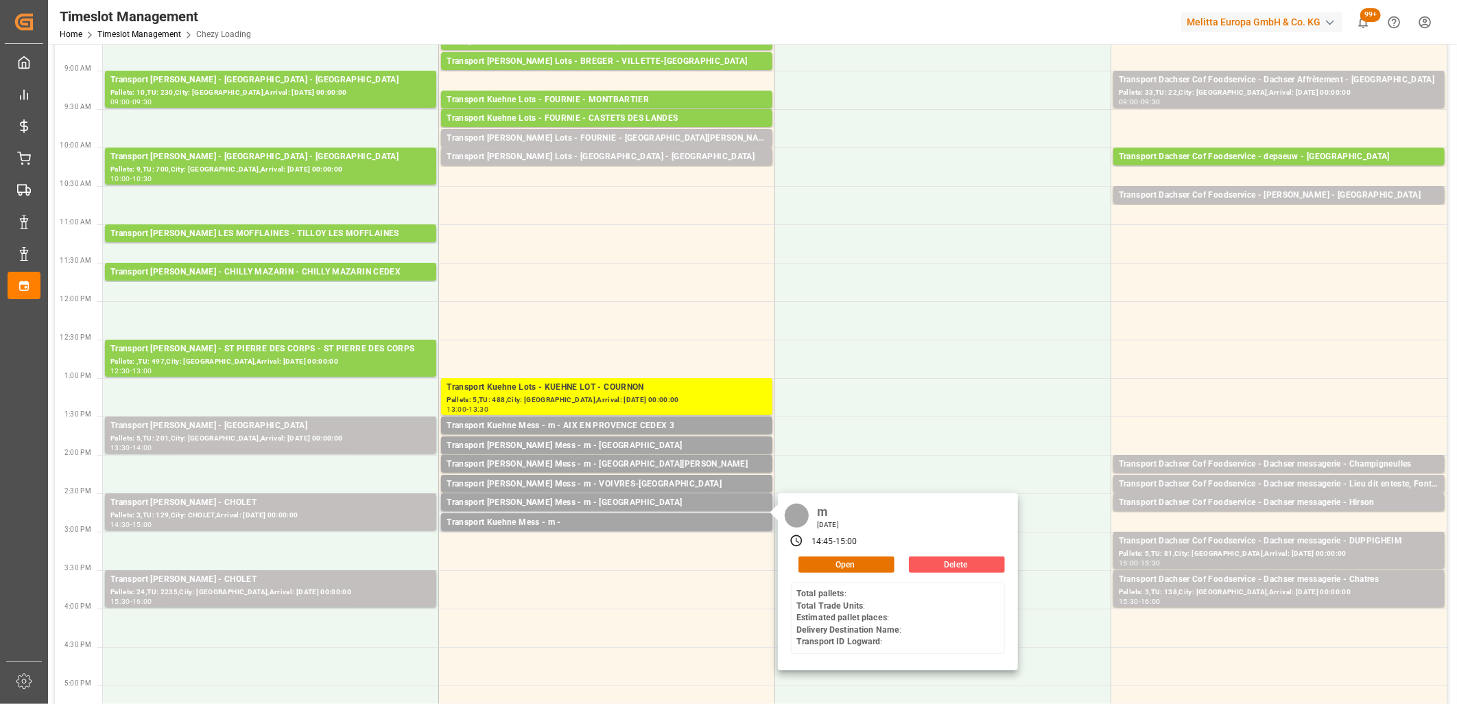
click at [920, 564] on button "Delete" at bounding box center [957, 565] width 96 height 16
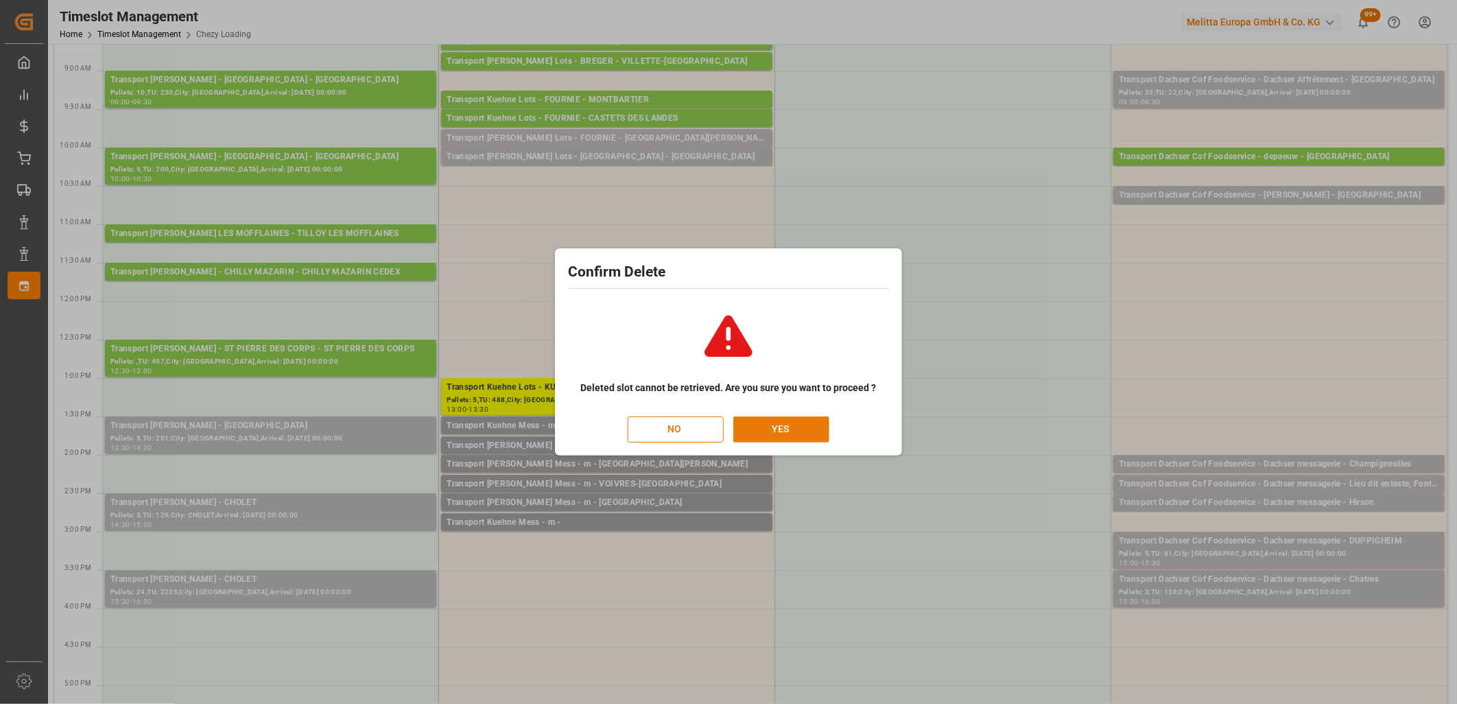
click at [777, 431] on button "YES" at bounding box center [782, 430] width 96 height 26
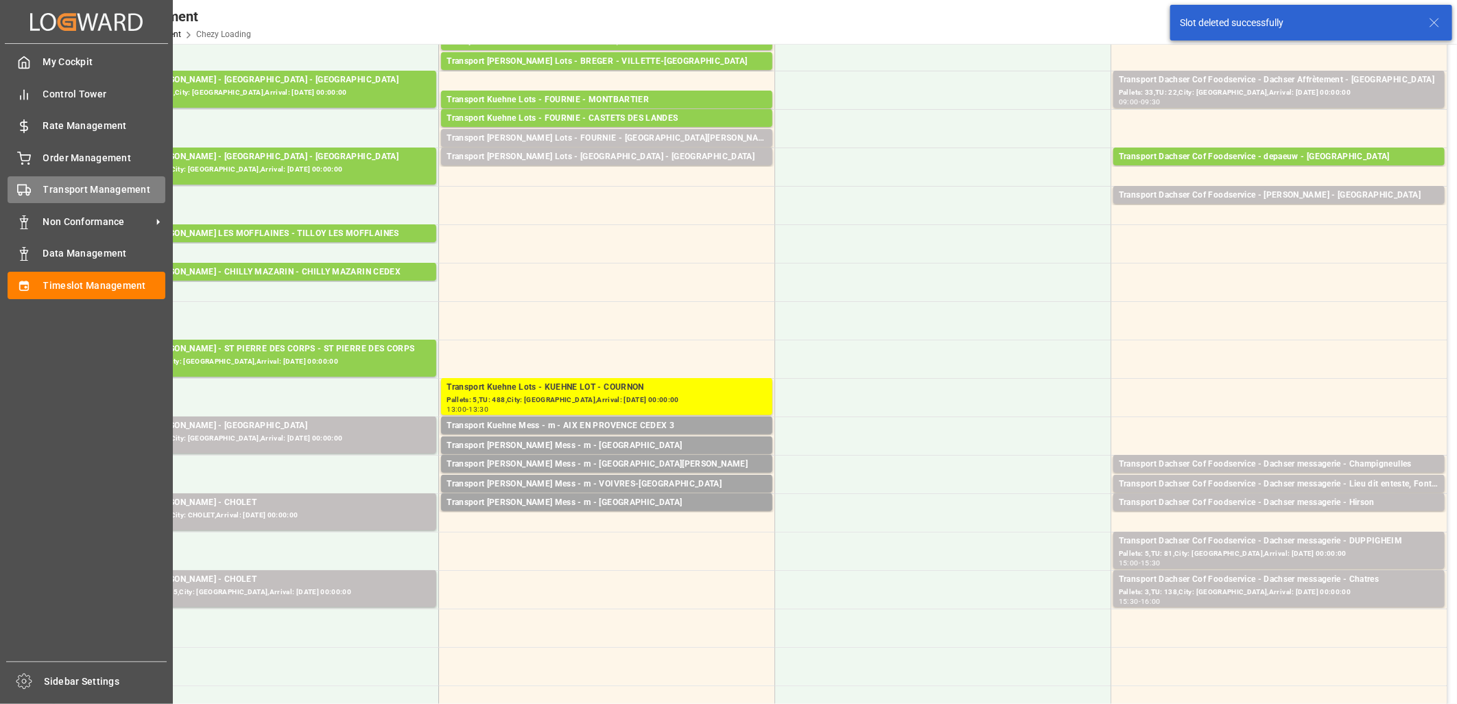
click at [23, 193] on icon at bounding box center [24, 190] width 14 height 14
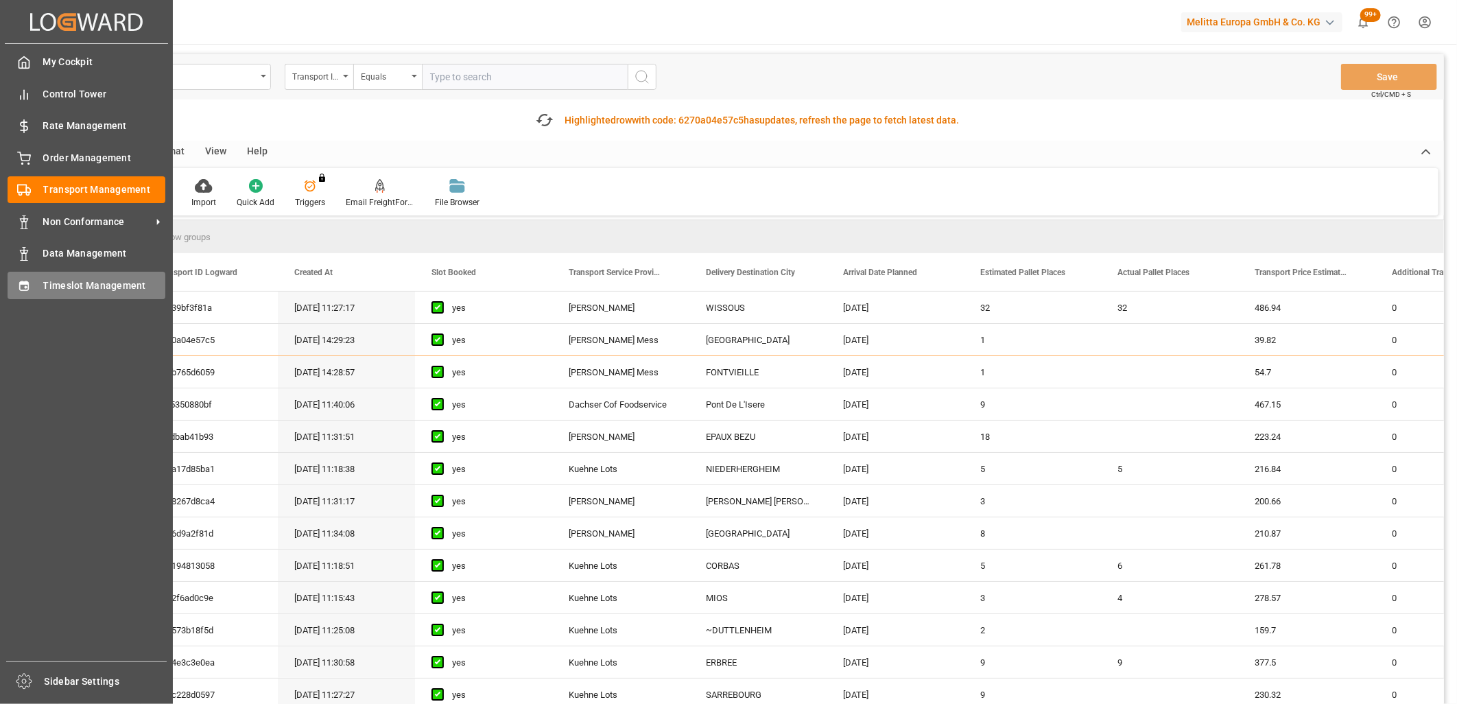
click at [22, 283] on icon at bounding box center [24, 286] width 14 height 14
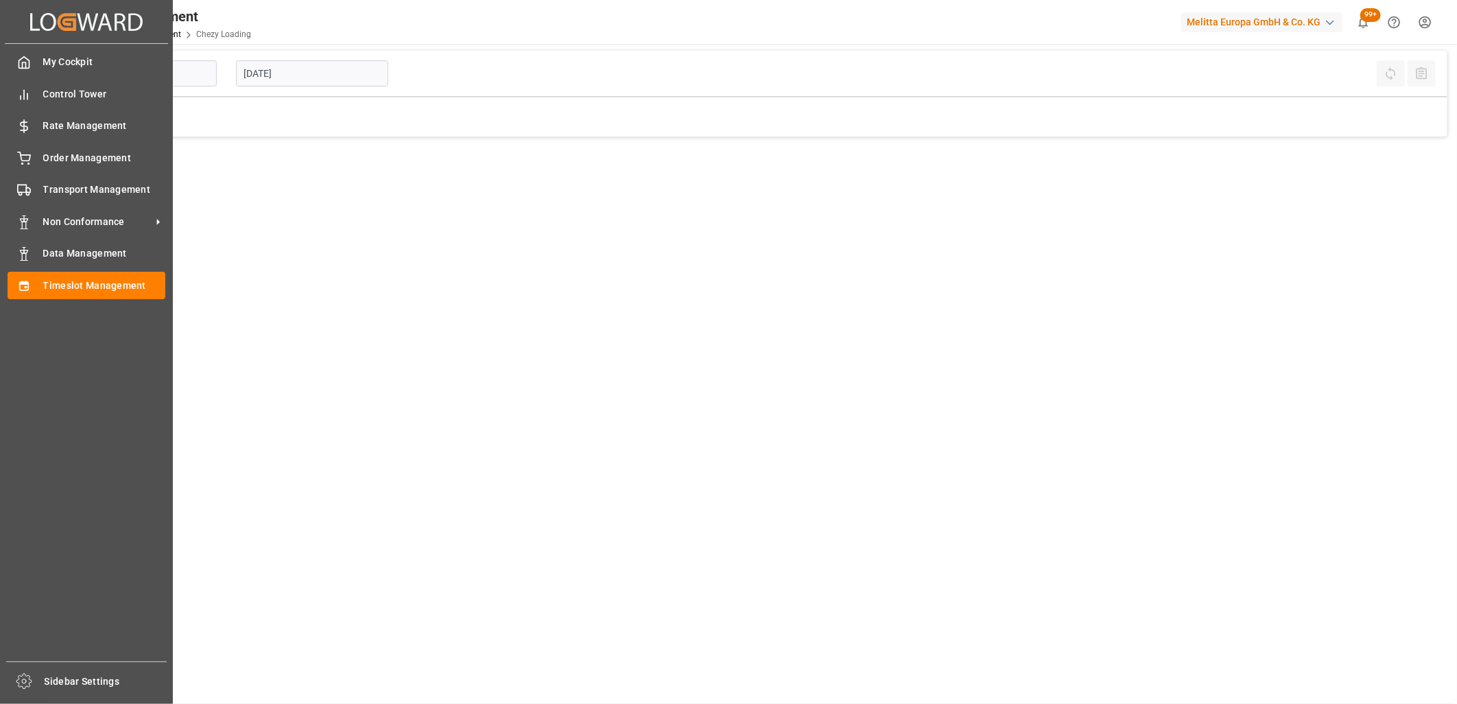
type input "Chezy Loading"
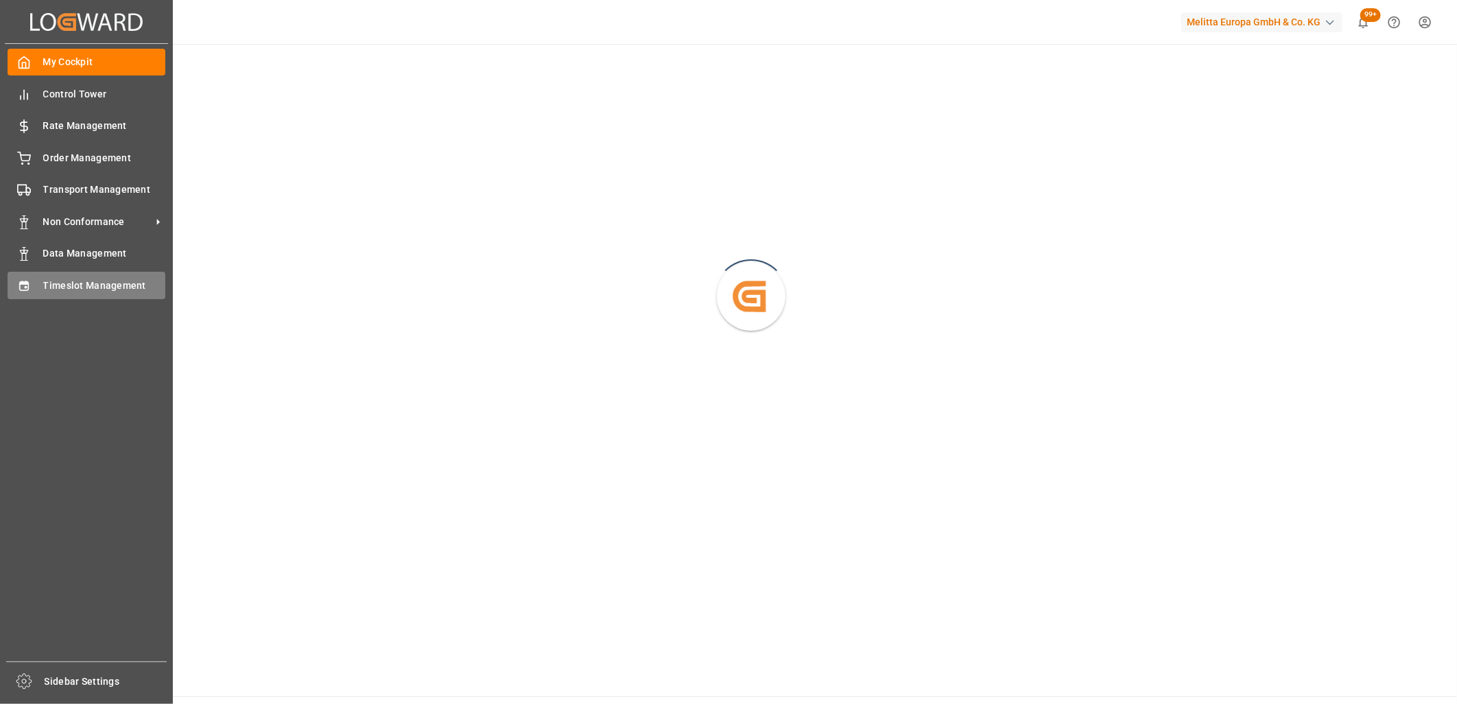
drag, startPoint x: 0, startPoint y: 0, endPoint x: 45, endPoint y: 276, distance: 279.4
click at [45, 276] on div "Timeslot Management Timeslot Management" at bounding box center [87, 285] width 158 height 27
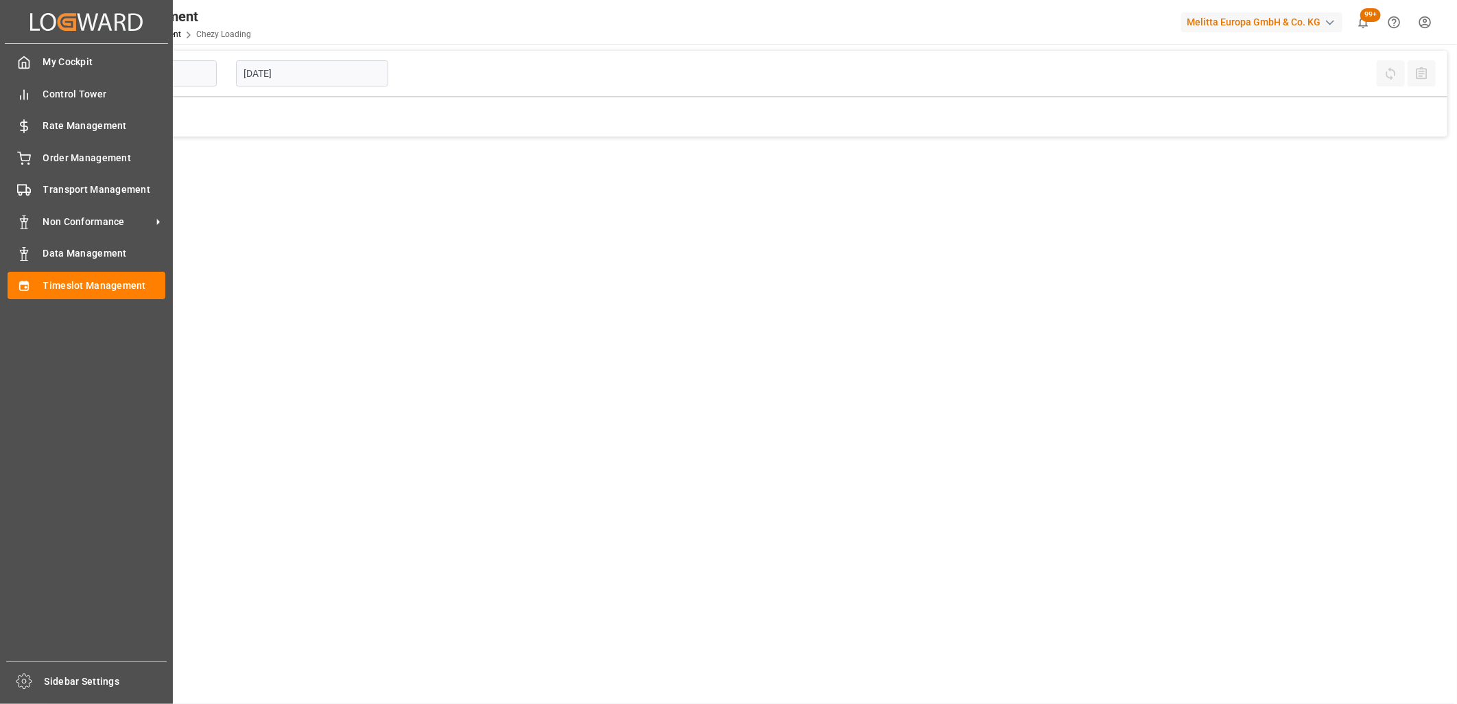
type input "Chezy Loading"
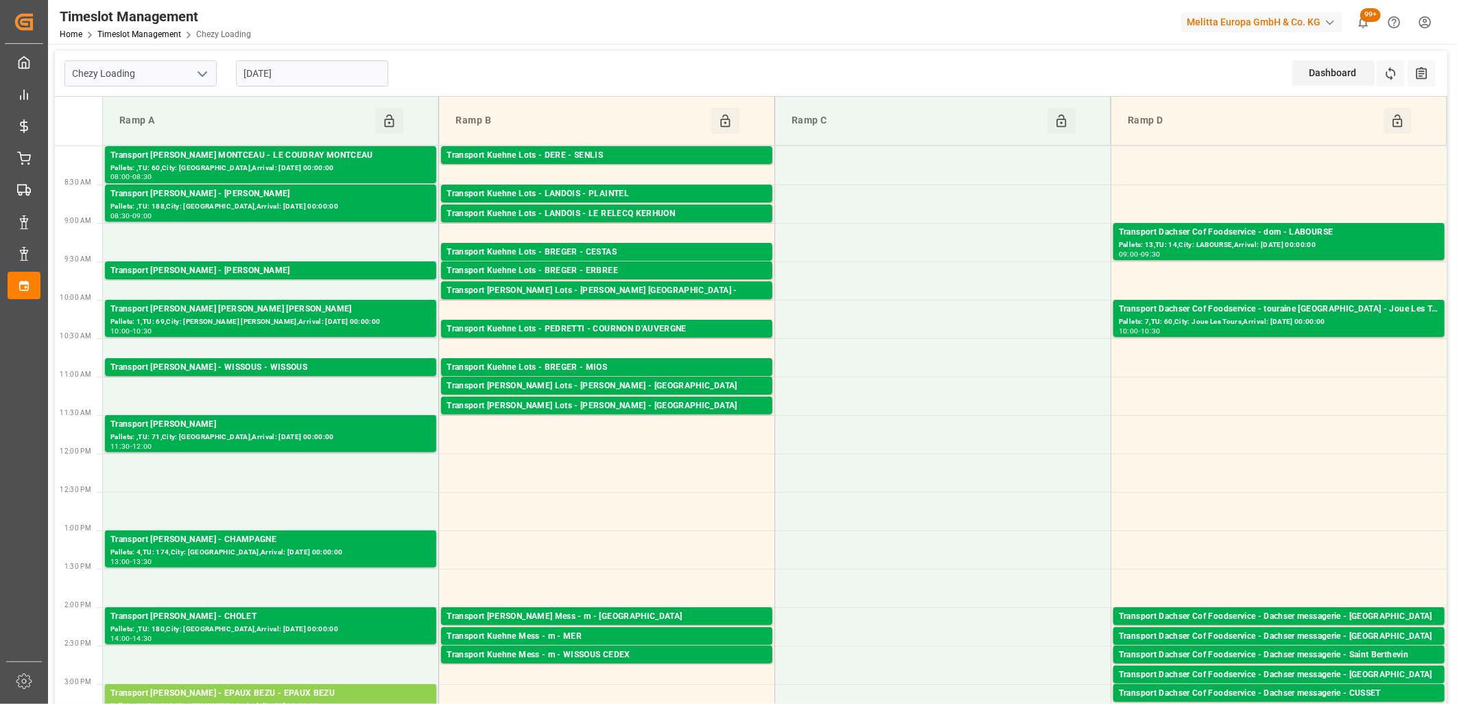
click at [336, 77] on input "[DATE]" at bounding box center [312, 73] width 152 height 26
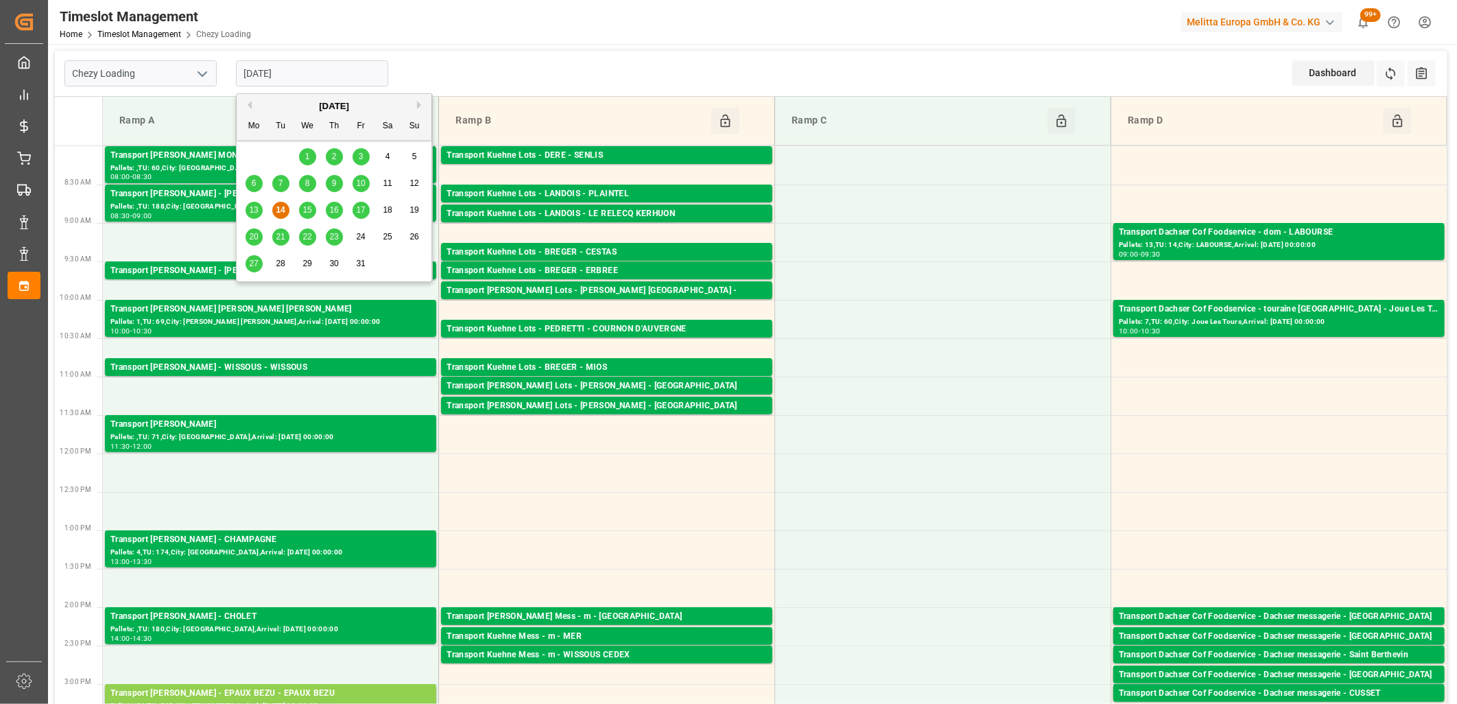
click at [307, 209] on span "15" at bounding box center [307, 210] width 9 height 10
type input "[DATE]"
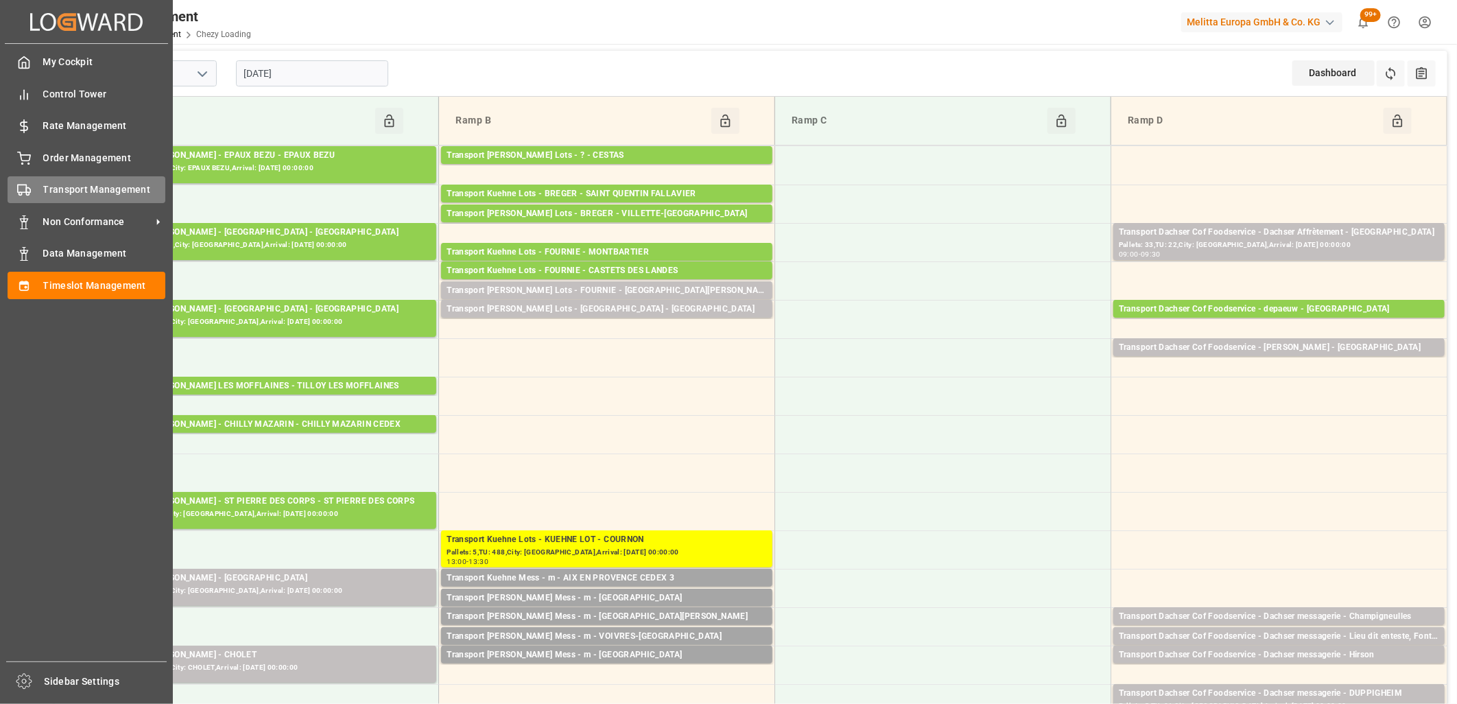
click at [32, 194] on div "Transport Management Transport Management" at bounding box center [87, 189] width 158 height 27
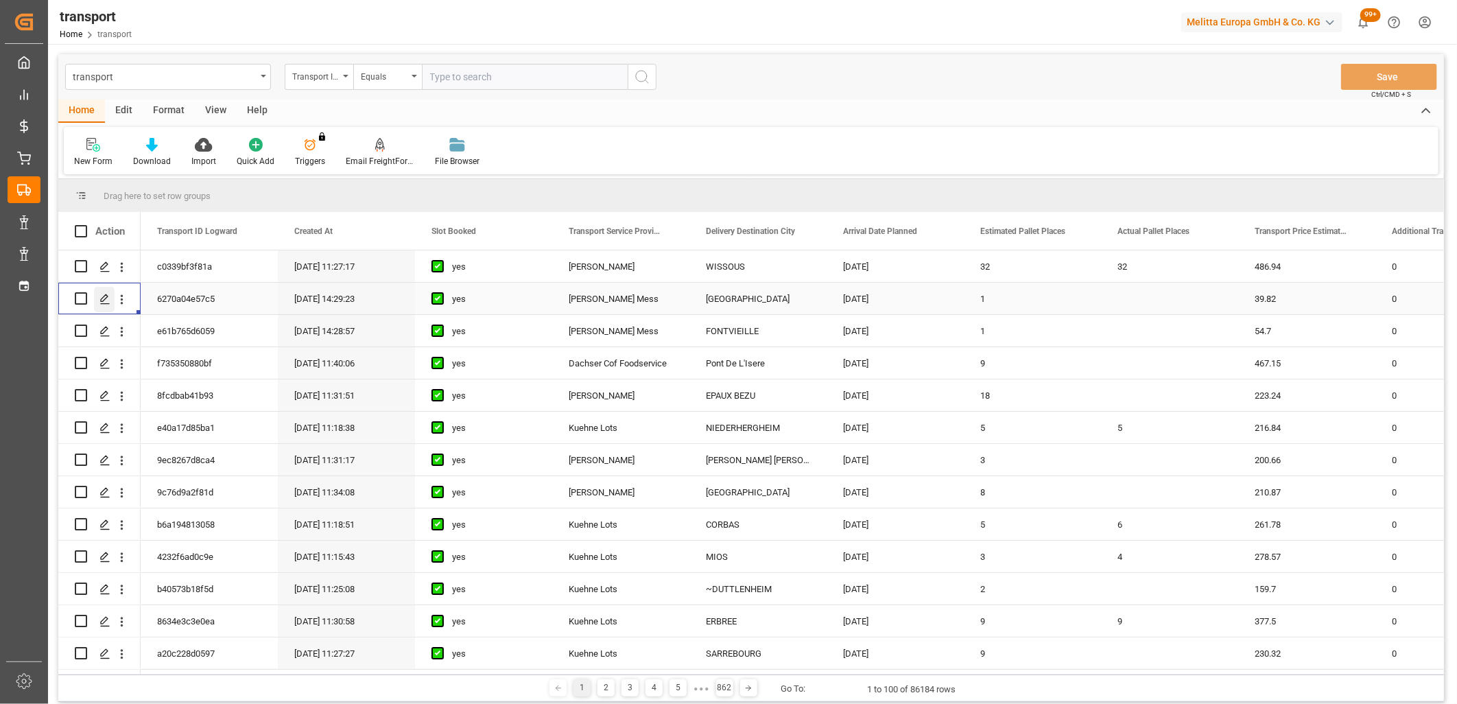
click at [107, 298] on icon "Press SPACE to select this row." at bounding box center [104, 299] width 11 height 11
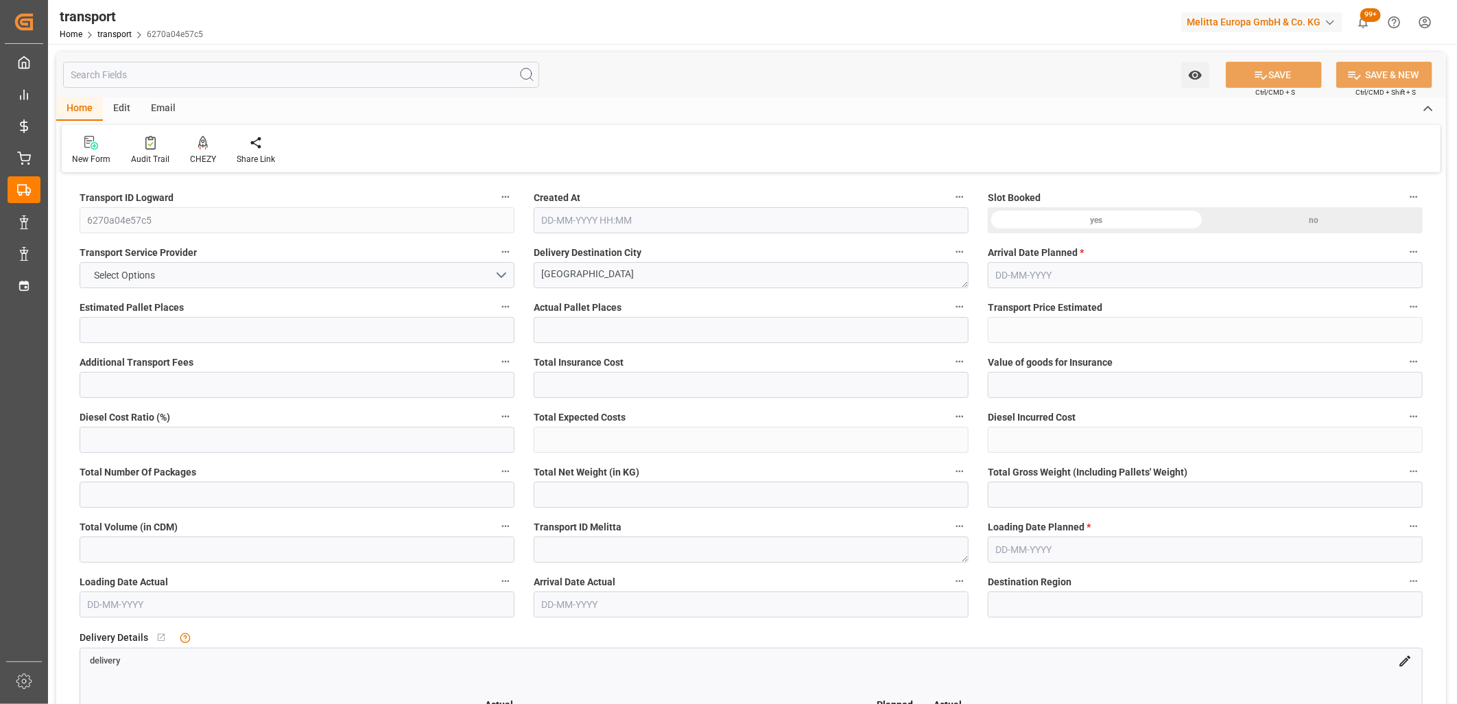
type input "1"
type input "39.82"
type input "0"
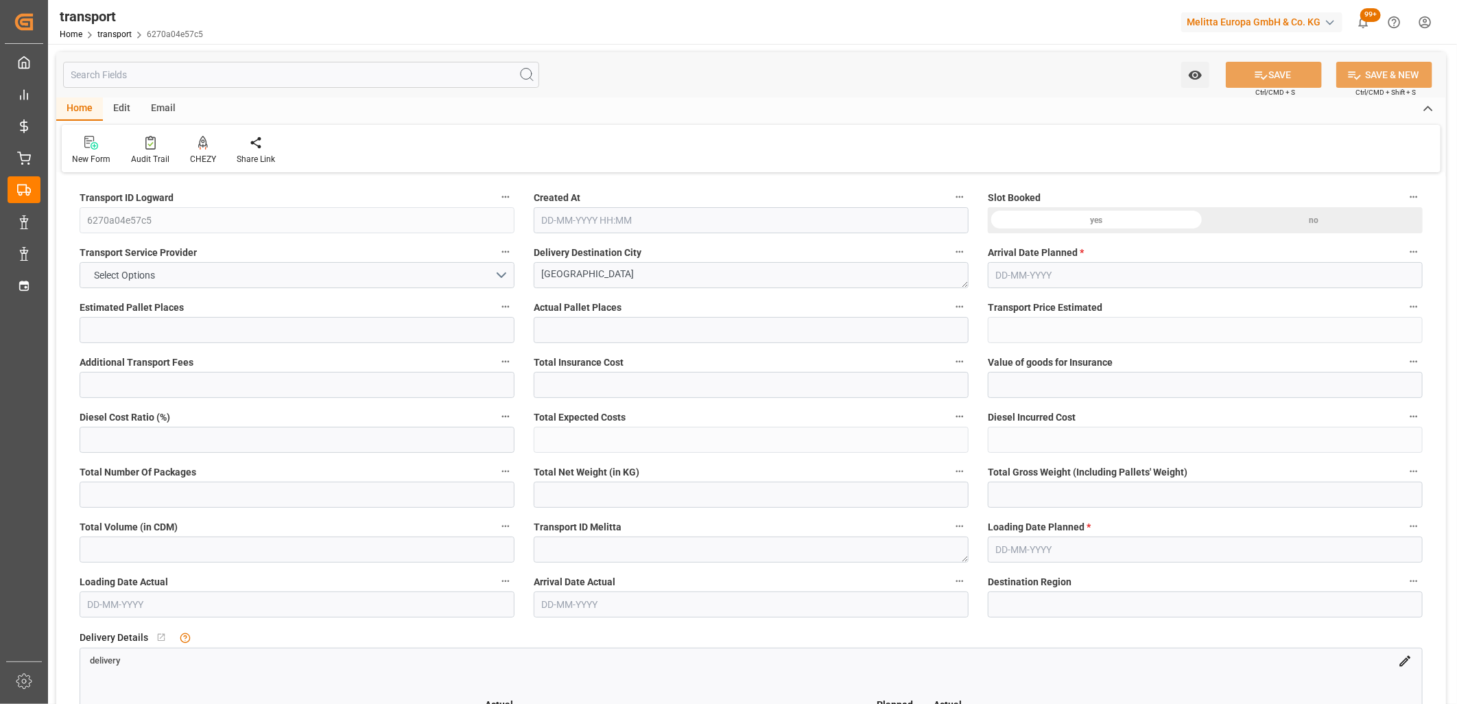
type input "39.82"
type input "0"
type input "52.457"
type input "83.277"
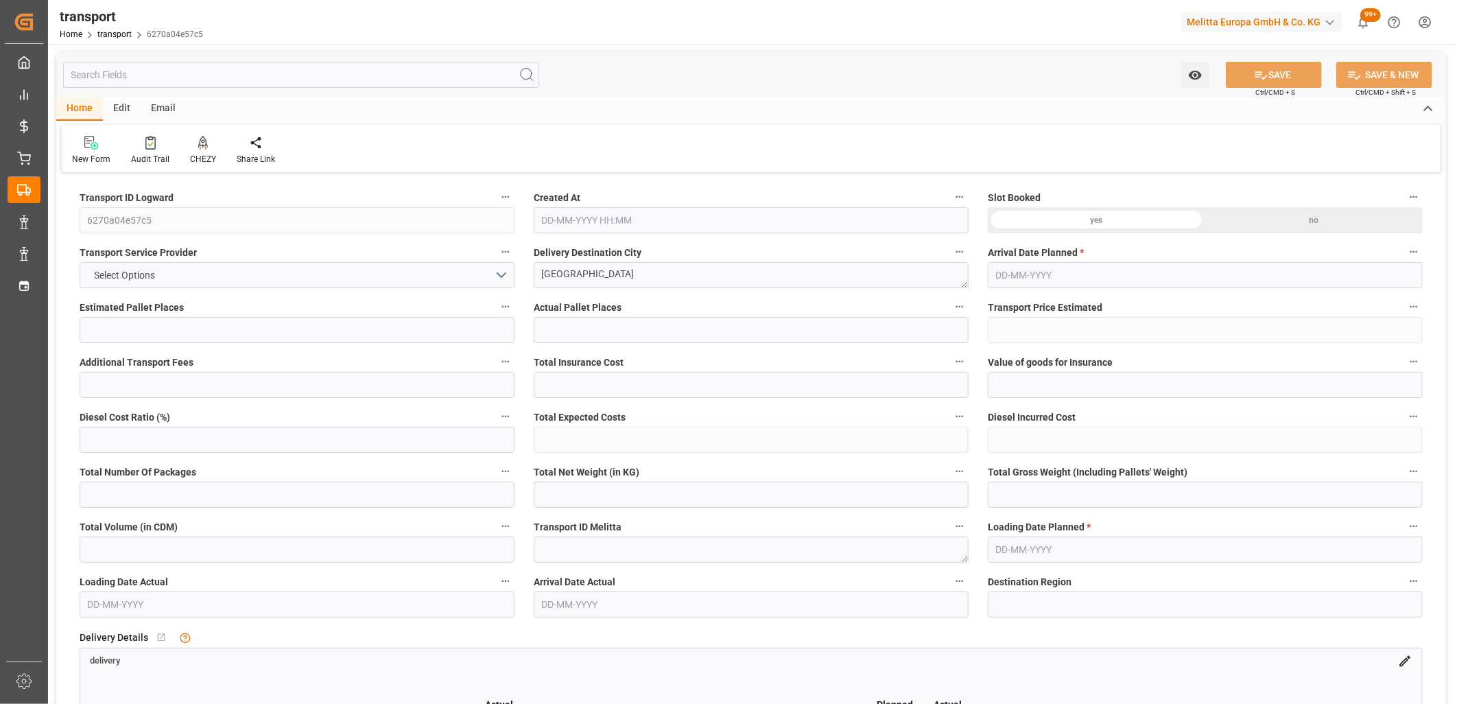
type input "465.223"
type input "75"
type input "0"
type input "6"
type input "1"
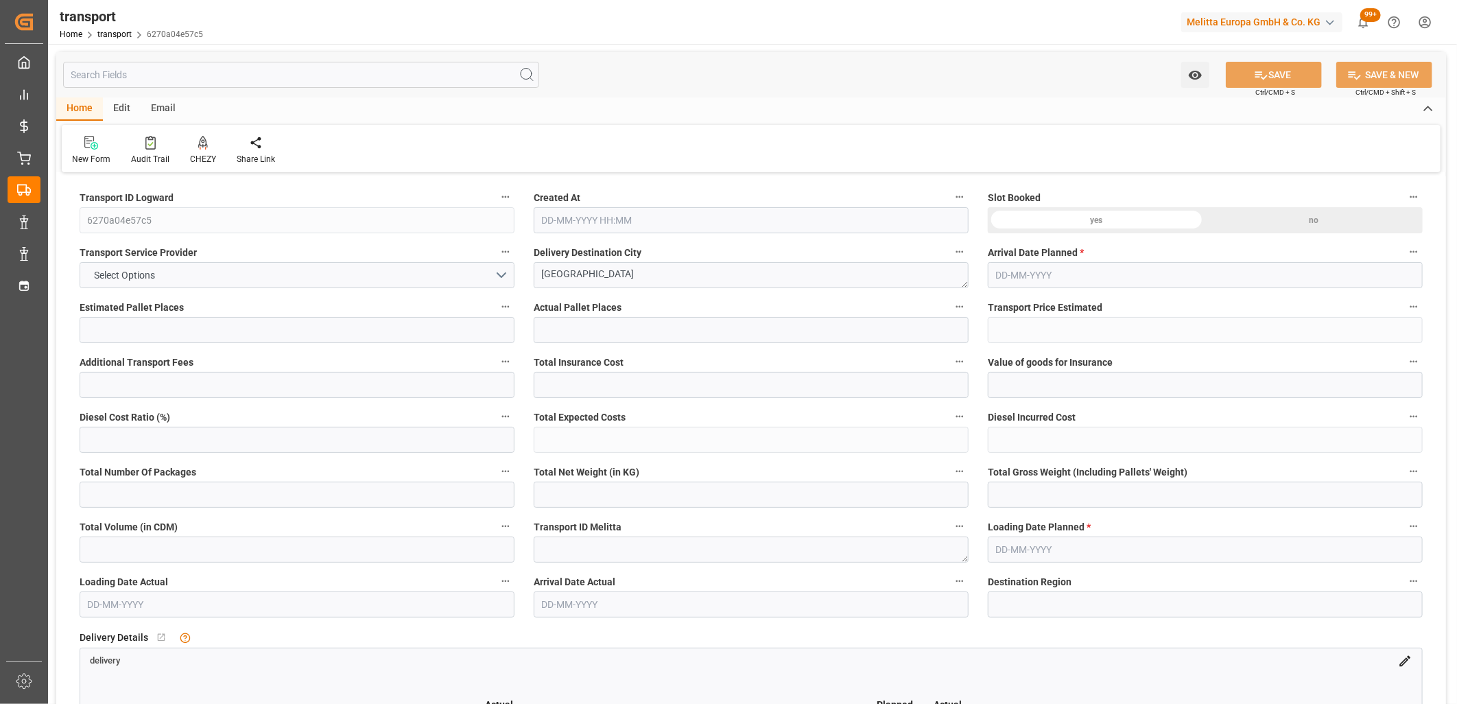
type input "101"
type input "60.277"
type input "0"
type input "4710.8598"
type input "0"
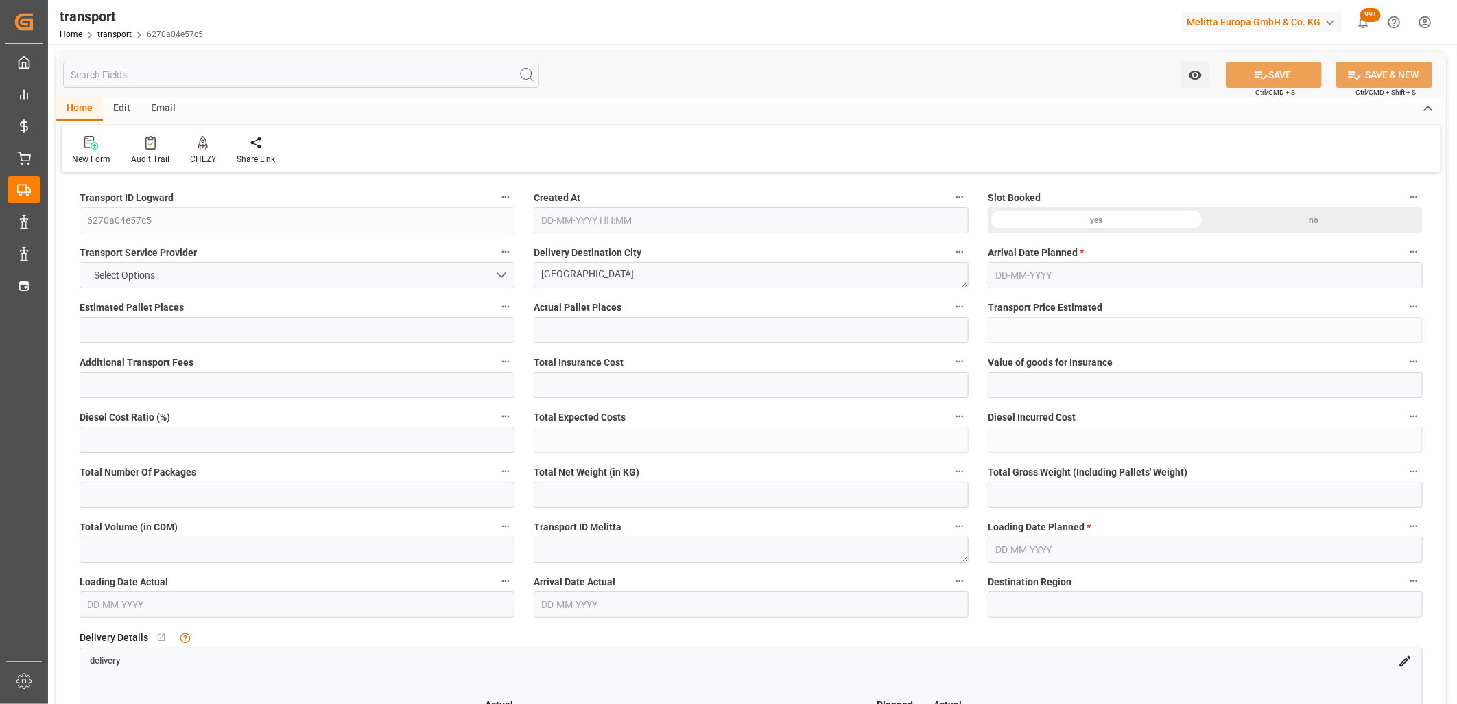
type input "0"
type input "21"
type input "35"
type input "14-10-2025 14:29"
type input "[DATE]"
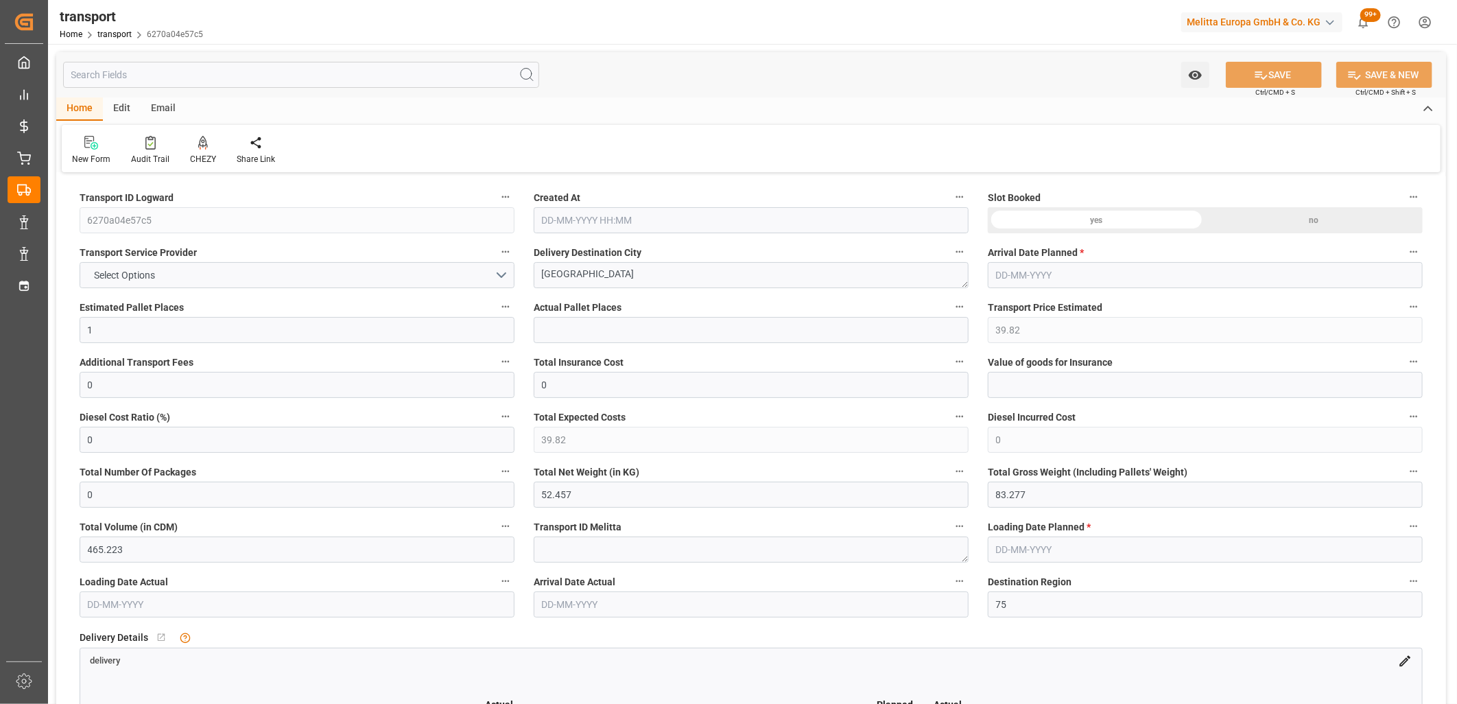
type input "15-10-2025"
click at [201, 141] on icon at bounding box center [203, 142] width 10 height 12
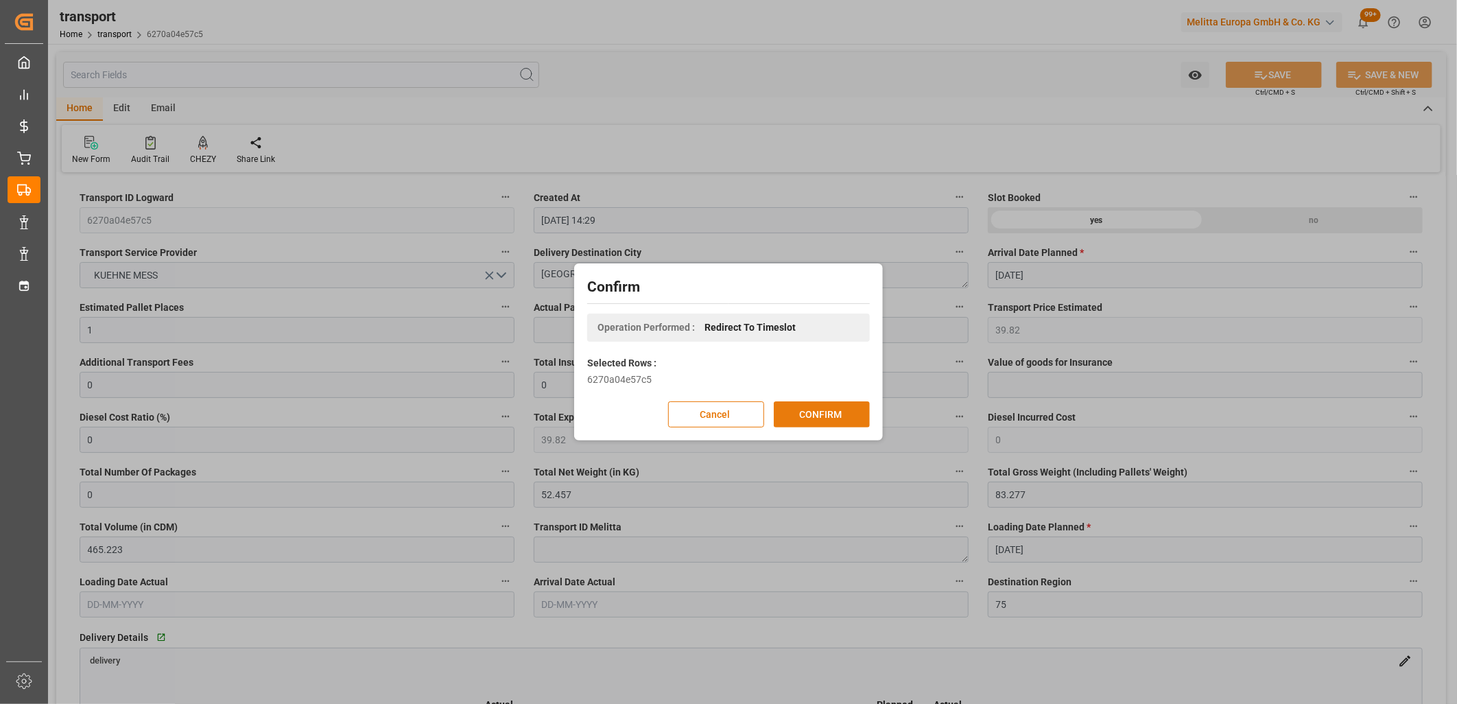
click at [801, 410] on button "CONFIRM" at bounding box center [822, 414] width 96 height 26
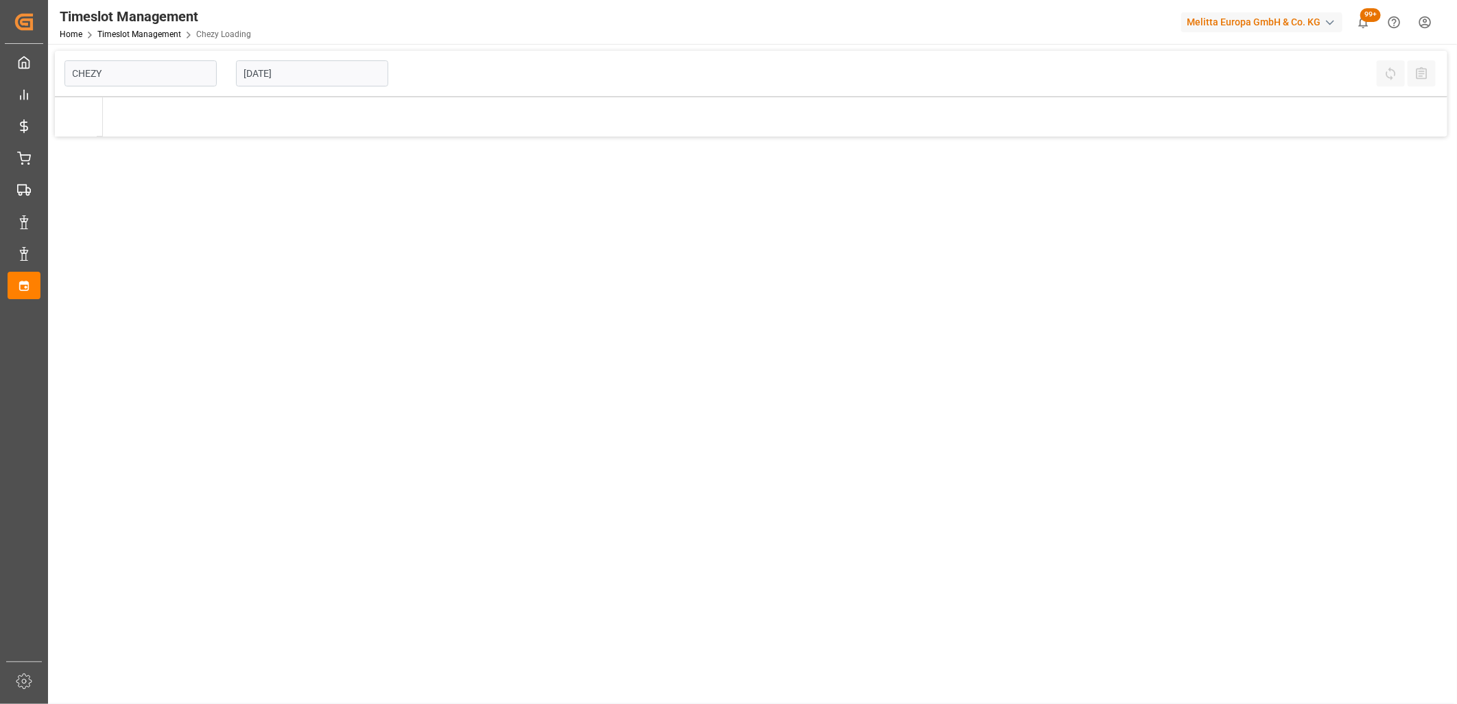
type input "Chezy Loading"
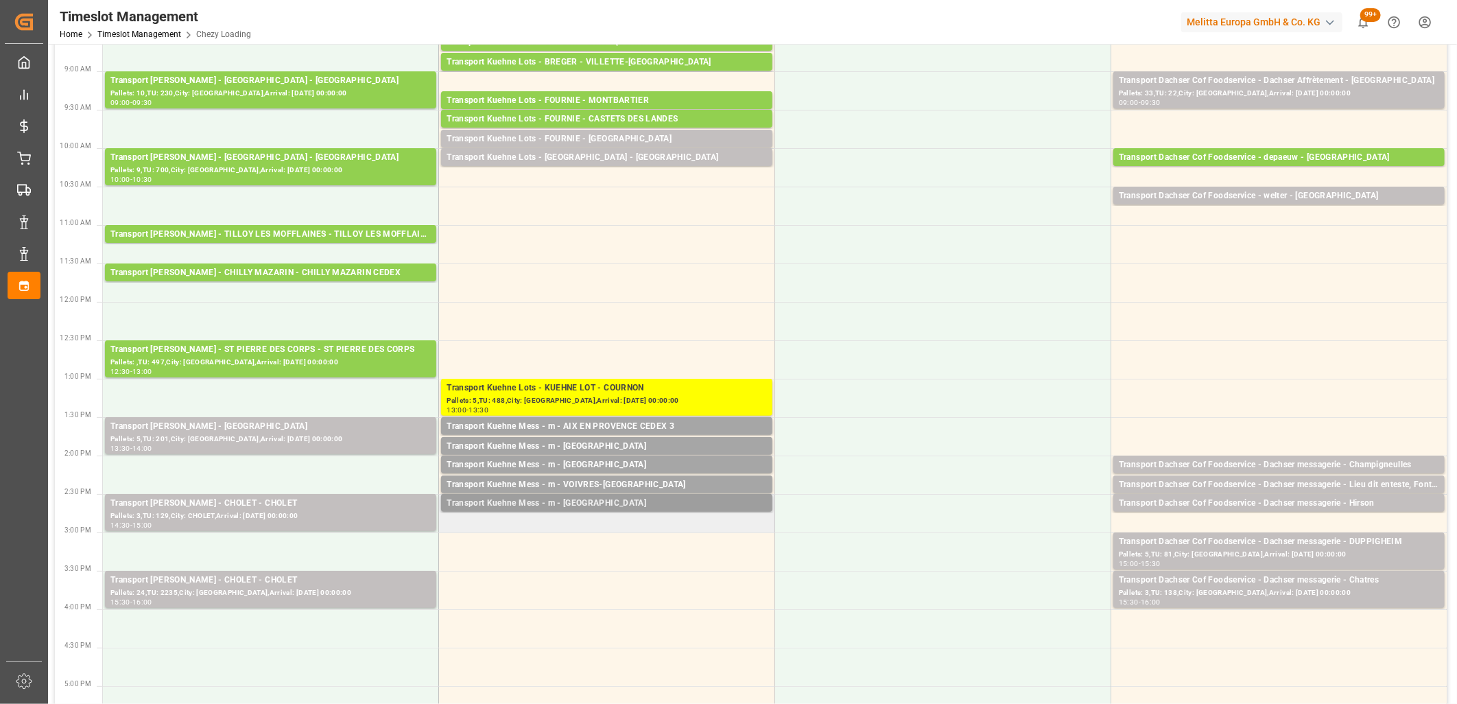
scroll to position [152, 0]
click at [529, 526] on td "Transport Kuehne Mess - m - FONTVIEILLE Pallets: ,TU: 2,City: [GEOGRAPHIC_DATA]…" at bounding box center [607, 512] width 336 height 38
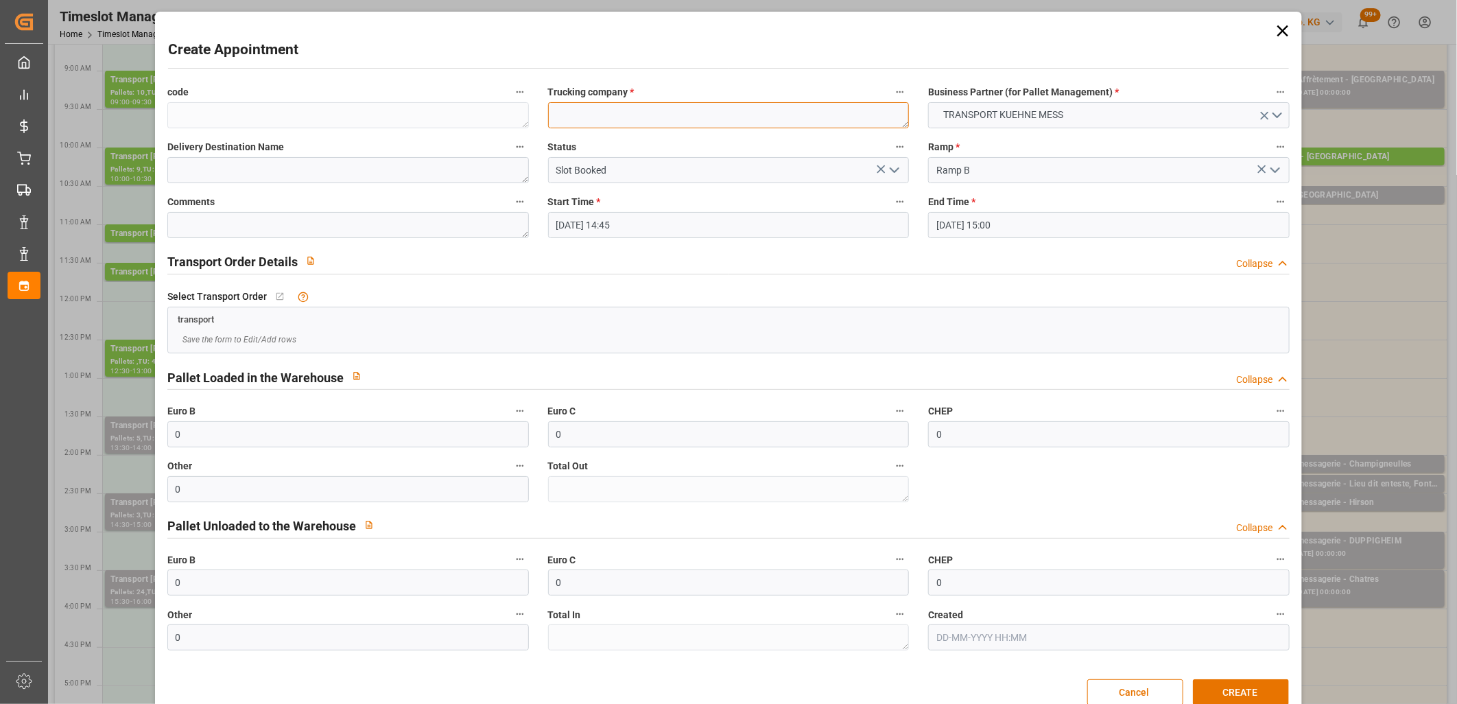
click at [558, 112] on textarea at bounding box center [729, 115] width 362 height 26
type textarea "m"
click at [1201, 689] on button "CREATE" at bounding box center [1241, 692] width 96 height 26
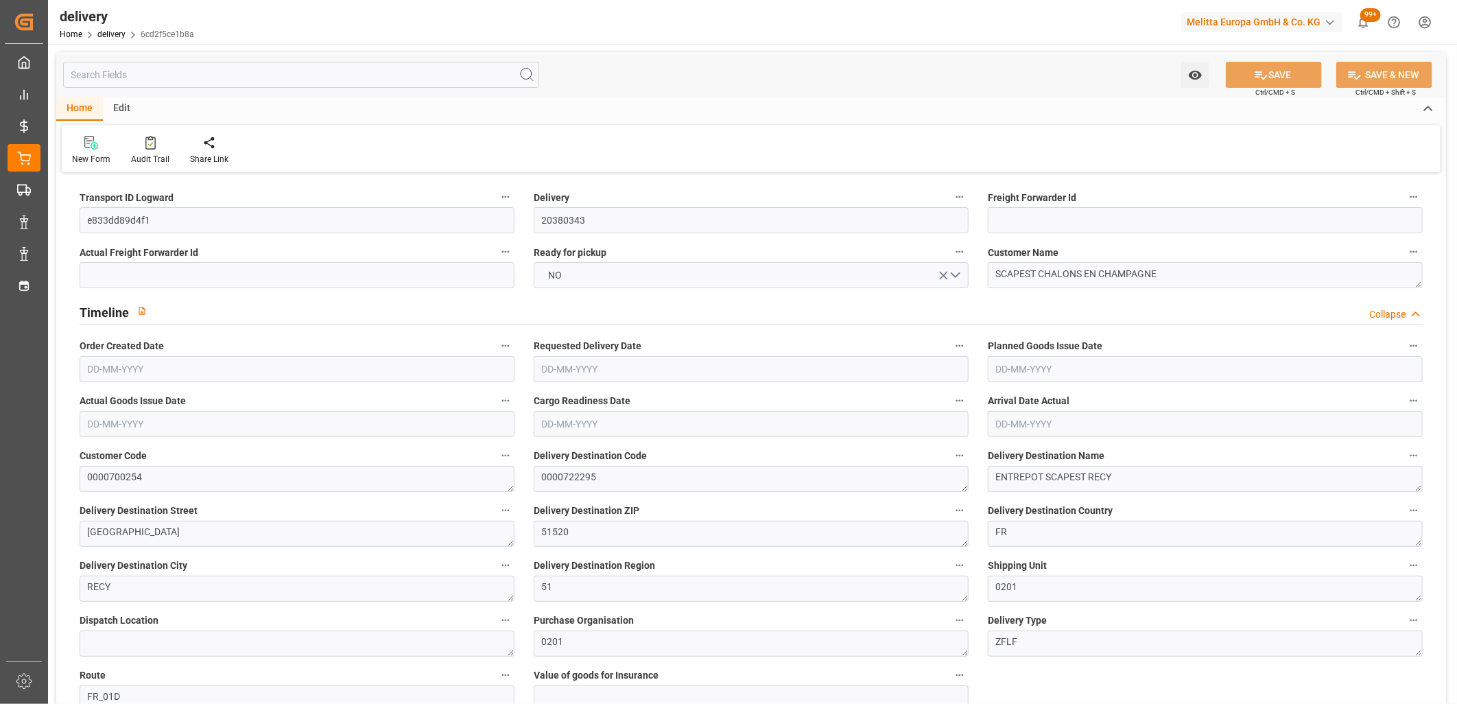
type input "323.28"
type input "607.968"
type input "2059.088"
type input "138"
type input "4"
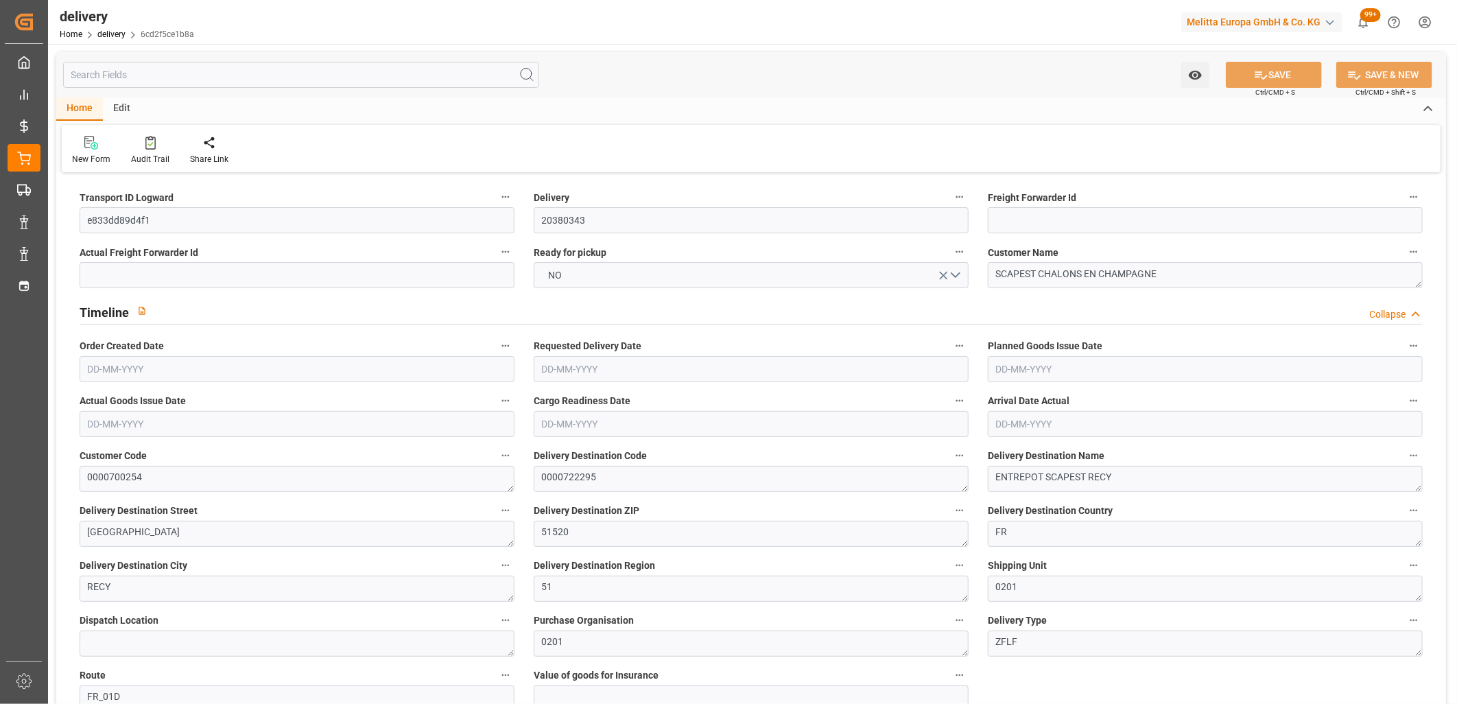
type input "0"
type input "2"
type input "0"
type input "-4.8885"
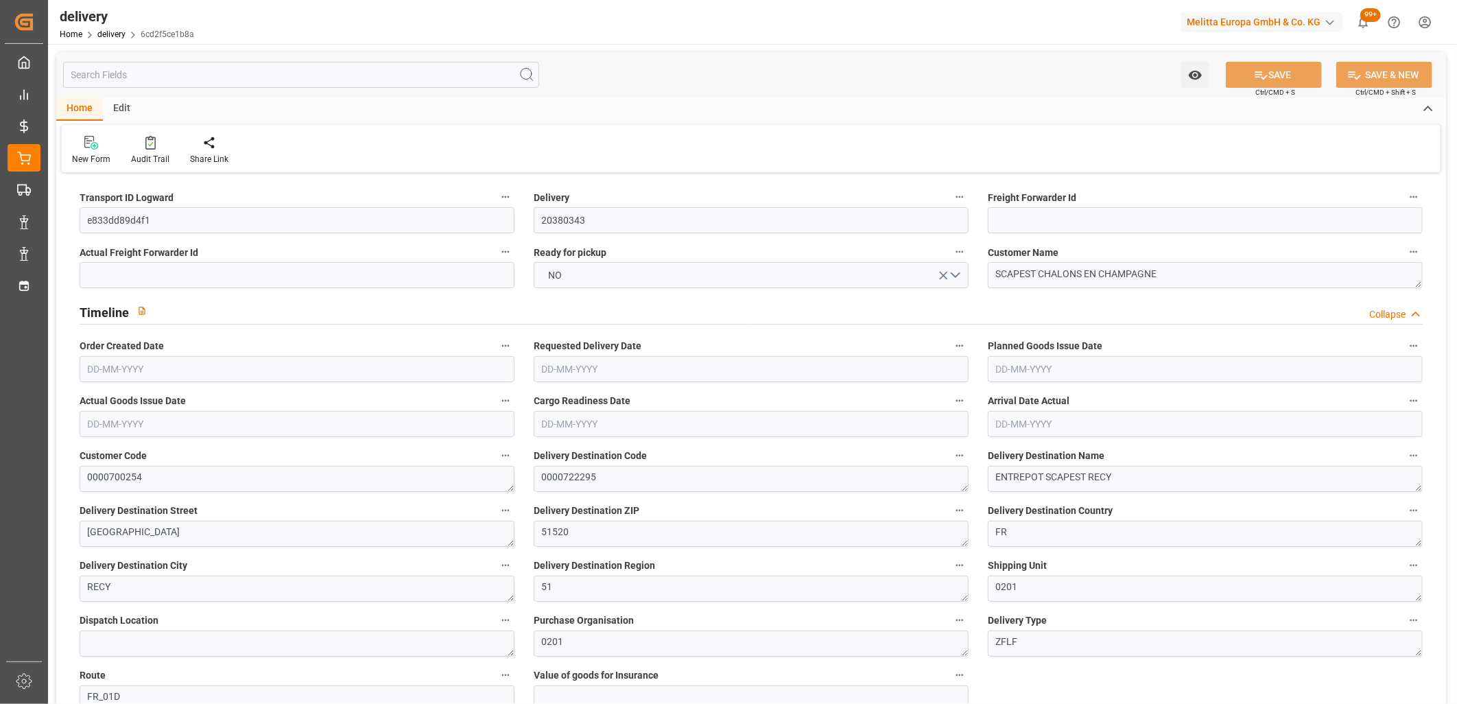
type input "144.63"
type input "139.7415"
type input "0"
type input "49.68"
type input "1.5"
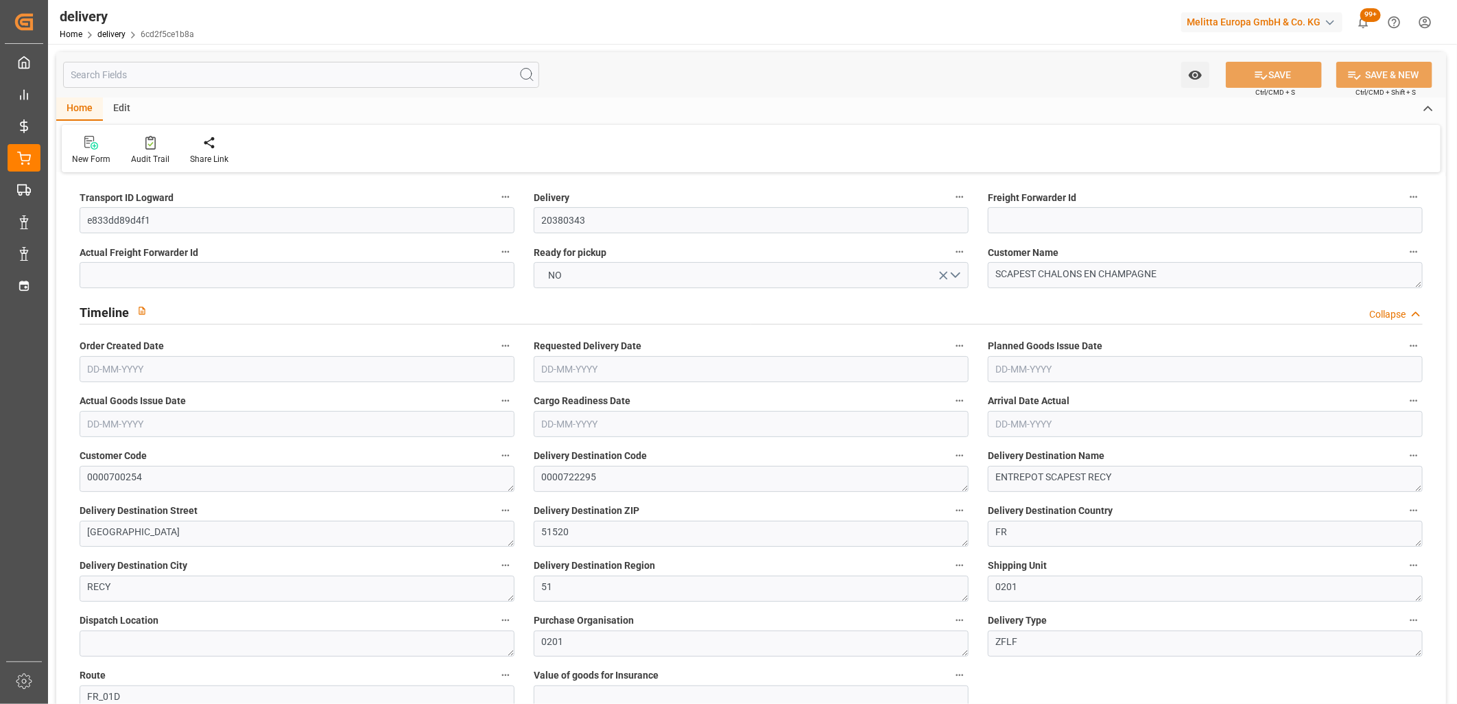
type input "1.3"
type input "0"
type input "6"
type input "515.968"
type input "101"
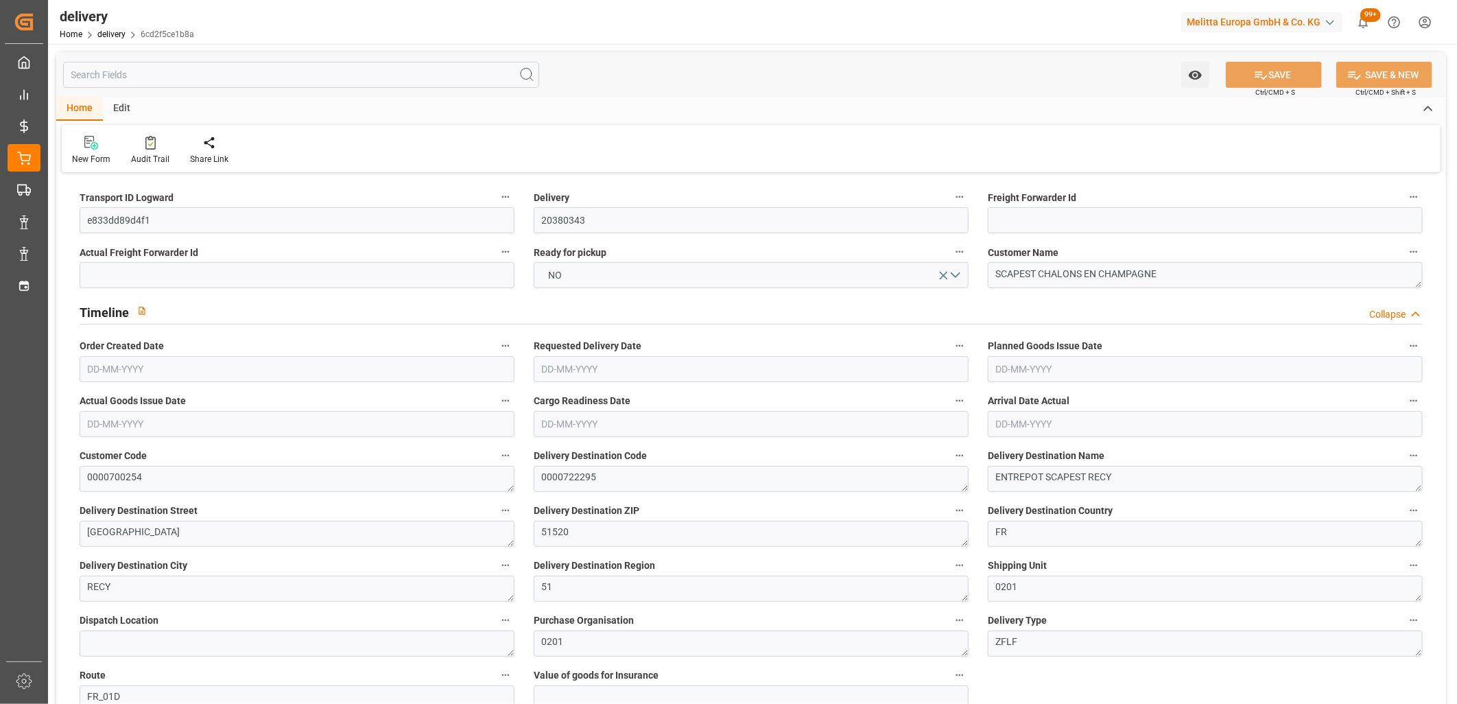
type input "452.7787"
type input "0.029"
type input "0"
type input "13-10-2025"
type input "[DATE]"
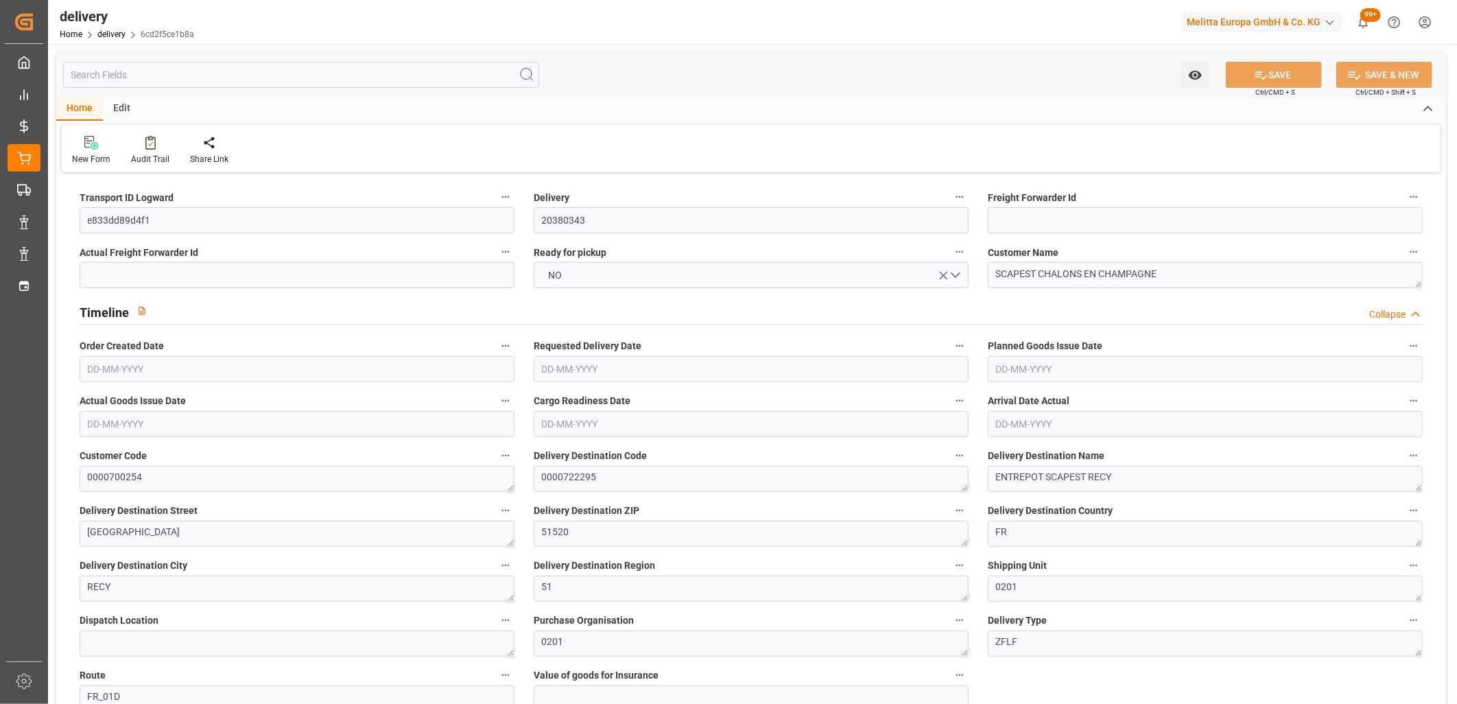
type input "[DATE]"
type input "13-10-2025 11:01"
drag, startPoint x: 176, startPoint y: 221, endPoint x: 58, endPoint y: 213, distance: 119.0
paste input "ddcae32db209"
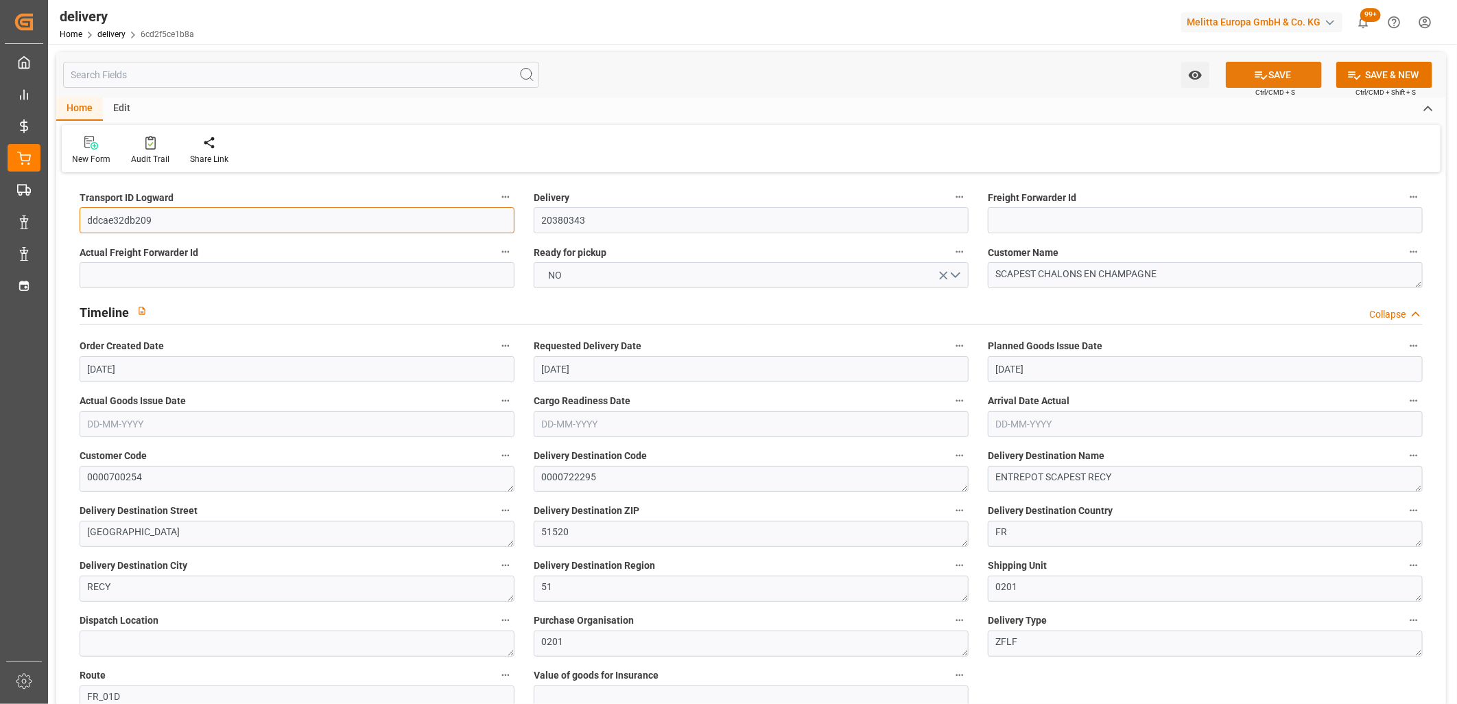
type input "ddcae32db209"
click at [1244, 75] on button "SAVE" at bounding box center [1274, 75] width 96 height 26
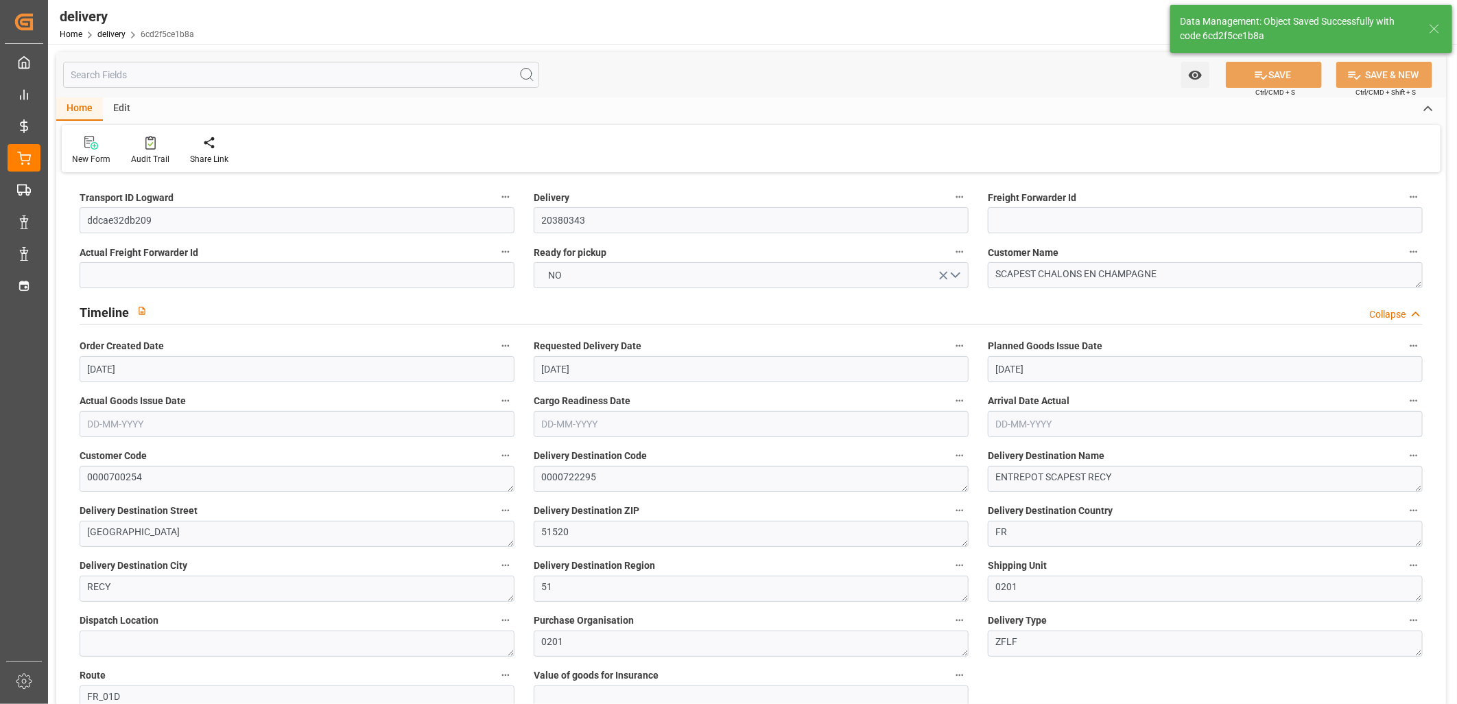
type textarea "ddcae32db209 ~ Pallet(s) ~ 2025-10-13 00:00:00 ~ FR_01D ~ 2025-10-21 00:00:00~0…"
type input "-2.6886"
type input "79.545"
type input "76.8564"
type input "81.5527"
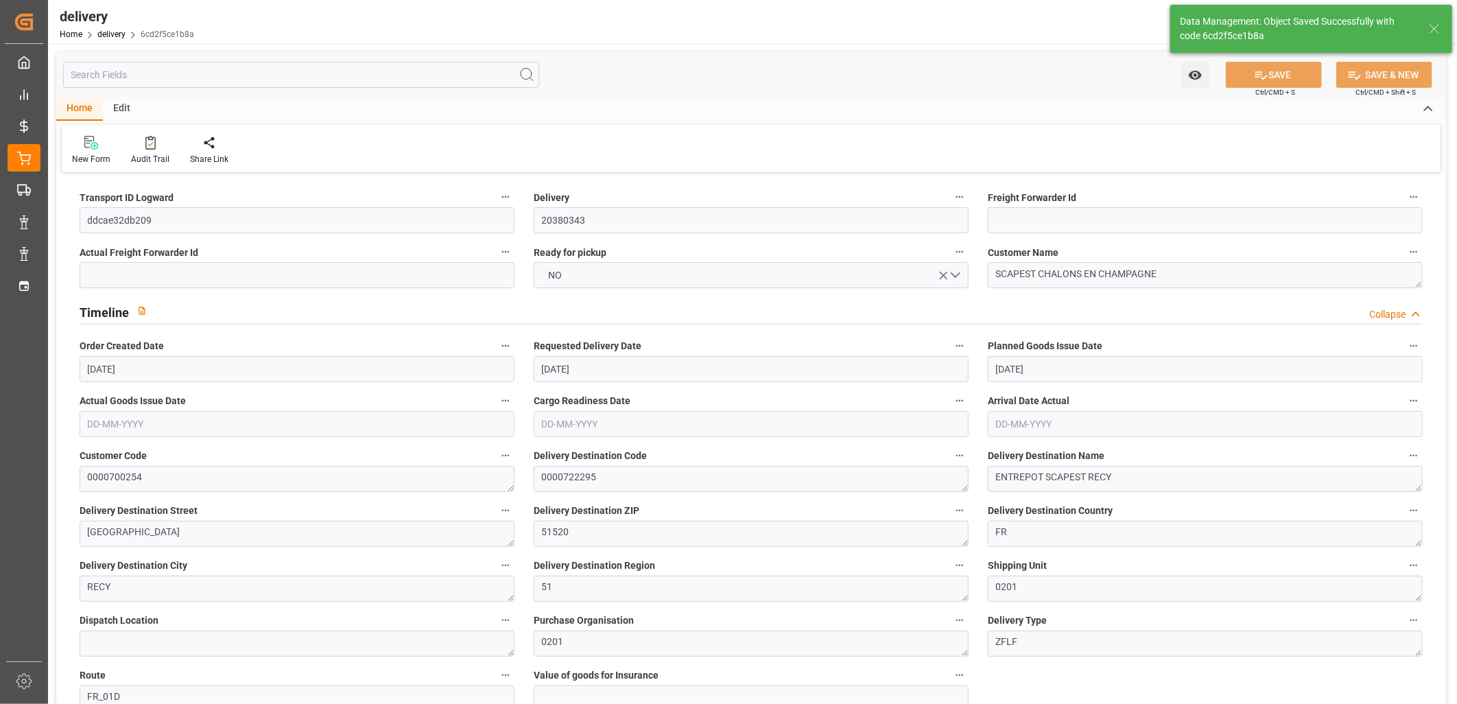
type input "0.0052"
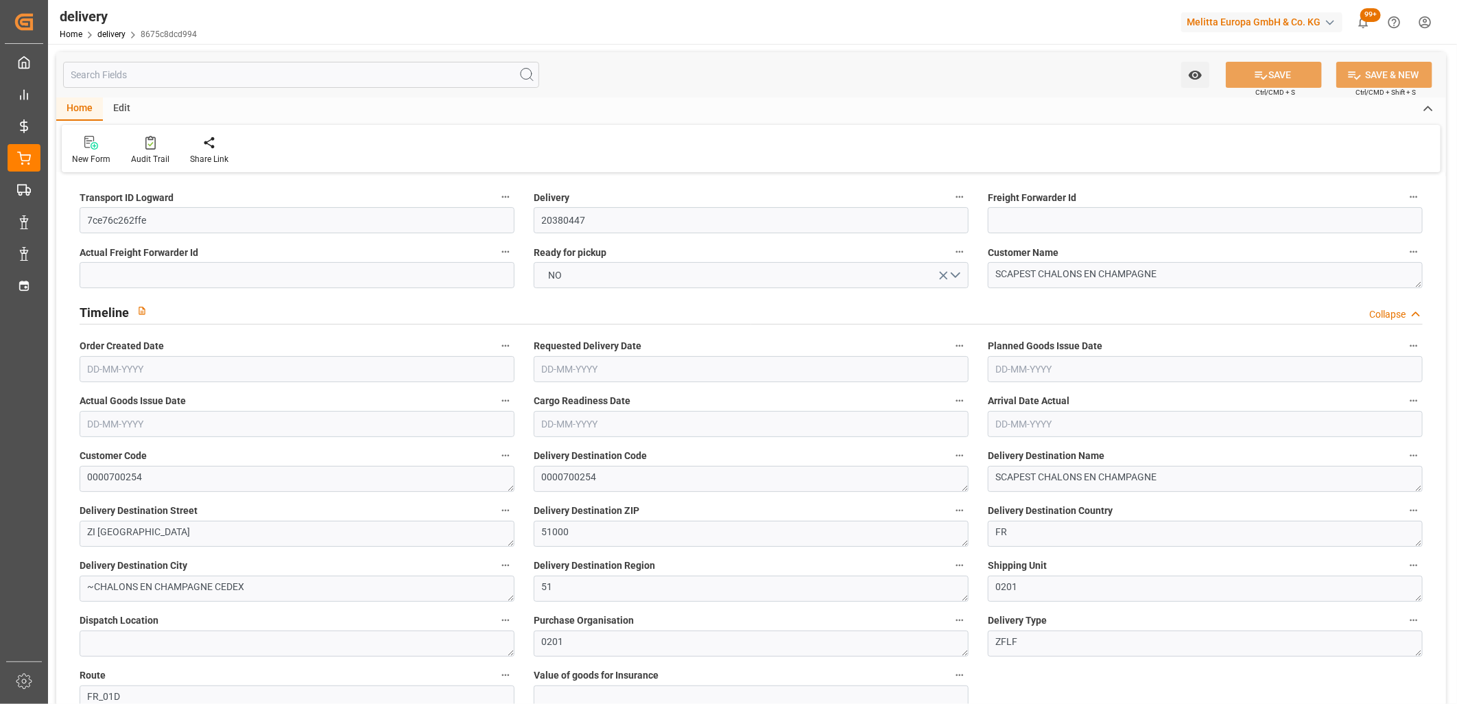
type input "[DATE]"
type input "[DATE] 11:00"
drag, startPoint x: 177, startPoint y: 214, endPoint x: 0, endPoint y: 197, distance: 177.9
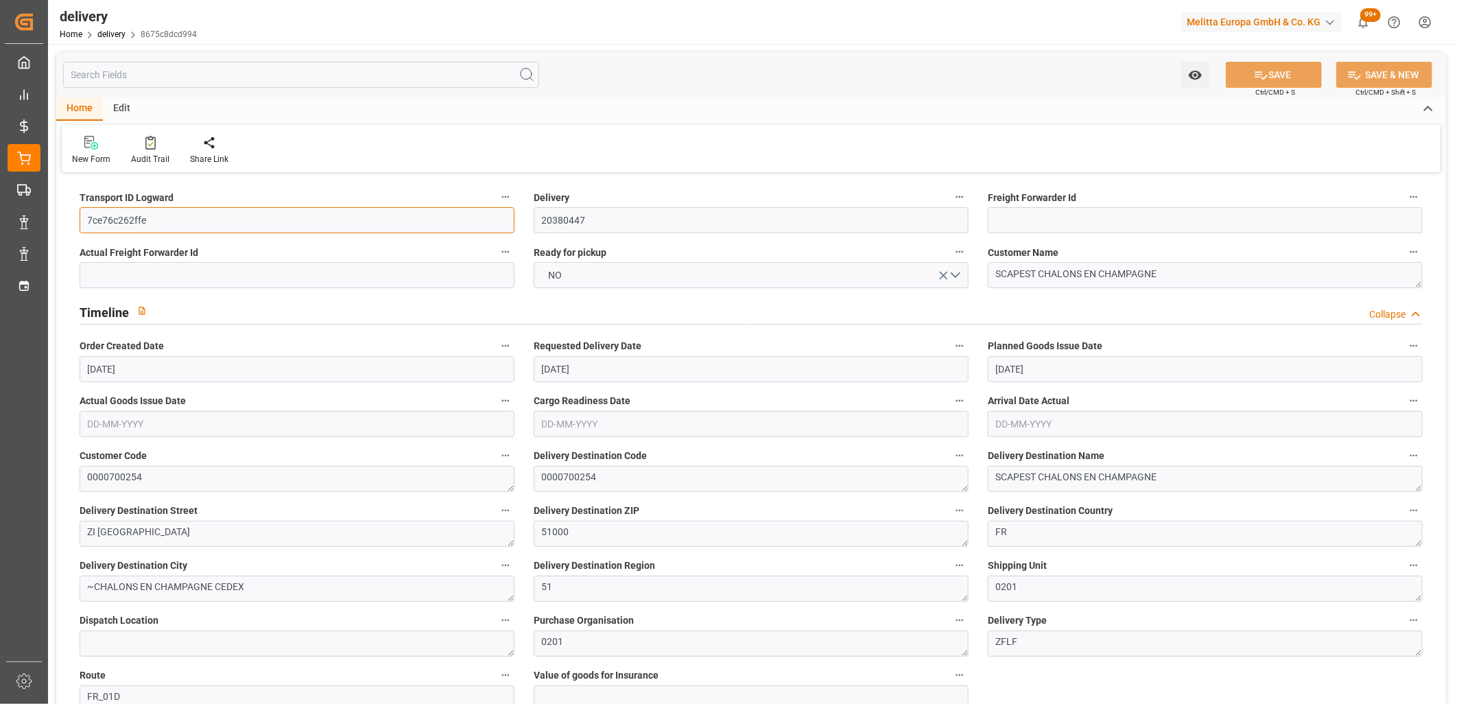
click at [0, 197] on div "Created by potrace 1.15, written by [PERSON_NAME] [DATE]-[DATE] Created by potr…" at bounding box center [728, 352] width 1457 height 704
paste input "51b8a7a43136"
type input "51b8a7a43136"
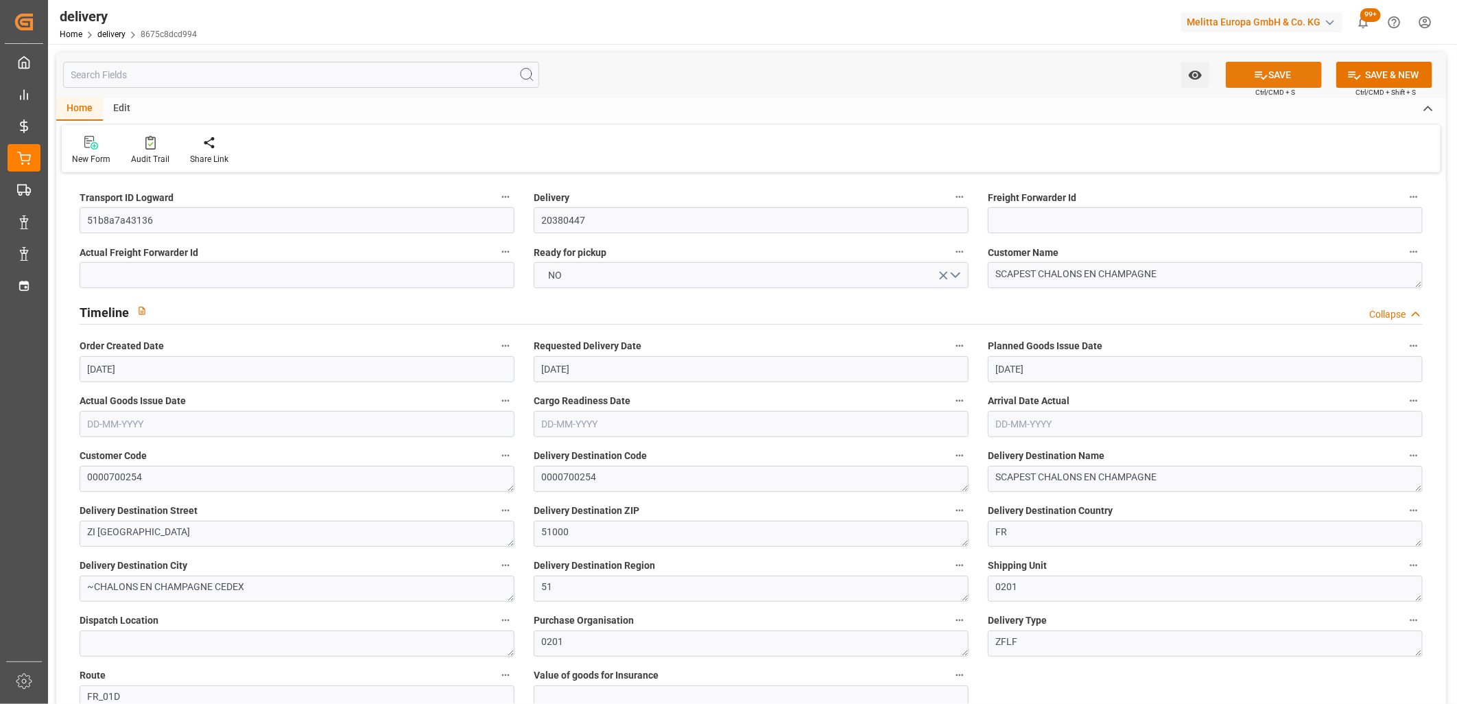
click at [1275, 70] on button "SAVE" at bounding box center [1274, 75] width 96 height 26
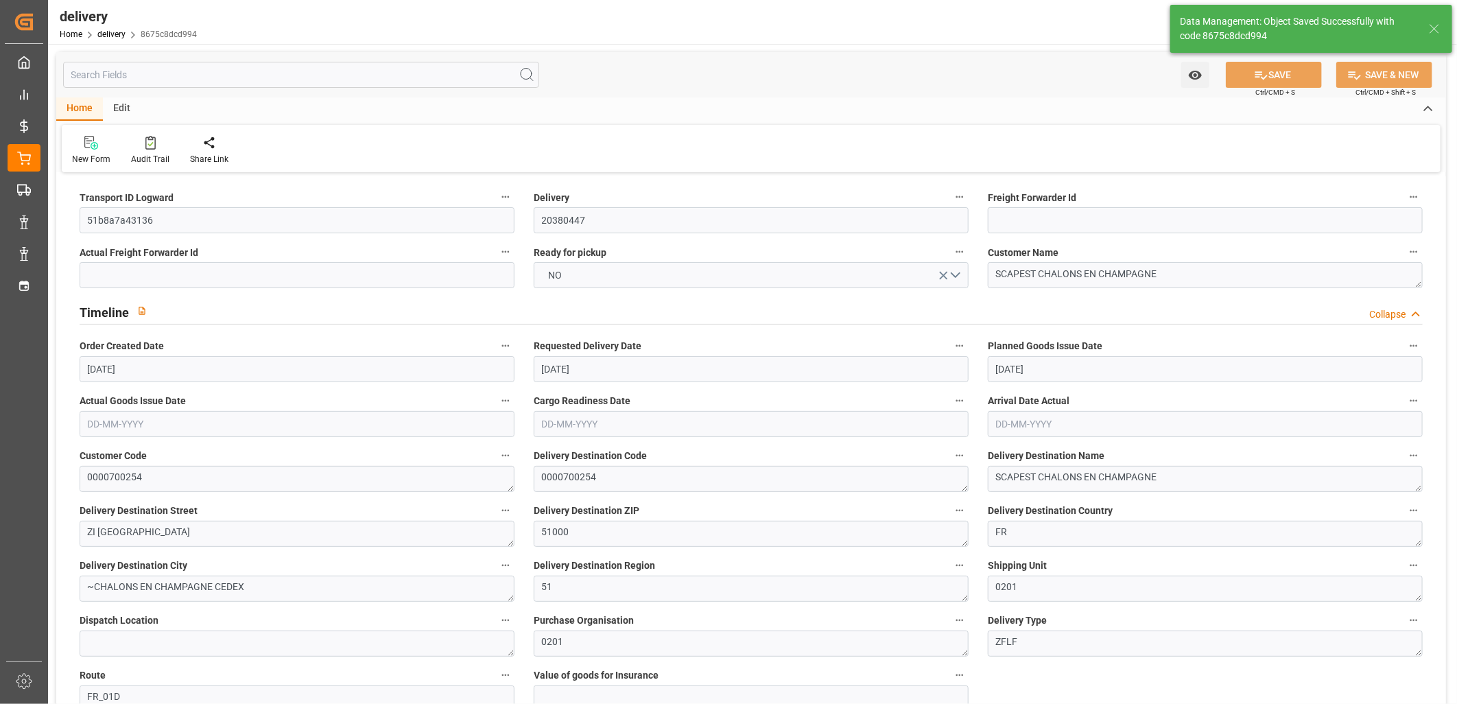
type textarea "51b8a7a43136 ~ Pallet(s) ~ [DATE] 00:00:00 ~ FR_01D ~ [DATE] 00:00:00~0000700254"
type input "-7.7127"
type input "228.1867"
type input "220.474"
type input "385.5032"
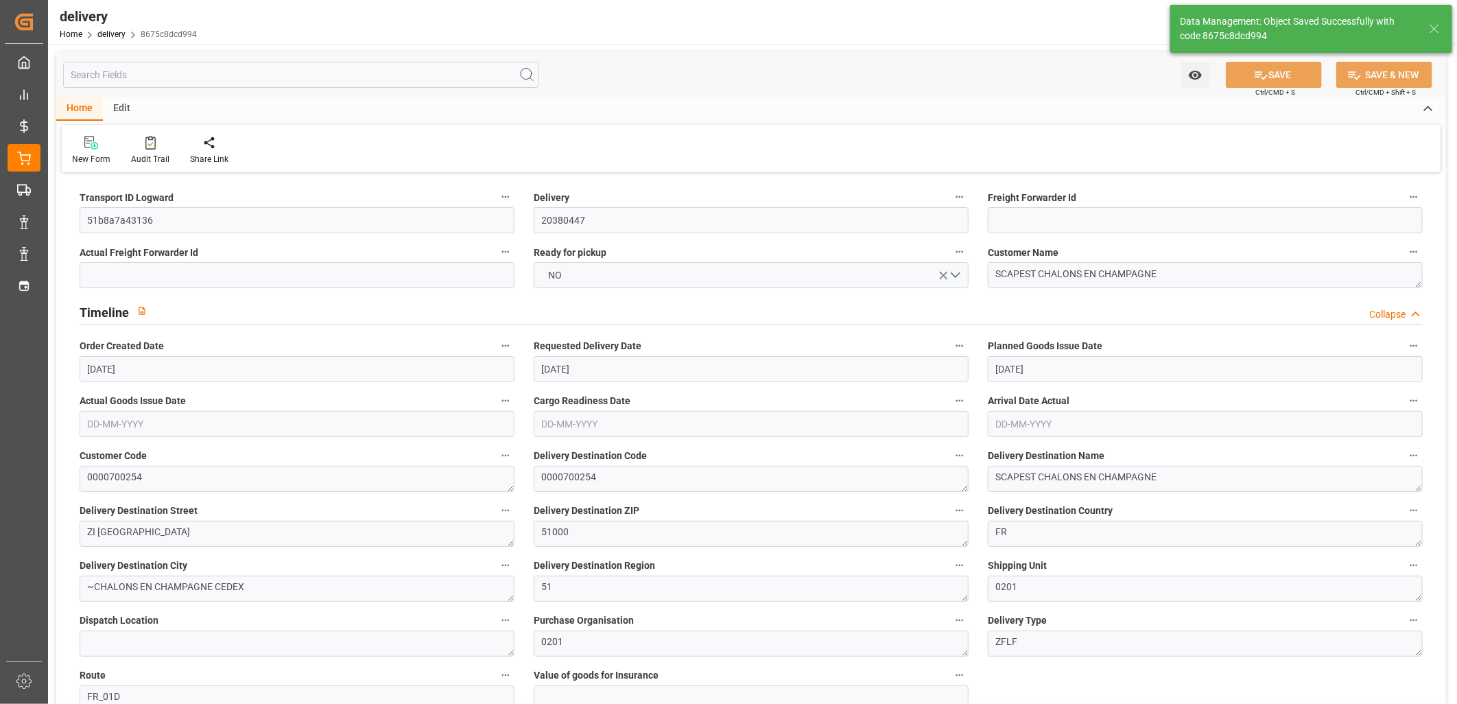
type input "0.0248"
